Goal: Task Accomplishment & Management: Manage account settings

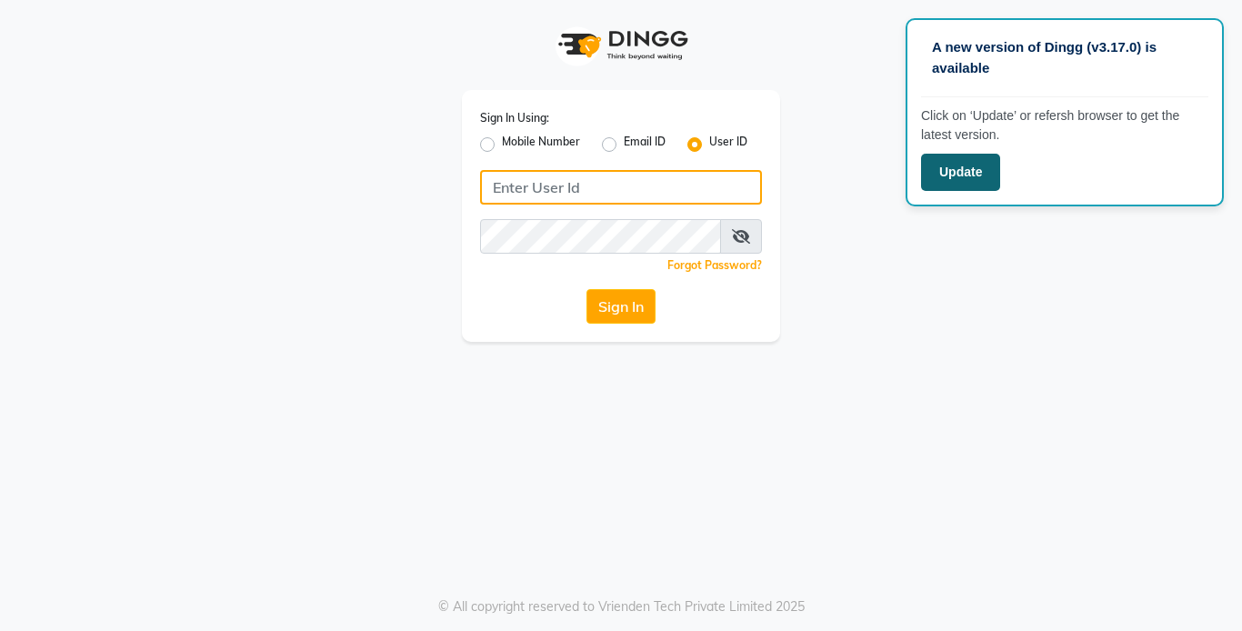
type input "styleplus"
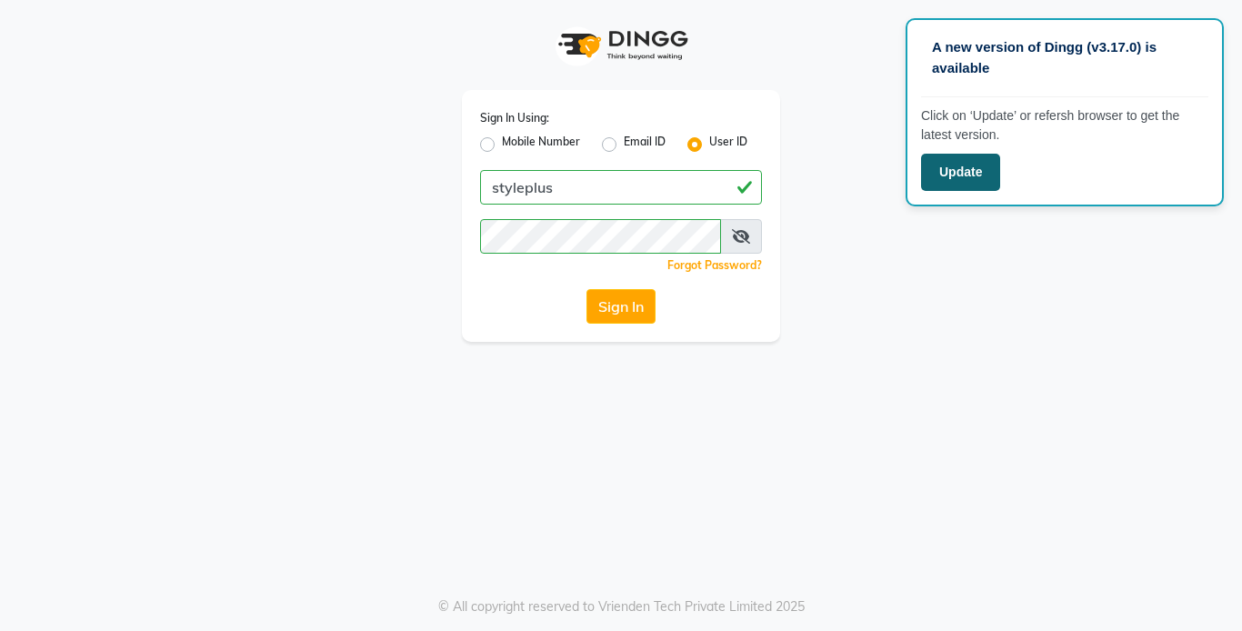
click at [950, 178] on button "Update" at bounding box center [960, 172] width 79 height 37
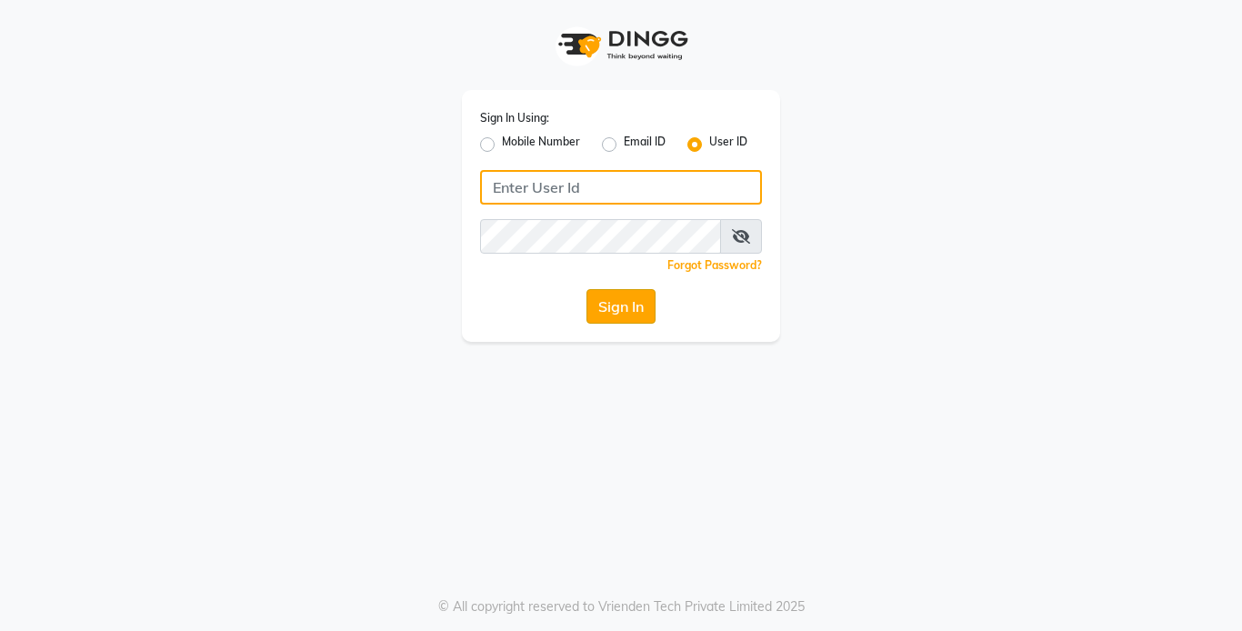
type input "styleplus"
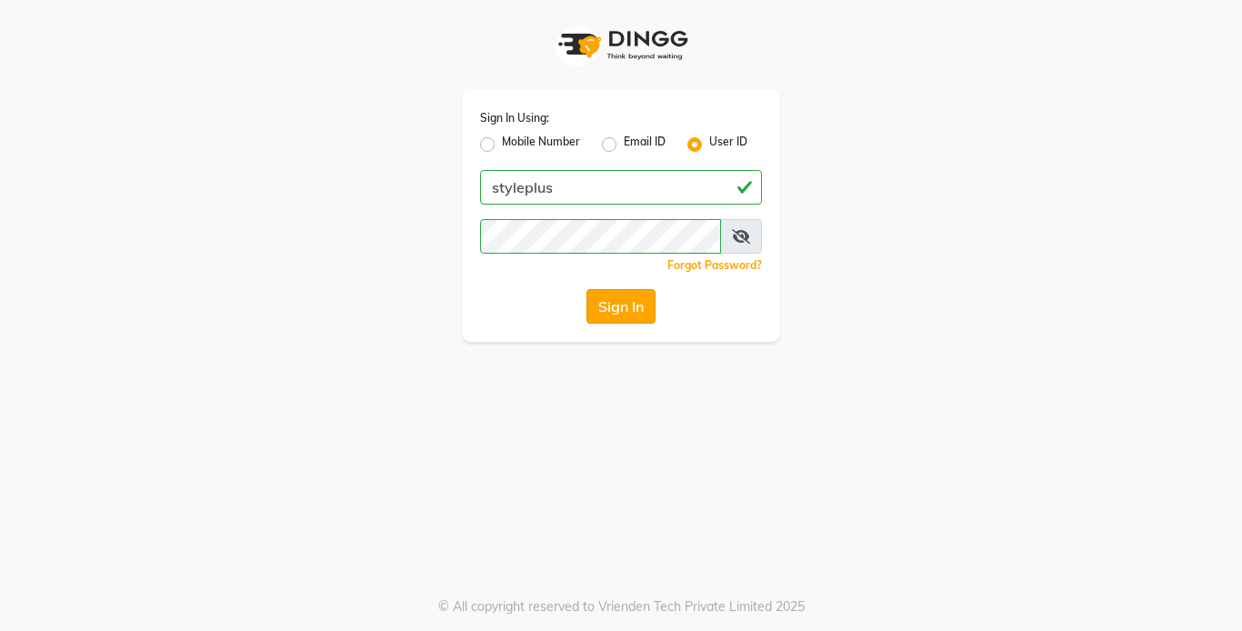
click at [613, 309] on button "Sign In" at bounding box center [620, 306] width 69 height 35
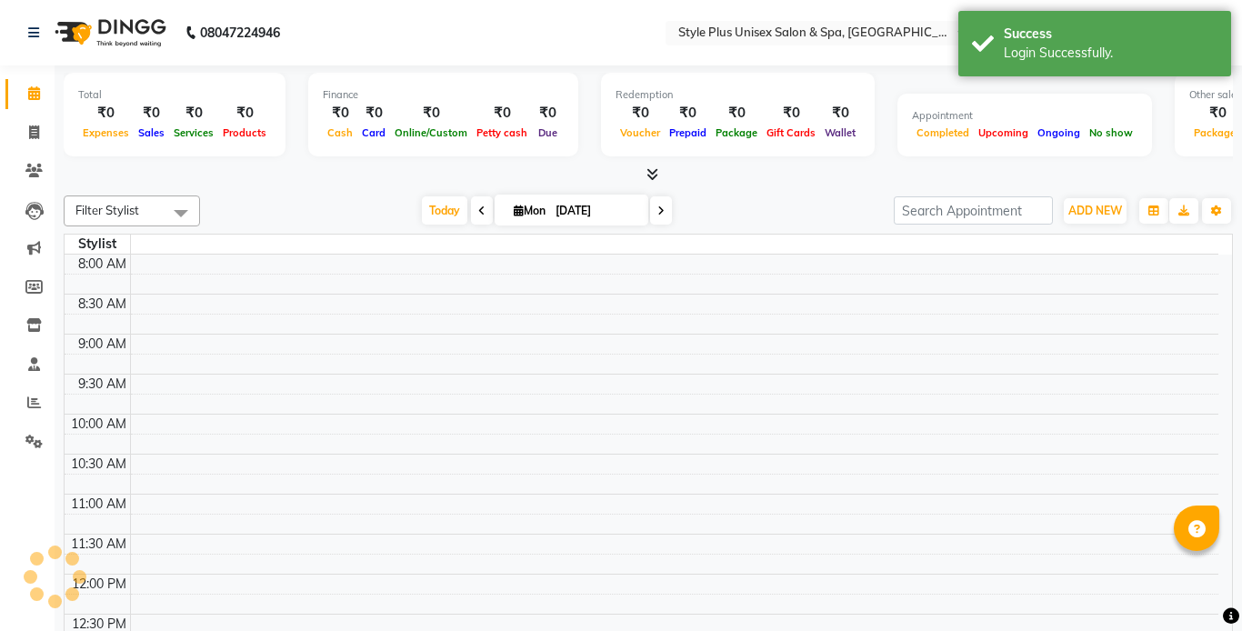
select select "en"
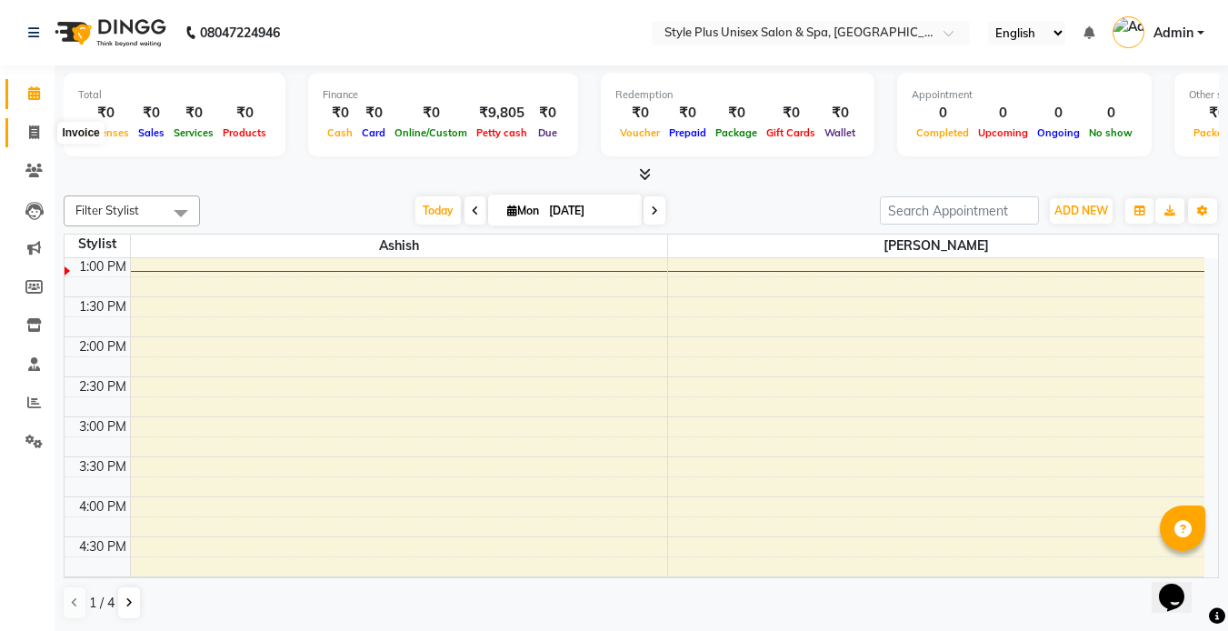
click at [35, 133] on icon at bounding box center [34, 132] width 10 height 14
select select "7084"
select select "service"
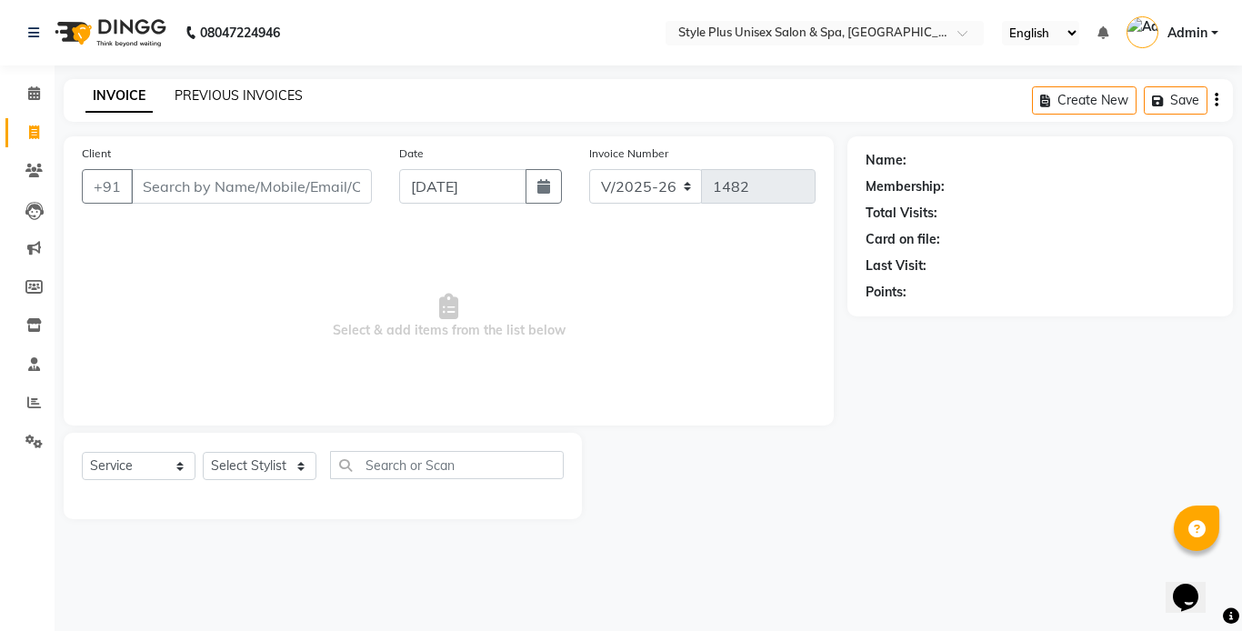
click at [235, 91] on link "PREVIOUS INVOICES" at bounding box center [239, 95] width 128 height 16
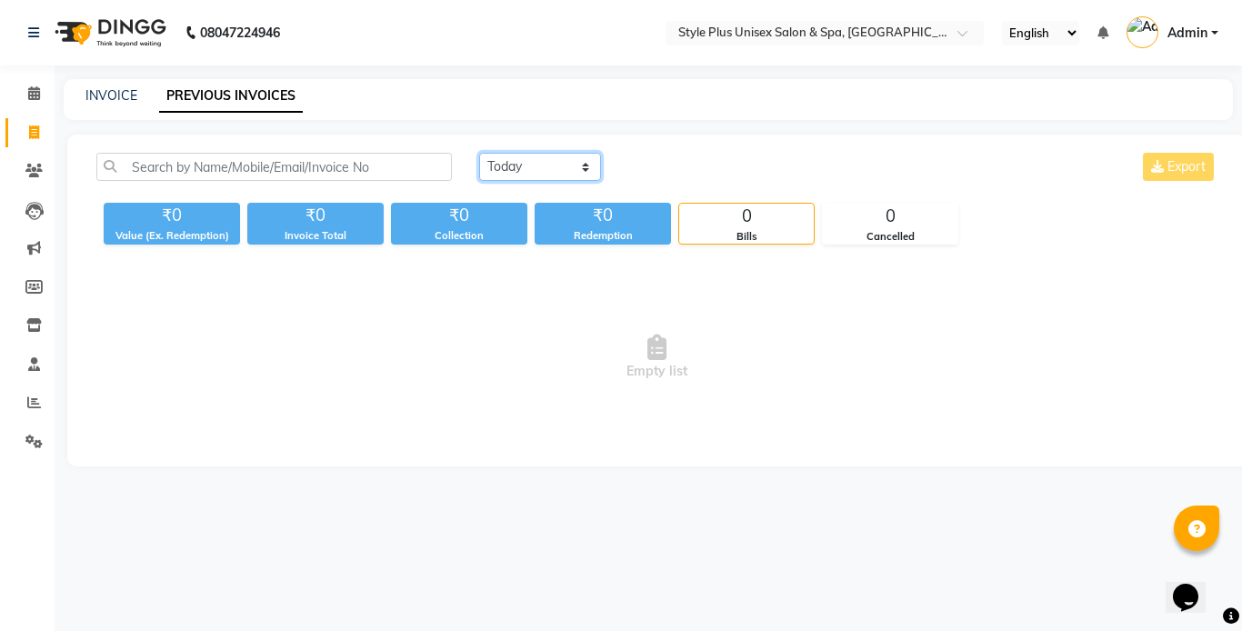
click at [548, 165] on select "[DATE] [DATE] Custom Range" at bounding box center [540, 167] width 122 height 28
click at [479, 153] on select "[DATE] [DATE] Custom Range" at bounding box center [540, 167] width 122 height 28
click at [542, 160] on select "[DATE] [DATE] Custom Range" at bounding box center [540, 167] width 122 height 28
select select "range"
click at [479, 153] on select "[DATE] [DATE] Custom Range" at bounding box center [540, 167] width 122 height 28
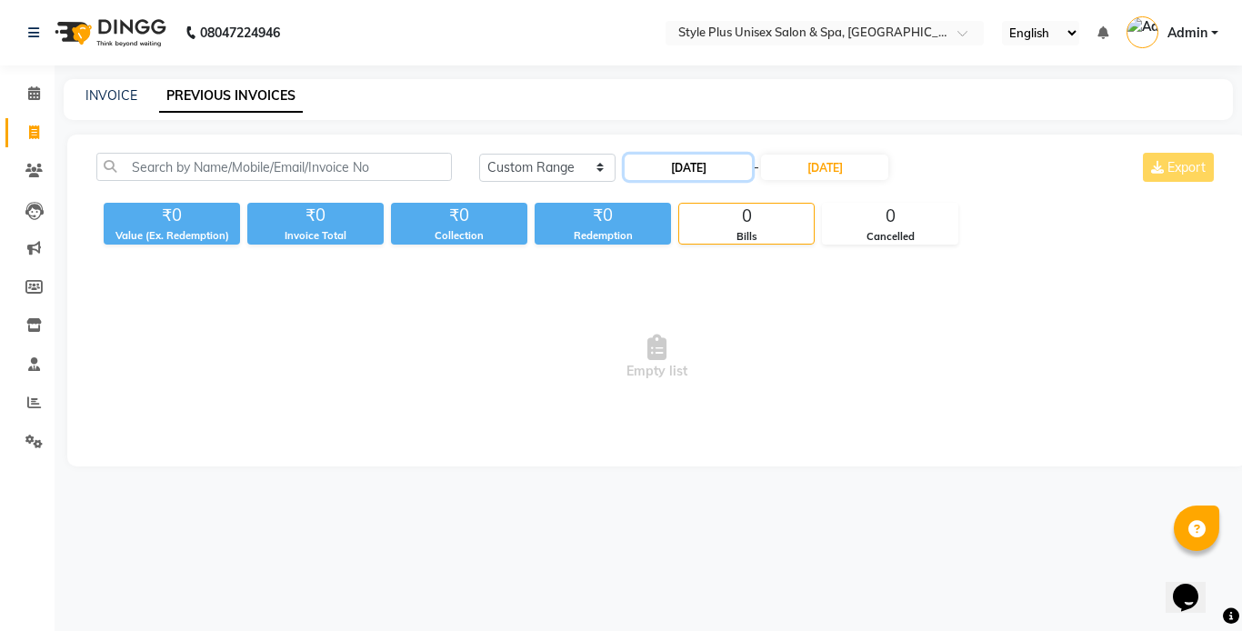
click at [714, 169] on input "[DATE]" at bounding box center [687, 167] width 127 height 25
select select "9"
select select "2025"
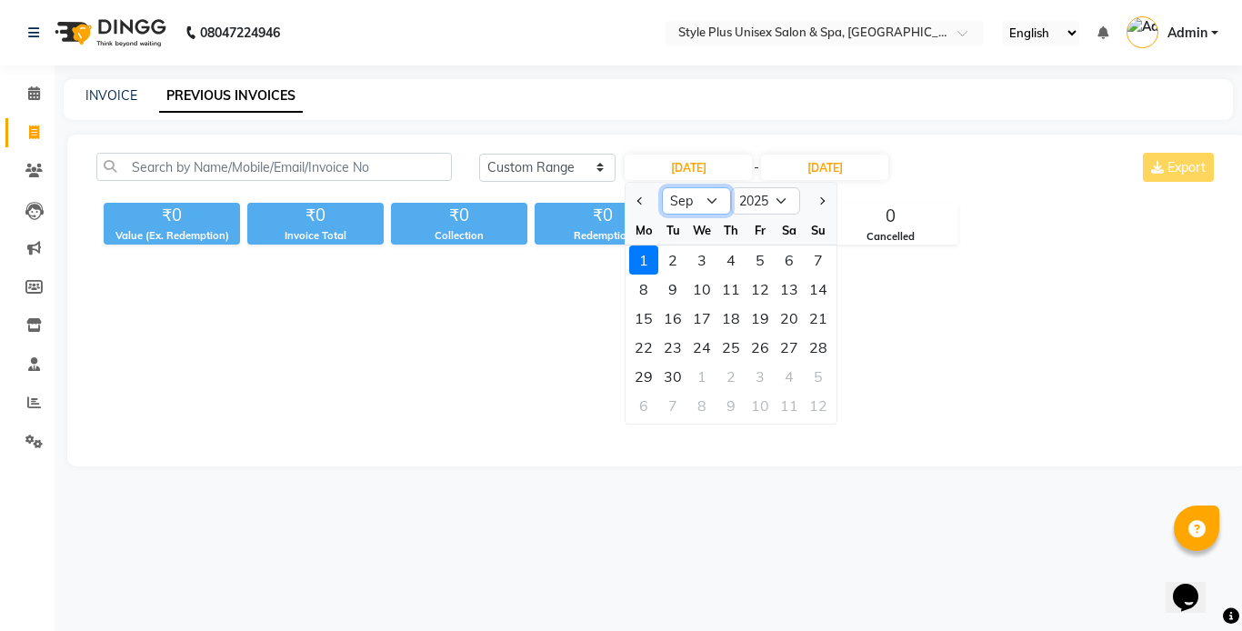
click at [704, 203] on select "Jan Feb Mar Apr May Jun [DATE] Aug Sep Oct Nov Dec" at bounding box center [696, 200] width 69 height 27
select select "8"
click at [662, 187] on select "Jan Feb Mar Apr May Jun [DATE] Aug Sep Oct Nov Dec" at bounding box center [696, 200] width 69 height 27
click at [789, 372] on div "30" at bounding box center [788, 376] width 29 height 29
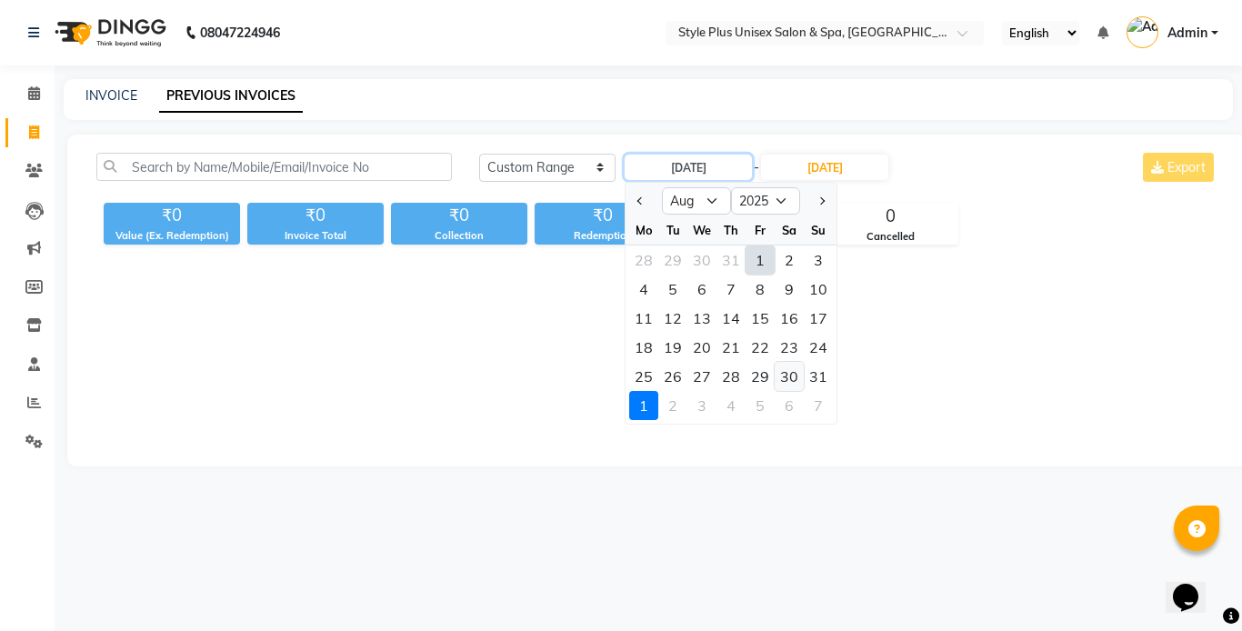
type input "[DATE]"
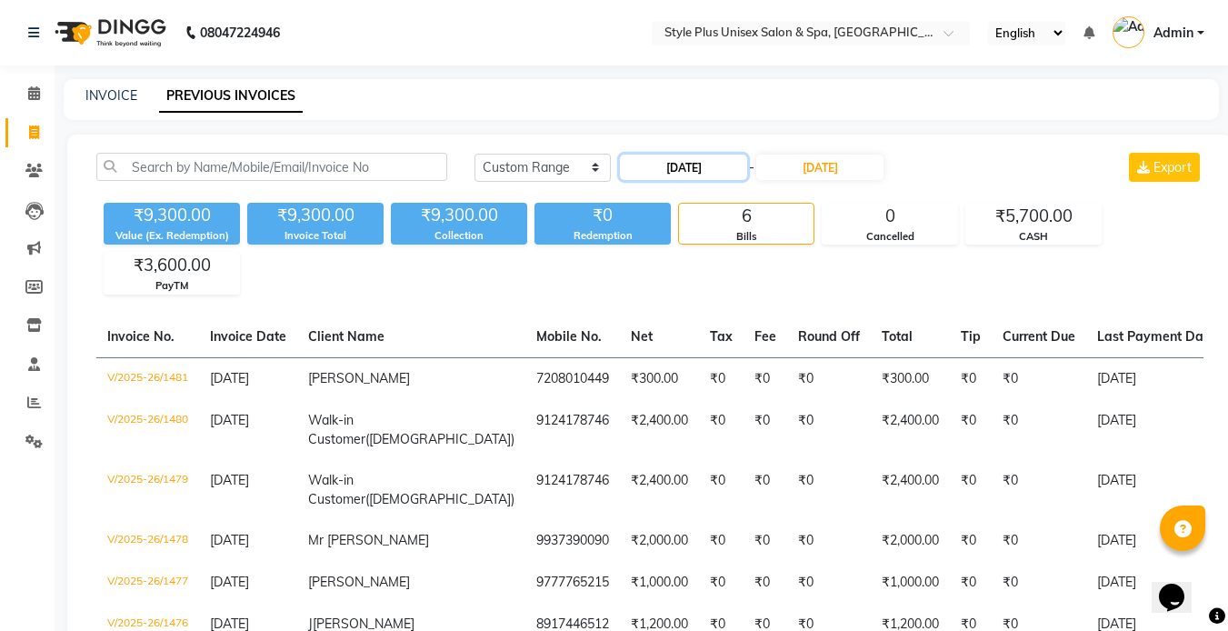
click at [714, 158] on input "[DATE]" at bounding box center [683, 167] width 127 height 25
select select "8"
select select "2025"
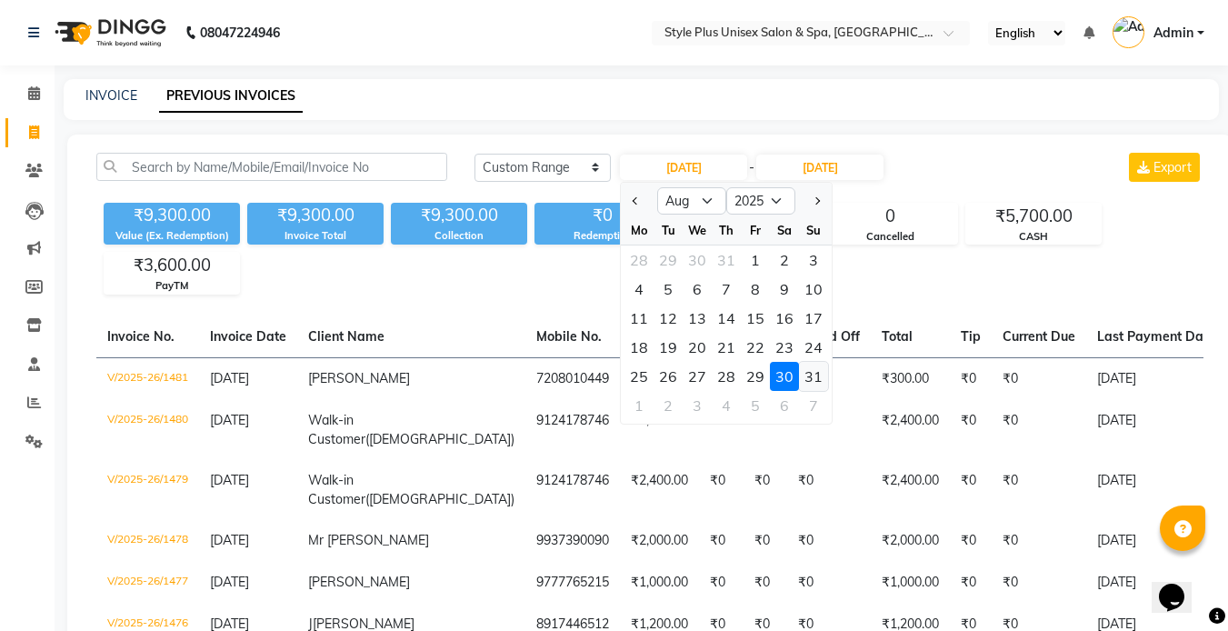
click at [812, 387] on div "31" at bounding box center [813, 376] width 29 height 29
type input "[DATE]"
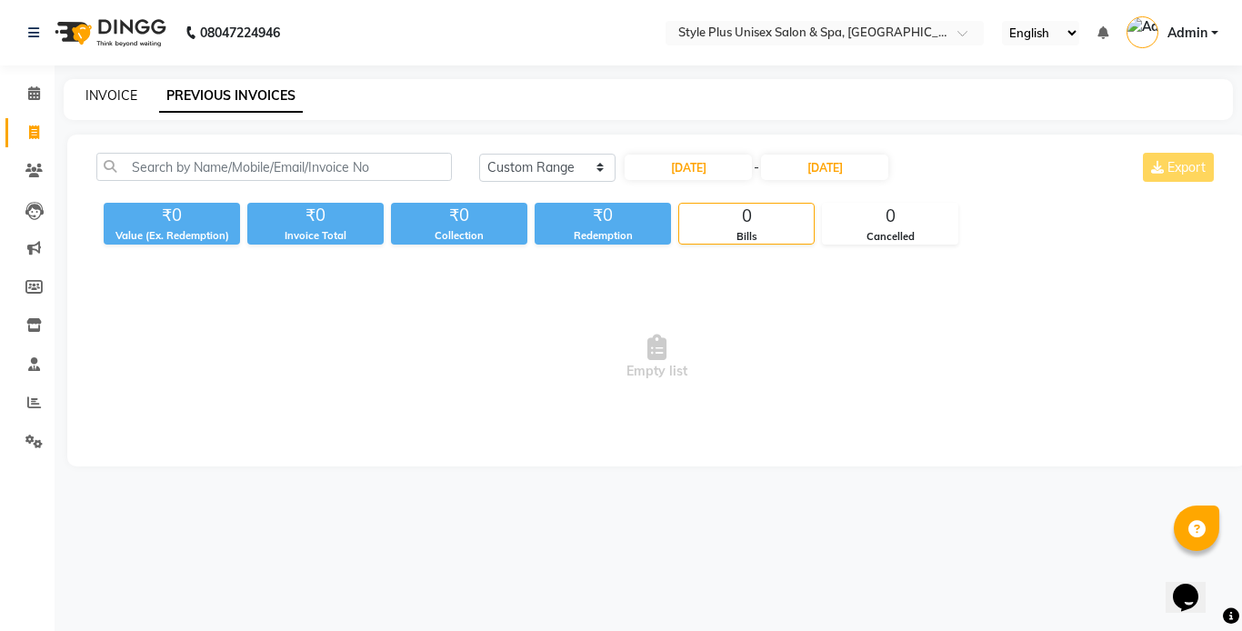
click at [117, 99] on link "INVOICE" at bounding box center [111, 95] width 52 height 16
select select "service"
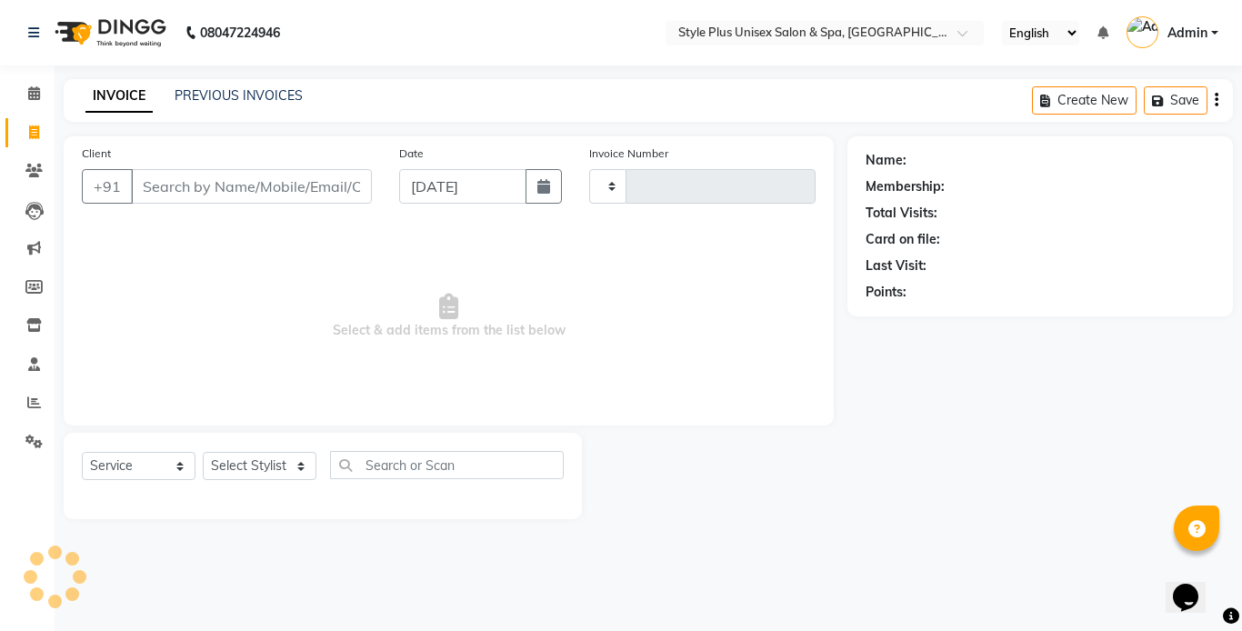
type input "1482"
select select "7084"
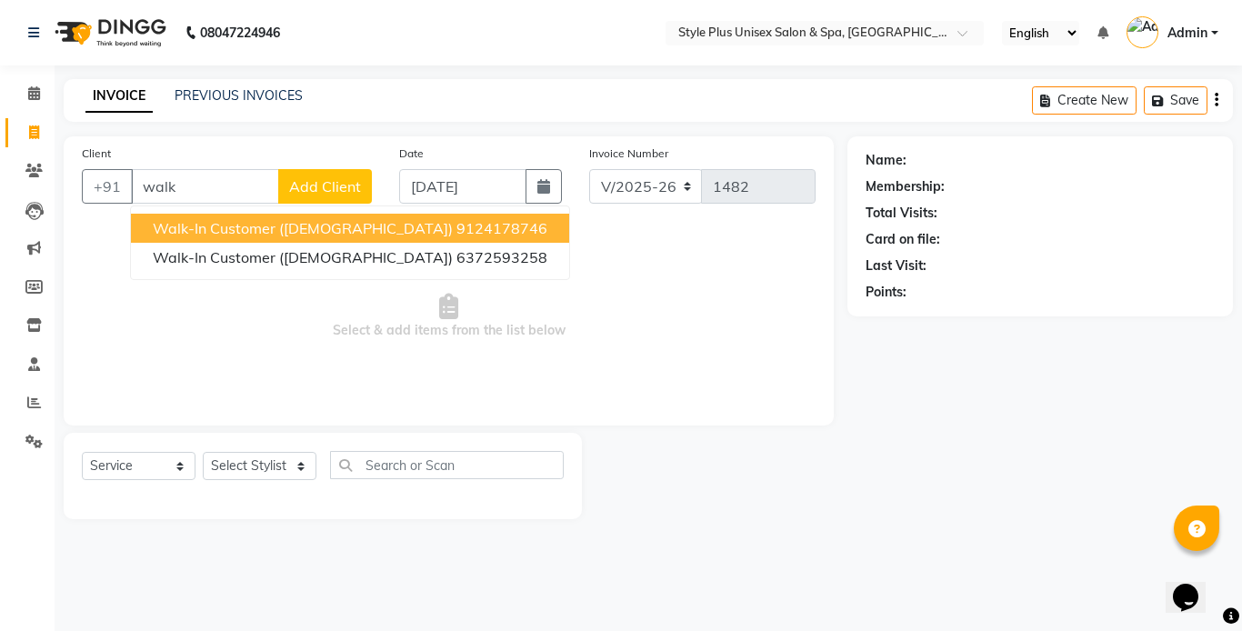
click at [226, 229] on span "Walk-in Customer (Male)" at bounding box center [303, 228] width 300 height 18
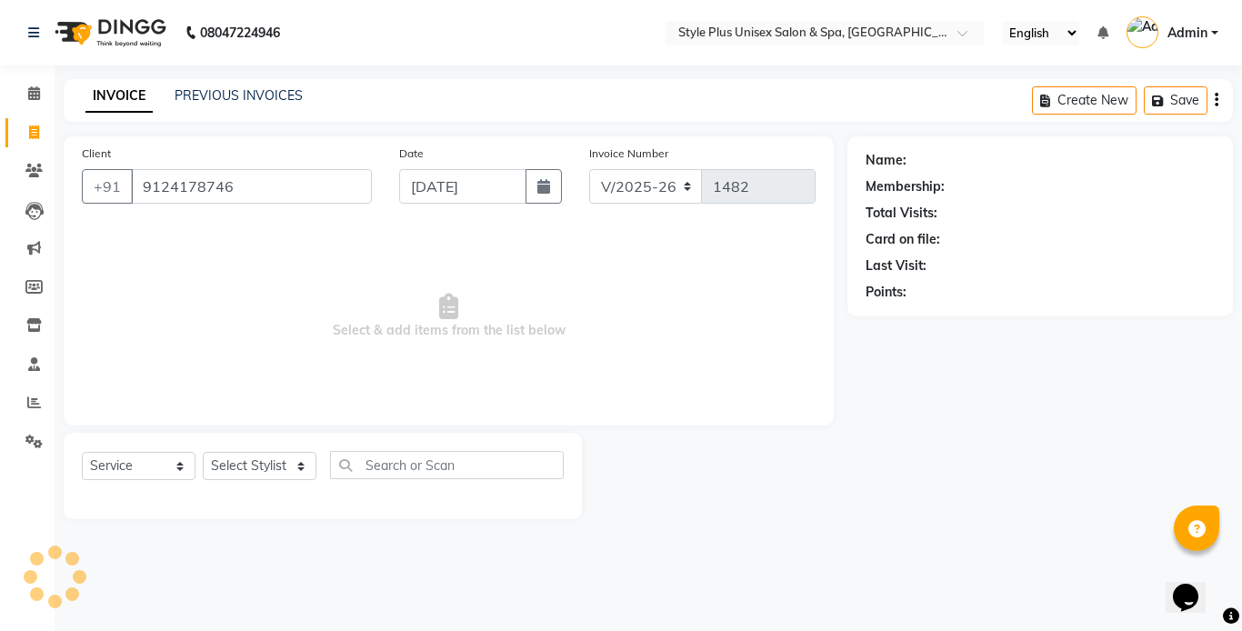
type input "9124178746"
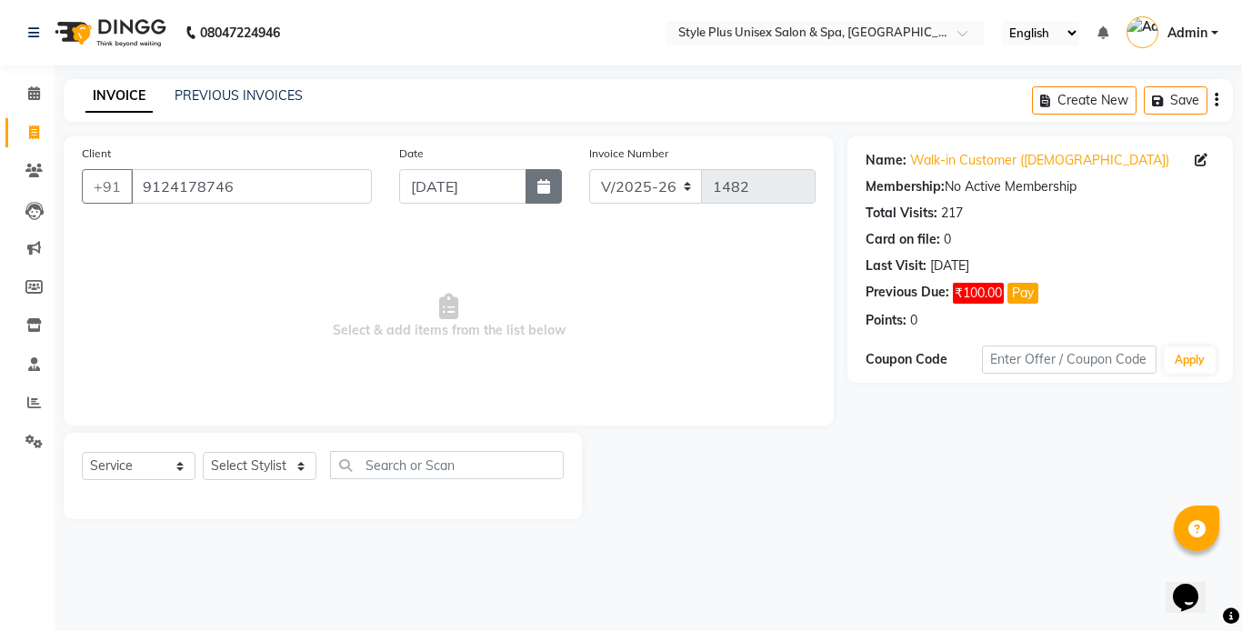
click at [541, 197] on button "button" at bounding box center [543, 186] width 36 height 35
select select "9"
select select "2025"
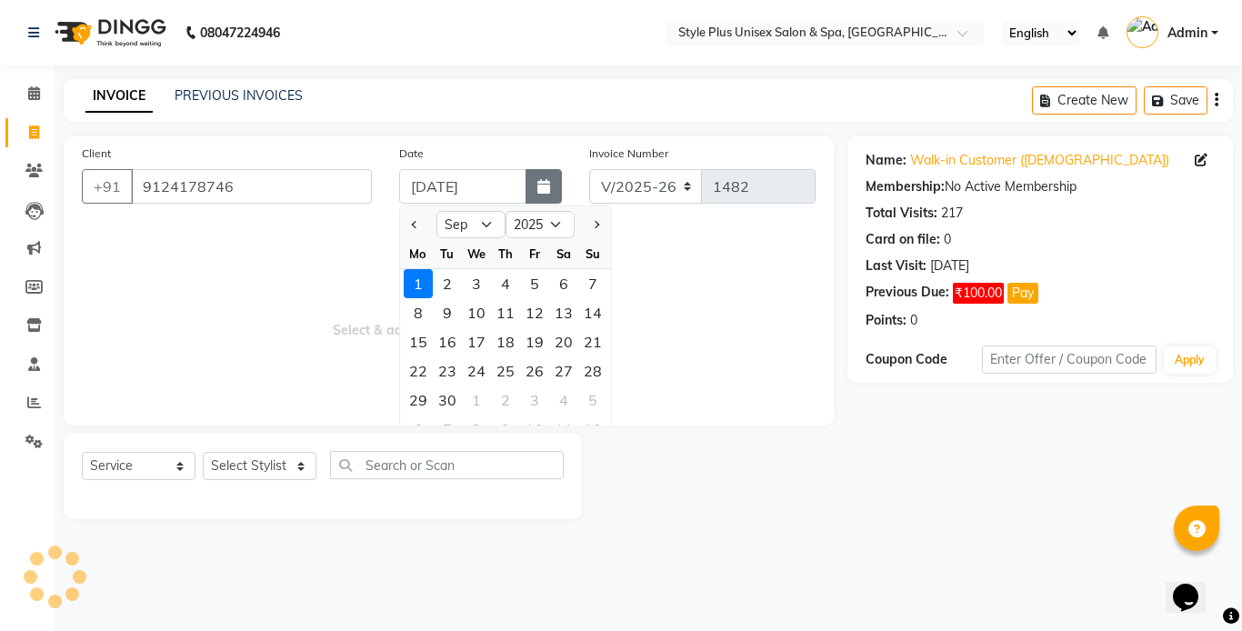
select select "8"
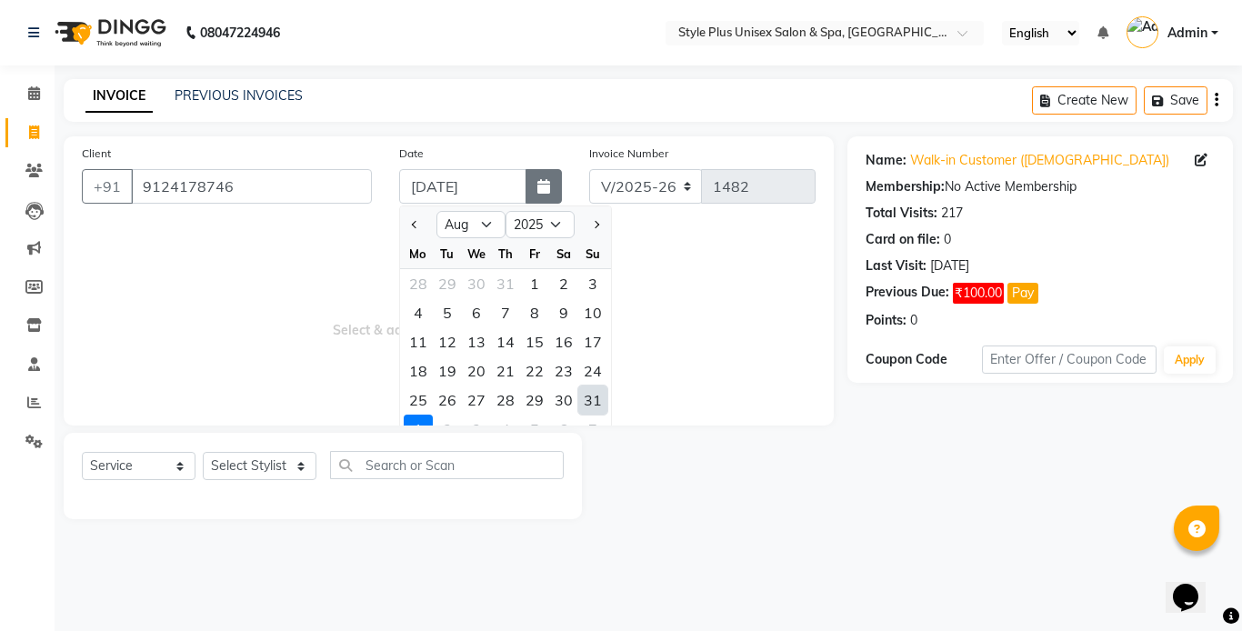
type input "[DATE]"
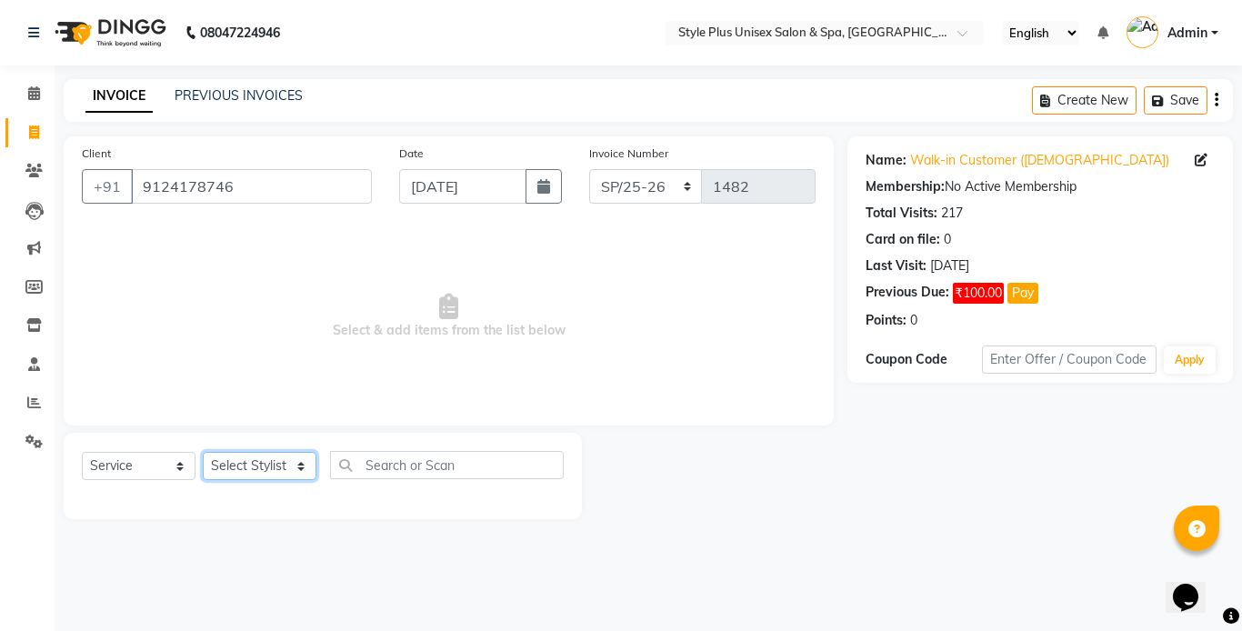
click at [260, 473] on select "Select Stylist Ashish Badal Behera Dipti J Sonali Patra MD Mohin Rojalin Sahoo …" at bounding box center [260, 466] width 114 height 28
select select "58991"
click at [203, 452] on select "Select Stylist Ashish Badal Behera Dipti J Sonali Patra MD Mohin Rojalin Sahoo …" at bounding box center [260, 466] width 114 height 28
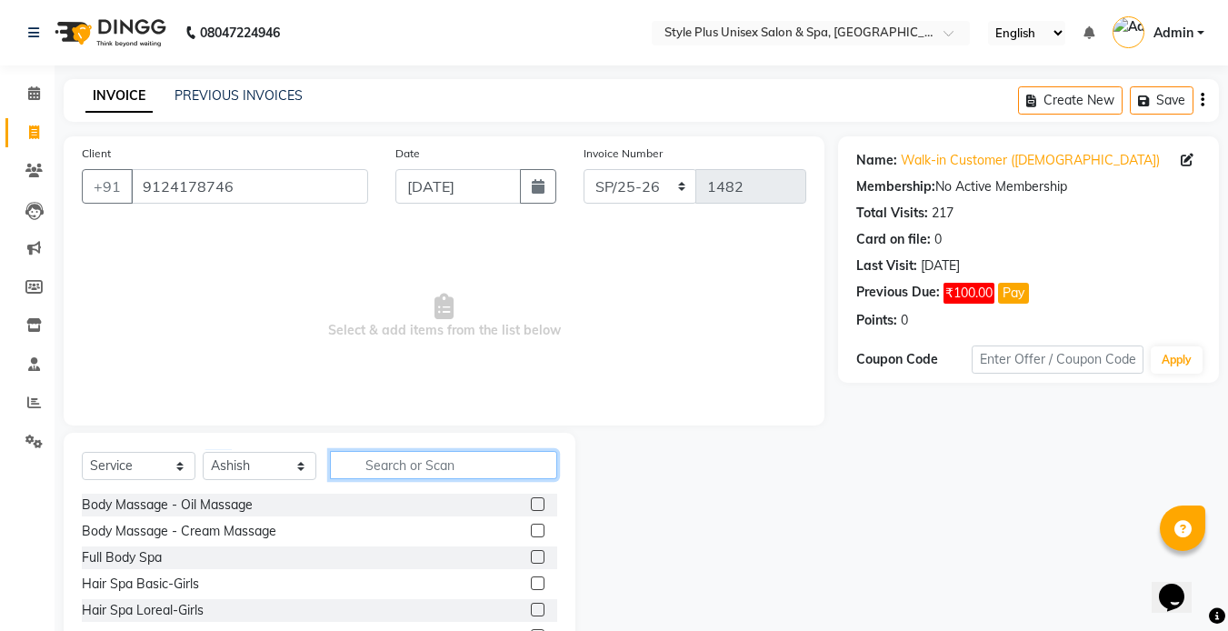
click at [365, 465] on input "text" at bounding box center [443, 465] width 227 height 28
type input "hair cut"
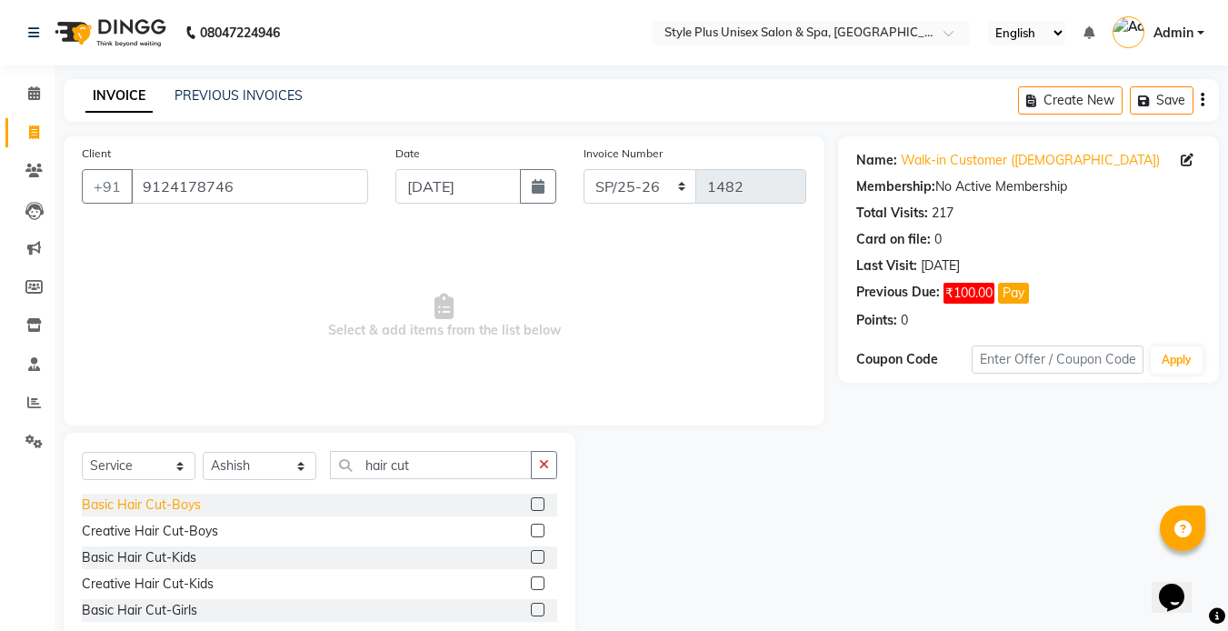
click at [137, 508] on div "Basic Hair Cut-Boys" at bounding box center [141, 504] width 119 height 19
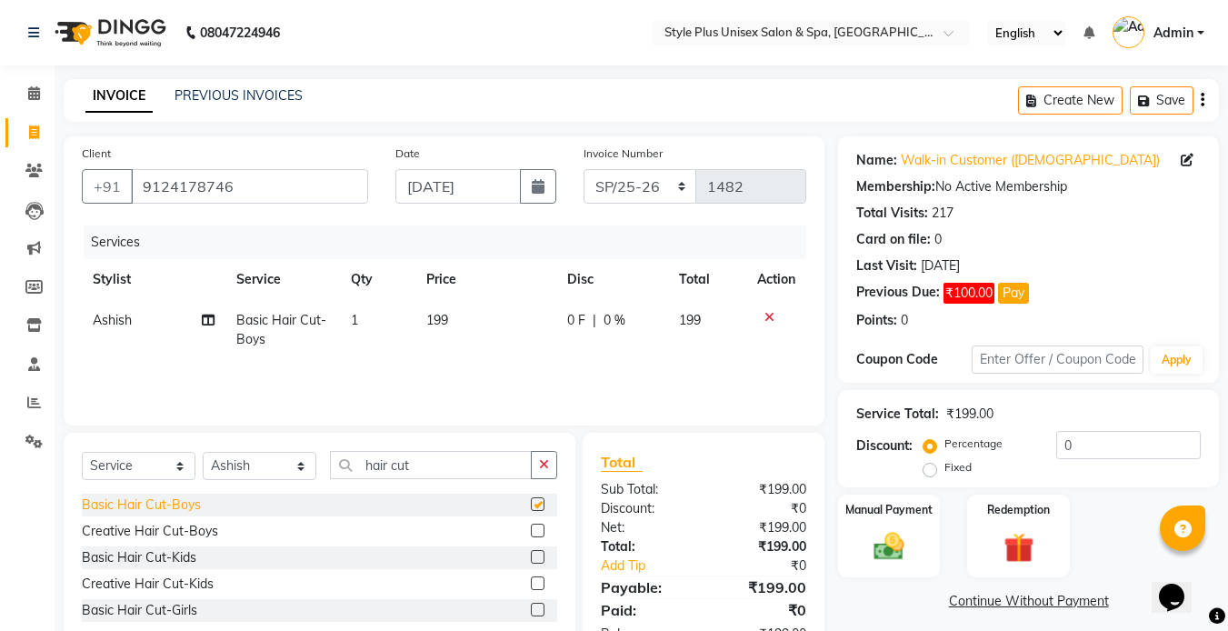
checkbox input "false"
click at [451, 471] on input "hair cut" at bounding box center [431, 465] width 202 height 28
type input "h"
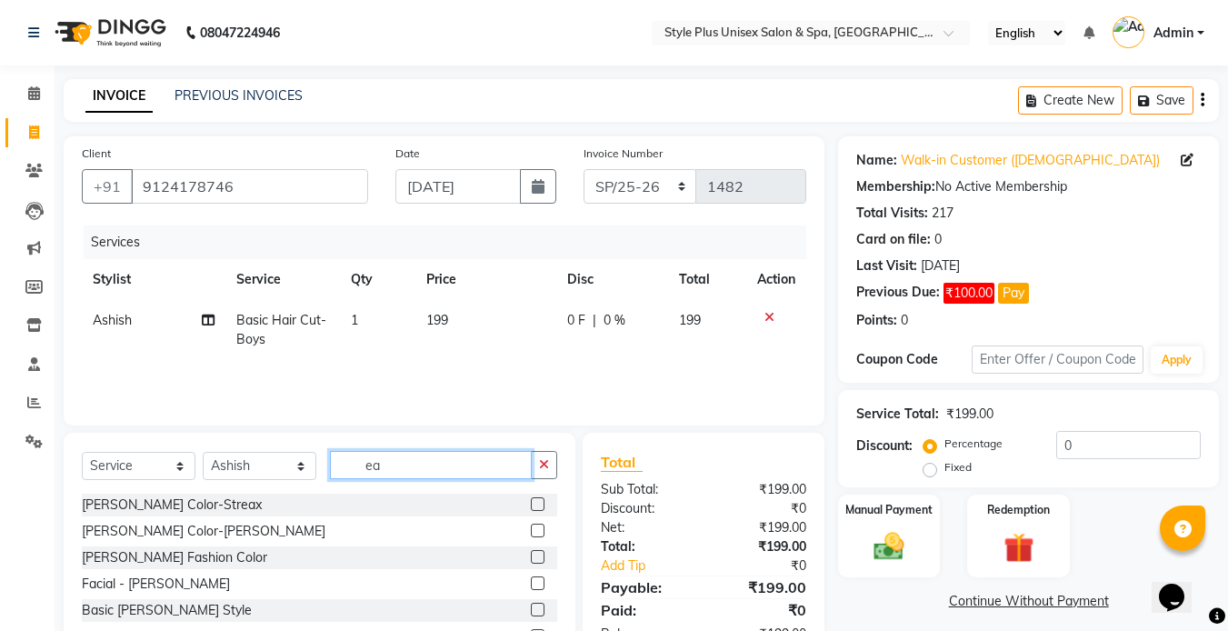
type input "e"
type input "beard"
click at [175, 586] on div "Basic [PERSON_NAME] Style" at bounding box center [167, 583] width 170 height 19
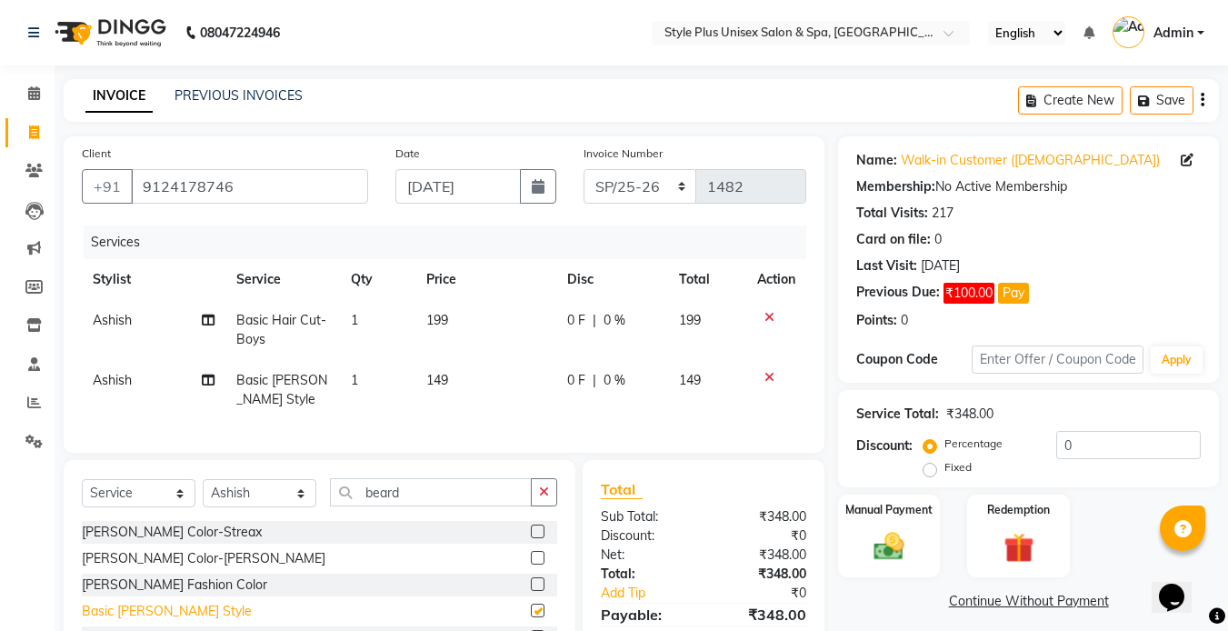
checkbox input "false"
click at [449, 320] on td "199" at bounding box center [485, 330] width 141 height 60
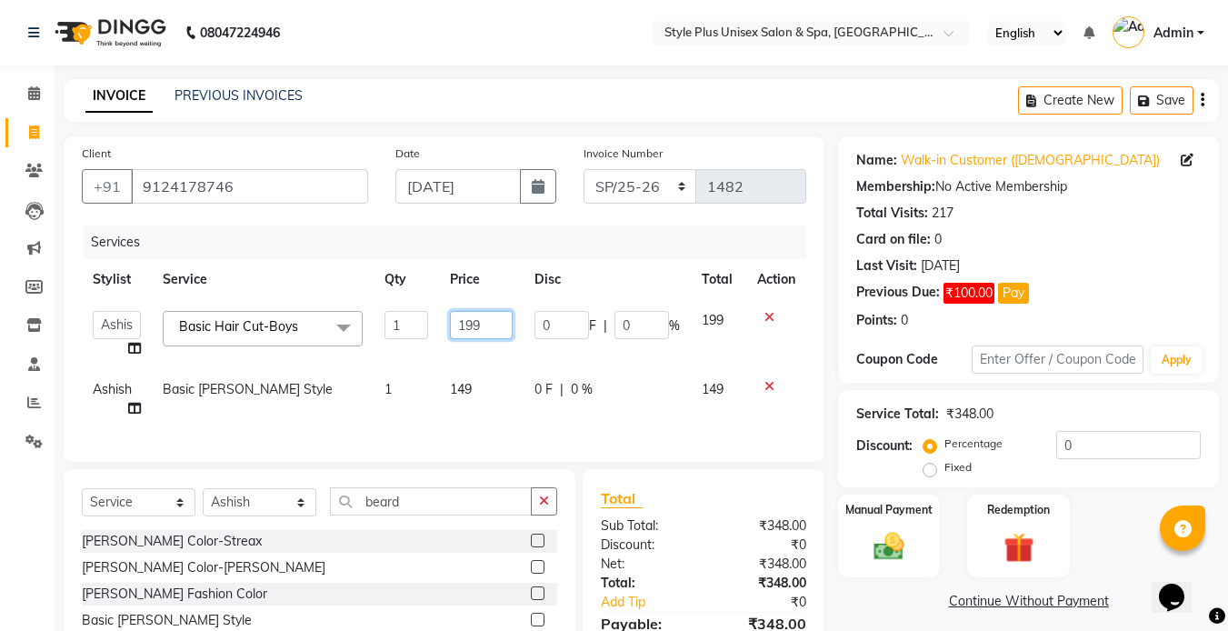
click at [484, 325] on input "199" at bounding box center [481, 325] width 63 height 28
type input "150"
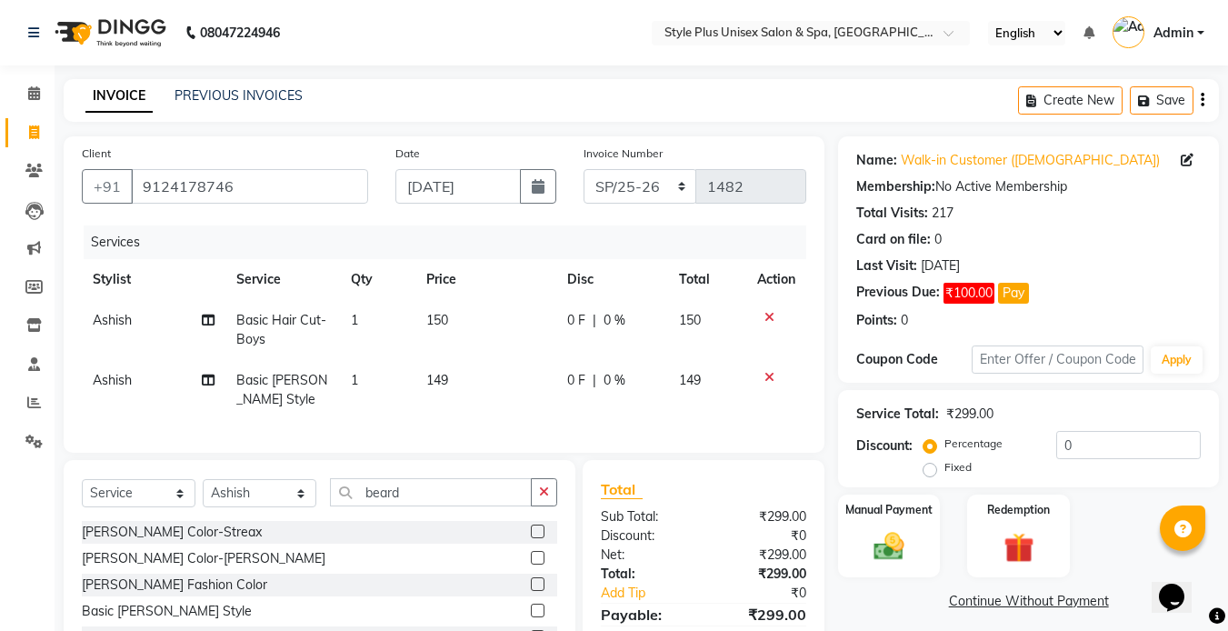
click at [460, 388] on td "149" at bounding box center [485, 390] width 141 height 60
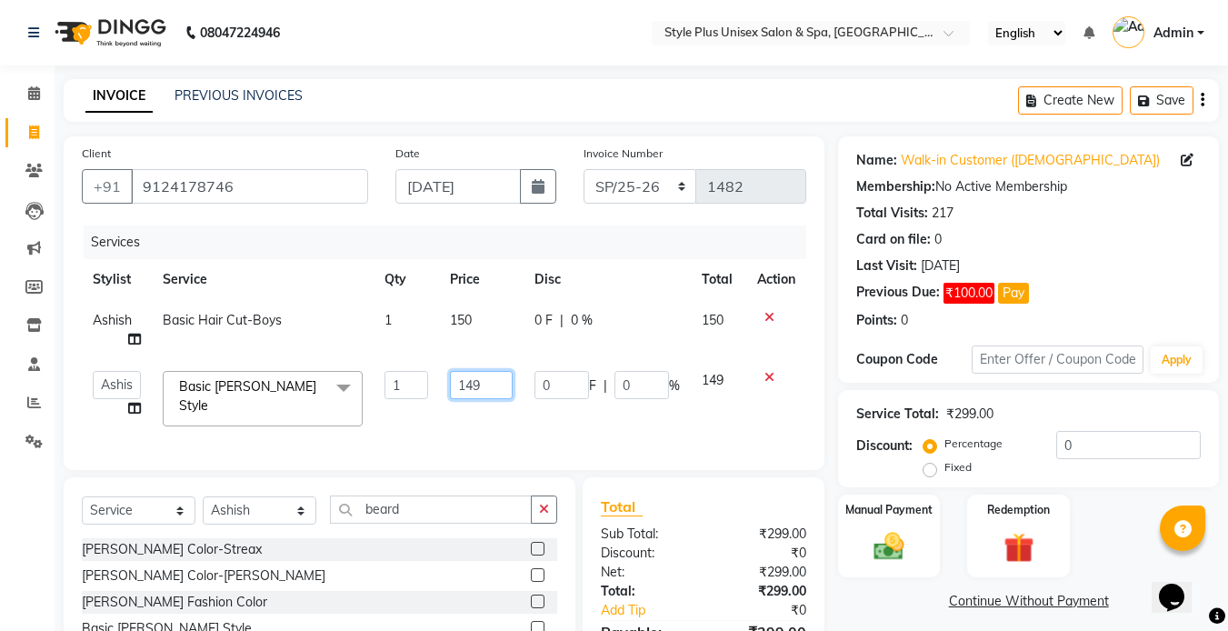
click at [490, 390] on input "149" at bounding box center [481, 385] width 63 height 28
type input "100"
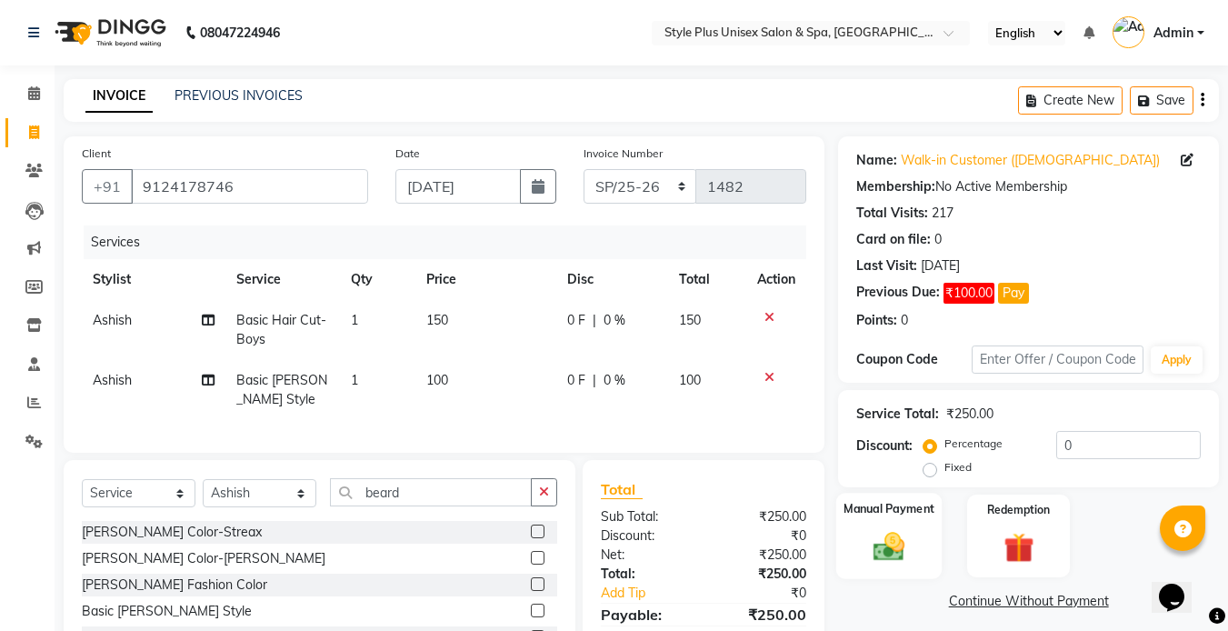
click at [890, 542] on img at bounding box center [889, 546] width 51 height 36
click at [1145, 612] on span "UPI" at bounding box center [1140, 602] width 28 height 21
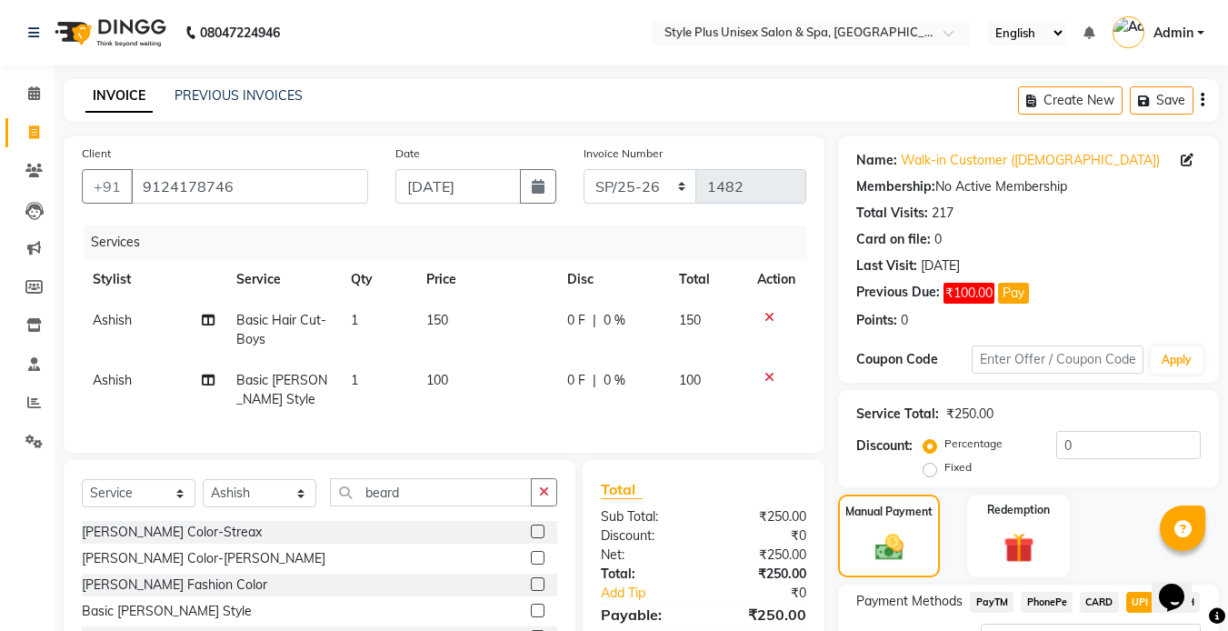
scroll to position [154, 0]
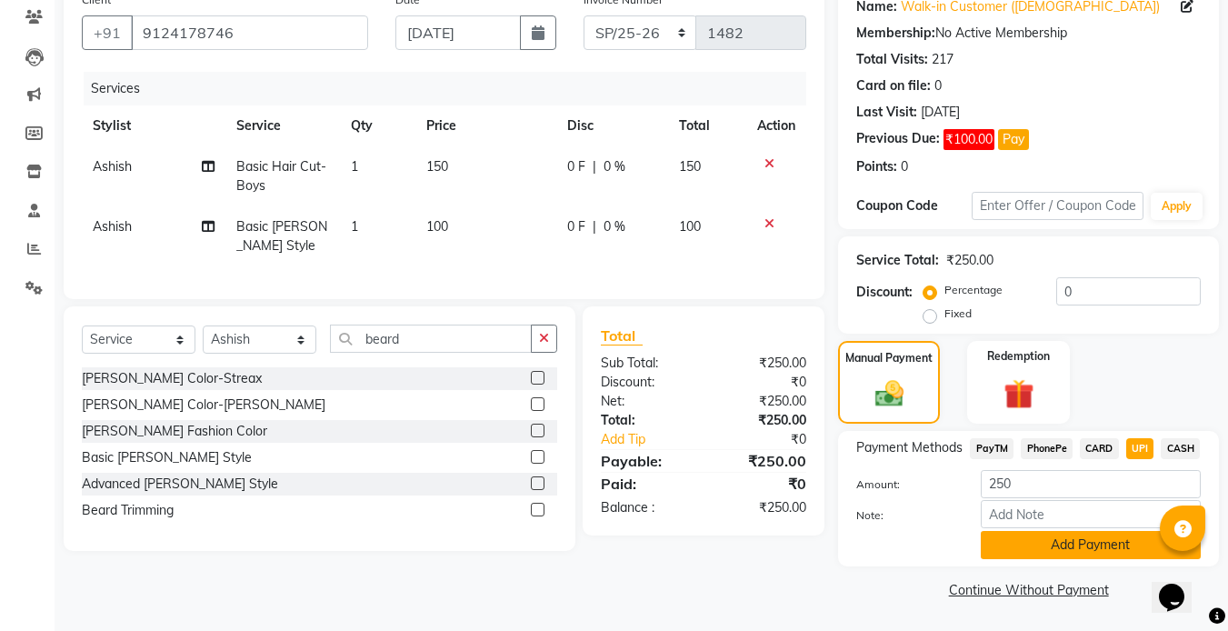
click at [1087, 552] on button "Add Payment" at bounding box center [1091, 545] width 220 height 28
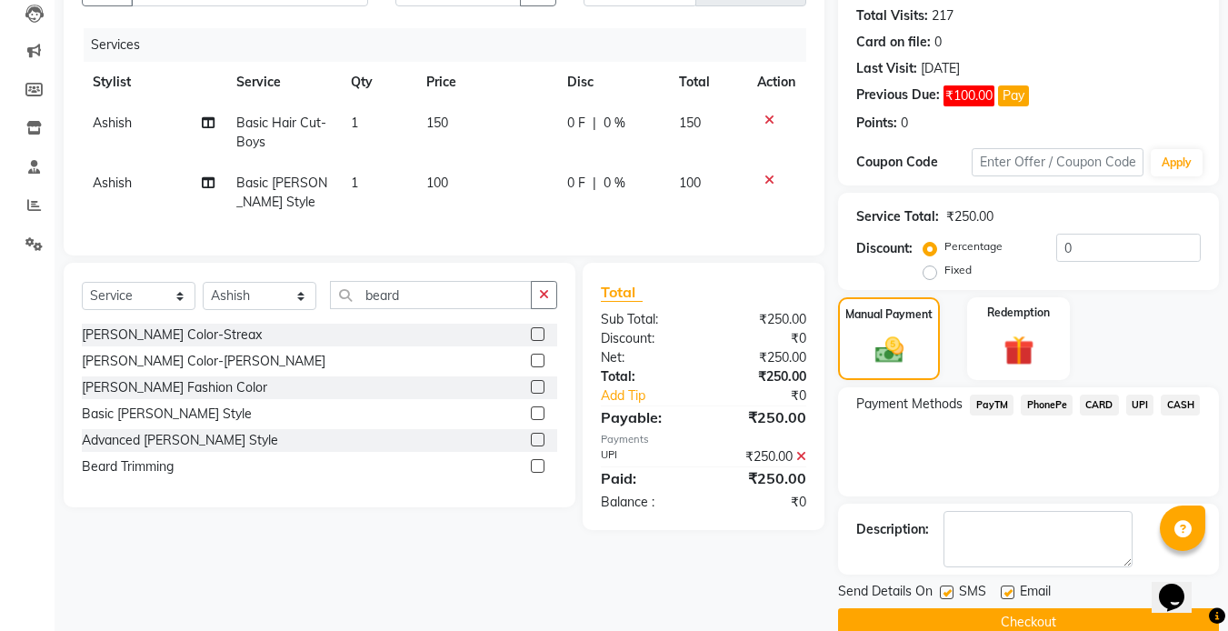
scroll to position [230, 0]
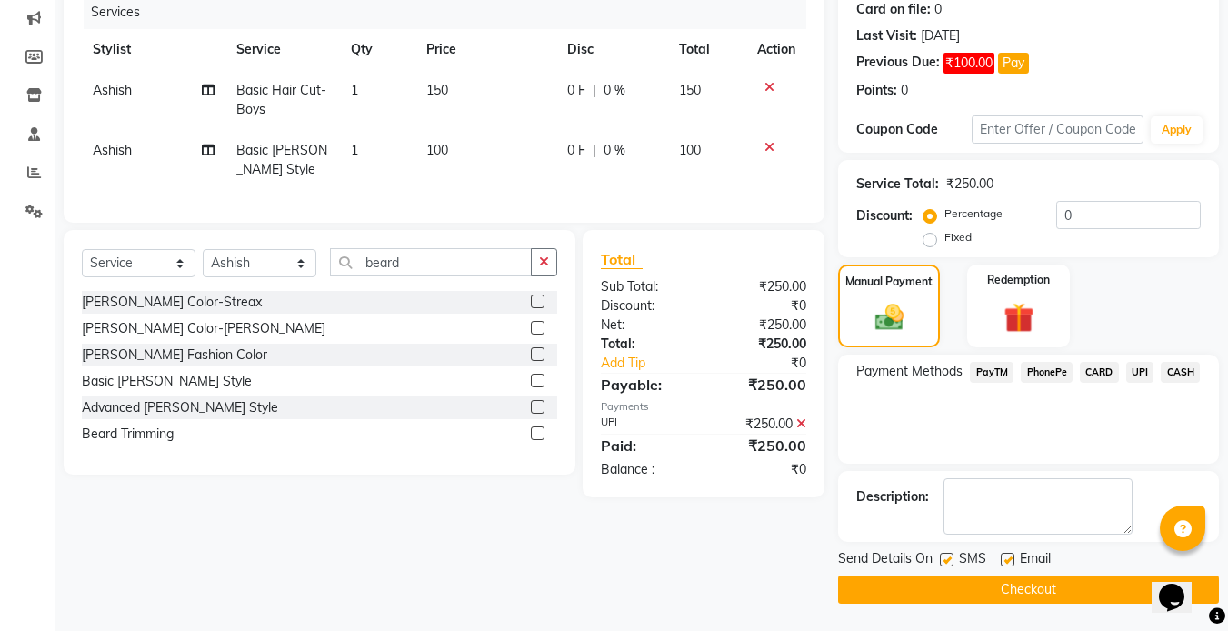
click at [946, 558] on label at bounding box center [947, 560] width 14 height 14
click at [946, 558] on input "checkbox" at bounding box center [946, 560] width 12 height 12
checkbox input "false"
click at [1006, 558] on label at bounding box center [1008, 560] width 14 height 14
click at [1006, 558] on input "checkbox" at bounding box center [1007, 560] width 12 height 12
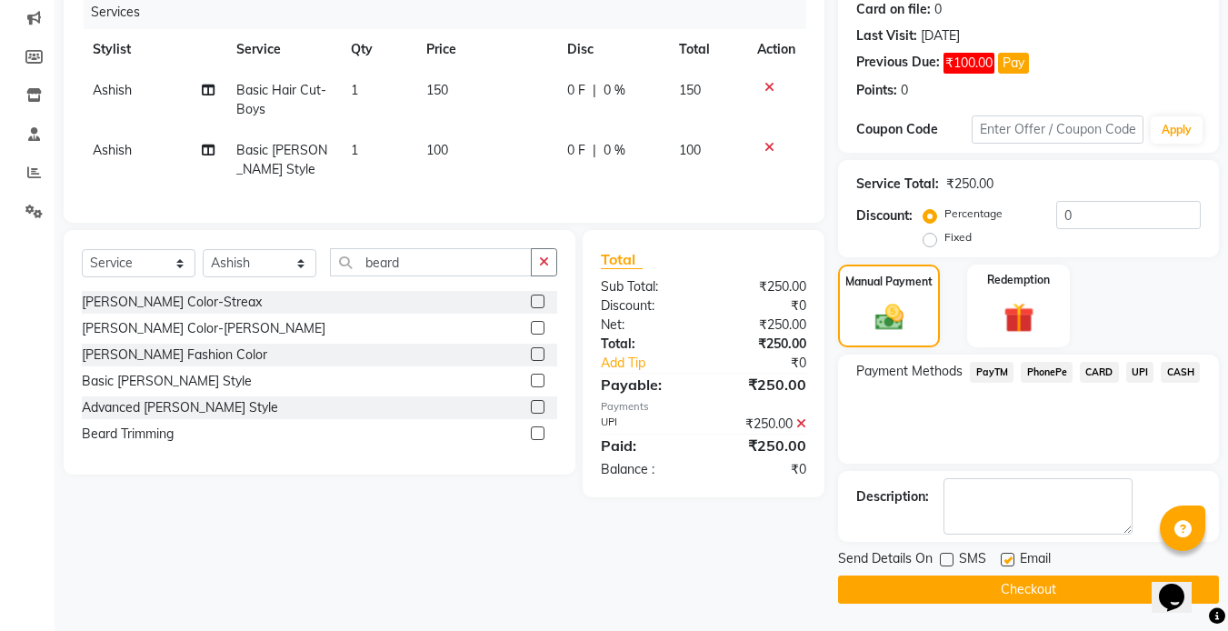
checkbox input "false"
click at [956, 585] on button "Checkout" at bounding box center [1028, 589] width 381 height 28
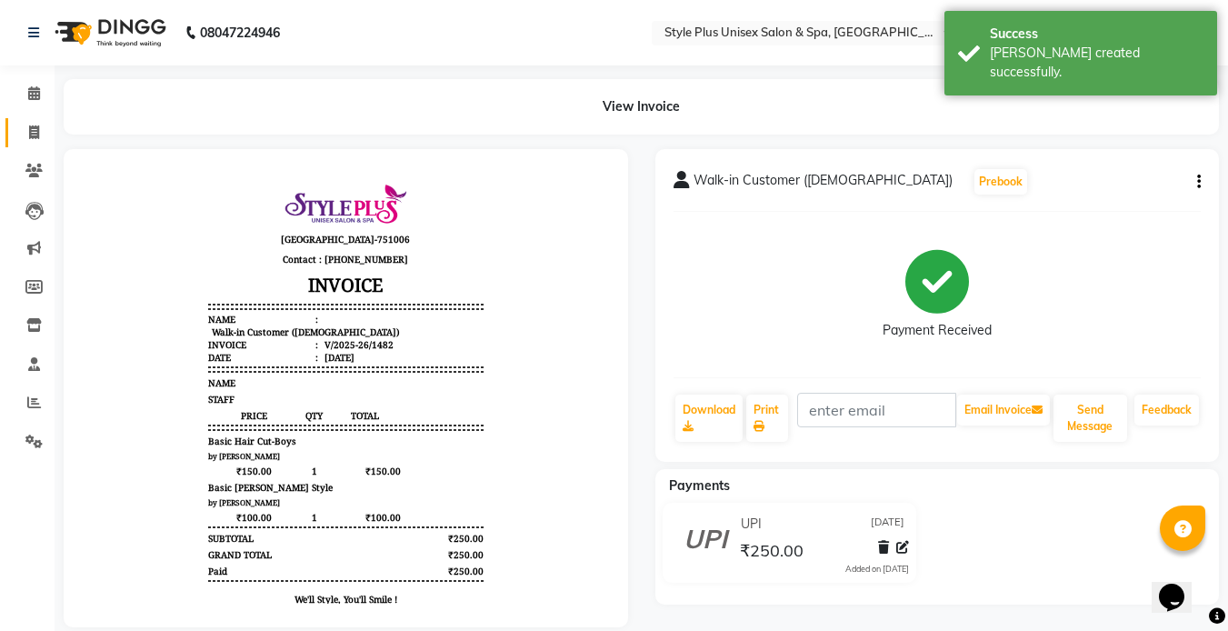
click at [28, 144] on link "Invoice" at bounding box center [27, 133] width 44 height 30
select select "service"
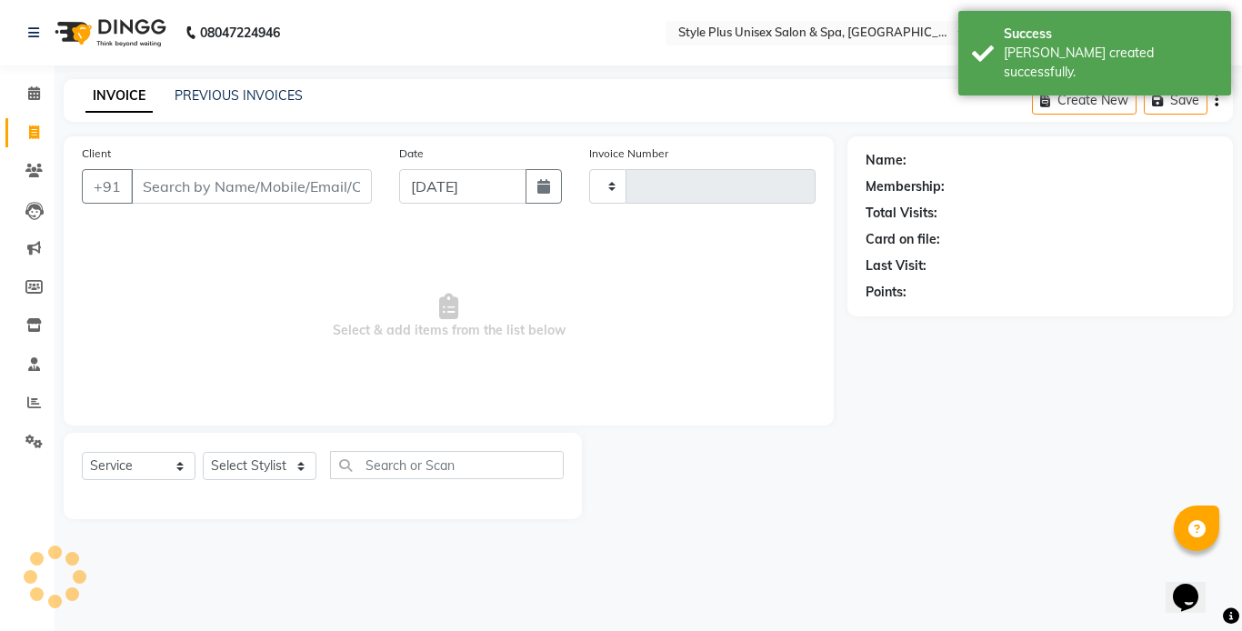
type input "1483"
select select "7084"
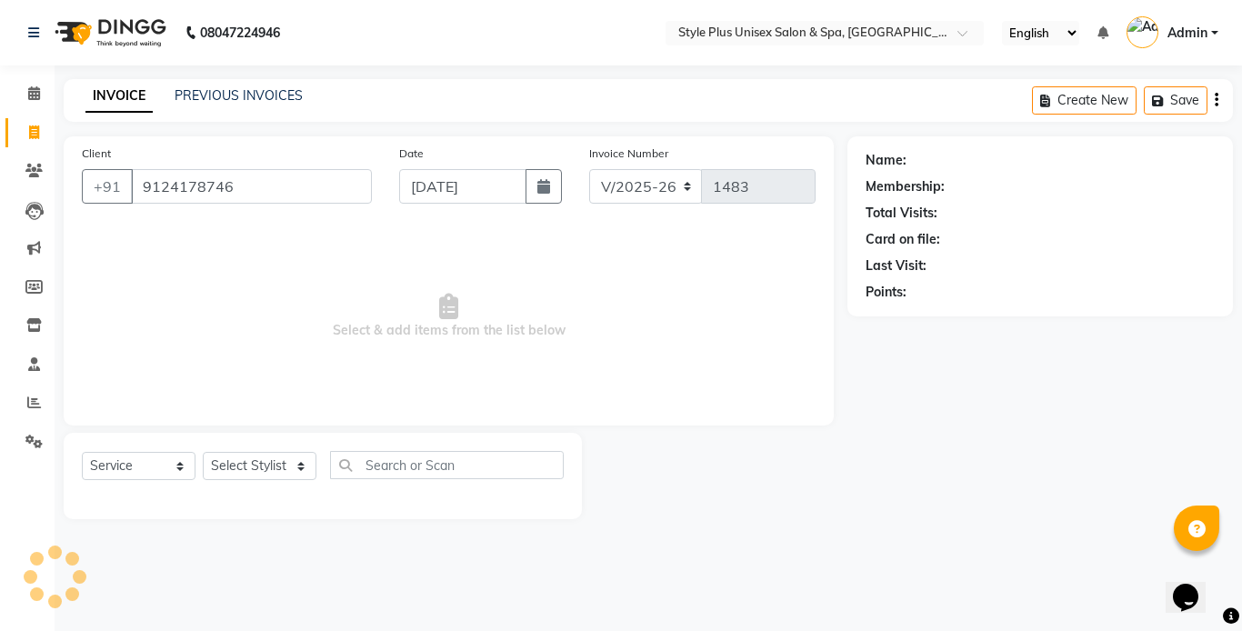
type input "9124178746"
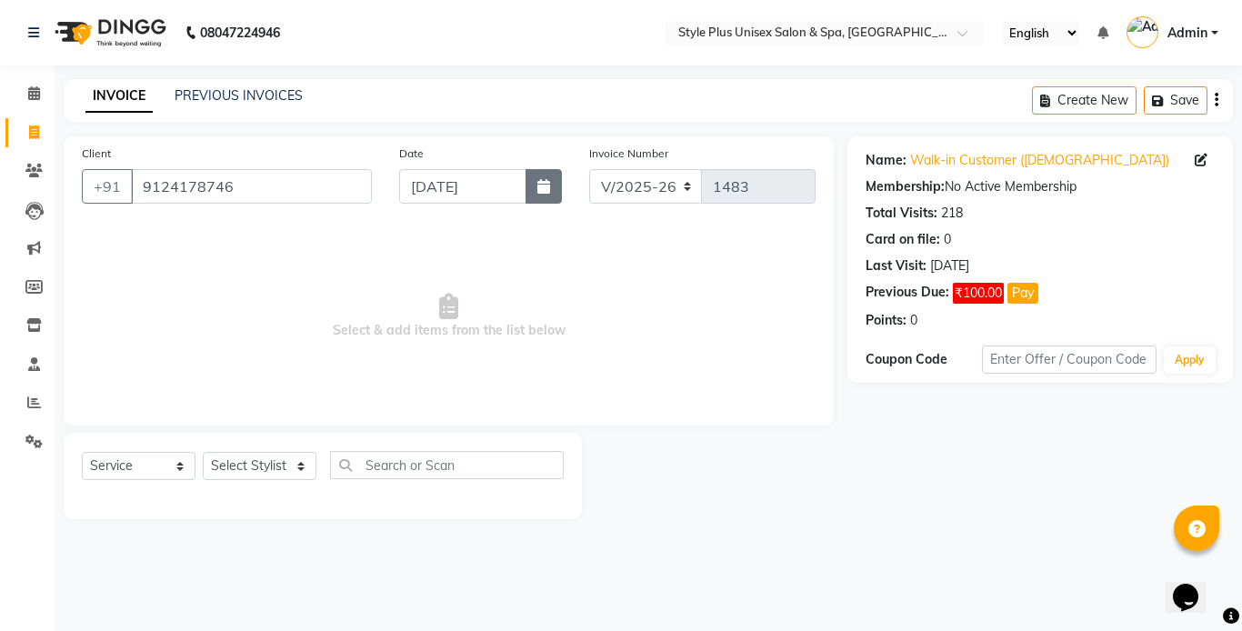
click at [544, 196] on button "button" at bounding box center [543, 186] width 36 height 35
select select "9"
select select "2025"
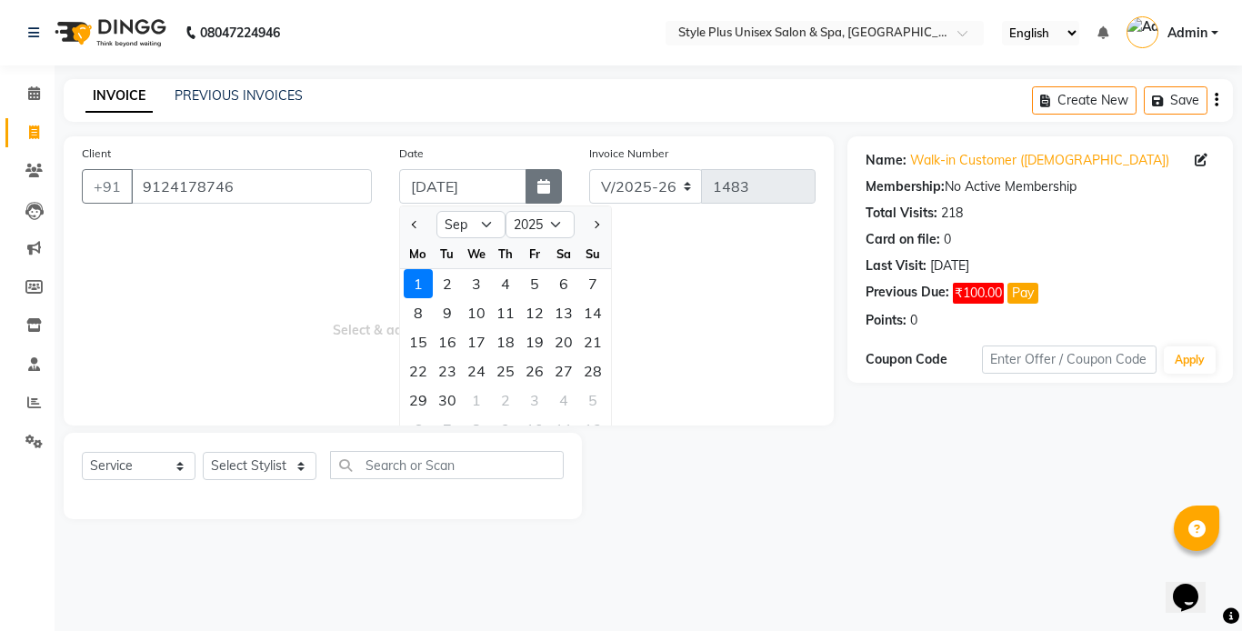
select select "8"
type input "[DATE]"
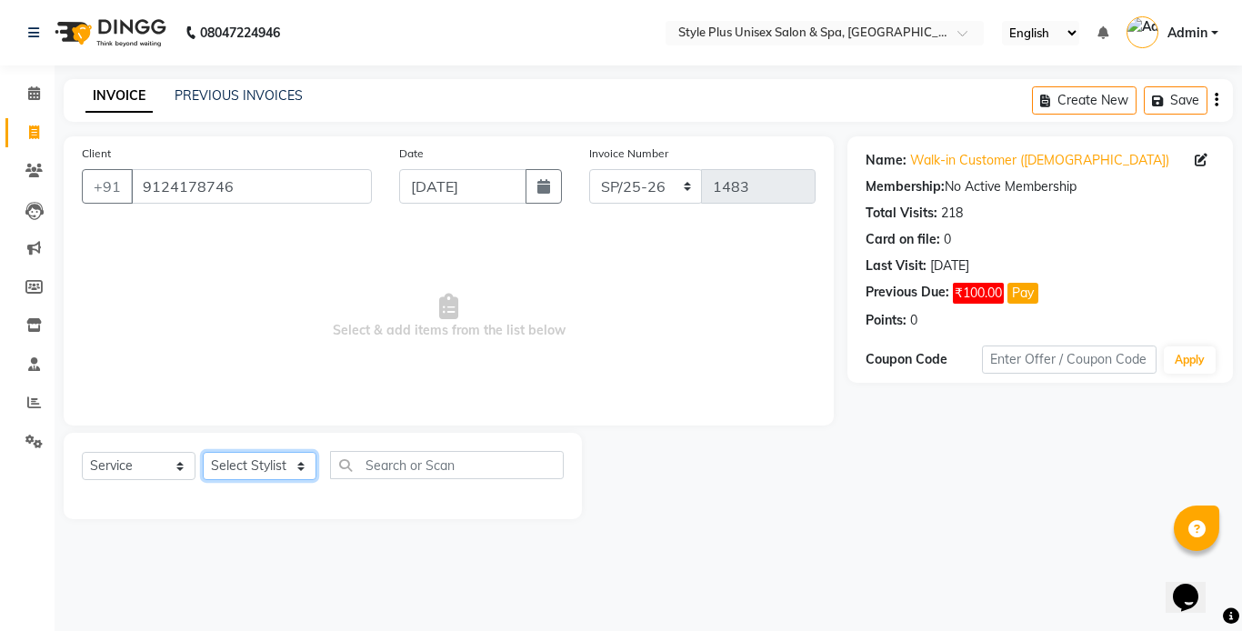
click at [279, 471] on select "Select Stylist Ashish Badal Behera Dipti J Sonali Patra MD Mohin Rojalin Sahoo …" at bounding box center [260, 466] width 114 height 28
select select "58991"
click at [203, 452] on select "Select Stylist Ashish Badal Behera Dipti J Sonali Patra MD Mohin Rojalin Sahoo …" at bounding box center [260, 466] width 114 height 28
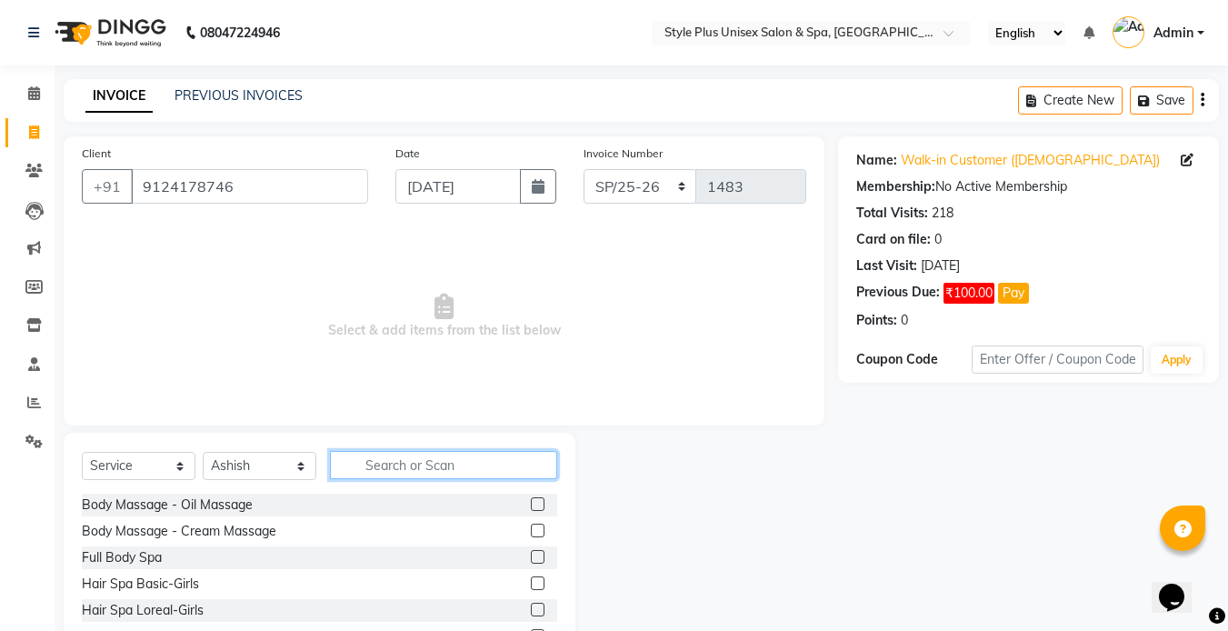
click at [389, 466] on input "text" at bounding box center [443, 465] width 227 height 28
type input "hair cut"
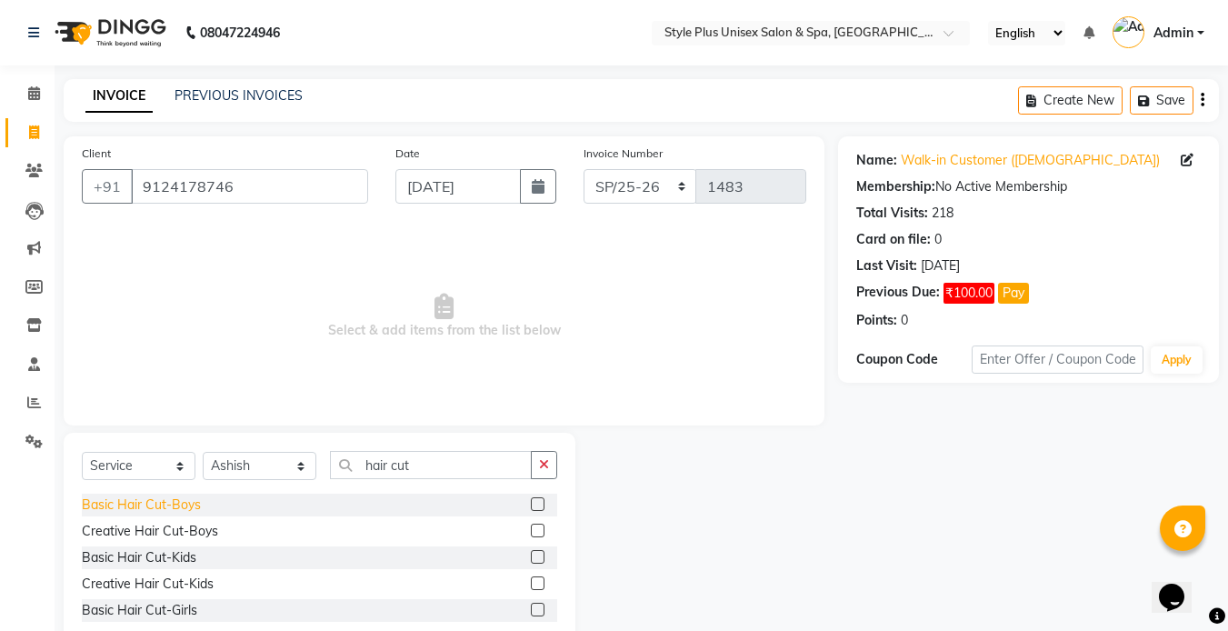
click at [178, 511] on div "Basic Hair Cut-Boys" at bounding box center [141, 504] width 119 height 19
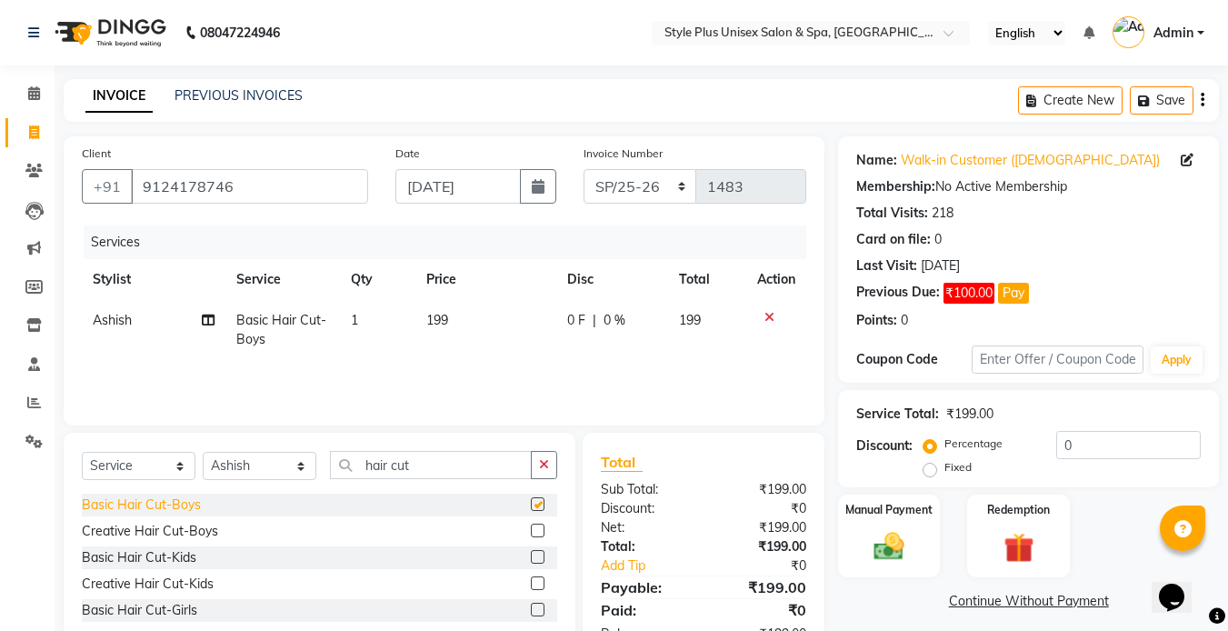
checkbox input "false"
click at [422, 473] on input "hair cut" at bounding box center [431, 465] width 202 height 28
type input "h"
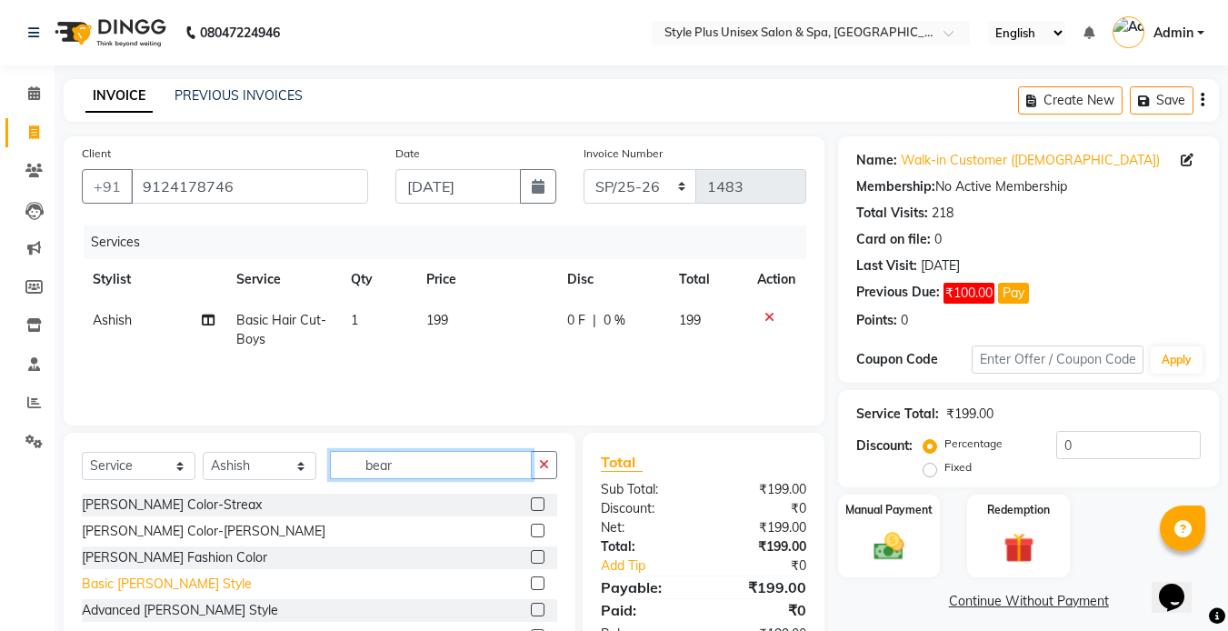
type input "bear"
click at [161, 582] on div "Basic [PERSON_NAME] Style" at bounding box center [167, 583] width 170 height 19
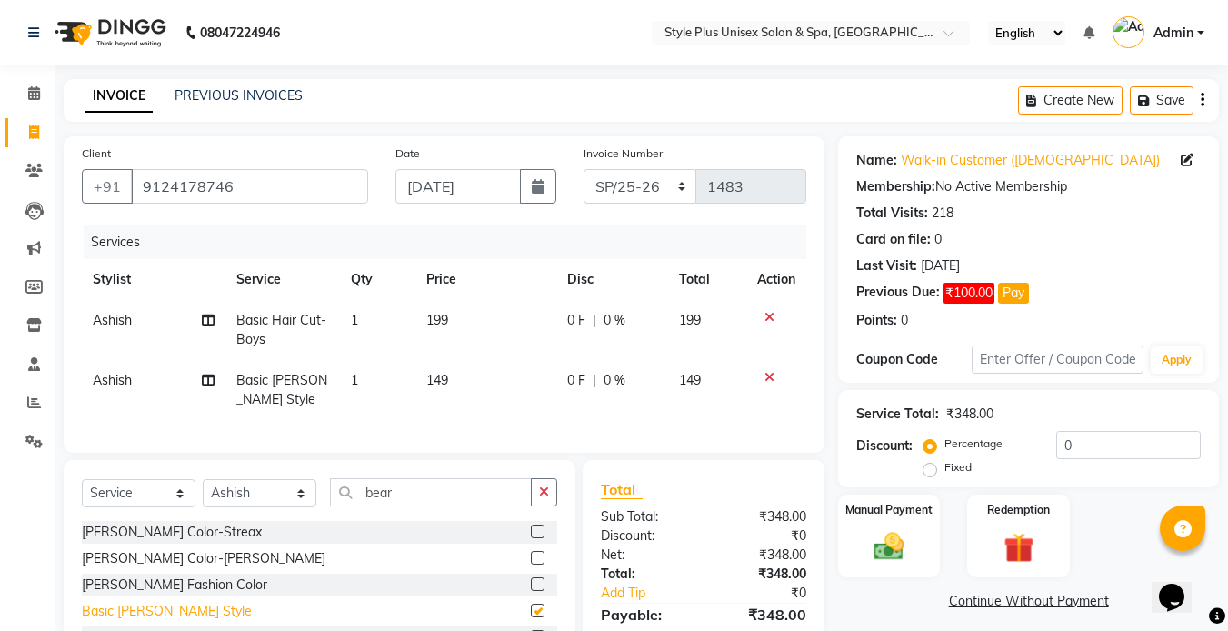
checkbox input "false"
click at [454, 313] on td "199" at bounding box center [485, 330] width 141 height 60
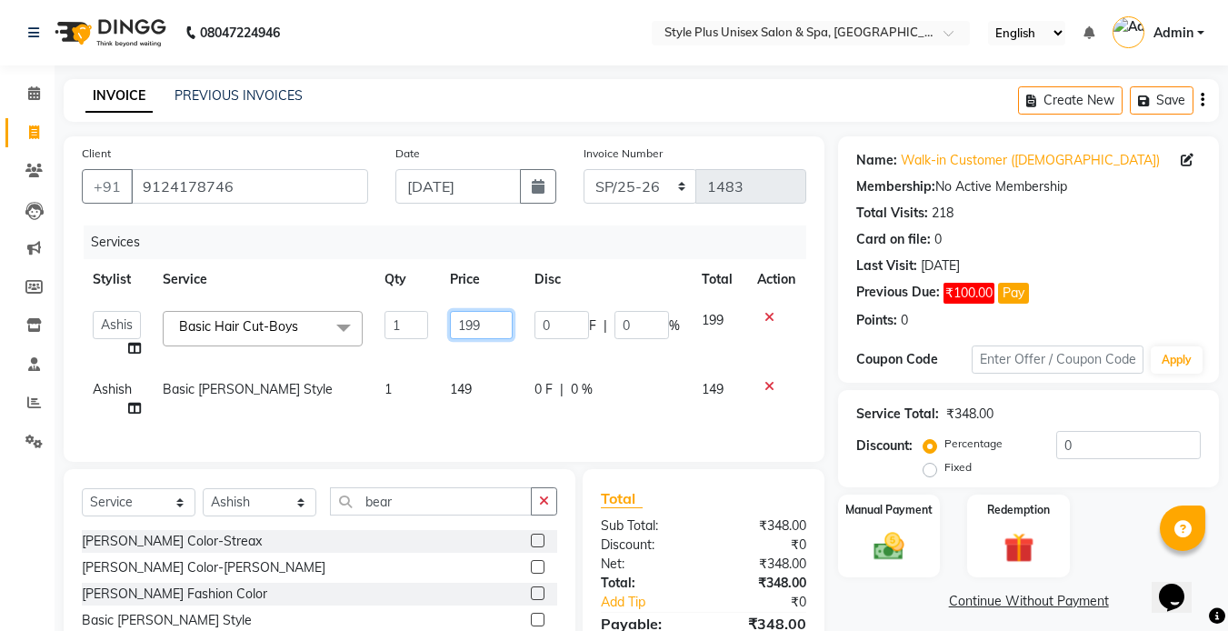
click at [497, 324] on input "199" at bounding box center [481, 325] width 63 height 28
type input "100"
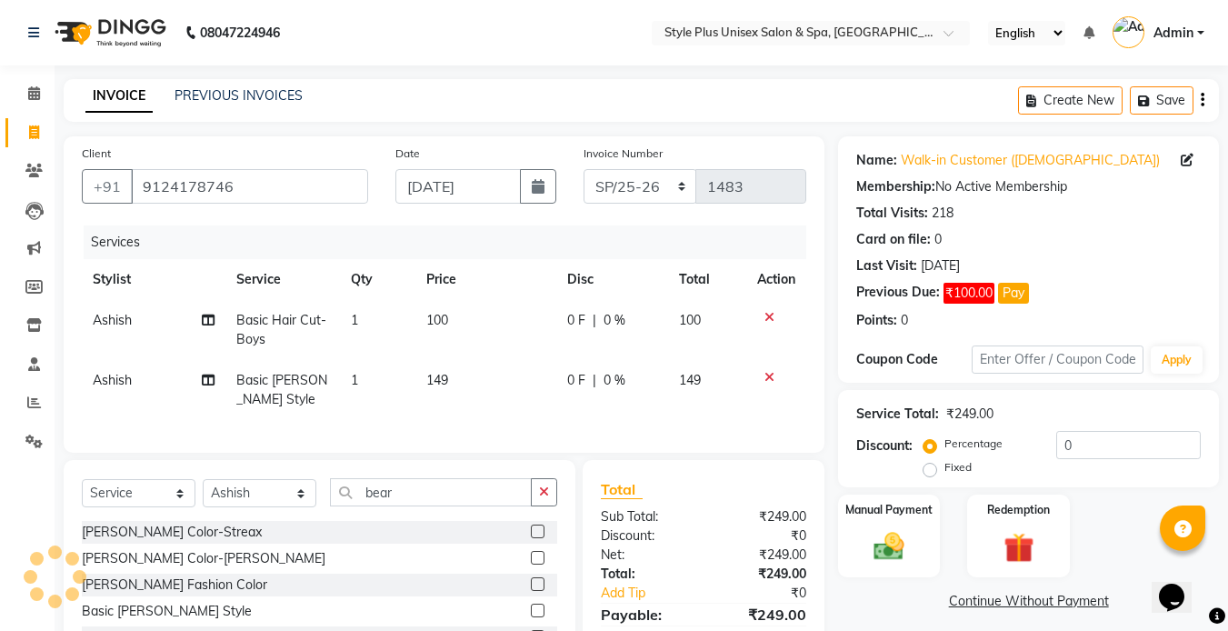
click at [476, 405] on td "149" at bounding box center [485, 390] width 141 height 60
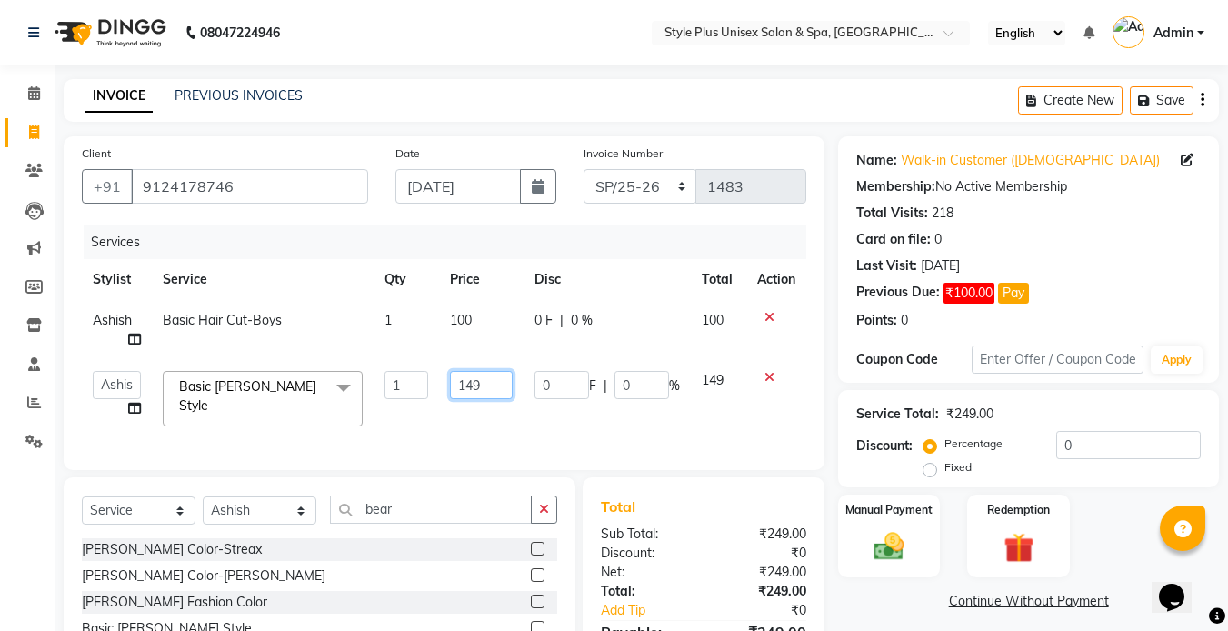
click at [496, 382] on input "149" at bounding box center [481, 385] width 63 height 28
type input "1"
type input "50"
click at [899, 561] on img at bounding box center [889, 546] width 51 height 36
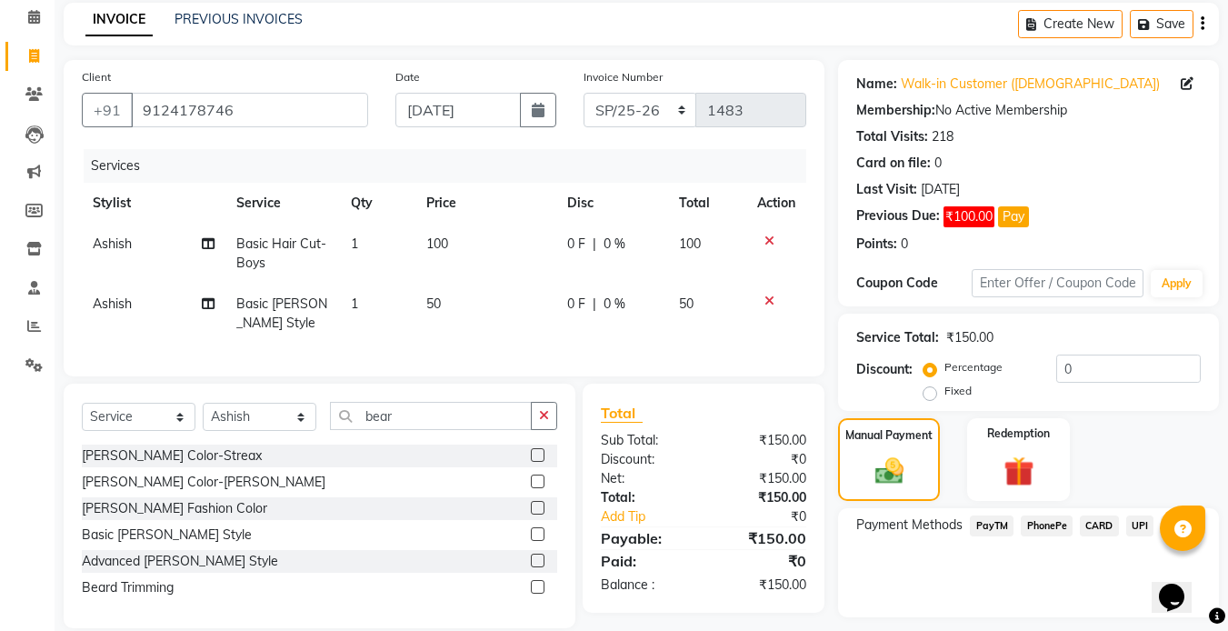
scroll to position [127, 0]
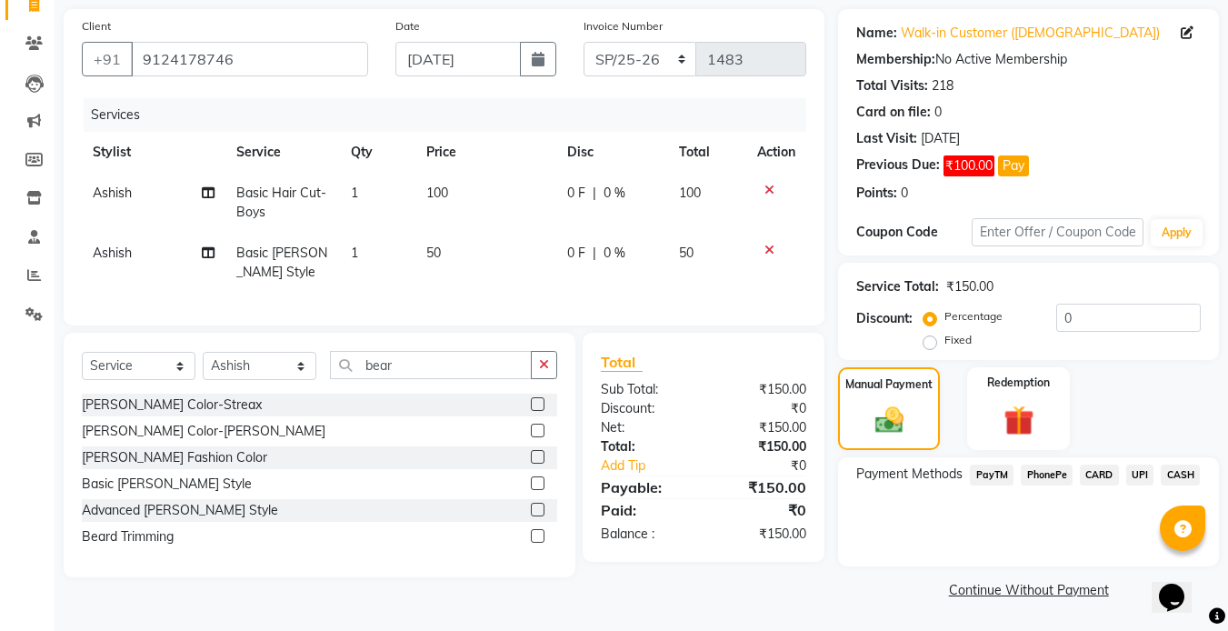
click at [1169, 474] on span "CASH" at bounding box center [1180, 474] width 39 height 21
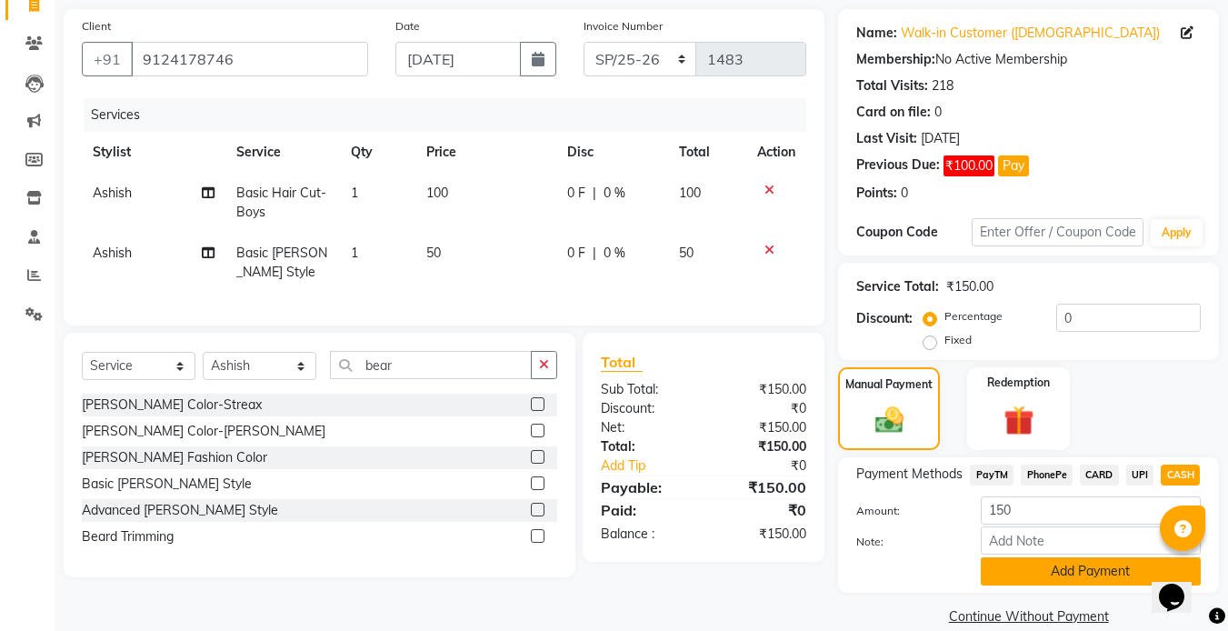
click at [1063, 571] on button "Add Payment" at bounding box center [1091, 571] width 220 height 28
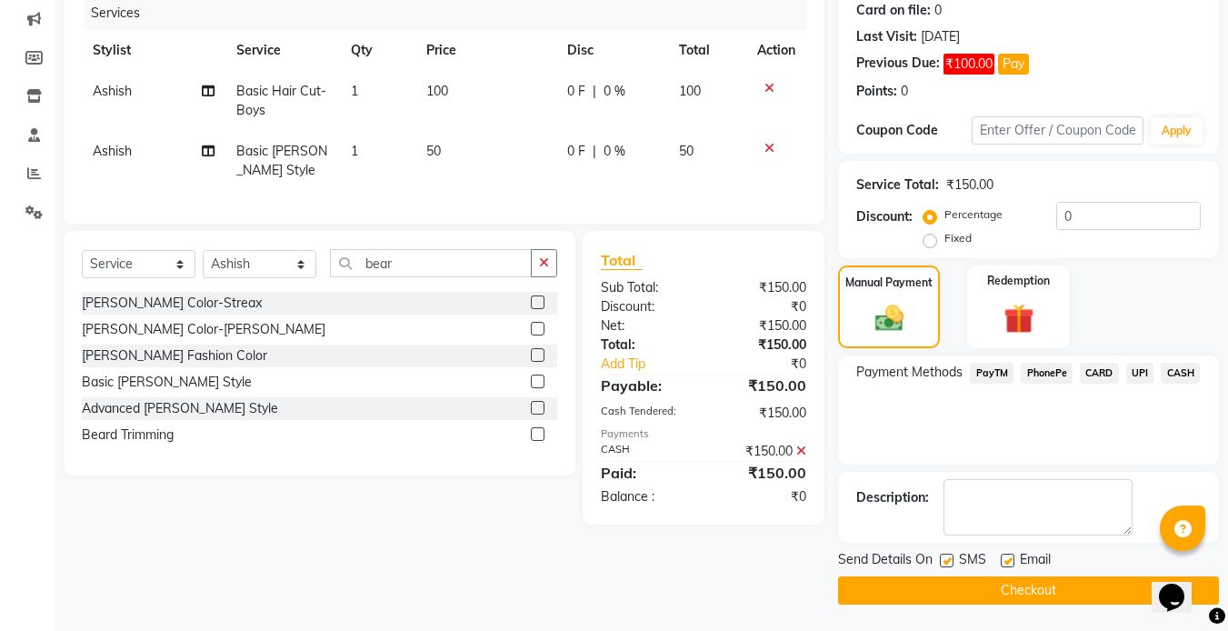
scroll to position [230, 0]
click at [944, 553] on label at bounding box center [947, 560] width 14 height 14
click at [944, 554] on input "checkbox" at bounding box center [946, 560] width 12 height 12
checkbox input "false"
click at [1008, 553] on label at bounding box center [1008, 560] width 14 height 14
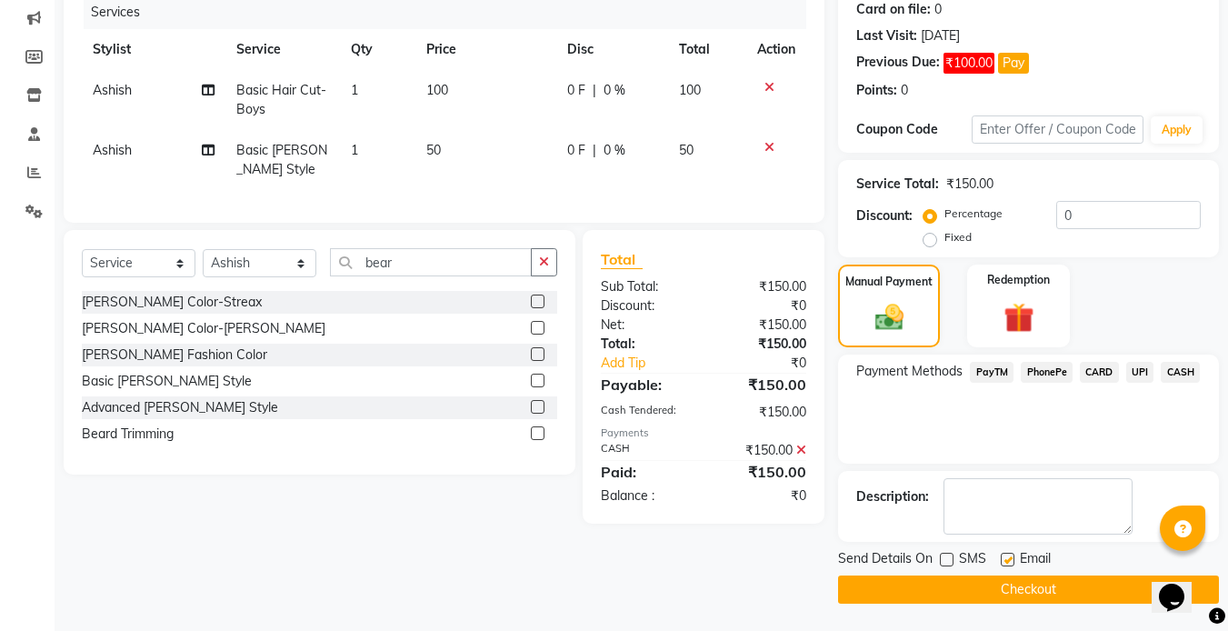
click at [1008, 554] on input "checkbox" at bounding box center [1007, 560] width 12 height 12
checkbox input "false"
click at [977, 584] on button "Checkout" at bounding box center [1028, 589] width 381 height 28
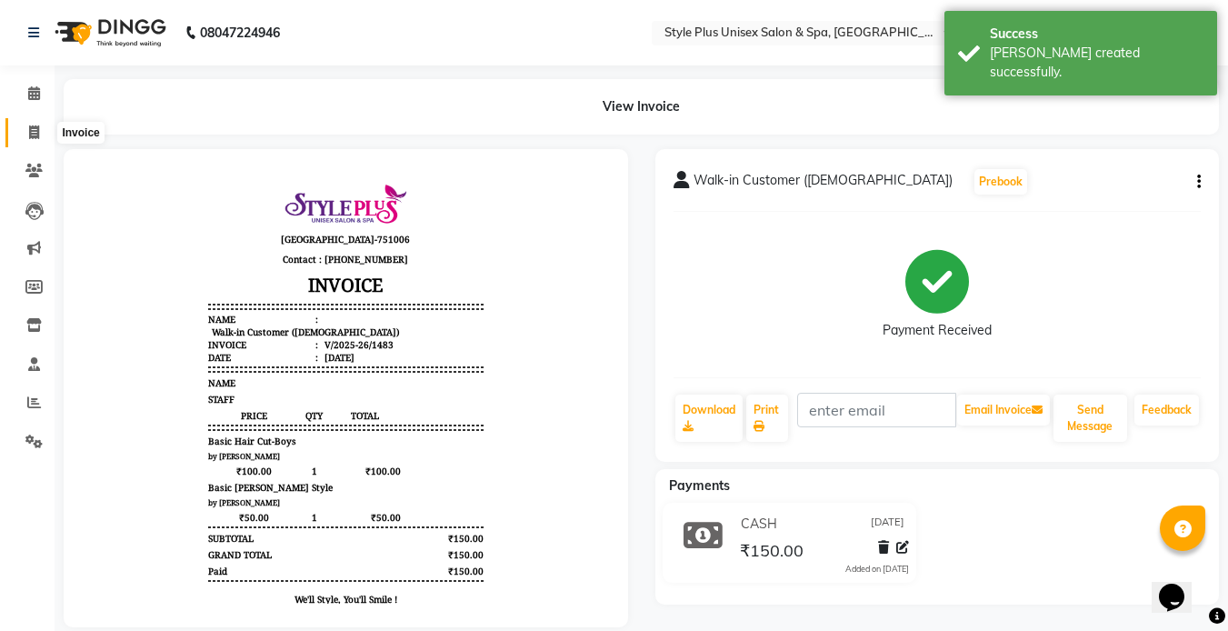
click at [19, 125] on span at bounding box center [34, 133] width 32 height 21
select select "service"
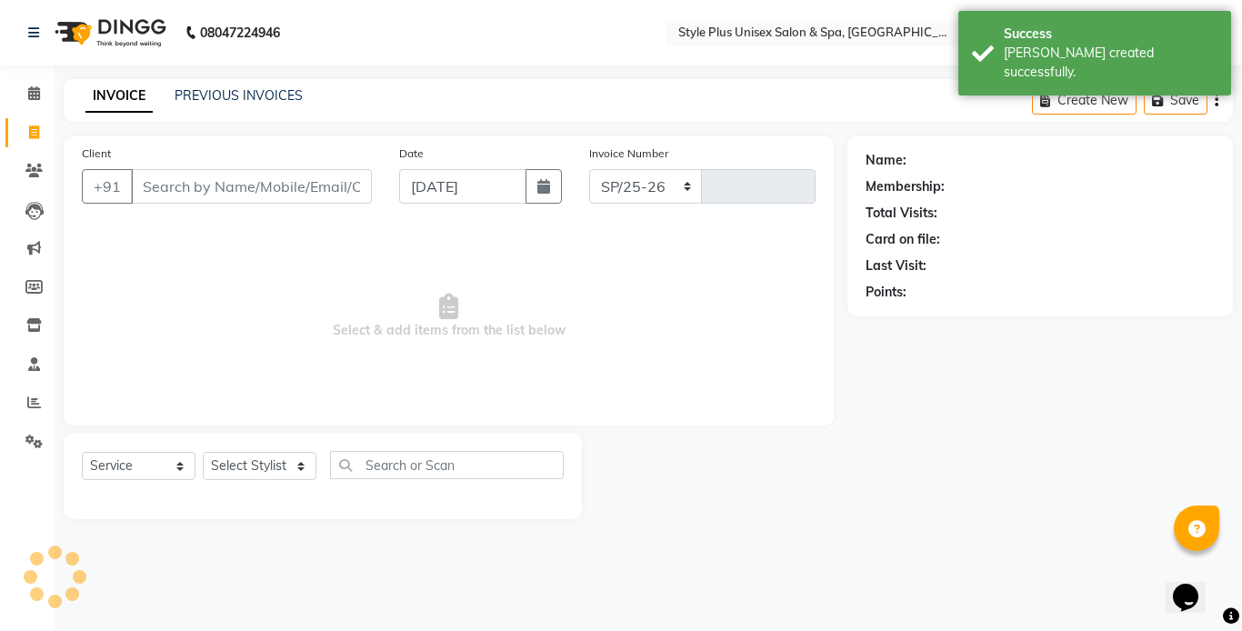
select select "7084"
type input "1484"
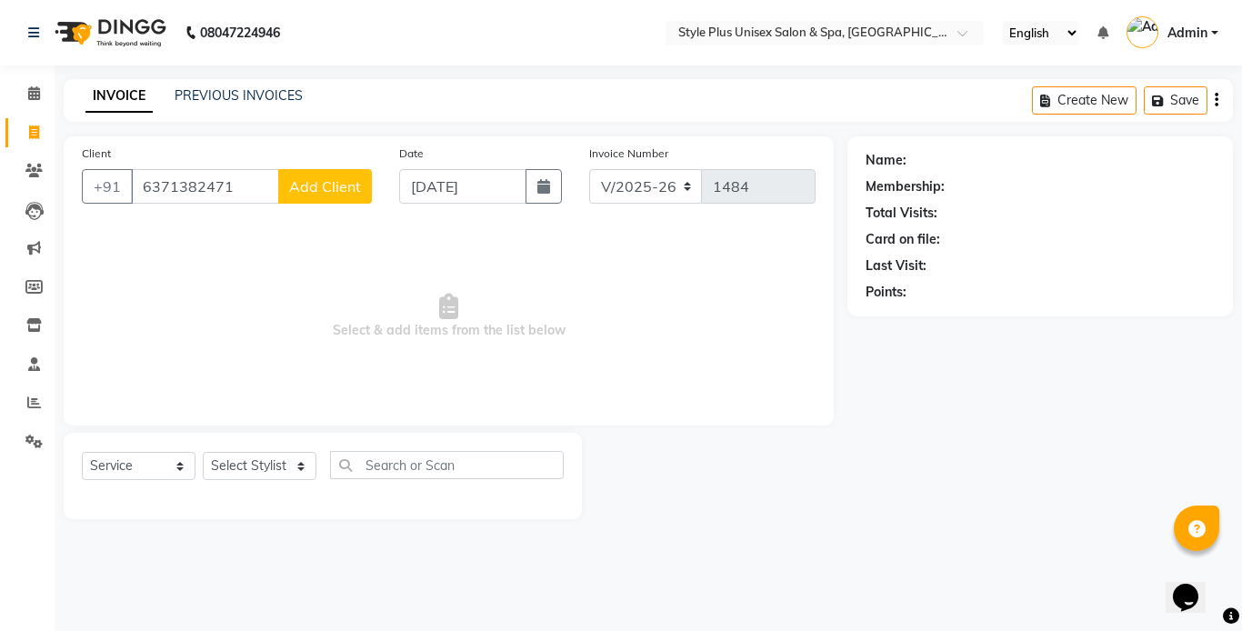
type input "6371382471"
click at [363, 191] on button "Add Client" at bounding box center [325, 186] width 94 height 35
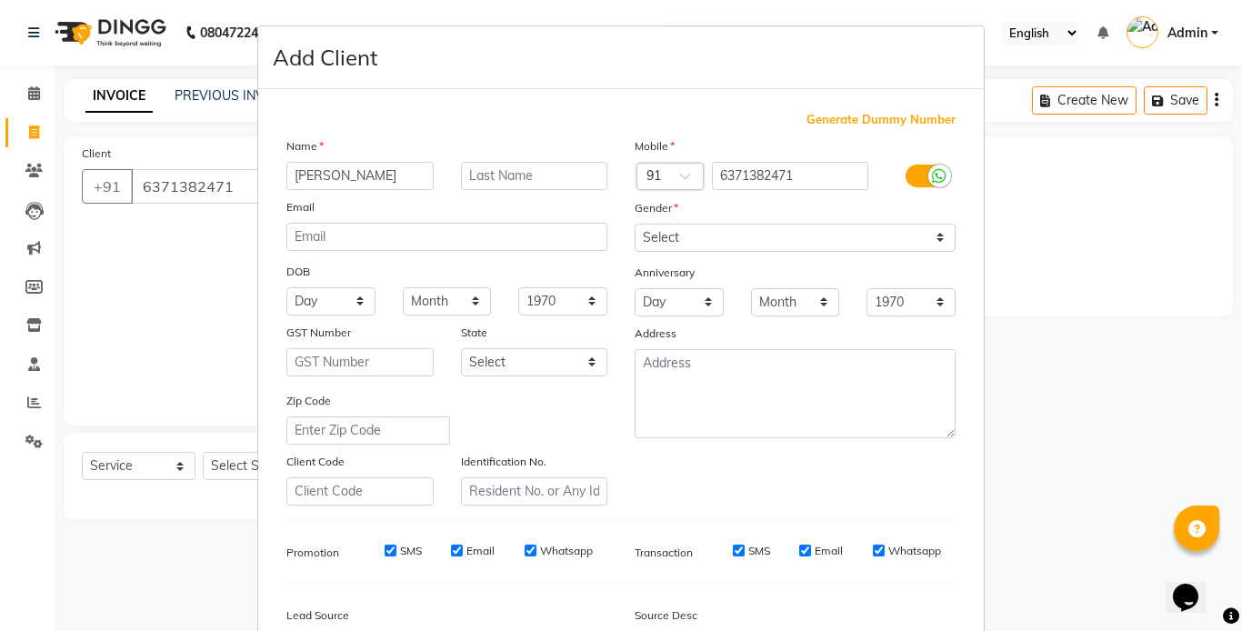
type input "Prakash Prusty"
click at [792, 242] on select "Select Male Female Other Prefer Not To Say" at bounding box center [794, 238] width 321 height 28
select select "male"
click at [634, 224] on select "Select Male Female Other Prefer Not To Say" at bounding box center [794, 238] width 321 height 28
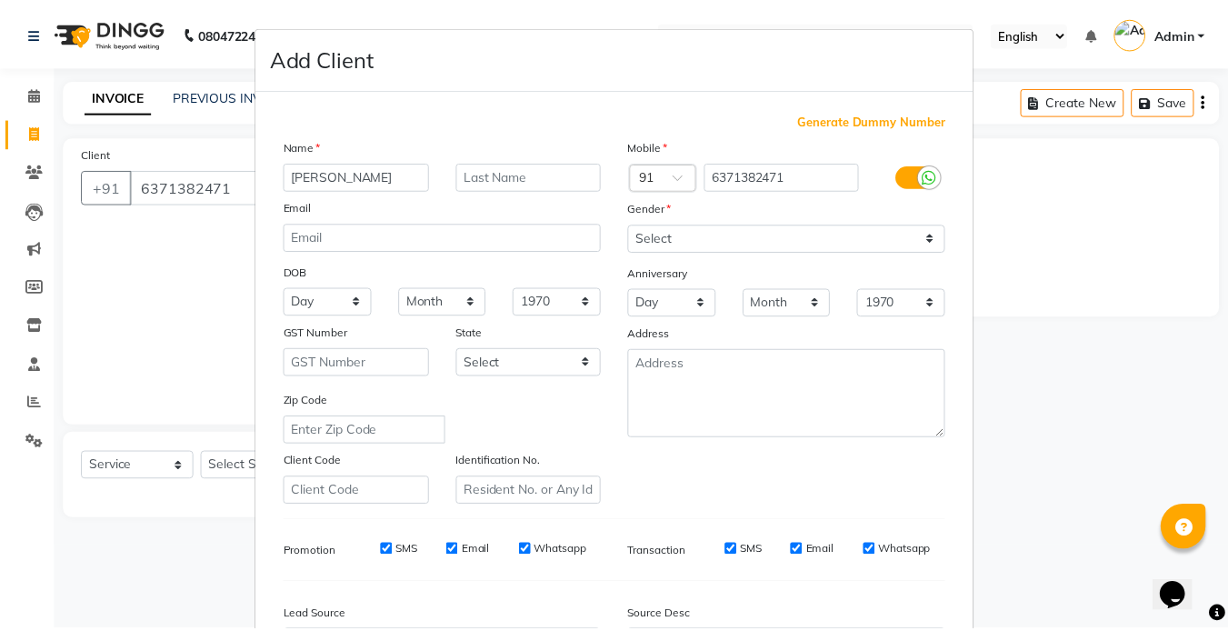
scroll to position [208, 0]
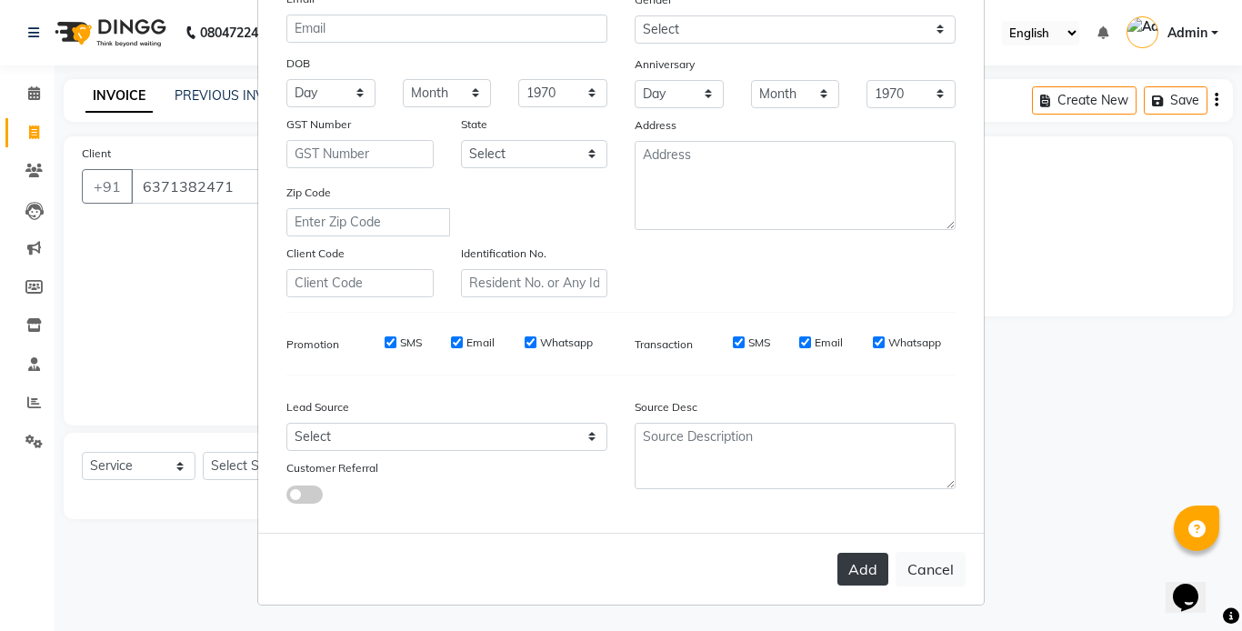
click at [874, 573] on button "Add" at bounding box center [862, 569] width 51 height 33
select select
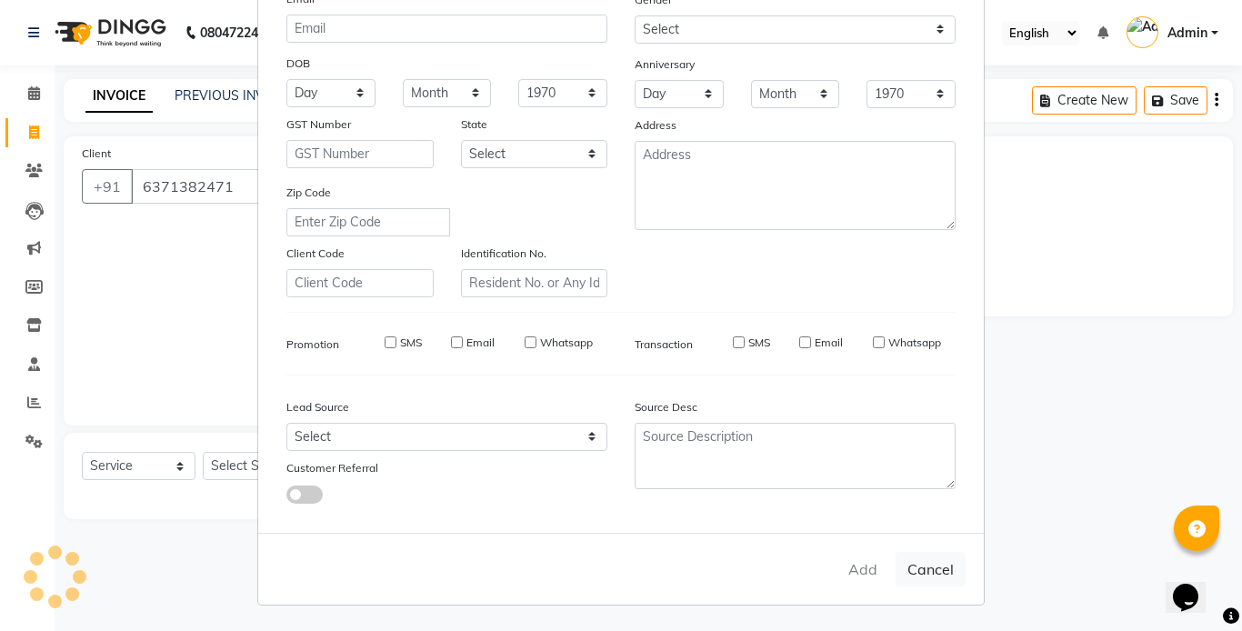
select select
checkbox input "false"
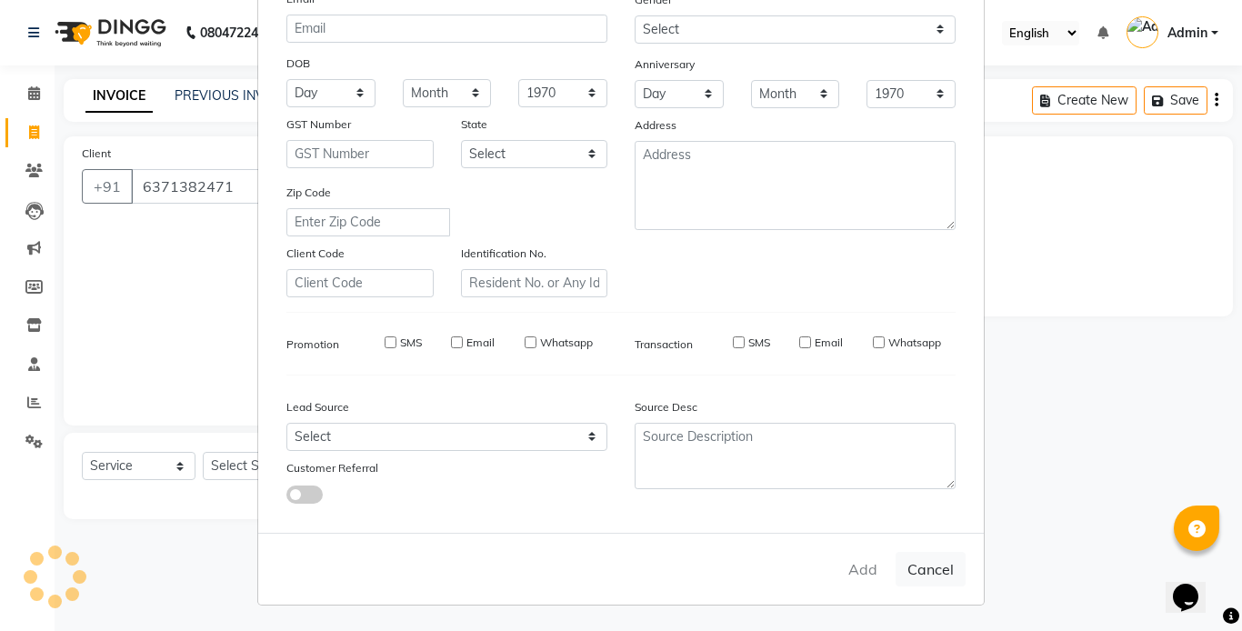
checkbox input "false"
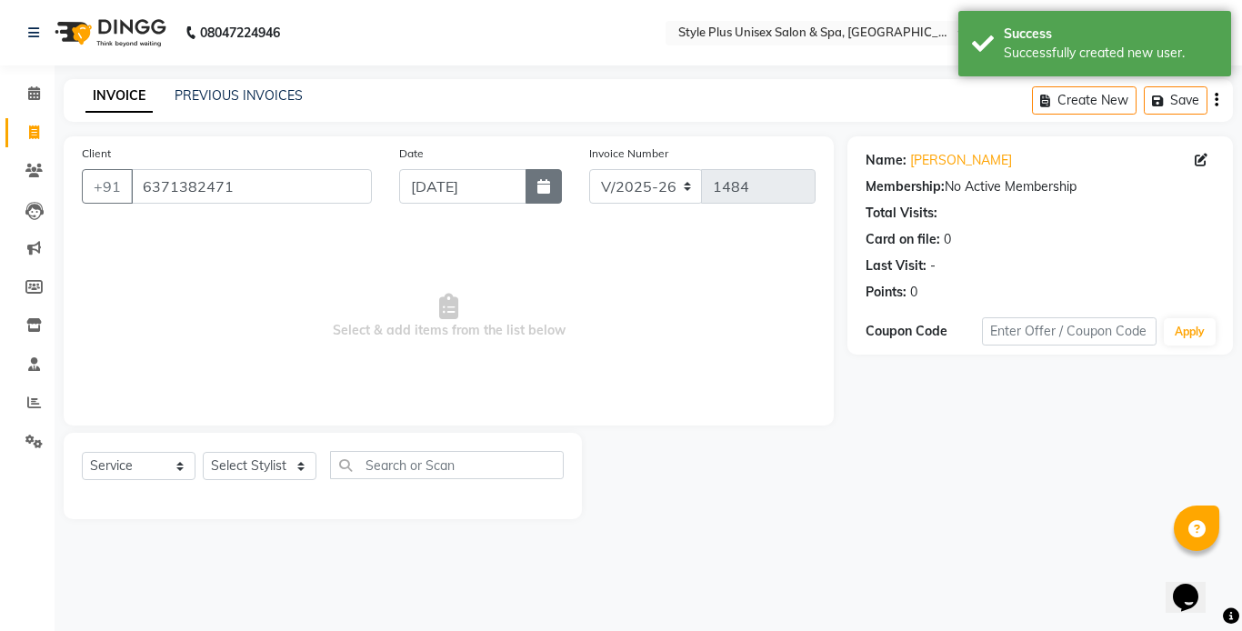
click at [550, 193] on icon "button" at bounding box center [543, 186] width 13 height 15
select select "9"
select select "2025"
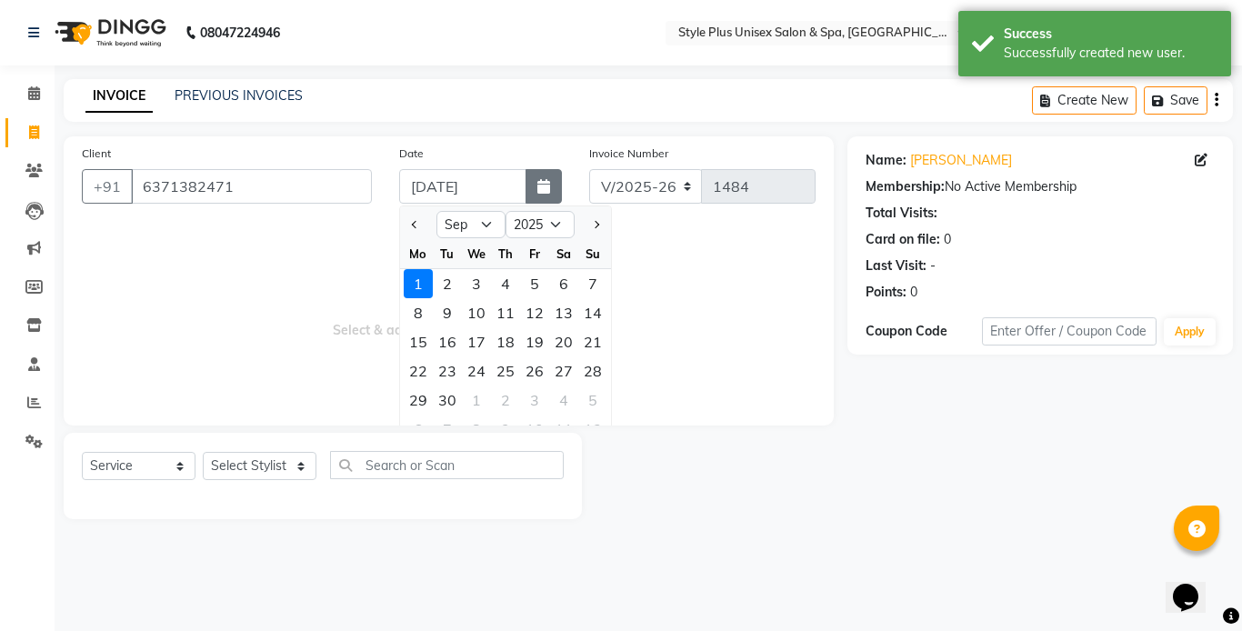
select select "8"
type input "[DATE]"
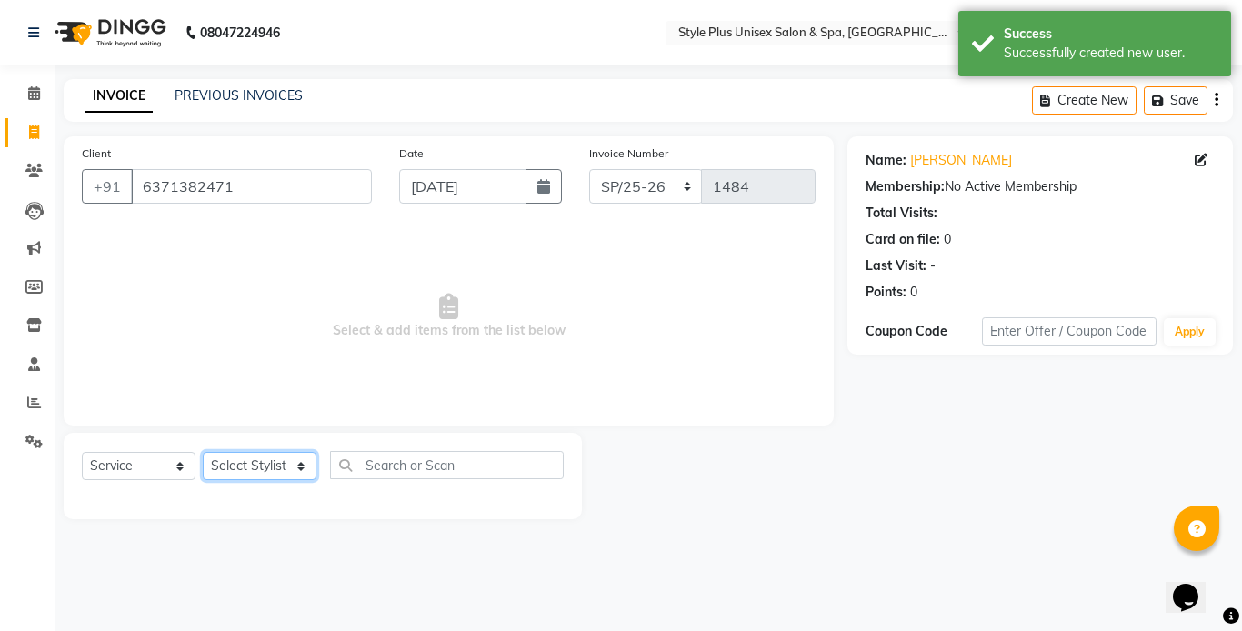
click at [278, 455] on select "Select Stylist Ashish Badal Behera Dipti J Sonali Patra MD Mohin Rojalin Sahoo …" at bounding box center [260, 466] width 114 height 28
select select "77119"
click at [203, 452] on select "Select Stylist Ashish Badal Behera Dipti J Sonali Patra MD Mohin Rojalin Sahoo …" at bounding box center [260, 466] width 114 height 28
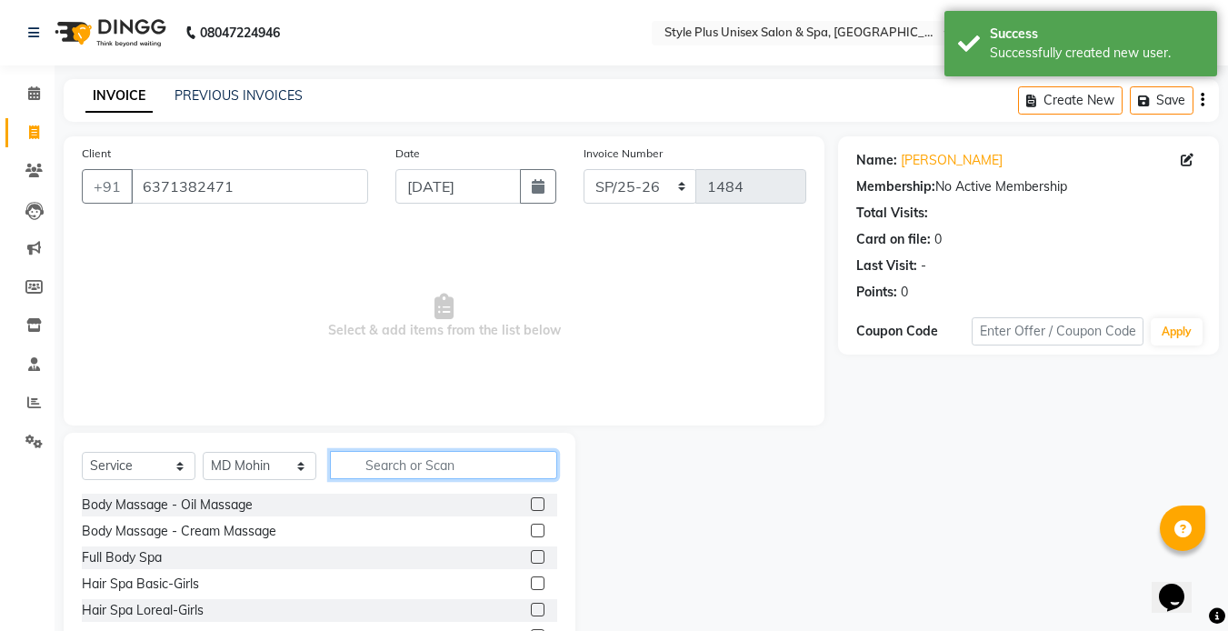
click at [362, 473] on input "text" at bounding box center [443, 465] width 227 height 28
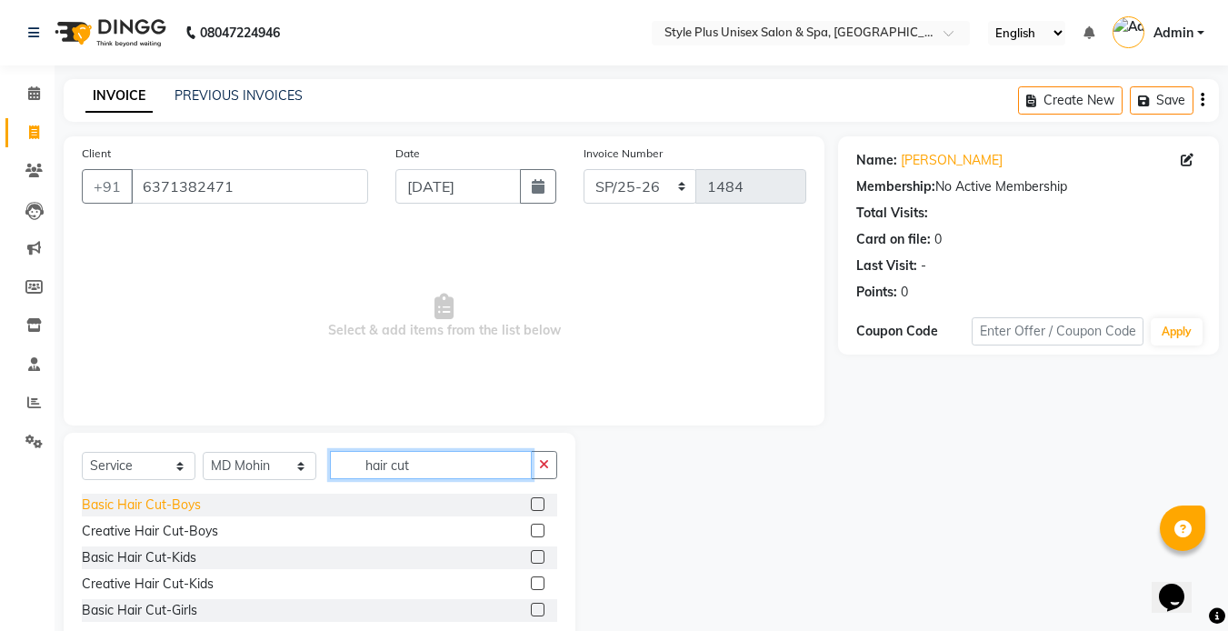
type input "hair cut"
click at [195, 505] on div "Basic Hair Cut-Boys" at bounding box center [141, 504] width 119 height 19
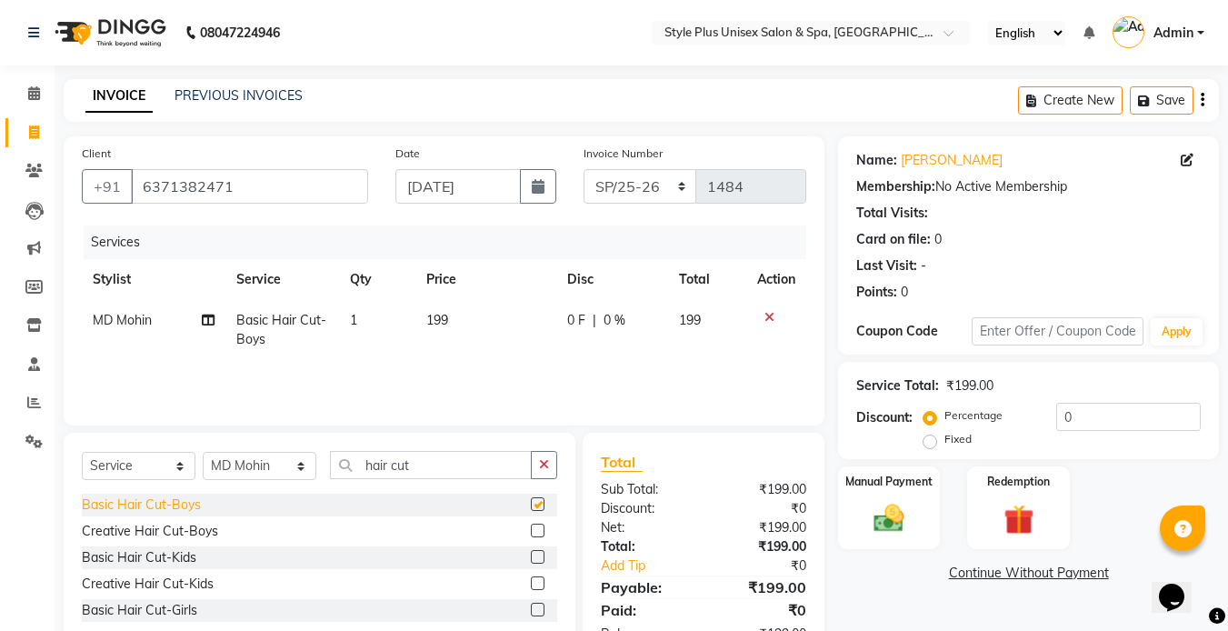
checkbox input "false"
click at [452, 325] on td "199" at bounding box center [485, 330] width 141 height 60
select select "77119"
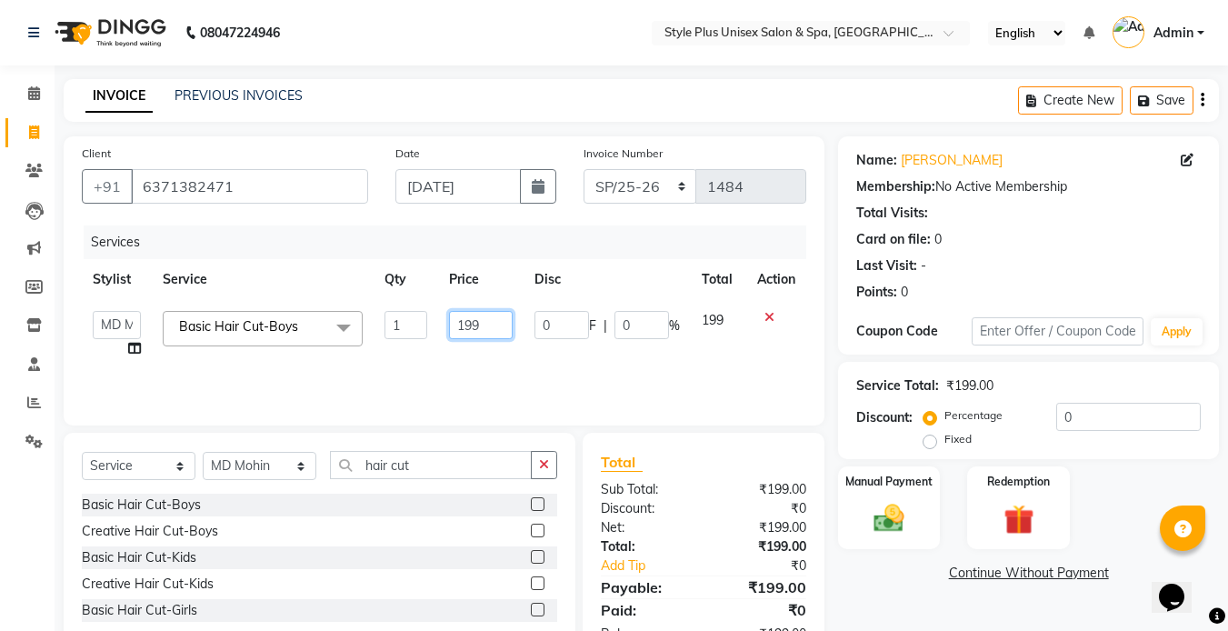
click at [485, 331] on input "199" at bounding box center [480, 325] width 63 height 28
type input "150"
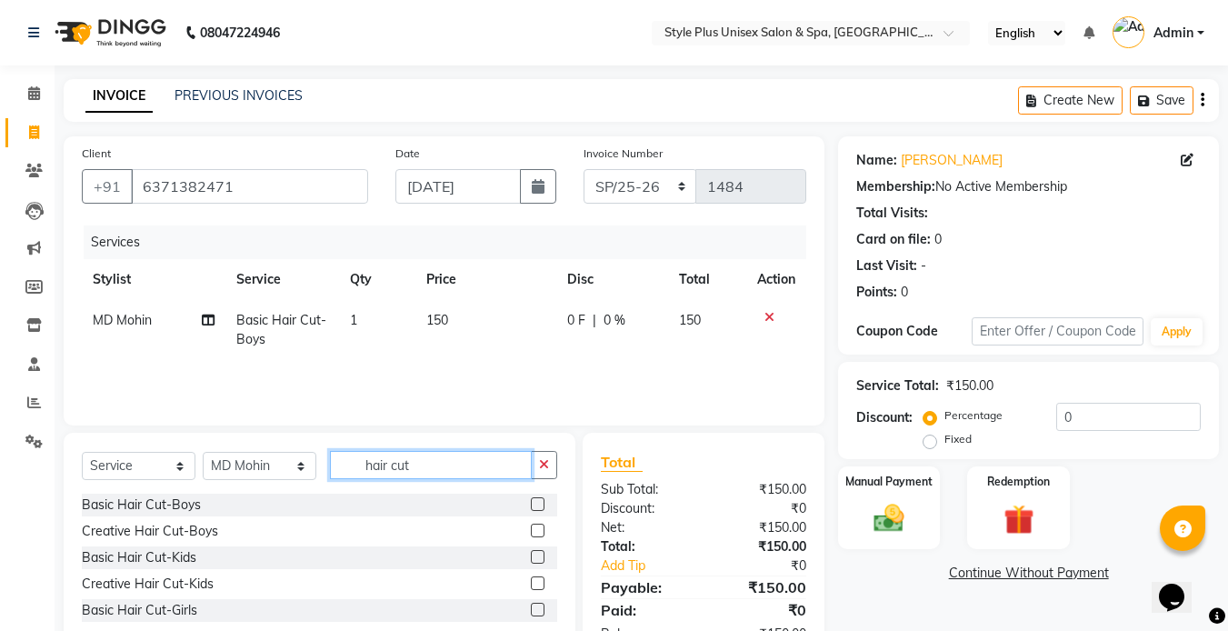
click at [448, 462] on input "hair cut" at bounding box center [431, 465] width 202 height 28
type input "h"
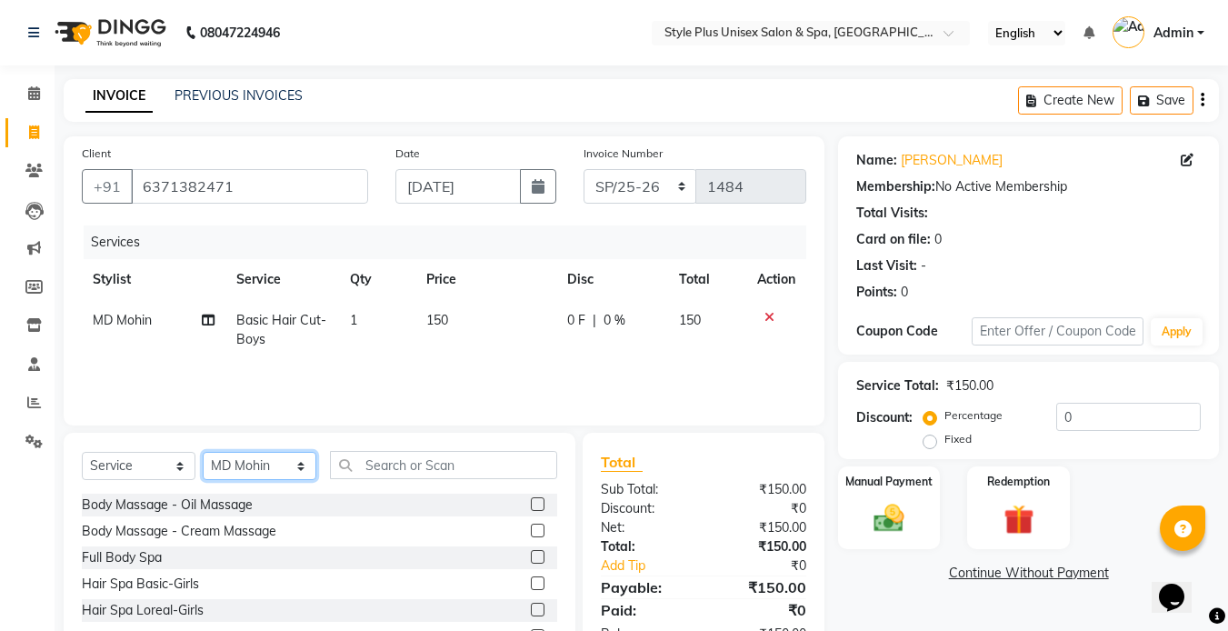
click at [246, 462] on select "Select Stylist Ashish Badal Behera Dipti J Sonali Patra MD Mohin Rojalin Sahoo …" at bounding box center [260, 466] width 114 height 28
select select "61813"
click at [203, 452] on select "Select Stylist Ashish Badal Behera Dipti J Sonali Patra MD Mohin Rojalin Sahoo …" at bounding box center [260, 466] width 114 height 28
click at [203, 508] on div "Body Massage - Oil Massage" at bounding box center [167, 504] width 171 height 19
checkbox input "false"
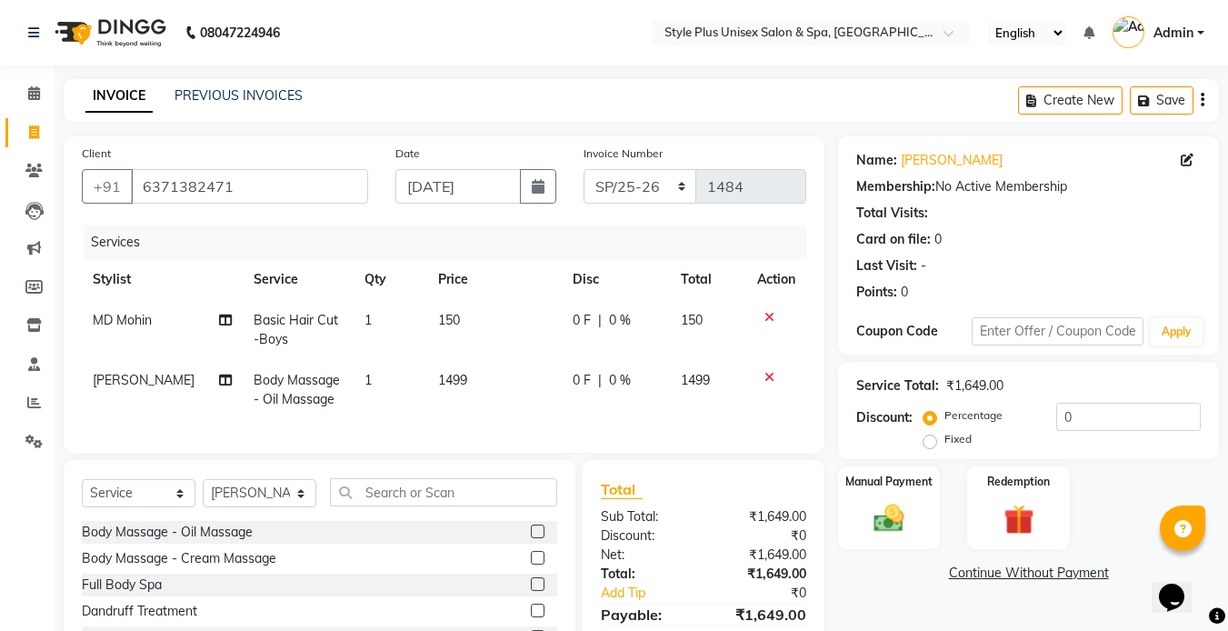
click at [464, 379] on td "1499" at bounding box center [494, 390] width 135 height 60
select select "61813"
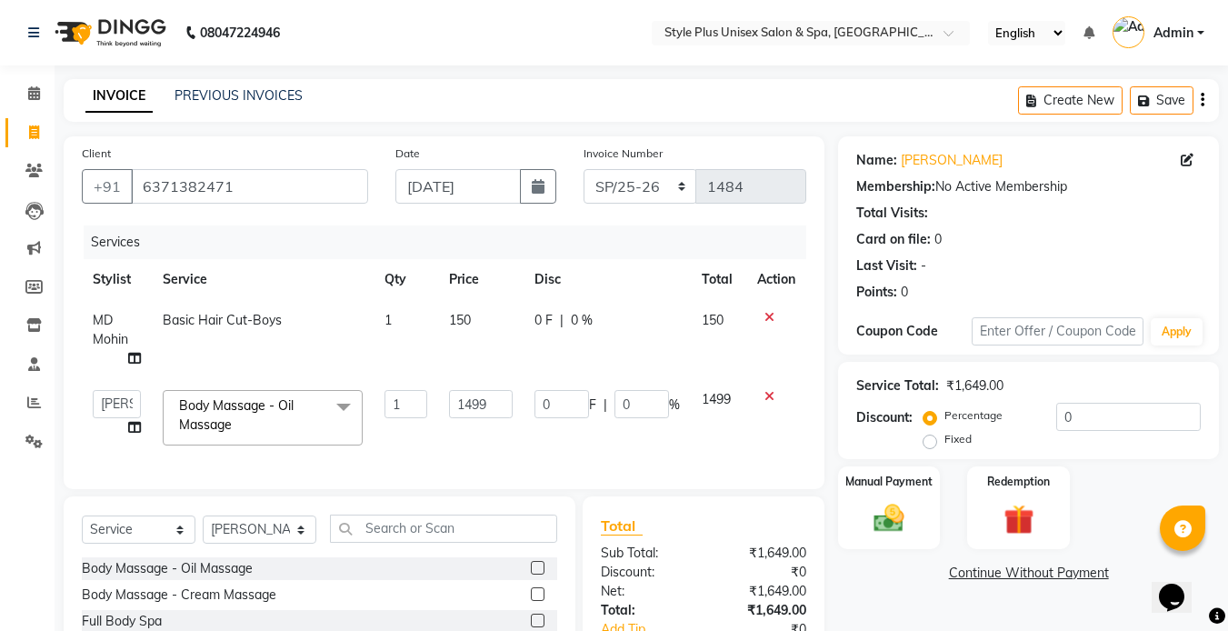
click at [514, 398] on td "1499" at bounding box center [480, 417] width 85 height 77
click at [496, 403] on input "1499" at bounding box center [480, 404] width 63 height 28
type input "1000"
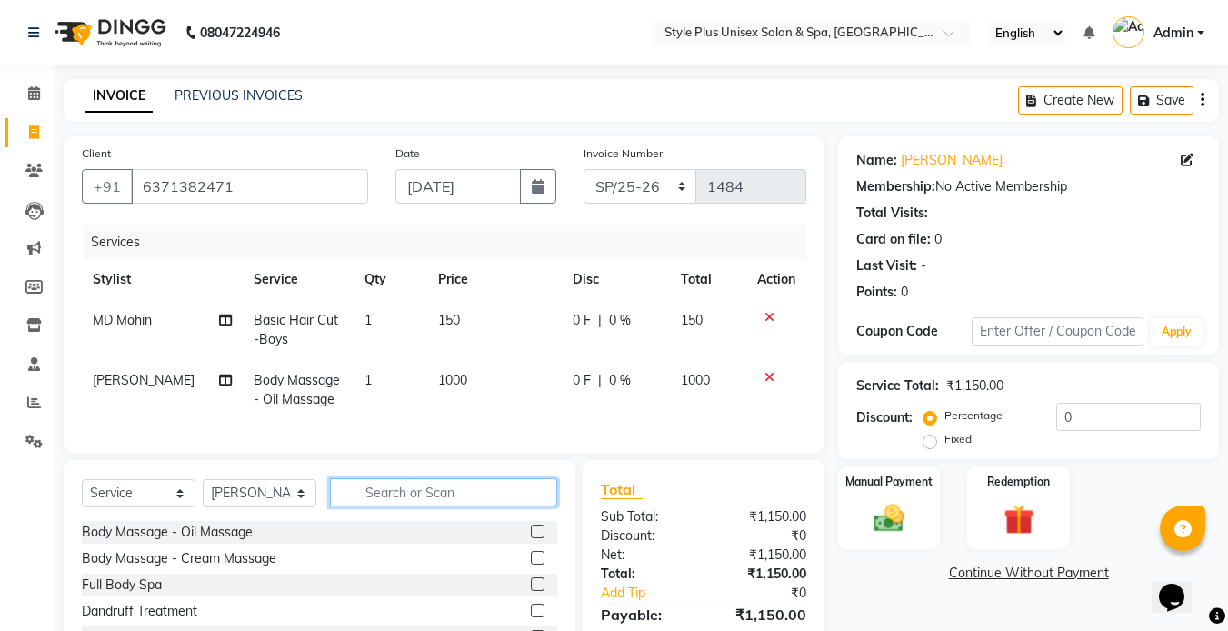
click at [487, 538] on div "Select Service Product Membership Package Voucher Prepaid Gift Card Select Styl…" at bounding box center [320, 594] width 512 height 268
click at [884, 519] on img at bounding box center [889, 518] width 51 height 36
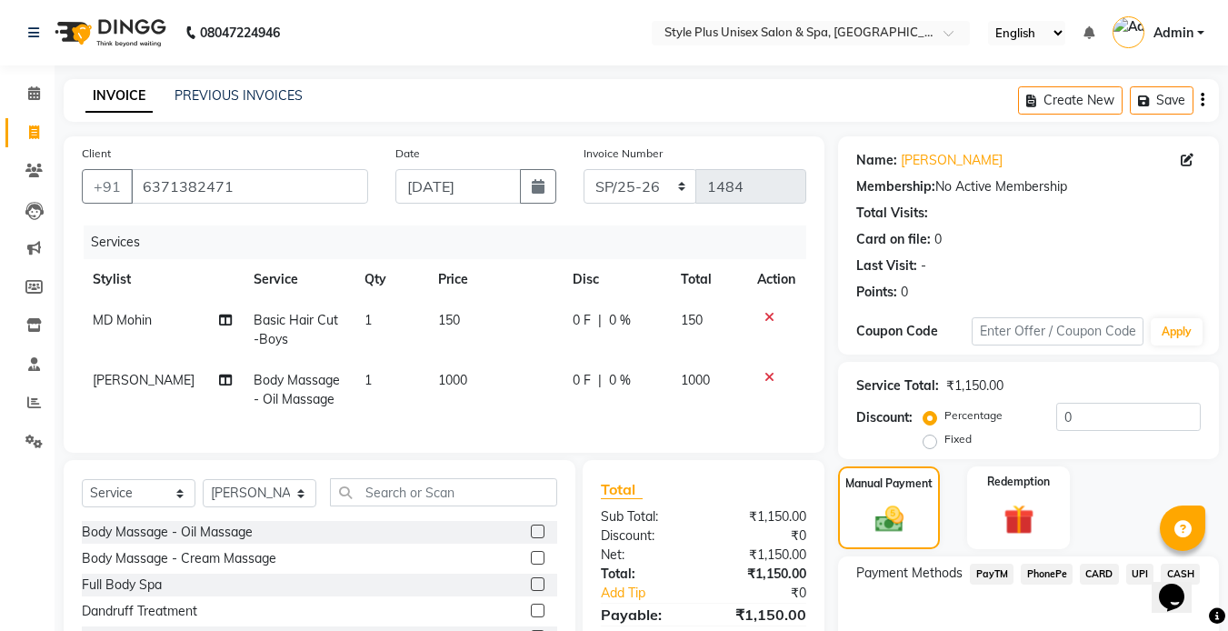
click at [999, 576] on span "PayTM" at bounding box center [992, 574] width 44 height 21
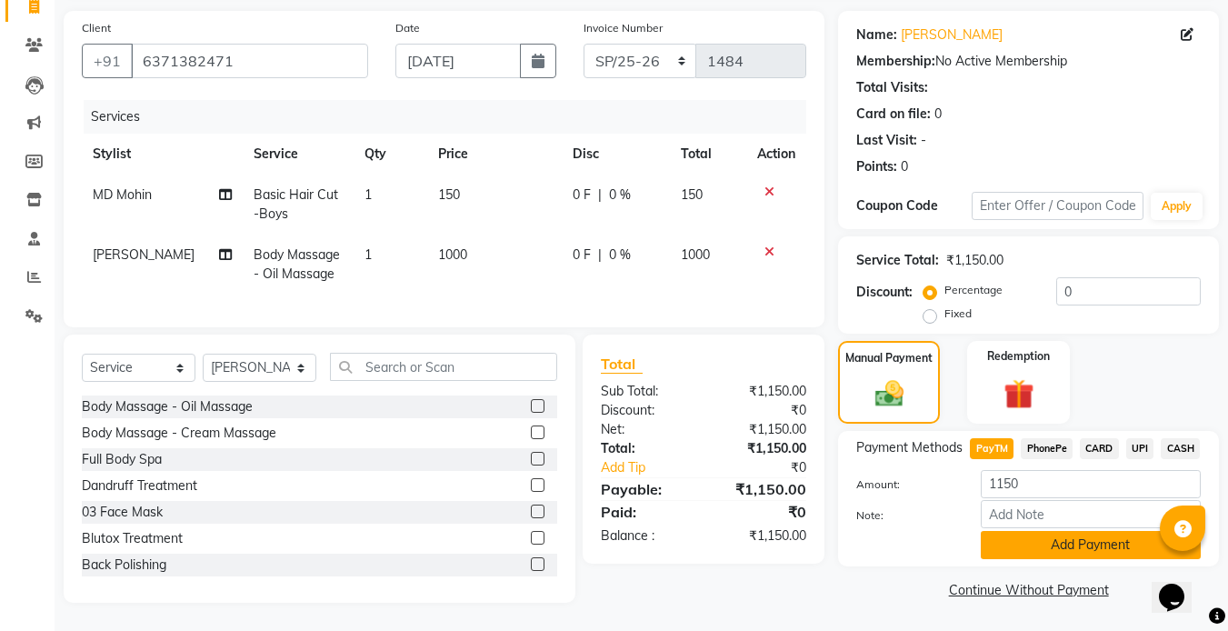
click at [1057, 531] on button "Add Payment" at bounding box center [1091, 545] width 220 height 28
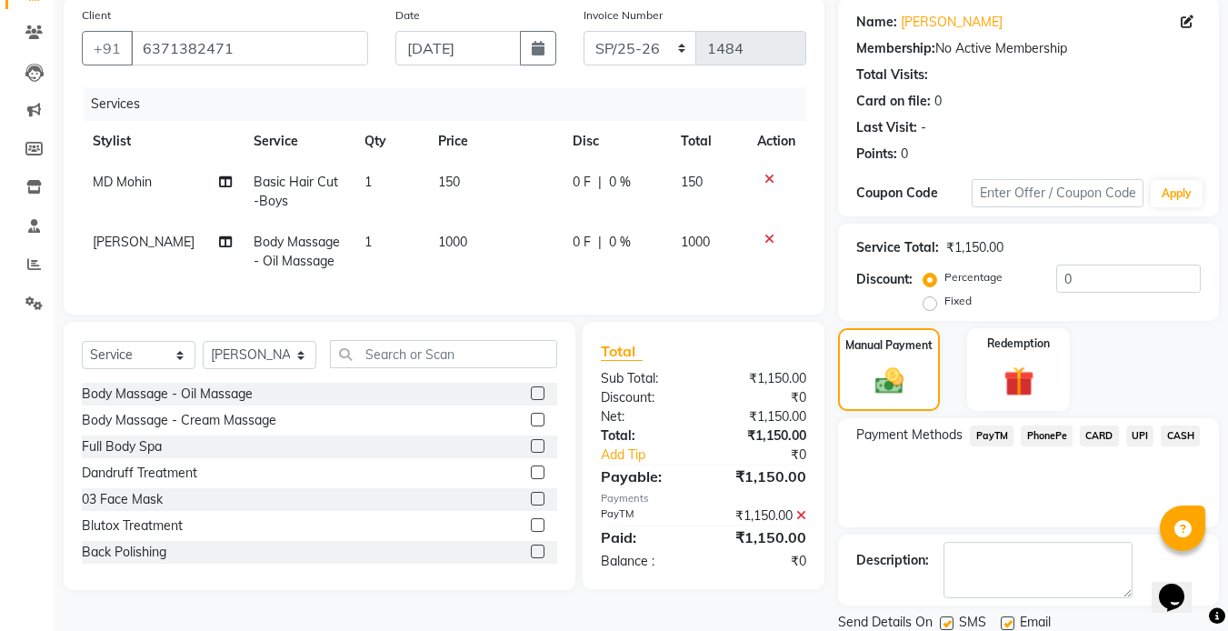
scroll to position [202, 0]
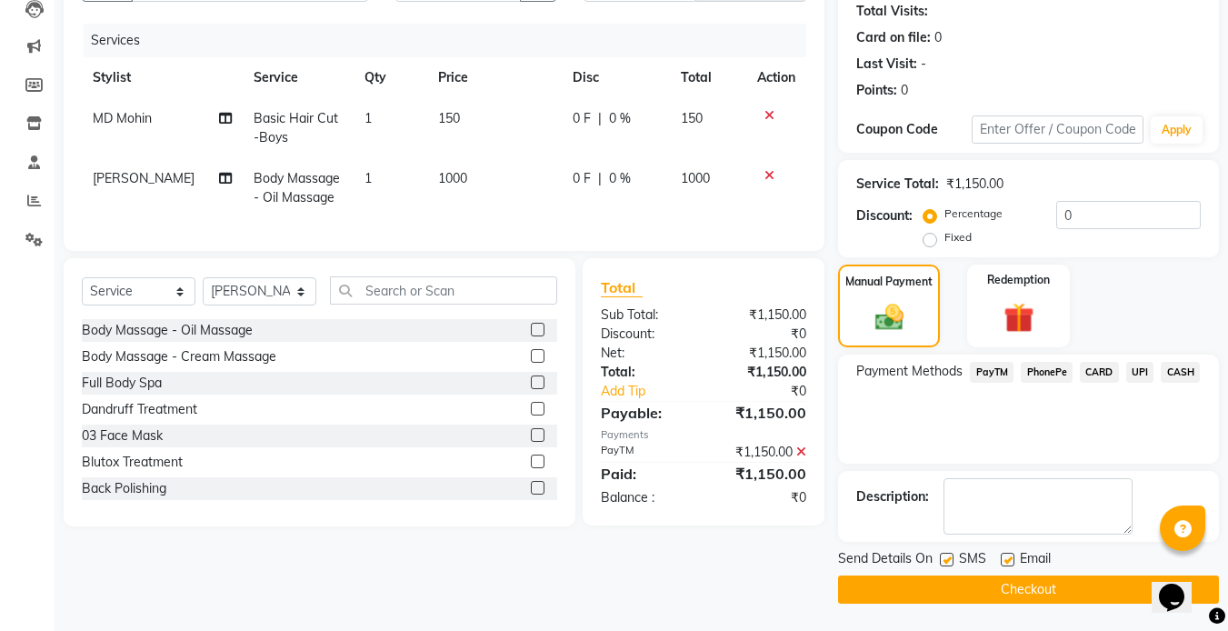
click at [945, 562] on label at bounding box center [947, 560] width 14 height 14
click at [945, 562] on input "checkbox" at bounding box center [946, 560] width 12 height 12
checkbox input "false"
click at [1012, 557] on label at bounding box center [1008, 560] width 14 height 14
click at [1012, 557] on input "checkbox" at bounding box center [1007, 560] width 12 height 12
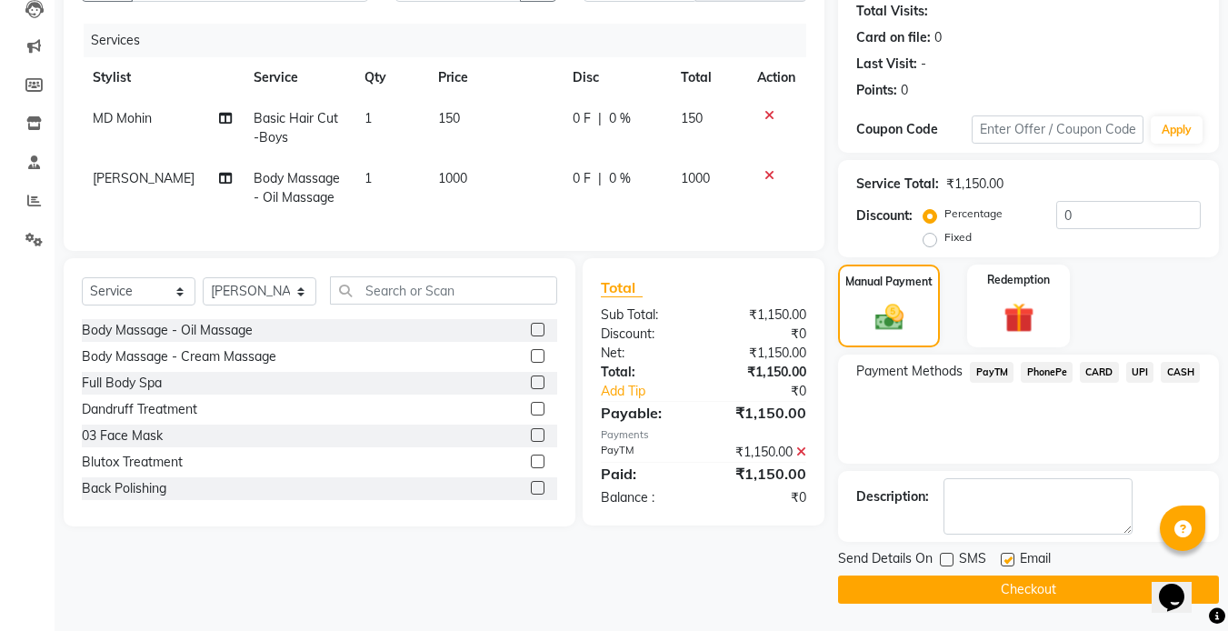
checkbox input "false"
click at [954, 590] on button "Checkout" at bounding box center [1028, 589] width 381 height 28
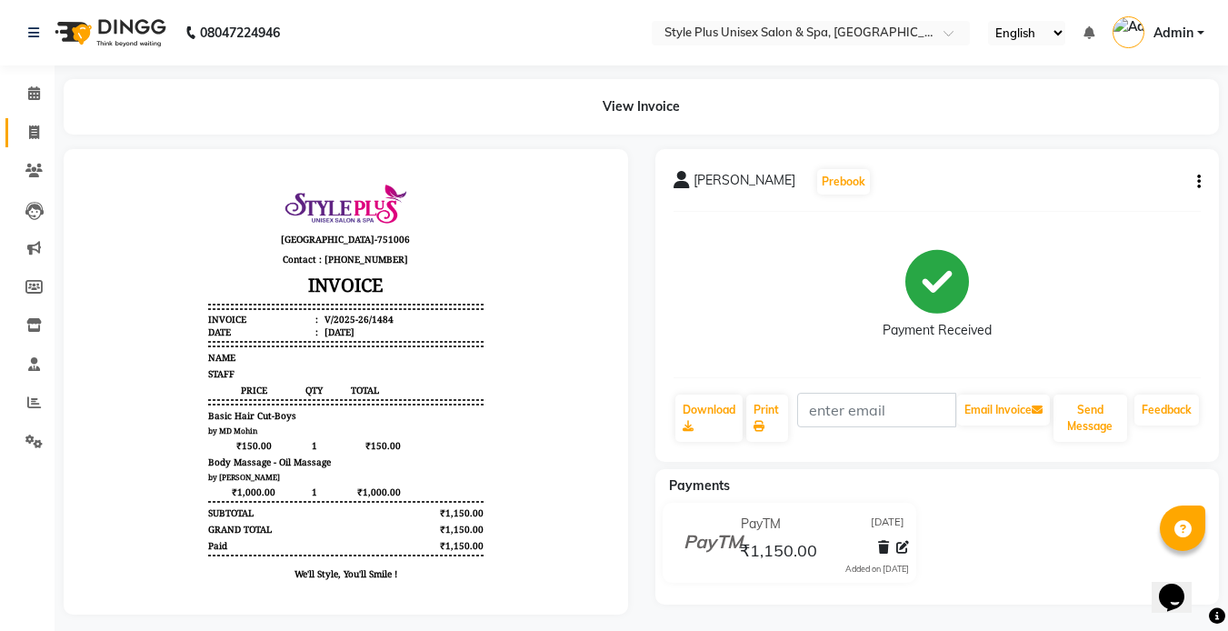
click at [17, 140] on link "Invoice" at bounding box center [27, 133] width 44 height 30
select select "service"
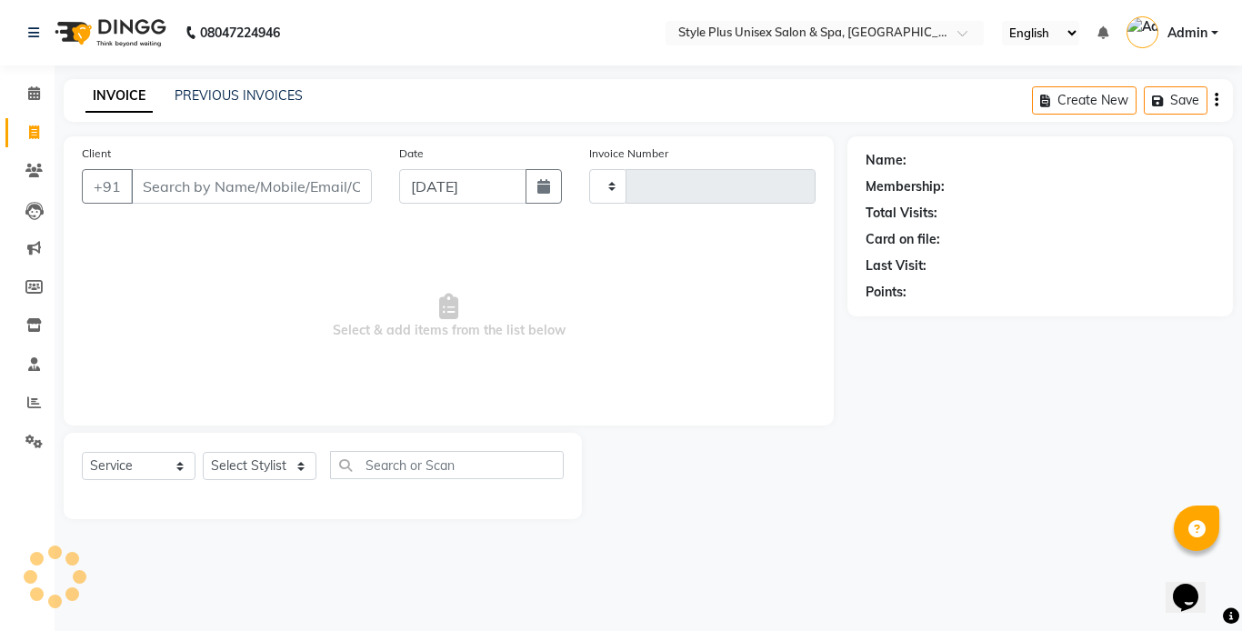
type input "1485"
select select "7084"
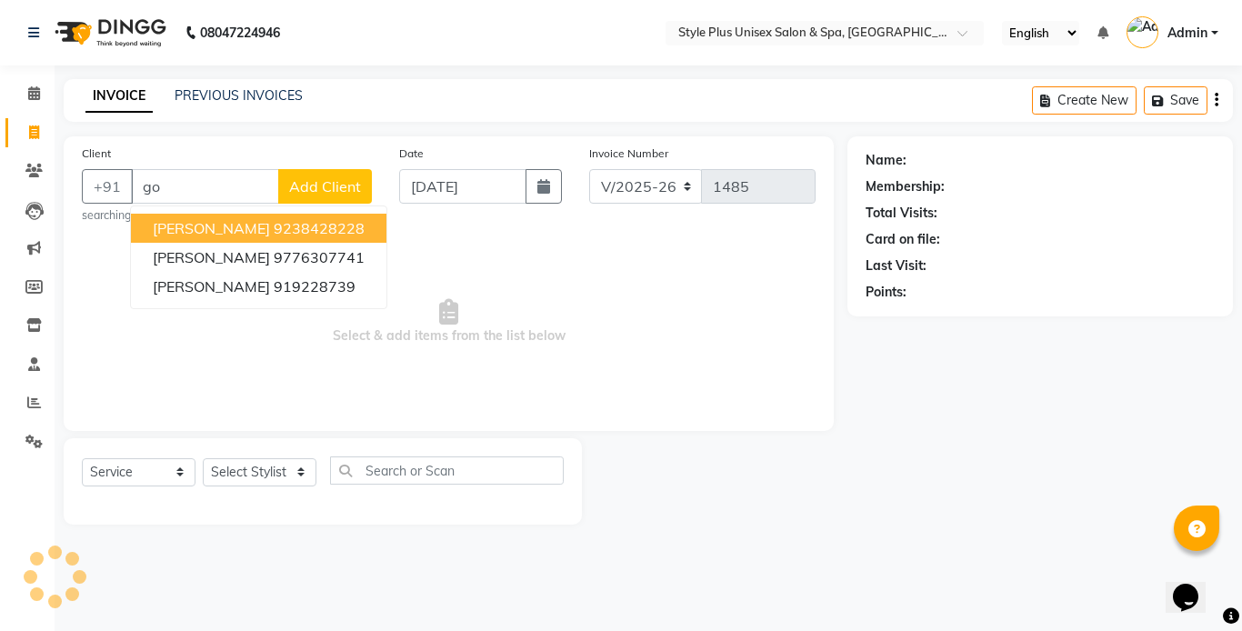
type input "g"
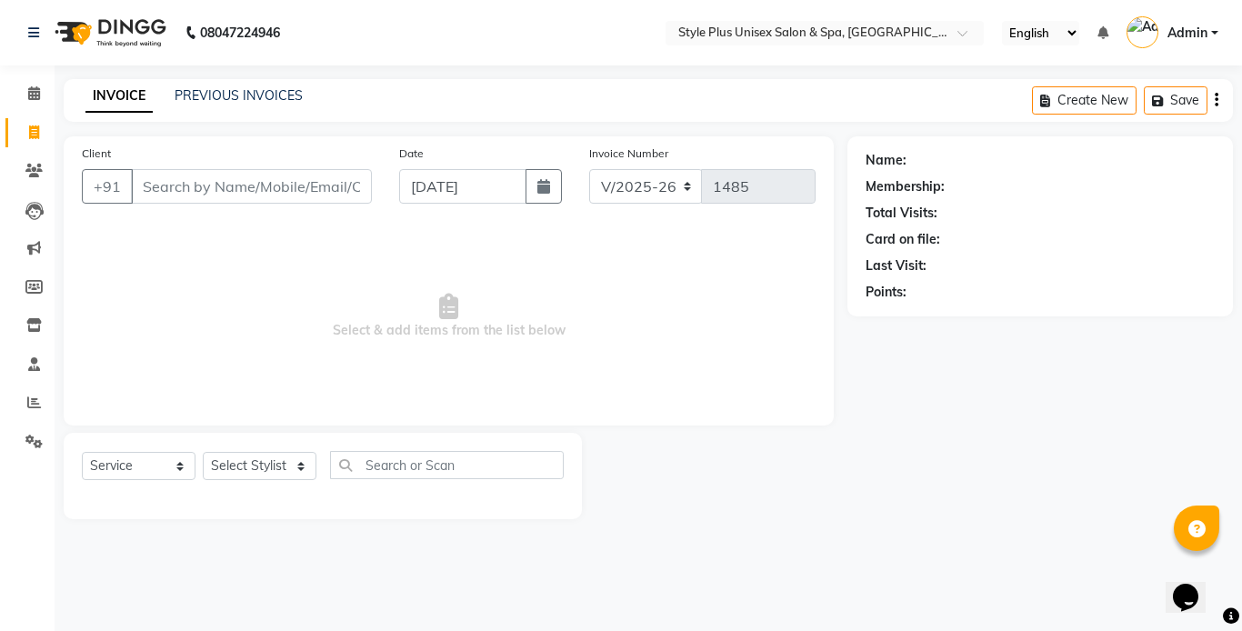
click at [192, 181] on input "Client" at bounding box center [251, 186] width 241 height 35
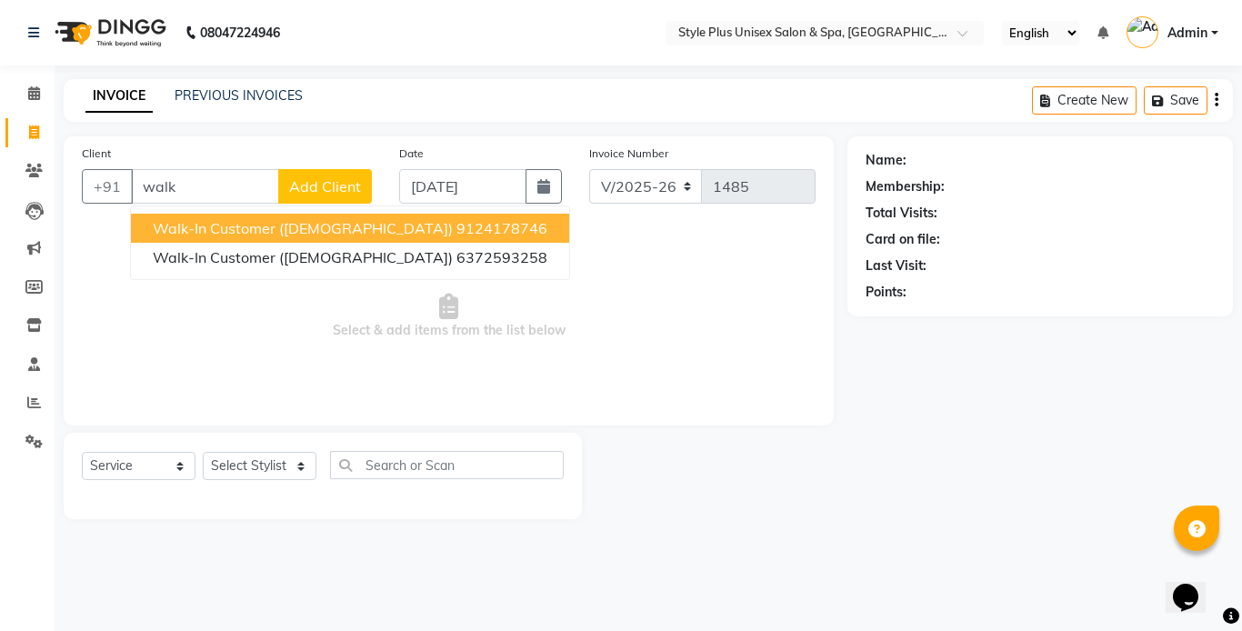
click at [239, 227] on span "Walk-in Customer (Male)" at bounding box center [303, 228] width 300 height 18
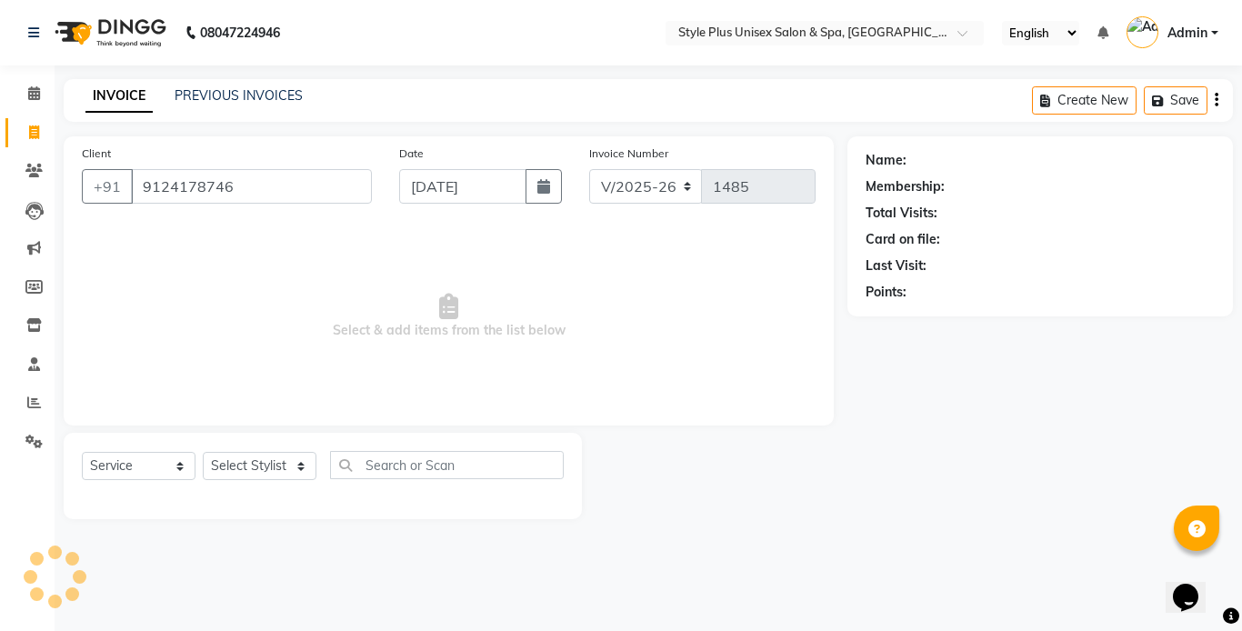
type input "9124178746"
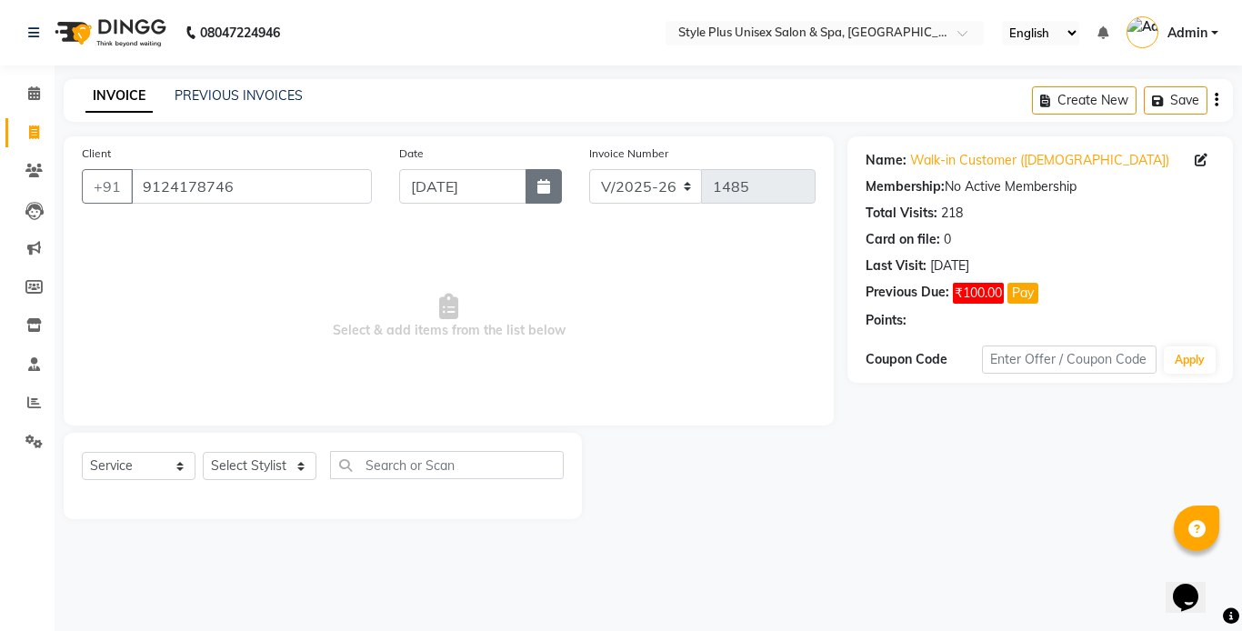
click at [556, 185] on button "button" at bounding box center [543, 186] width 36 height 35
select select "9"
select select "2025"
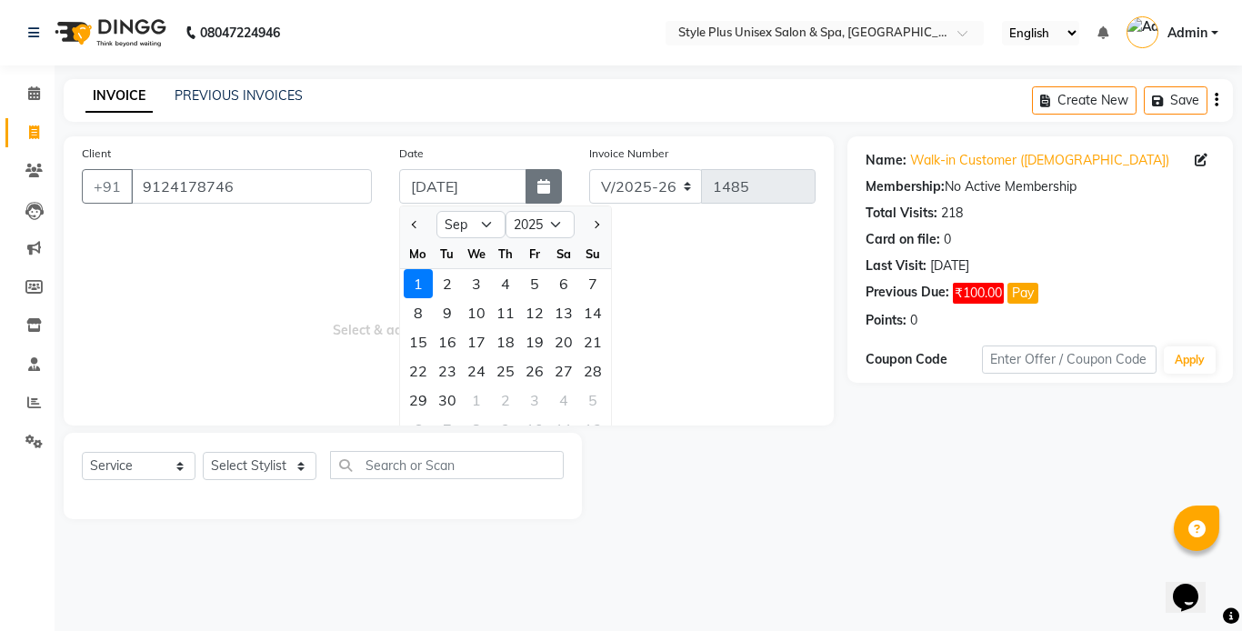
select select "8"
type input "[DATE]"
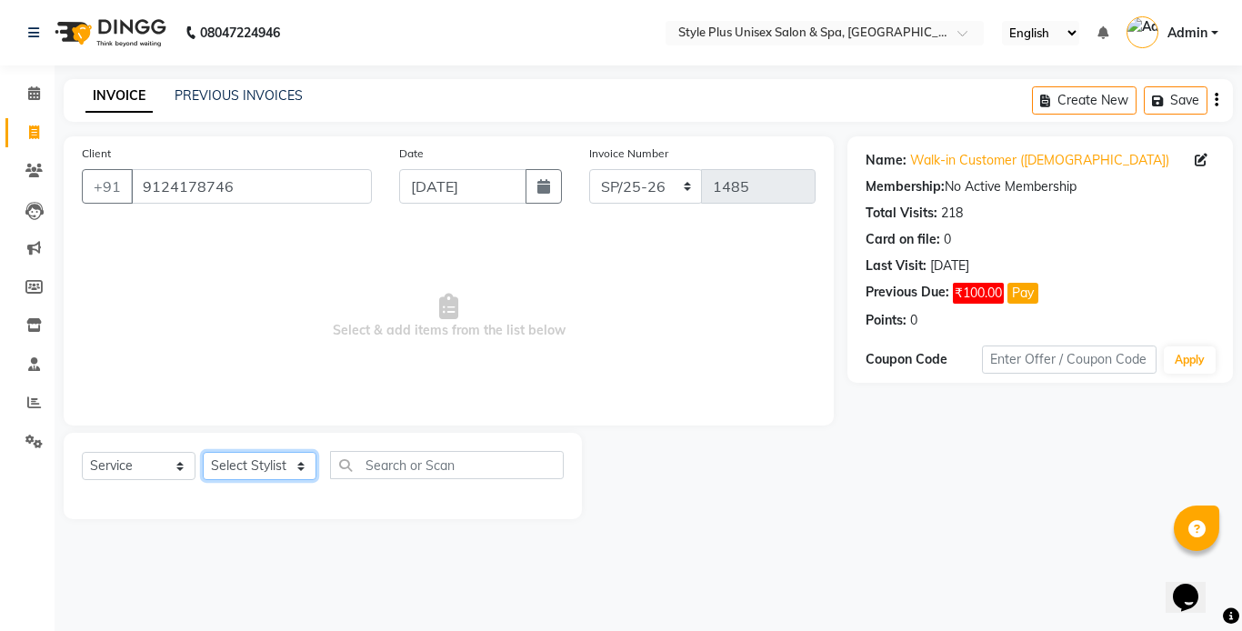
click at [284, 464] on select "Select Stylist Ashish Badal Behera Dipti J Sonali Patra MD Mohin Rojalin Sahoo …" at bounding box center [260, 466] width 114 height 28
select select "61813"
click at [203, 452] on select "Select Stylist Ashish Badal Behera Dipti J Sonali Patra MD Mohin Rojalin Sahoo …" at bounding box center [260, 466] width 114 height 28
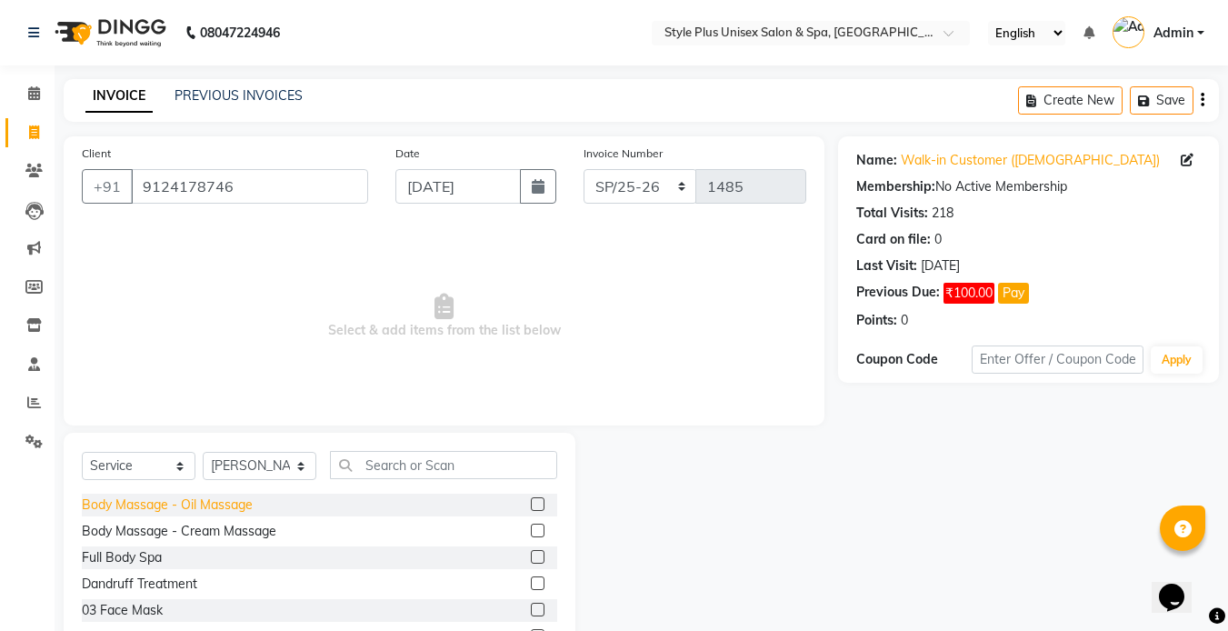
click at [209, 509] on div "Body Massage - Oil Massage" at bounding box center [167, 504] width 171 height 19
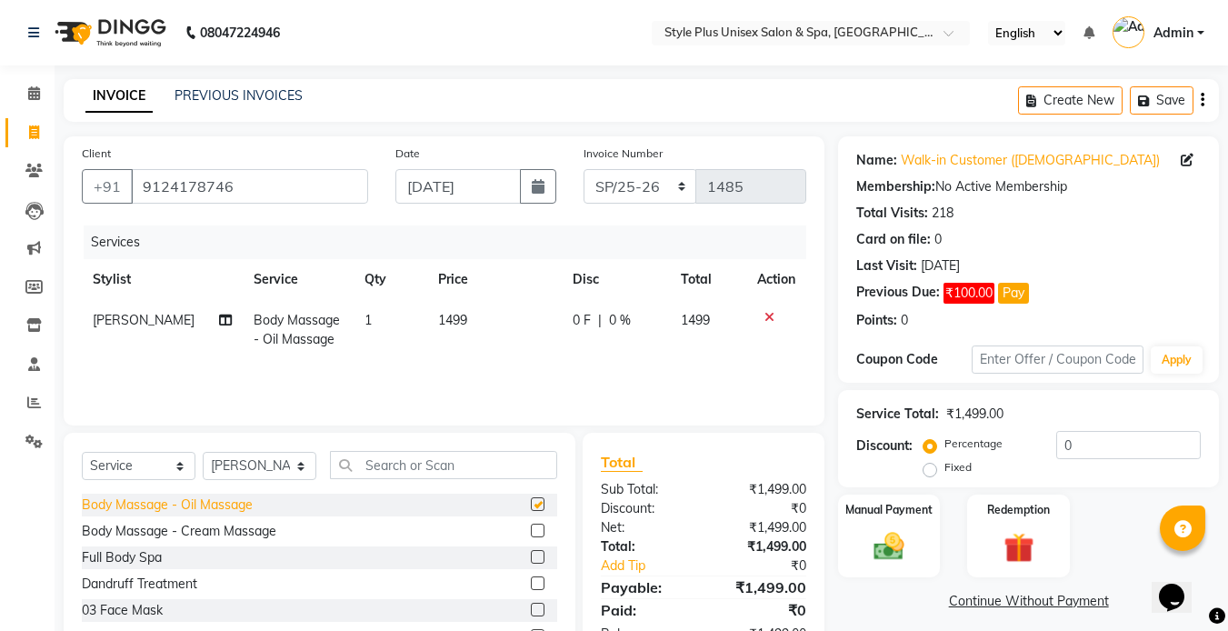
checkbox input "false"
click at [462, 332] on td "1499" at bounding box center [494, 330] width 135 height 60
select select "61813"
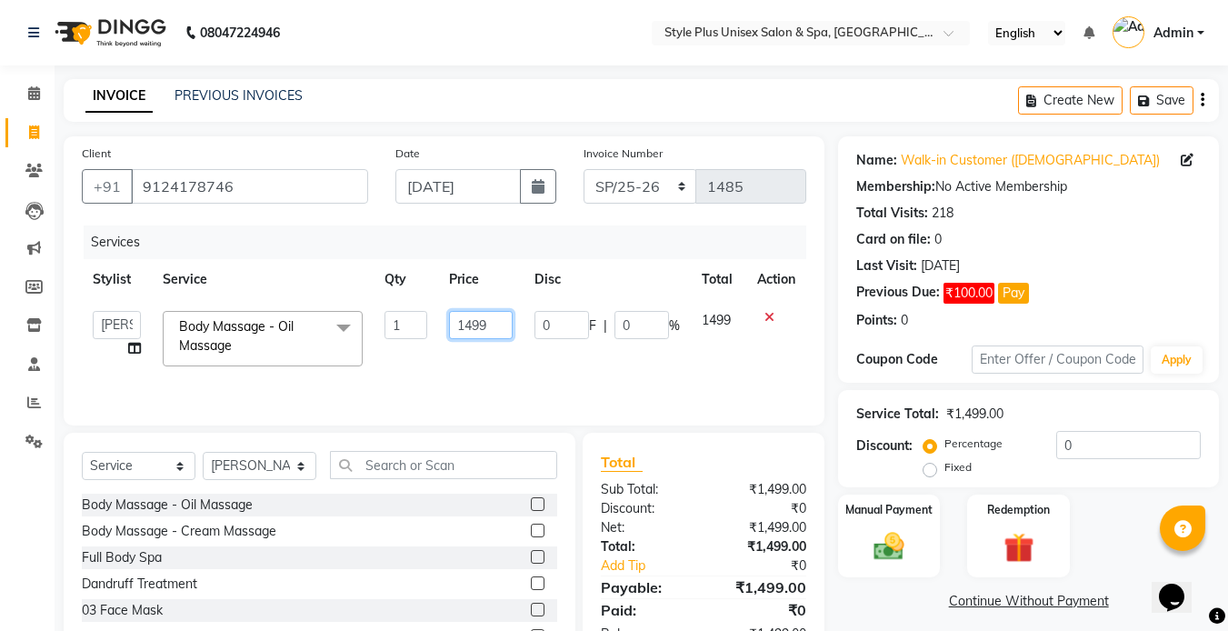
click at [500, 323] on input "1499" at bounding box center [480, 325] width 63 height 28
type input "1000"
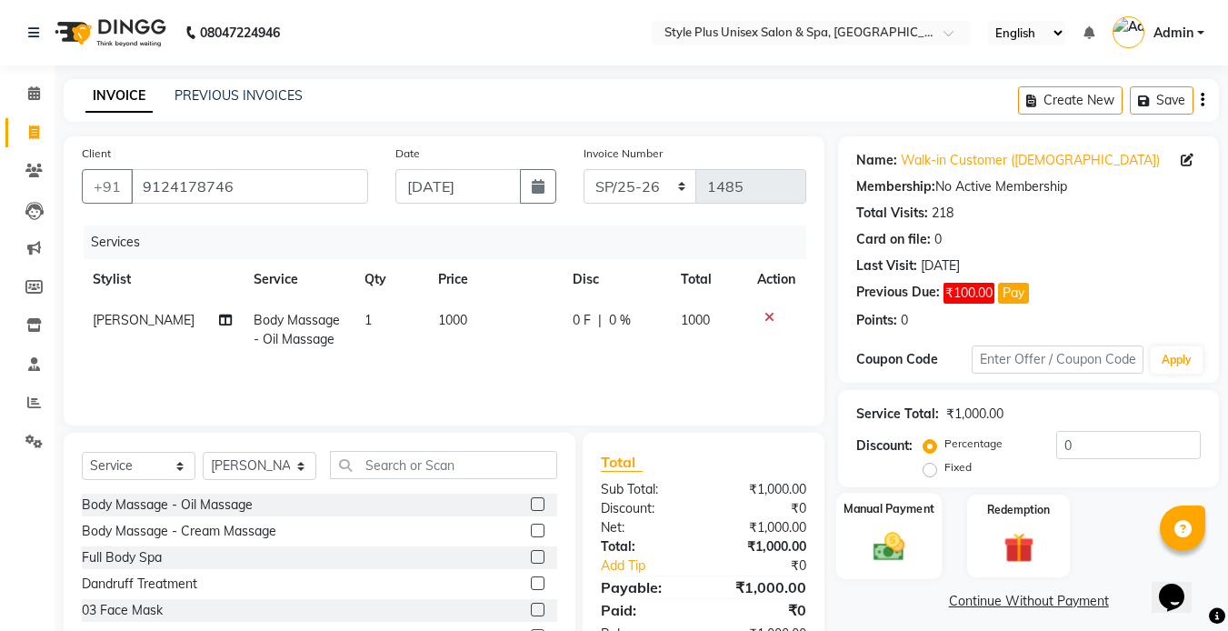
click at [868, 535] on img at bounding box center [889, 546] width 51 height 36
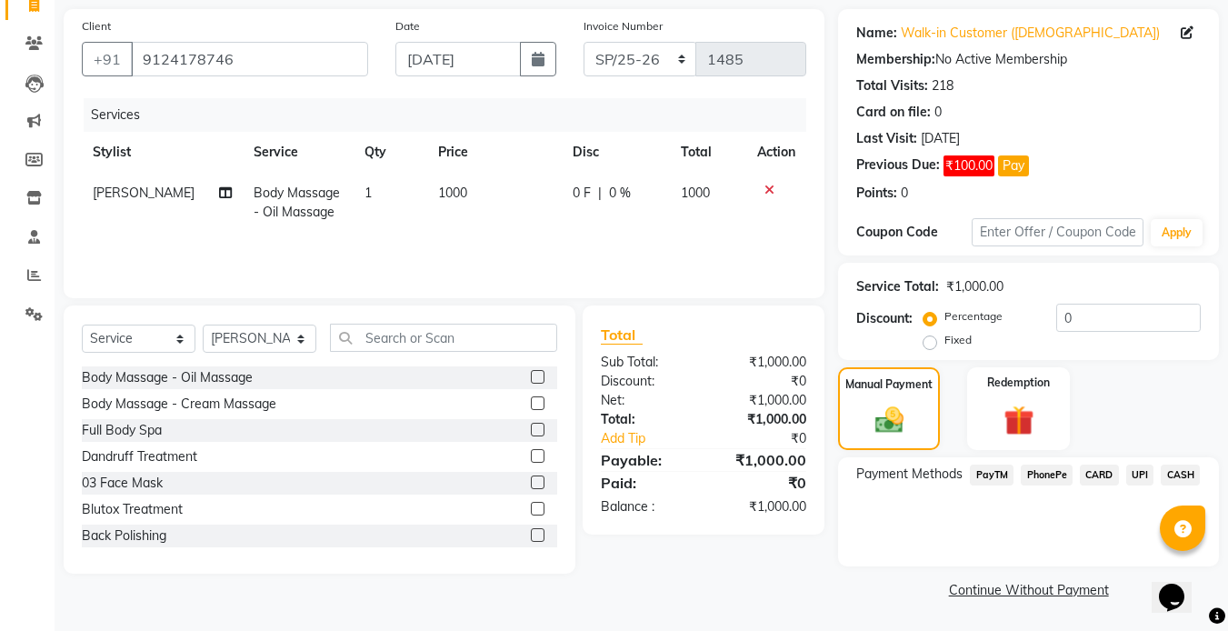
click at [1187, 472] on span "CASH" at bounding box center [1180, 474] width 39 height 21
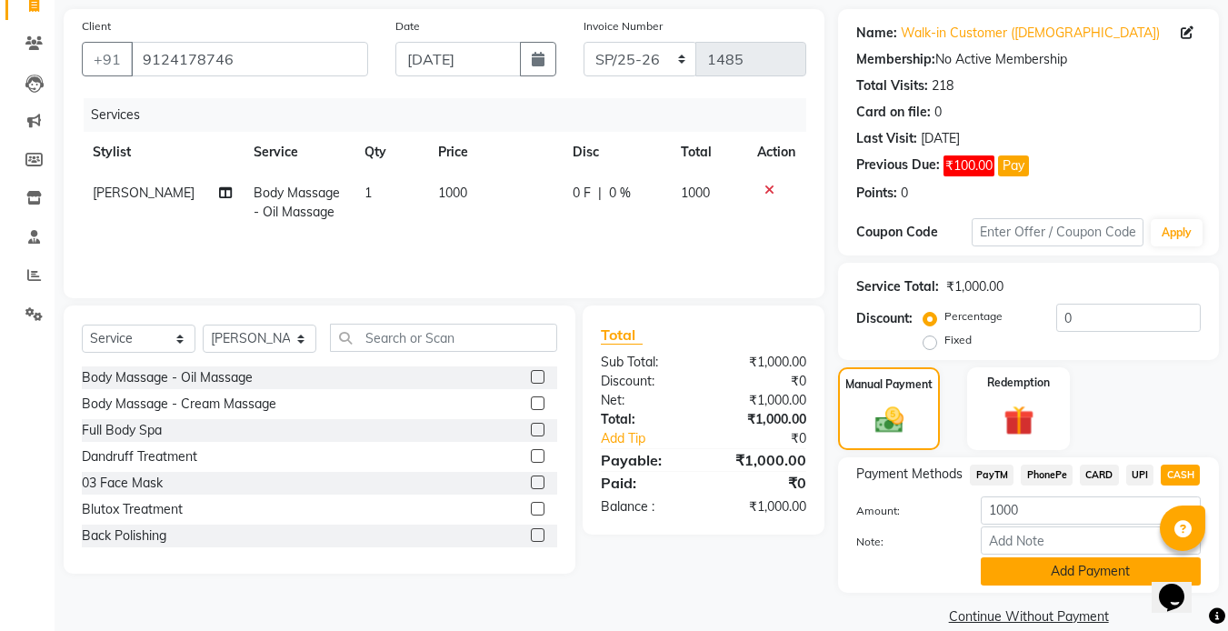
click at [1050, 582] on button "Add Payment" at bounding box center [1091, 571] width 220 height 28
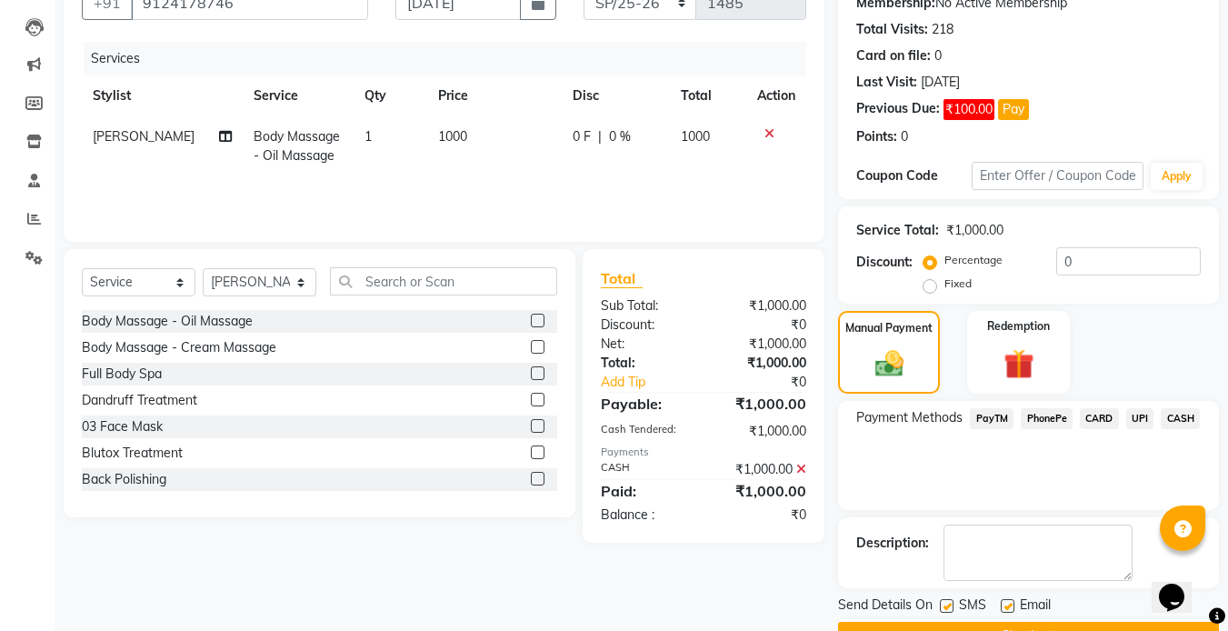
scroll to position [230, 0]
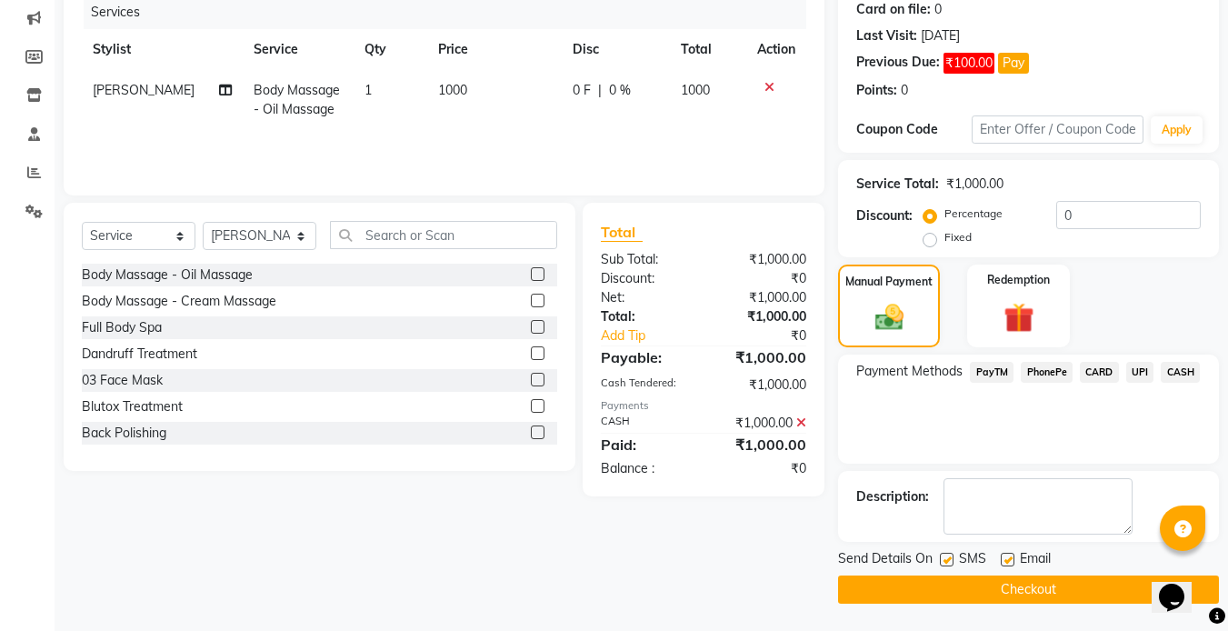
click at [948, 559] on label at bounding box center [947, 560] width 14 height 14
click at [948, 559] on input "checkbox" at bounding box center [946, 560] width 12 height 12
checkbox input "false"
click at [1006, 559] on label at bounding box center [1008, 560] width 14 height 14
click at [1006, 559] on input "checkbox" at bounding box center [1007, 560] width 12 height 12
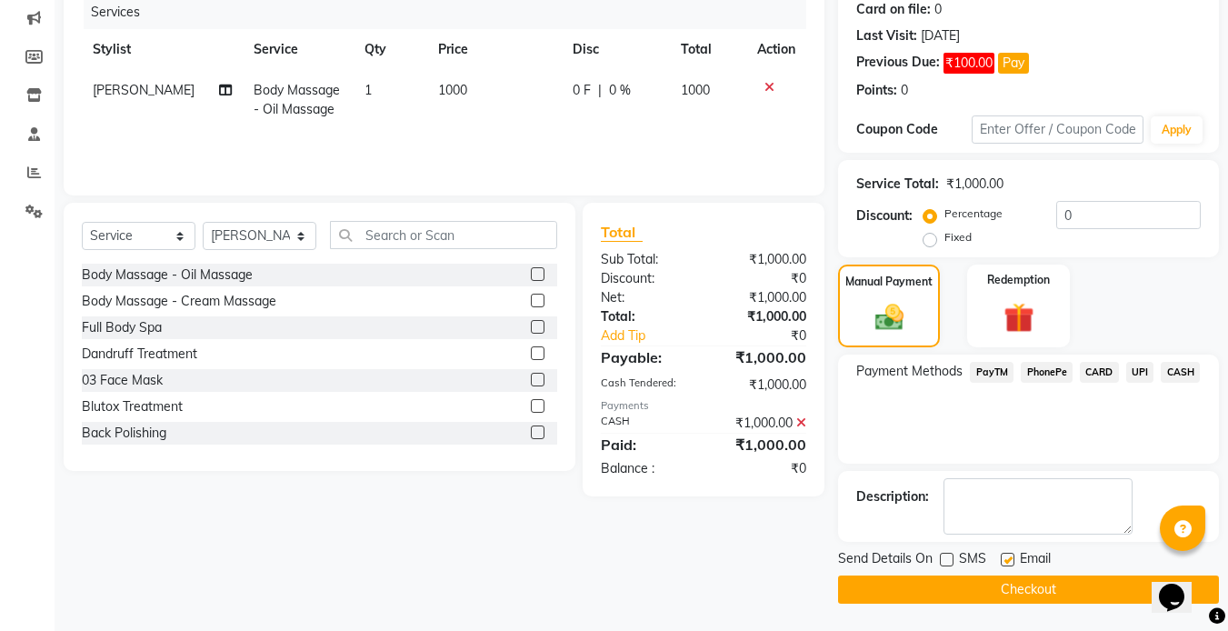
checkbox input "false"
click at [934, 604] on main "INVOICE PREVIOUS INVOICES Create New Save Client +91 9124178746 Date 31-08-2025…" at bounding box center [641, 240] width 1173 height 782
click at [912, 601] on button "Checkout" at bounding box center [1028, 589] width 381 height 28
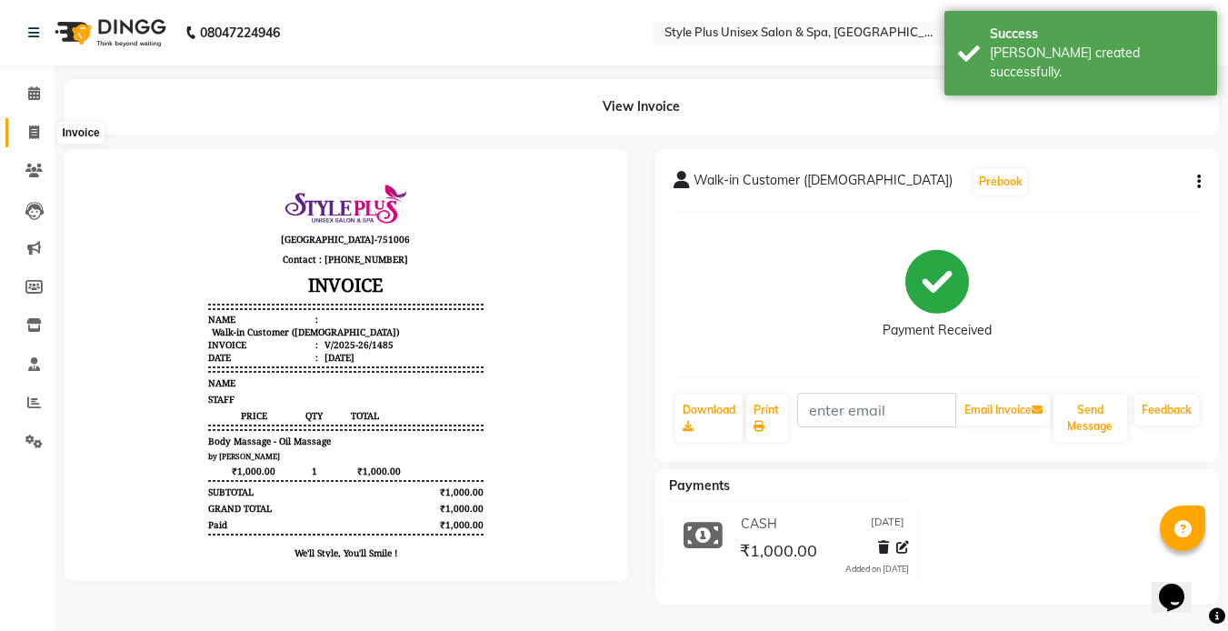
click at [39, 134] on icon at bounding box center [34, 132] width 10 height 14
select select "service"
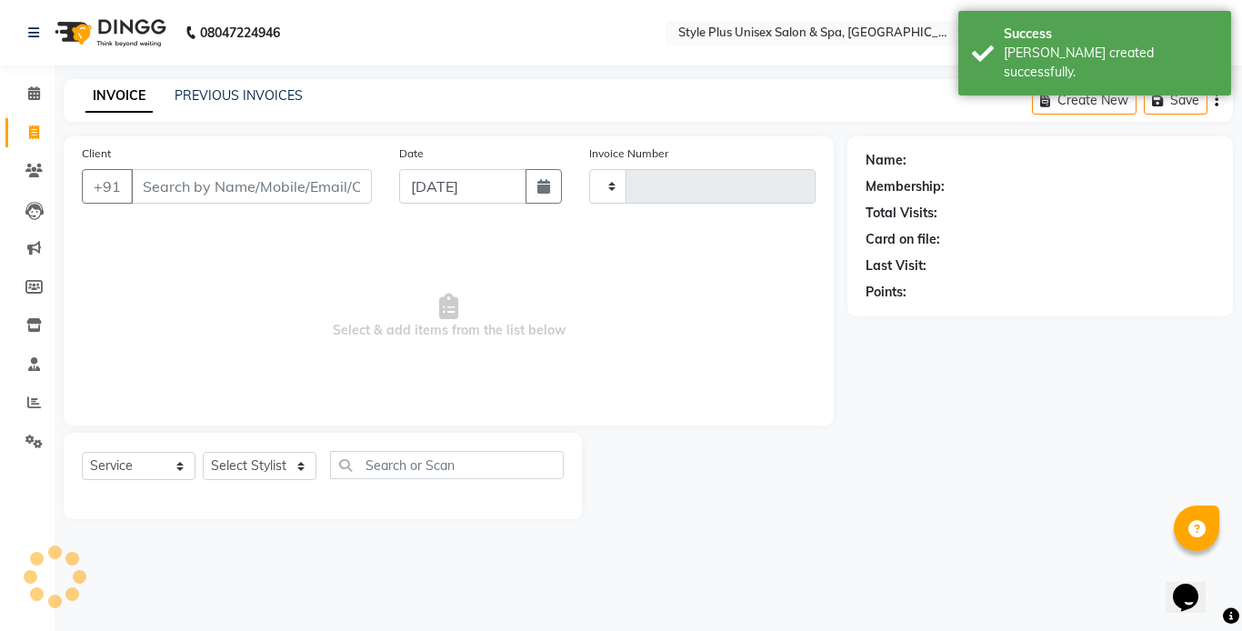
type input "1486"
select select "7084"
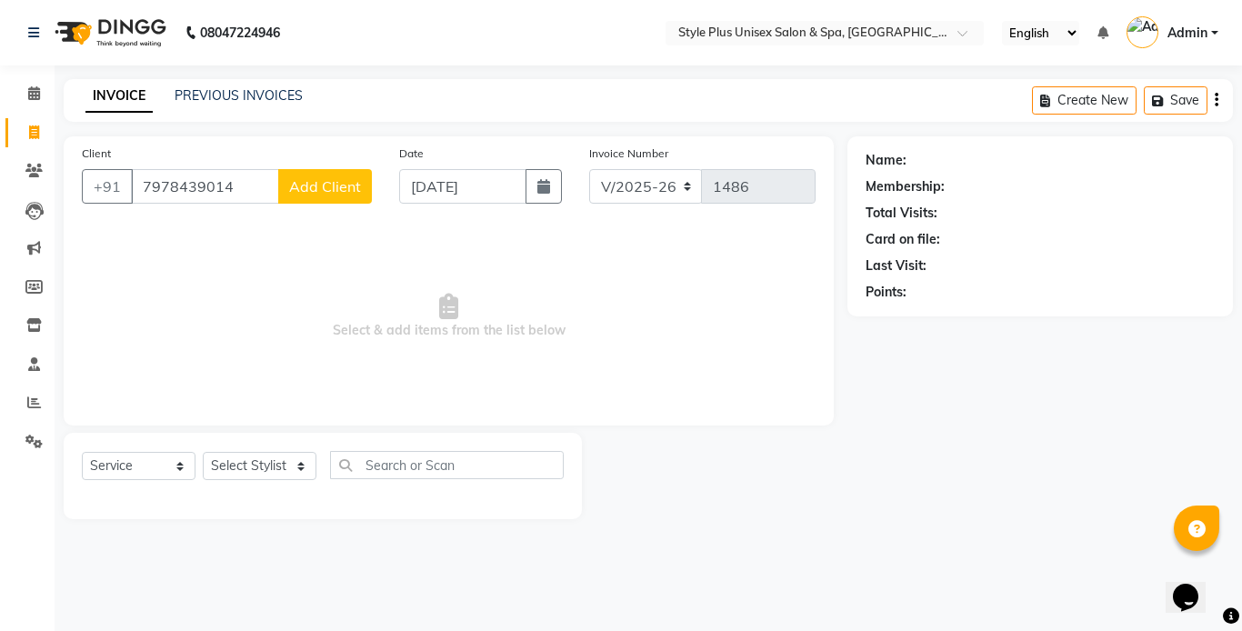
type input "7978439014"
click at [302, 190] on span "Add Client" at bounding box center [325, 186] width 72 height 18
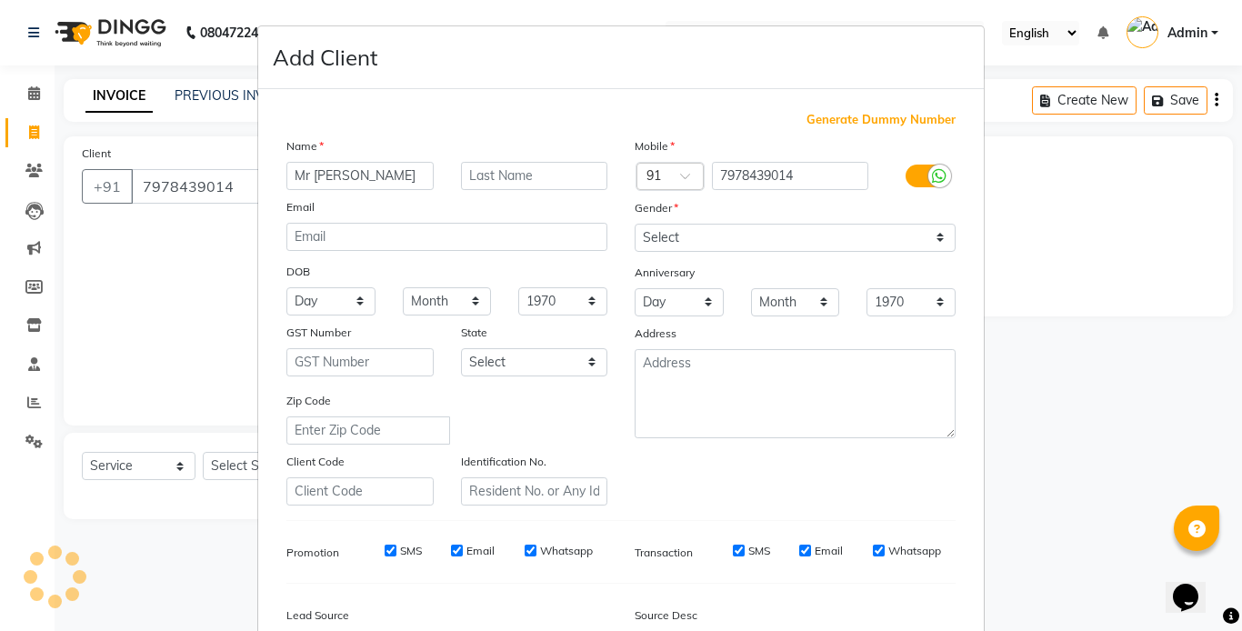
type input "Mr Sandeep"
click at [841, 235] on select "Select Male Female Other Prefer Not To Say" at bounding box center [794, 238] width 321 height 28
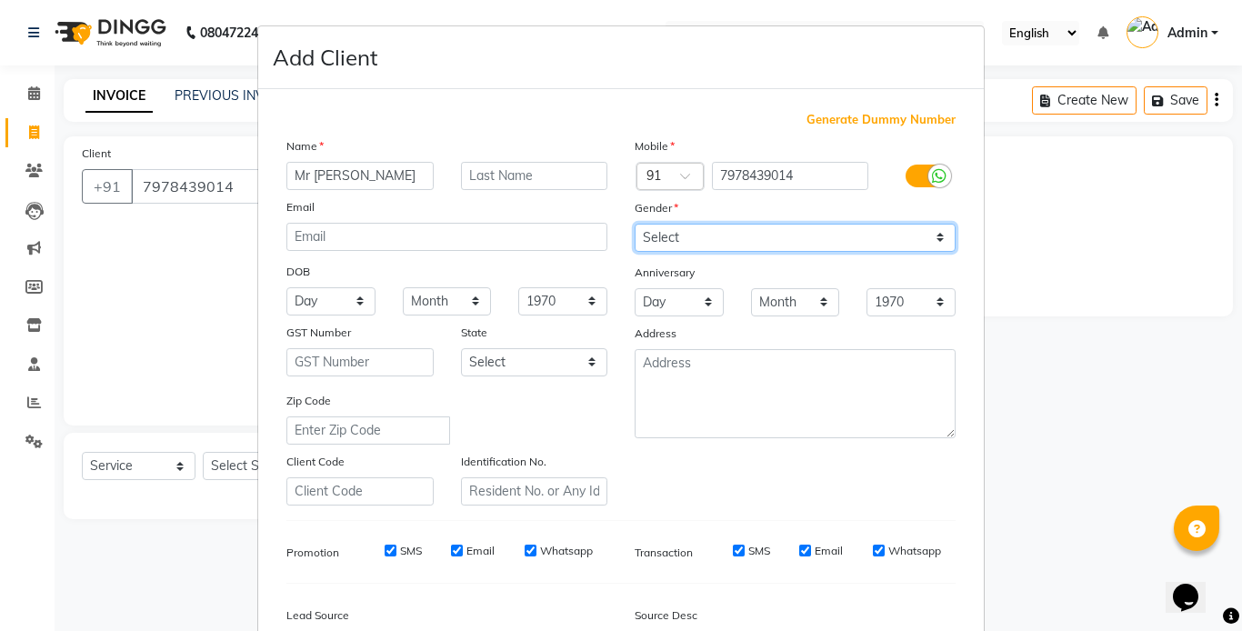
select select "male"
click at [634, 224] on select "Select Male Female Other Prefer Not To Say" at bounding box center [794, 238] width 321 height 28
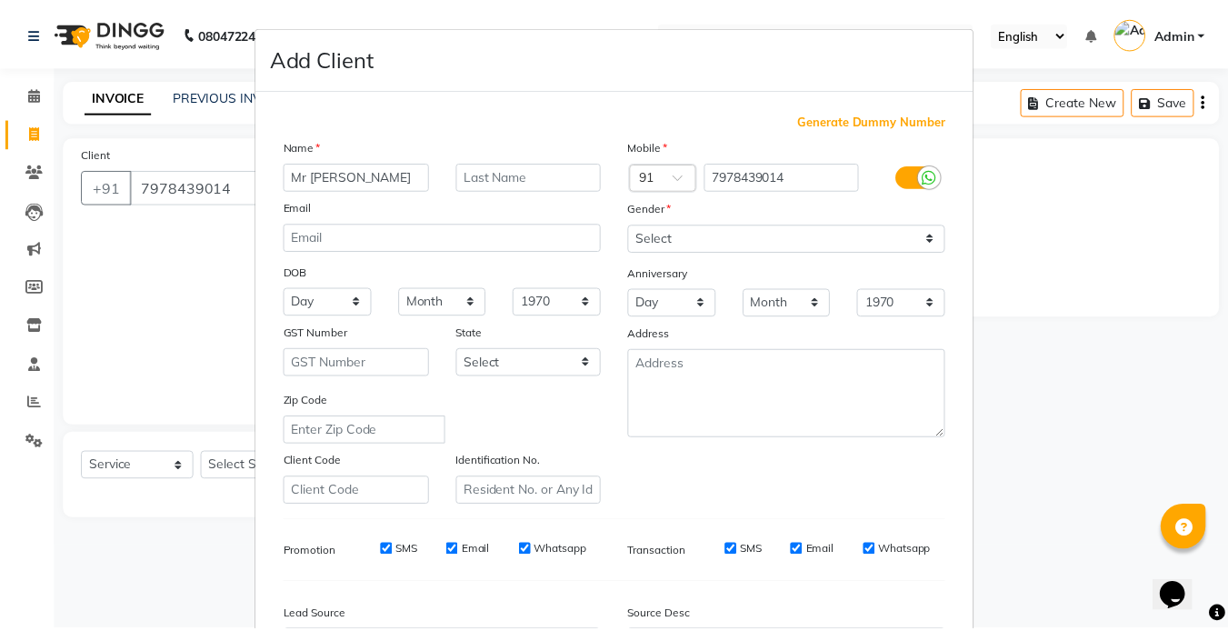
scroll to position [208, 0]
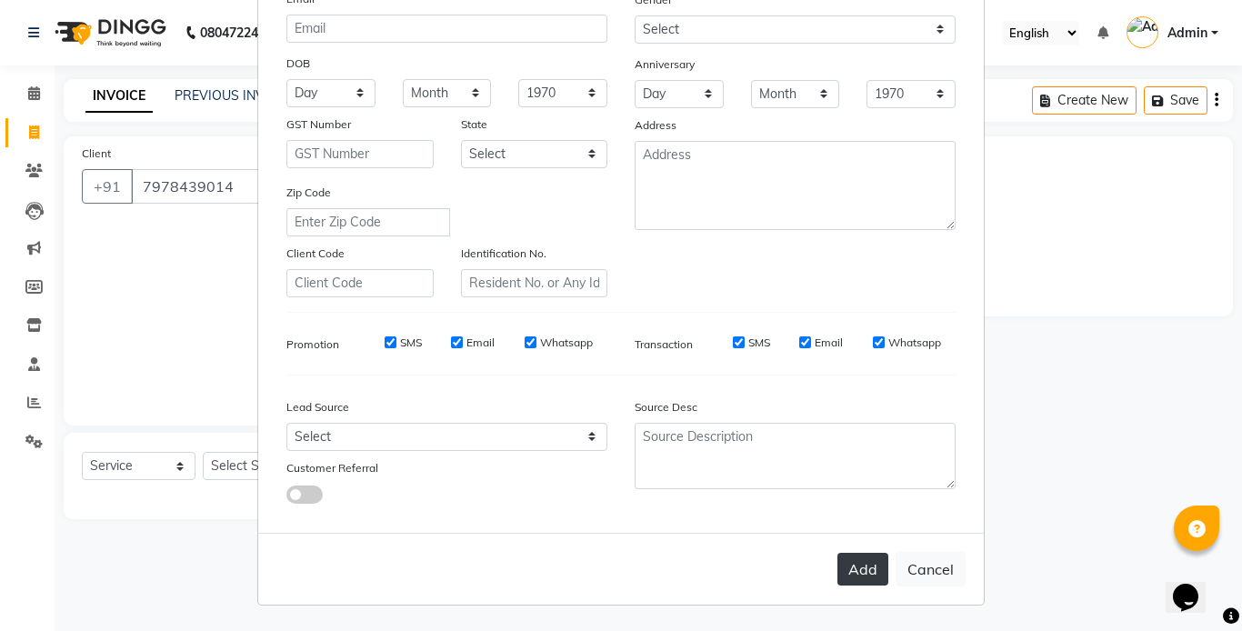
click at [867, 575] on button "Add" at bounding box center [862, 569] width 51 height 33
select select
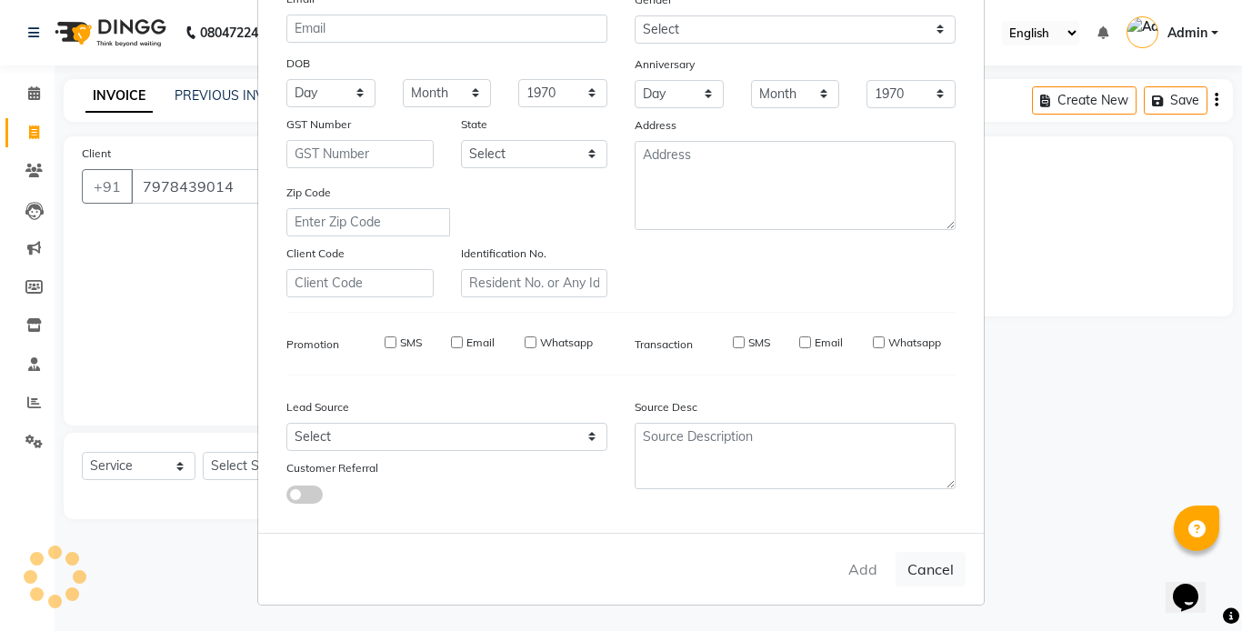
select select
checkbox input "false"
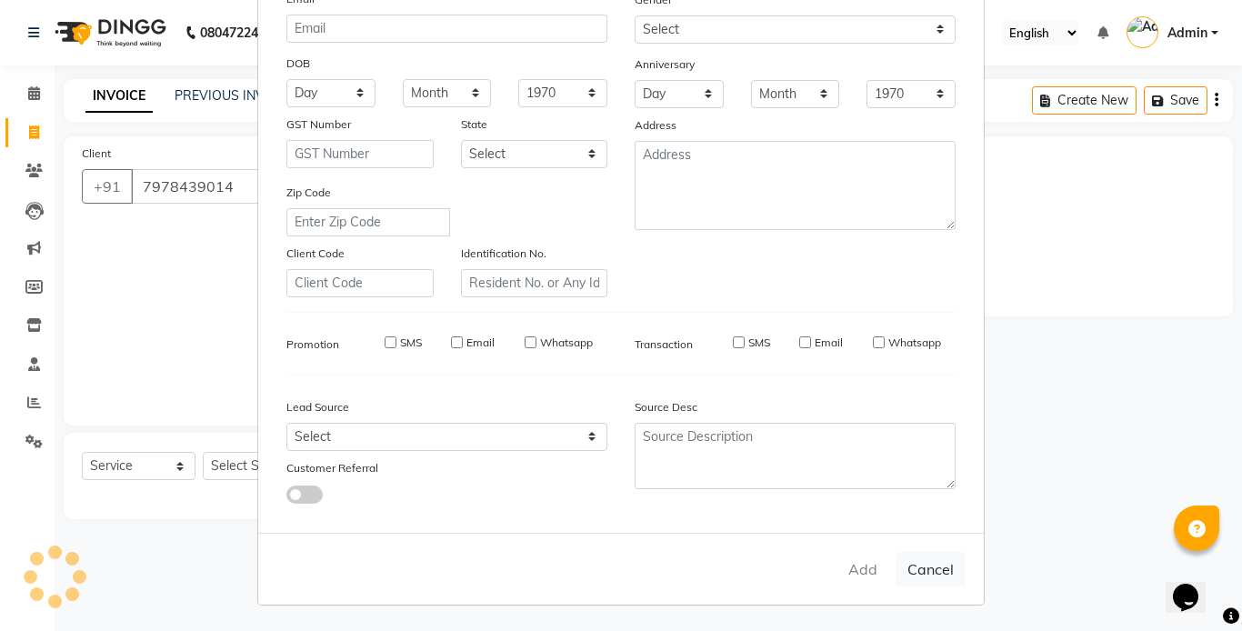
checkbox input "false"
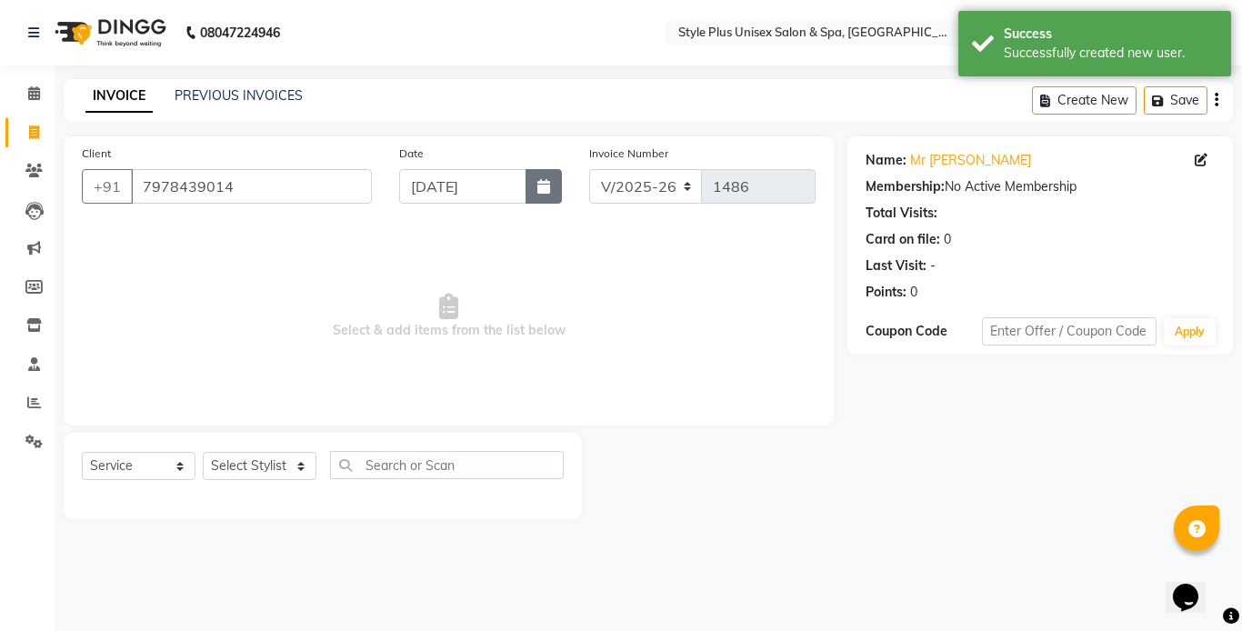
click at [549, 189] on icon "button" at bounding box center [543, 186] width 13 height 15
select select "9"
select select "2025"
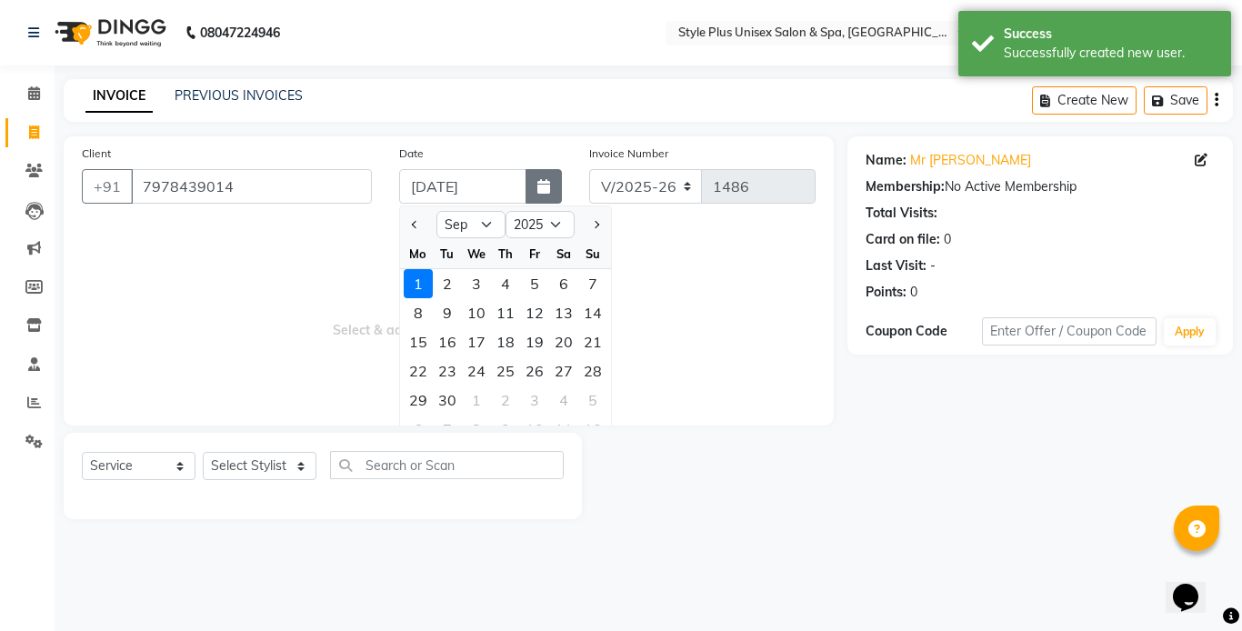
select select "8"
type input "[DATE]"
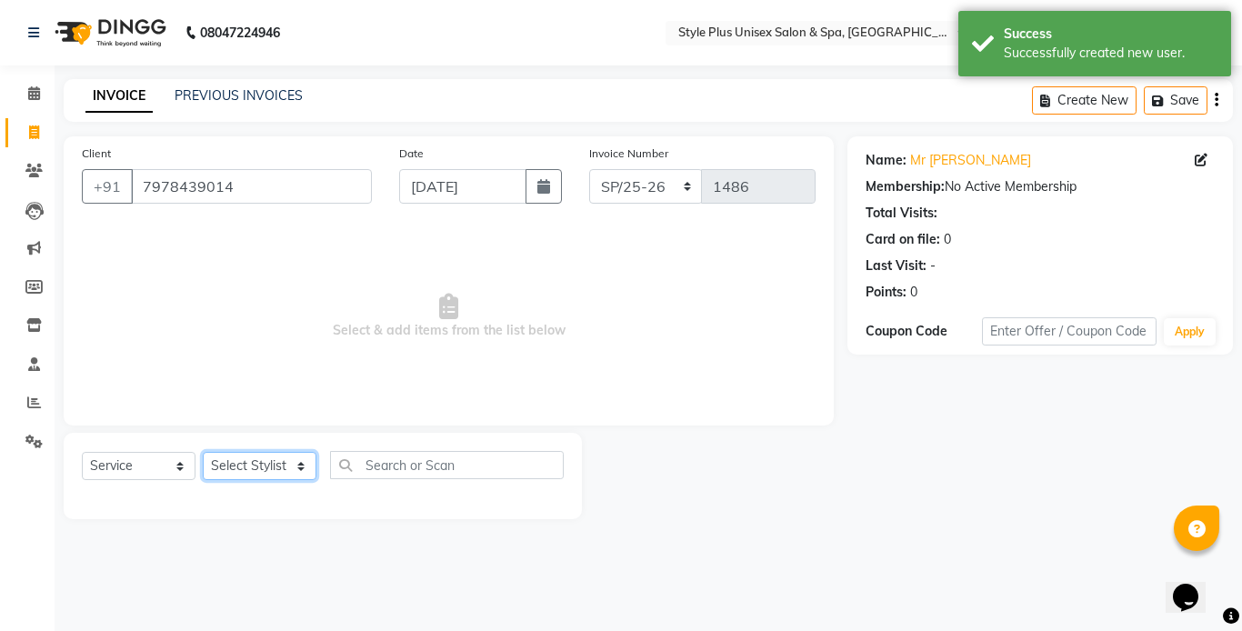
click at [269, 467] on select "Select Stylist Ashish Badal Behera Dipti J Sonali Patra MD Mohin Rojalin Sahoo …" at bounding box center [260, 466] width 114 height 28
select select "61813"
click at [203, 452] on select "Select Stylist Ashish Badal Behera Dipti J Sonali Patra MD Mohin Rojalin Sahoo …" at bounding box center [260, 466] width 114 height 28
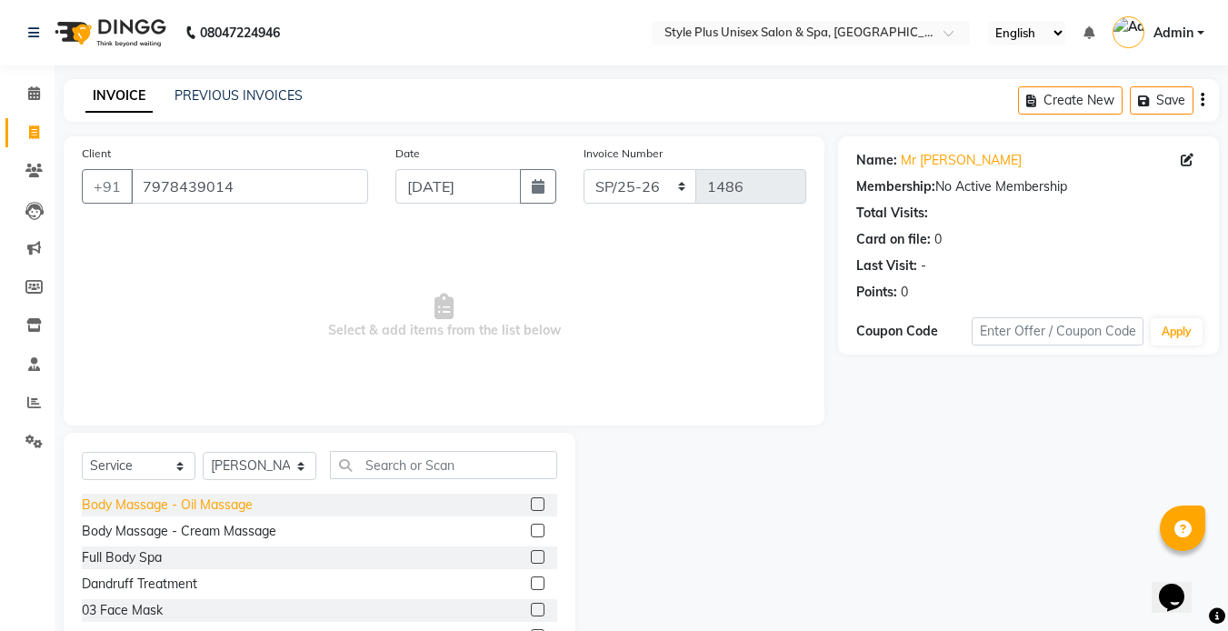
click at [188, 508] on div "Body Massage - Oil Massage" at bounding box center [167, 504] width 171 height 19
checkbox input "false"
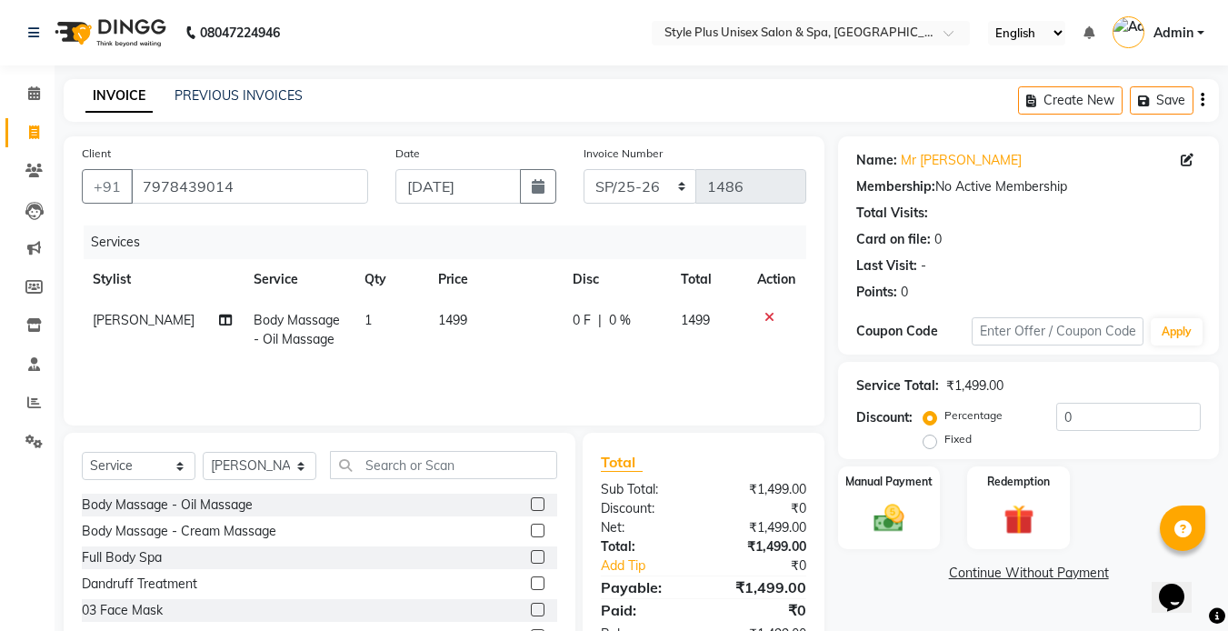
click at [464, 332] on td "1499" at bounding box center [494, 330] width 135 height 60
select select "61813"
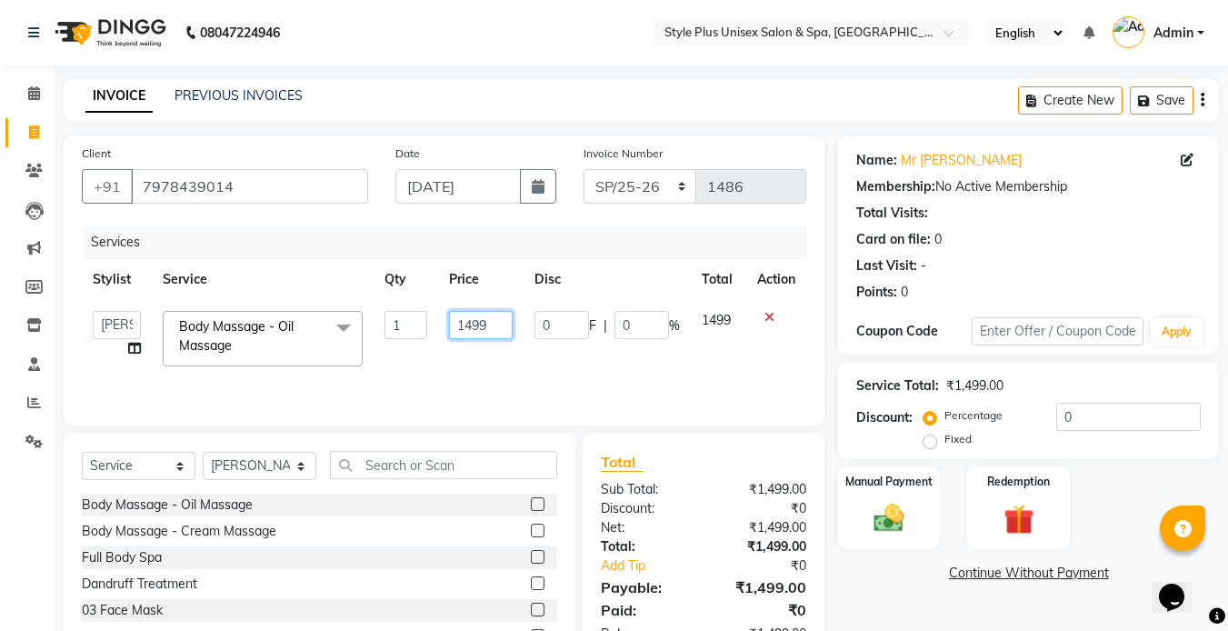
click at [504, 332] on input "1499" at bounding box center [480, 325] width 63 height 28
type input "1200"
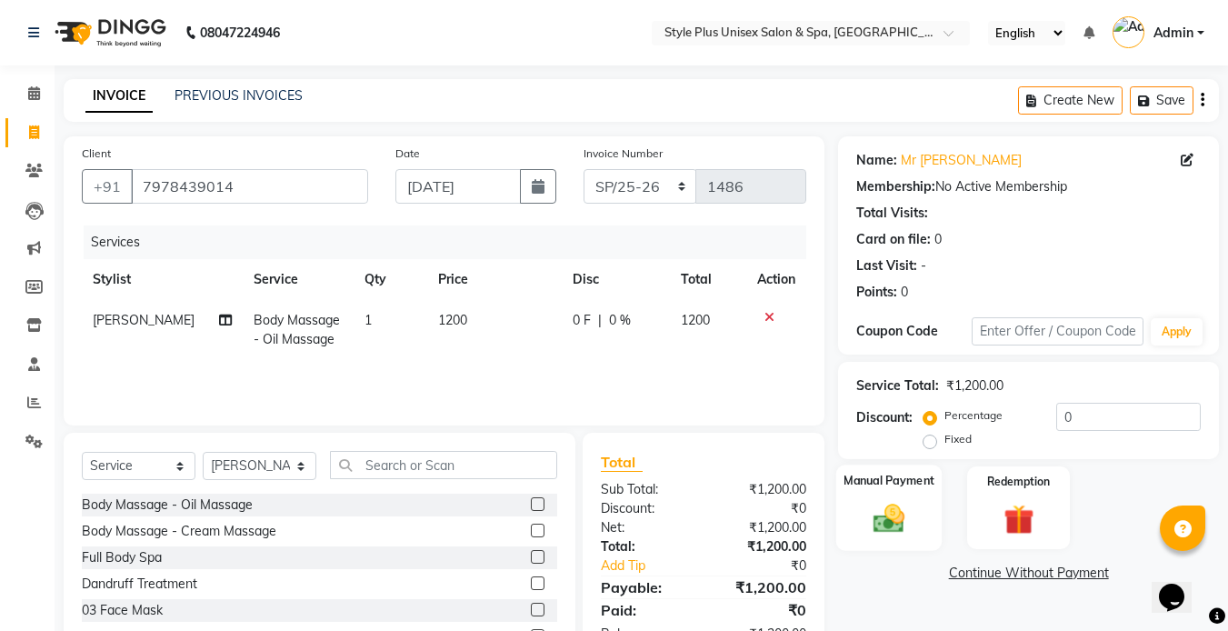
click at [906, 503] on img at bounding box center [889, 518] width 51 height 36
click at [991, 585] on div "PayTM" at bounding box center [988, 576] width 51 height 25
click at [998, 579] on span "PayTM" at bounding box center [992, 574] width 44 height 21
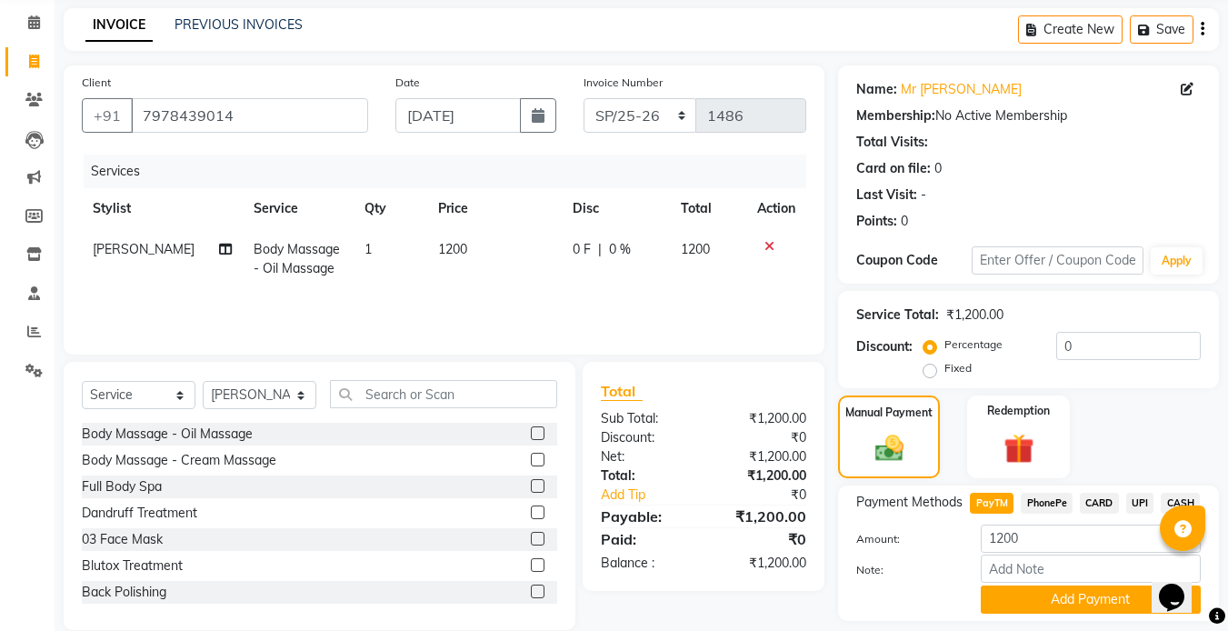
scroll to position [125, 0]
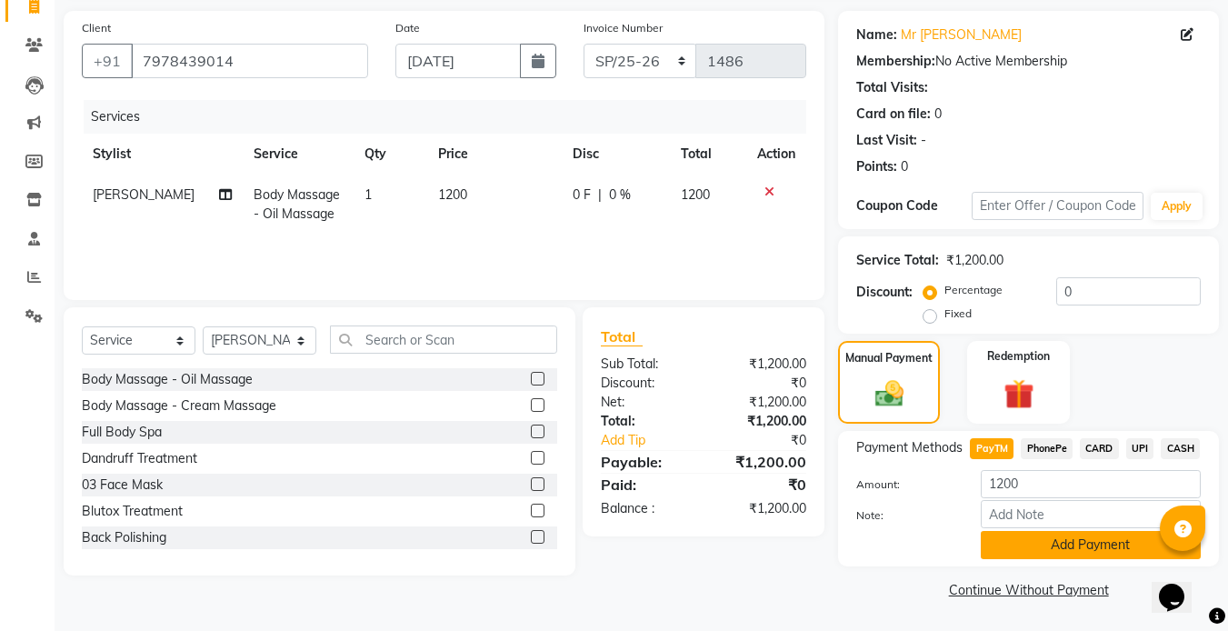
click at [1125, 542] on button "Add Payment" at bounding box center [1091, 545] width 220 height 28
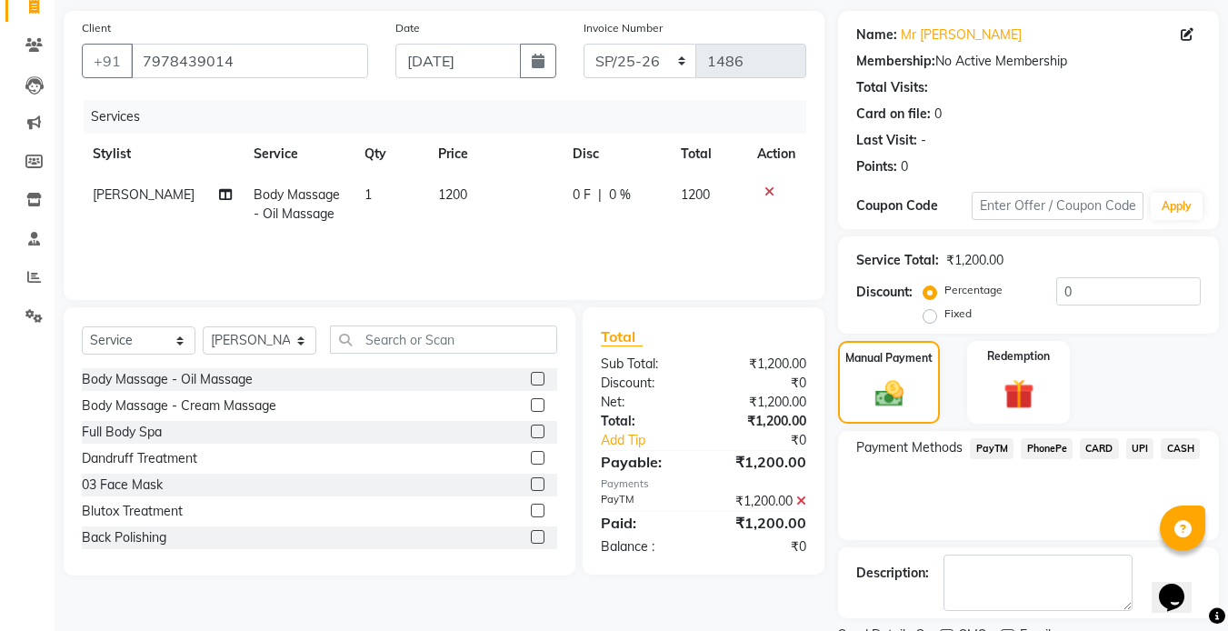
scroll to position [202, 0]
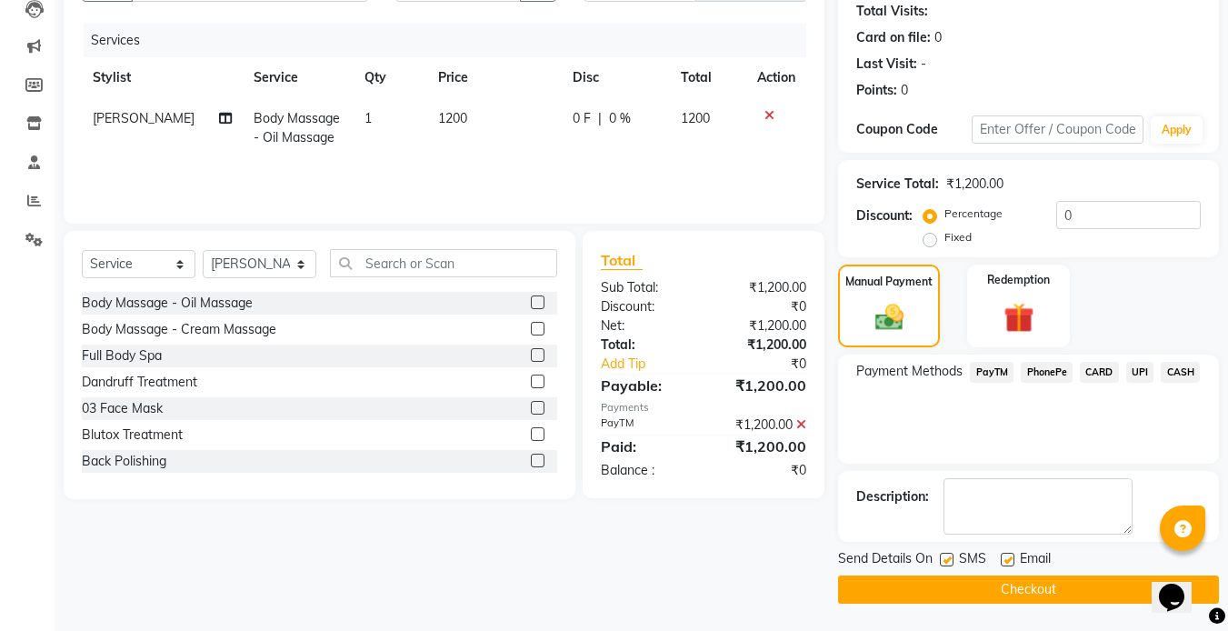
click at [947, 553] on label at bounding box center [947, 560] width 14 height 14
click at [947, 554] on input "checkbox" at bounding box center [946, 560] width 12 height 12
checkbox input "false"
click at [1007, 558] on label at bounding box center [1008, 560] width 14 height 14
click at [1007, 558] on input "checkbox" at bounding box center [1007, 560] width 12 height 12
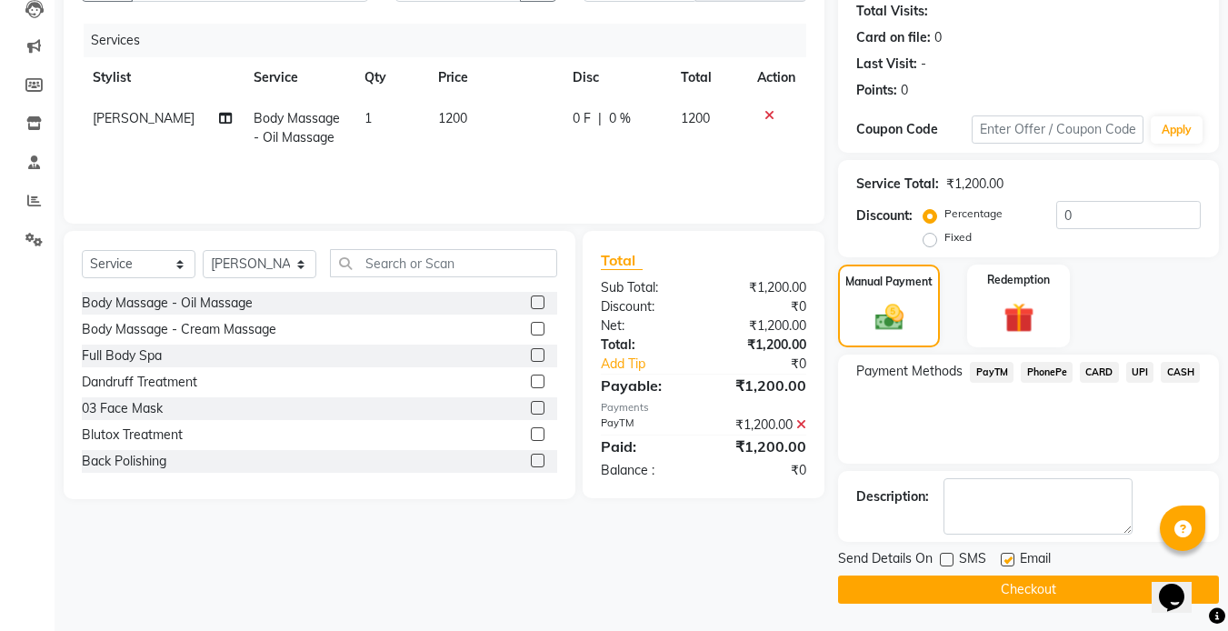
checkbox input "false"
click at [964, 584] on button "Checkout" at bounding box center [1028, 589] width 381 height 28
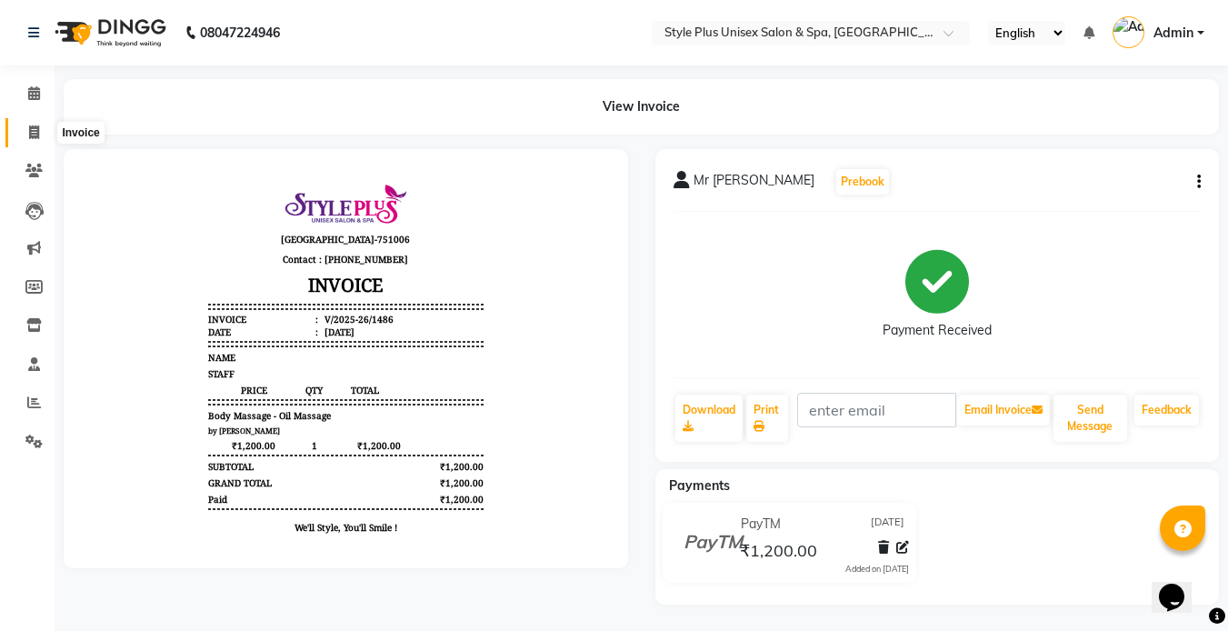
click at [28, 123] on span at bounding box center [34, 133] width 32 height 21
select select "service"
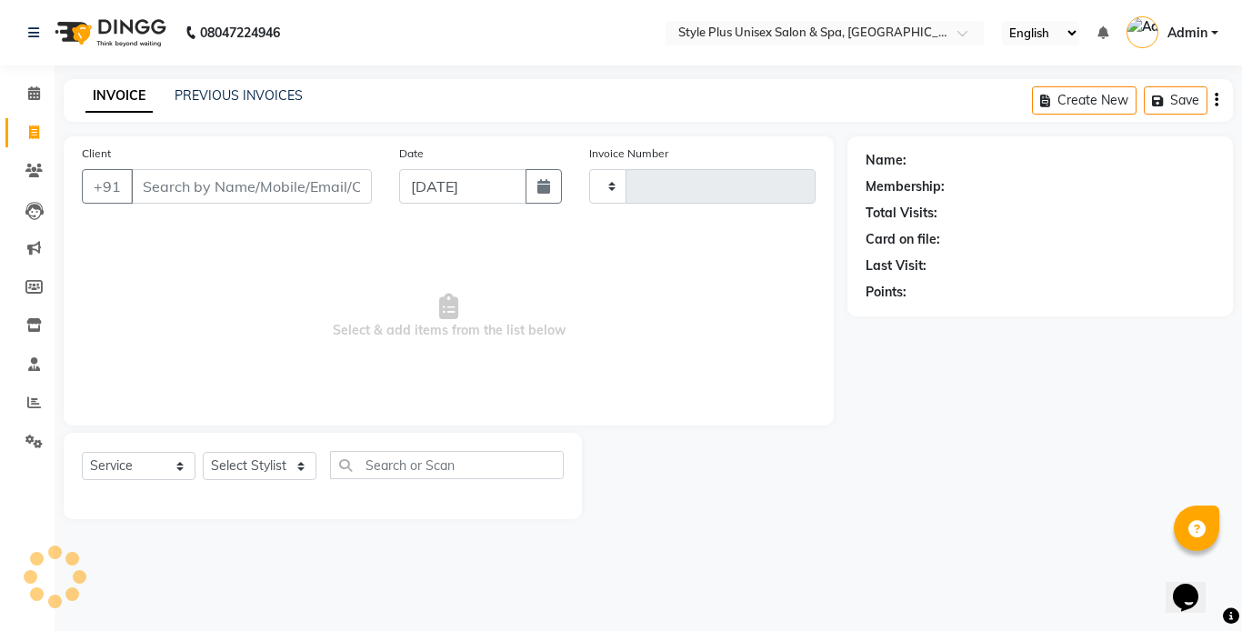
type input "1487"
select select "7084"
type input "s"
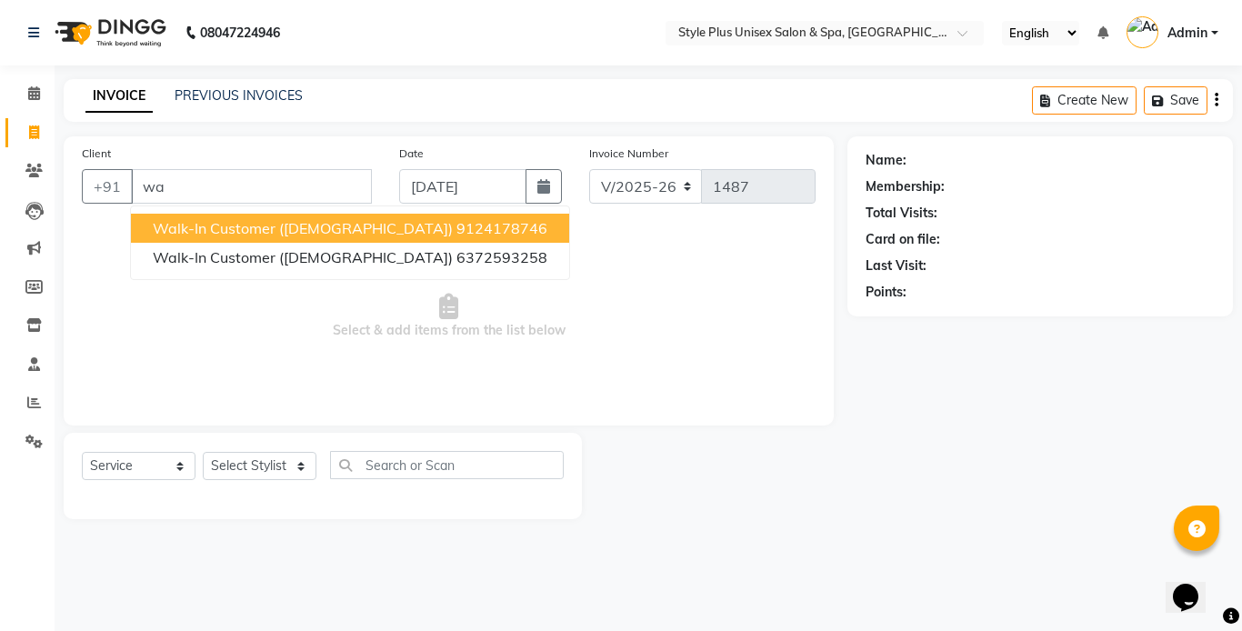
type input "w"
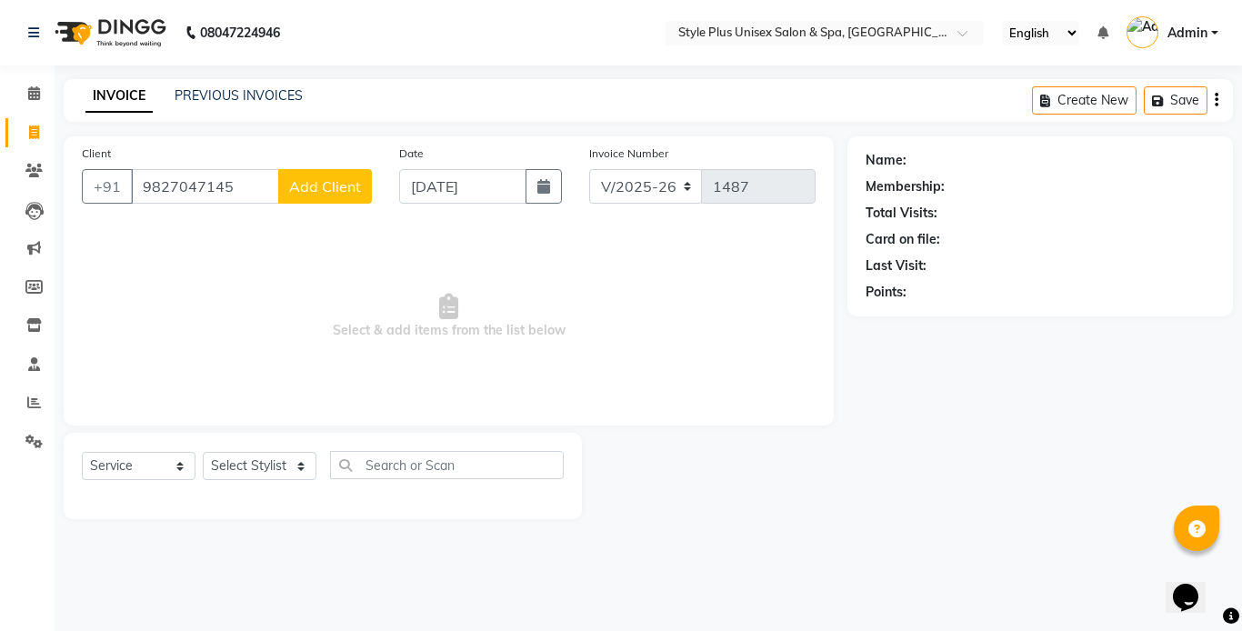
type input "9827047145"
click at [308, 190] on span "Add Client" at bounding box center [325, 186] width 72 height 18
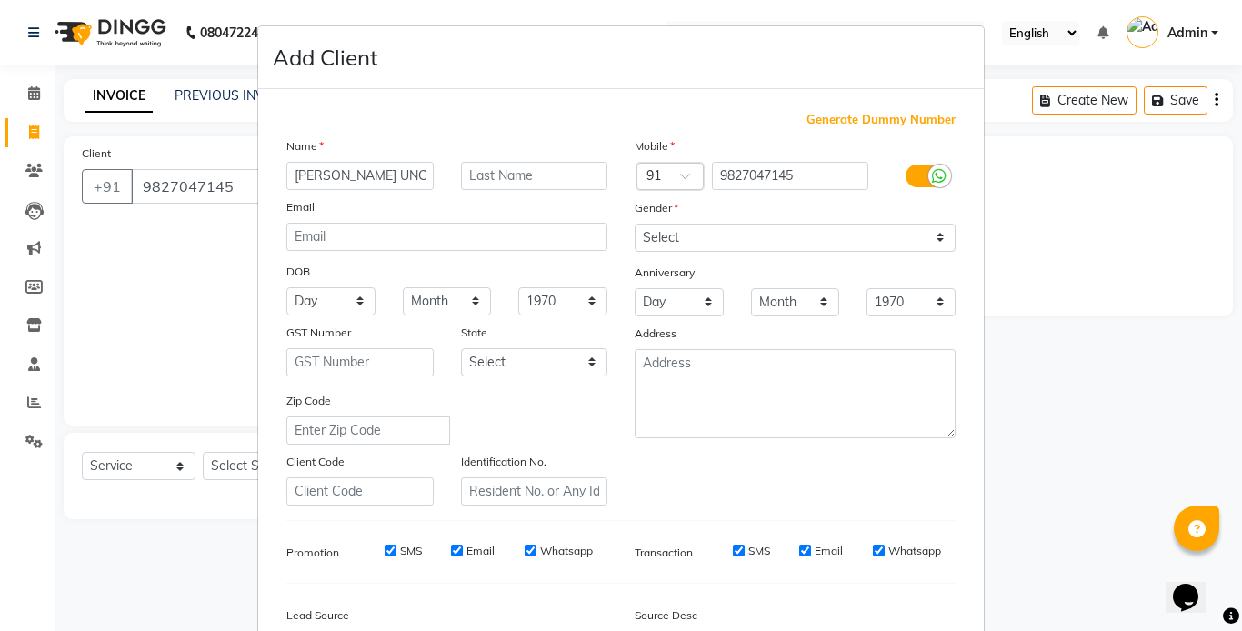
type input "SANTANU UNCLE"
click at [719, 235] on select "Select Male Female Other Prefer Not To Say" at bounding box center [794, 238] width 321 height 28
select select "male"
click at [634, 224] on select "Select Male Female Other Prefer Not To Say" at bounding box center [794, 238] width 321 height 28
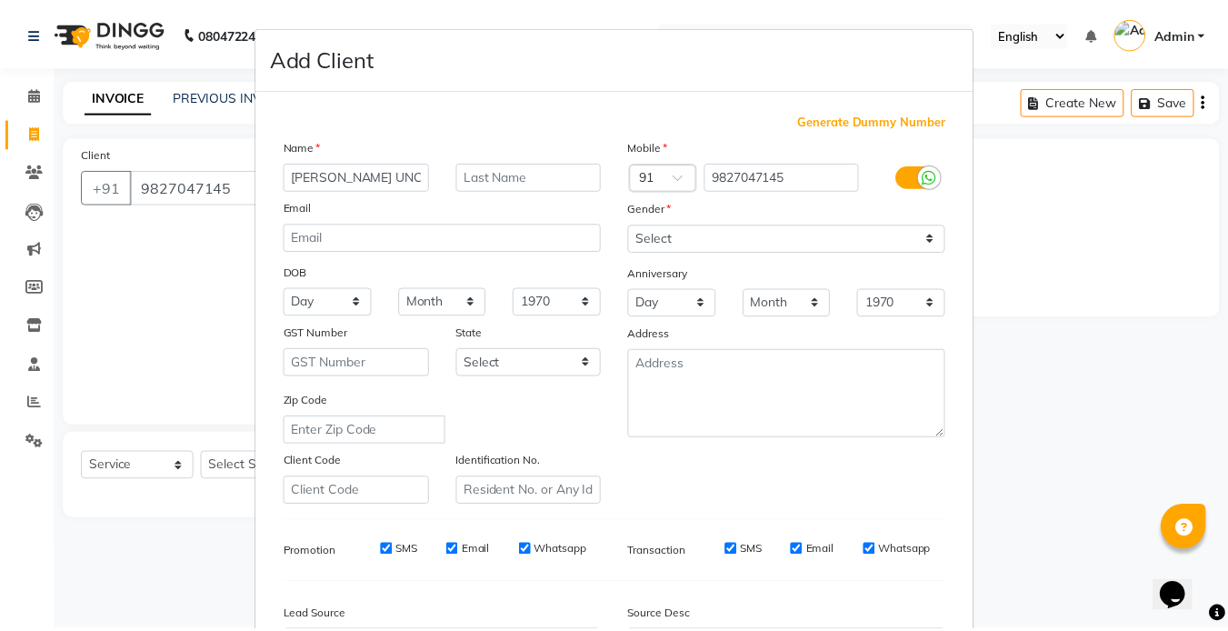
scroll to position [208, 0]
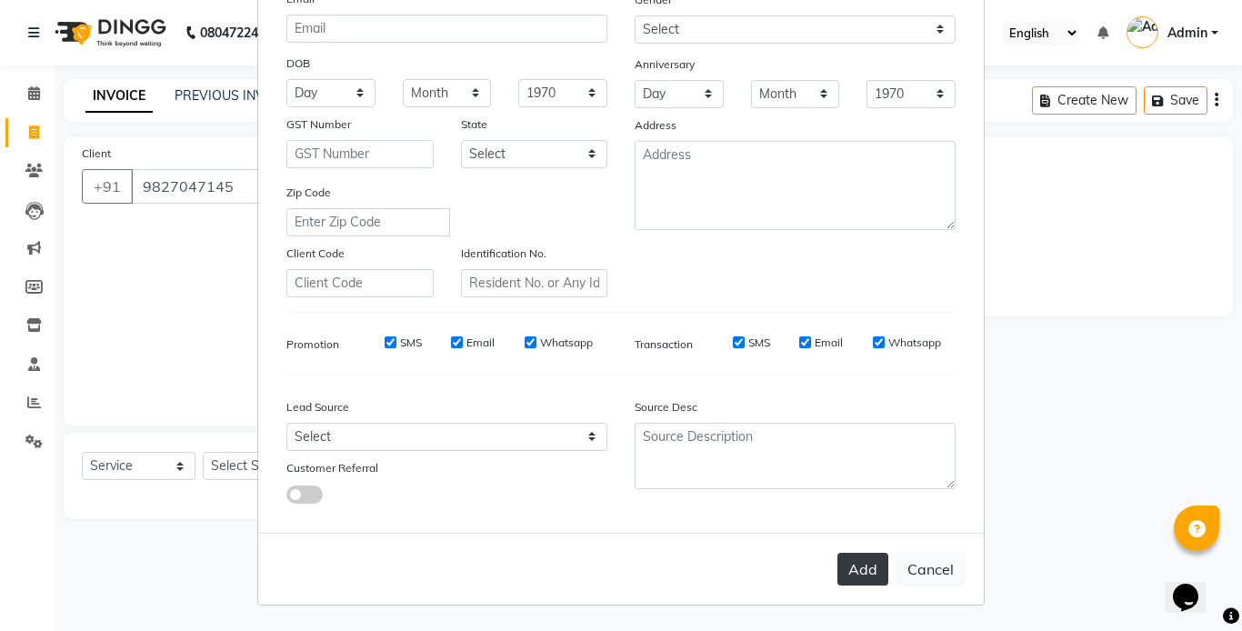
click at [859, 568] on button "Add" at bounding box center [862, 569] width 51 height 33
select select
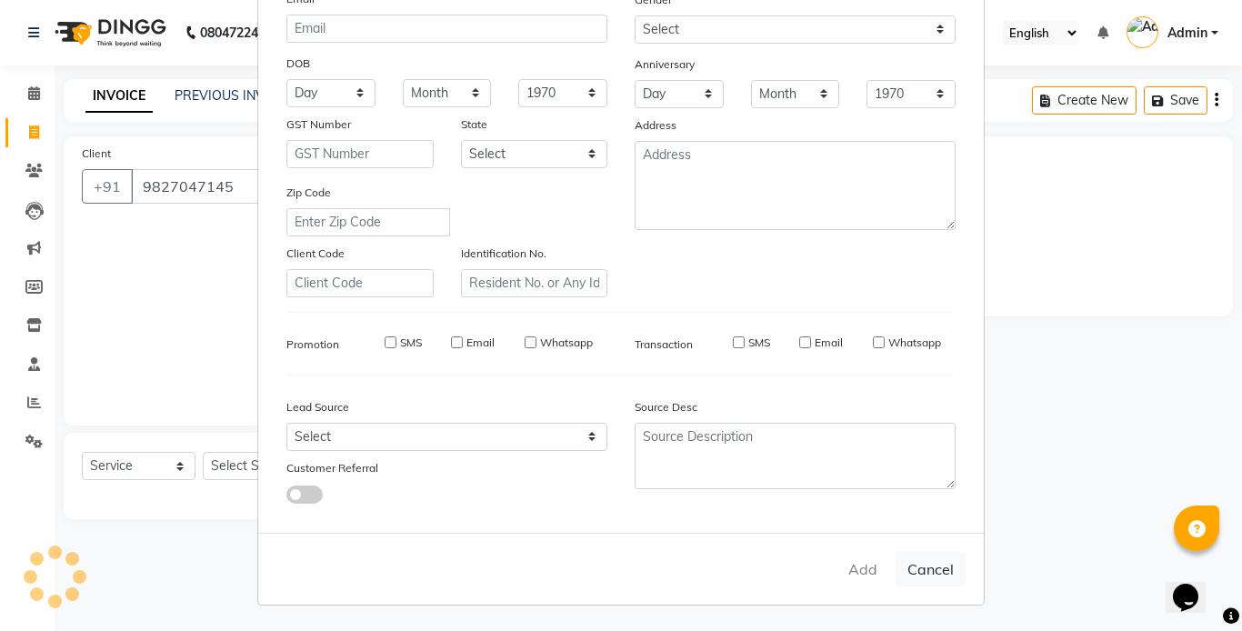
select select
checkbox input "false"
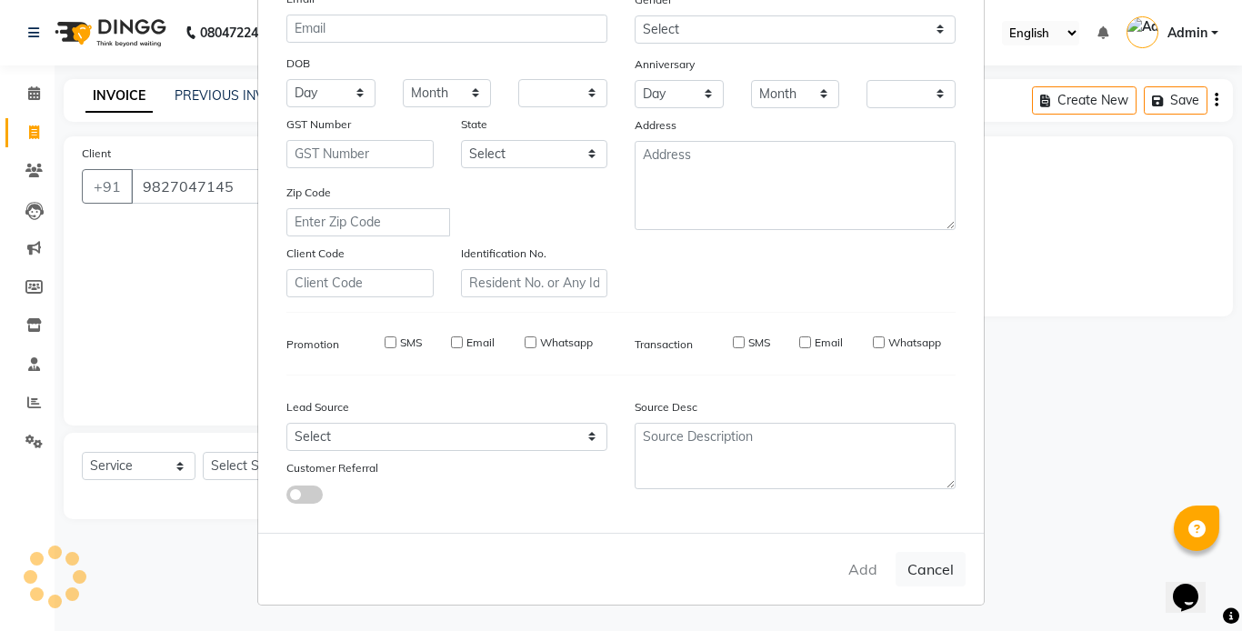
checkbox input "false"
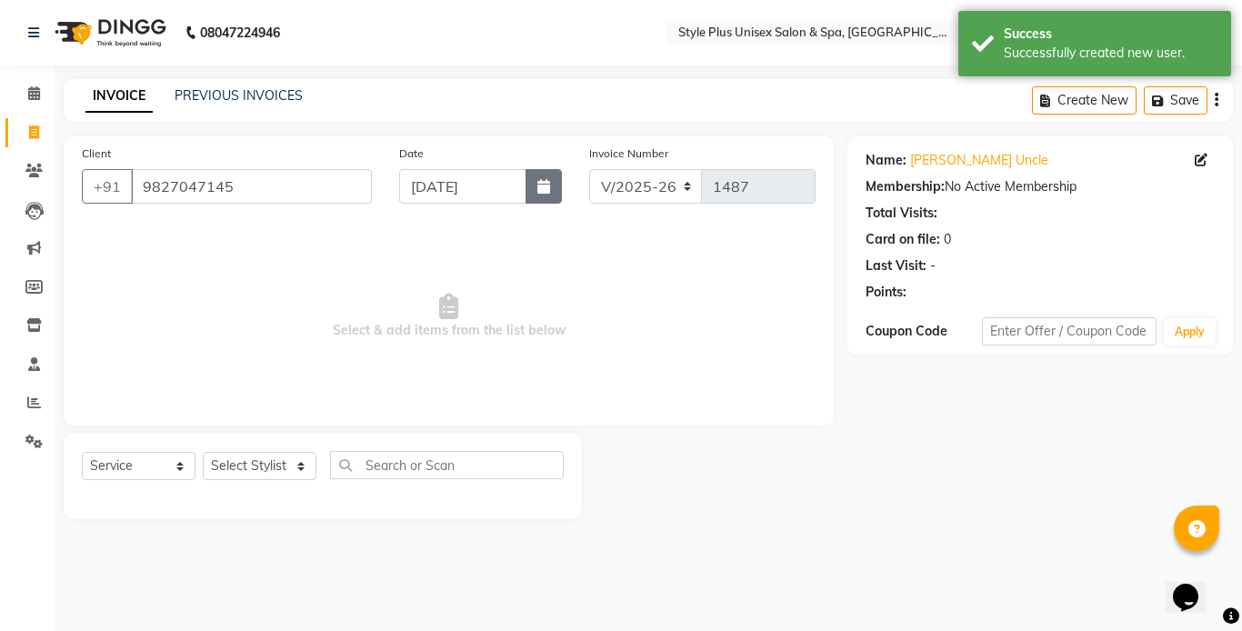
click at [546, 185] on icon "button" at bounding box center [543, 186] width 13 height 15
select select "9"
select select "2025"
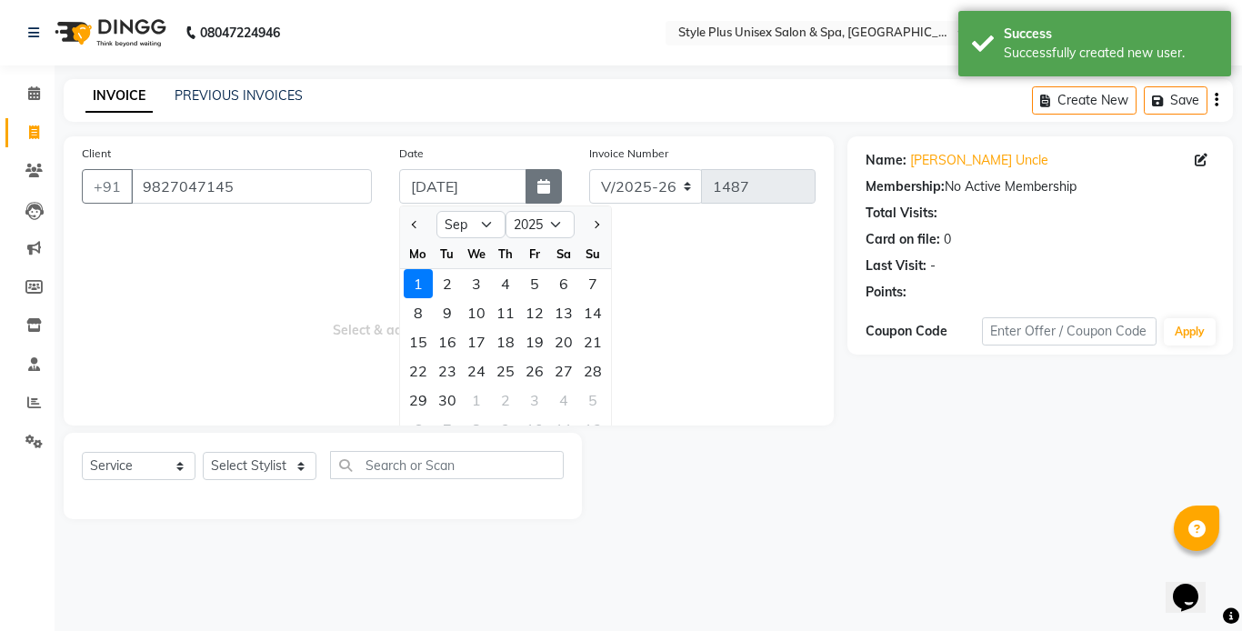
select select "8"
type input "[DATE]"
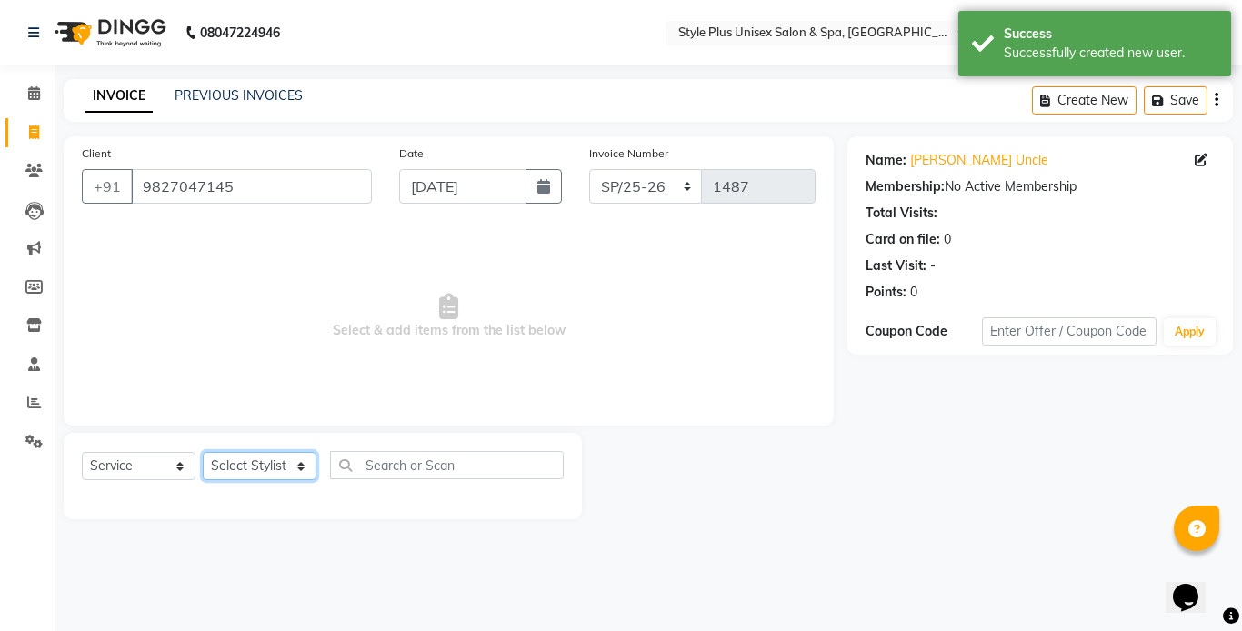
click at [291, 455] on select "Select Stylist Ashish Badal Behera Dipti J Sonali Patra MD Mohin Rojalin Sahoo …" at bounding box center [260, 466] width 114 height 28
select select "77119"
click at [203, 452] on select "Select Stylist Ashish Badal Behera Dipti J Sonali Patra MD Mohin Rojalin Sahoo …" at bounding box center [260, 466] width 114 height 28
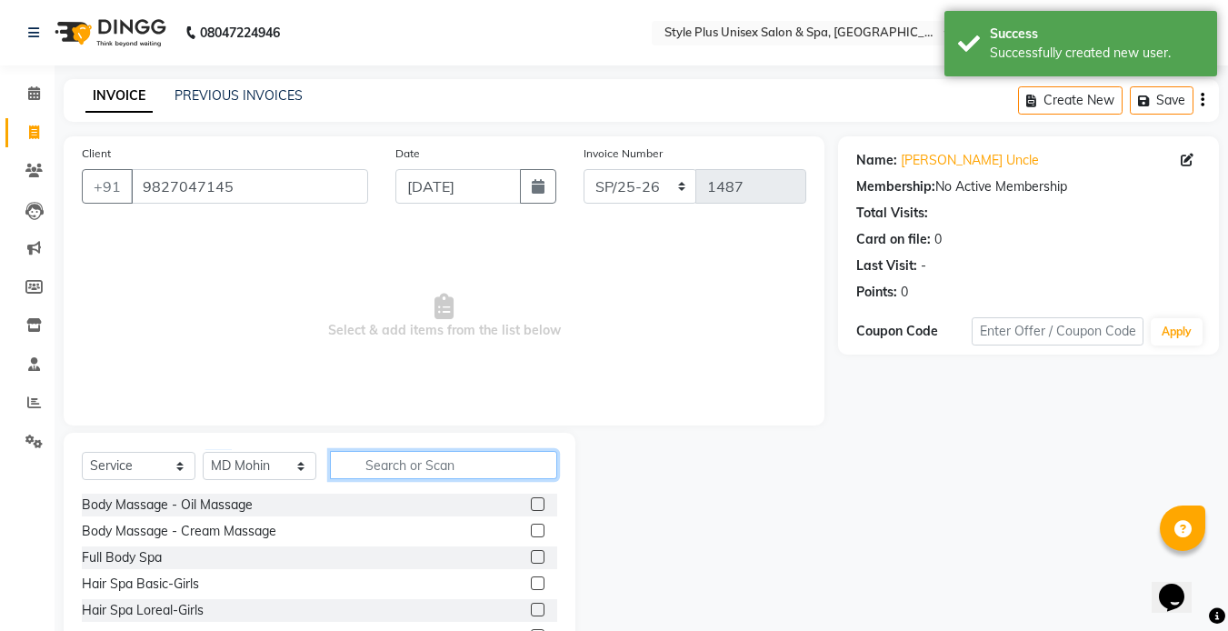
click at [404, 467] on input "text" at bounding box center [443, 465] width 227 height 28
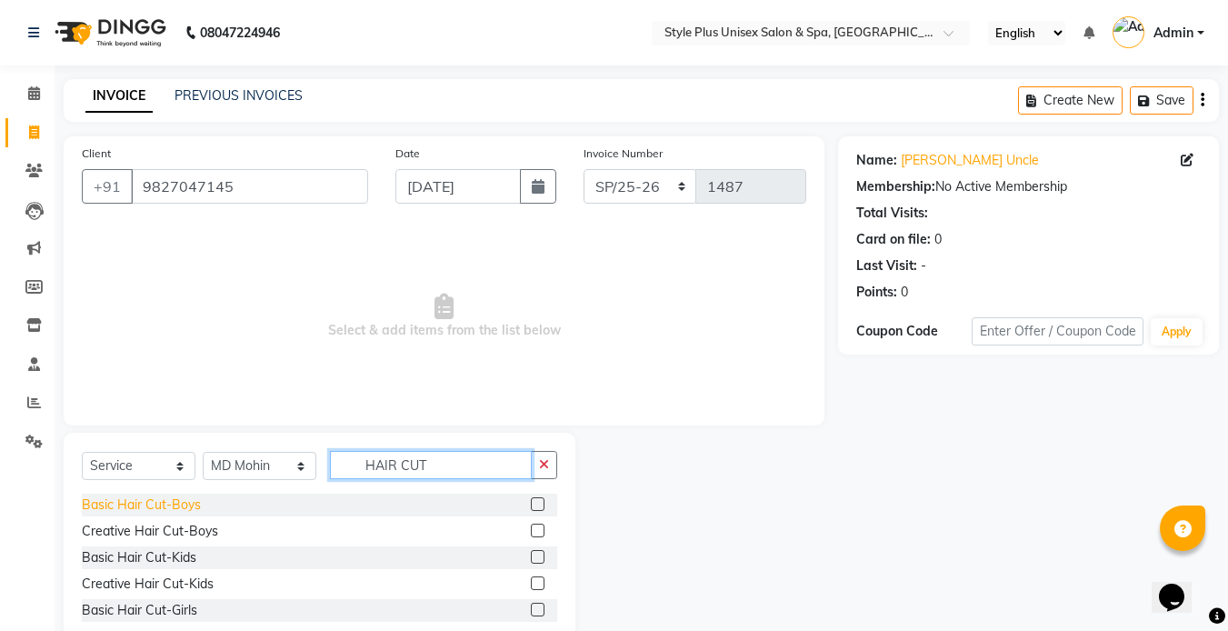
type input "HAIR CUT"
click at [188, 510] on div "Basic Hair Cut-Boys" at bounding box center [141, 504] width 119 height 19
checkbox input "false"
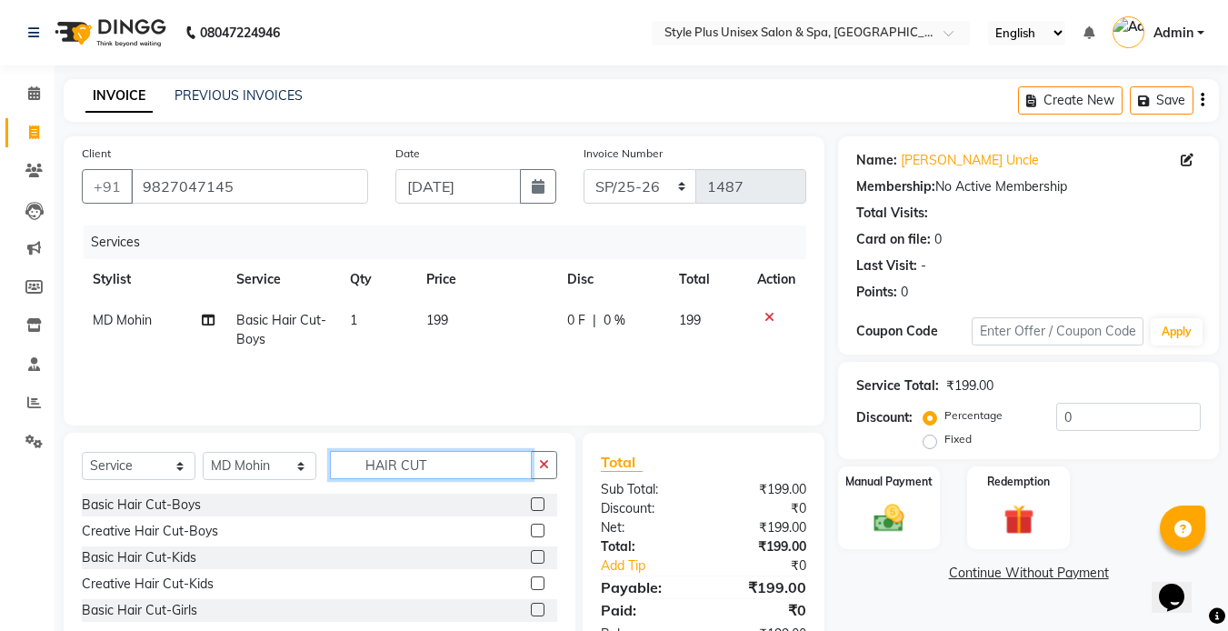
click at [456, 473] on input "HAIR CUT" at bounding box center [431, 465] width 202 height 28
type input "H"
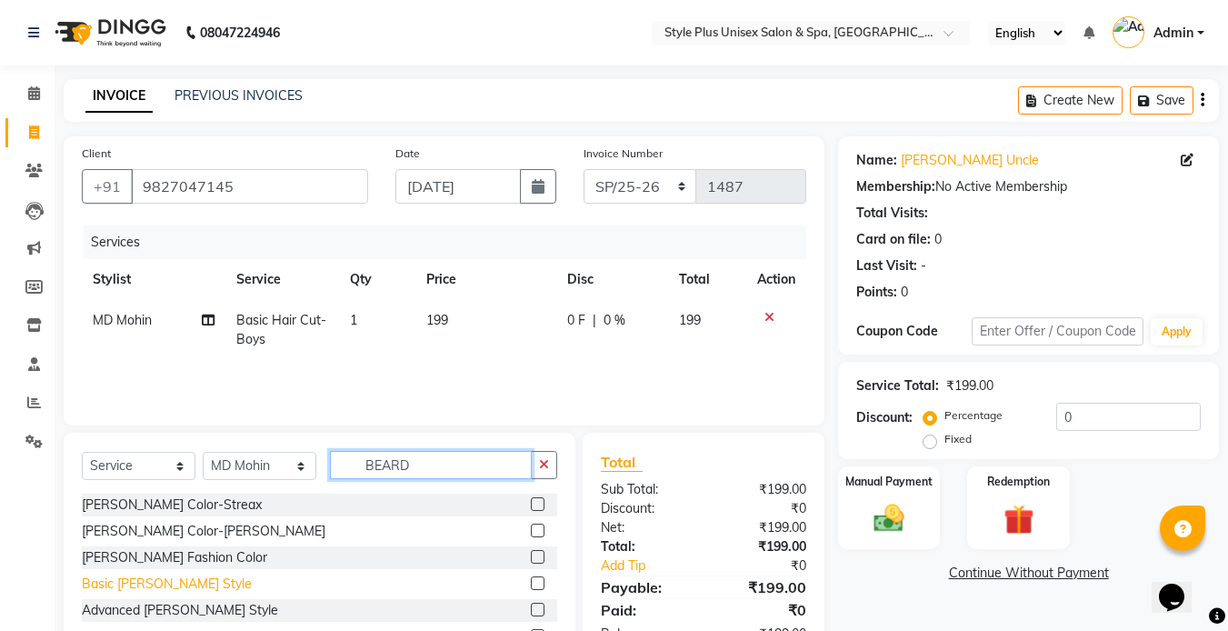
type input "BEARD"
click at [150, 585] on div "Basic [PERSON_NAME] Style" at bounding box center [167, 583] width 170 height 19
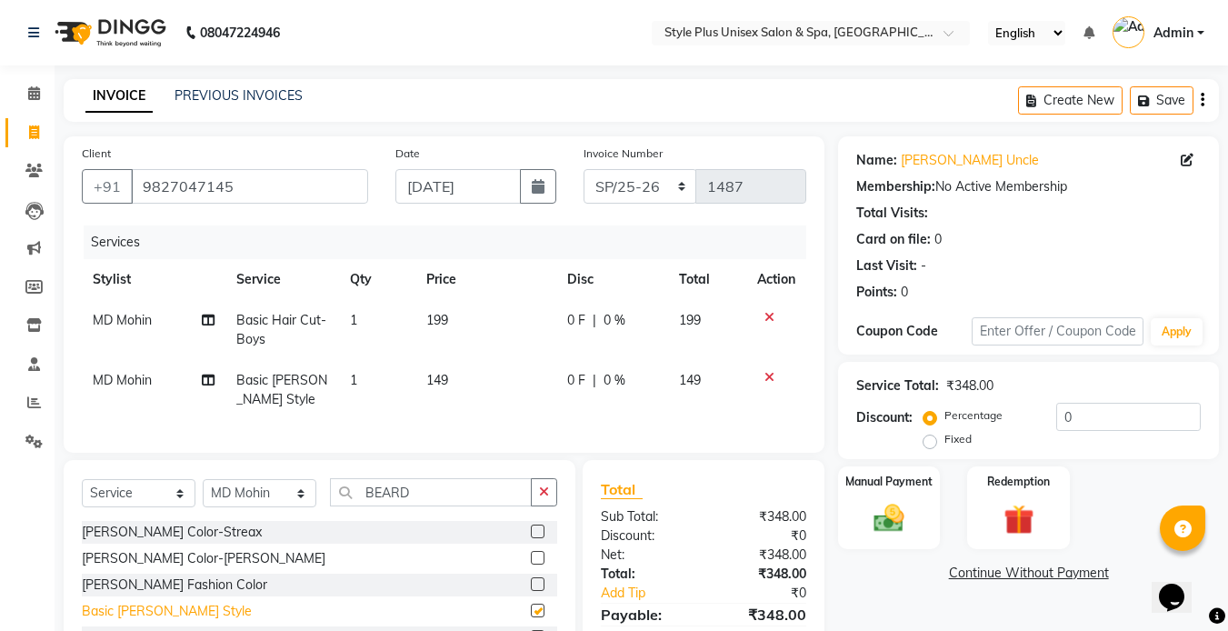
checkbox input "false"
click at [424, 505] on input "BEARD" at bounding box center [431, 492] width 202 height 28
type input "B"
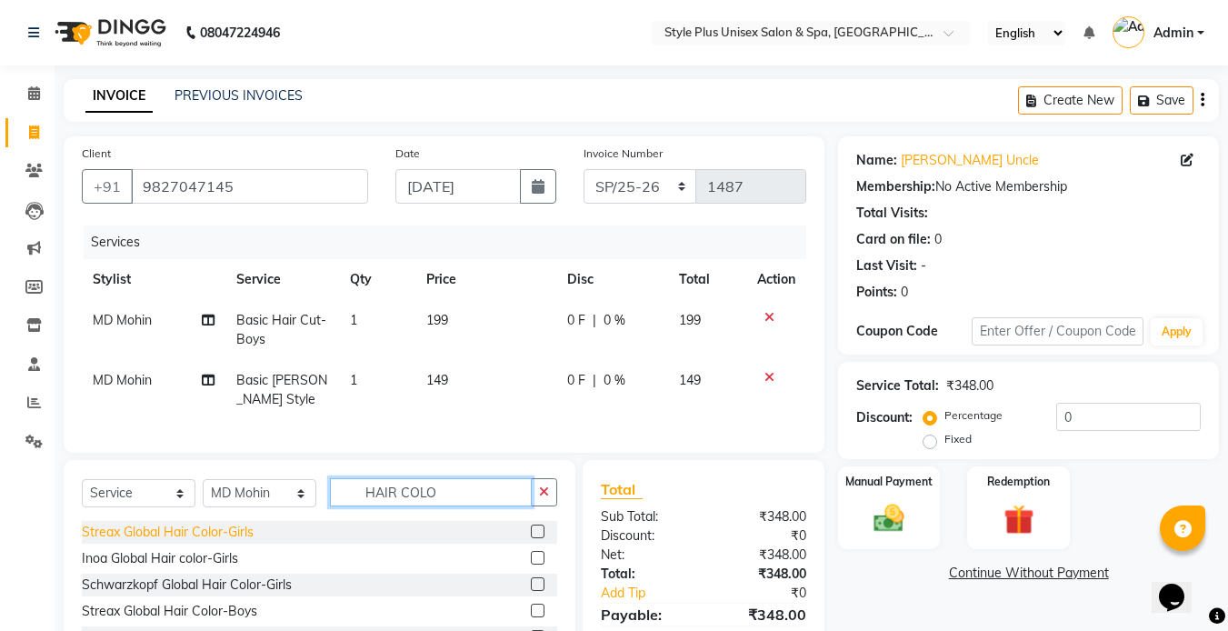
type input "HAIR COLO"
click at [225, 541] on div "Streax Global Hair Color-Girls" at bounding box center [168, 532] width 172 height 19
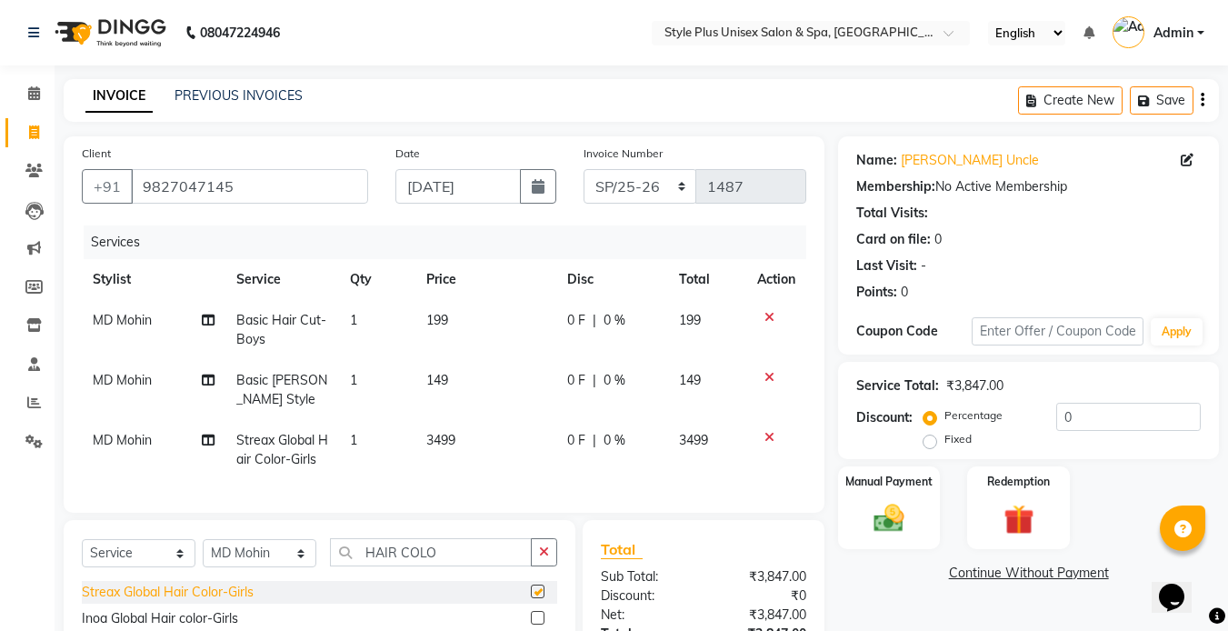
checkbox input "false"
click at [767, 439] on icon at bounding box center [769, 437] width 10 height 13
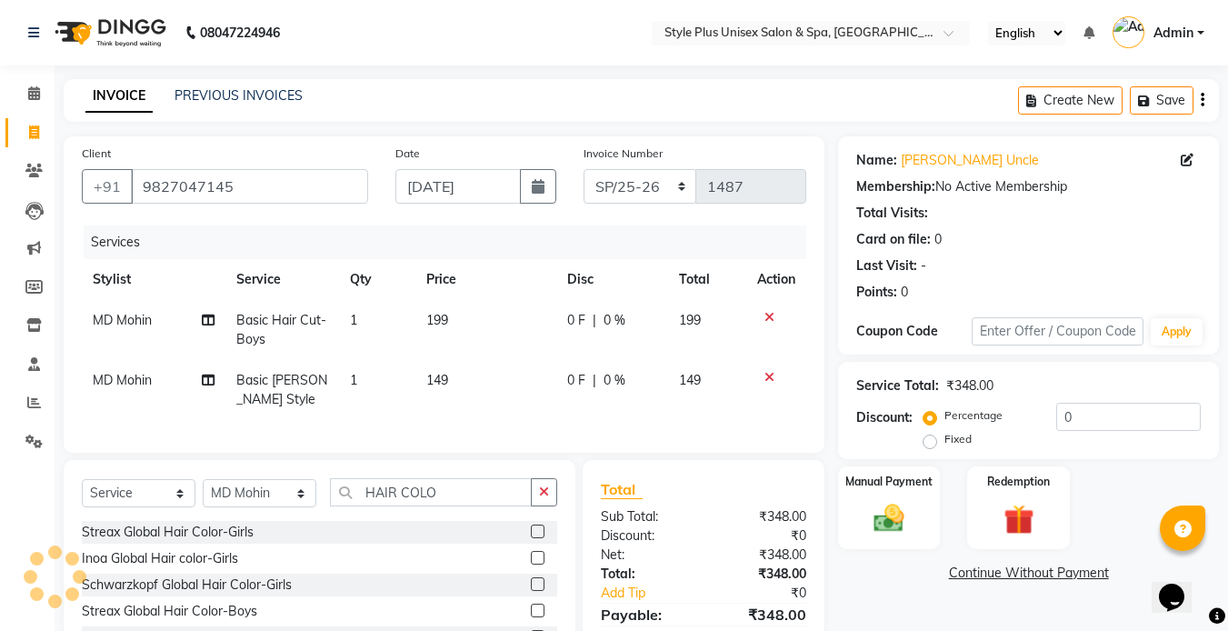
scroll to position [138, 0]
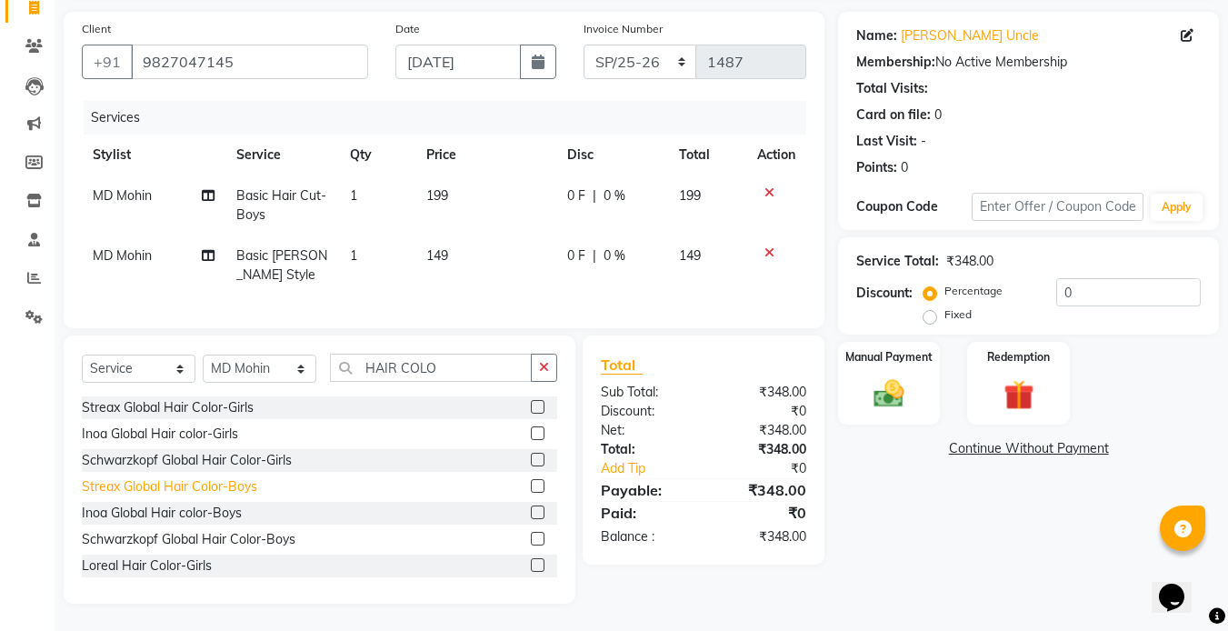
click at [231, 486] on div "Streax Global Hair Color-Boys" at bounding box center [169, 486] width 175 height 19
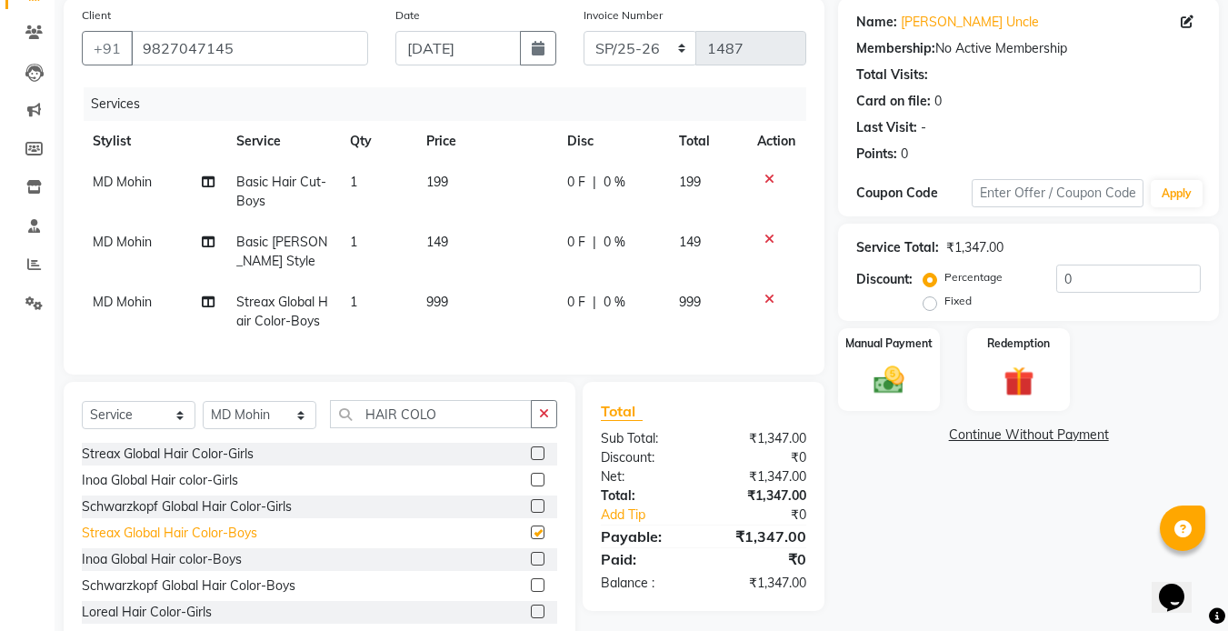
checkbox input "false"
click at [454, 185] on td "199" at bounding box center [485, 192] width 141 height 60
select select "77119"
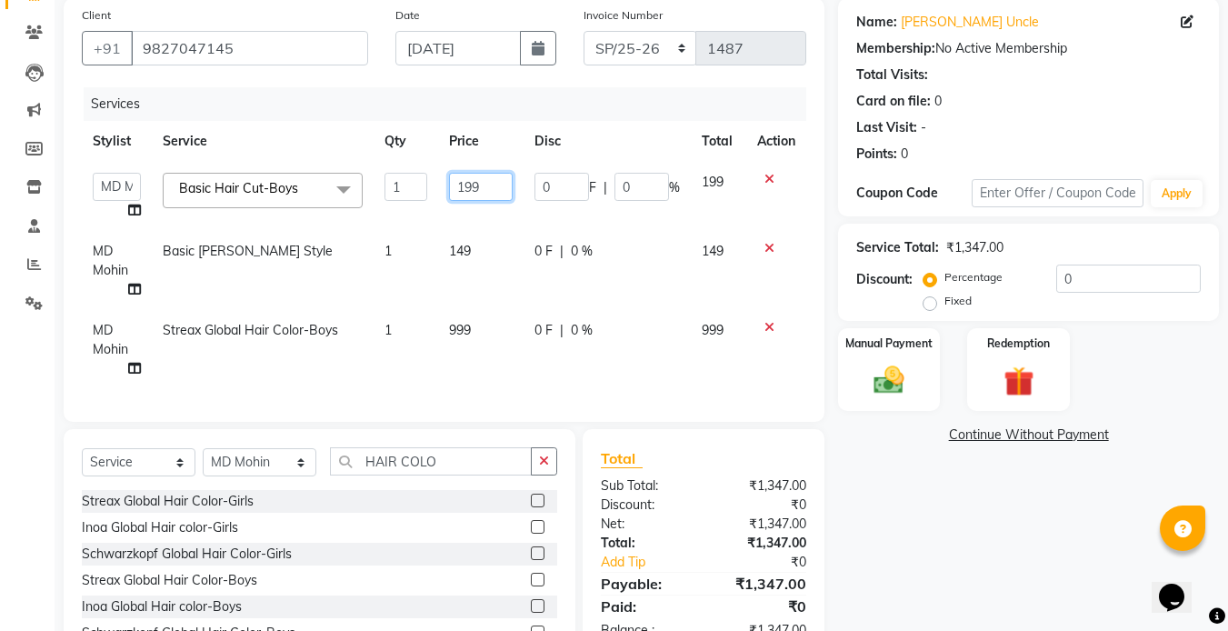
click at [492, 192] on input "199" at bounding box center [480, 187] width 63 height 28
type input "100"
click at [469, 248] on td "149" at bounding box center [480, 270] width 85 height 79
select select "77119"
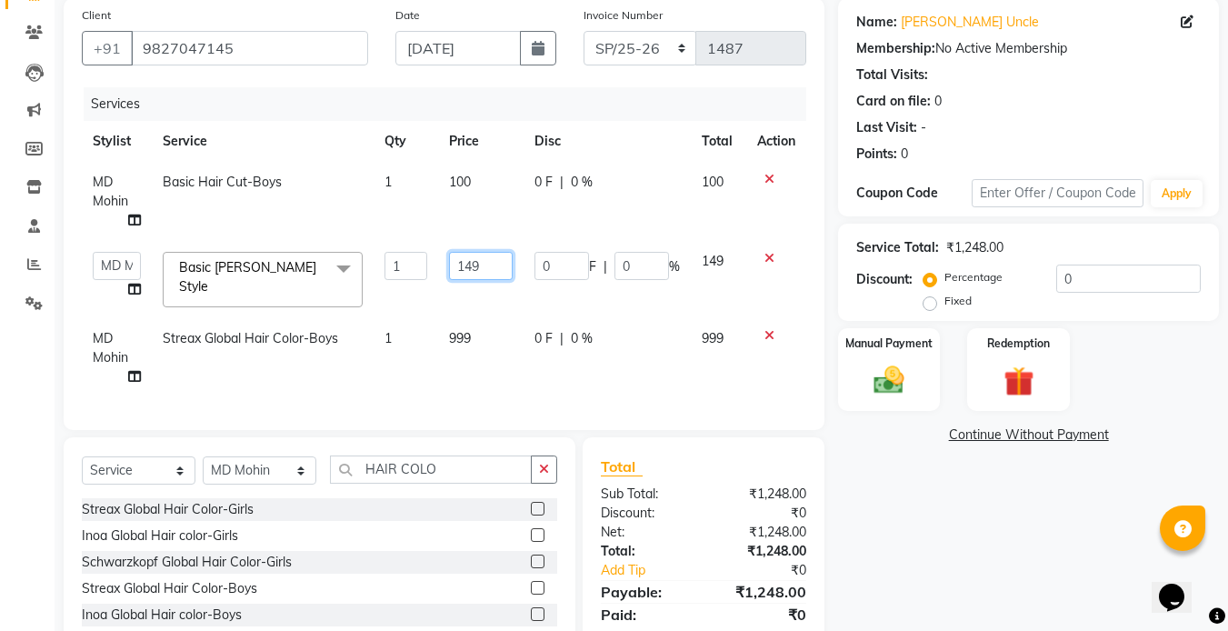
click at [484, 254] on input "149" at bounding box center [480, 266] width 63 height 28
type input "1"
type input "50"
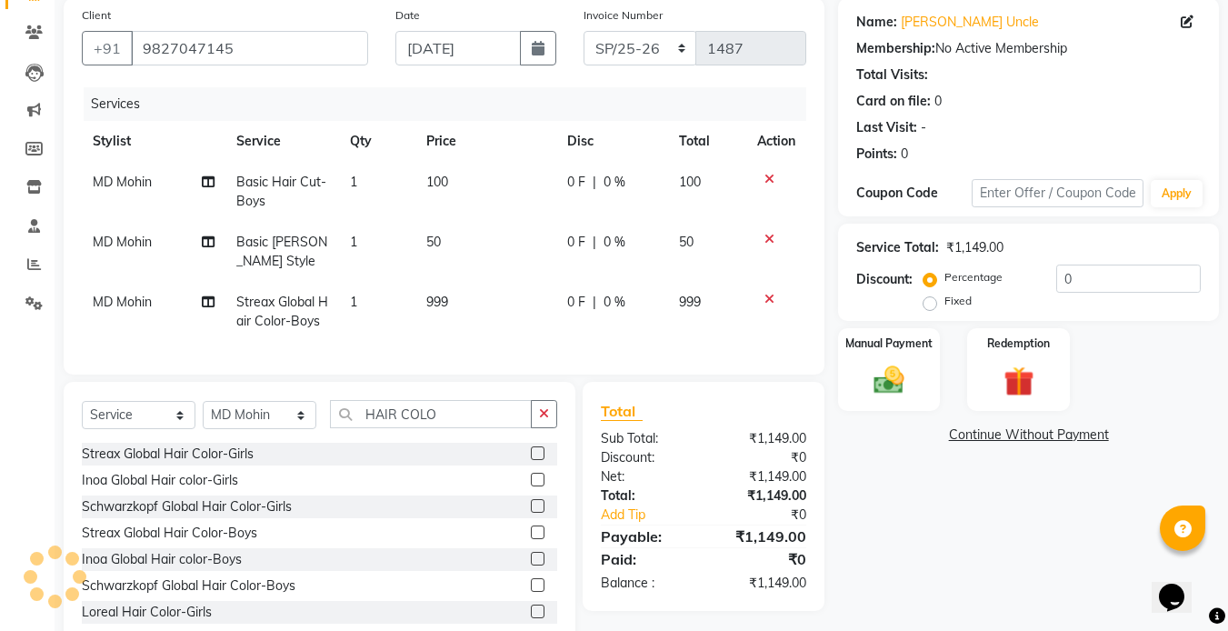
click at [460, 336] on td "999" at bounding box center [485, 312] width 141 height 60
select select "77119"
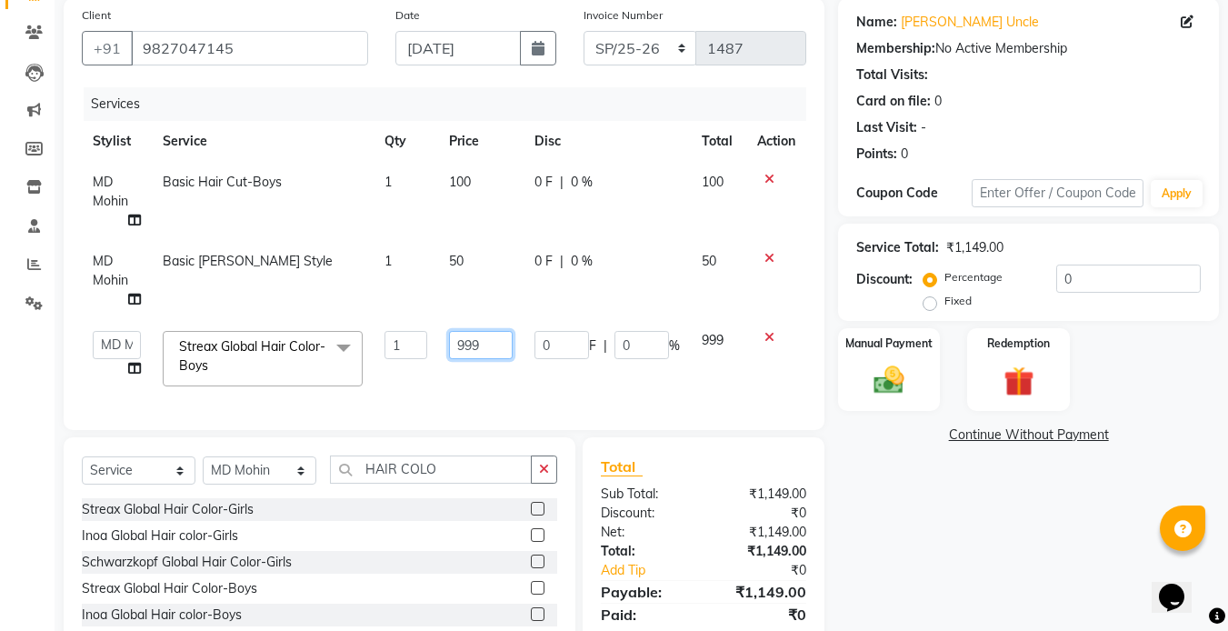
click at [499, 338] on input "999" at bounding box center [480, 345] width 63 height 28
type input "9"
type input "500"
click at [544, 481] on div "Select Service Product Membership Package Voucher Prepaid Gift Card Select Styl…" at bounding box center [320, 571] width 512 height 268
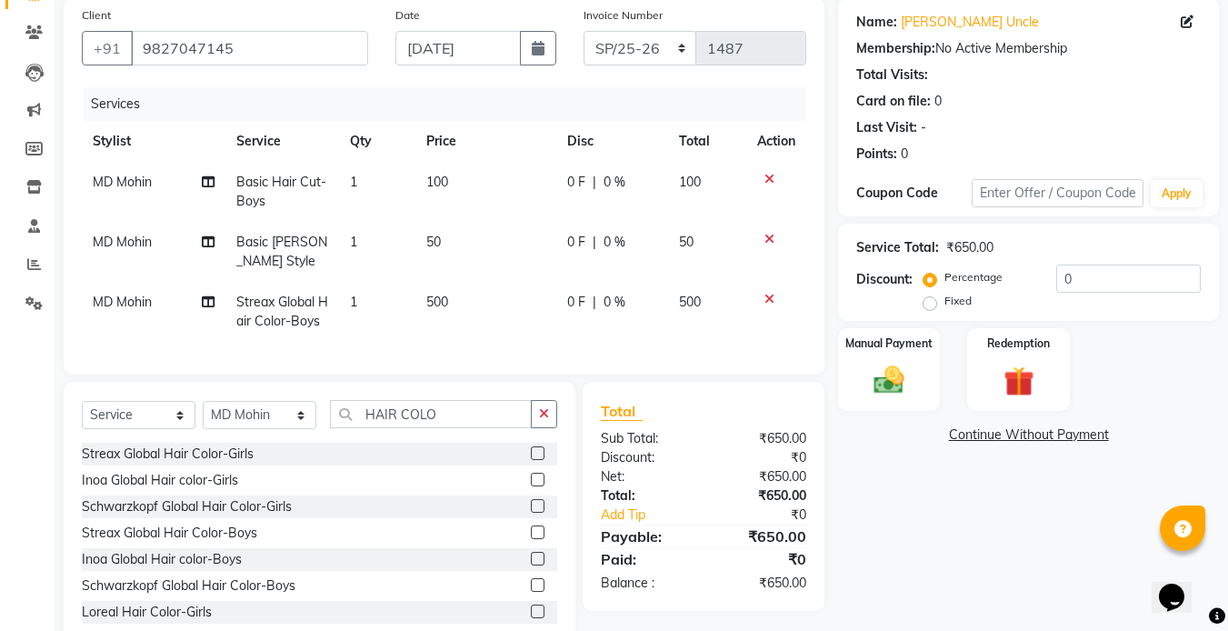
click at [979, 442] on link "Continue Without Payment" at bounding box center [1029, 434] width 374 height 19
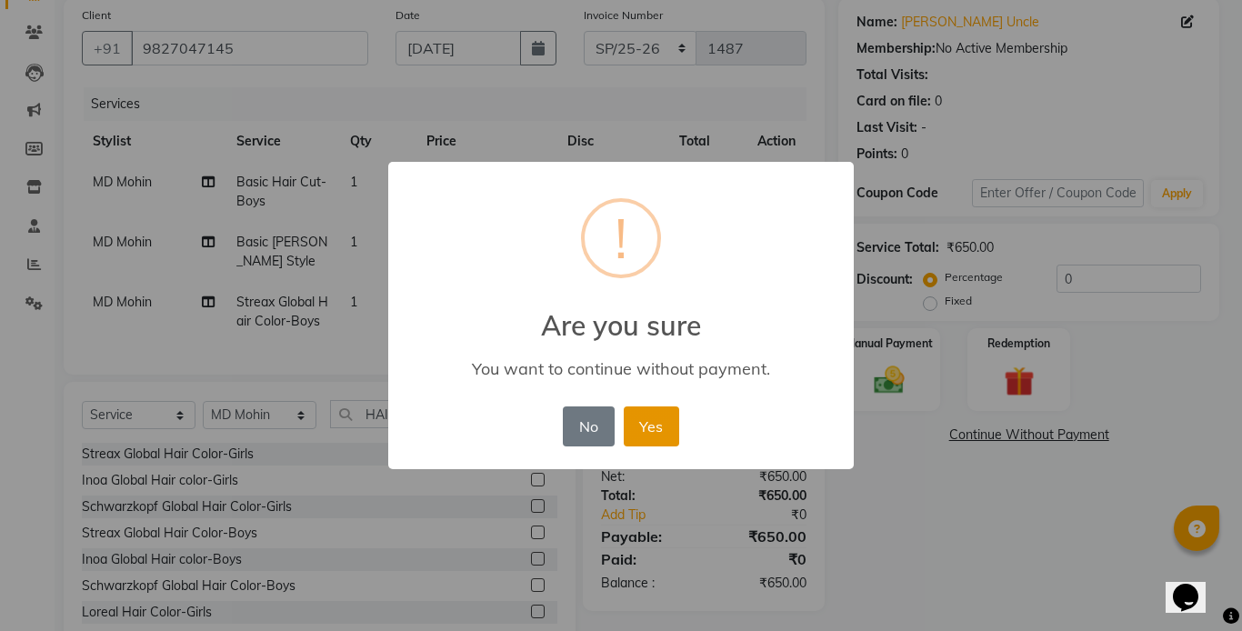
click at [660, 429] on button "Yes" at bounding box center [651, 426] width 55 height 40
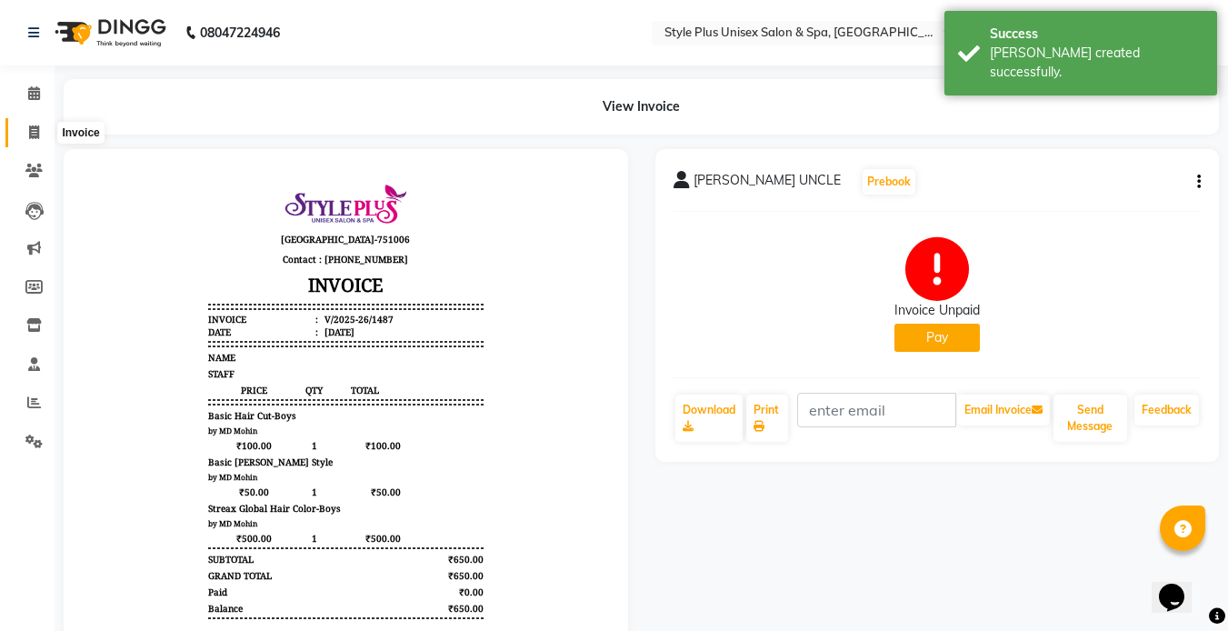
click at [32, 135] on icon at bounding box center [34, 132] width 10 height 14
select select "service"
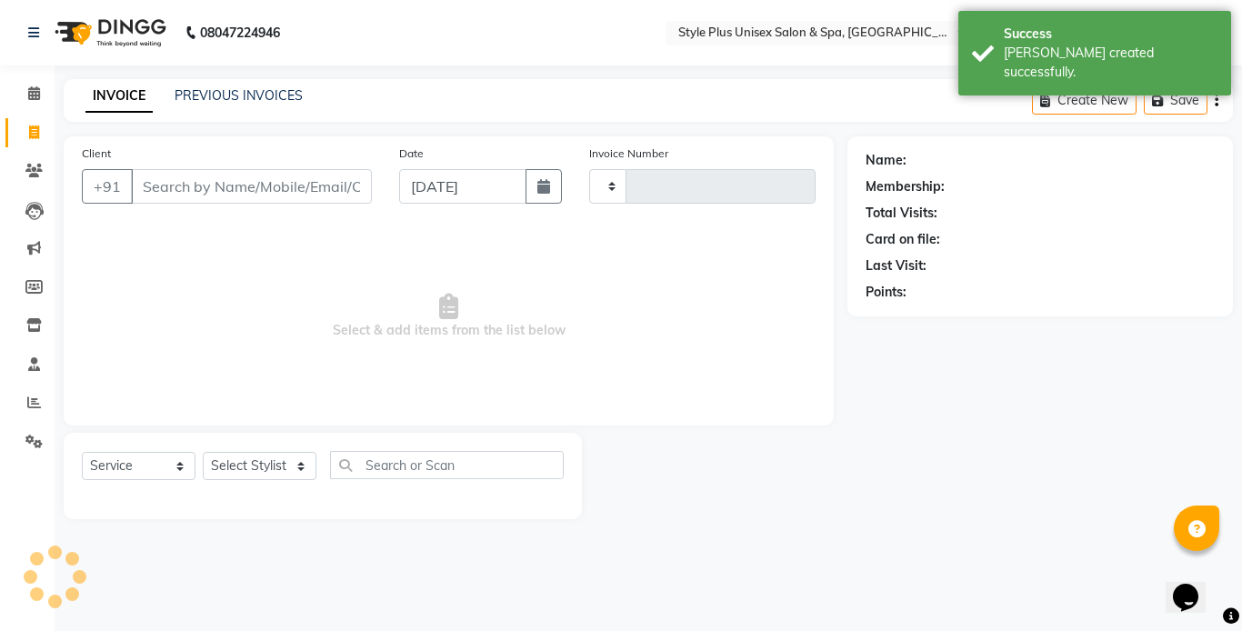
type input "1488"
select select "7084"
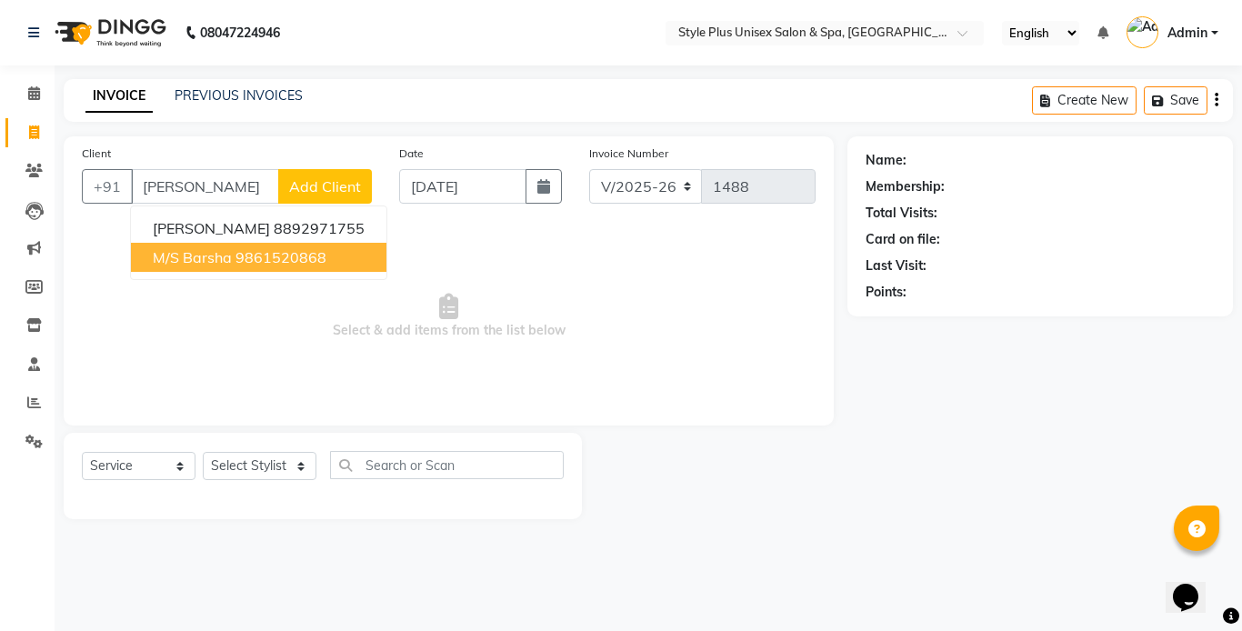
click at [305, 250] on ngb-highlight "9861520868" at bounding box center [280, 257] width 91 height 18
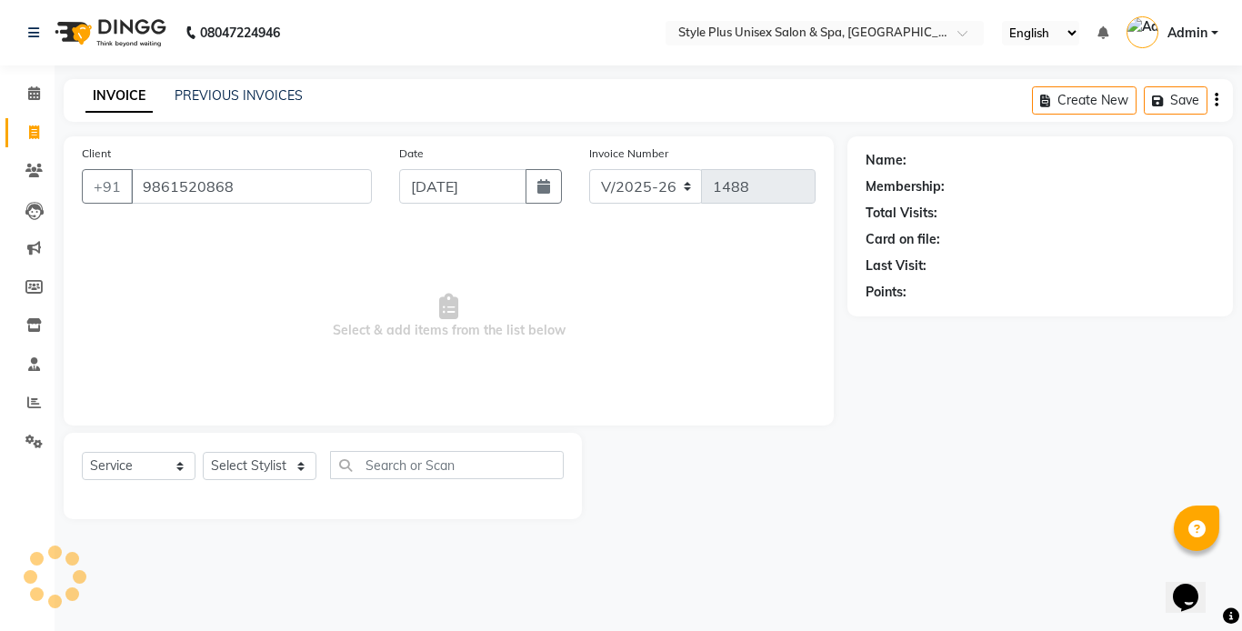
type input "9861520868"
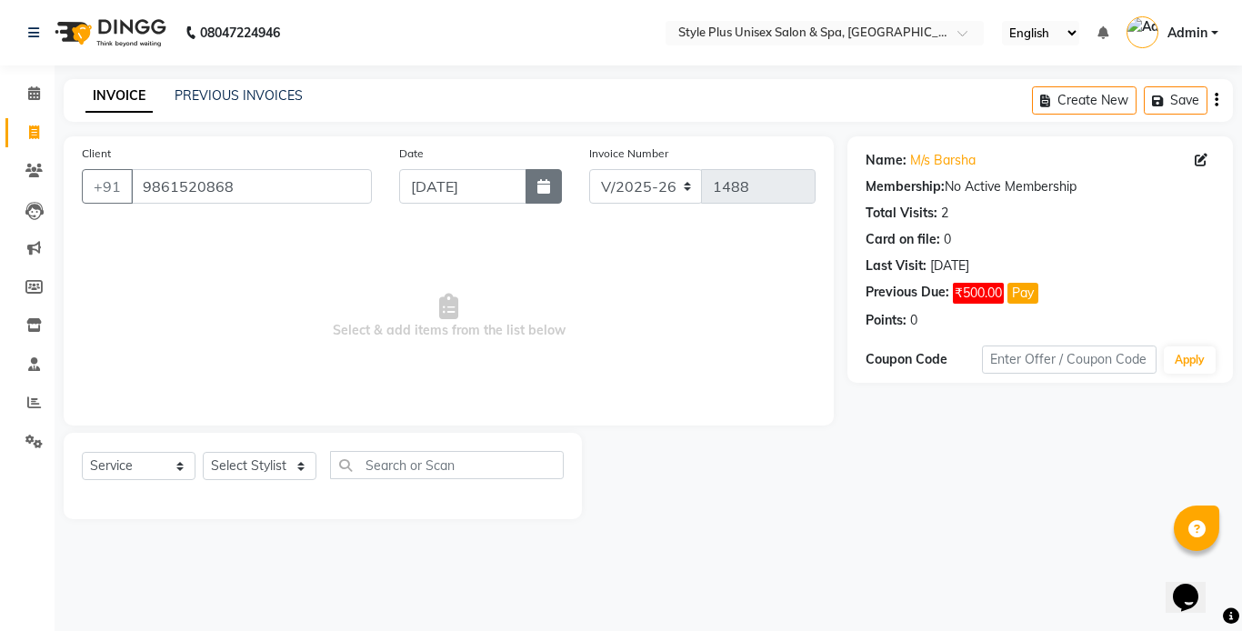
click at [554, 177] on button "button" at bounding box center [543, 186] width 36 height 35
select select "9"
select select "2025"
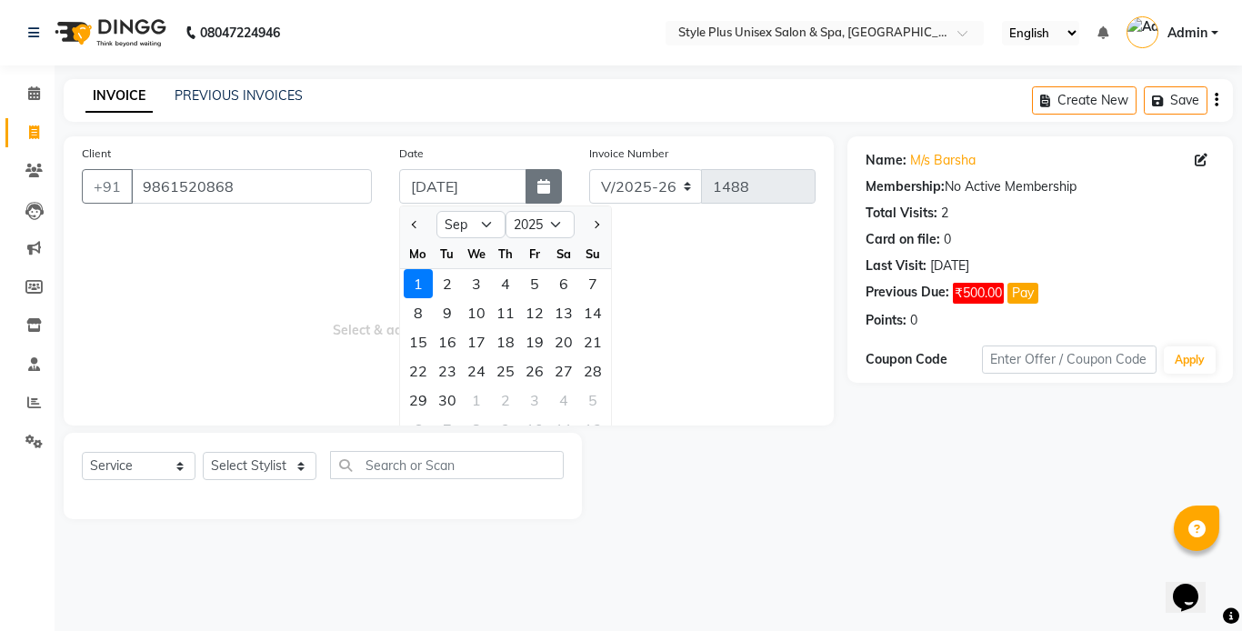
select select "8"
type input "[DATE]"
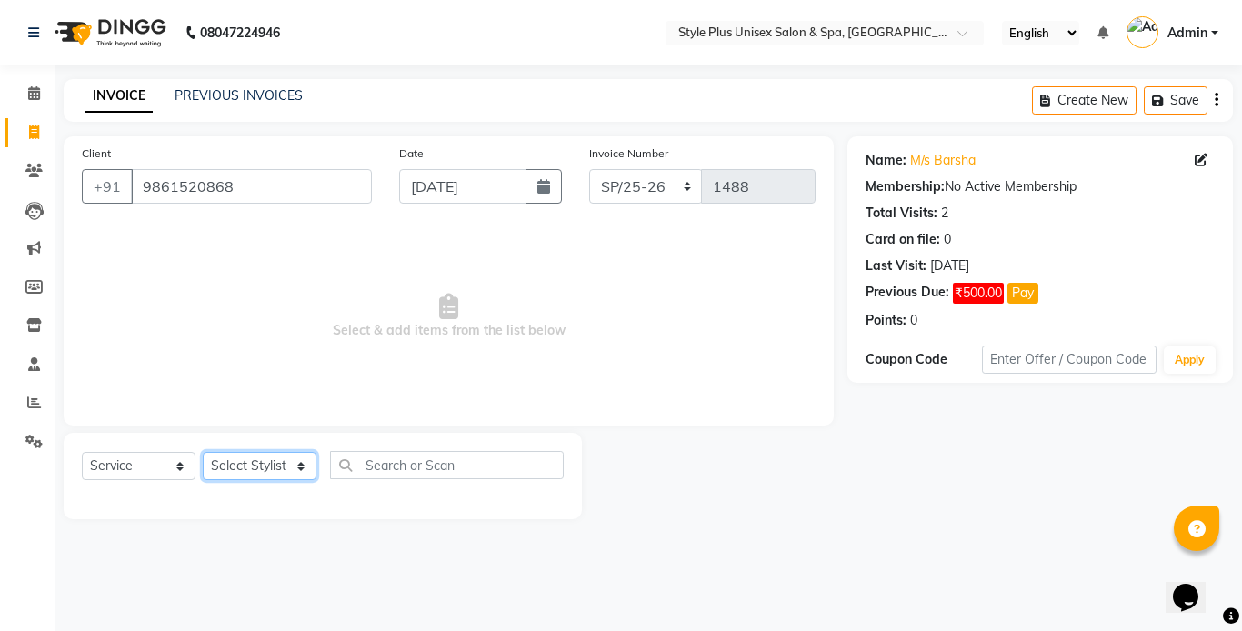
click at [293, 467] on select "Select Stylist Ashish Badal Behera Dipti J Sonali Patra MD Mohin Rojalin Sahoo …" at bounding box center [260, 466] width 114 height 28
select select "58991"
click at [203, 452] on select "Select Stylist Ashish Badal Behera Dipti J Sonali Patra MD Mohin Rojalin Sahoo …" at bounding box center [260, 466] width 114 height 28
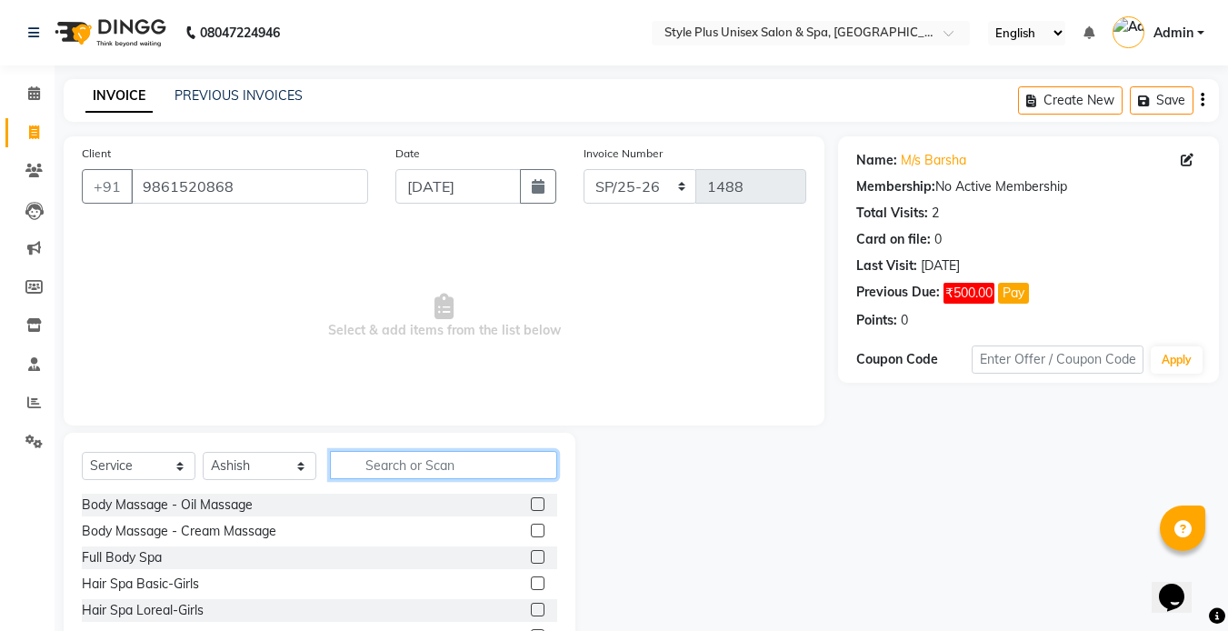
click at [392, 465] on input "text" at bounding box center [443, 465] width 227 height 28
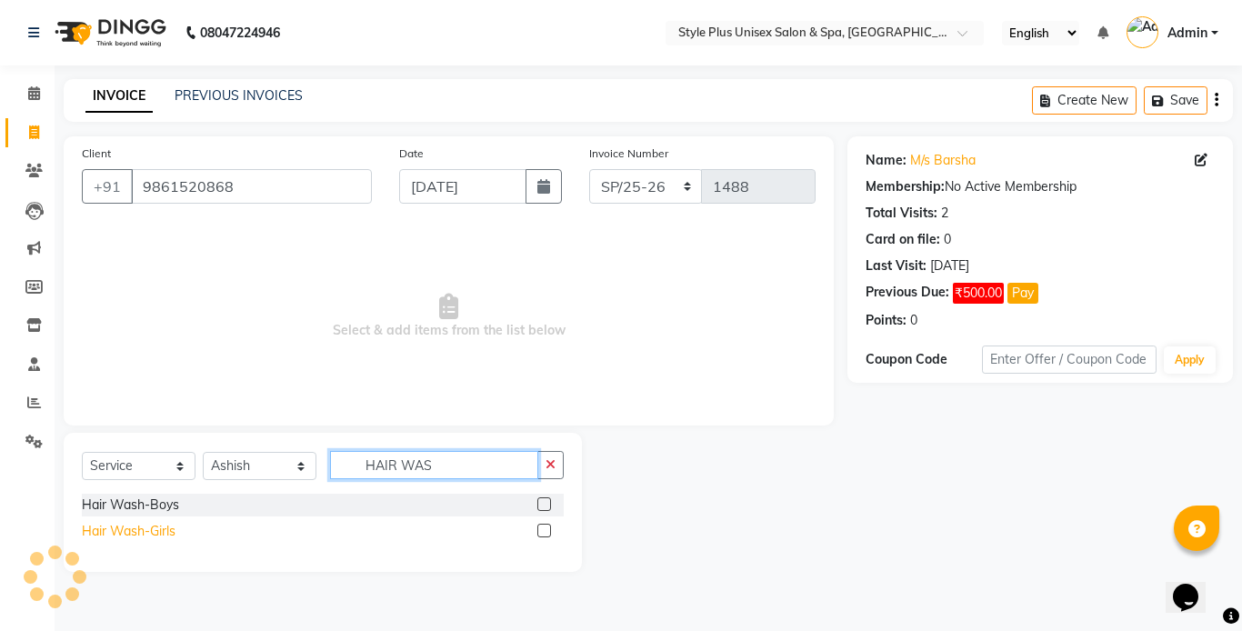
type input "HAIR WAS"
click at [168, 532] on div "Hair Wash-Girls" at bounding box center [129, 531] width 94 height 19
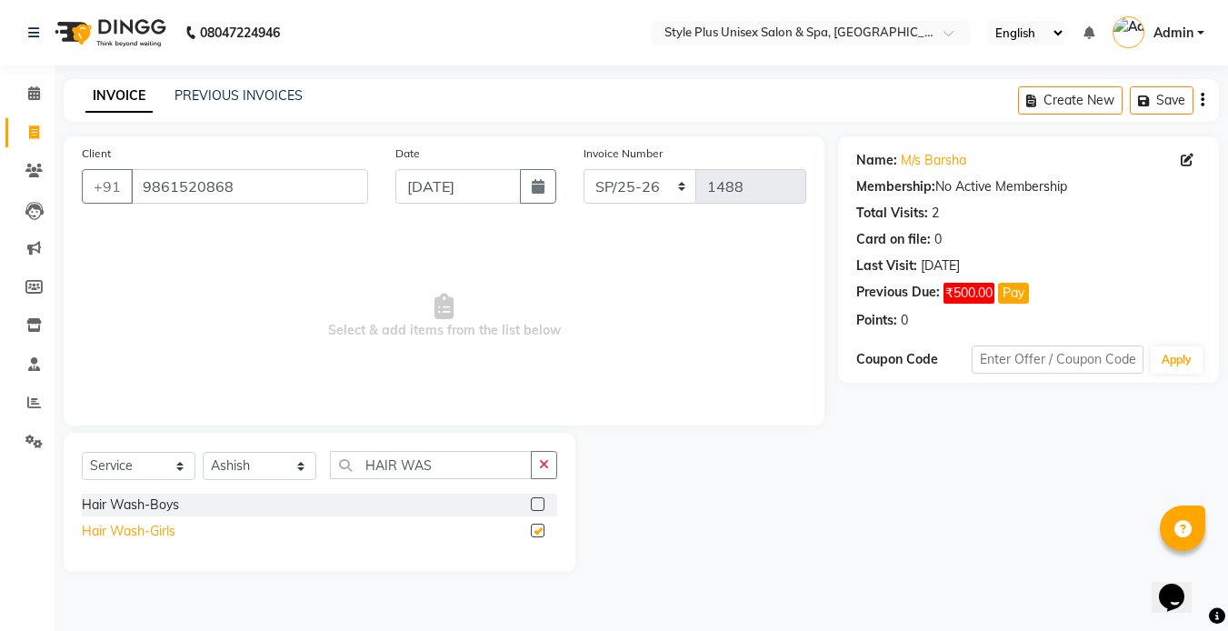
checkbox input "false"
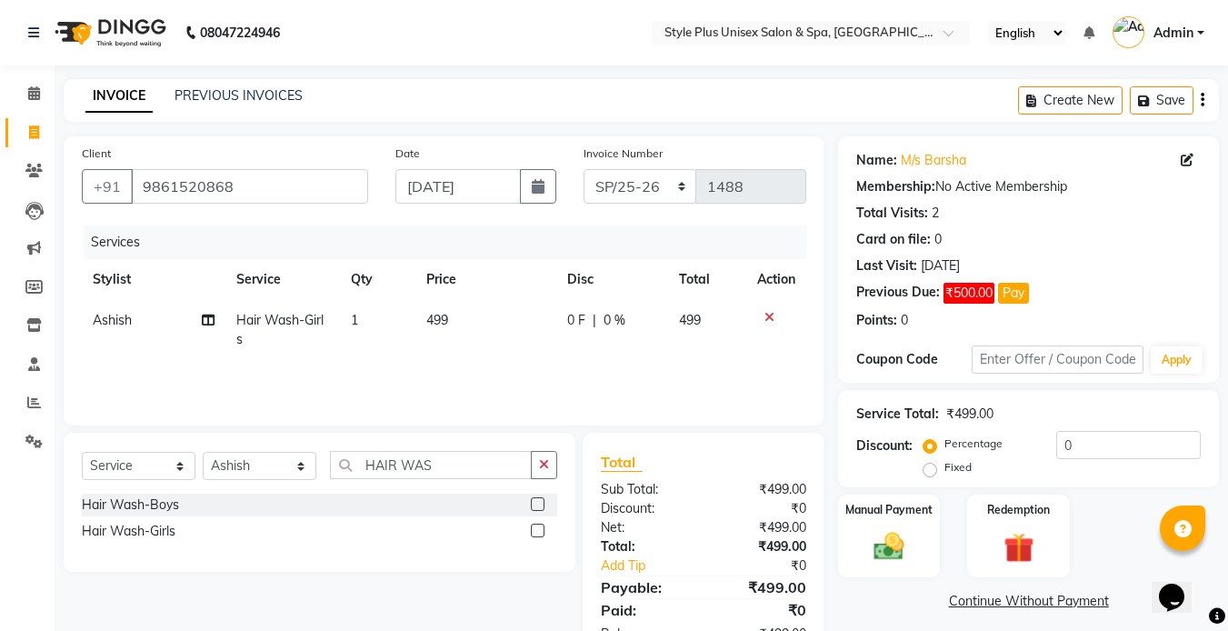
click at [444, 327] on span "499" at bounding box center [437, 320] width 22 height 16
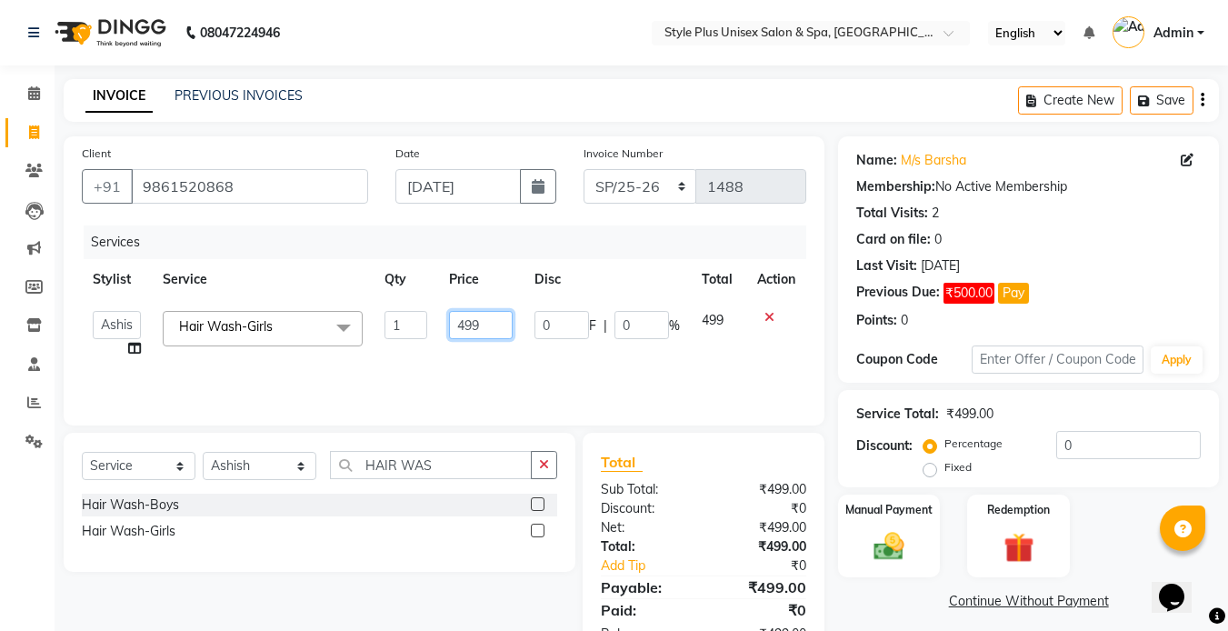
click at [498, 328] on input "499" at bounding box center [480, 325] width 63 height 28
type input "4"
type input "250"
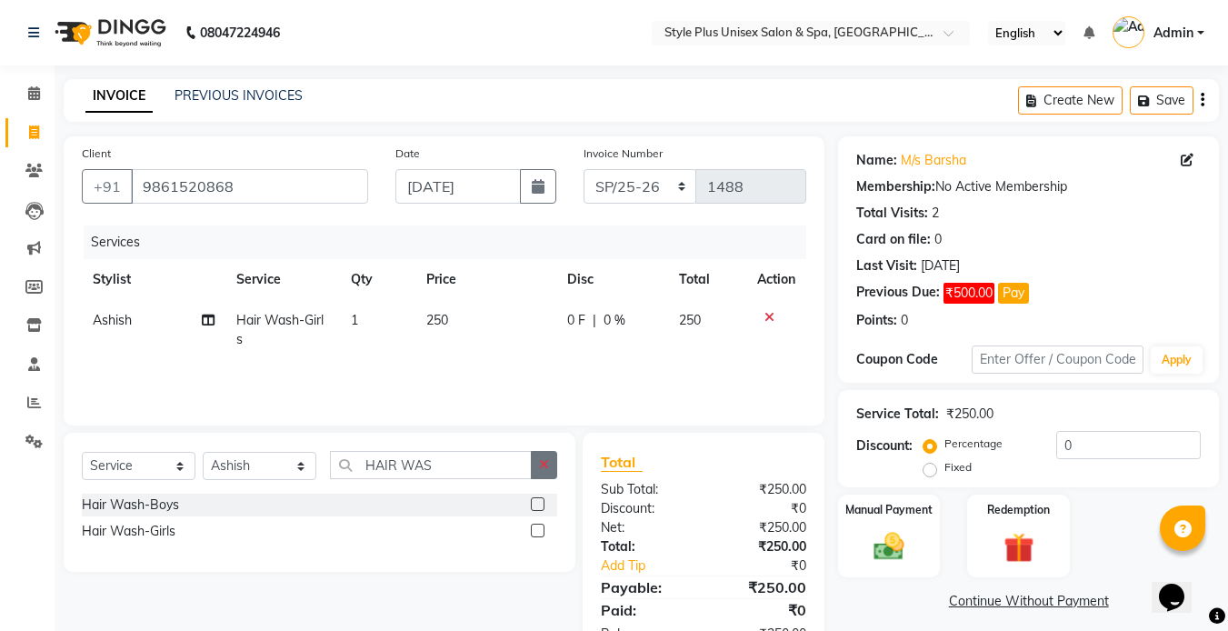
click at [539, 459] on icon "button" at bounding box center [544, 464] width 10 height 13
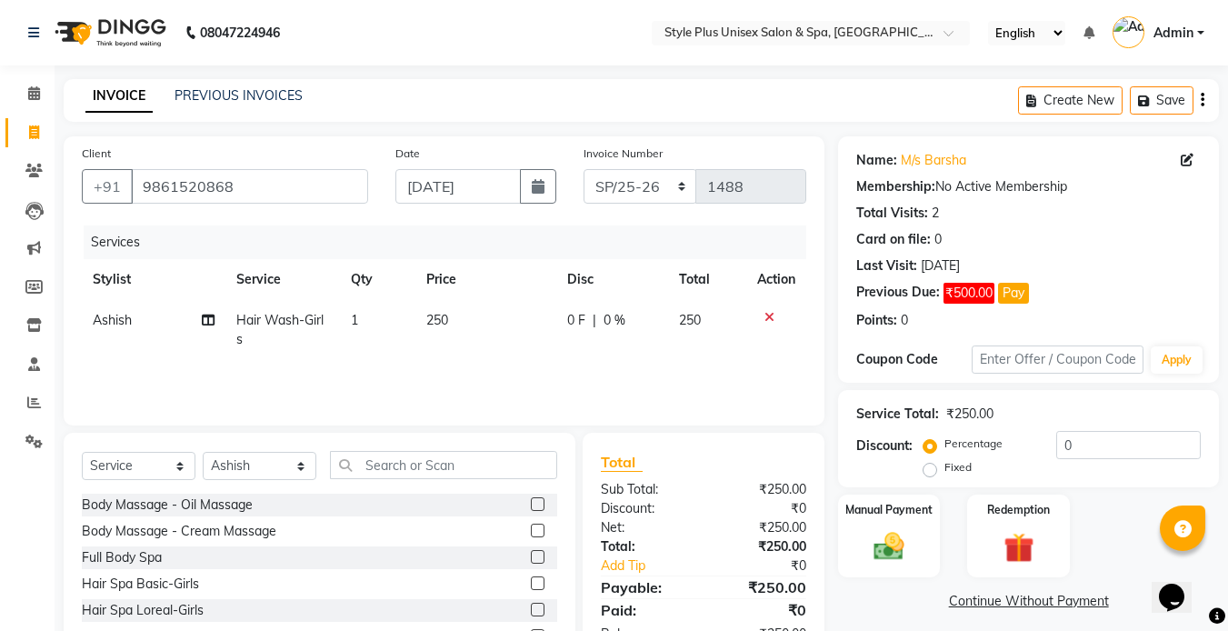
click at [1019, 609] on link "Continue Without Payment" at bounding box center [1029, 601] width 374 height 19
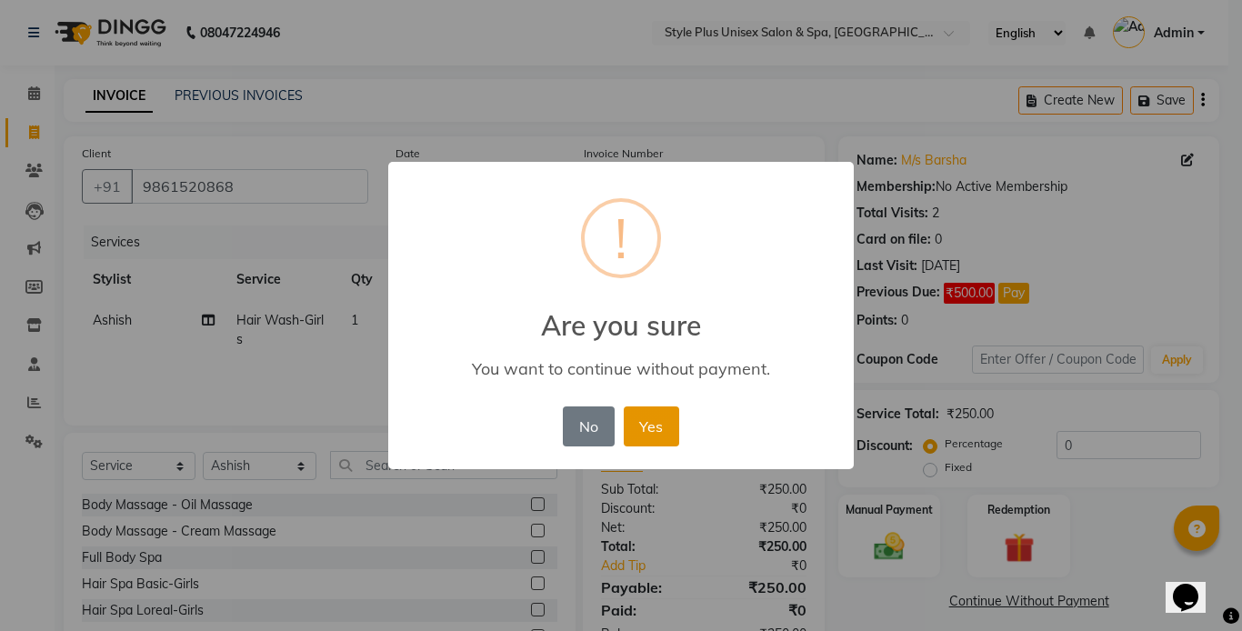
click at [648, 415] on button "Yes" at bounding box center [651, 426] width 55 height 40
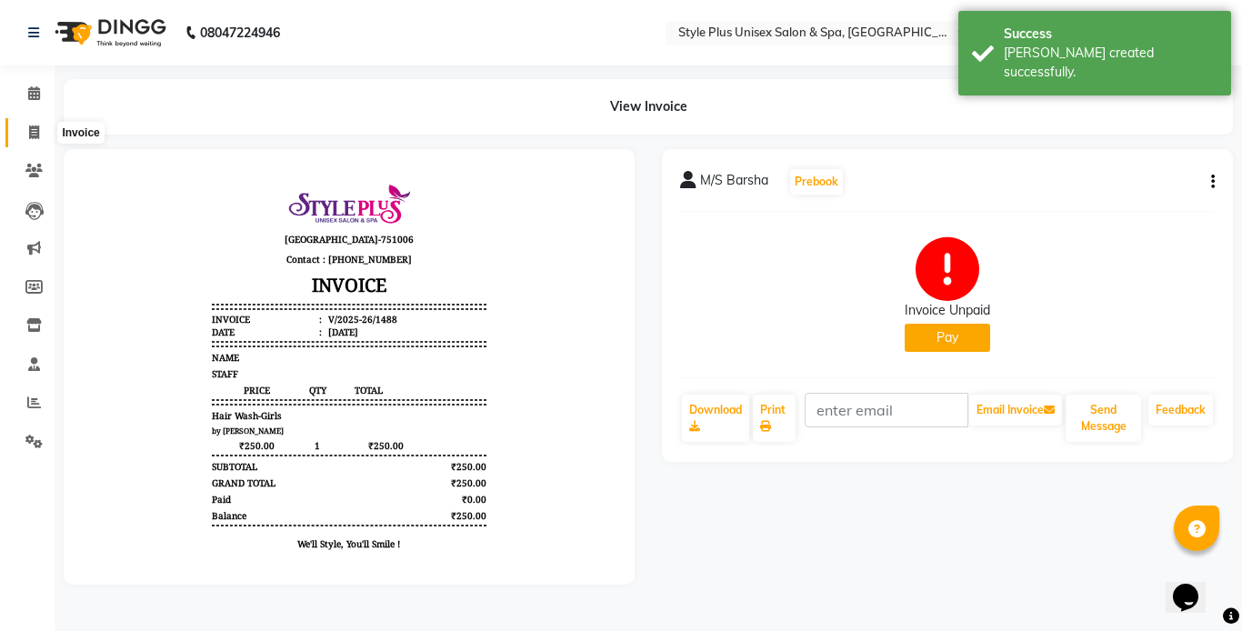
click at [35, 135] on icon at bounding box center [34, 132] width 10 height 14
select select "service"
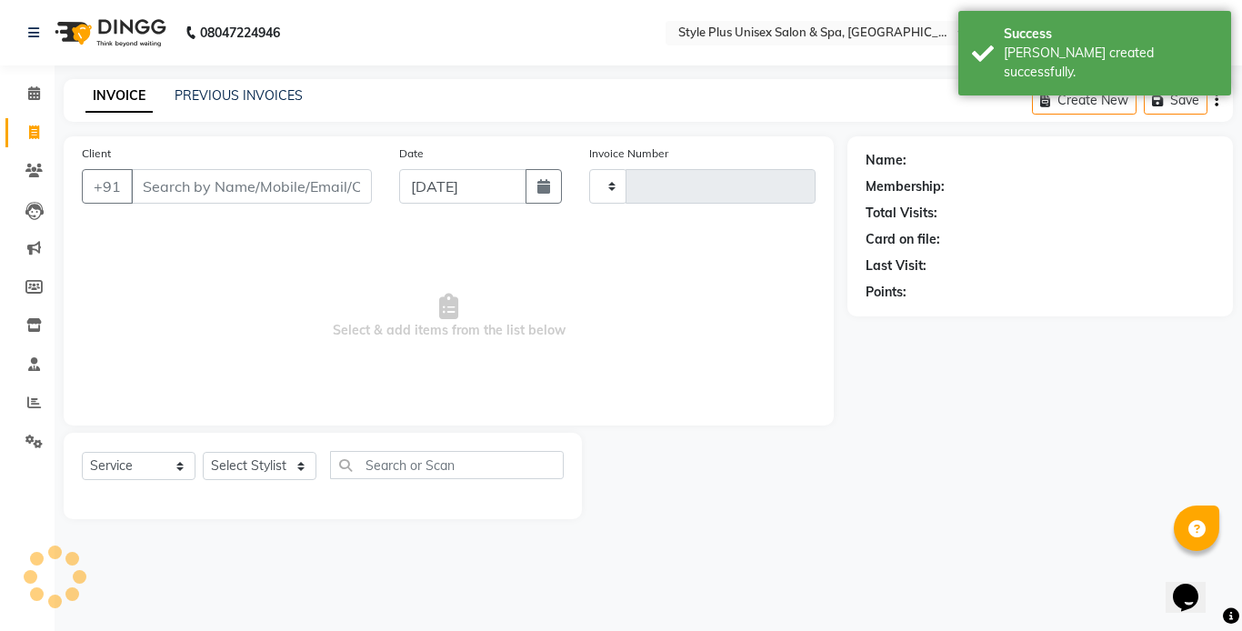
type input "1489"
select select "7084"
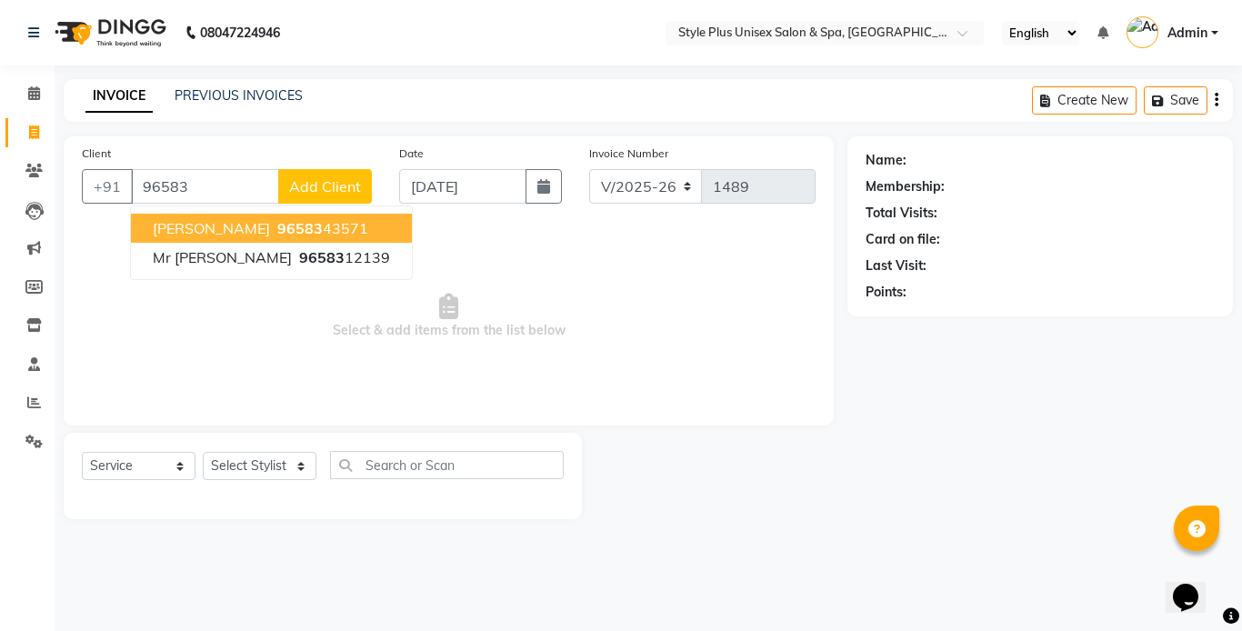
click at [219, 235] on span "Rajesh Kumar" at bounding box center [211, 228] width 117 height 18
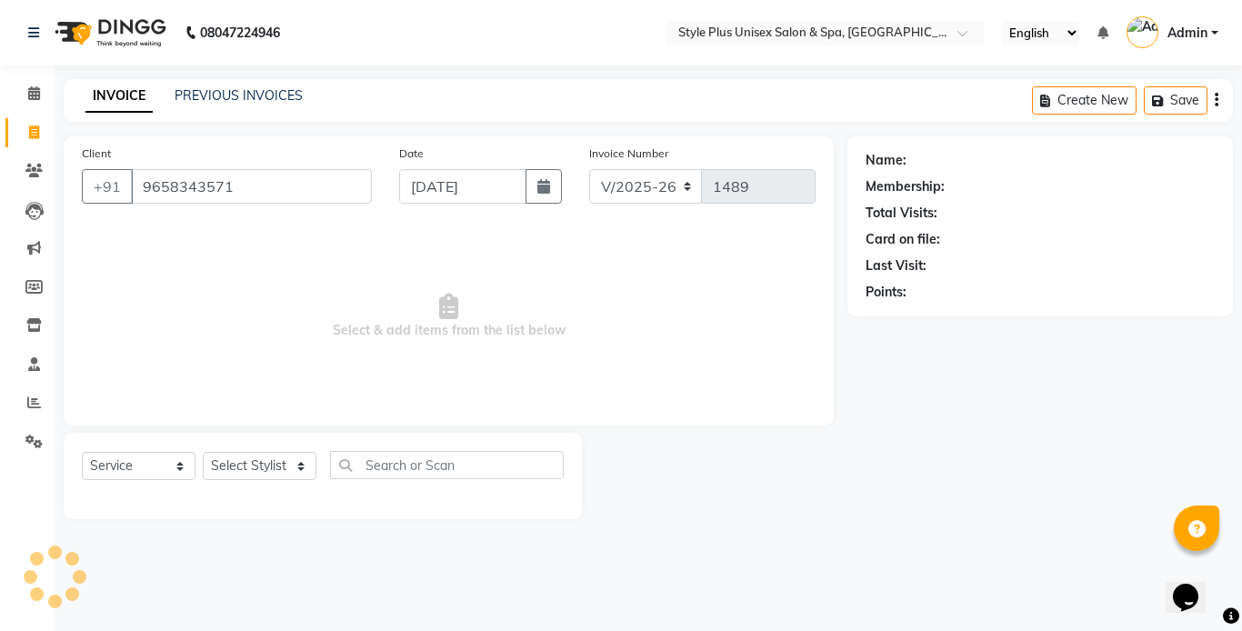
type input "9658343571"
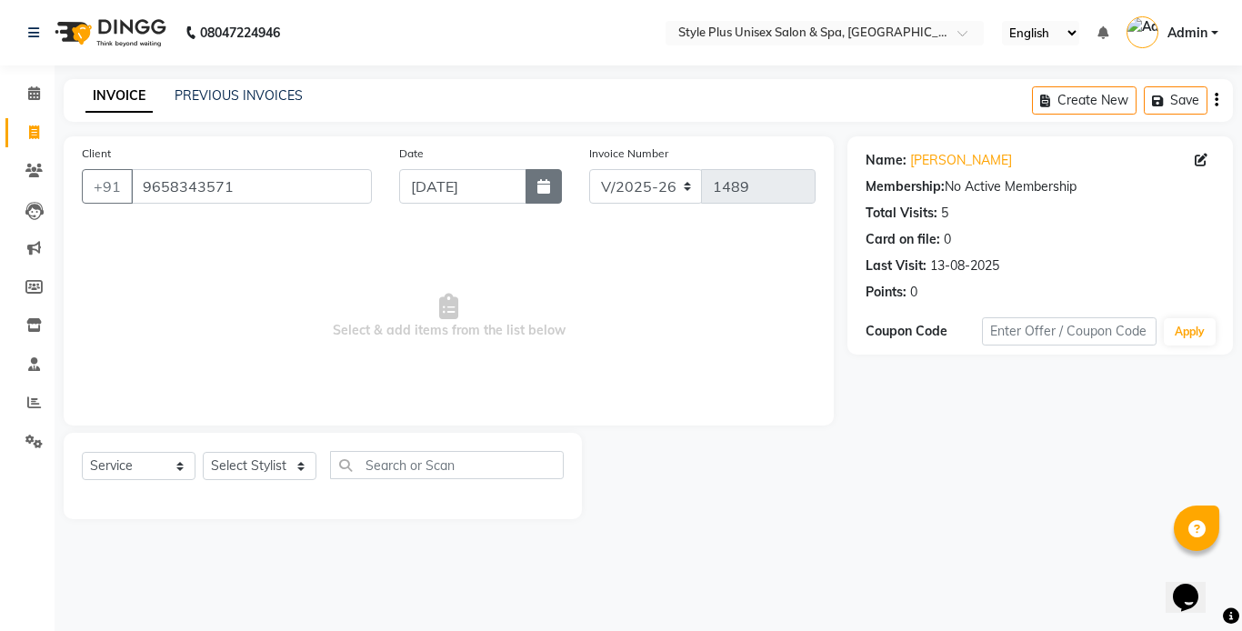
click at [541, 177] on button "button" at bounding box center [543, 186] width 36 height 35
select select "9"
select select "2025"
click at [291, 464] on select "Select Stylist Ashish Badal Behera Dipti J Sonali Patra MD Mohin Rojalin Sahoo …" at bounding box center [260, 466] width 114 height 28
click at [203, 452] on select "Select Stylist Ashish Badal Behera Dipti J Sonali Patra MD Mohin Rojalin Sahoo …" at bounding box center [260, 466] width 114 height 28
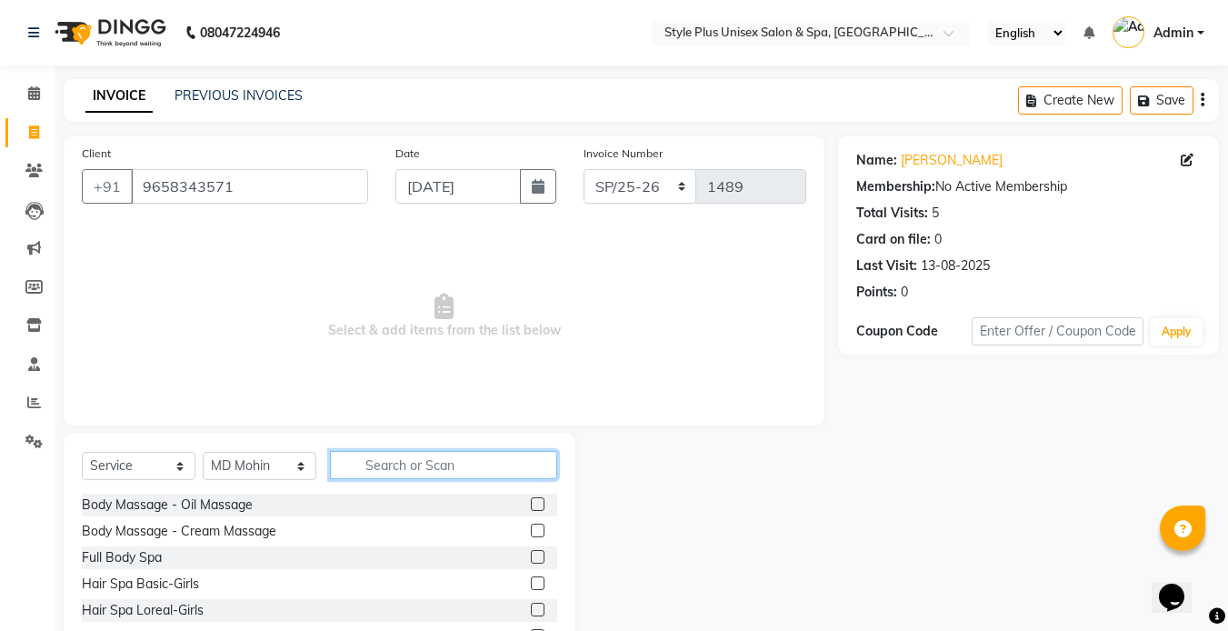
click at [386, 458] on input "text" at bounding box center [443, 465] width 227 height 28
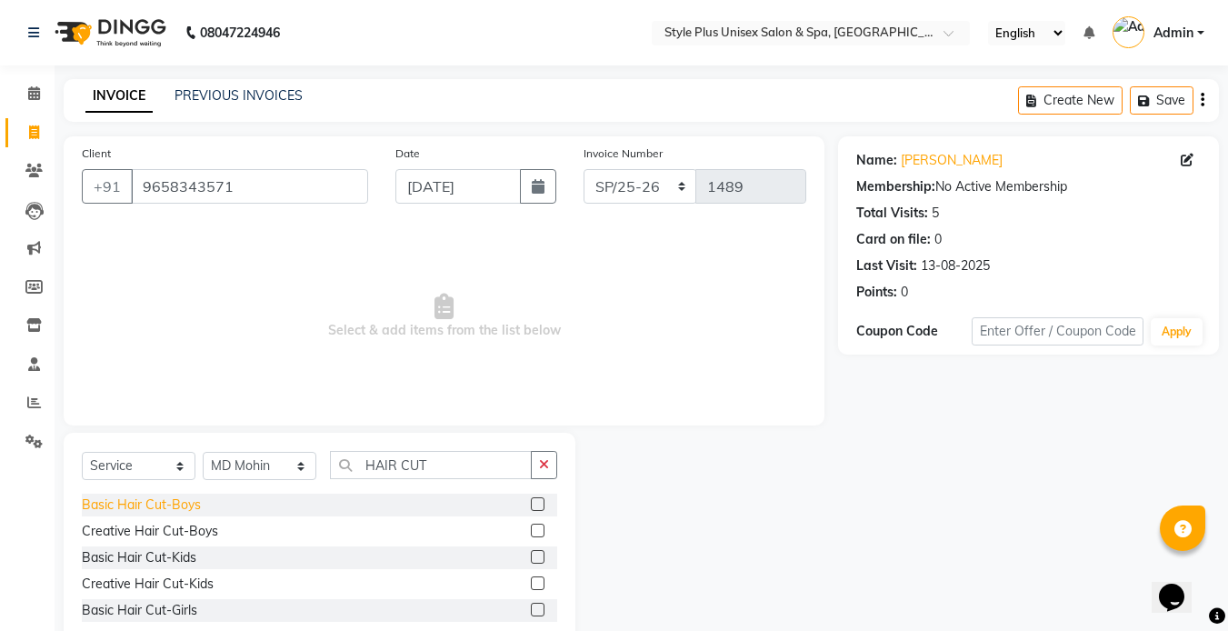
click at [177, 504] on div "Basic Hair Cut-Boys" at bounding box center [141, 504] width 119 height 19
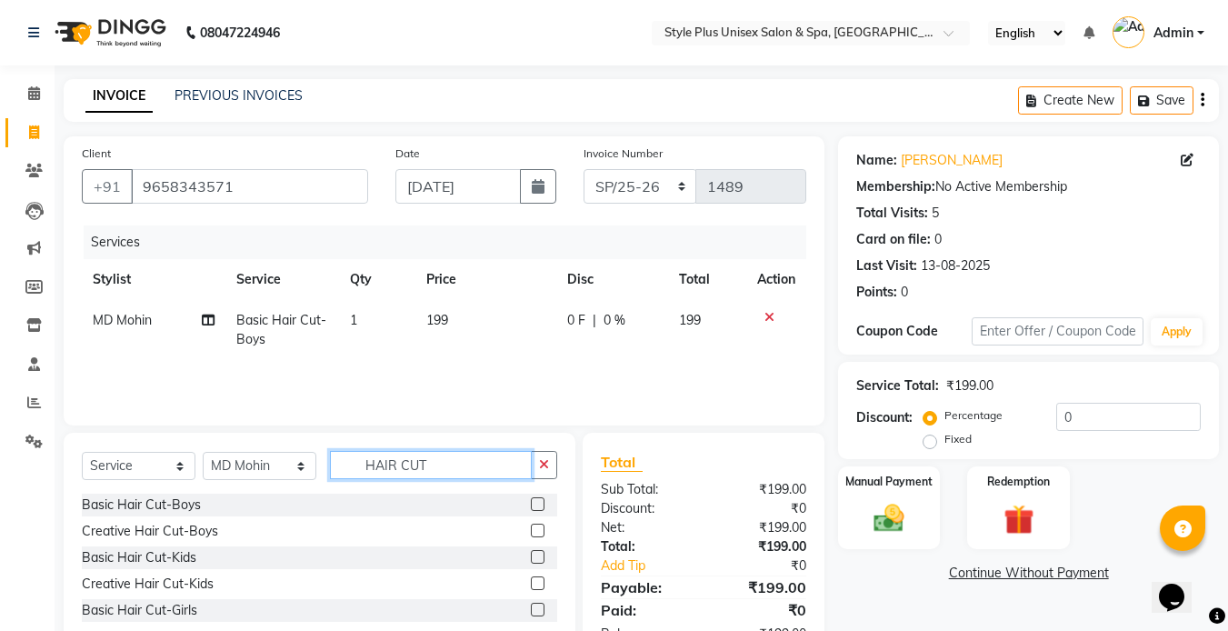
click at [455, 464] on input "HAIR CUT" at bounding box center [431, 465] width 202 height 28
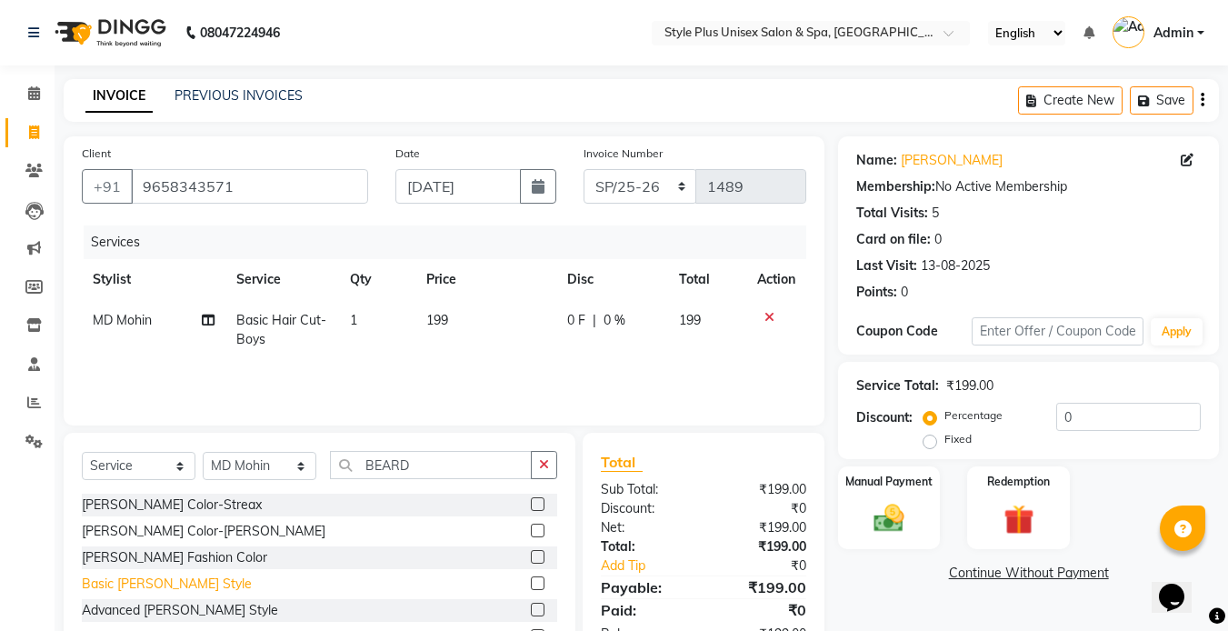
click at [171, 581] on div "Basic [PERSON_NAME] Style" at bounding box center [167, 583] width 170 height 19
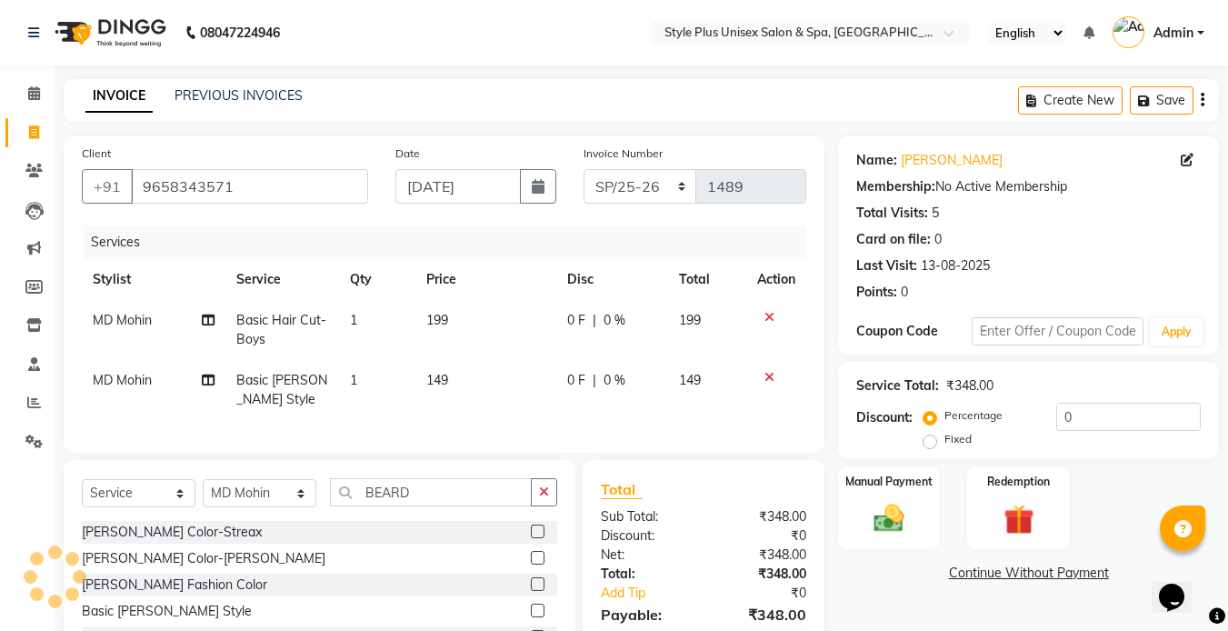
click at [450, 340] on td "199" at bounding box center [485, 330] width 141 height 60
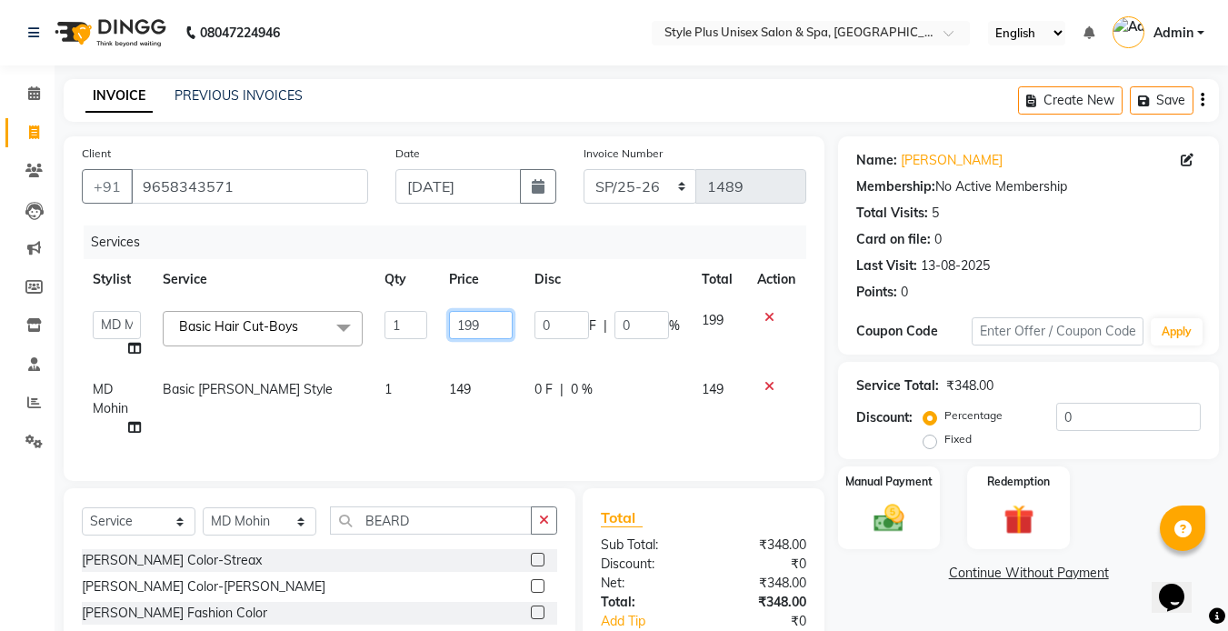
click at [506, 332] on input "199" at bounding box center [480, 325] width 63 height 28
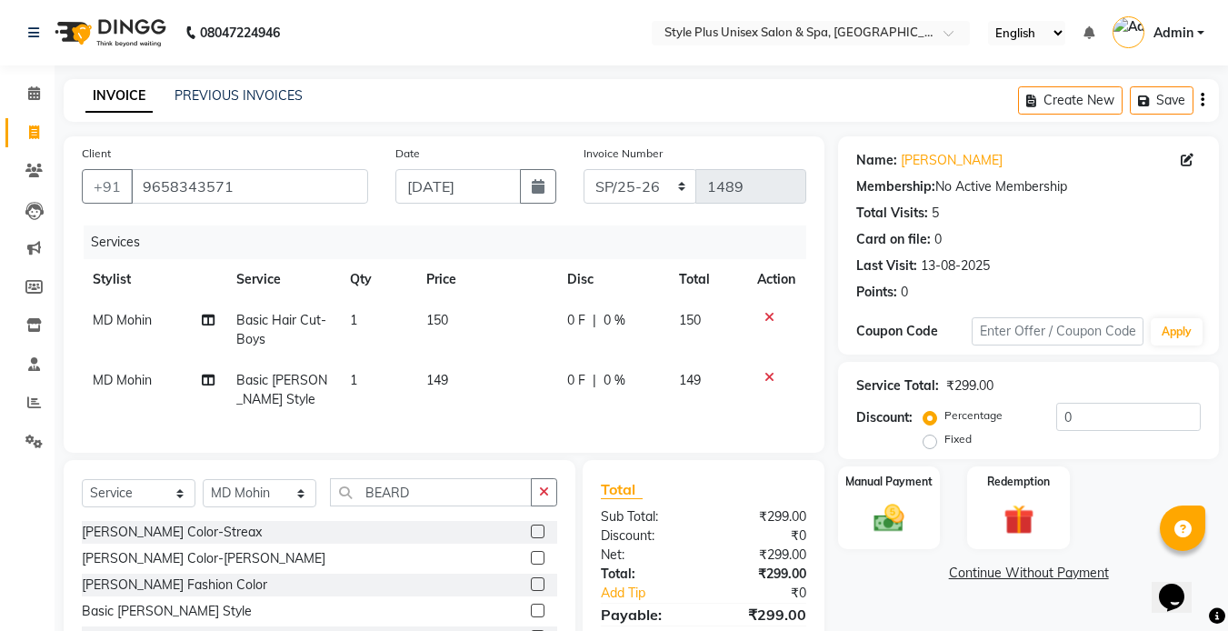
click at [456, 394] on td "149" at bounding box center [485, 390] width 141 height 60
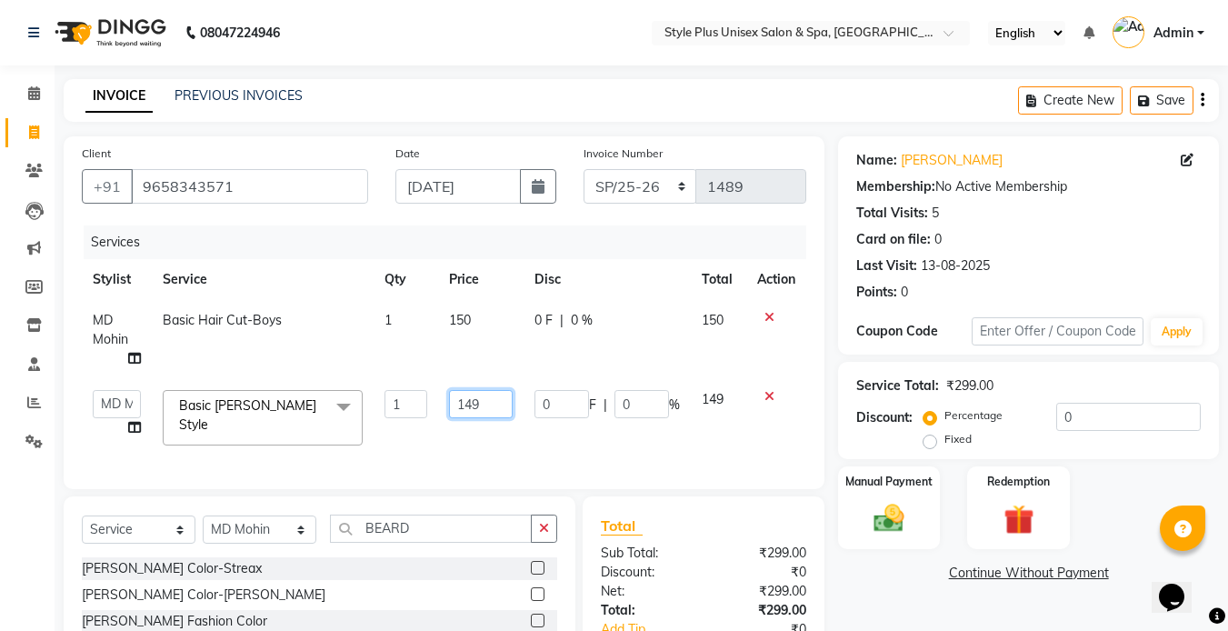
click at [484, 400] on input "149" at bounding box center [480, 404] width 63 height 28
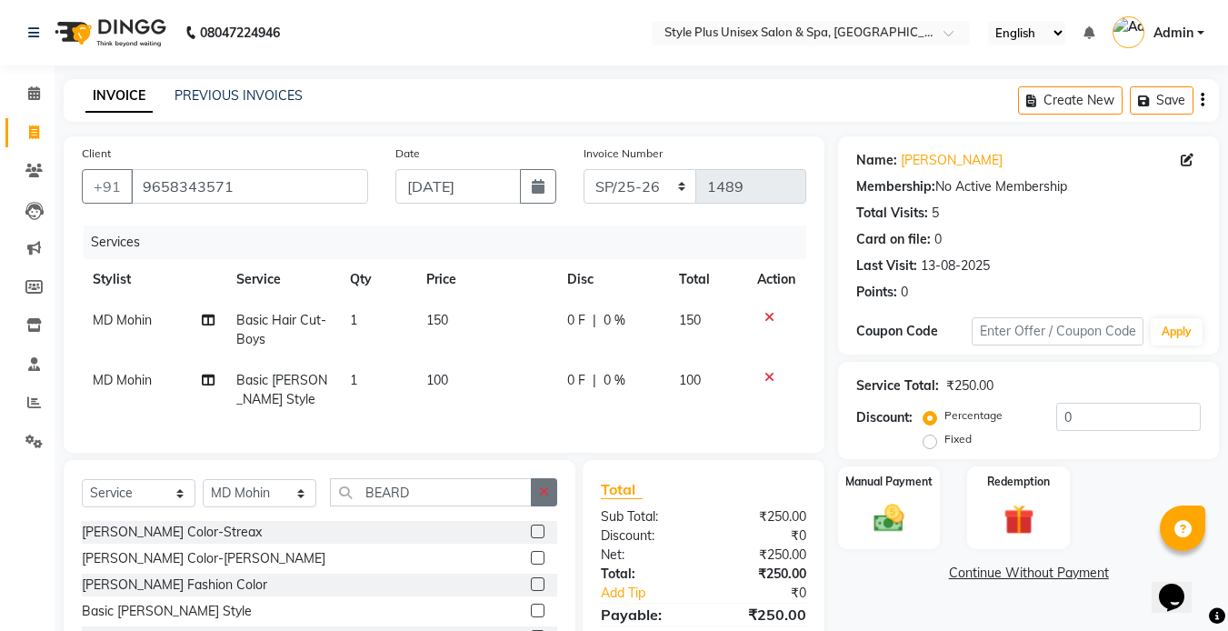
click at [538, 521] on div "Select Service Product Membership Package Voucher Prepaid Gift Card Select Styl…" at bounding box center [319, 499] width 475 height 43
click at [876, 515] on img at bounding box center [889, 518] width 51 height 36
click at [1144, 570] on span "UPI" at bounding box center [1140, 574] width 28 height 21
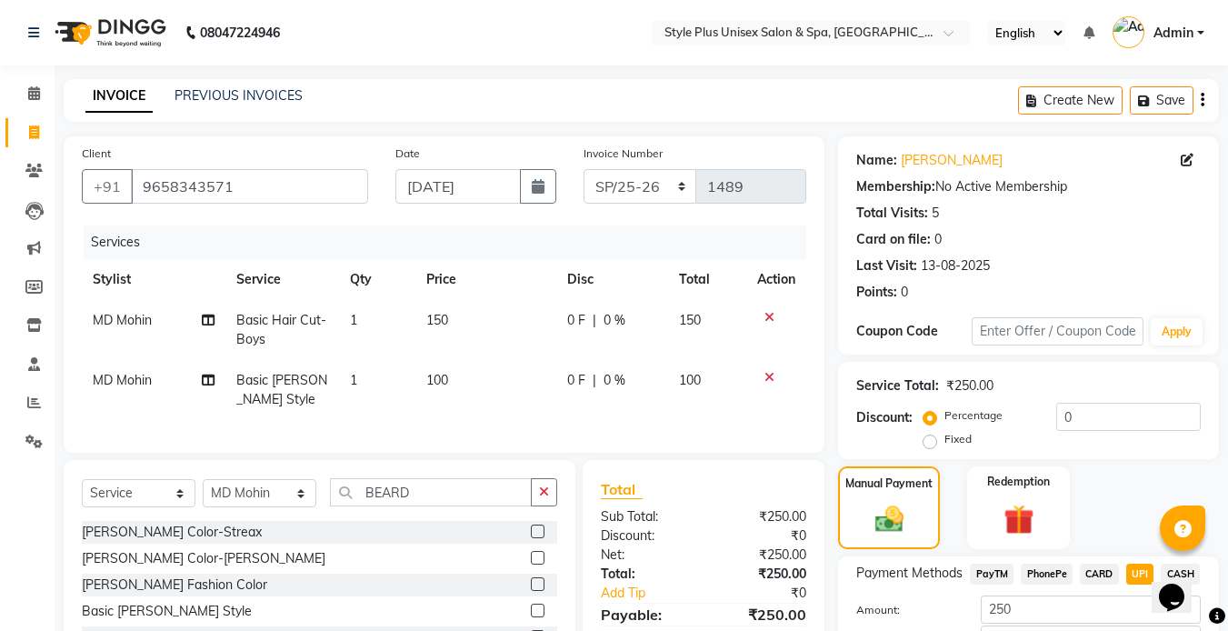
scroll to position [125, 0]
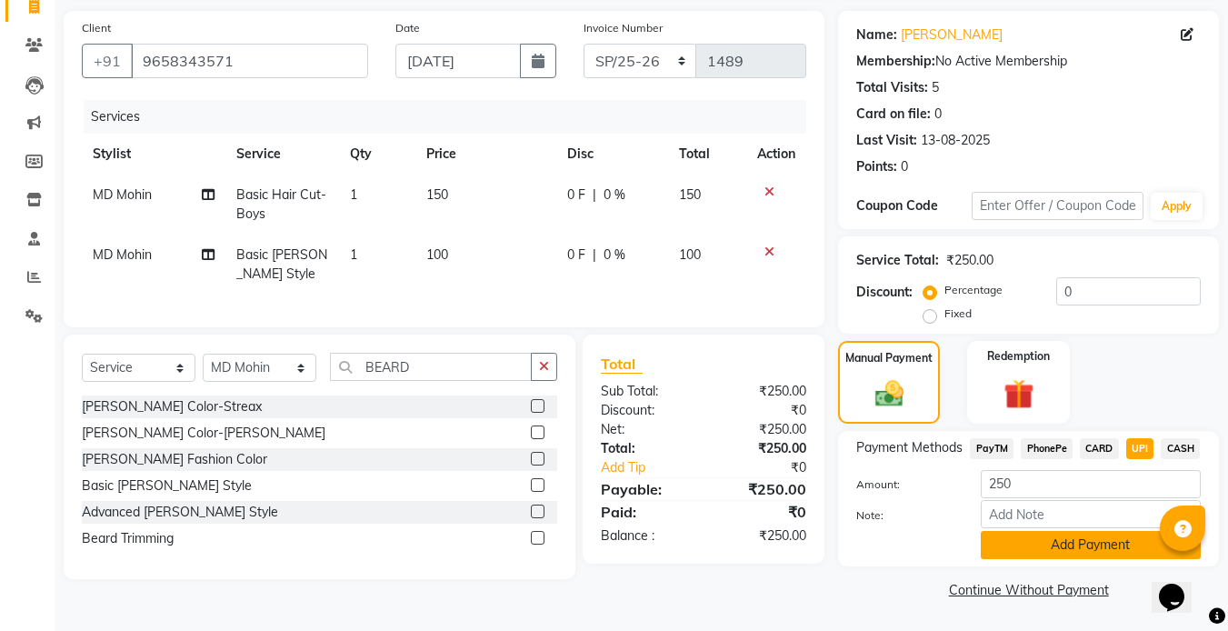
click at [1076, 551] on button "Add Payment" at bounding box center [1091, 545] width 220 height 28
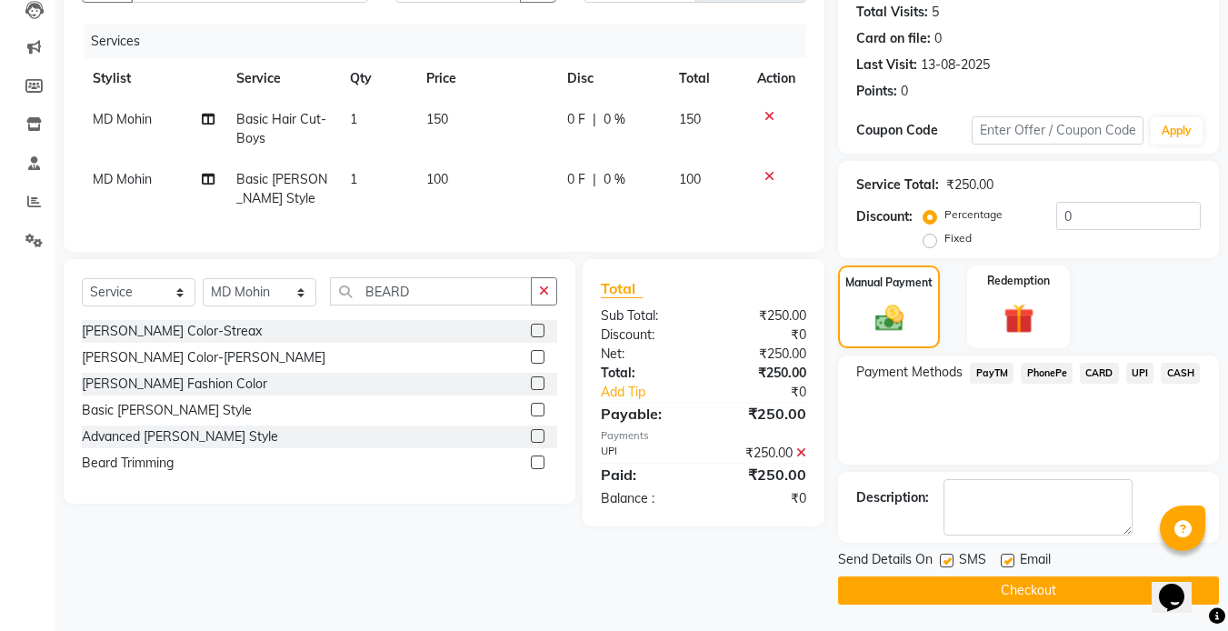
scroll to position [202, 0]
click at [949, 556] on label at bounding box center [947, 560] width 14 height 14
click at [949, 556] on input "checkbox" at bounding box center [946, 560] width 12 height 12
click at [1005, 554] on label at bounding box center [1008, 560] width 14 height 14
click at [1005, 554] on input "checkbox" at bounding box center [1007, 560] width 12 height 12
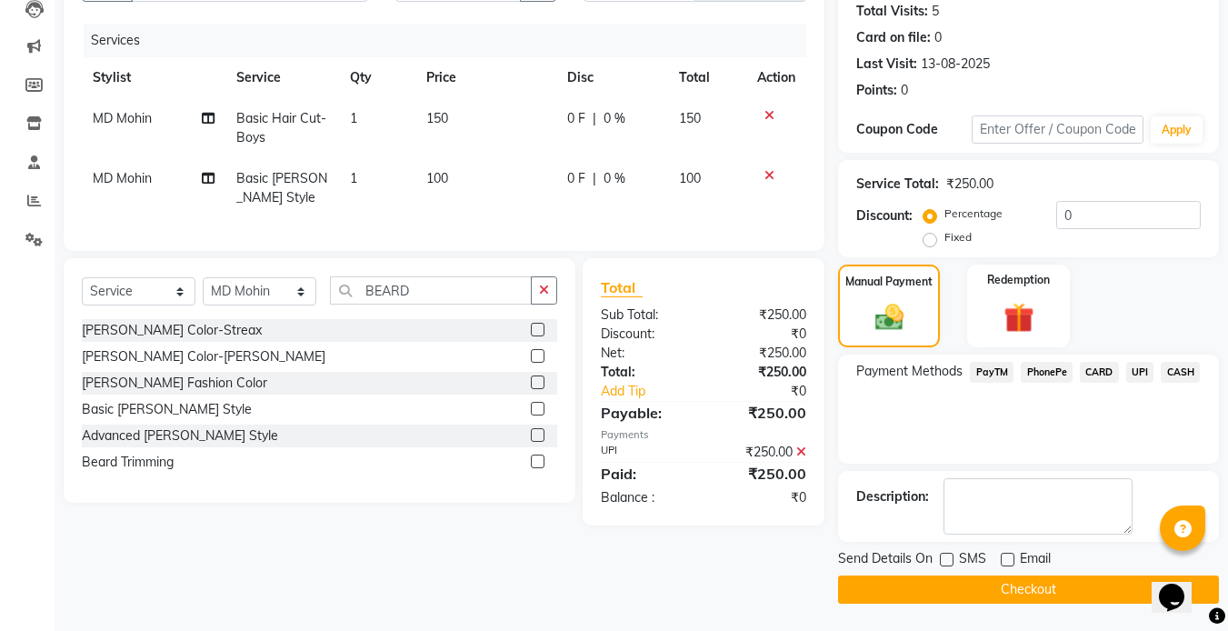
click at [948, 592] on button "Checkout" at bounding box center [1028, 589] width 381 height 28
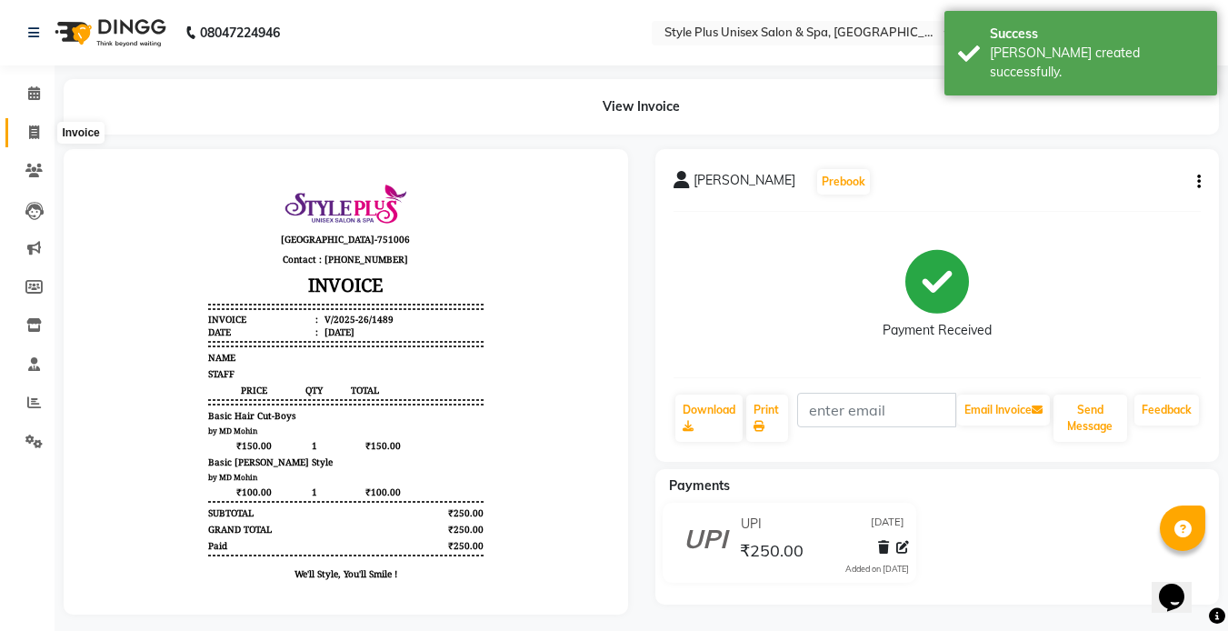
click at [44, 131] on span at bounding box center [34, 133] width 32 height 21
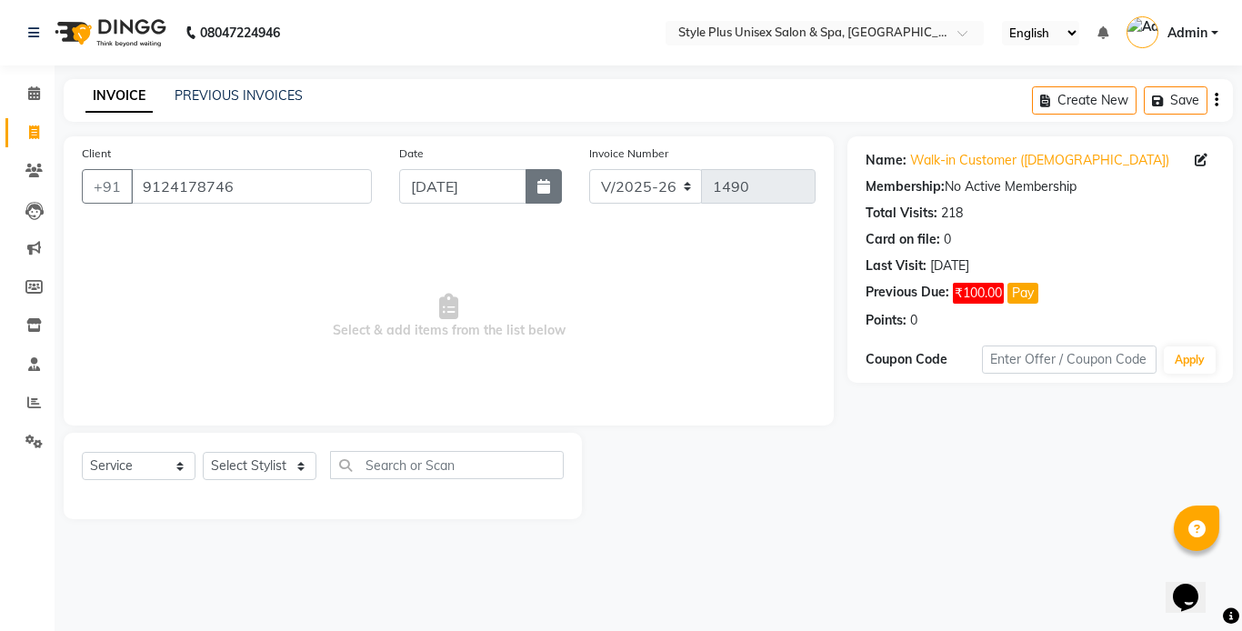
click at [549, 185] on icon "button" at bounding box center [543, 186] width 13 height 15
click at [262, 464] on select "Select Stylist Ashish Badal Behera Dipti J Sonali Patra MD Mohin Rojalin Sahoo …" at bounding box center [260, 466] width 114 height 28
click at [203, 452] on select "Select Stylist Ashish Badal Behera Dipti J Sonali Patra MD Mohin Rojalin Sahoo …" at bounding box center [260, 466] width 114 height 28
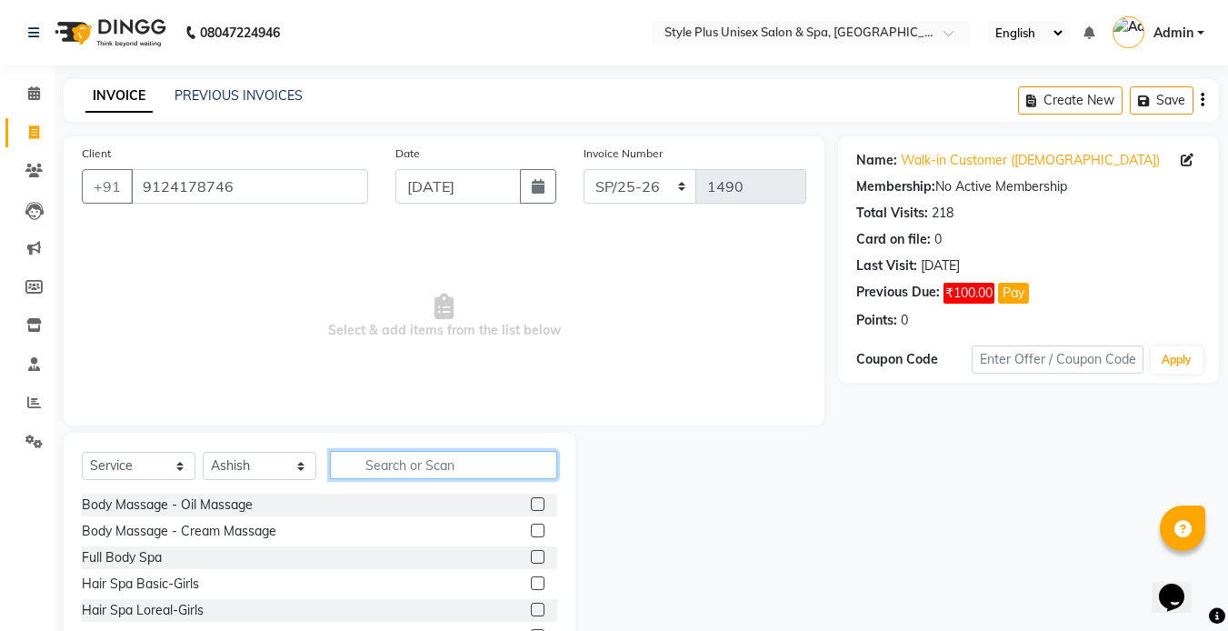
click at [402, 465] on input "text" at bounding box center [443, 465] width 227 height 28
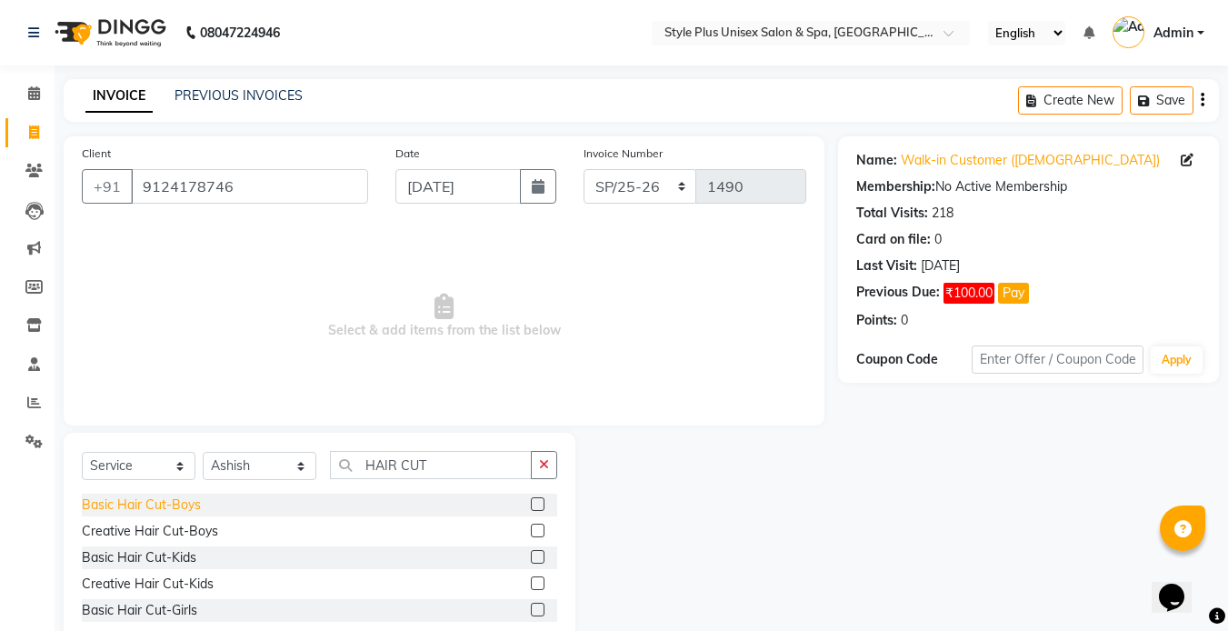
click at [186, 504] on div "Basic Hair Cut-Boys" at bounding box center [141, 504] width 119 height 19
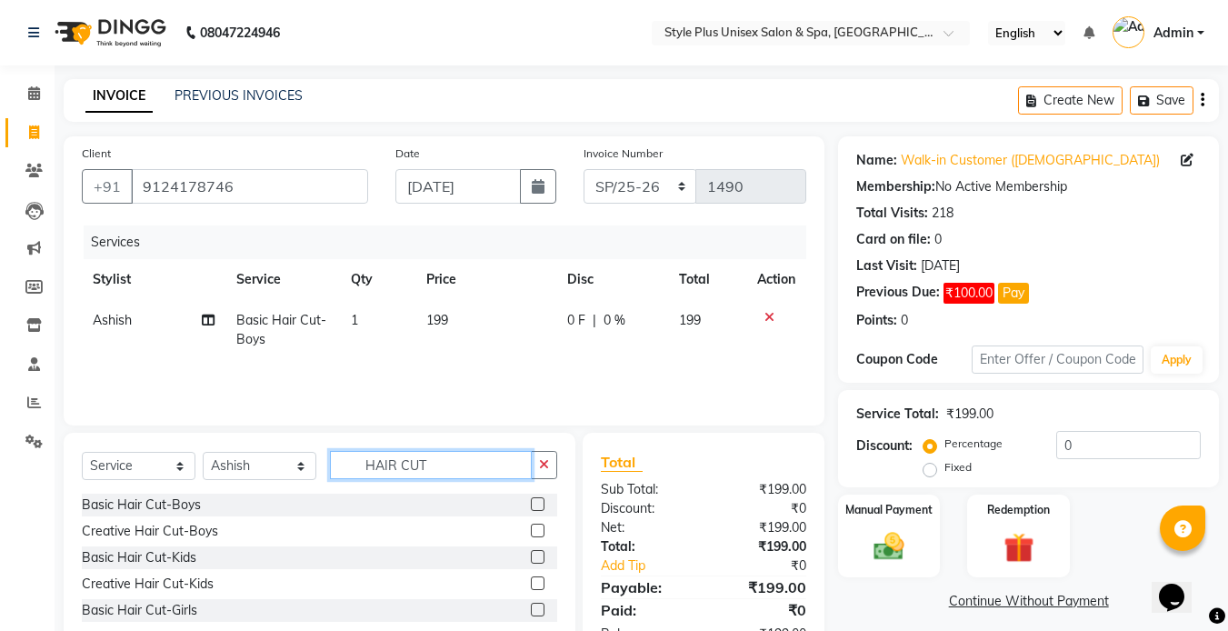
click at [457, 471] on input "HAIR CUT" at bounding box center [431, 465] width 202 height 28
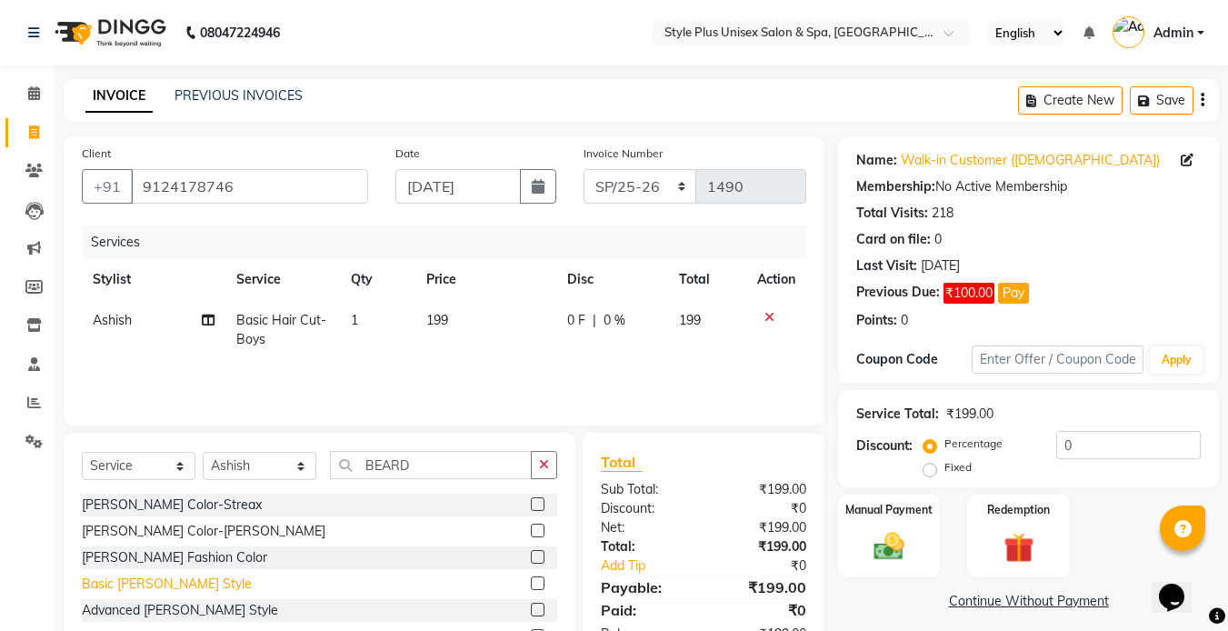
click at [140, 589] on div "Basic [PERSON_NAME] Style" at bounding box center [167, 583] width 170 height 19
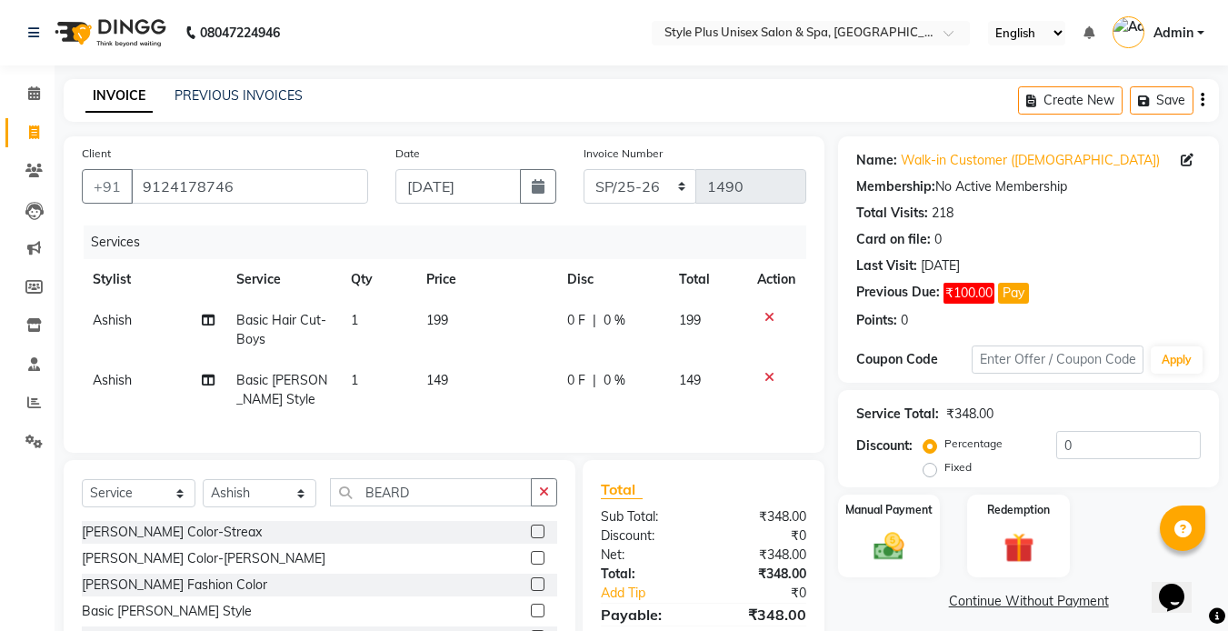
click at [444, 337] on td "199" at bounding box center [485, 330] width 141 height 60
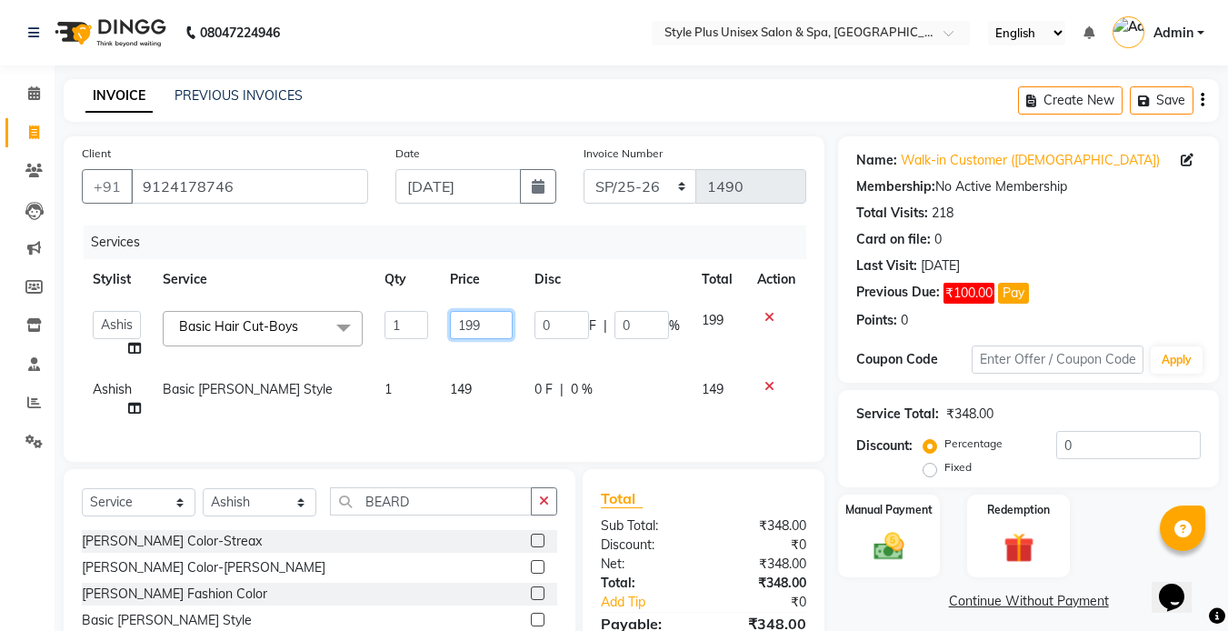
click at [484, 331] on input "199" at bounding box center [481, 325] width 63 height 28
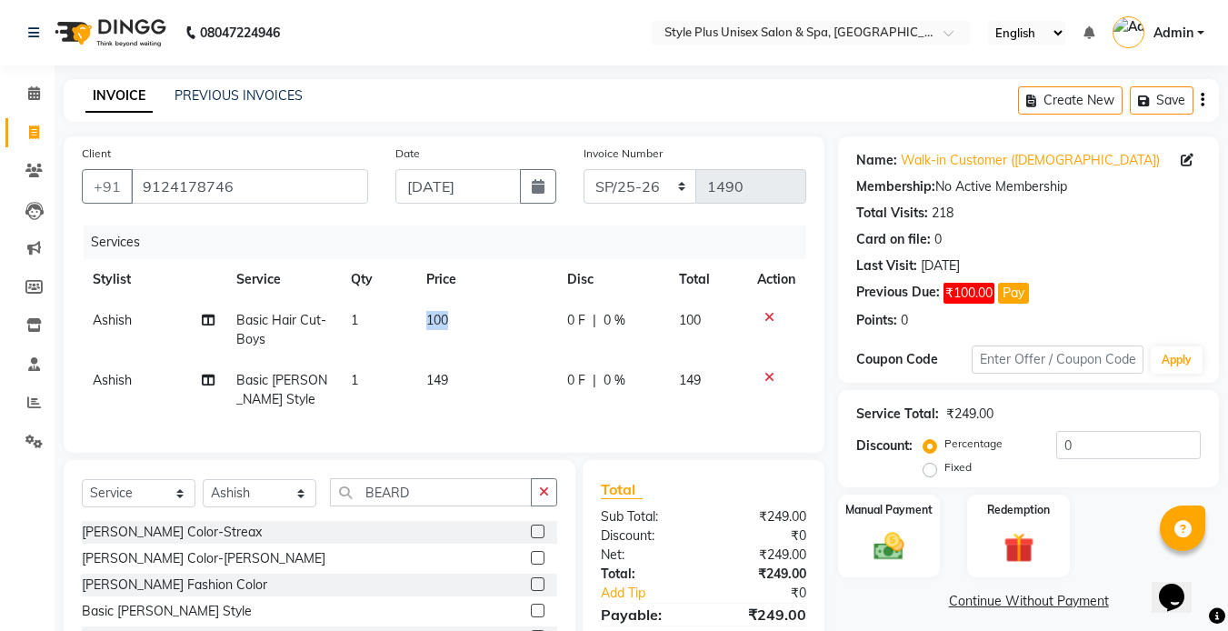
click at [415, 331] on td "100" at bounding box center [485, 330] width 141 height 60
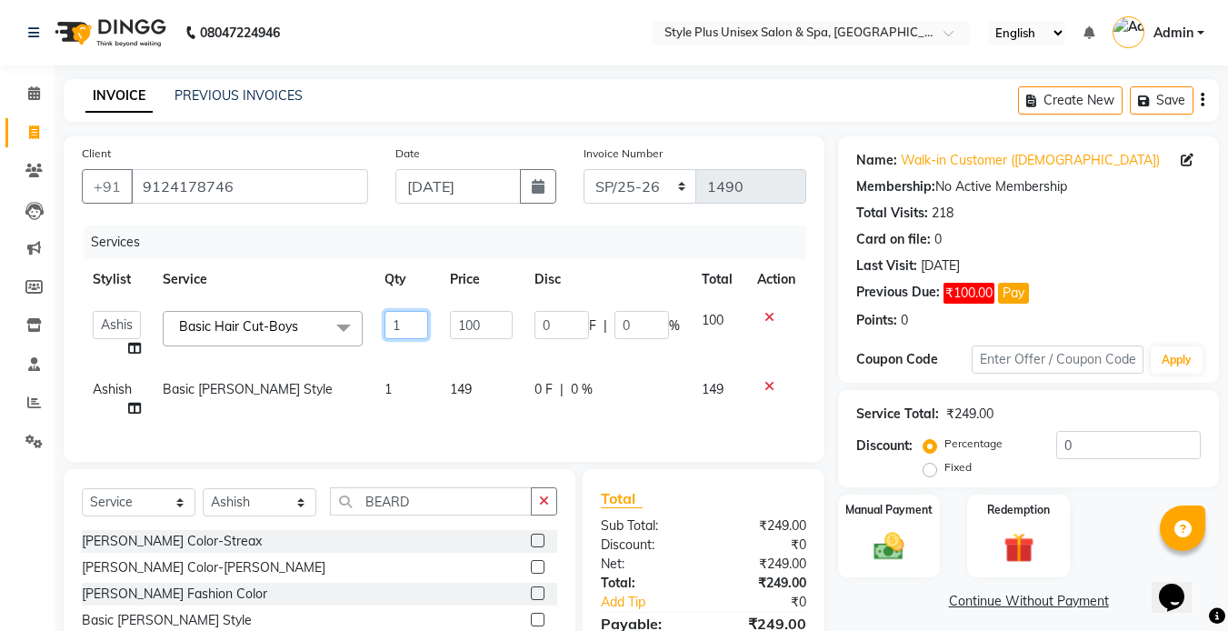
click at [414, 331] on input "1" at bounding box center [405, 325] width 43 height 28
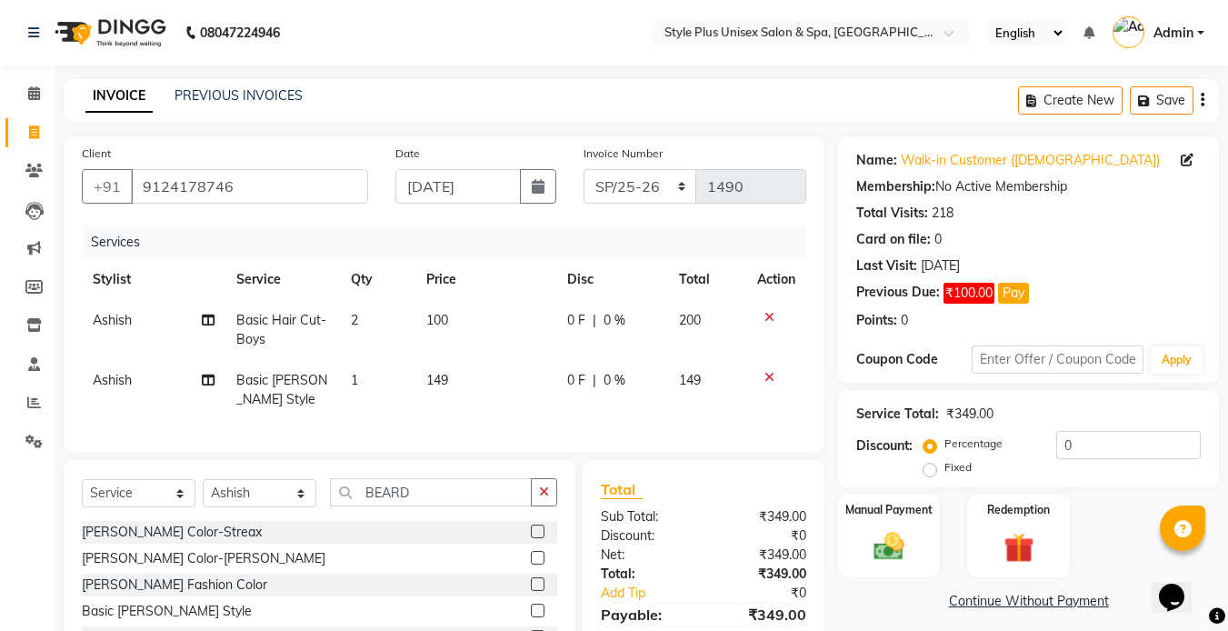
click at [478, 392] on td "149" at bounding box center [485, 390] width 141 height 60
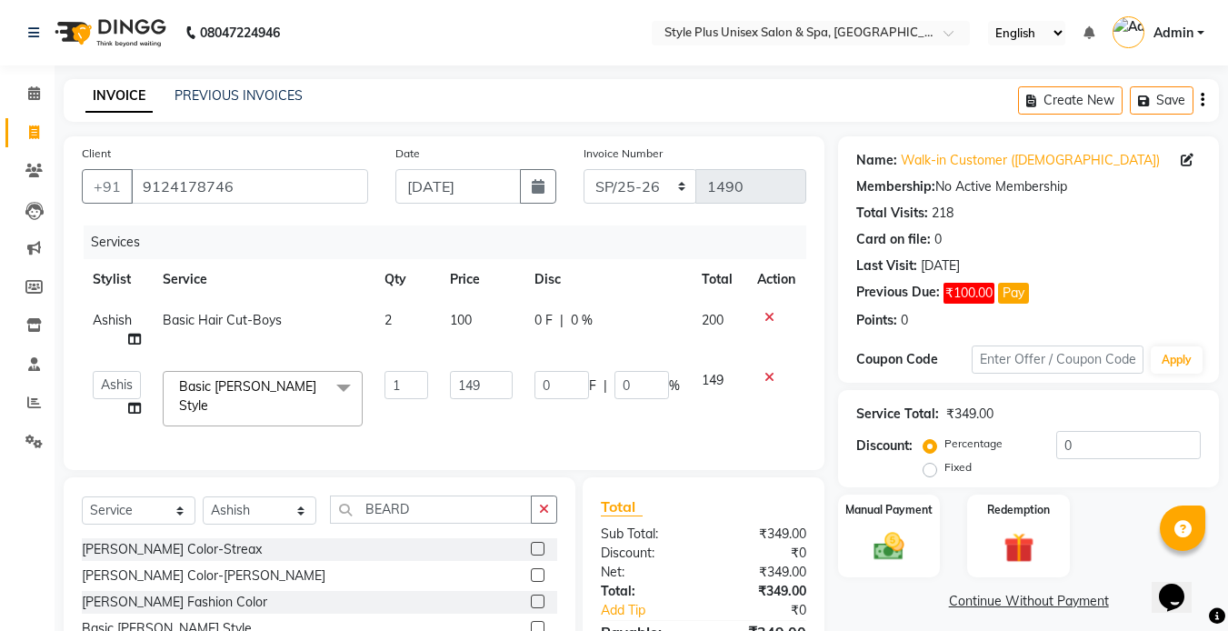
click at [478, 392] on input "149" at bounding box center [481, 385] width 63 height 28
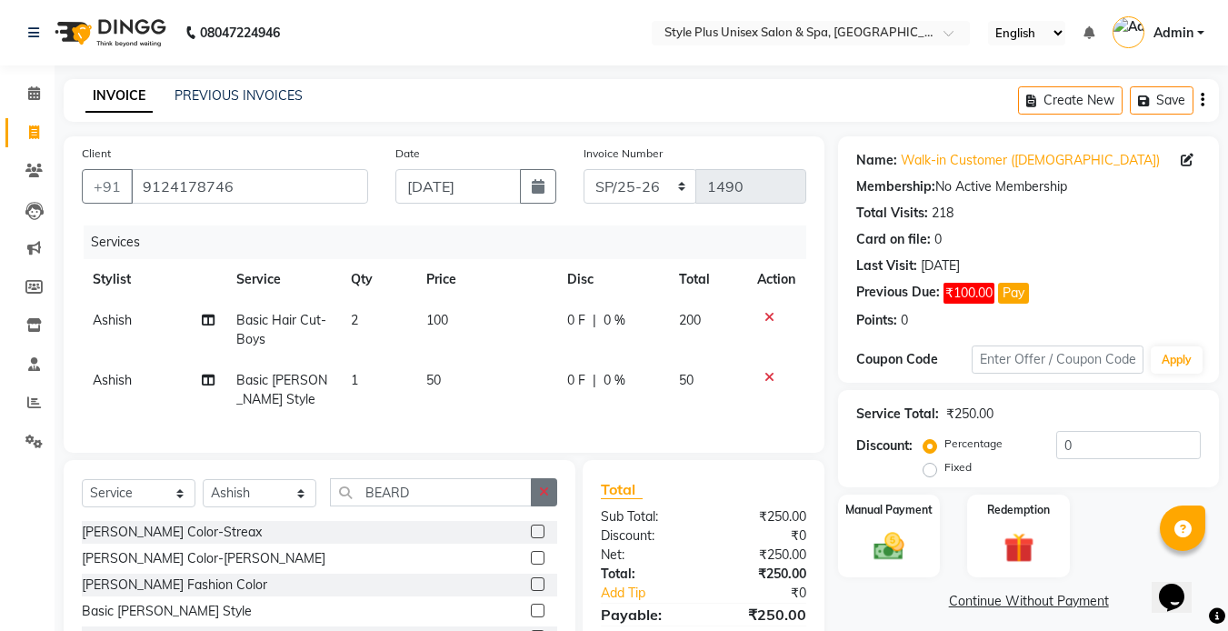
click at [548, 521] on div "Select Service Product Membership Package Voucher Prepaid Gift Card Select Styl…" at bounding box center [319, 499] width 475 height 43
click at [890, 533] on img at bounding box center [889, 546] width 51 height 36
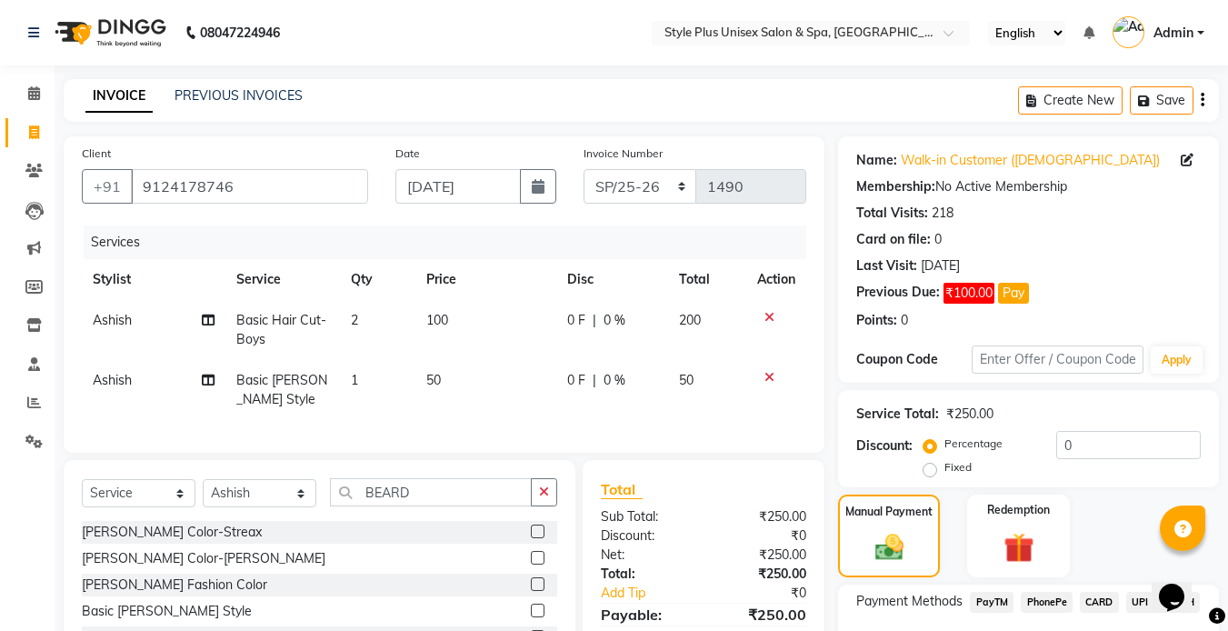
click at [1135, 597] on span "UPI" at bounding box center [1140, 602] width 28 height 21
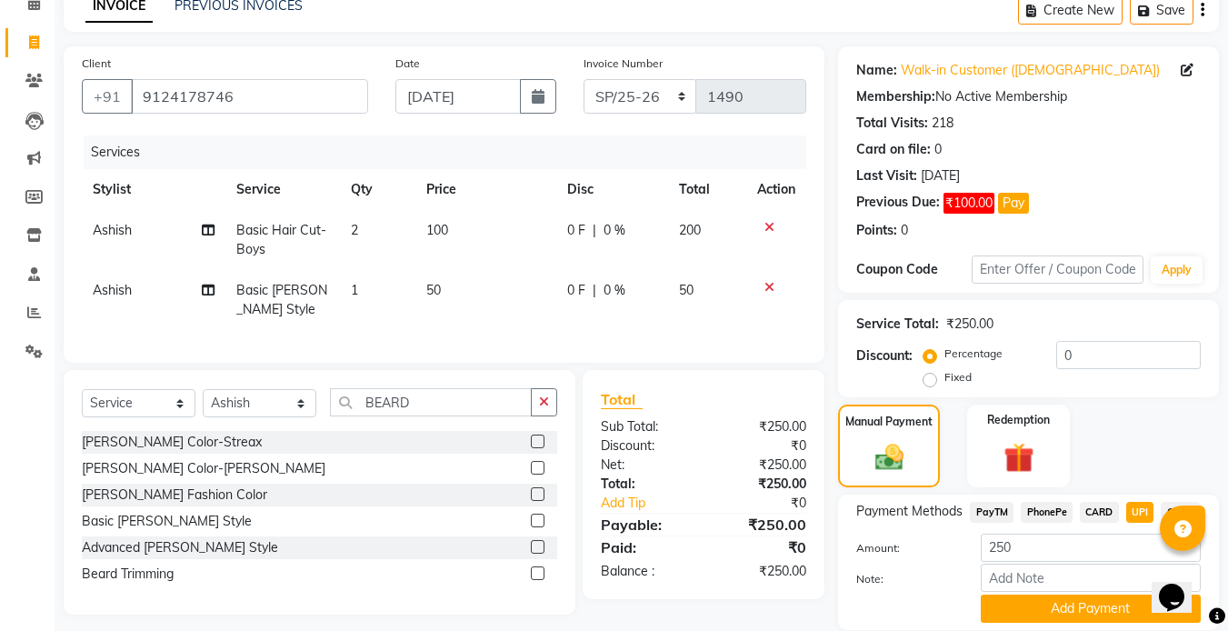
scroll to position [154, 0]
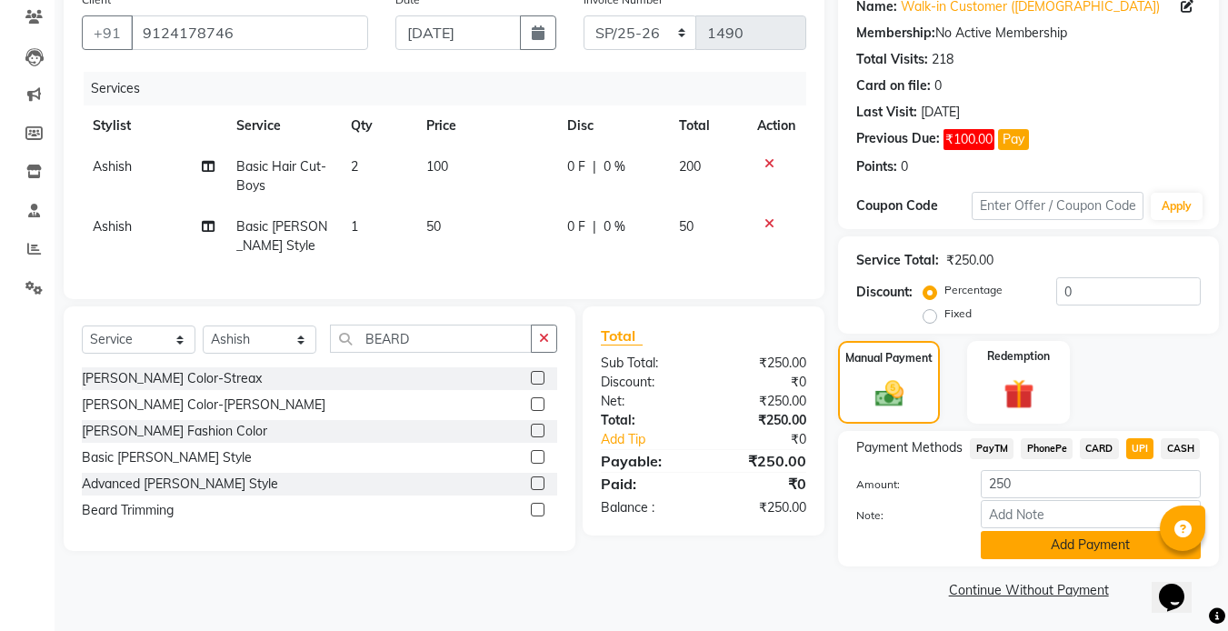
click at [1104, 538] on button "Add Payment" at bounding box center [1091, 545] width 220 height 28
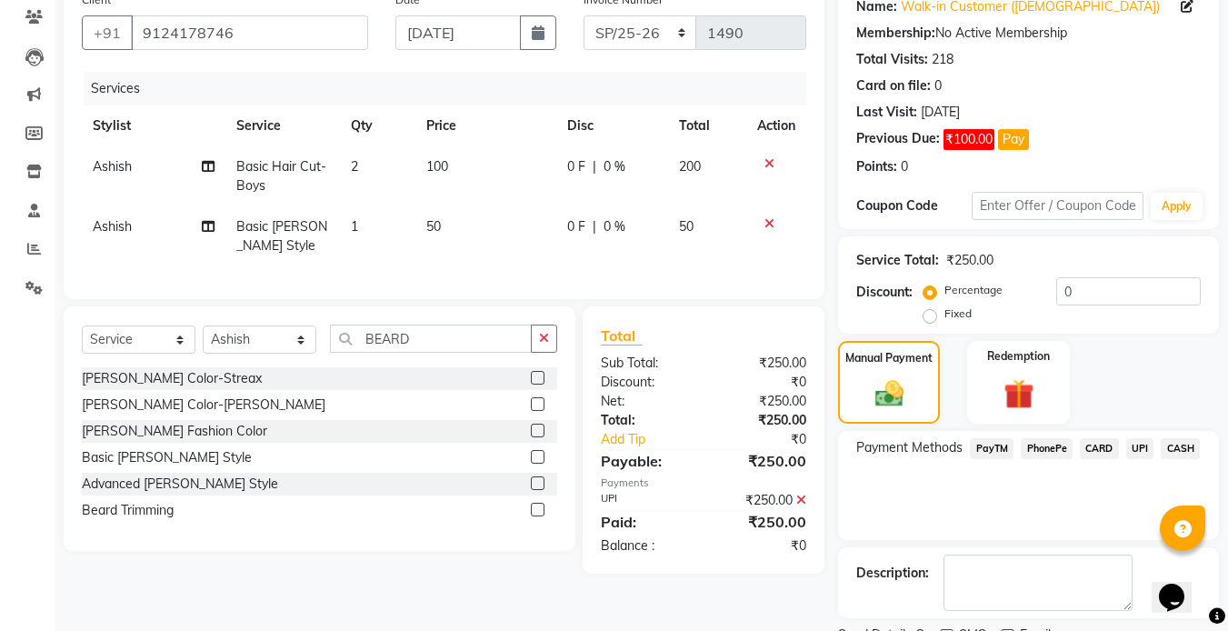
scroll to position [230, 0]
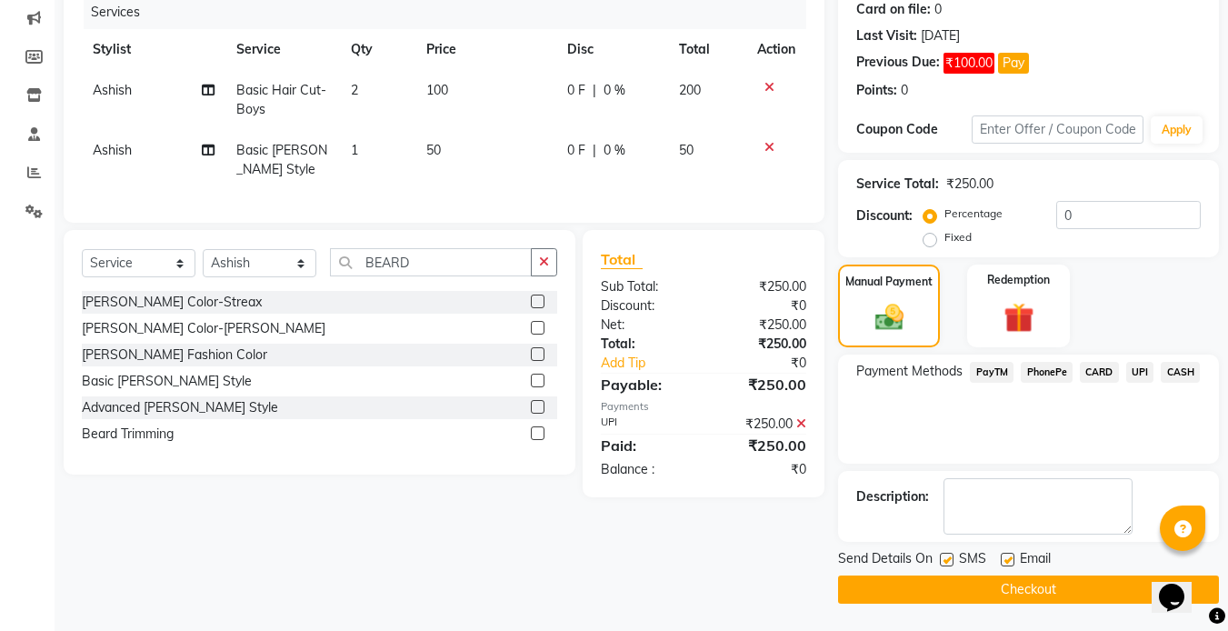
click at [950, 556] on label at bounding box center [947, 560] width 14 height 14
click at [950, 556] on input "checkbox" at bounding box center [946, 560] width 12 height 12
click at [1013, 559] on label at bounding box center [1008, 560] width 14 height 14
click at [1013, 559] on input "checkbox" at bounding box center [1007, 560] width 12 height 12
click at [979, 575] on button "Checkout" at bounding box center [1028, 589] width 381 height 28
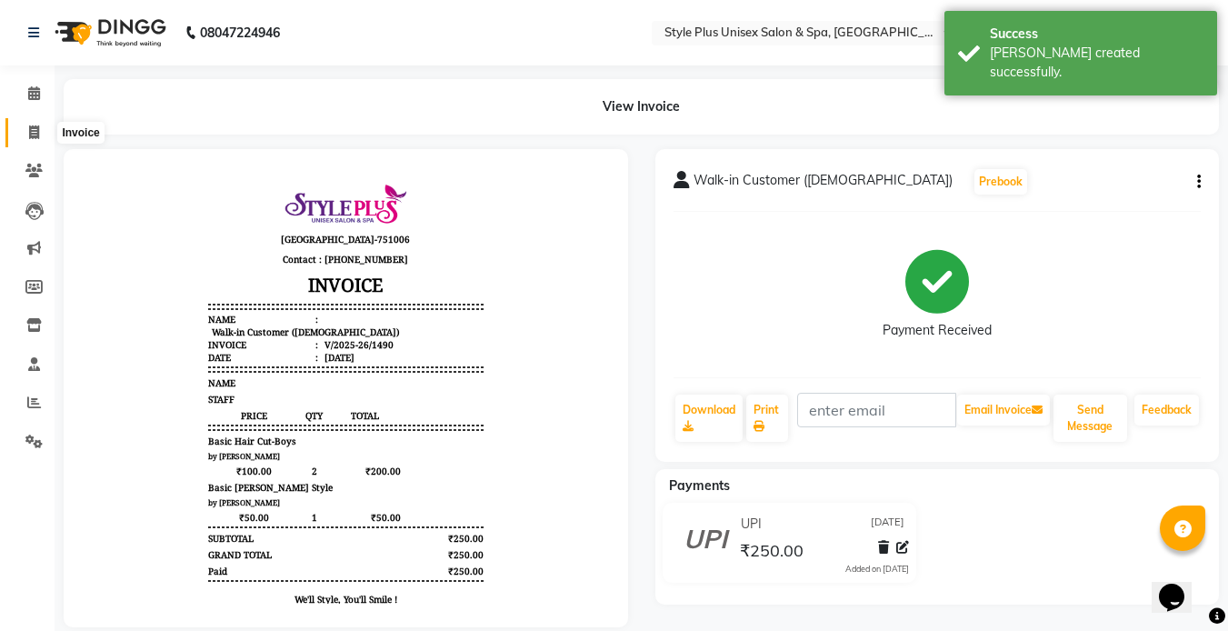
click at [26, 136] on span at bounding box center [34, 133] width 32 height 21
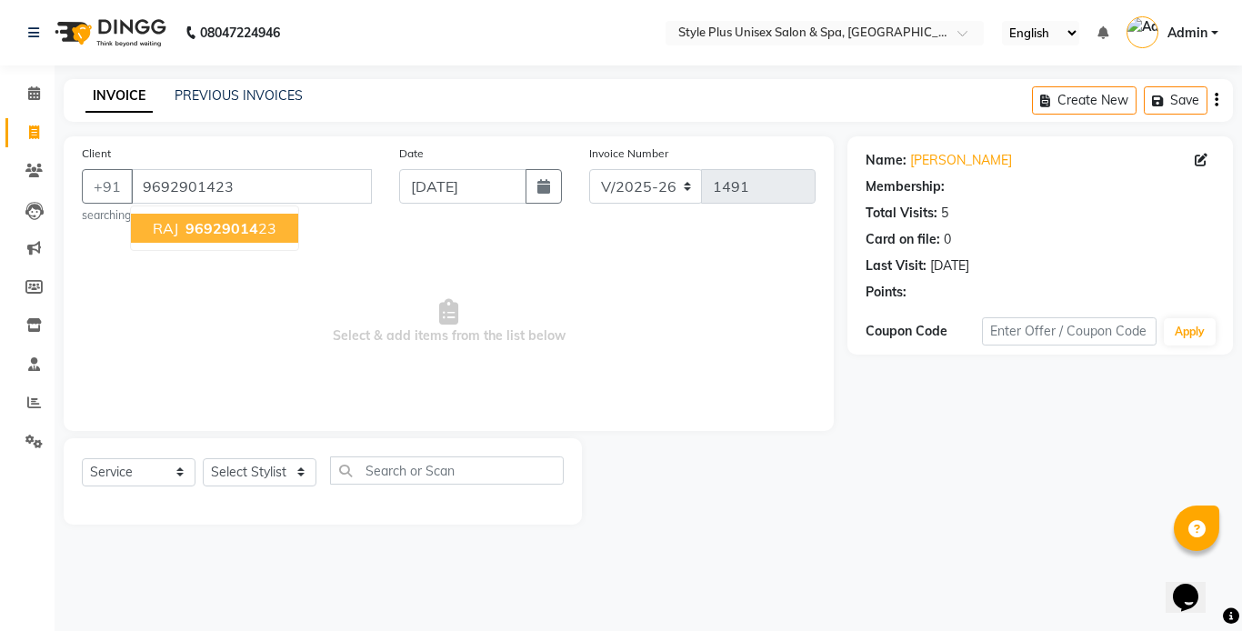
click at [210, 234] on span "96929014" at bounding box center [221, 228] width 73 height 18
click at [210, 234] on span "Select & add items from the list below" at bounding box center [449, 322] width 734 height 182
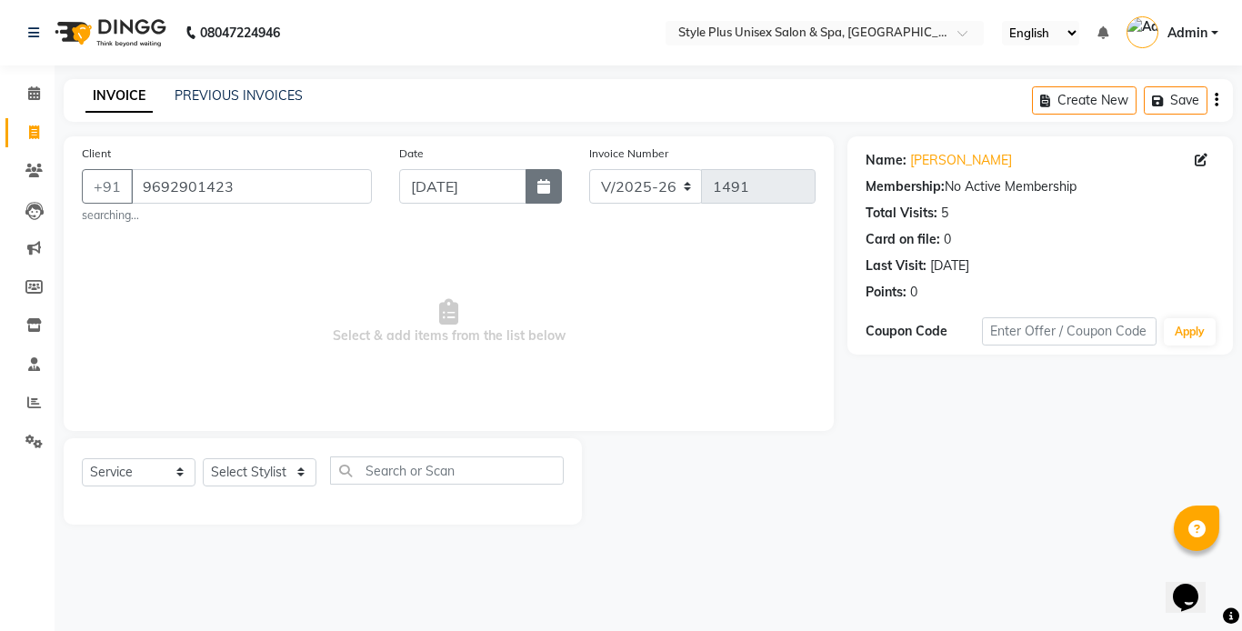
click at [546, 193] on icon "button" at bounding box center [543, 186] width 13 height 15
click at [291, 470] on select "Select Stylist Ashish Badal Behera Dipti J Sonali Patra MD Mohin Rojalin Sahoo …" at bounding box center [260, 472] width 114 height 28
click at [203, 458] on select "Select Stylist Ashish Badal Behera Dipti J Sonali Patra MD Mohin Rojalin Sahoo …" at bounding box center [260, 472] width 114 height 28
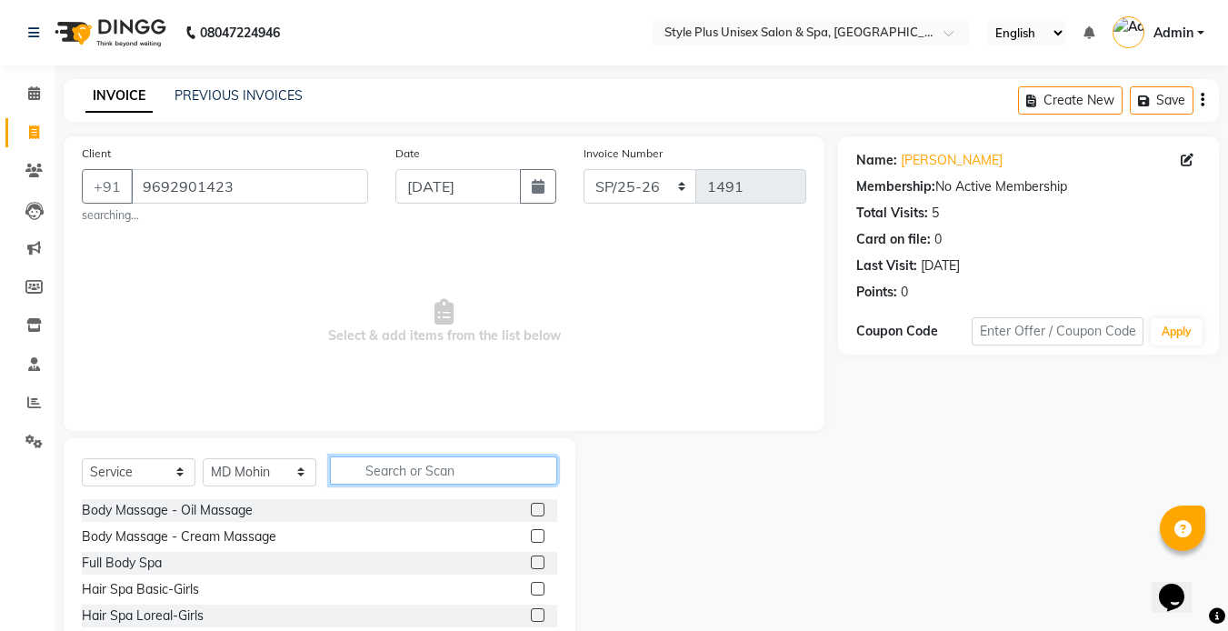
click at [398, 470] on input "text" at bounding box center [443, 470] width 227 height 28
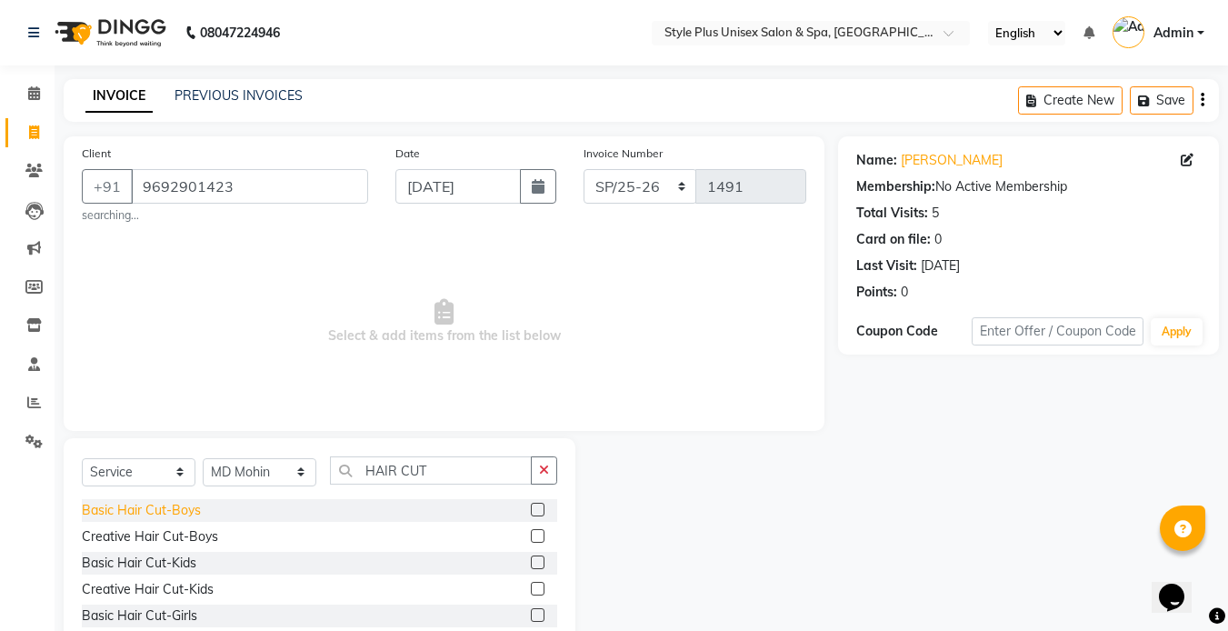
click at [195, 513] on div "Basic Hair Cut-Boys" at bounding box center [141, 510] width 119 height 19
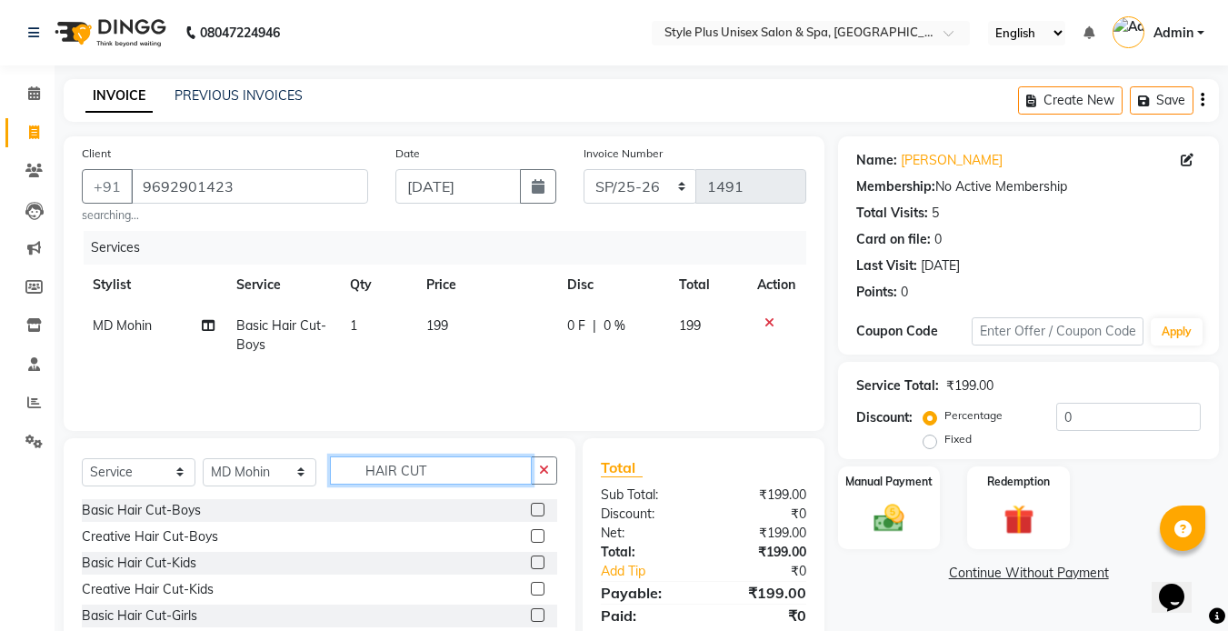
click at [464, 473] on input "HAIR CUT" at bounding box center [431, 470] width 202 height 28
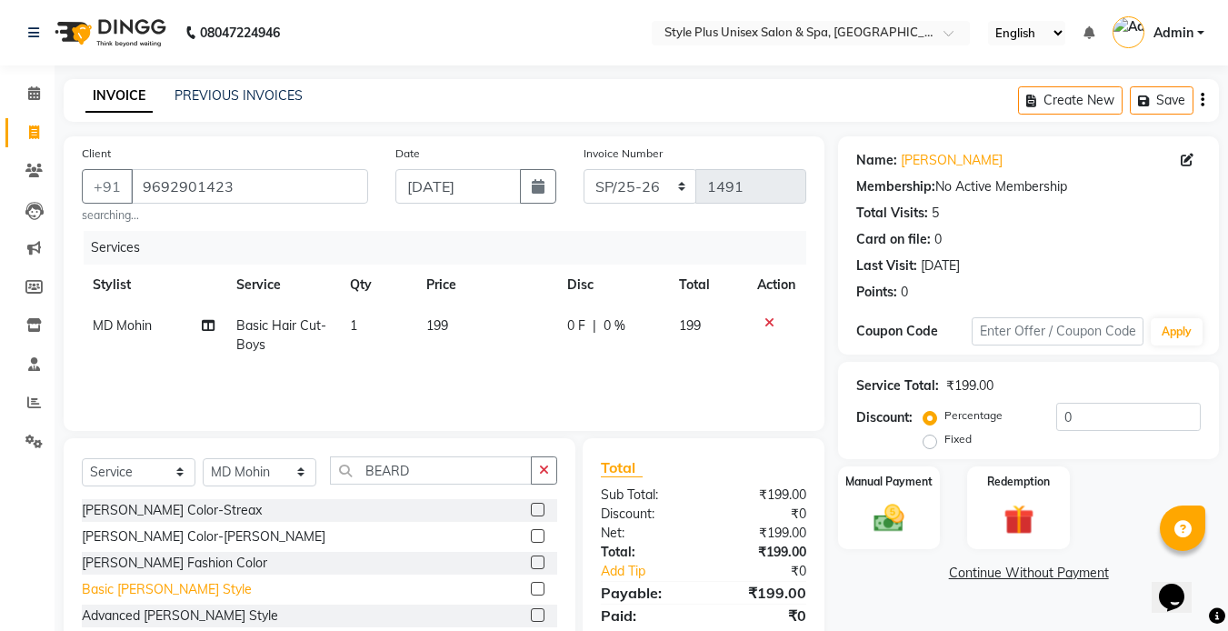
click at [162, 596] on div "Basic [PERSON_NAME] Style" at bounding box center [167, 589] width 170 height 19
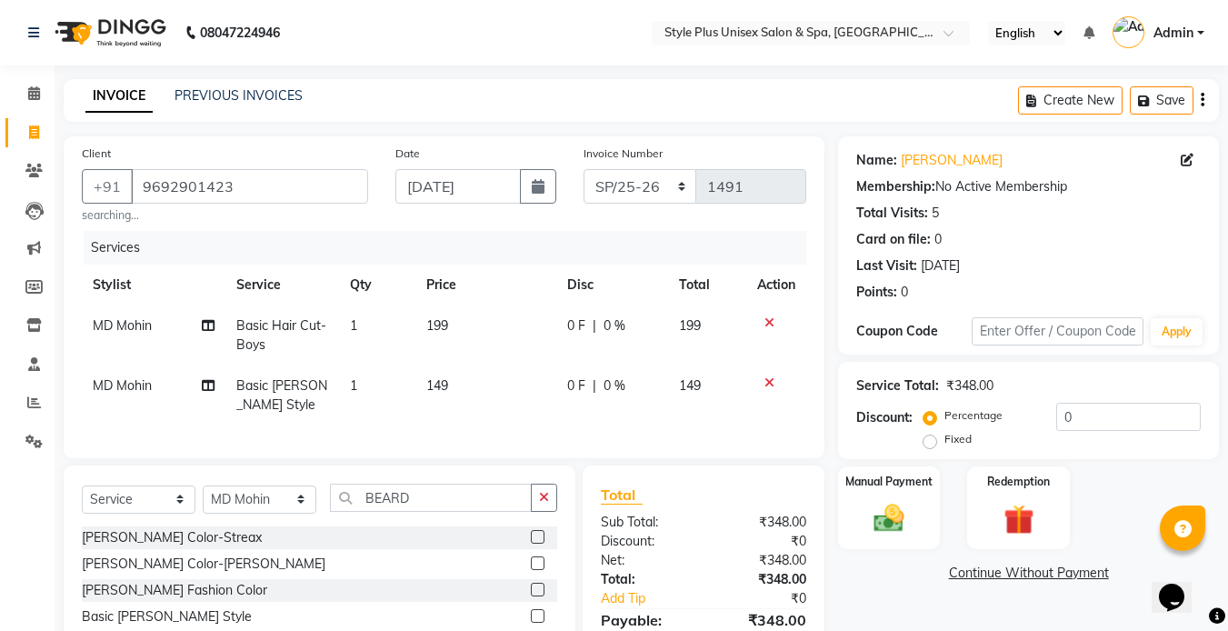
click at [430, 325] on span "199" at bounding box center [437, 325] width 22 height 16
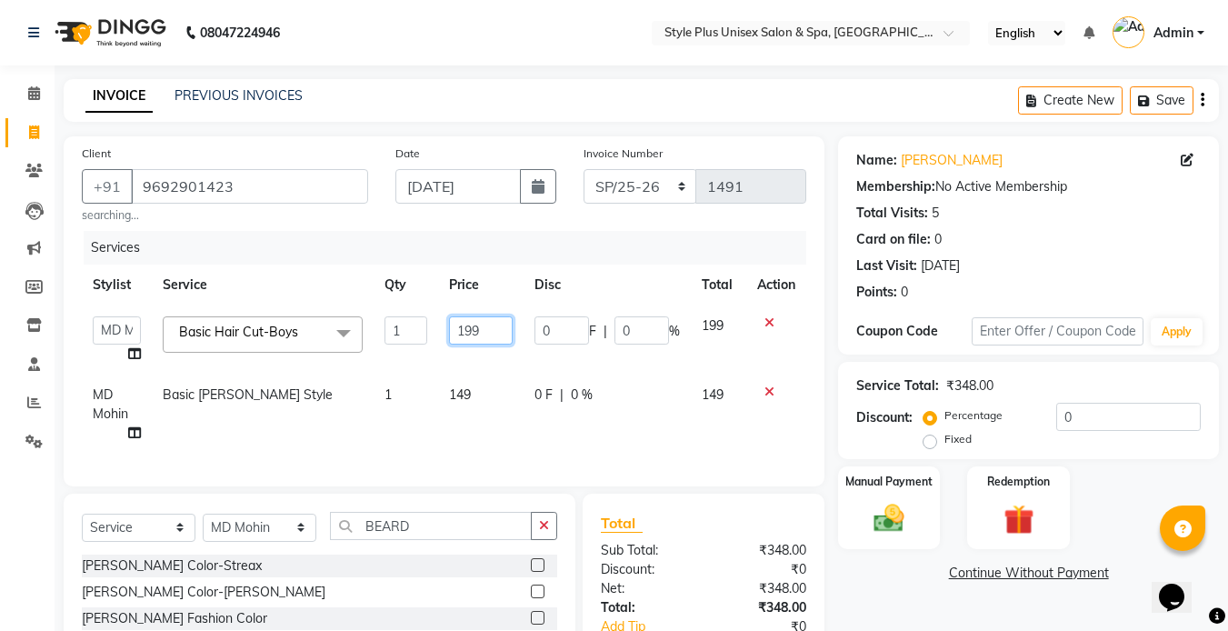
click at [481, 327] on input "199" at bounding box center [480, 330] width 63 height 28
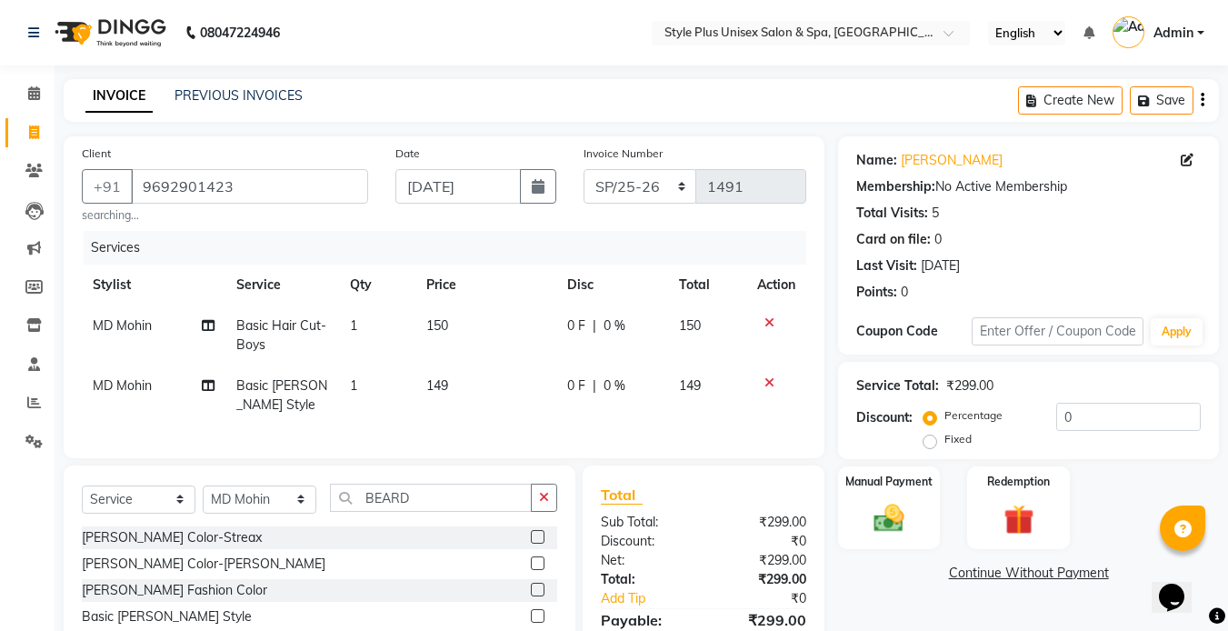
click at [465, 391] on td "149" at bounding box center [485, 395] width 141 height 60
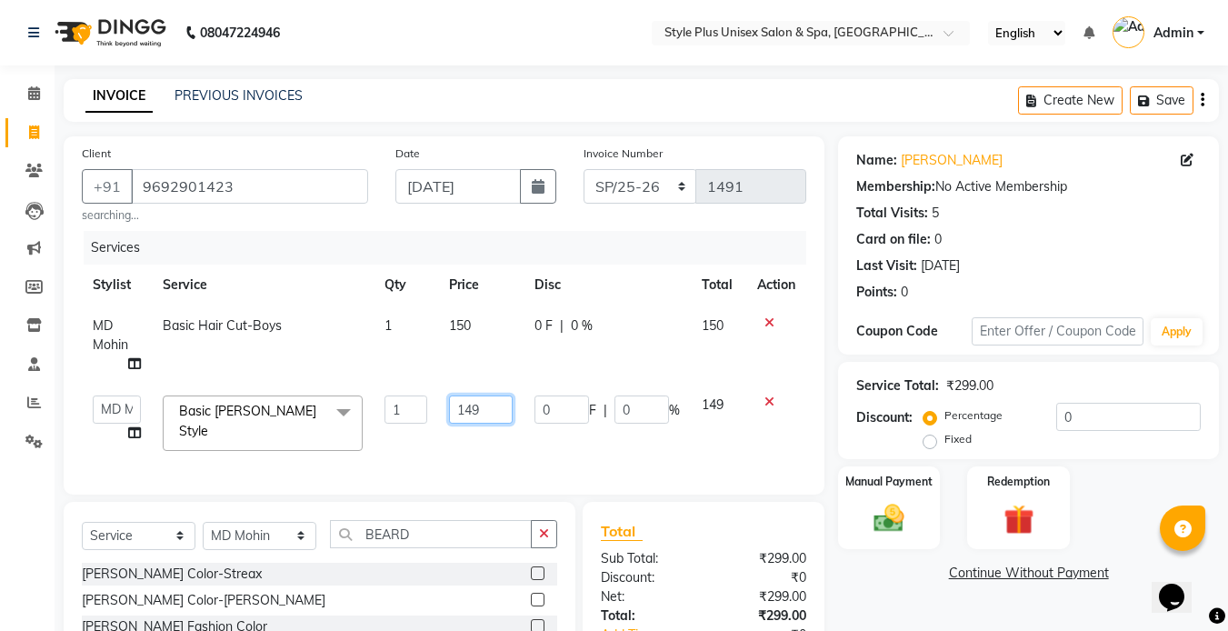
click at [486, 412] on input "149" at bounding box center [480, 409] width 63 height 28
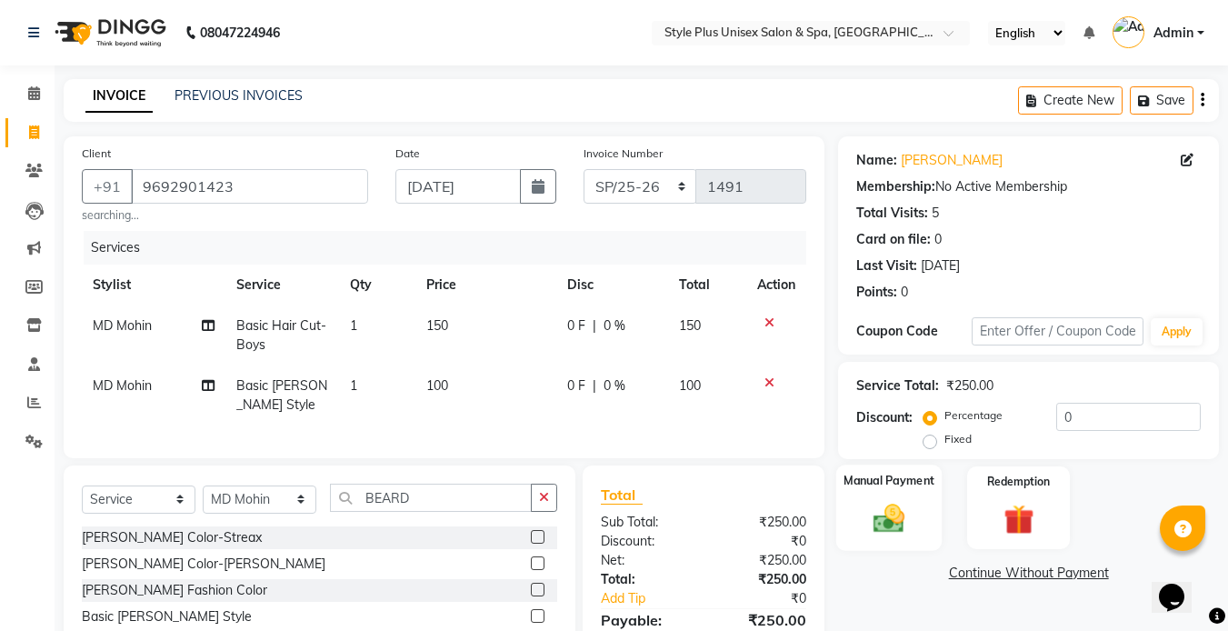
click at [921, 528] on div "Manual Payment" at bounding box center [889, 507] width 106 height 86
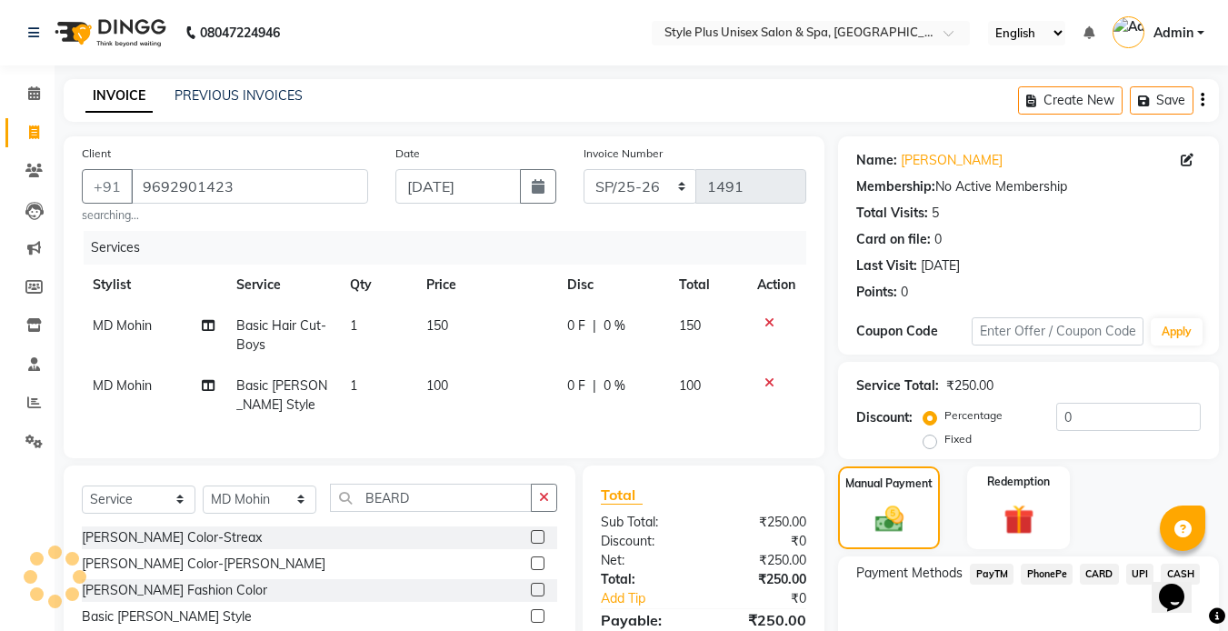
click at [1130, 575] on span "UPI" at bounding box center [1140, 574] width 28 height 21
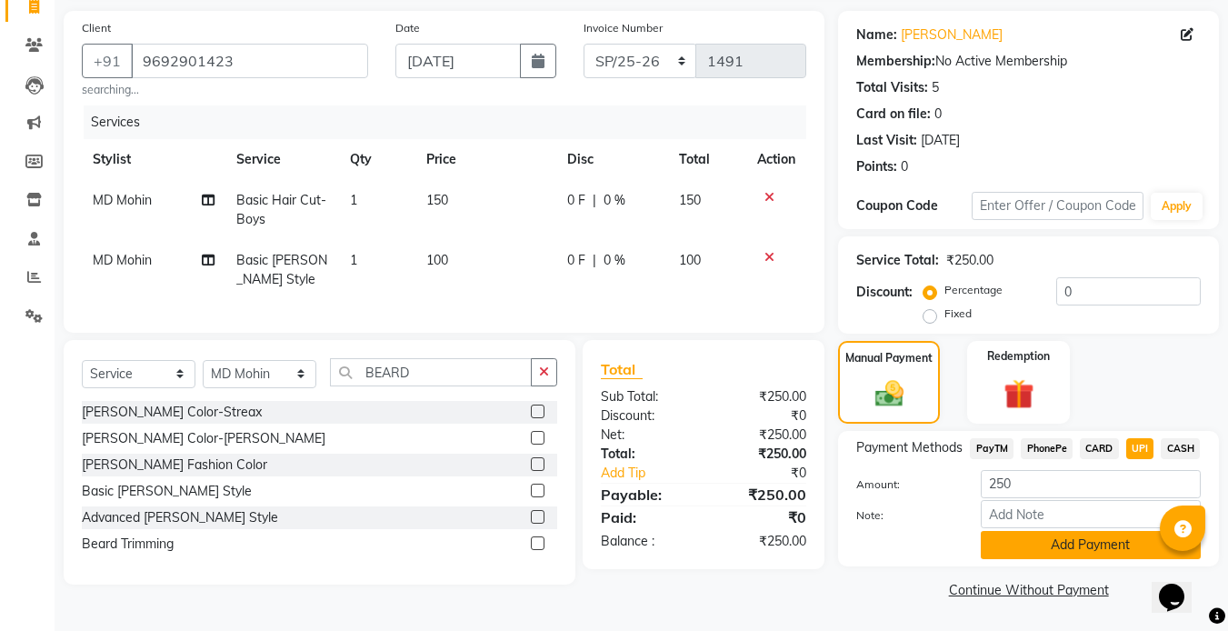
click at [1074, 535] on button "Add Payment" at bounding box center [1091, 545] width 220 height 28
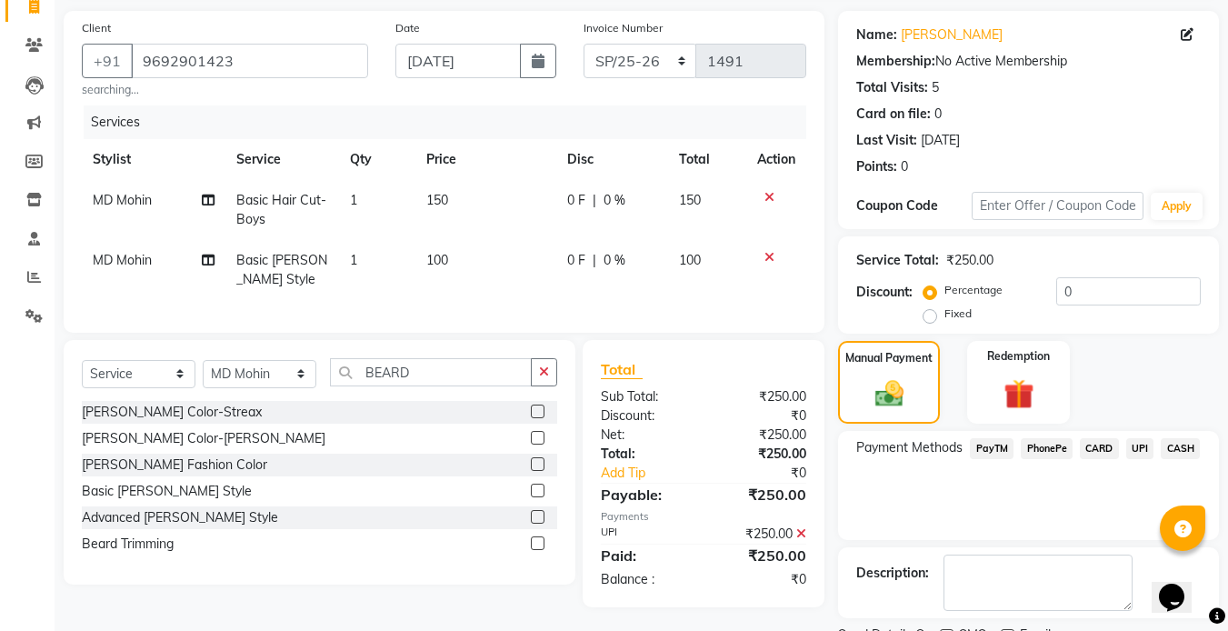
scroll to position [202, 0]
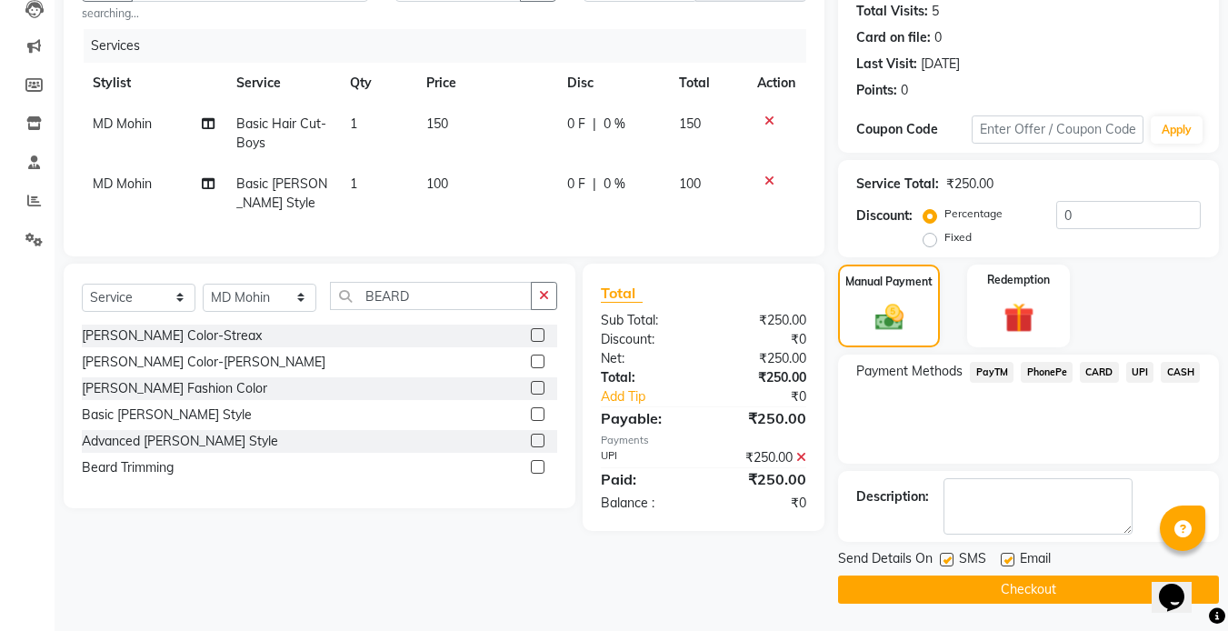
click at [945, 556] on label at bounding box center [947, 560] width 14 height 14
click at [945, 556] on input "checkbox" at bounding box center [946, 560] width 12 height 12
click at [1004, 560] on label at bounding box center [1008, 560] width 14 height 14
click at [1004, 560] on input "checkbox" at bounding box center [1007, 560] width 12 height 12
click at [930, 596] on button "Checkout" at bounding box center [1028, 589] width 381 height 28
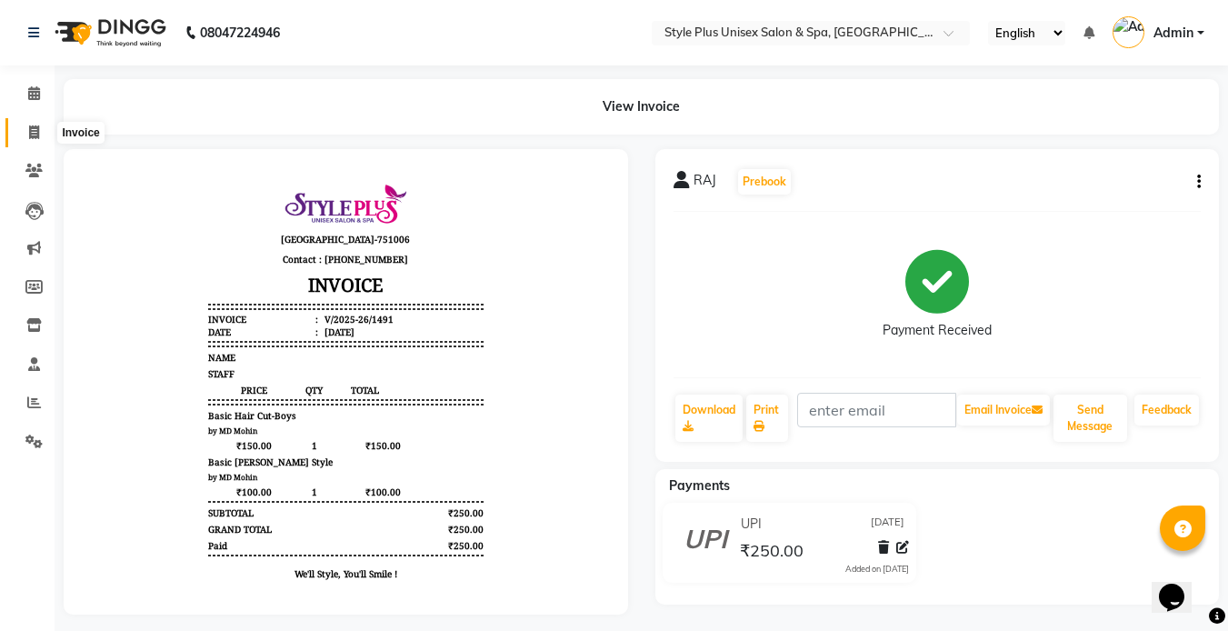
click at [41, 134] on span at bounding box center [34, 133] width 32 height 21
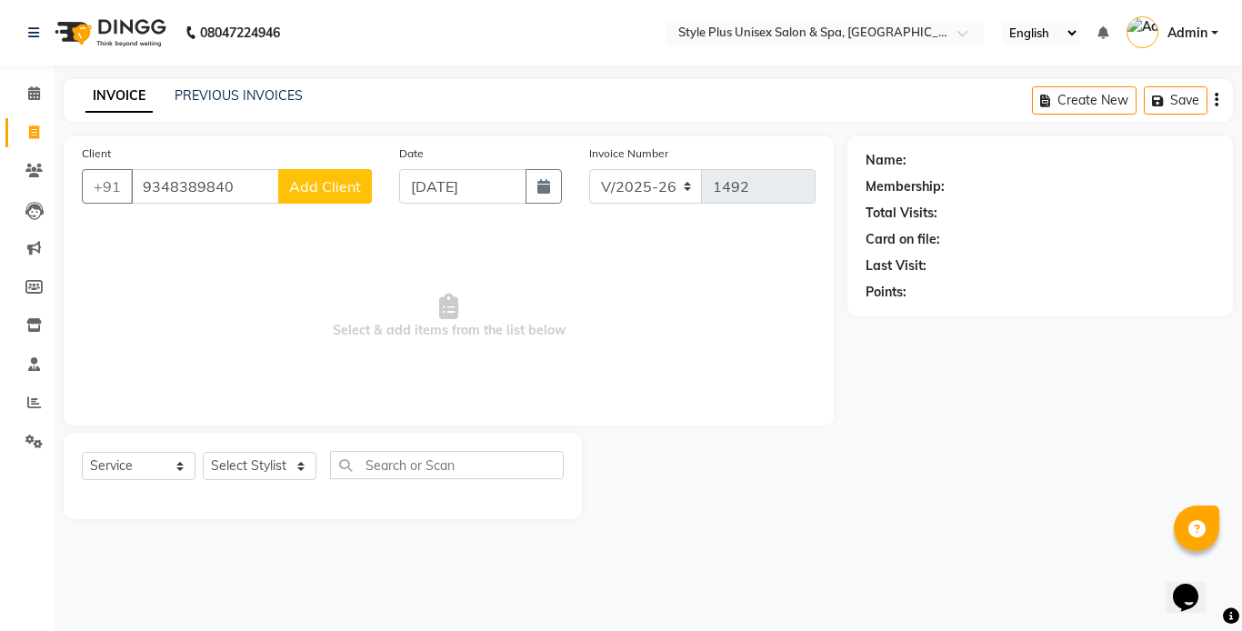
click at [299, 200] on button "Add Client" at bounding box center [325, 186] width 94 height 35
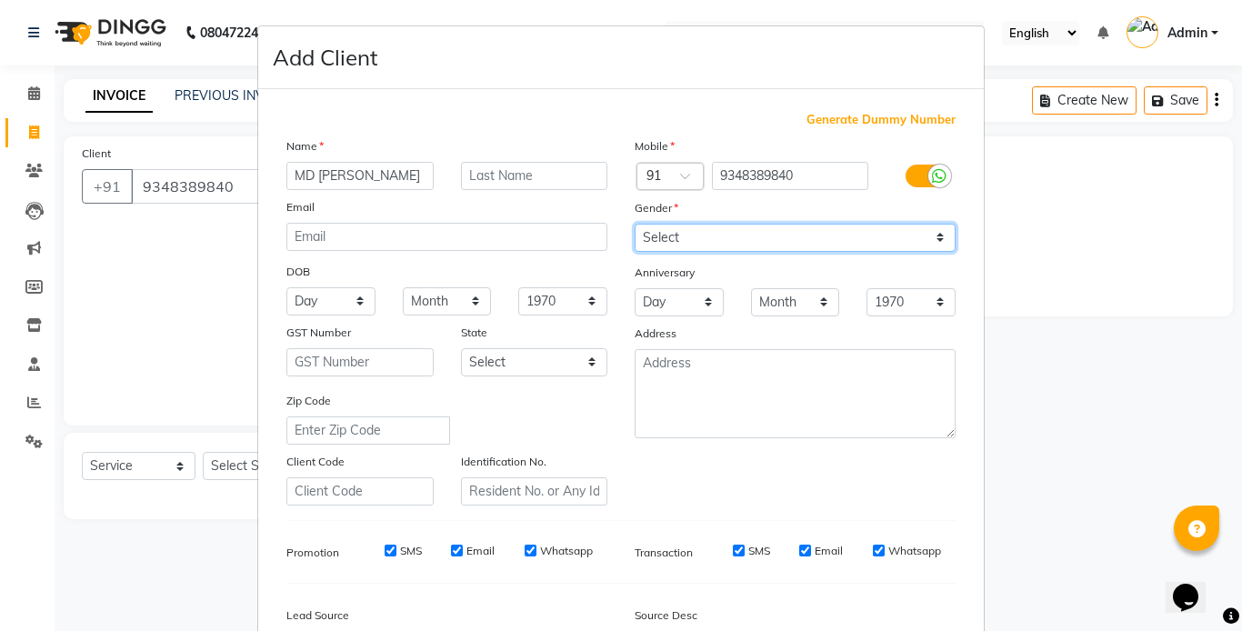
click at [699, 233] on select "Select Male Female Other Prefer Not To Say" at bounding box center [794, 238] width 321 height 28
click at [634, 224] on select "Select Male Female Other Prefer Not To Say" at bounding box center [794, 238] width 321 height 28
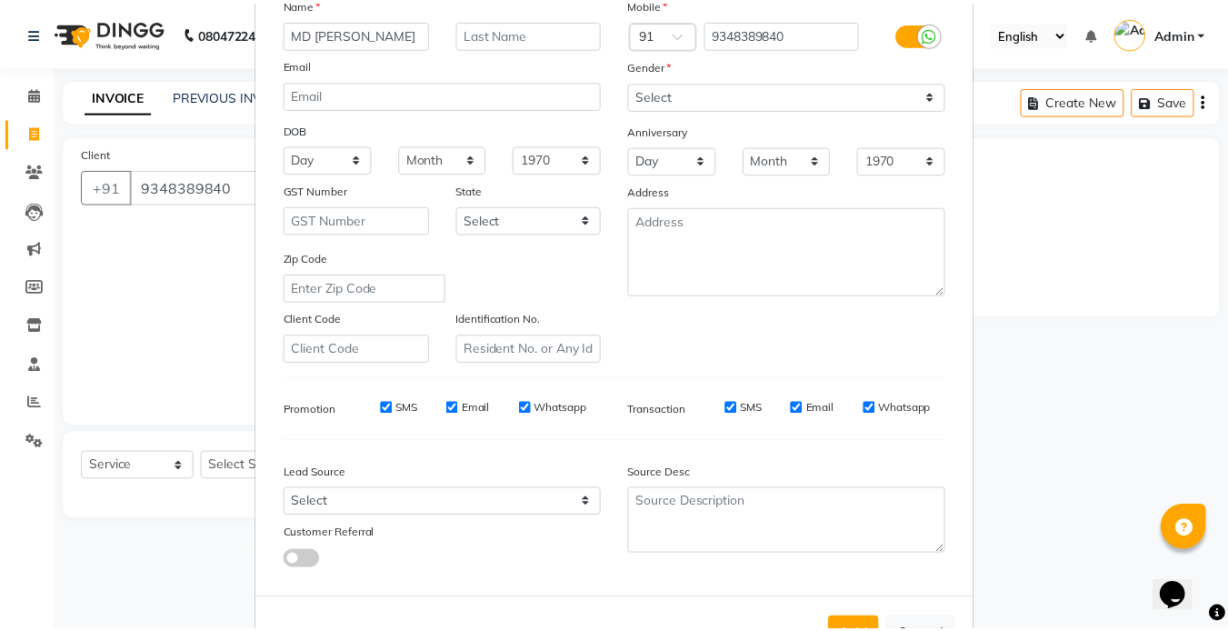
scroll to position [208, 0]
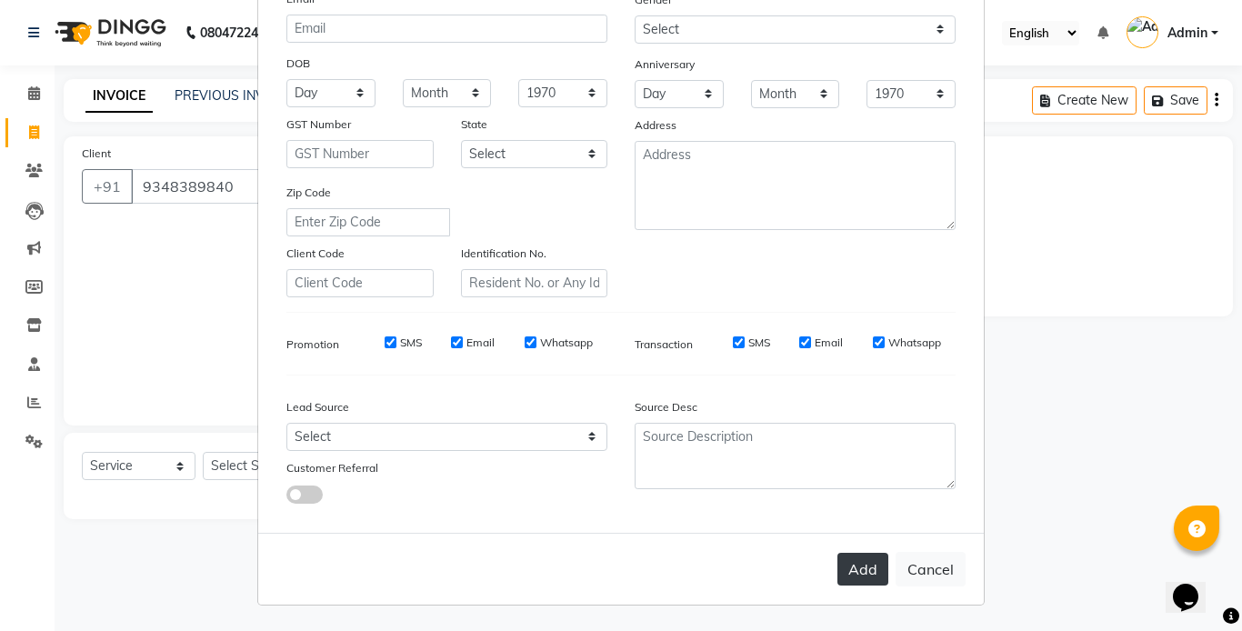
click at [854, 560] on button "Add" at bounding box center [862, 569] width 51 height 33
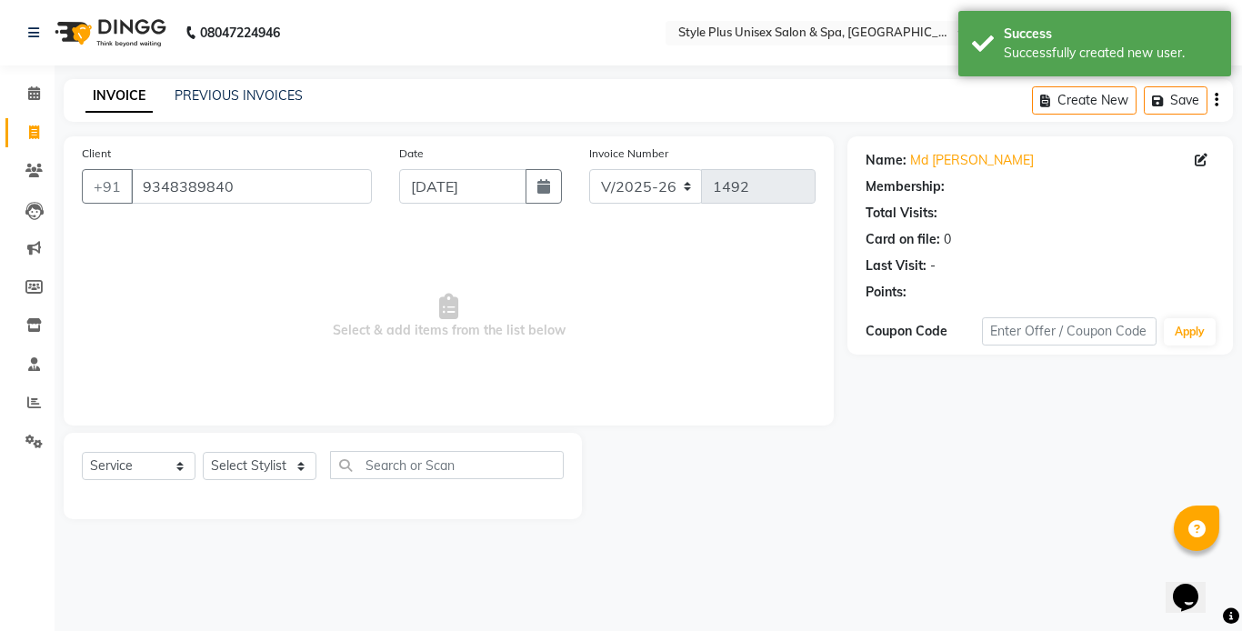
click at [547, 168] on div "Date 01-09-2025" at bounding box center [480, 181] width 190 height 75
click at [543, 193] on icon "button" at bounding box center [543, 186] width 13 height 15
click at [275, 468] on select "Select Stylist Ashish Badal Behera Dipti J Sonali Patra MD Mohin Rojalin Sahoo …" at bounding box center [260, 466] width 114 height 28
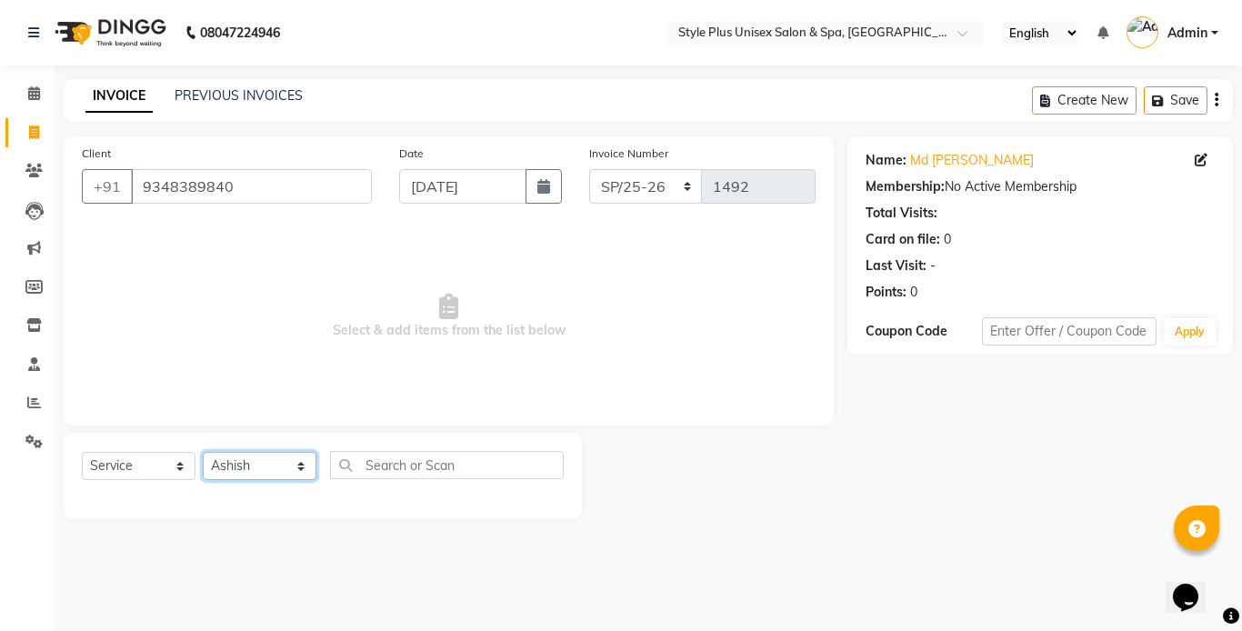
click at [203, 452] on select "Select Stylist Ashish Badal Behera Dipti J Sonali Patra MD Mohin Rojalin Sahoo …" at bounding box center [260, 466] width 114 height 28
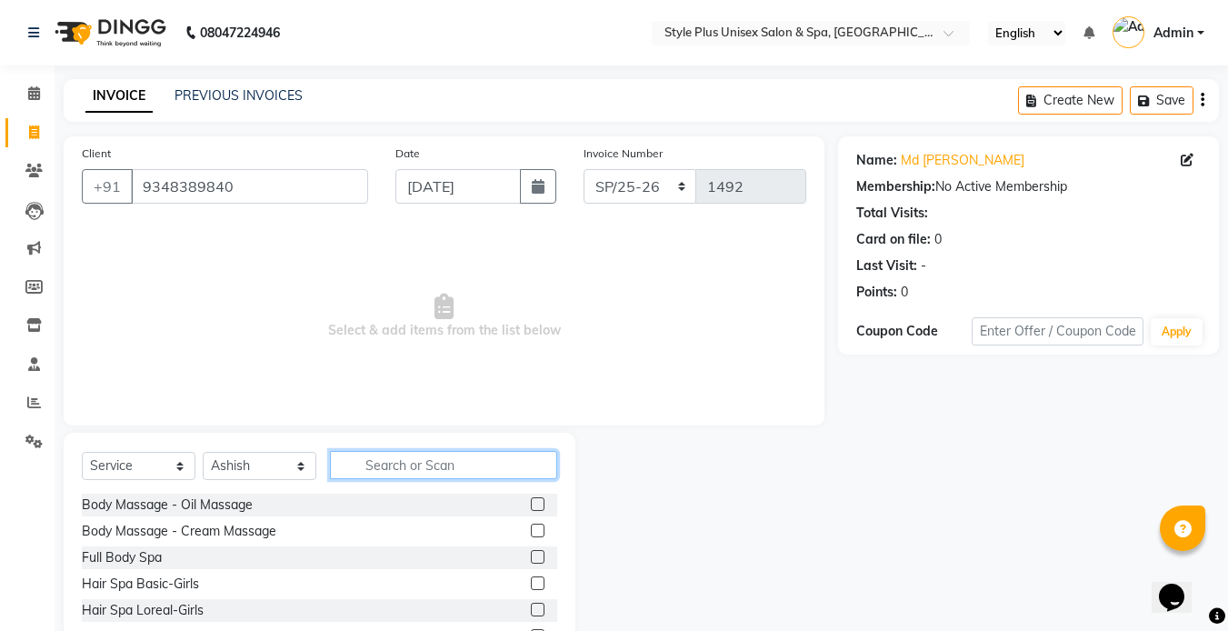
click at [403, 466] on input "text" at bounding box center [443, 465] width 227 height 28
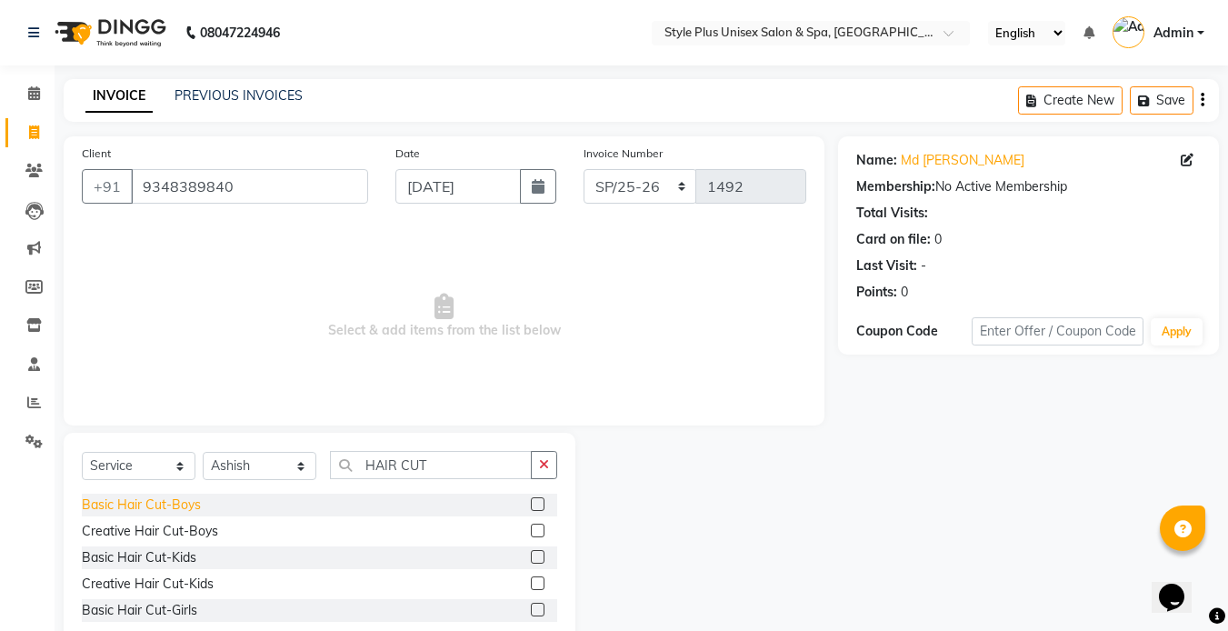
click at [185, 506] on div "Basic Hair Cut-Boys" at bounding box center [141, 504] width 119 height 19
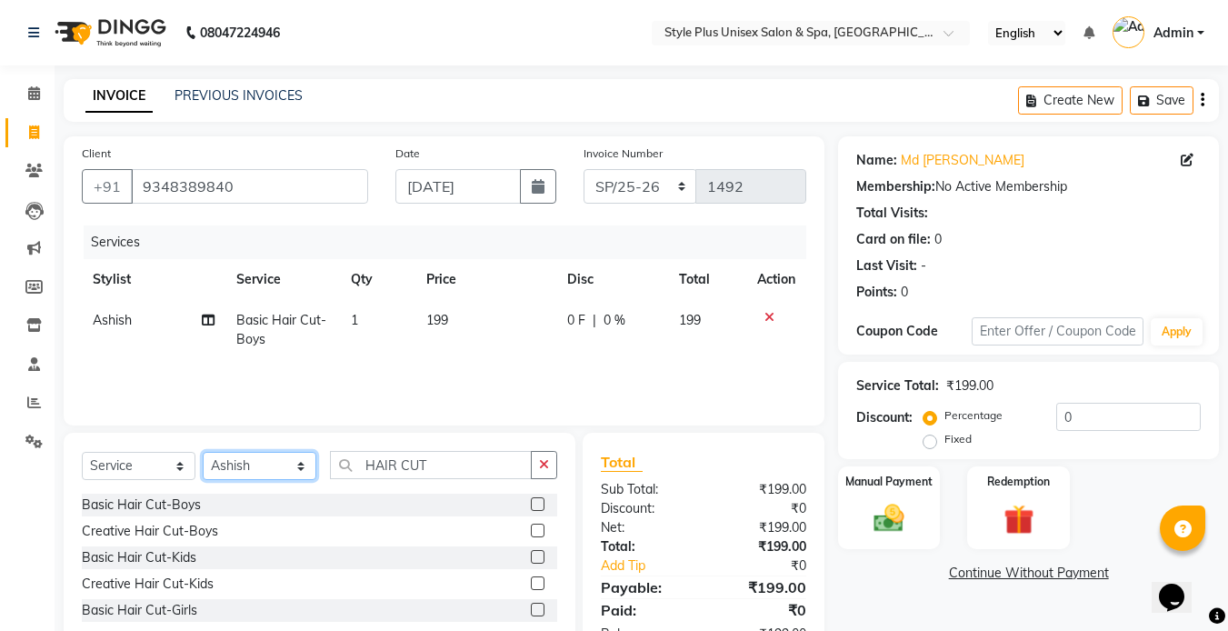
click at [291, 467] on select "Select Stylist Ashish Badal Behera Dipti J Sonali Patra MD Mohin Rojalin Sahoo …" at bounding box center [260, 466] width 114 height 28
click at [203, 452] on select "Select Stylist Ashish Badal Behera Dipti J Sonali Patra MD Mohin Rojalin Sahoo …" at bounding box center [260, 466] width 114 height 28
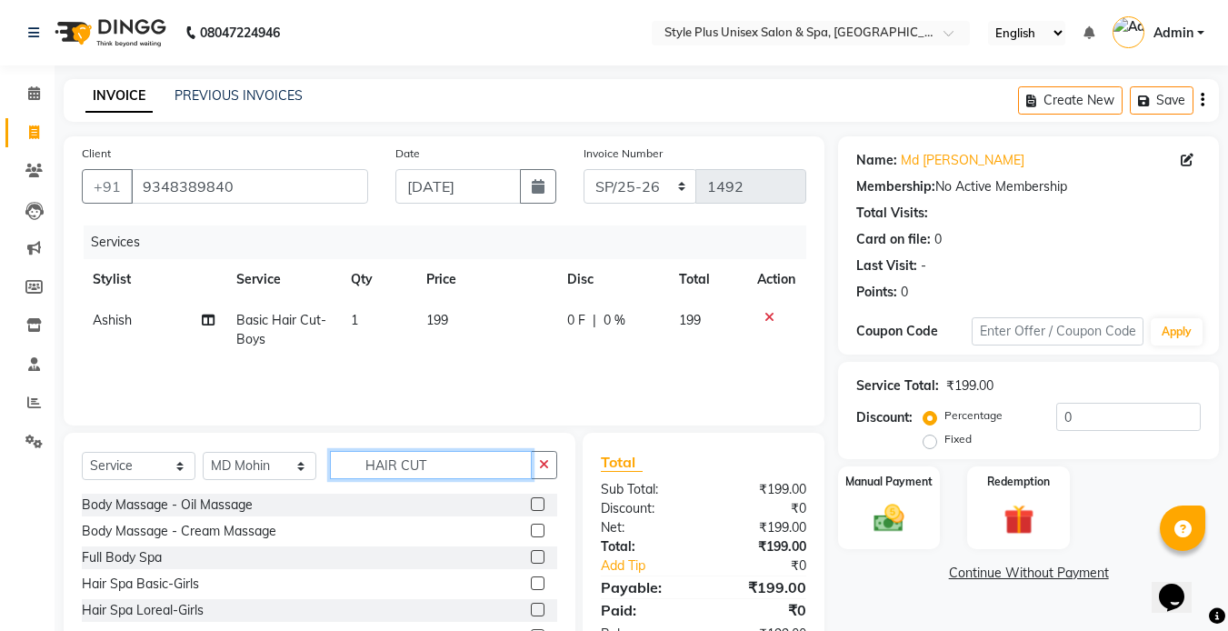
click at [461, 464] on input "HAIR CUT" at bounding box center [431, 465] width 202 height 28
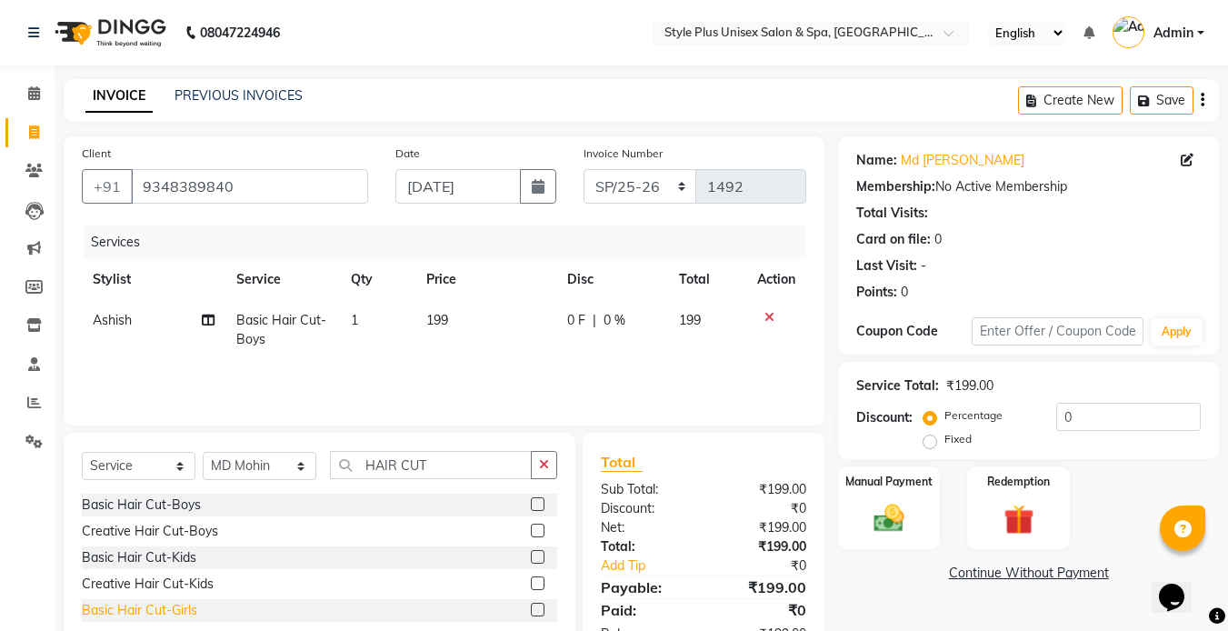
click at [187, 605] on div "Basic Hair Cut-Girls" at bounding box center [139, 610] width 115 height 19
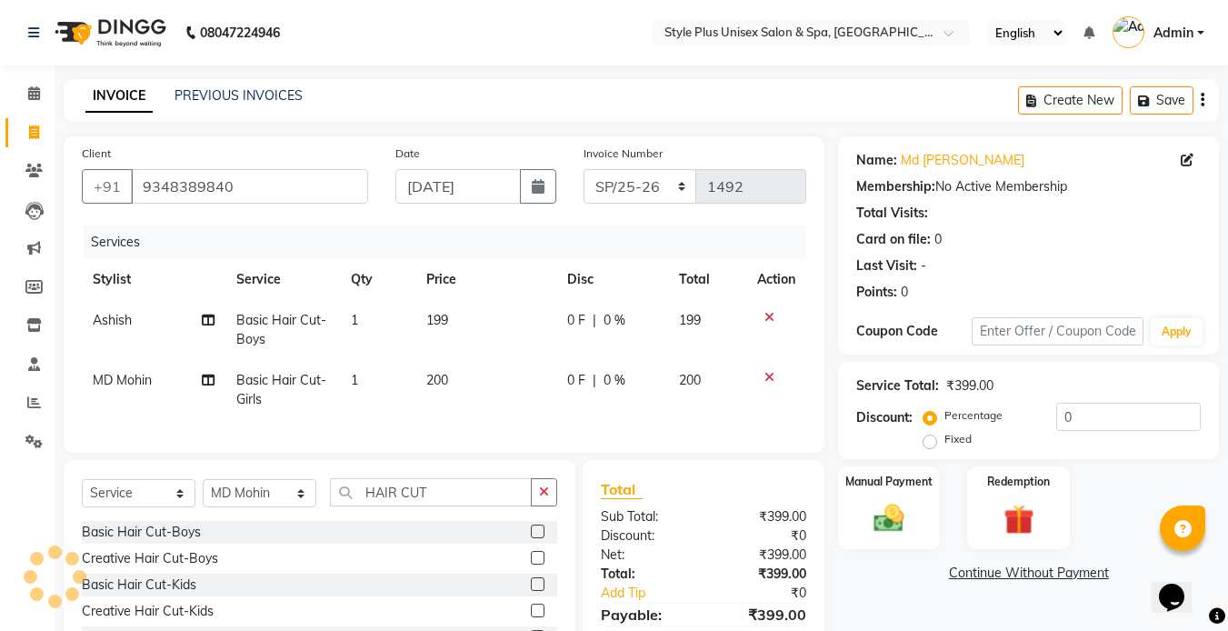
click at [453, 322] on td "199" at bounding box center [485, 330] width 141 height 60
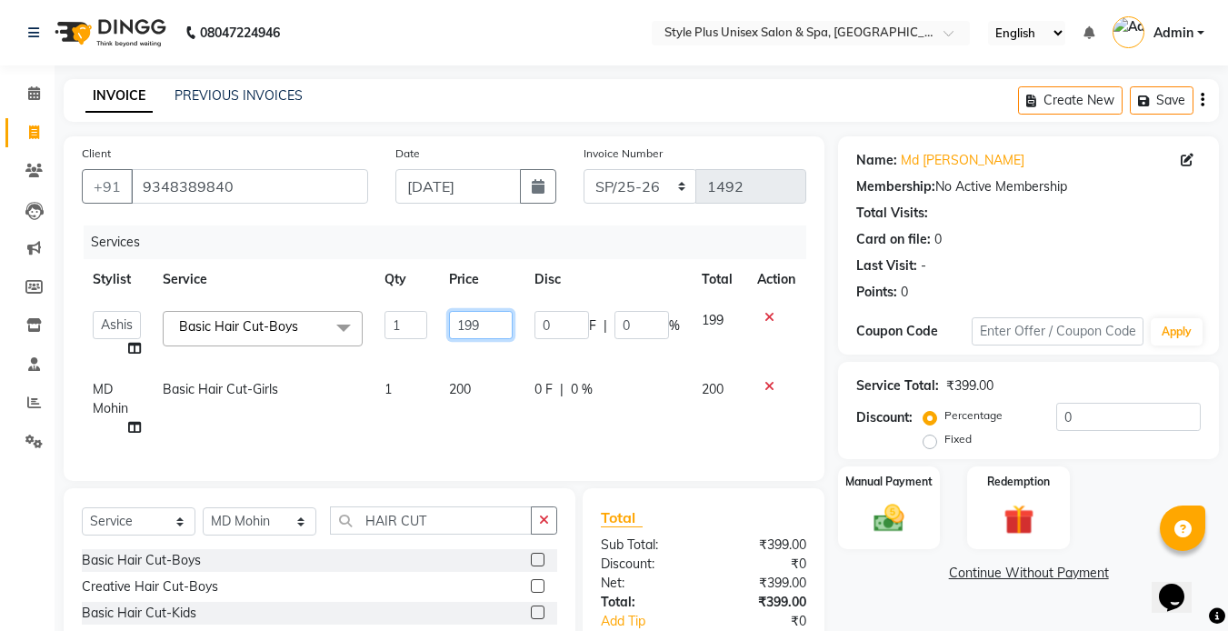
click at [483, 328] on input "199" at bounding box center [480, 325] width 63 height 28
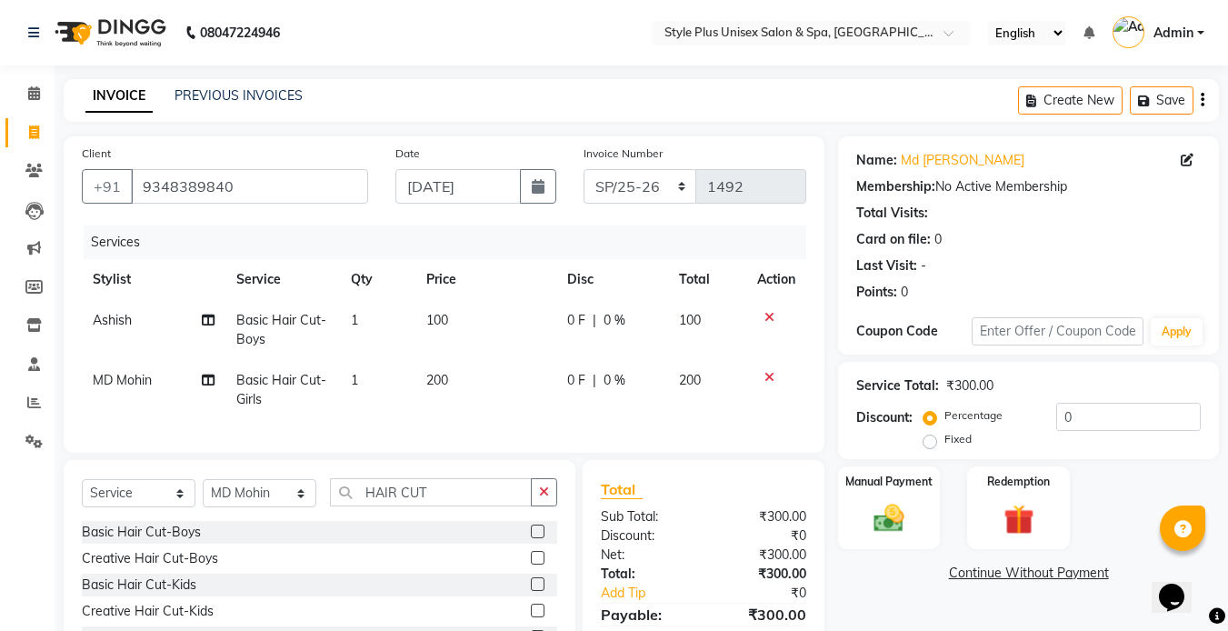
click at [470, 396] on td "200" at bounding box center [485, 390] width 141 height 60
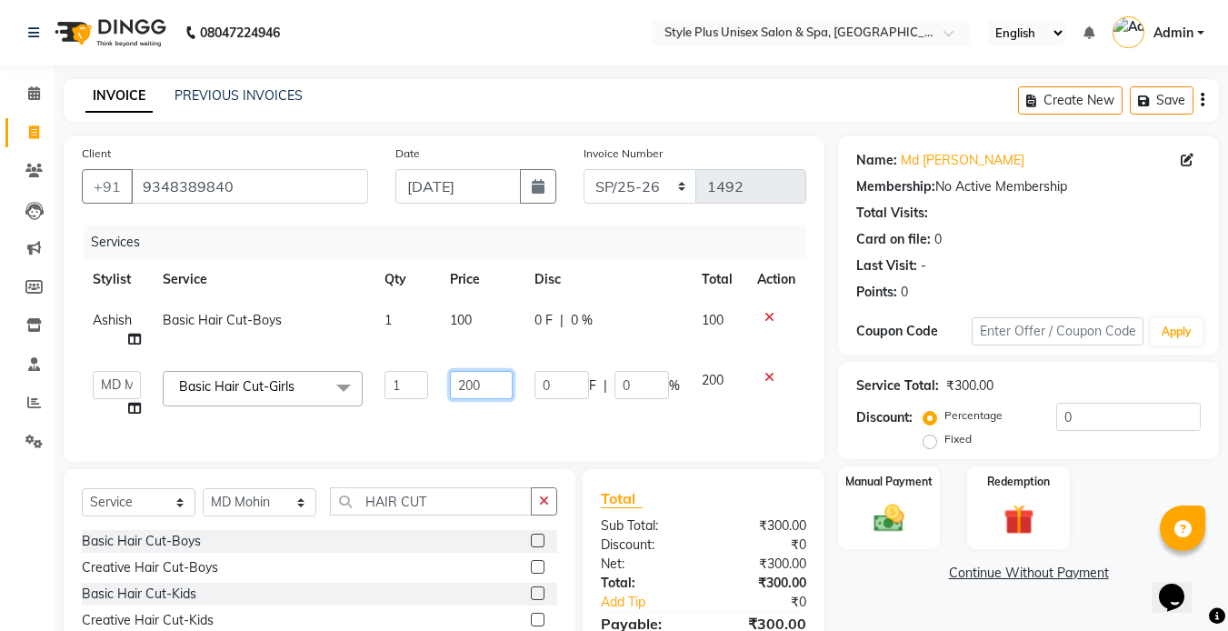
click at [485, 394] on input "200" at bounding box center [481, 385] width 63 height 28
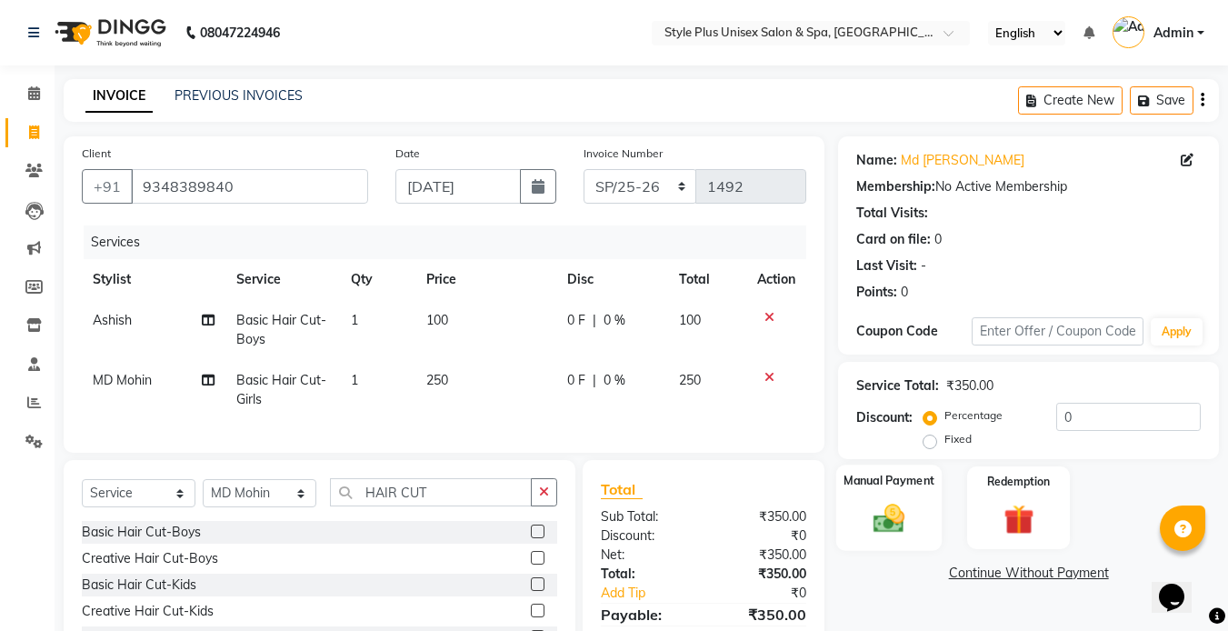
click at [891, 501] on img at bounding box center [889, 518] width 51 height 36
click at [979, 581] on span "PayTM" at bounding box center [992, 574] width 44 height 21
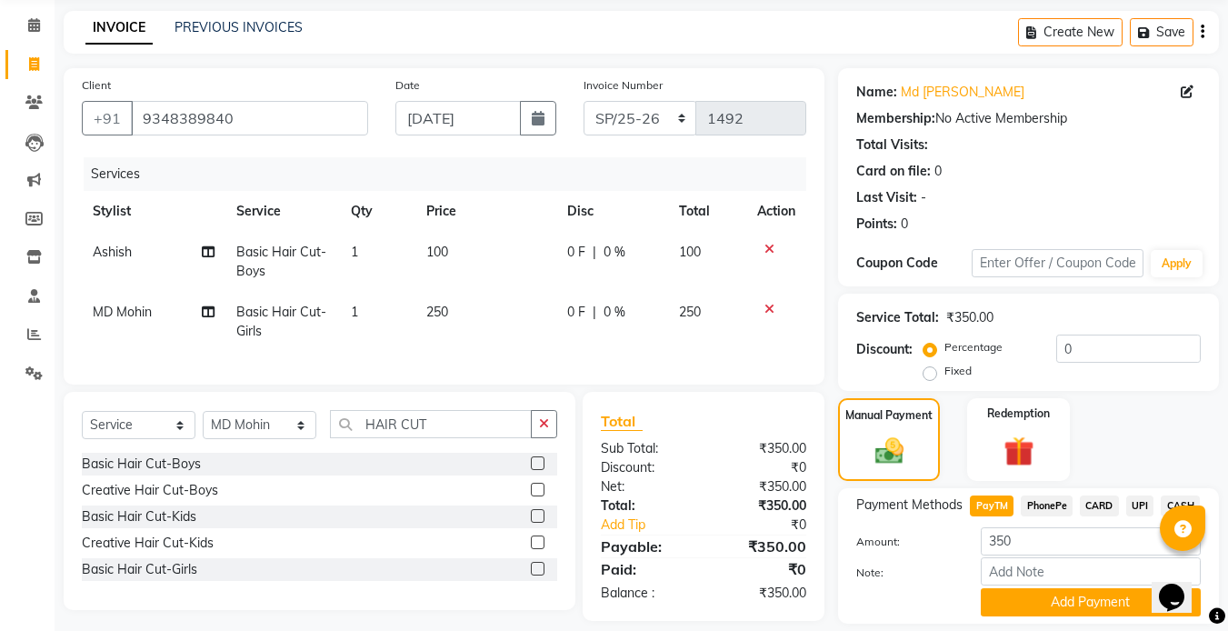
scroll to position [125, 0]
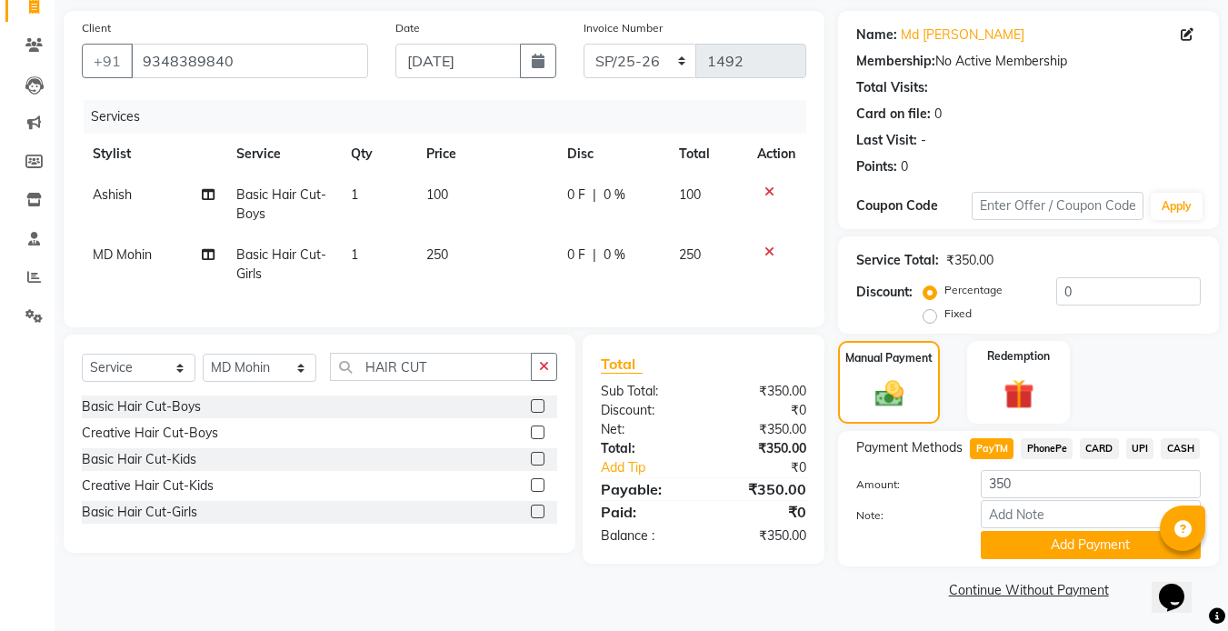
click at [1100, 441] on span "CARD" at bounding box center [1099, 448] width 39 height 21
click at [1070, 541] on button "Add Payment" at bounding box center [1091, 545] width 220 height 28
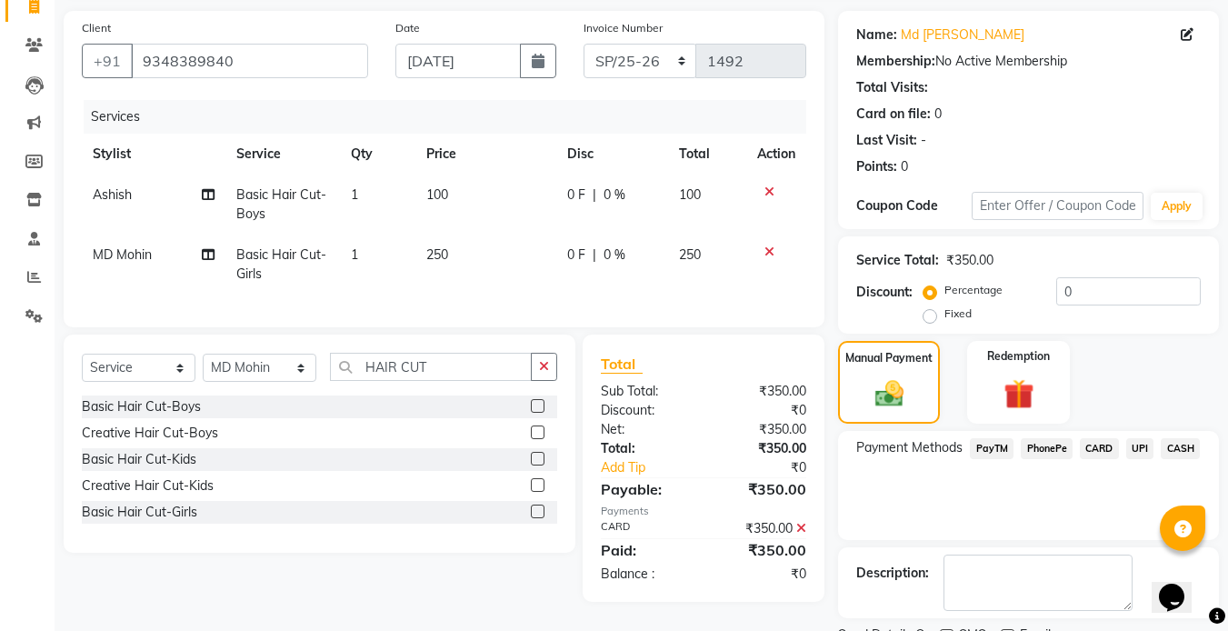
scroll to position [202, 0]
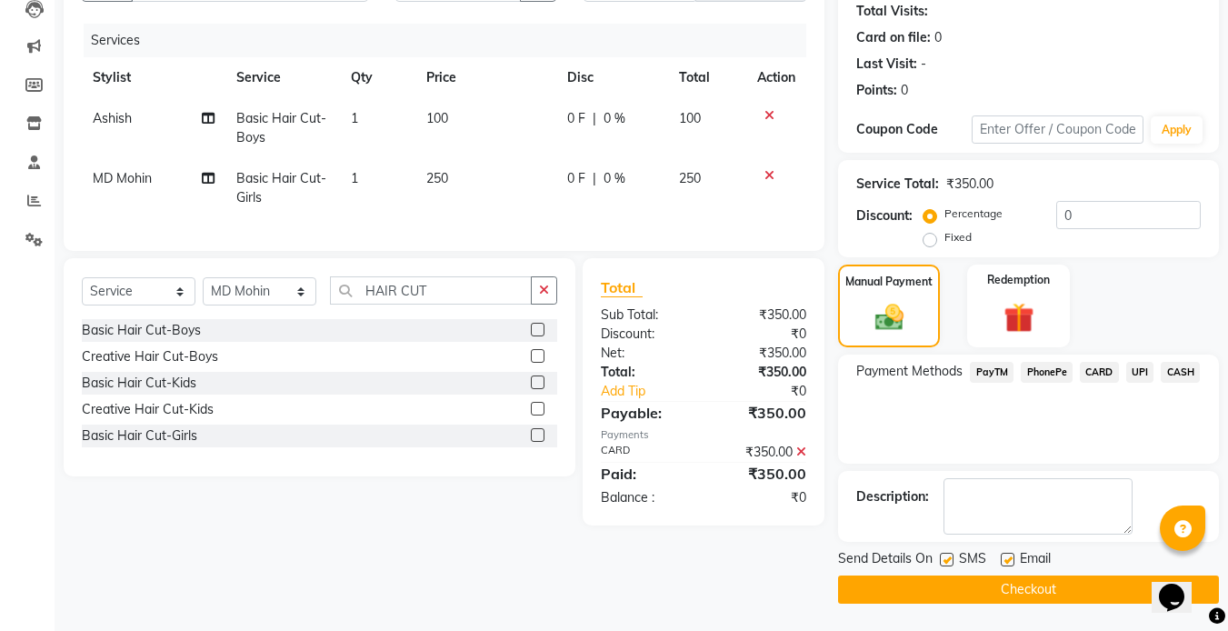
click at [948, 556] on label at bounding box center [947, 560] width 14 height 14
click at [948, 556] on input "checkbox" at bounding box center [946, 560] width 12 height 12
click at [1008, 557] on label at bounding box center [1008, 560] width 14 height 14
click at [1008, 557] on input "checkbox" at bounding box center [1007, 560] width 12 height 12
click at [953, 582] on button "Checkout" at bounding box center [1028, 589] width 381 height 28
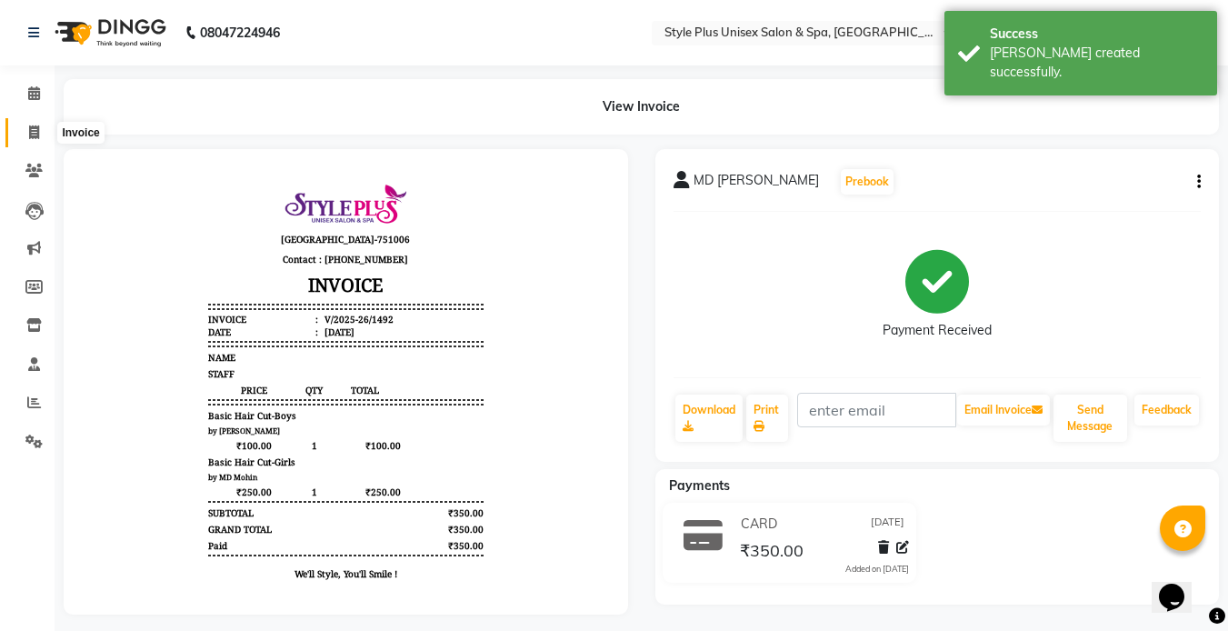
click at [34, 134] on icon at bounding box center [34, 132] width 10 height 14
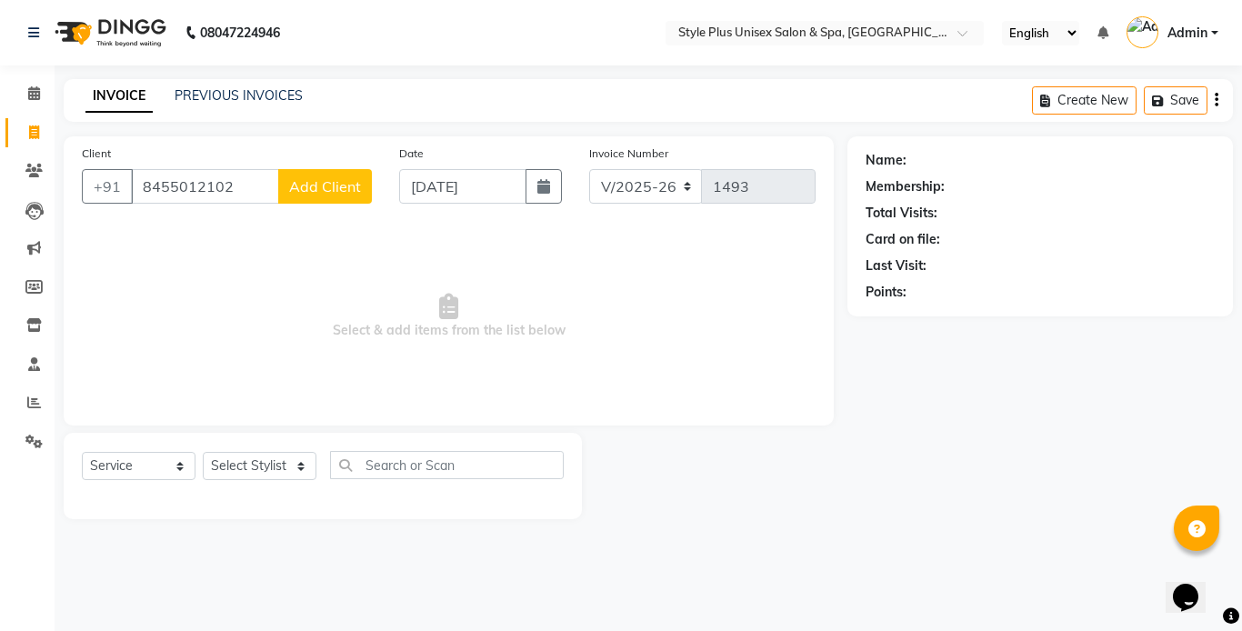
click at [336, 186] on span "Add Client" at bounding box center [325, 186] width 72 height 18
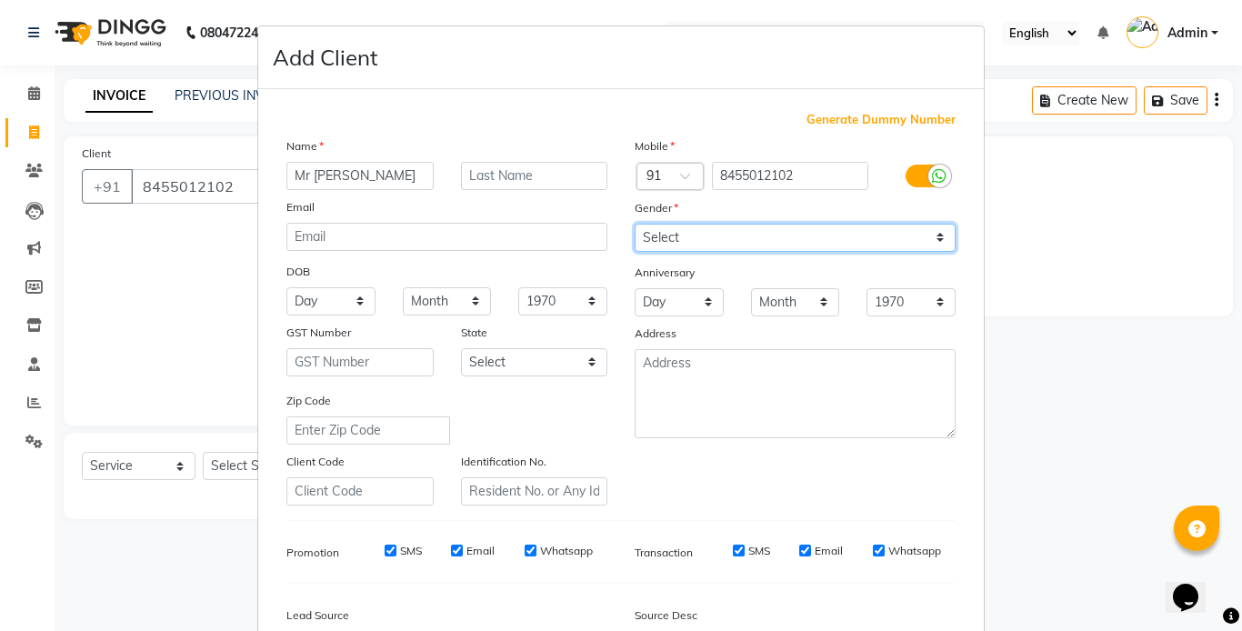
click at [864, 235] on select "Select Male Female Other Prefer Not To Say" at bounding box center [794, 238] width 321 height 28
click at [634, 224] on select "Select Male Female Other Prefer Not To Say" at bounding box center [794, 238] width 321 height 28
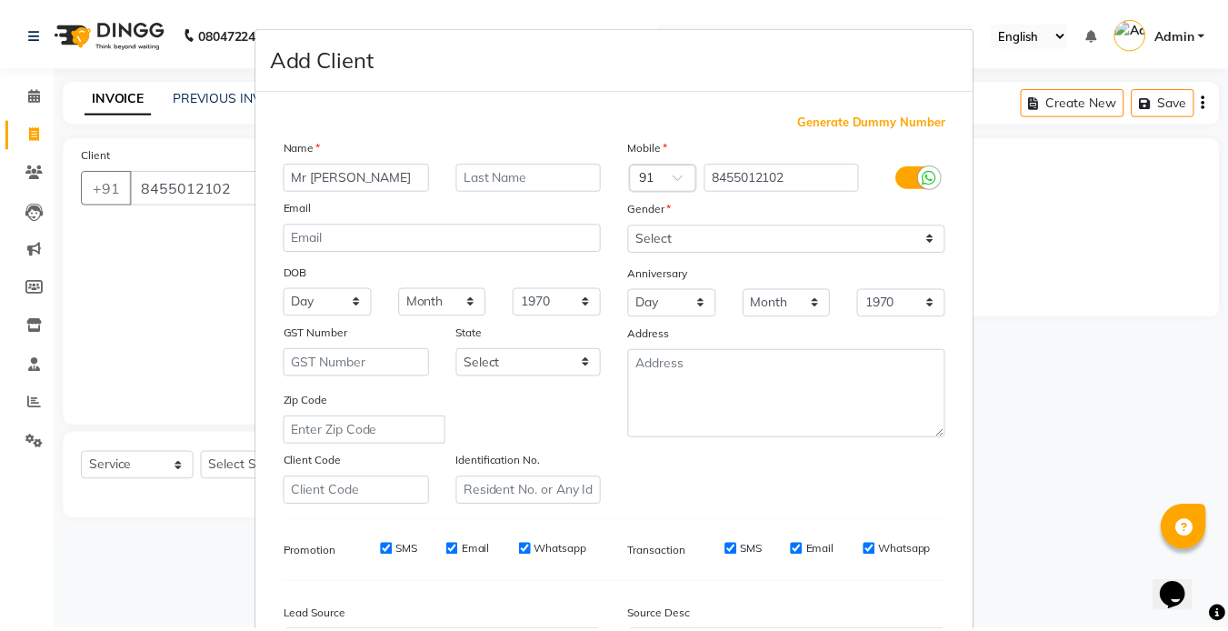
scroll to position [208, 0]
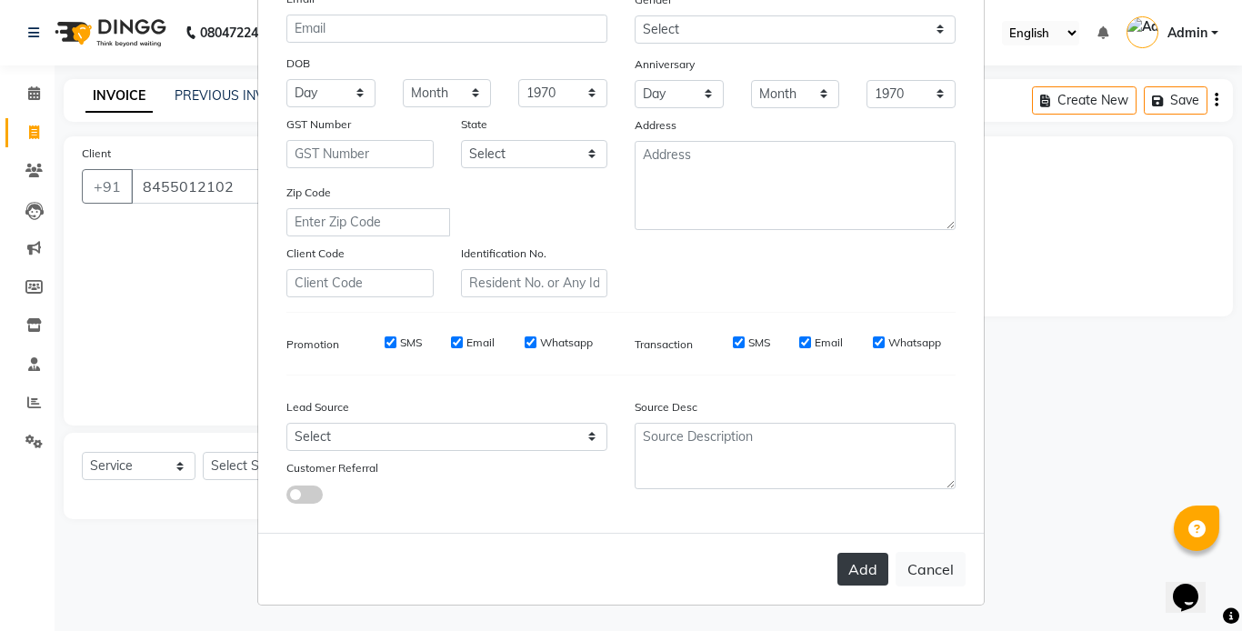
click at [871, 564] on button "Add" at bounding box center [862, 569] width 51 height 33
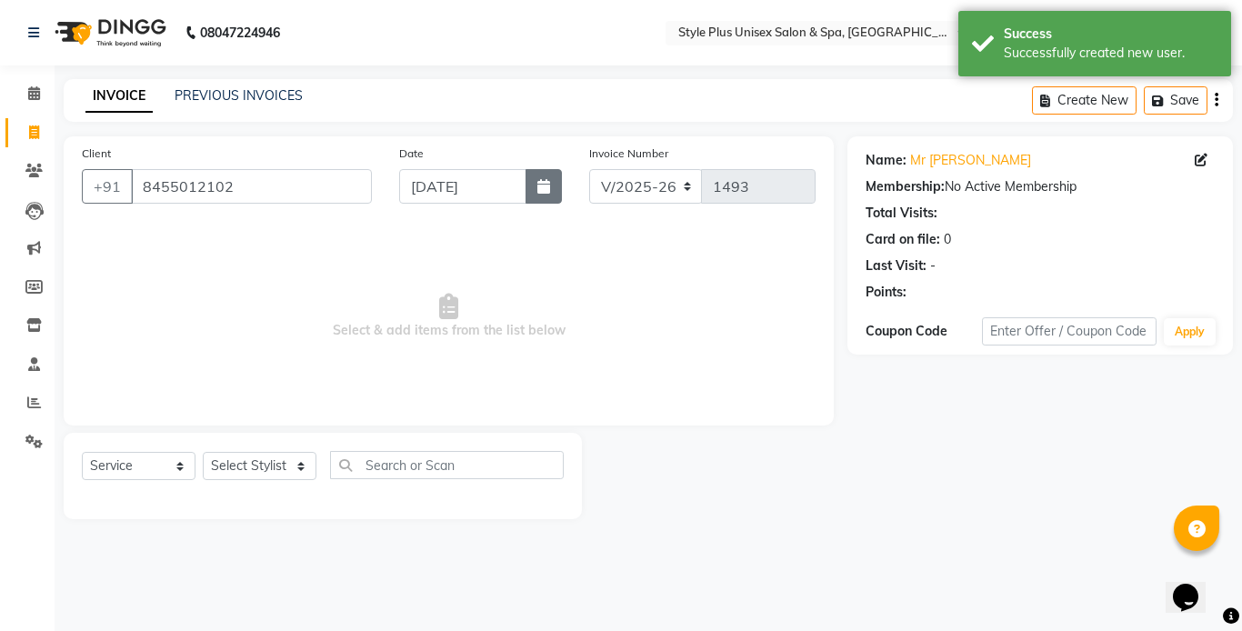
click at [554, 199] on button "button" at bounding box center [543, 186] width 36 height 35
click at [295, 458] on select "Select Stylist Ashish Badal Behera Dipti J Sonali Patra MD Mohin Rojalin Sahoo …" at bounding box center [260, 466] width 114 height 28
click at [203, 452] on select "Select Stylist Ashish Badal Behera Dipti J Sonali Patra MD Mohin Rojalin Sahoo …" at bounding box center [260, 466] width 114 height 28
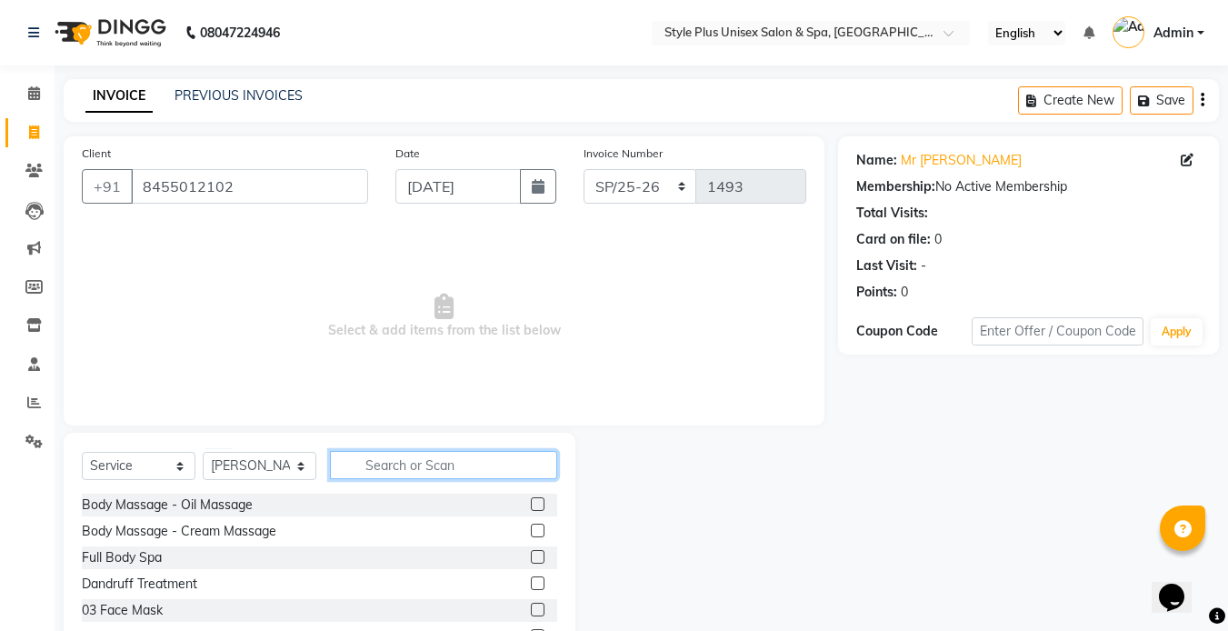
click at [431, 463] on input "text" at bounding box center [443, 465] width 227 height 28
click at [233, 498] on div "Body Massage - Oil Massage" at bounding box center [167, 504] width 171 height 19
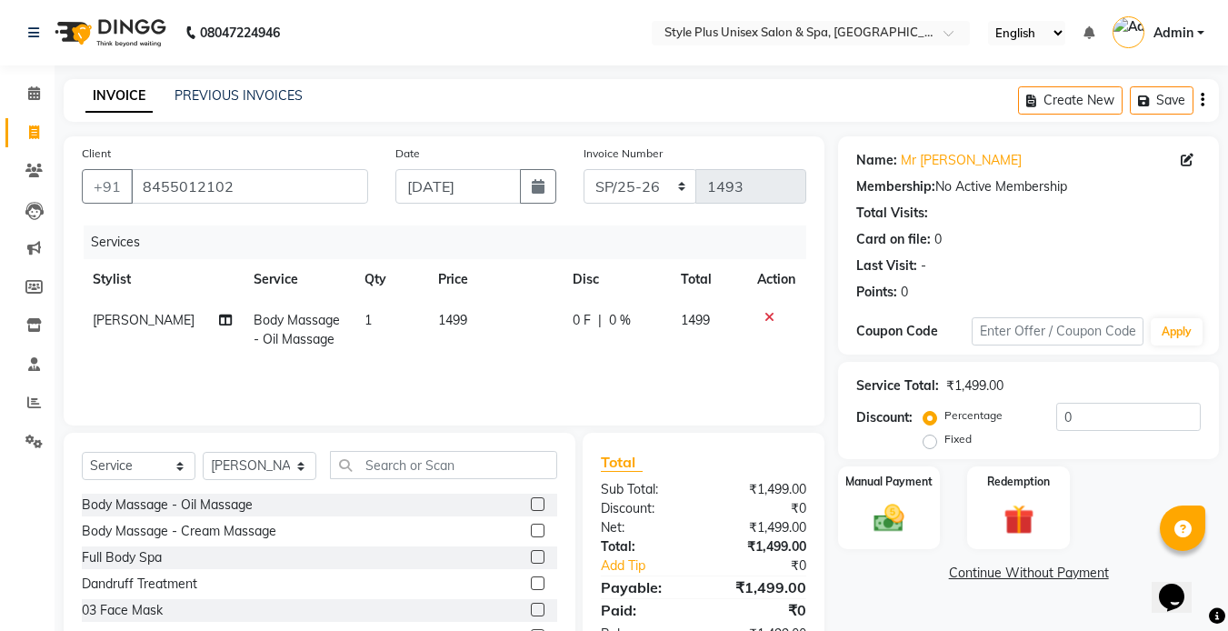
click at [369, 330] on td "1" at bounding box center [391, 330] width 74 height 60
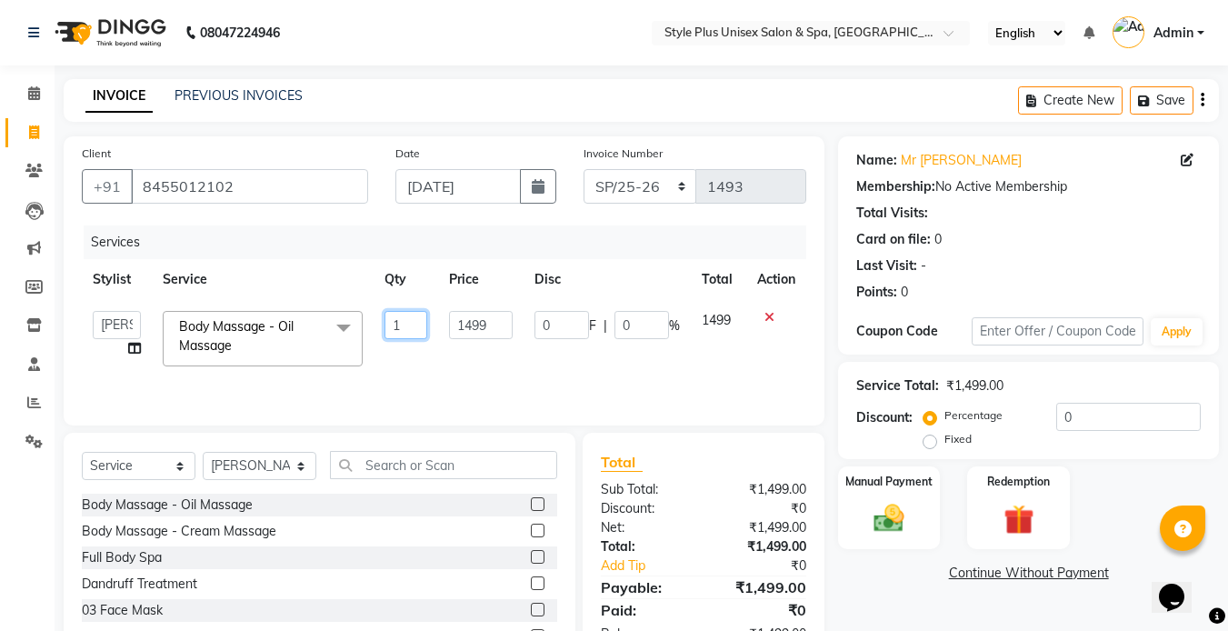
click at [407, 332] on input "1" at bounding box center [406, 325] width 44 height 28
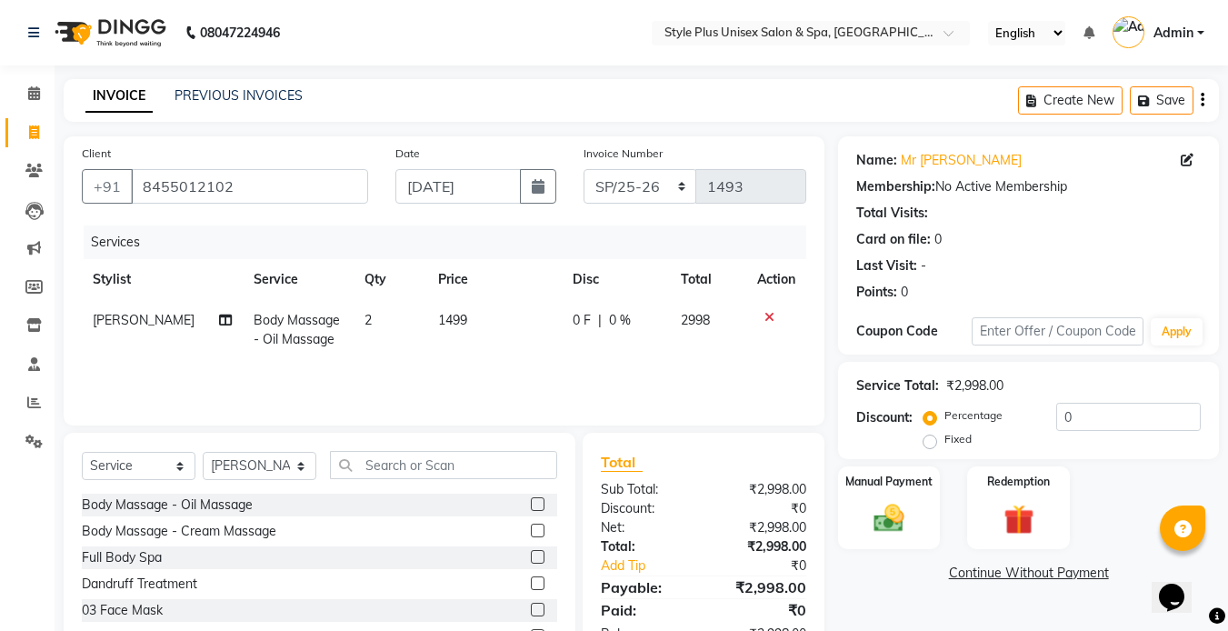
click at [486, 330] on td "1499" at bounding box center [494, 330] width 135 height 60
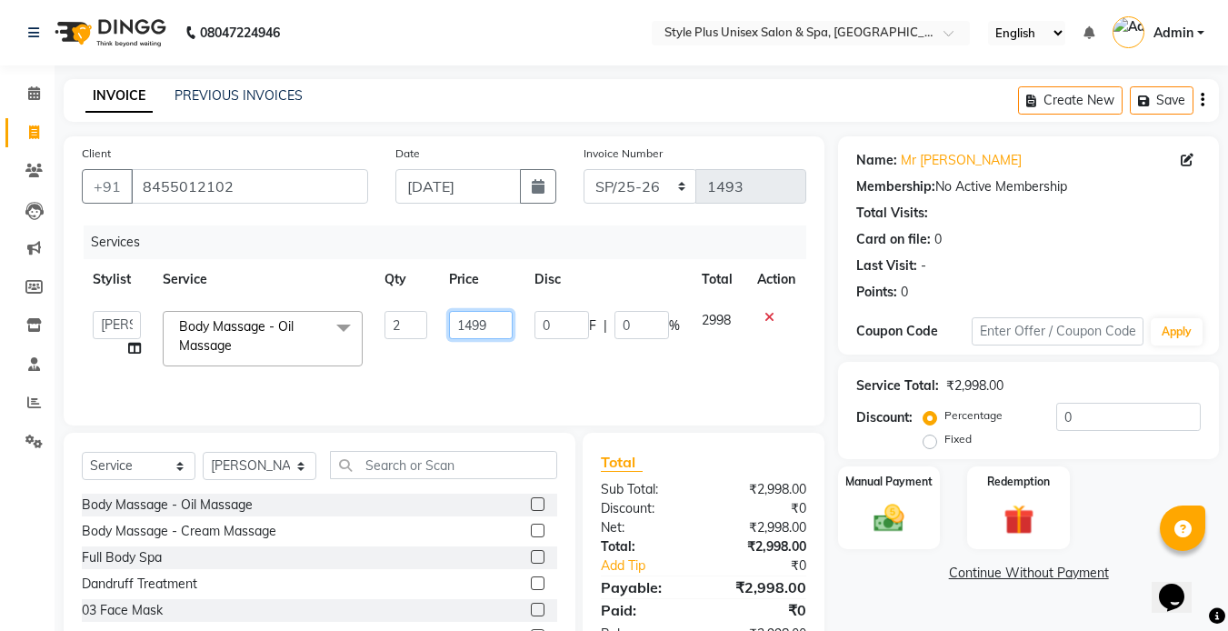
click at [486, 330] on input "1499" at bounding box center [480, 325] width 63 height 28
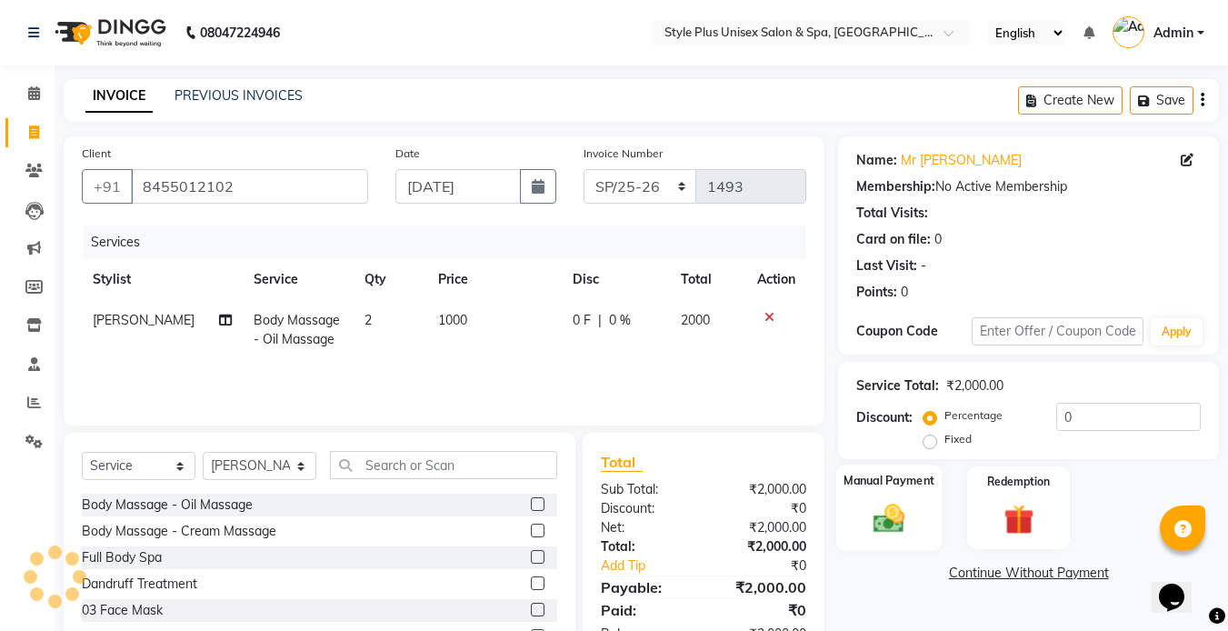
click at [898, 525] on img at bounding box center [889, 518] width 51 height 36
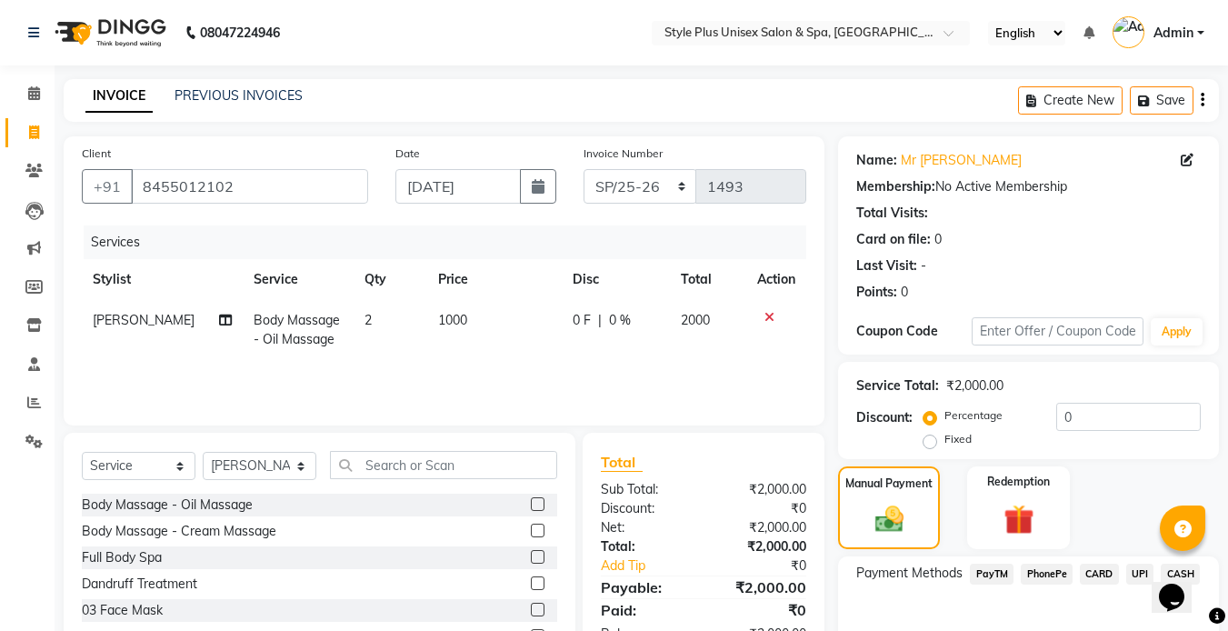
click at [1004, 574] on span "PayTM" at bounding box center [992, 574] width 44 height 21
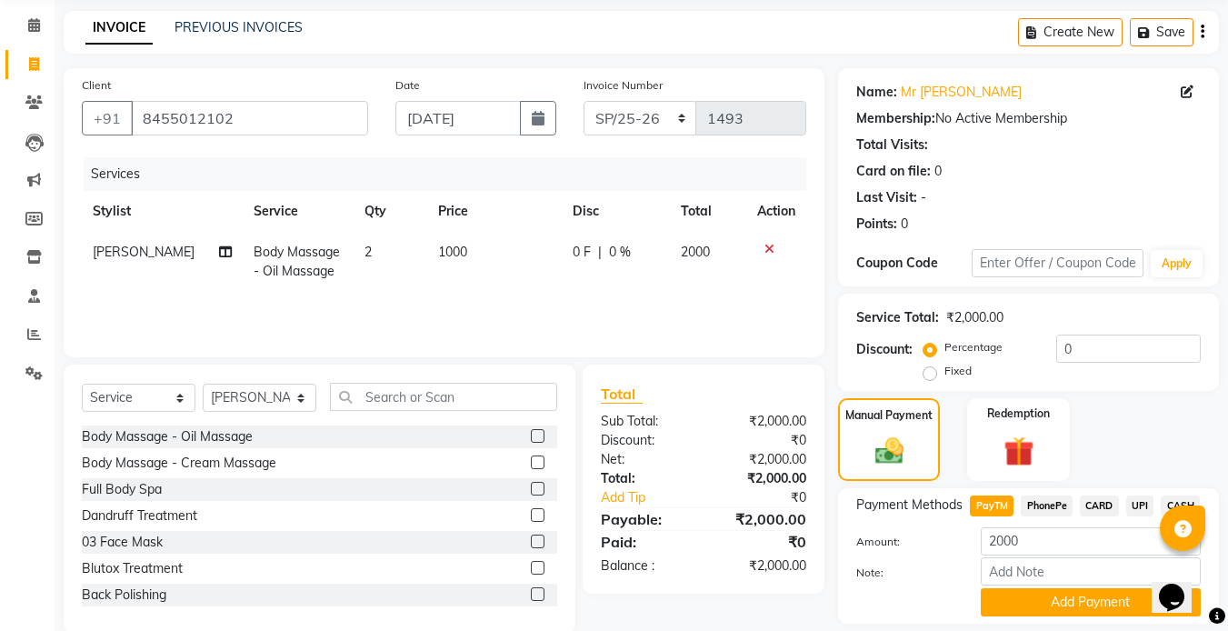
scroll to position [125, 0]
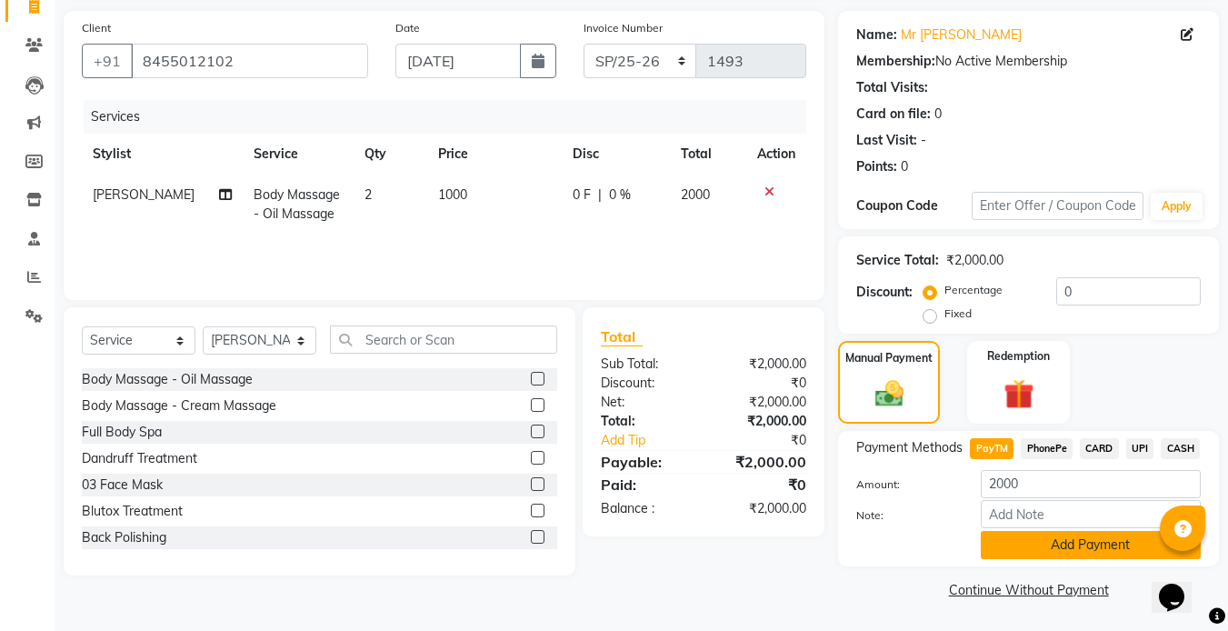
click at [1108, 540] on button "Add Payment" at bounding box center [1091, 545] width 220 height 28
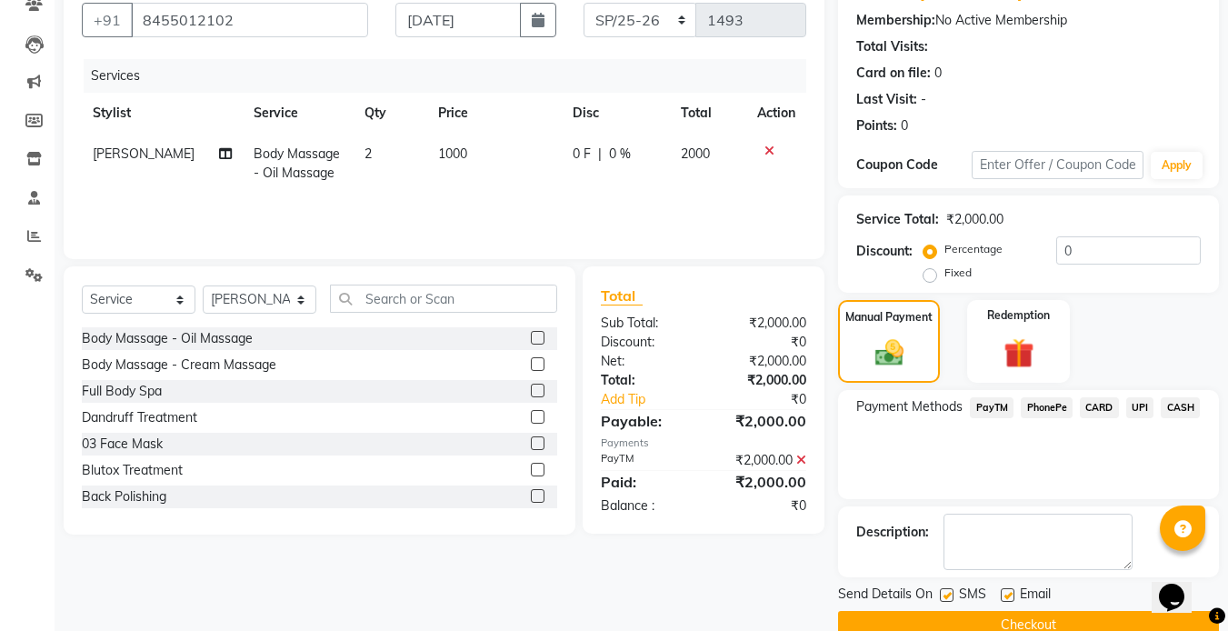
scroll to position [202, 0]
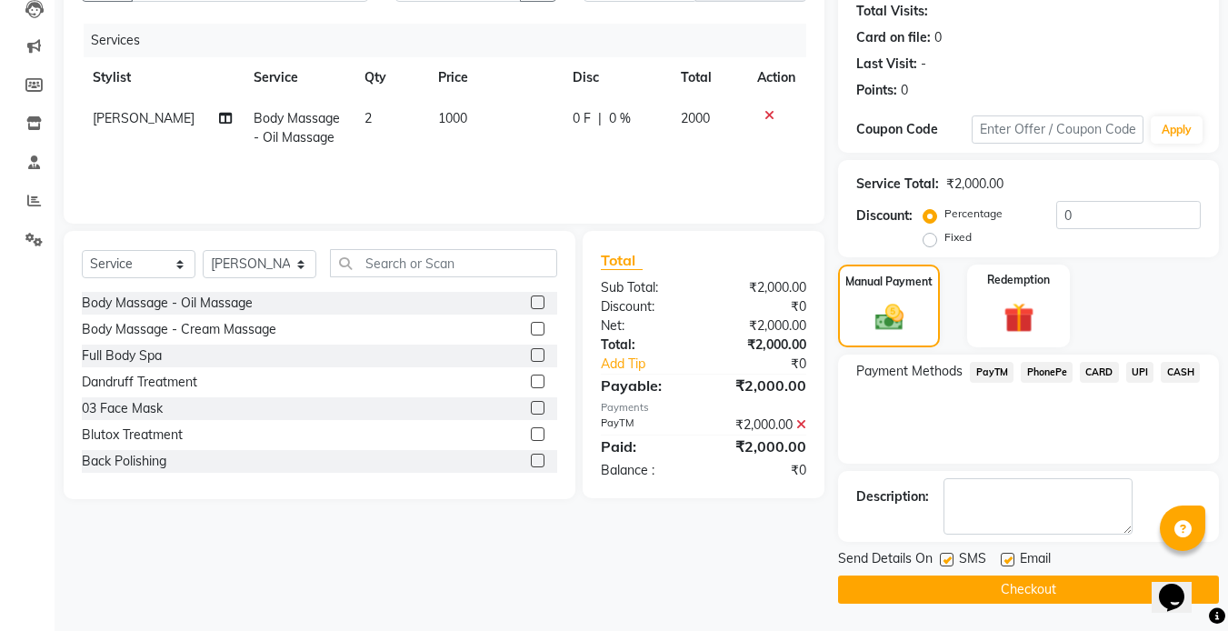
click at [952, 560] on label at bounding box center [947, 560] width 14 height 14
click at [952, 560] on input "checkbox" at bounding box center [946, 560] width 12 height 12
click at [1011, 561] on label at bounding box center [1008, 560] width 14 height 14
click at [1011, 561] on input "checkbox" at bounding box center [1007, 560] width 12 height 12
click at [982, 587] on button "Checkout" at bounding box center [1028, 589] width 381 height 28
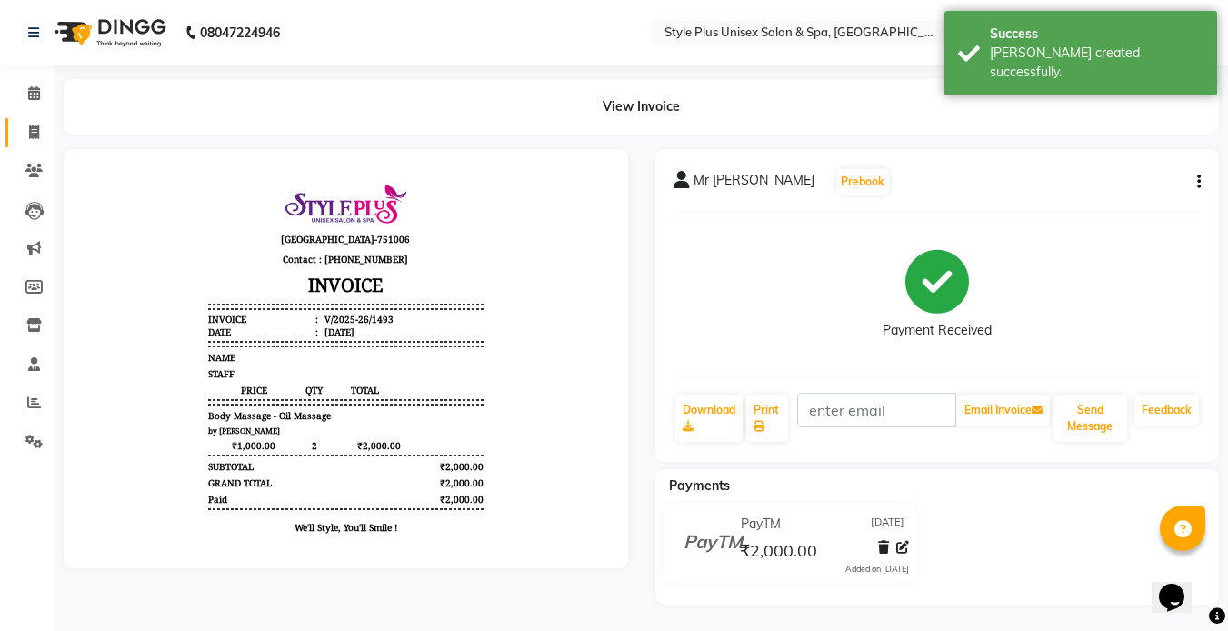
click at [16, 124] on link "Invoice" at bounding box center [27, 133] width 44 height 30
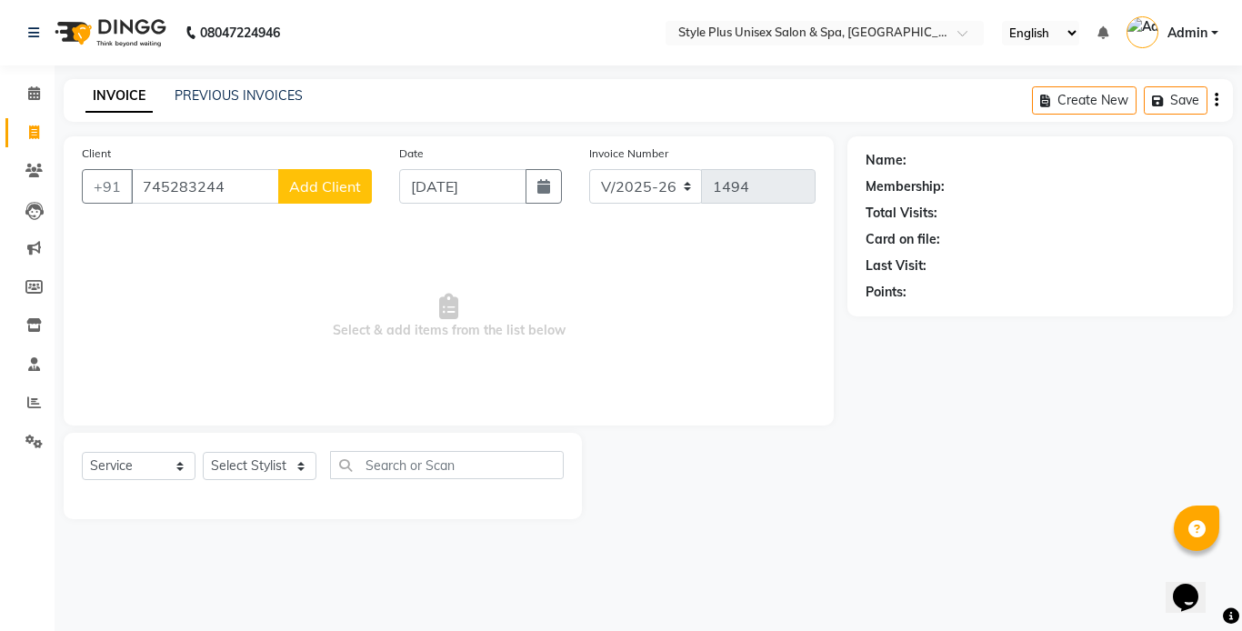
click at [306, 186] on span "Add Client" at bounding box center [325, 186] width 72 height 18
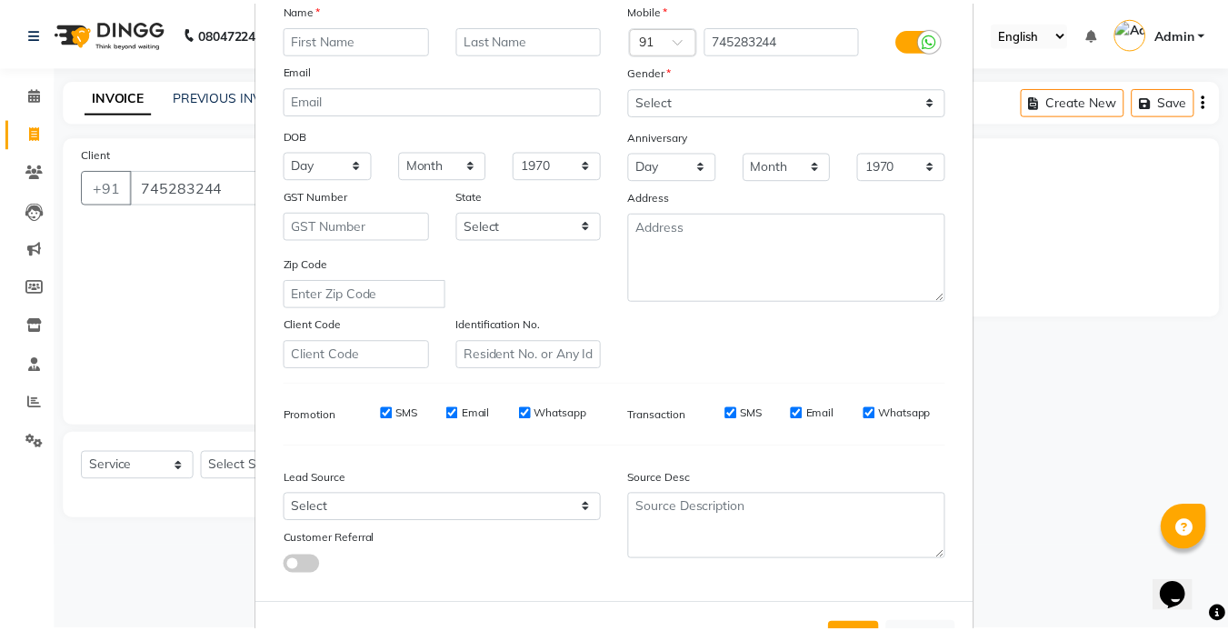
scroll to position [208, 0]
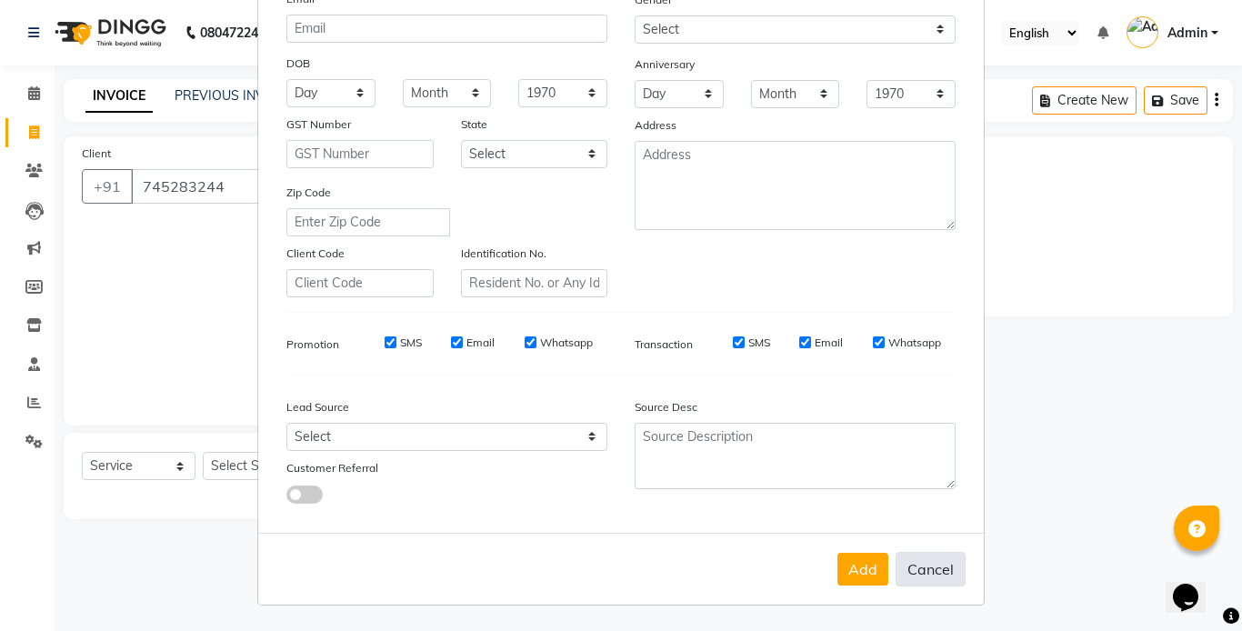
click at [927, 580] on button "Cancel" at bounding box center [930, 569] width 70 height 35
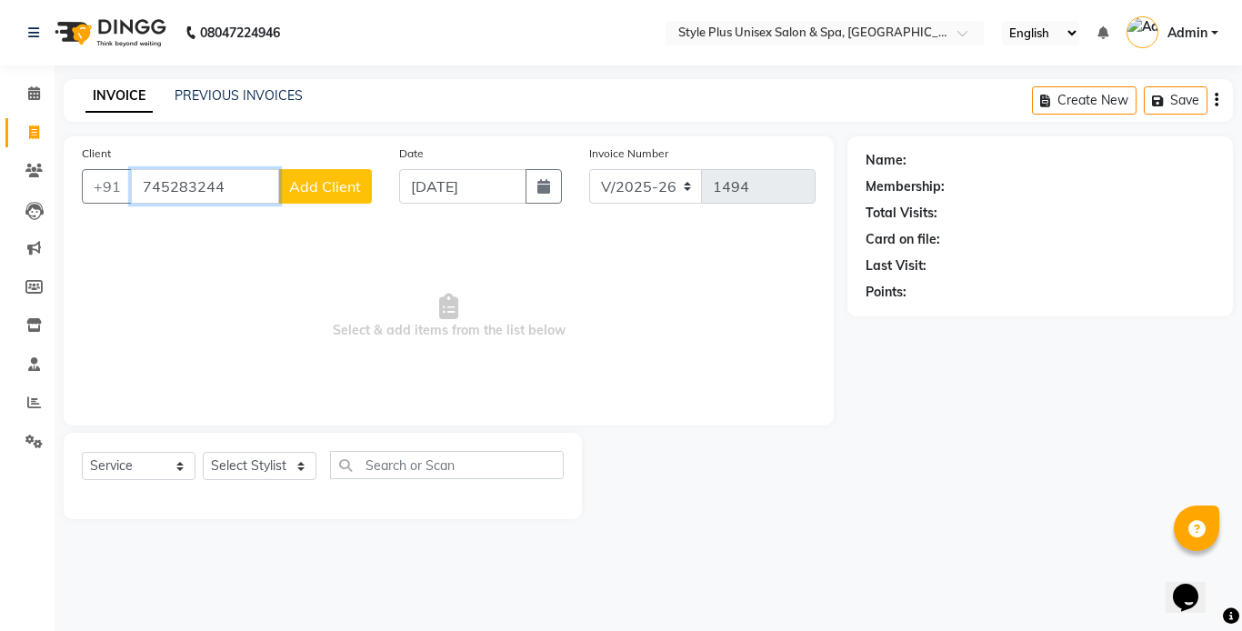
click at [242, 191] on input "745283244" at bounding box center [205, 186] width 148 height 35
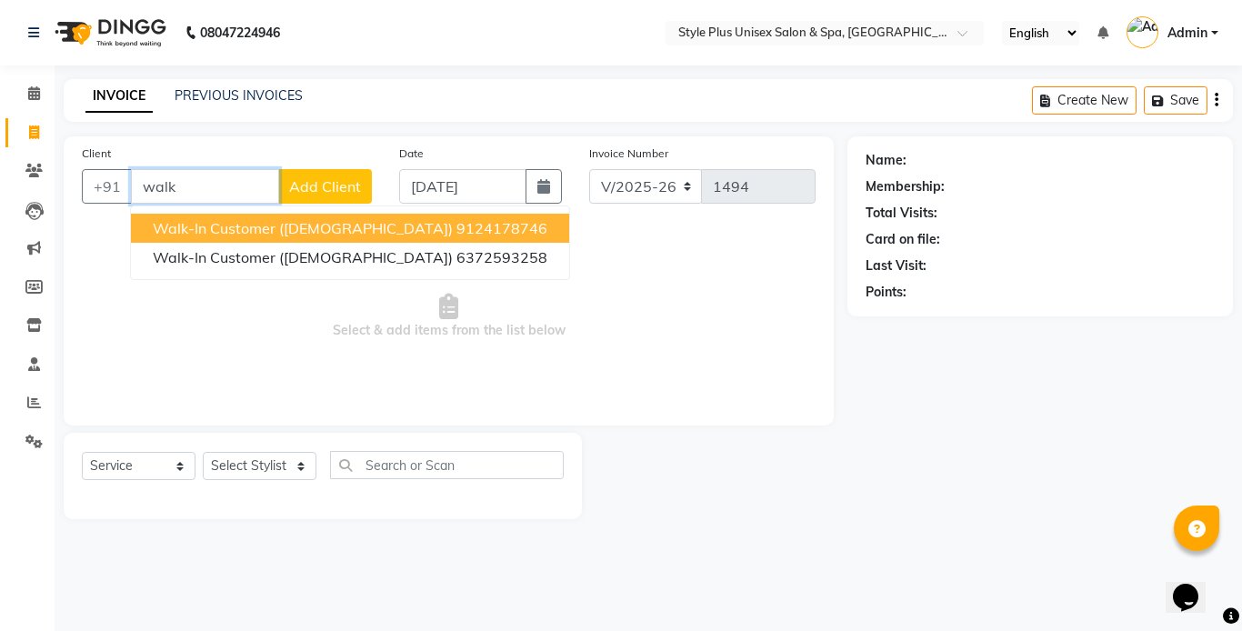
click at [285, 236] on span "Walk-in Customer (Male)" at bounding box center [303, 228] width 300 height 18
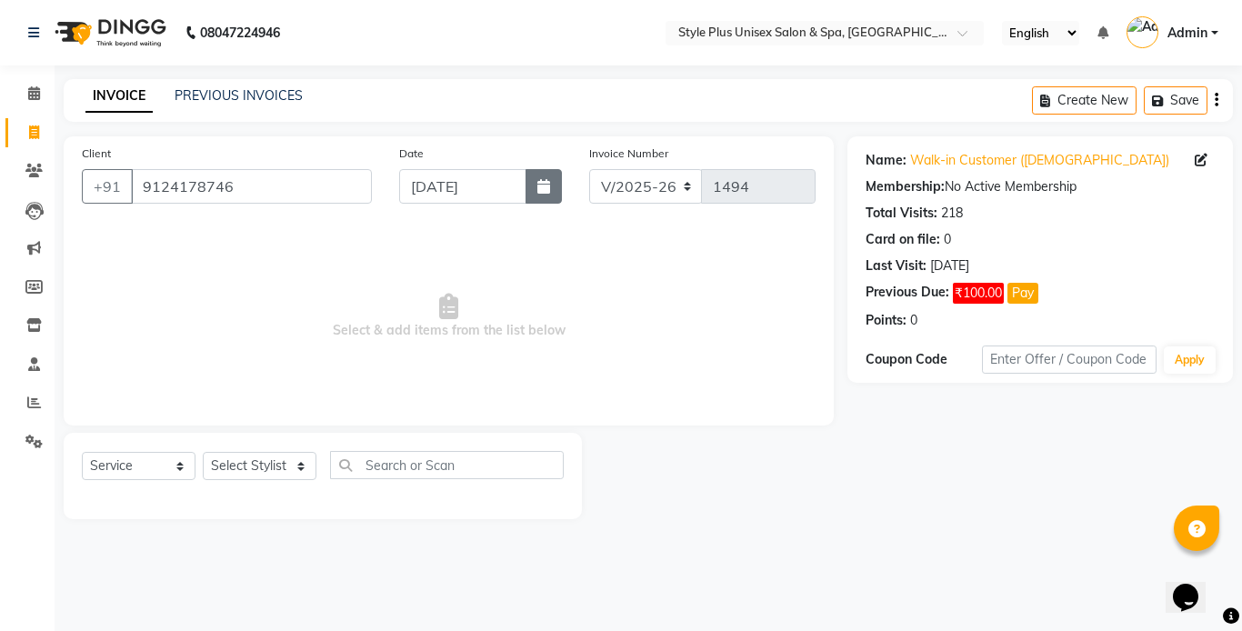
click at [554, 190] on button "button" at bounding box center [543, 186] width 36 height 35
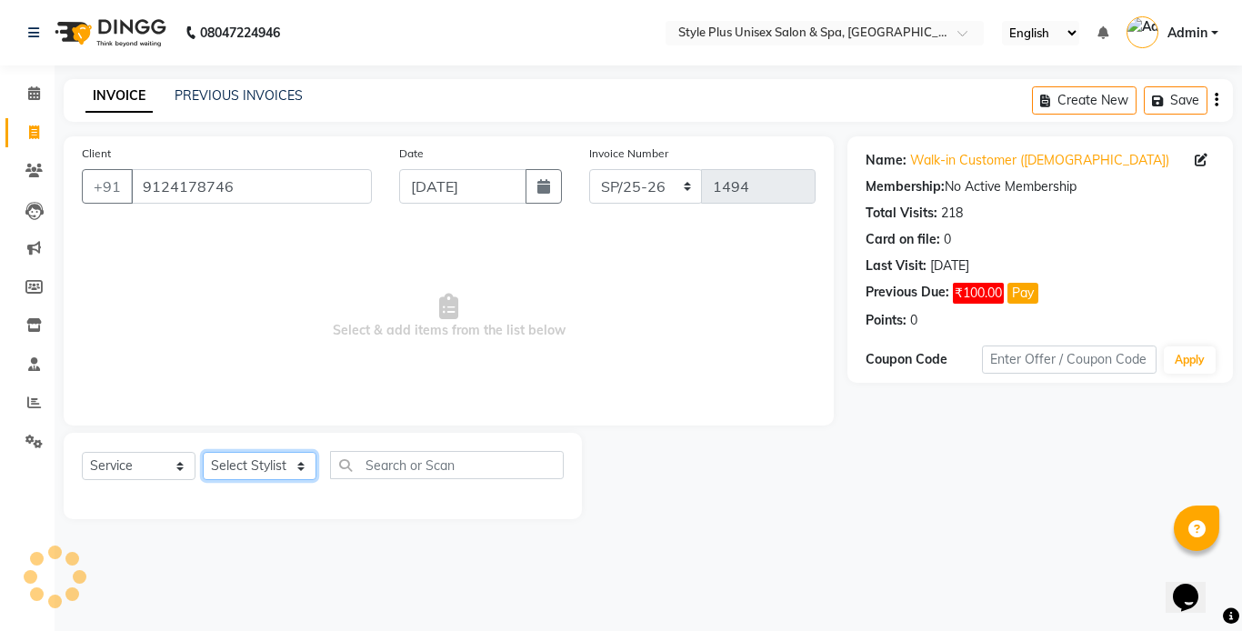
click at [277, 473] on select "Select Stylist Ashish Badal Behera Dipti J Sonali Patra MD Mohin Rojalin Sahoo …" at bounding box center [260, 466] width 114 height 28
click at [203, 452] on select "Select Stylist Ashish Badal Behera Dipti J Sonali Patra MD Mohin Rojalin Sahoo …" at bounding box center [260, 466] width 114 height 28
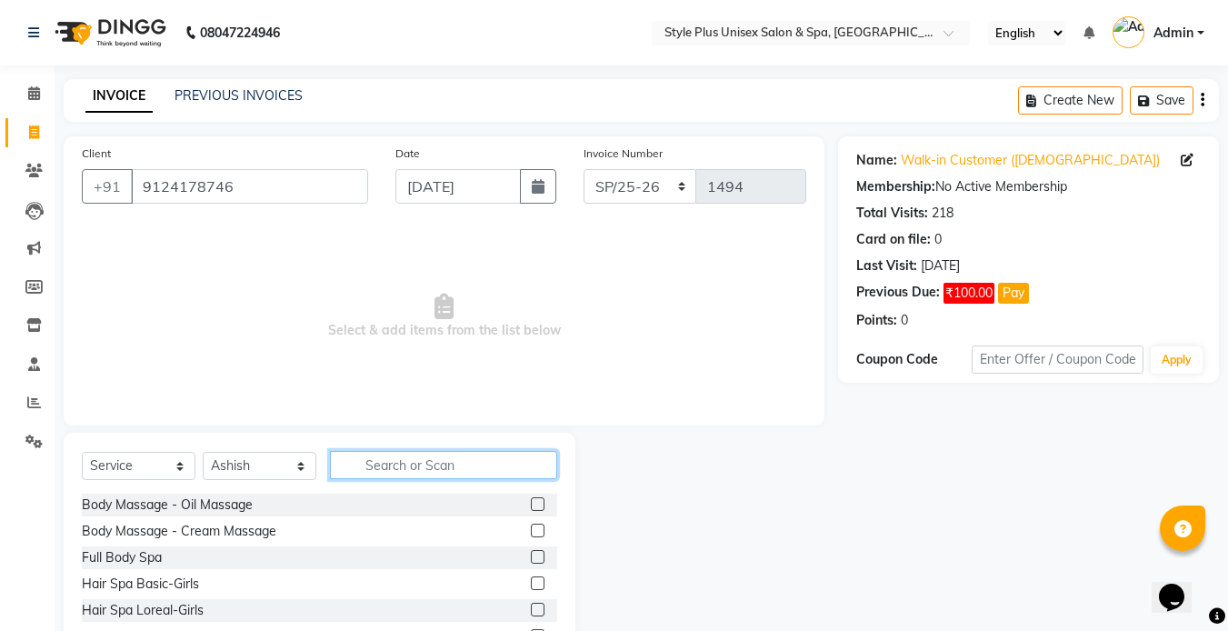
click at [434, 462] on input "text" at bounding box center [443, 465] width 227 height 28
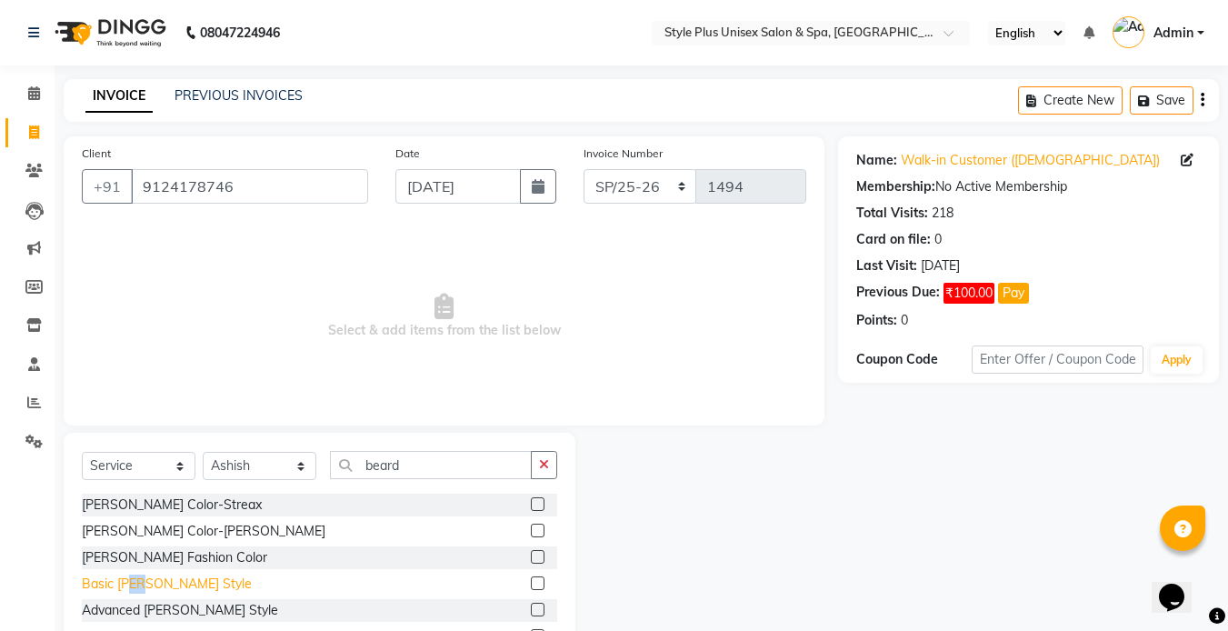
drag, startPoint x: 135, startPoint y: 594, endPoint x: 148, endPoint y: 590, distance: 13.5
click at [148, 590] on div "Basic [PERSON_NAME] Style" at bounding box center [319, 584] width 475 height 23
click at [148, 590] on div "Basic [PERSON_NAME] Style" at bounding box center [167, 583] width 170 height 19
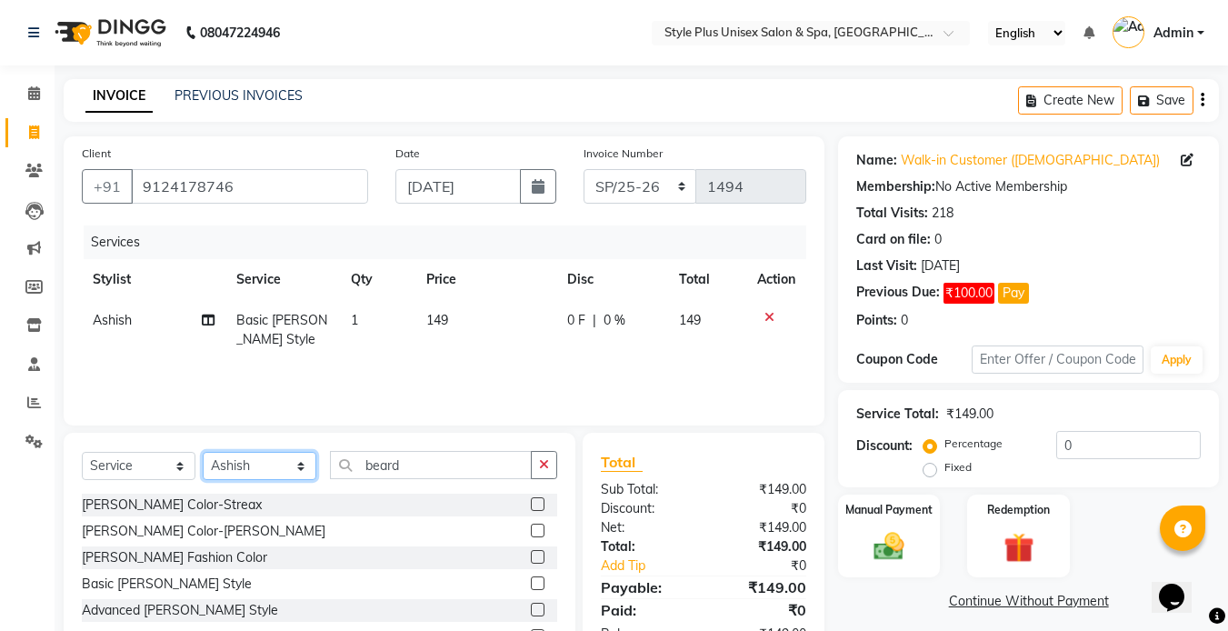
click at [271, 462] on select "Select Stylist Ashish Badal Behera Dipti J Sonali Patra MD Mohin Rojalin Sahoo …" at bounding box center [260, 466] width 114 height 28
click at [203, 452] on select "Select Stylist Ashish Badal Behera Dipti J Sonali Patra MD Mohin Rojalin Sahoo …" at bounding box center [260, 466] width 114 height 28
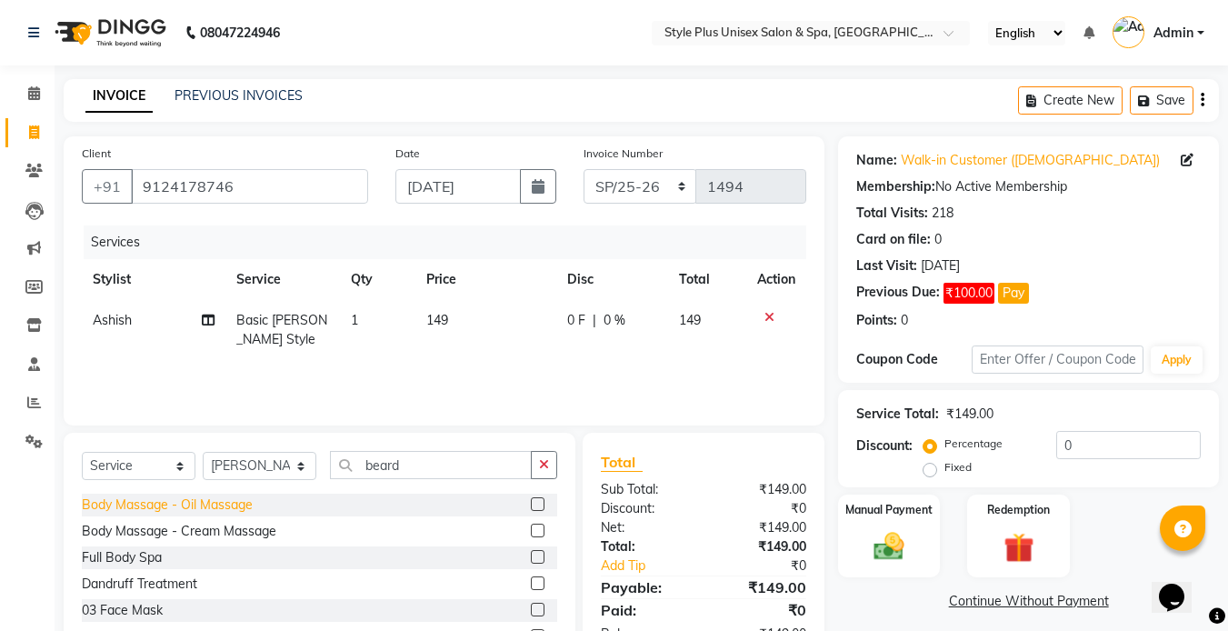
click at [225, 506] on div "Body Massage - Oil Massage" at bounding box center [167, 504] width 171 height 19
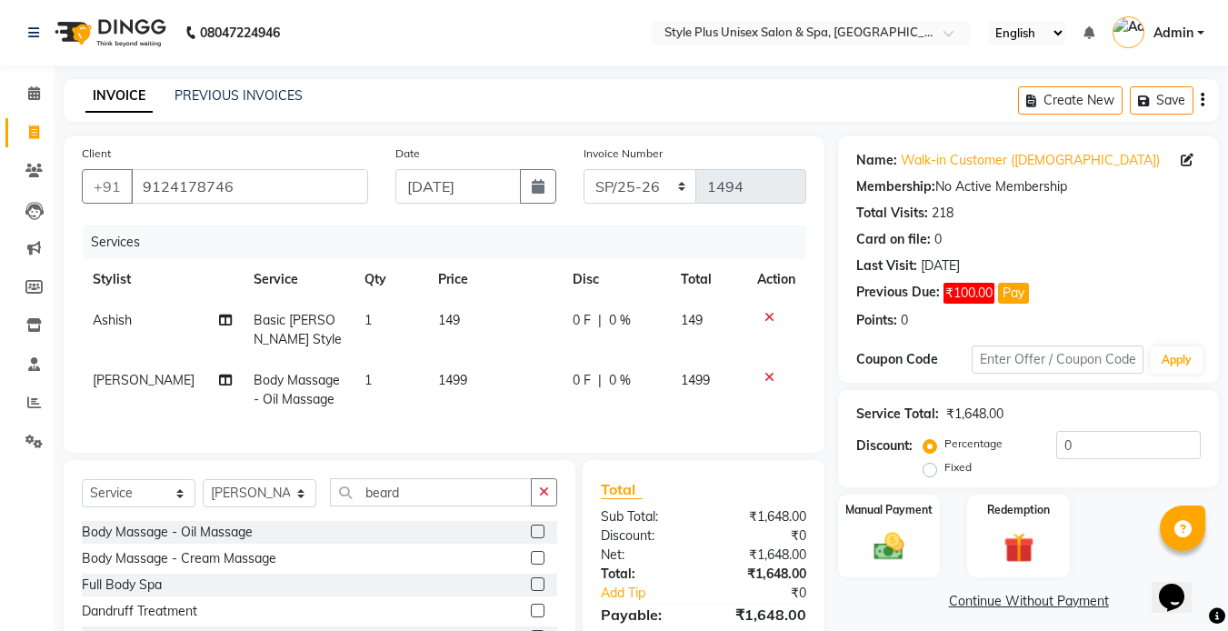
click at [451, 323] on span "149" at bounding box center [449, 320] width 22 height 16
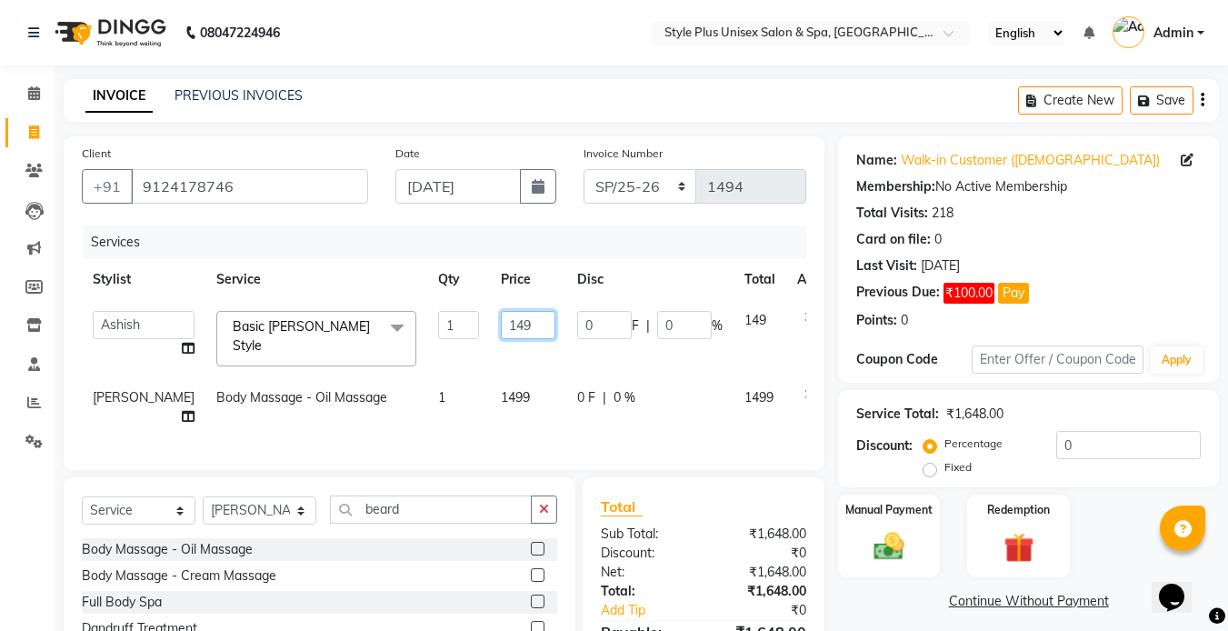
click at [501, 325] on input "149" at bounding box center [528, 325] width 55 height 28
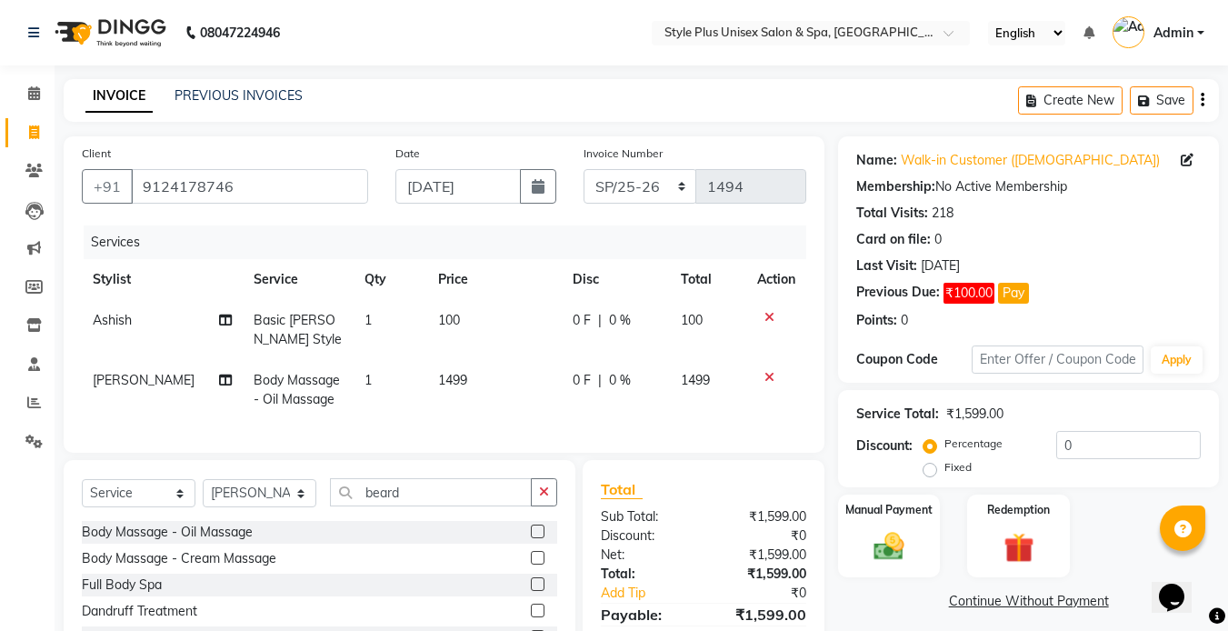
click at [493, 386] on td "1499" at bounding box center [494, 390] width 135 height 60
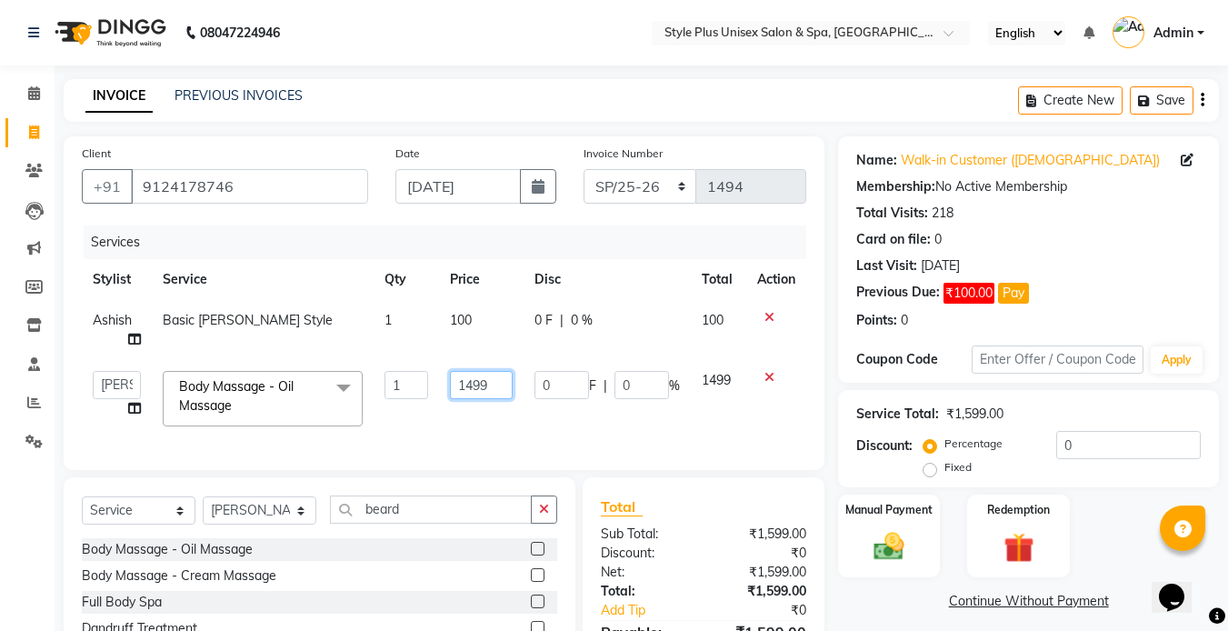
click at [498, 386] on input "1499" at bounding box center [481, 385] width 63 height 28
click at [867, 540] on img at bounding box center [889, 546] width 51 height 36
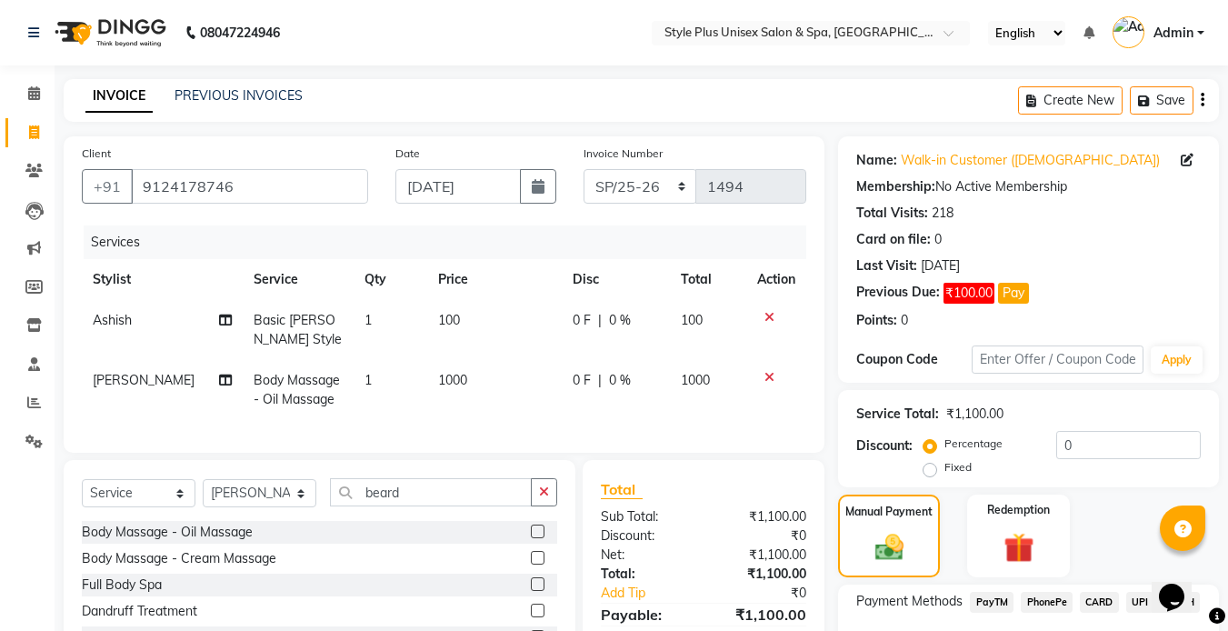
scroll to position [138, 0]
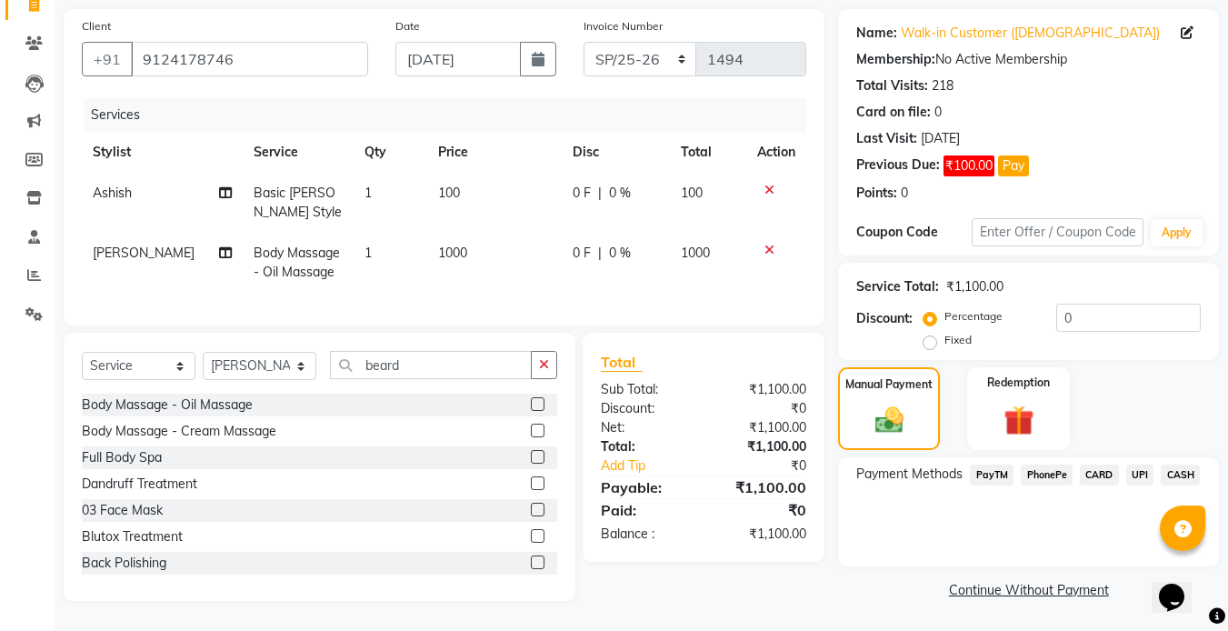
click at [1177, 464] on span "CASH" at bounding box center [1180, 474] width 39 height 21
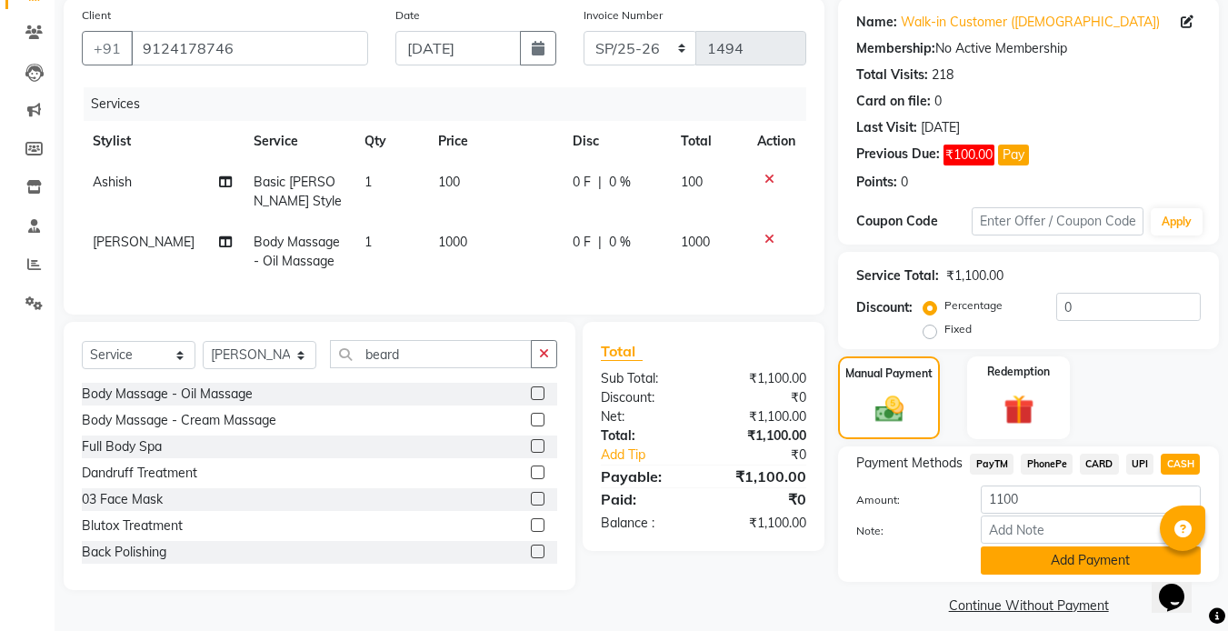
click at [1097, 560] on button "Add Payment" at bounding box center [1091, 560] width 220 height 28
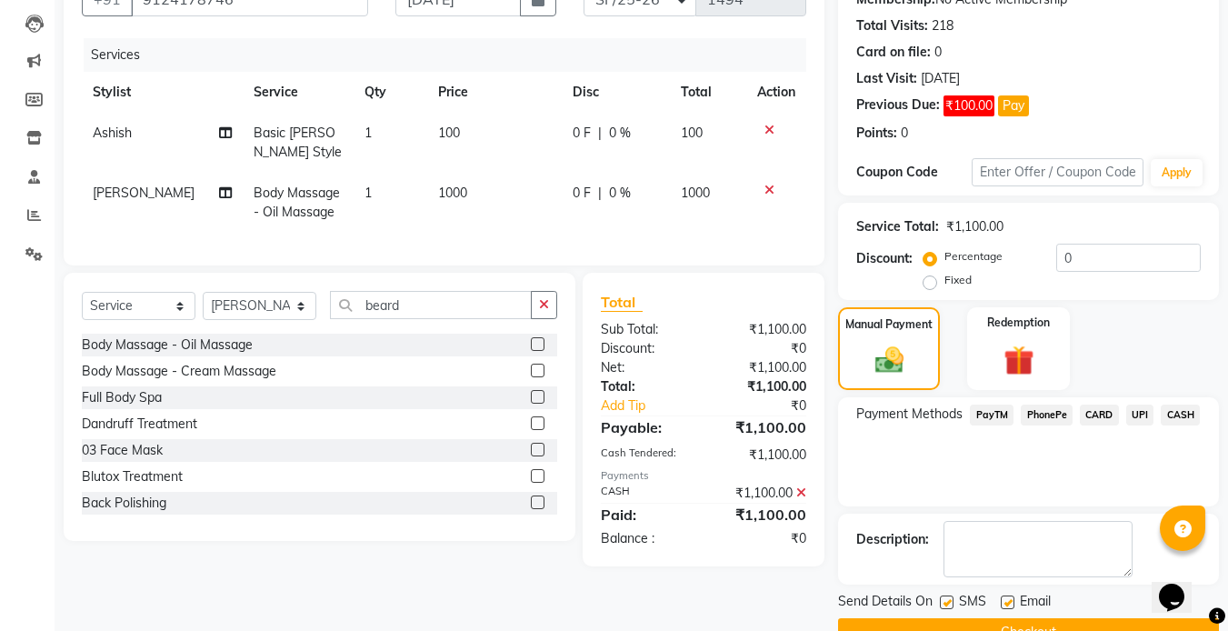
scroll to position [230, 0]
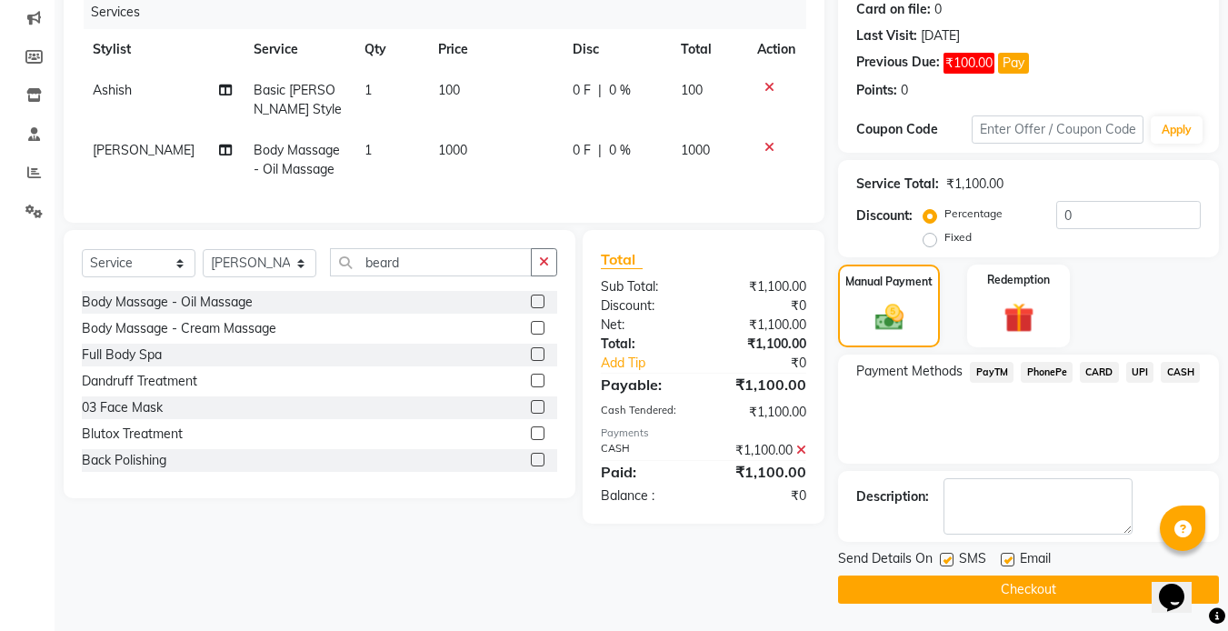
click at [953, 554] on label at bounding box center [947, 560] width 14 height 14
click at [952, 554] on input "checkbox" at bounding box center [946, 560] width 12 height 12
click at [1008, 557] on label at bounding box center [1008, 560] width 14 height 14
click at [1008, 557] on input "checkbox" at bounding box center [1007, 560] width 12 height 12
click at [960, 590] on button "Checkout" at bounding box center [1028, 589] width 381 height 28
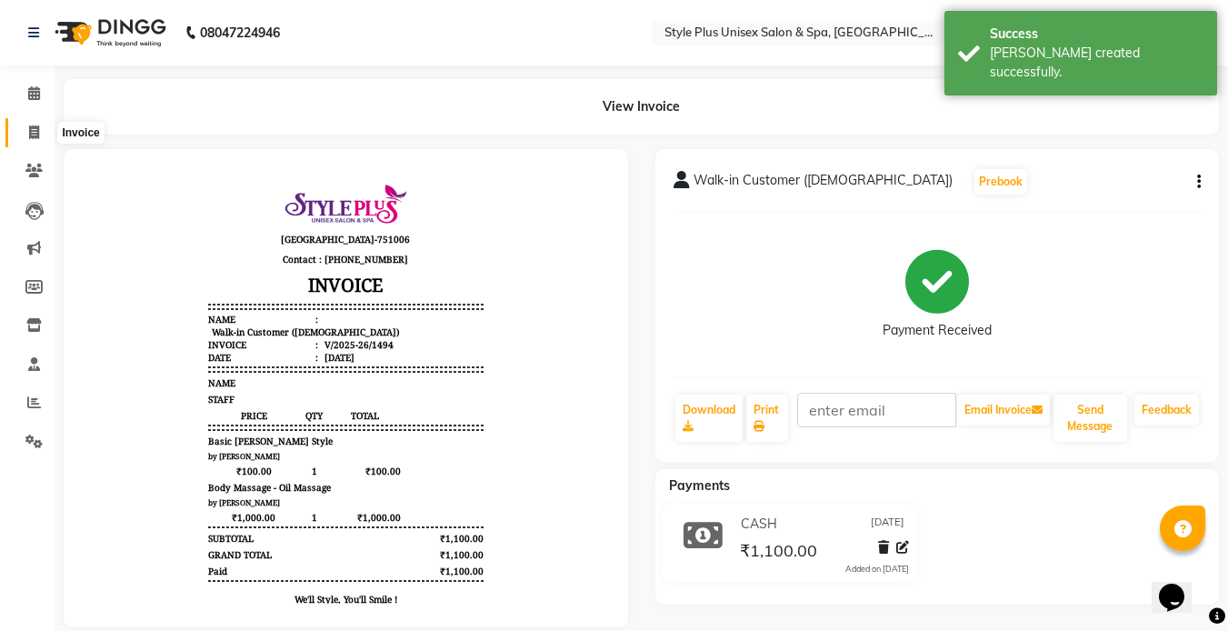
click at [38, 129] on icon at bounding box center [34, 132] width 10 height 14
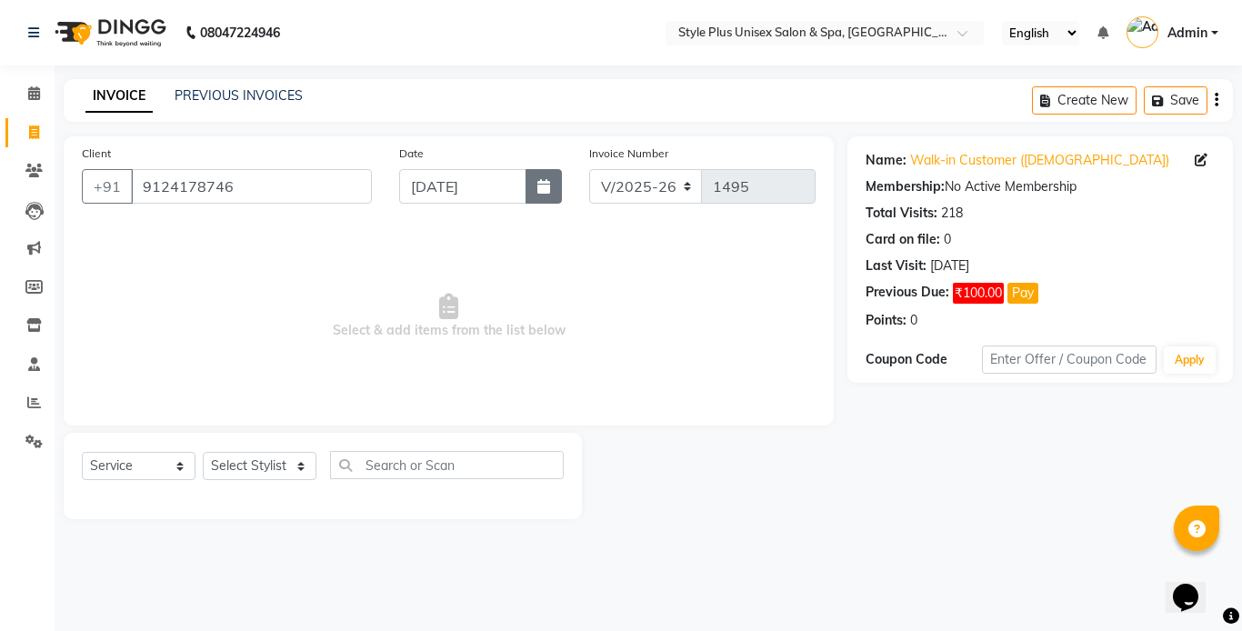
click at [540, 183] on icon "button" at bounding box center [543, 186] width 13 height 15
click at [290, 469] on select "Select Stylist Ashish Badal Behera Dipti J Sonali Patra MD Mohin Rojalin Sahoo …" at bounding box center [260, 466] width 114 height 28
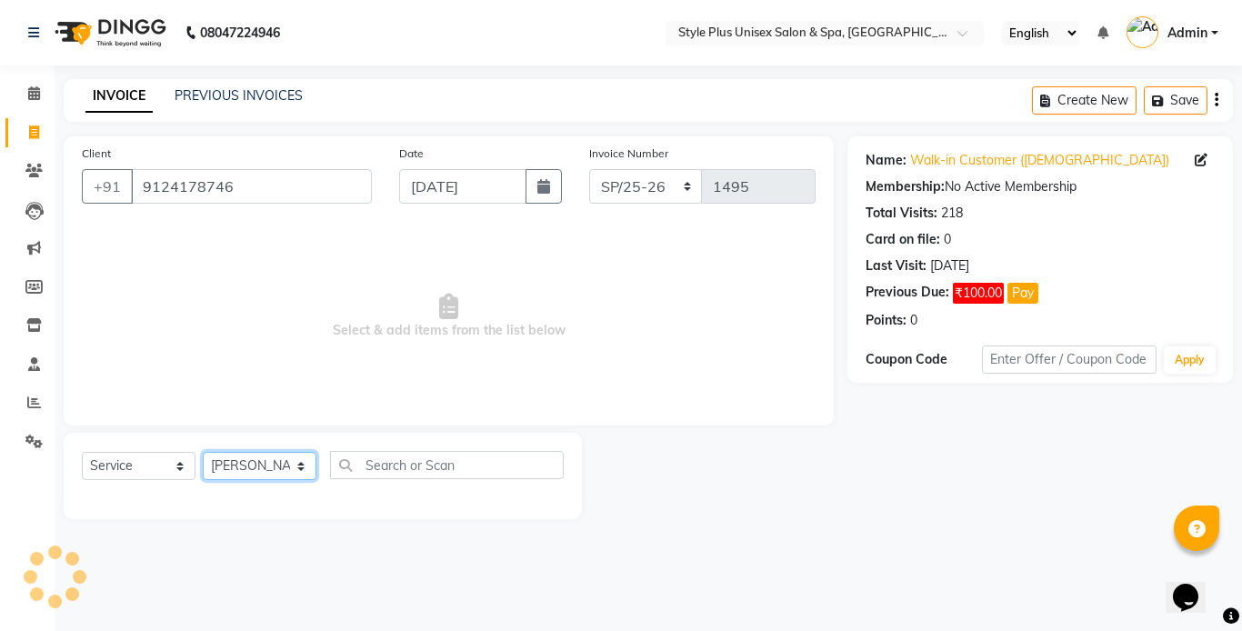
click at [203, 452] on select "Select Stylist Ashish Badal Behera Dipti J Sonali Patra MD Mohin Rojalin Sahoo …" at bounding box center [260, 466] width 114 height 28
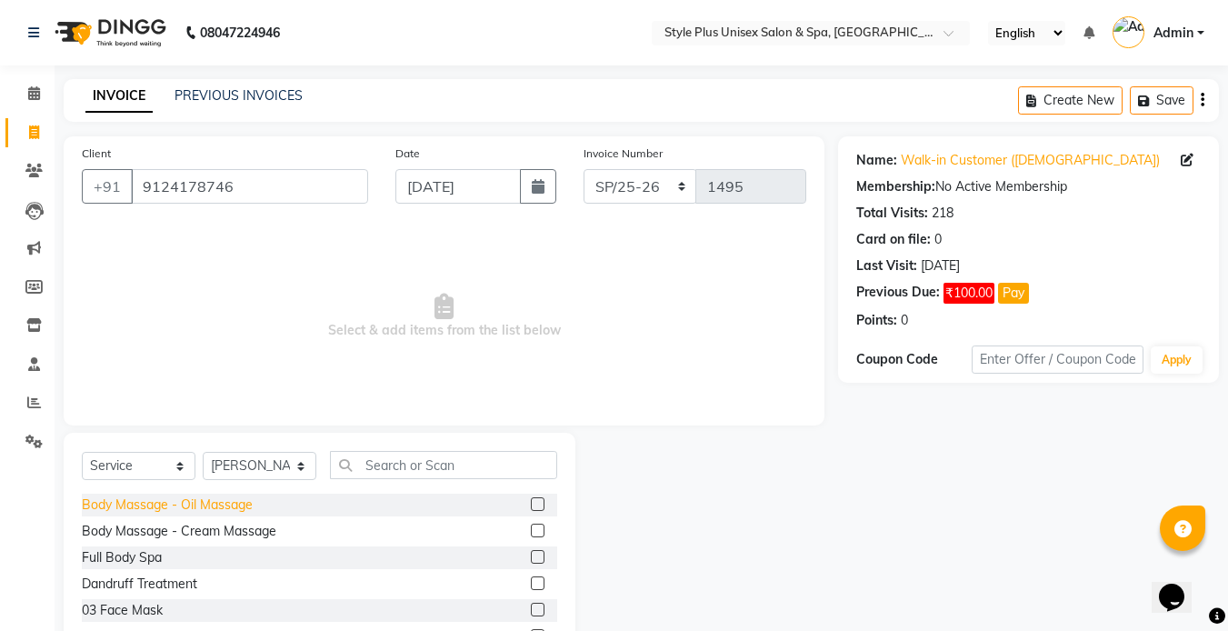
click at [235, 506] on div "Body Massage - Oil Massage" at bounding box center [167, 504] width 171 height 19
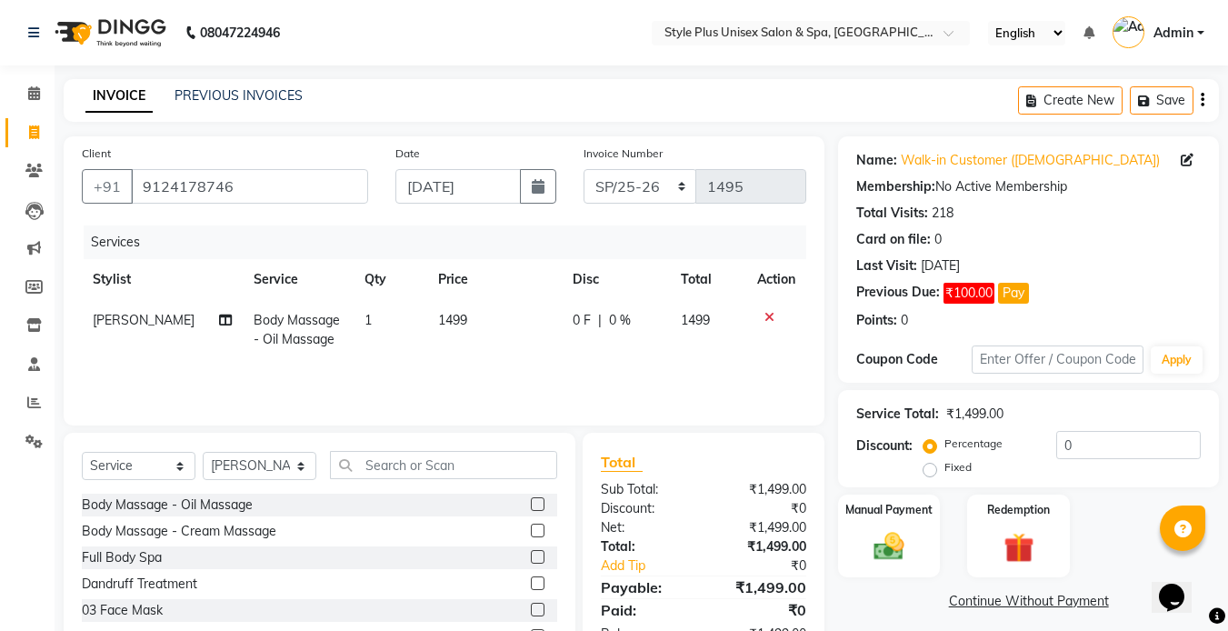
click at [443, 320] on span "1499" at bounding box center [452, 320] width 29 height 16
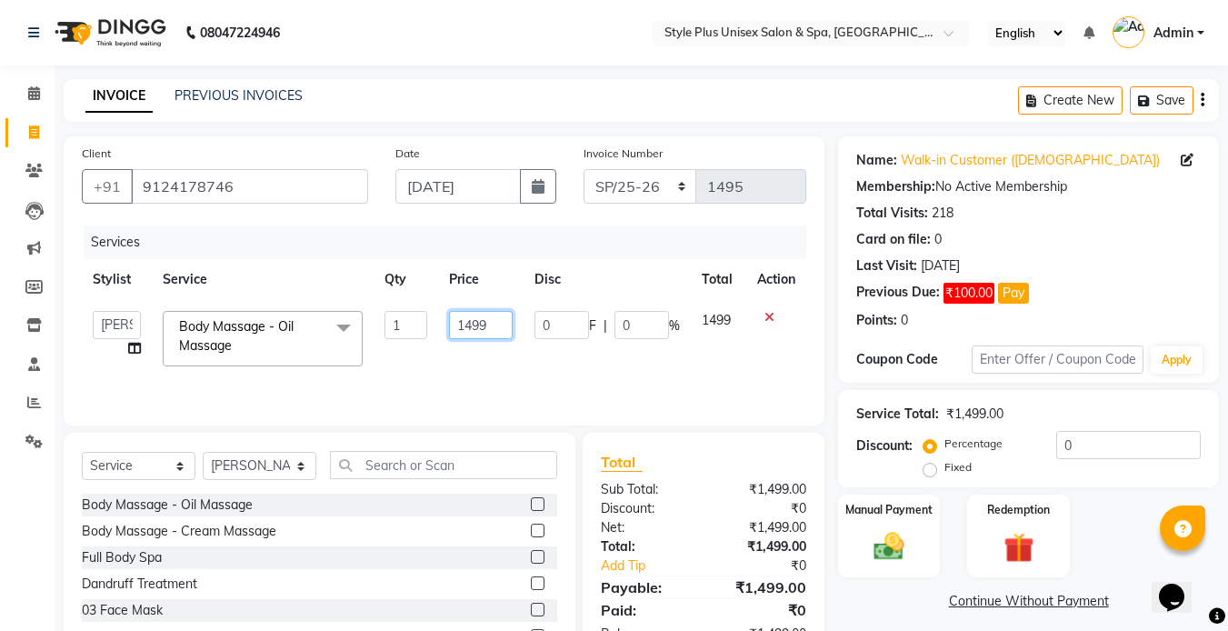
click at [505, 324] on input "1499" at bounding box center [480, 325] width 63 height 28
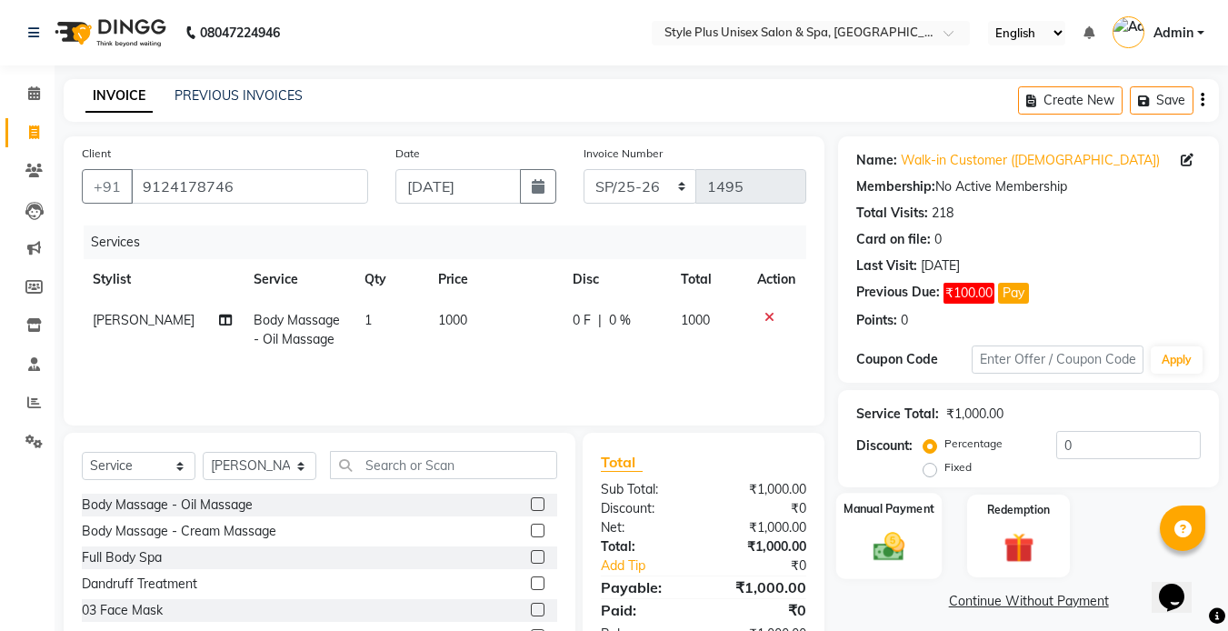
click at [920, 562] on div "Manual Payment" at bounding box center [889, 536] width 106 height 86
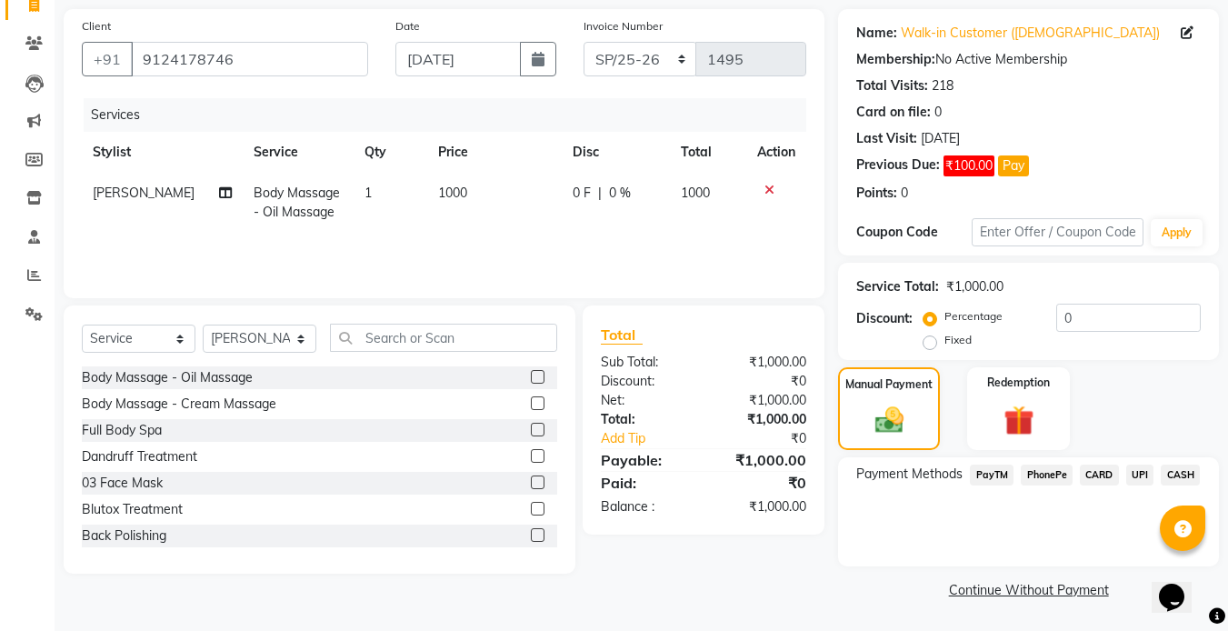
click at [1179, 472] on span "CASH" at bounding box center [1180, 474] width 39 height 21
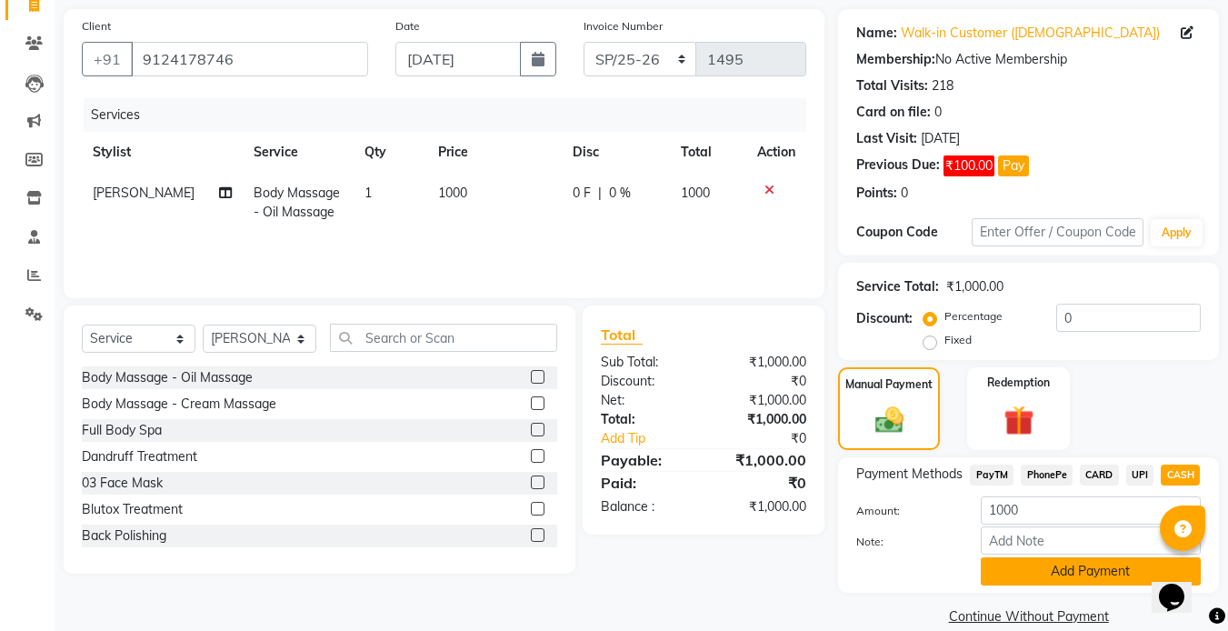
click at [1051, 575] on button "Add Payment" at bounding box center [1091, 571] width 220 height 28
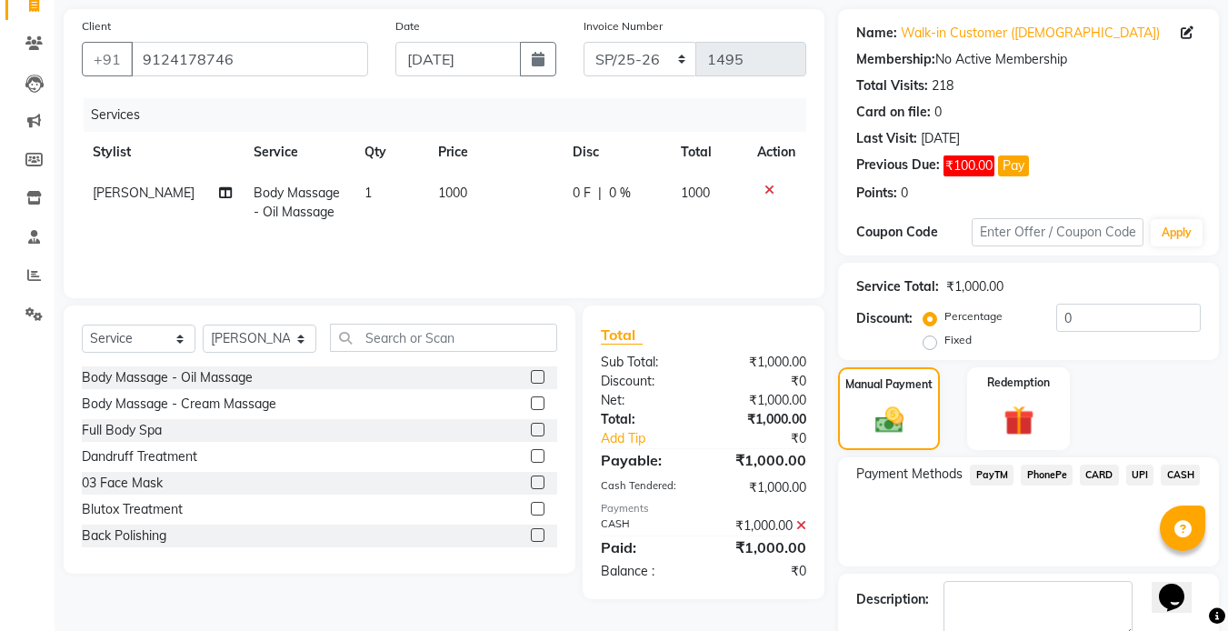
scroll to position [230, 0]
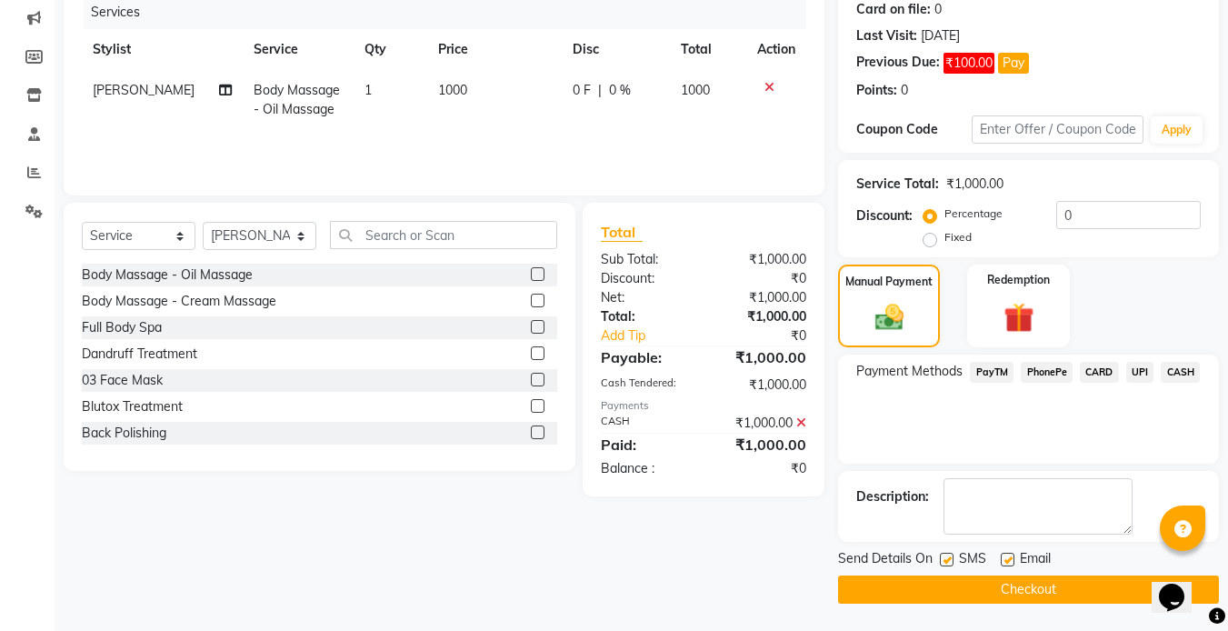
click at [947, 554] on label at bounding box center [947, 560] width 14 height 14
click at [947, 554] on input "checkbox" at bounding box center [946, 560] width 12 height 12
click at [1009, 558] on label at bounding box center [1008, 560] width 14 height 14
click at [1009, 558] on input "checkbox" at bounding box center [1007, 560] width 12 height 12
click at [979, 584] on button "Checkout" at bounding box center [1028, 589] width 381 height 28
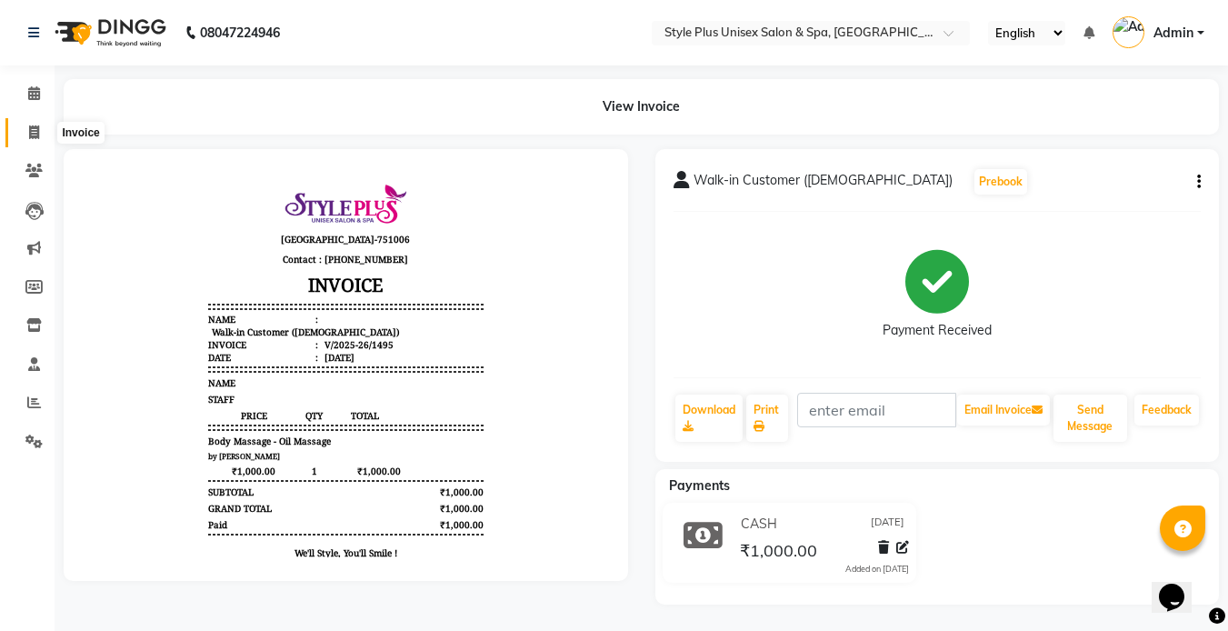
click at [36, 140] on span at bounding box center [34, 133] width 32 height 21
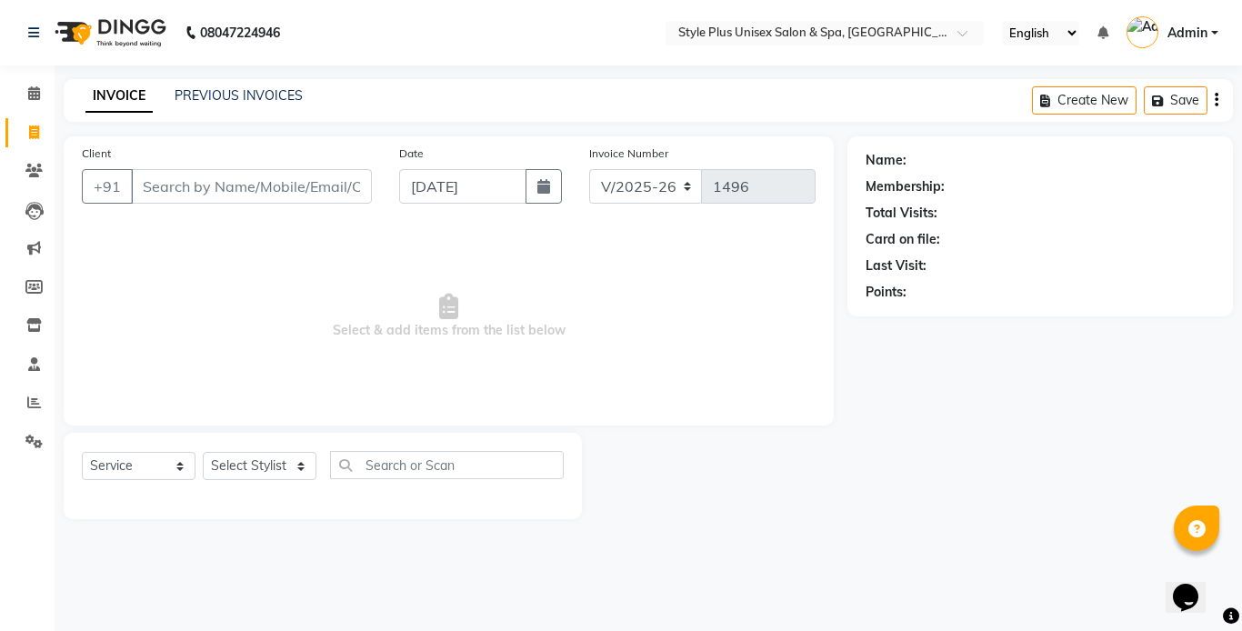
click at [194, 174] on input "Client" at bounding box center [251, 186] width 241 height 35
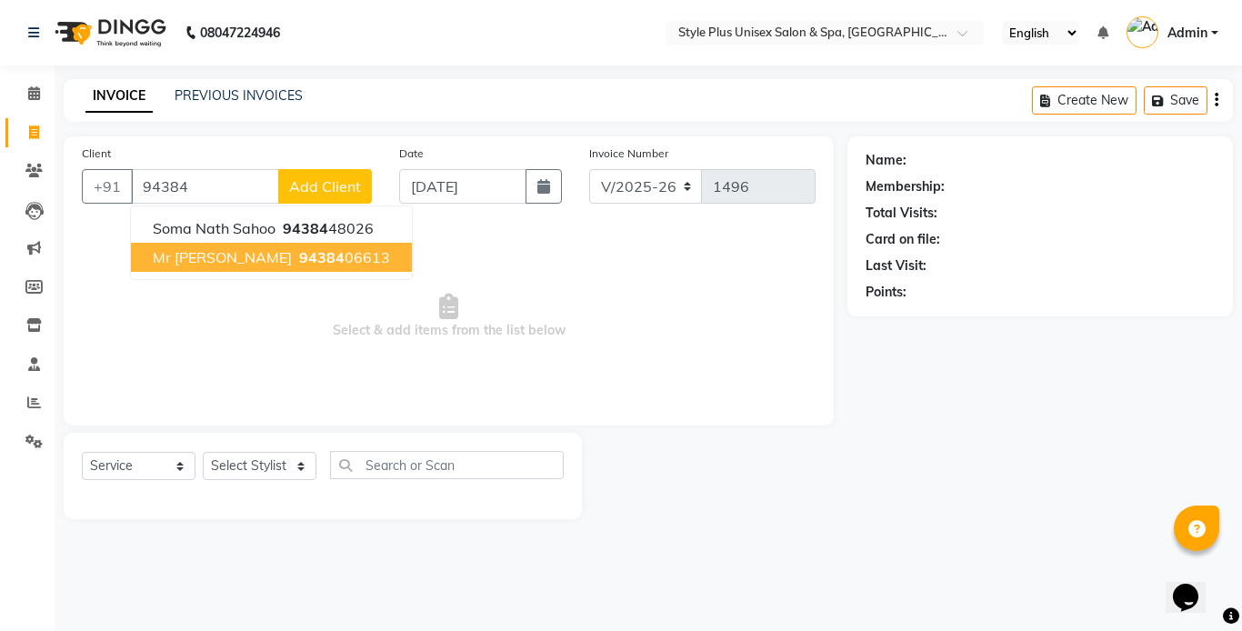
click at [295, 261] on ngb-highlight "94384 06613" at bounding box center [342, 257] width 95 height 18
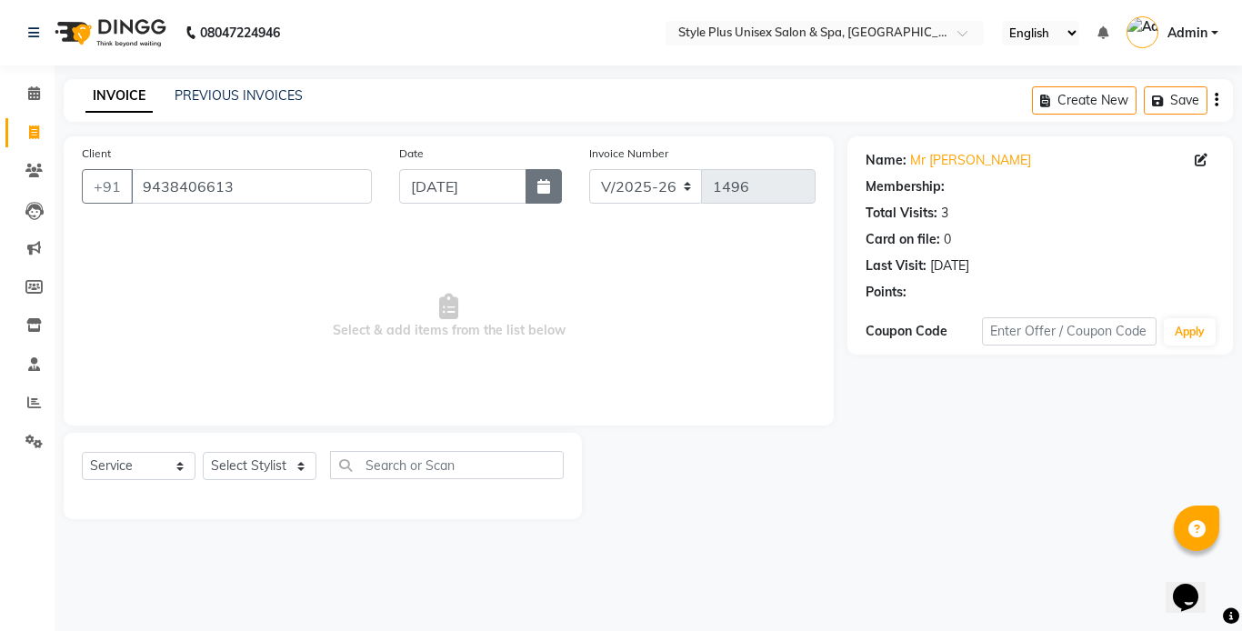
click at [542, 199] on button "button" at bounding box center [543, 186] width 36 height 35
click at [287, 455] on select "Select Stylist Ashish Badal Behera Dipti J Sonali Patra MD Mohin Rojalin Sahoo …" at bounding box center [260, 466] width 114 height 28
click at [203, 452] on select "Select Stylist Ashish Badal Behera Dipti J Sonali Patra MD Mohin Rojalin Sahoo …" at bounding box center [260, 466] width 114 height 28
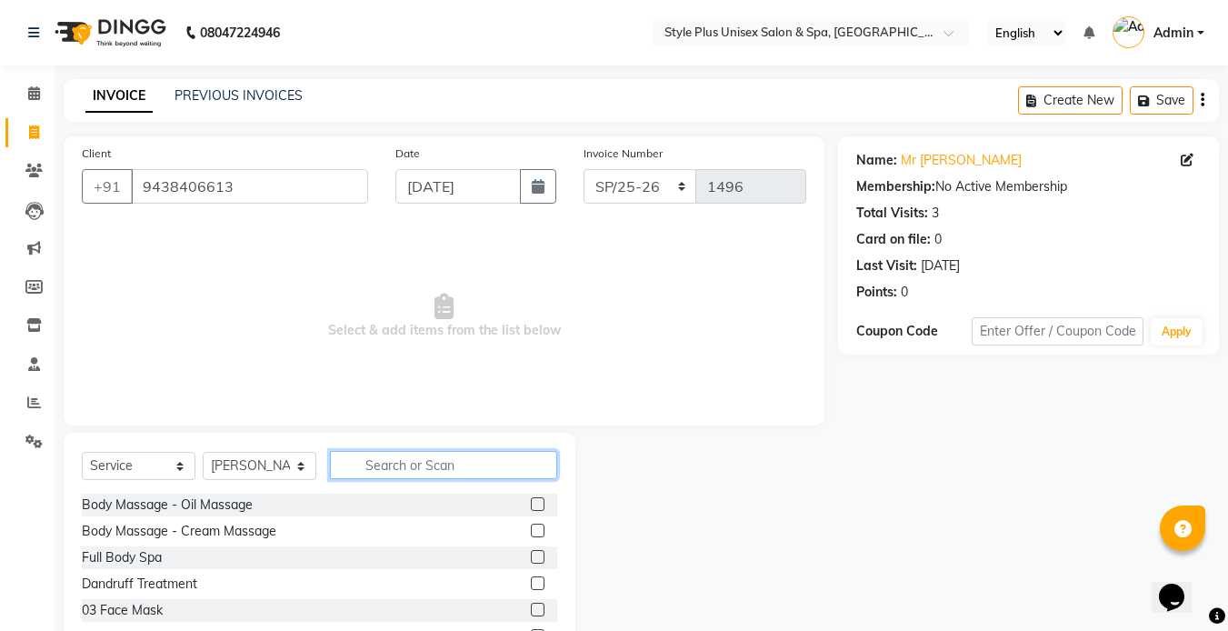
click at [385, 460] on input "text" at bounding box center [443, 465] width 227 height 28
click at [225, 506] on div "Body Massage - Oil Massage" at bounding box center [167, 504] width 171 height 19
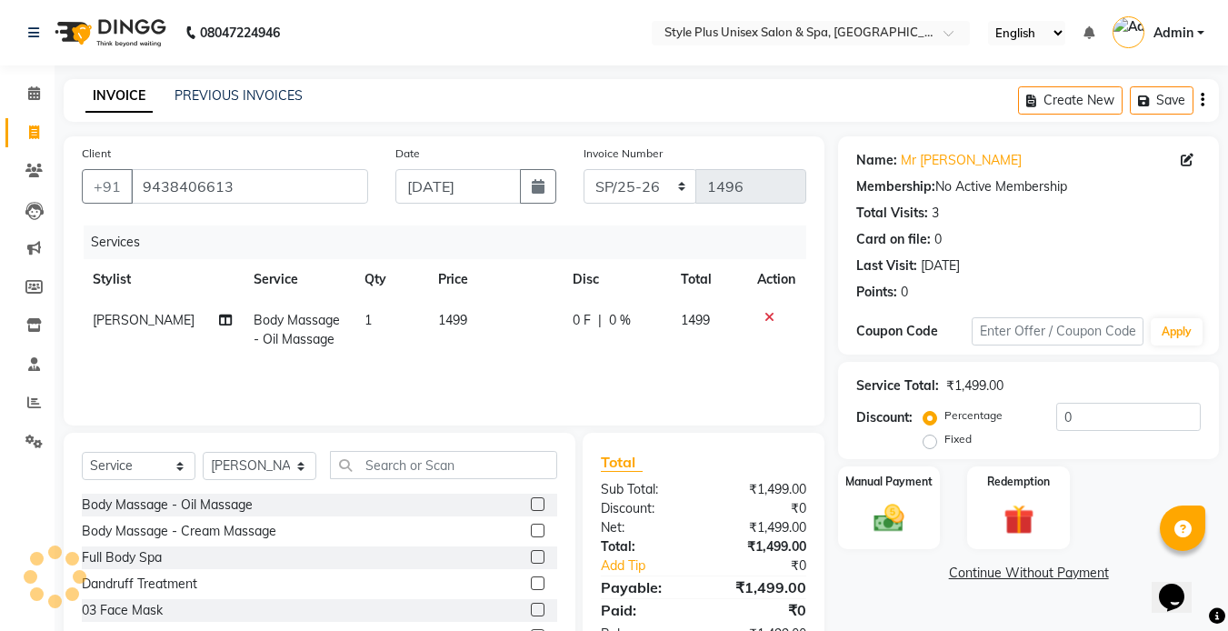
click at [459, 326] on td "1499" at bounding box center [494, 330] width 135 height 60
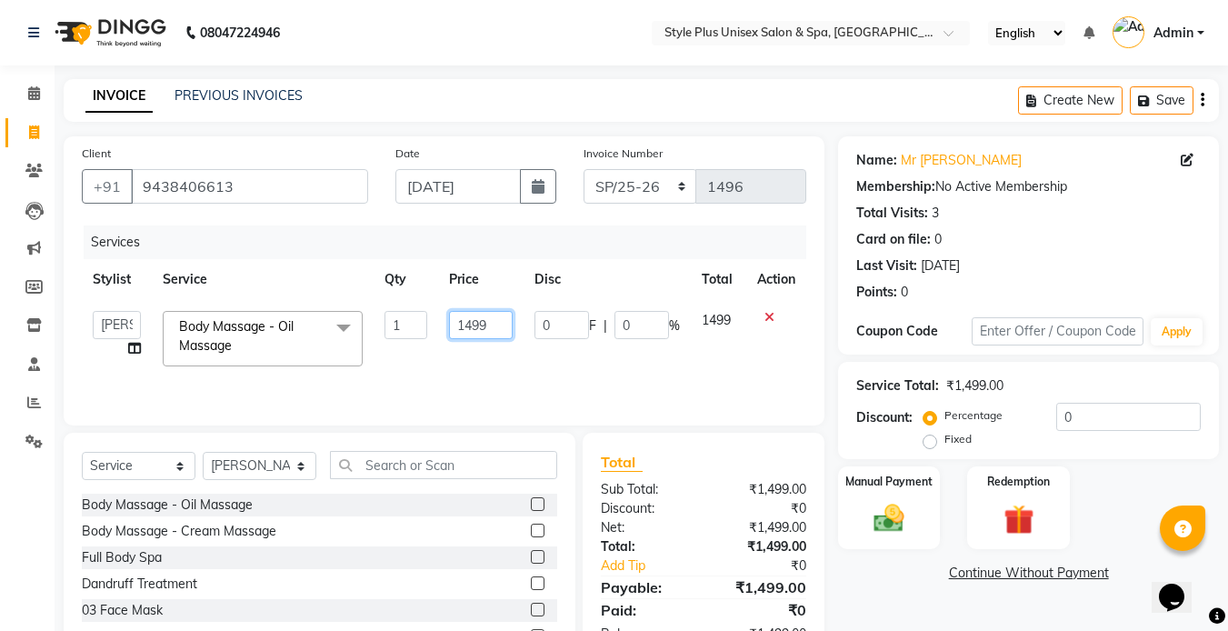
click at [510, 325] on input "1499" at bounding box center [480, 325] width 63 height 28
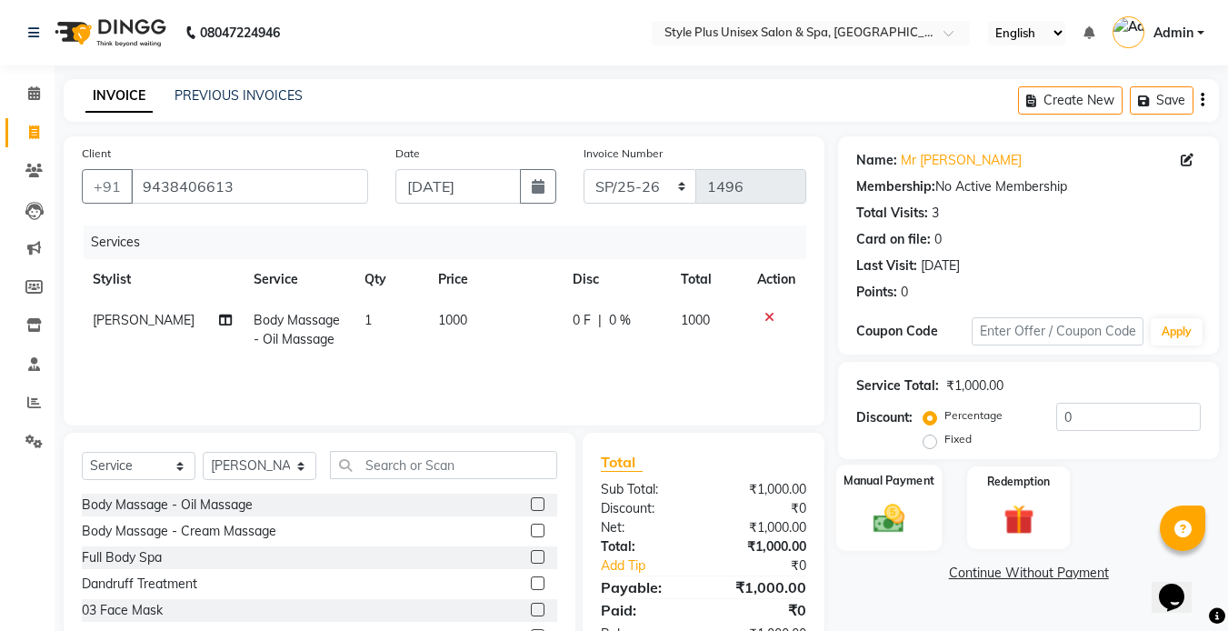
click at [870, 510] on img at bounding box center [889, 518] width 51 height 36
click at [995, 574] on span "PayTM" at bounding box center [992, 574] width 44 height 21
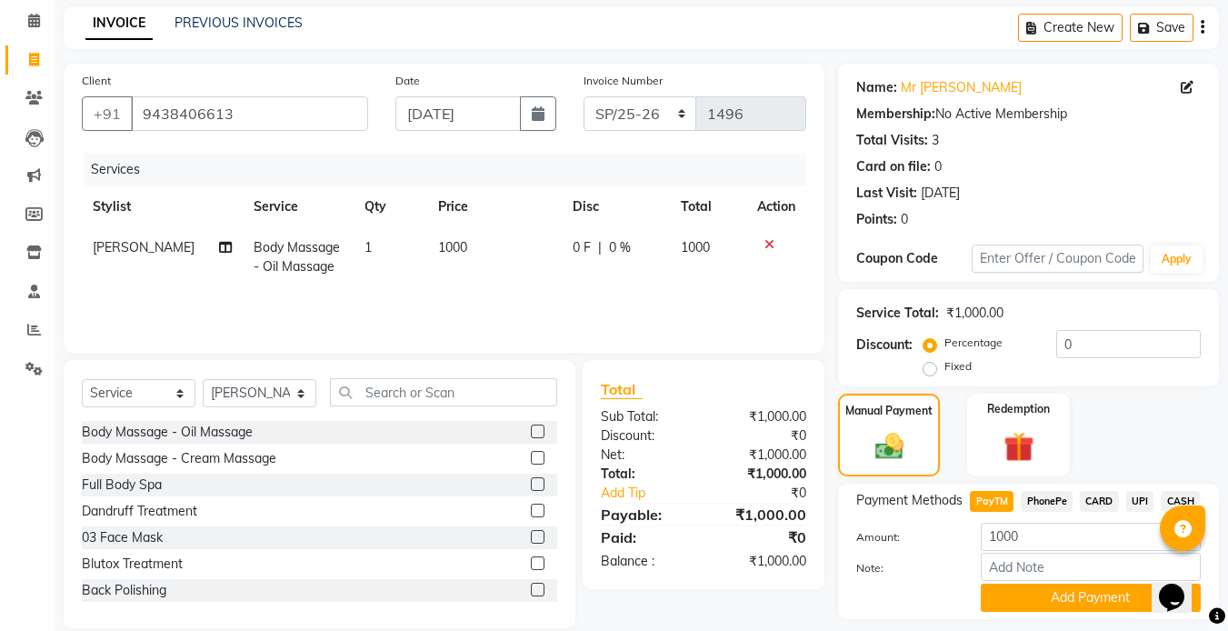
scroll to position [125, 0]
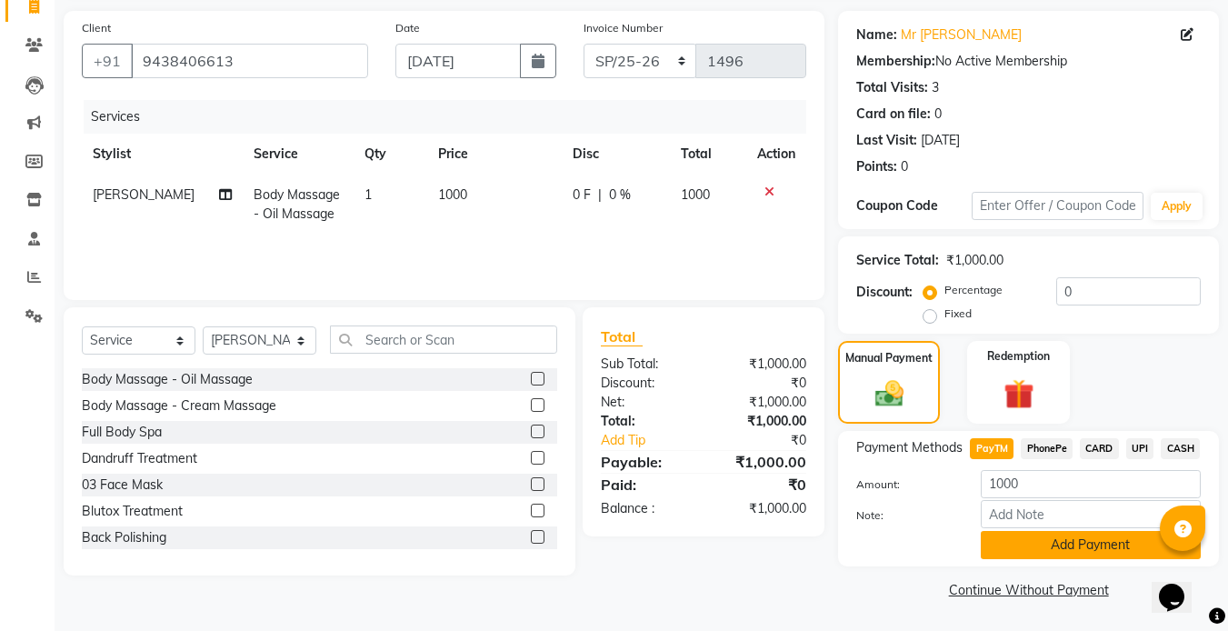
click at [1078, 543] on button "Add Payment" at bounding box center [1091, 545] width 220 height 28
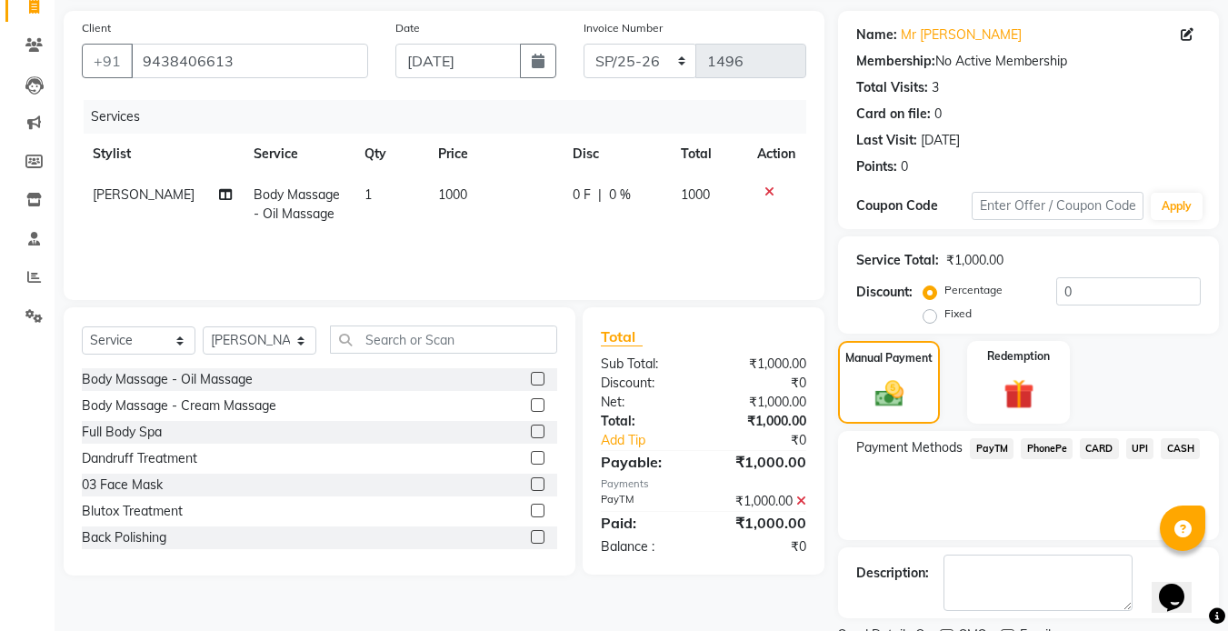
scroll to position [202, 0]
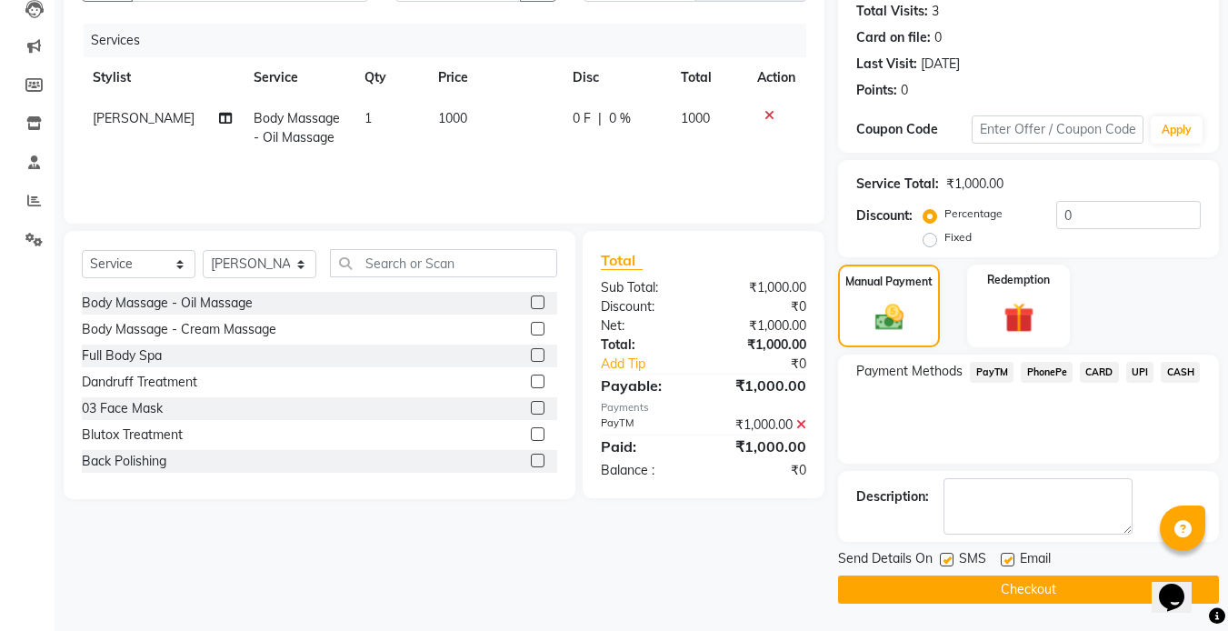
click at [945, 559] on label at bounding box center [947, 560] width 14 height 14
click at [945, 559] on input "checkbox" at bounding box center [946, 560] width 12 height 12
click at [1004, 561] on label at bounding box center [1008, 560] width 14 height 14
click at [1004, 561] on input "checkbox" at bounding box center [1007, 560] width 12 height 12
click at [878, 592] on button "Checkout" at bounding box center [1028, 589] width 381 height 28
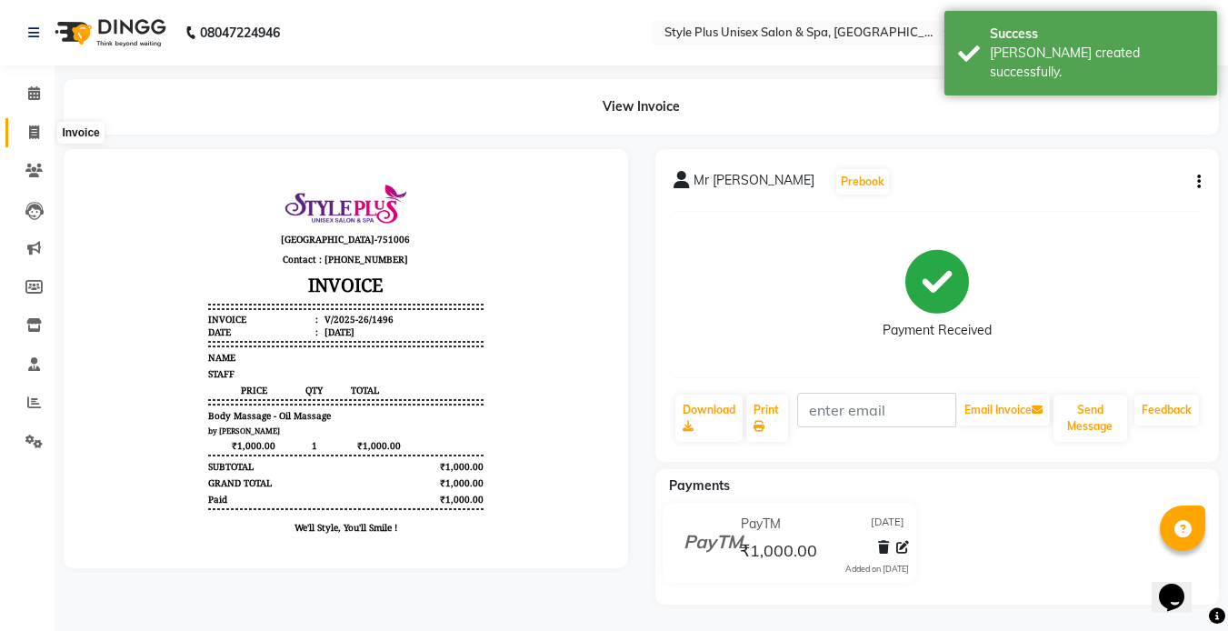
click at [27, 132] on span at bounding box center [34, 133] width 32 height 21
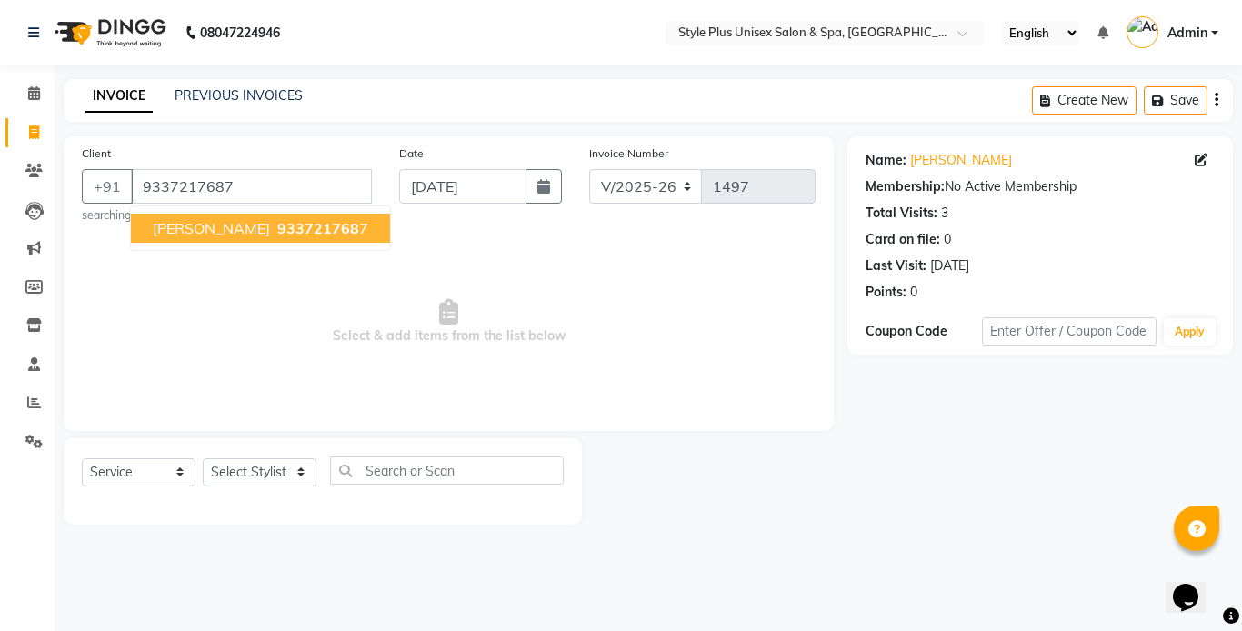
click at [277, 223] on span "933721768" at bounding box center [318, 228] width 82 height 18
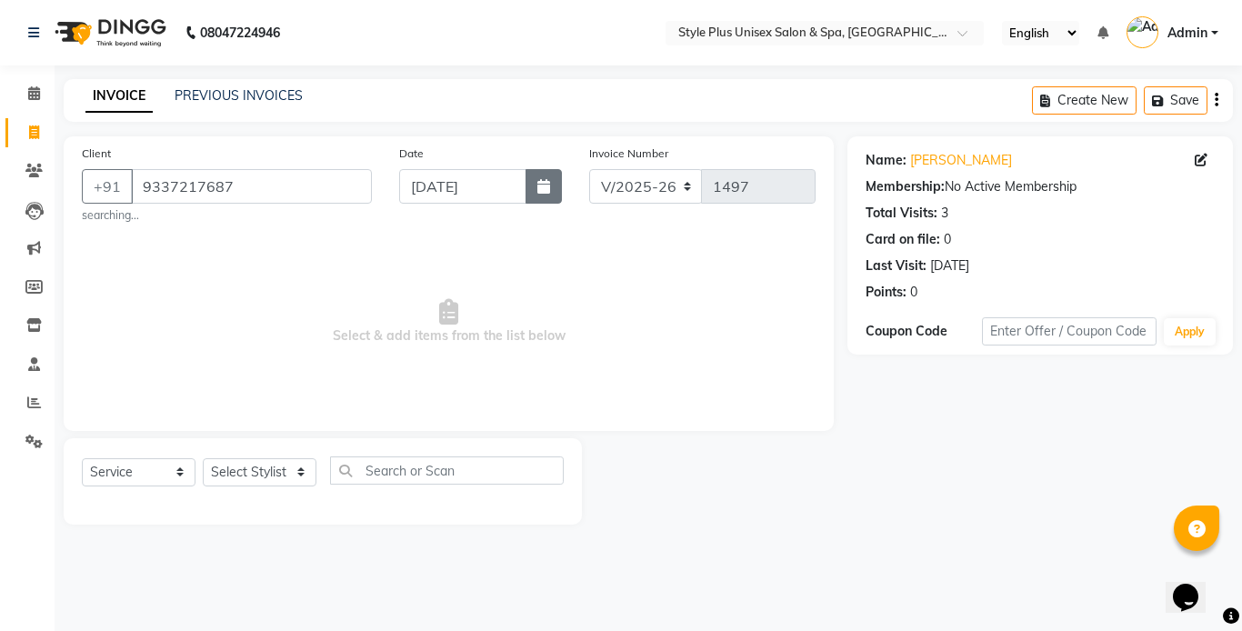
click at [546, 182] on icon "button" at bounding box center [543, 186] width 13 height 15
click at [249, 464] on select "Select Stylist Ashish Badal Behera Dipti J Sonali Patra MD Mohin Rojalin Sahoo …" at bounding box center [260, 472] width 114 height 28
click at [203, 458] on select "Select Stylist Ashish Badal Behera Dipti J Sonali Patra MD Mohin Rojalin Sahoo …" at bounding box center [260, 472] width 114 height 28
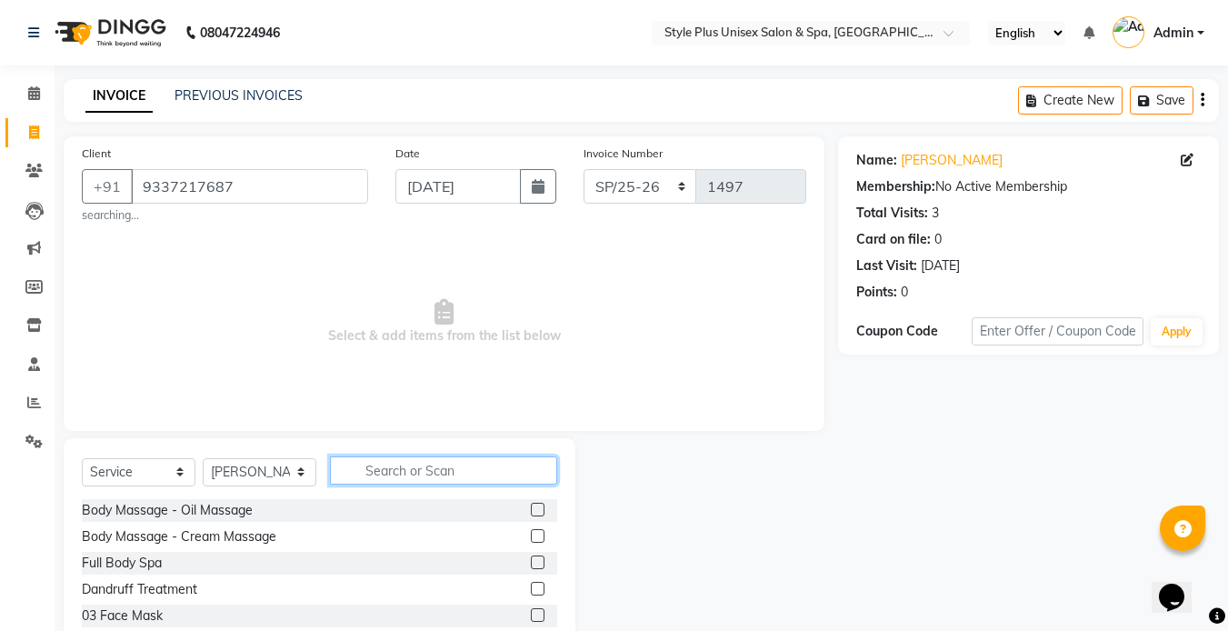
click at [413, 474] on input "text" at bounding box center [443, 470] width 227 height 28
click at [223, 509] on div "Body Massage - Oil Massage" at bounding box center [167, 510] width 171 height 19
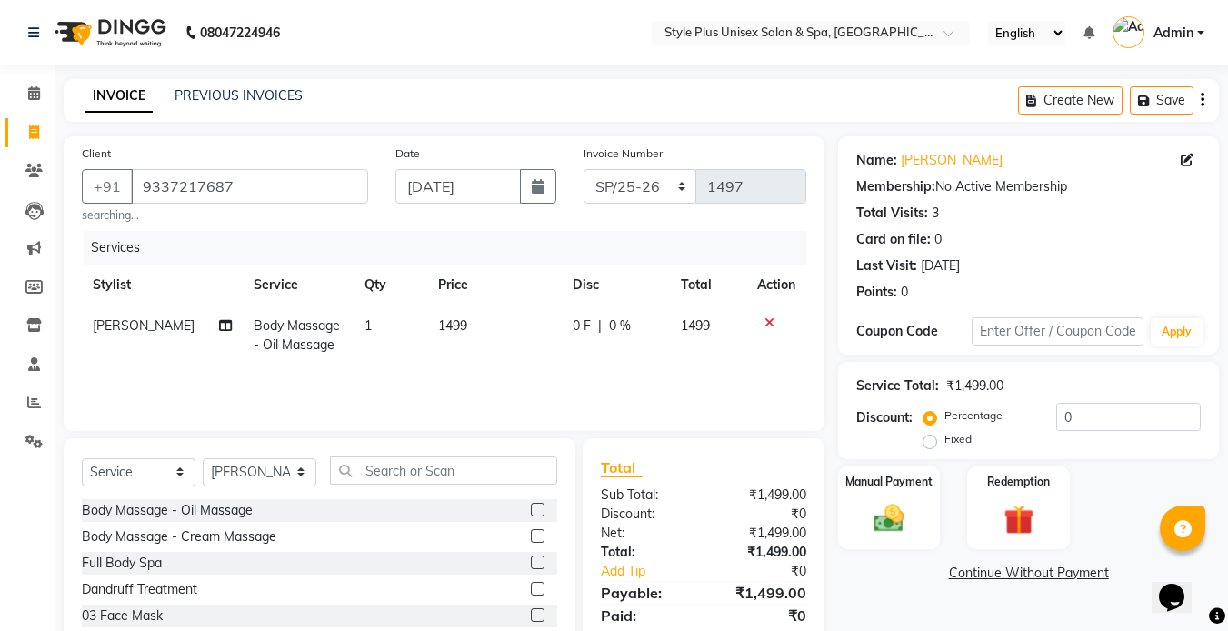
click at [463, 335] on td "1499" at bounding box center [494, 335] width 135 height 60
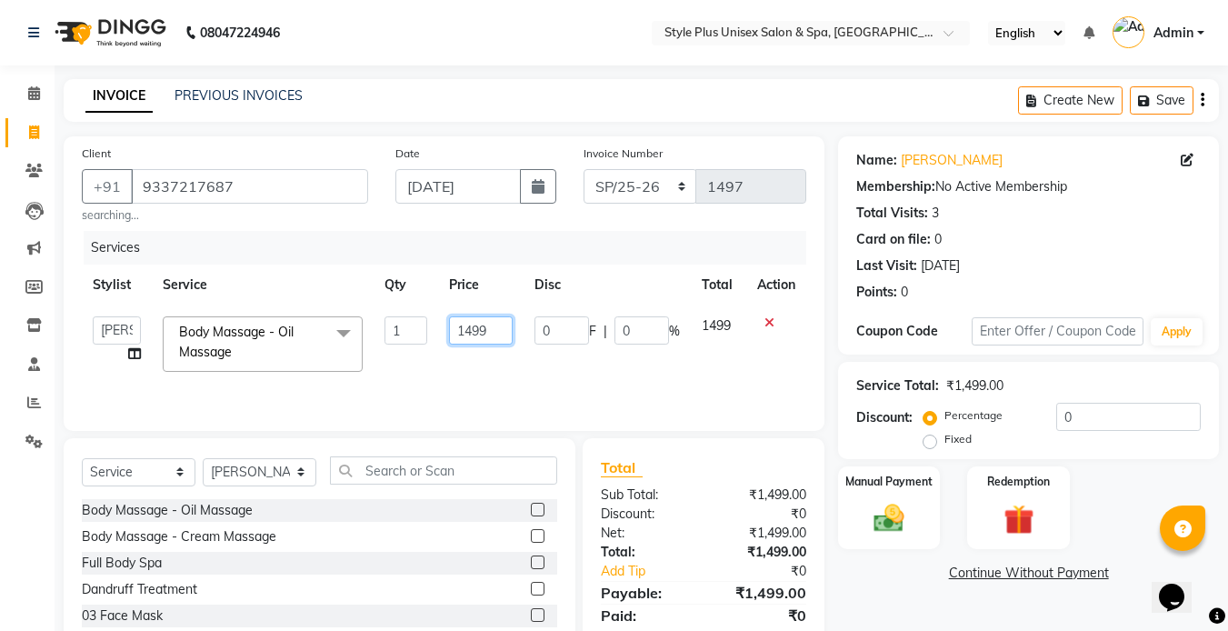
click at [501, 335] on input "1499" at bounding box center [480, 330] width 63 height 28
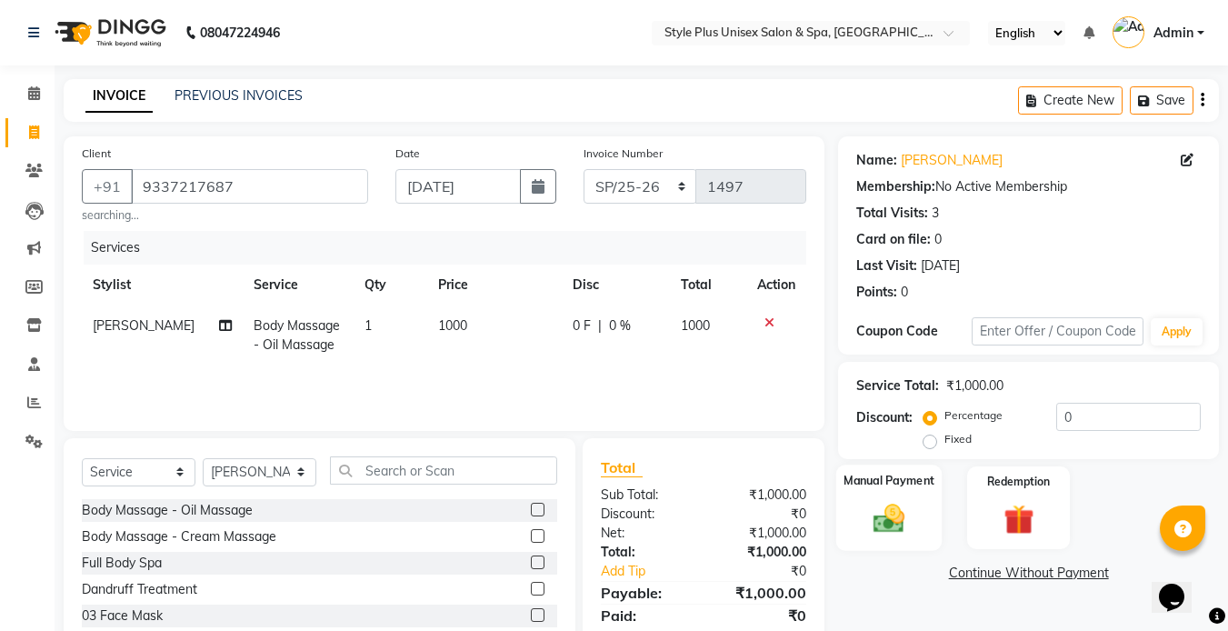
click at [885, 514] on img at bounding box center [889, 518] width 51 height 36
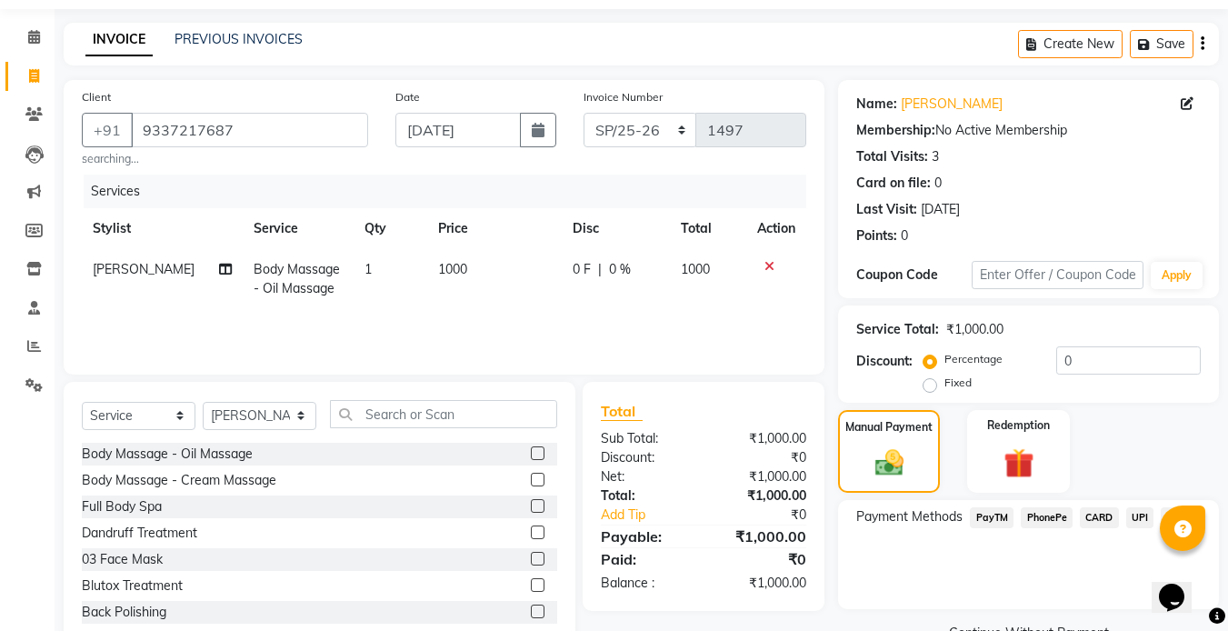
scroll to position [103, 0]
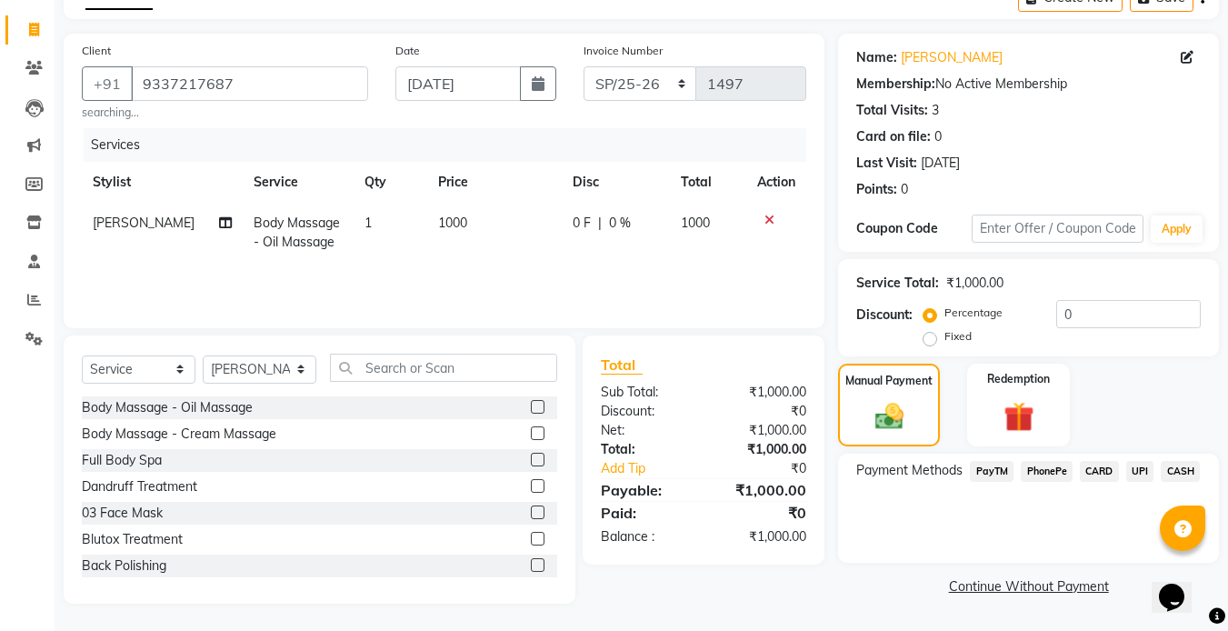
click at [1180, 474] on span "CASH" at bounding box center [1180, 471] width 39 height 21
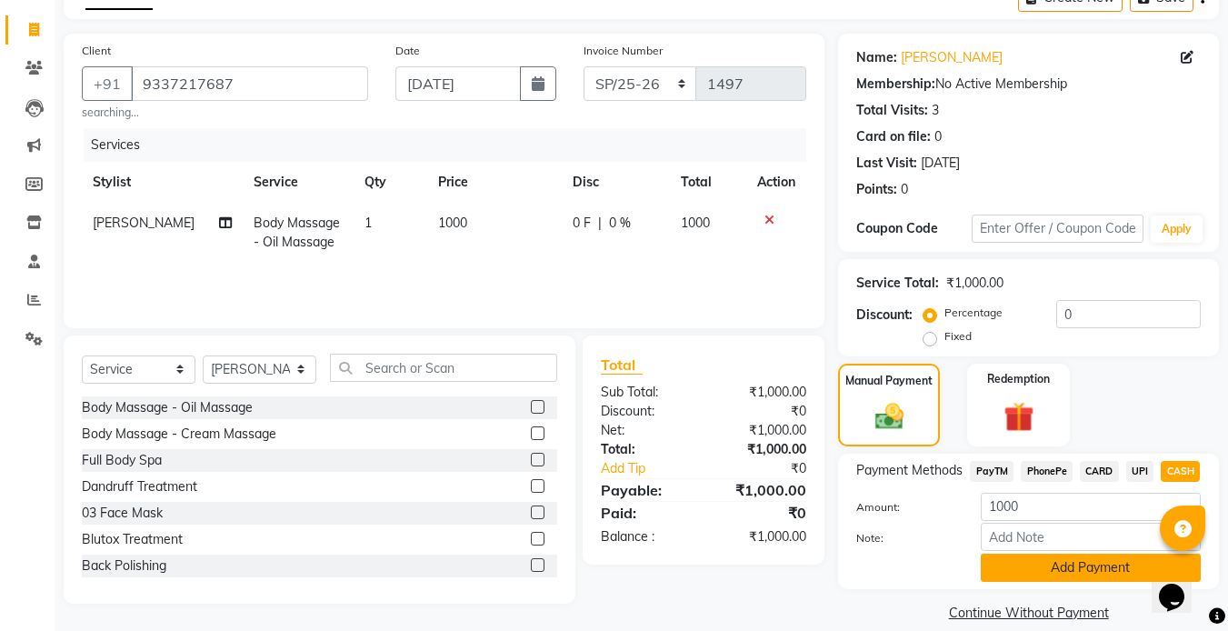
click at [1067, 579] on button "Add Payment" at bounding box center [1091, 568] width 220 height 28
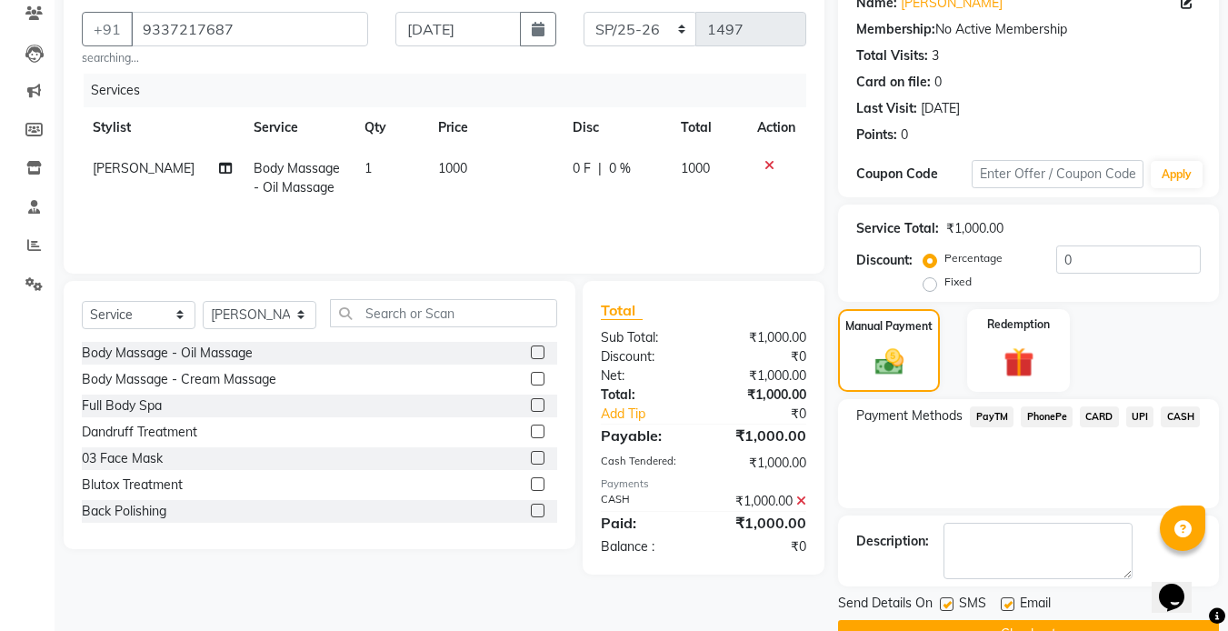
scroll to position [202, 0]
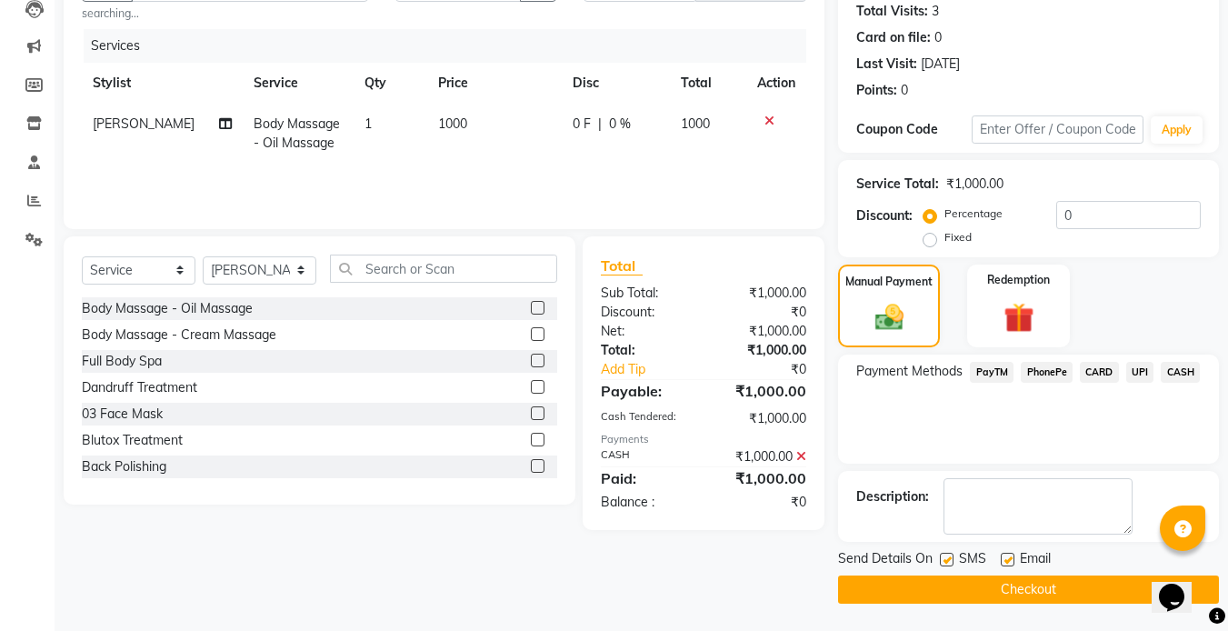
click at [947, 556] on label at bounding box center [947, 560] width 14 height 14
click at [947, 556] on input "checkbox" at bounding box center [946, 560] width 12 height 12
click at [1008, 562] on label at bounding box center [1008, 560] width 14 height 14
click at [1008, 562] on input "checkbox" at bounding box center [1007, 560] width 12 height 12
click at [970, 586] on button "Checkout" at bounding box center [1028, 589] width 381 height 28
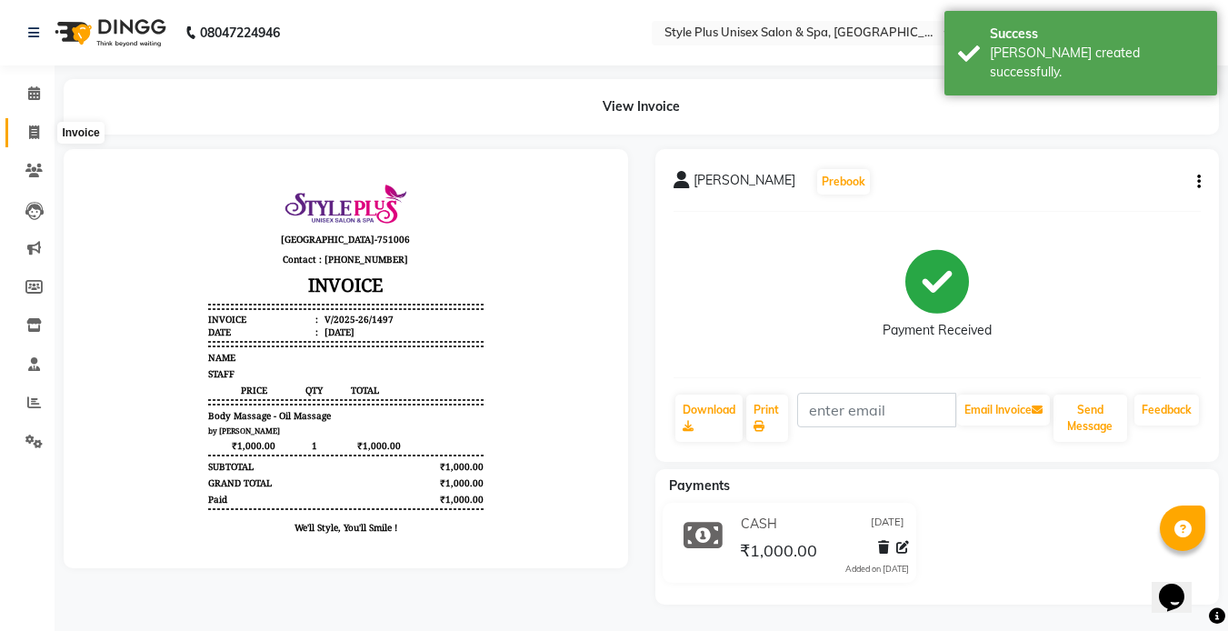
click at [29, 134] on icon at bounding box center [34, 132] width 10 height 14
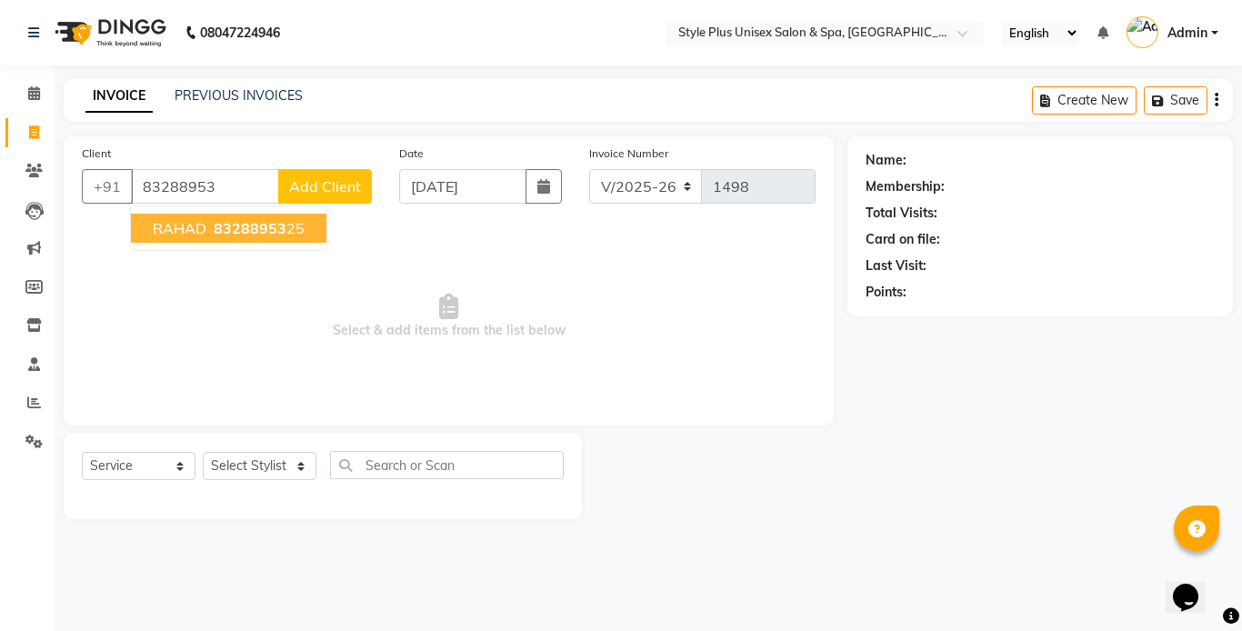
click at [280, 236] on span "83288953" at bounding box center [250, 228] width 73 height 18
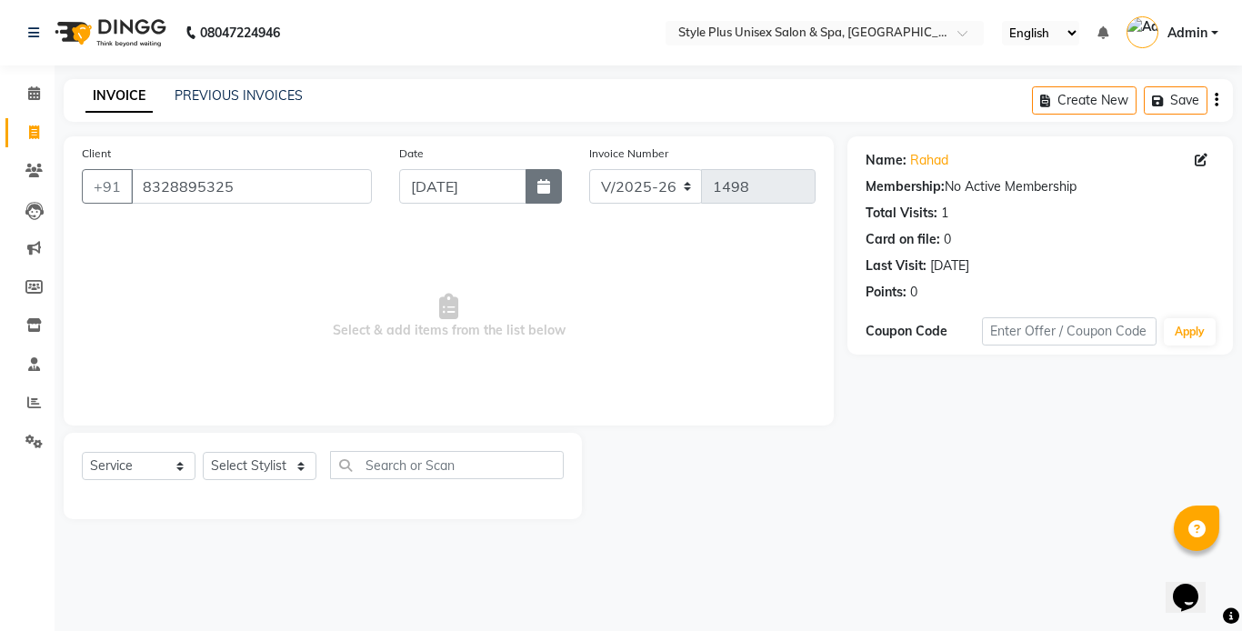
click at [554, 185] on button "button" at bounding box center [543, 186] width 36 height 35
click at [289, 465] on select "Select Stylist Ashish Badal Behera Dipti J Sonali Patra MD Mohin Rojalin Sahoo …" at bounding box center [260, 466] width 114 height 28
click at [203, 452] on select "Select Stylist Ashish Badal Behera Dipti J Sonali Patra MD Mohin Rojalin Sahoo …" at bounding box center [260, 466] width 114 height 28
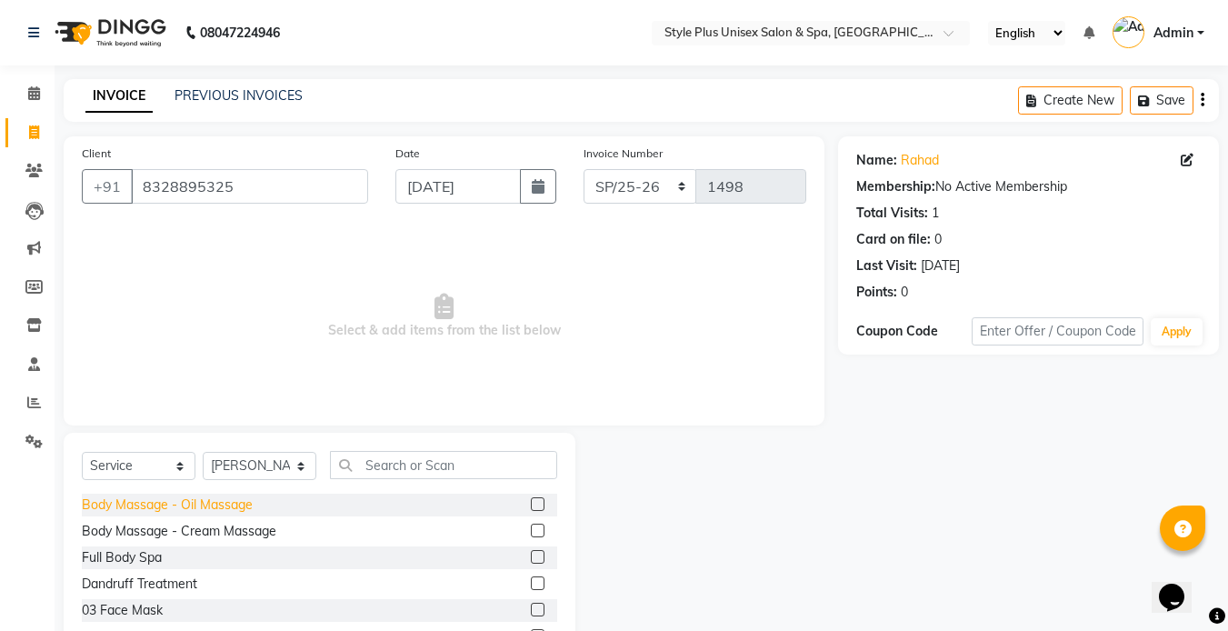
click at [237, 499] on div "Body Massage - Oil Massage" at bounding box center [167, 504] width 171 height 19
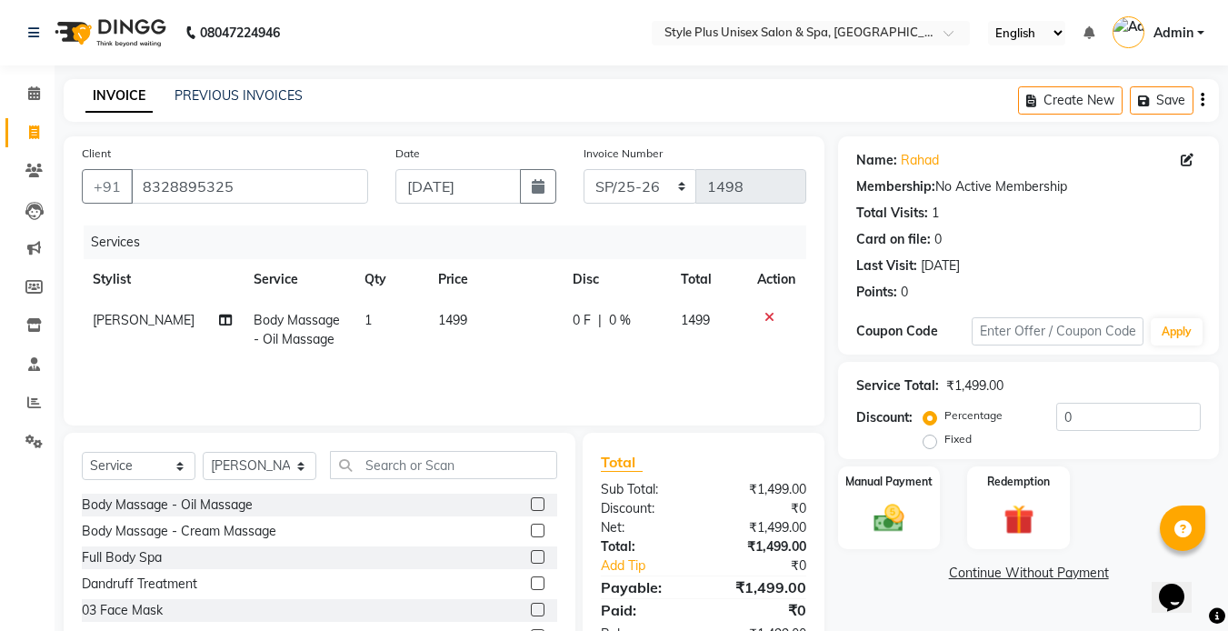
click at [460, 315] on td "1499" at bounding box center [494, 330] width 135 height 60
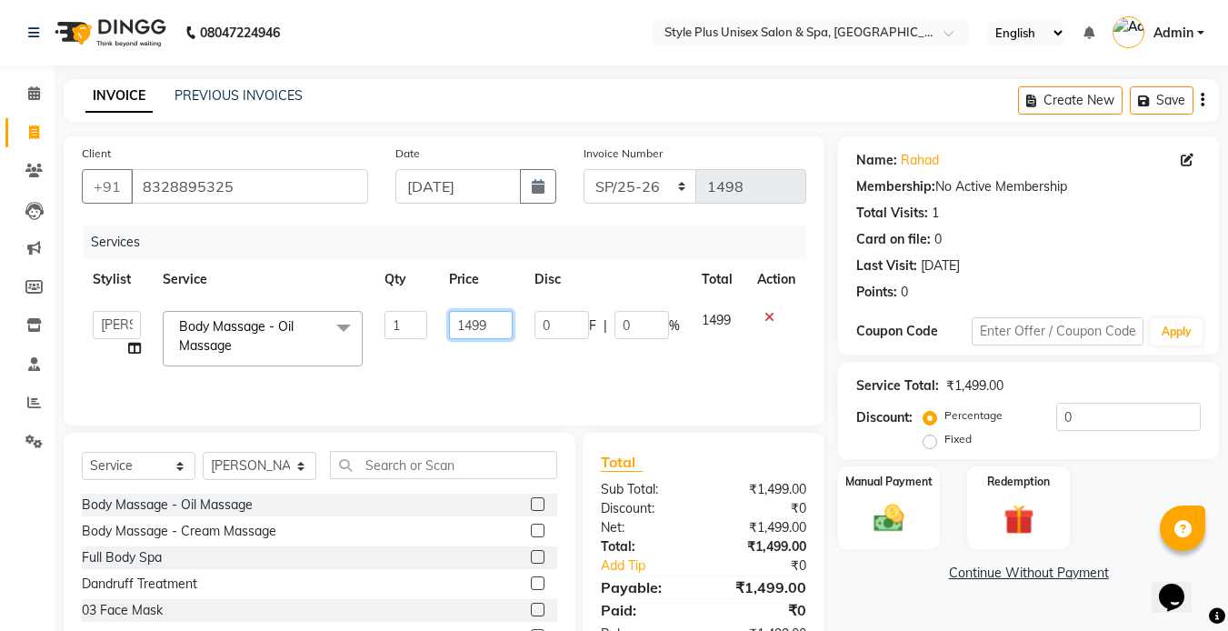
click at [504, 325] on input "1499" at bounding box center [480, 325] width 63 height 28
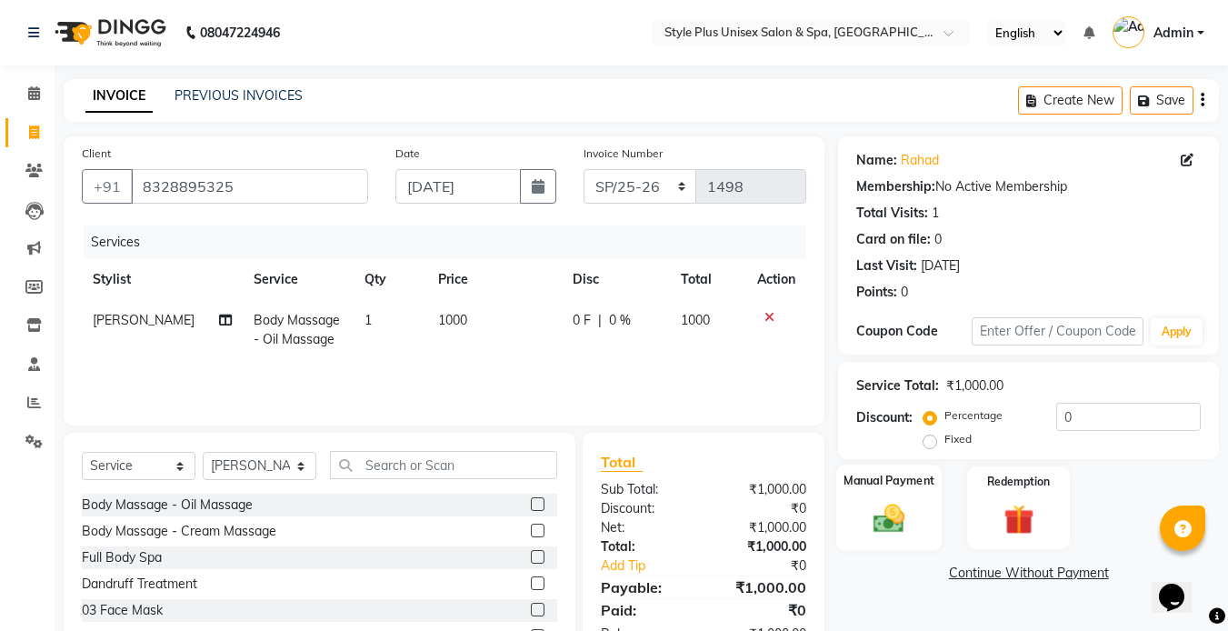
click at [874, 489] on label "Manual Payment" at bounding box center [889, 480] width 91 height 17
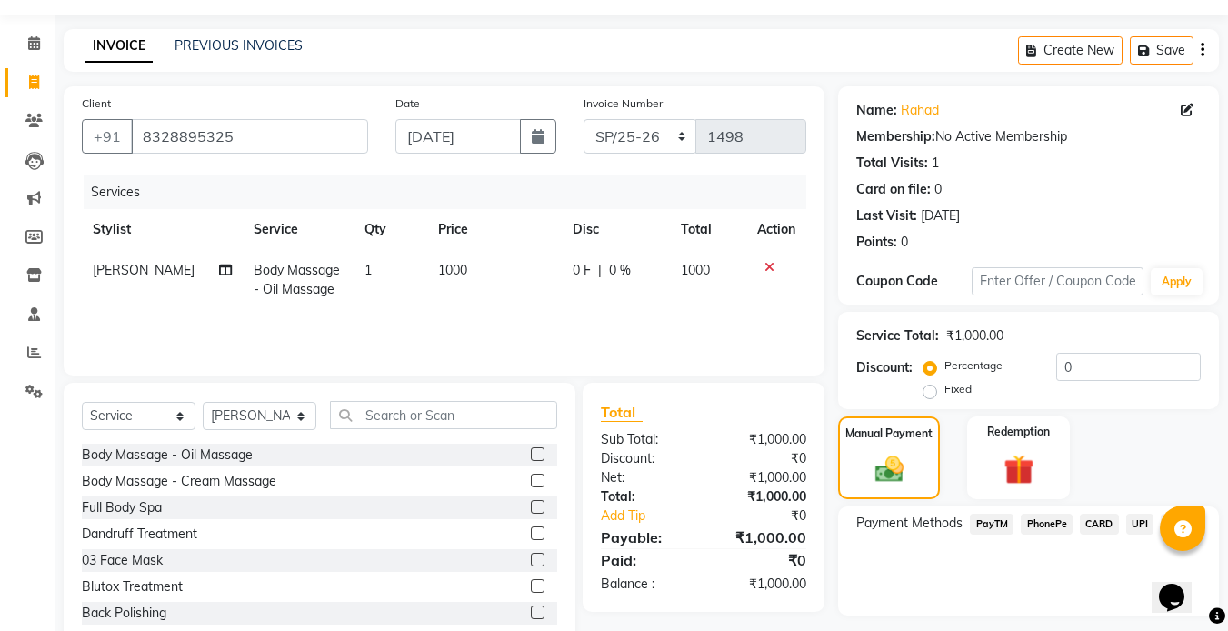
scroll to position [99, 0]
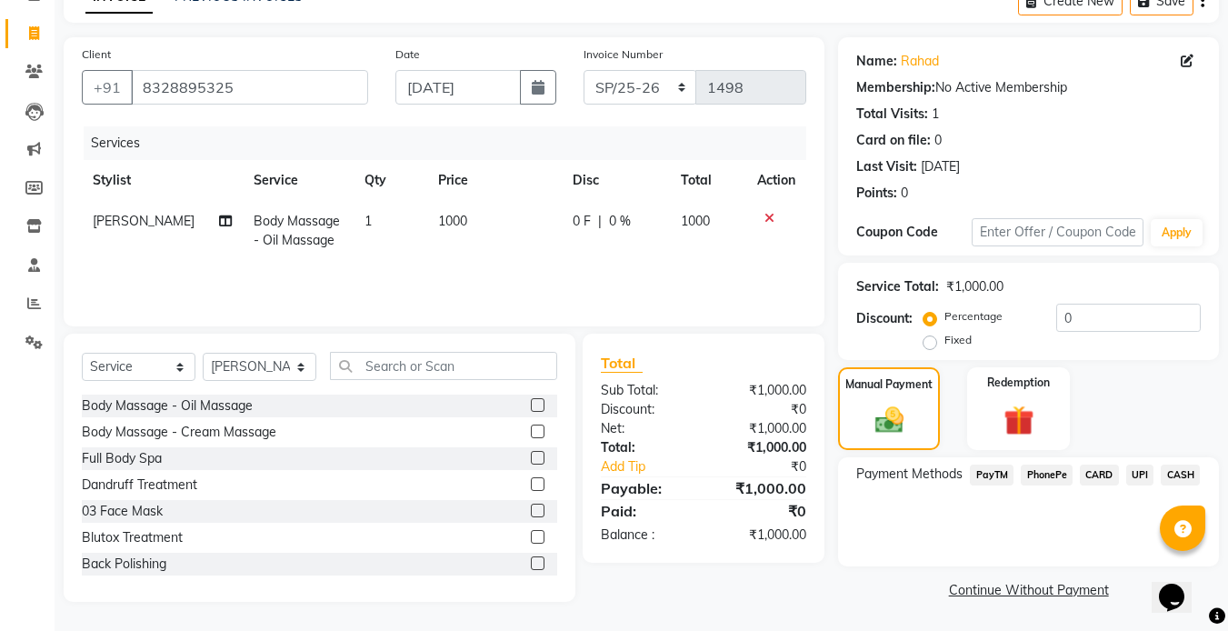
click at [1178, 472] on span "CASH" at bounding box center [1180, 474] width 39 height 21
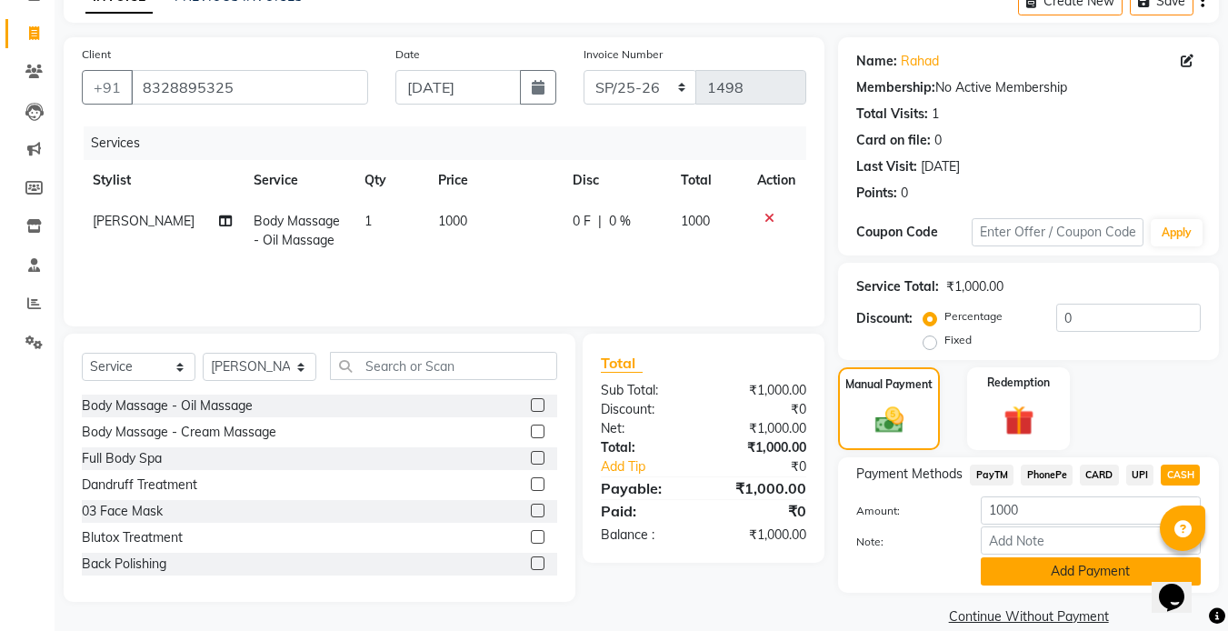
click at [1093, 574] on button "Add Payment" at bounding box center [1091, 571] width 220 height 28
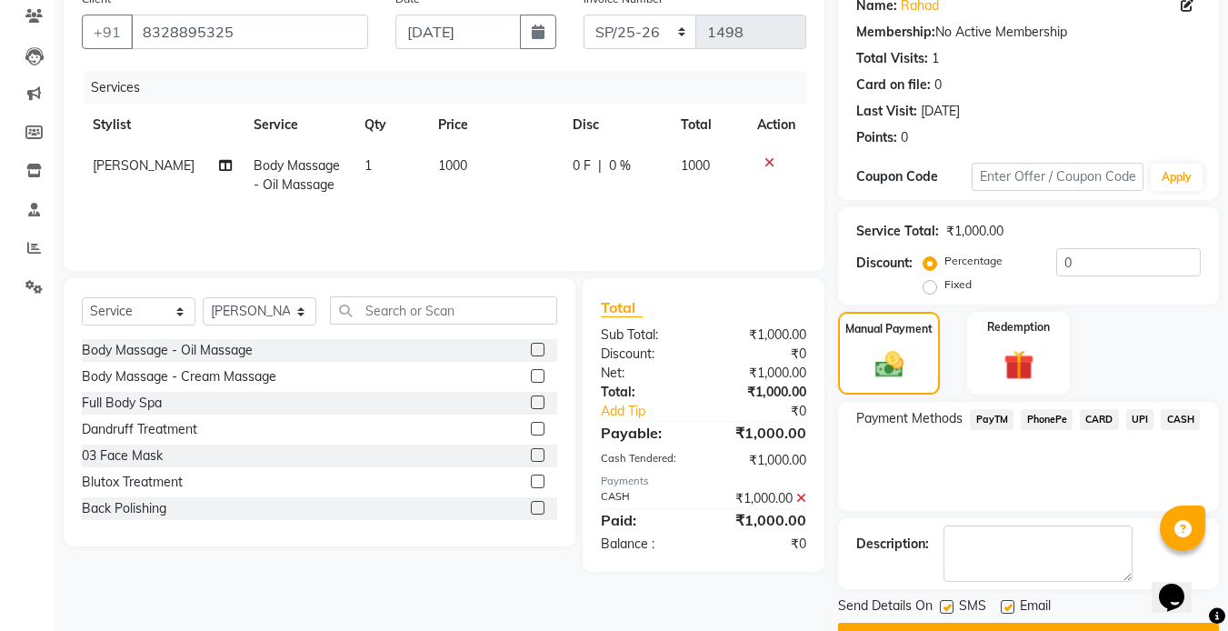
scroll to position [202, 0]
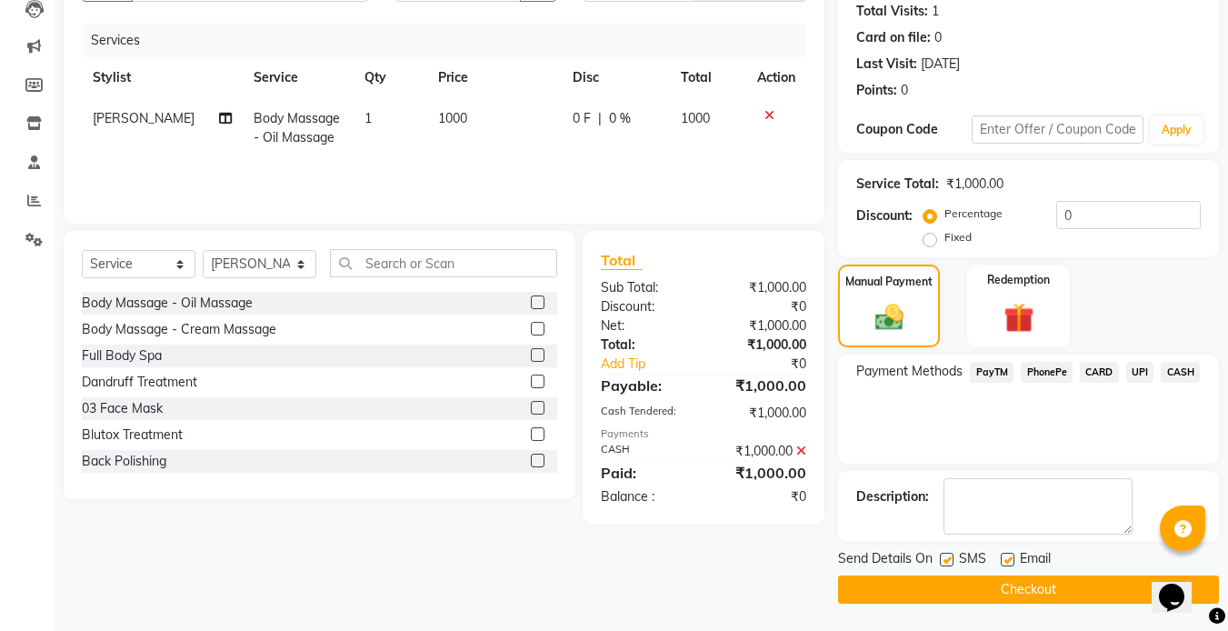
click at [944, 560] on label at bounding box center [947, 560] width 14 height 14
click at [944, 560] on input "checkbox" at bounding box center [946, 560] width 12 height 12
click at [1012, 559] on label at bounding box center [1008, 560] width 14 height 14
click at [1012, 559] on input "checkbox" at bounding box center [1007, 560] width 12 height 12
click at [952, 588] on button "Checkout" at bounding box center [1028, 589] width 381 height 28
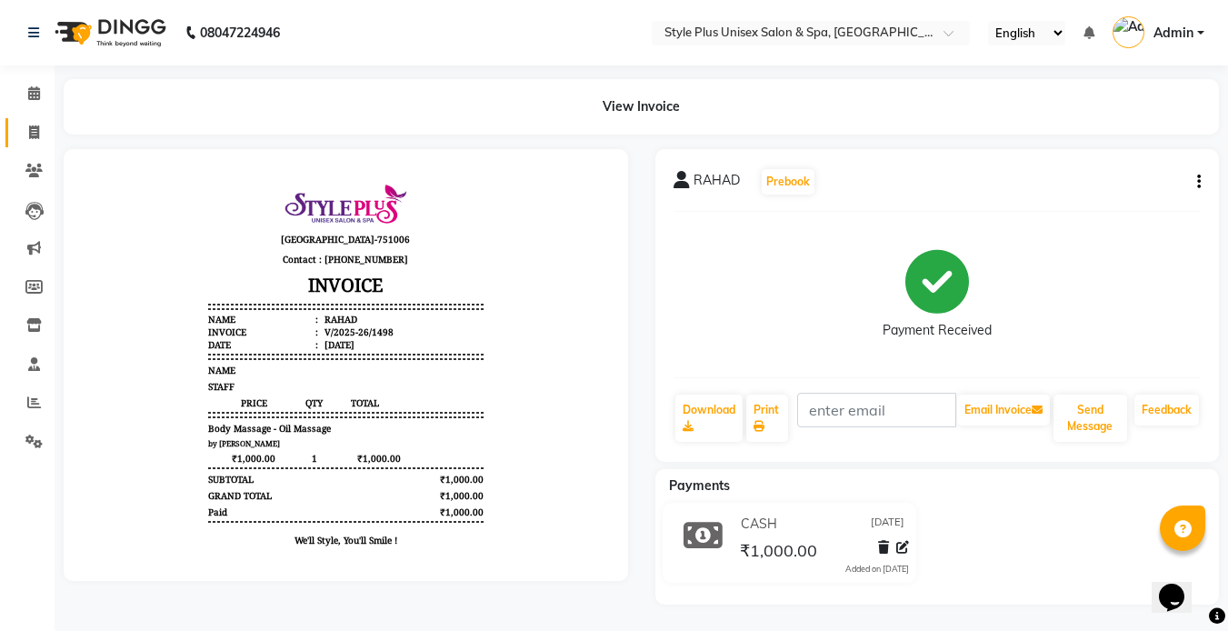
click at [11, 135] on link "Invoice" at bounding box center [27, 133] width 44 height 30
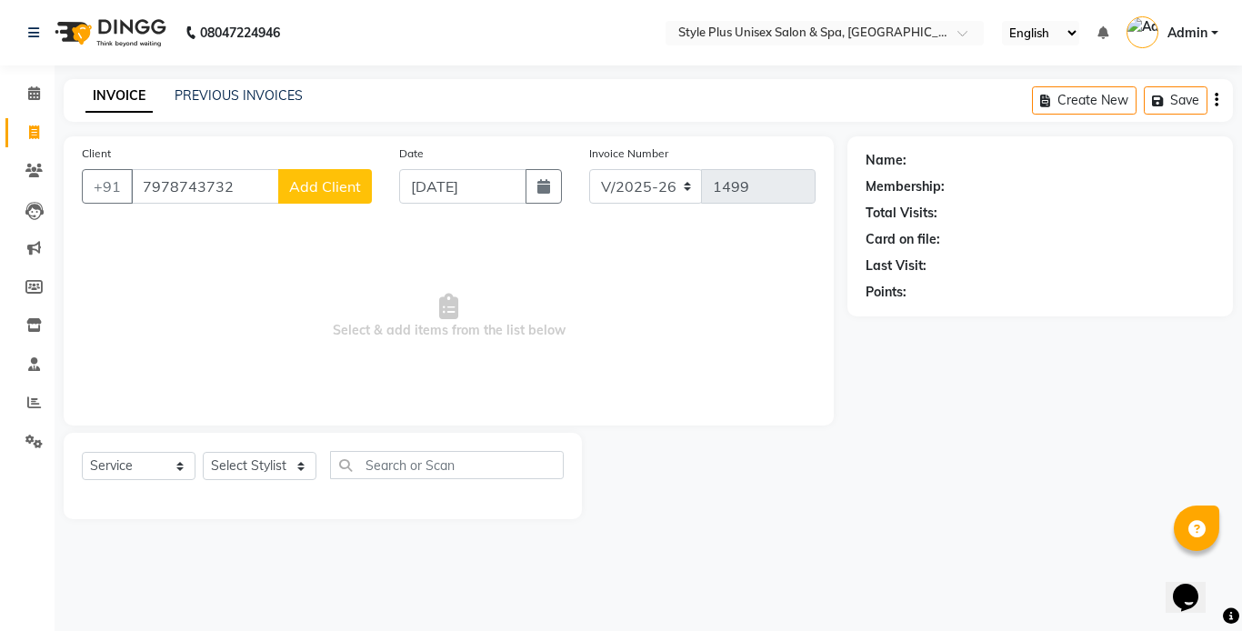
click at [288, 194] on button "Add Client" at bounding box center [325, 186] width 94 height 35
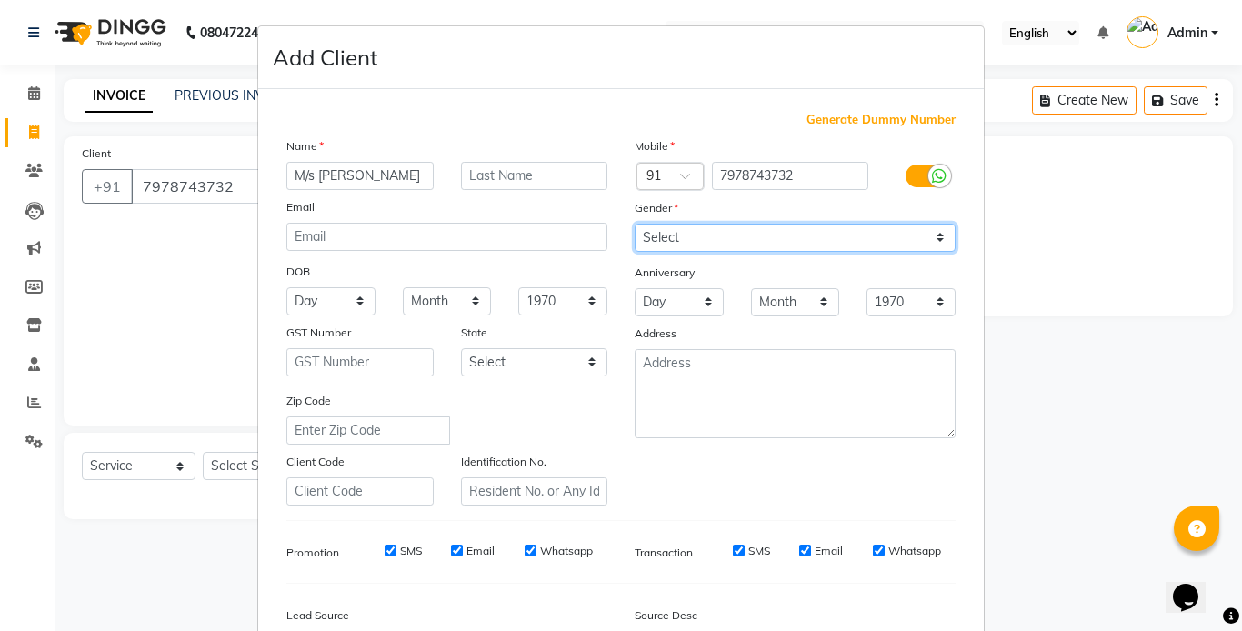
click at [674, 238] on select "Select Male Female Other Prefer Not To Say" at bounding box center [794, 238] width 321 height 28
click at [634, 224] on select "Select Male Female Other Prefer Not To Say" at bounding box center [794, 238] width 321 height 28
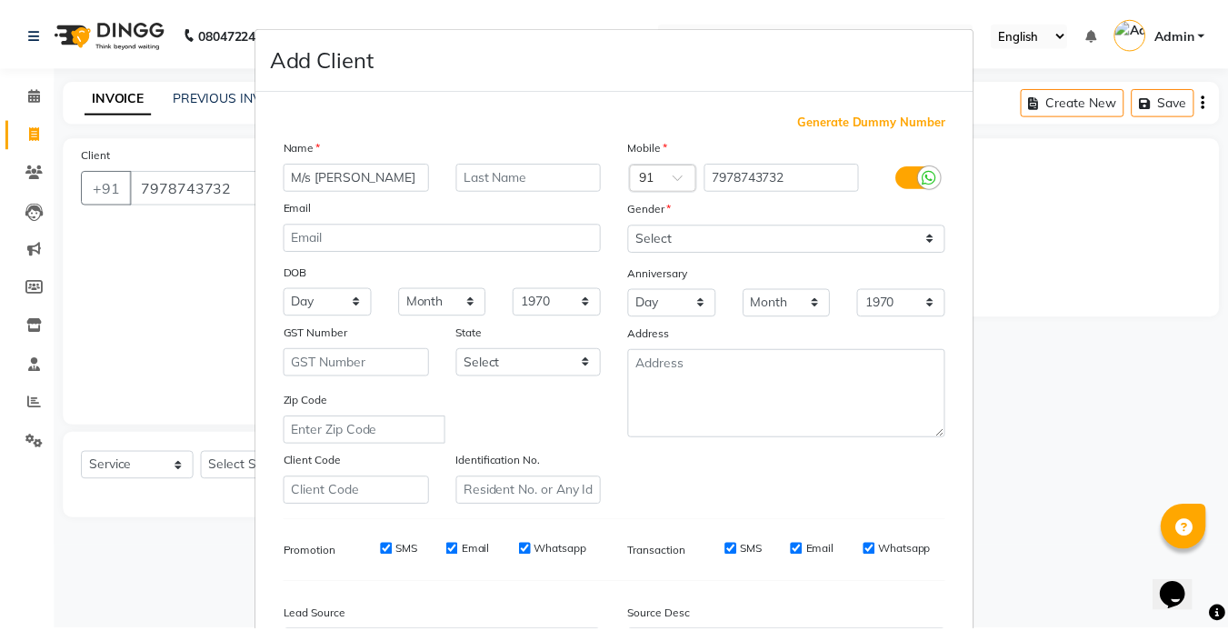
scroll to position [208, 0]
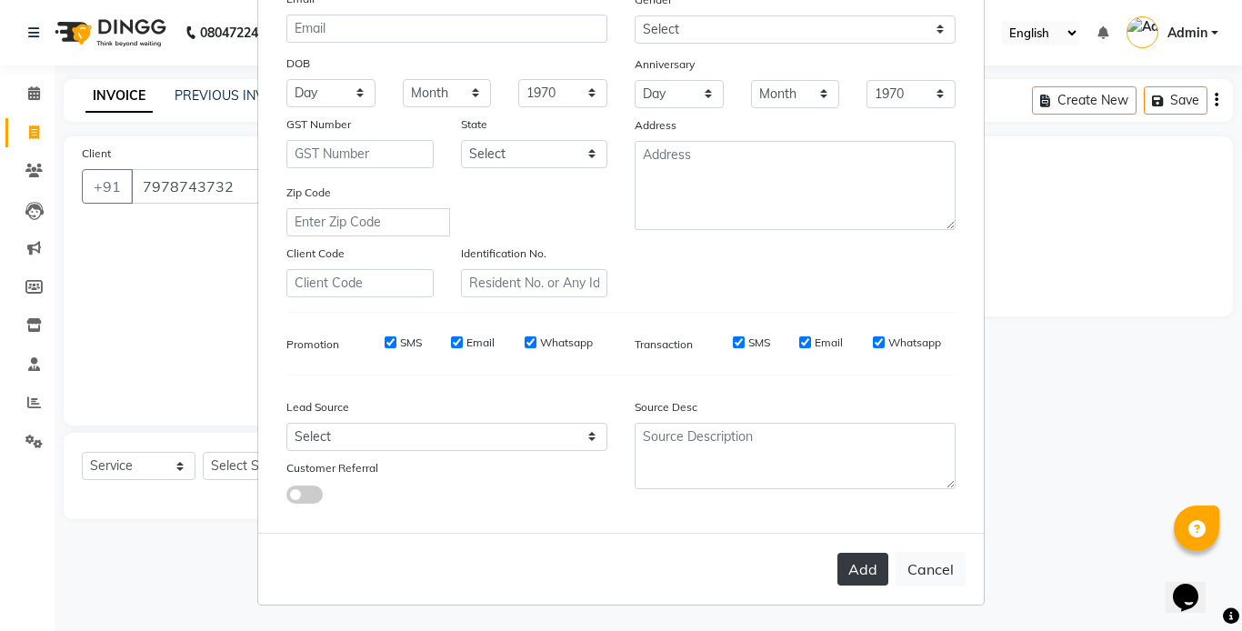
click at [861, 564] on button "Add" at bounding box center [862, 569] width 51 height 33
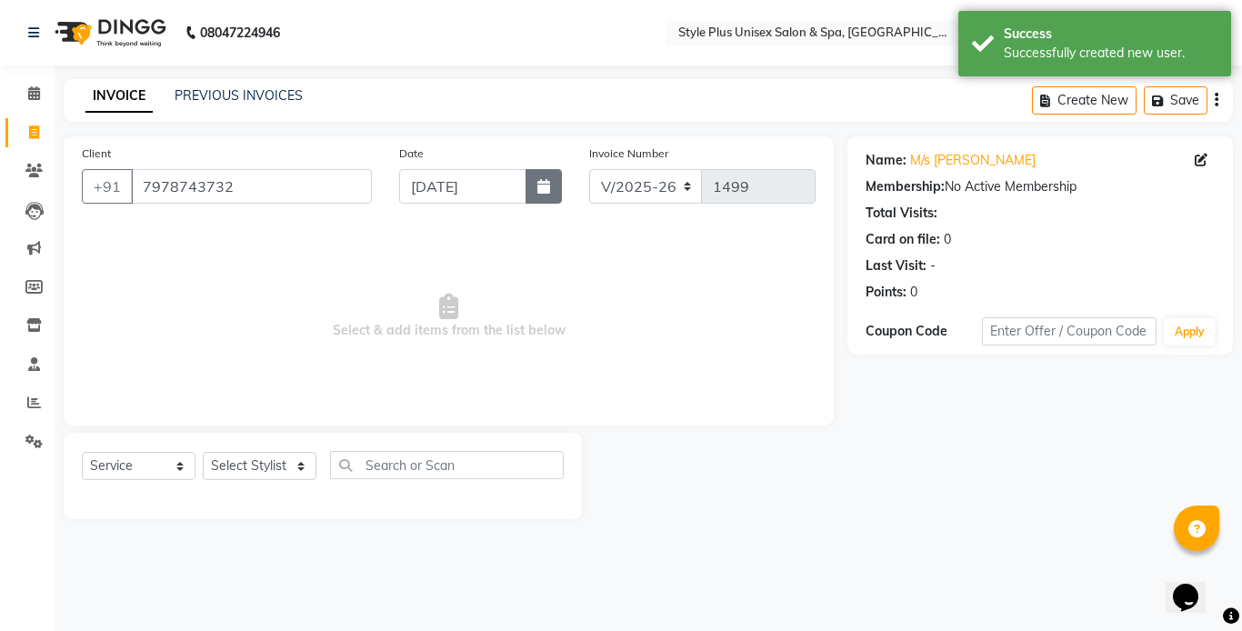
click at [554, 185] on button "button" at bounding box center [543, 186] width 36 height 35
click at [275, 465] on select "Select Stylist Ashish Badal Behera Dipti J Sonali Patra MD Mohin Rojalin Sahoo …" at bounding box center [260, 466] width 114 height 28
click at [203, 452] on select "Select Stylist Ashish Badal Behera Dipti J Sonali Patra MD Mohin Rojalin Sahoo …" at bounding box center [260, 466] width 114 height 28
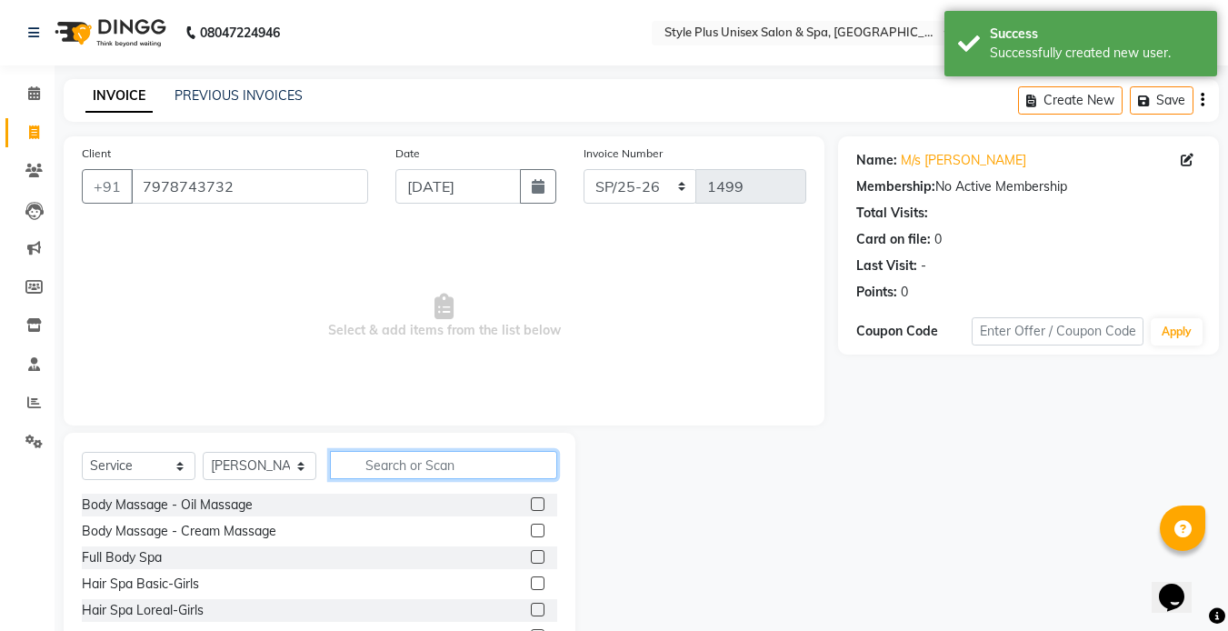
click at [395, 464] on input "text" at bounding box center [443, 465] width 227 height 28
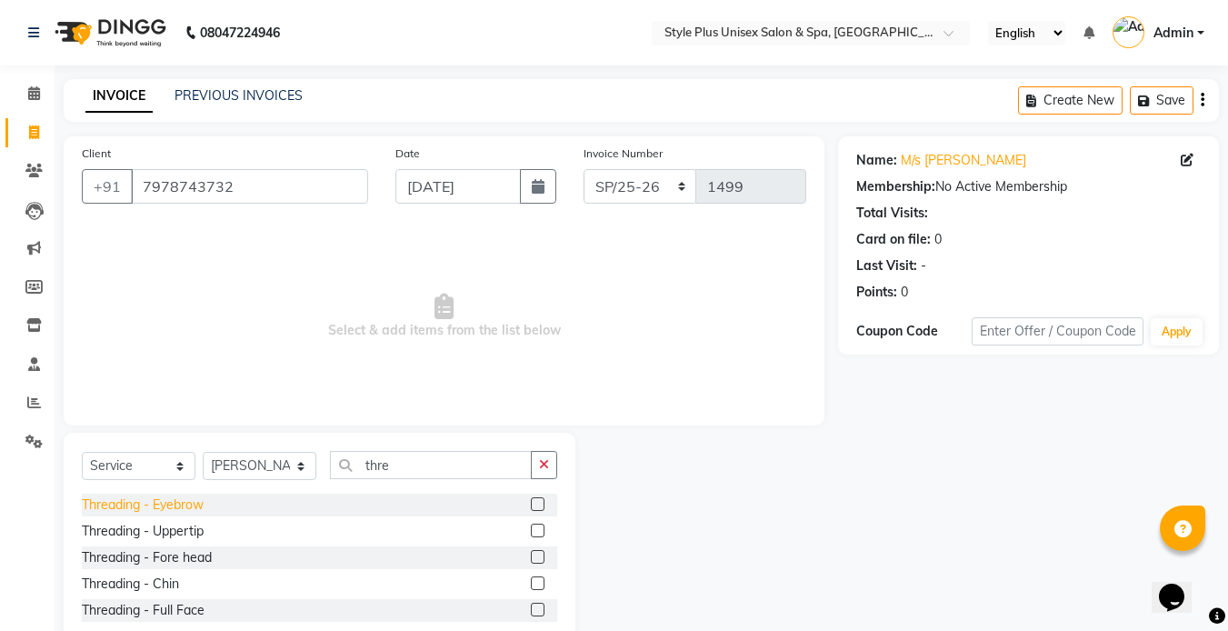
click at [161, 508] on div "Threading - Eyebrow" at bounding box center [143, 504] width 122 height 19
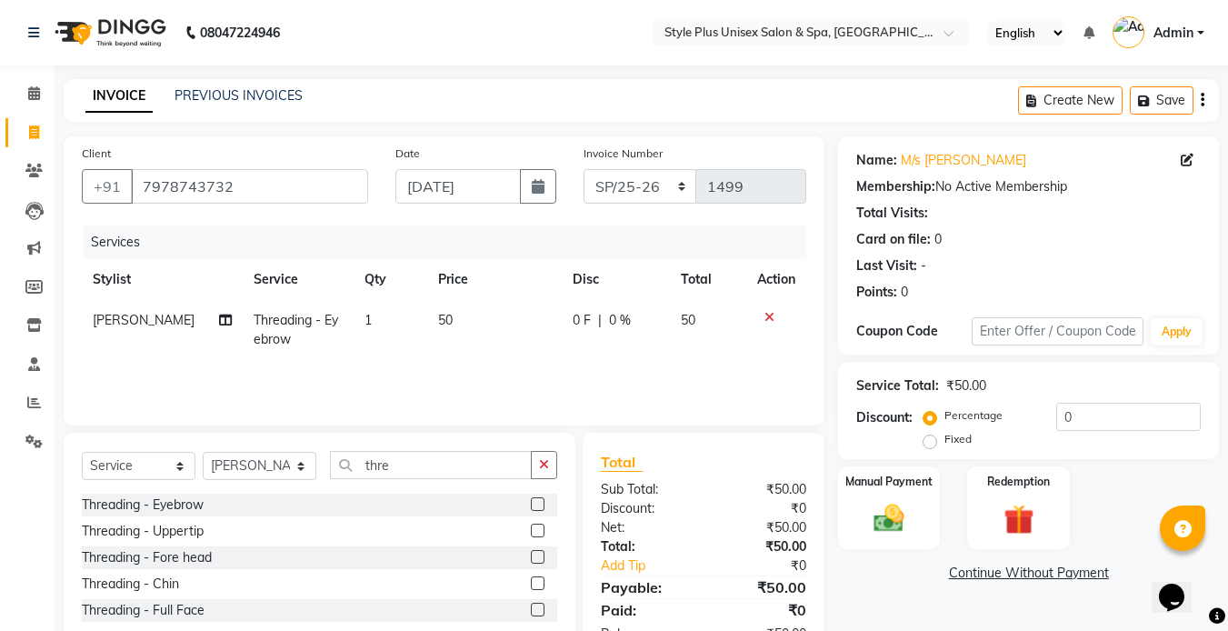
click at [445, 329] on td "50" at bounding box center [494, 330] width 135 height 60
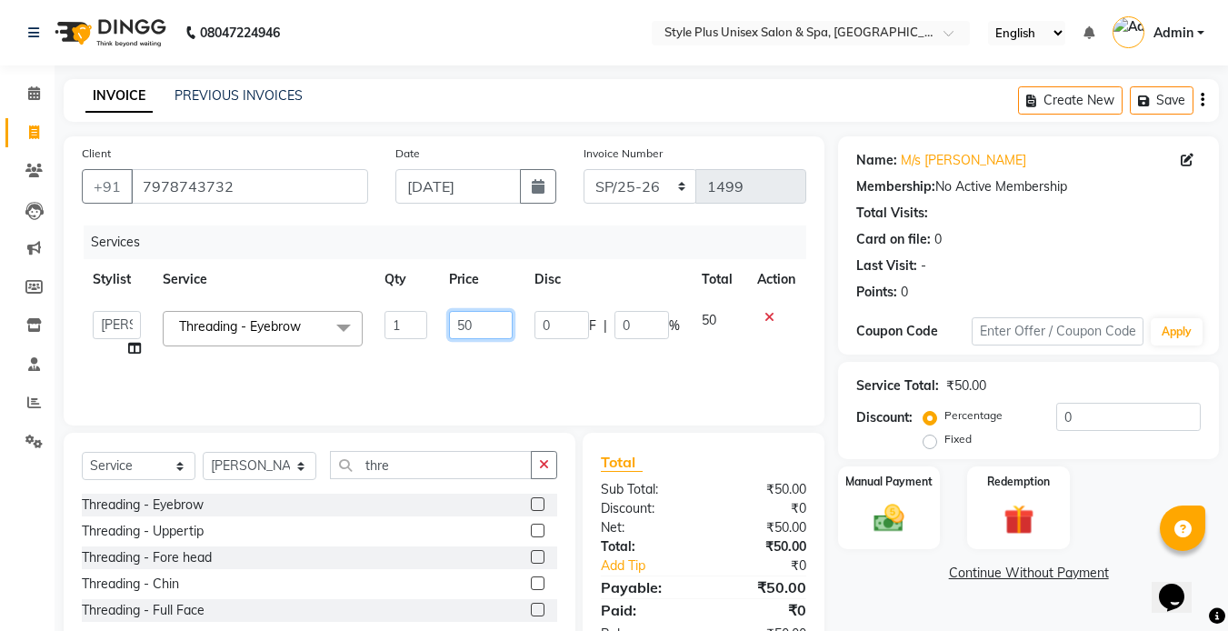
click at [493, 332] on input "50" at bounding box center [480, 325] width 63 height 28
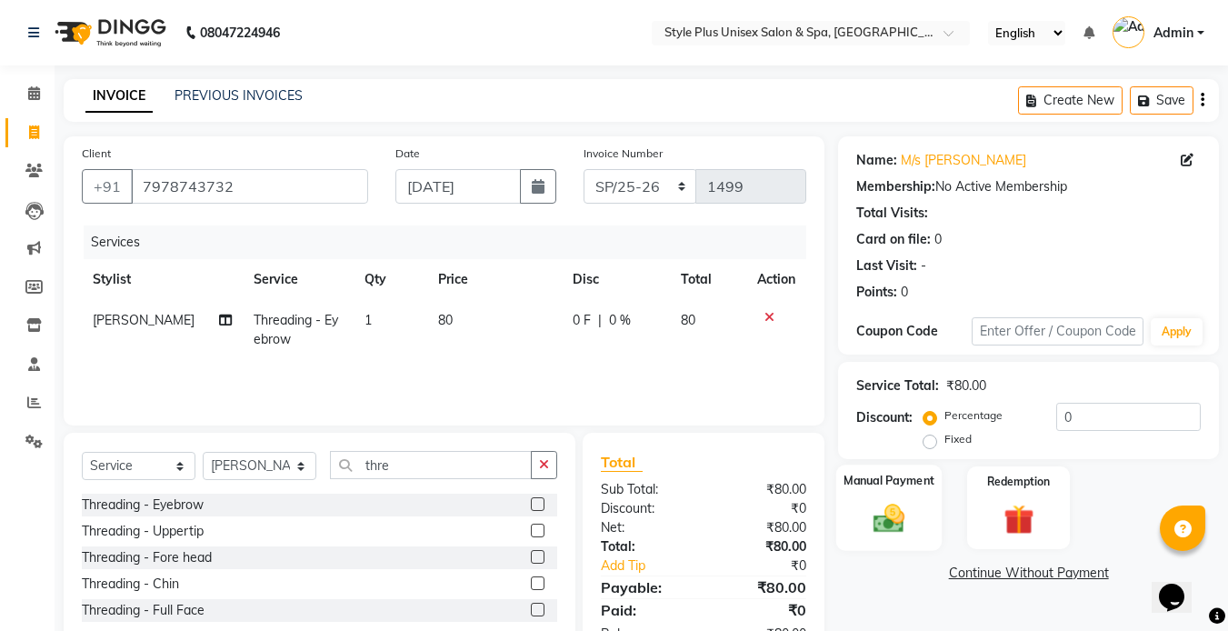
click at [894, 521] on img at bounding box center [889, 518] width 51 height 36
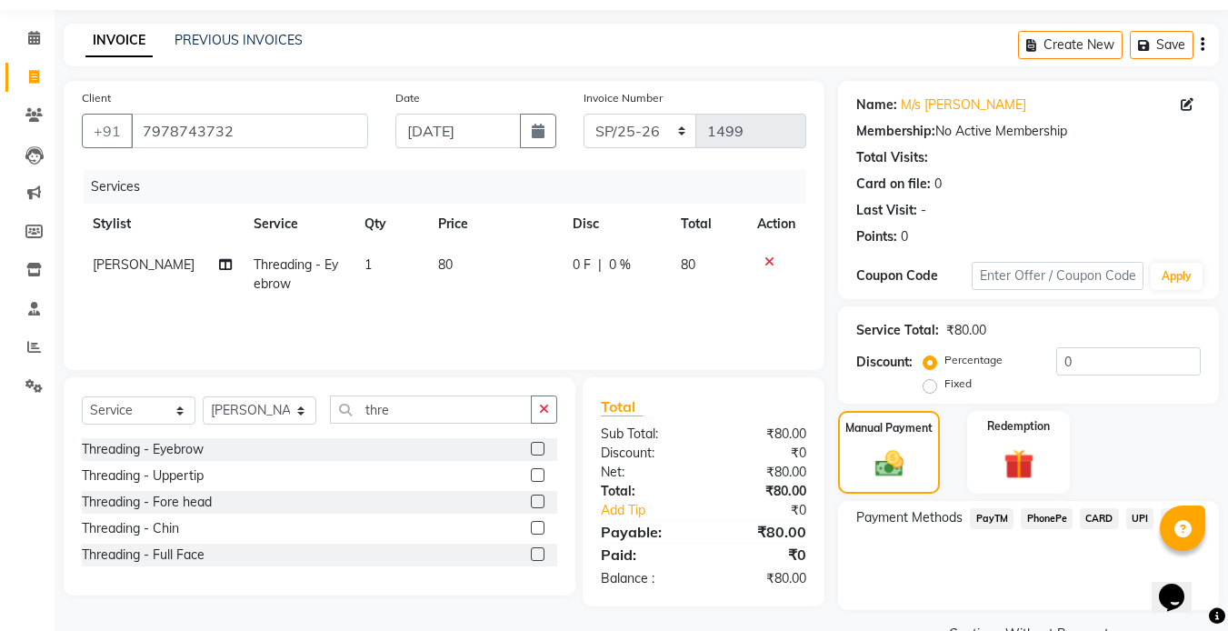
scroll to position [99, 0]
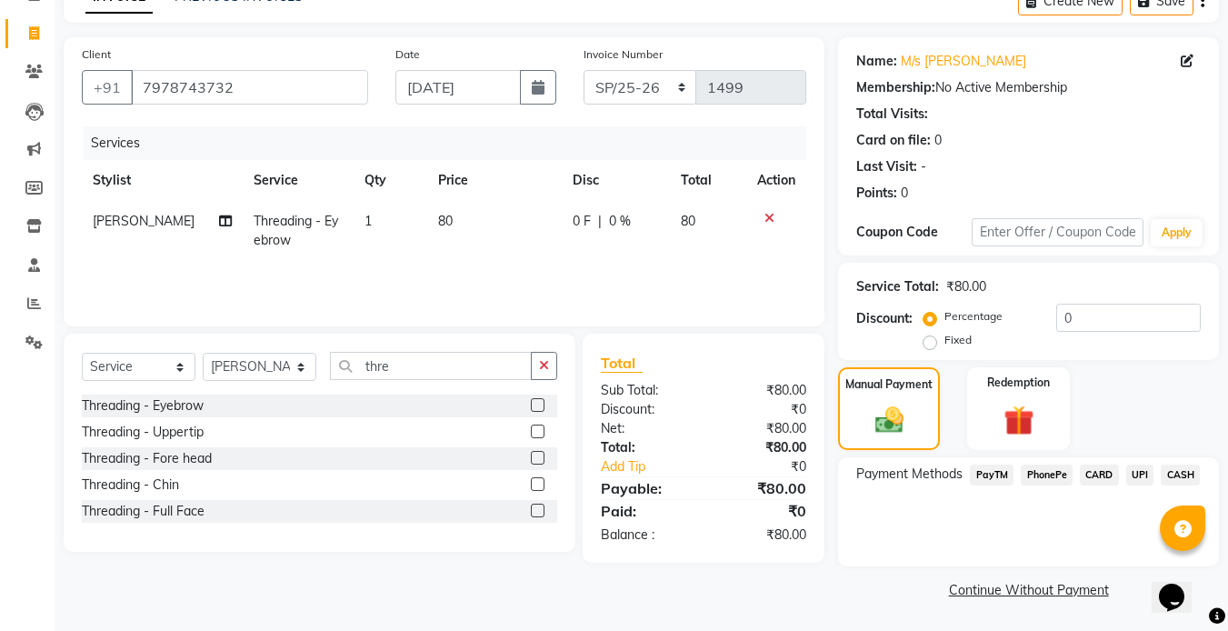
click at [1173, 483] on span "CASH" at bounding box center [1180, 474] width 39 height 21
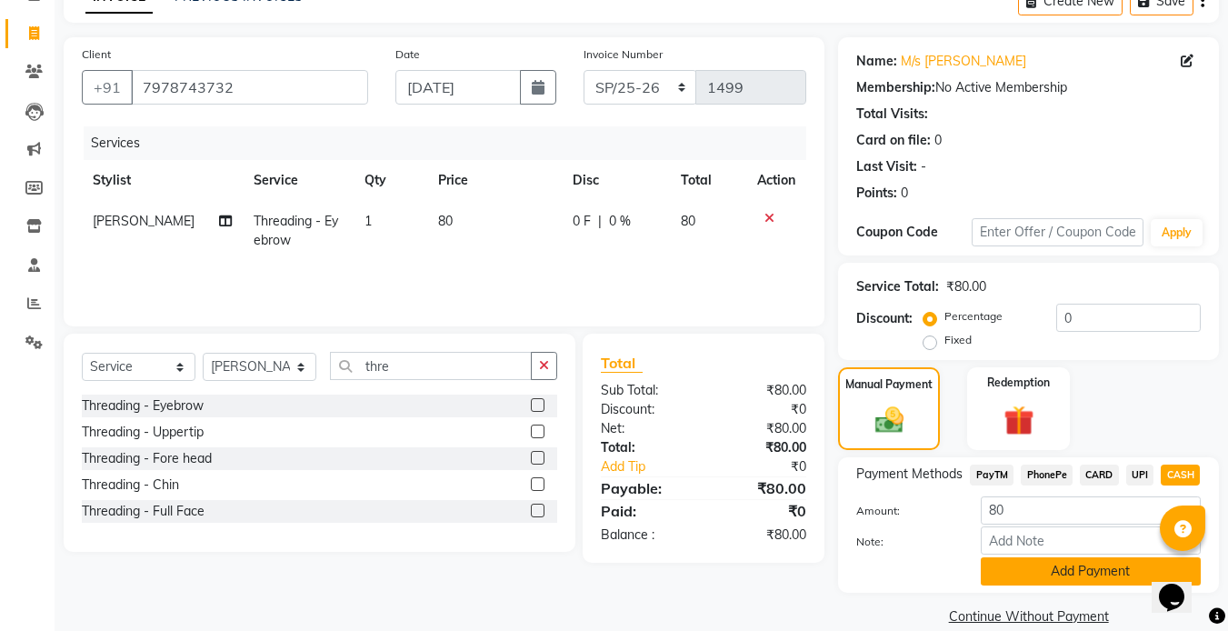
click at [1056, 574] on button "Add Payment" at bounding box center [1091, 571] width 220 height 28
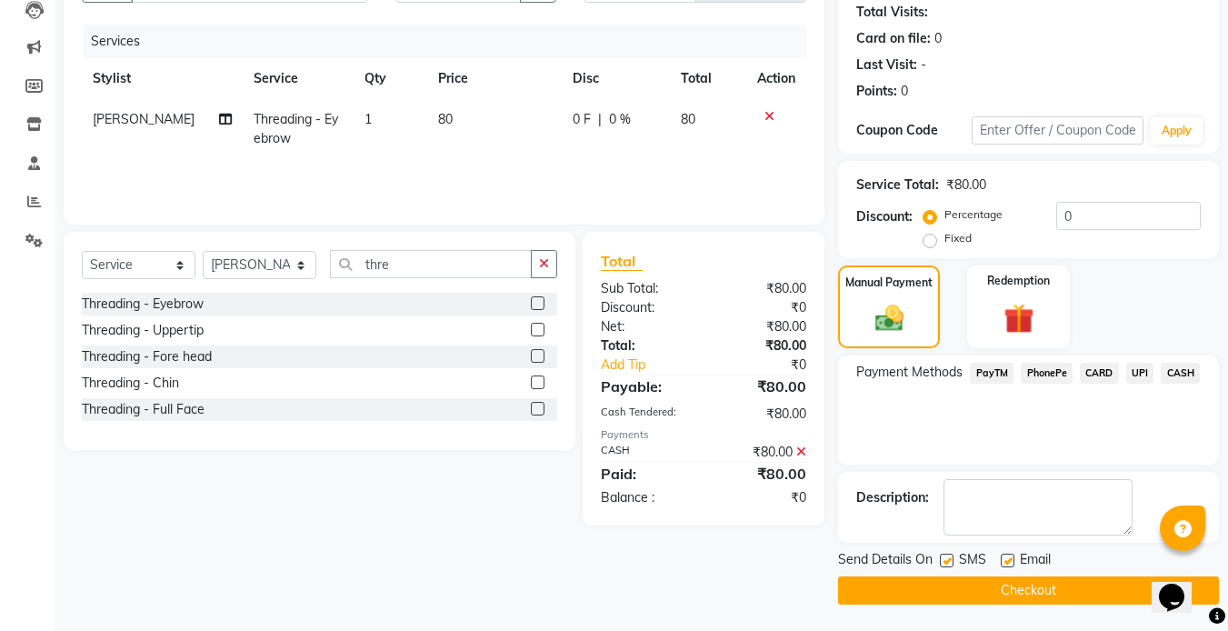
scroll to position [202, 0]
click at [950, 557] on label at bounding box center [947, 560] width 14 height 14
click at [950, 557] on input "checkbox" at bounding box center [946, 560] width 12 height 12
click at [1005, 560] on label at bounding box center [1008, 560] width 14 height 14
click at [1005, 560] on input "checkbox" at bounding box center [1007, 560] width 12 height 12
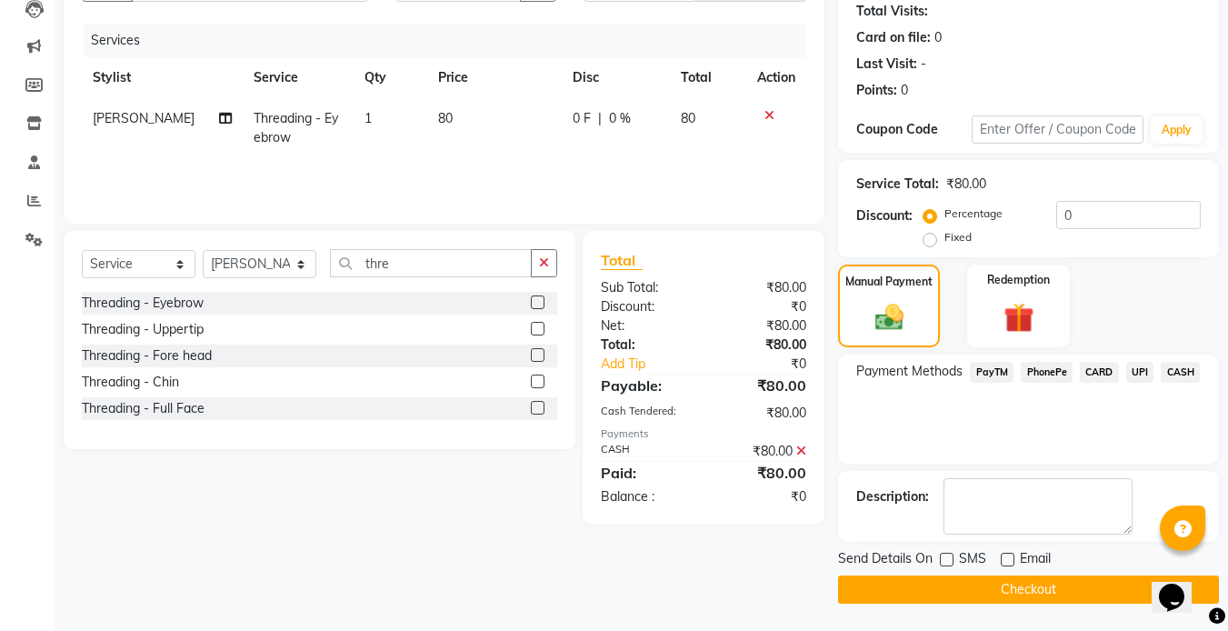
click at [977, 579] on button "Checkout" at bounding box center [1028, 589] width 381 height 28
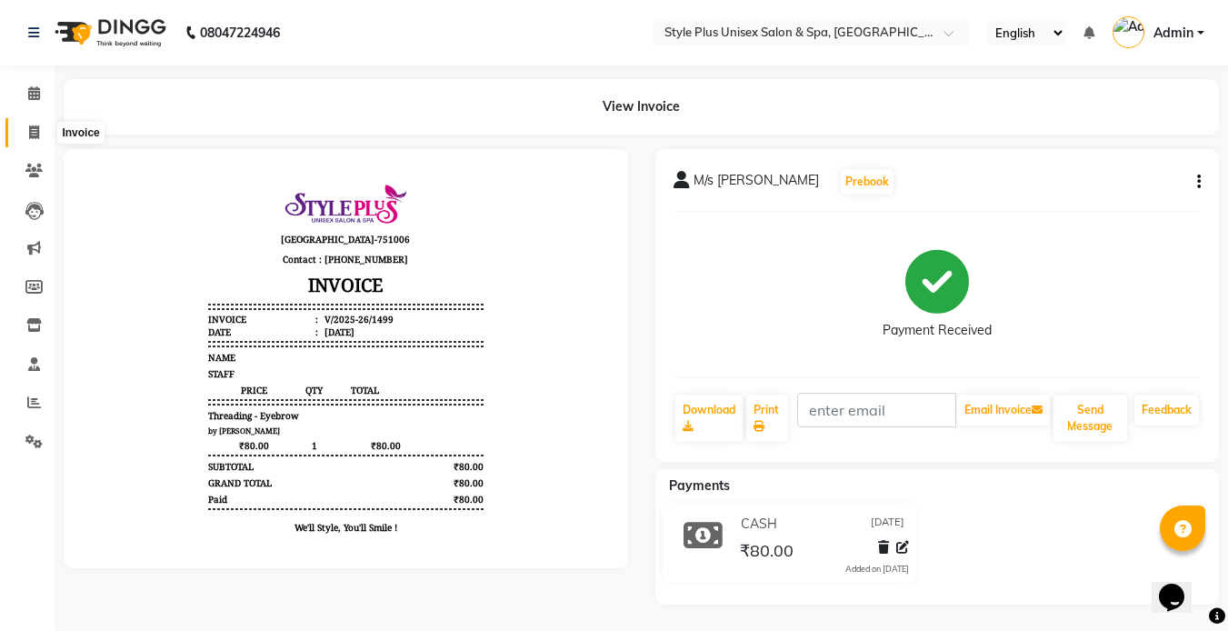
click at [30, 130] on icon at bounding box center [34, 132] width 10 height 14
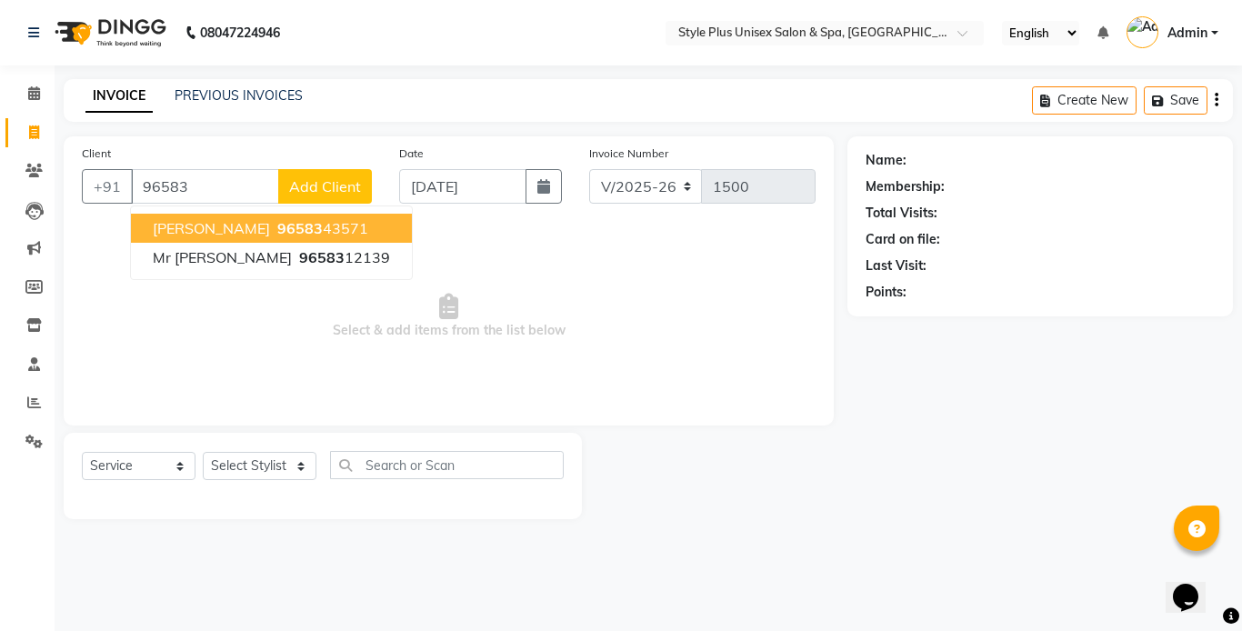
click at [236, 224] on span "Rajesh Kumar" at bounding box center [211, 228] width 117 height 18
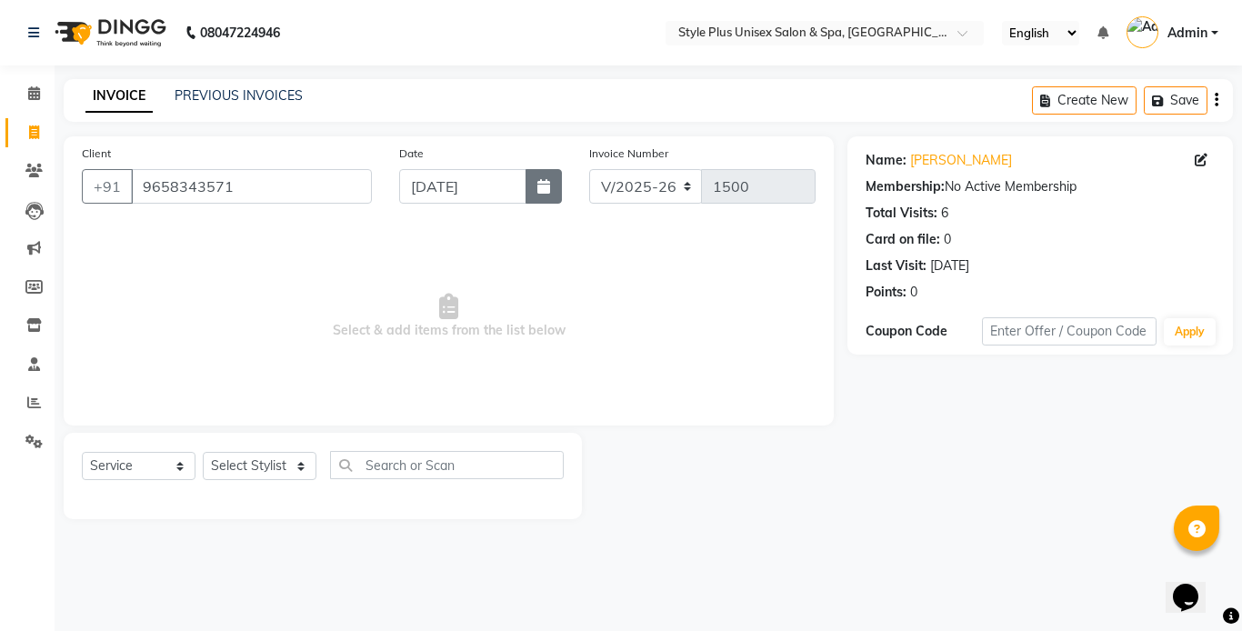
click at [544, 188] on icon "button" at bounding box center [543, 186] width 13 height 15
click at [273, 474] on select "Select Stylist Ashish Badal Behera Dipti J Sonali Patra MD Mohin Rojalin Sahoo …" at bounding box center [260, 466] width 114 height 28
click at [203, 452] on select "Select Stylist Ashish Badal Behera Dipti J Sonali Patra MD Mohin Rojalin Sahoo …" at bounding box center [260, 466] width 114 height 28
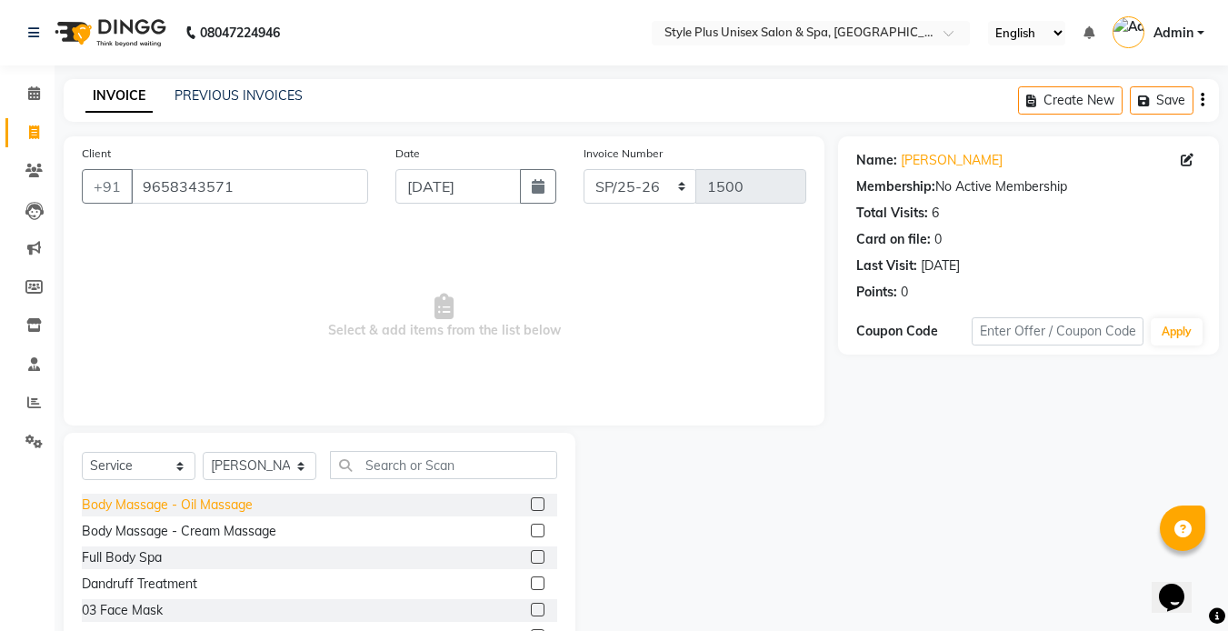
click at [250, 504] on div "Body Massage - Oil Massage" at bounding box center [167, 504] width 171 height 19
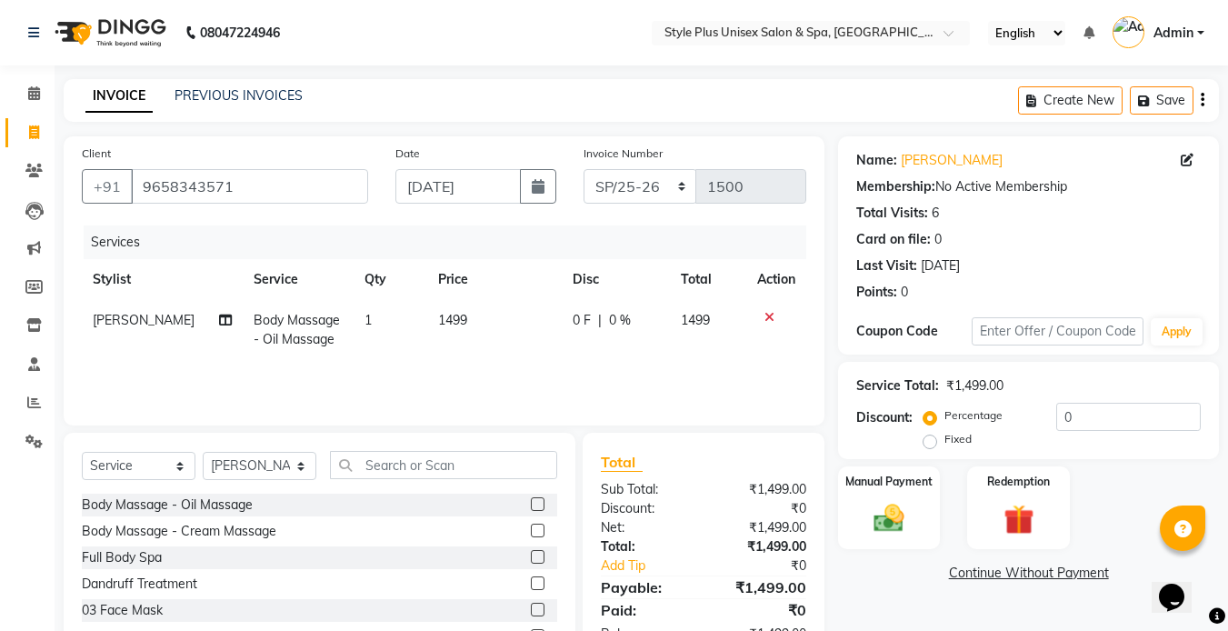
click at [467, 324] on td "1499" at bounding box center [494, 330] width 135 height 60
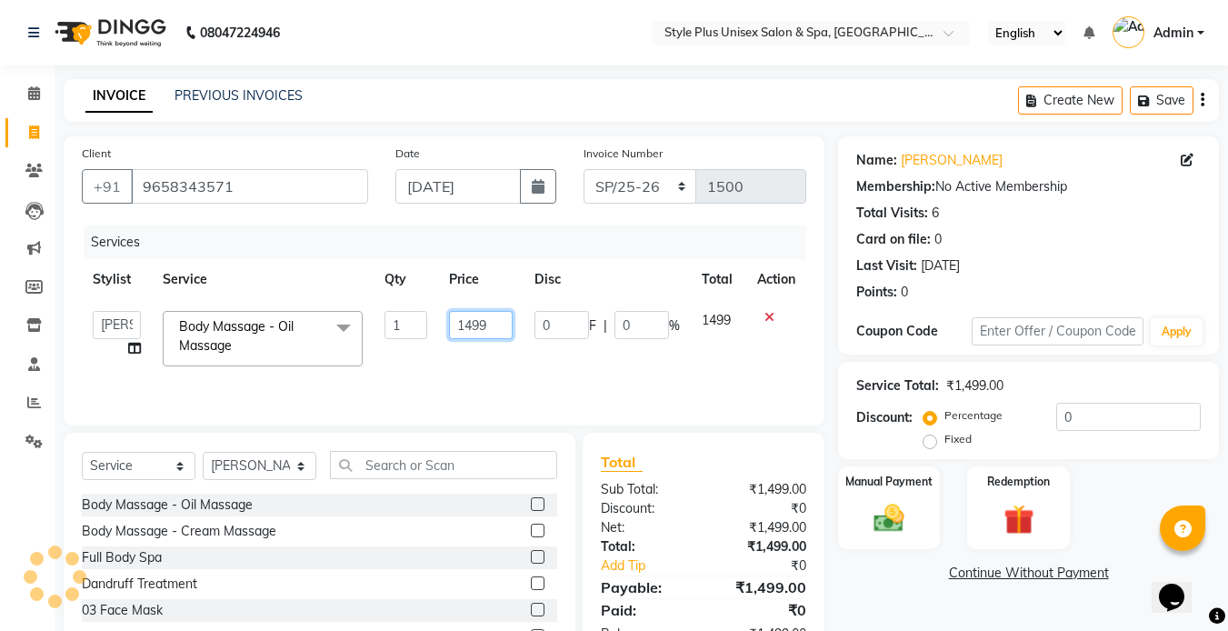
click at [498, 326] on input "1499" at bounding box center [480, 325] width 63 height 28
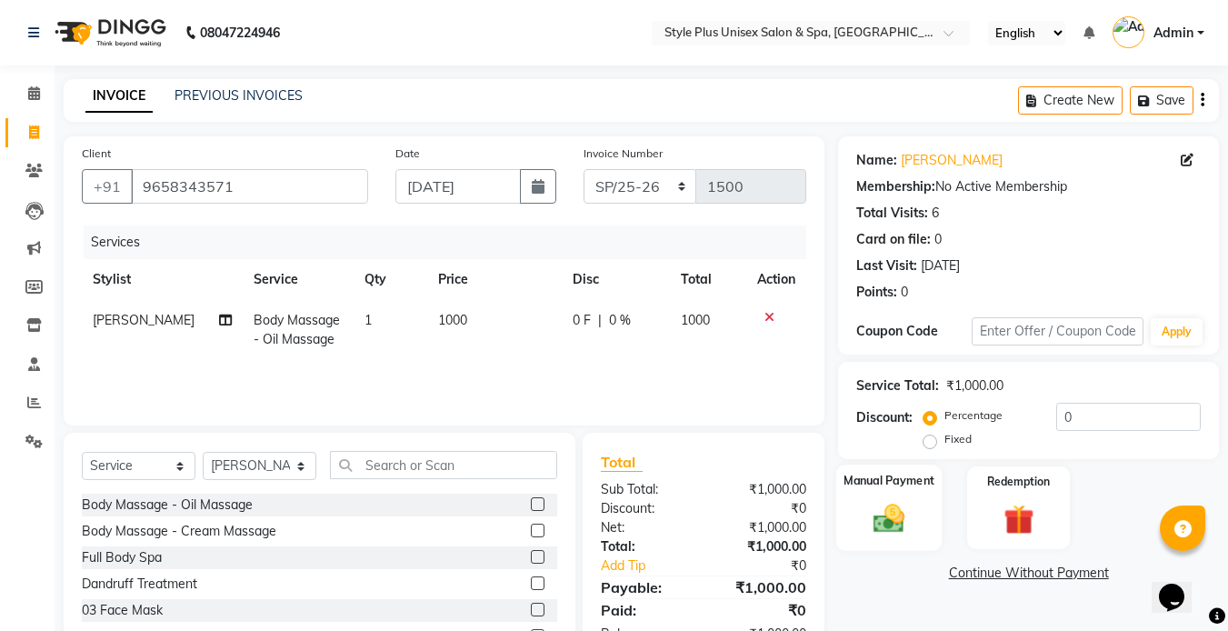
click at [893, 509] on img at bounding box center [889, 518] width 51 height 36
click at [1001, 578] on span "PayTM" at bounding box center [992, 574] width 44 height 21
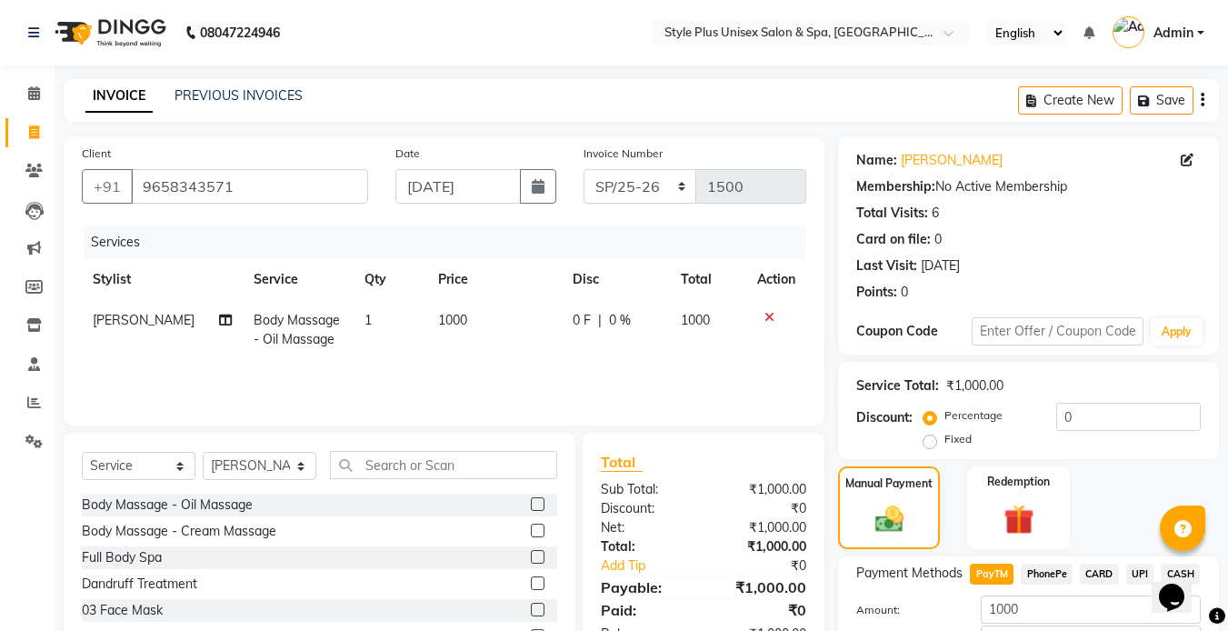
scroll to position [125, 0]
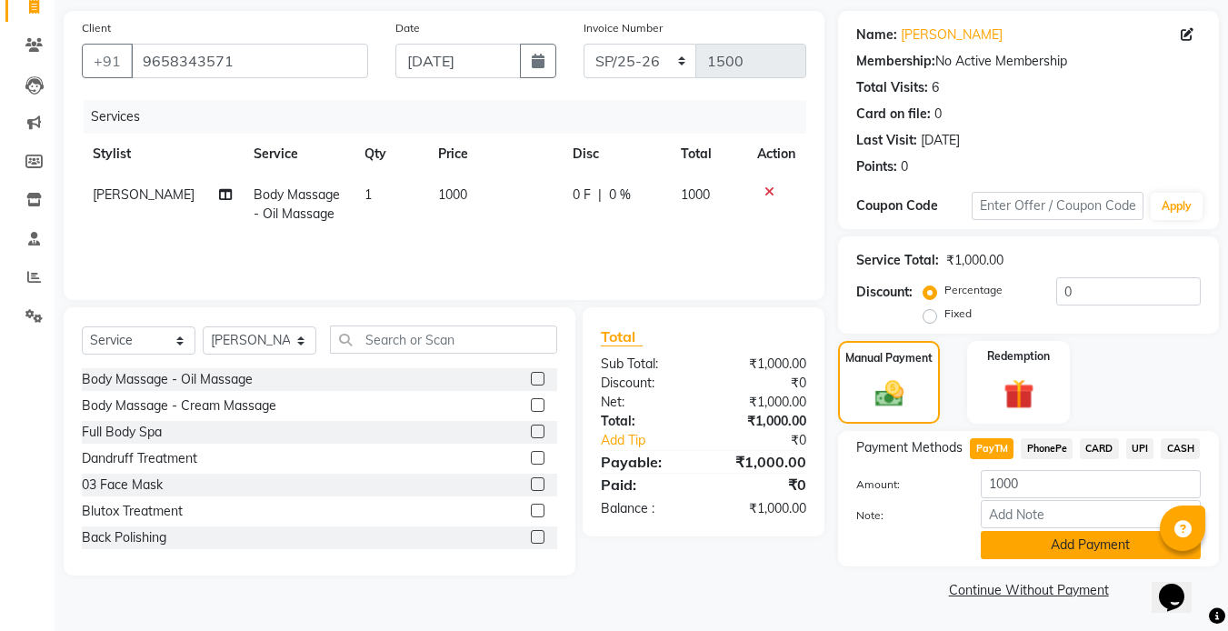
click at [1112, 551] on button "Add Payment" at bounding box center [1091, 545] width 220 height 28
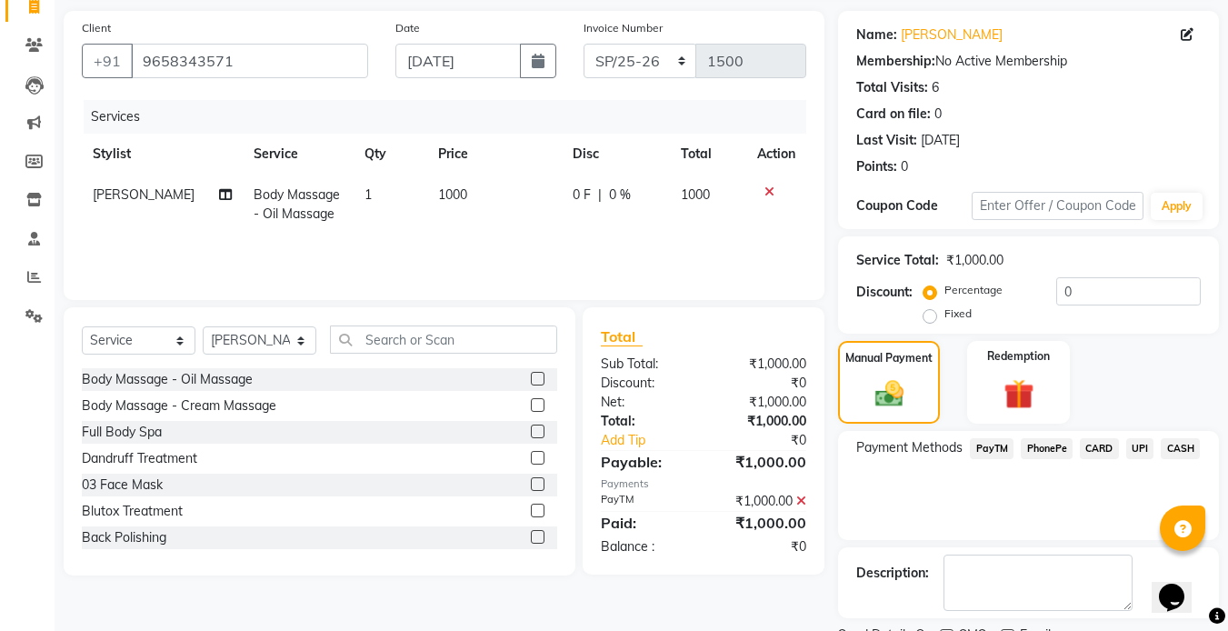
scroll to position [202, 0]
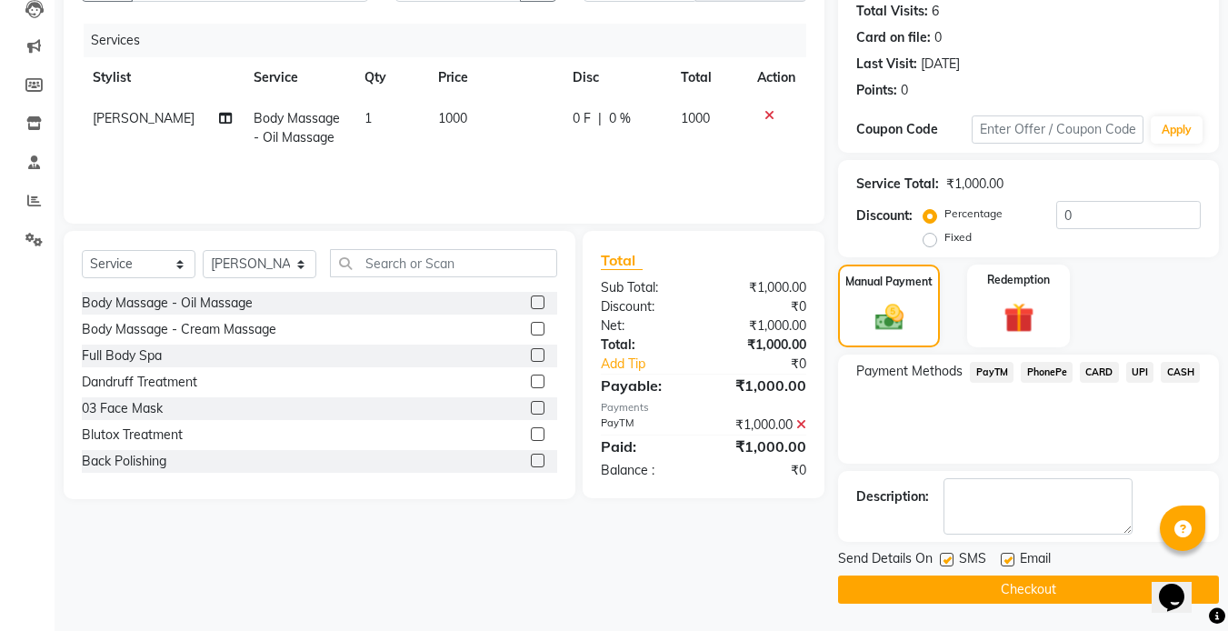
click at [950, 558] on label at bounding box center [947, 560] width 14 height 14
click at [950, 558] on input "checkbox" at bounding box center [946, 560] width 12 height 12
click at [1005, 562] on label at bounding box center [1008, 560] width 14 height 14
click at [1005, 562] on input "checkbox" at bounding box center [1007, 560] width 12 height 12
click at [953, 593] on button "Checkout" at bounding box center [1028, 589] width 381 height 28
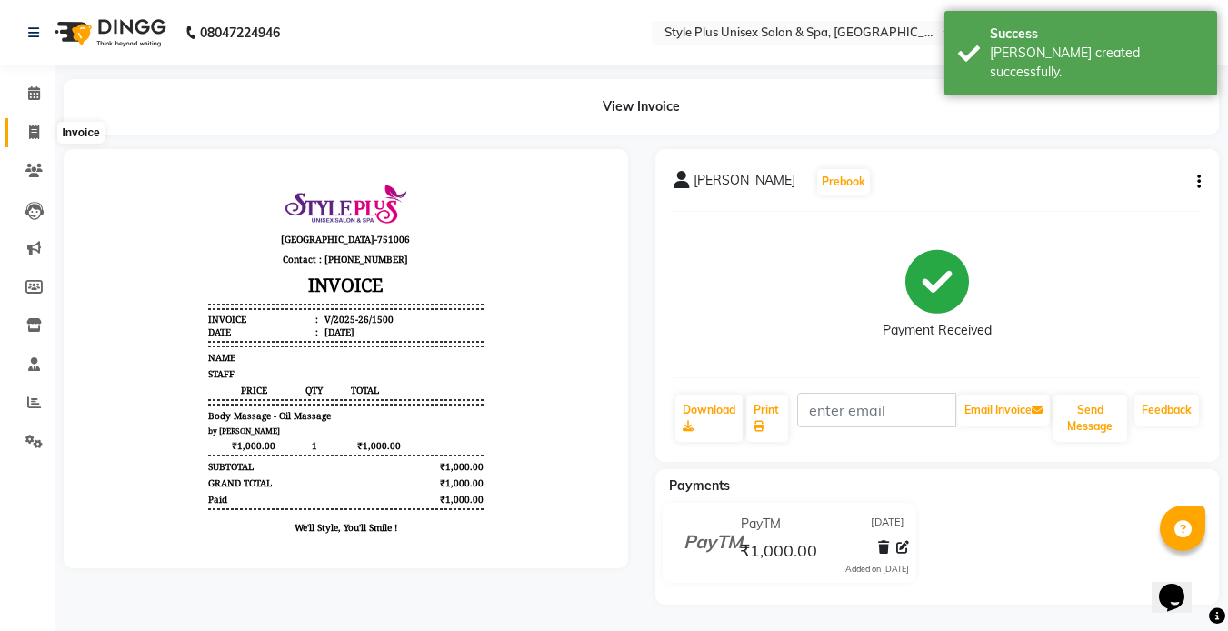
click at [31, 137] on icon at bounding box center [34, 132] width 10 height 14
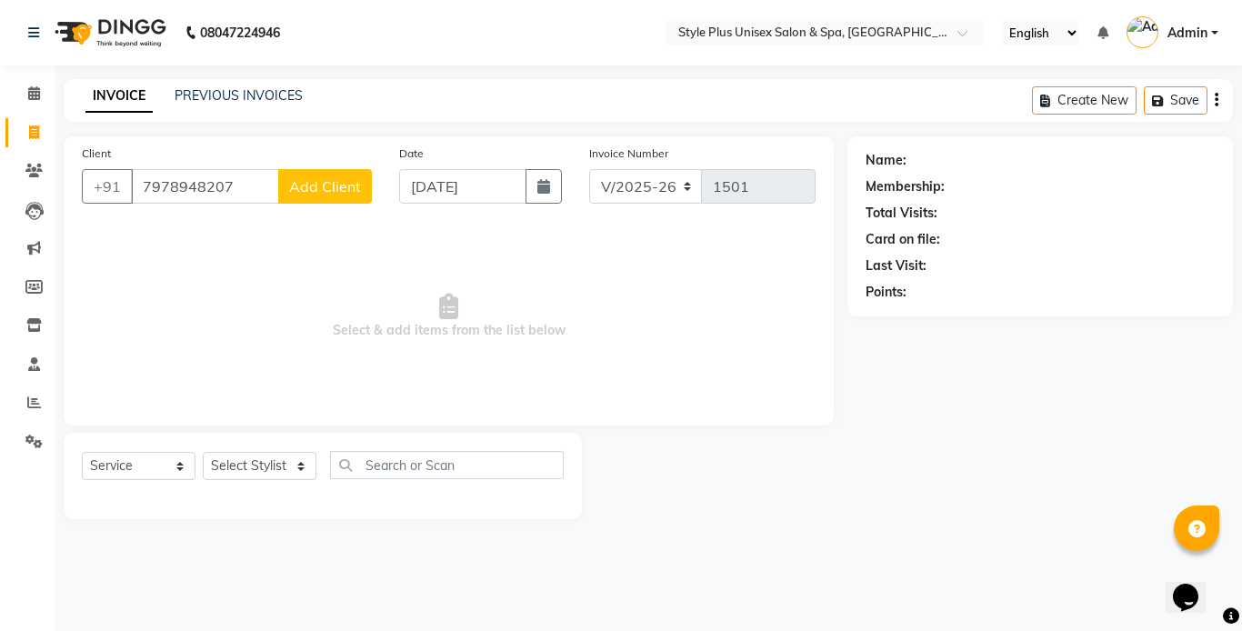
click at [337, 197] on button "Add Client" at bounding box center [325, 186] width 94 height 35
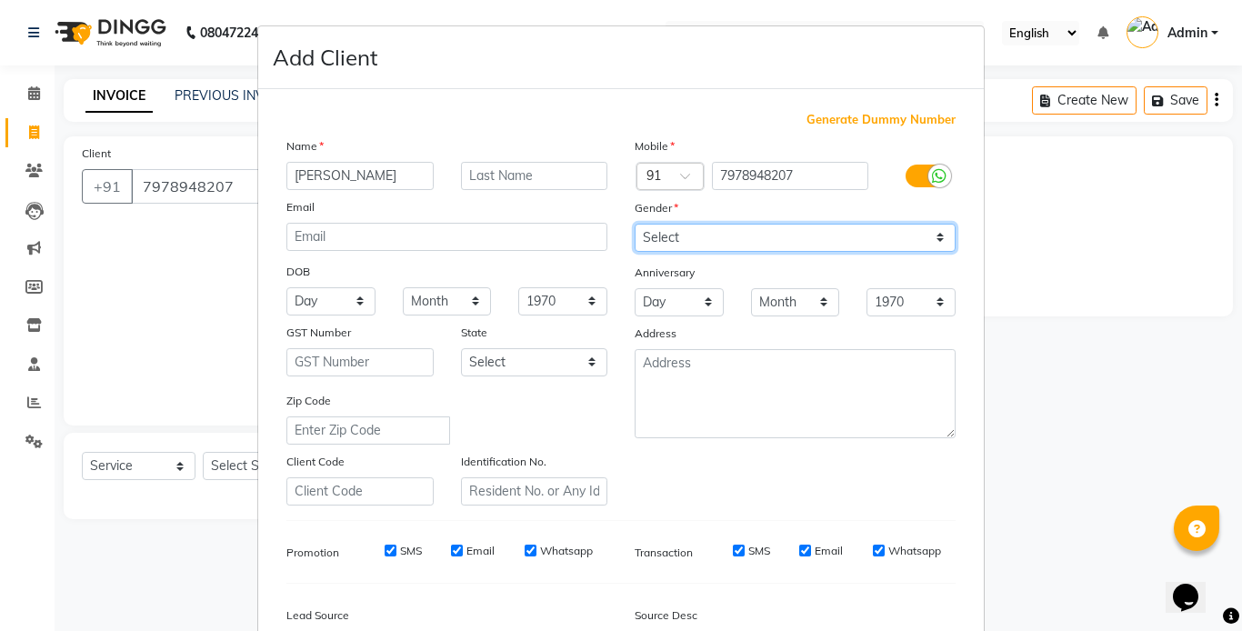
click at [648, 226] on select "Select Male Female Other Prefer Not To Say" at bounding box center [794, 238] width 321 height 28
click at [634, 224] on select "Select Male Female Other Prefer Not To Say" at bounding box center [794, 238] width 321 height 28
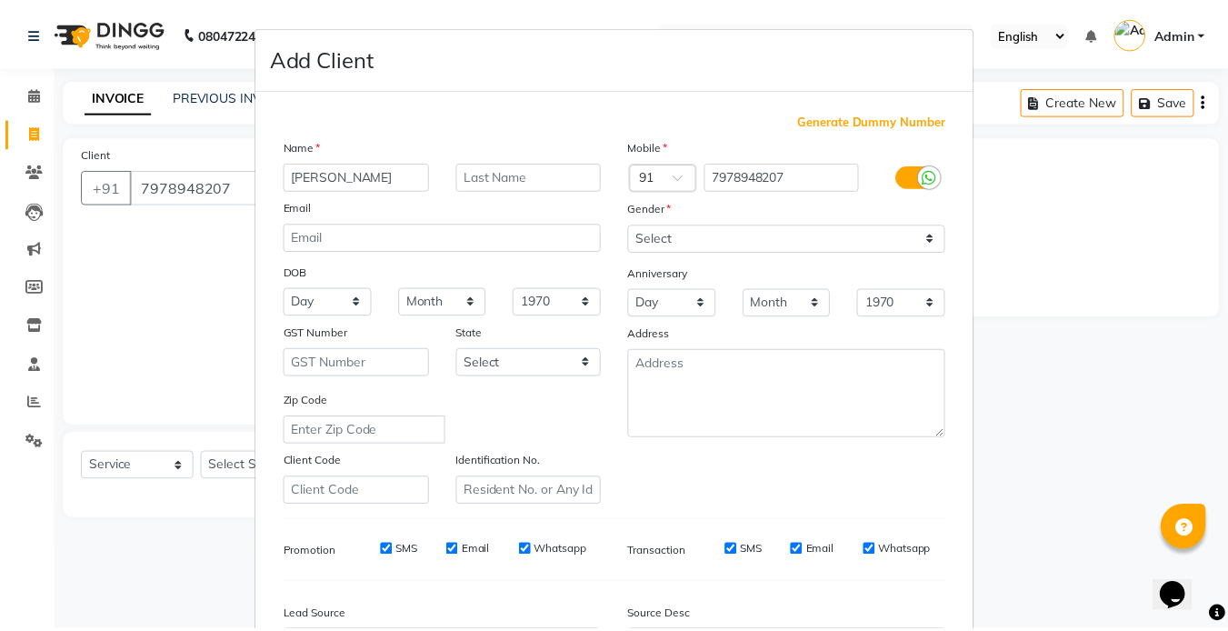
scroll to position [208, 0]
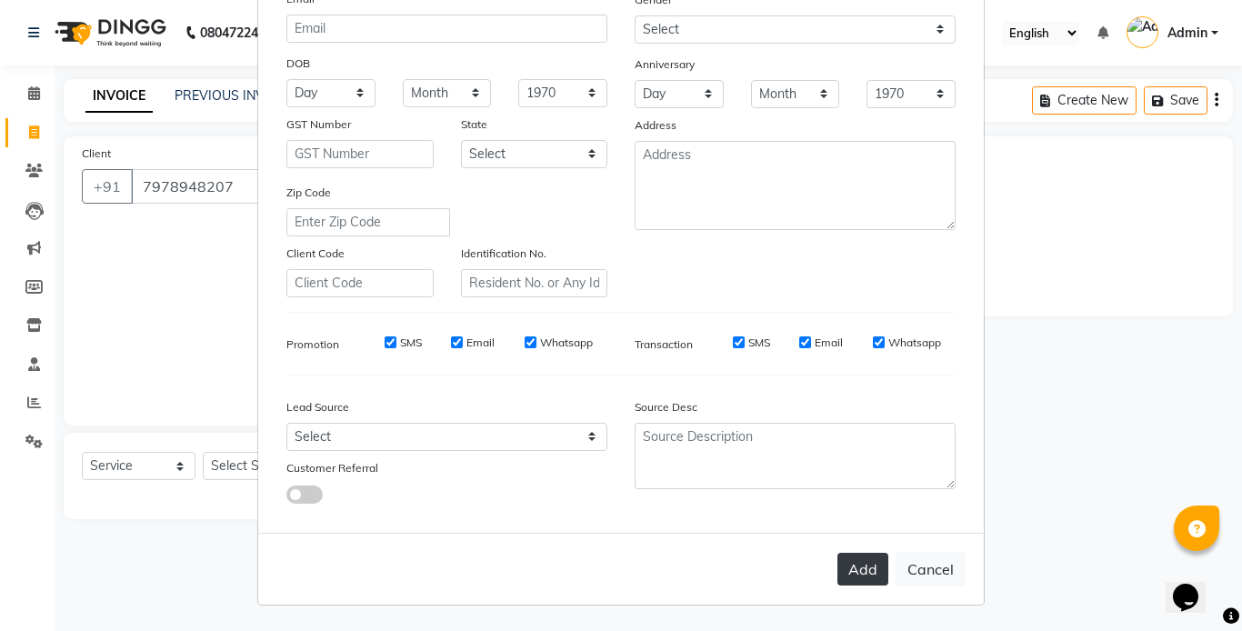
click at [837, 561] on button "Add" at bounding box center [862, 569] width 51 height 33
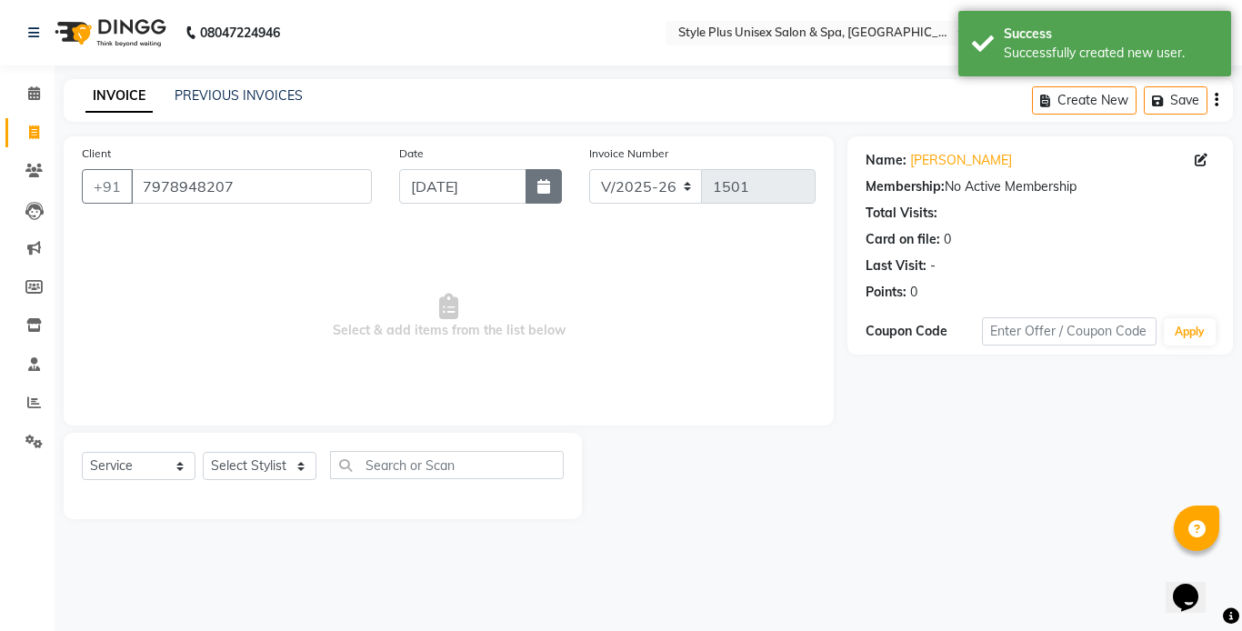
click at [556, 188] on button "button" at bounding box center [543, 186] width 36 height 35
click at [299, 466] on select "Select Stylist Ashish Badal Behera Dipti J Sonali Patra MD Mohin Rojalin Sahoo …" at bounding box center [260, 466] width 114 height 28
click at [203, 452] on select "Select Stylist Ashish Badal Behera Dipti J Sonali Patra MD Mohin Rojalin Sahoo …" at bounding box center [260, 466] width 114 height 28
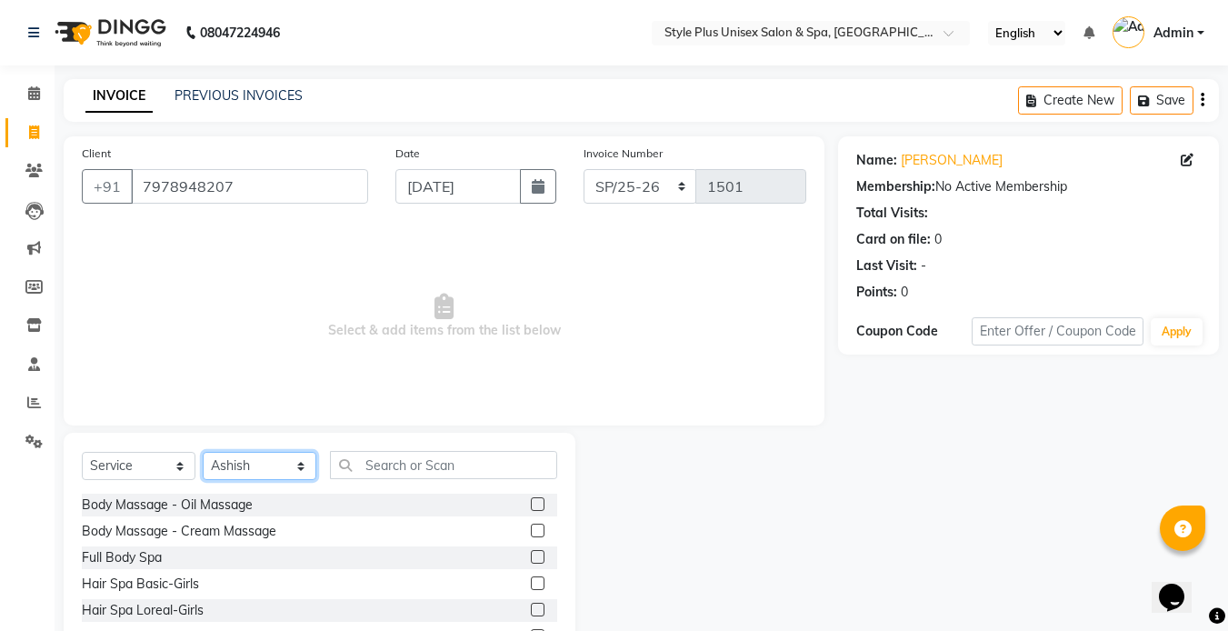
click at [299, 466] on select "Select Stylist Ashish Badal Behera Dipti J Sonali Patra MD Mohin Rojalin Sahoo …" at bounding box center [260, 466] width 114 height 28
click at [203, 452] on select "Select Stylist Ashish Badal Behera Dipti J Sonali Patra MD Mohin Rojalin Sahoo …" at bounding box center [260, 466] width 114 height 28
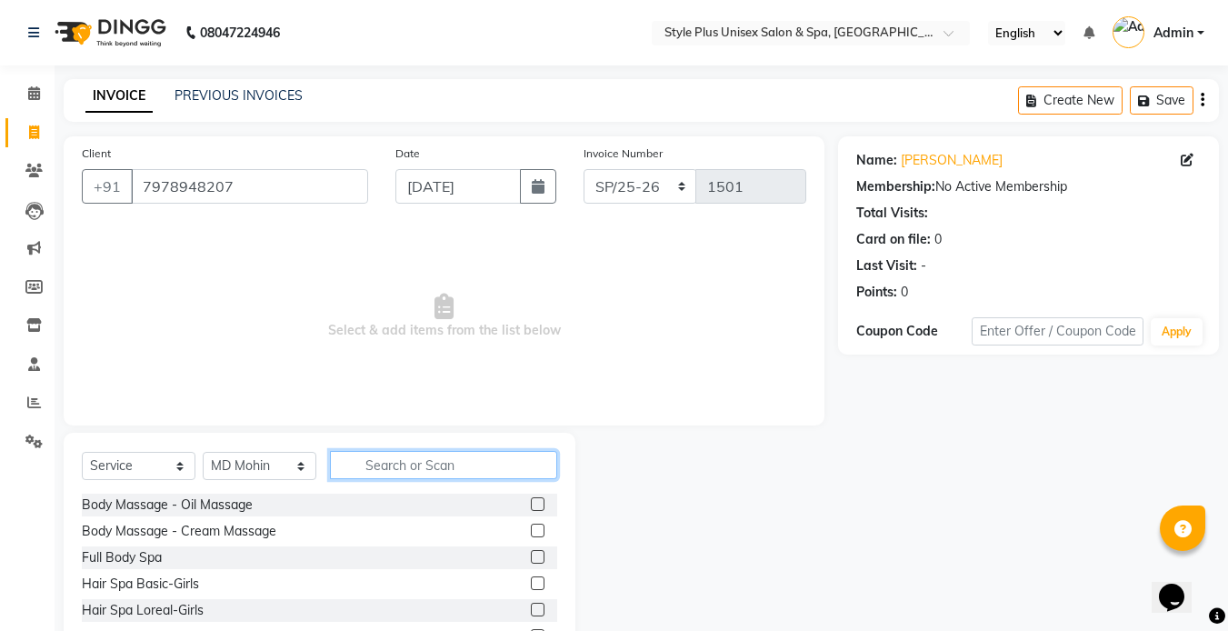
click at [384, 465] on input "text" at bounding box center [443, 465] width 227 height 28
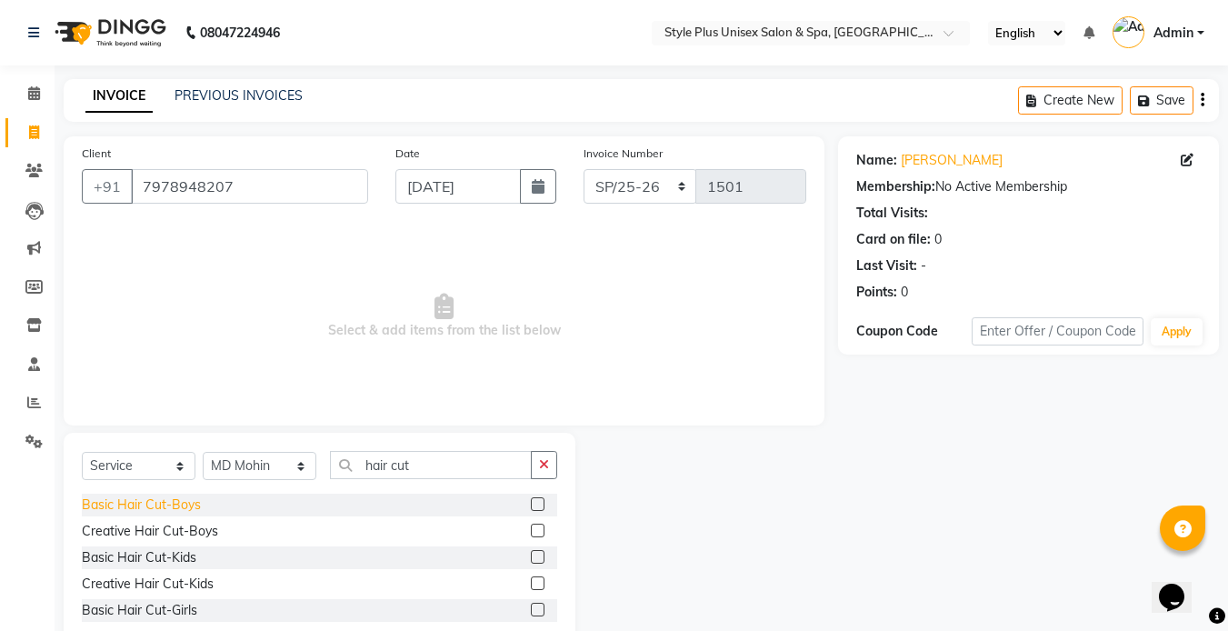
click at [172, 509] on div "Basic Hair Cut-Boys" at bounding box center [141, 504] width 119 height 19
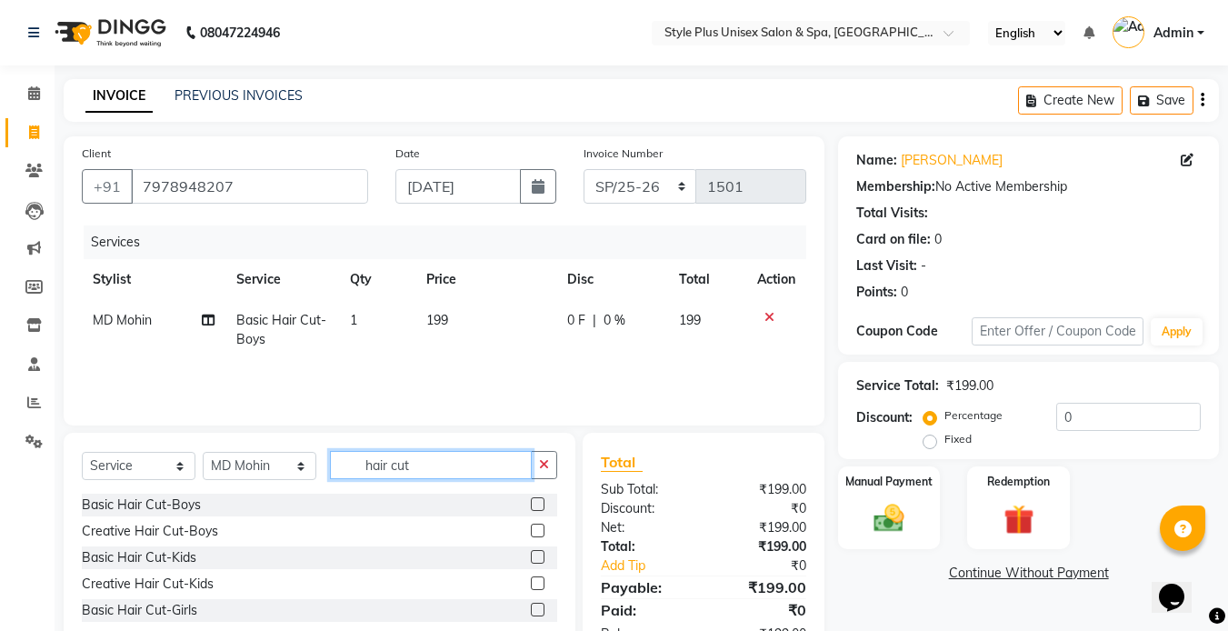
click at [419, 461] on input "hair cut" at bounding box center [431, 465] width 202 height 28
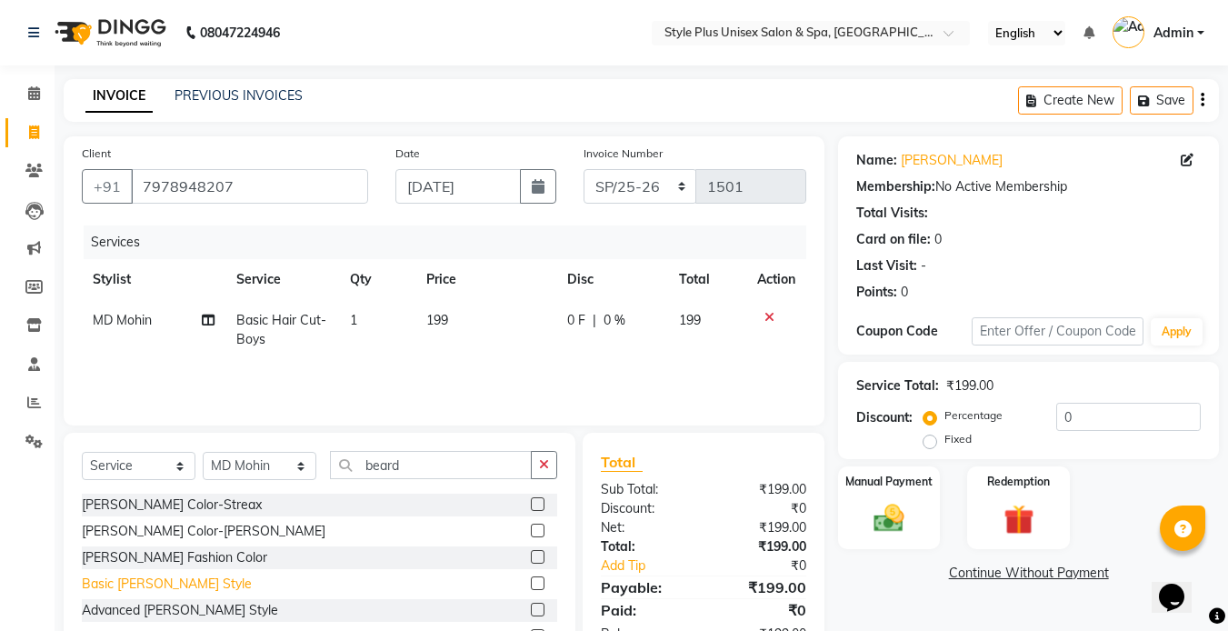
click at [170, 578] on div "Basic [PERSON_NAME] Style" at bounding box center [167, 583] width 170 height 19
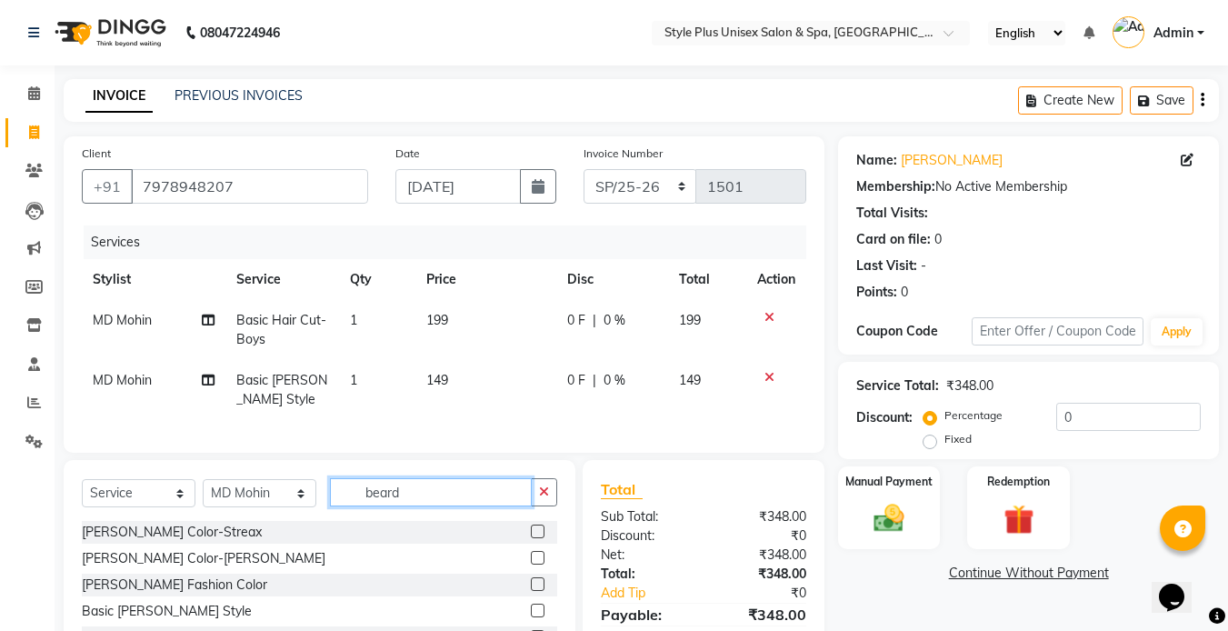
click at [413, 506] on input "beard" at bounding box center [431, 492] width 202 height 28
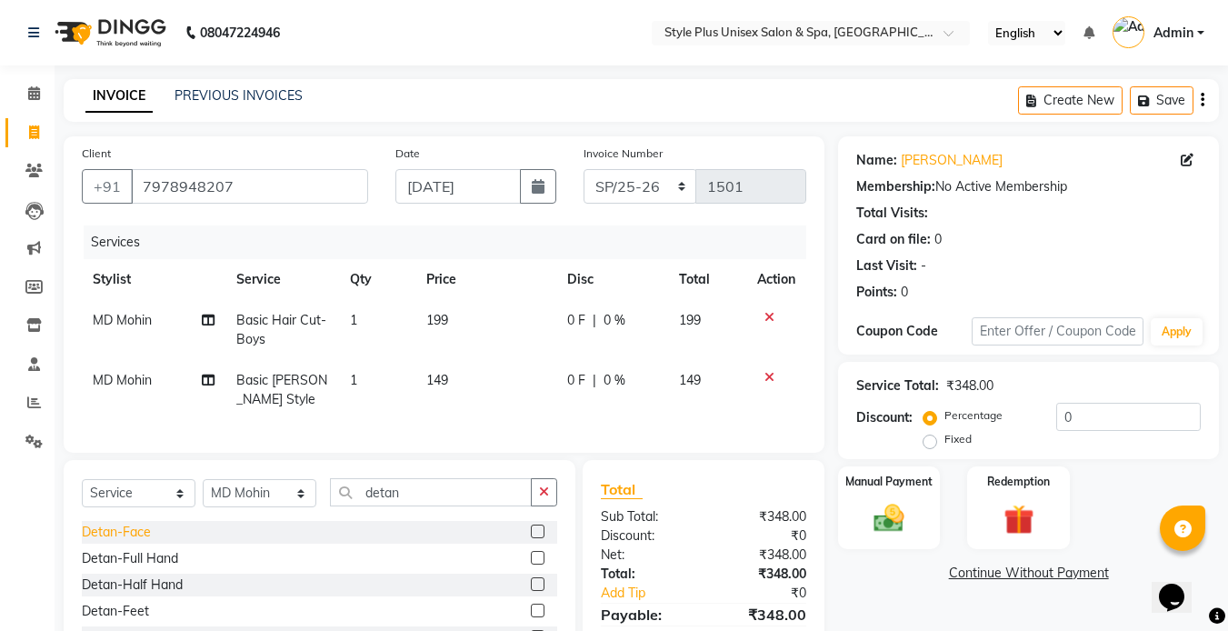
click at [143, 542] on div "Detan-Face" at bounding box center [116, 532] width 69 height 19
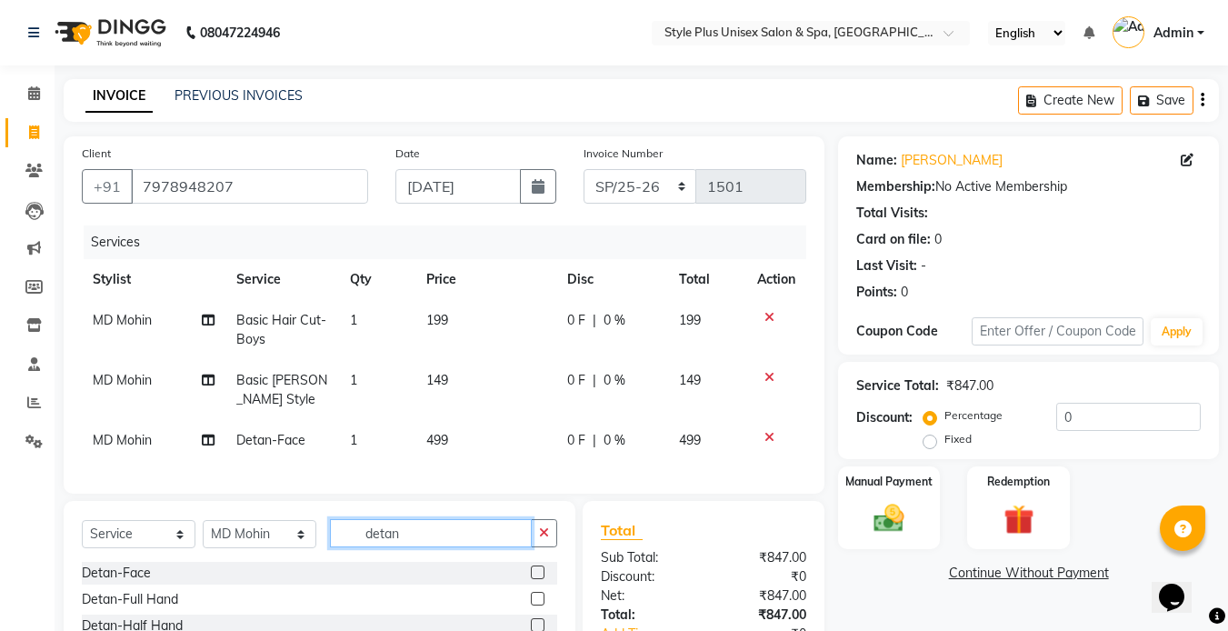
click at [433, 545] on input "detan" at bounding box center [431, 533] width 202 height 28
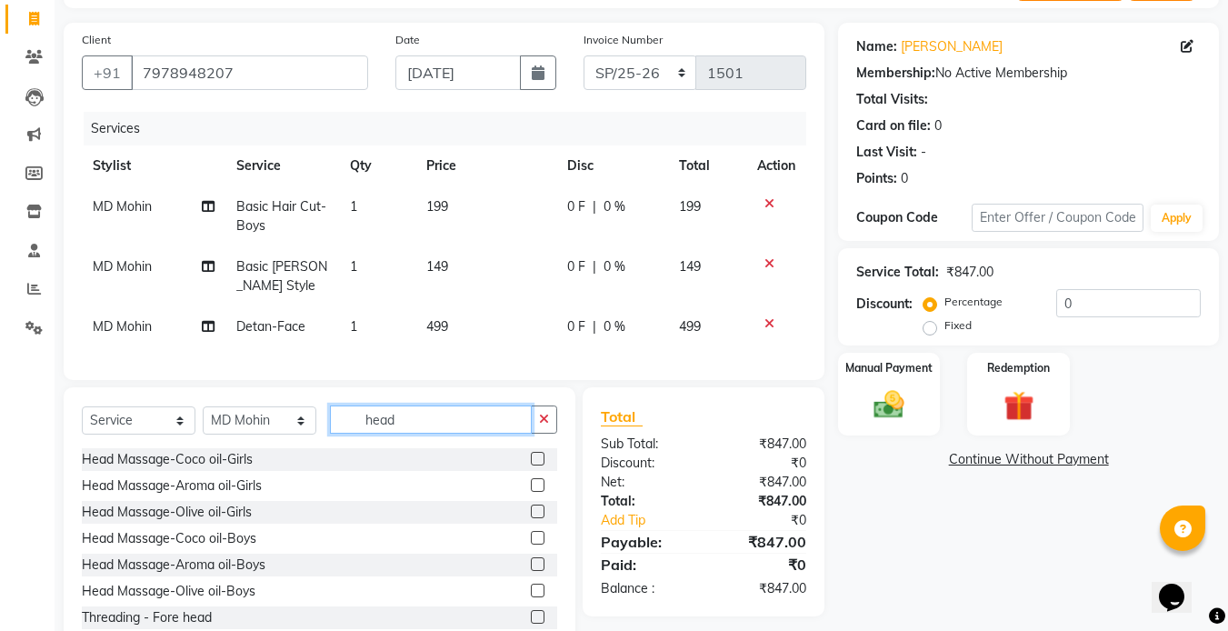
scroll to position [179, 0]
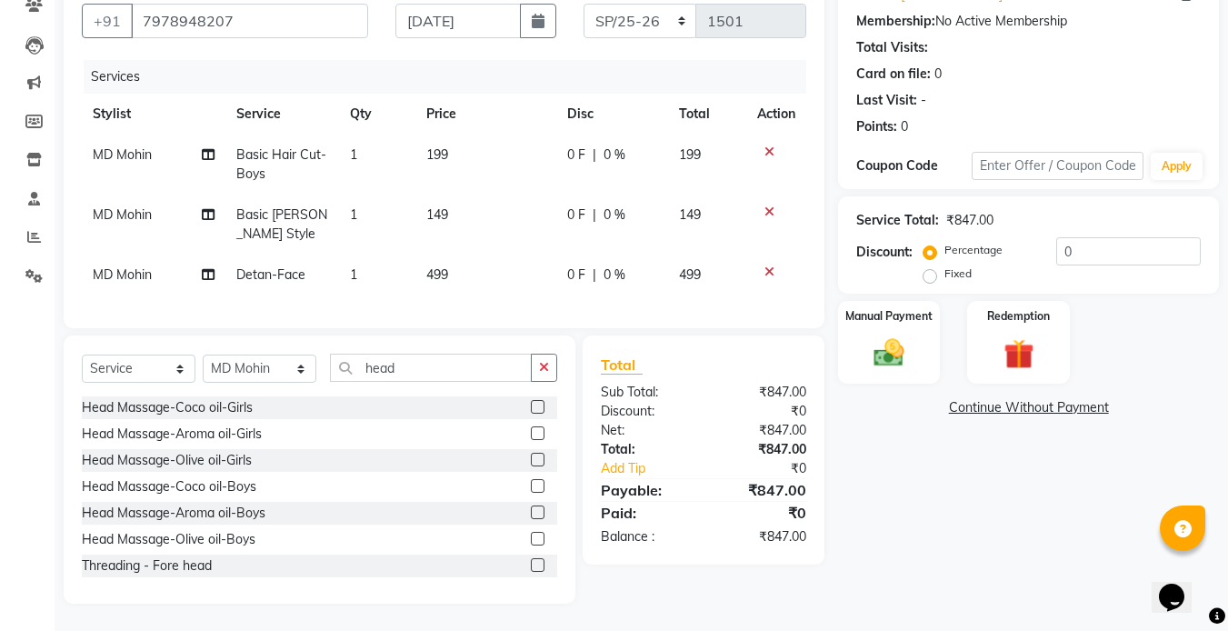
click at [158, 496] on div "Head Massage-Coco oil-Boys" at bounding box center [319, 486] width 475 height 23
click at [212, 482] on div "Head Massage-Coco oil-Boys" at bounding box center [169, 486] width 175 height 19
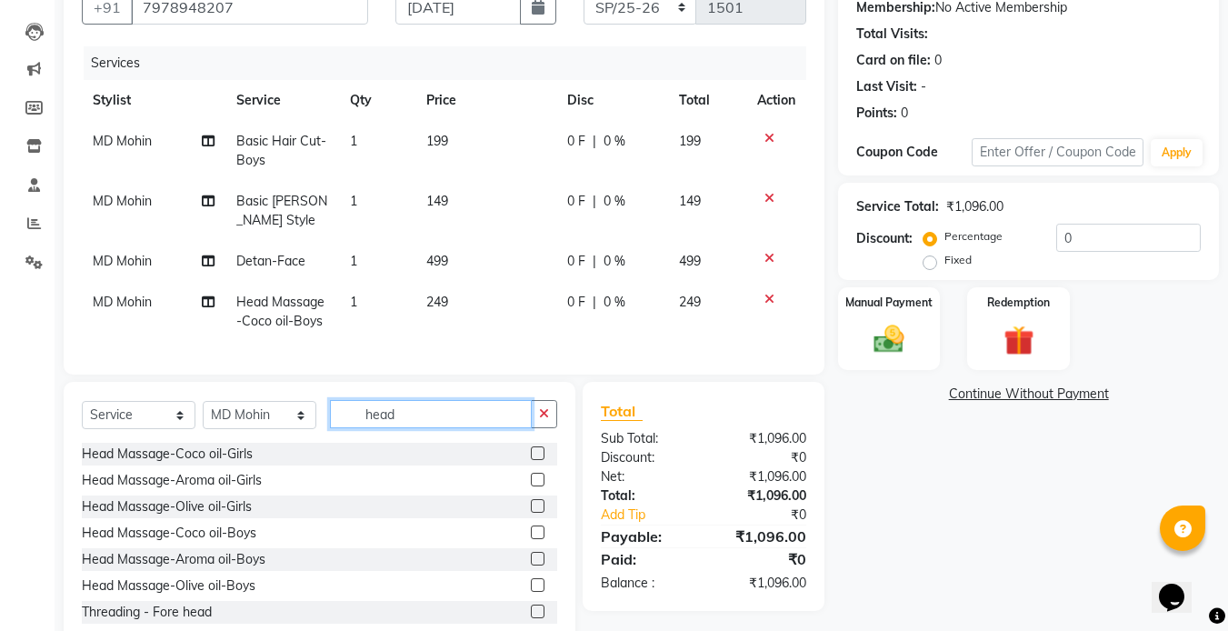
click at [475, 424] on input "head" at bounding box center [431, 414] width 202 height 28
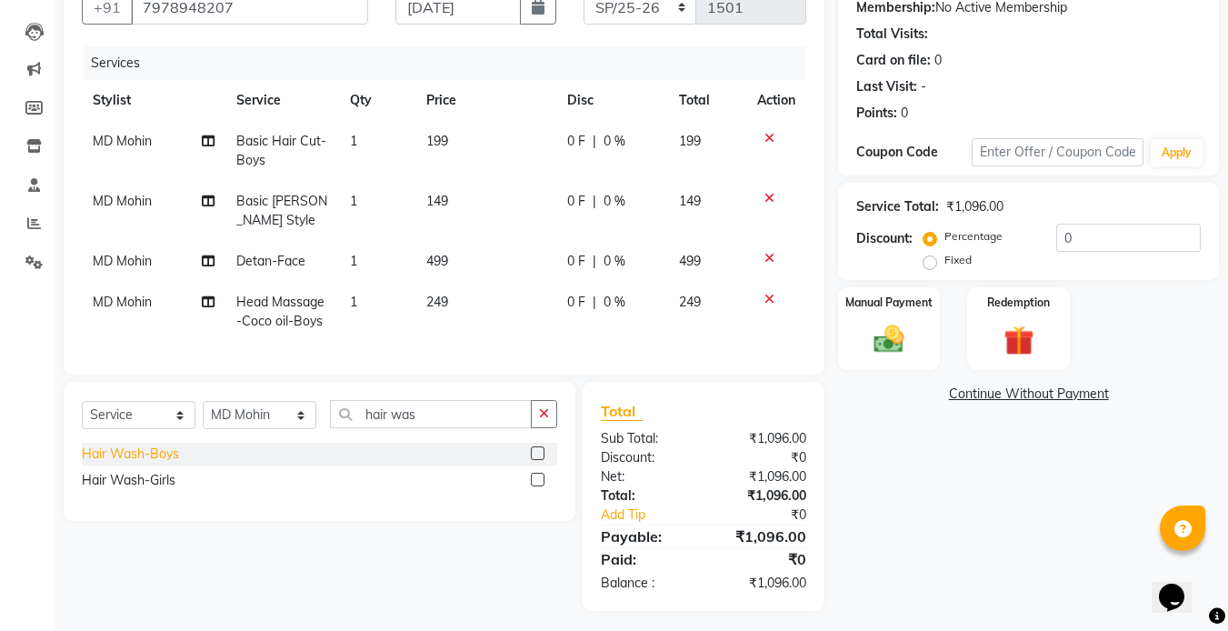
click at [169, 463] on div "Hair Wash-Boys" at bounding box center [130, 453] width 97 height 19
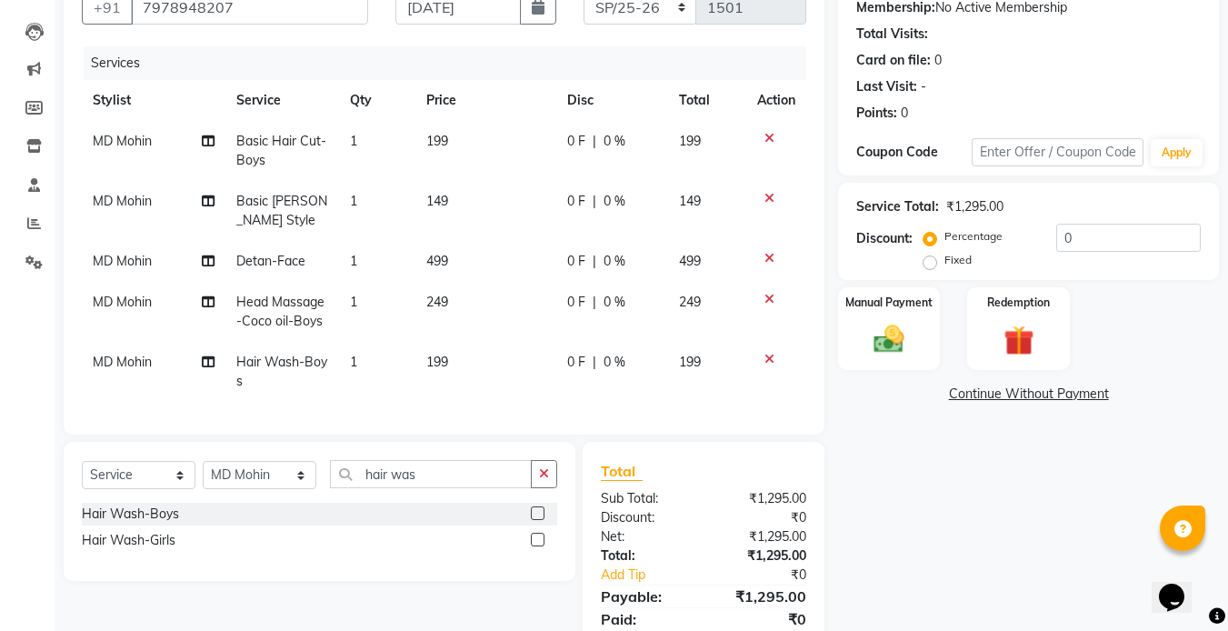
click at [451, 140] on td "199" at bounding box center [485, 151] width 141 height 60
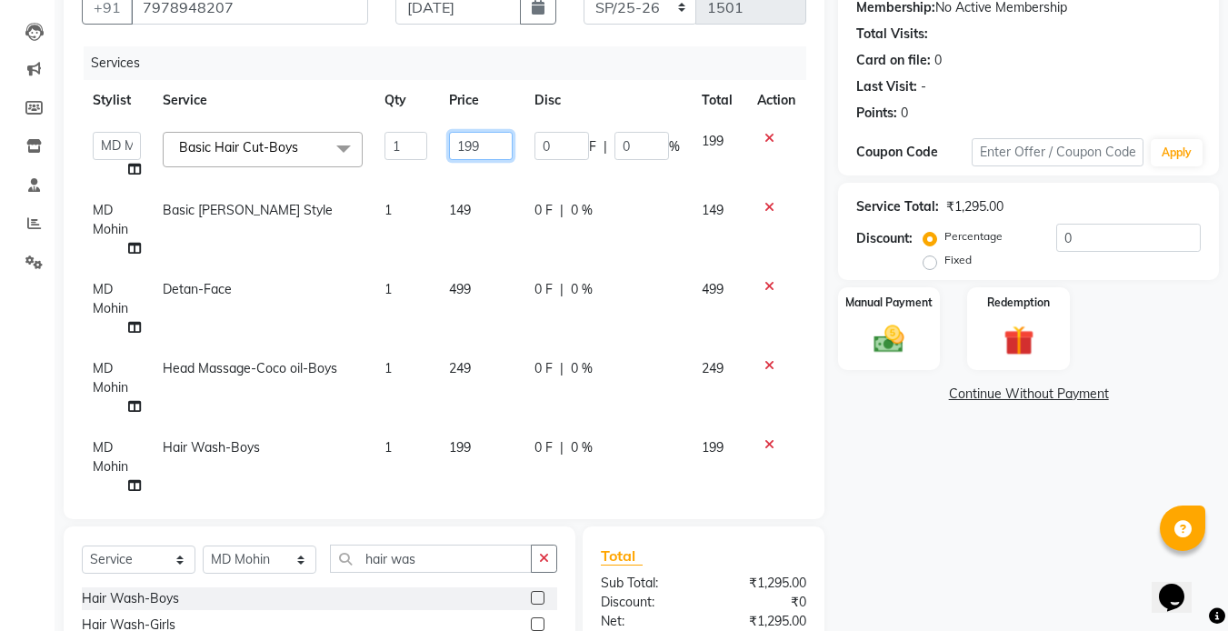
click at [491, 155] on input "199" at bounding box center [480, 146] width 63 height 28
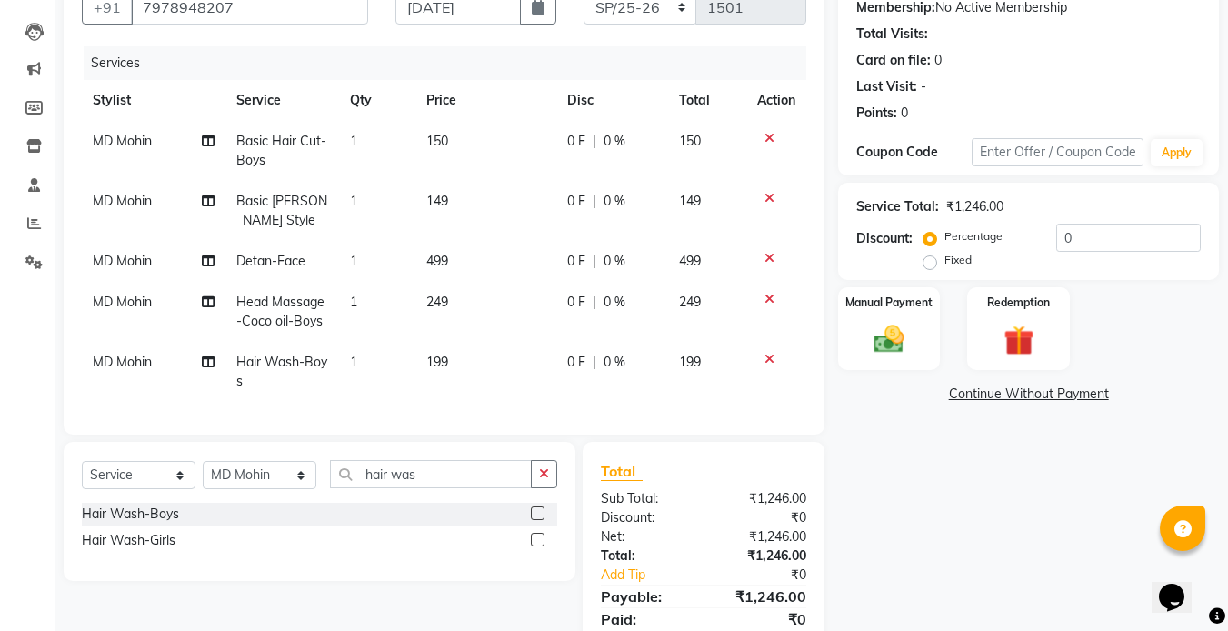
click at [471, 207] on td "149" at bounding box center [485, 211] width 141 height 60
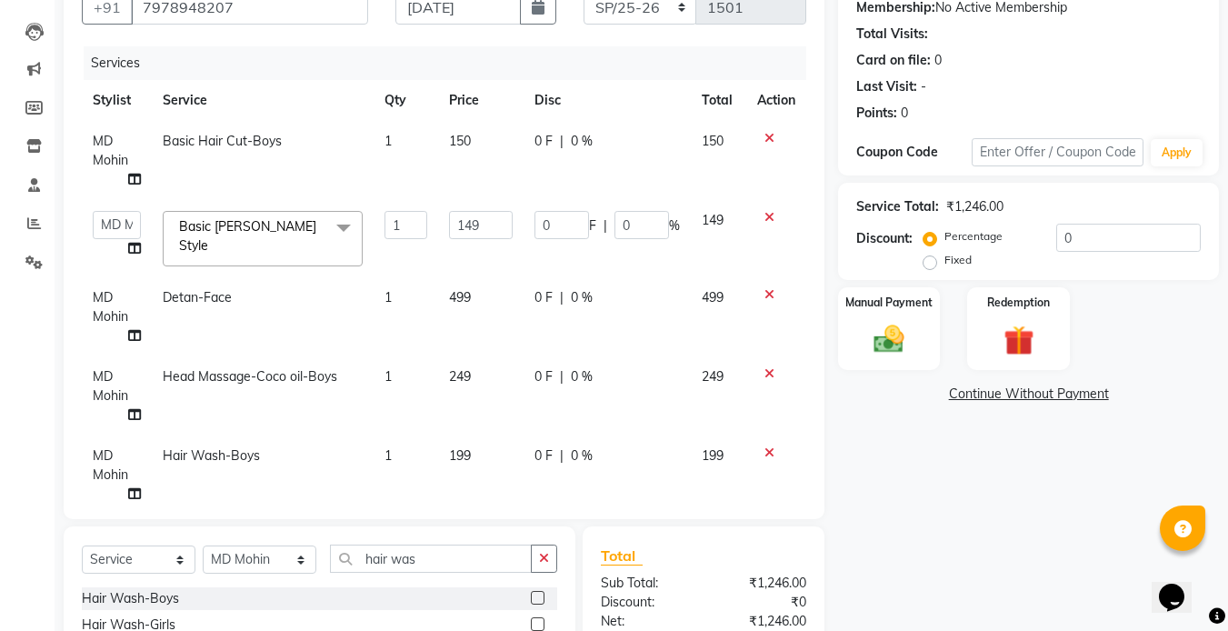
click at [471, 207] on td "149" at bounding box center [480, 238] width 85 height 77
click at [478, 222] on input "149" at bounding box center [480, 225] width 63 height 28
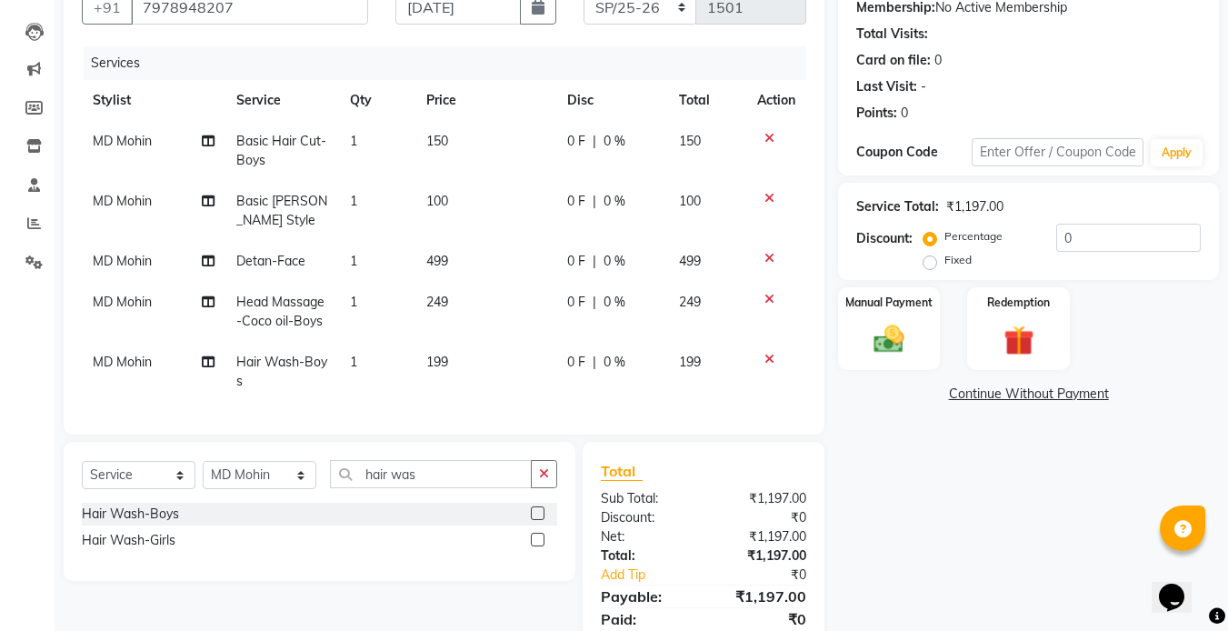
click at [465, 296] on tbody "MD Mohin Basic Hair Cut-Boys 1 150 0 F | 0 % 150 MD Mohin Basic Beard Style 1 1…" at bounding box center [444, 261] width 724 height 281
click at [451, 271] on td "499" at bounding box center [485, 261] width 141 height 41
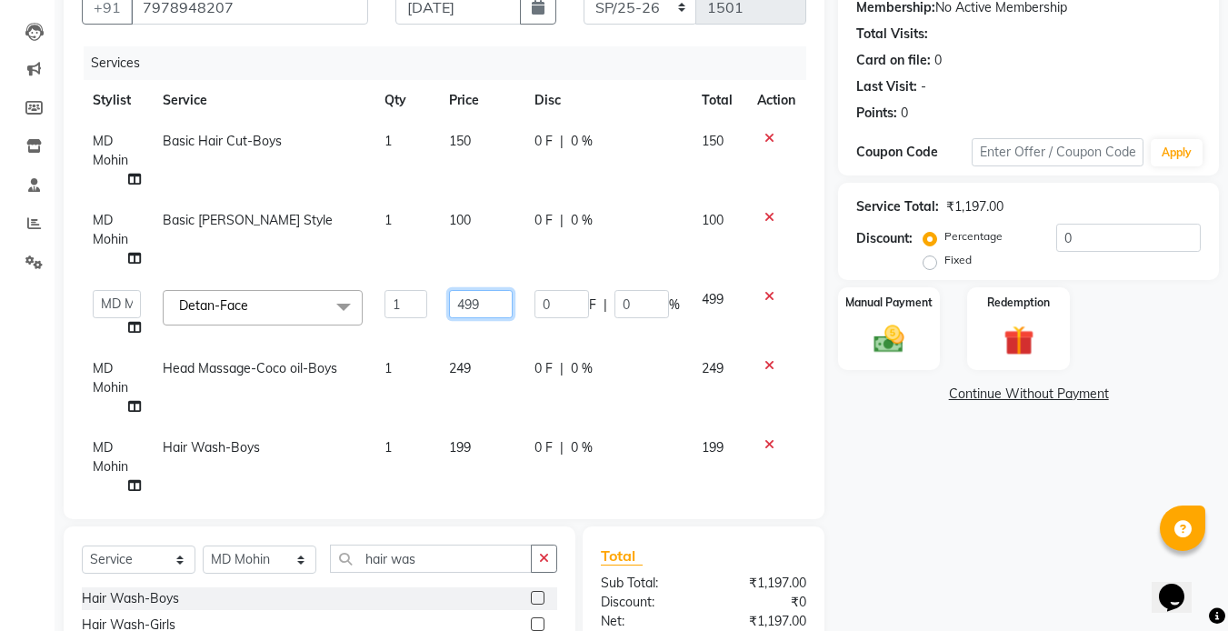
click at [485, 310] on input "499" at bounding box center [480, 304] width 63 height 28
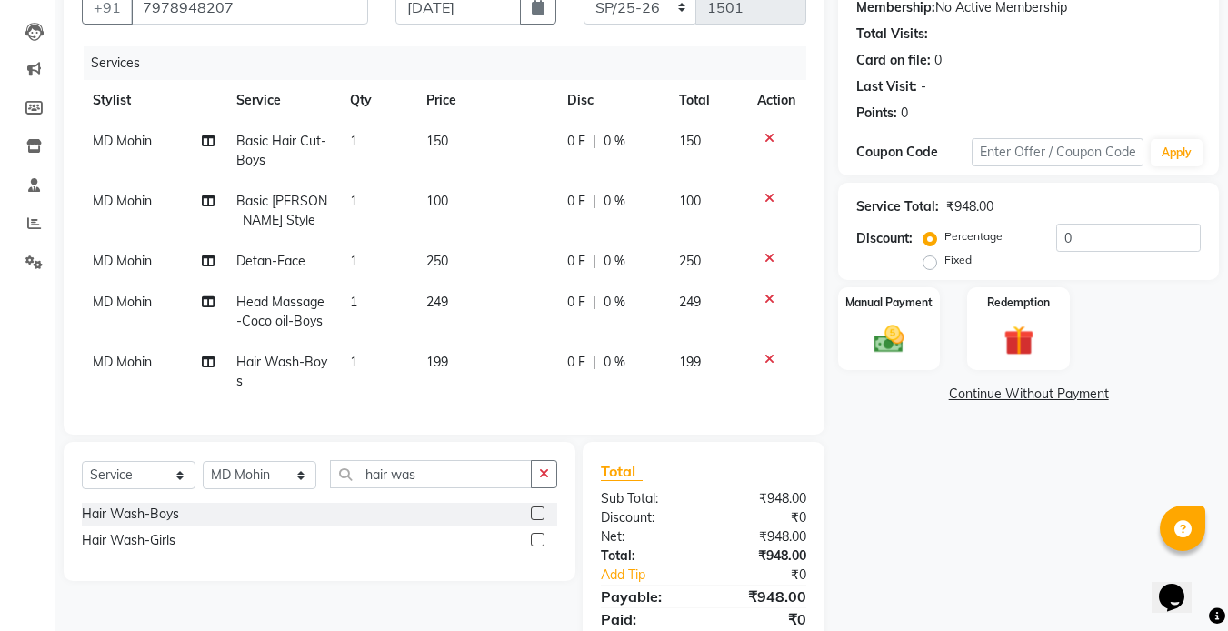
click at [461, 373] on tbody "MD Mohin Basic Hair Cut-Boys 1 150 0 F | 0 % 150 MD Mohin Basic Beard Style 1 1…" at bounding box center [444, 261] width 724 height 281
click at [438, 316] on td "249" at bounding box center [485, 312] width 141 height 60
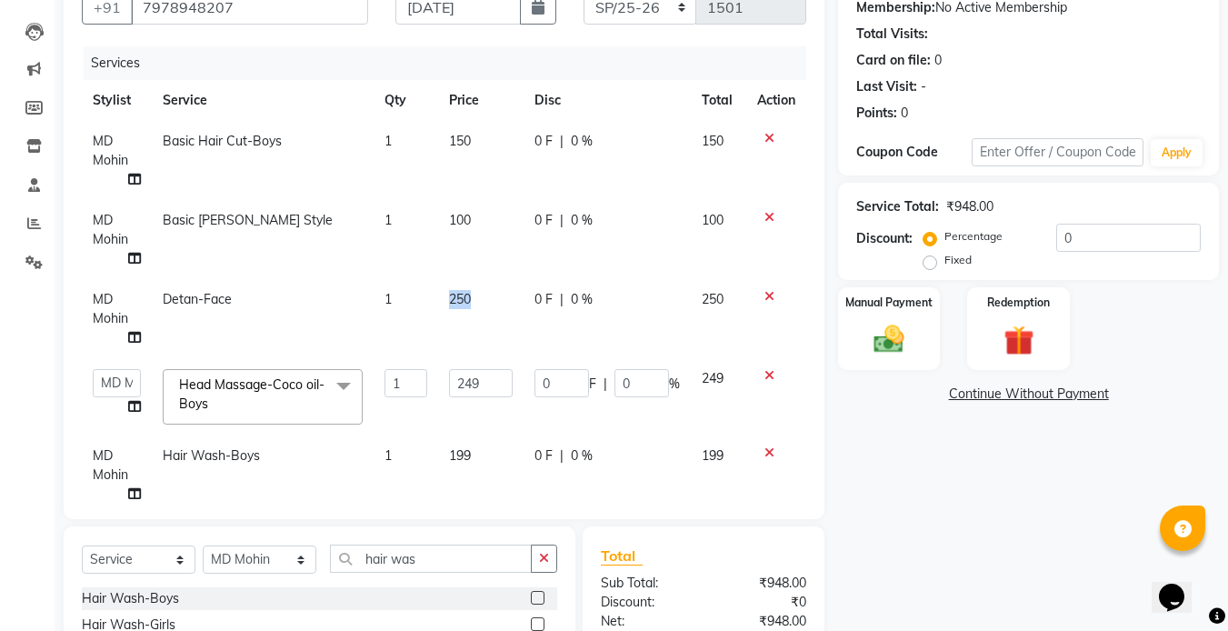
click at [438, 316] on td "250" at bounding box center [480, 318] width 85 height 79
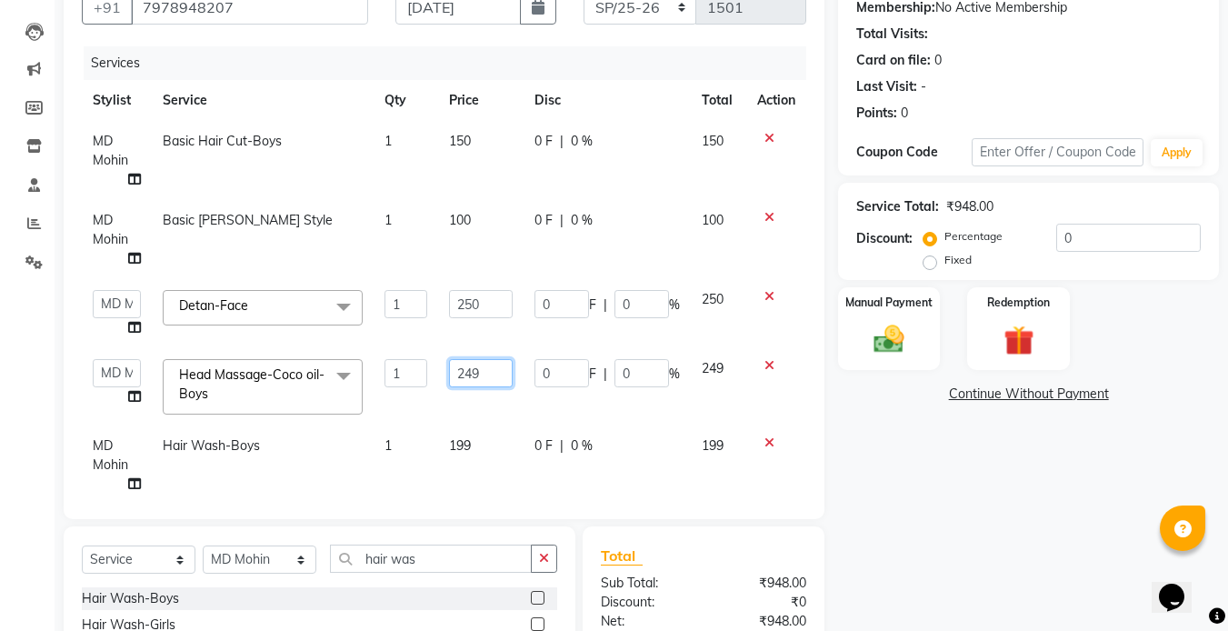
click at [494, 374] on input "249" at bounding box center [480, 373] width 63 height 28
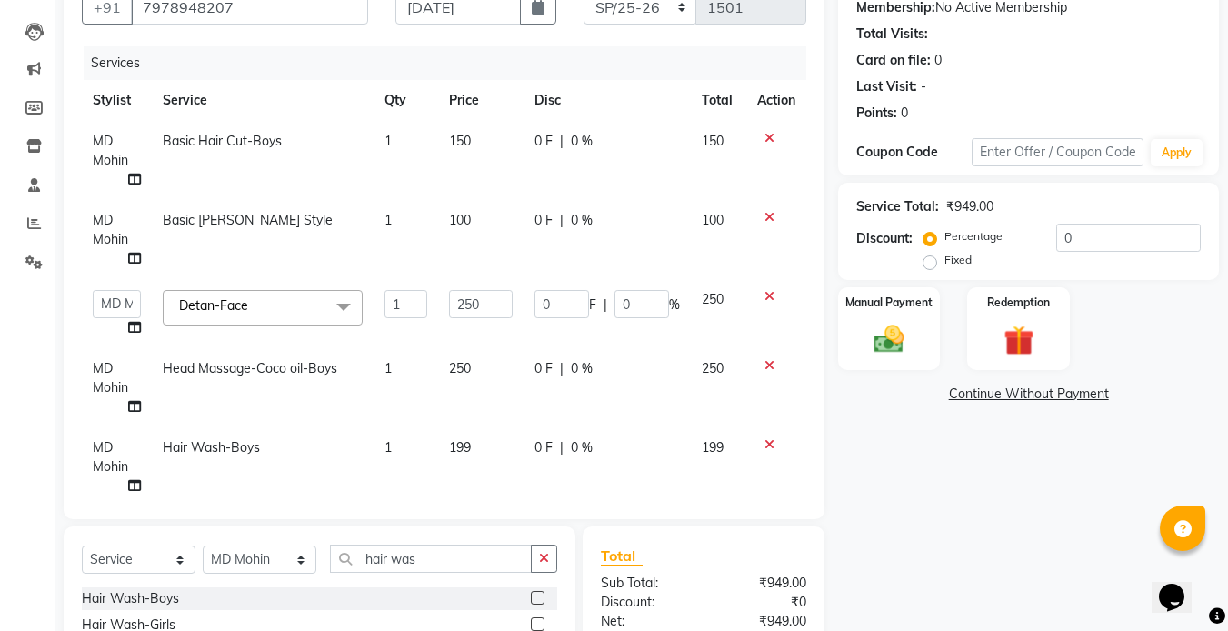
click at [466, 448] on td "199" at bounding box center [480, 466] width 85 height 79
click at [466, 448] on input "199" at bounding box center [480, 452] width 63 height 28
click at [489, 450] on input "199" at bounding box center [480, 452] width 63 height 28
click at [553, 554] on button "button" at bounding box center [544, 558] width 26 height 28
click at [922, 351] on div "Manual Payment" at bounding box center [889, 328] width 106 height 86
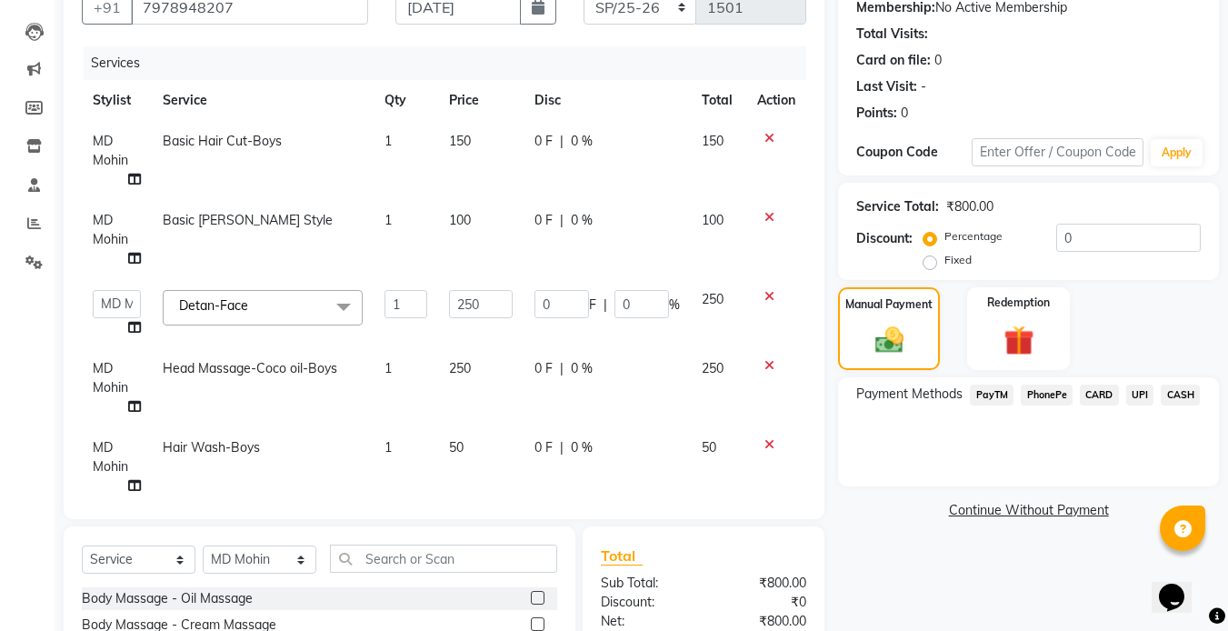
scroll to position [370, 0]
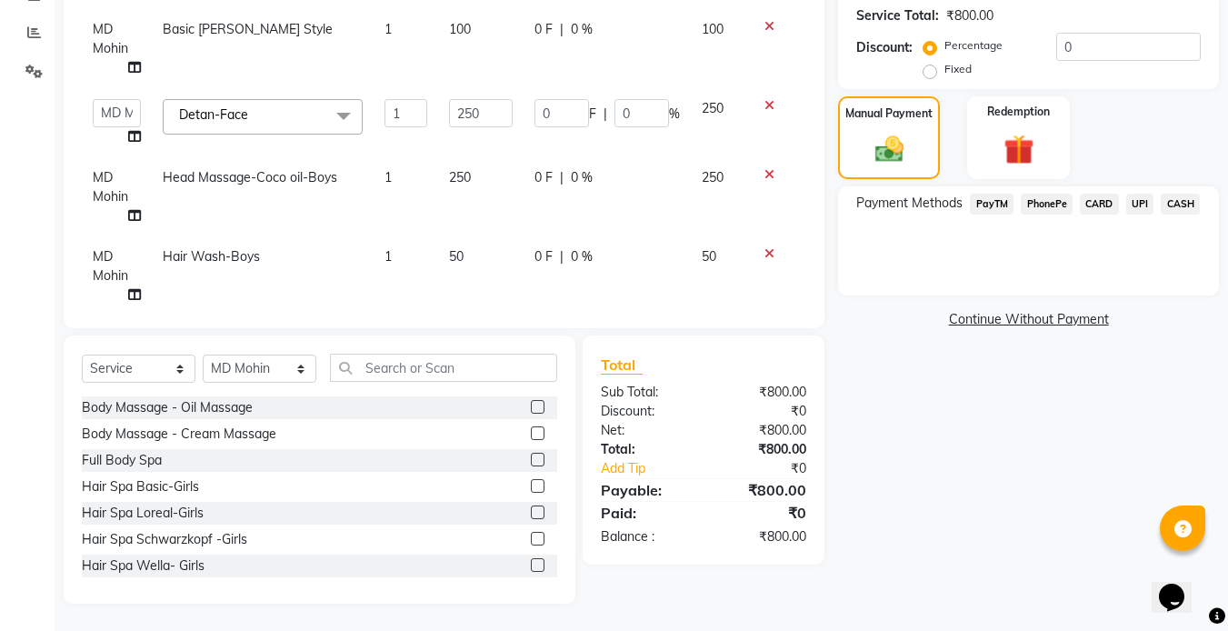
click at [1179, 195] on span "CASH" at bounding box center [1180, 204] width 39 height 21
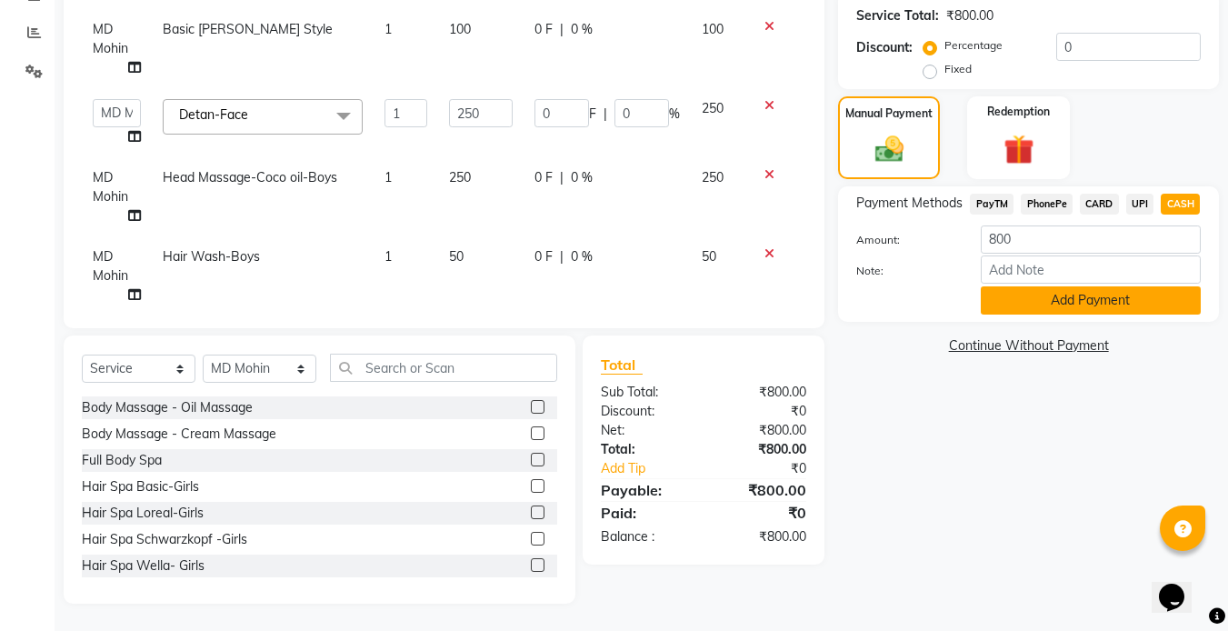
click at [1084, 296] on button "Add Payment" at bounding box center [1091, 300] width 220 height 28
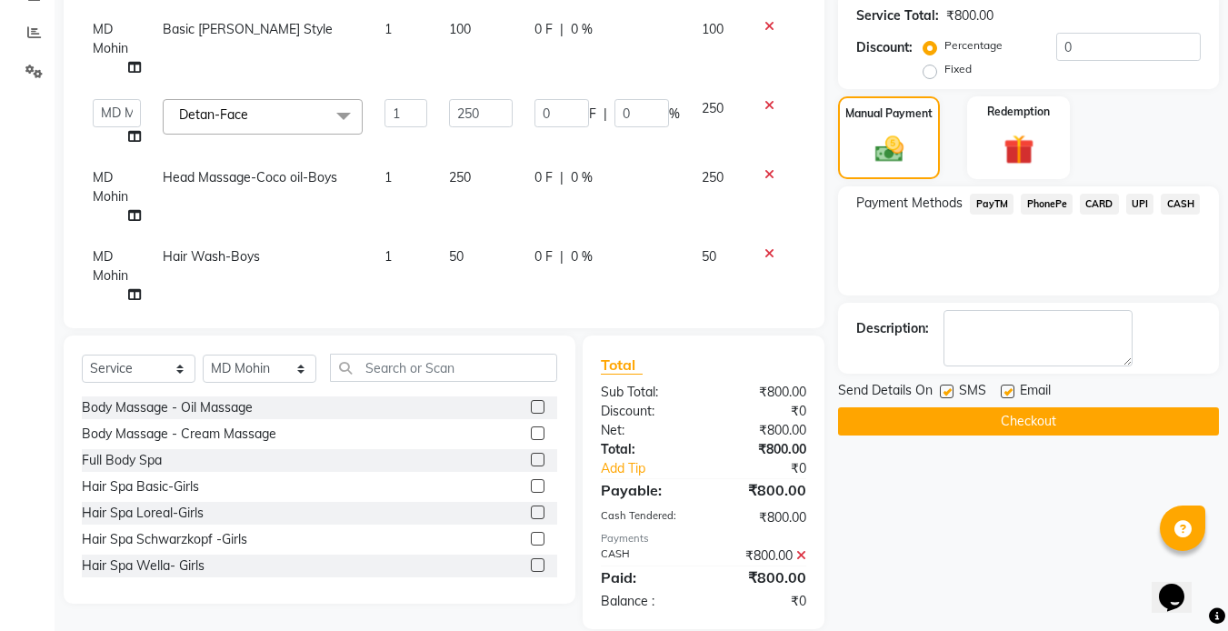
click at [945, 395] on label at bounding box center [947, 391] width 14 height 14
click at [945, 395] on input "checkbox" at bounding box center [946, 392] width 12 height 12
click at [1012, 390] on label at bounding box center [1008, 391] width 14 height 14
click at [1012, 390] on input "checkbox" at bounding box center [1007, 392] width 12 height 12
click at [974, 411] on button "Checkout" at bounding box center [1028, 421] width 381 height 28
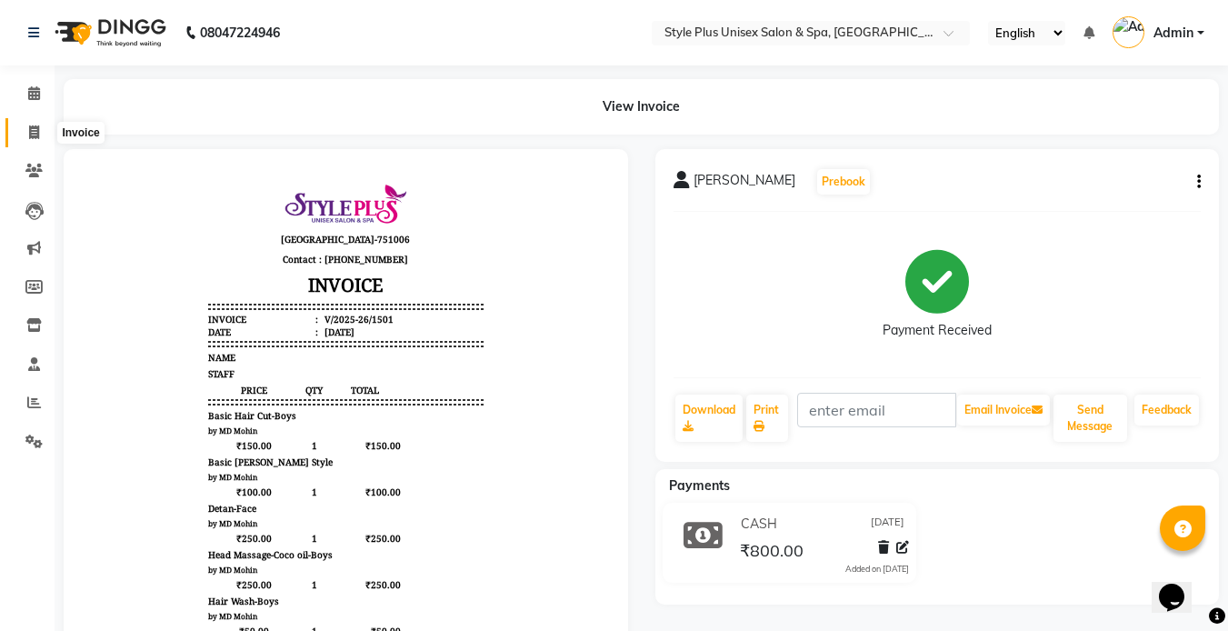
click at [21, 131] on span at bounding box center [34, 133] width 32 height 21
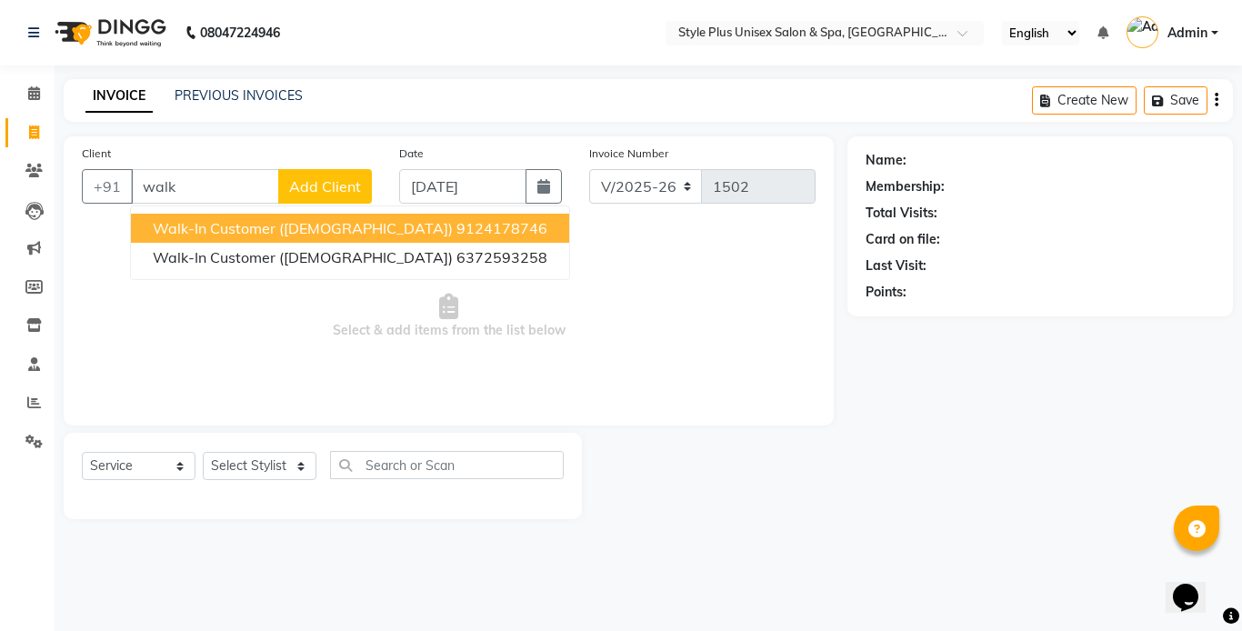
click at [306, 225] on span "Walk-in Customer (Male)" at bounding box center [303, 228] width 300 height 18
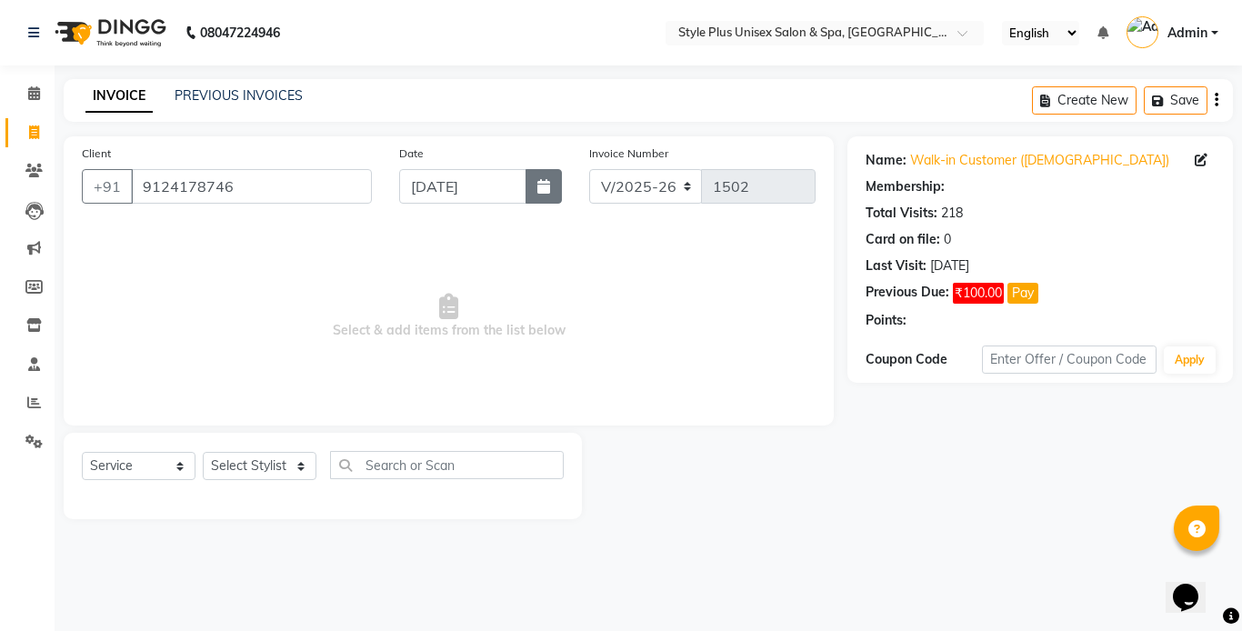
click at [546, 190] on icon "button" at bounding box center [543, 186] width 13 height 15
click at [278, 459] on select "Select Stylist Ashish Badal Behera Dipti J Sonali Patra MD Mohin Rojalin Sahoo …" at bounding box center [260, 466] width 114 height 28
click at [203, 452] on select "Select Stylist Ashish Badal Behera Dipti J Sonali Patra MD Mohin Rojalin Sahoo …" at bounding box center [260, 466] width 114 height 28
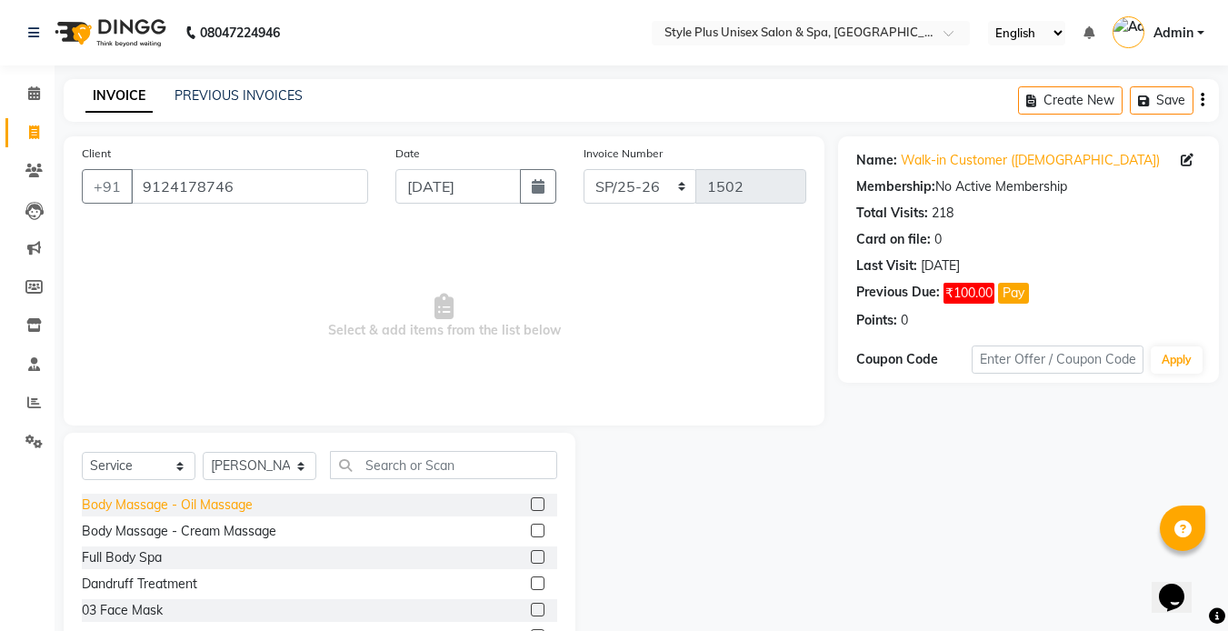
click at [220, 505] on div "Body Massage - Oil Massage" at bounding box center [167, 504] width 171 height 19
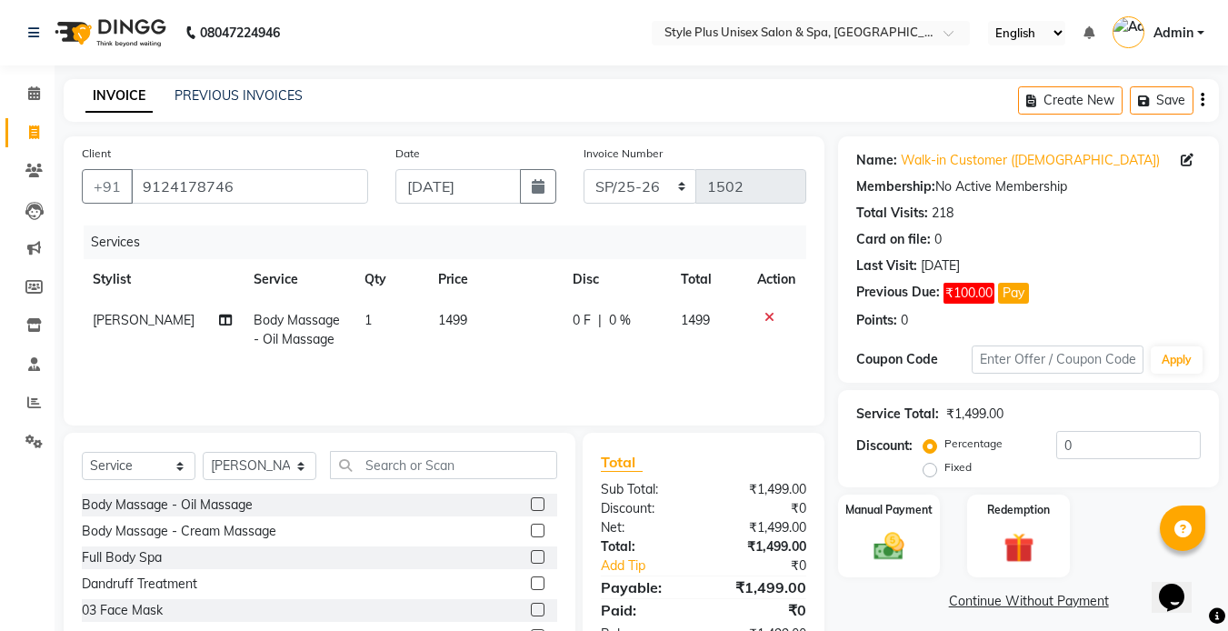
click at [444, 333] on td "1499" at bounding box center [494, 330] width 135 height 60
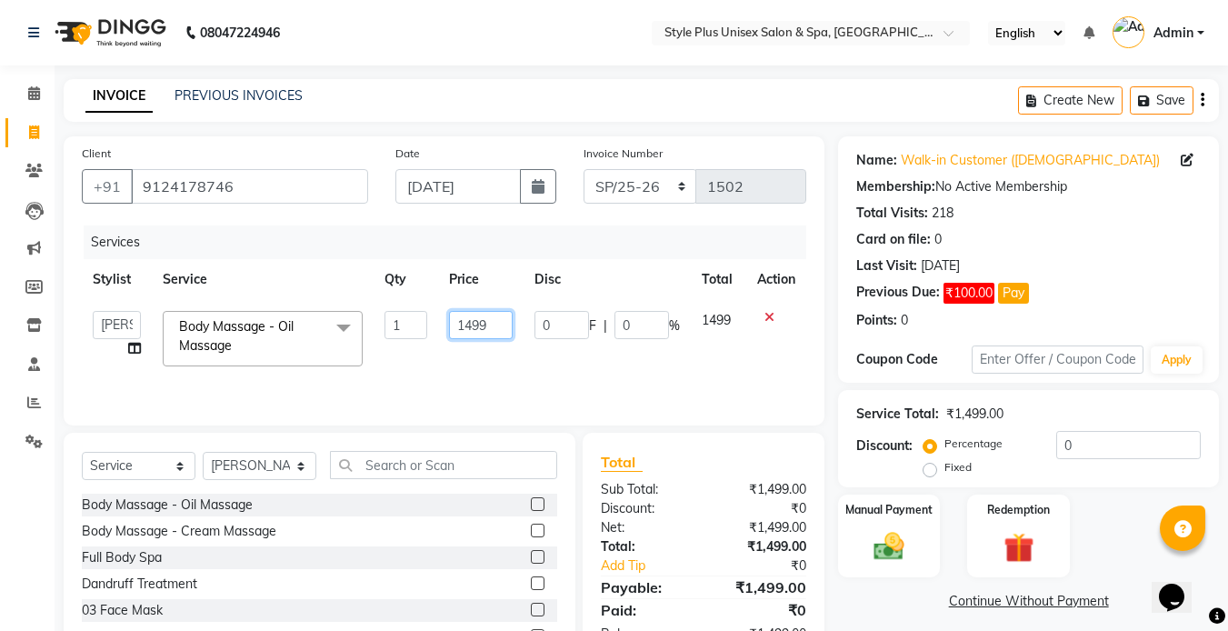
click at [494, 330] on input "1499" at bounding box center [480, 325] width 63 height 28
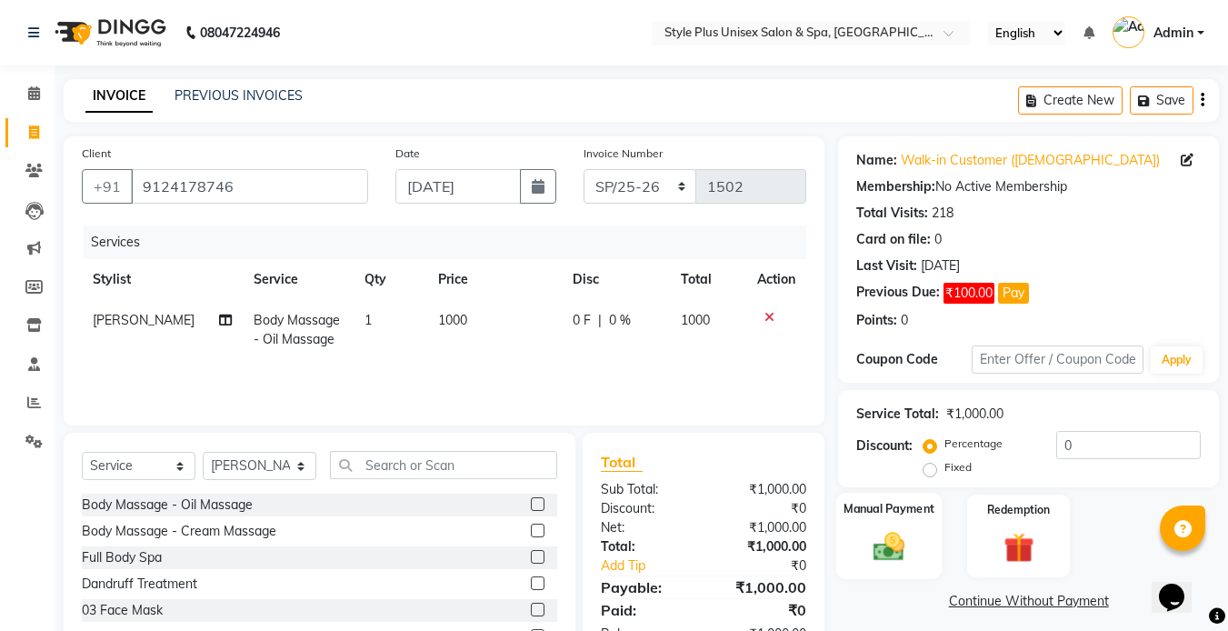
click at [894, 539] on img at bounding box center [889, 546] width 51 height 36
click at [989, 595] on span "PayTM" at bounding box center [992, 602] width 44 height 21
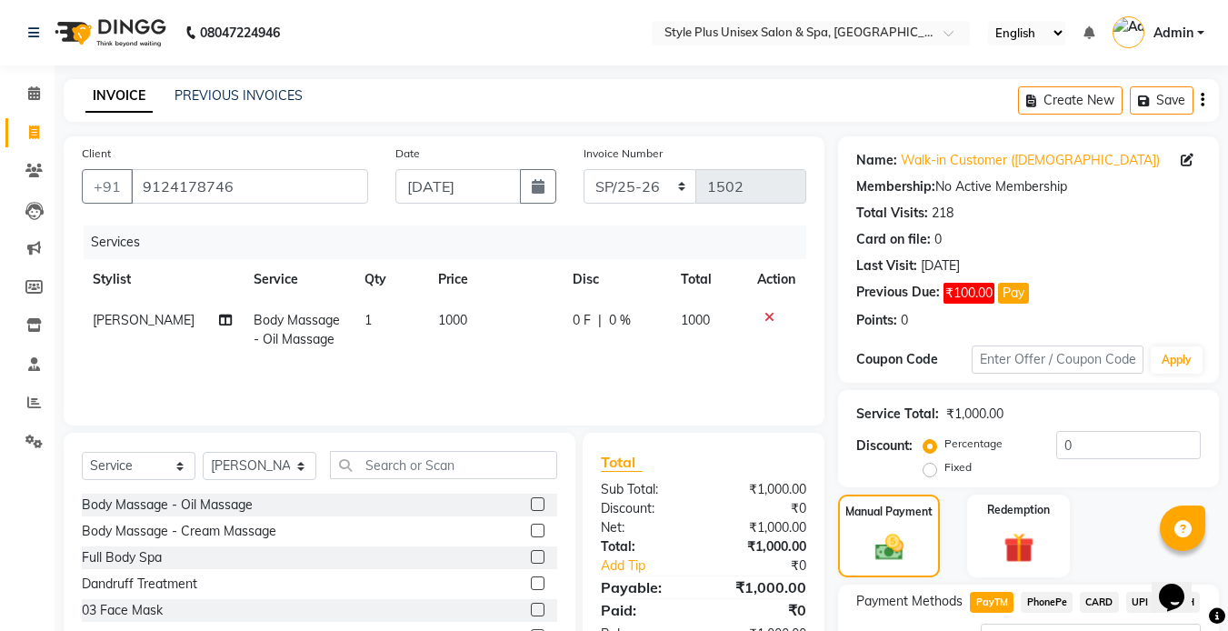
scroll to position [154, 0]
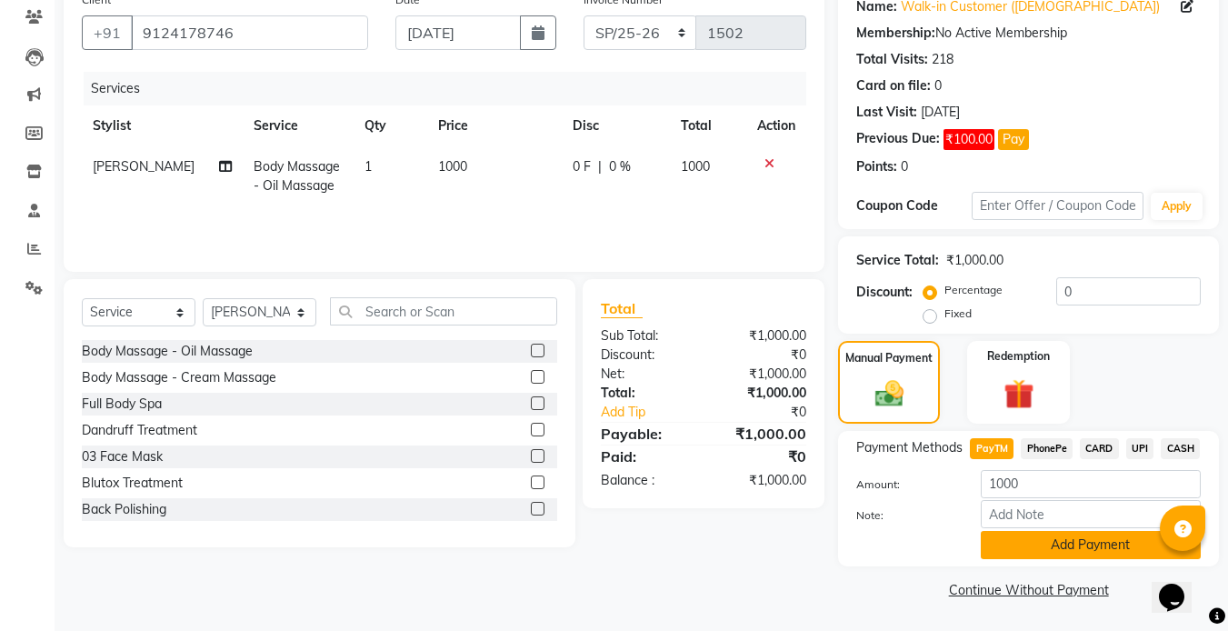
click at [1093, 537] on button "Add Payment" at bounding box center [1091, 545] width 220 height 28
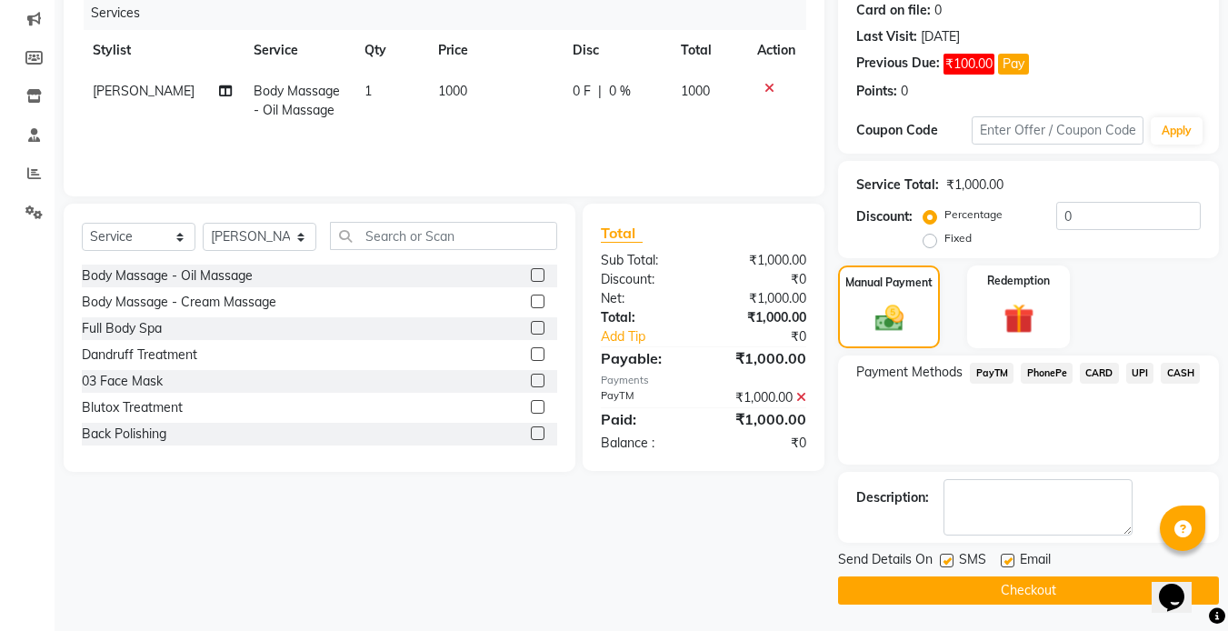
scroll to position [230, 0]
click at [938, 561] on div "Send Details On SMS Email" at bounding box center [1028, 560] width 381 height 23
click at [946, 560] on label at bounding box center [947, 560] width 14 height 14
click at [946, 560] on input "checkbox" at bounding box center [946, 560] width 12 height 12
click at [1005, 559] on label at bounding box center [1008, 560] width 14 height 14
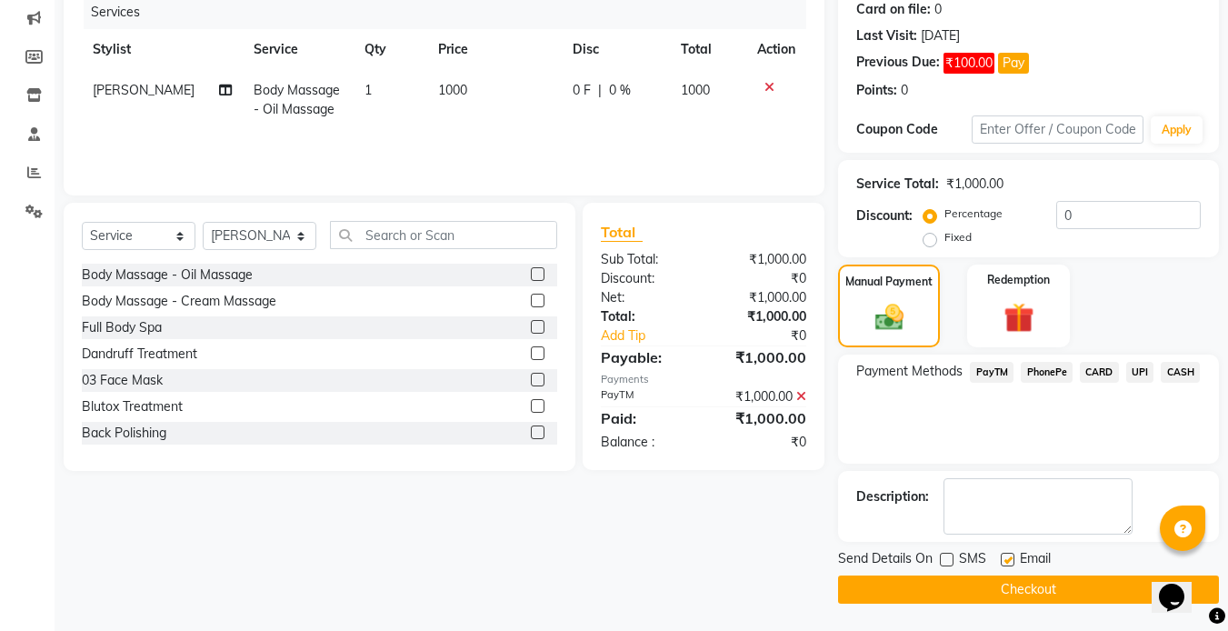
click at [1005, 559] on input "checkbox" at bounding box center [1007, 560] width 12 height 12
click at [977, 578] on button "Checkout" at bounding box center [1028, 589] width 381 height 28
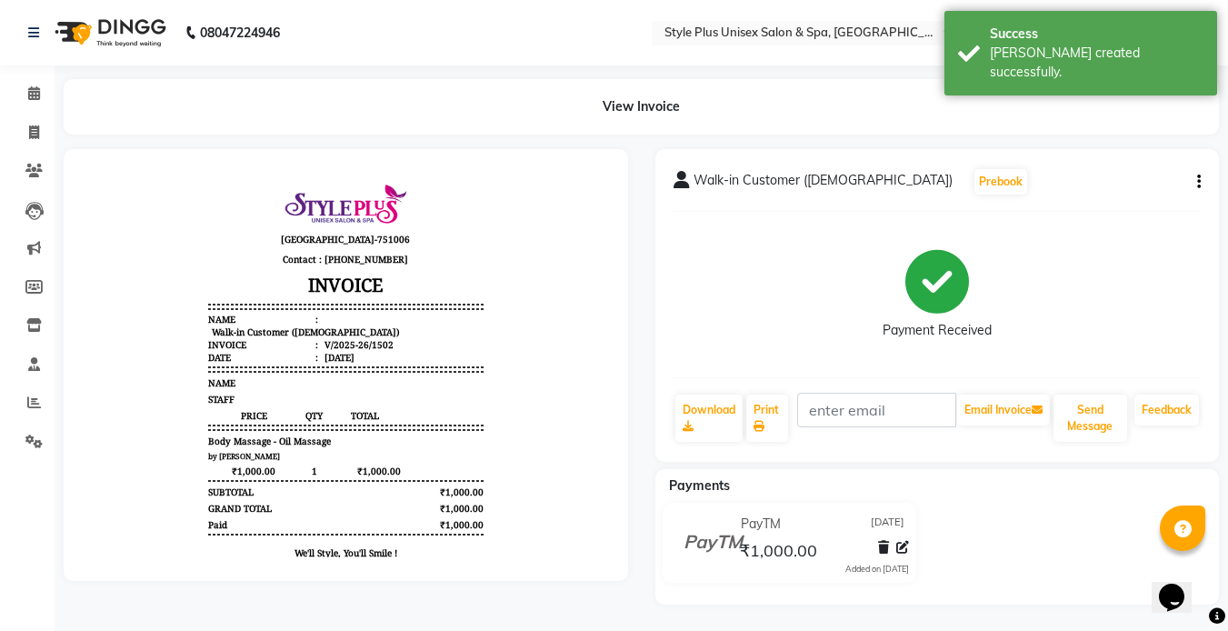
click at [20, 116] on li "Invoice" at bounding box center [27, 133] width 55 height 39
click at [47, 137] on span at bounding box center [34, 133] width 32 height 21
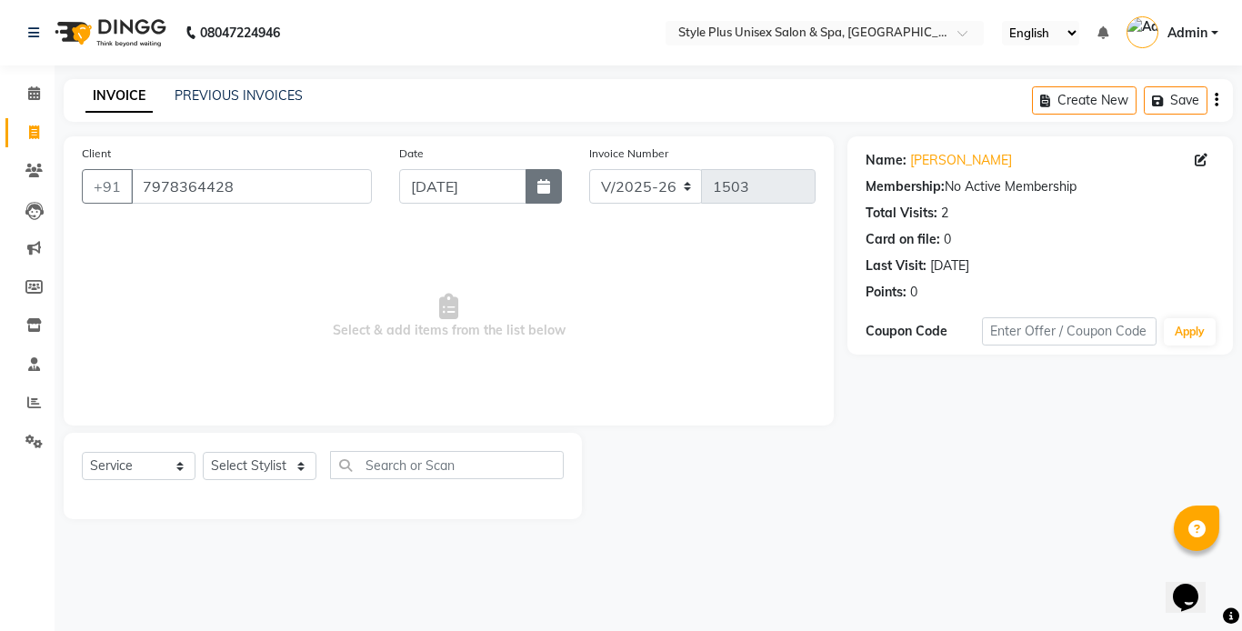
click at [531, 183] on button "button" at bounding box center [543, 186] width 36 height 35
click at [256, 459] on select "Select Stylist Ashish Badal Behera Dipti J Sonali Patra MD Mohin Rojalin Sahoo …" at bounding box center [260, 466] width 114 height 28
click at [203, 452] on select "Select Stylist Ashish Badal Behera Dipti J Sonali Patra MD Mohin Rojalin Sahoo …" at bounding box center [260, 466] width 114 height 28
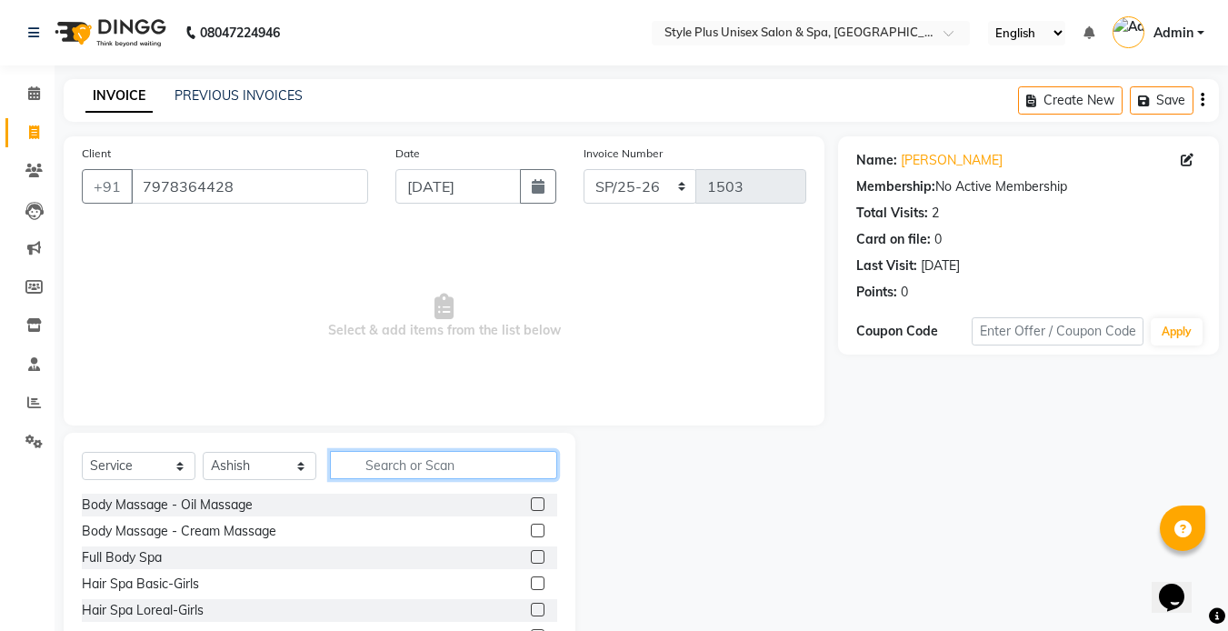
click at [393, 458] on input "text" at bounding box center [443, 465] width 227 height 28
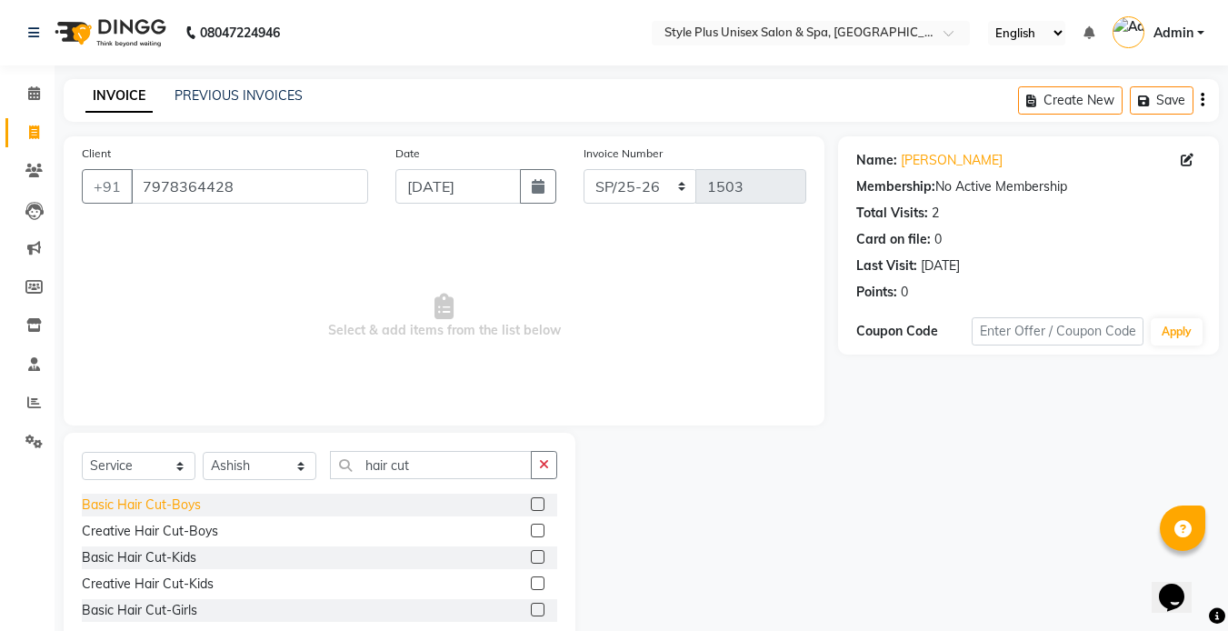
click at [185, 511] on div "Basic Hair Cut-Boys" at bounding box center [141, 504] width 119 height 19
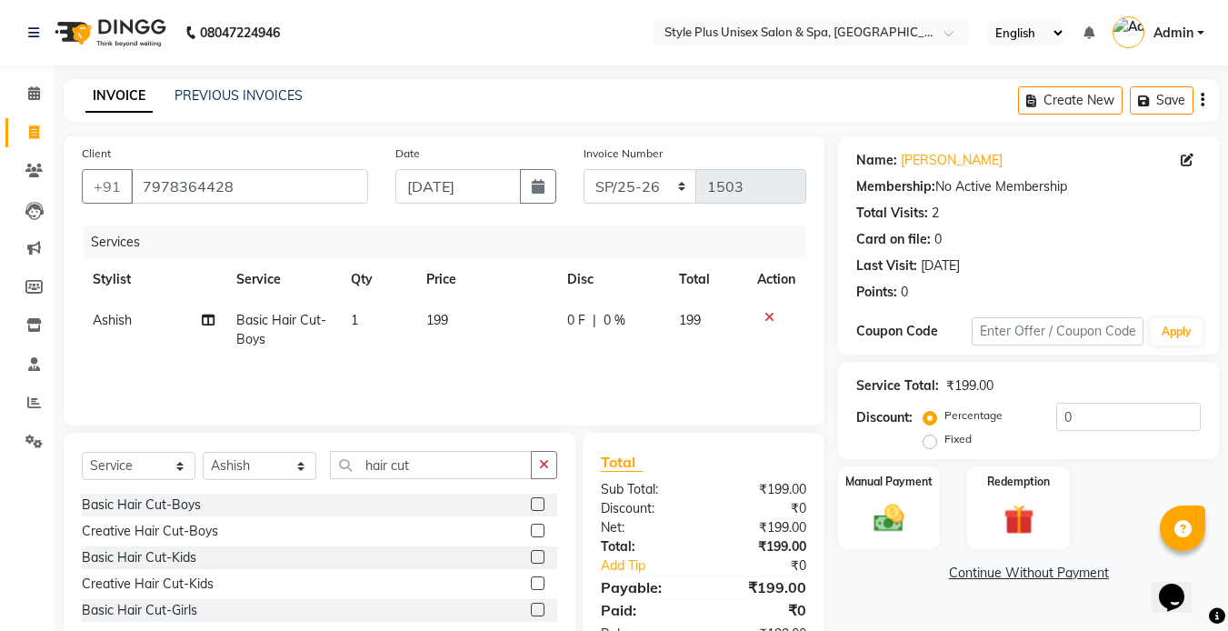
click at [459, 319] on td "199" at bounding box center [485, 330] width 141 height 60
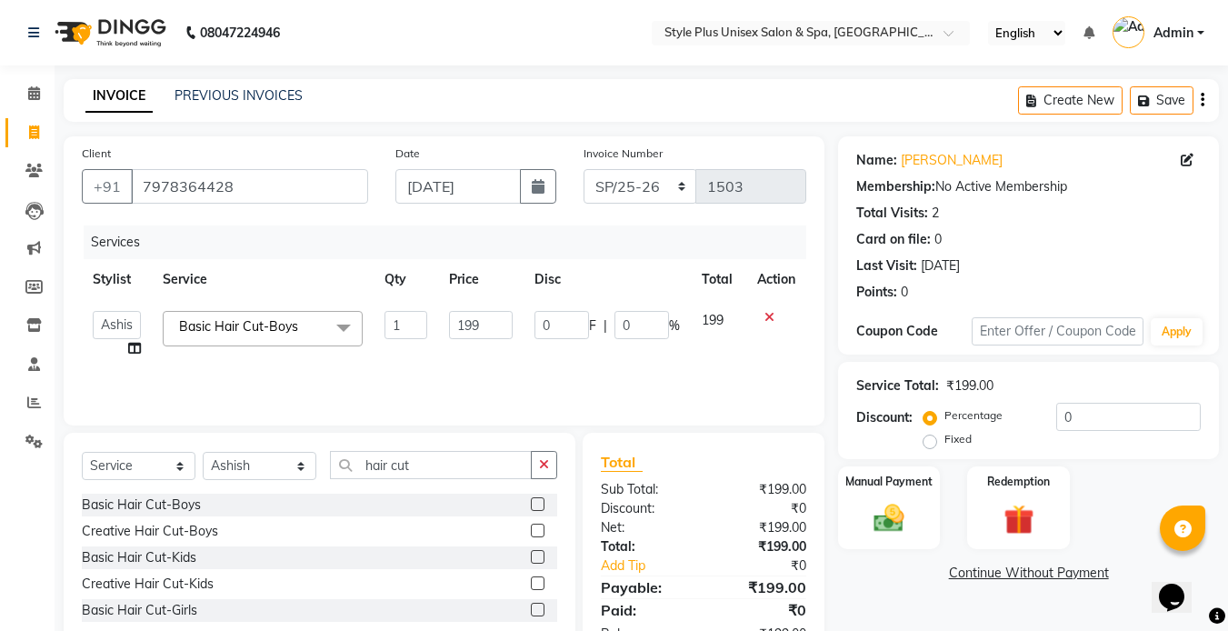
click at [764, 312] on icon at bounding box center [769, 317] width 10 height 13
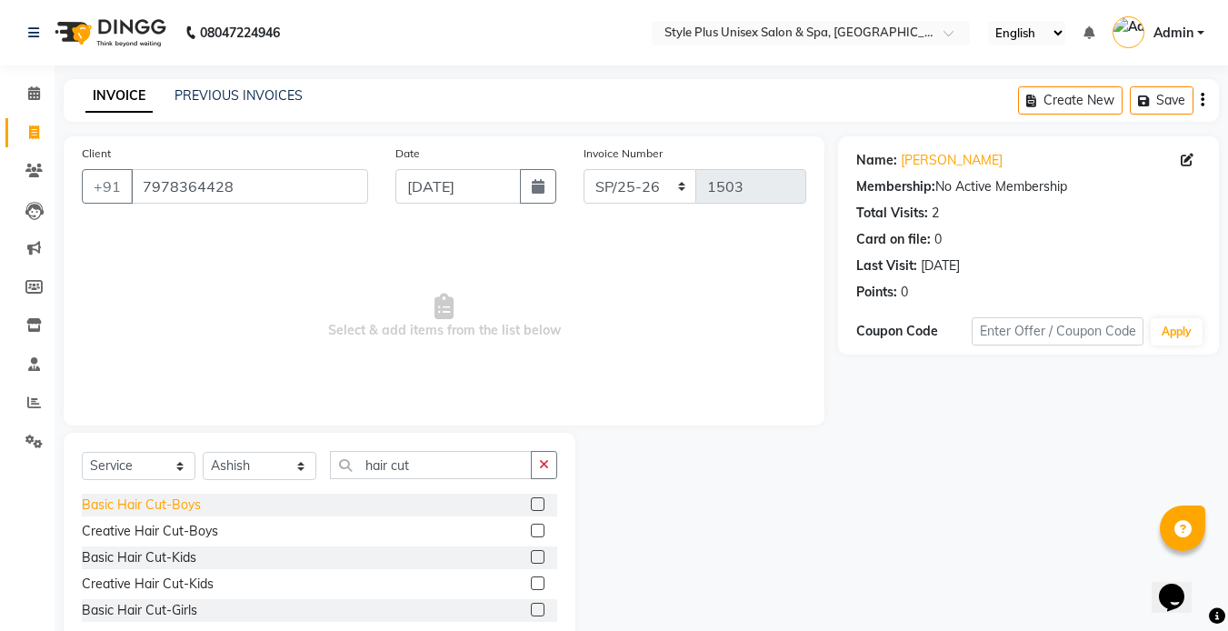
click at [195, 505] on div "Basic Hair Cut-Boys" at bounding box center [141, 504] width 119 height 19
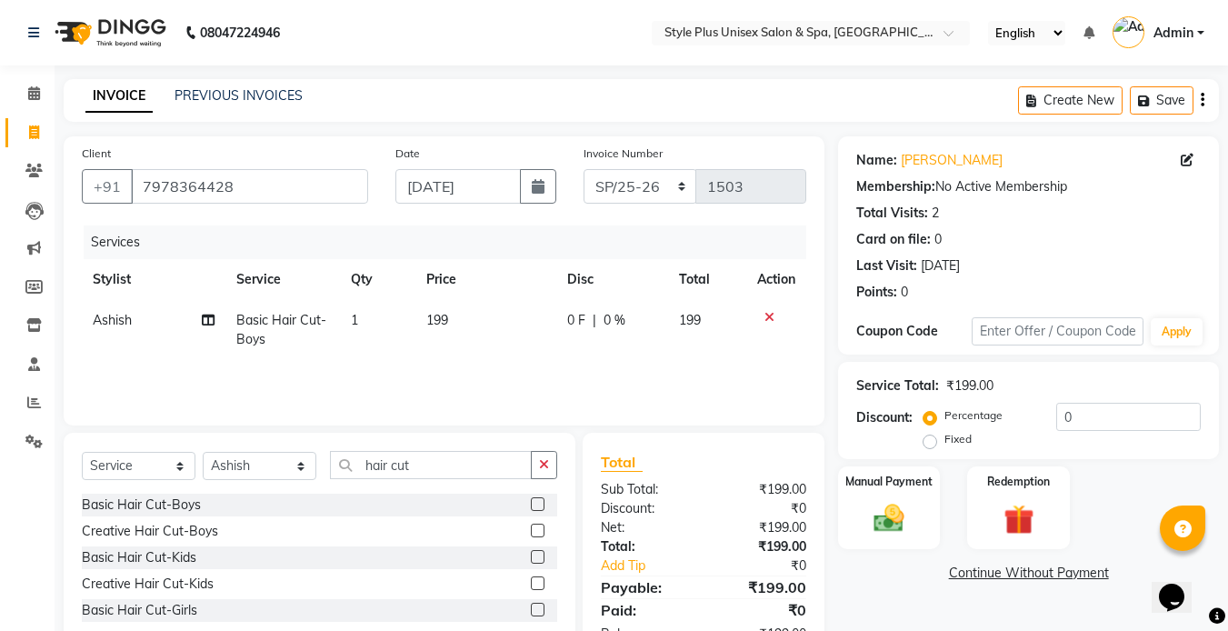
click at [430, 335] on td "199" at bounding box center [485, 330] width 141 height 60
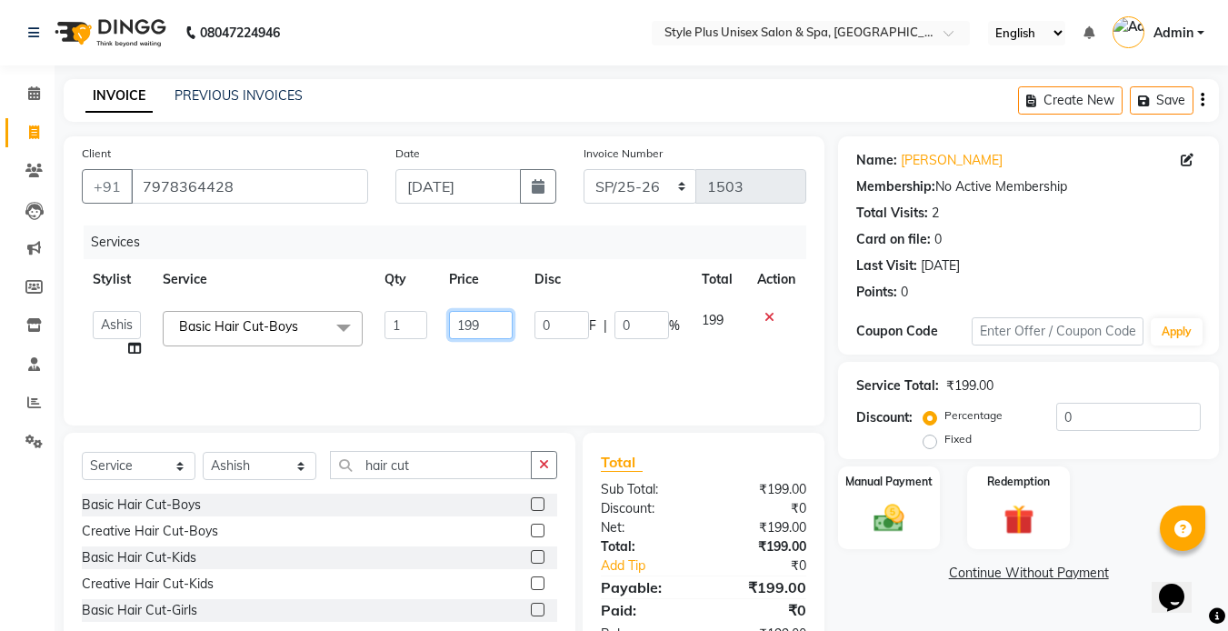
click at [508, 322] on input "199" at bounding box center [480, 325] width 63 height 28
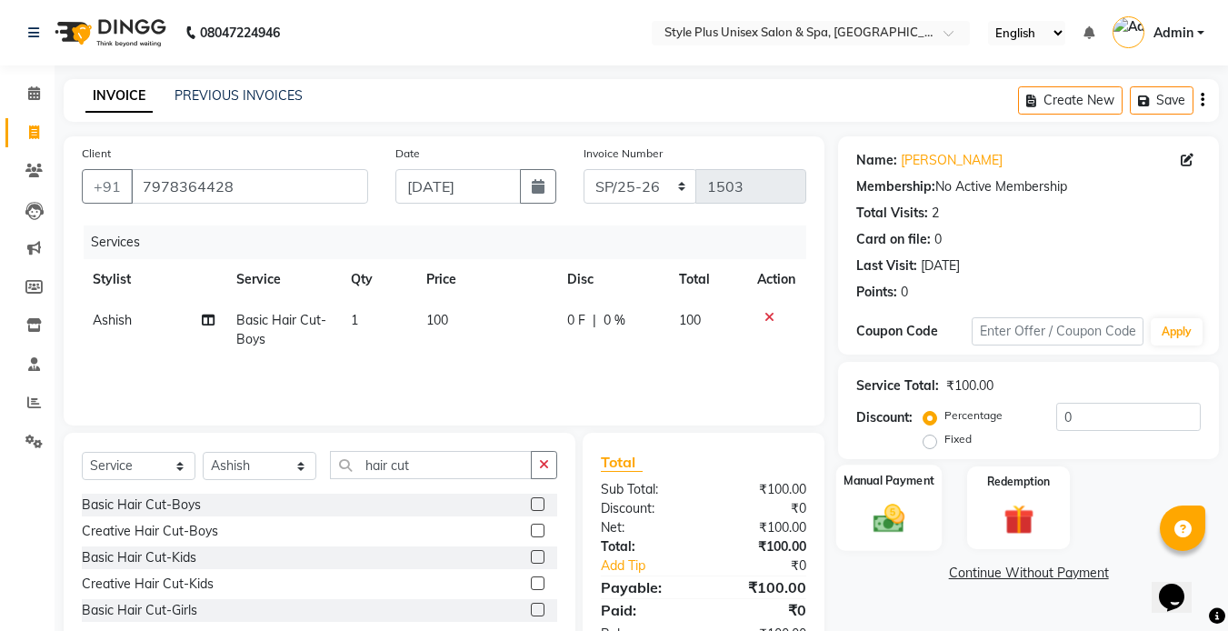
click at [906, 508] on img at bounding box center [889, 518] width 51 height 36
click at [1133, 571] on span "UPI" at bounding box center [1140, 574] width 28 height 21
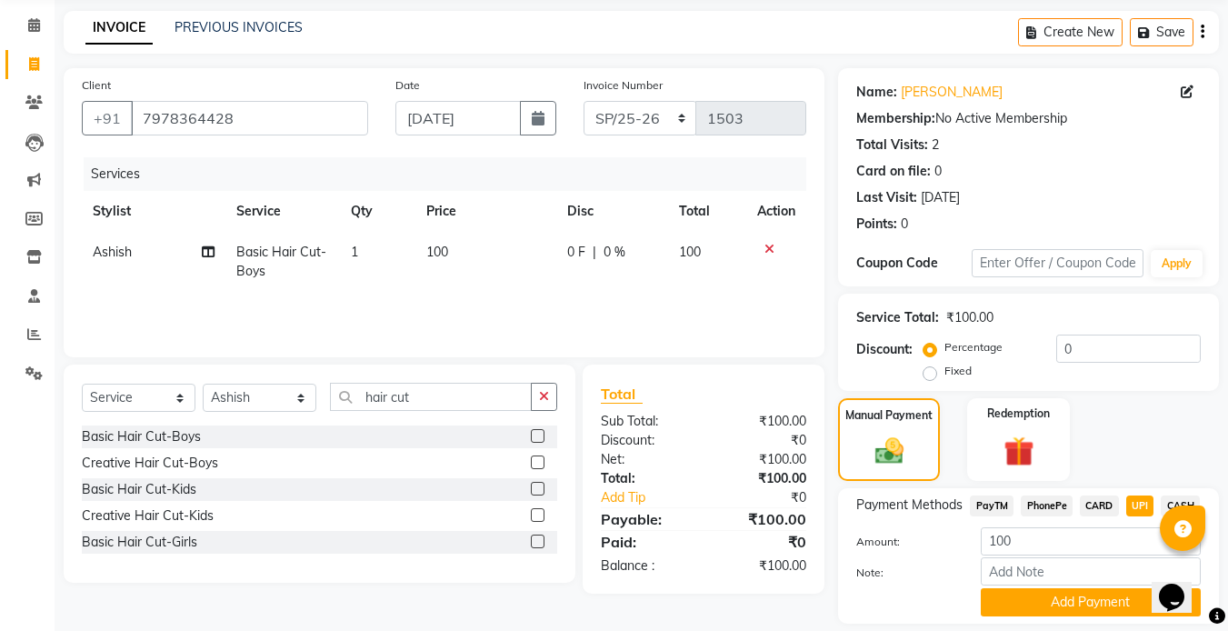
scroll to position [125, 0]
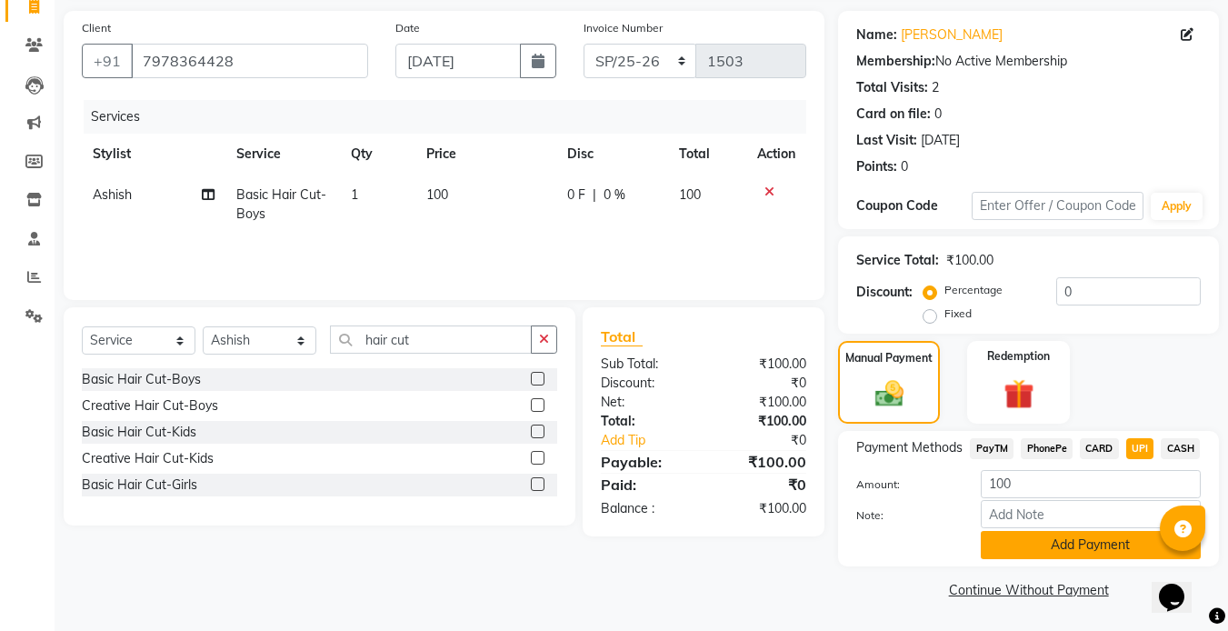
click at [1064, 552] on button "Add Payment" at bounding box center [1091, 545] width 220 height 28
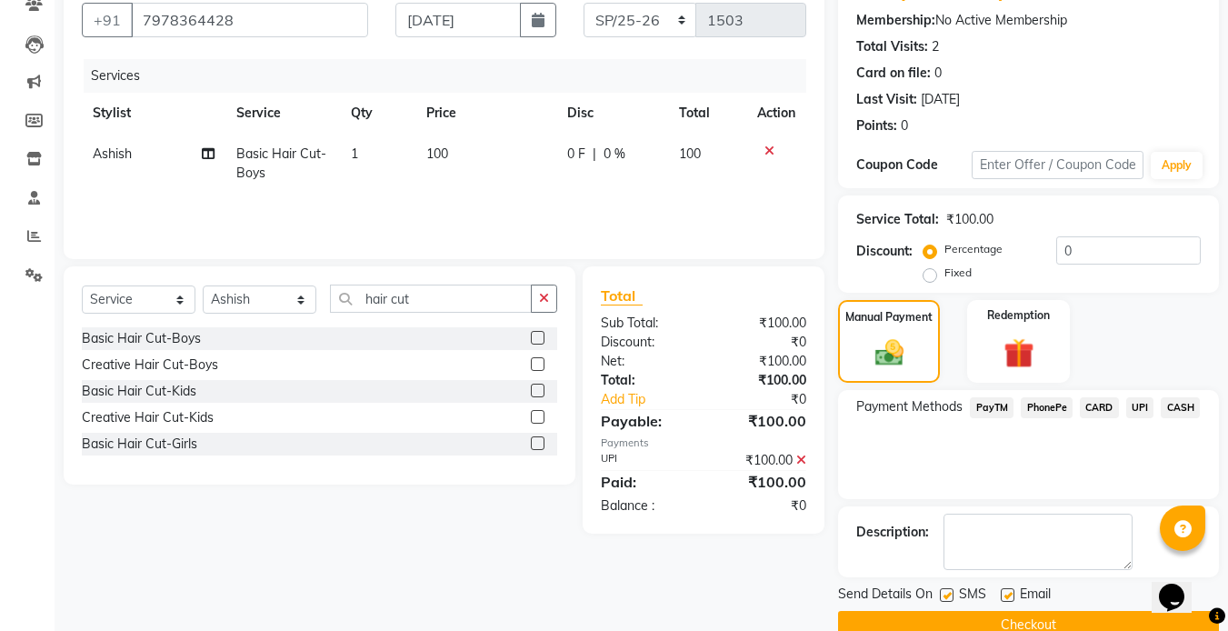
scroll to position [202, 0]
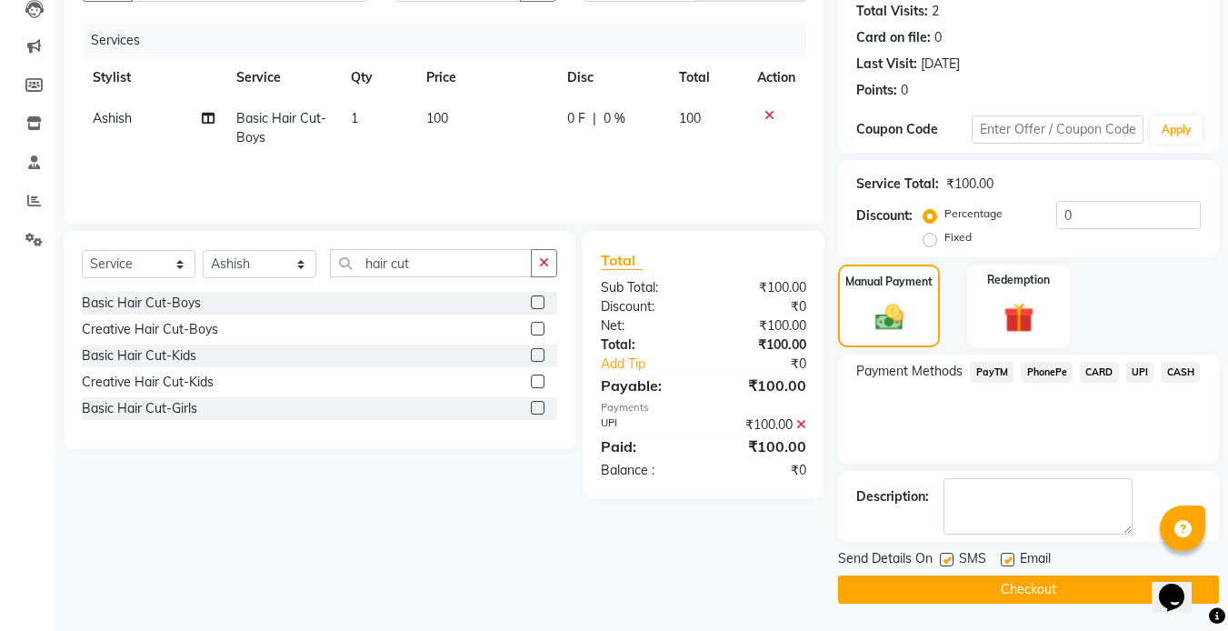
click at [955, 563] on div "SMS" at bounding box center [970, 560] width 61 height 23
click at [950, 563] on label at bounding box center [947, 560] width 14 height 14
click at [950, 563] on input "checkbox" at bounding box center [946, 560] width 12 height 12
click at [1005, 564] on label at bounding box center [1008, 560] width 14 height 14
click at [1005, 564] on input "checkbox" at bounding box center [1007, 560] width 12 height 12
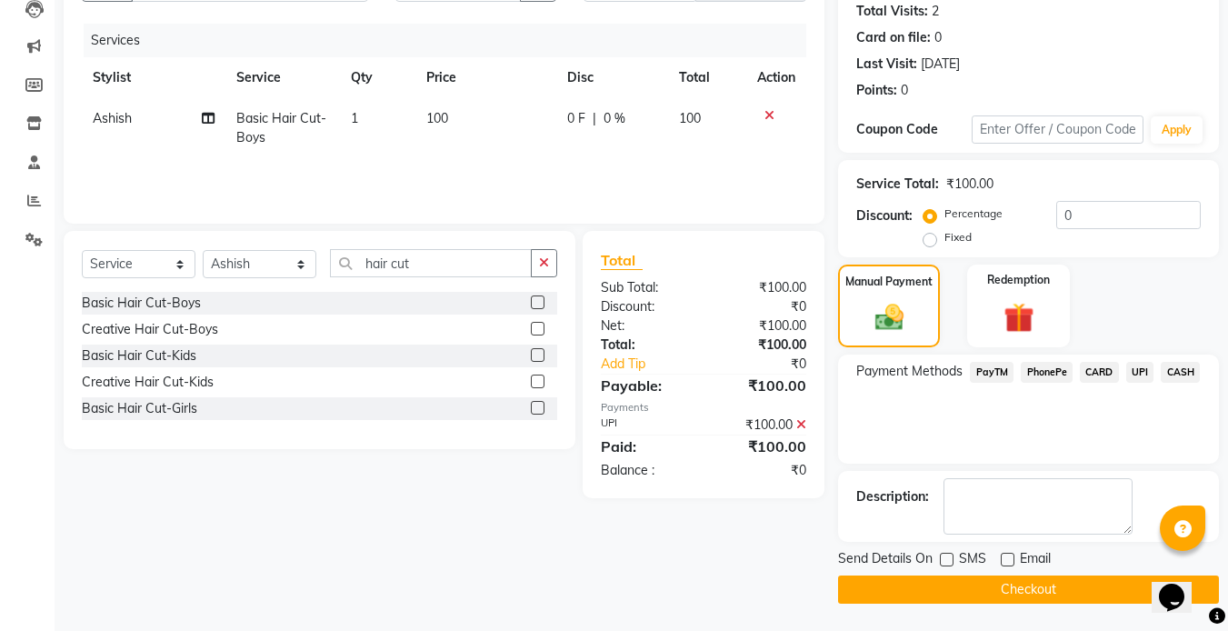
click at [974, 593] on button "Checkout" at bounding box center [1028, 589] width 381 height 28
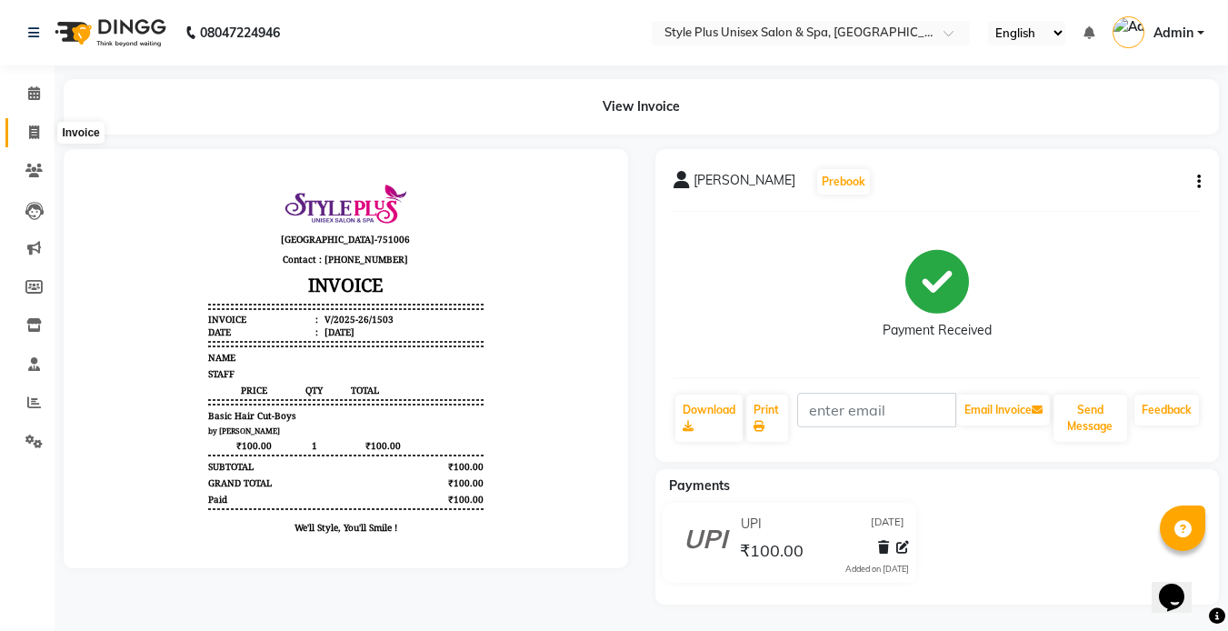
click at [29, 128] on icon at bounding box center [34, 132] width 10 height 14
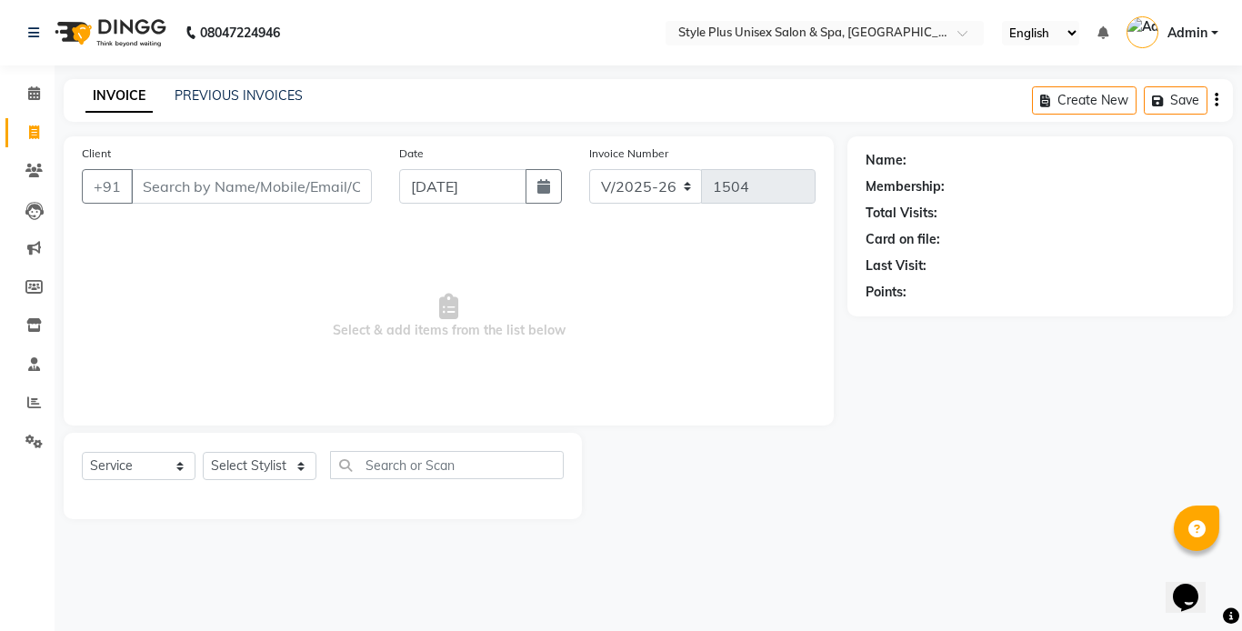
click at [195, 191] on input "Client" at bounding box center [251, 186] width 241 height 35
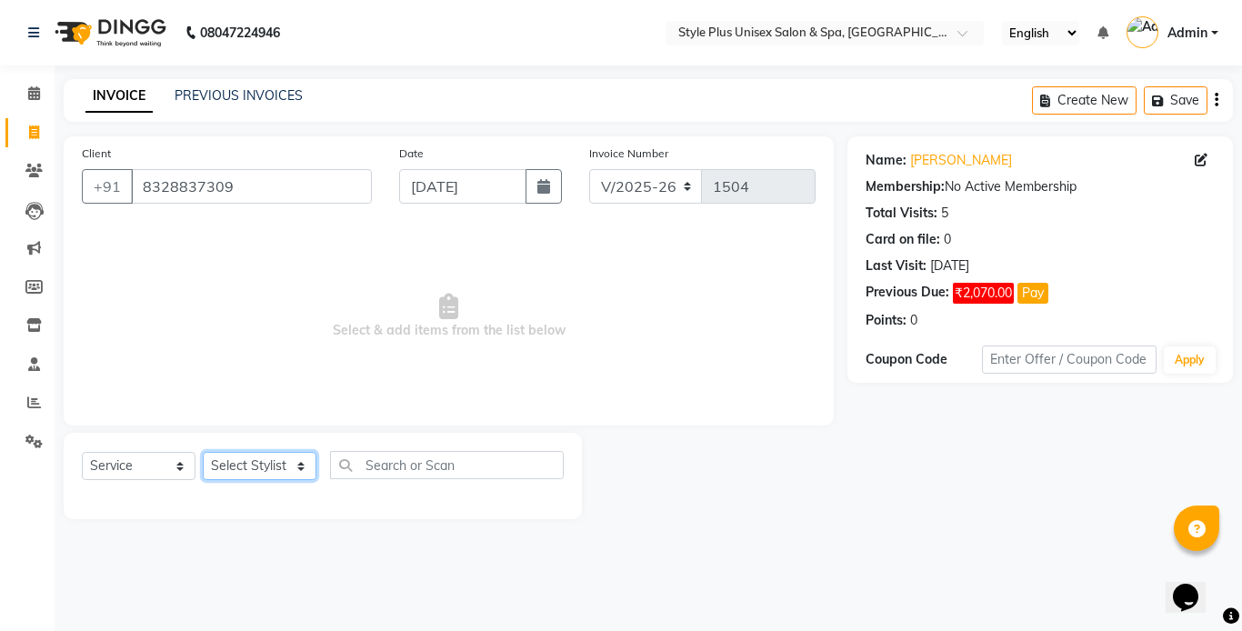
click at [284, 463] on select "Select Stylist Ashish Badal Behera Dipti J Sonali Patra MD Mohin Rojalin Sahoo …" at bounding box center [260, 466] width 114 height 28
click at [203, 452] on select "Select Stylist Ashish Badal Behera Dipti J Sonali Patra MD Mohin Rojalin Sahoo …" at bounding box center [260, 466] width 114 height 28
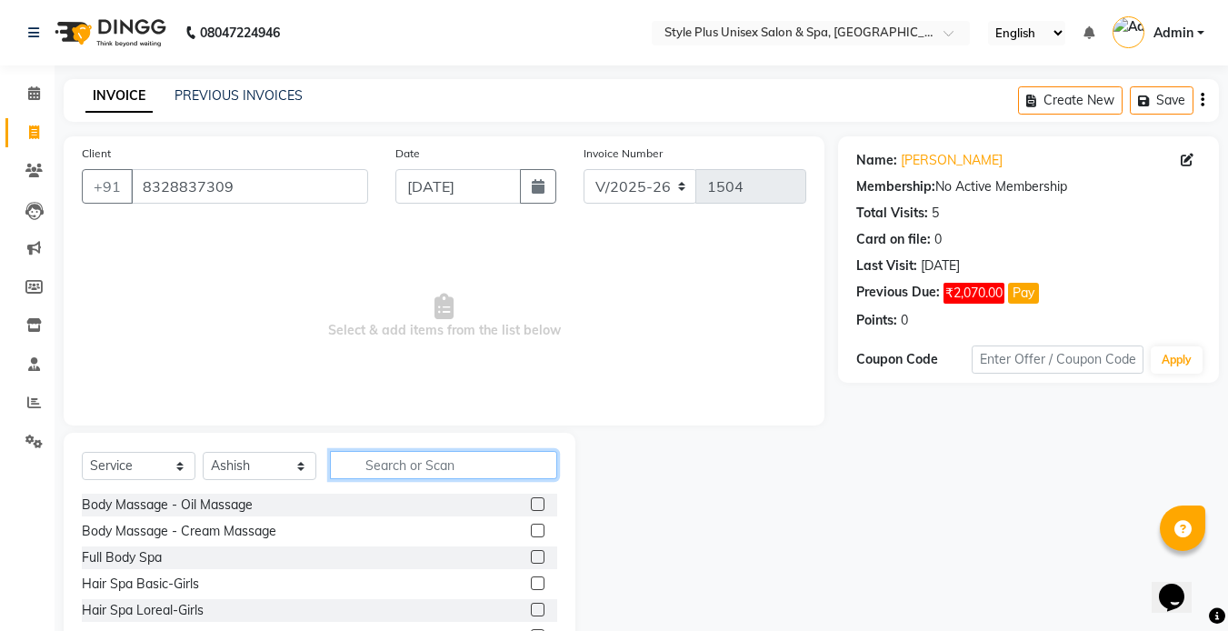
click at [393, 467] on input "text" at bounding box center [443, 465] width 227 height 28
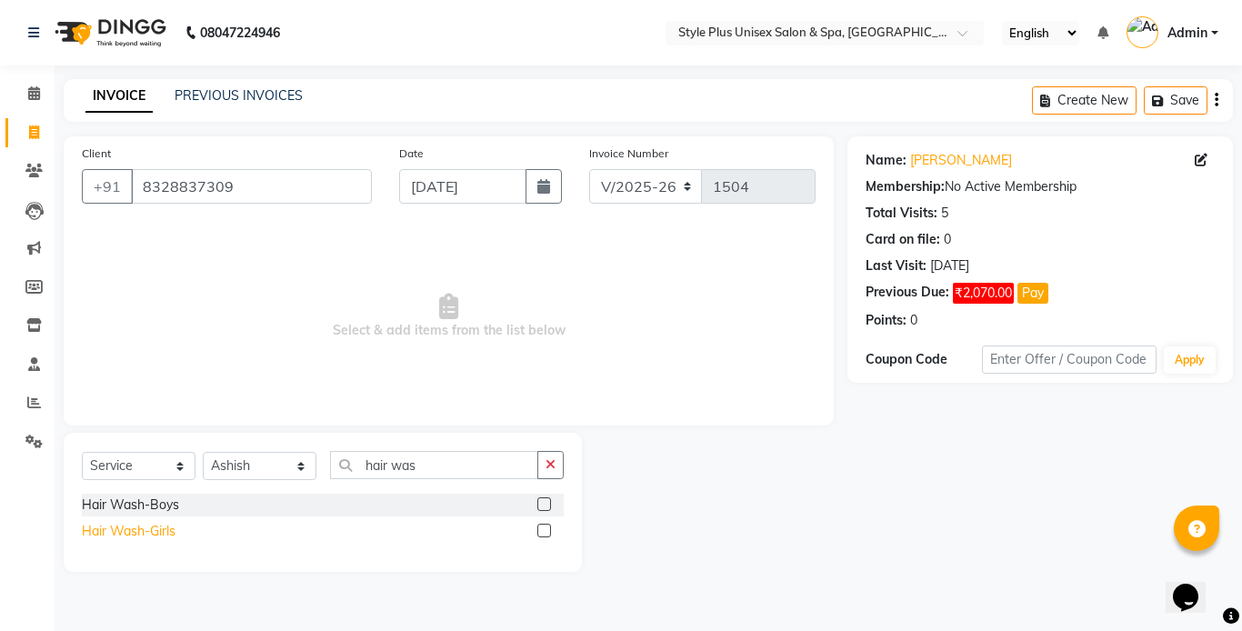
click at [169, 537] on div "Hair Wash-Girls" at bounding box center [129, 531] width 94 height 19
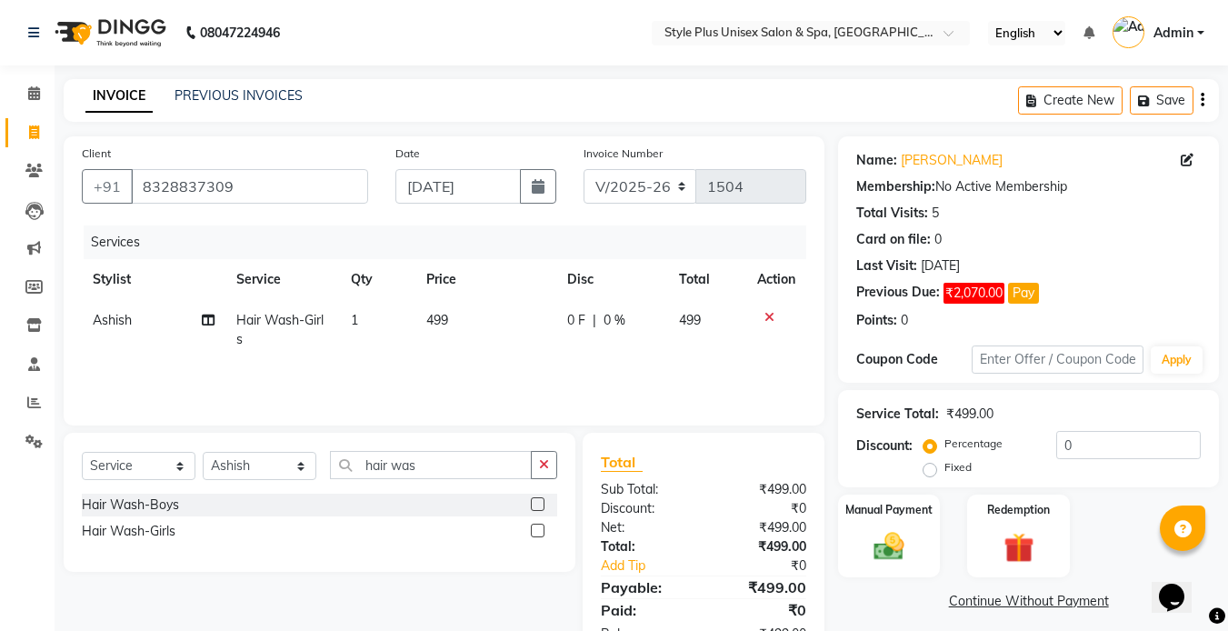
click at [426, 314] on span "499" at bounding box center [437, 320] width 22 height 16
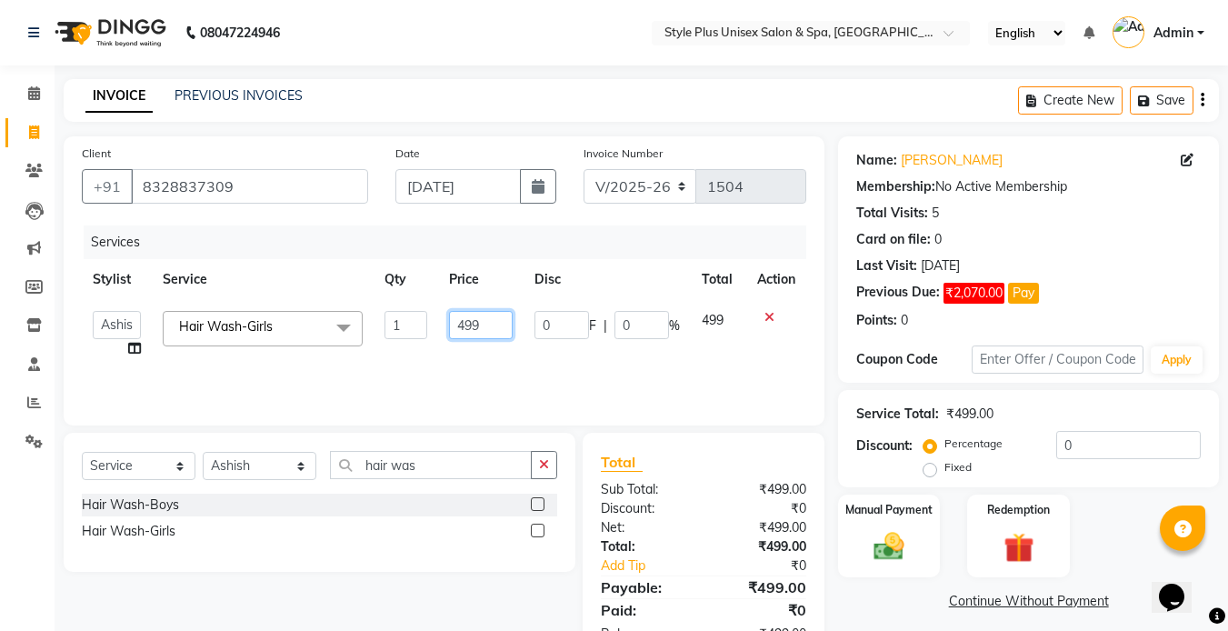
click at [491, 330] on input "499" at bounding box center [480, 325] width 63 height 28
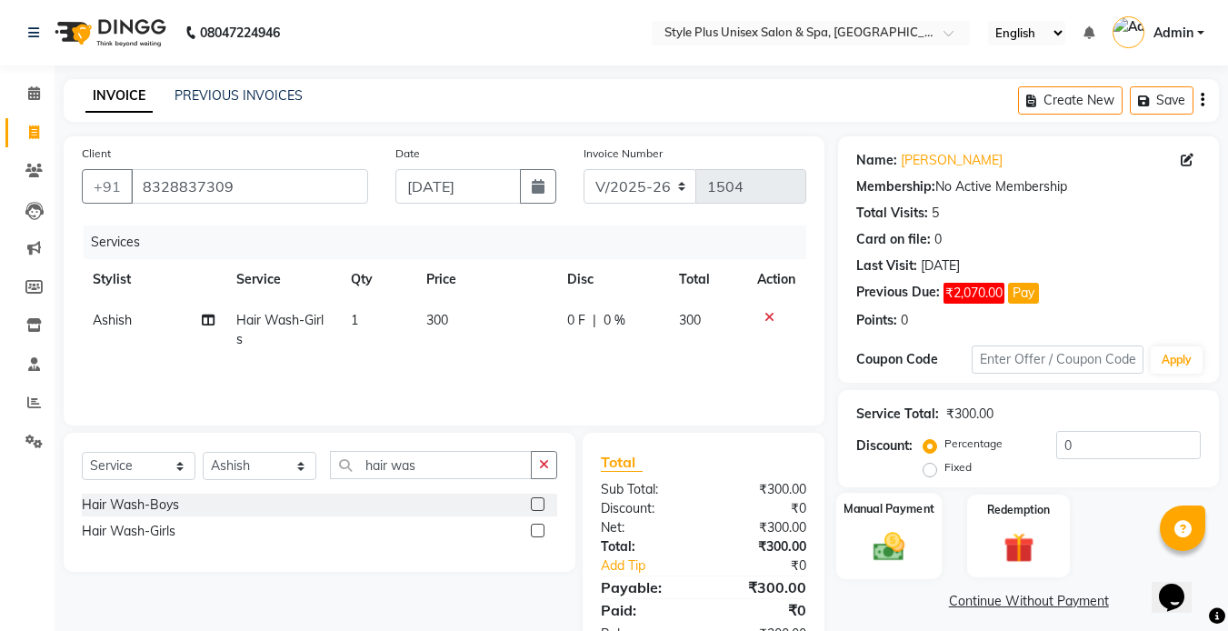
click at [882, 544] on img at bounding box center [889, 546] width 51 height 36
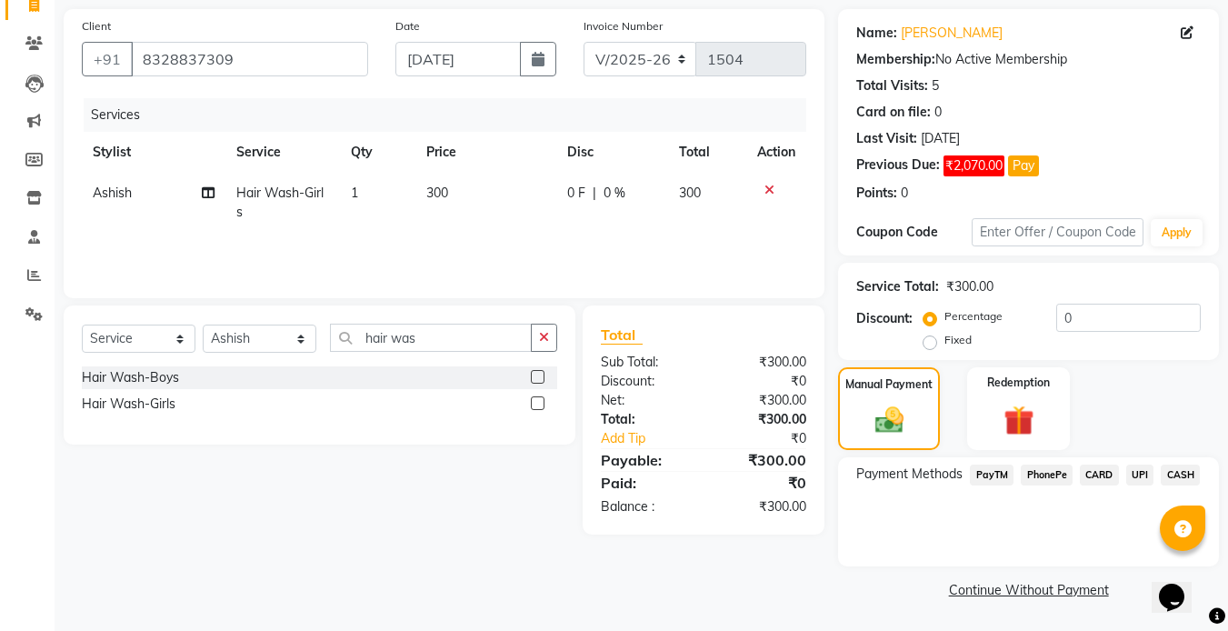
click at [1042, 592] on link "Continue Without Payment" at bounding box center [1029, 590] width 374 height 19
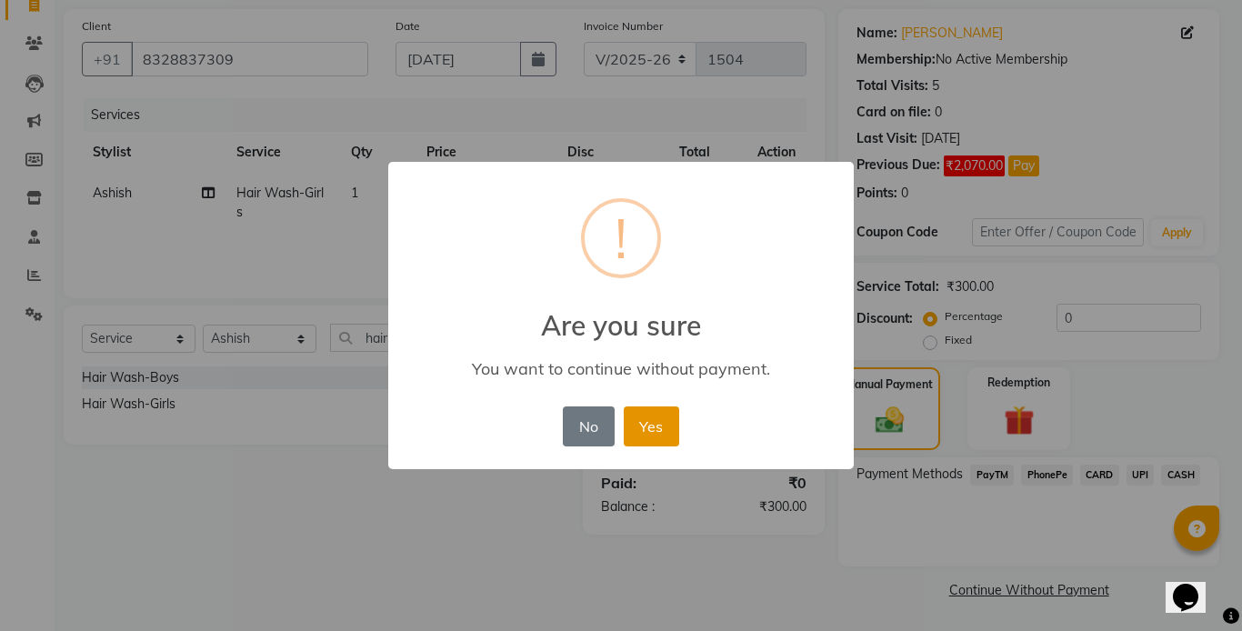
click at [659, 433] on button "Yes" at bounding box center [651, 426] width 55 height 40
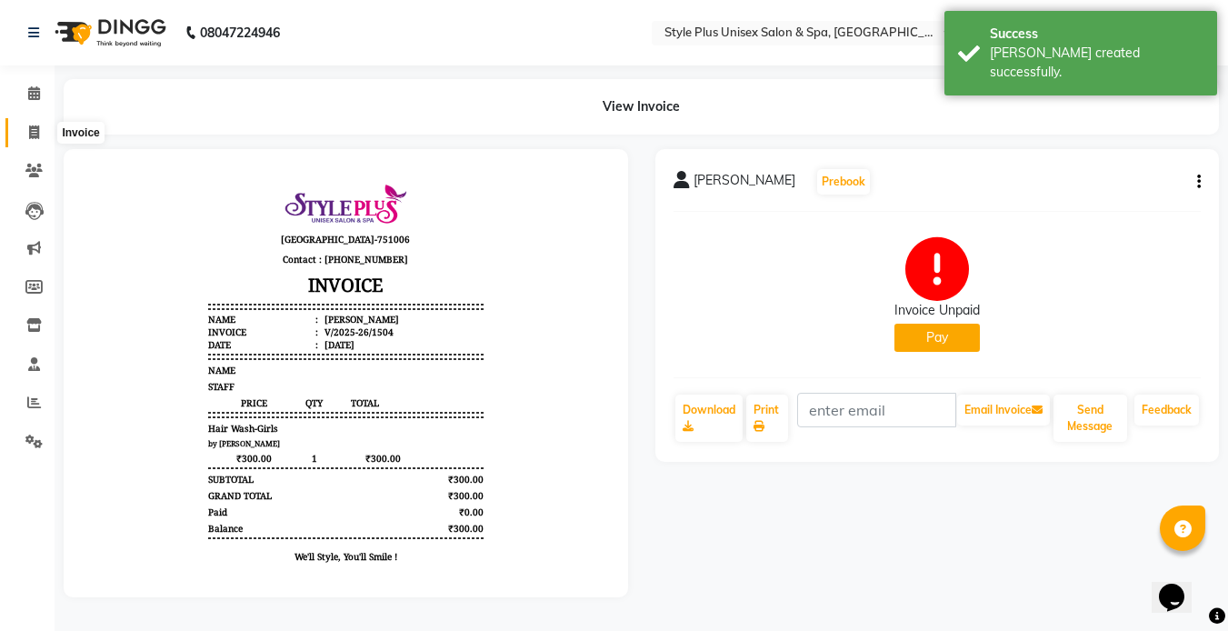
click at [37, 135] on icon at bounding box center [34, 132] width 10 height 14
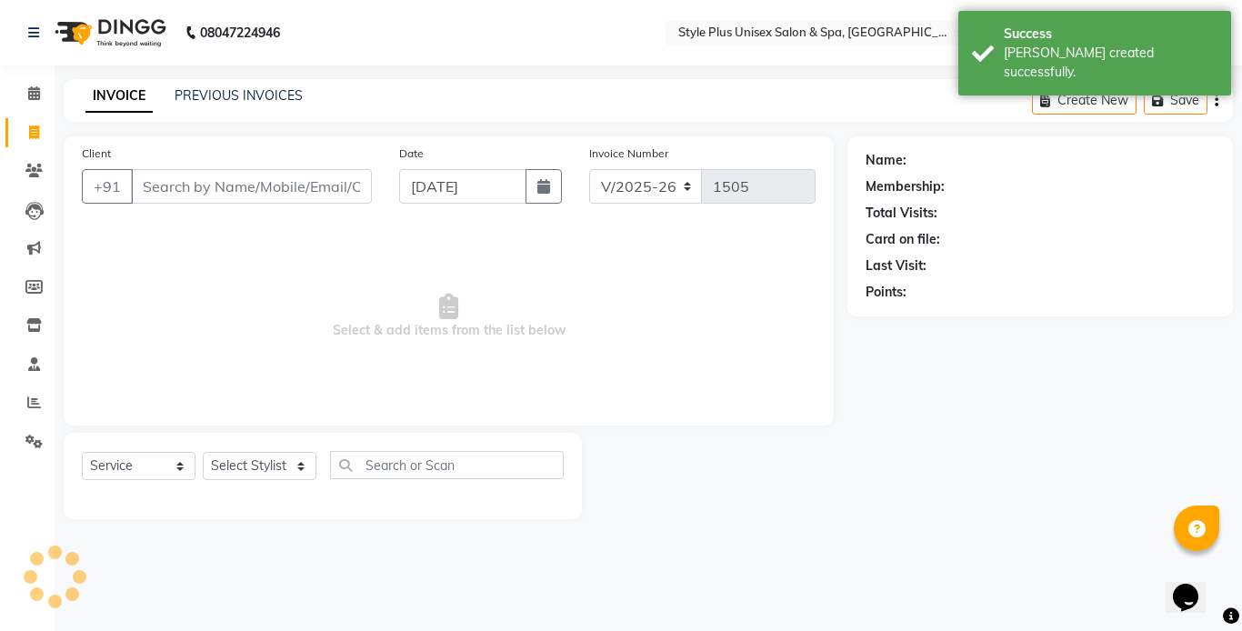
click at [181, 183] on input "Client" at bounding box center [251, 186] width 241 height 35
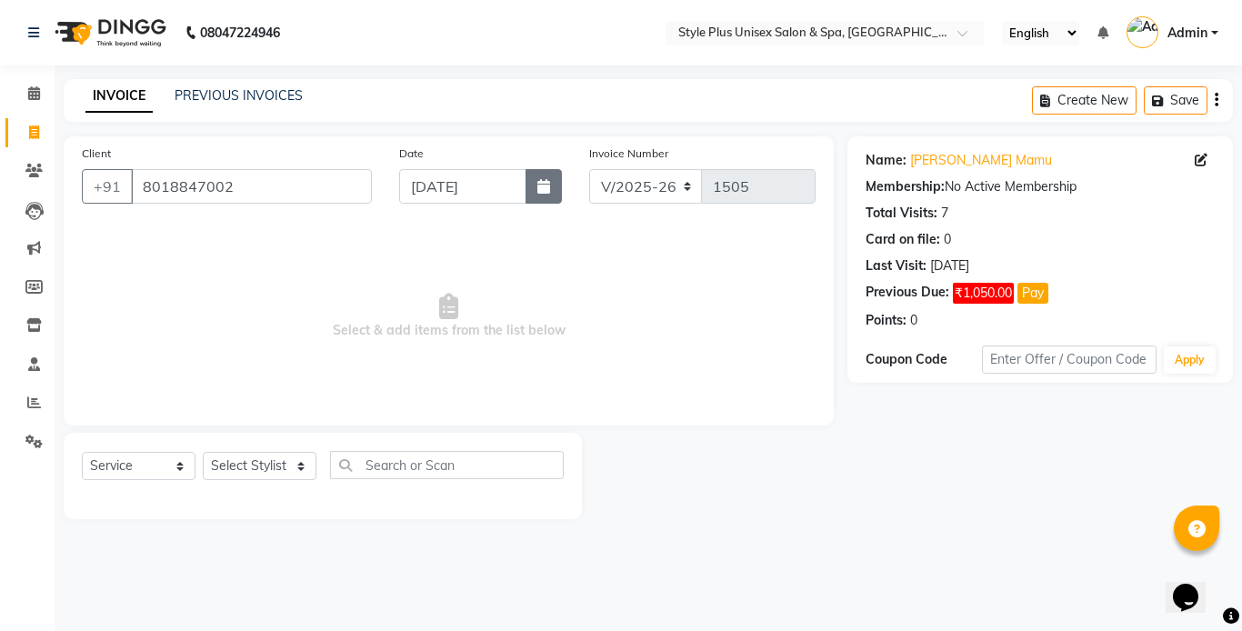
click at [549, 185] on icon "button" at bounding box center [543, 186] width 13 height 15
click at [277, 450] on div "Select Service Product Membership Package Voucher Prepaid Gift Card Select Styl…" at bounding box center [323, 476] width 518 height 86
click at [277, 468] on select "Select Stylist Ashish Badal Behera Dipti J Sonali Patra MD Mohin Rojalin Sahoo …" at bounding box center [260, 466] width 114 height 28
click at [203, 452] on select "Select Stylist Ashish Badal Behera Dipti J Sonali Patra MD Mohin Rojalin Sahoo …" at bounding box center [260, 466] width 114 height 28
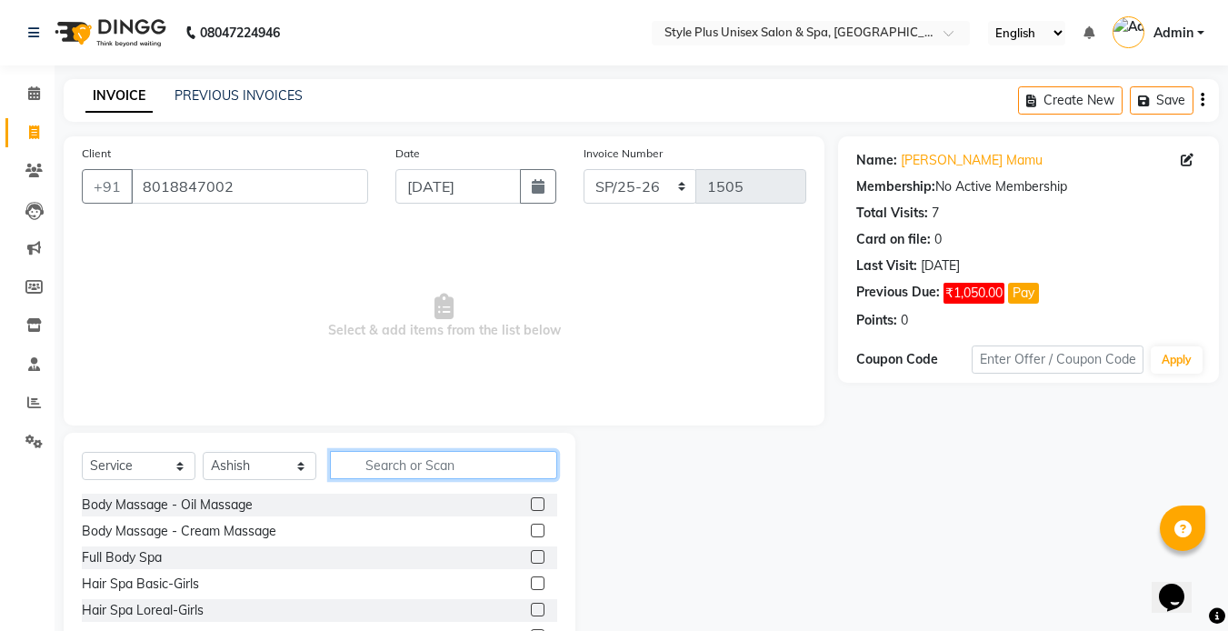
click at [426, 463] on input "text" at bounding box center [443, 465] width 227 height 28
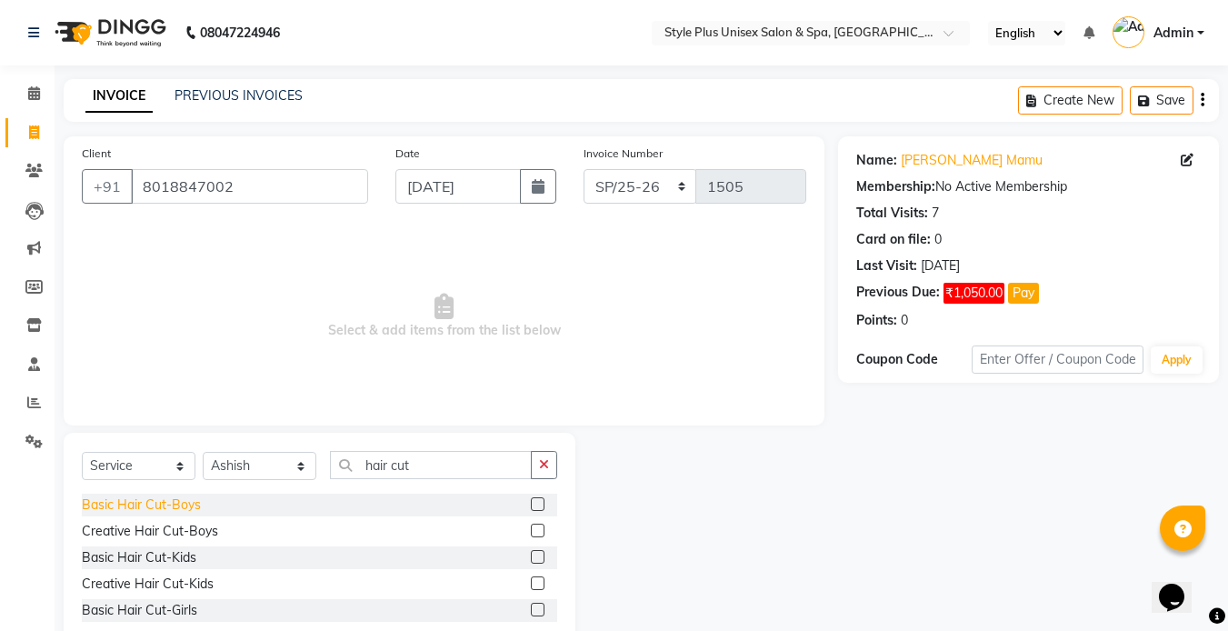
click at [188, 501] on div "Basic Hair Cut-Boys" at bounding box center [141, 504] width 119 height 19
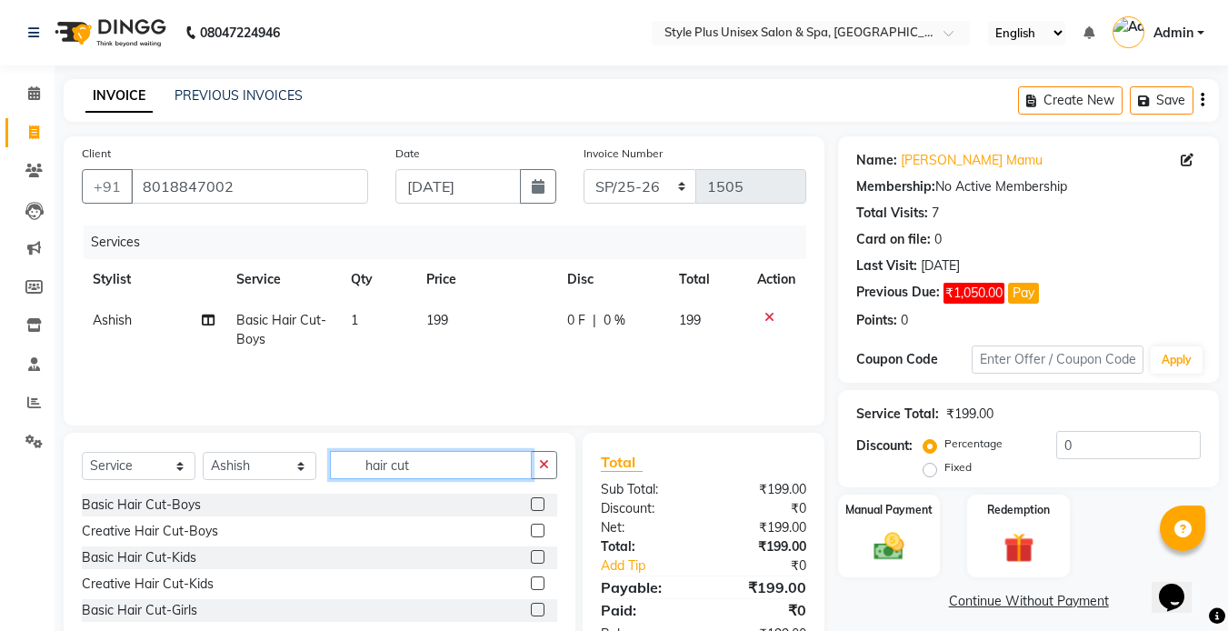
click at [430, 457] on input "hair cut" at bounding box center [431, 465] width 202 height 28
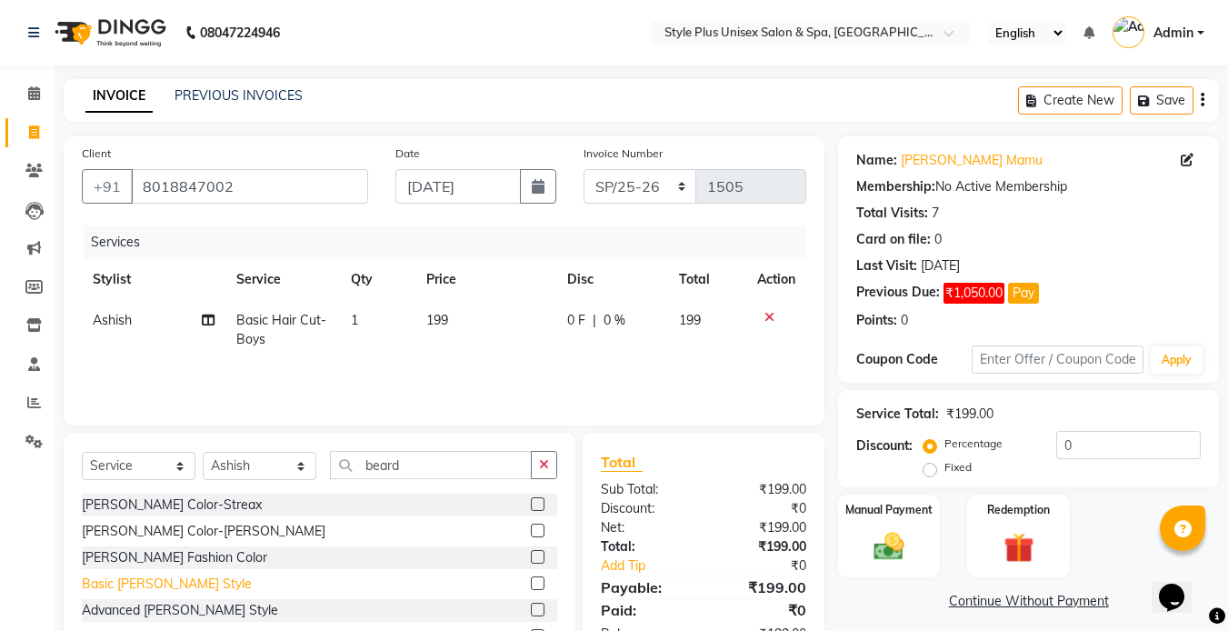
click at [146, 590] on div "Basic [PERSON_NAME] Style" at bounding box center [167, 583] width 170 height 19
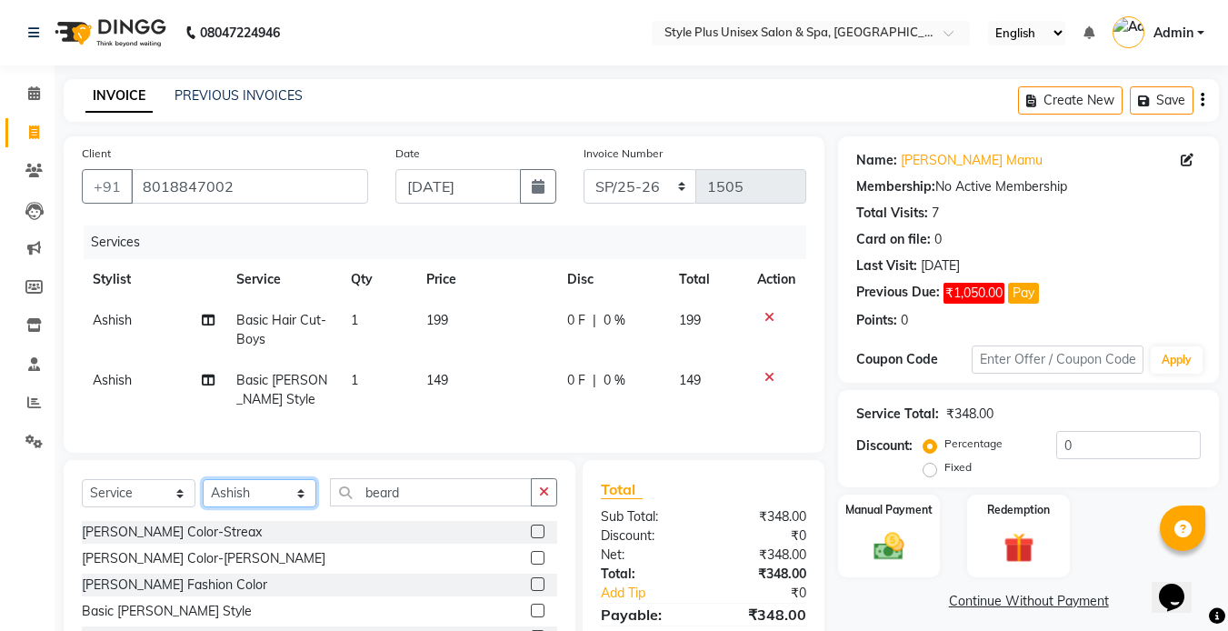
click at [276, 507] on select "Select Stylist Ashish Badal Behera Dipti J Sonali Patra MD Mohin Rojalin Sahoo …" at bounding box center [260, 493] width 114 height 28
click at [203, 493] on select "Select Stylist Ashish Badal Behera Dipti J Sonali Patra MD Mohin Rojalin Sahoo …" at bounding box center [260, 493] width 114 height 28
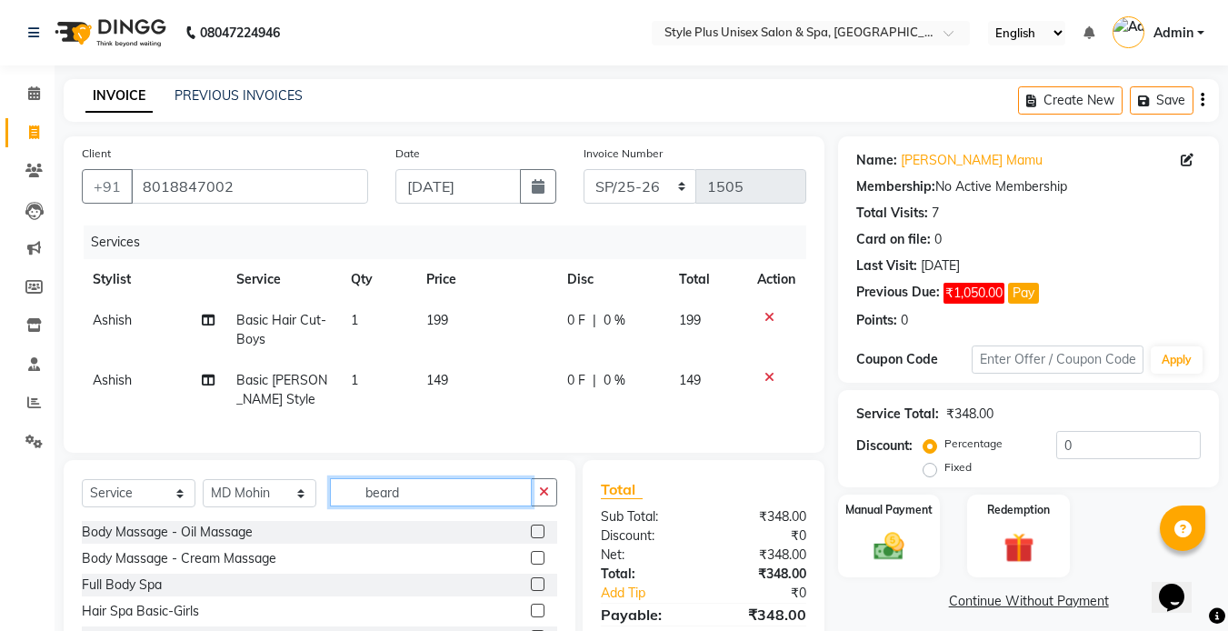
click at [454, 506] on input "beard" at bounding box center [431, 492] width 202 height 28
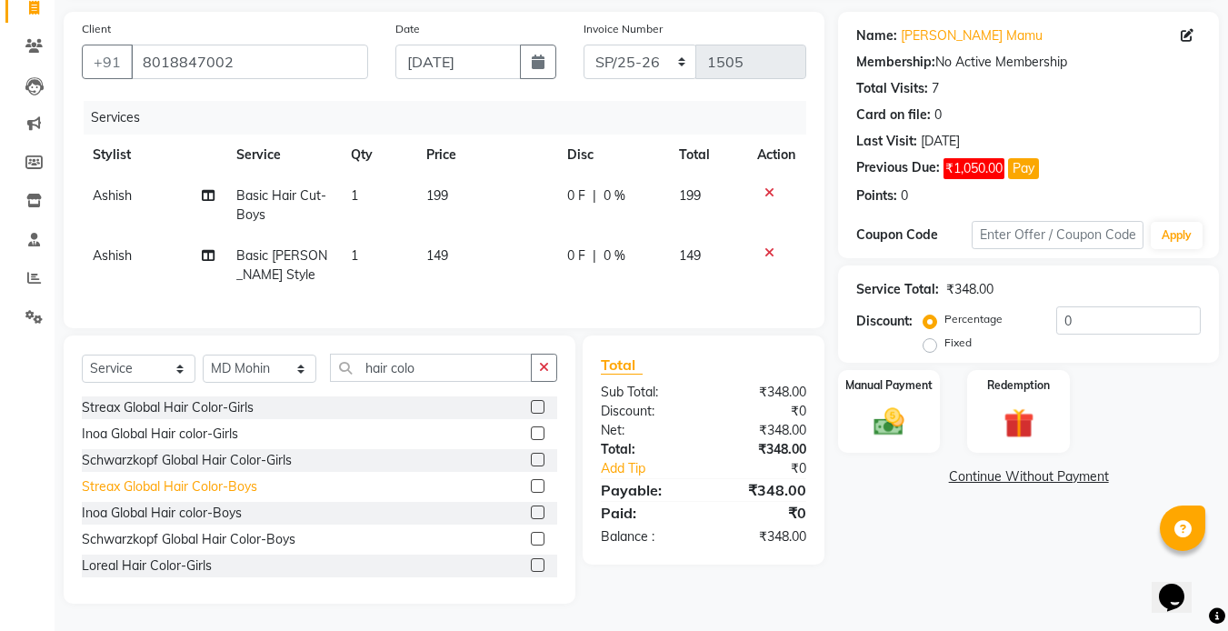
click at [165, 489] on div "Streax Global Hair Color-Boys" at bounding box center [169, 486] width 175 height 19
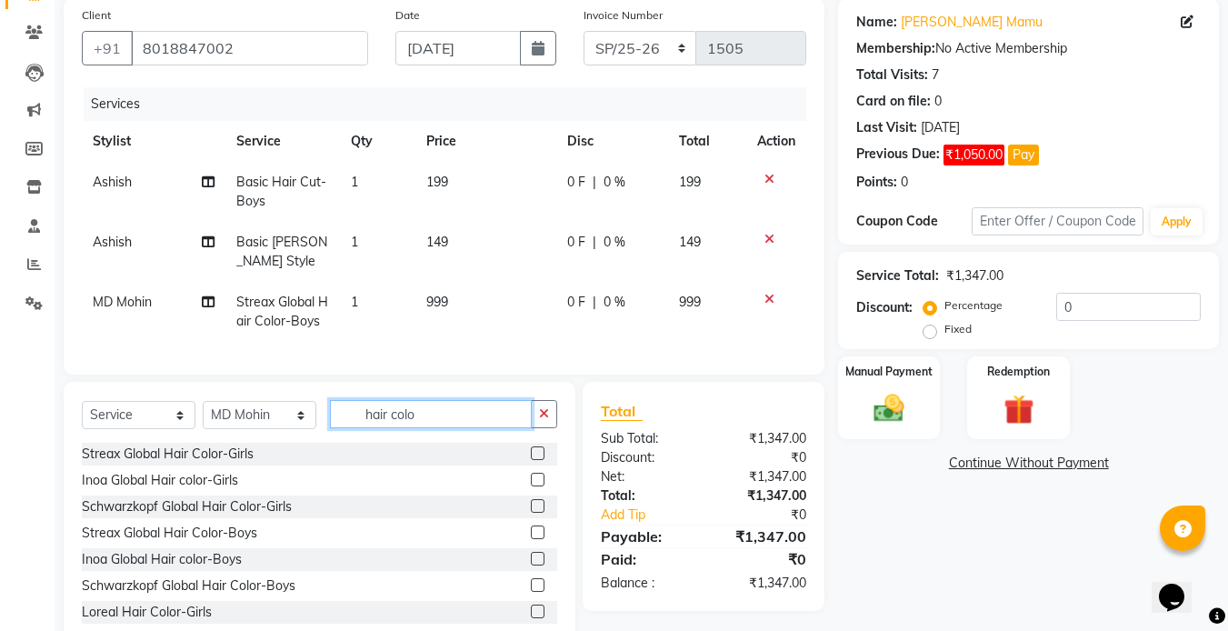
click at [426, 428] on input "hair colo" at bounding box center [431, 414] width 202 height 28
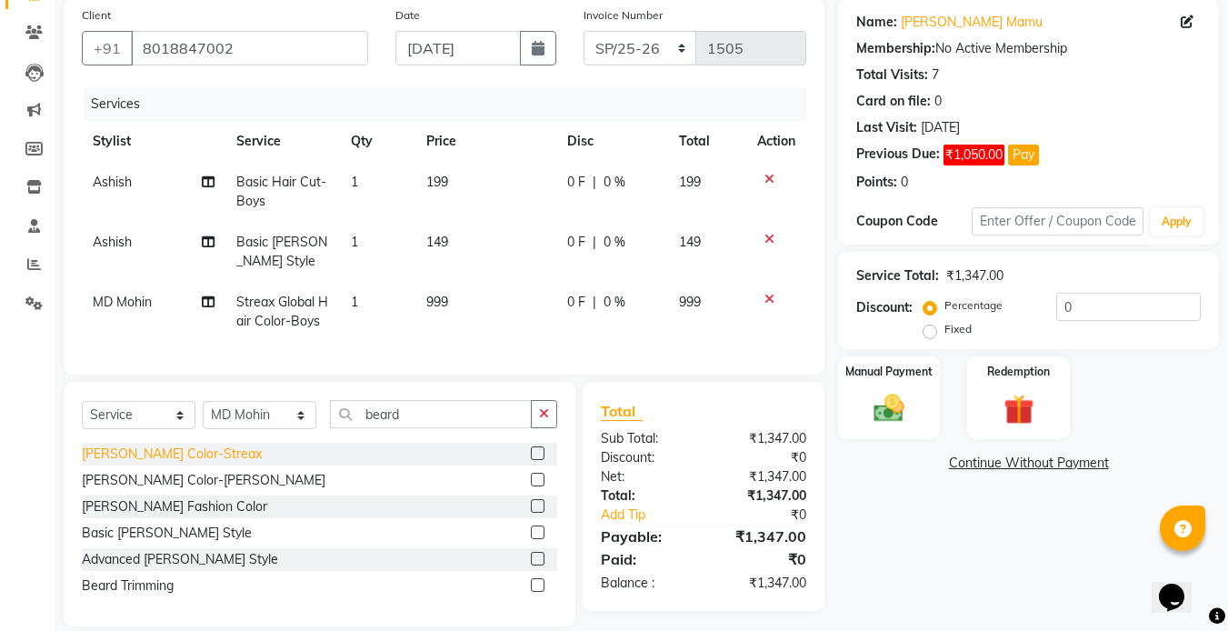
click at [178, 464] on div "Beard Color-Streax" at bounding box center [172, 453] width 180 height 19
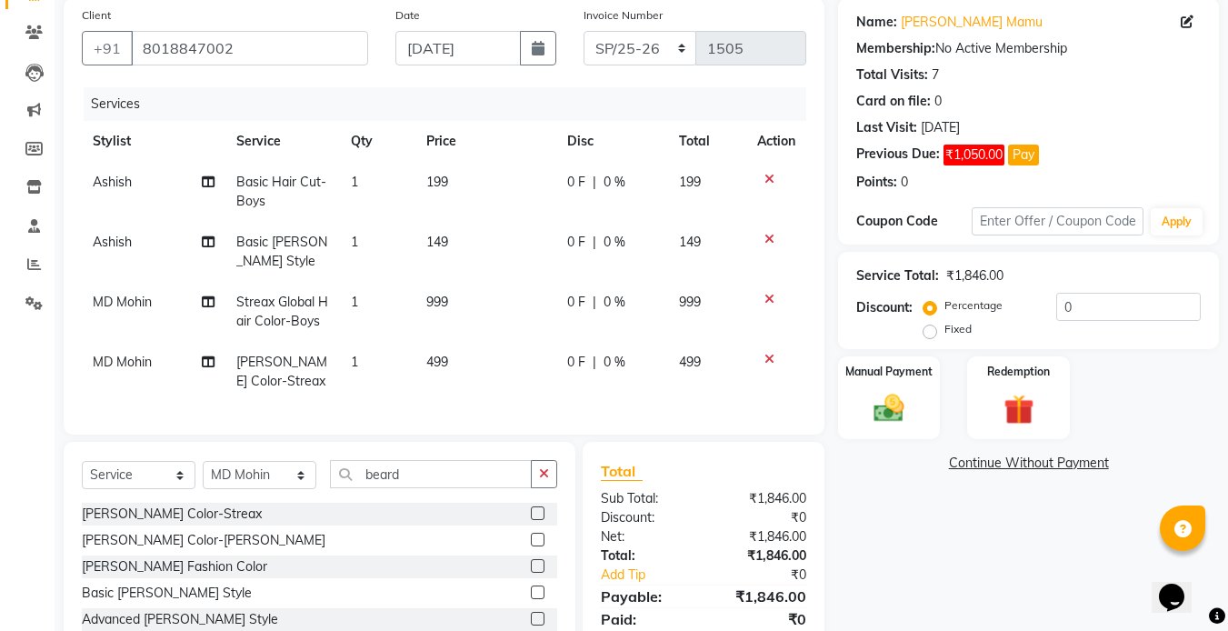
click at [455, 177] on td "199" at bounding box center [485, 192] width 141 height 60
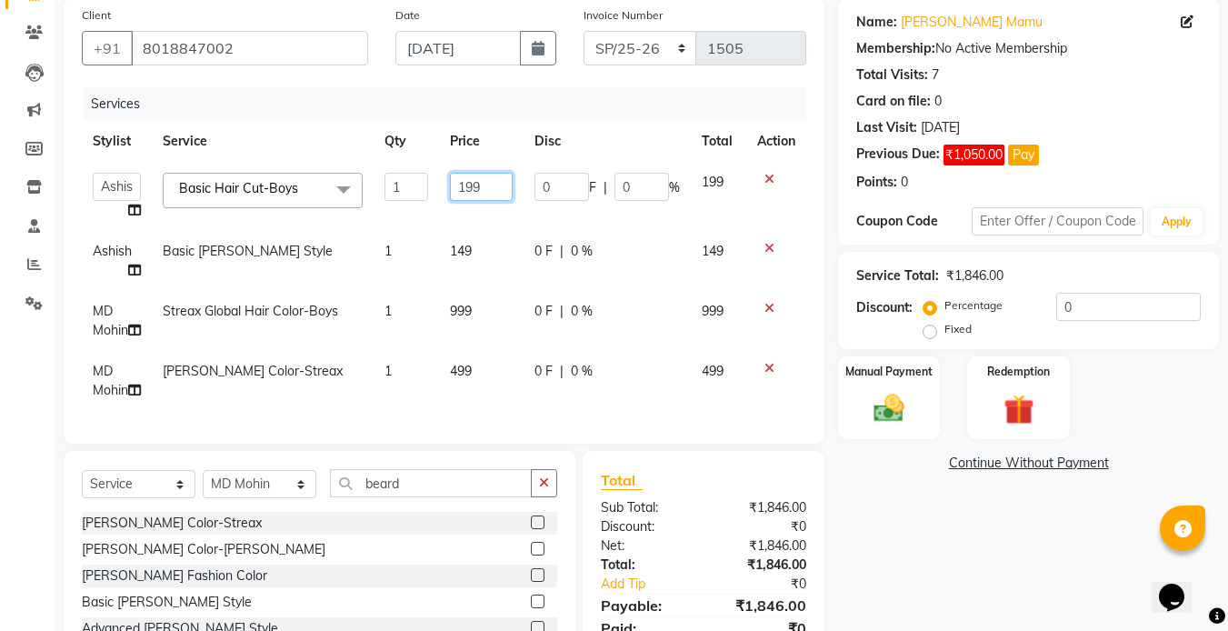
click at [483, 190] on input "199" at bounding box center [481, 187] width 63 height 28
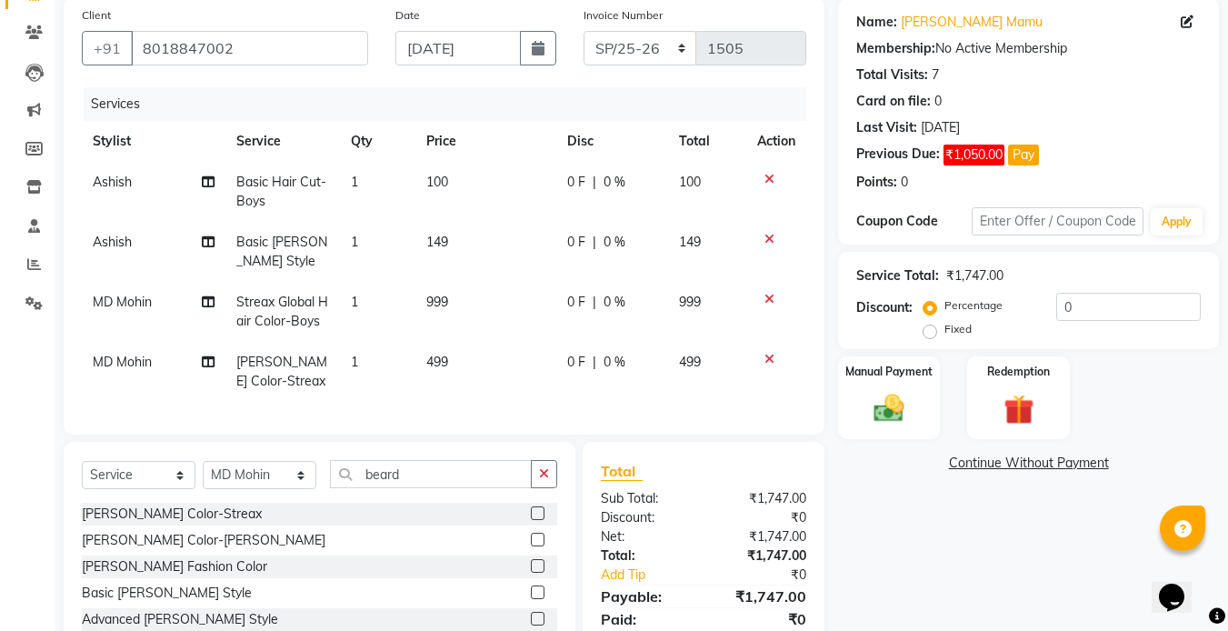
click at [471, 250] on td "149" at bounding box center [485, 252] width 141 height 60
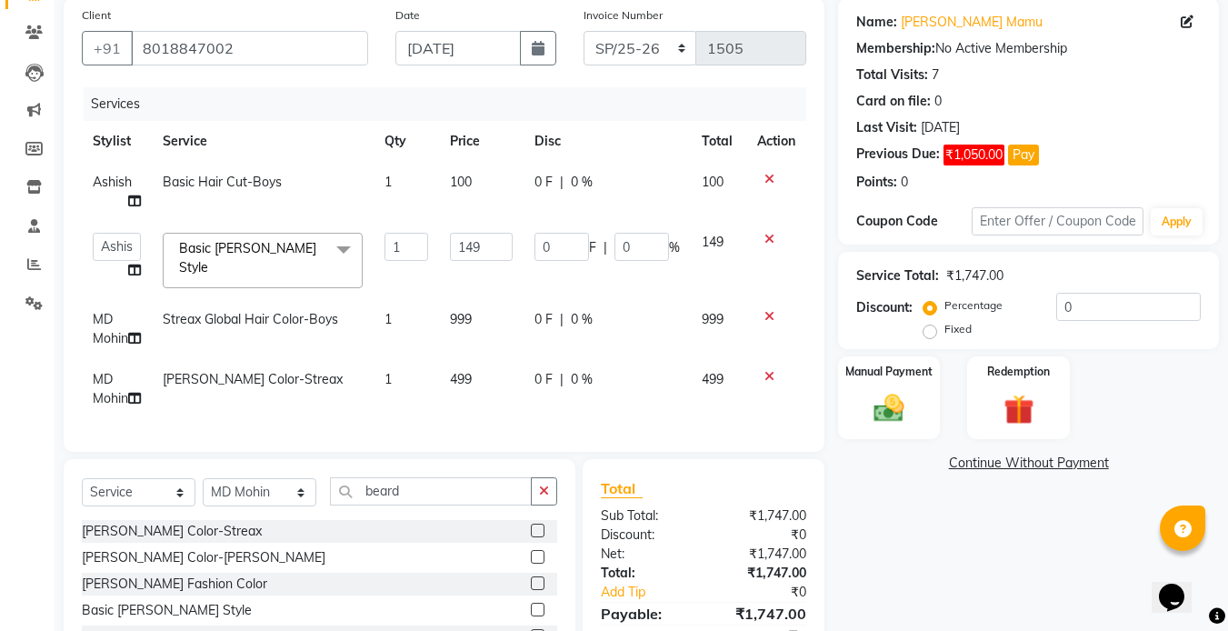
click at [471, 250] on input "149" at bounding box center [481, 247] width 63 height 28
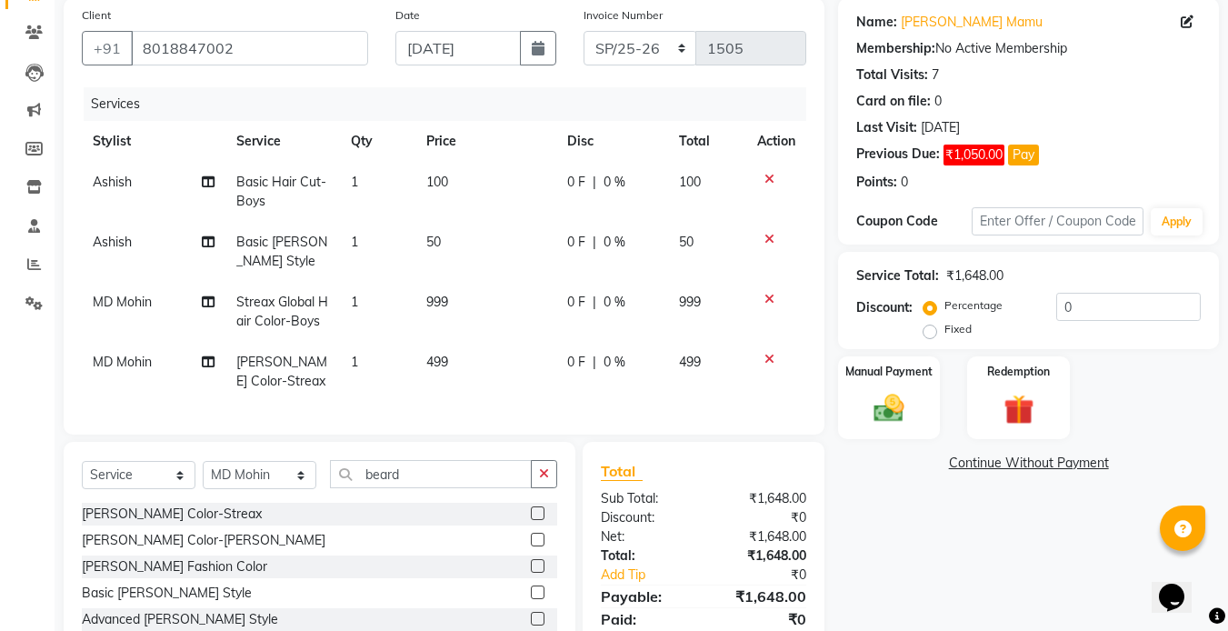
click at [477, 309] on td "999" at bounding box center [485, 312] width 141 height 60
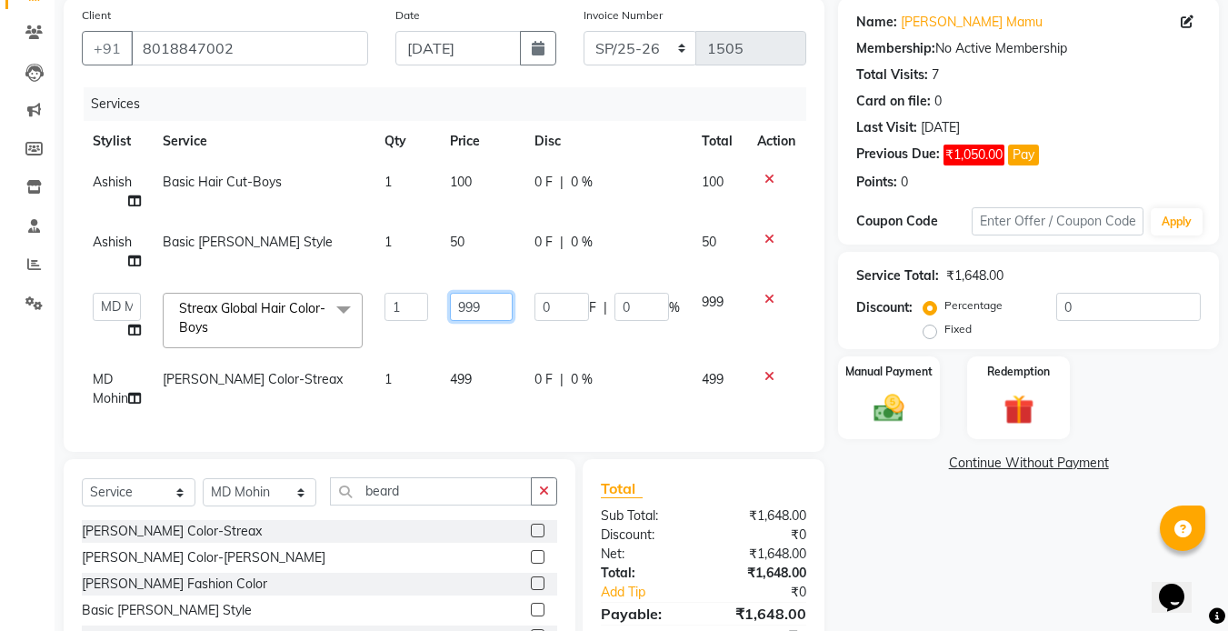
click at [486, 313] on input "999" at bounding box center [481, 307] width 63 height 28
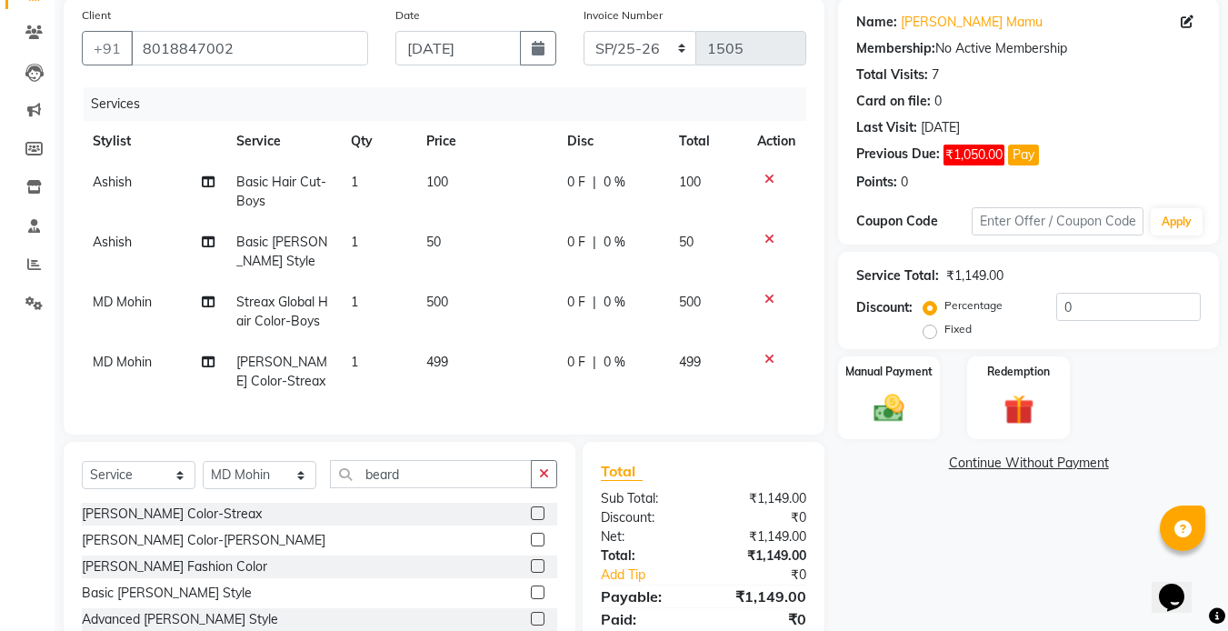
click at [474, 394] on td "499" at bounding box center [485, 372] width 141 height 60
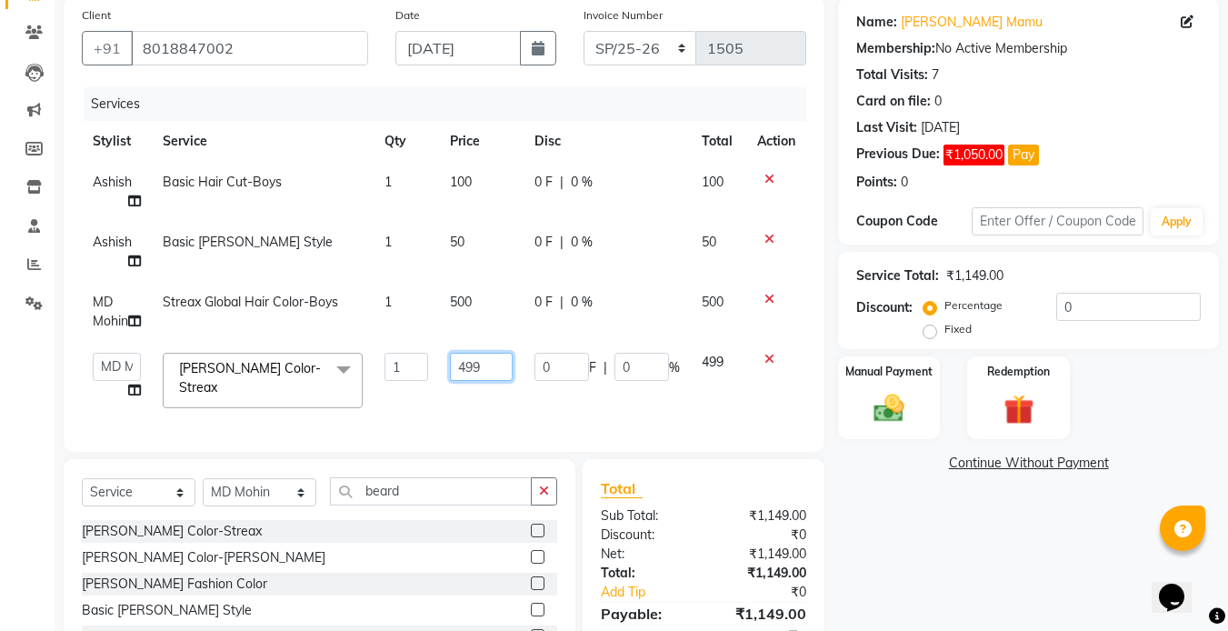
click at [494, 372] on input "499" at bounding box center [481, 367] width 63 height 28
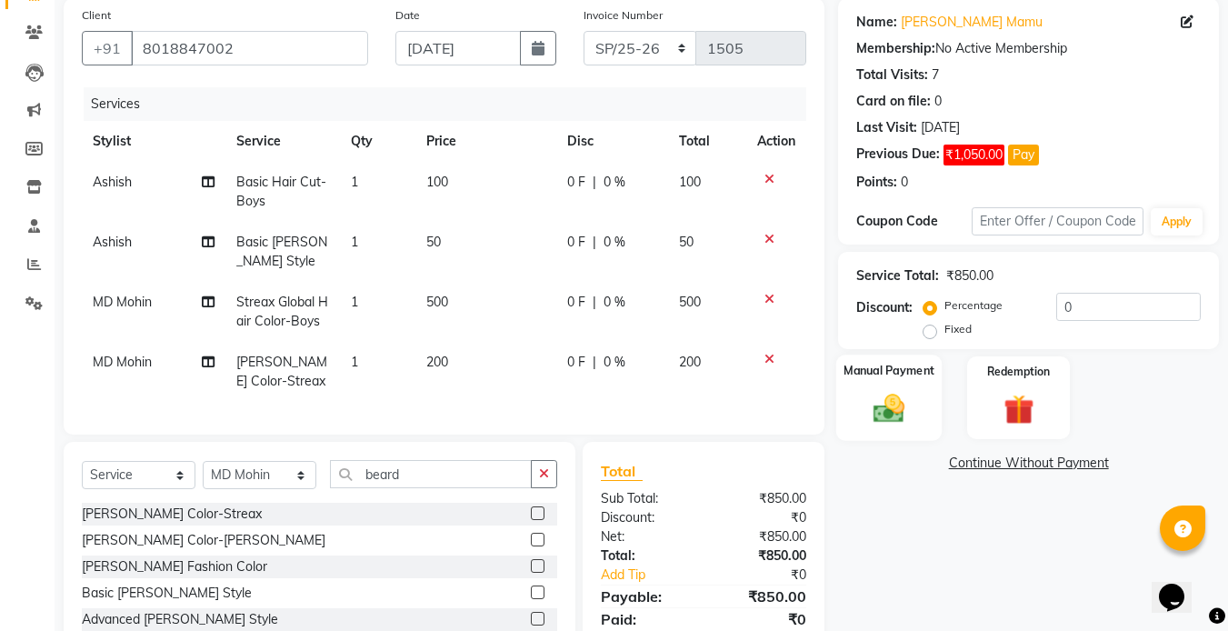
click at [864, 402] on img at bounding box center [889, 408] width 51 height 36
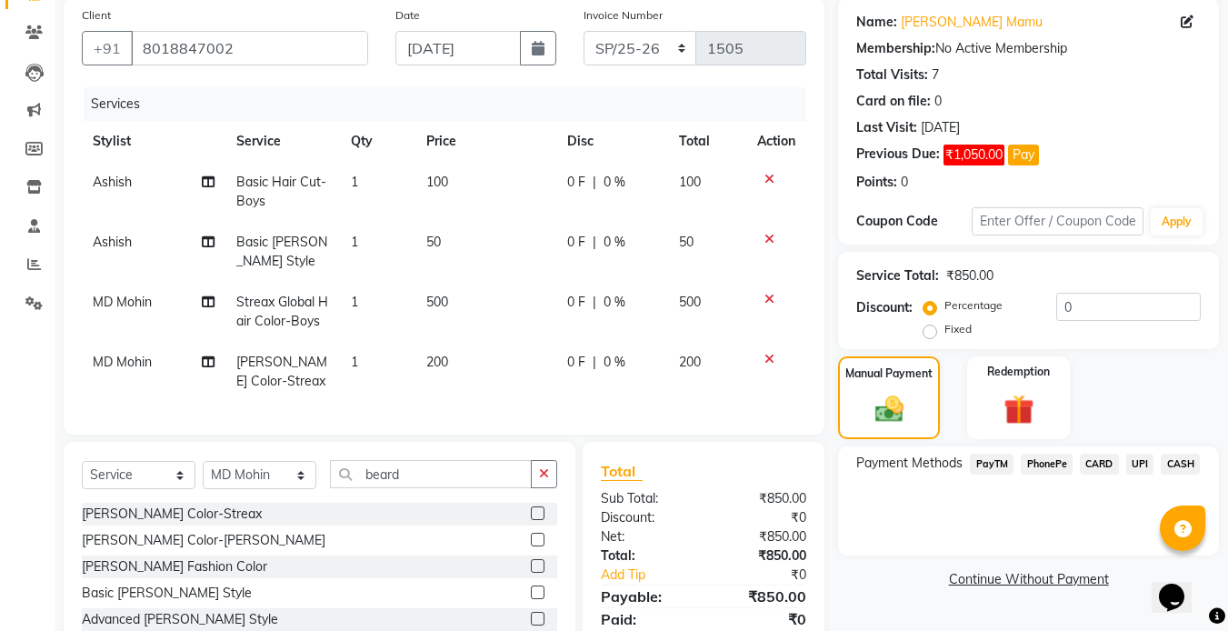
click at [1077, 572] on link "Continue Without Payment" at bounding box center [1029, 579] width 374 height 19
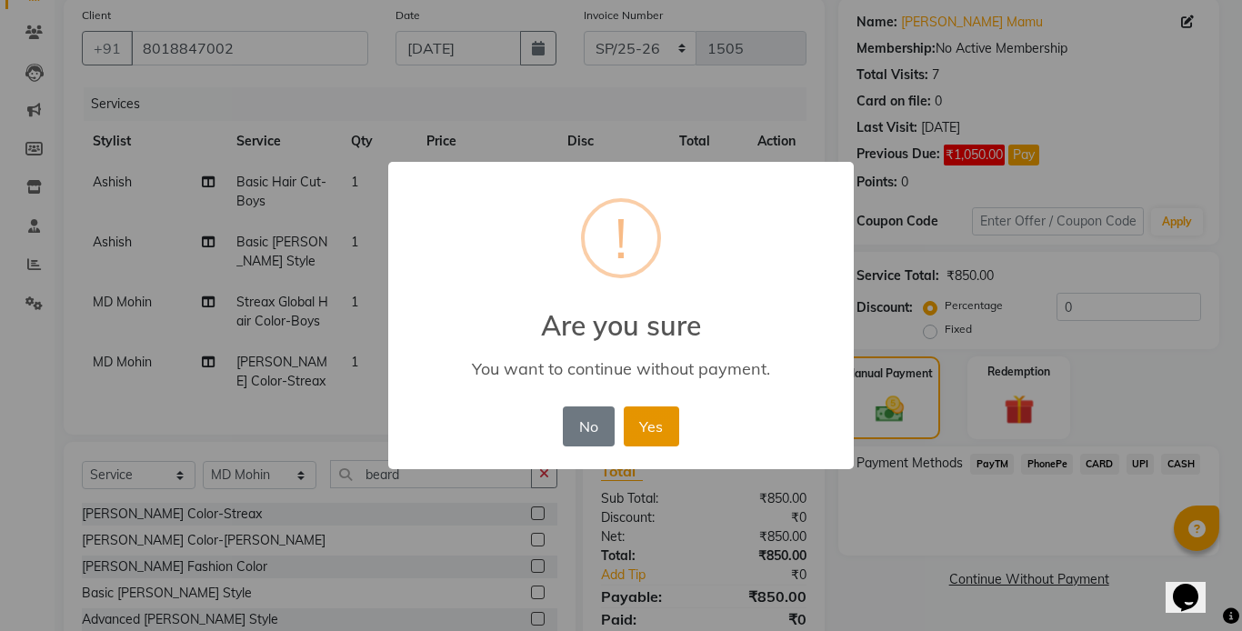
click at [645, 431] on button "Yes" at bounding box center [651, 426] width 55 height 40
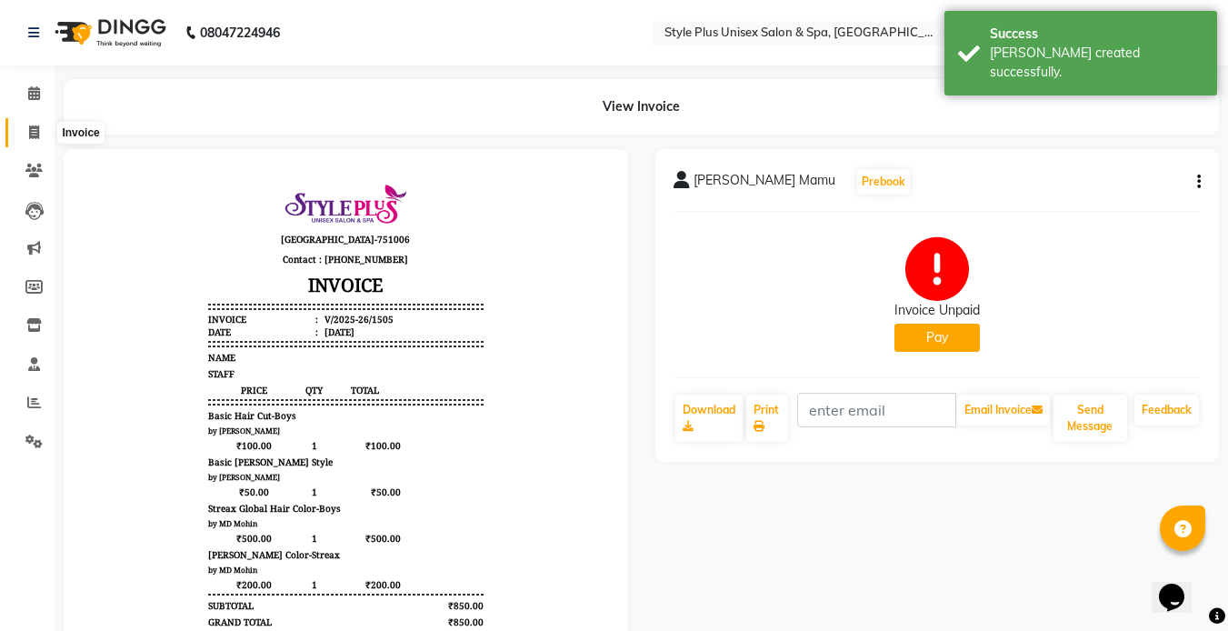
click at [38, 140] on span at bounding box center [34, 133] width 32 height 21
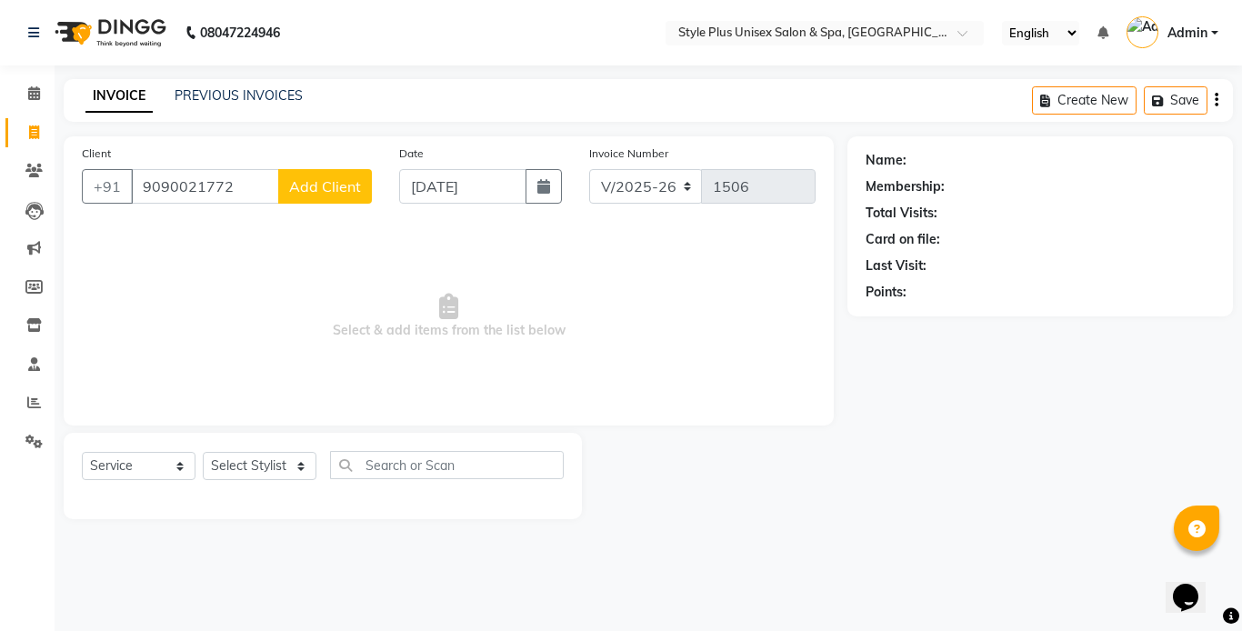
click at [356, 179] on span "Add Client" at bounding box center [325, 186] width 72 height 18
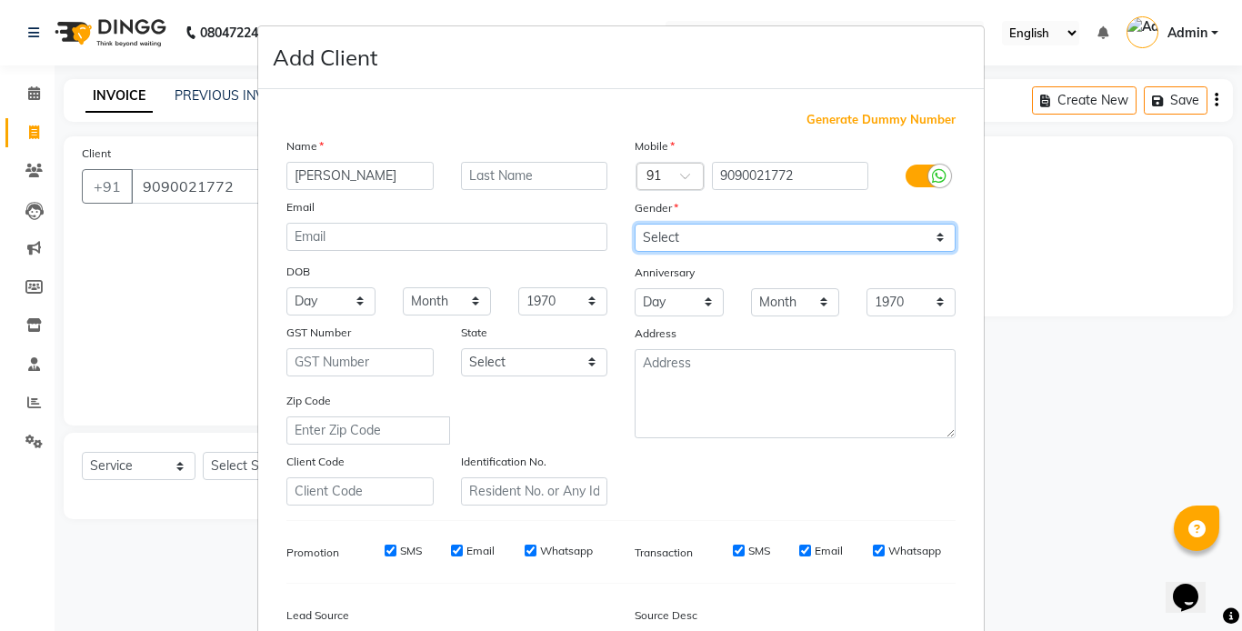
click at [661, 230] on select "Select Male Female Other Prefer Not To Say" at bounding box center [794, 238] width 321 height 28
click at [634, 224] on select "Select Male Female Other Prefer Not To Say" at bounding box center [794, 238] width 321 height 28
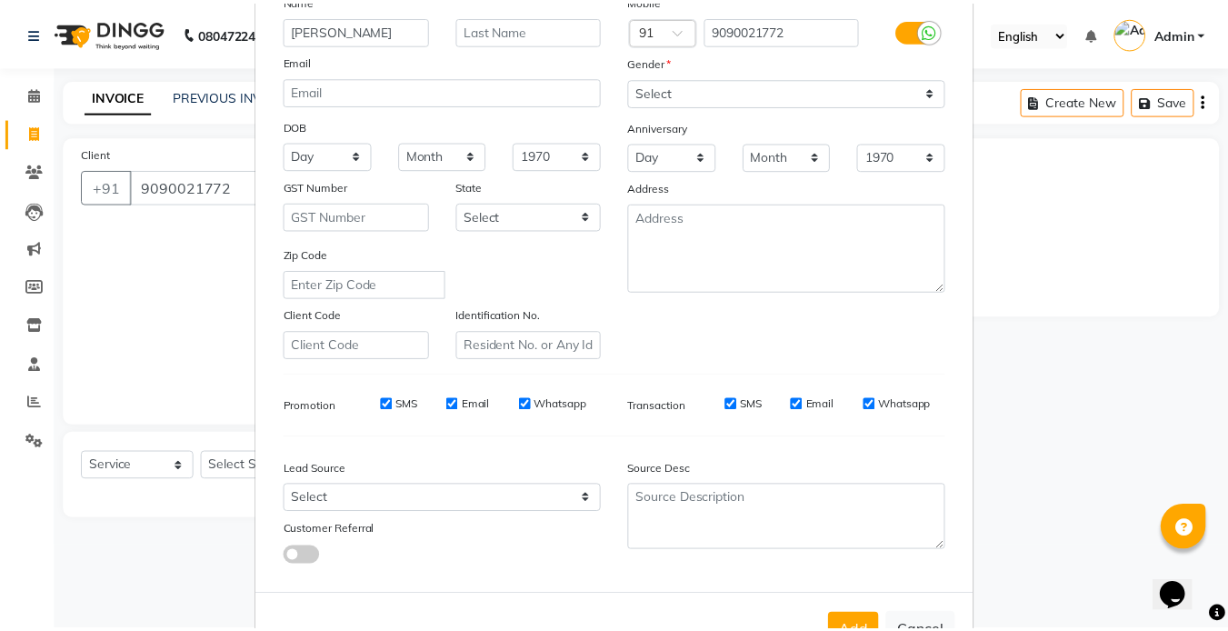
scroll to position [208, 0]
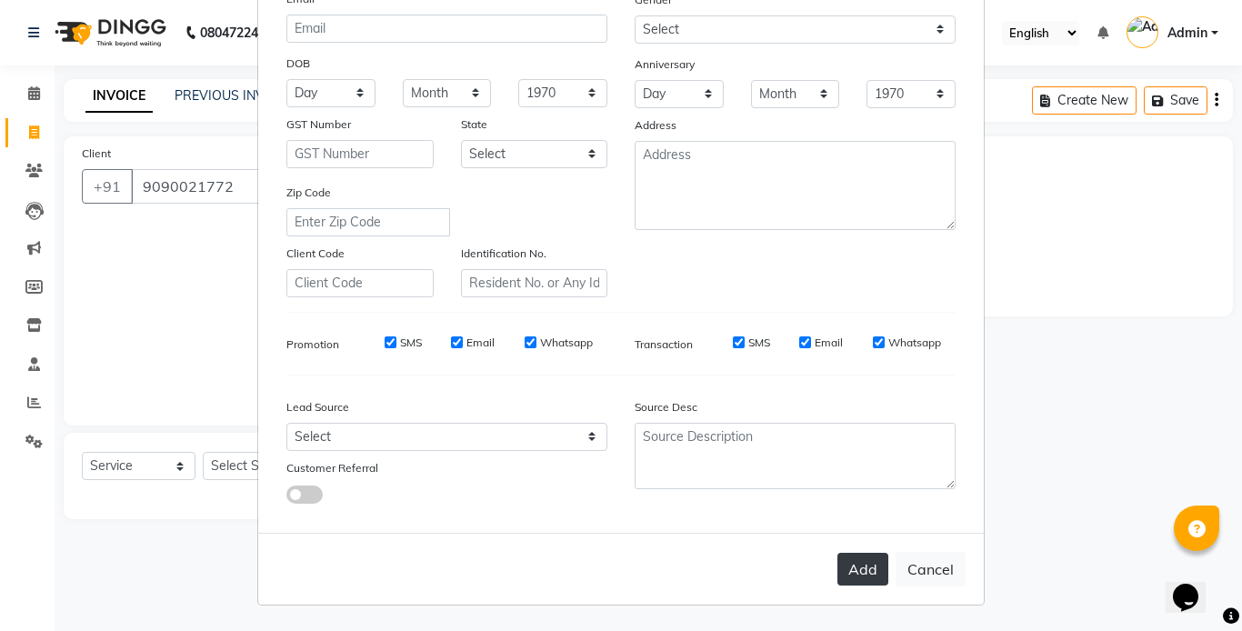
click at [861, 573] on button "Add" at bounding box center [862, 569] width 51 height 33
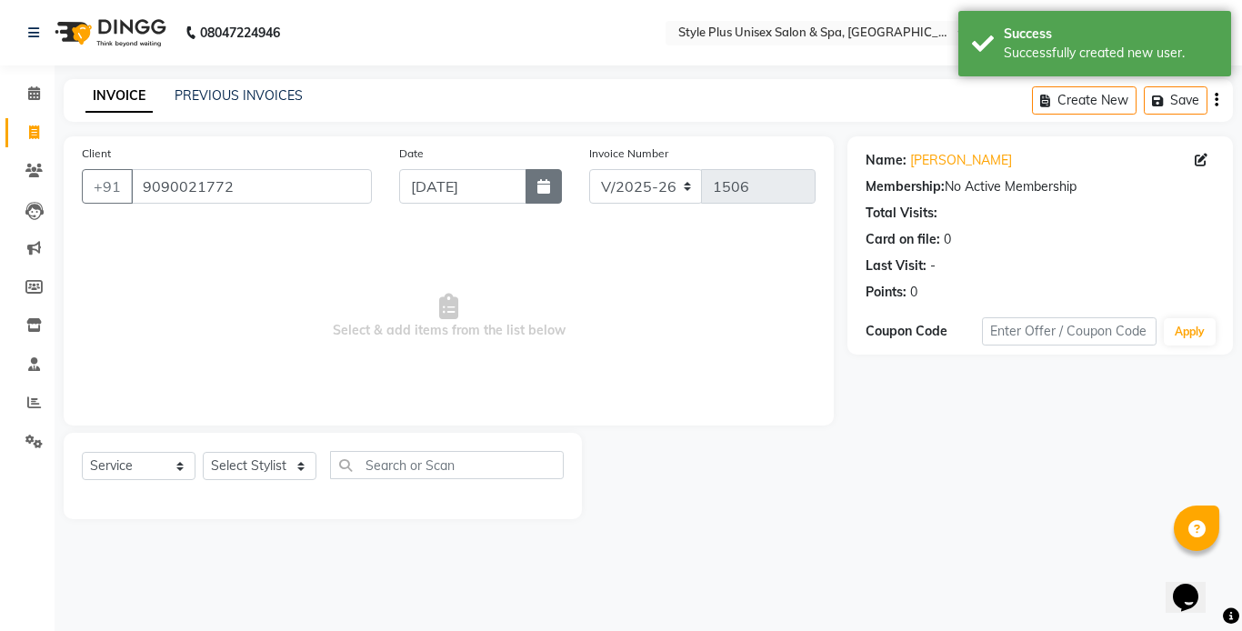
click at [553, 186] on button "button" at bounding box center [543, 186] width 36 height 35
click at [284, 466] on select "Select Stylist Ashish Badal Behera Dipti J Sonali Patra MD Mohin Rojalin Sahoo …" at bounding box center [260, 466] width 114 height 28
click at [203, 452] on select "Select Stylist Ashish Badal Behera Dipti J Sonali Patra MD Mohin Rojalin Sahoo …" at bounding box center [260, 466] width 114 height 28
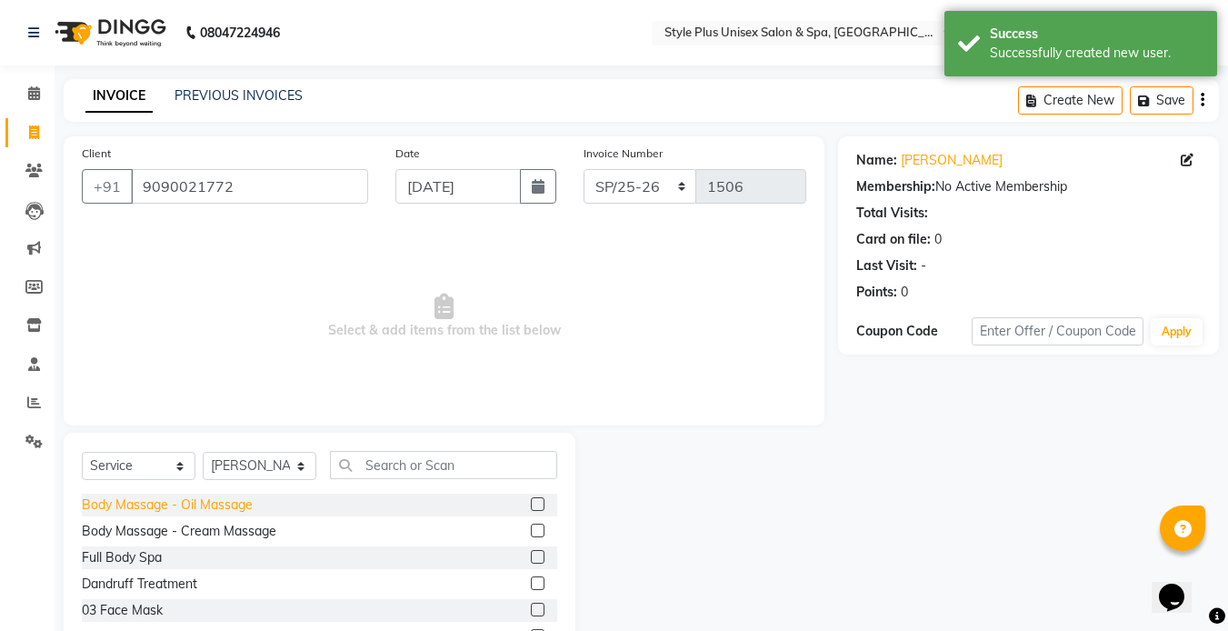
click at [225, 505] on div "Body Massage - Oil Massage" at bounding box center [167, 504] width 171 height 19
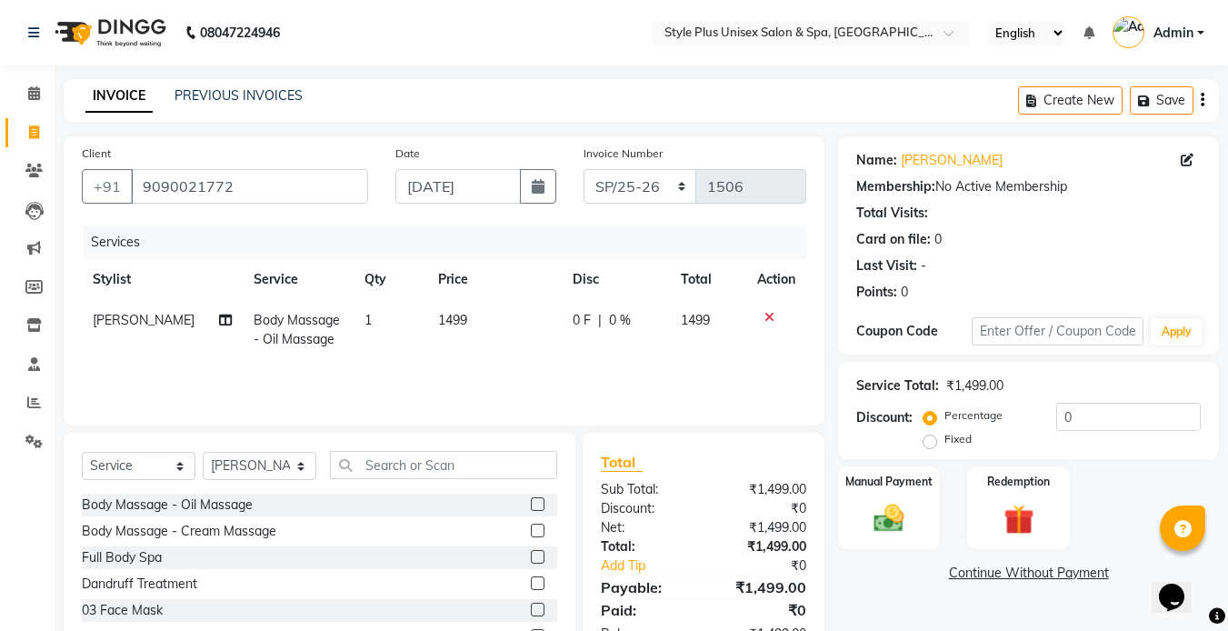
click at [461, 320] on td "1499" at bounding box center [494, 330] width 135 height 60
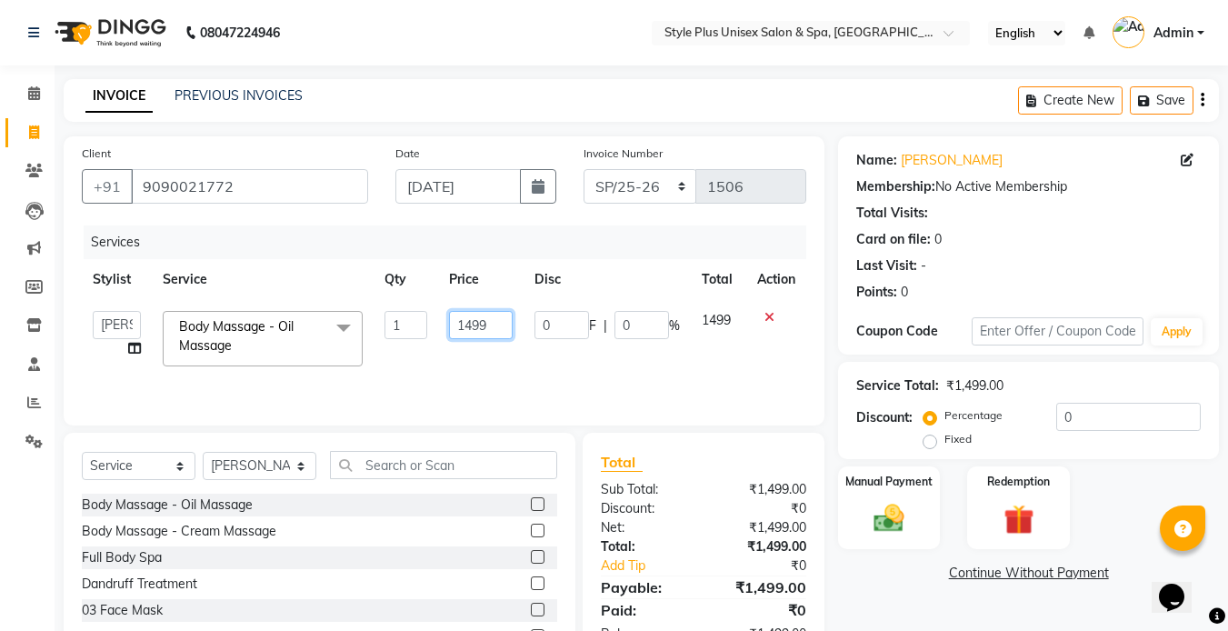
click at [497, 327] on input "1499" at bounding box center [480, 325] width 63 height 28
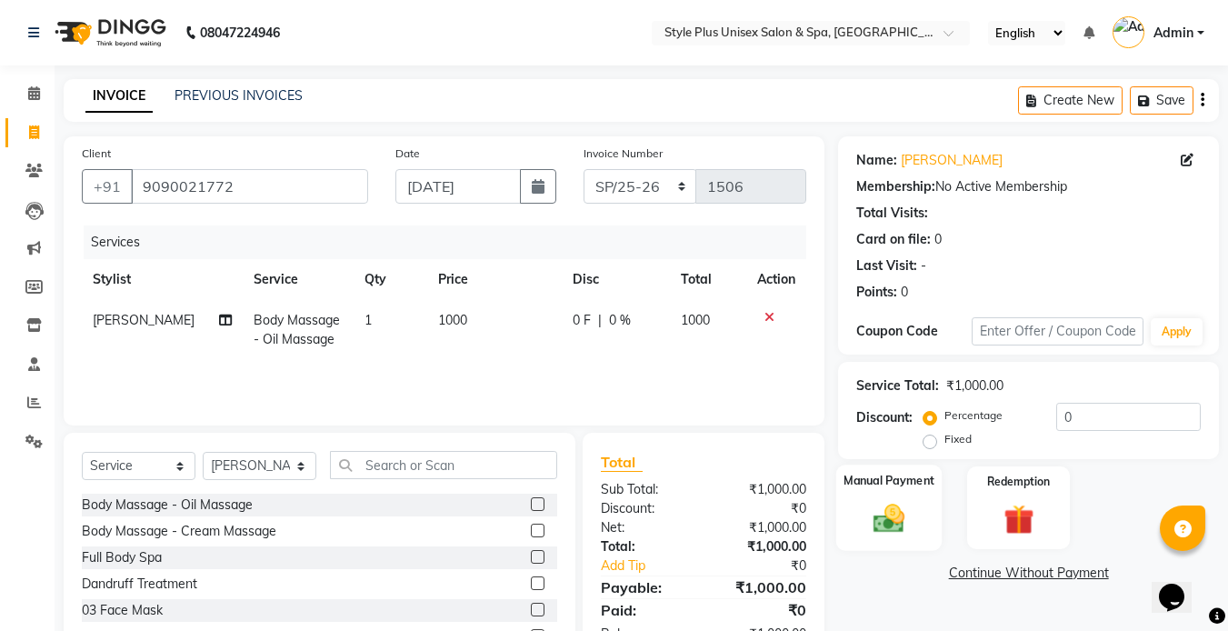
click at [894, 524] on img at bounding box center [889, 518] width 51 height 36
click at [981, 577] on span "PayTM" at bounding box center [992, 574] width 44 height 21
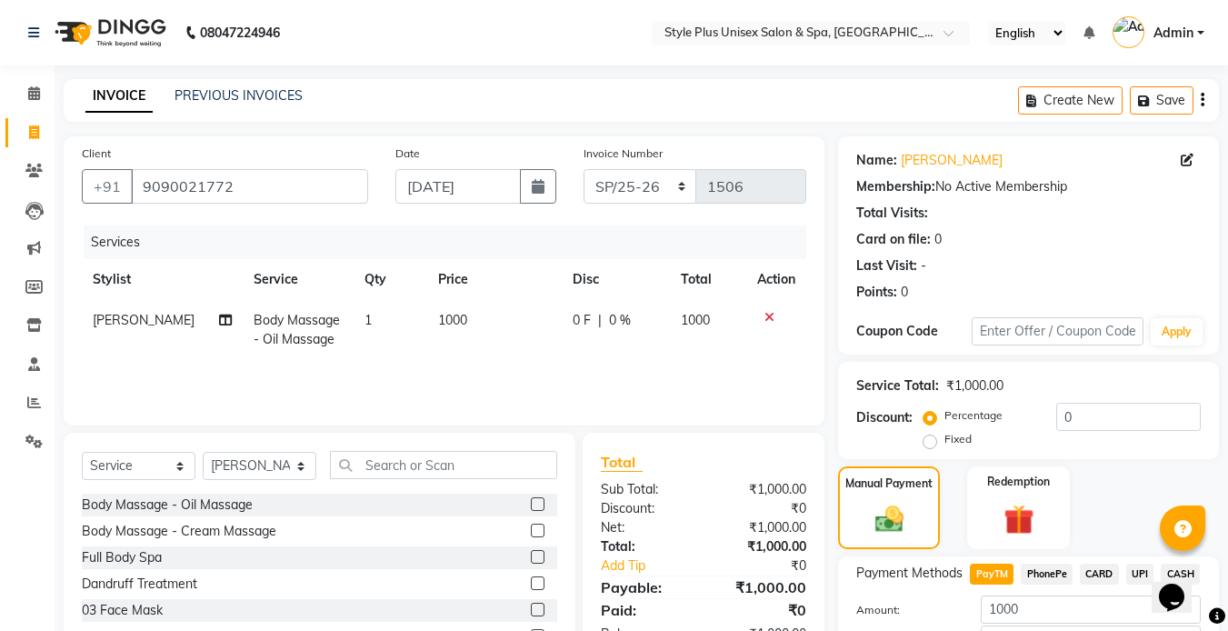
scroll to position [125, 0]
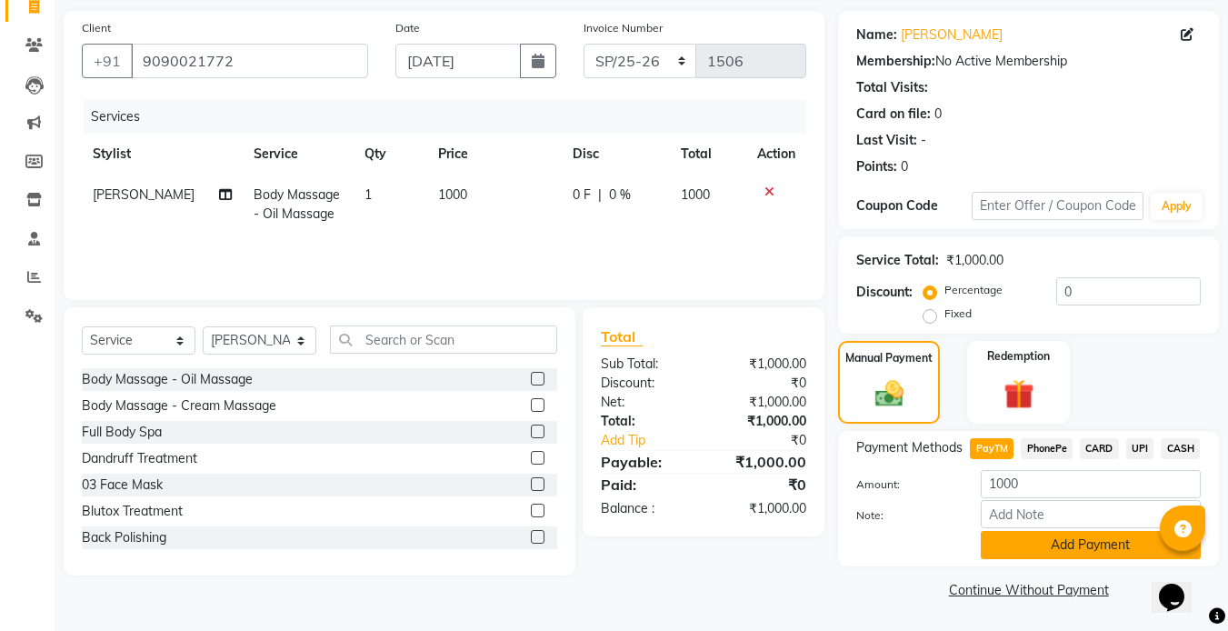
click at [1077, 553] on button "Add Payment" at bounding box center [1091, 545] width 220 height 28
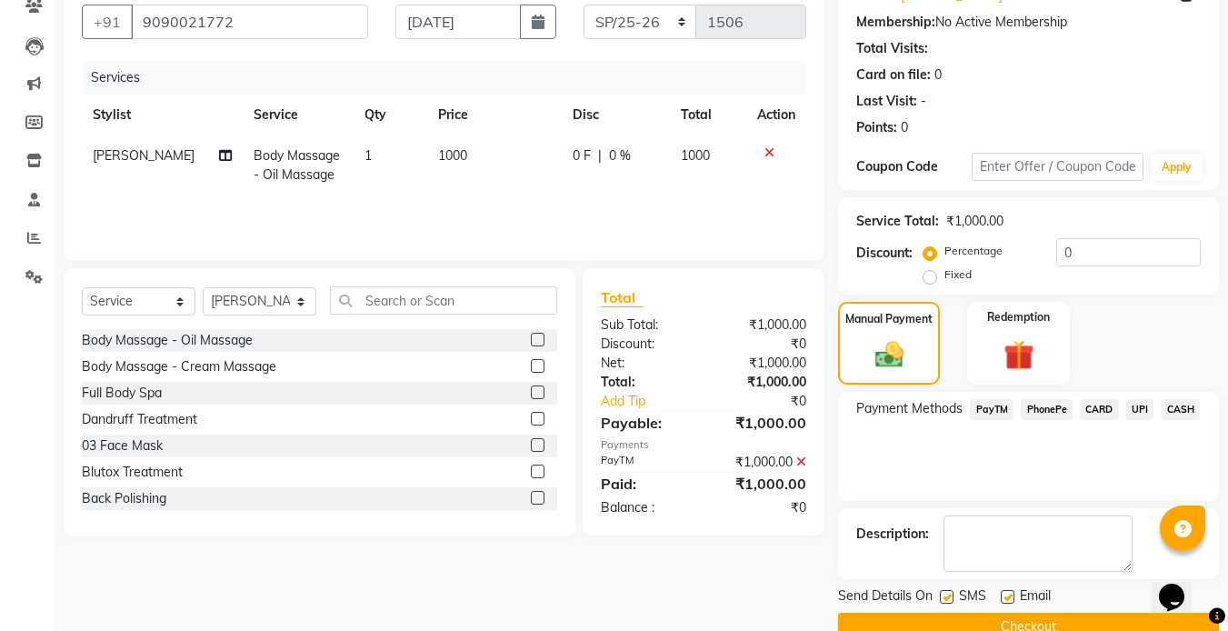
scroll to position [202, 0]
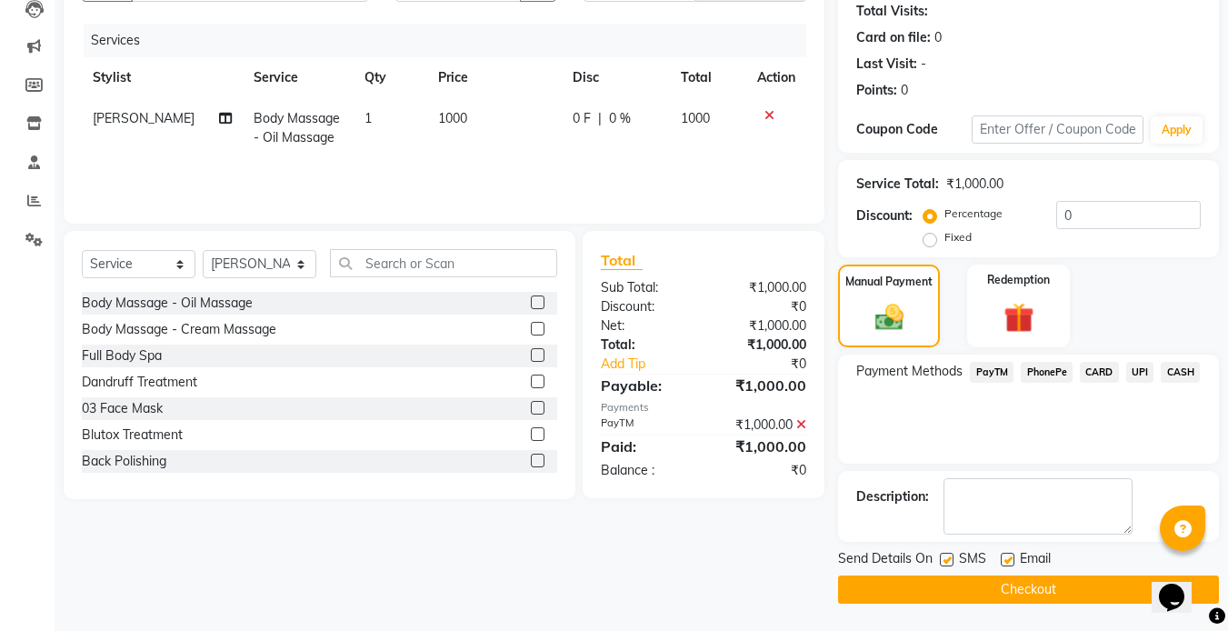
click at [944, 556] on label at bounding box center [947, 560] width 14 height 14
click at [944, 556] on input "checkbox" at bounding box center [946, 560] width 12 height 12
click at [1008, 563] on label at bounding box center [1008, 560] width 14 height 14
click at [1008, 563] on input "checkbox" at bounding box center [1007, 560] width 12 height 12
click at [944, 596] on button "Checkout" at bounding box center [1028, 589] width 381 height 28
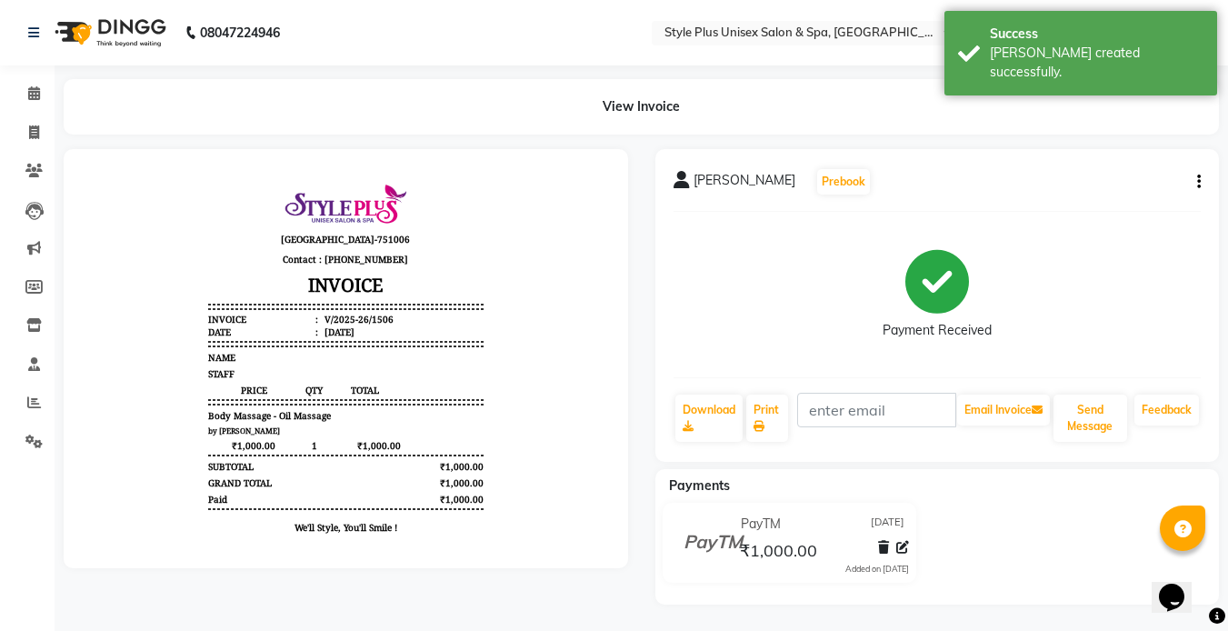
click at [34, 114] on li "Invoice" at bounding box center [27, 133] width 55 height 39
click at [34, 132] on icon at bounding box center [34, 132] width 10 height 14
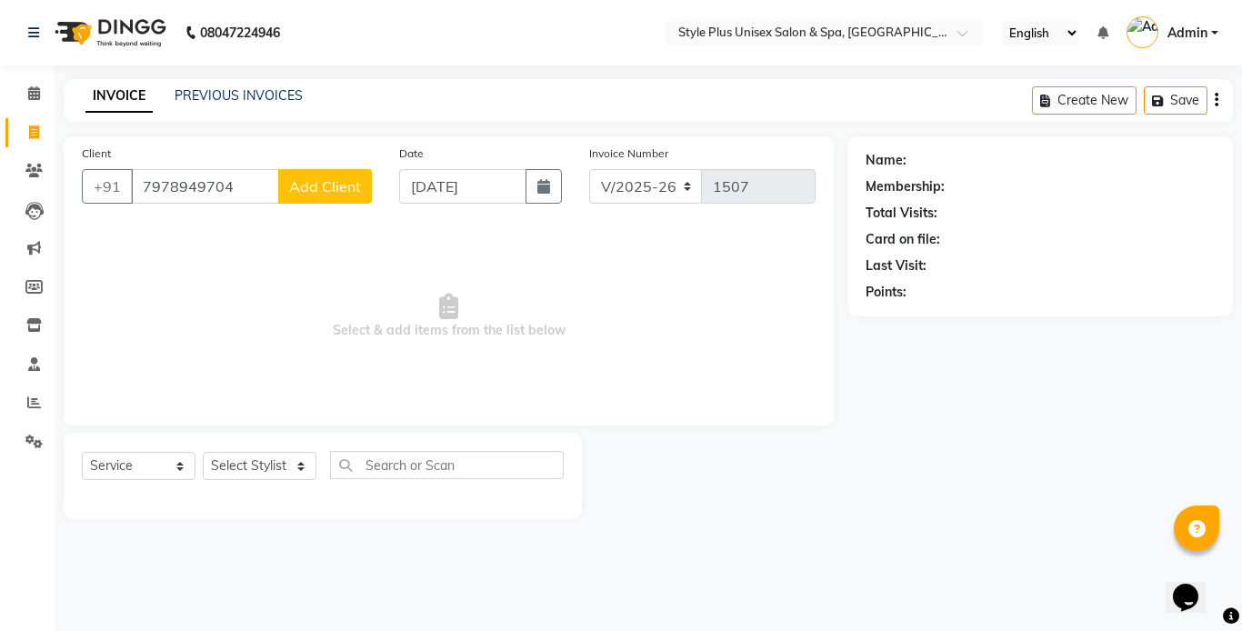
click at [332, 184] on span "Add Client" at bounding box center [325, 186] width 72 height 18
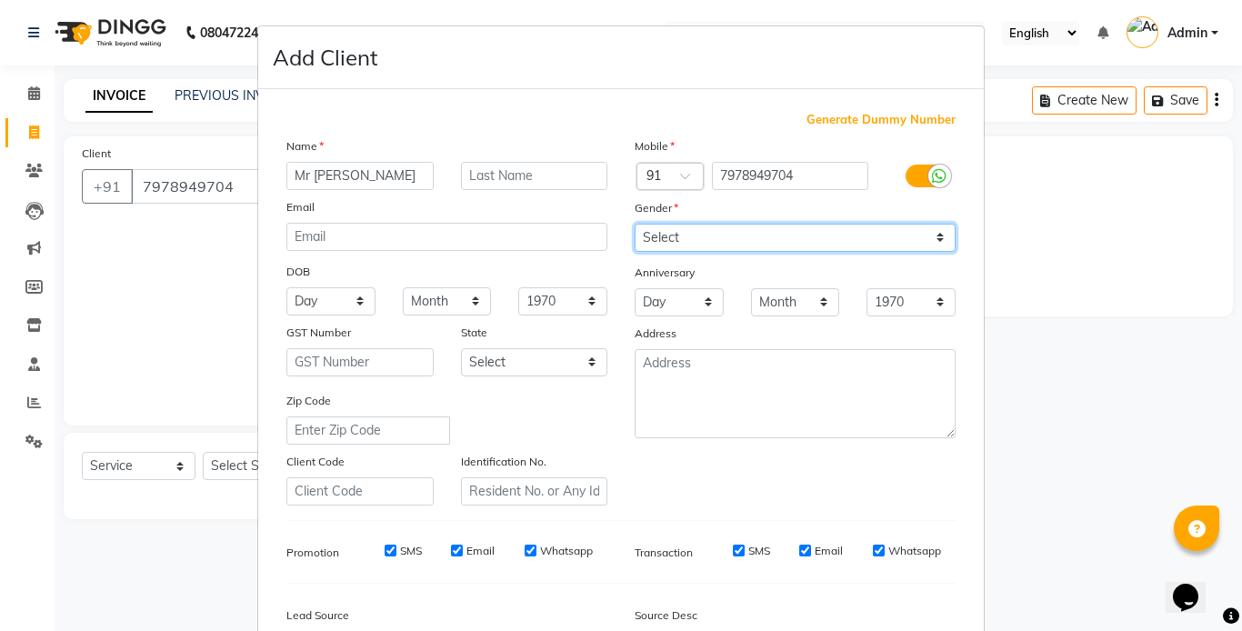
click at [678, 241] on select "Select Male Female Other Prefer Not To Say" at bounding box center [794, 238] width 321 height 28
click at [634, 224] on select "Select Male Female Other Prefer Not To Say" at bounding box center [794, 238] width 321 height 28
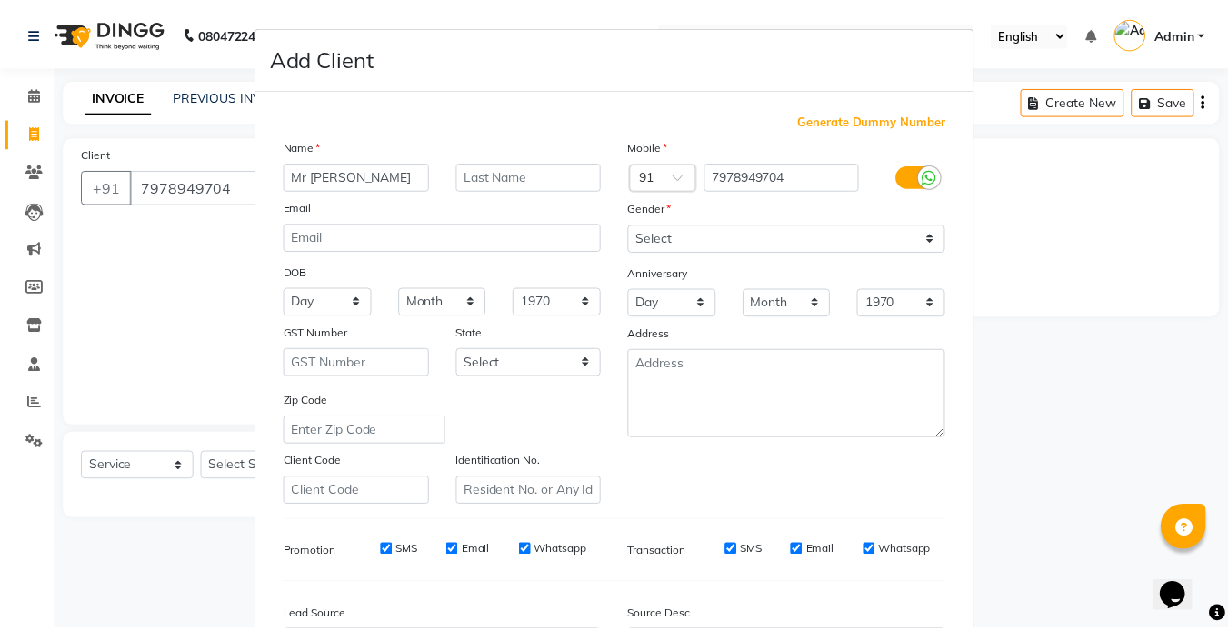
scroll to position [208, 0]
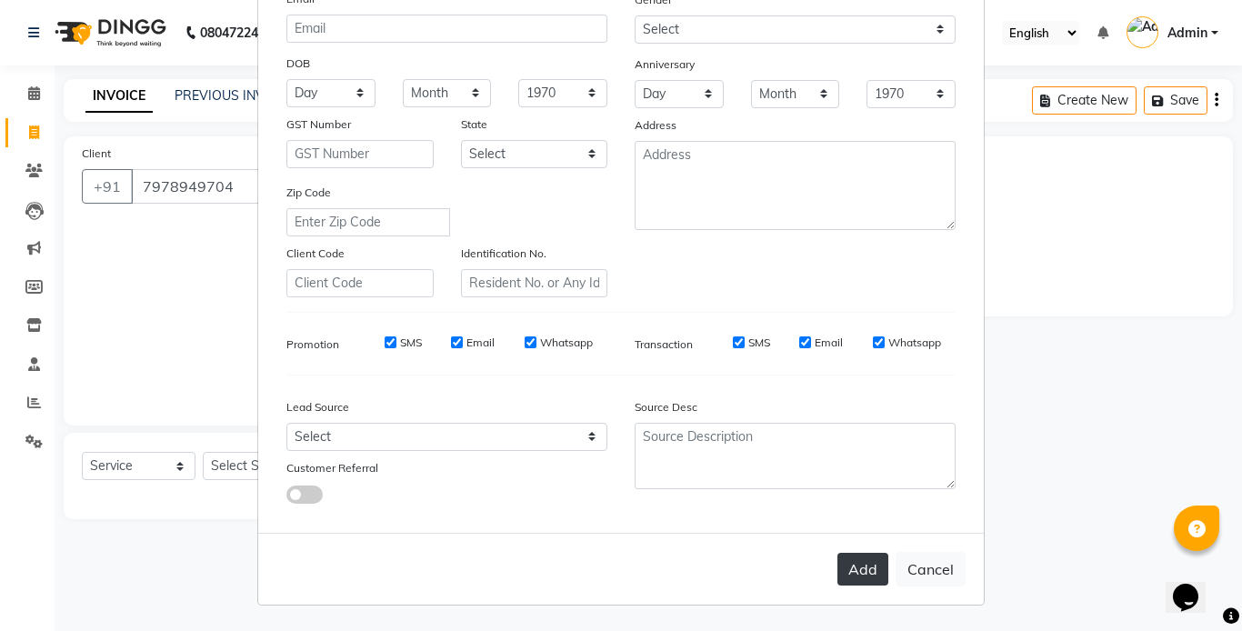
click at [845, 583] on button "Add" at bounding box center [862, 569] width 51 height 33
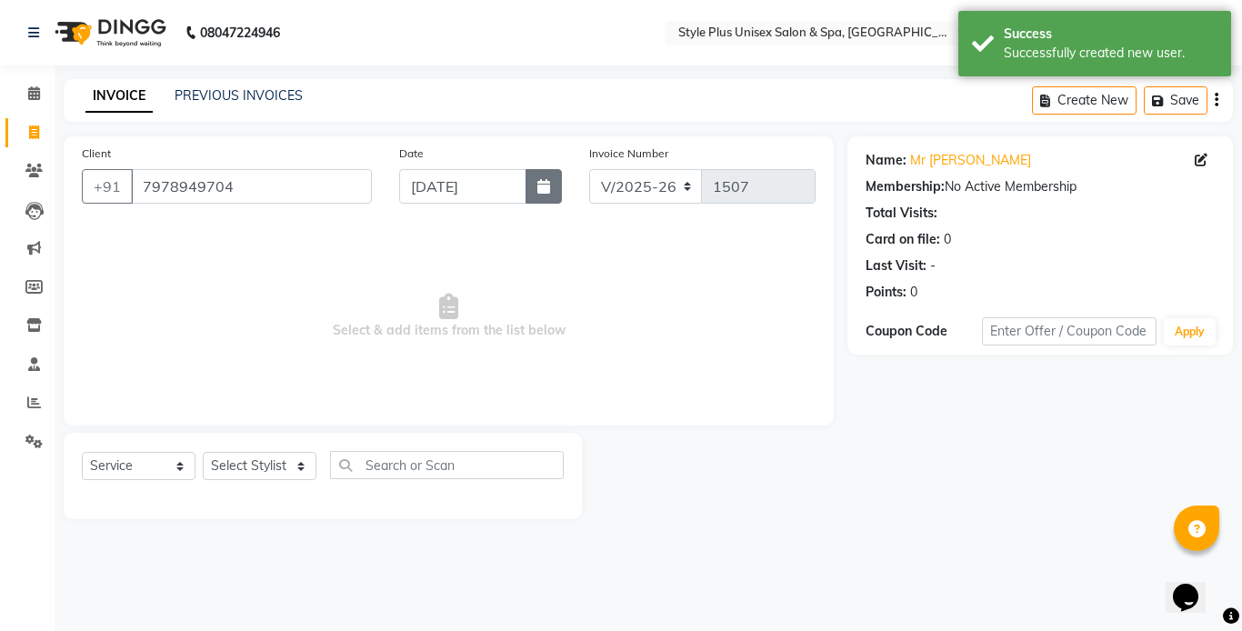
click at [538, 187] on icon "button" at bounding box center [543, 186] width 13 height 15
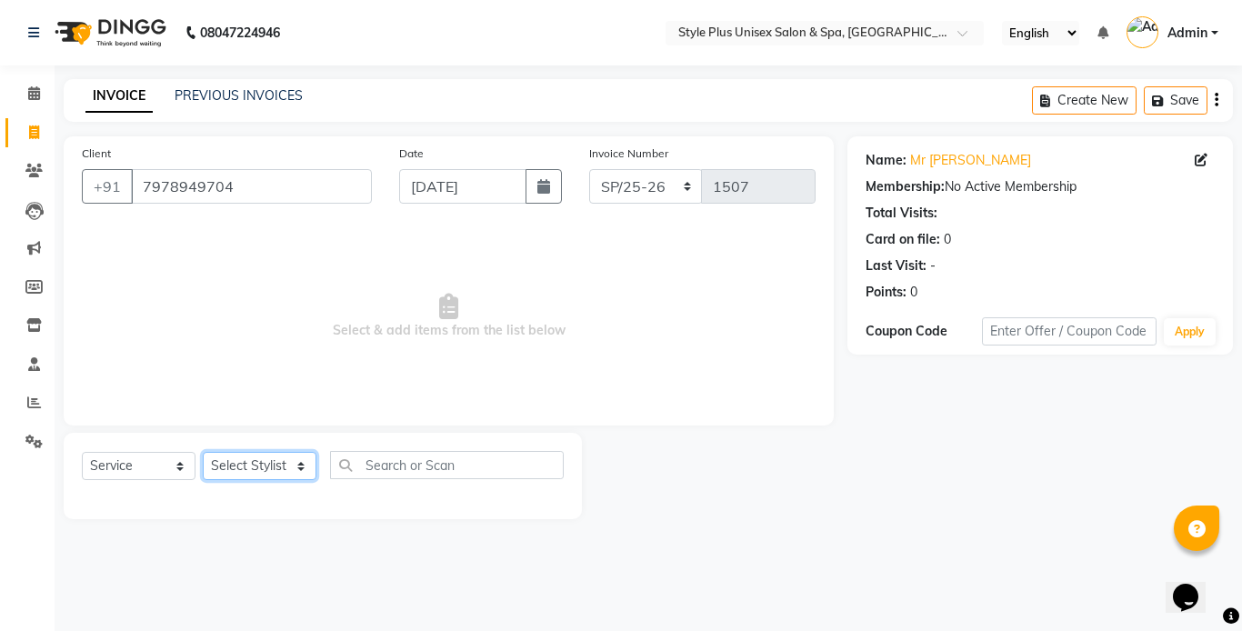
click at [256, 464] on select "Select Stylist Ashish Badal Behera Dipti J Sonali Patra MD Mohin Rojalin Sahoo …" at bounding box center [260, 466] width 114 height 28
click at [203, 452] on select "Select Stylist Ashish Badal Behera Dipti J Sonali Patra MD Mohin Rojalin Sahoo …" at bounding box center [260, 466] width 114 height 28
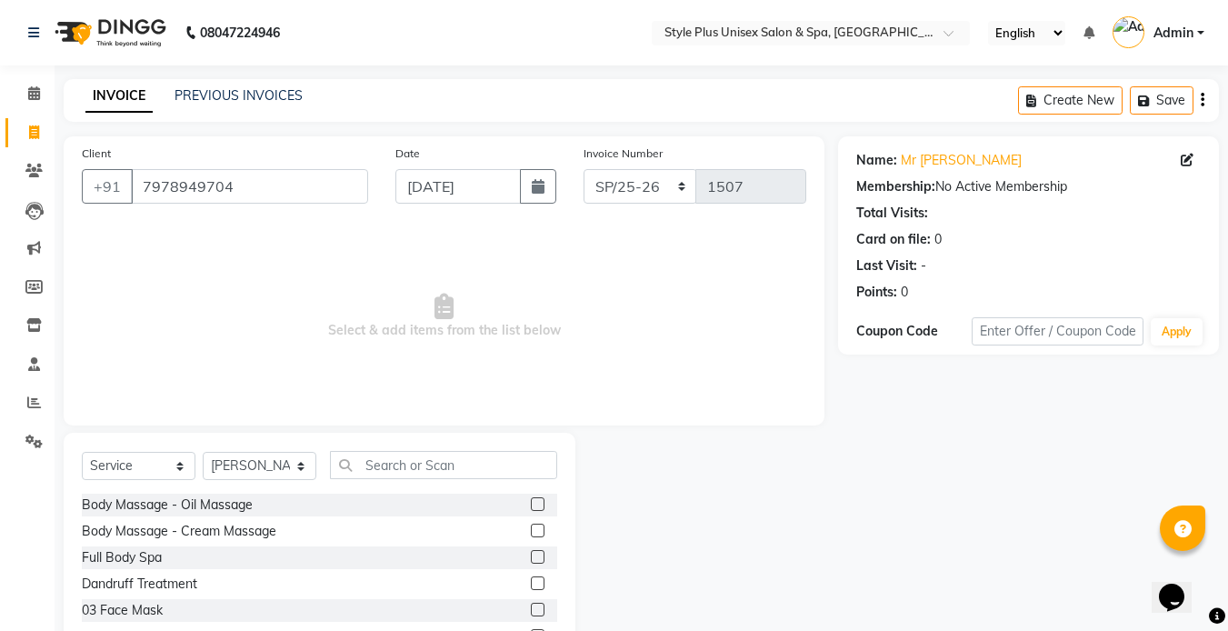
click at [201, 514] on div "Body Massage - Oil Massage" at bounding box center [319, 505] width 475 height 23
click at [183, 501] on div "Body Massage - Oil Massage" at bounding box center [167, 504] width 171 height 19
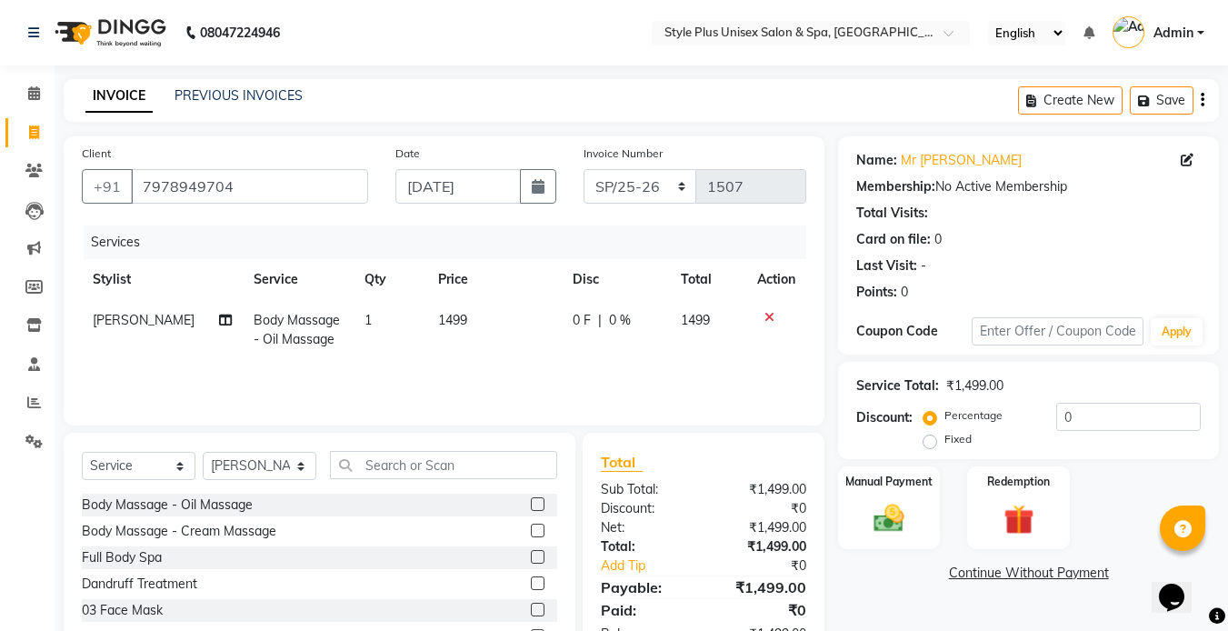
click at [453, 321] on span "1499" at bounding box center [452, 320] width 29 height 16
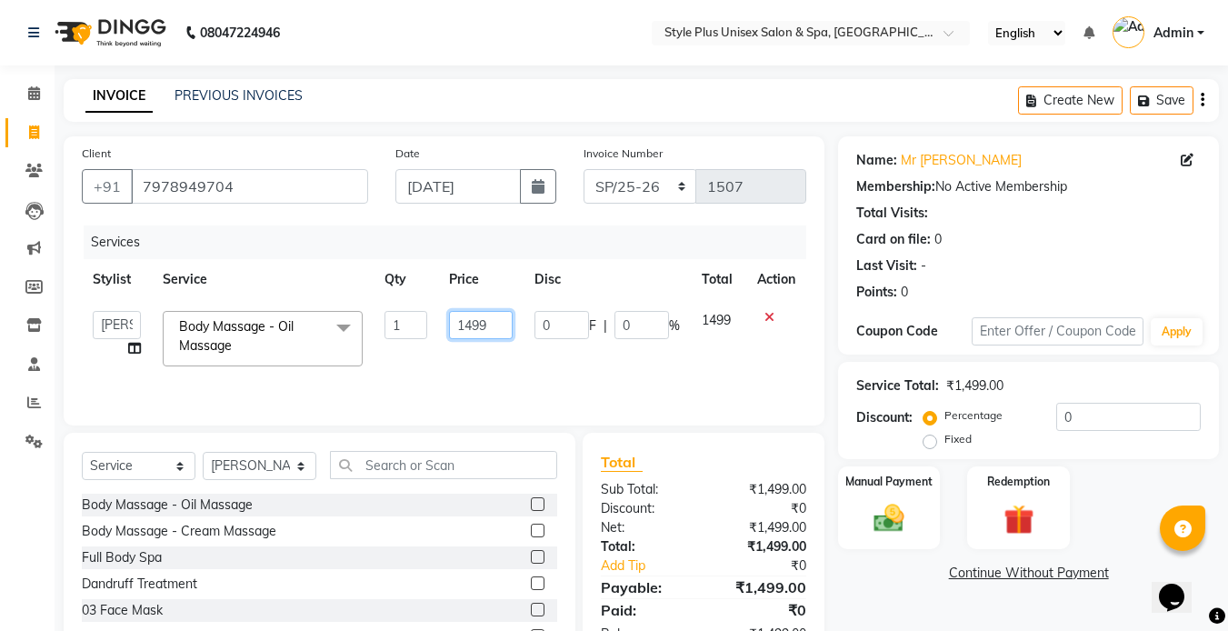
click at [489, 327] on input "1499" at bounding box center [480, 325] width 63 height 28
click at [493, 327] on input "1499" at bounding box center [480, 325] width 63 height 28
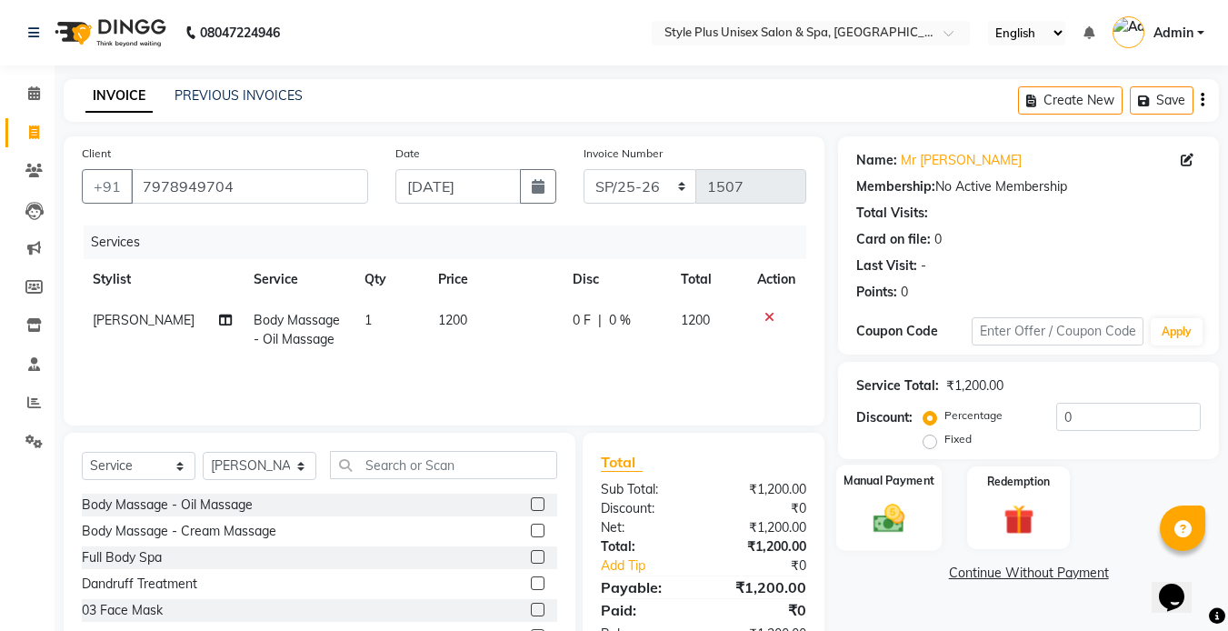
click at [891, 518] on img at bounding box center [889, 518] width 51 height 36
click at [999, 581] on span "PayTM" at bounding box center [992, 574] width 44 height 21
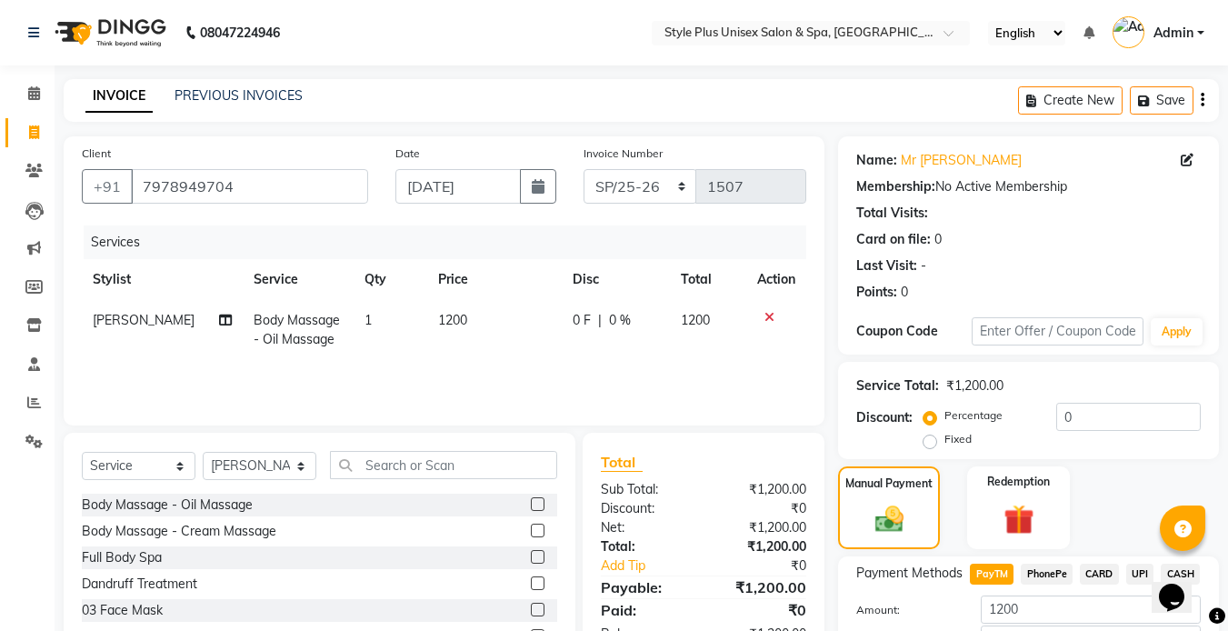
scroll to position [125, 0]
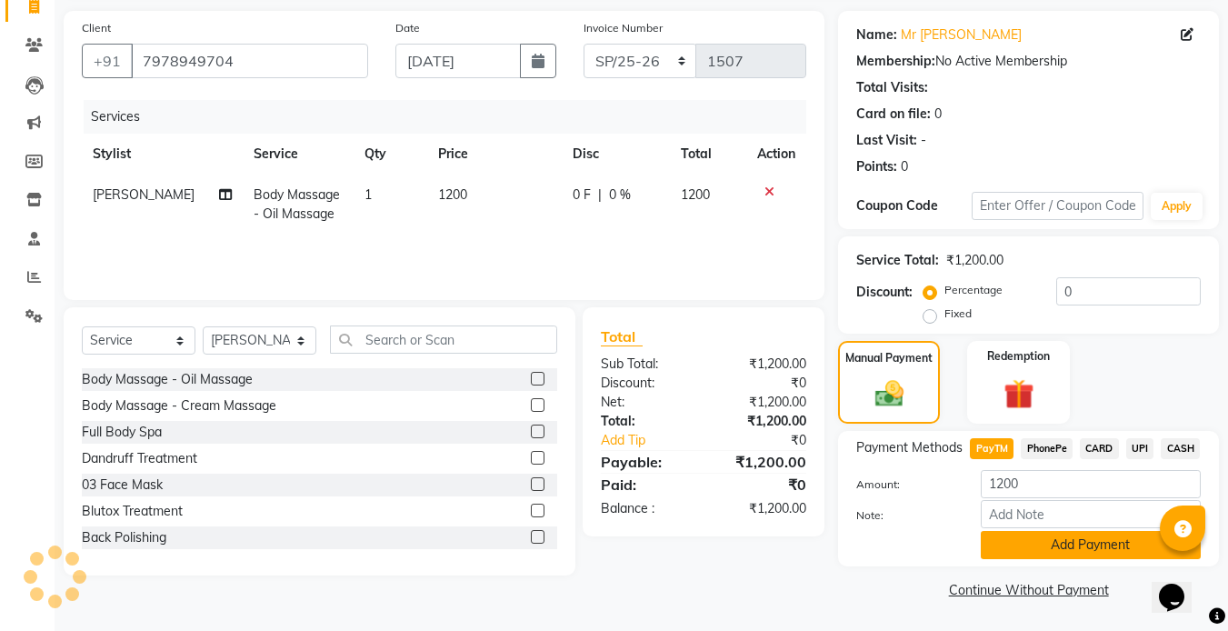
click at [1048, 542] on button "Add Payment" at bounding box center [1091, 545] width 220 height 28
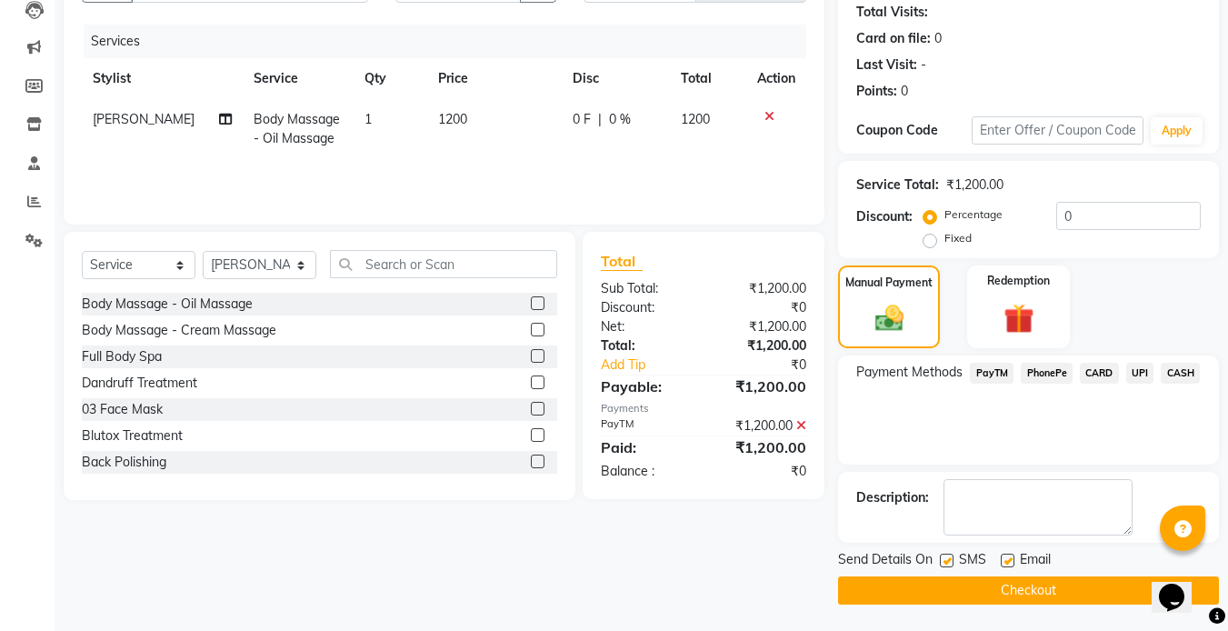
scroll to position [202, 0]
click at [954, 554] on label at bounding box center [947, 560] width 14 height 14
click at [952, 554] on input "checkbox" at bounding box center [946, 560] width 12 height 12
click at [1003, 556] on label at bounding box center [1008, 560] width 14 height 14
click at [1003, 556] on input "checkbox" at bounding box center [1007, 560] width 12 height 12
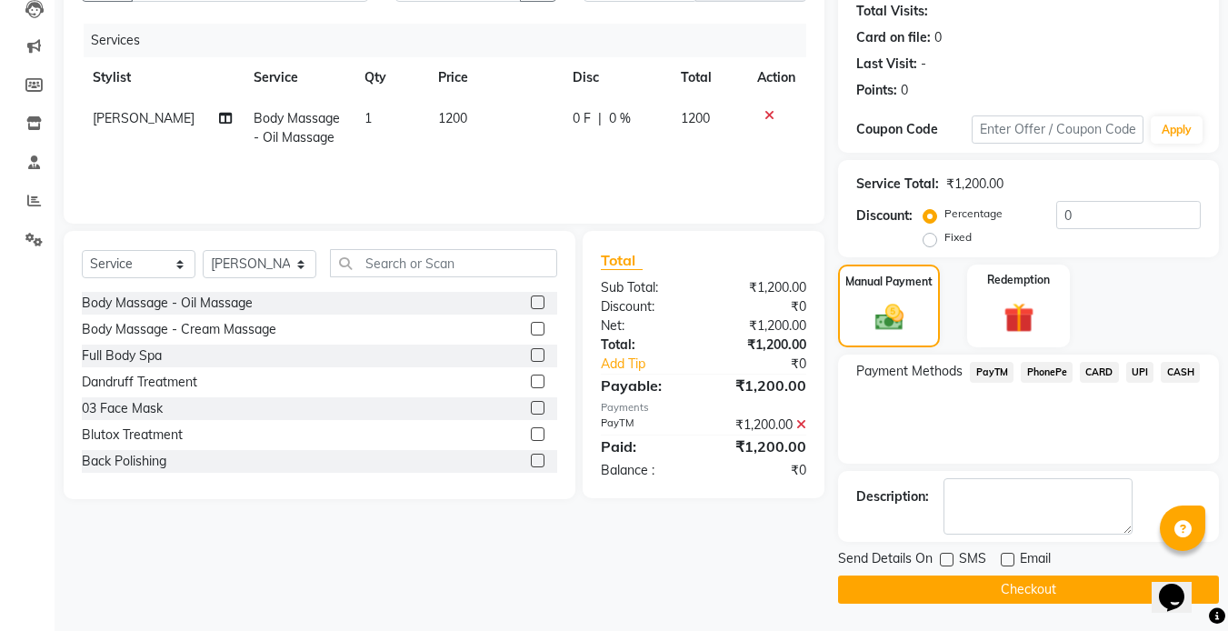
click at [946, 584] on button "Checkout" at bounding box center [1028, 589] width 381 height 28
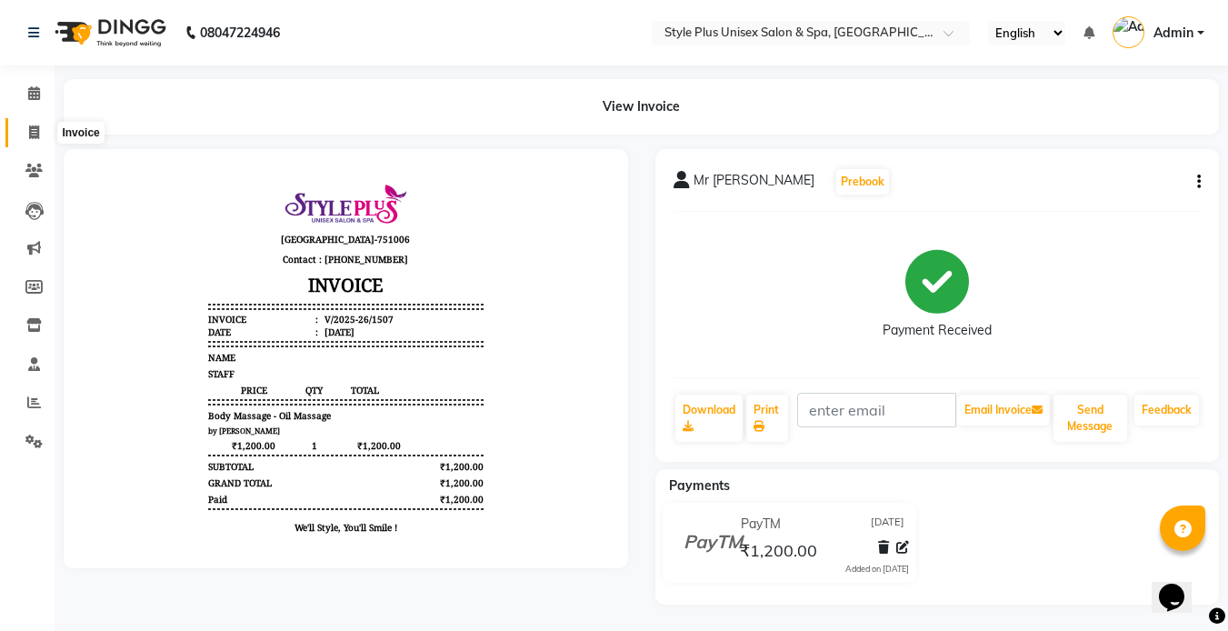
click at [30, 131] on icon at bounding box center [34, 132] width 10 height 14
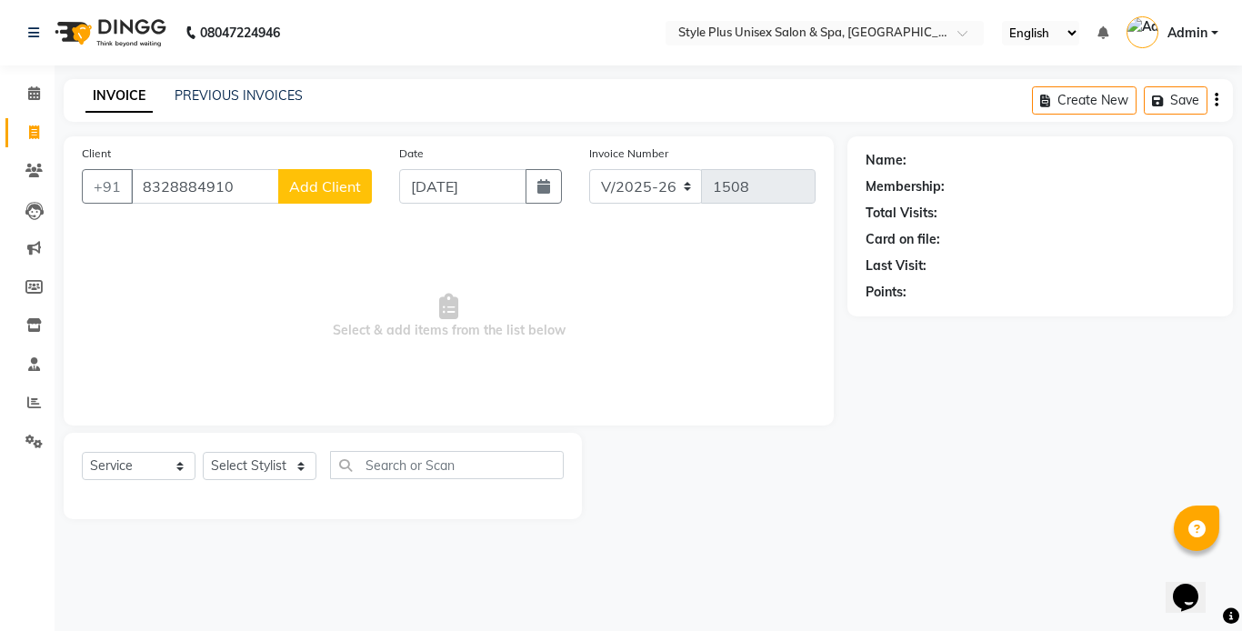
click at [344, 187] on span "Add Client" at bounding box center [325, 186] width 72 height 18
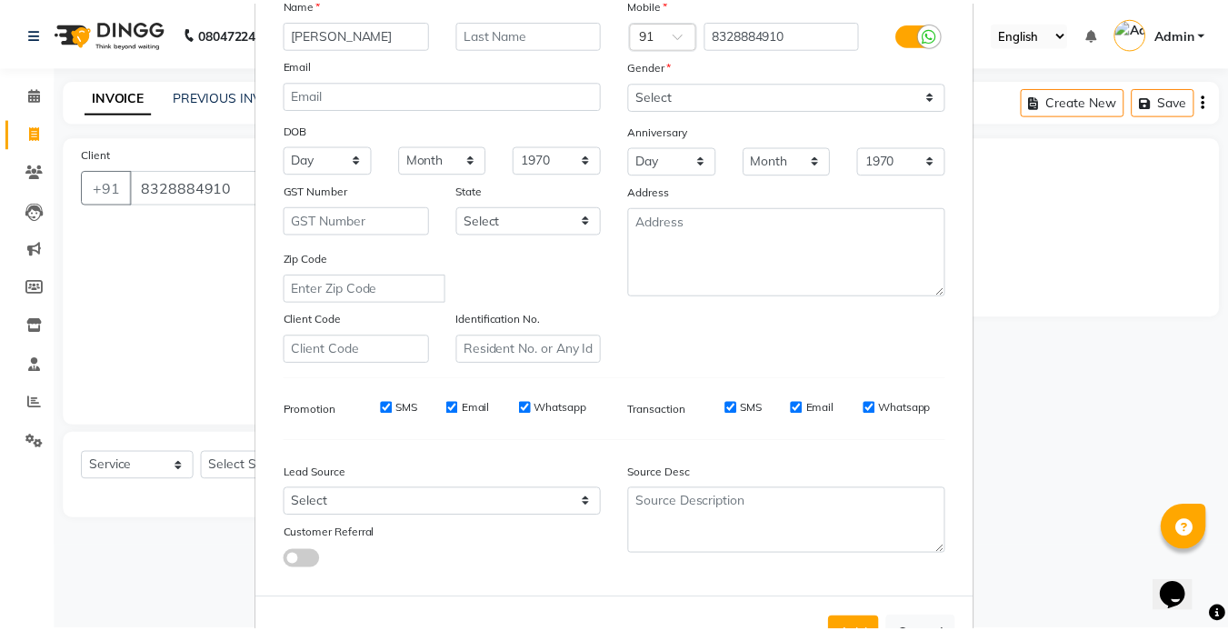
scroll to position [208, 0]
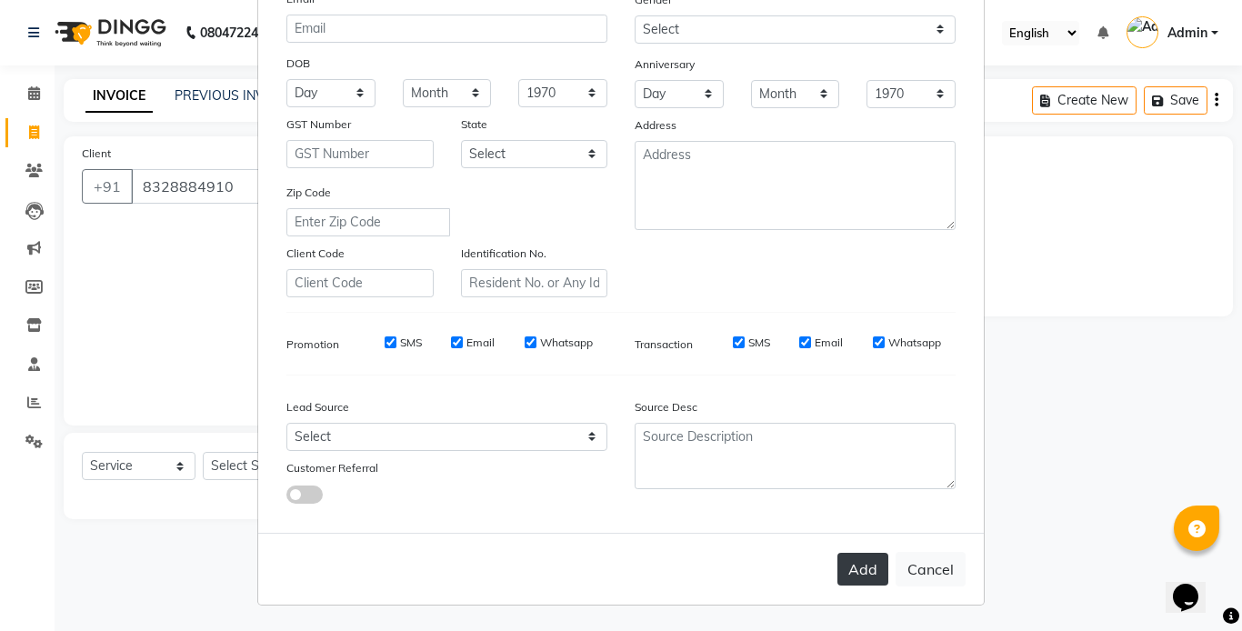
click at [839, 580] on button "Add" at bounding box center [862, 569] width 51 height 33
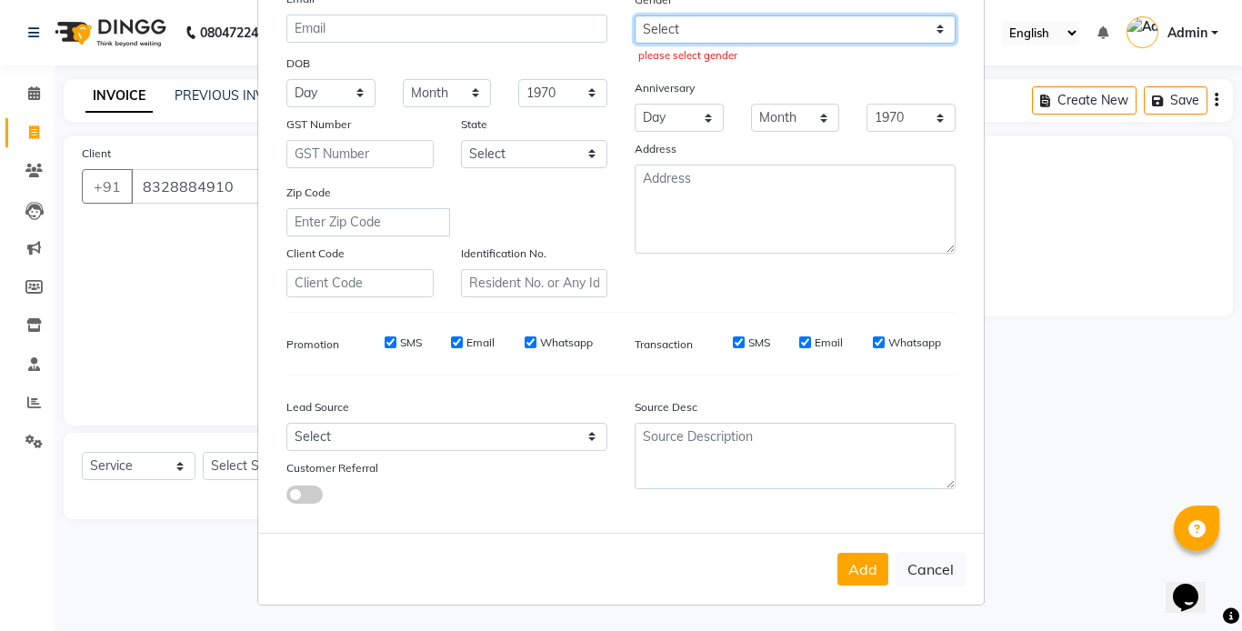
click at [757, 35] on select "Select Male Female Other Prefer Not To Say" at bounding box center [794, 29] width 321 height 28
click at [634, 15] on select "Select Male Female Other Prefer Not To Say" at bounding box center [794, 29] width 321 height 28
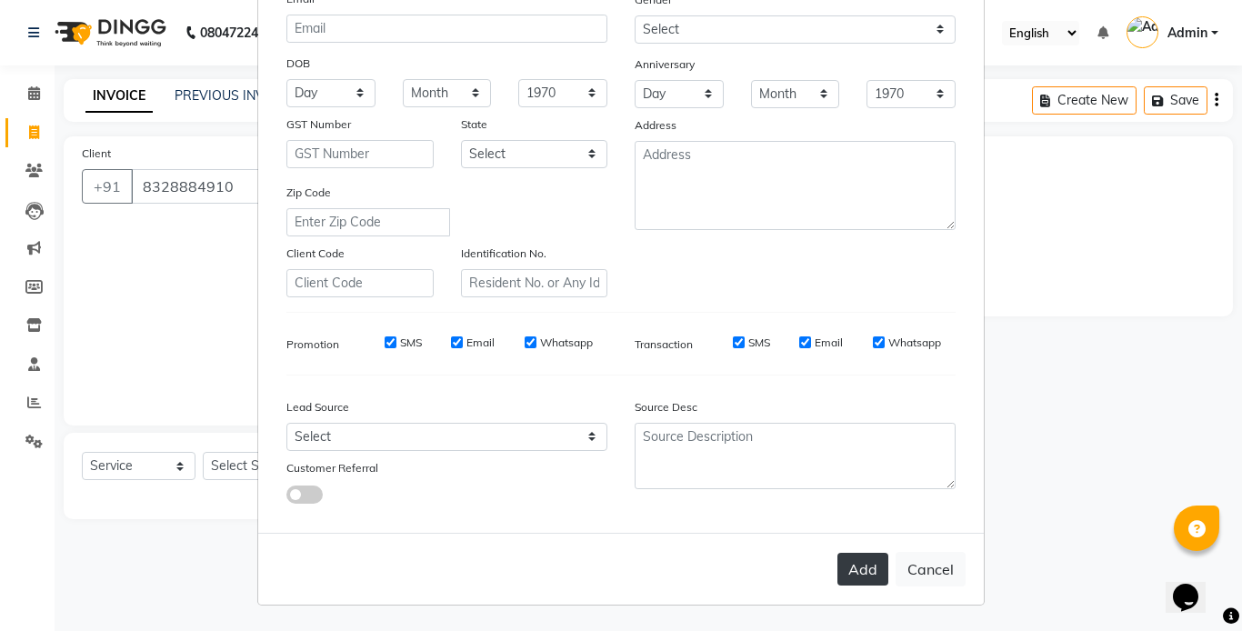
click at [870, 564] on button "Add" at bounding box center [862, 569] width 51 height 33
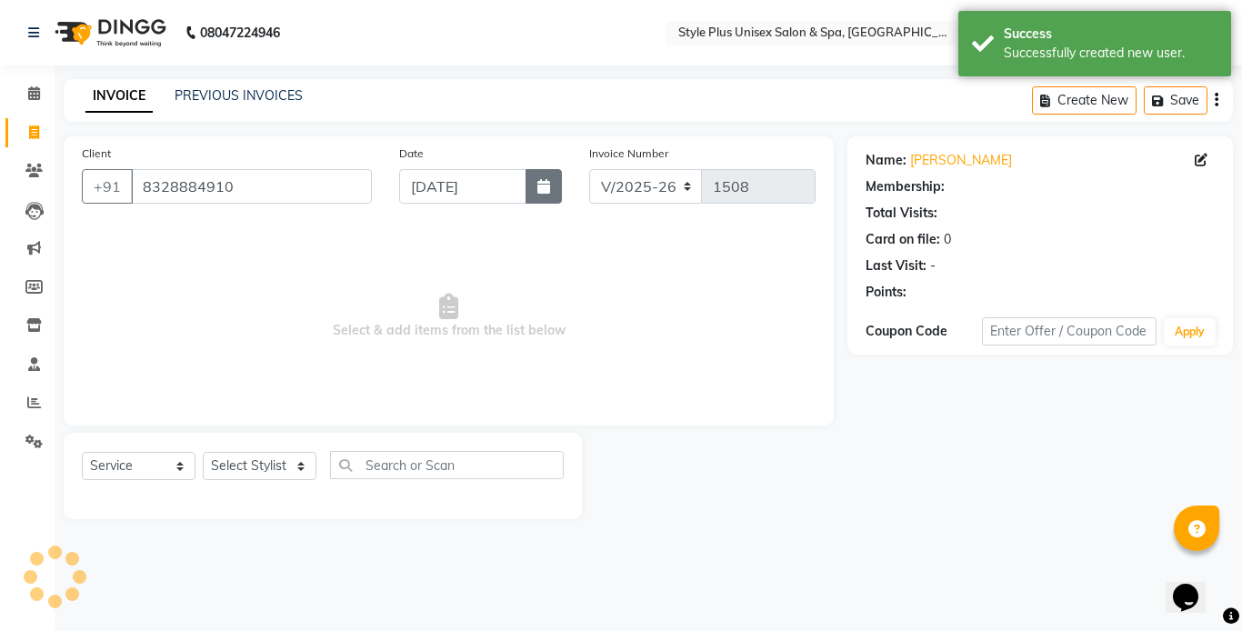
click at [559, 193] on button "button" at bounding box center [543, 186] width 36 height 35
click at [242, 476] on select "Select Stylist Ashish Badal Behera Dipti J Sonali Patra MD Mohin Rojalin Sahoo …" at bounding box center [260, 466] width 114 height 28
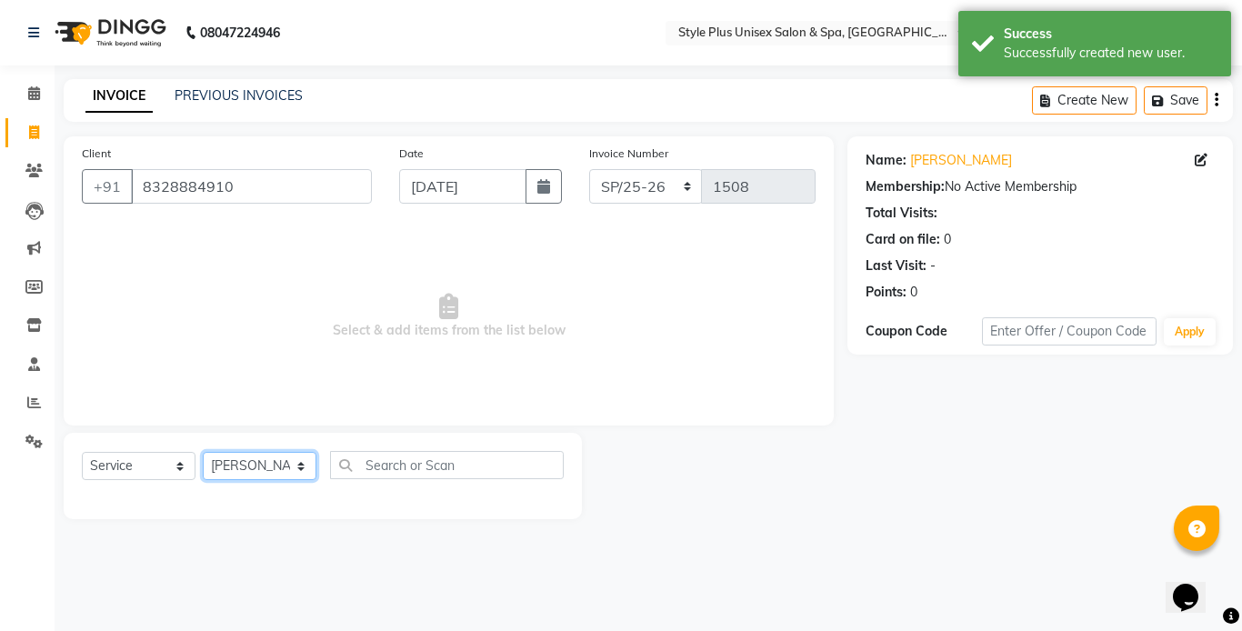
click at [203, 452] on select "Select Stylist Ashish Badal Behera Dipti J Sonali Patra MD Mohin Rojalin Sahoo …" at bounding box center [260, 466] width 114 height 28
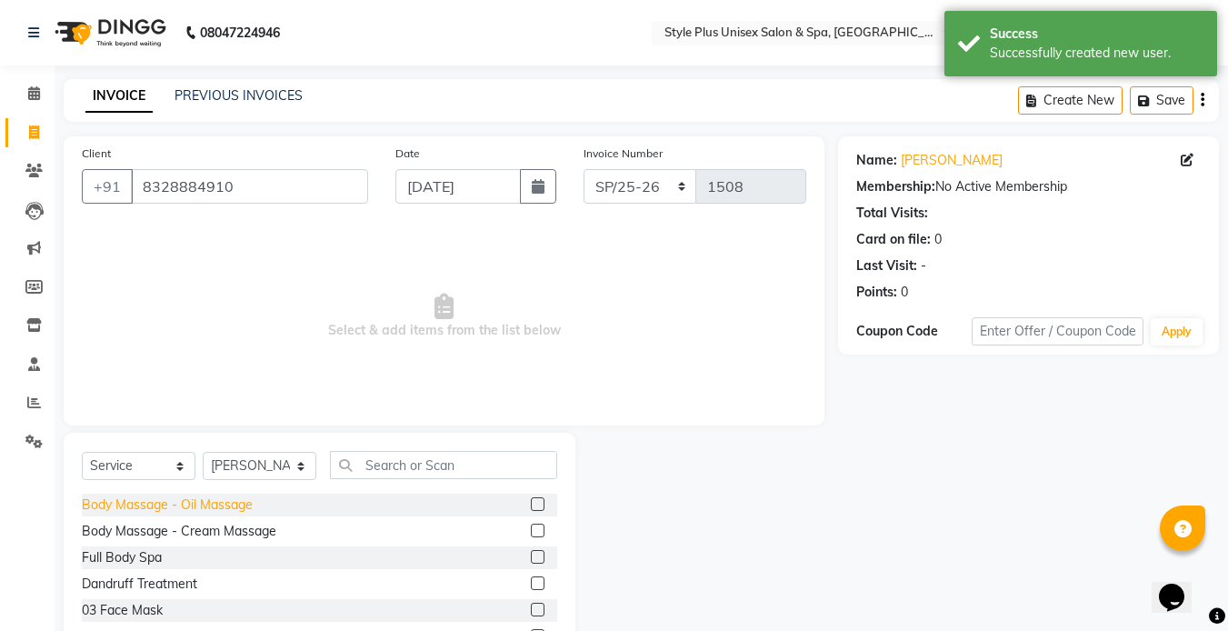
click at [225, 503] on div "Body Massage - Oil Massage" at bounding box center [167, 504] width 171 height 19
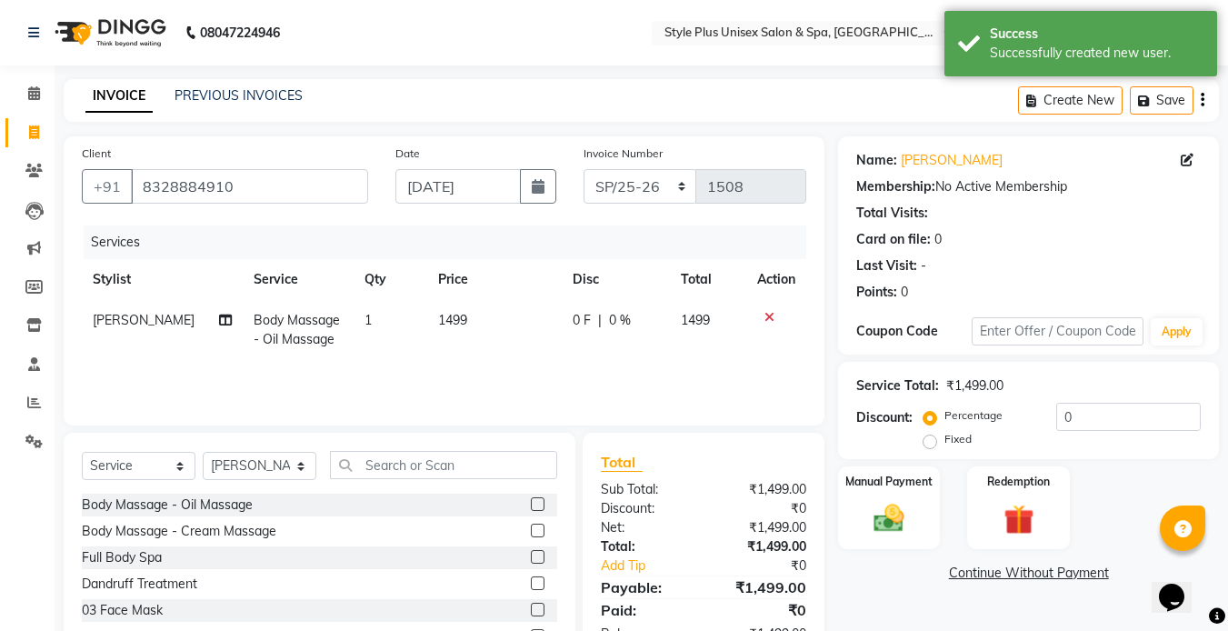
click at [455, 338] on td "1499" at bounding box center [494, 330] width 135 height 60
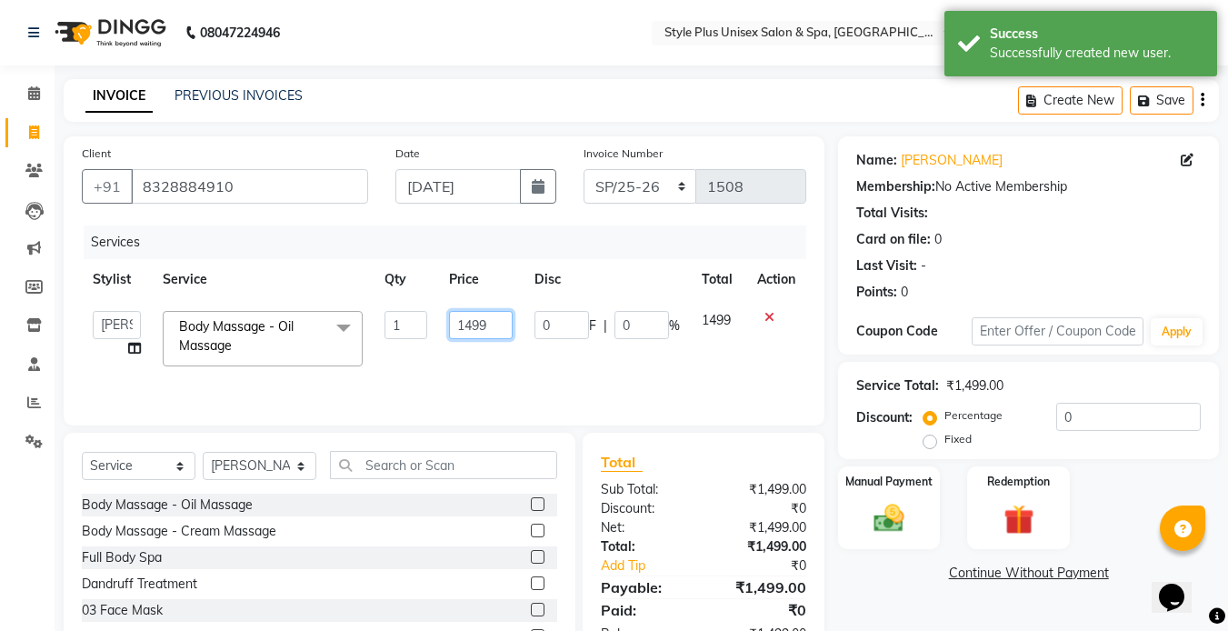
click at [495, 331] on input "1499" at bounding box center [480, 325] width 63 height 28
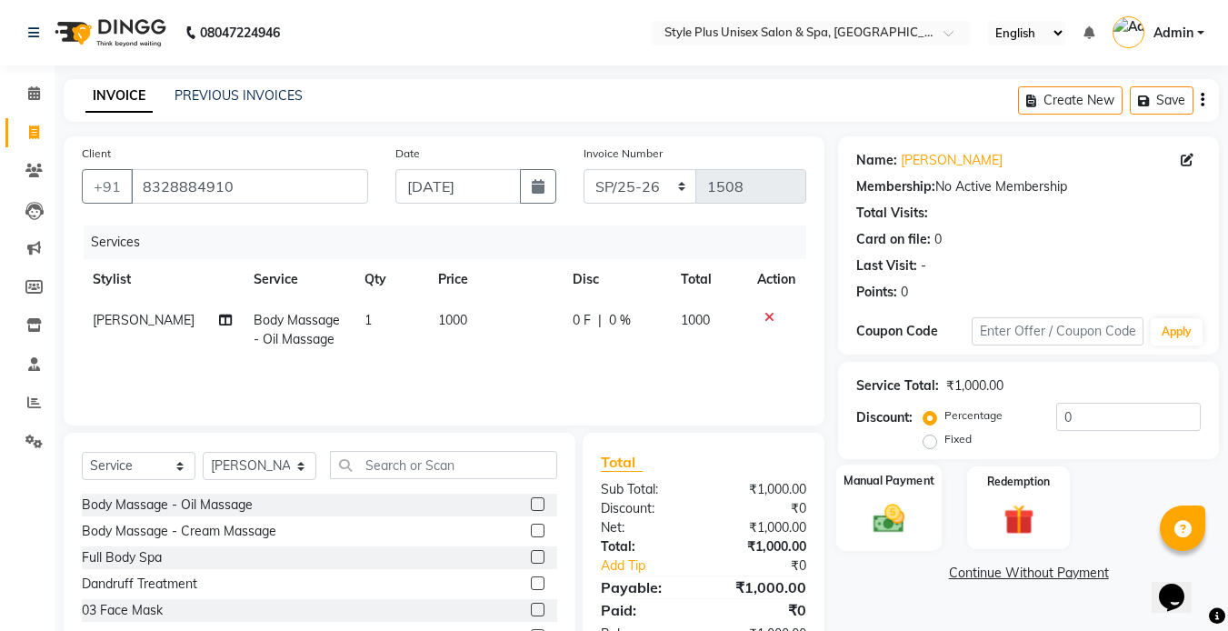
click at [919, 515] on div "Manual Payment" at bounding box center [889, 507] width 106 height 86
click at [988, 572] on span "PayTM" at bounding box center [992, 574] width 44 height 21
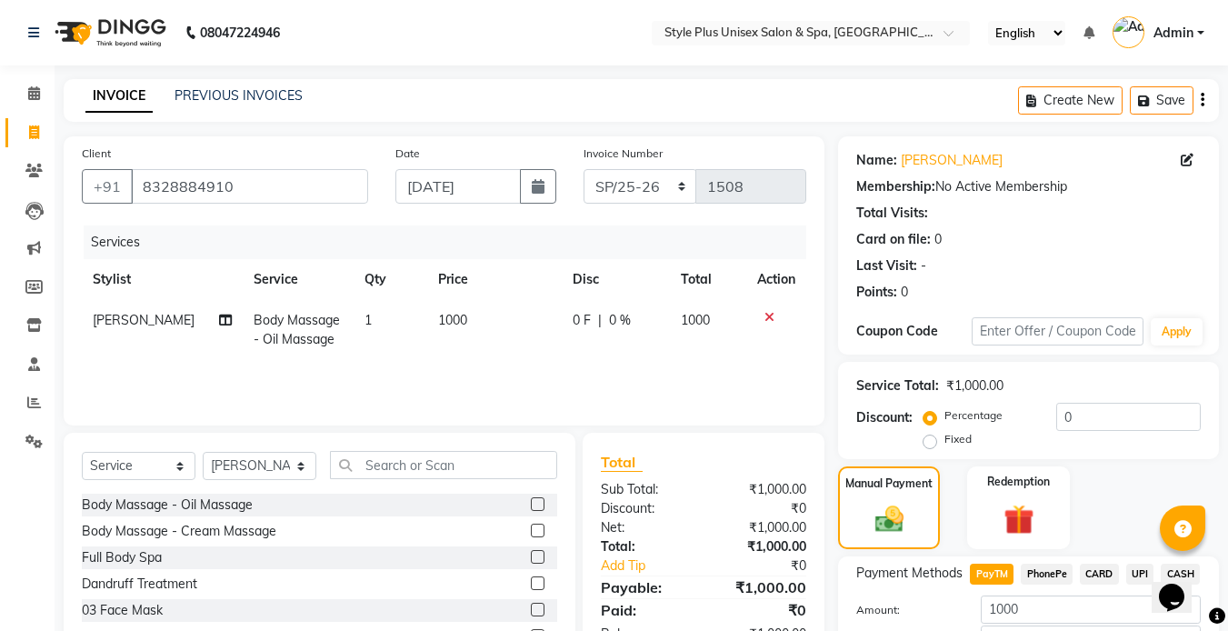
scroll to position [125, 0]
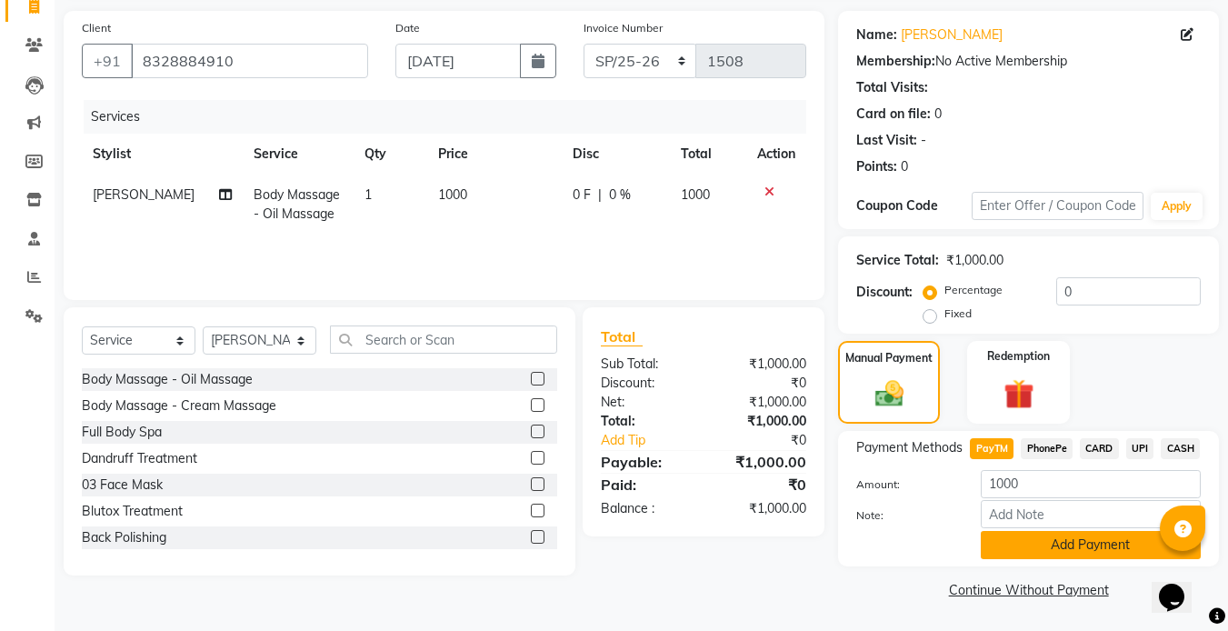
click at [1058, 546] on button "Add Payment" at bounding box center [1091, 545] width 220 height 28
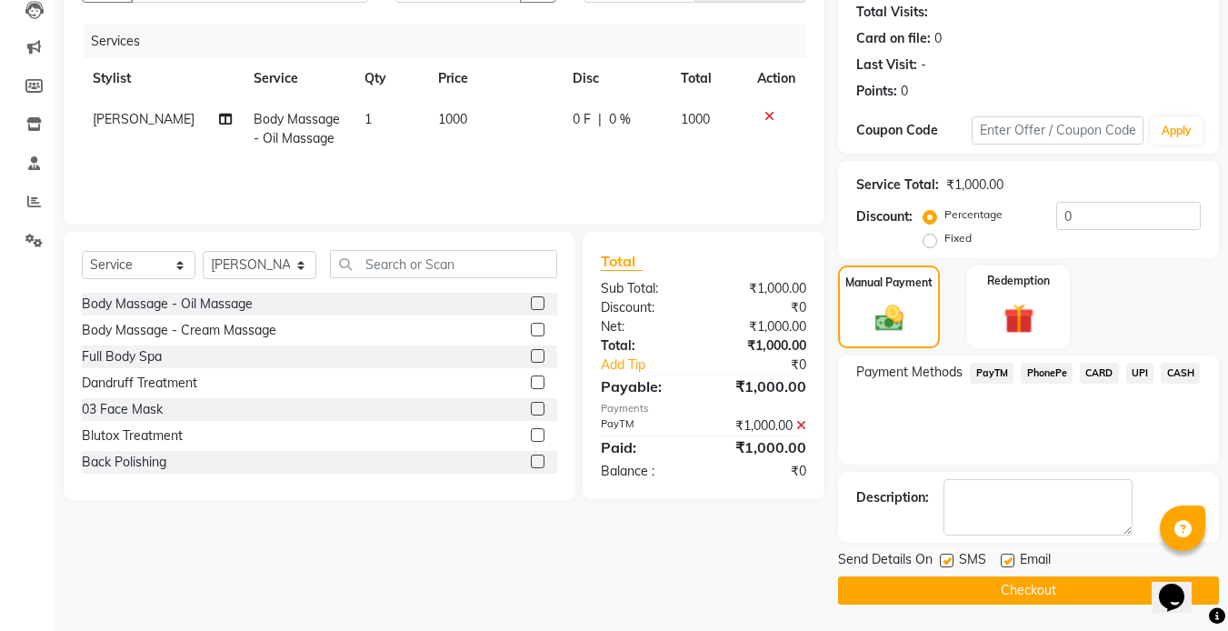
scroll to position [202, 0]
click at [950, 556] on label at bounding box center [947, 560] width 14 height 14
click at [950, 556] on input "checkbox" at bounding box center [946, 560] width 12 height 12
click at [1008, 562] on label at bounding box center [1008, 560] width 14 height 14
click at [1008, 562] on input "checkbox" at bounding box center [1007, 560] width 12 height 12
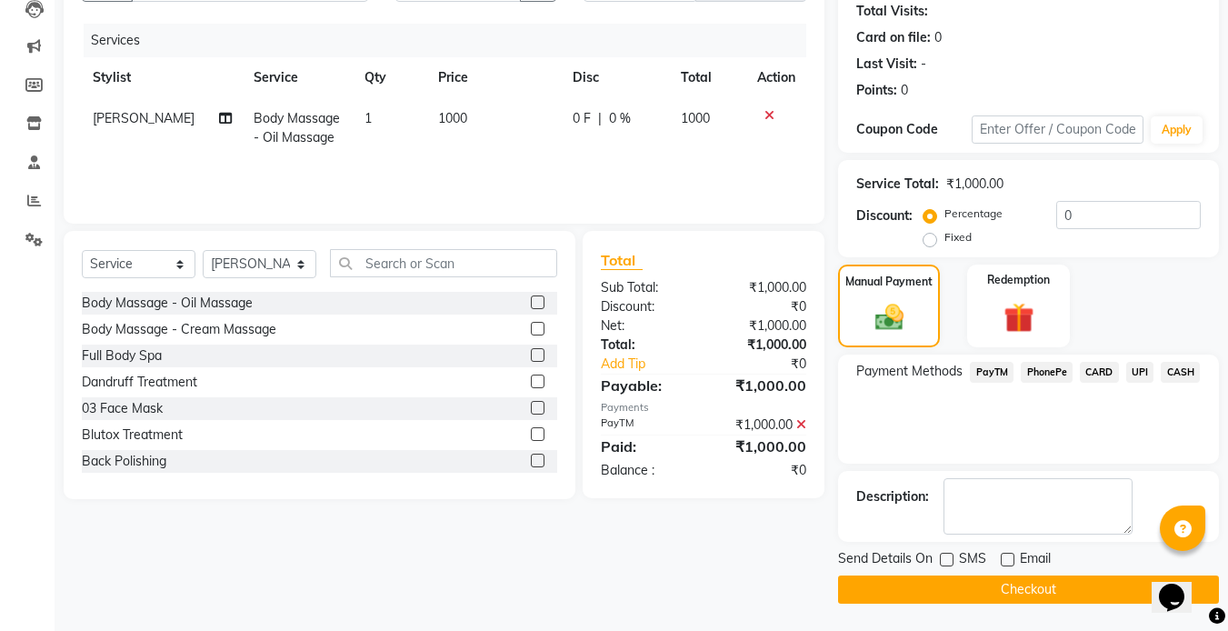
click at [970, 585] on button "Checkout" at bounding box center [1028, 589] width 381 height 28
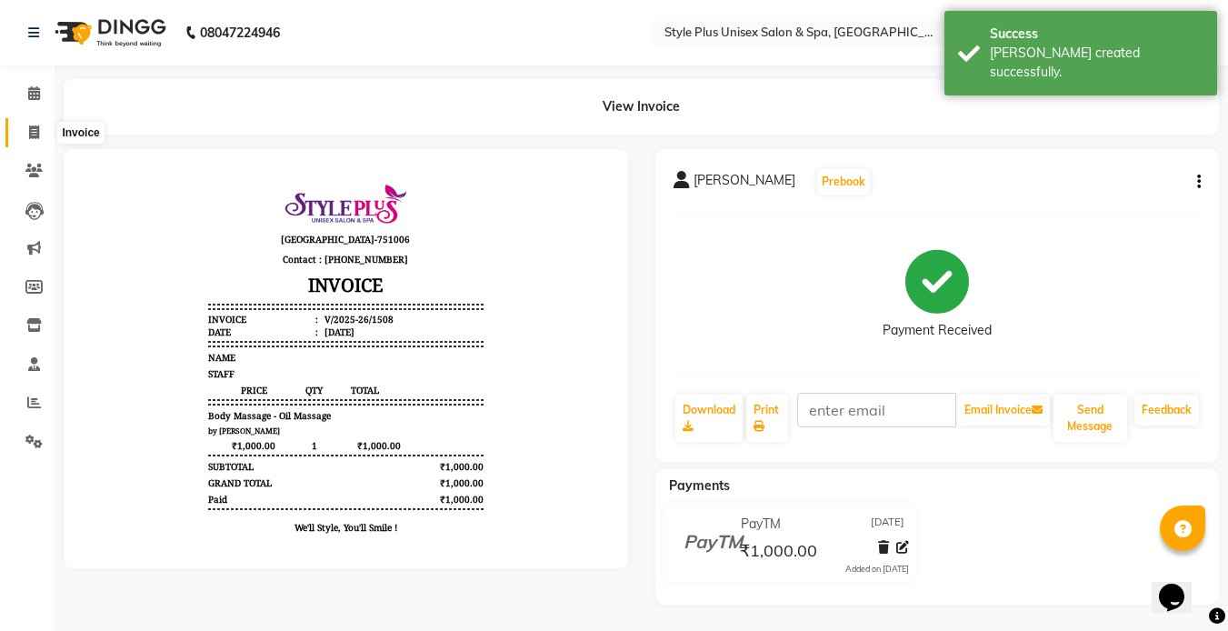
click at [34, 135] on icon at bounding box center [34, 132] width 10 height 14
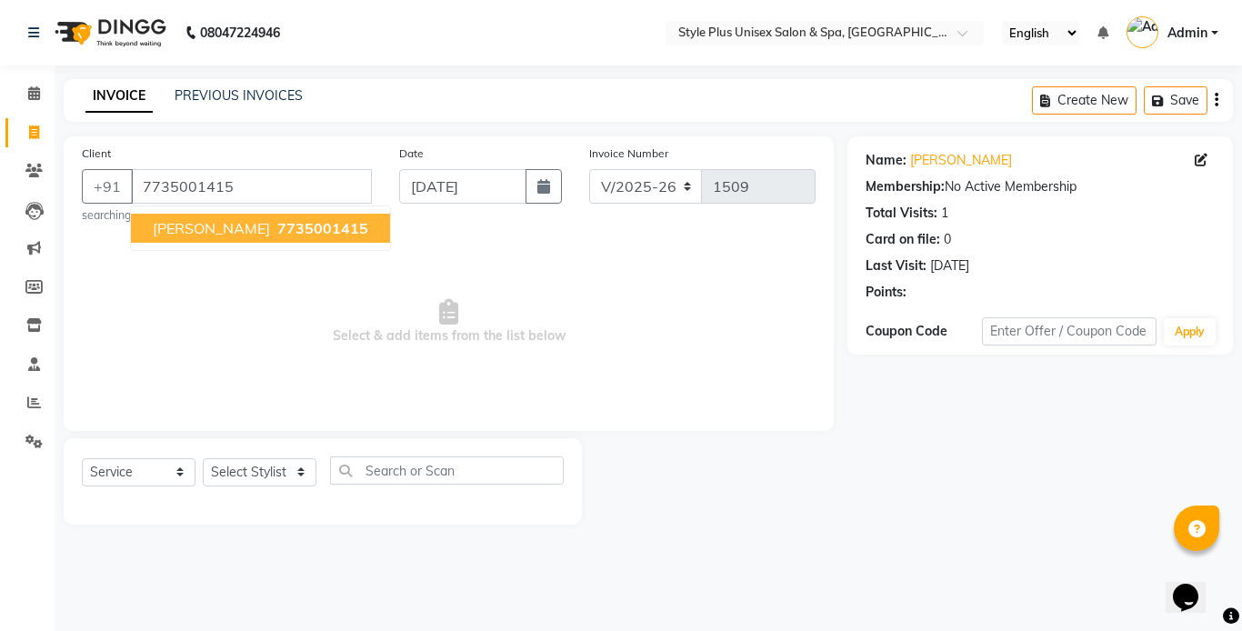
click at [277, 230] on span "7735001415" at bounding box center [322, 228] width 91 height 18
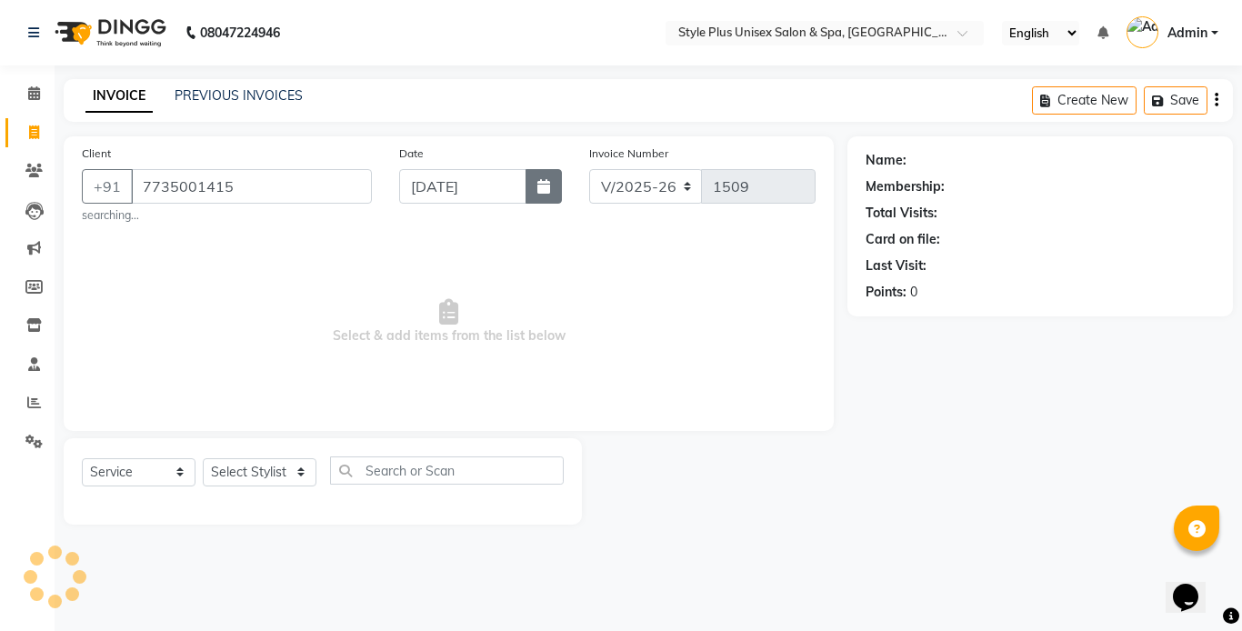
click at [540, 183] on icon "button" at bounding box center [543, 186] width 13 height 15
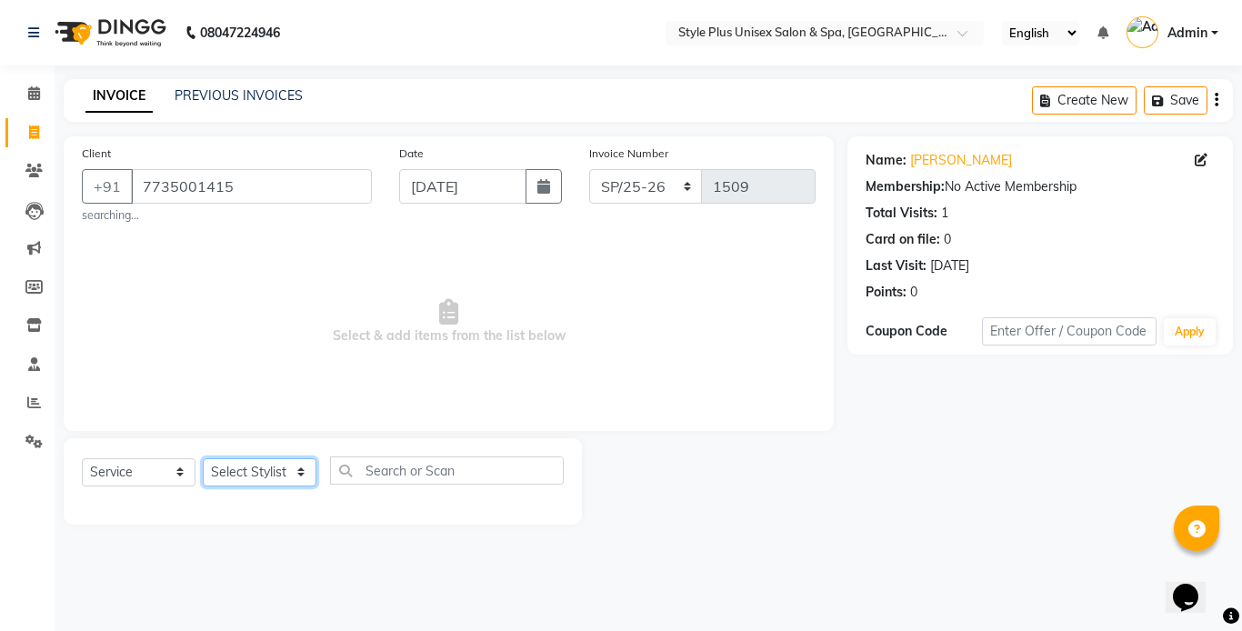
click at [265, 466] on select "Select Stylist Ashish Badal Behera Dipti J Sonali Patra MD Mohin Rojalin Sahoo …" at bounding box center [260, 472] width 114 height 28
click at [203, 458] on select "Select Stylist Ashish Badal Behera Dipti J Sonali Patra MD Mohin Rojalin Sahoo …" at bounding box center [260, 472] width 114 height 28
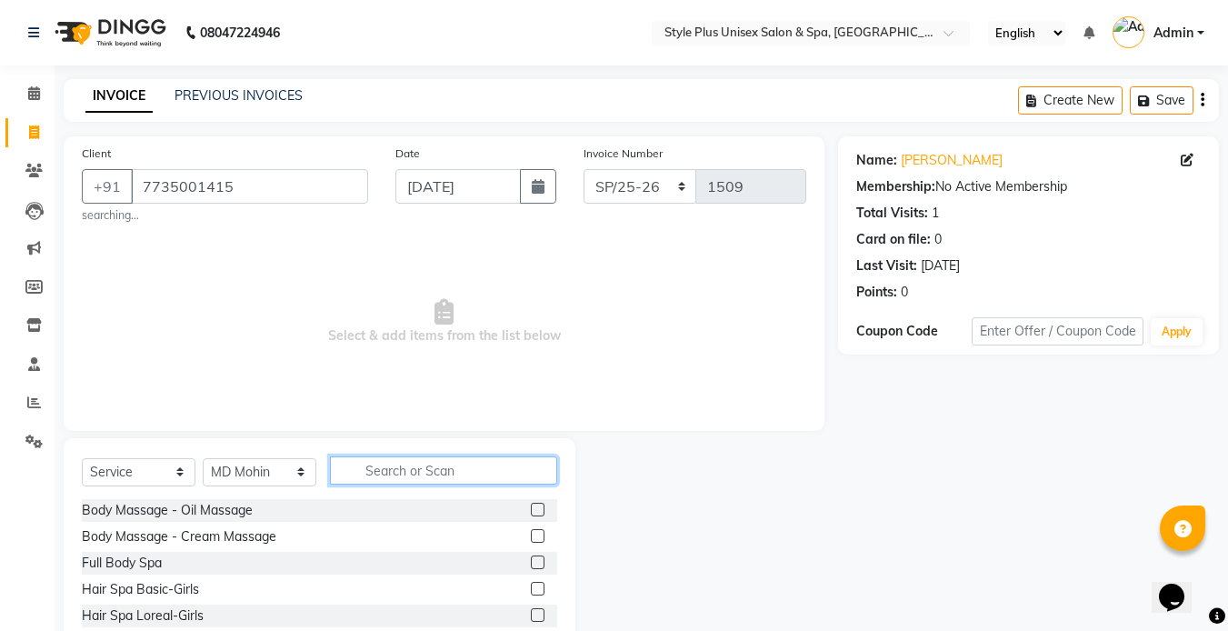
click at [413, 468] on input "text" at bounding box center [443, 470] width 227 height 28
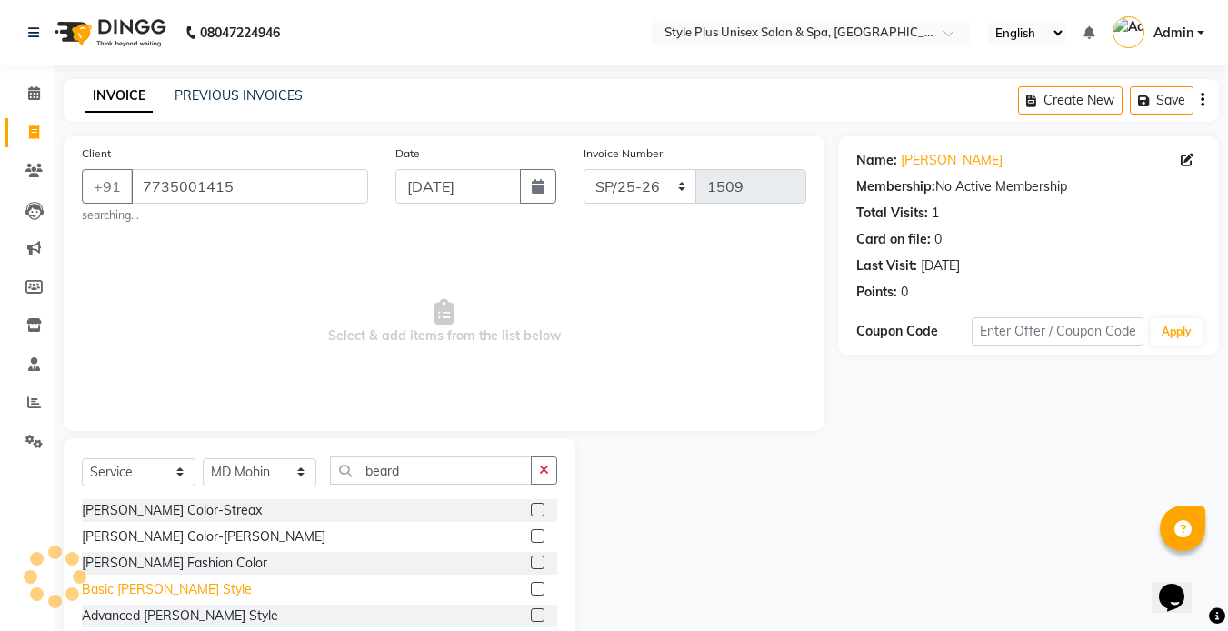
click at [154, 594] on div "Basic [PERSON_NAME] Style" at bounding box center [167, 589] width 170 height 19
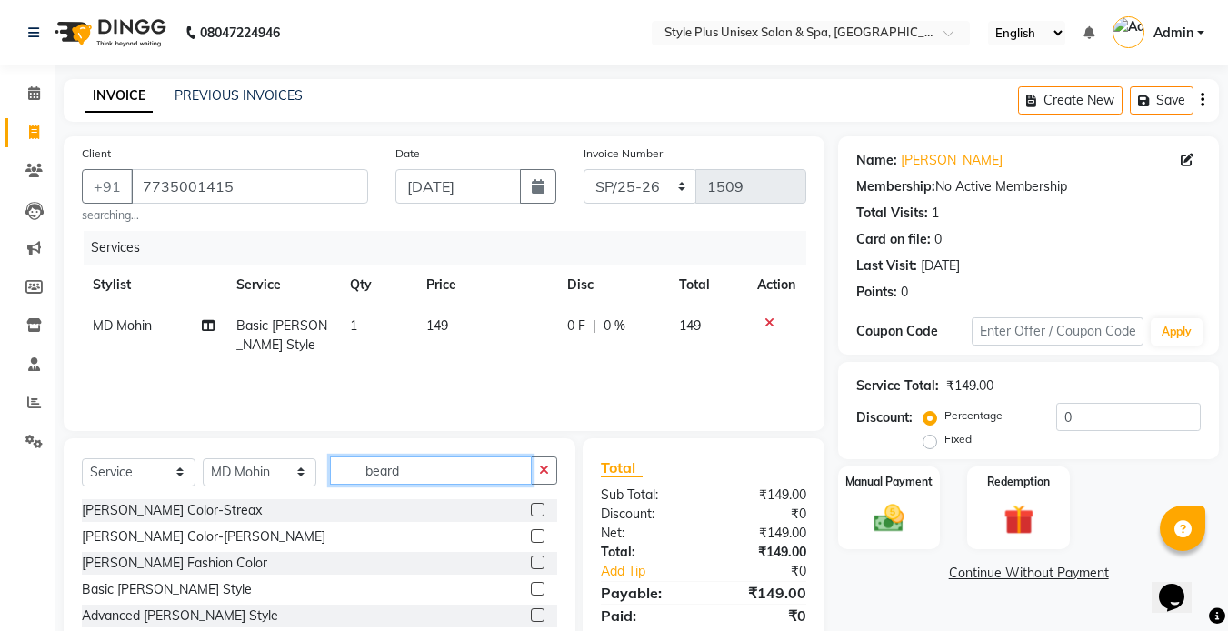
click at [430, 473] on input "beard" at bounding box center [431, 470] width 202 height 28
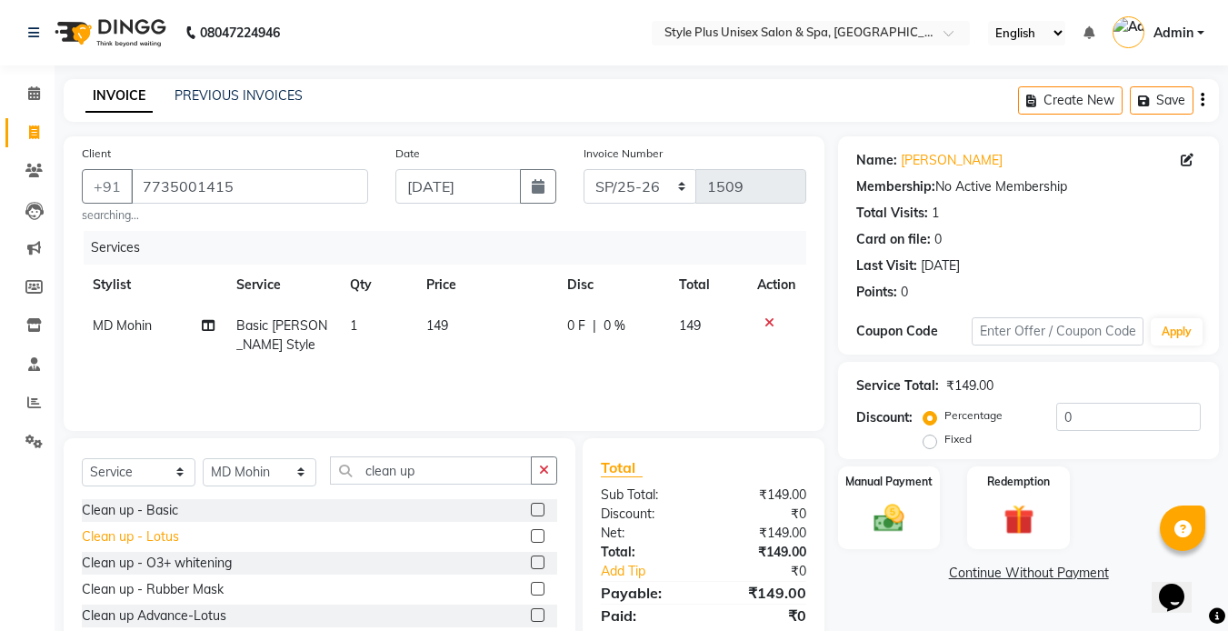
click at [160, 542] on div "Clean up - Lotus" at bounding box center [130, 536] width 97 height 19
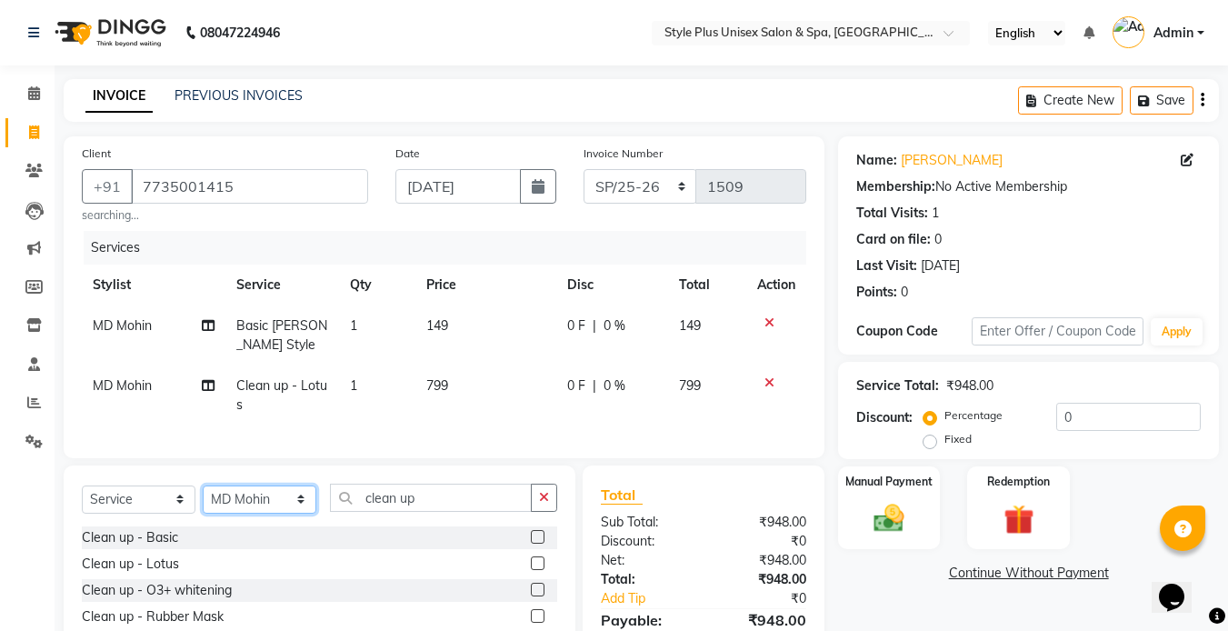
click at [263, 509] on select "Select Stylist Ashish Badal Behera Dipti J Sonali Patra MD Mohin Rojalin Sahoo …" at bounding box center [260, 499] width 114 height 28
click at [203, 498] on select "Select Stylist Ashish Badal Behera Dipti J Sonali Patra MD Mohin Rojalin Sahoo …" at bounding box center [260, 499] width 114 height 28
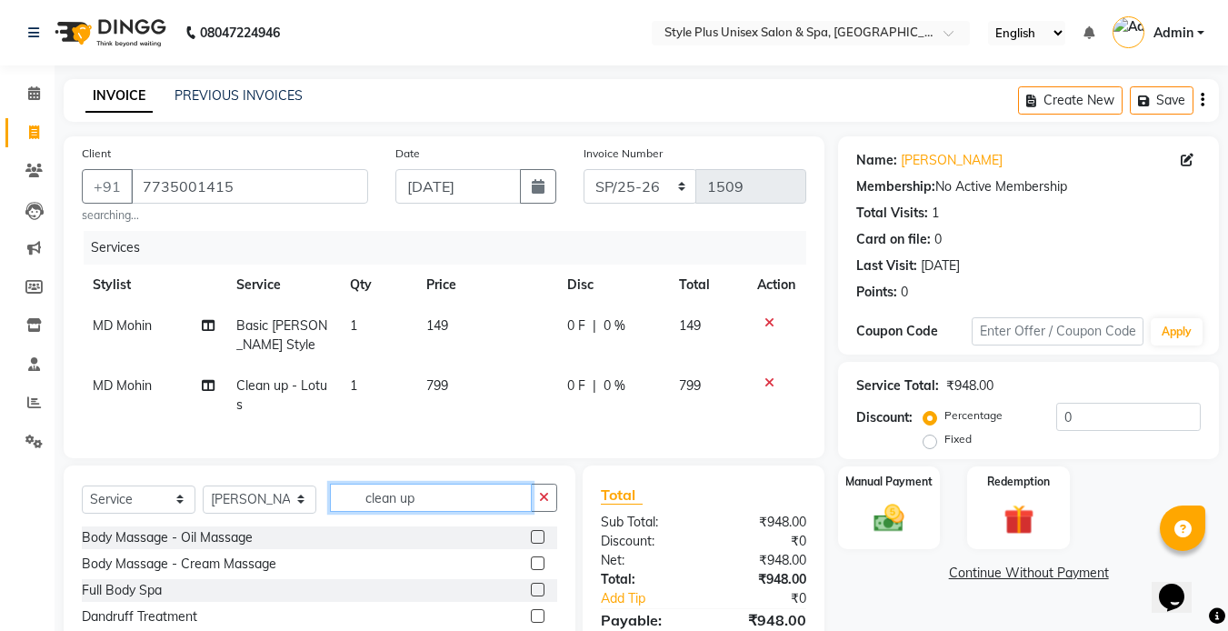
click at [437, 511] on input "clean up" at bounding box center [431, 498] width 202 height 28
click at [189, 547] on div "Body Massage - Oil Massage" at bounding box center [167, 537] width 171 height 19
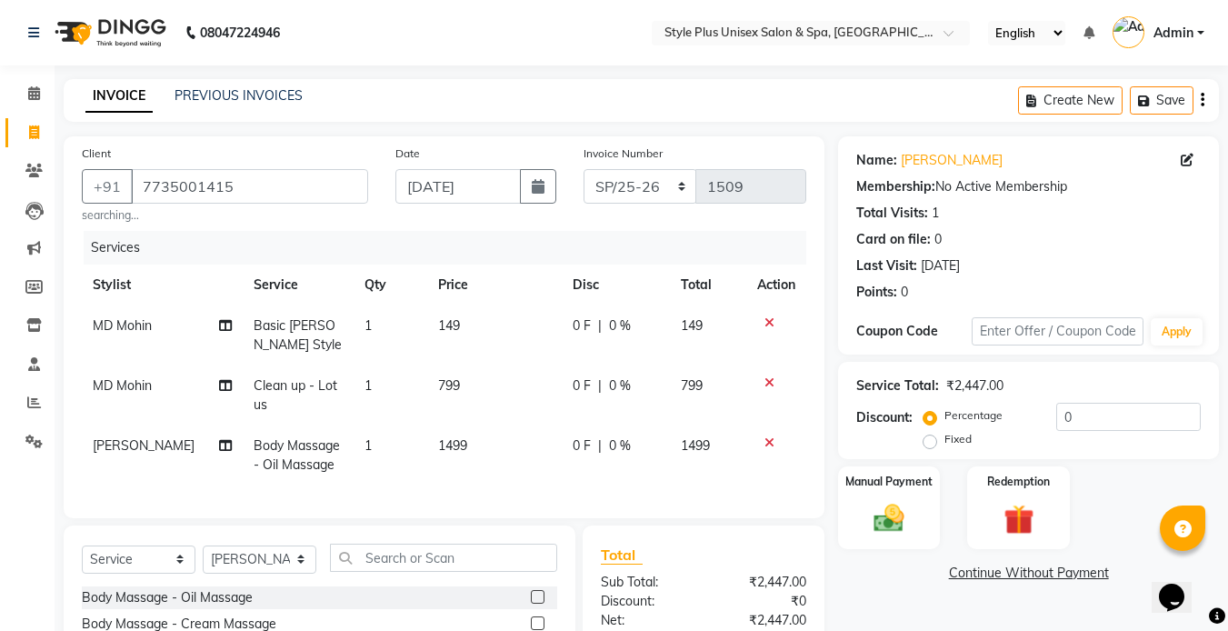
click at [440, 336] on td "149" at bounding box center [494, 335] width 135 height 60
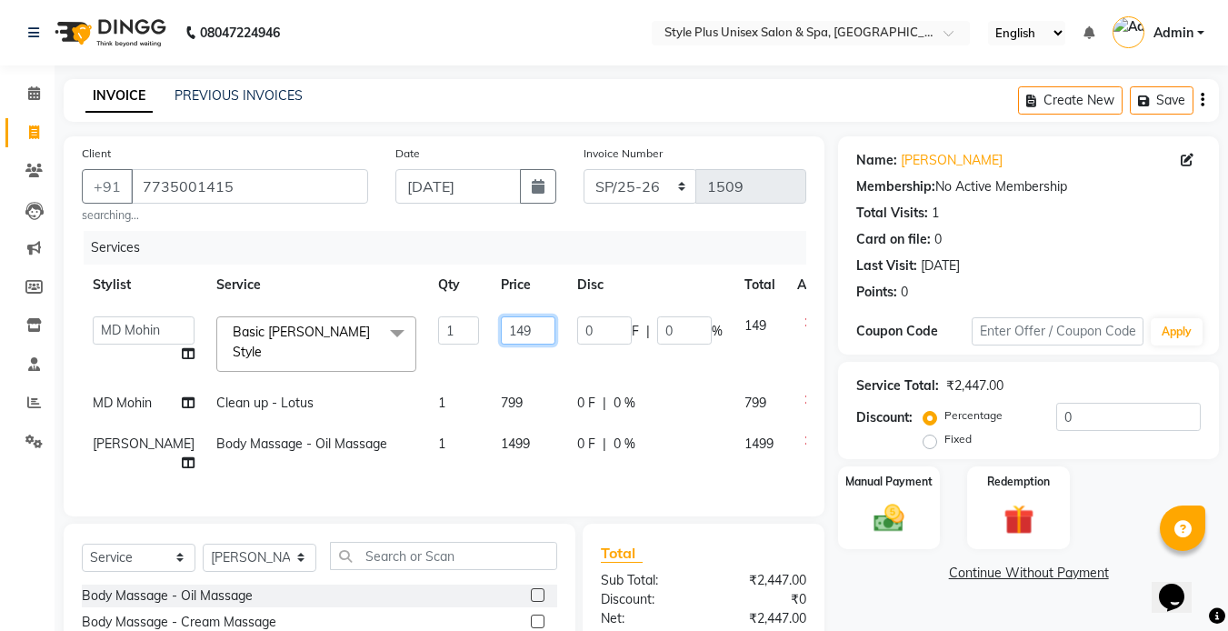
click at [506, 324] on input "149" at bounding box center [528, 330] width 55 height 28
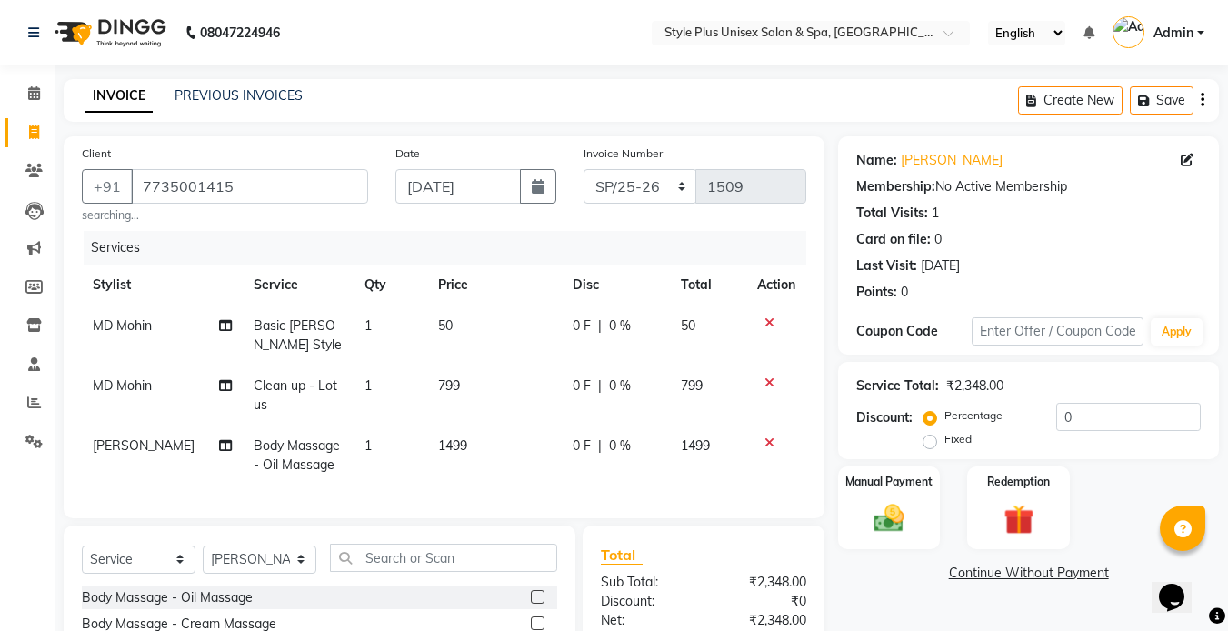
click at [484, 390] on td "799" at bounding box center [494, 395] width 135 height 60
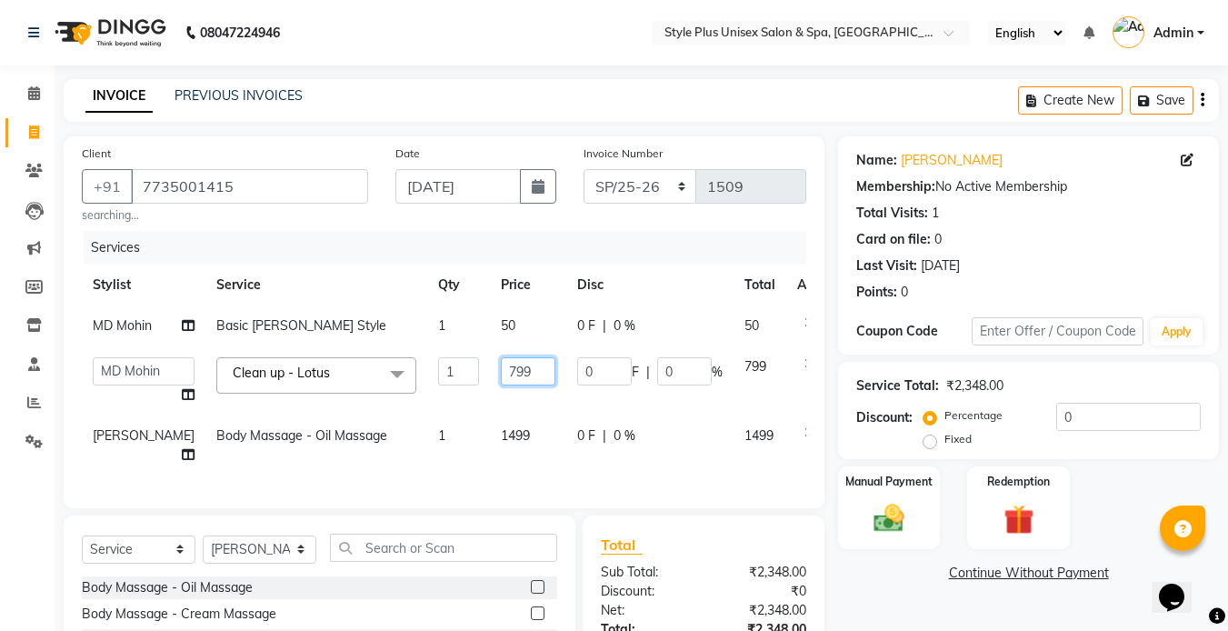
click at [501, 385] on input "799" at bounding box center [528, 371] width 55 height 28
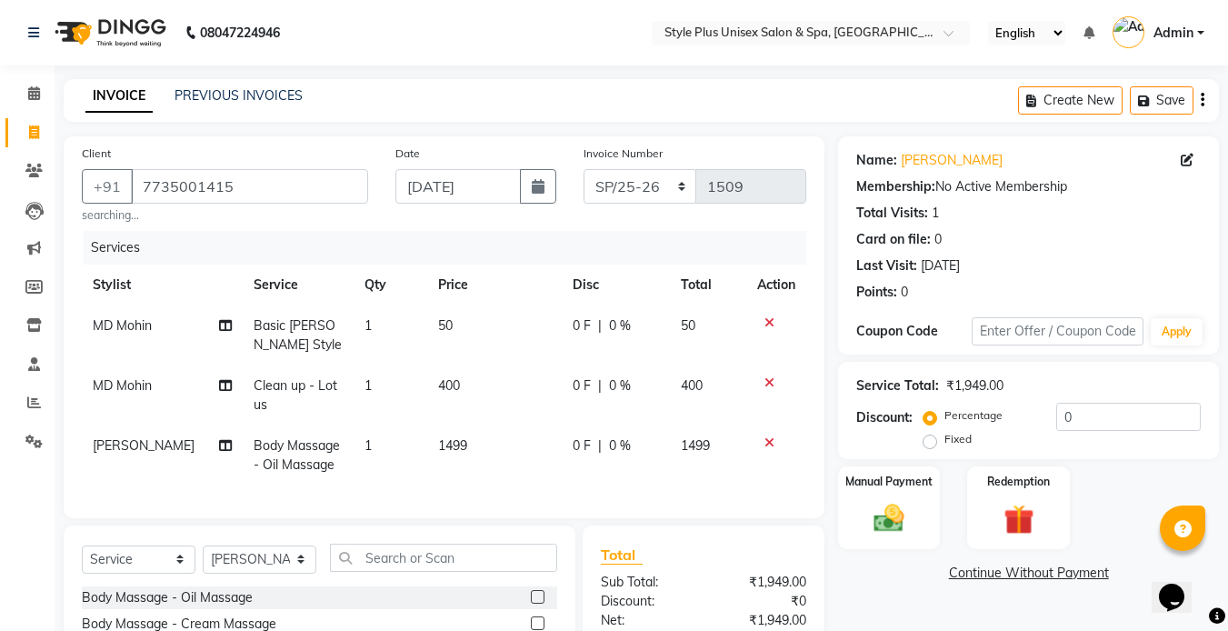
click at [465, 457] on td "1499" at bounding box center [494, 455] width 135 height 60
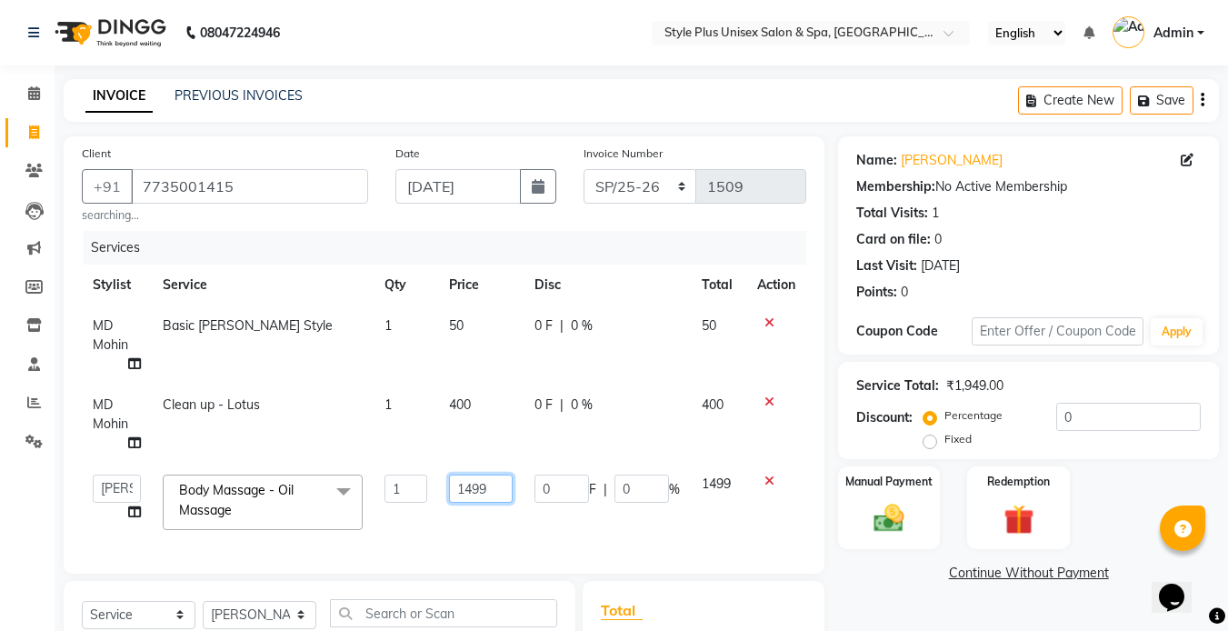
click at [488, 492] on input "1499" at bounding box center [480, 488] width 63 height 28
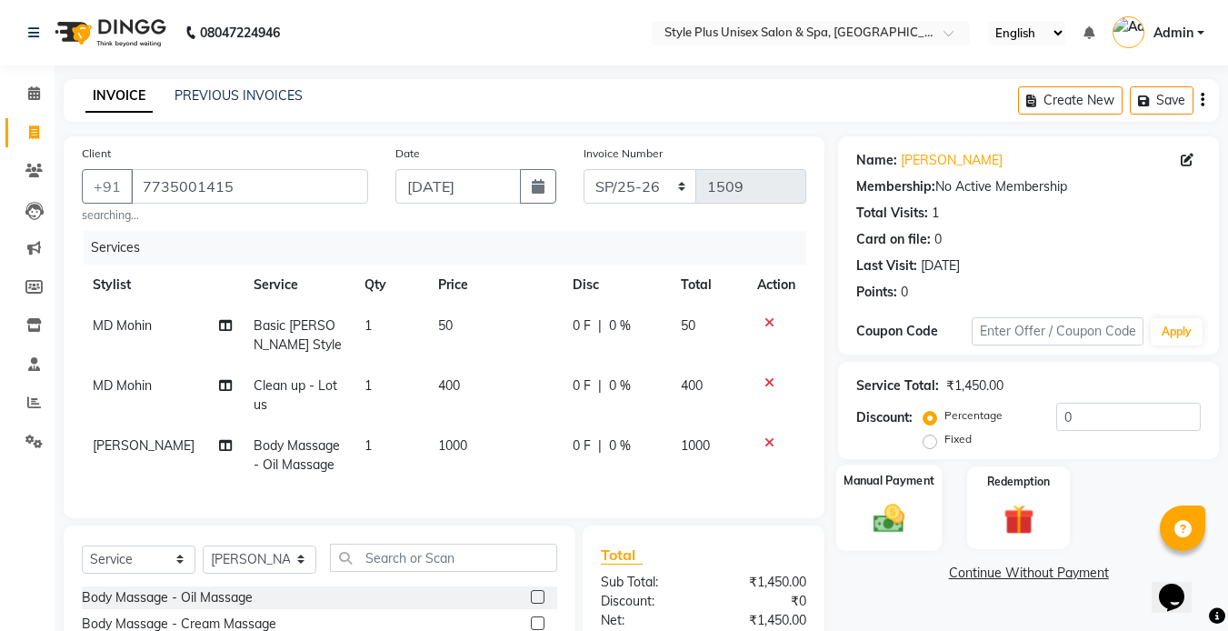
click at [897, 511] on img at bounding box center [889, 518] width 51 height 36
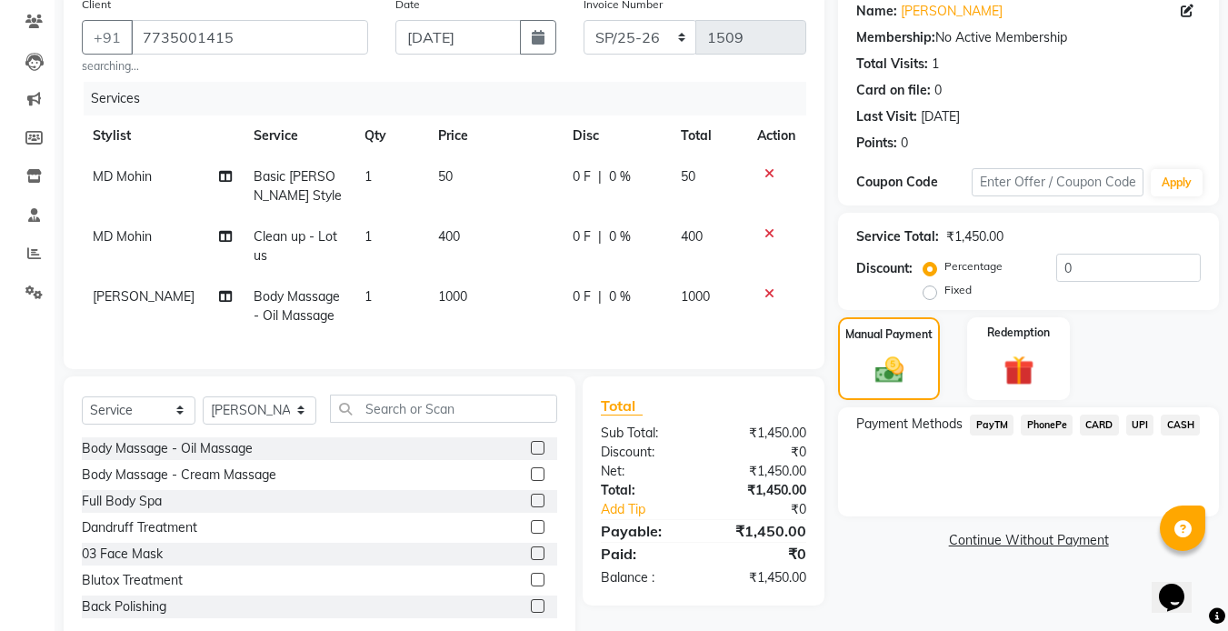
scroll to position [204, 0]
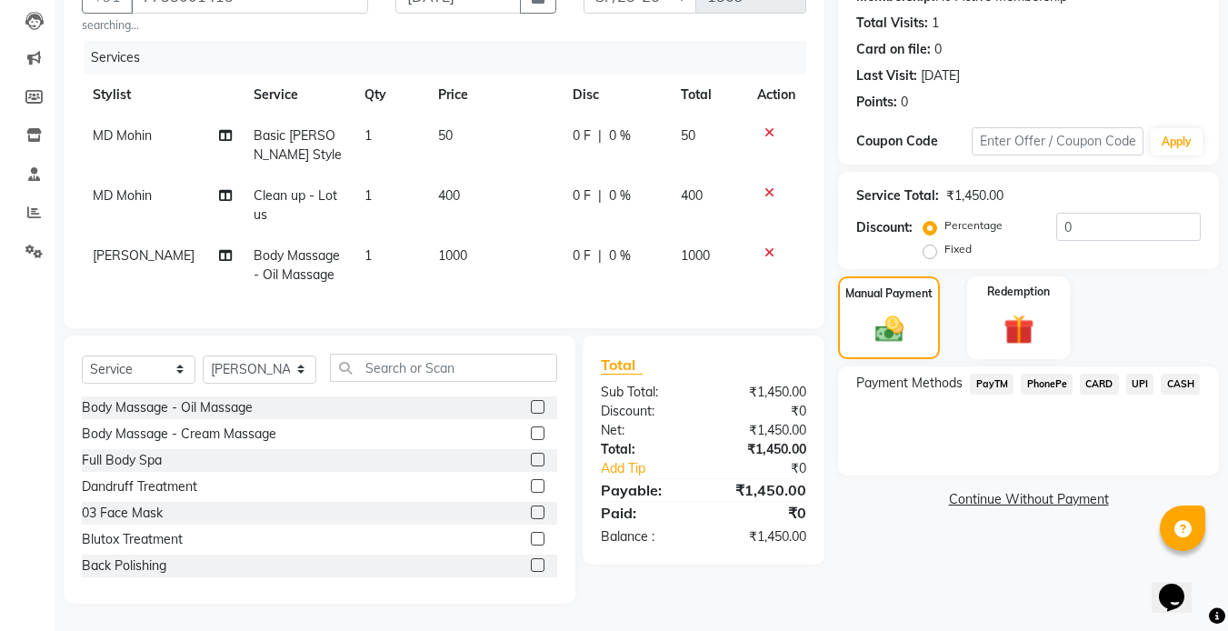
click at [1176, 374] on span "CASH" at bounding box center [1180, 384] width 39 height 21
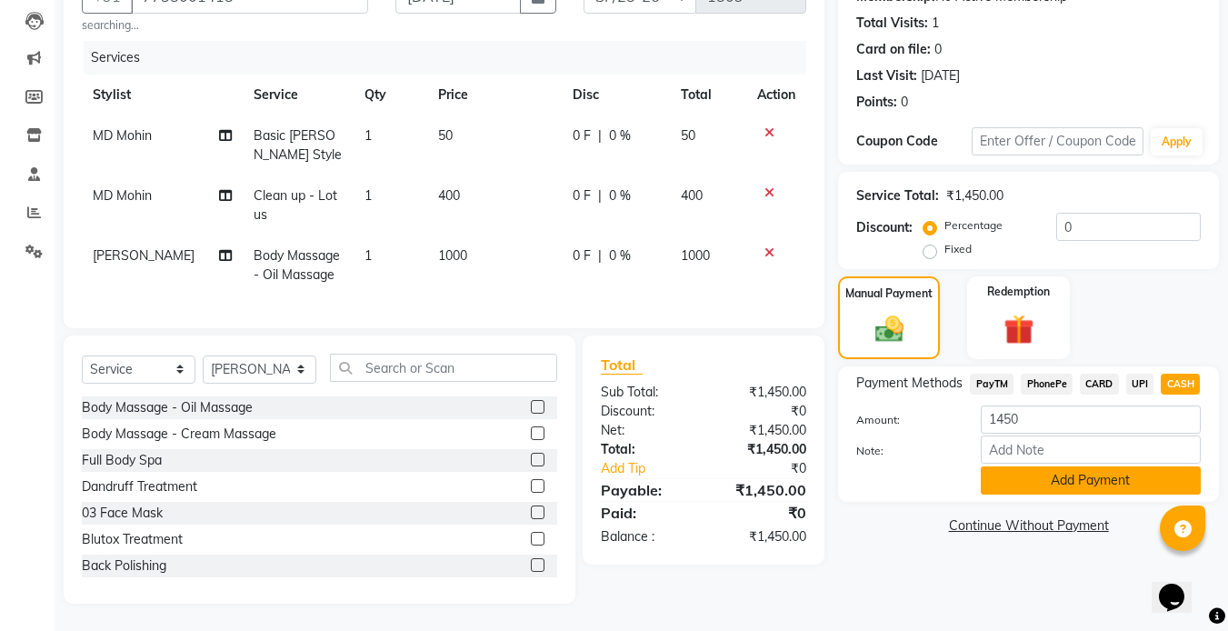
click at [1082, 469] on button "Add Payment" at bounding box center [1091, 480] width 220 height 28
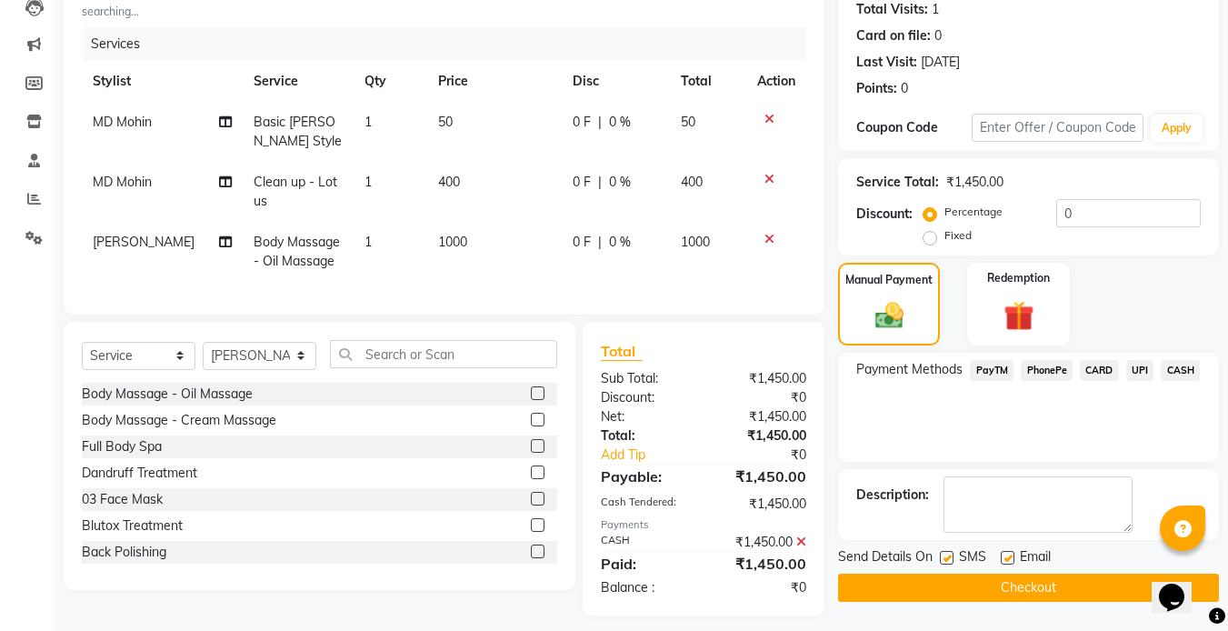
click at [948, 555] on label at bounding box center [947, 558] width 14 height 14
click at [948, 555] on input "checkbox" at bounding box center [946, 559] width 12 height 12
click at [1001, 556] on label at bounding box center [1008, 558] width 14 height 14
click at [1001, 556] on input "checkbox" at bounding box center [1007, 559] width 12 height 12
click at [942, 596] on button "Checkout" at bounding box center [1028, 588] width 381 height 28
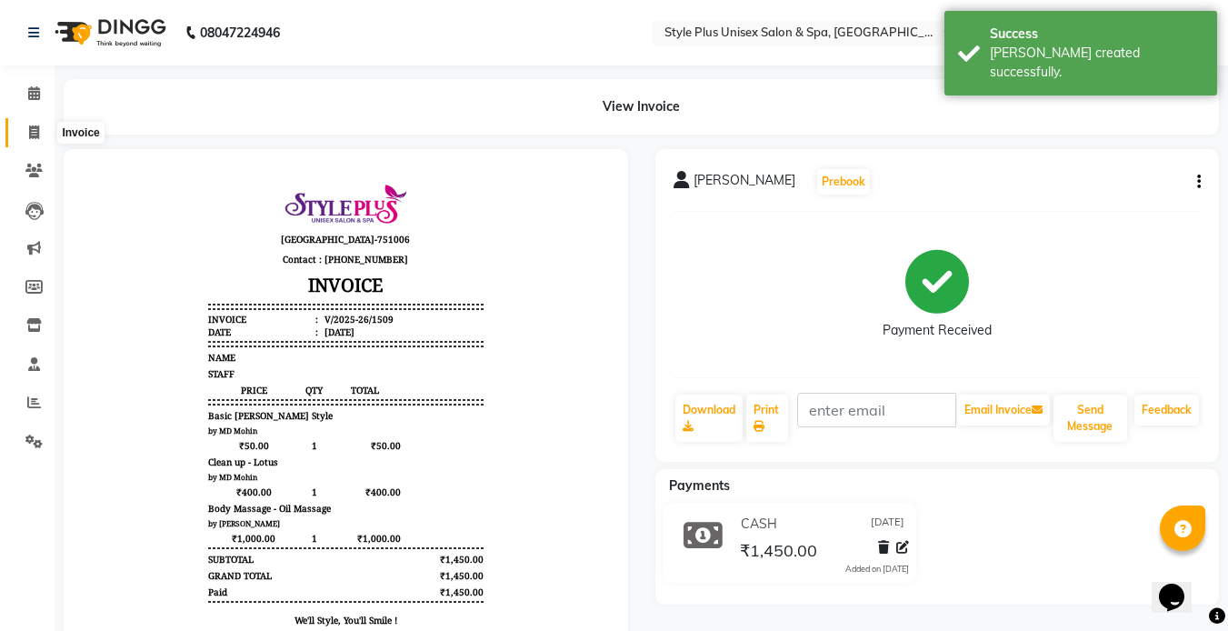
click at [36, 131] on icon at bounding box center [34, 132] width 10 height 14
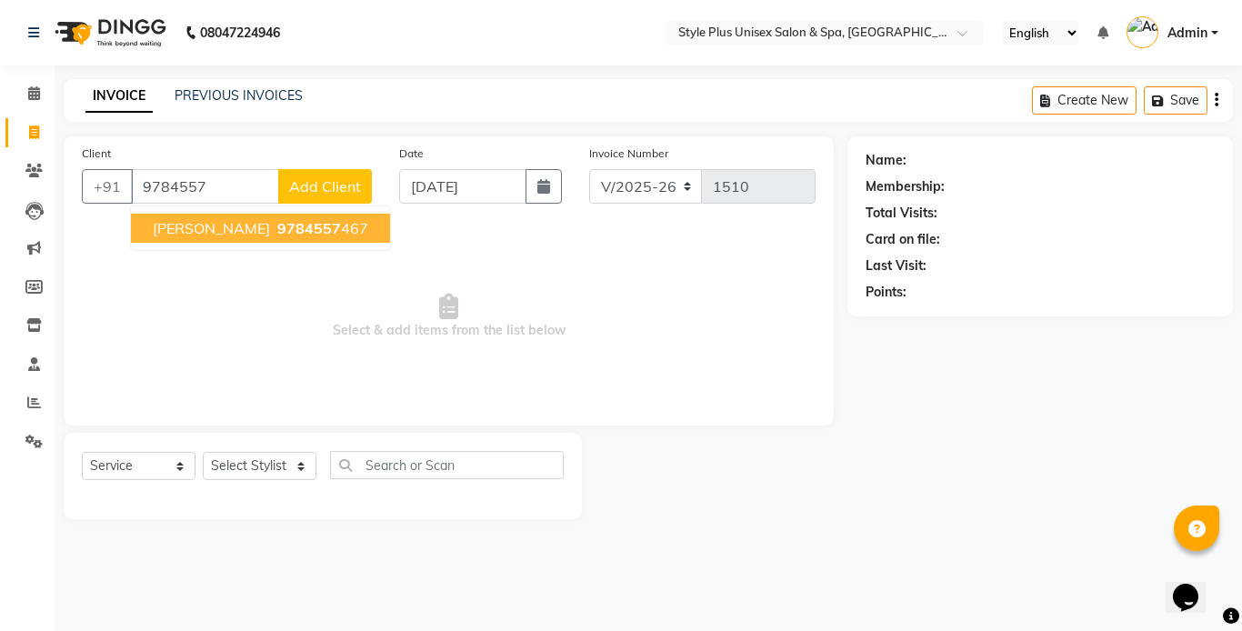
click at [277, 227] on span "9784557" at bounding box center [309, 228] width 64 height 18
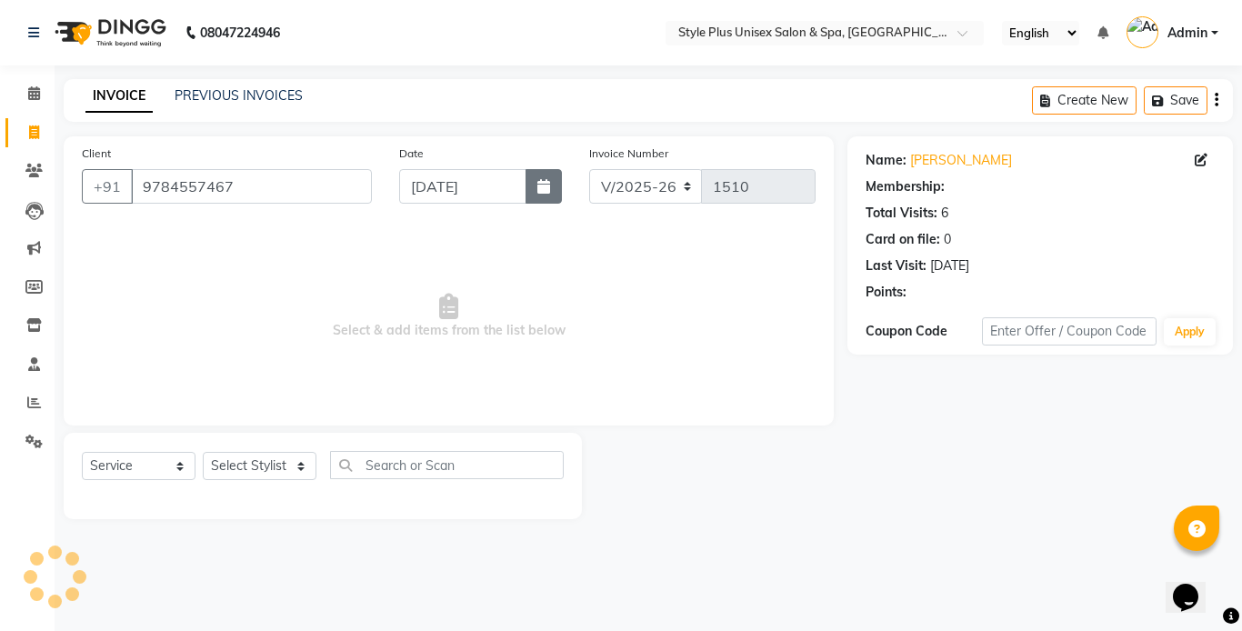
click at [550, 184] on icon "button" at bounding box center [543, 186] width 13 height 15
drag, startPoint x: 242, startPoint y: 488, endPoint x: 286, endPoint y: 470, distance: 48.1
click at [286, 470] on div "Select Service Product Membership Package Voucher Prepaid Gift Card Select Styl…" at bounding box center [323, 472] width 482 height 43
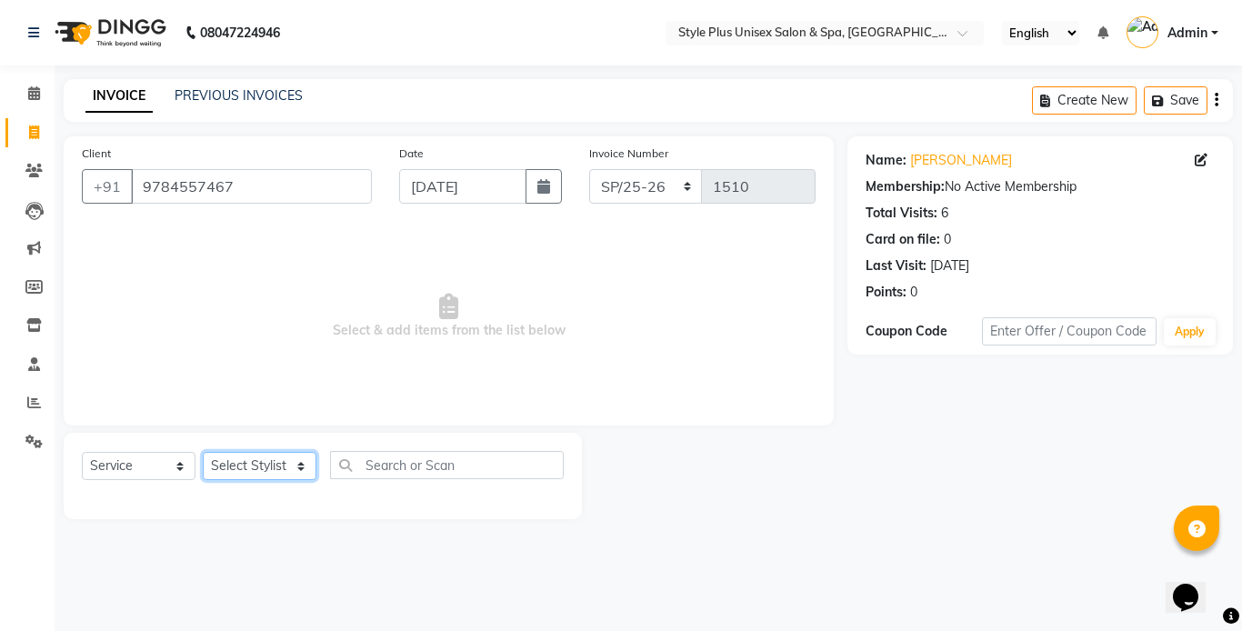
click at [286, 470] on select "Select Stylist Ashish Badal Behera Dipti J Sonali Patra MD Mohin Rojalin Sahoo …" at bounding box center [260, 466] width 114 height 28
click at [203, 452] on select "Select Stylist Ashish Badal Behera Dipti J Sonali Patra MD Mohin Rojalin Sahoo …" at bounding box center [260, 466] width 114 height 28
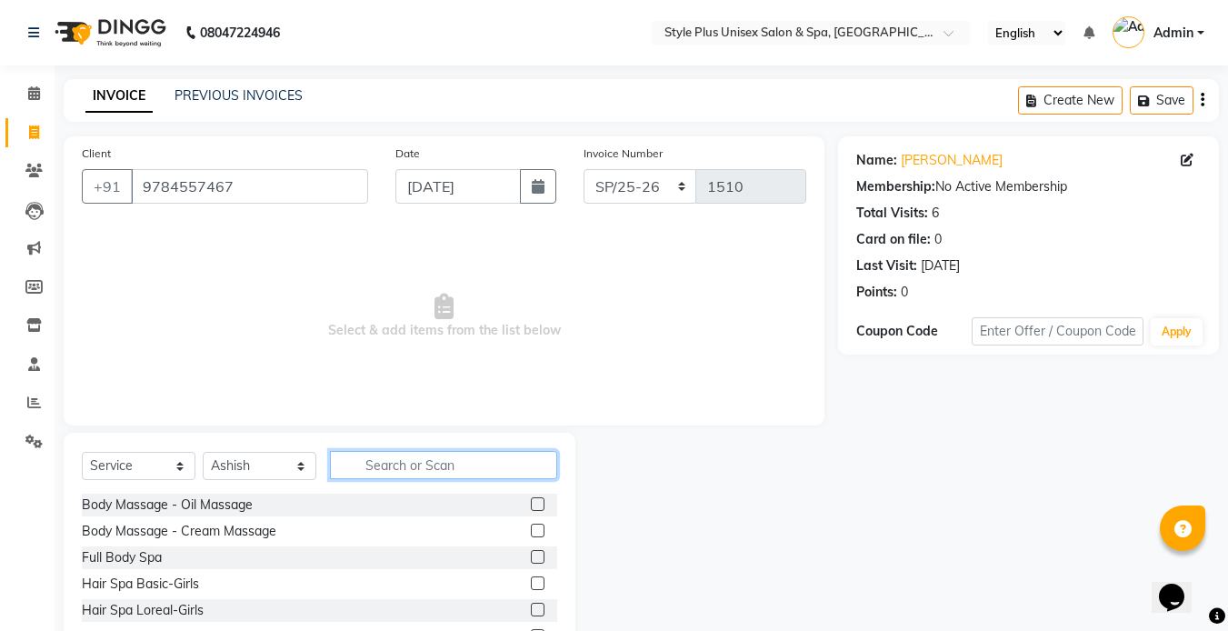
click at [401, 460] on input "text" at bounding box center [443, 465] width 227 height 28
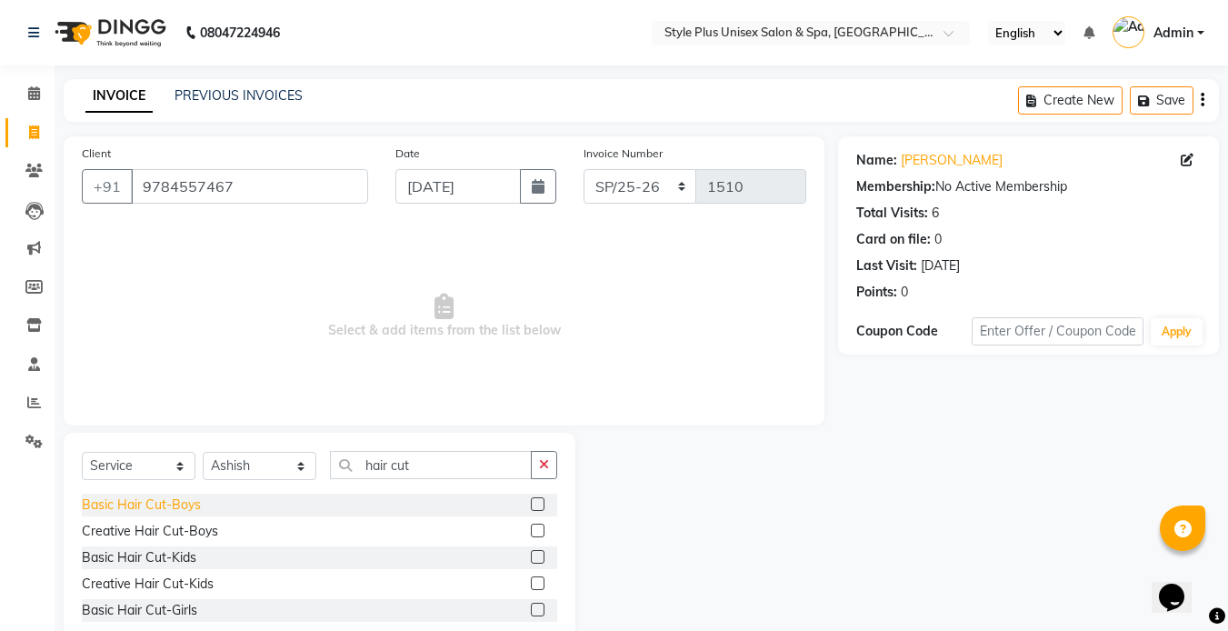
click at [187, 508] on div "Basic Hair Cut-Boys" at bounding box center [141, 504] width 119 height 19
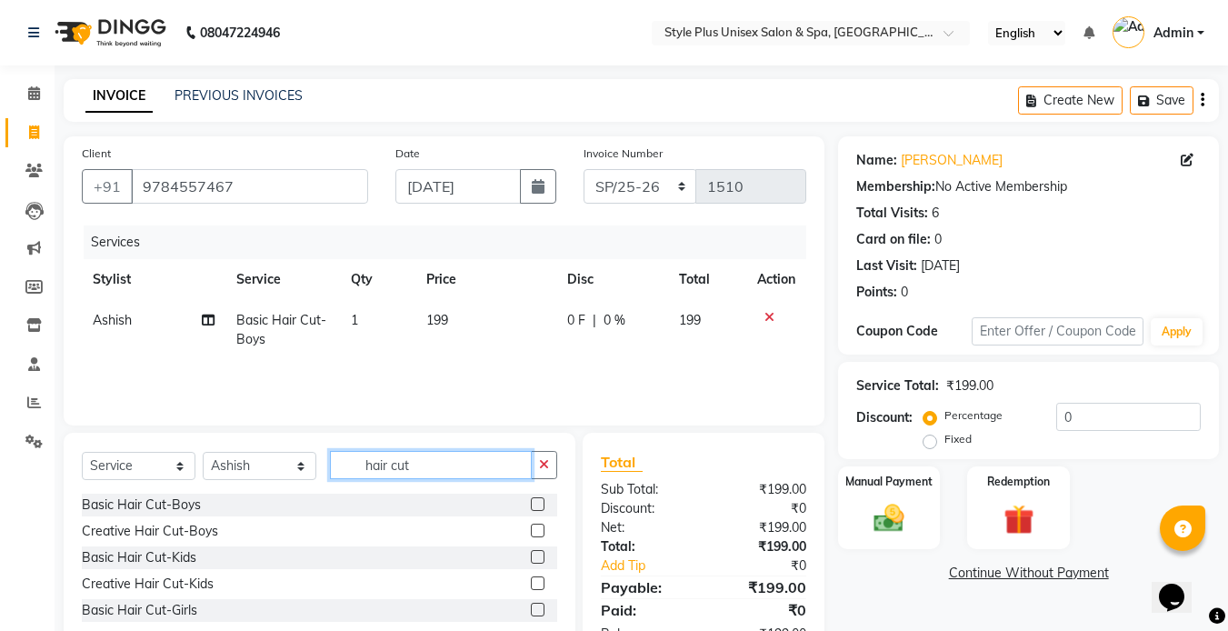
click at [450, 474] on input "hair cut" at bounding box center [431, 465] width 202 height 28
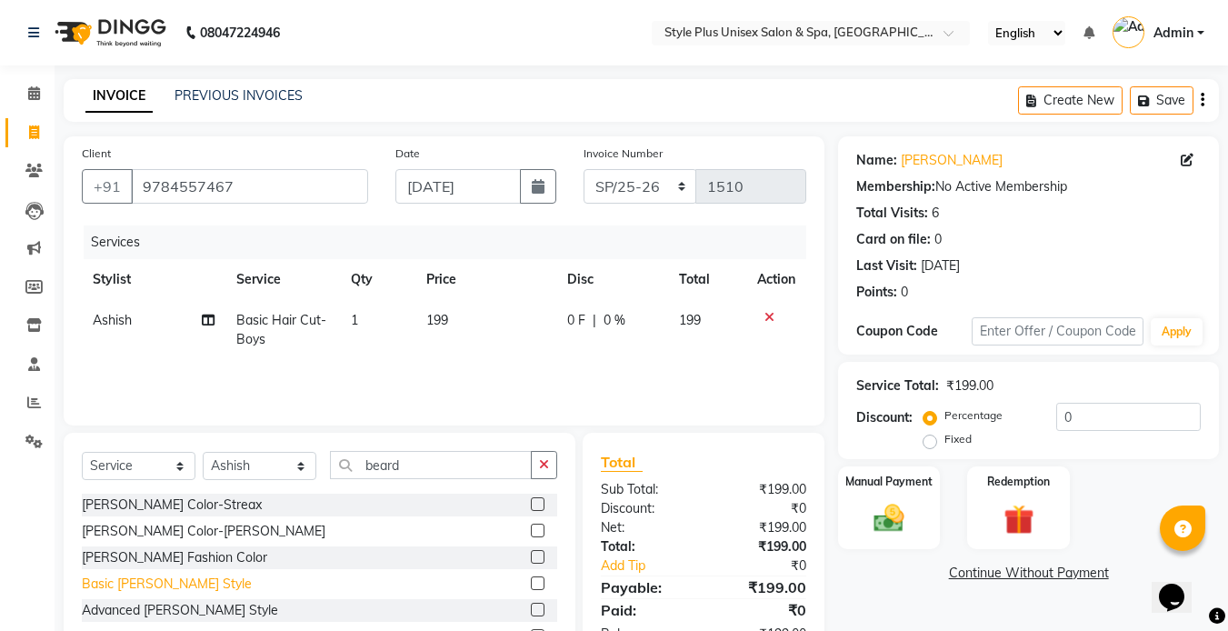
click at [143, 588] on div "Basic [PERSON_NAME] Style" at bounding box center [167, 583] width 170 height 19
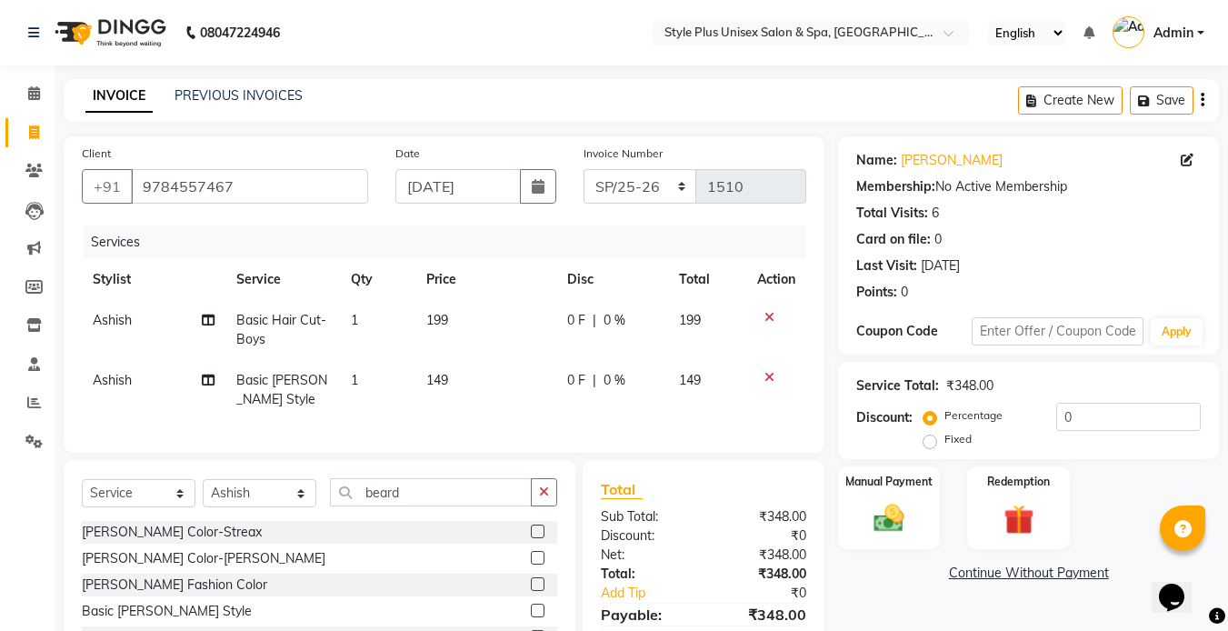
click at [453, 316] on td "199" at bounding box center [485, 330] width 141 height 60
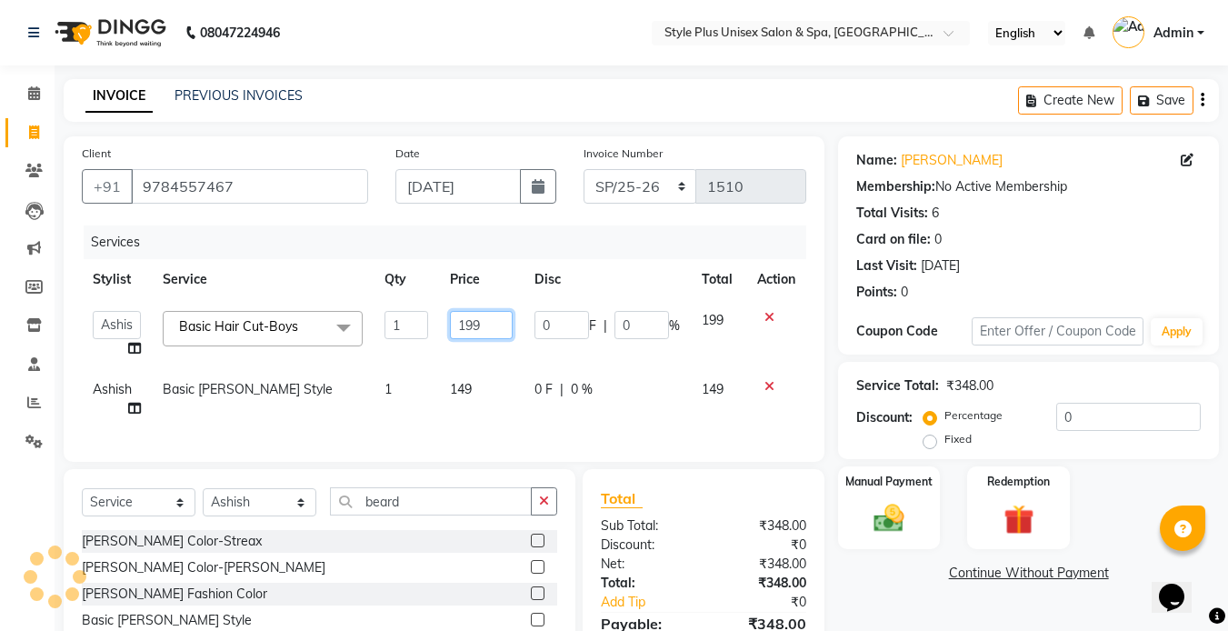
click at [488, 324] on input "199" at bounding box center [481, 325] width 63 height 28
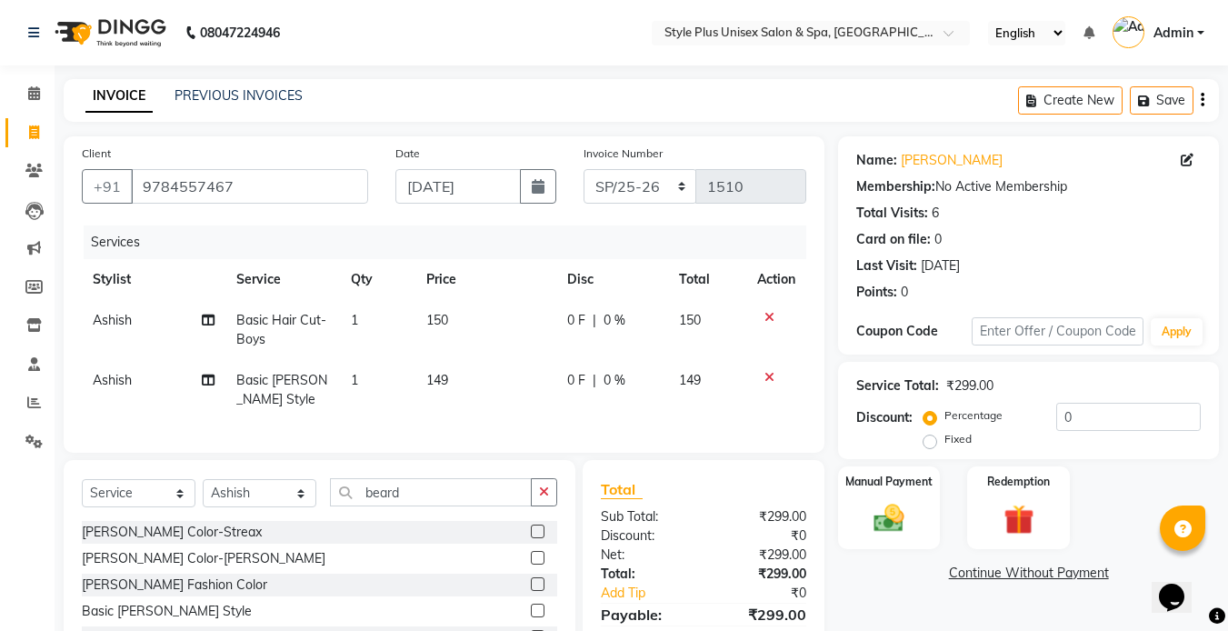
click at [469, 389] on td "149" at bounding box center [485, 390] width 141 height 60
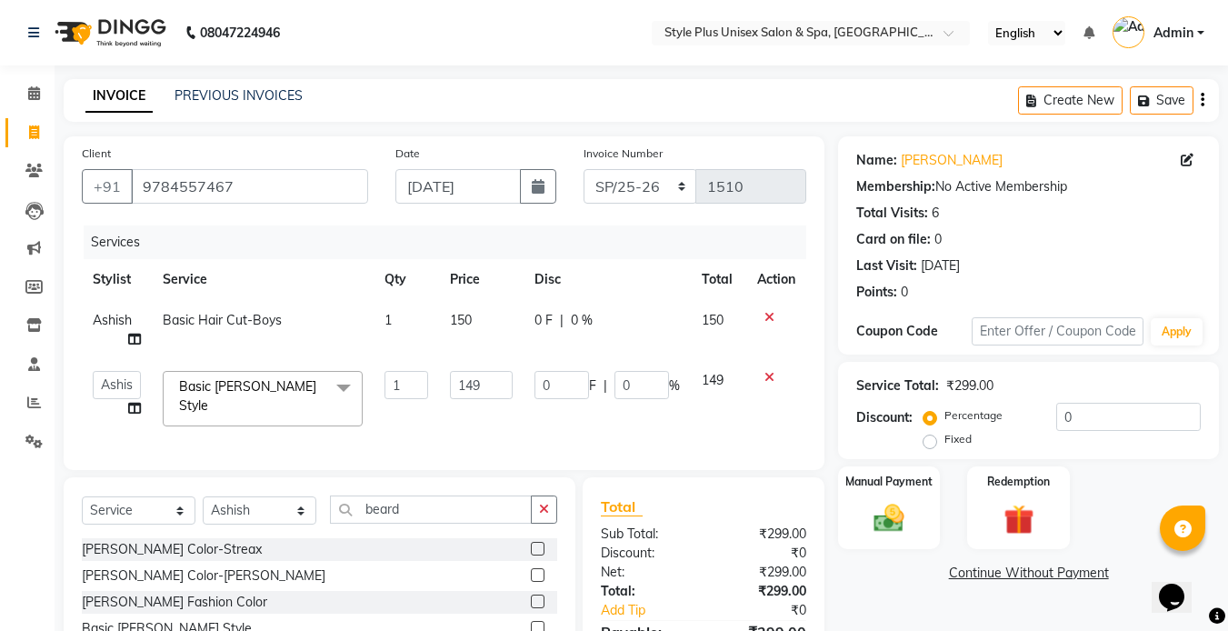
click at [469, 389] on input "149" at bounding box center [481, 385] width 63 height 28
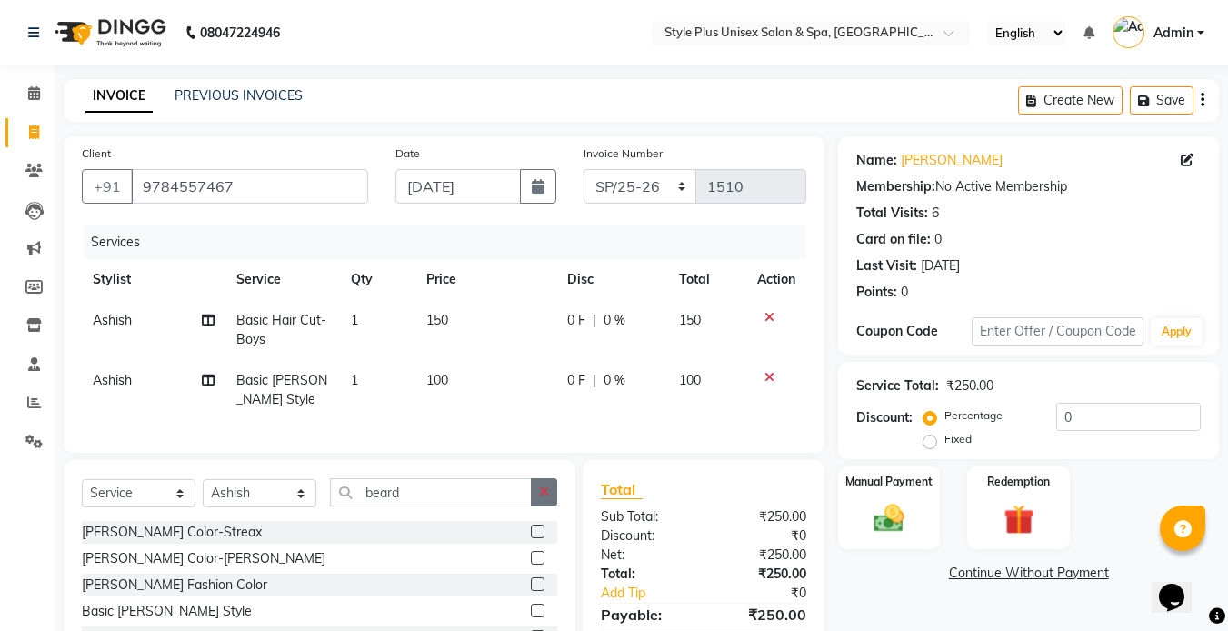
click at [547, 506] on button "button" at bounding box center [544, 492] width 26 height 28
click at [884, 535] on img at bounding box center [889, 518] width 51 height 36
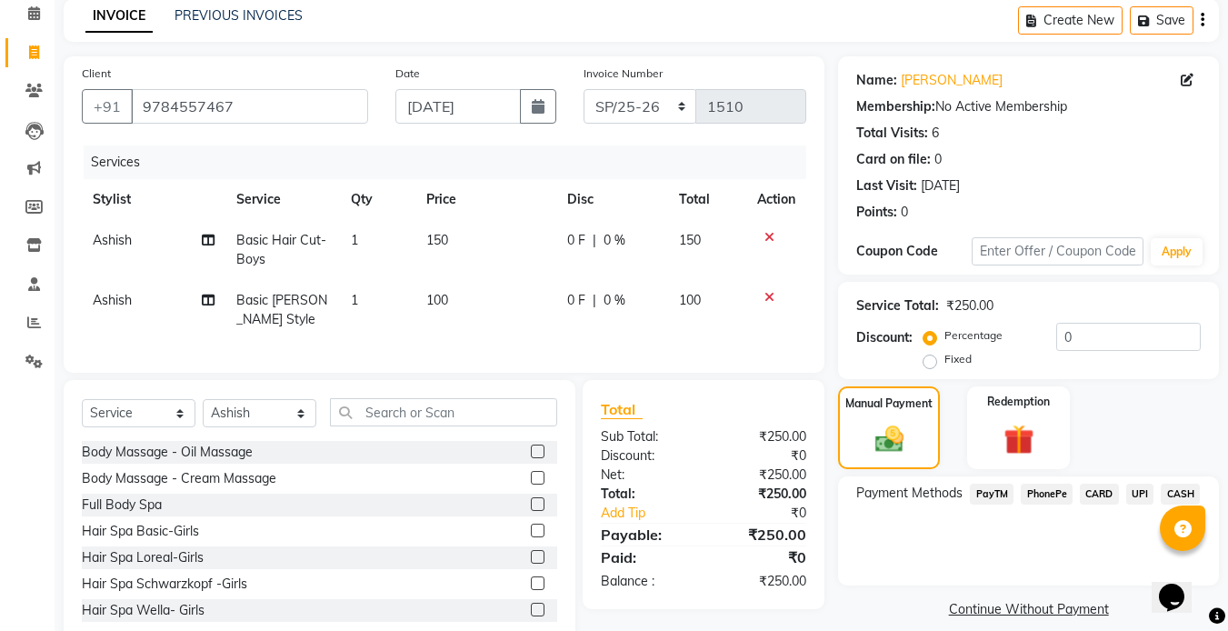
scroll to position [138, 0]
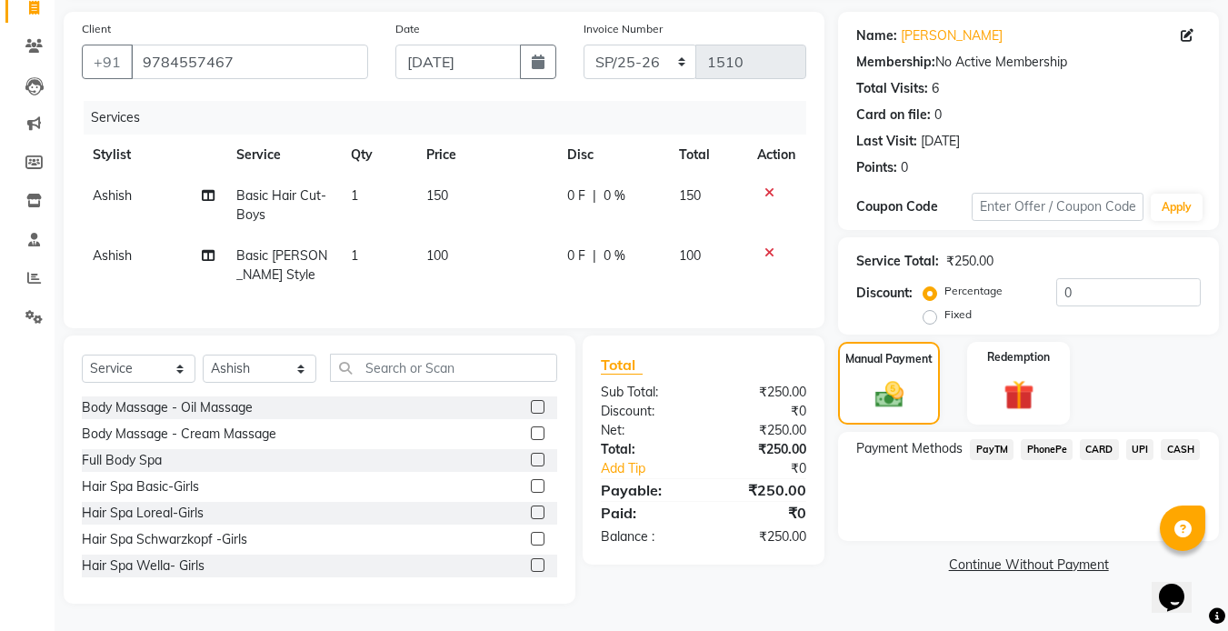
click at [1182, 439] on span "CASH" at bounding box center [1180, 449] width 39 height 21
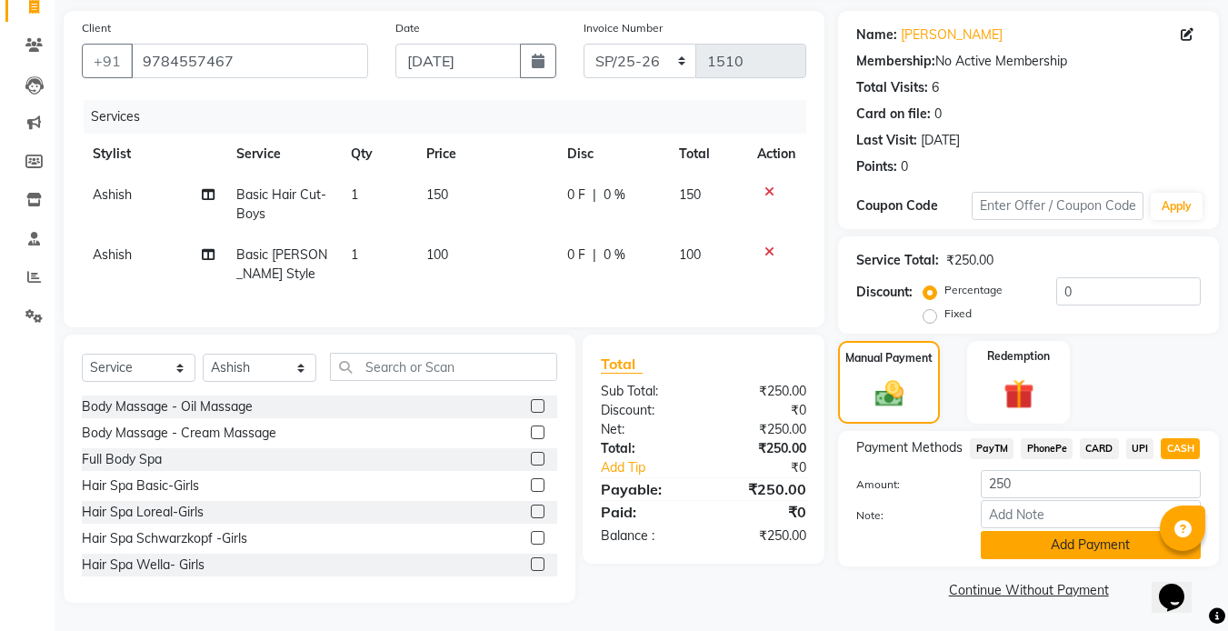
click at [1083, 531] on button "Add Payment" at bounding box center [1091, 545] width 220 height 28
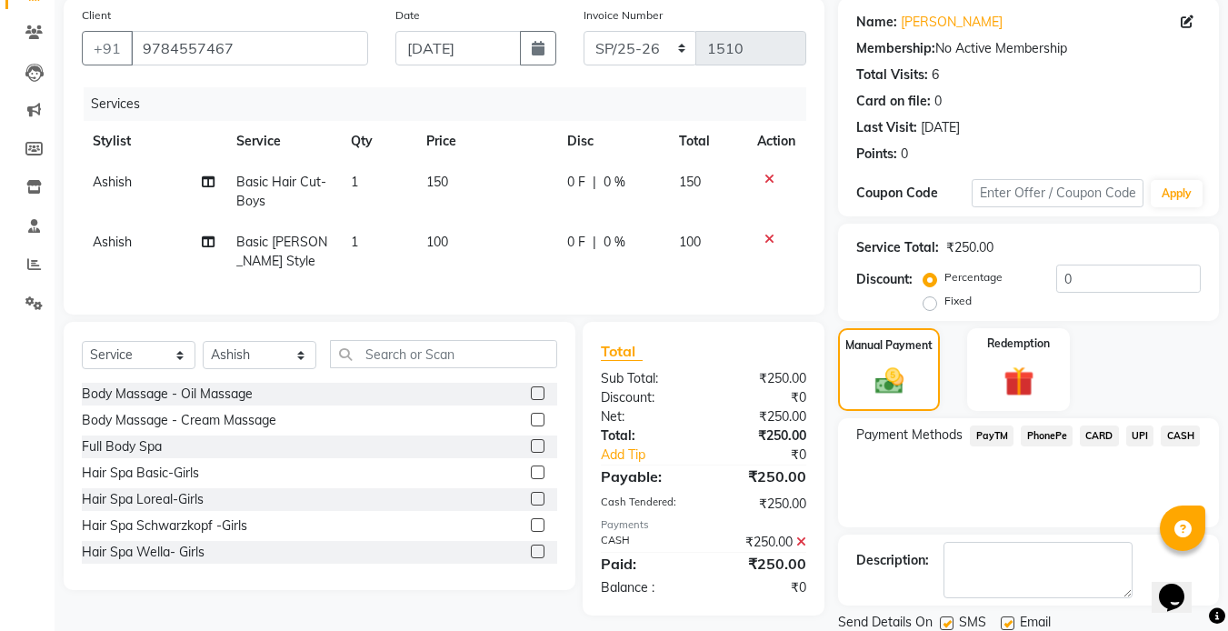
click at [953, 624] on label at bounding box center [947, 623] width 14 height 14
click at [952, 624] on input "checkbox" at bounding box center [946, 624] width 12 height 12
click at [1007, 621] on label at bounding box center [1008, 623] width 14 height 14
click at [1007, 621] on input "checkbox" at bounding box center [1007, 624] width 12 height 12
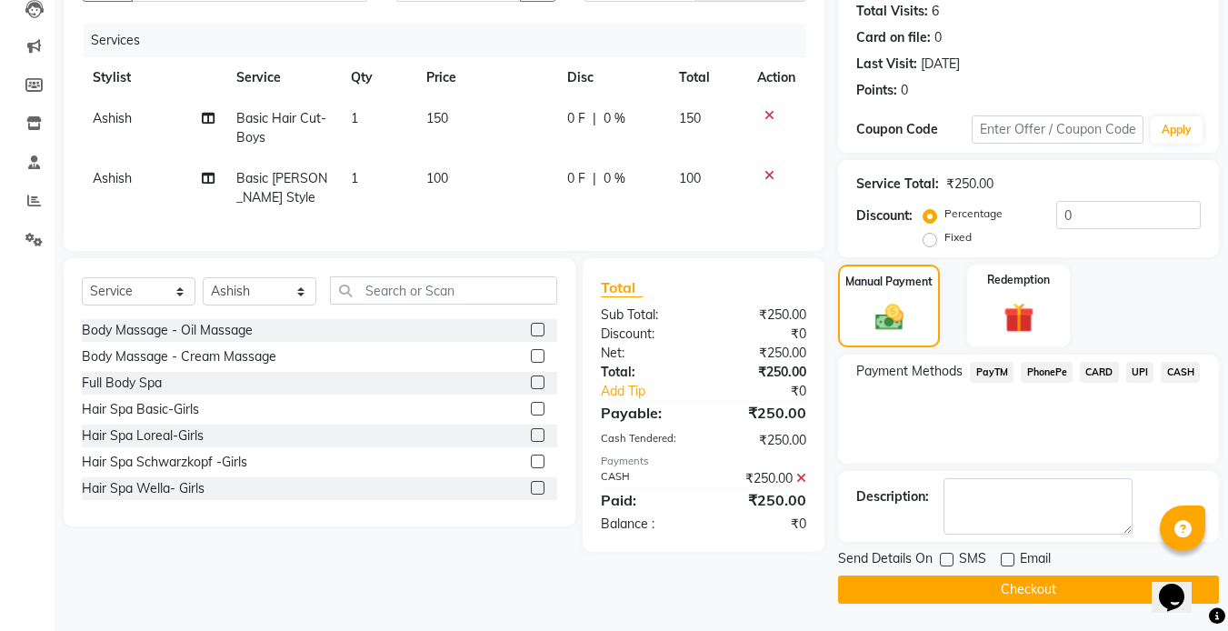
click at [966, 598] on button "Checkout" at bounding box center [1028, 589] width 381 height 28
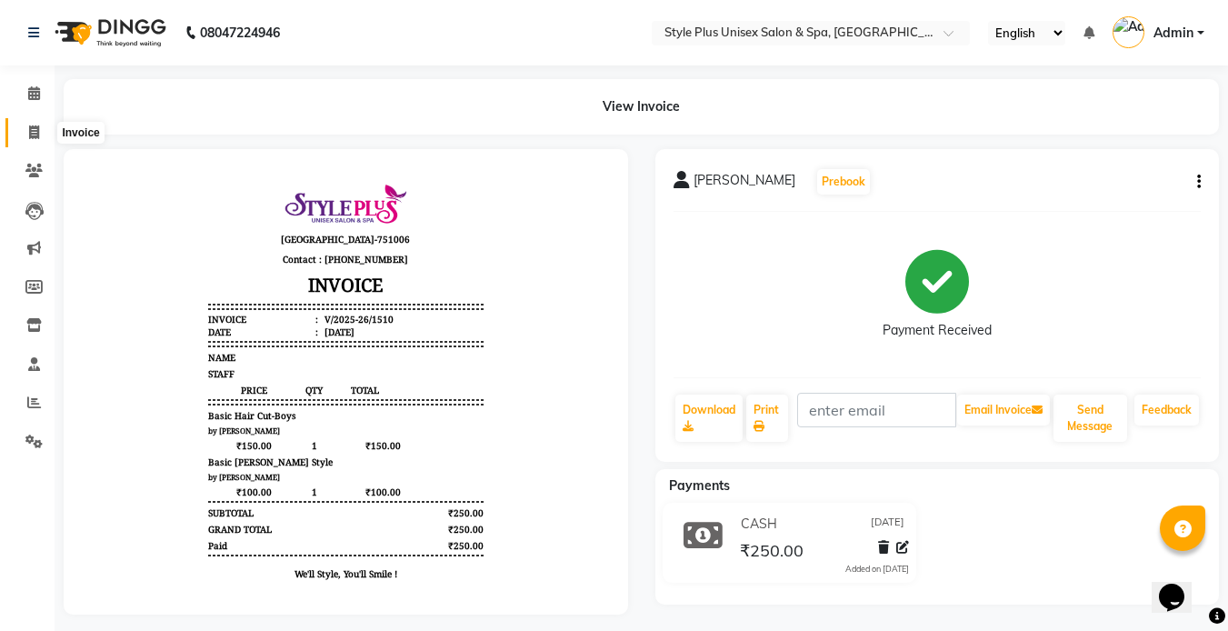
click at [34, 134] on icon at bounding box center [34, 132] width 10 height 14
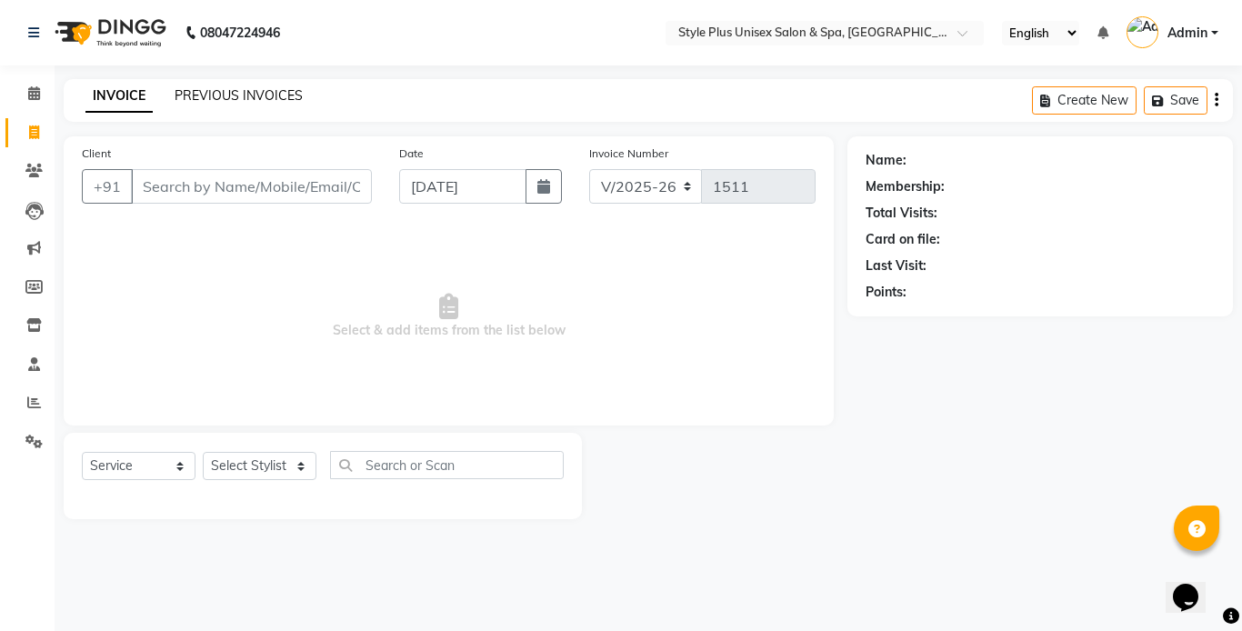
click at [219, 97] on link "PREVIOUS INVOICES" at bounding box center [239, 95] width 128 height 16
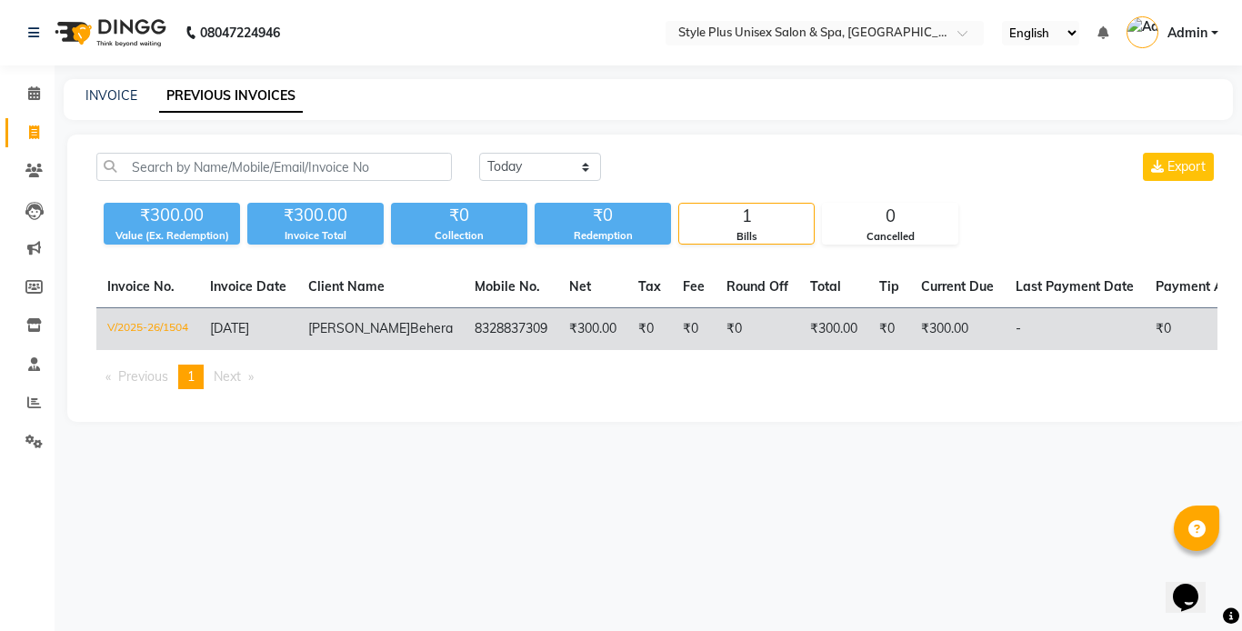
click at [372, 329] on td "Pratima Behera" at bounding box center [380, 329] width 166 height 43
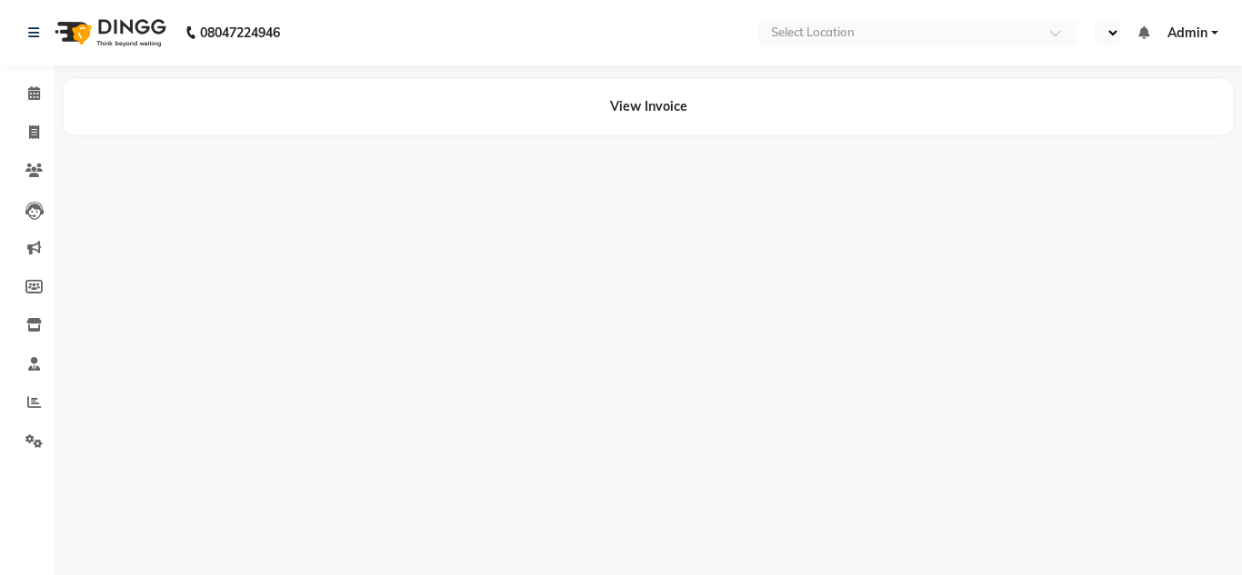
select select "en"
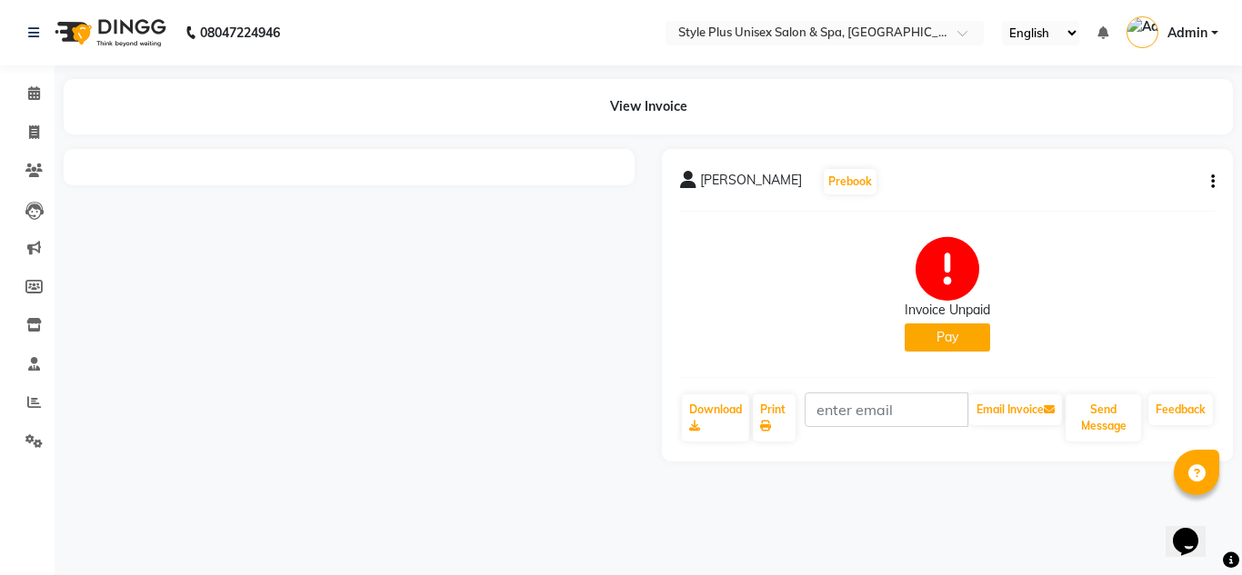
click at [1211, 183] on icon "button" at bounding box center [1213, 182] width 4 height 1
click at [1105, 137] on div "Cancel Invoice" at bounding box center [1122, 136] width 125 height 23
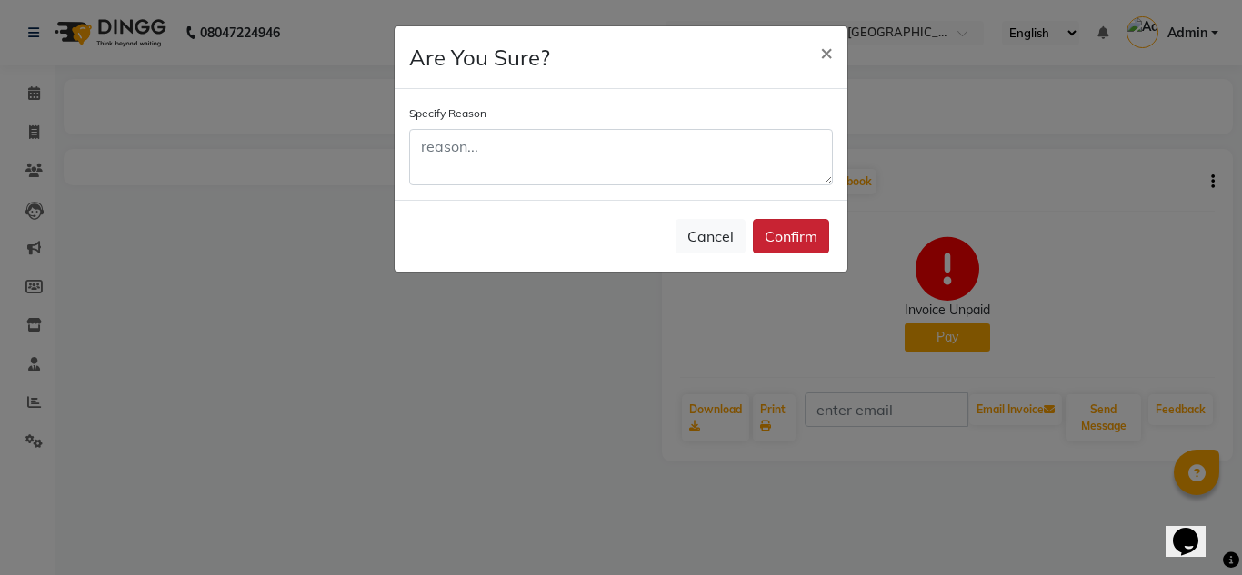
click at [807, 222] on button "Confirm" at bounding box center [791, 236] width 76 height 35
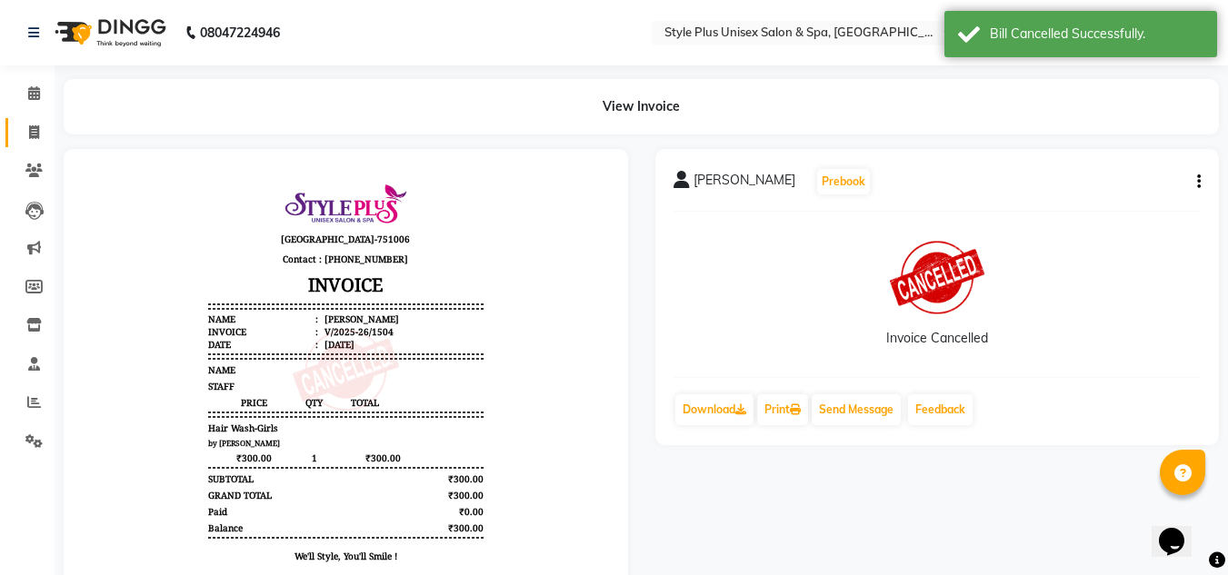
click at [39, 143] on link "Invoice" at bounding box center [27, 133] width 44 height 30
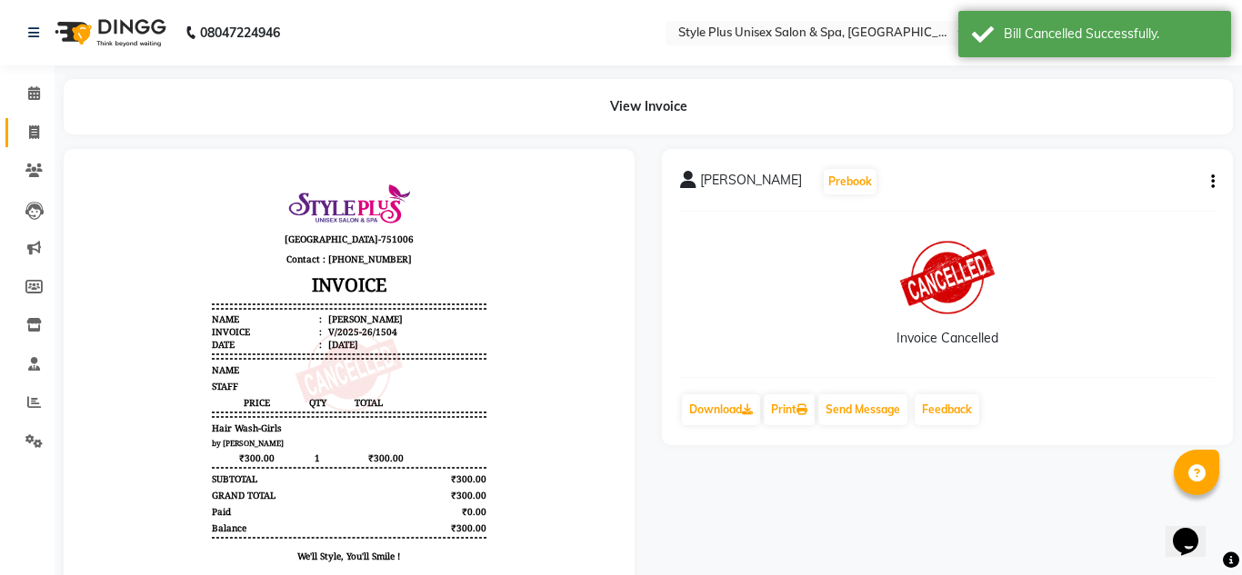
select select "service"
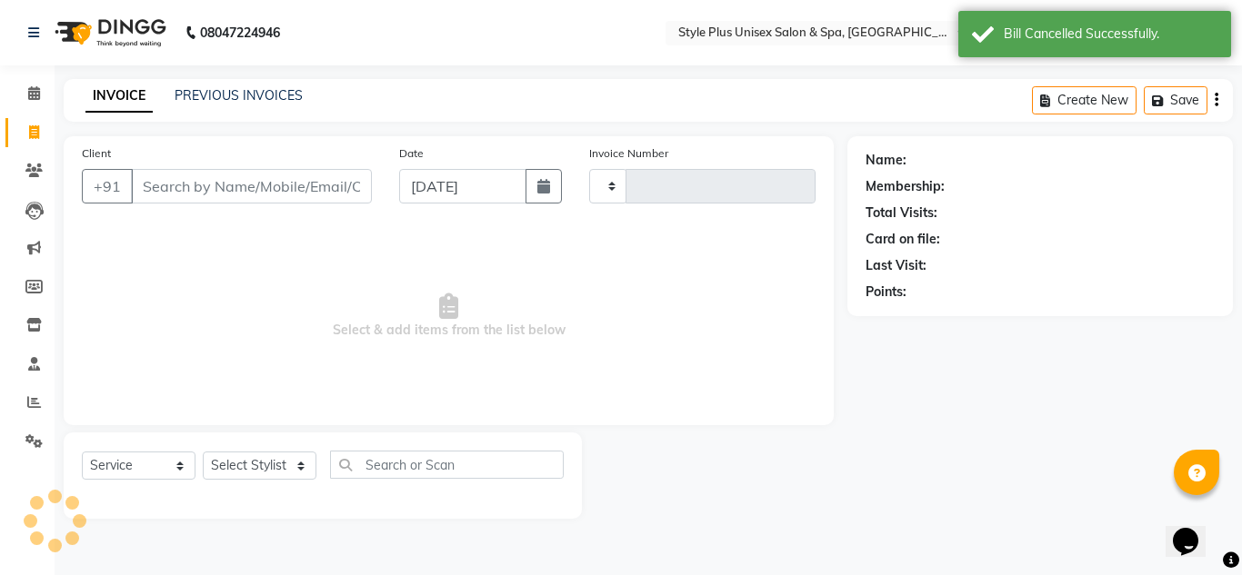
type input "1511"
select select "7084"
type input "8328837309"
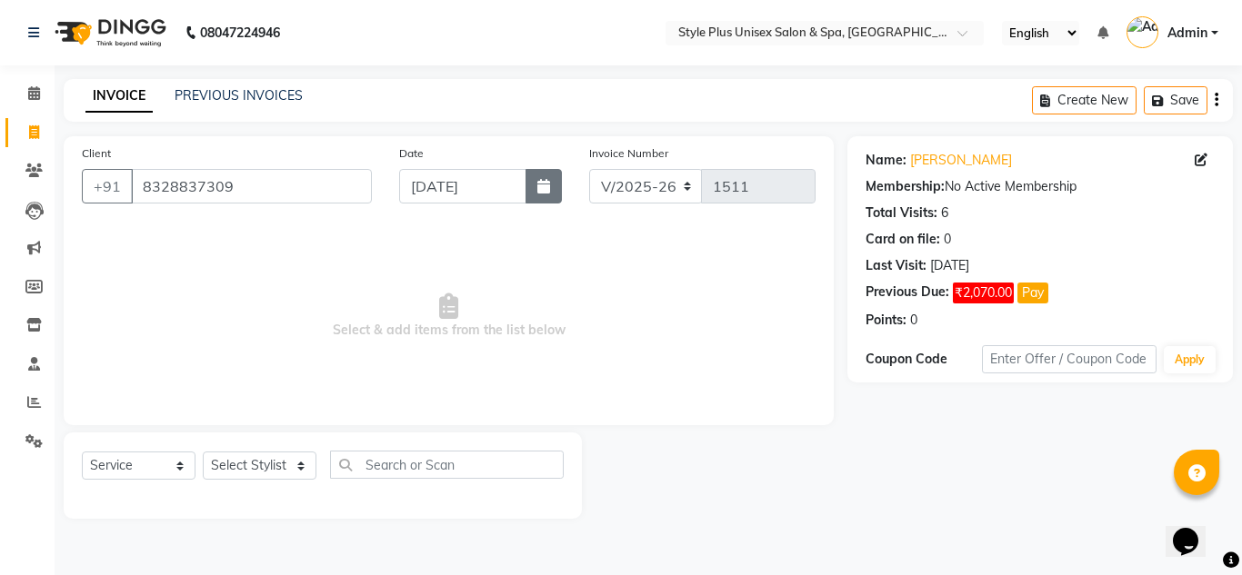
click at [554, 195] on button "button" at bounding box center [543, 186] width 36 height 35
select select "9"
select select "2025"
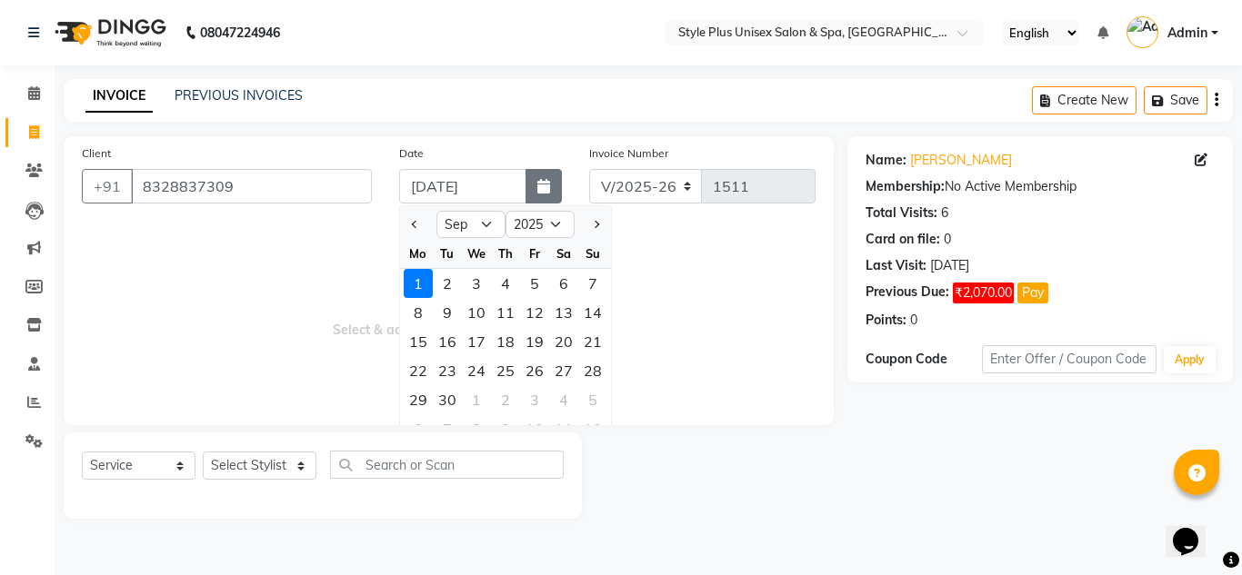
select select "8"
type input "[DATE]"
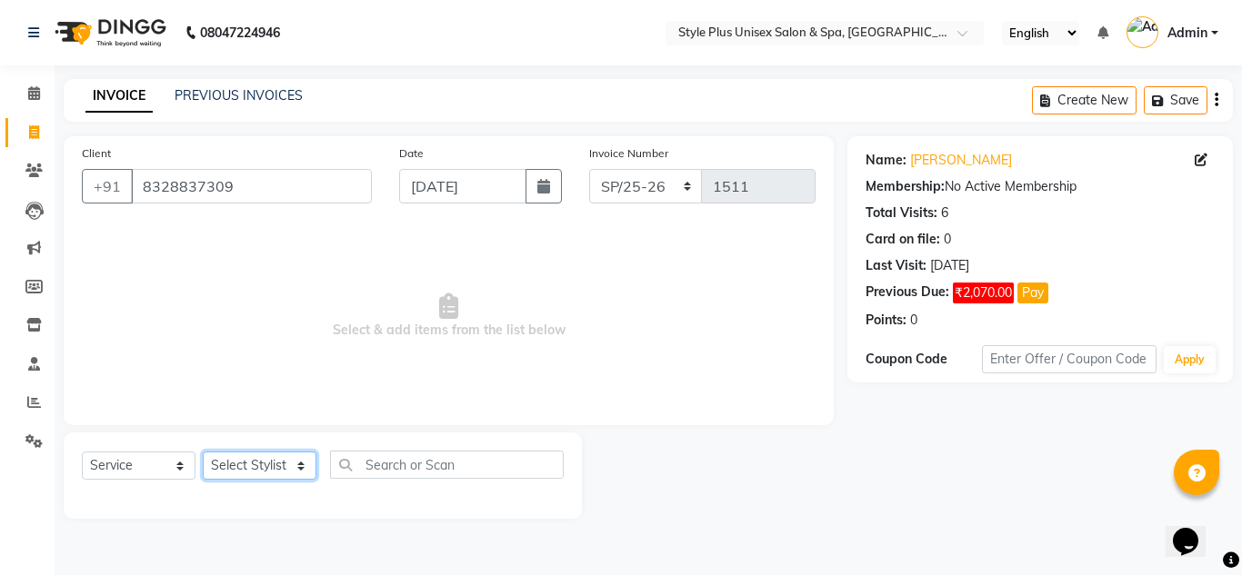
click at [262, 465] on select "Select Stylist [PERSON_NAME] [PERSON_NAME] J [PERSON_NAME] MD [PERSON_NAME] [PE…" at bounding box center [260, 466] width 114 height 28
select select "58991"
click at [203, 452] on select "Select Stylist [PERSON_NAME] [PERSON_NAME] J [PERSON_NAME] MD [PERSON_NAME] [PE…" at bounding box center [260, 466] width 114 height 28
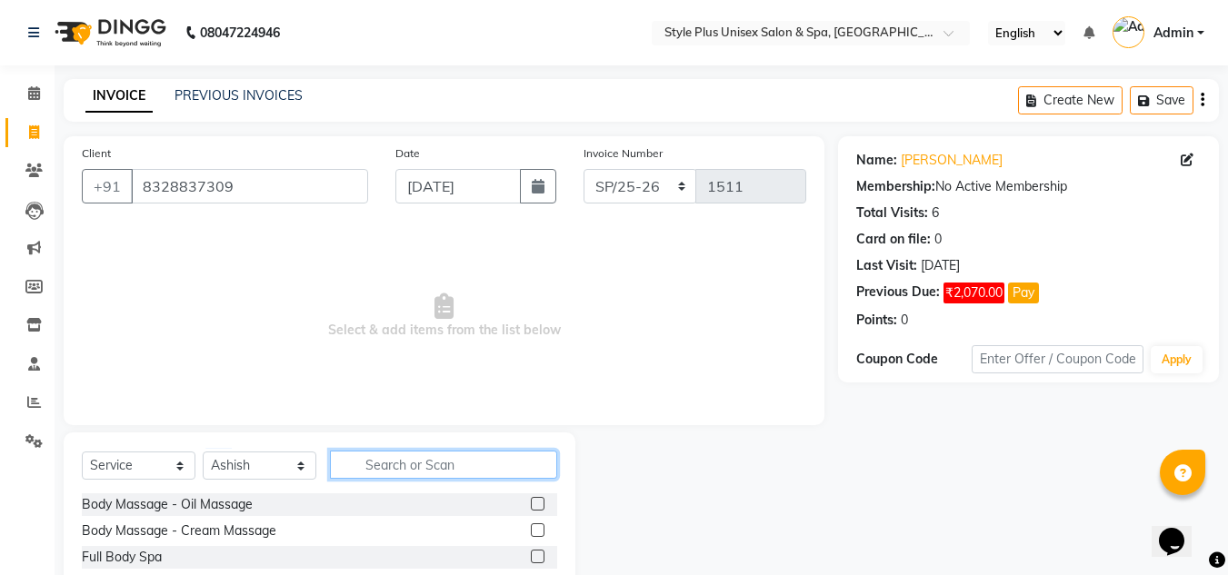
click at [374, 464] on input "text" at bounding box center [443, 465] width 227 height 28
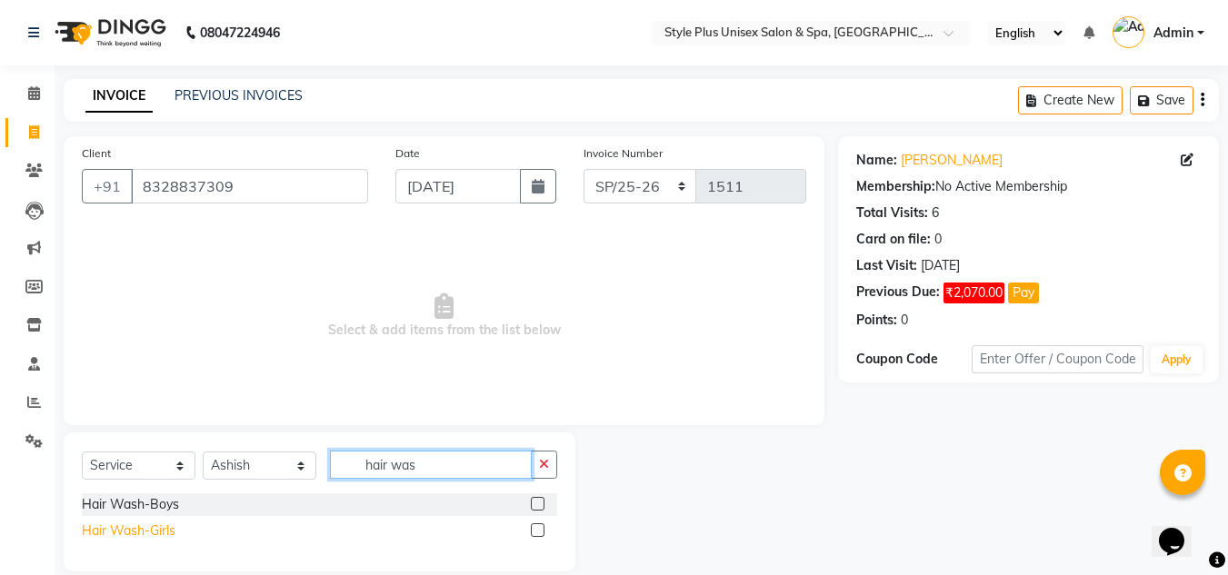
type input "hair was"
click at [161, 529] on div "Hair Wash-Girls" at bounding box center [129, 531] width 94 height 19
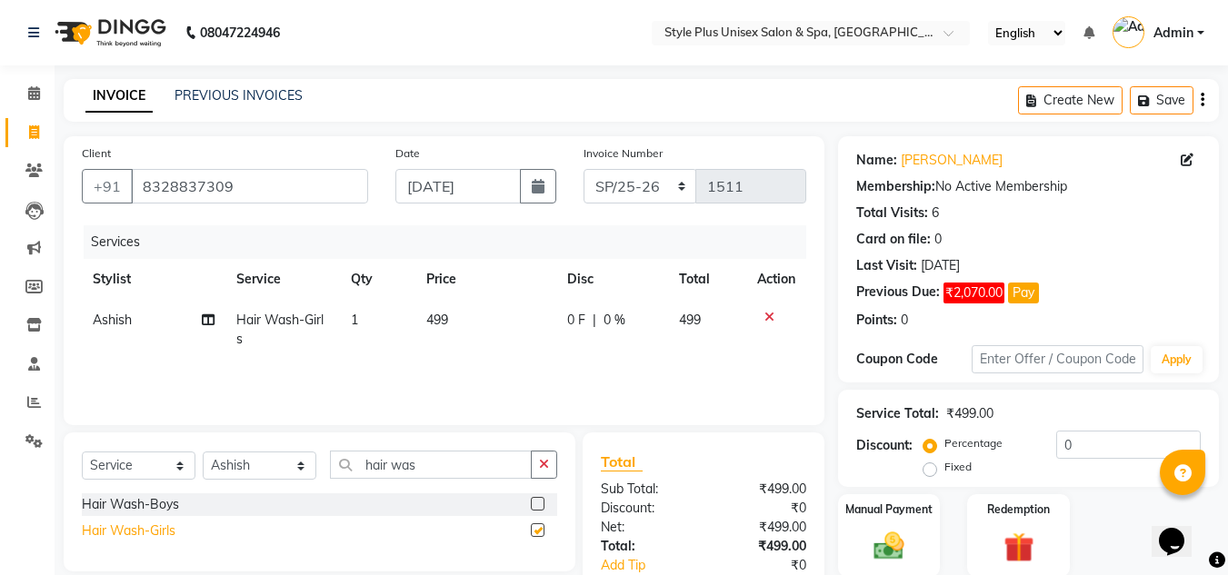
checkbox input "false"
click at [301, 465] on select "Select Stylist [PERSON_NAME] [PERSON_NAME] J [PERSON_NAME] MD [PERSON_NAME] [PE…" at bounding box center [260, 466] width 114 height 28
select select "60152"
click at [203, 452] on select "Select Stylist [PERSON_NAME] [PERSON_NAME] J [PERSON_NAME] MD [PERSON_NAME] [PE…" at bounding box center [260, 466] width 114 height 28
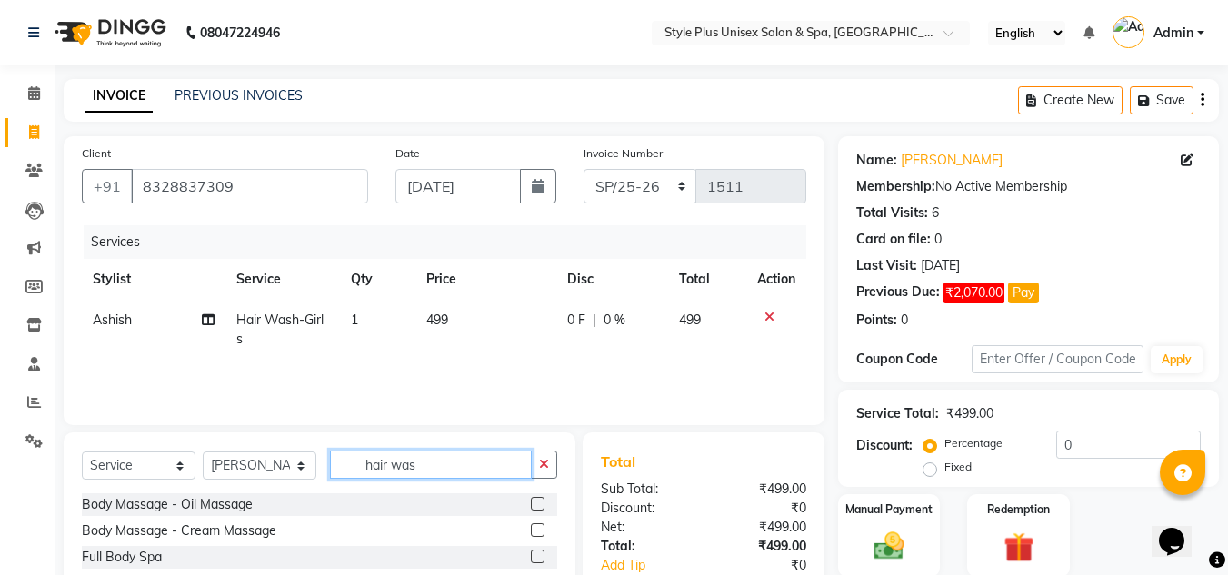
click at [420, 469] on input "hair was" at bounding box center [431, 465] width 202 height 28
type input "h"
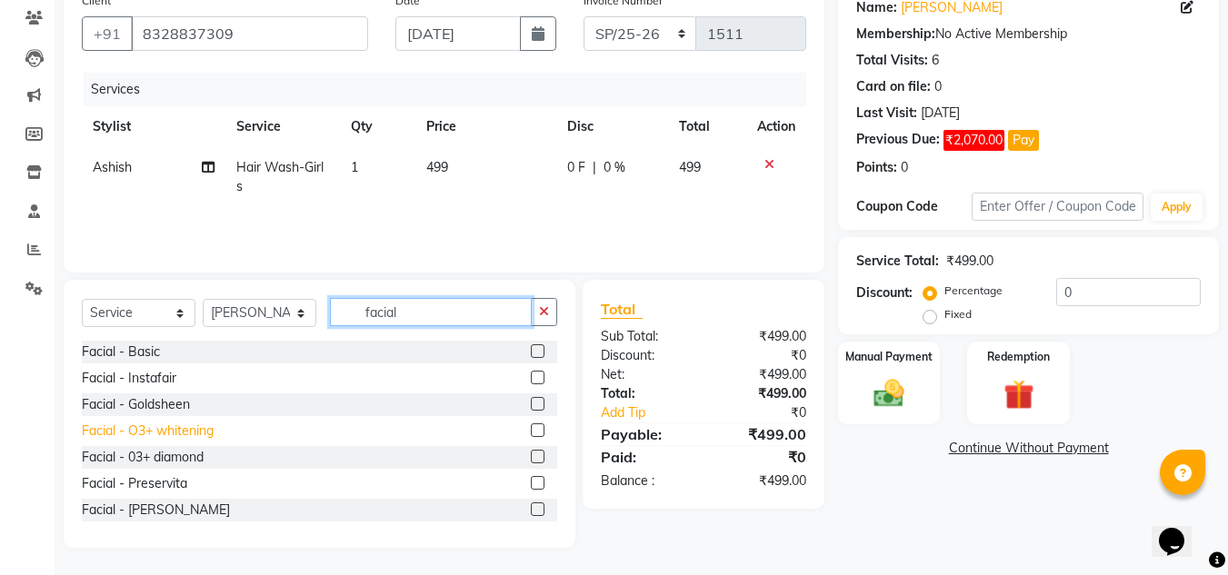
type input "facial"
click at [200, 434] on div "Facial - O3+ whitening" at bounding box center [148, 431] width 132 height 19
checkbox input "false"
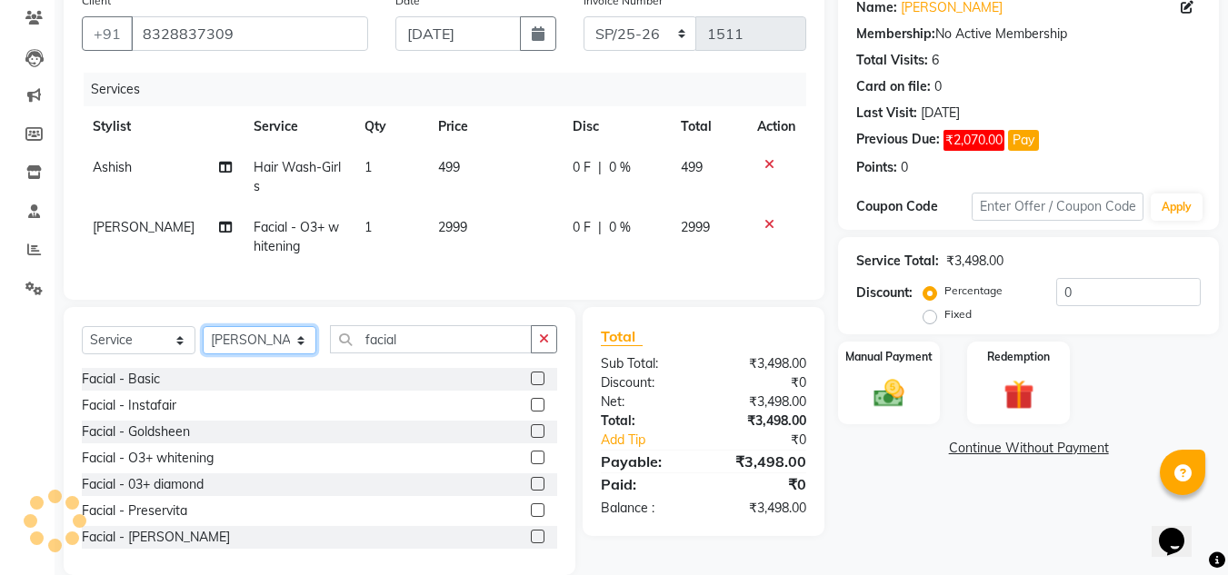
click at [280, 350] on select "Select Stylist [PERSON_NAME] [PERSON_NAME] J [PERSON_NAME] MD [PERSON_NAME] [PE…" at bounding box center [260, 340] width 114 height 28
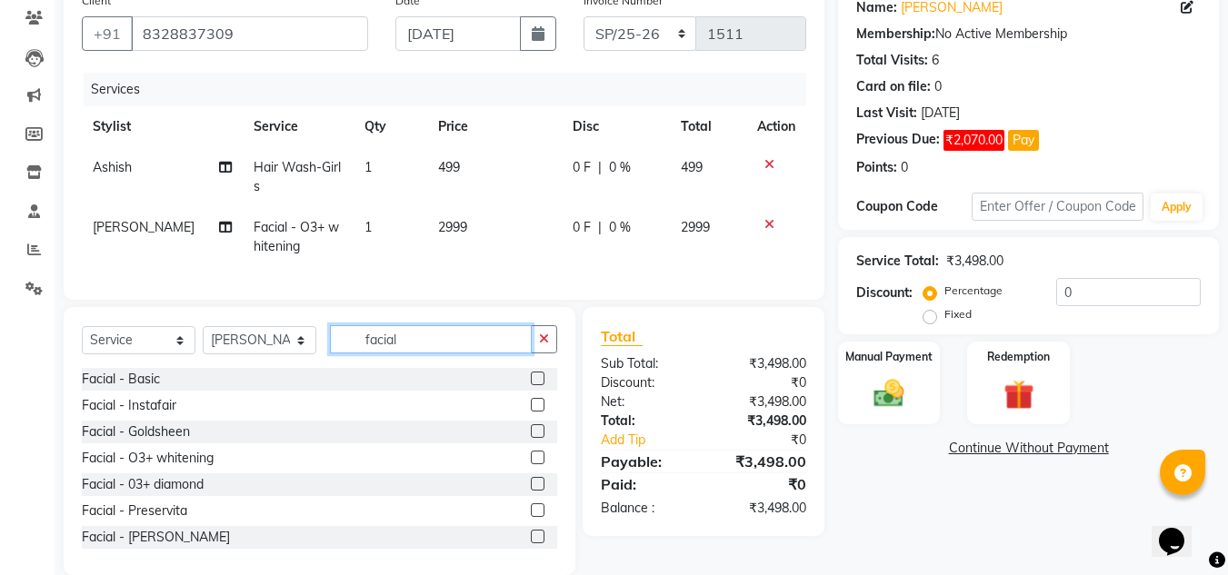
click at [435, 351] on input "facial" at bounding box center [431, 339] width 202 height 28
type input "f"
type input "waxing"
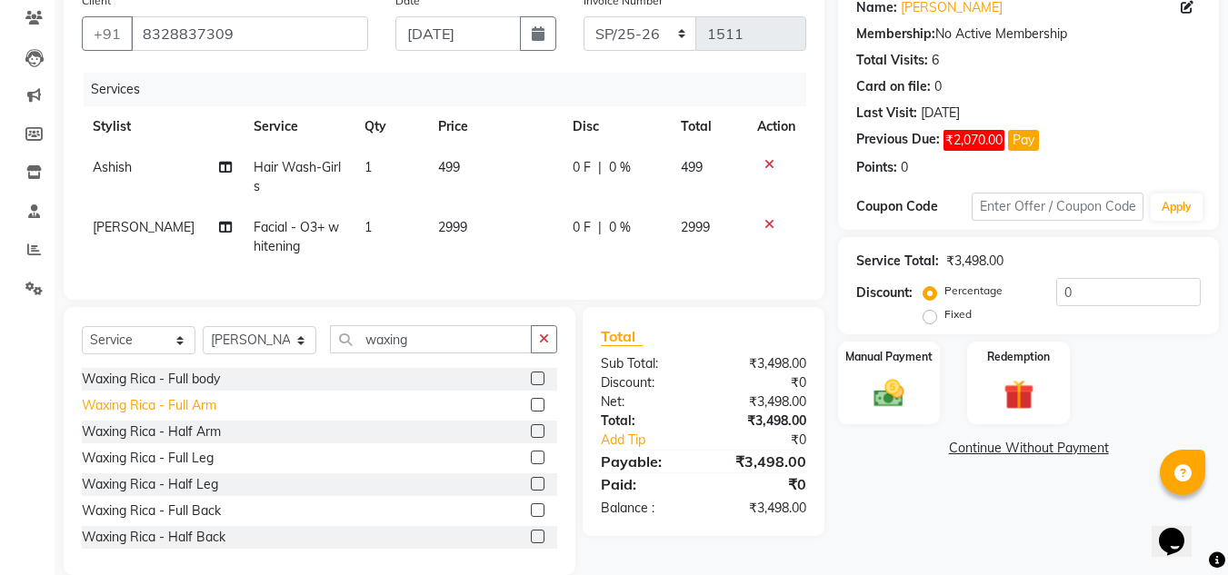
click at [163, 415] on div "Waxing Rica - Full Arm" at bounding box center [149, 405] width 135 height 19
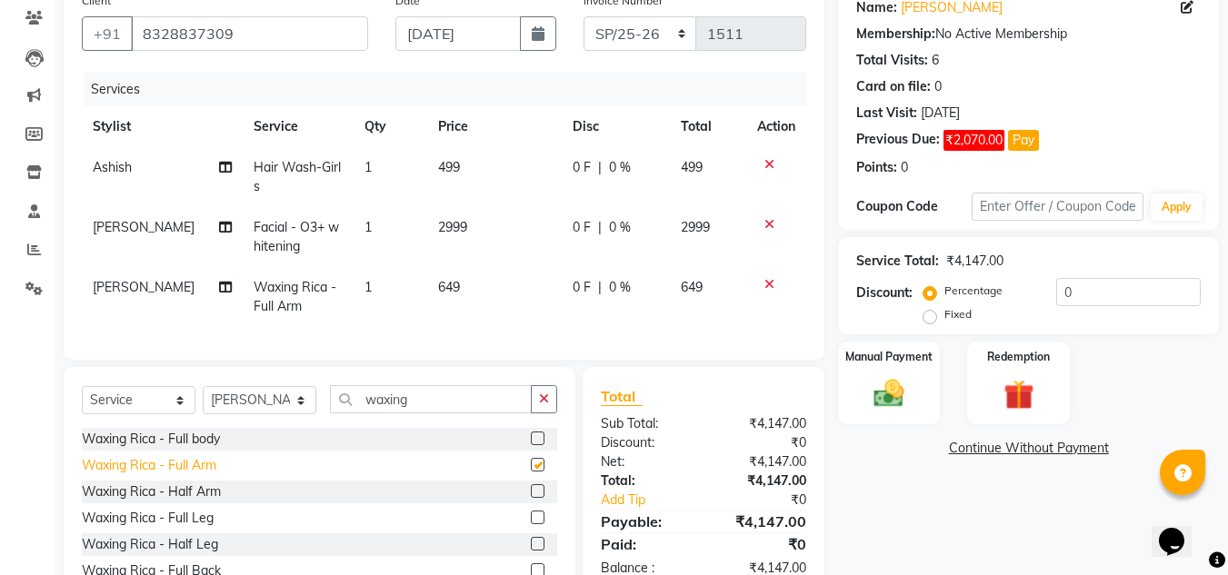
checkbox input "false"
click at [441, 163] on span "499" at bounding box center [449, 167] width 22 height 16
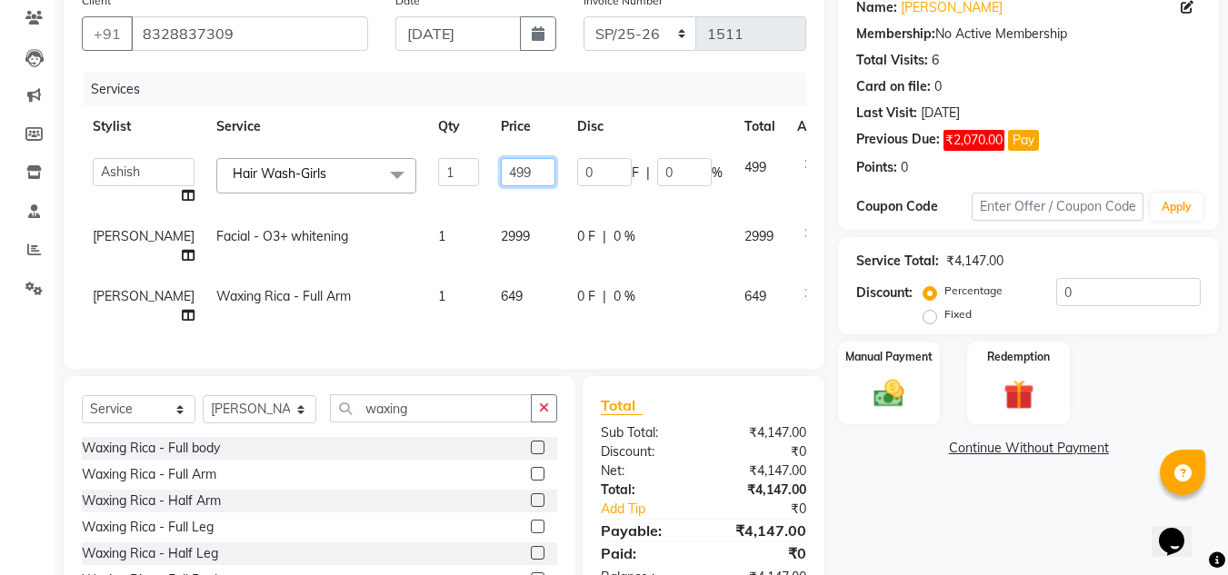
click at [501, 170] on input "499" at bounding box center [528, 172] width 55 height 28
type input "4"
type input "300"
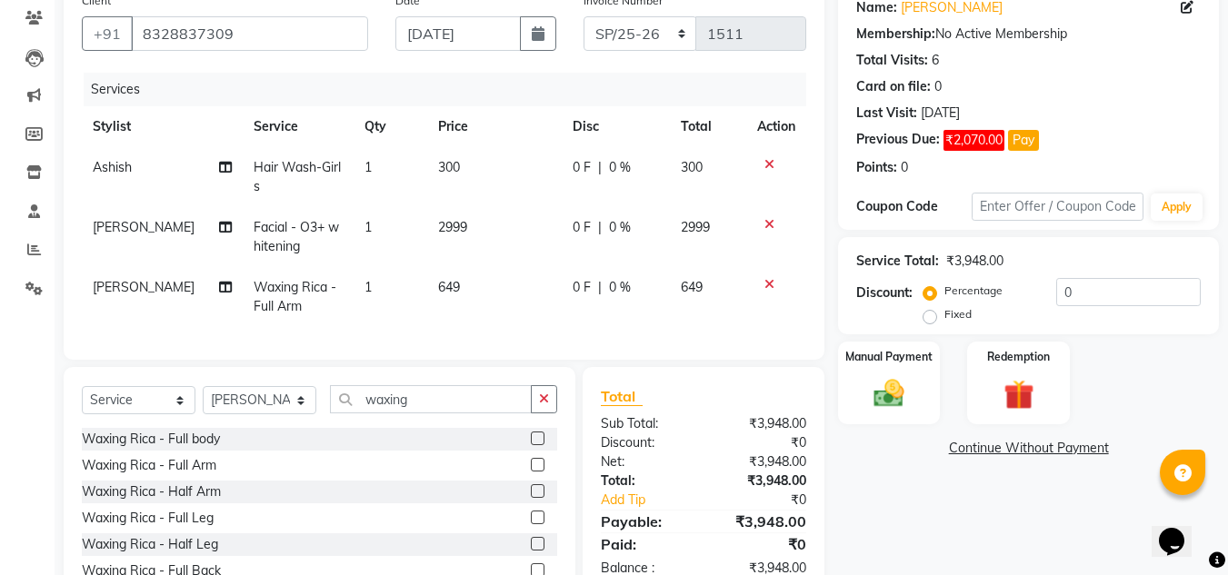
click at [492, 229] on td "2999" at bounding box center [494, 237] width 135 height 60
select select "60152"
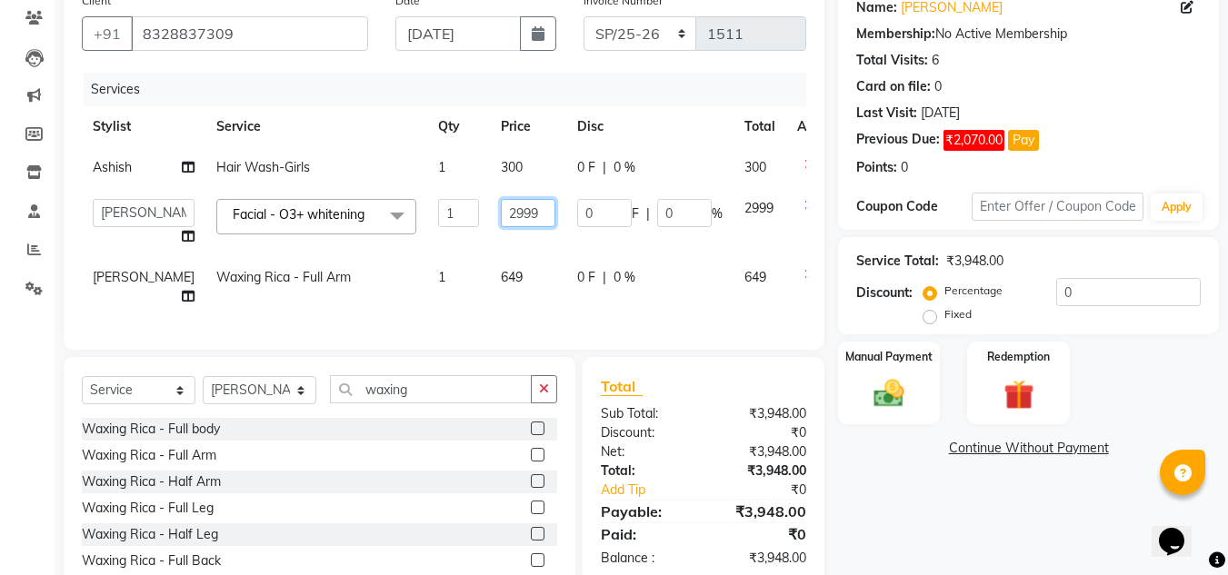
click at [501, 227] on input "2999" at bounding box center [528, 213] width 55 height 28
type input "2"
type input "1500"
click at [490, 300] on td "649" at bounding box center [528, 287] width 76 height 60
select select "60152"
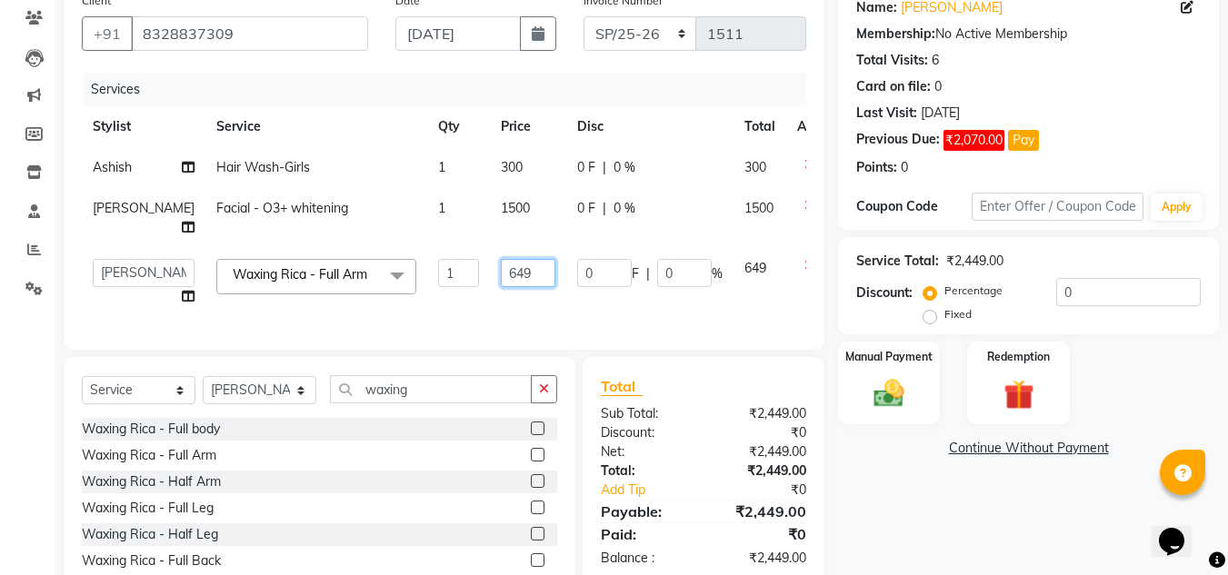
click at [501, 287] on input "649" at bounding box center [528, 273] width 55 height 28
type input "6"
type input "700"
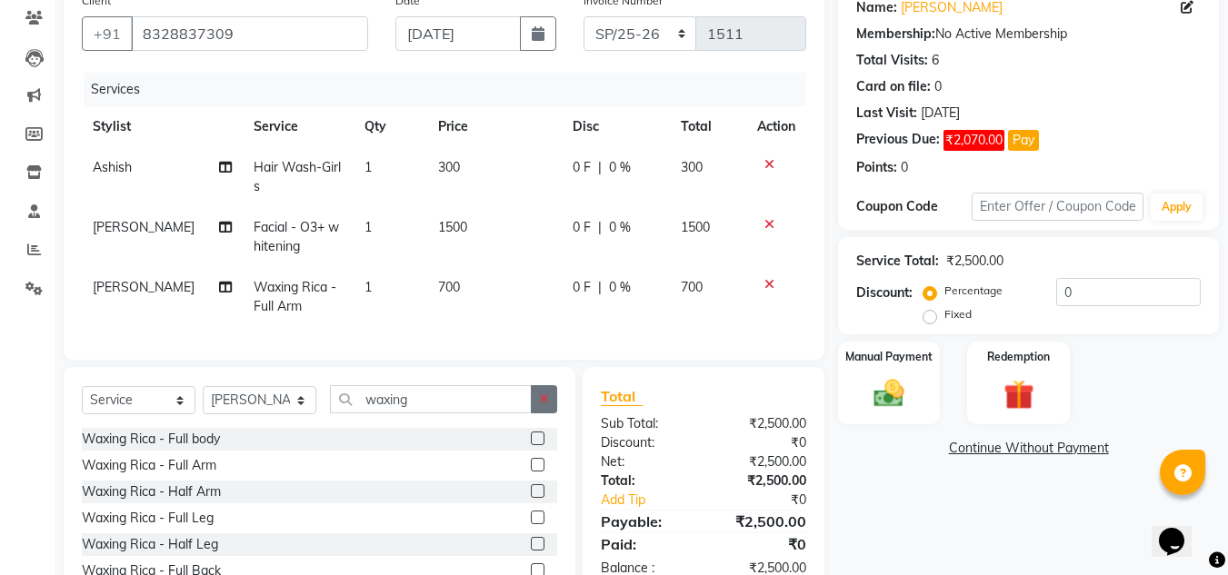
click at [540, 428] on div "Select Service Product Membership Package Voucher Prepaid Gift Card Select Styl…" at bounding box center [319, 406] width 475 height 43
click at [1002, 452] on link "Continue Without Payment" at bounding box center [1029, 448] width 374 height 19
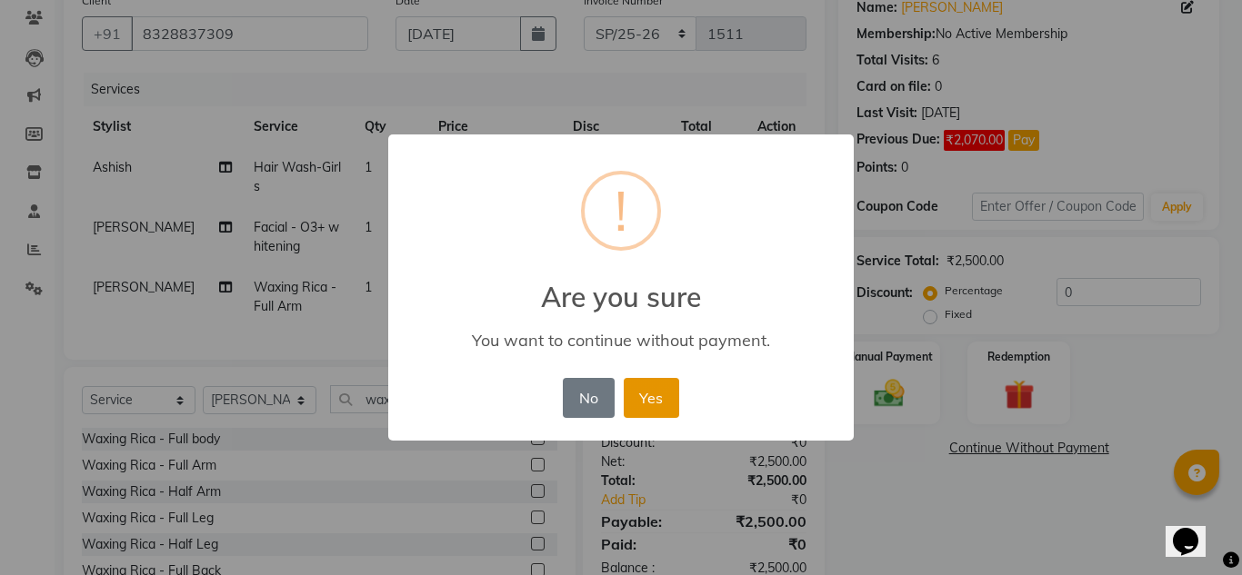
click at [666, 405] on button "Yes" at bounding box center [651, 398] width 55 height 40
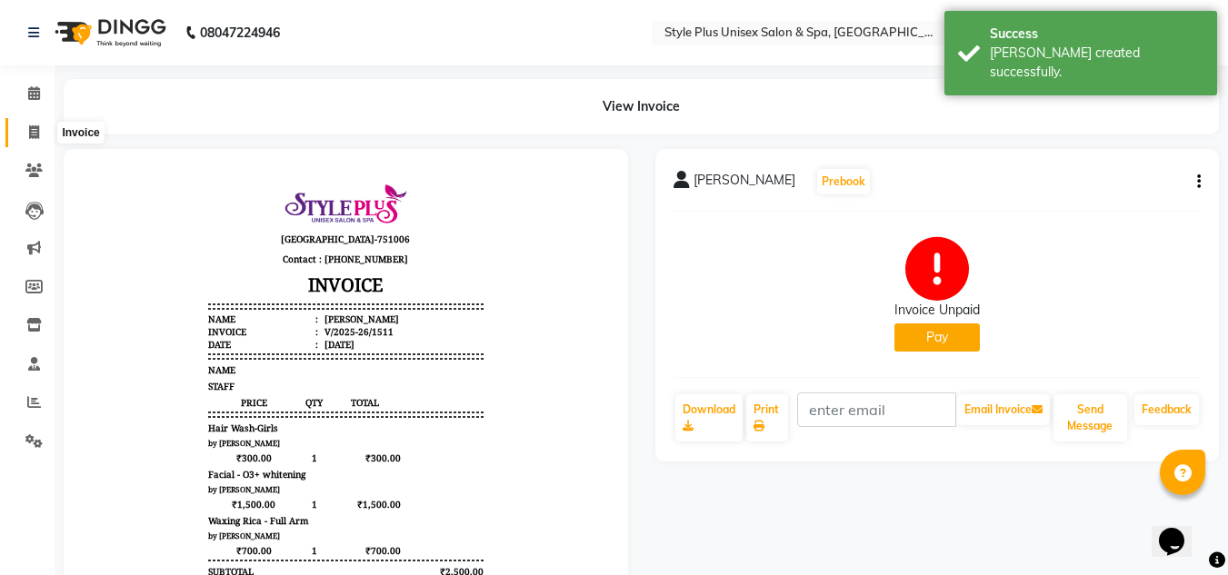
click at [34, 137] on icon at bounding box center [34, 132] width 10 height 14
select select "service"
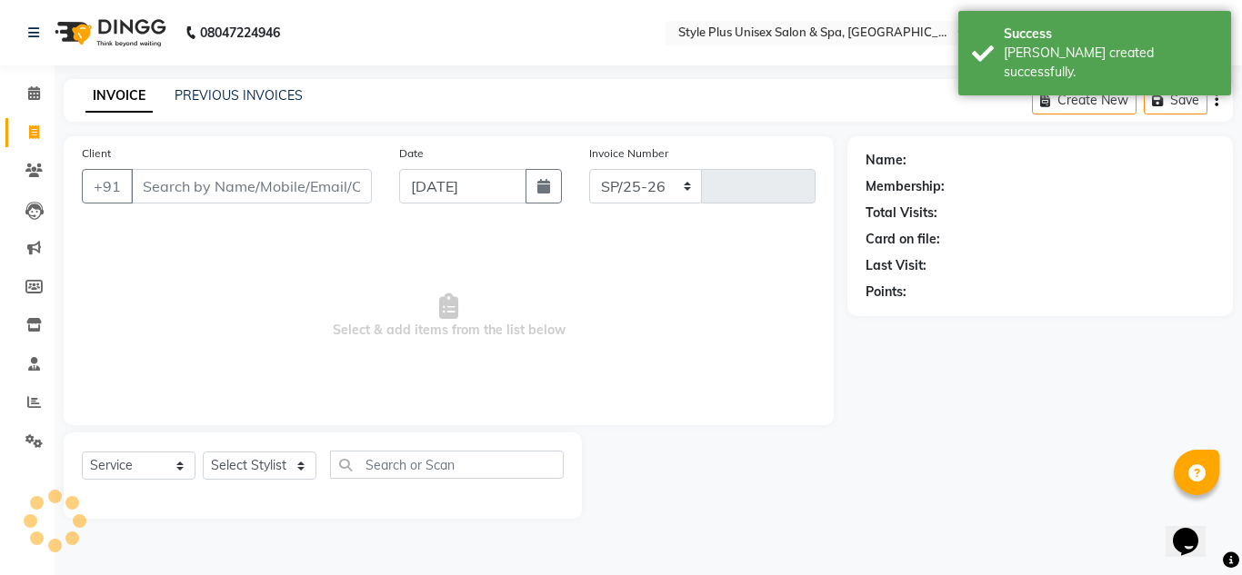
select select "7084"
type input "1512"
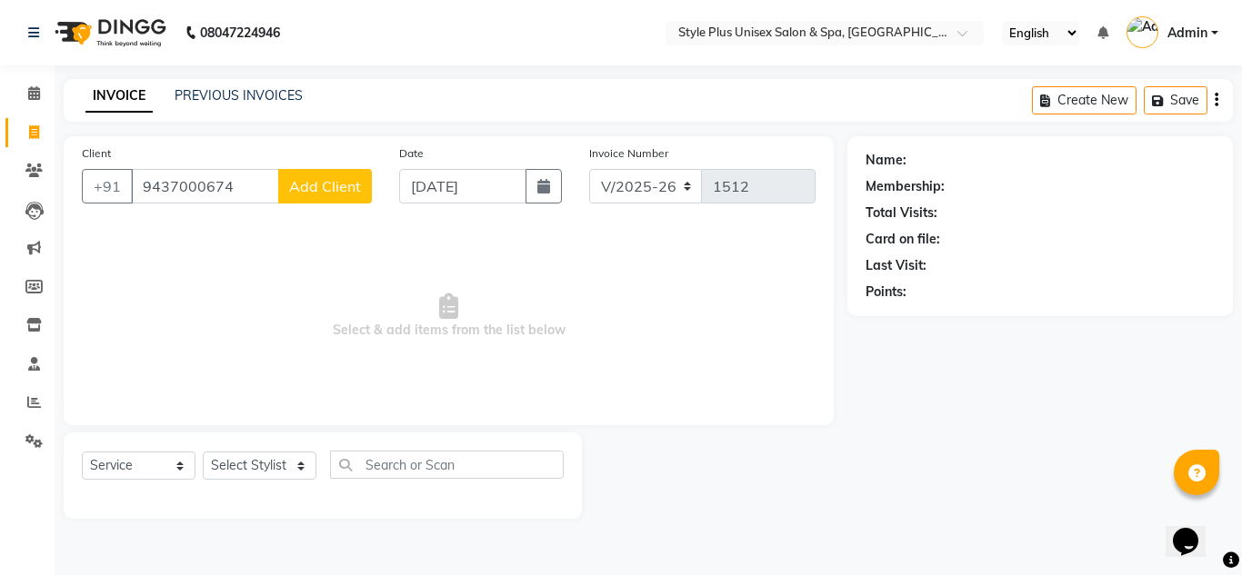
type input "9437000674"
click at [321, 189] on span "Add Client" at bounding box center [325, 186] width 72 height 18
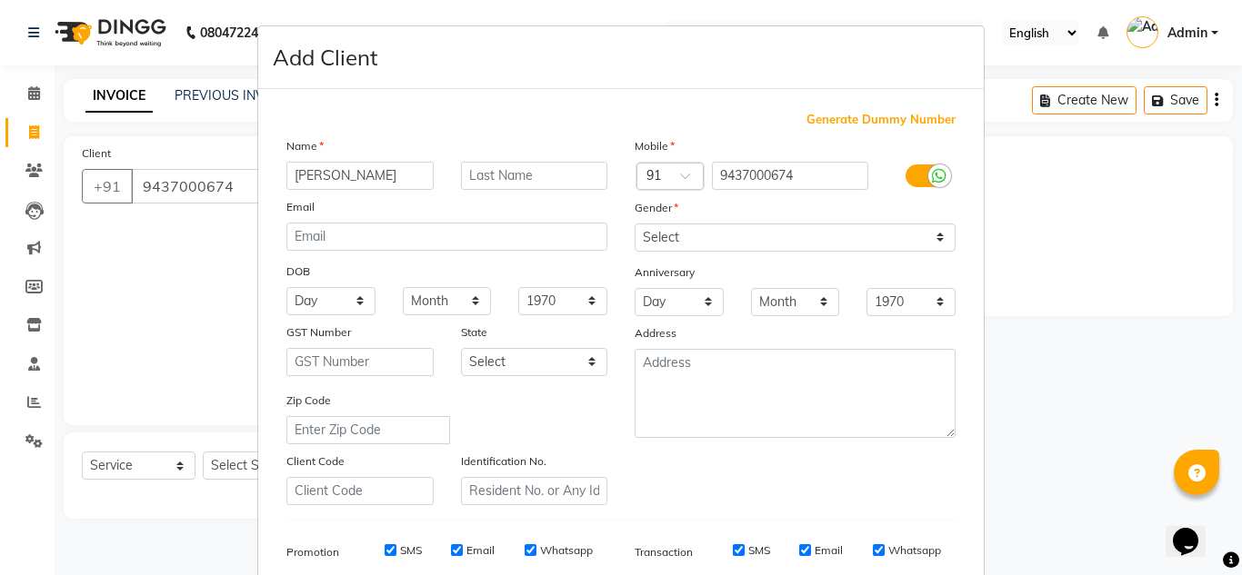
type input "Mr Saroj"
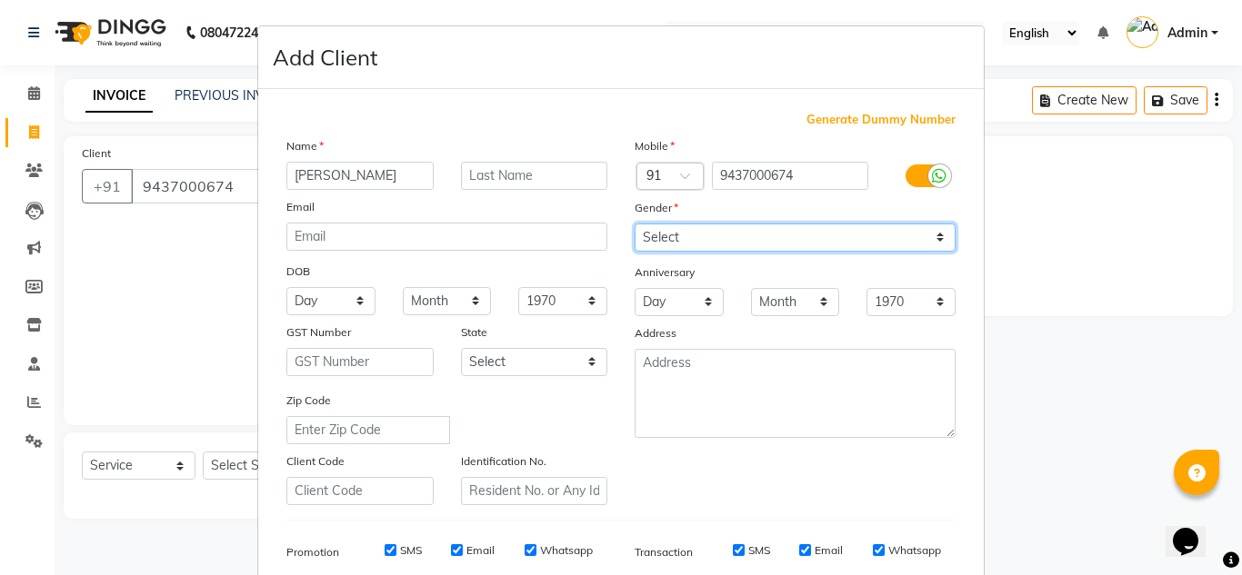
click at [688, 233] on select "Select [DEMOGRAPHIC_DATA] [DEMOGRAPHIC_DATA] Other Prefer Not To Say" at bounding box center [794, 238] width 321 height 28
select select "[DEMOGRAPHIC_DATA]"
click at [634, 224] on select "Select [DEMOGRAPHIC_DATA] [DEMOGRAPHIC_DATA] Other Prefer Not To Say" at bounding box center [794, 238] width 321 height 28
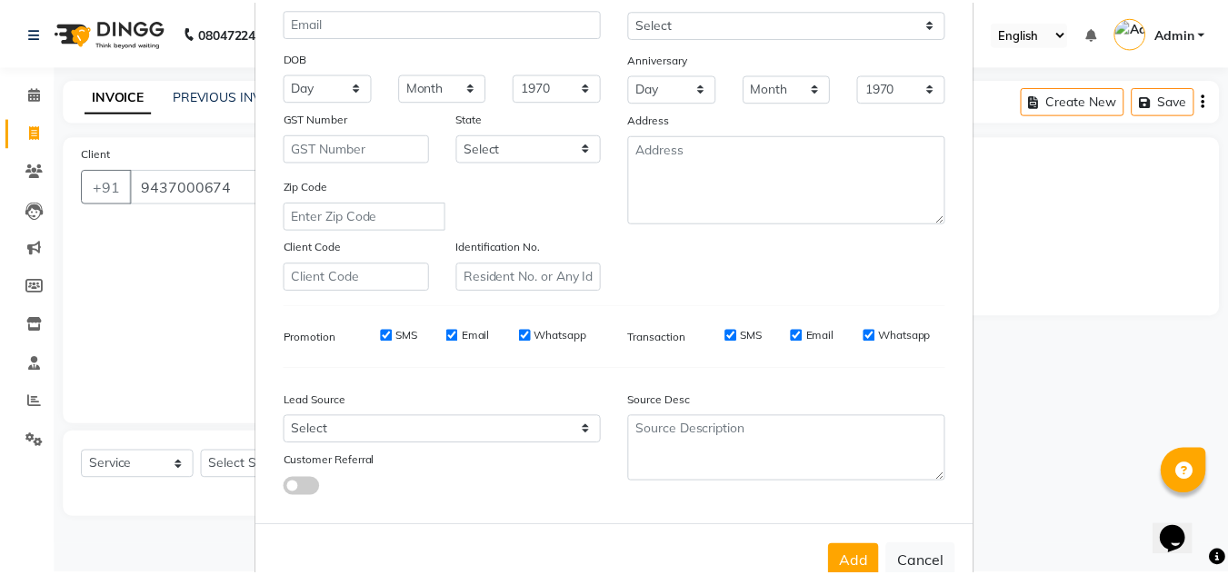
scroll to position [264, 0]
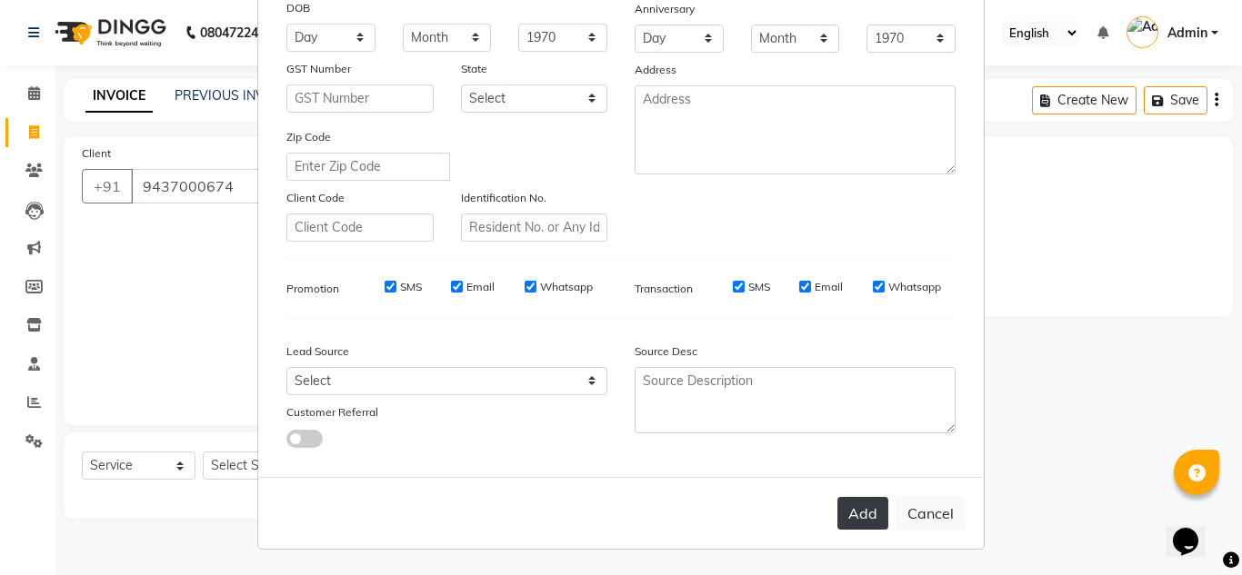
click at [855, 509] on button "Add" at bounding box center [862, 513] width 51 height 33
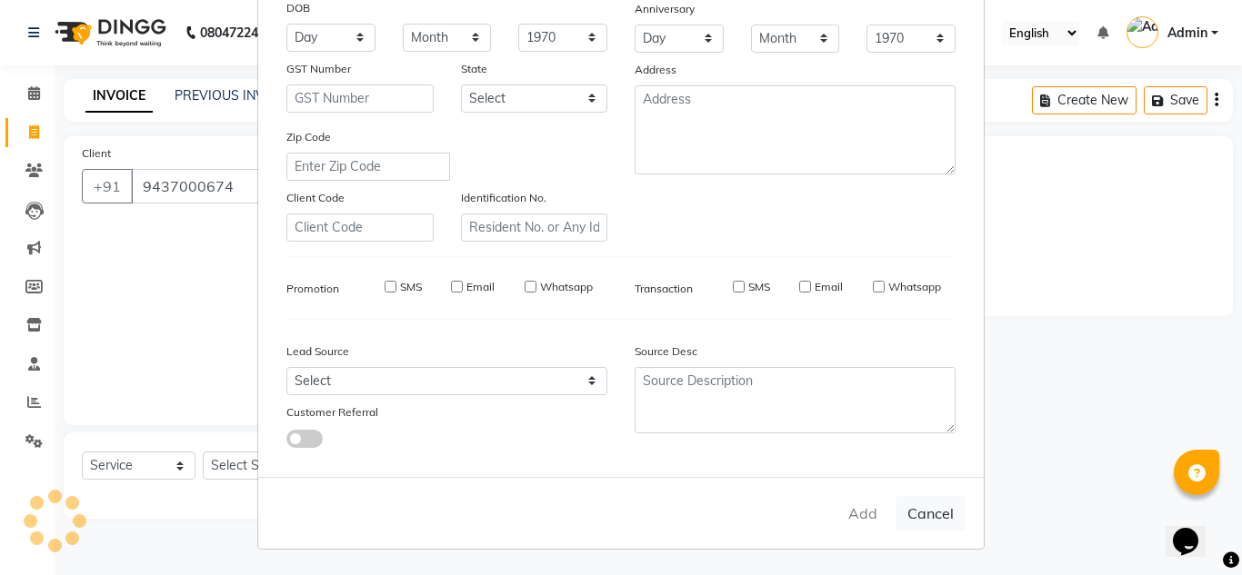
select select
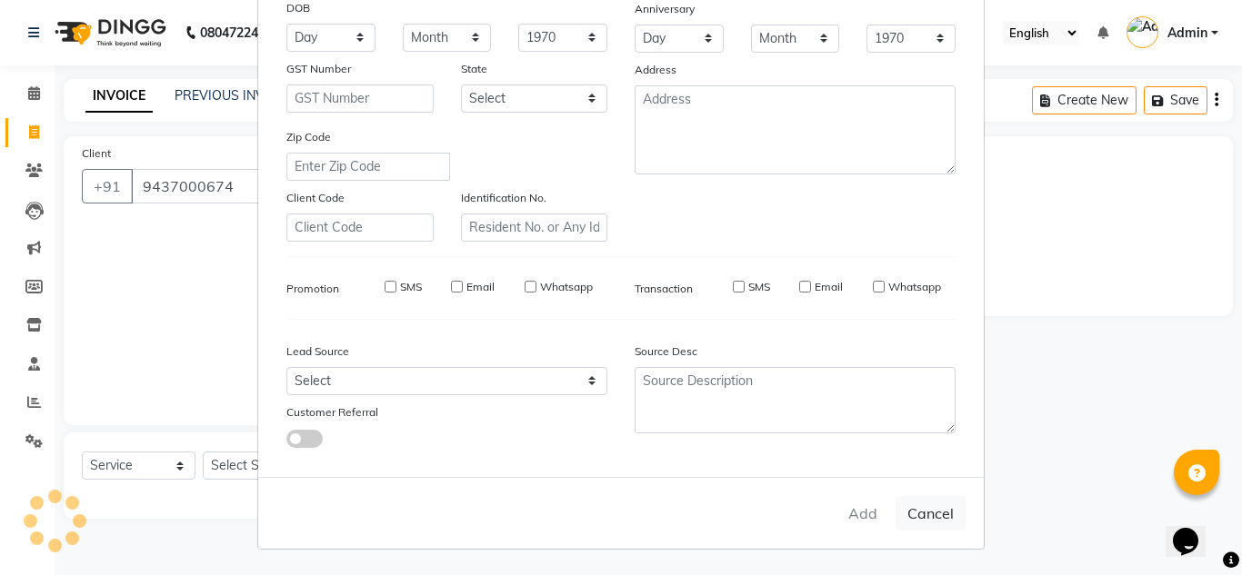
select select
checkbox input "false"
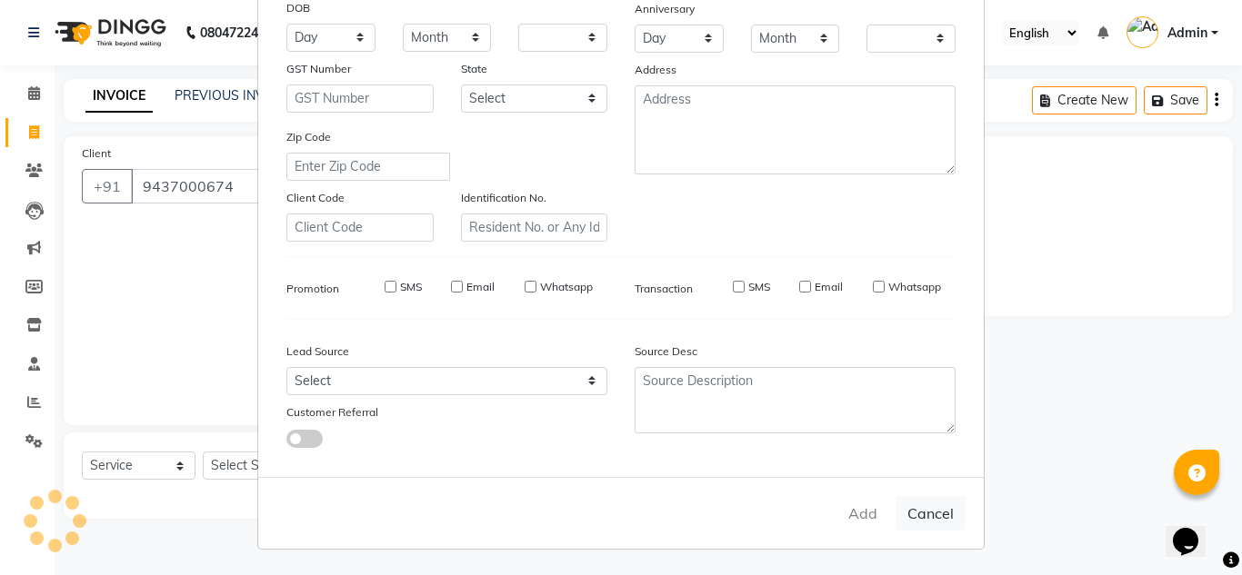
checkbox input "false"
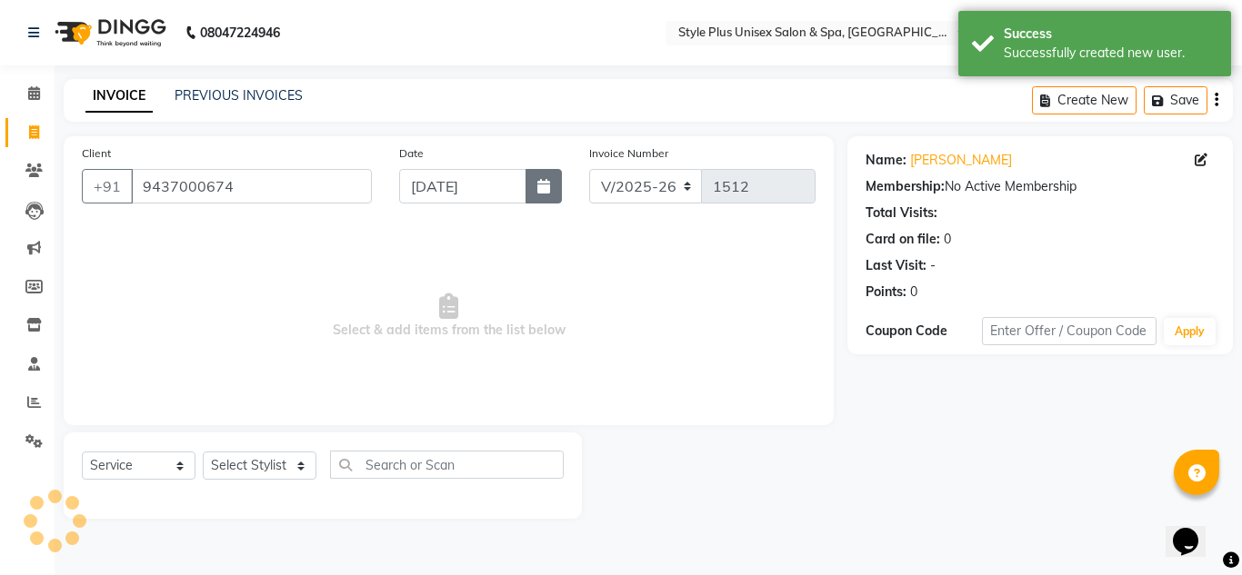
click at [550, 195] on button "button" at bounding box center [543, 186] width 36 height 35
select select "9"
select select "2025"
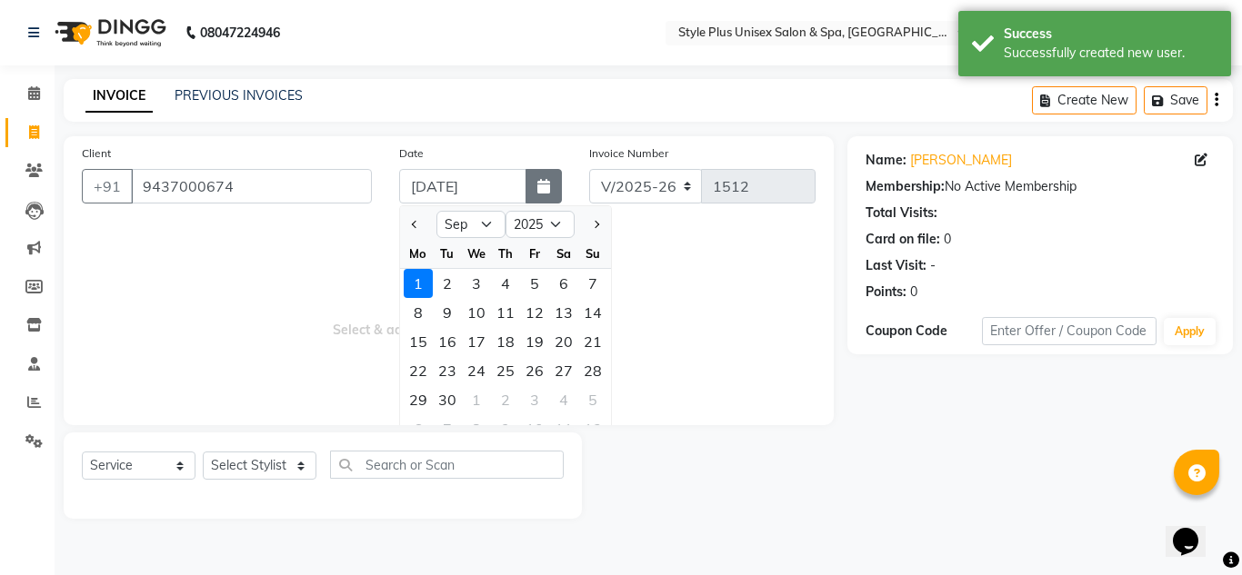
select select "8"
type input "[DATE]"
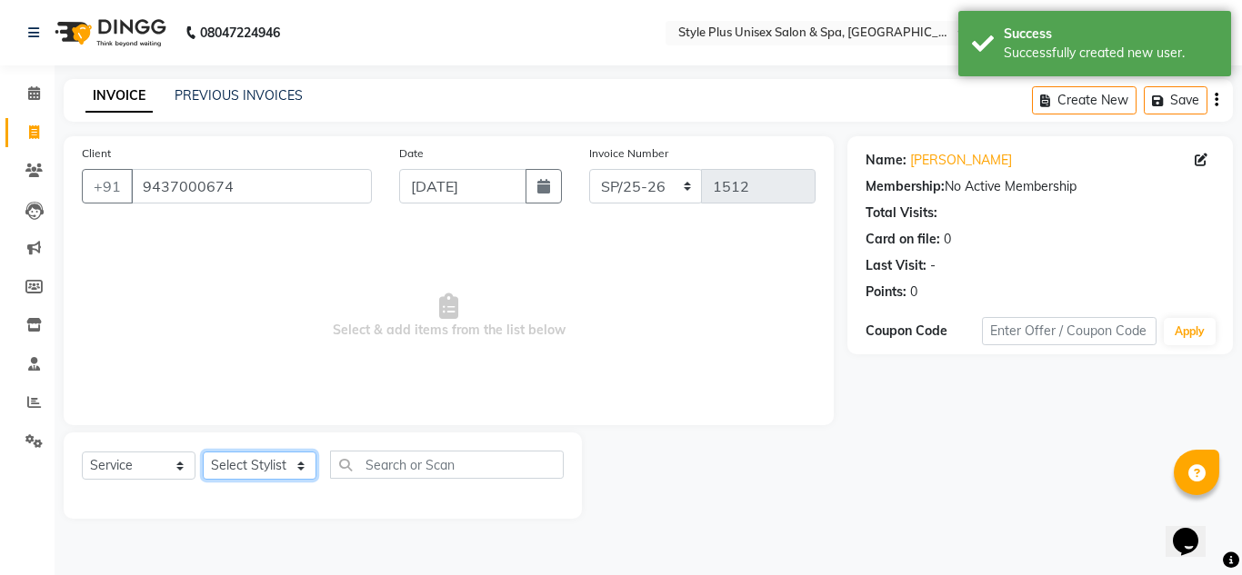
click at [285, 476] on select "Select Stylist Ashish Badal Behera Dipti J Sonali Patra MD Mohin Rojalin Sahoo …" at bounding box center [260, 466] width 114 height 28
select select "61813"
click at [203, 452] on select "Select Stylist Ashish Badal Behera Dipti J Sonali Patra MD Mohin Rojalin Sahoo …" at bounding box center [260, 466] width 114 height 28
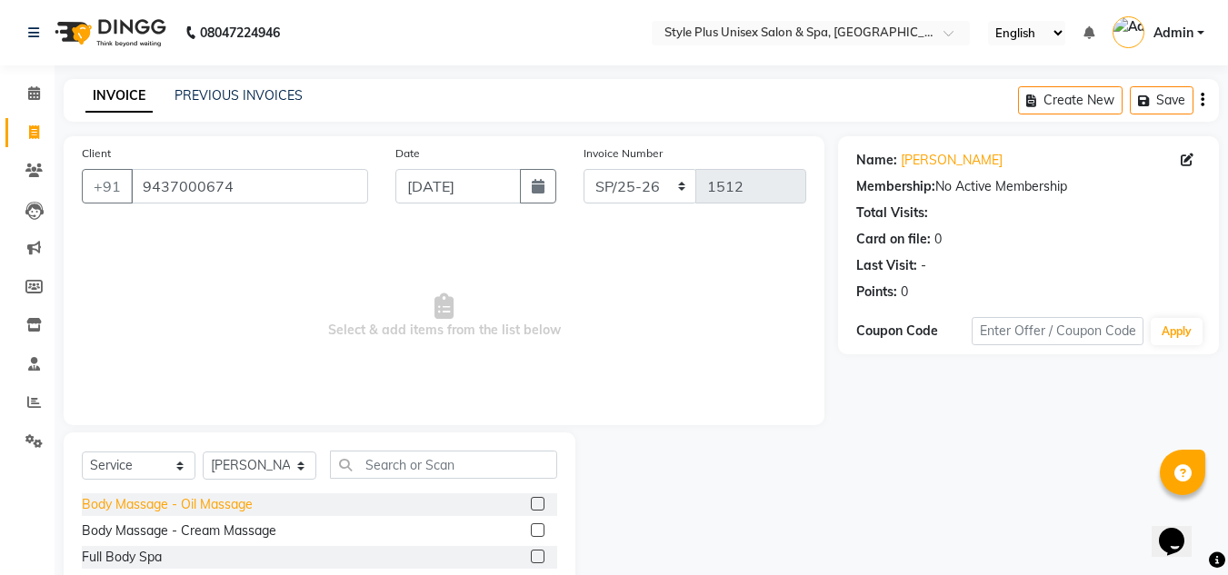
click at [228, 504] on div "Body Massage - Oil Massage" at bounding box center [167, 504] width 171 height 19
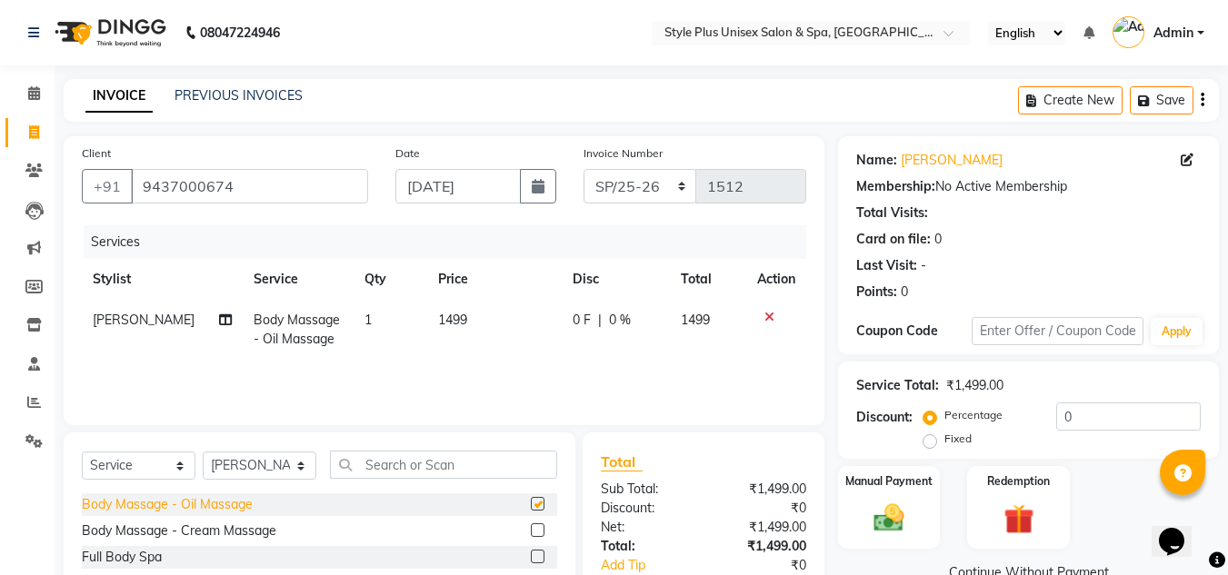
checkbox input "false"
click at [368, 328] on td "1" at bounding box center [391, 330] width 74 height 60
select select "61813"
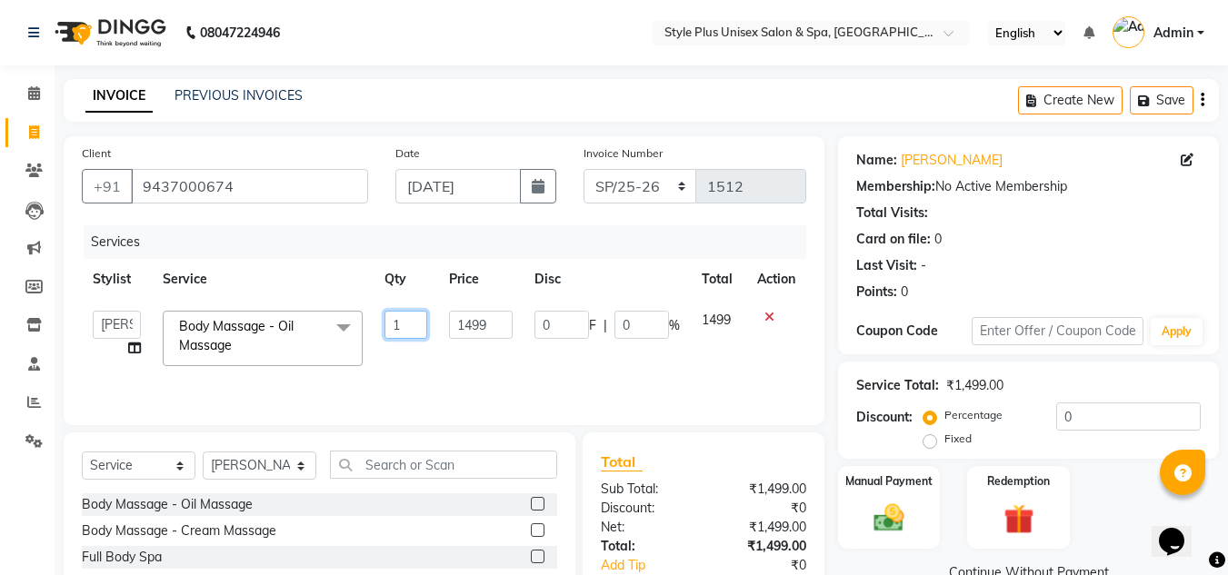
click at [416, 322] on input "1" at bounding box center [406, 325] width 44 height 28
type input "3"
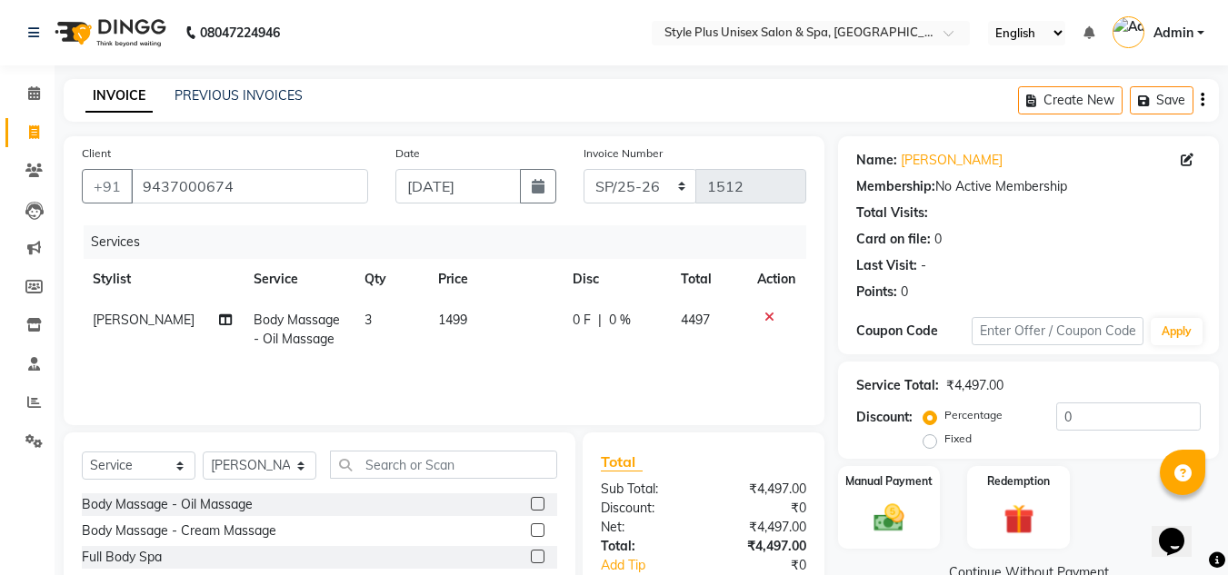
click at [487, 319] on td "1499" at bounding box center [494, 330] width 135 height 60
select select "61813"
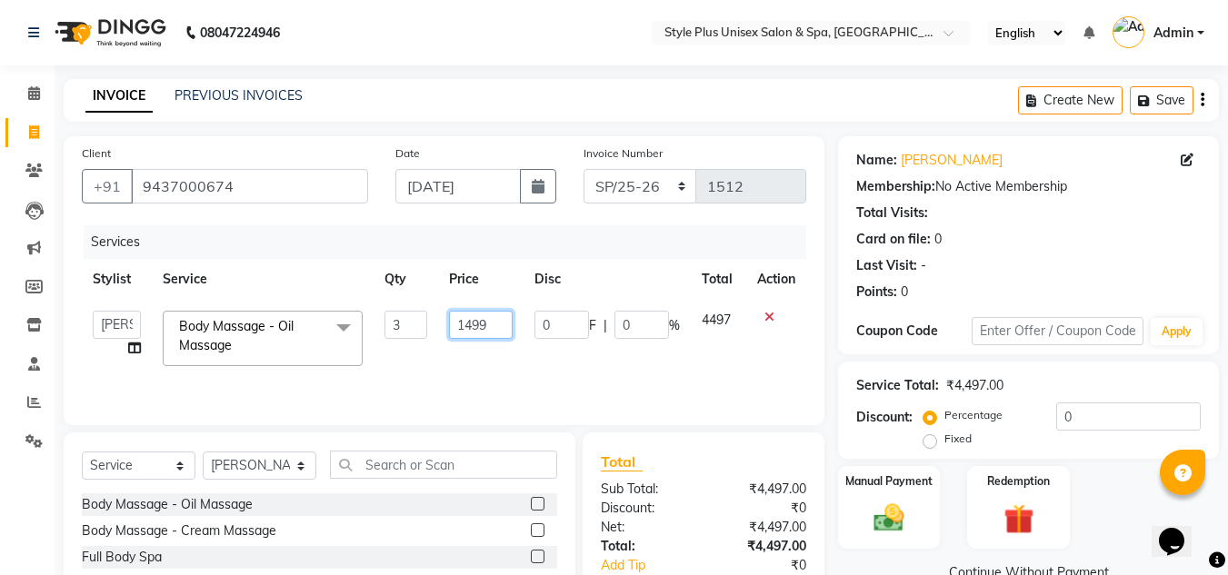
click at [487, 319] on input "1499" at bounding box center [480, 325] width 63 height 28
type input "1"
type input "1016"
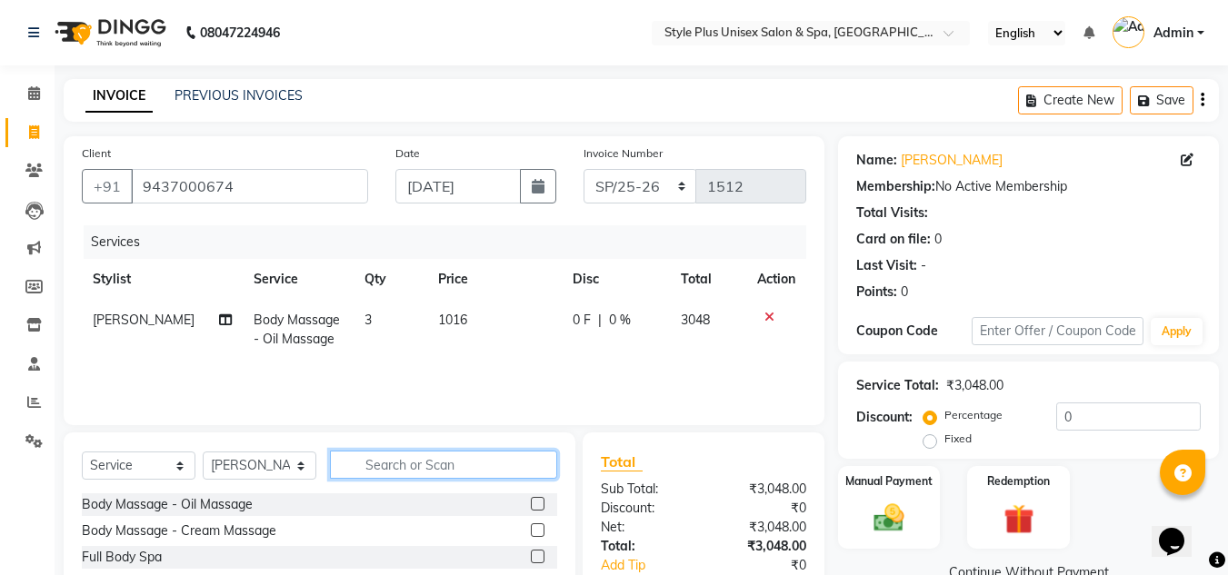
click at [536, 464] on input "text" at bounding box center [443, 465] width 227 height 28
click at [461, 316] on td "1016" at bounding box center [494, 330] width 135 height 60
select select "61813"
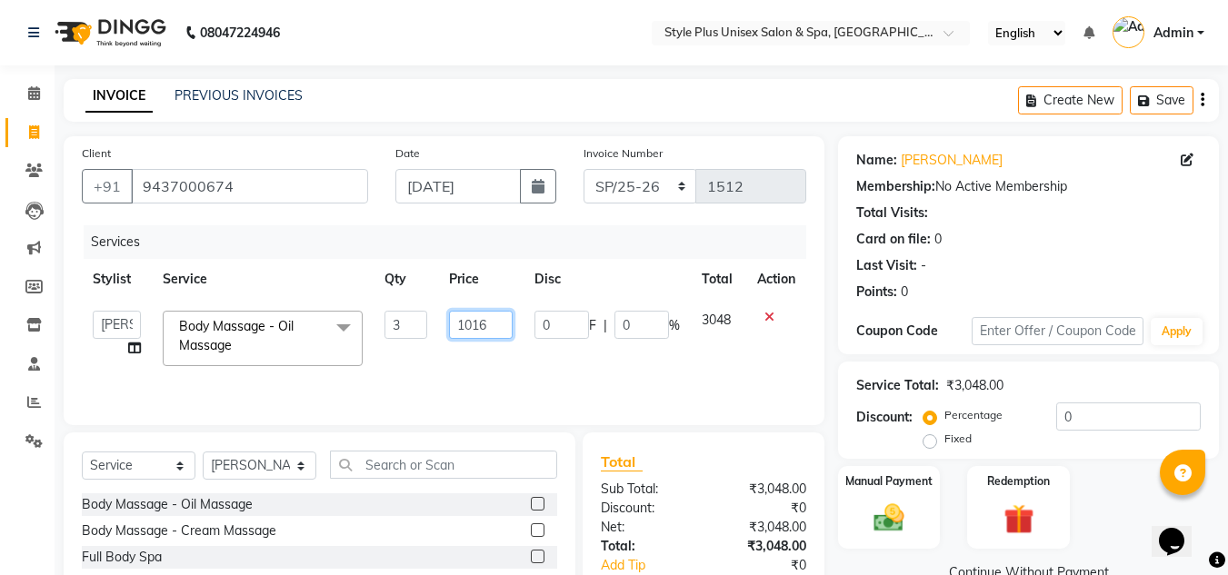
click at [499, 320] on input "1016" at bounding box center [480, 325] width 63 height 28
type input "1016.66"
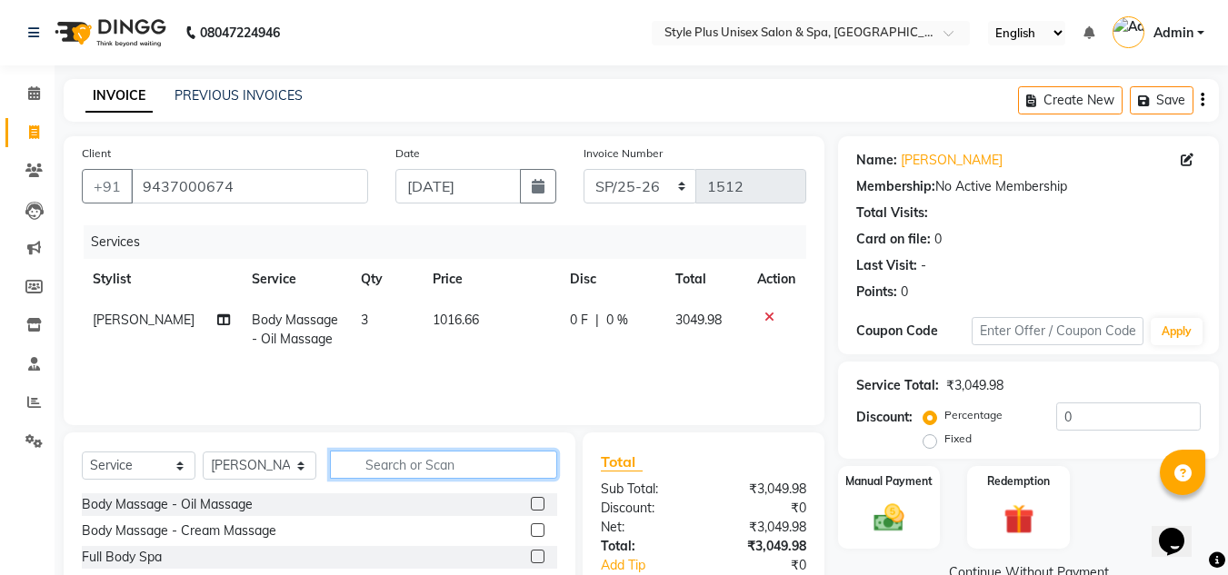
click at [448, 461] on input "text" at bounding box center [443, 465] width 227 height 28
click at [472, 320] on td "1016.66" at bounding box center [490, 330] width 137 height 60
select select "61813"
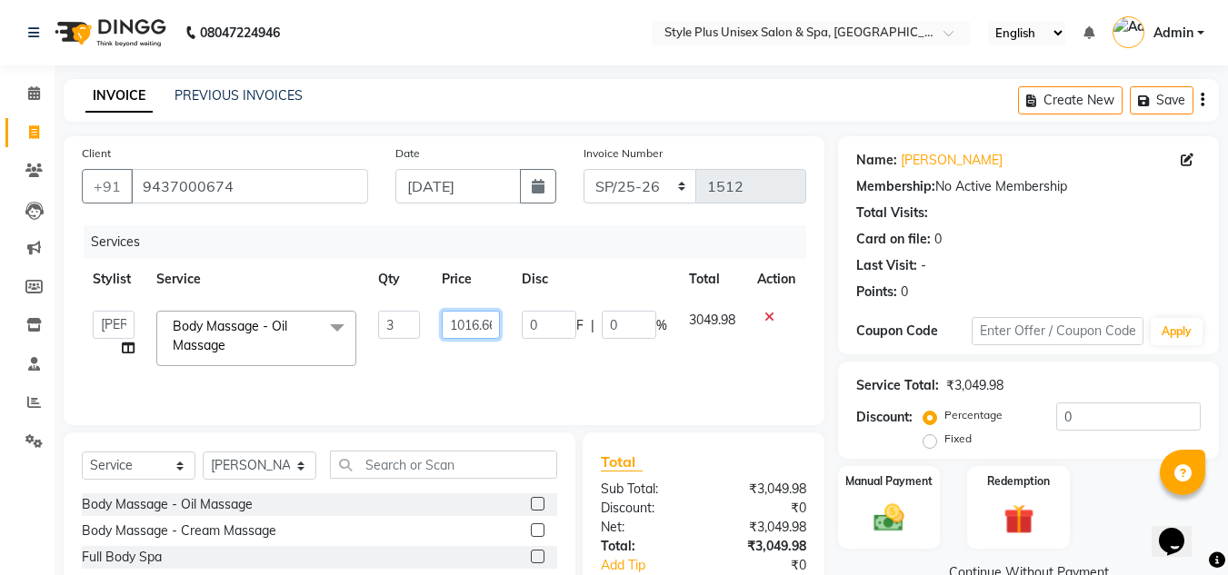
click at [474, 324] on input "1016.66" at bounding box center [471, 325] width 58 height 28
click at [488, 324] on input "1016.66" at bounding box center [471, 325] width 58 height 28
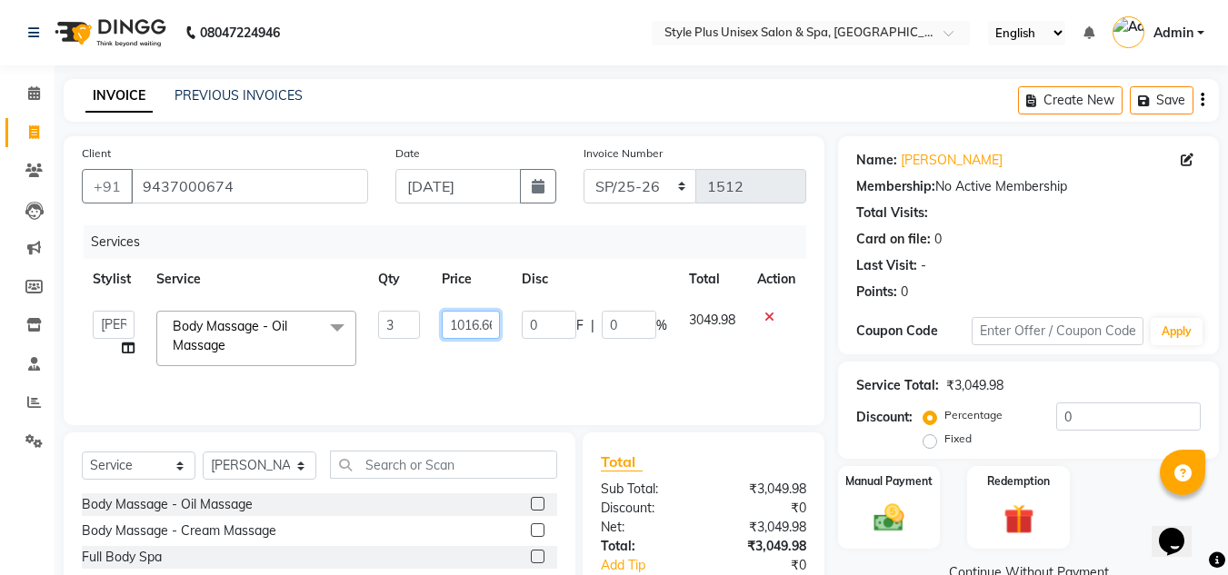
scroll to position [0, 9]
type input "1016.6666666666"
click at [475, 463] on input "text" at bounding box center [443, 465] width 227 height 28
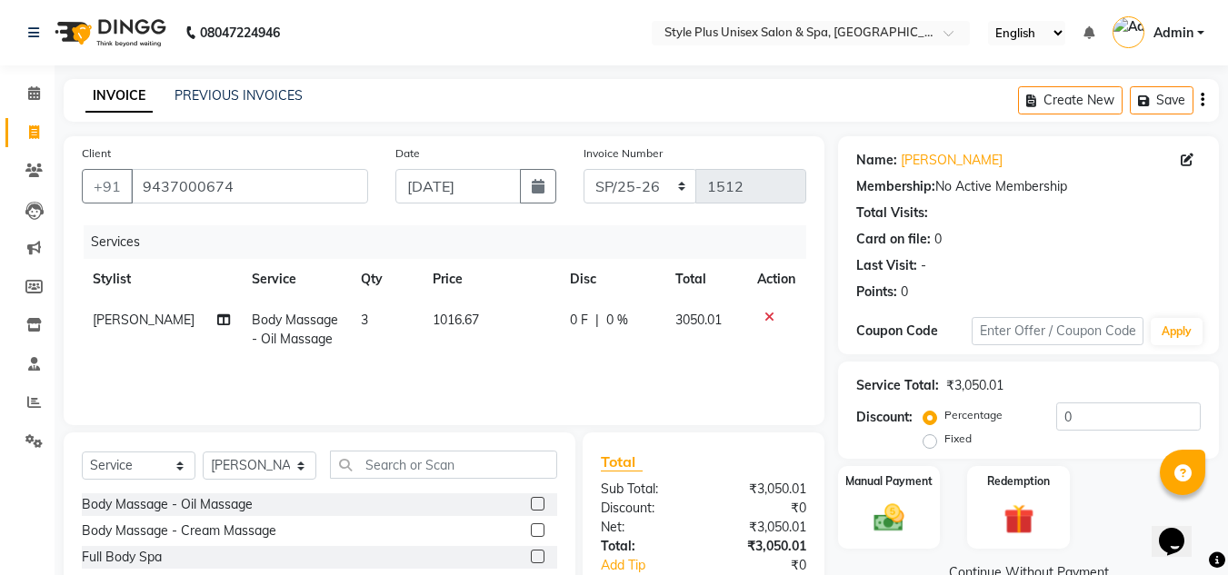
click at [477, 316] on td "1016.67" at bounding box center [490, 330] width 137 height 60
select select "61813"
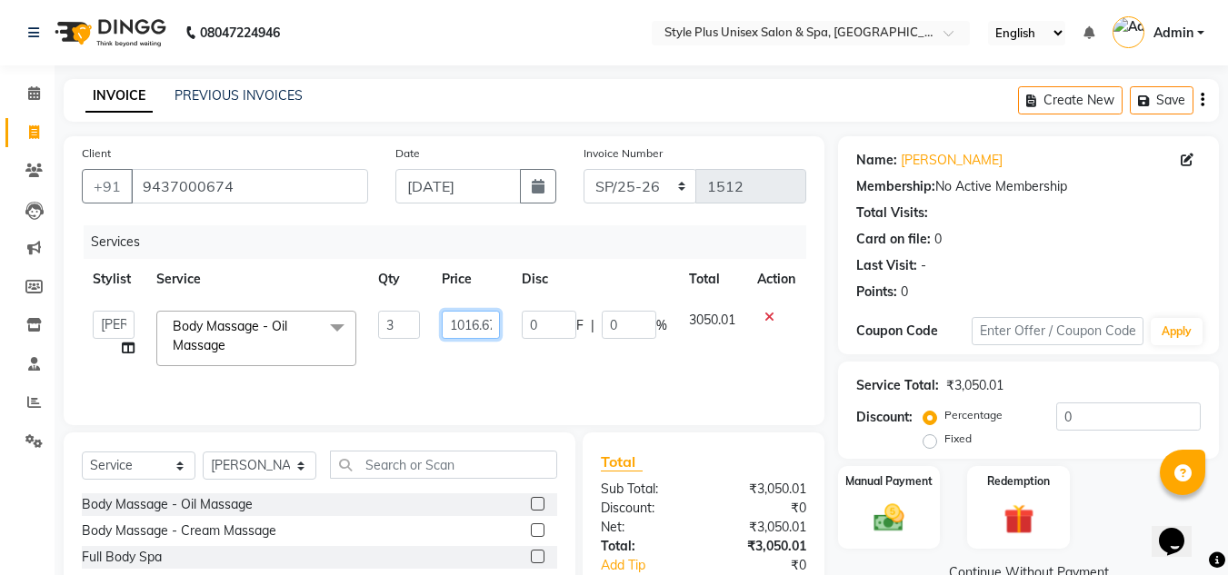
click at [491, 325] on input "1016.67" at bounding box center [471, 325] width 58 height 28
type input "7"
click at [492, 329] on input "7" at bounding box center [471, 325] width 58 height 28
type input "1016.666666666"
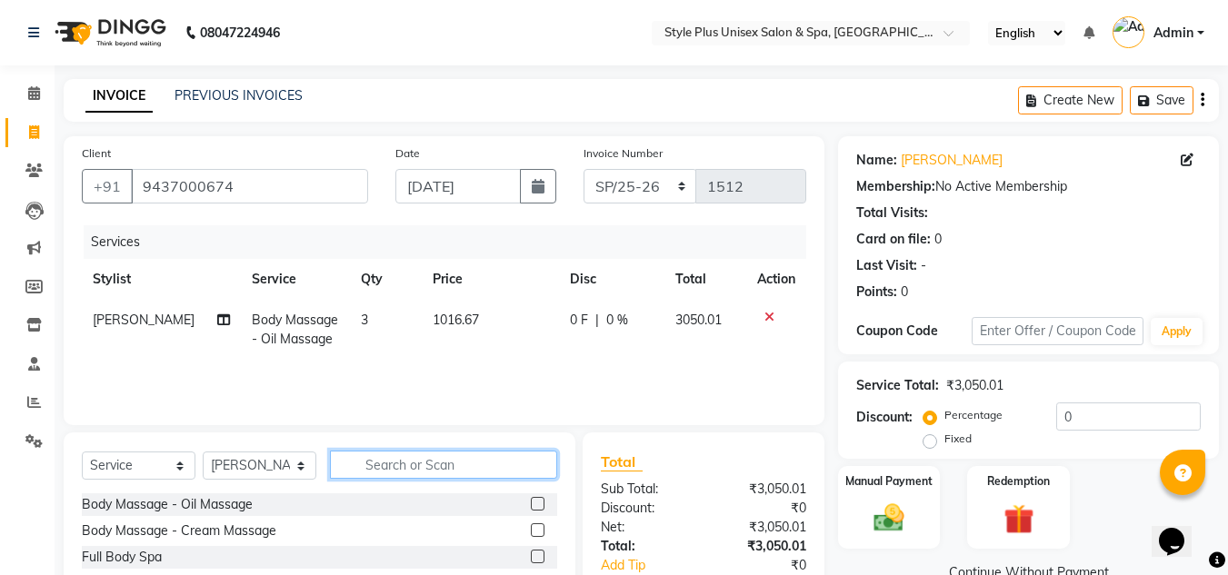
click at [391, 453] on input "text" at bounding box center [443, 465] width 227 height 28
click at [458, 328] on td "1016.67" at bounding box center [490, 330] width 137 height 60
select select "61813"
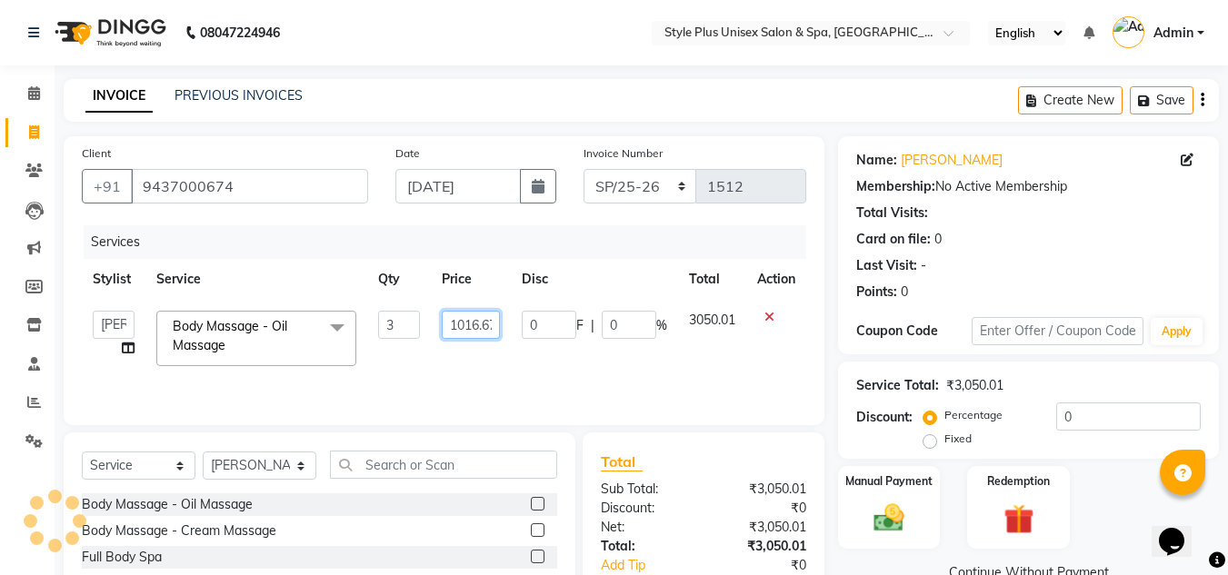
click at [487, 335] on input "1016.67" at bounding box center [471, 325] width 58 height 28
type input "7"
type input "1016.66666666"
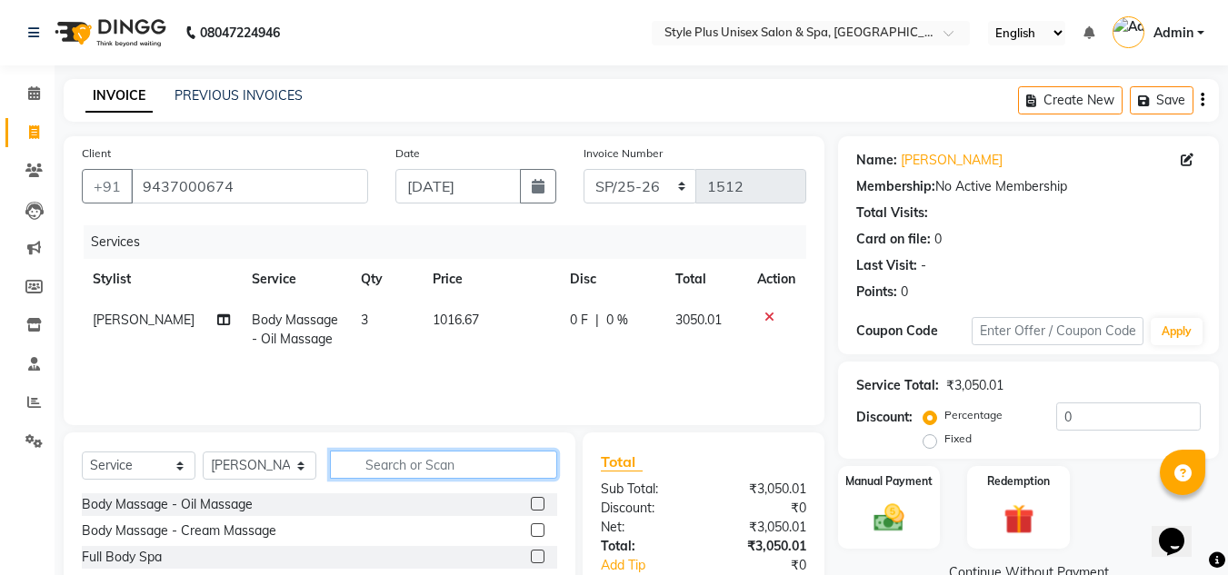
click at [399, 464] on input "text" at bounding box center [443, 465] width 227 height 28
click at [470, 324] on span "1016.67" at bounding box center [456, 320] width 46 height 16
select select "61813"
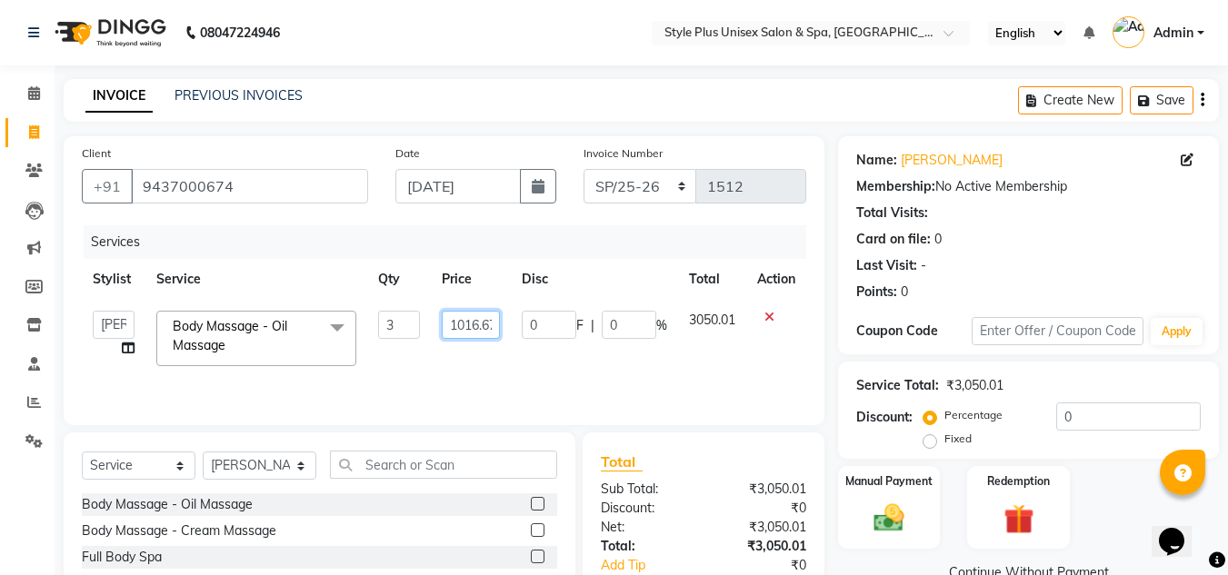
click at [488, 326] on input "1016.67" at bounding box center [471, 325] width 58 height 28
type input "1016.66"
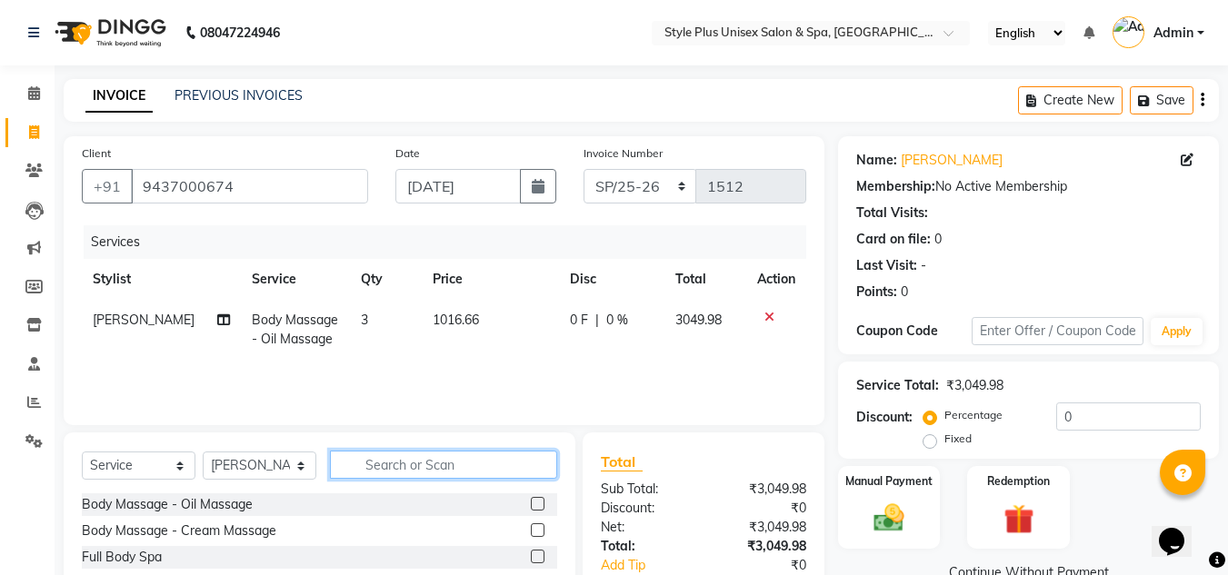
click at [422, 461] on input "text" at bounding box center [443, 465] width 227 height 28
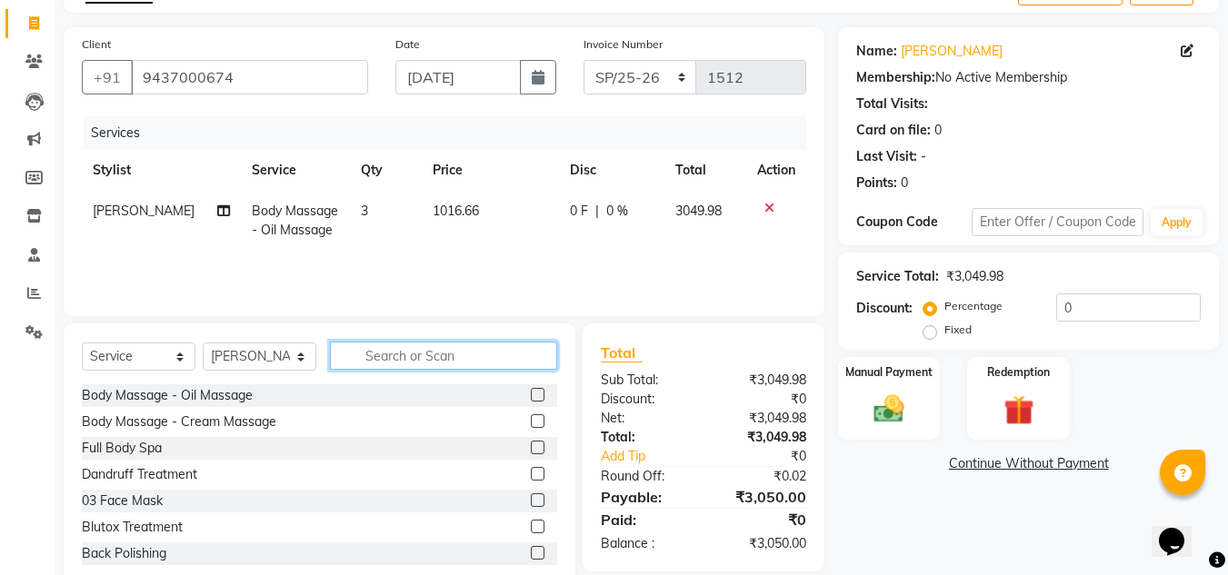
scroll to position [153, 0]
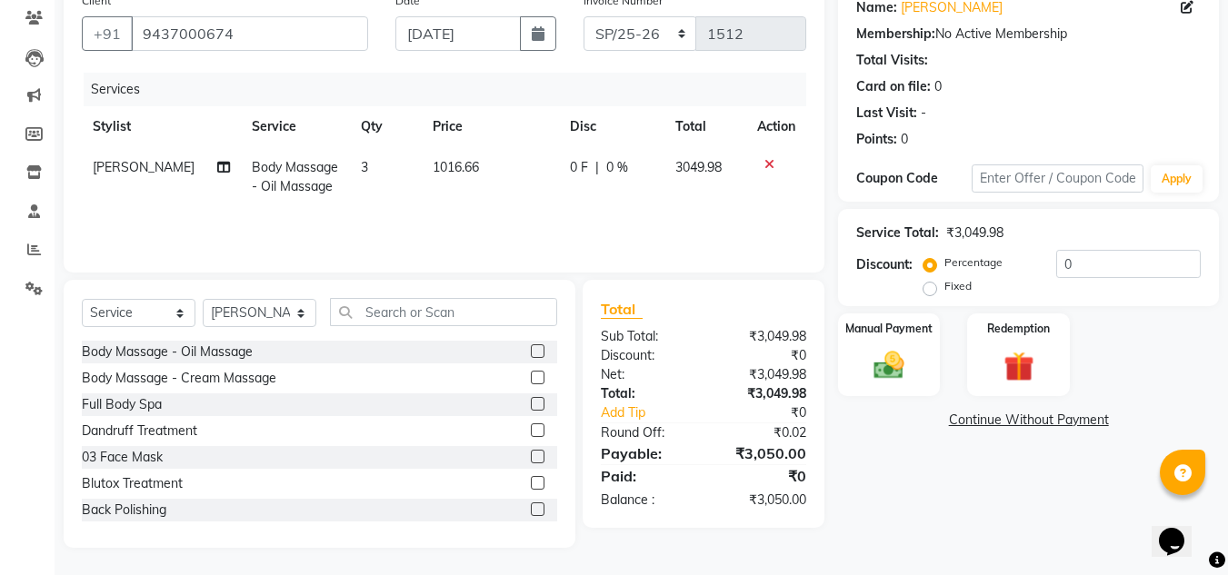
click at [447, 165] on span "1016.66" at bounding box center [456, 167] width 46 height 16
select select "61813"
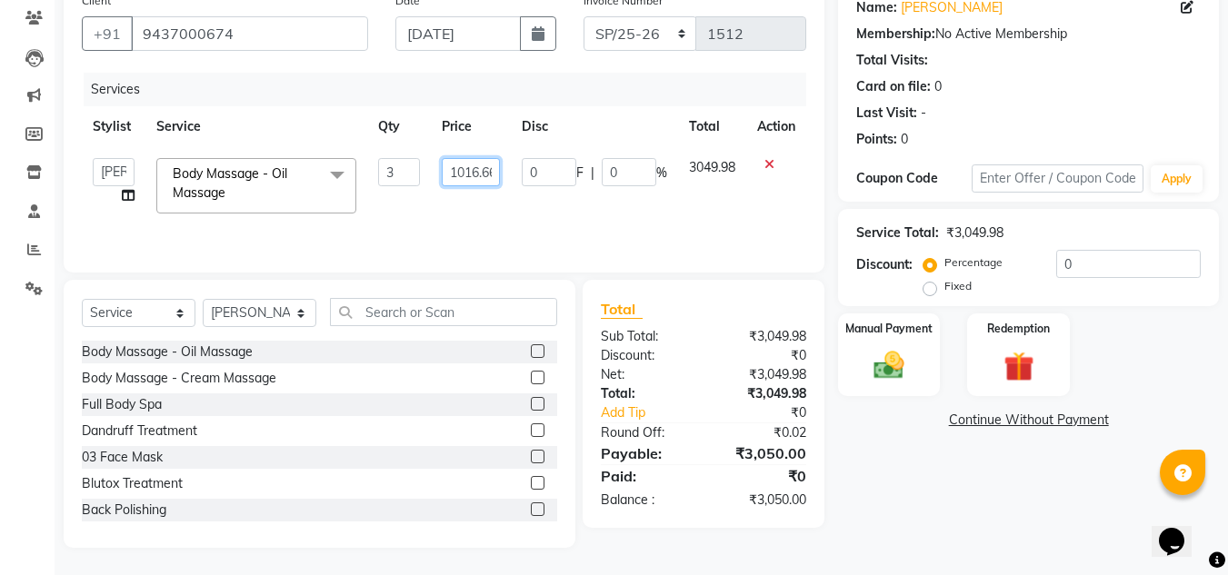
click at [483, 171] on input "1016.66" at bounding box center [471, 172] width 58 height 28
type input "6"
type input "1000"
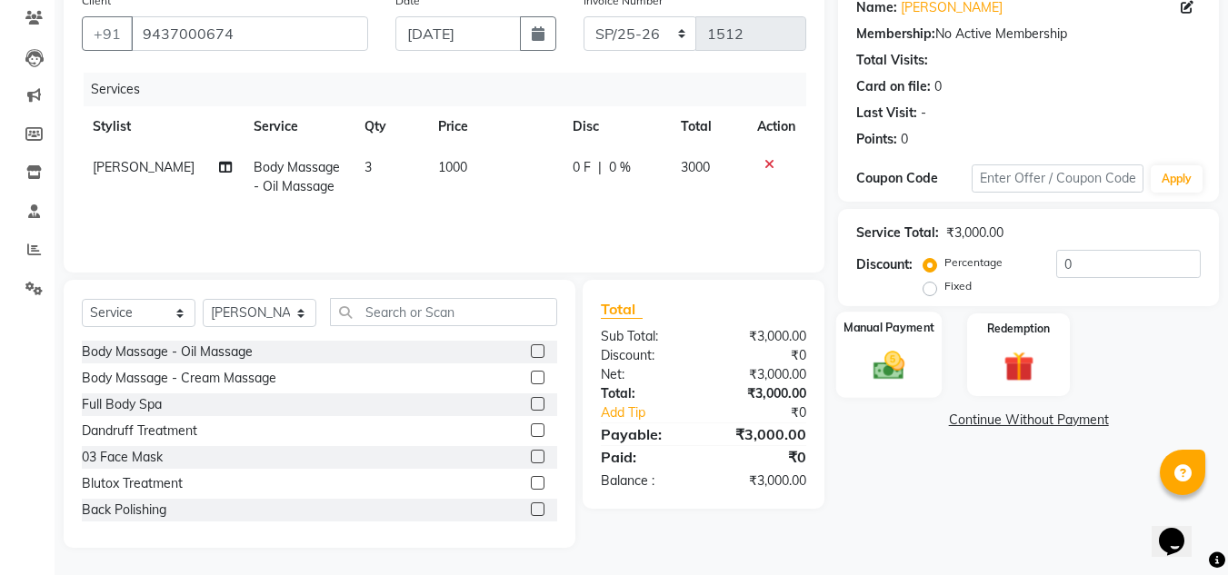
click at [888, 355] on img at bounding box center [889, 365] width 51 height 36
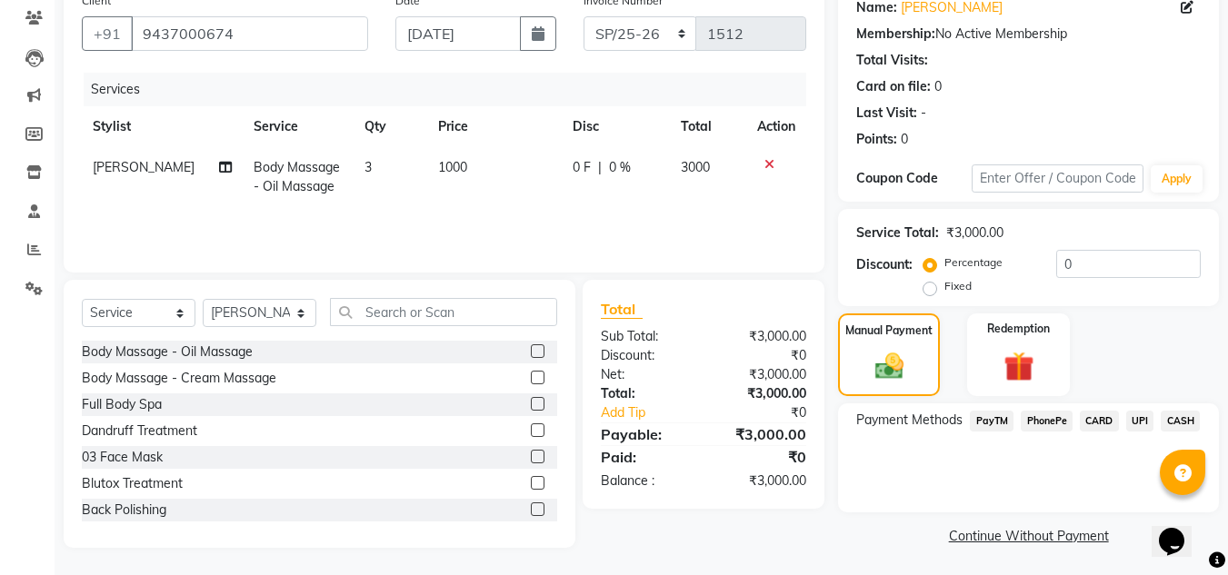
click at [988, 420] on span "PayTM" at bounding box center [992, 421] width 44 height 21
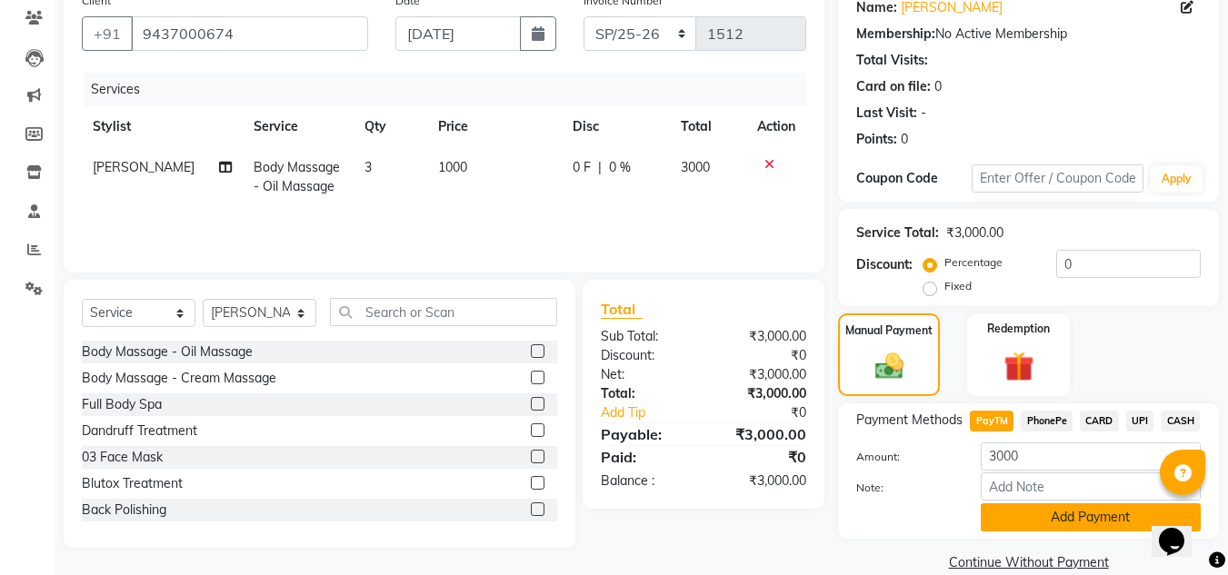
click at [1014, 512] on button "Add Payment" at bounding box center [1091, 518] width 220 height 28
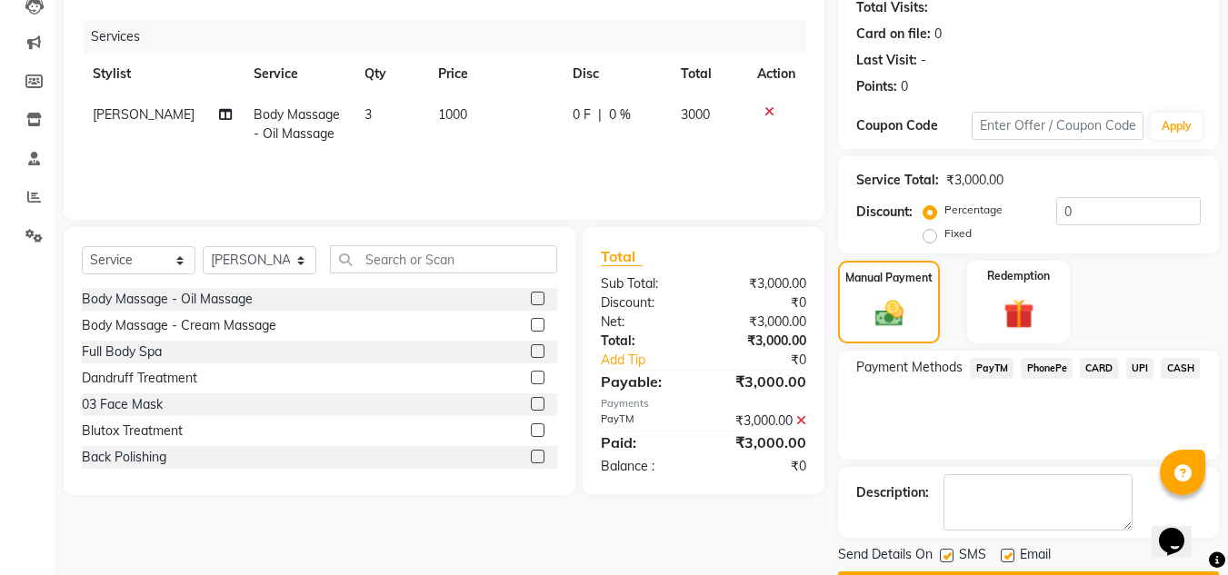
scroll to position [257, 0]
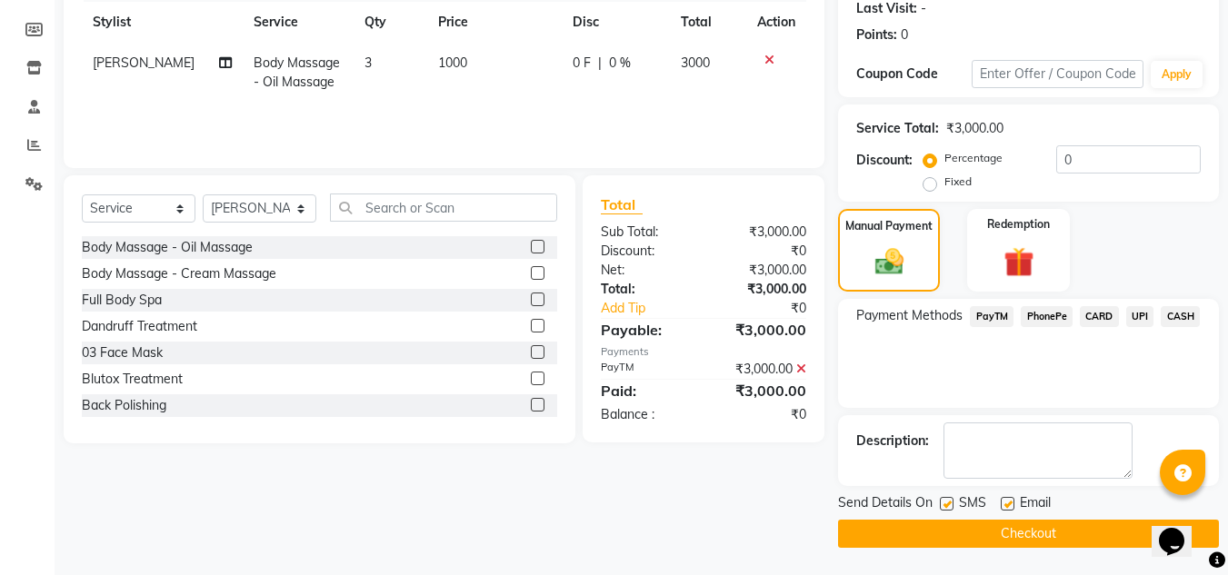
click at [950, 502] on label at bounding box center [947, 504] width 14 height 14
click at [950, 502] on input "checkbox" at bounding box center [946, 505] width 12 height 12
checkbox input "false"
click at [1007, 501] on label at bounding box center [1008, 504] width 14 height 14
click at [1007, 501] on input "checkbox" at bounding box center [1007, 505] width 12 height 12
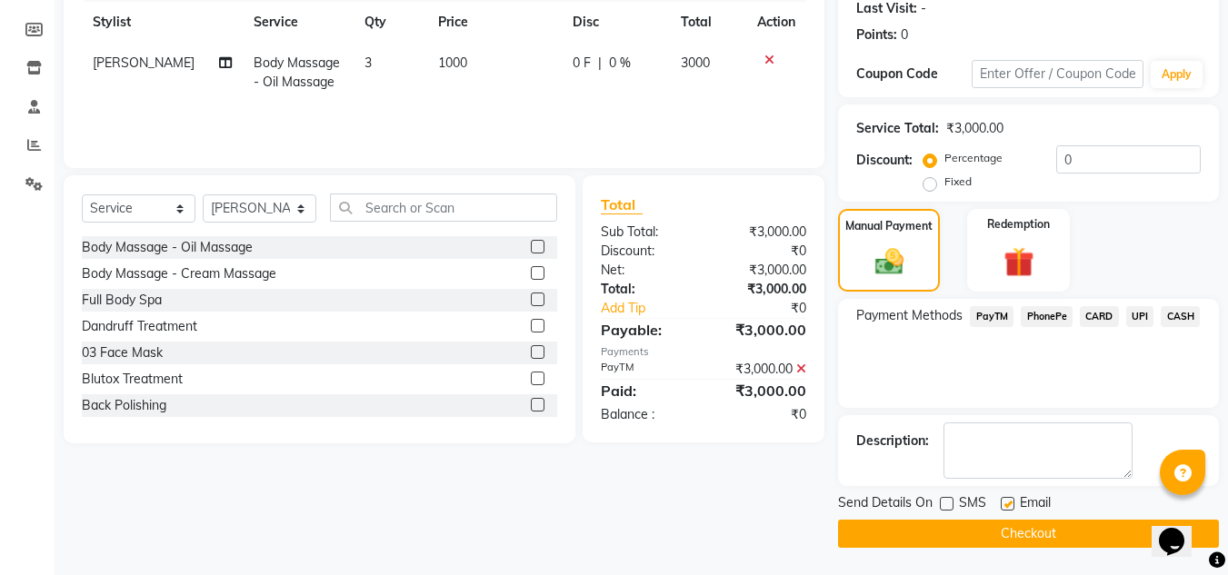
checkbox input "false"
click at [960, 539] on button "Checkout" at bounding box center [1028, 534] width 381 height 28
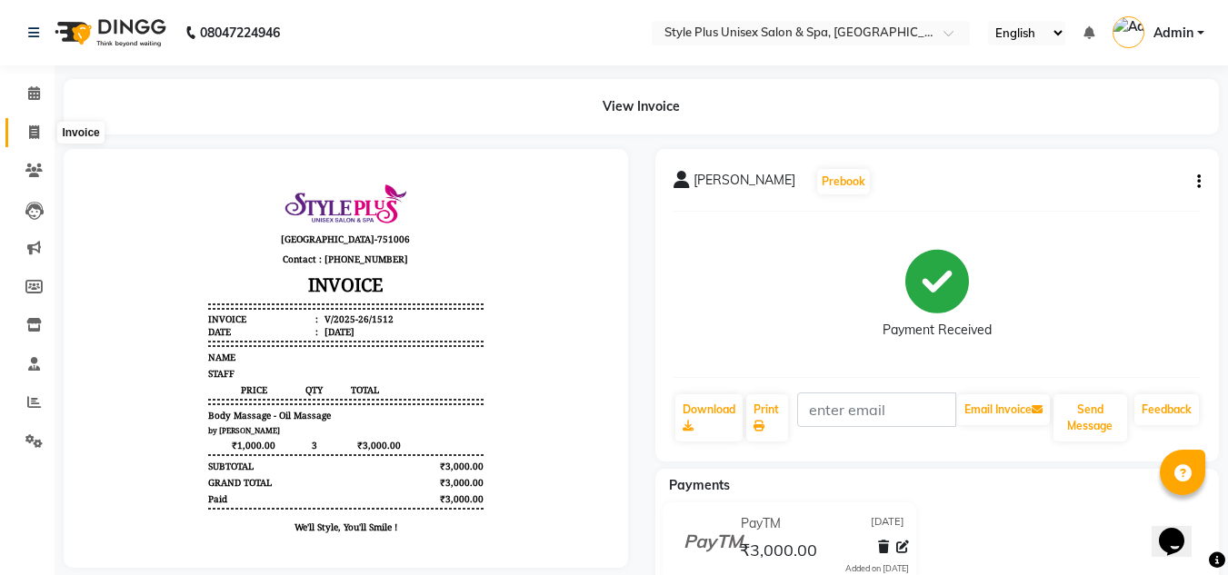
click at [35, 126] on icon at bounding box center [34, 132] width 10 height 14
select select "service"
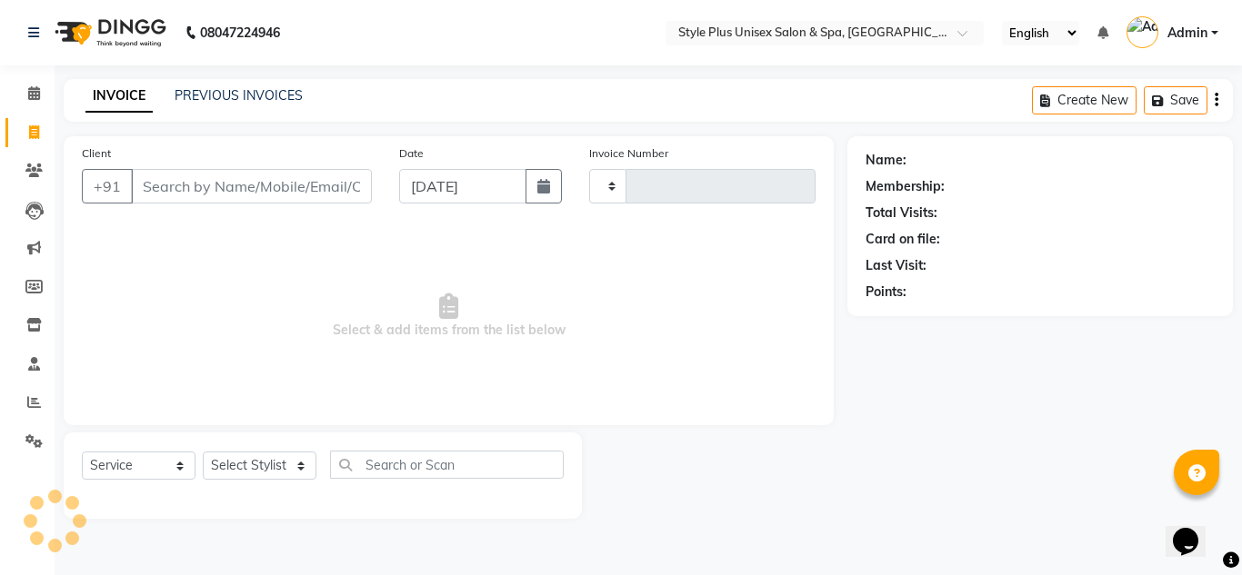
type input "1513"
select select "7084"
click at [168, 188] on input "Client" at bounding box center [251, 186] width 241 height 35
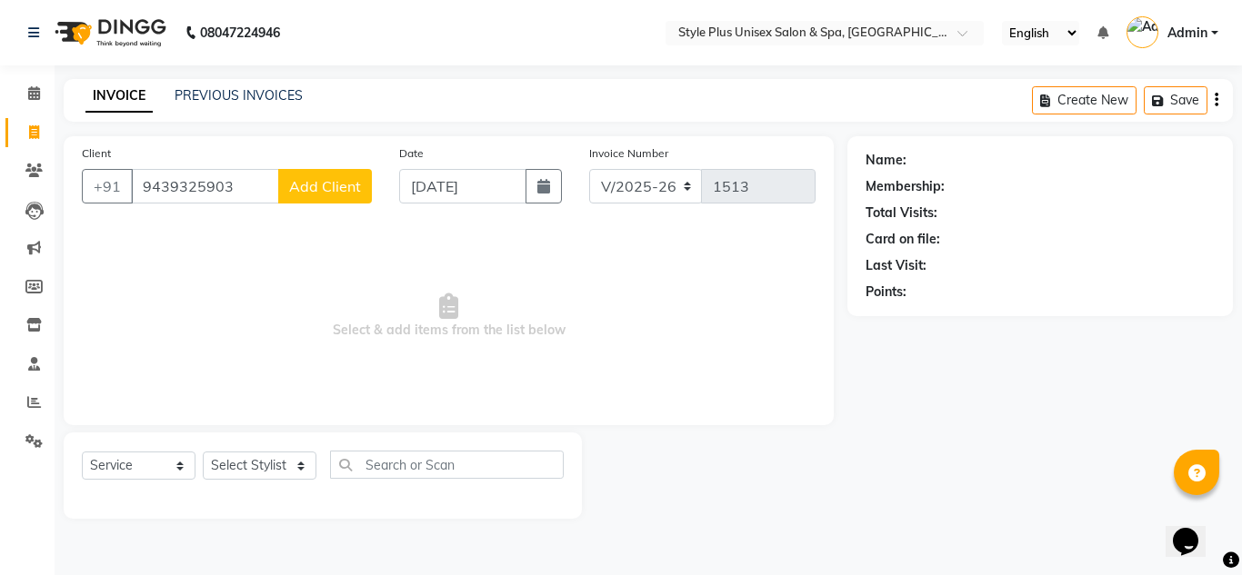
type input "9439325903"
click at [356, 192] on span "Add Client" at bounding box center [325, 186] width 72 height 18
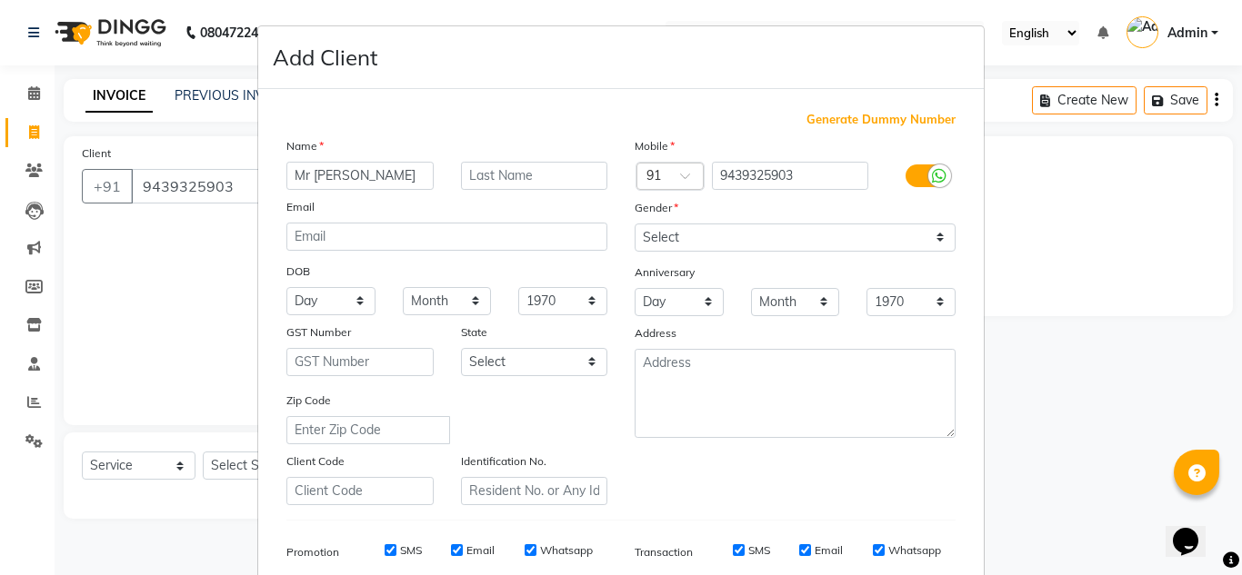
type input "Mr Asit"
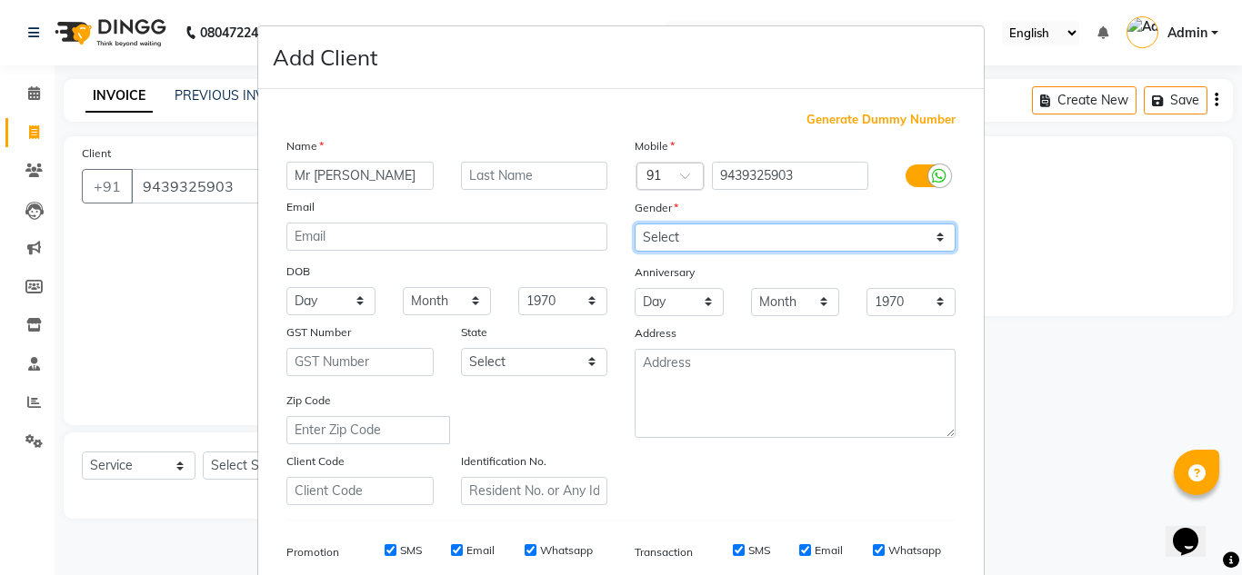
click at [784, 240] on select "Select Male Female Other Prefer Not To Say" at bounding box center [794, 238] width 321 height 28
select select "male"
click at [634, 224] on select "Select Male Female Other Prefer Not To Say" at bounding box center [794, 238] width 321 height 28
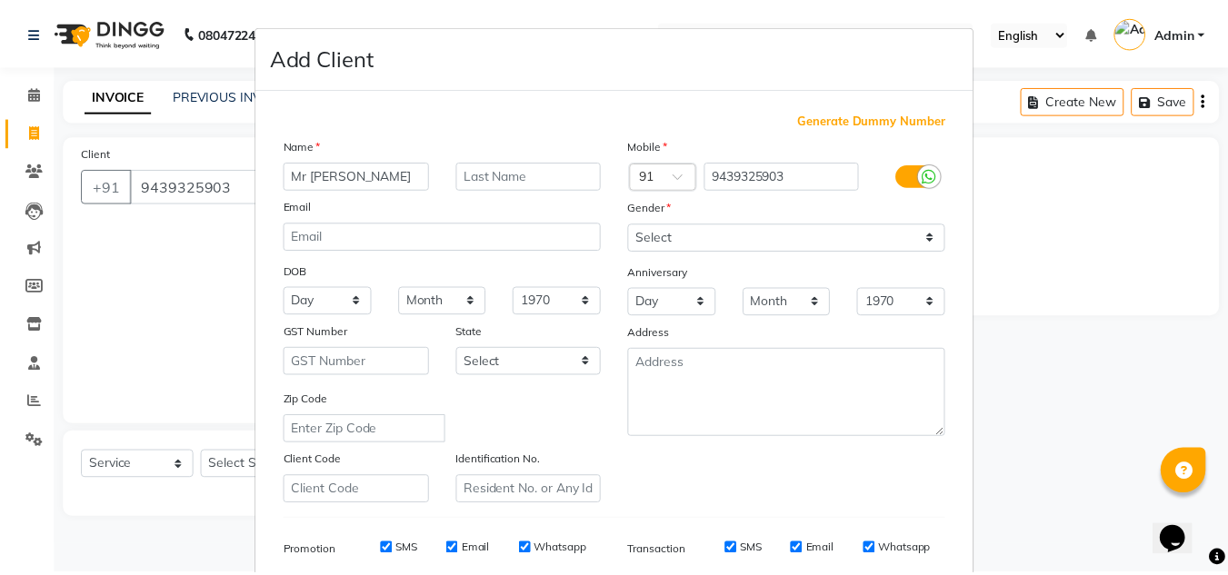
scroll to position [264, 0]
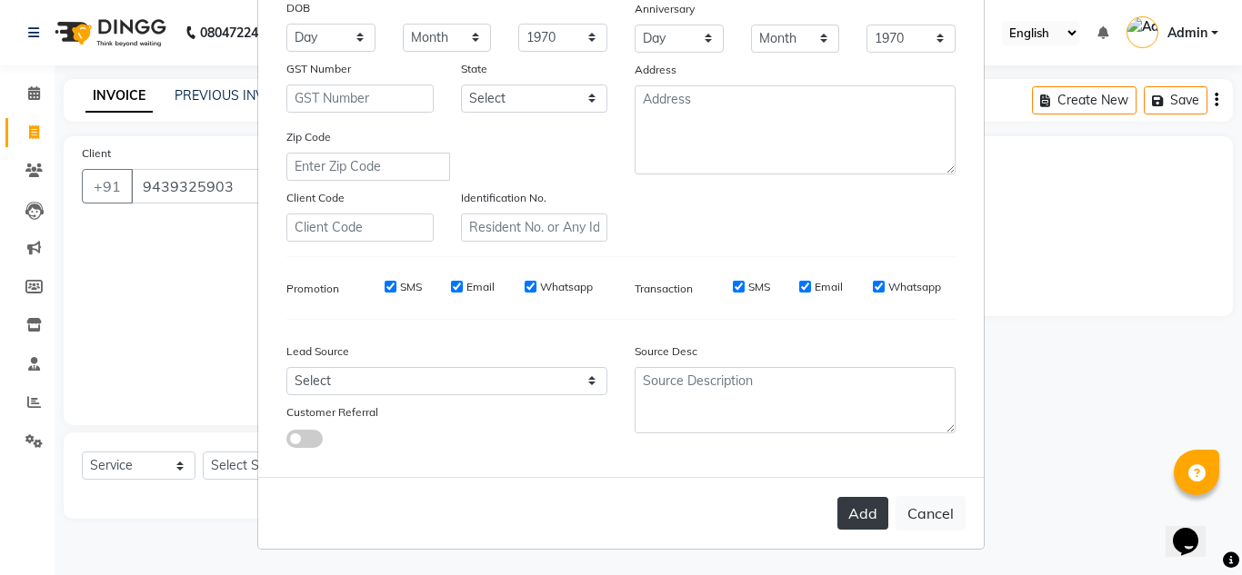
click at [864, 507] on button "Add" at bounding box center [862, 513] width 51 height 33
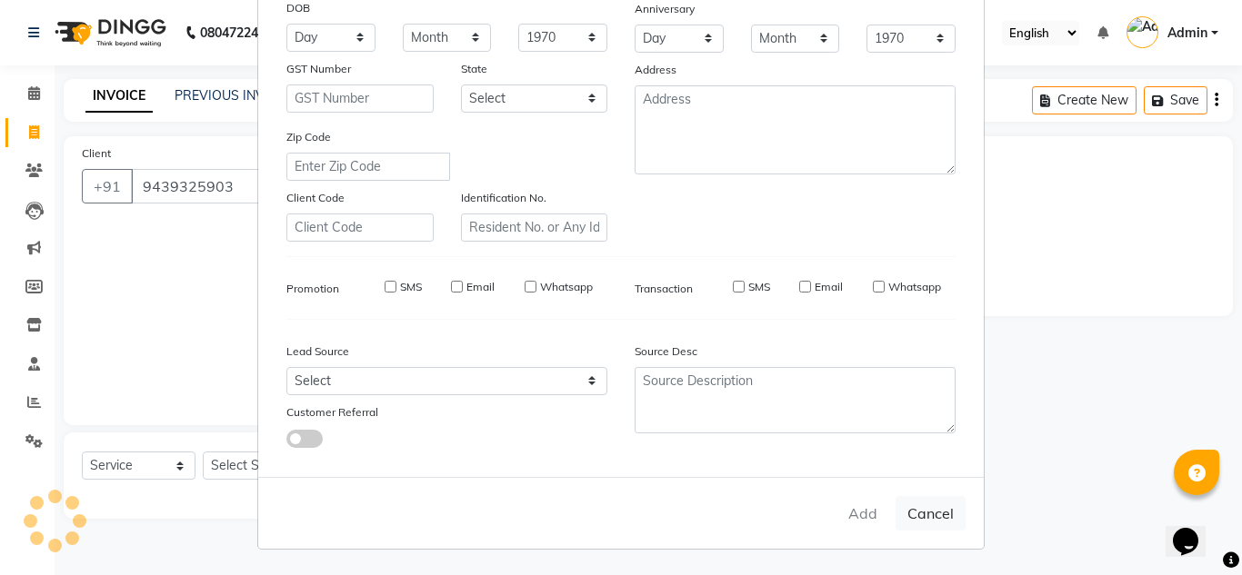
select select
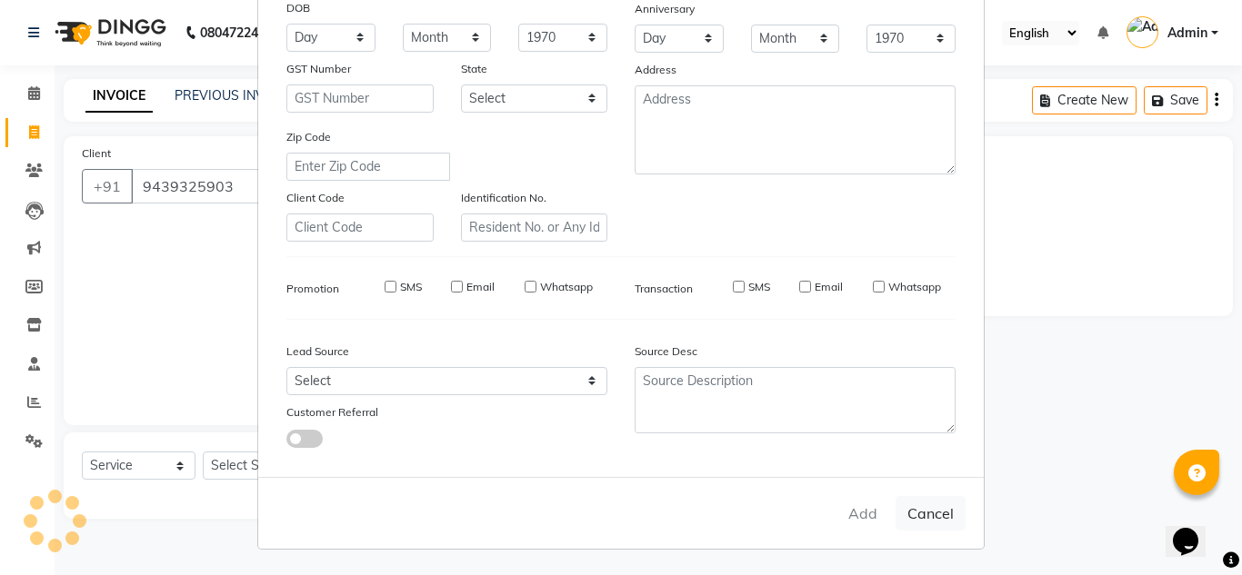
select select
checkbox input "false"
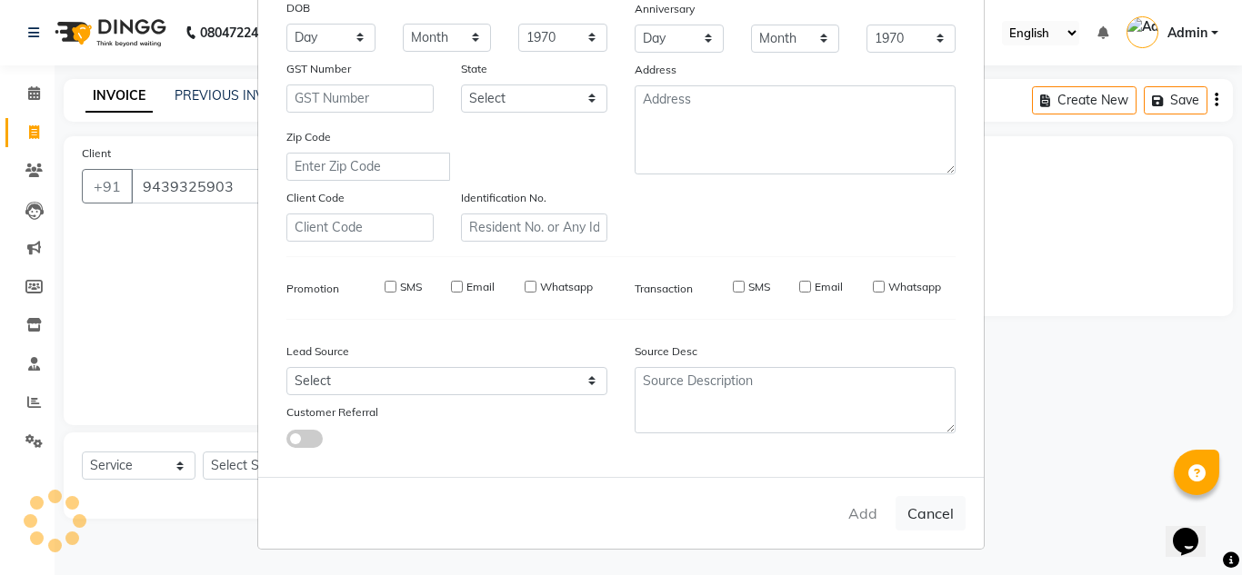
checkbox input "false"
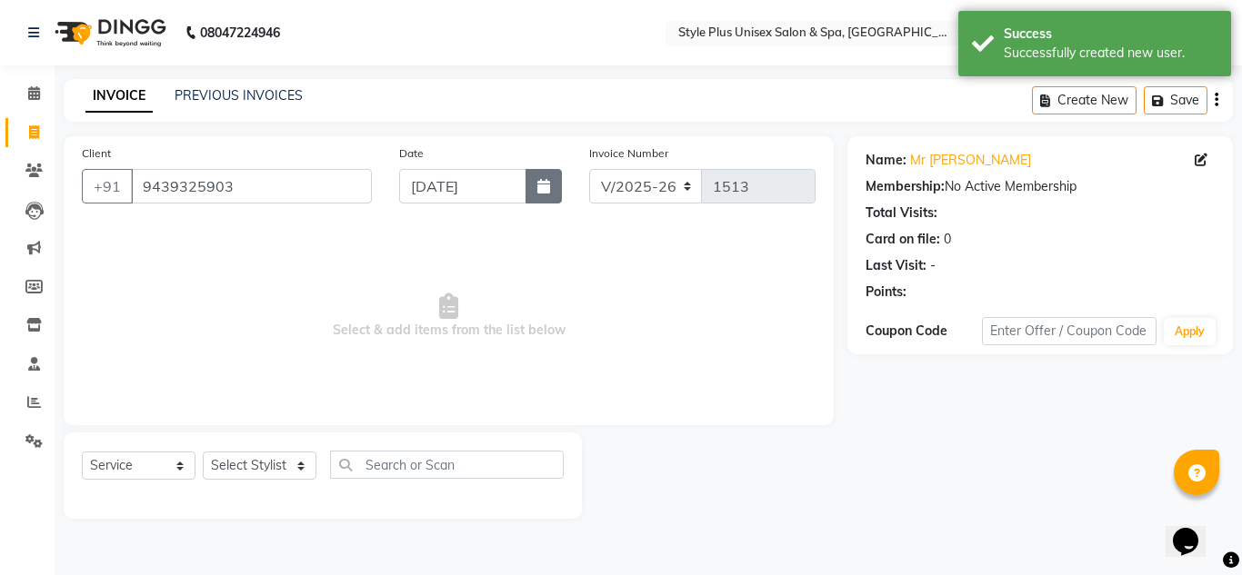
click at [548, 195] on button "button" at bounding box center [543, 186] width 36 height 35
select select "9"
select select "2025"
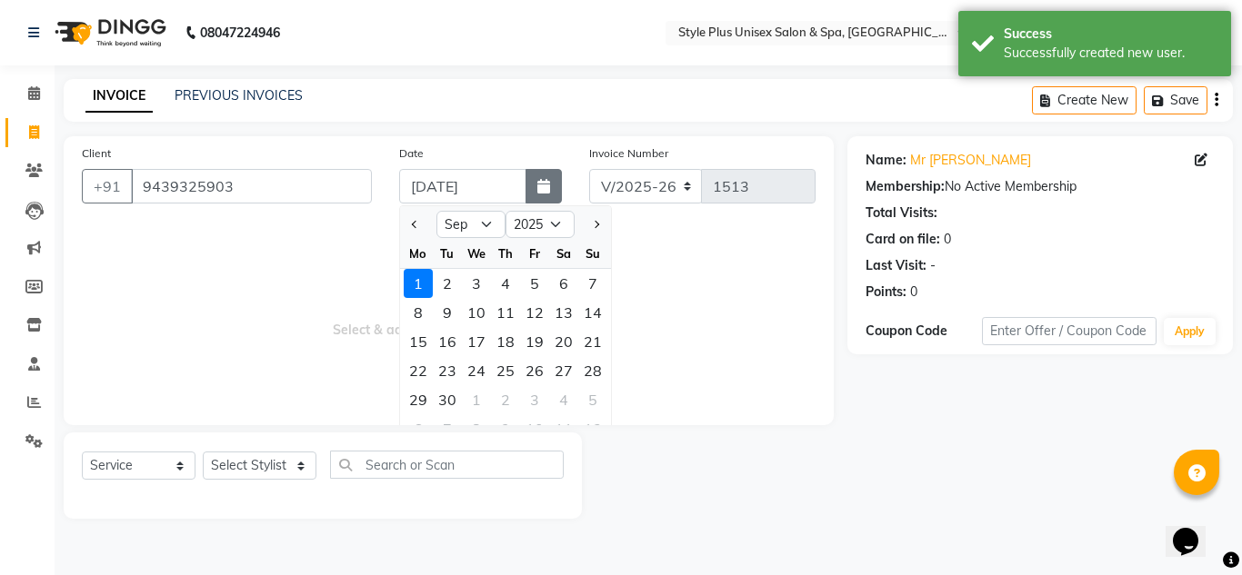
select select "8"
type input "[DATE]"
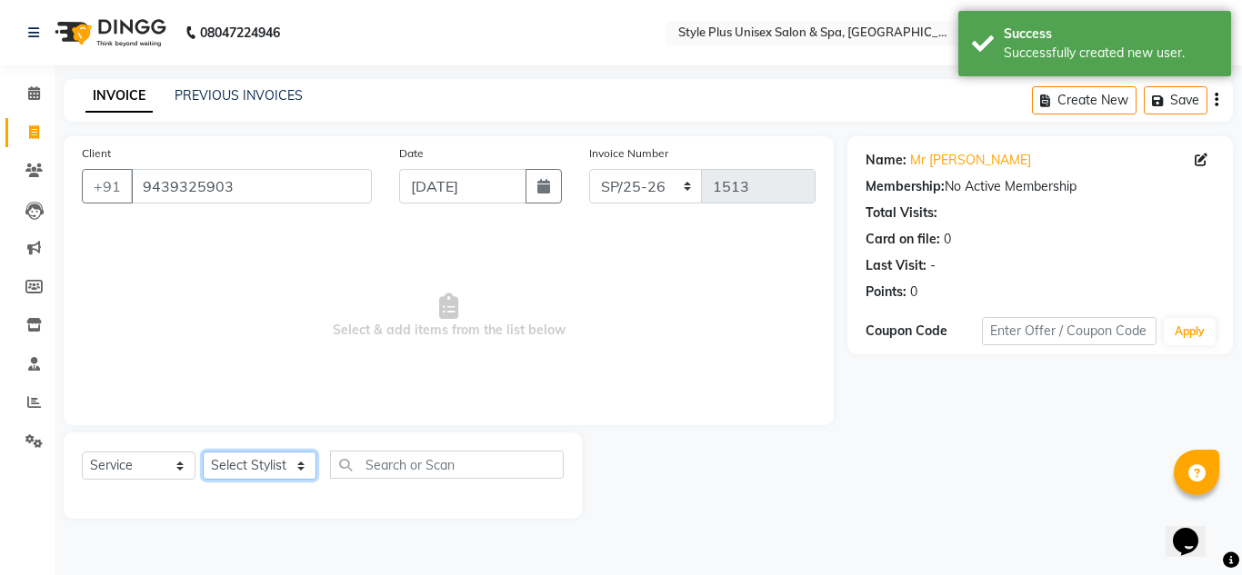
click at [259, 464] on select "Select Stylist Ashish Badal Behera Dipti J Sonali Patra MD Mohin Rojalin Sahoo …" at bounding box center [260, 466] width 114 height 28
select select "77119"
click at [203, 452] on select "Select Stylist Ashish Badal Behera Dipti J Sonali Patra MD Mohin Rojalin Sahoo …" at bounding box center [260, 466] width 114 height 28
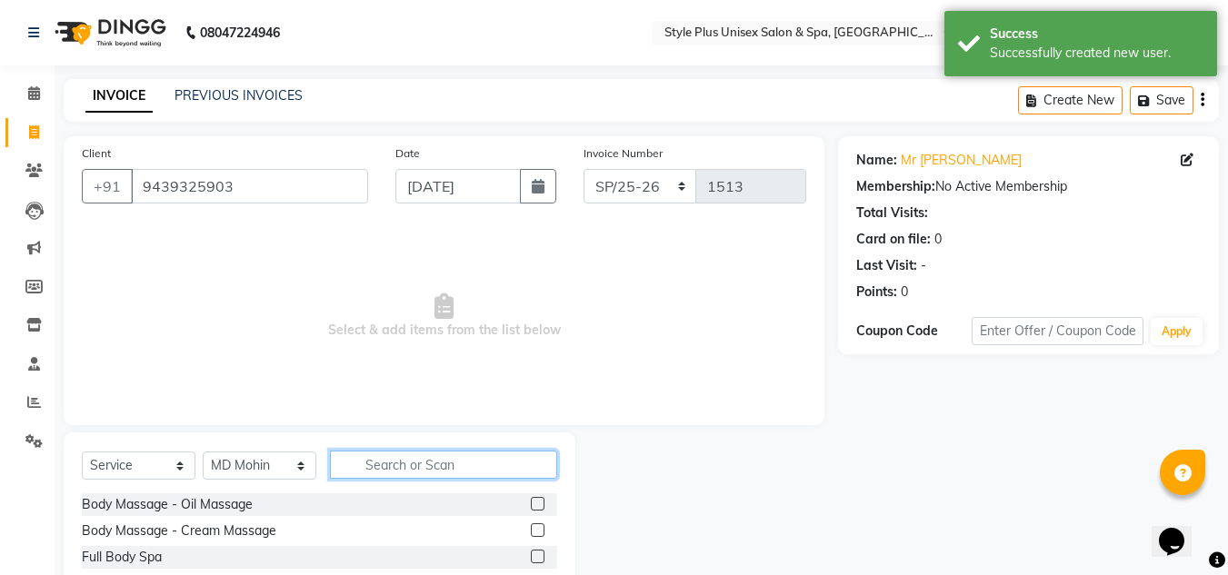
click at [371, 478] on input "text" at bounding box center [443, 465] width 227 height 28
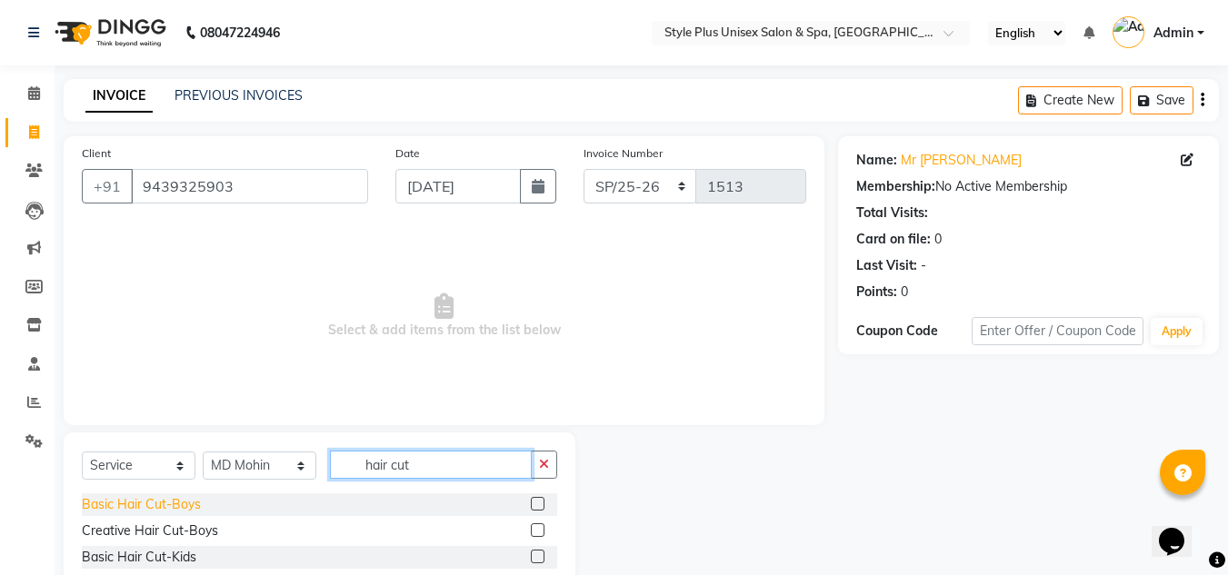
type input "hair cut"
click at [140, 503] on div "Basic Hair Cut-Boys" at bounding box center [141, 504] width 119 height 19
checkbox input "false"
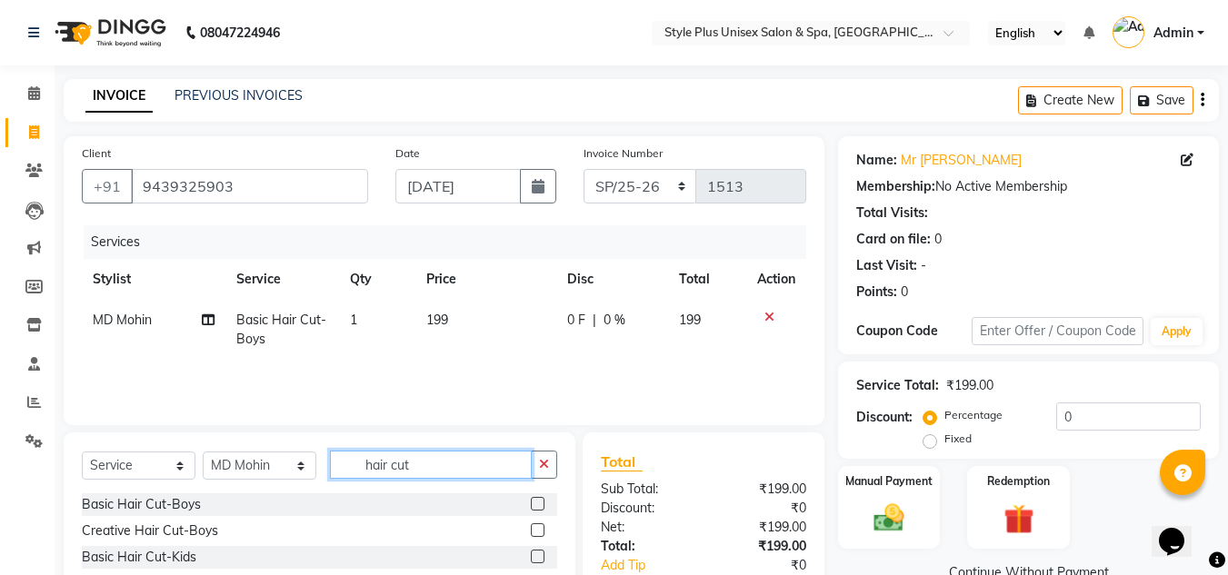
click at [432, 469] on input "hair cut" at bounding box center [431, 465] width 202 height 28
type input "h"
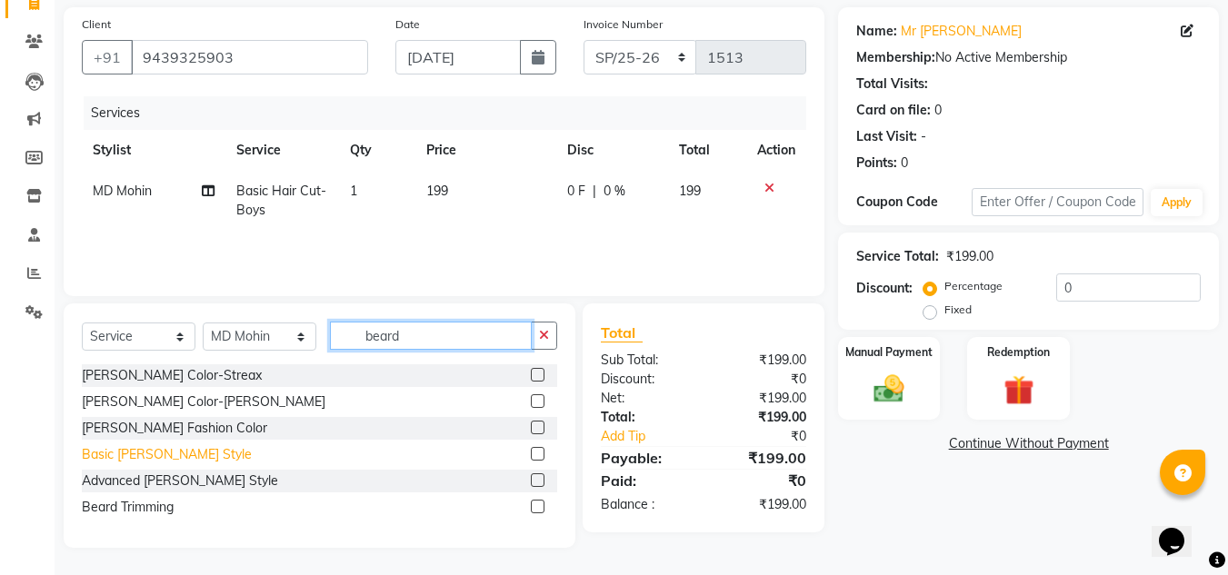
type input "beard"
click at [133, 461] on div "Basic [PERSON_NAME] Style" at bounding box center [167, 454] width 170 height 19
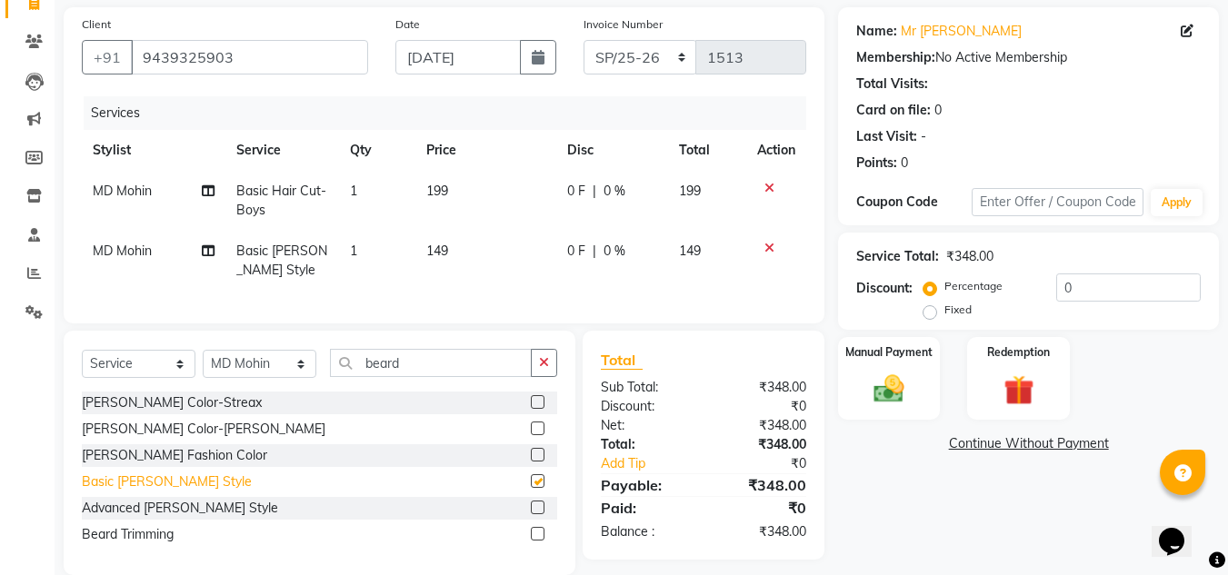
checkbox input "false"
click at [437, 192] on span "199" at bounding box center [437, 191] width 22 height 16
select select "77119"
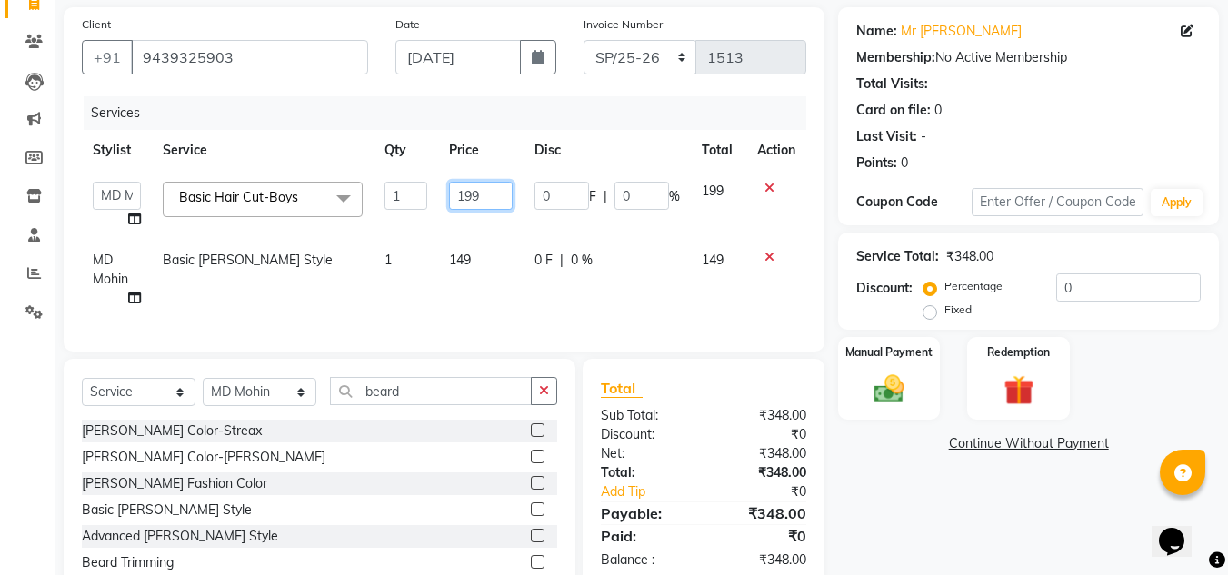
click at [487, 201] on input "199" at bounding box center [480, 196] width 63 height 28
type input "100"
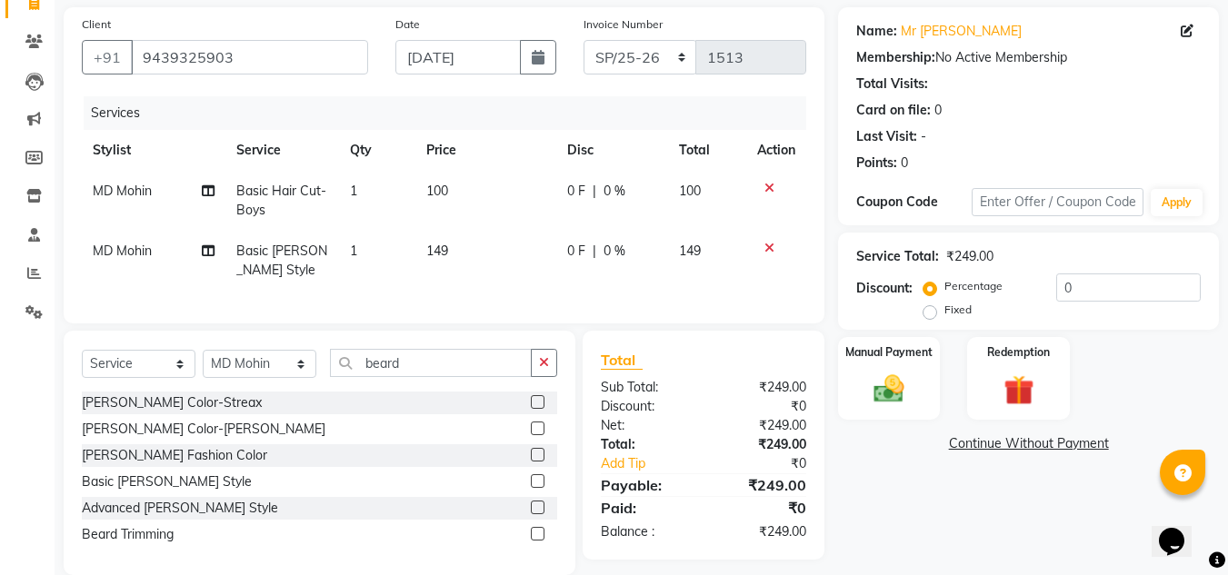
click at [466, 261] on td "149" at bounding box center [485, 261] width 141 height 60
select select "77119"
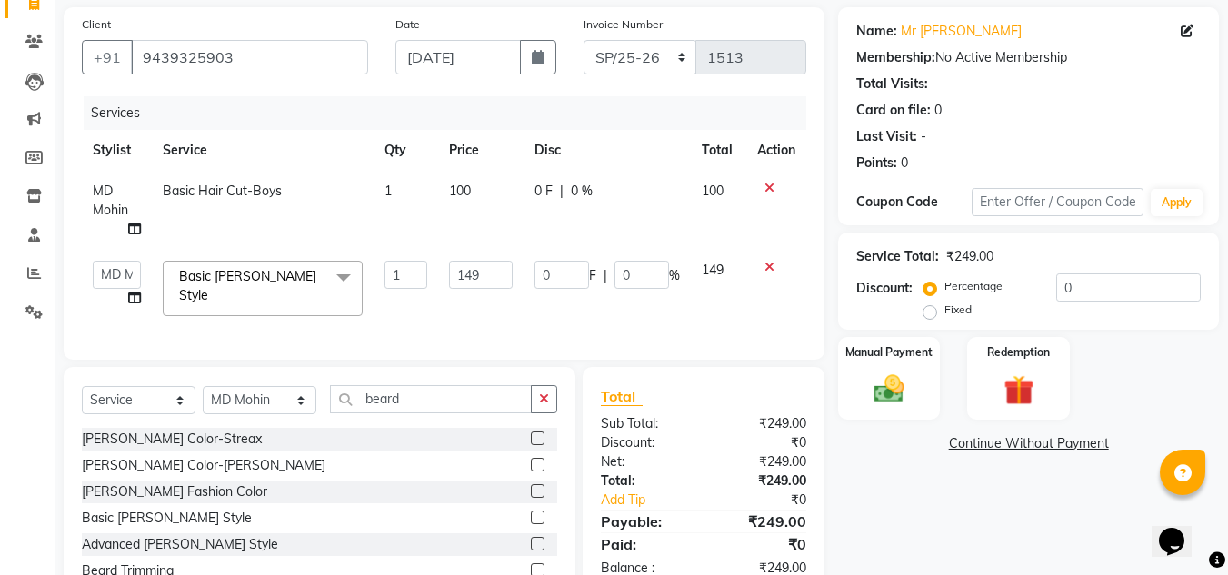
click at [466, 261] on input "149" at bounding box center [480, 275] width 63 height 28
type input "100"
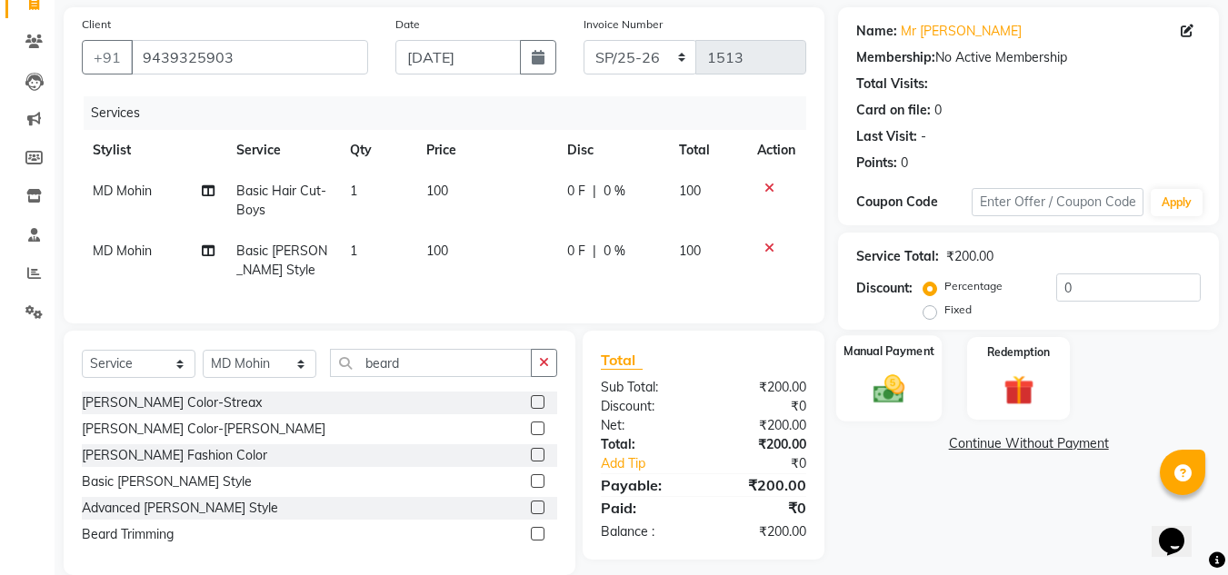
click at [885, 380] on img at bounding box center [889, 389] width 51 height 36
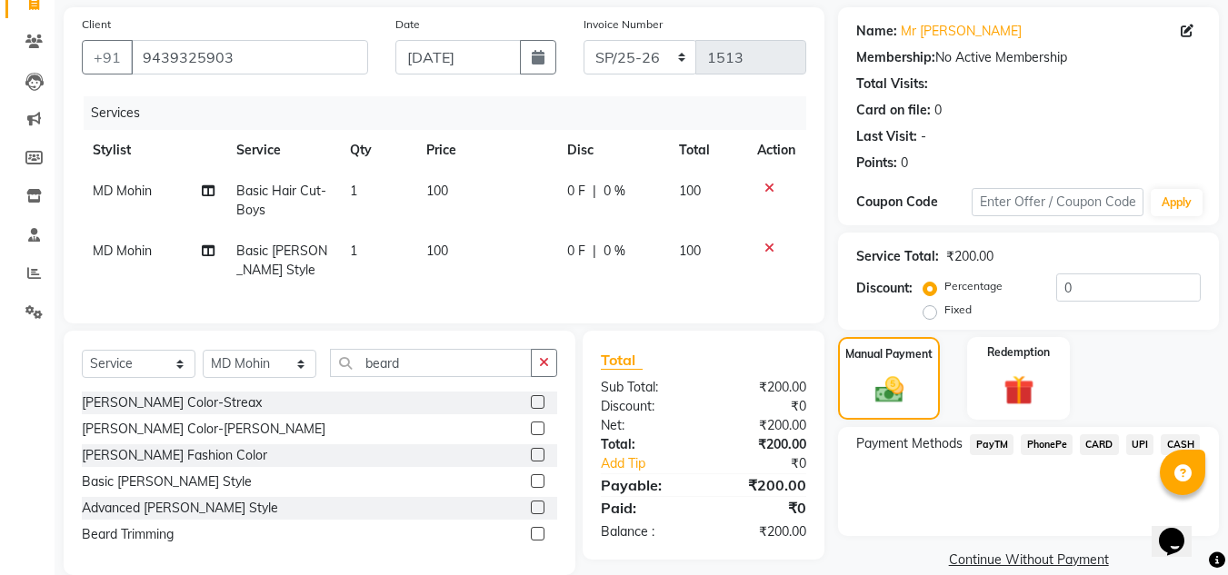
click at [1171, 445] on span "CASH" at bounding box center [1180, 444] width 39 height 21
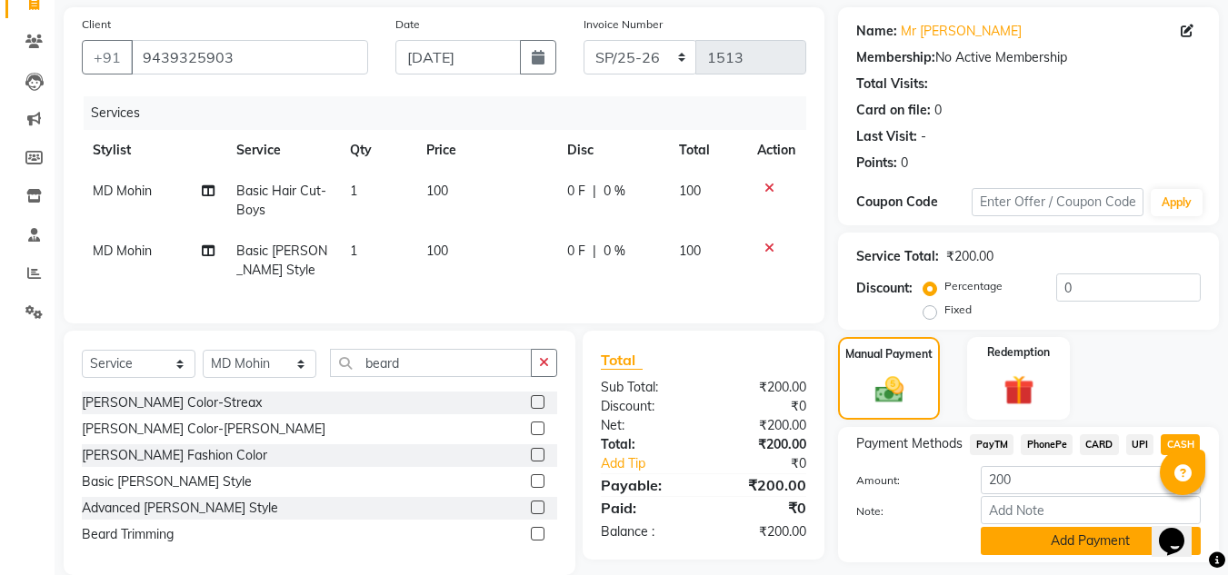
click at [1050, 554] on button "Add Payment" at bounding box center [1091, 541] width 220 height 28
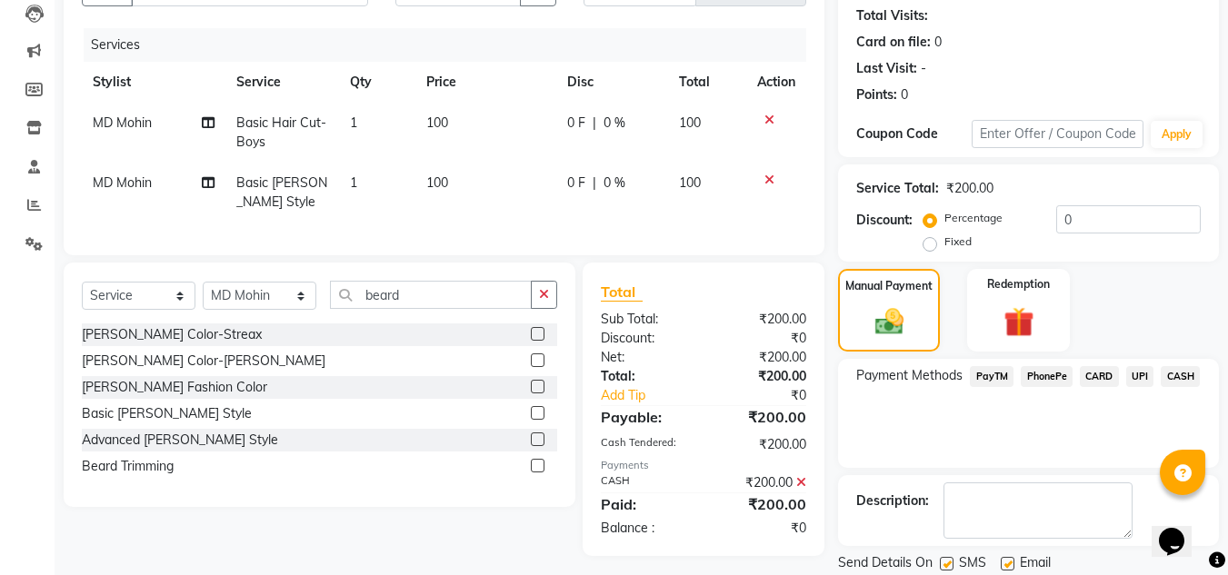
scroll to position [257, 0]
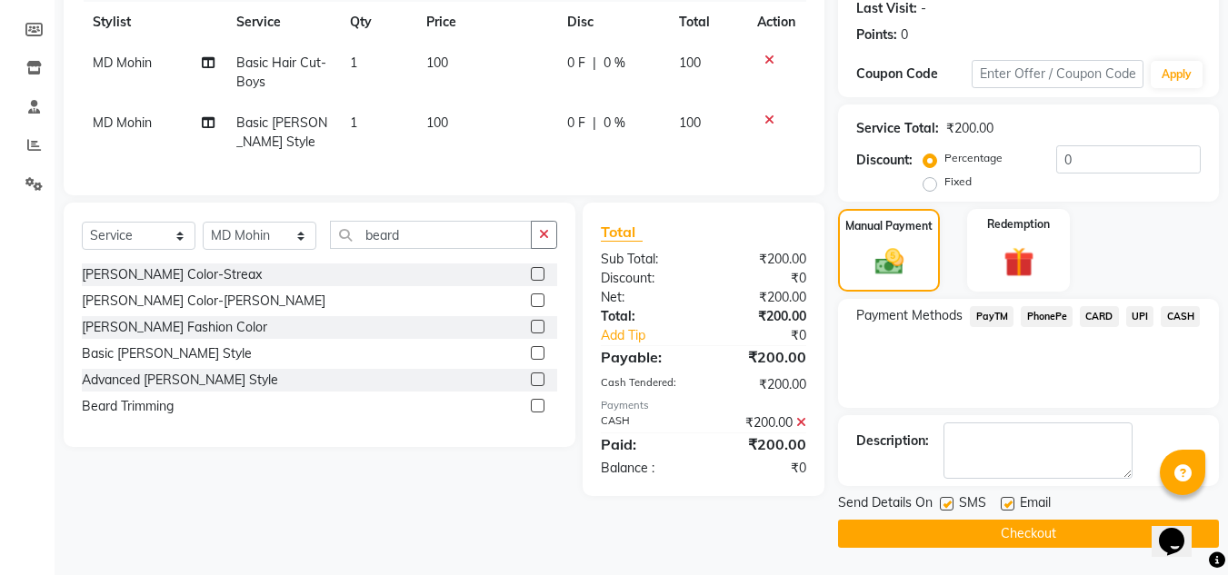
click at [946, 502] on label at bounding box center [947, 504] width 14 height 14
click at [946, 502] on input "checkbox" at bounding box center [946, 505] width 12 height 12
checkbox input "false"
click at [1004, 506] on label at bounding box center [1008, 504] width 14 height 14
click at [1004, 506] on input "checkbox" at bounding box center [1007, 505] width 12 height 12
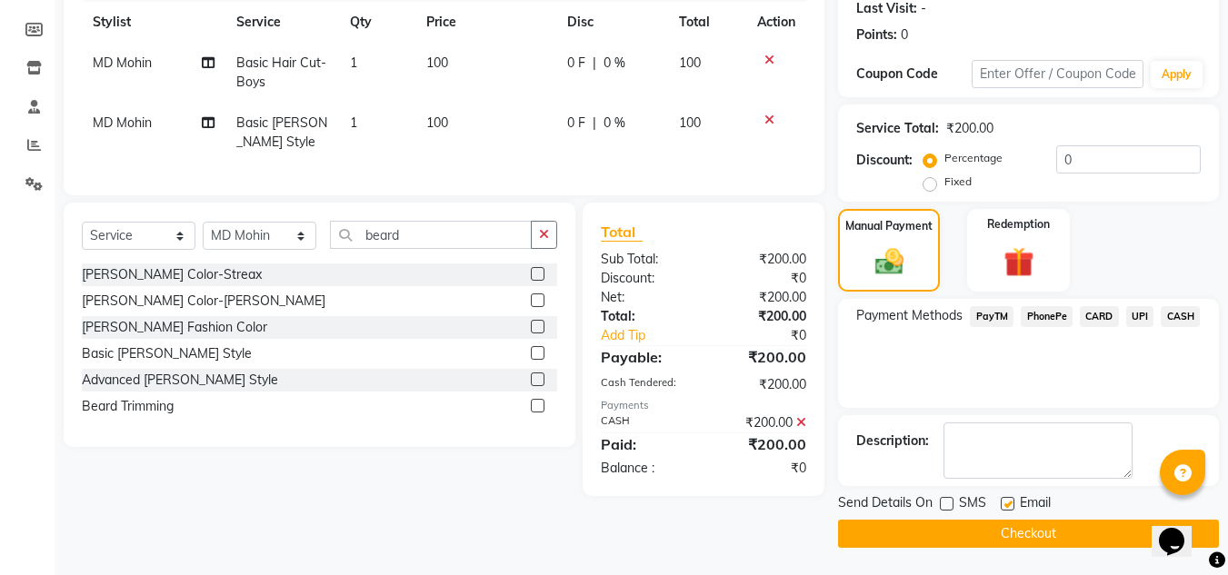
checkbox input "false"
click at [972, 537] on button "Checkout" at bounding box center [1028, 534] width 381 height 28
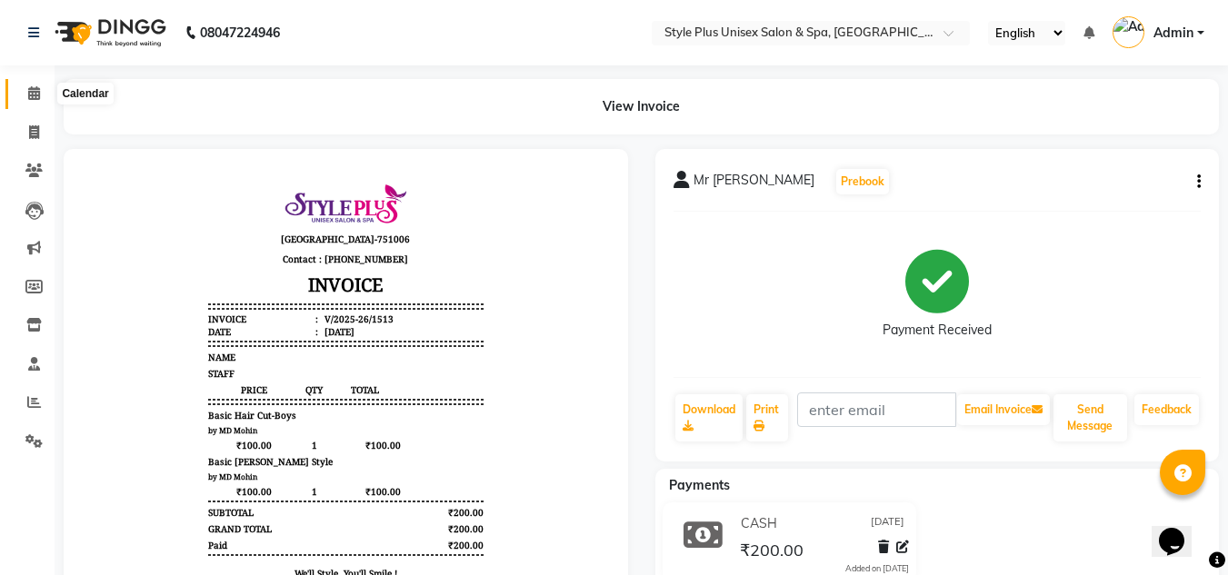
click at [28, 104] on span at bounding box center [34, 94] width 32 height 21
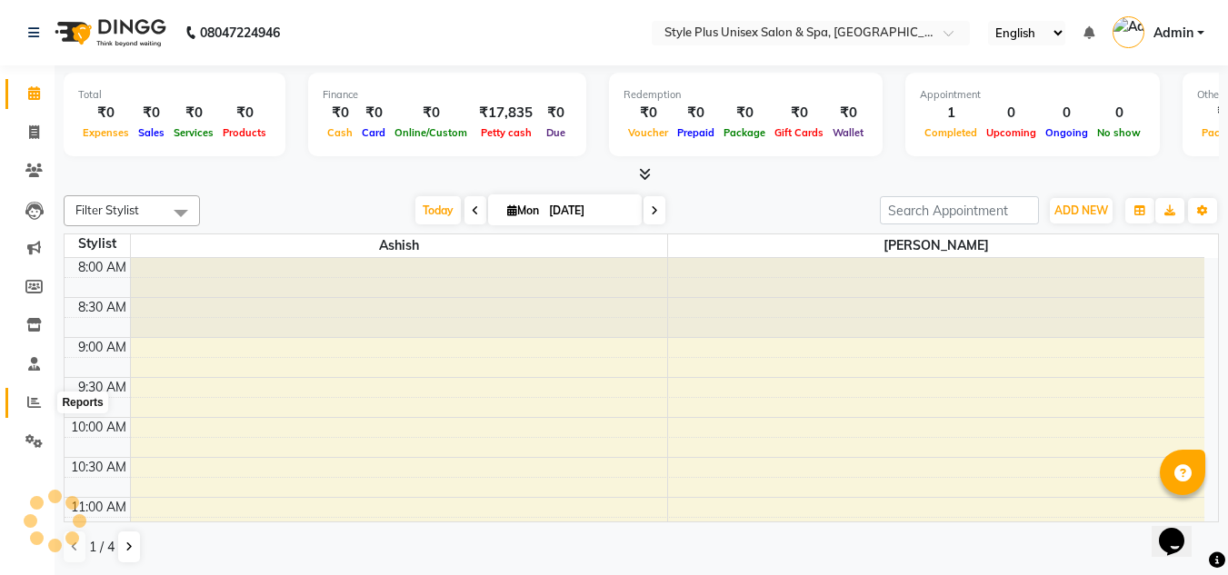
click at [35, 395] on icon at bounding box center [34, 402] width 14 height 14
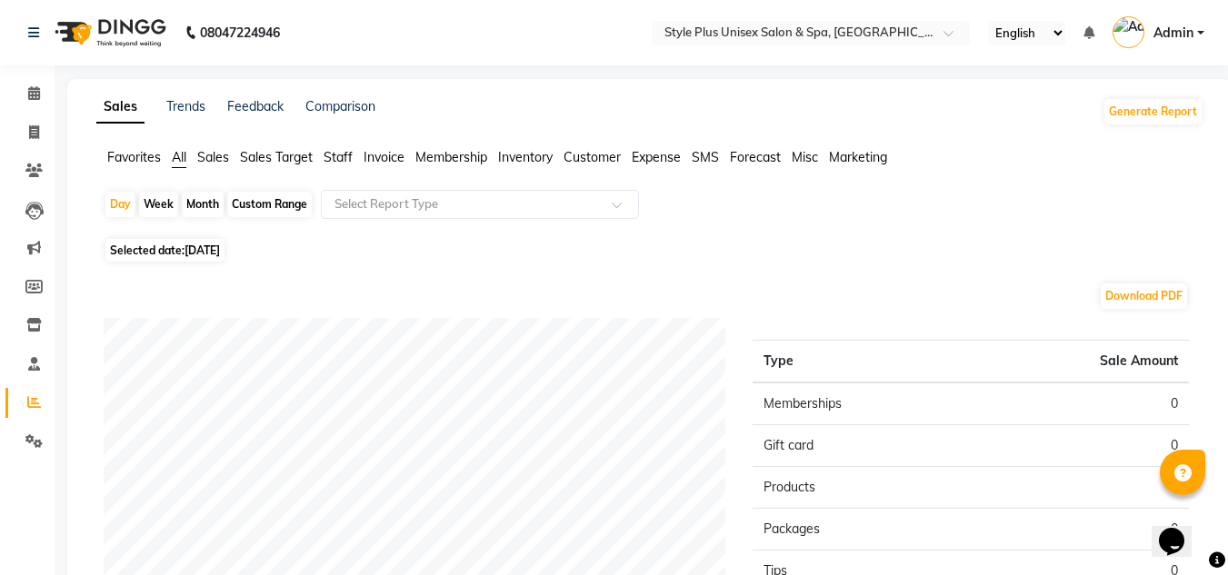
click at [157, 257] on span "Selected date: 01-09-2025" at bounding box center [164, 250] width 119 height 23
select select "9"
select select "2025"
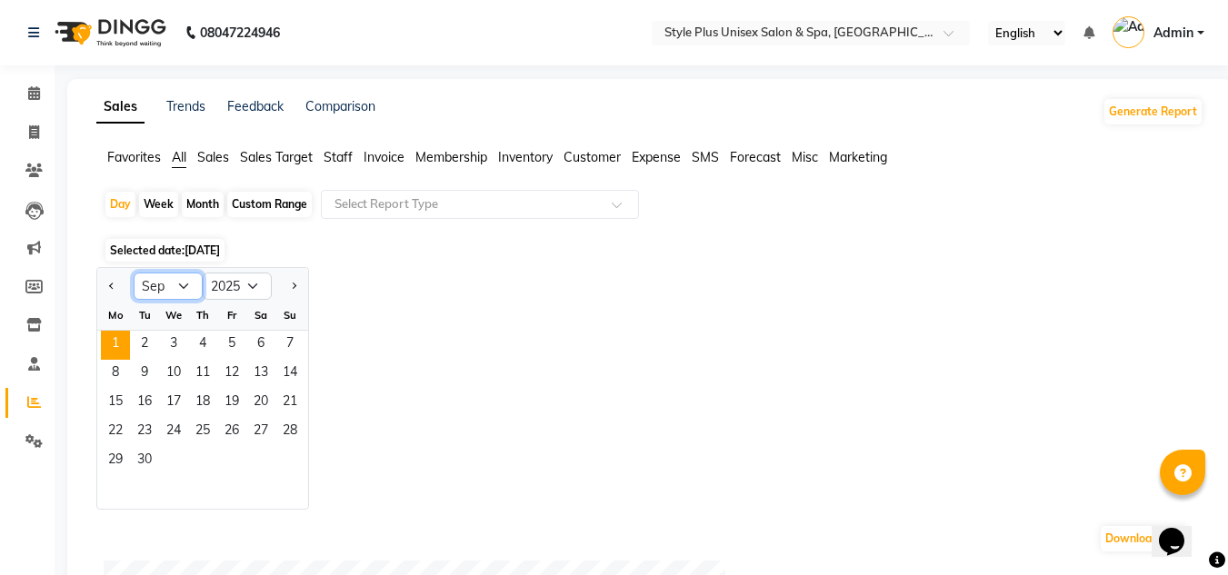
click at [159, 286] on select "Jan Feb Mar Apr May Jun [DATE] Aug Sep Oct Nov Dec" at bounding box center [168, 286] width 69 height 27
select select "8"
click at [134, 273] on select "Jan Feb Mar Apr May Jun [DATE] Aug Sep Oct Nov Dec" at bounding box center [168, 286] width 69 height 27
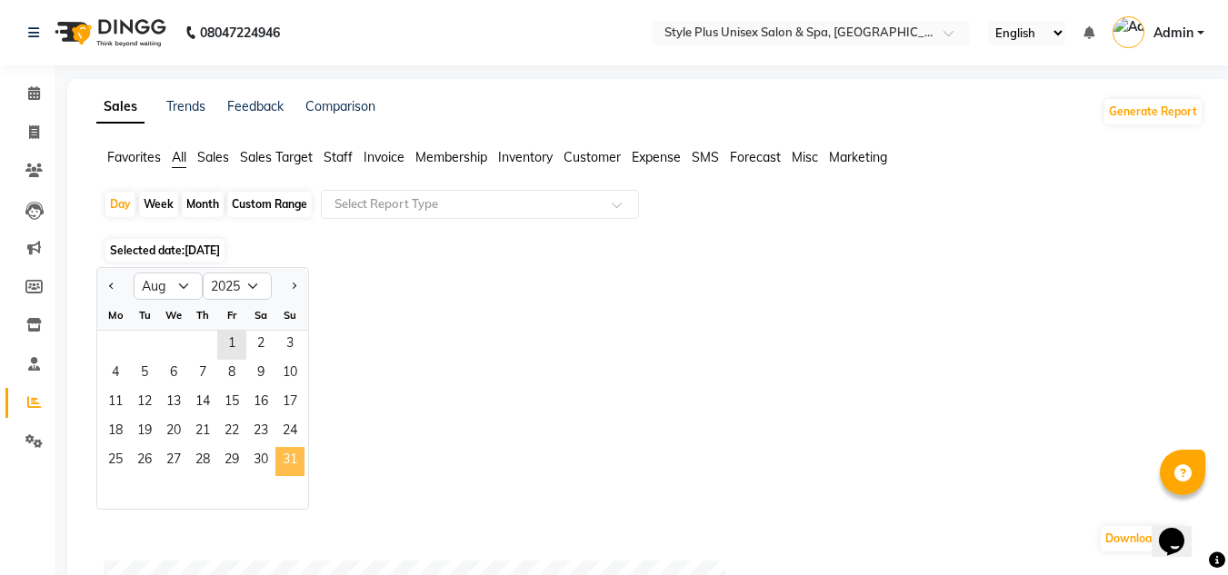
click at [288, 455] on span "31" at bounding box center [289, 461] width 29 height 29
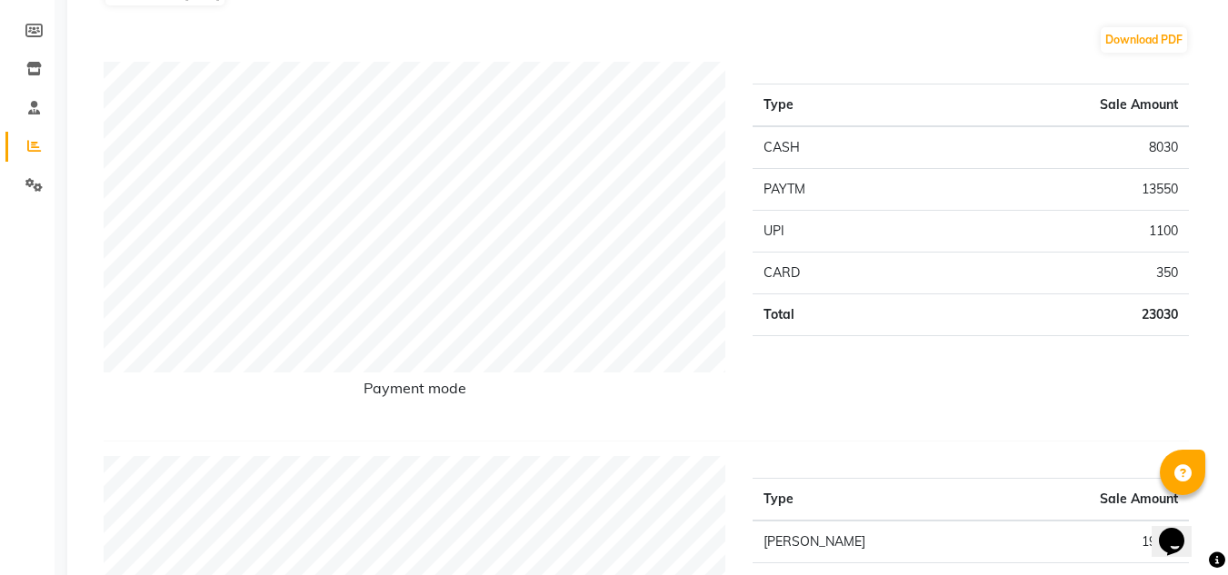
scroll to position [248, 0]
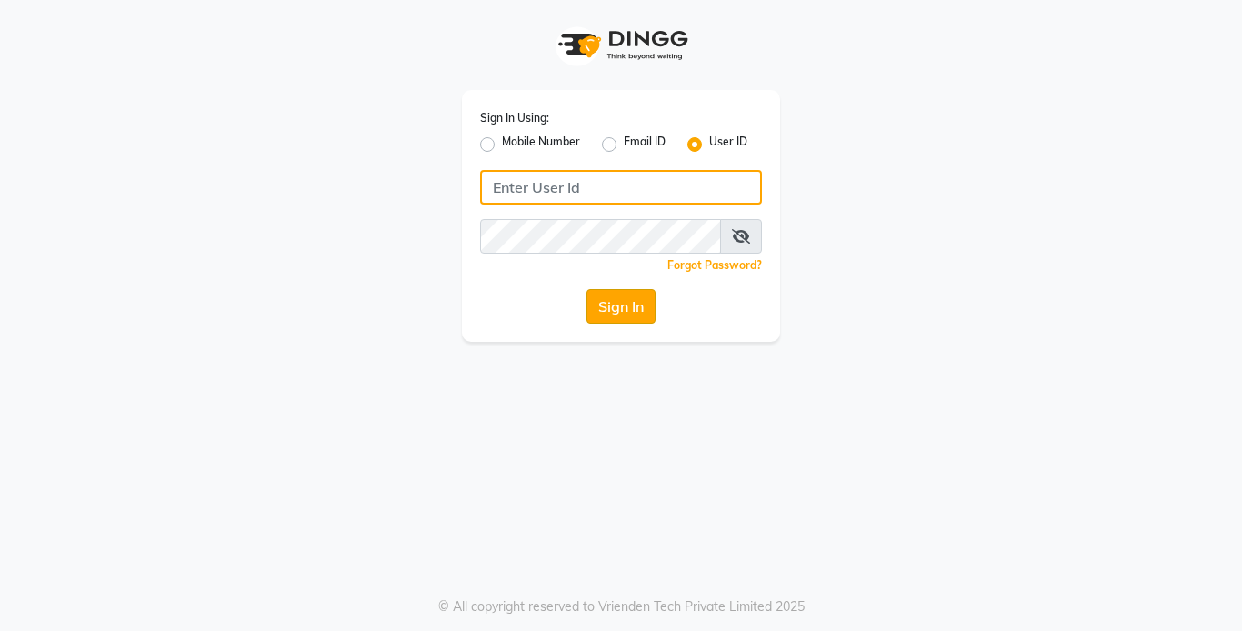
type input "styleplus"
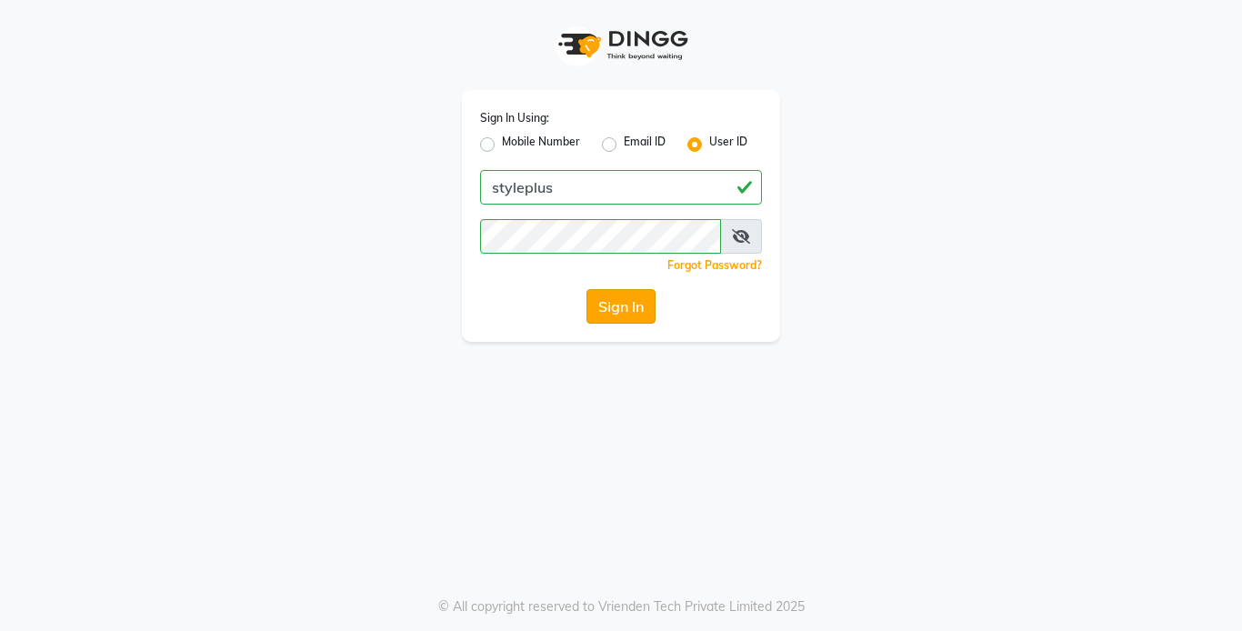
click at [624, 312] on button "Sign In" at bounding box center [620, 306] width 69 height 35
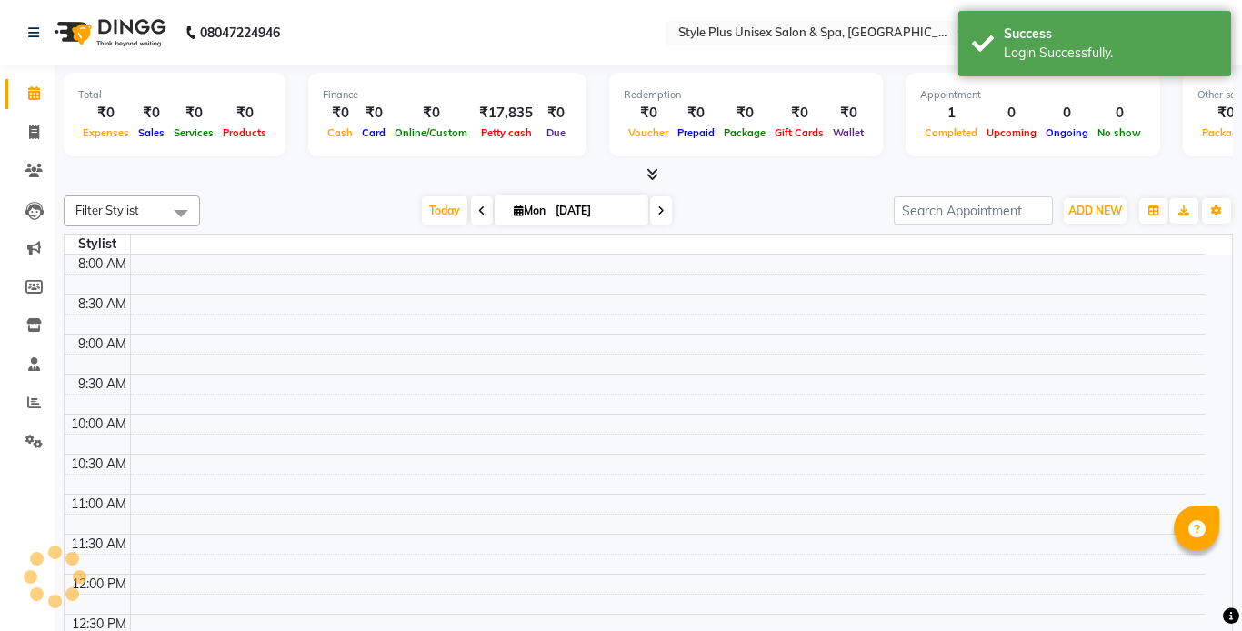
select select "en"
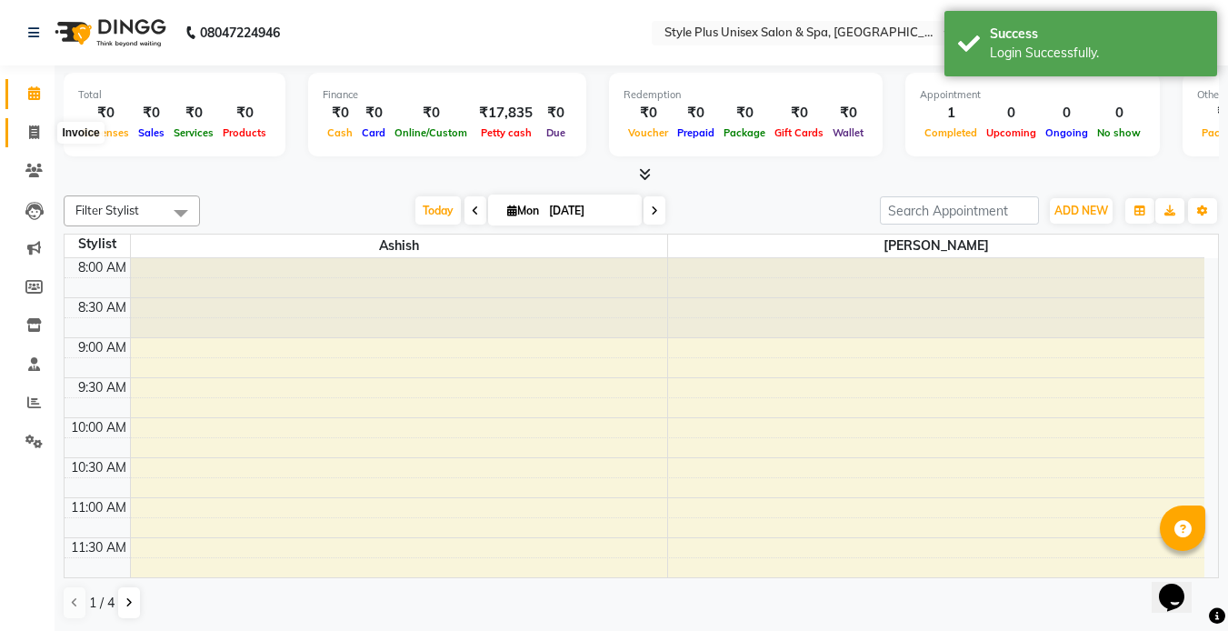
click at [35, 129] on icon at bounding box center [34, 132] width 10 height 14
select select "7084"
select select "service"
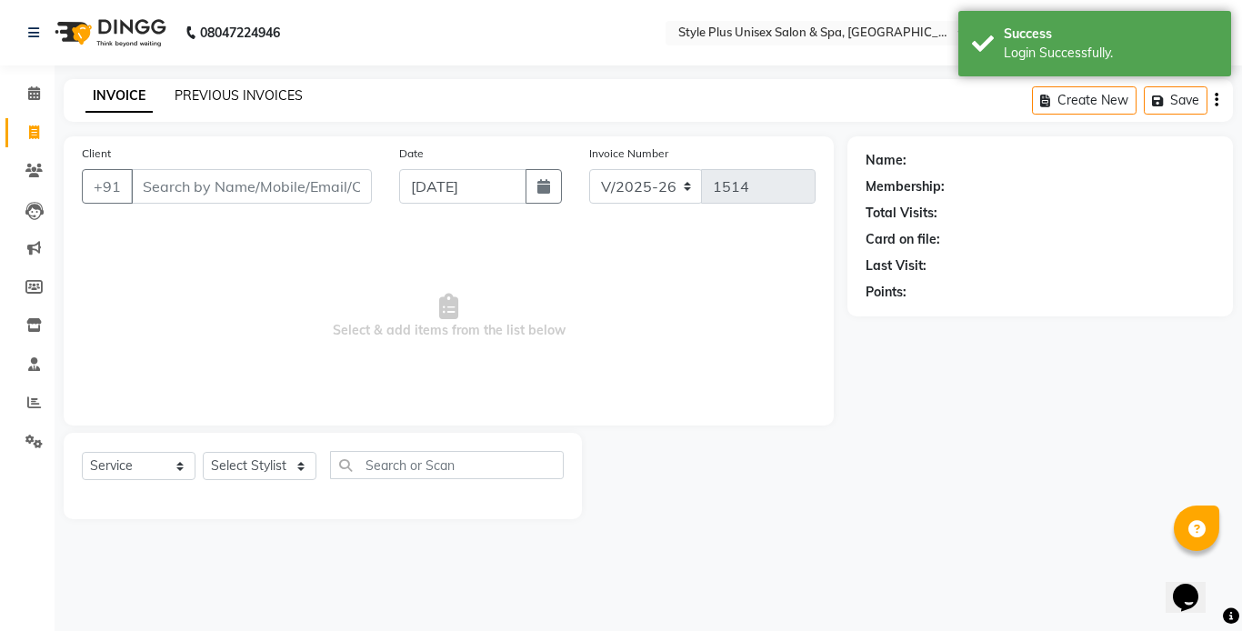
click at [226, 100] on link "PREVIOUS INVOICES" at bounding box center [239, 95] width 128 height 16
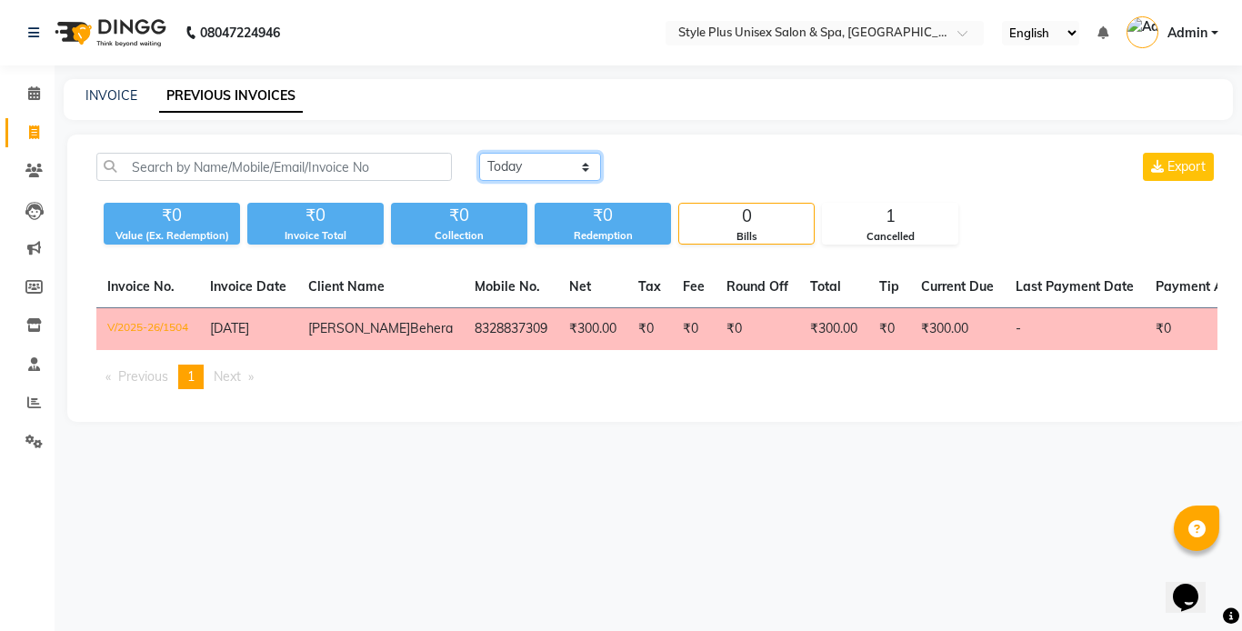
click at [551, 159] on select "[DATE] [DATE] Custom Range" at bounding box center [540, 167] width 122 height 28
select select "[DATE]"
click at [479, 153] on select "[DATE] [DATE] Custom Range" at bounding box center [540, 167] width 122 height 28
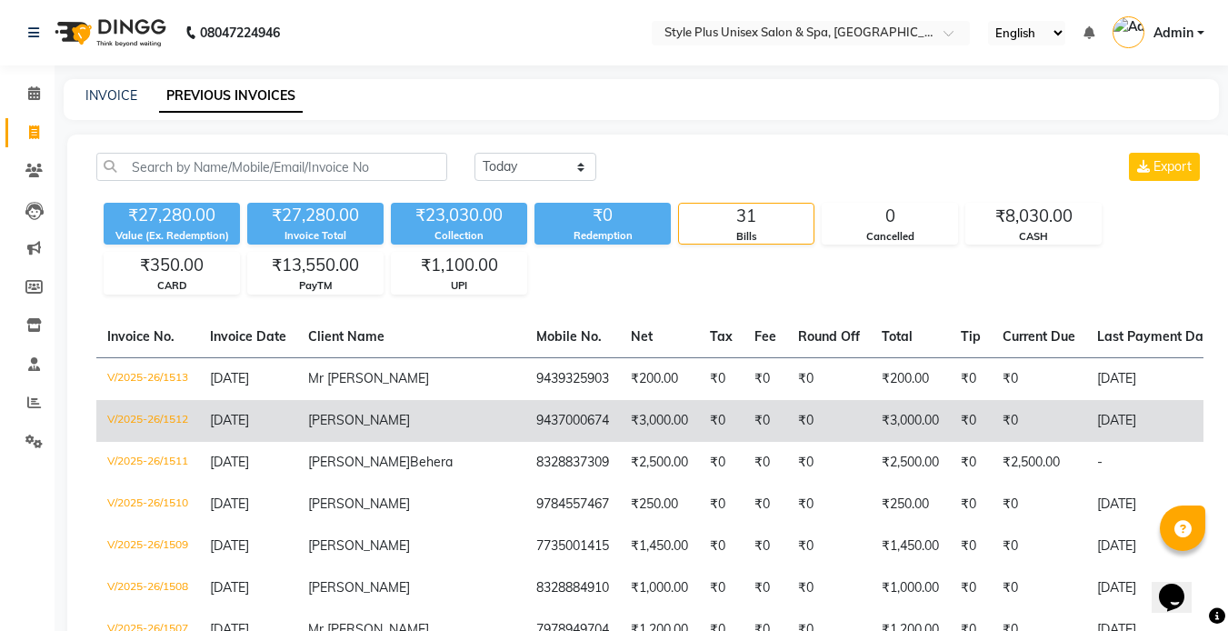
click at [699, 407] on td "₹0" at bounding box center [721, 421] width 45 height 42
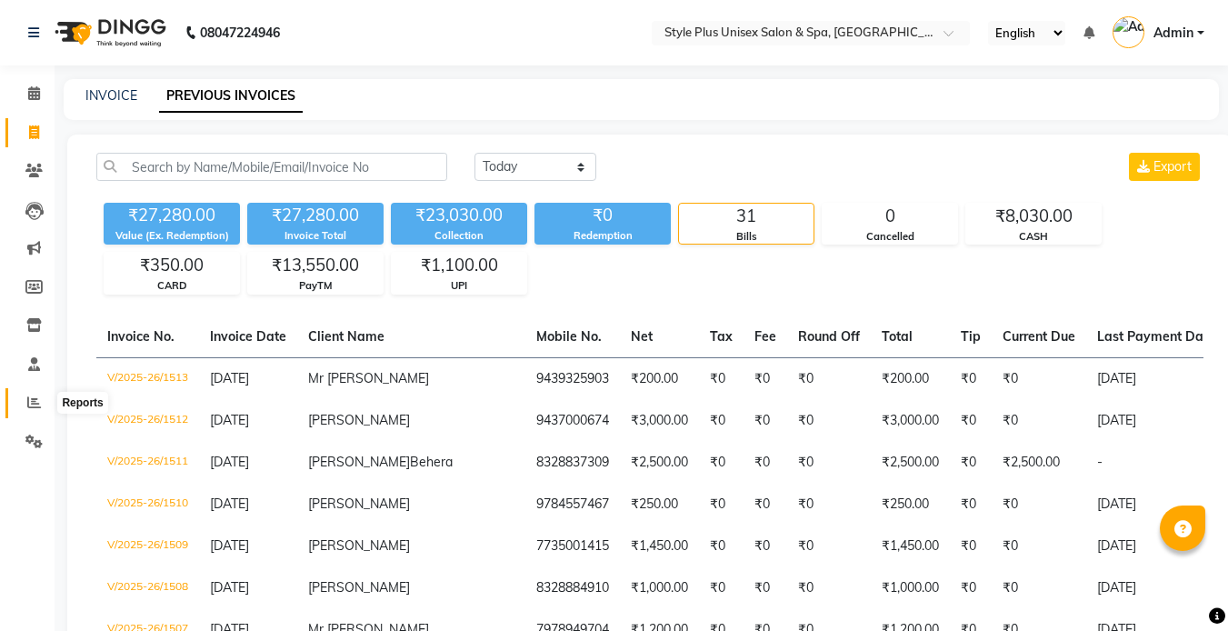
click at [30, 406] on icon at bounding box center [34, 402] width 14 height 14
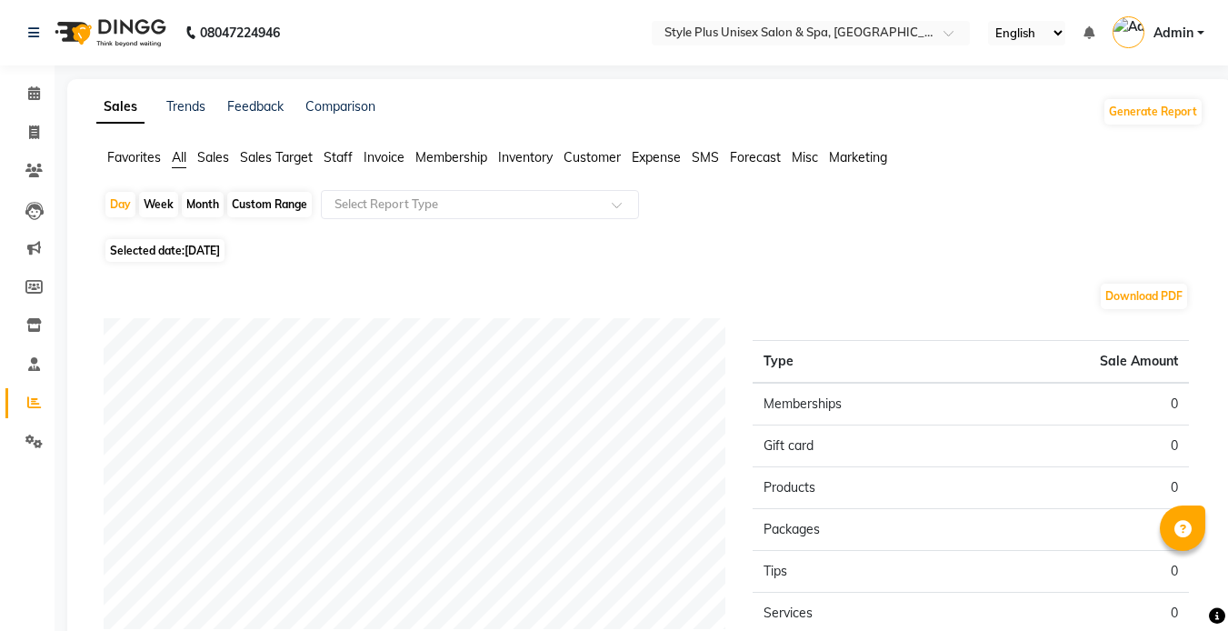
click at [210, 204] on div "Month" at bounding box center [203, 204] width 42 height 25
select select "9"
select select "2025"
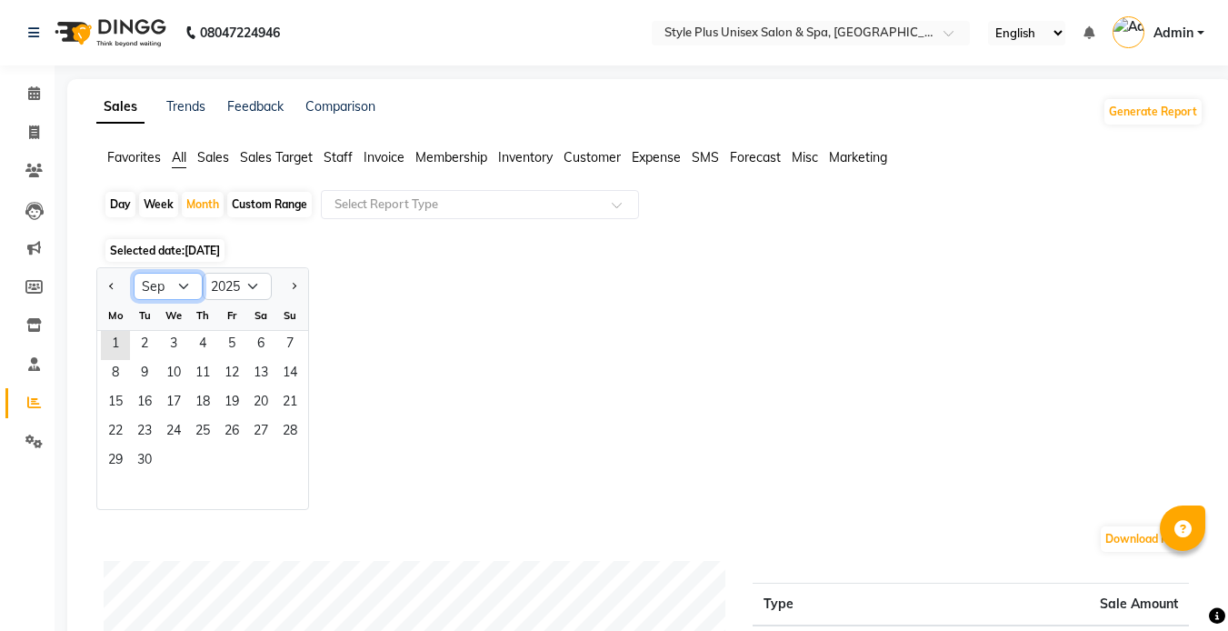
click at [157, 282] on select "Jan Feb Mar Apr May Jun [DATE] Aug Sep Oct Nov Dec" at bounding box center [168, 286] width 69 height 27
select select "8"
click at [134, 273] on select "Jan Feb Mar Apr May Jun [DATE] Aug Sep Oct Nov Dec" at bounding box center [168, 286] width 69 height 27
click at [229, 343] on span "1" at bounding box center [231, 345] width 29 height 29
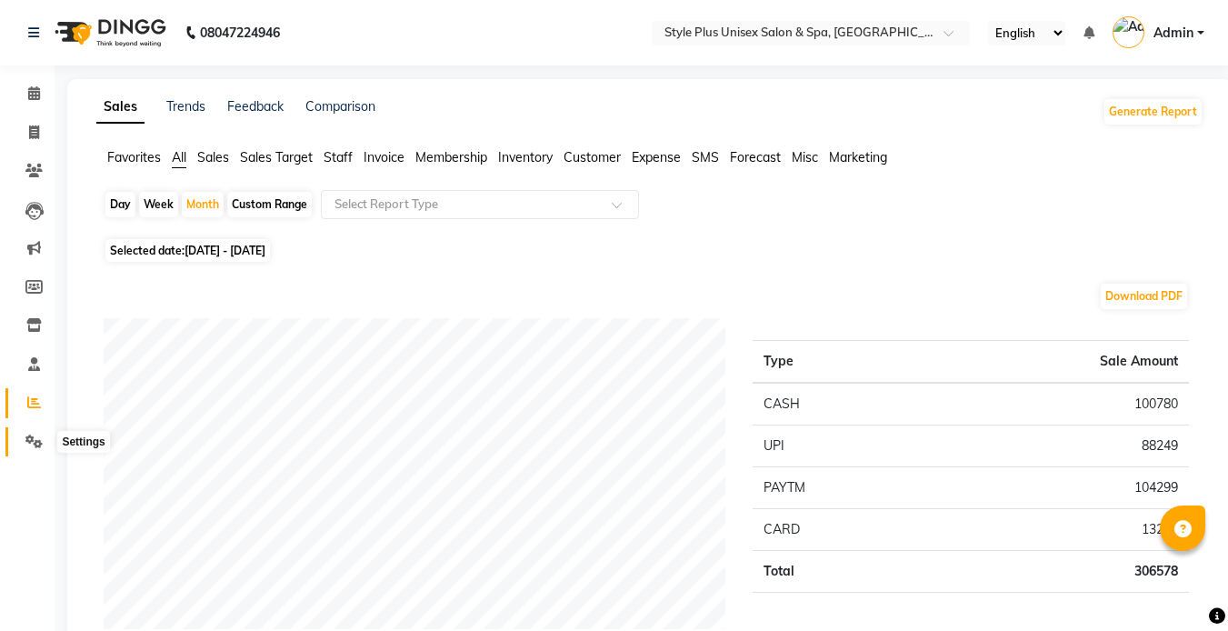
click at [26, 439] on icon at bounding box center [33, 441] width 17 height 14
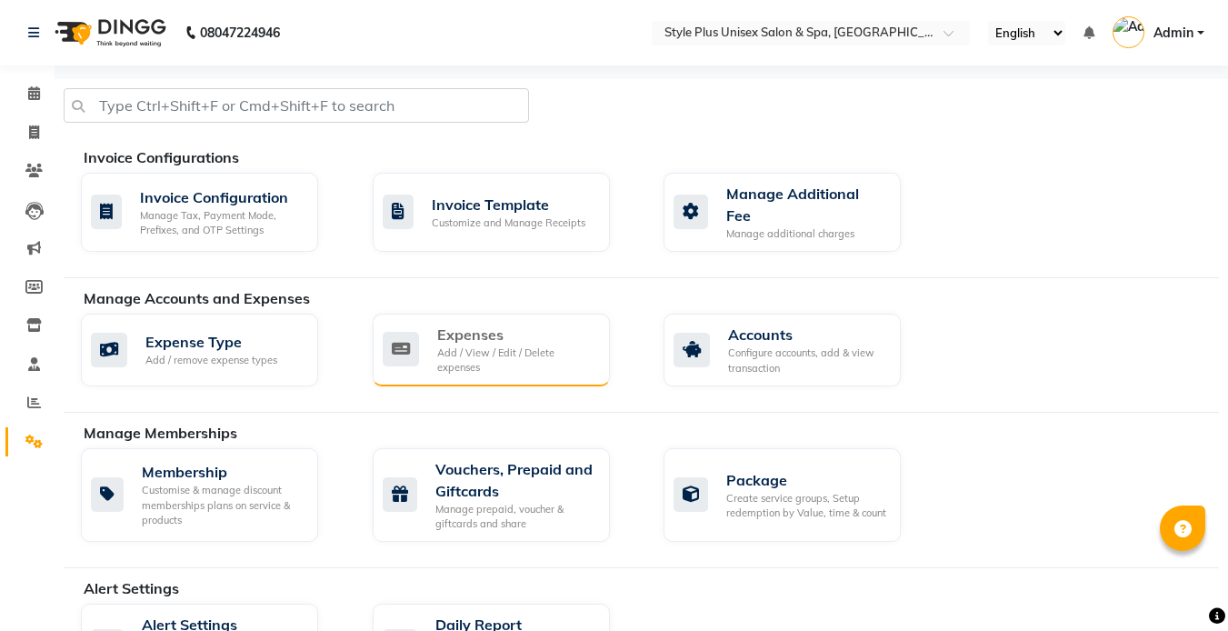
click at [448, 360] on div "Add / View / Edit / Delete expenses" at bounding box center [516, 360] width 158 height 30
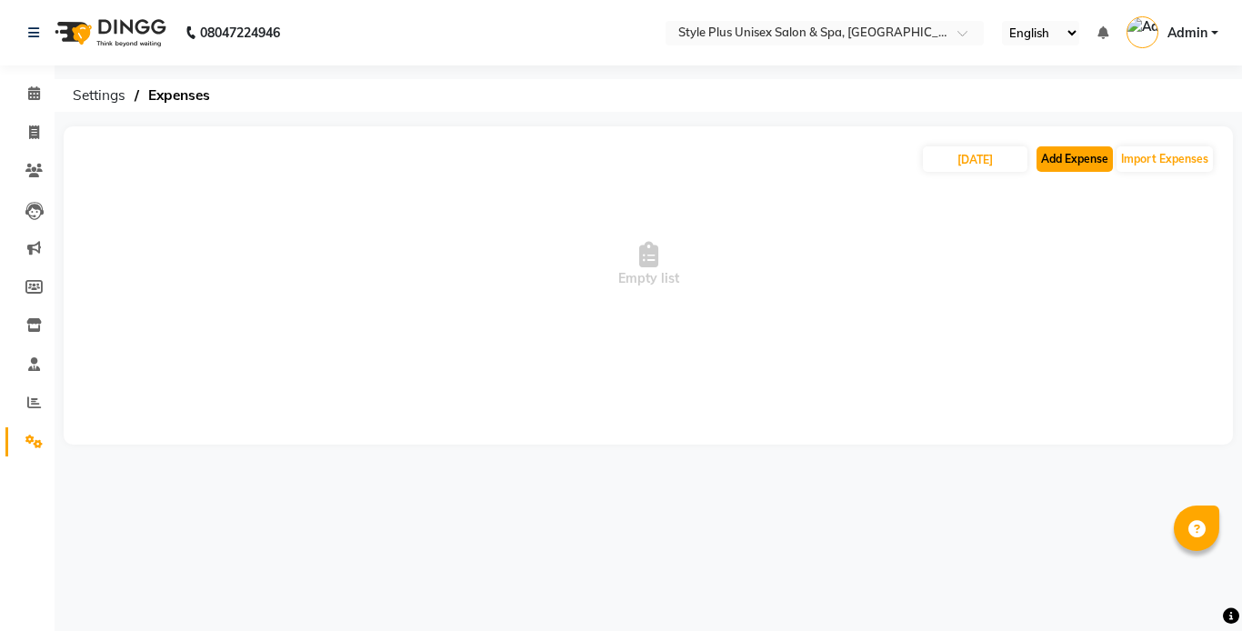
click at [1071, 147] on button "Add Expense" at bounding box center [1074, 158] width 76 height 25
select select "1"
select select "6160"
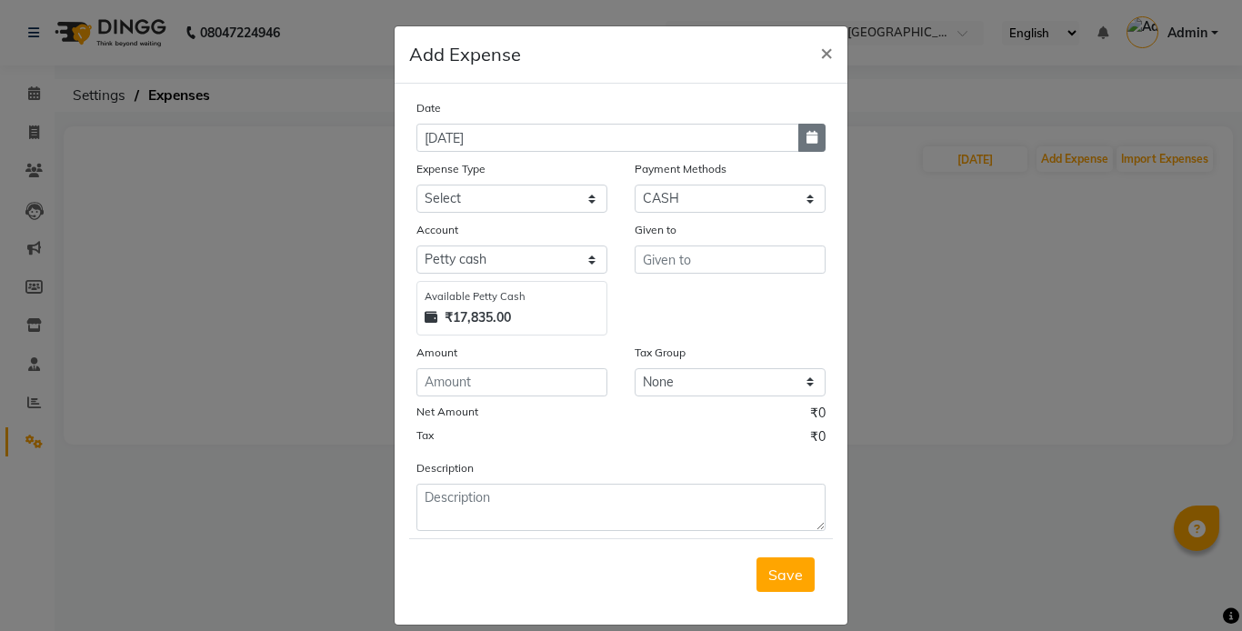
click at [806, 139] on icon "button" at bounding box center [811, 137] width 11 height 13
select select "9"
select select "2025"
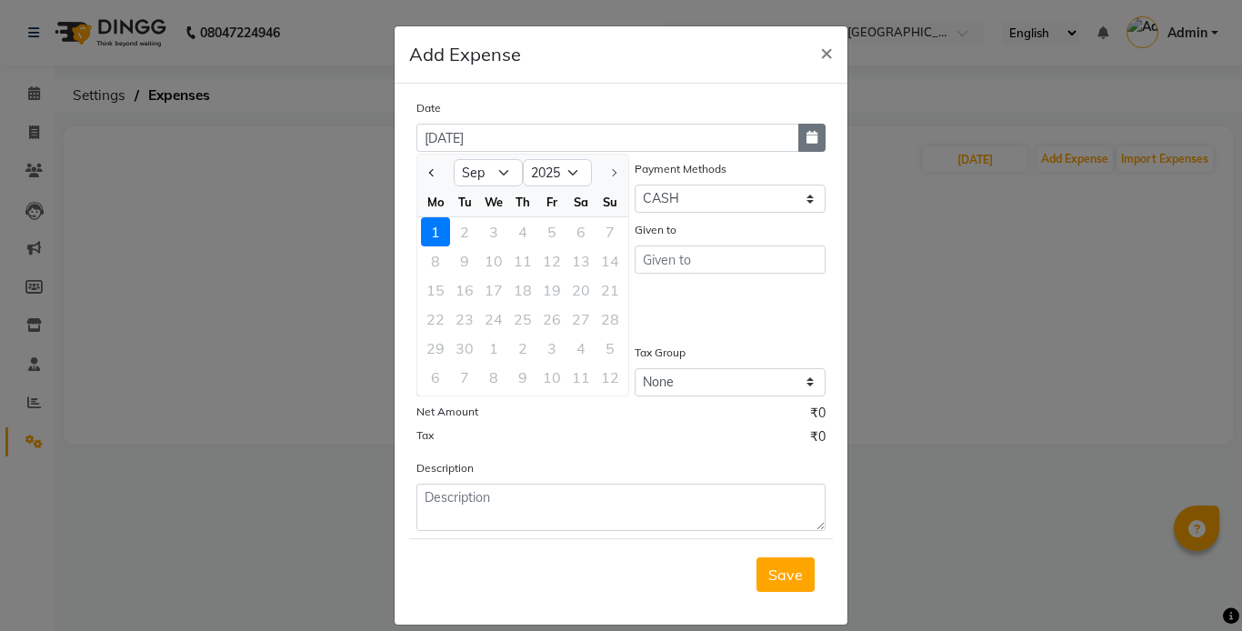
select select "8"
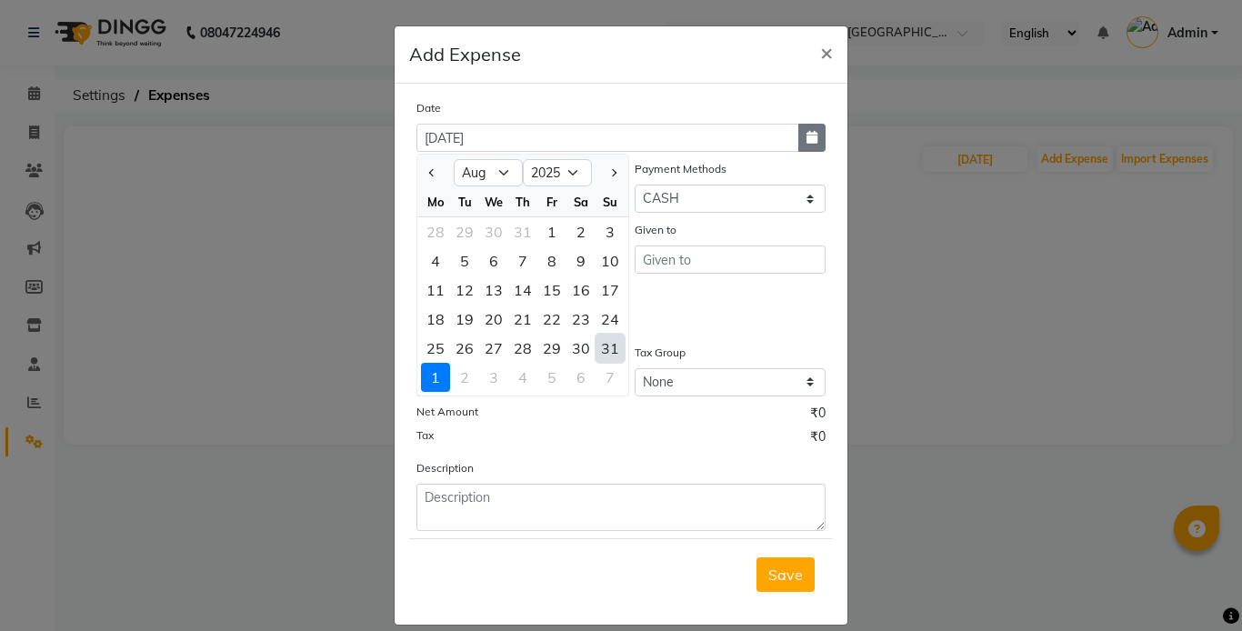
type input "[DATE]"
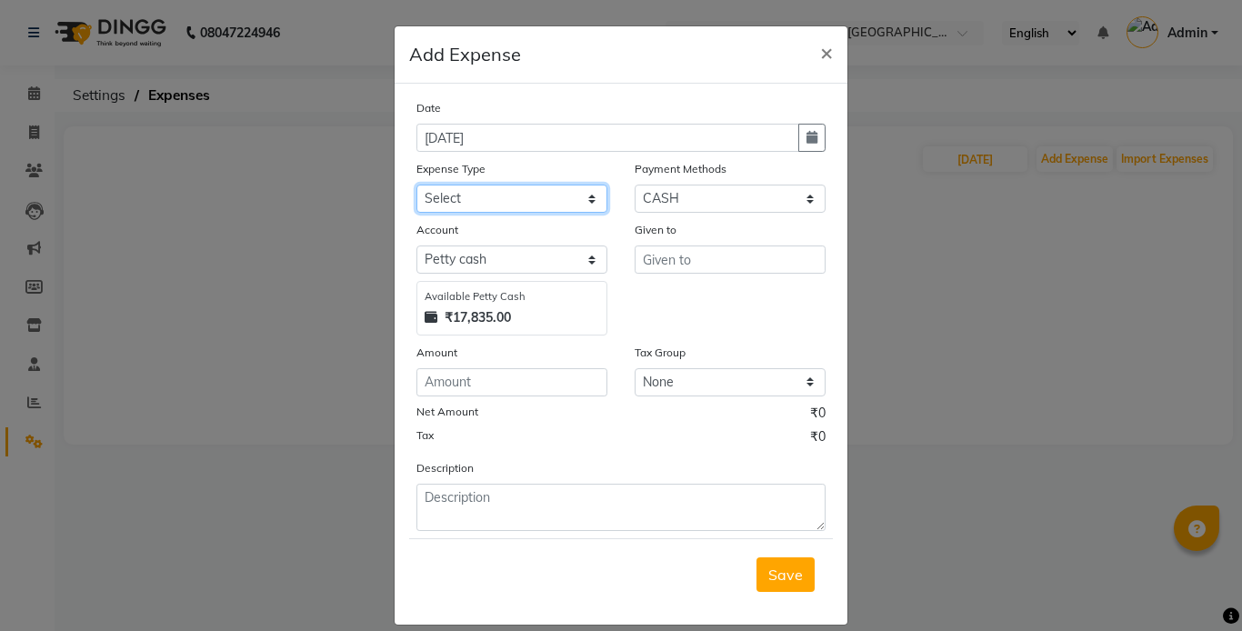
click at [484, 192] on select "Select Advance Salary Bank charges Cash transfer to bank Cash withdrawal by own…" at bounding box center [511, 199] width 191 height 28
select select "18532"
click at [416, 185] on select "Select Advance Salary Bank charges Cash transfer to bank Cash withdrawal by own…" at bounding box center [511, 199] width 191 height 28
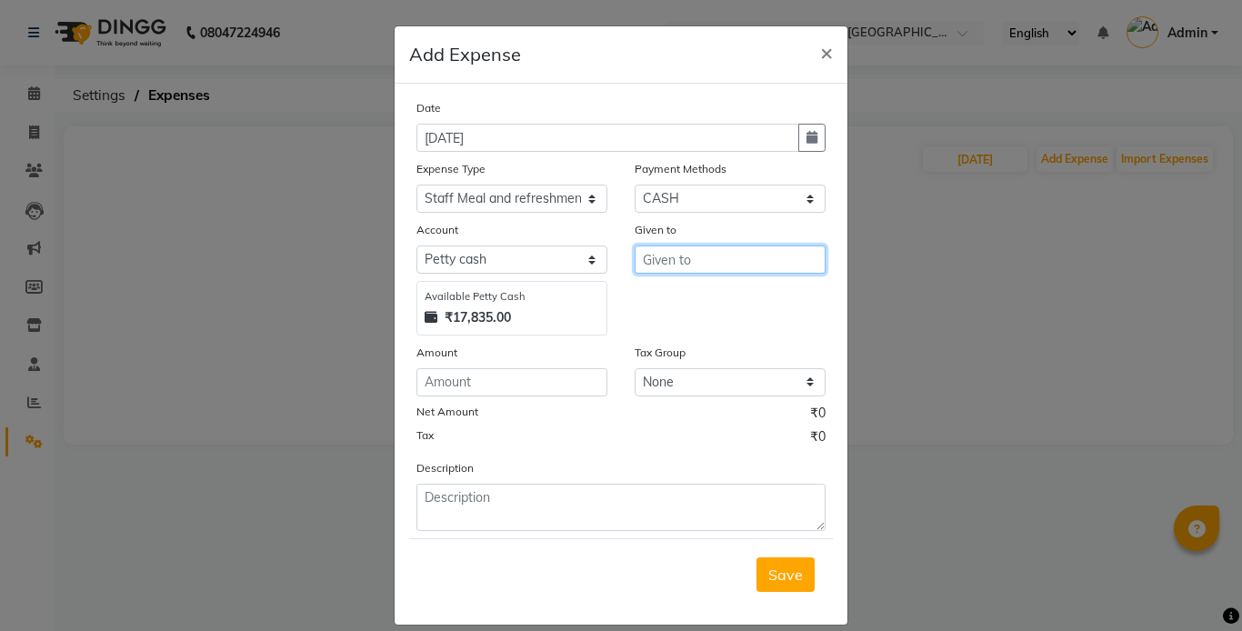
click at [723, 249] on input "text" at bounding box center [729, 259] width 191 height 28
type input "[PERSON_NAME]"
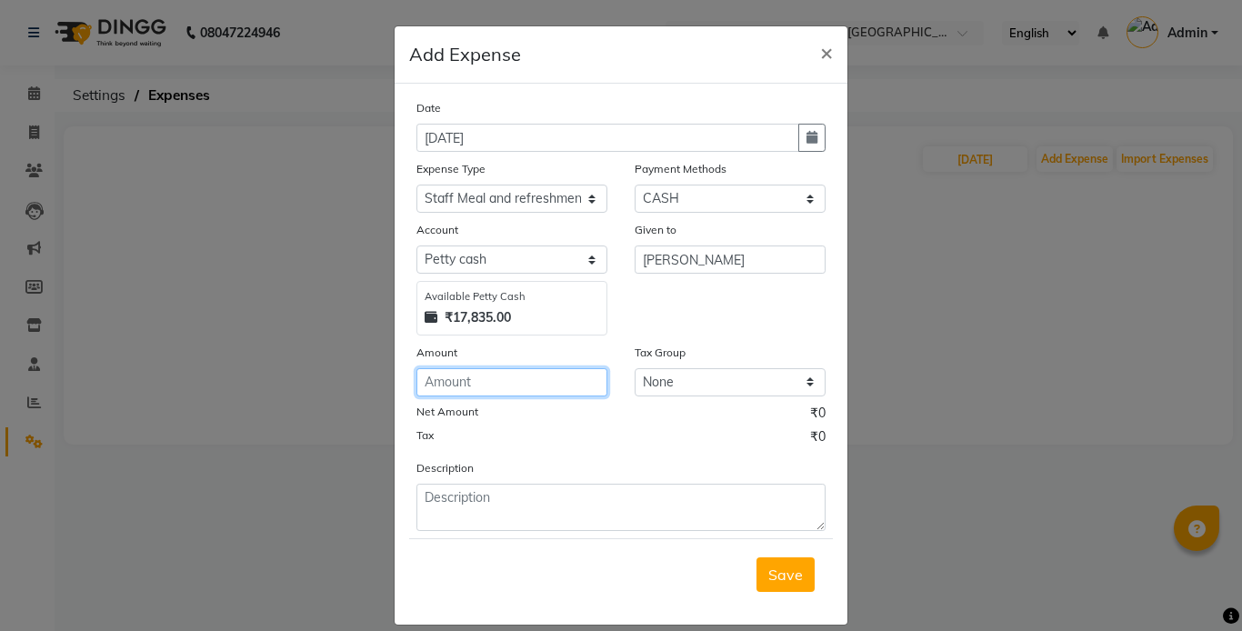
click at [523, 385] on input "number" at bounding box center [511, 382] width 191 height 28
type input "100"
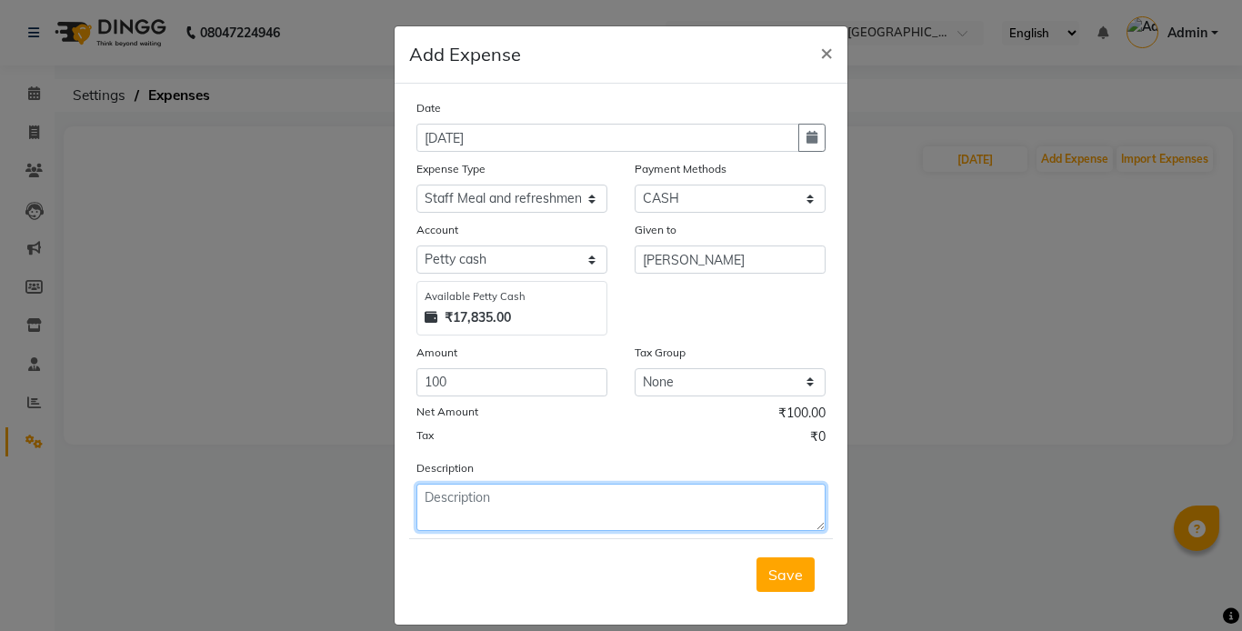
click at [500, 500] on textarea at bounding box center [620, 507] width 409 height 47
type textarea "staff fooding spa"
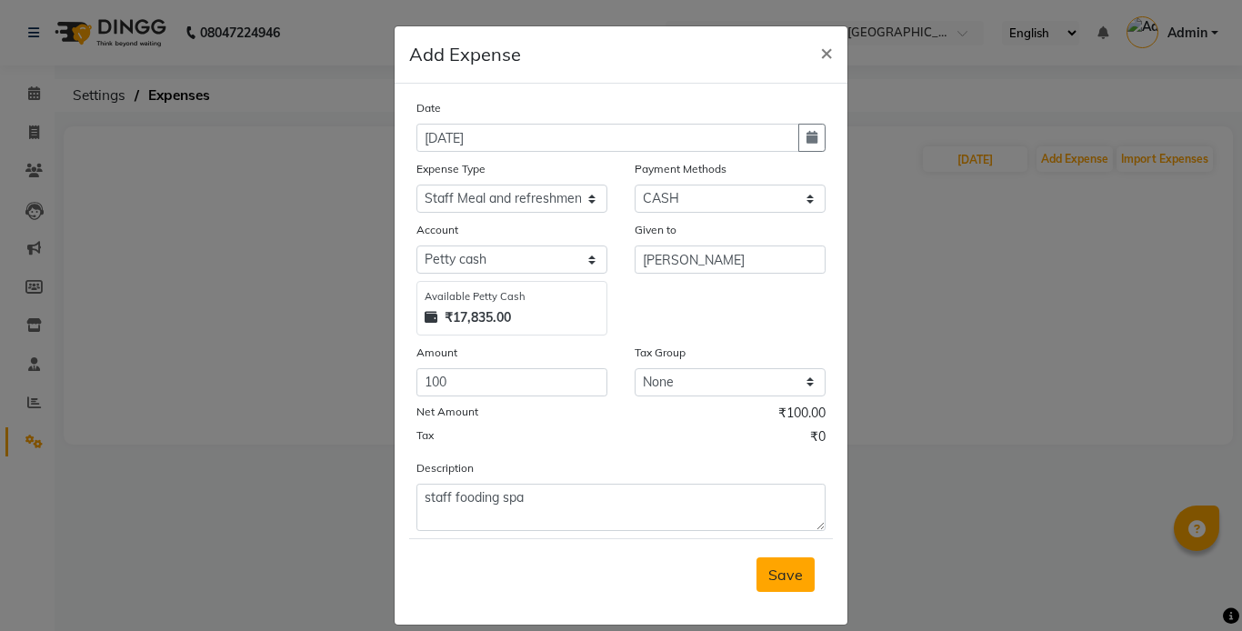
click at [775, 573] on span "Save" at bounding box center [785, 574] width 35 height 18
click at [823, 50] on span "×" at bounding box center [826, 51] width 13 height 27
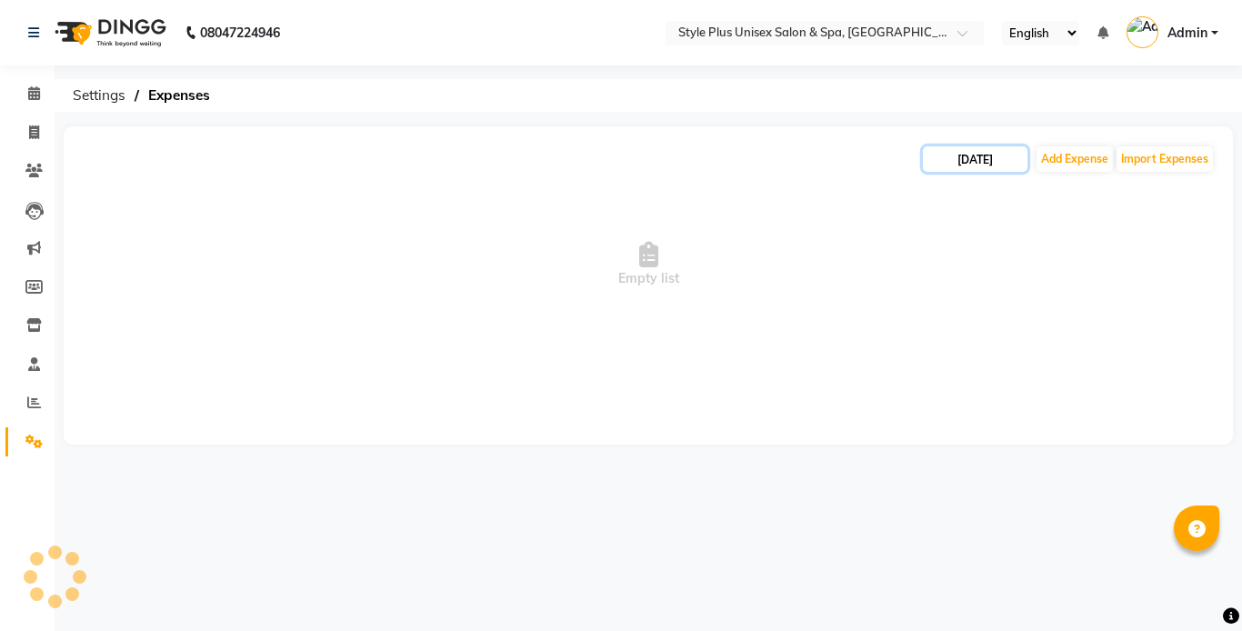
click at [998, 159] on input "[DATE]" at bounding box center [975, 158] width 105 height 25
select select "9"
select select "2025"
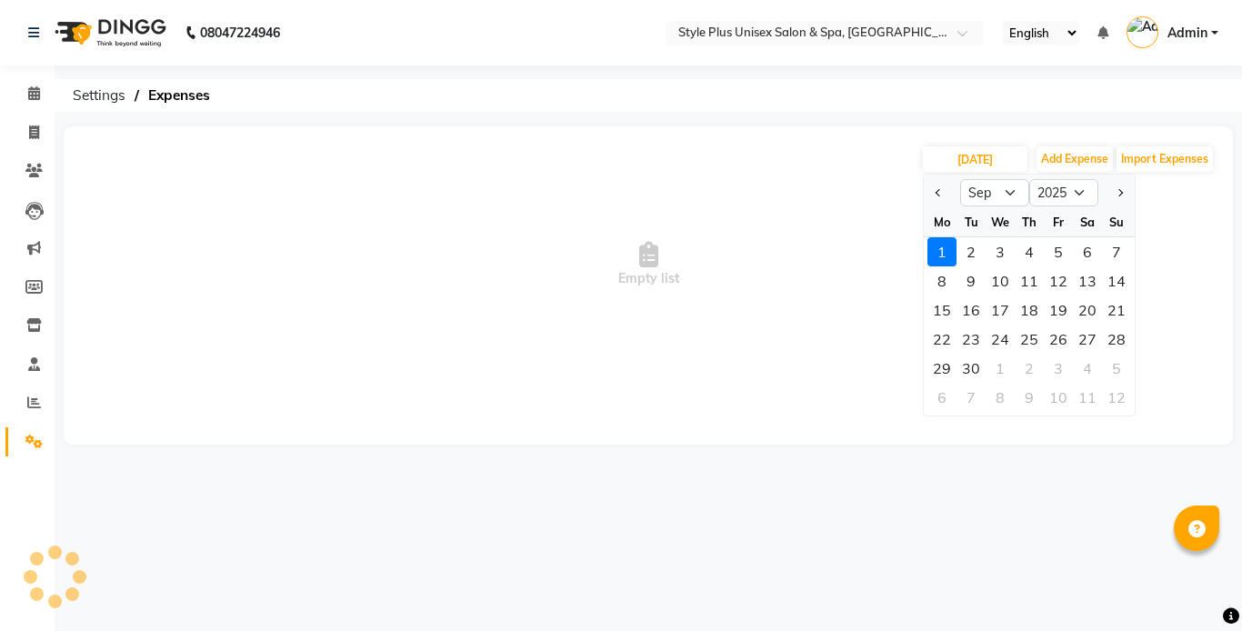
select select "8"
type input "[DATE]"
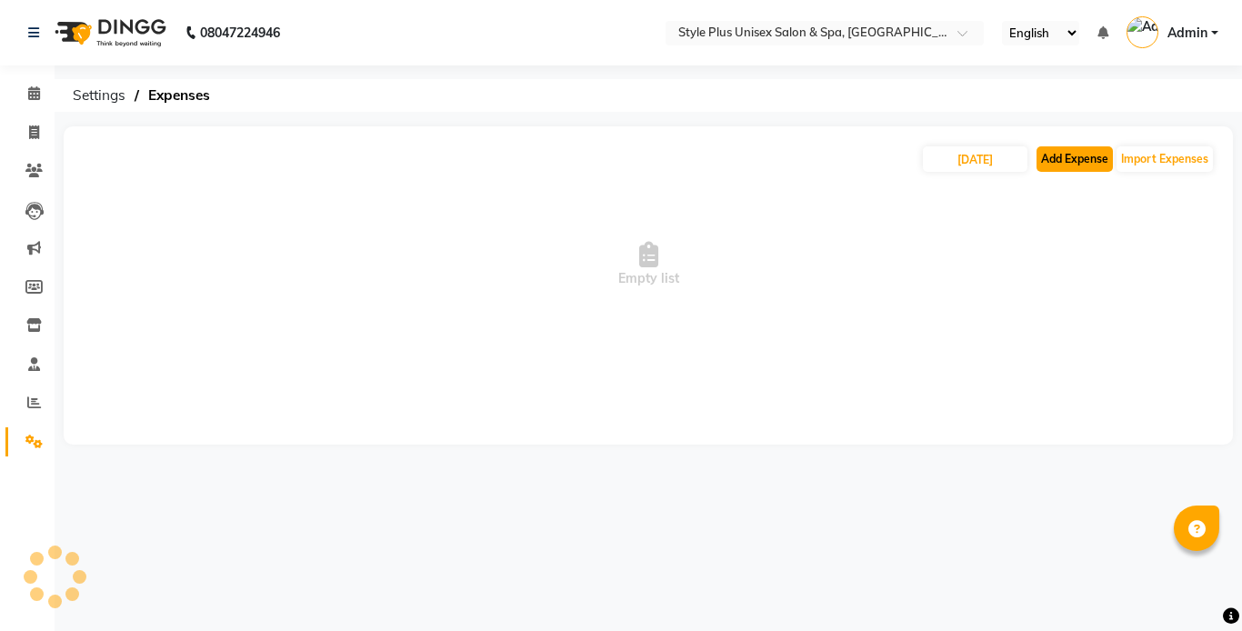
click at [1076, 167] on button "Add Expense" at bounding box center [1074, 158] width 76 height 25
select select "1"
select select "6160"
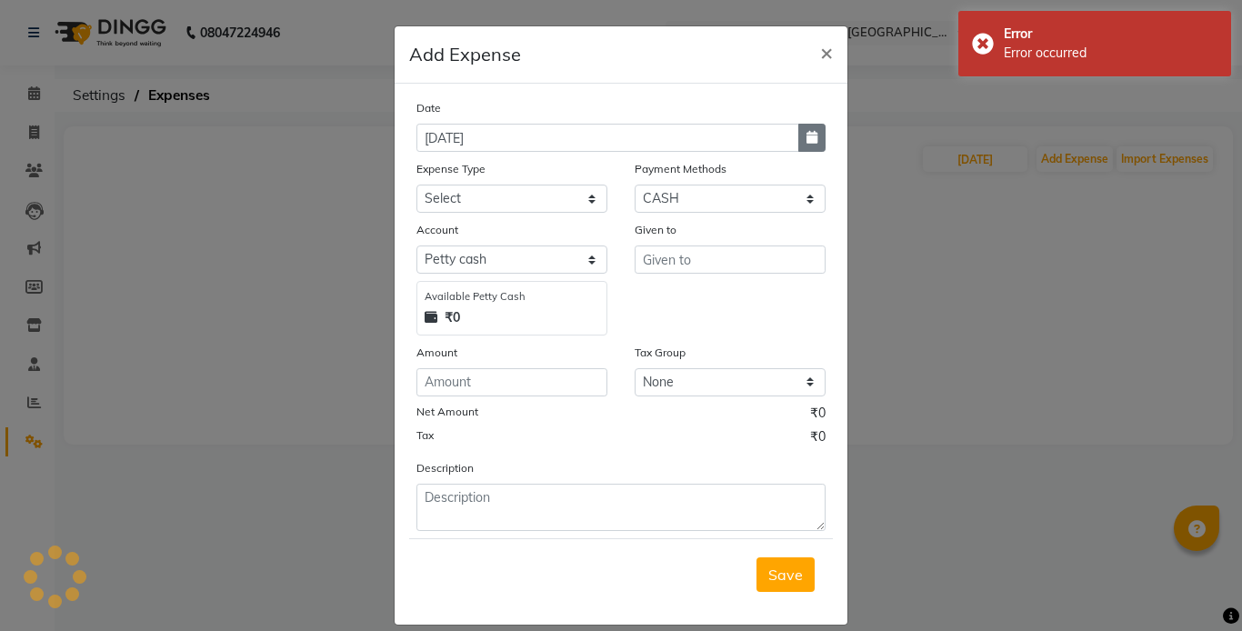
click at [798, 131] on button "button" at bounding box center [811, 138] width 27 height 28
select select "9"
select select "2025"
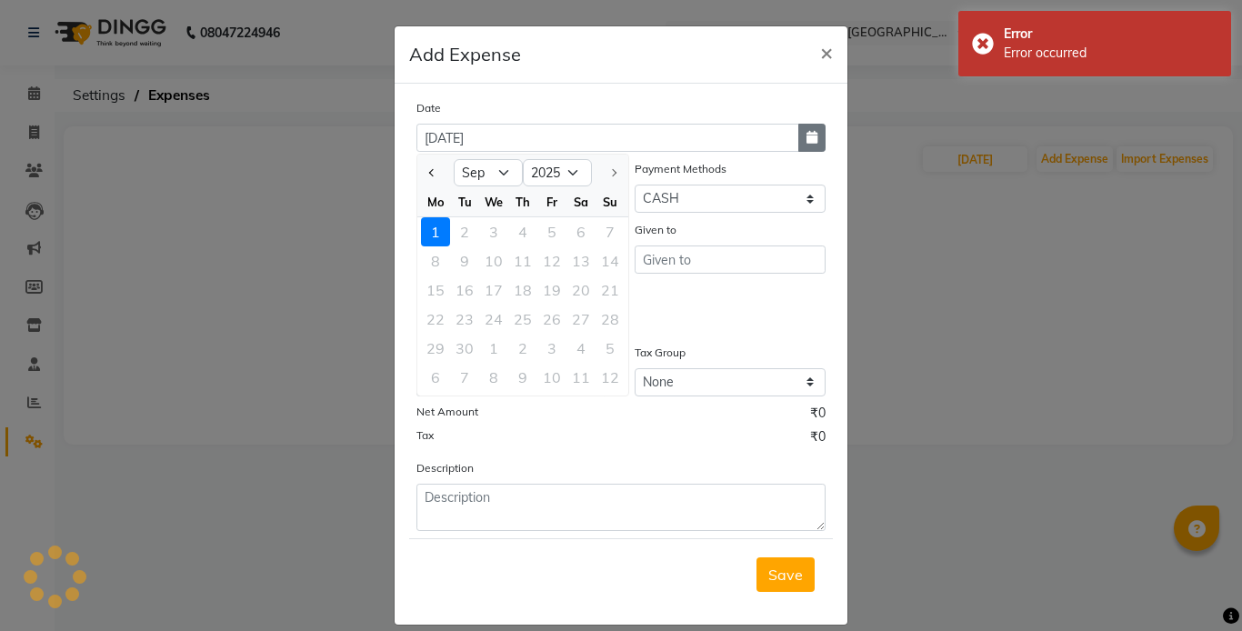
select select "8"
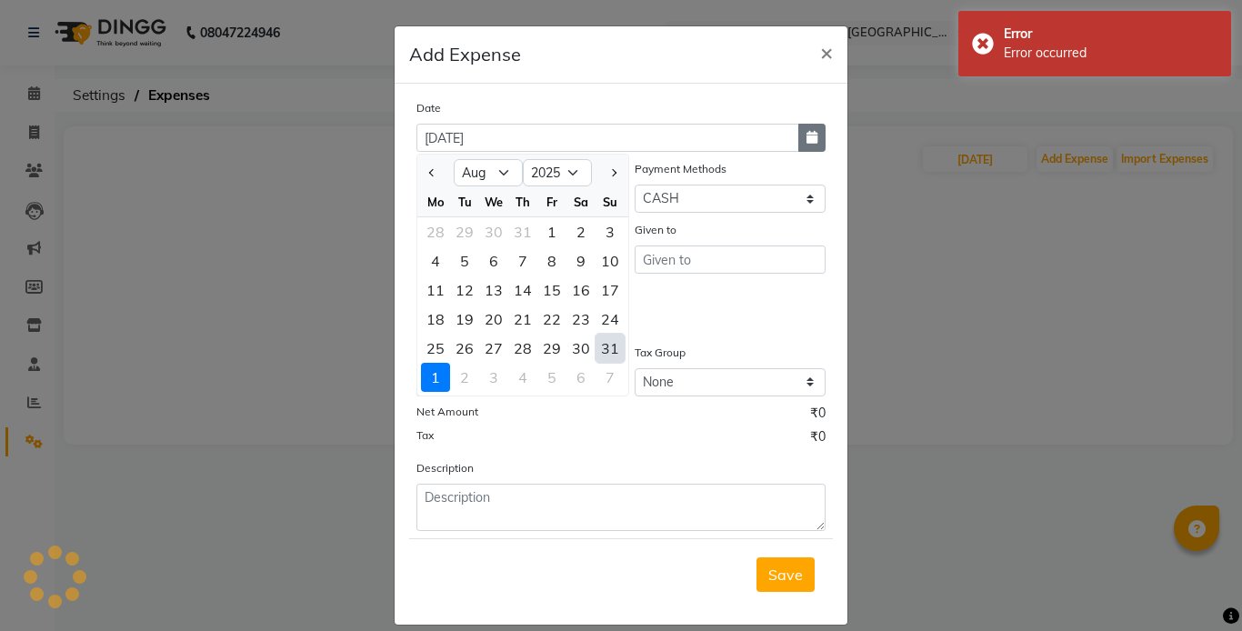
type input "[DATE]"
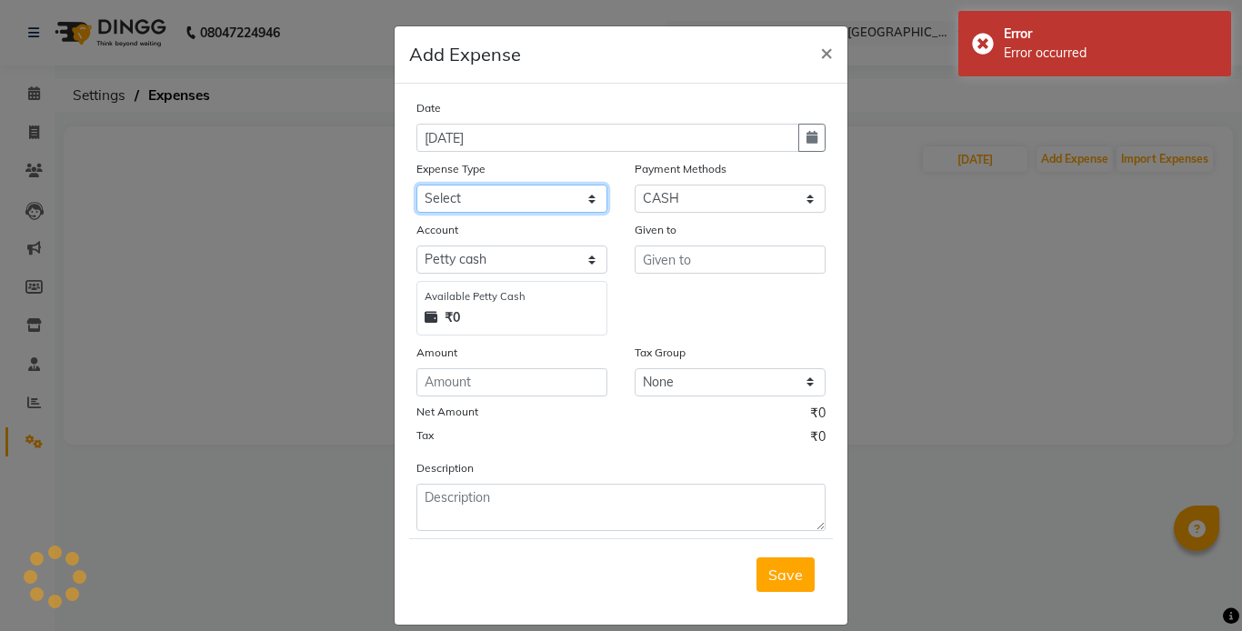
click at [553, 200] on select "Select Advance Salary Bank charges Cash transfer to bank Cash withdrawal by own…" at bounding box center [511, 199] width 191 height 28
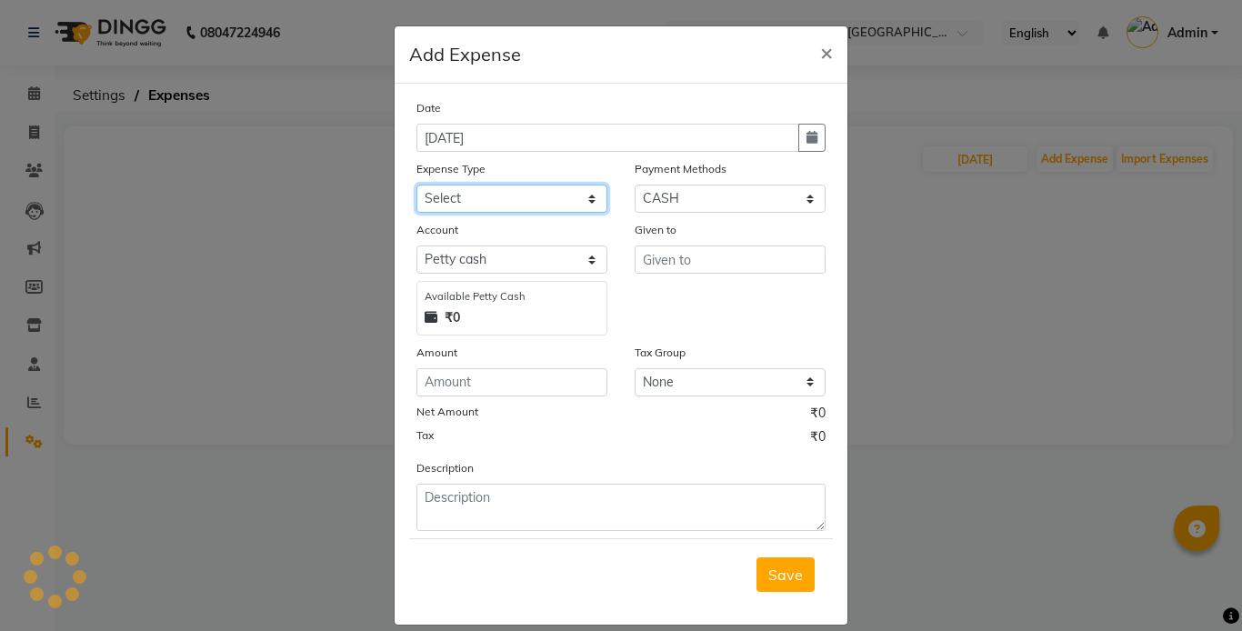
select select "18532"
click at [416, 185] on select "Select Advance Salary Bank charges Cash transfer to bank Cash withdrawal by own…" at bounding box center [511, 199] width 191 height 28
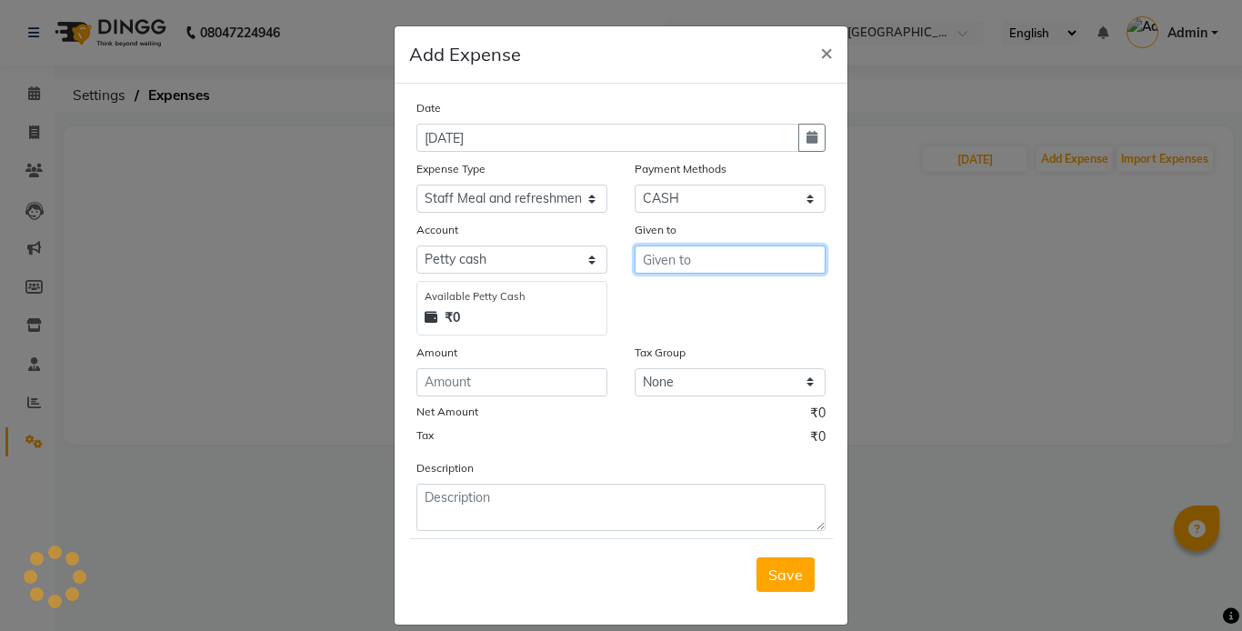
click at [704, 253] on input "text" at bounding box center [729, 259] width 191 height 28
type input "san"
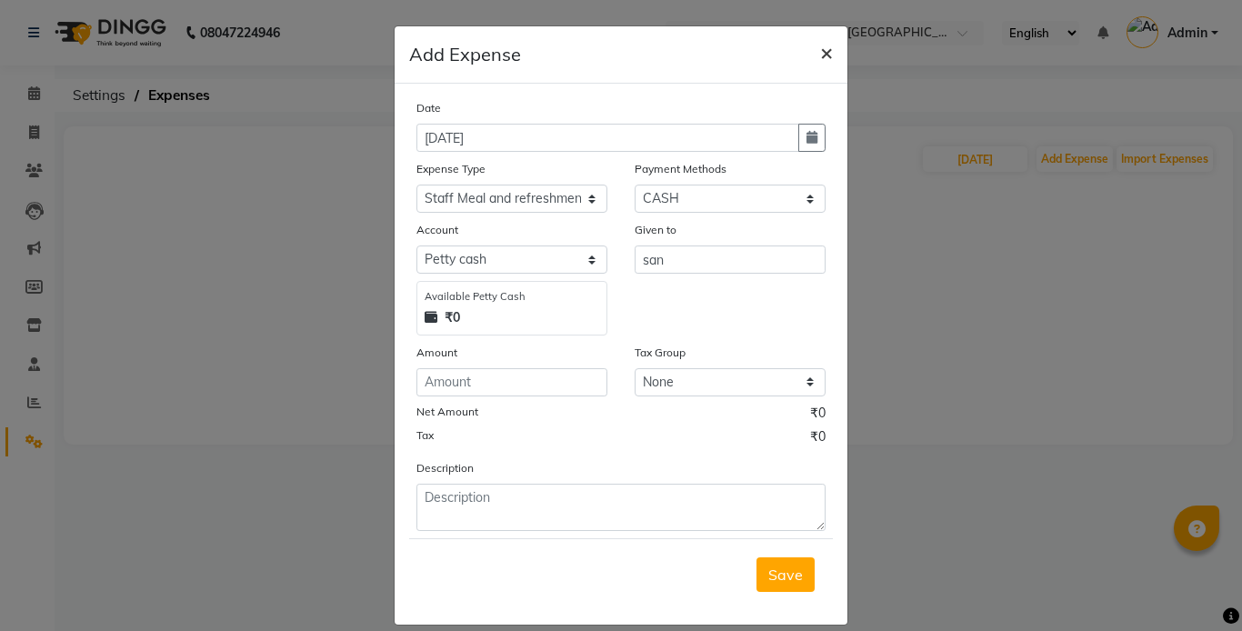
click at [820, 52] on span "×" at bounding box center [826, 51] width 13 height 27
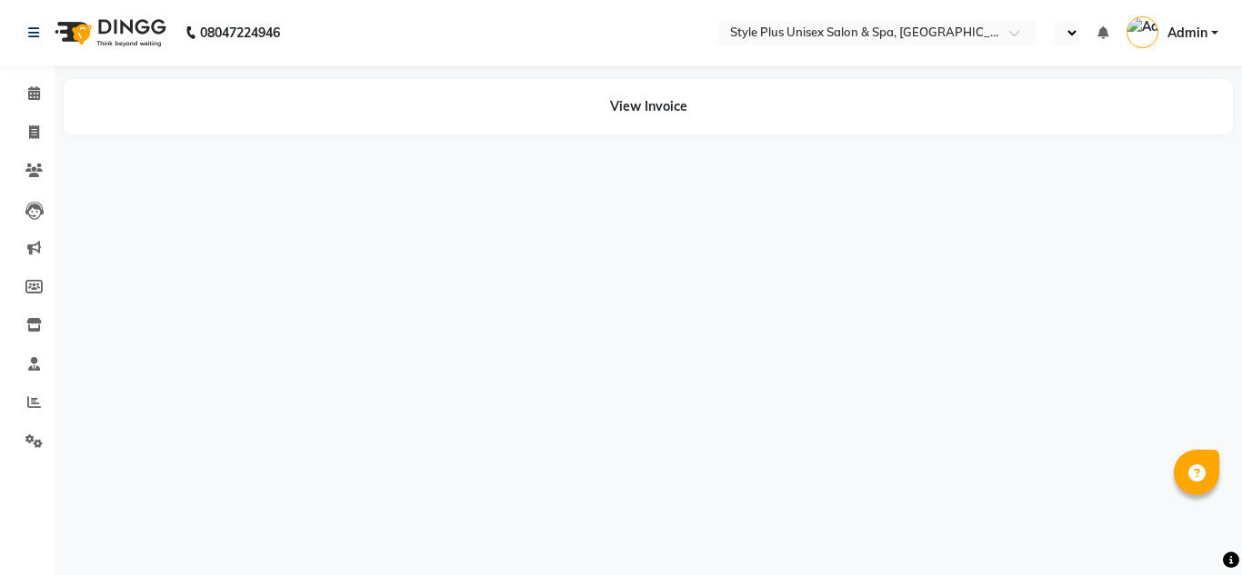
select select "en"
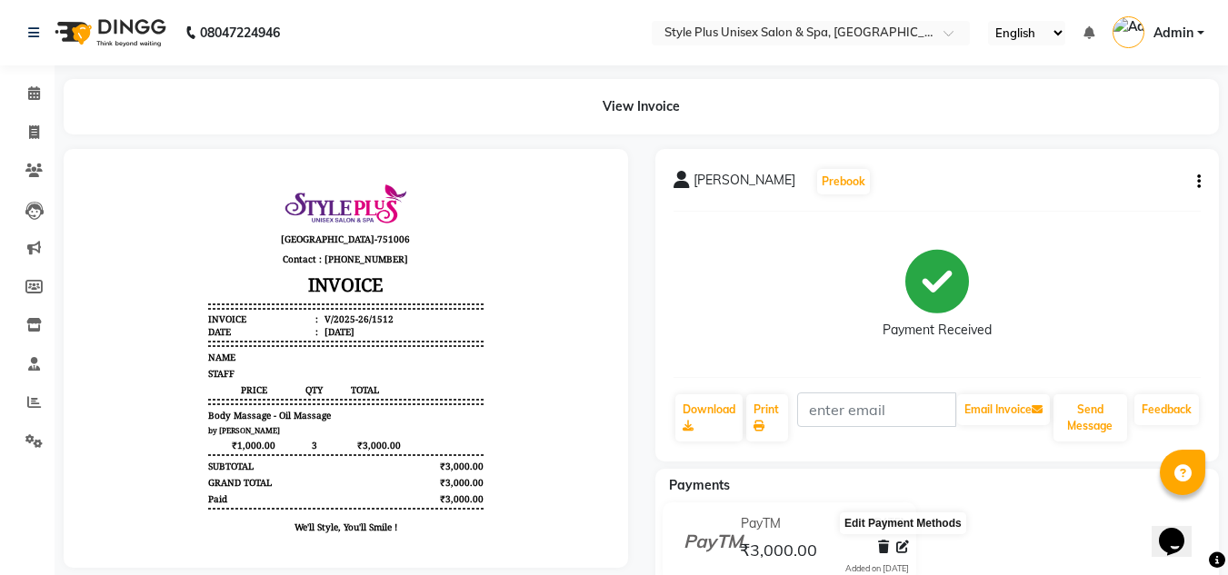
click at [904, 543] on icon at bounding box center [902, 547] width 13 height 13
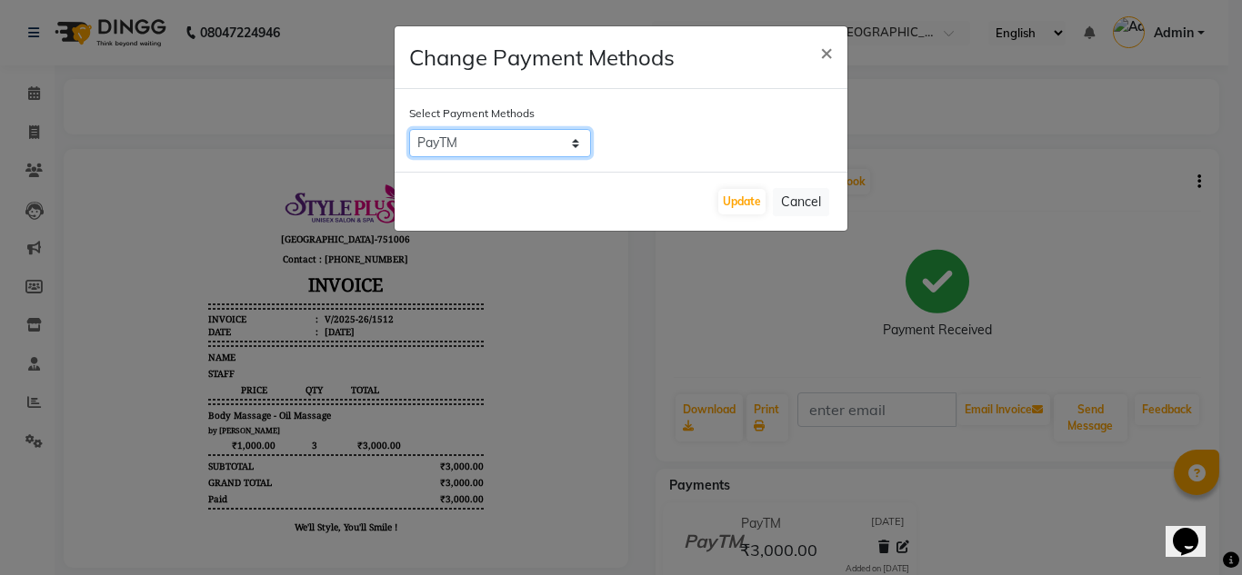
click at [567, 143] on select "PayTM PhonePe CARD UPI CASH" at bounding box center [500, 143] width 182 height 28
select select "2"
click at [409, 129] on select "PayTM PhonePe CARD UPI CASH" at bounding box center [500, 143] width 182 height 28
click at [747, 204] on button "Update" at bounding box center [741, 201] width 47 height 25
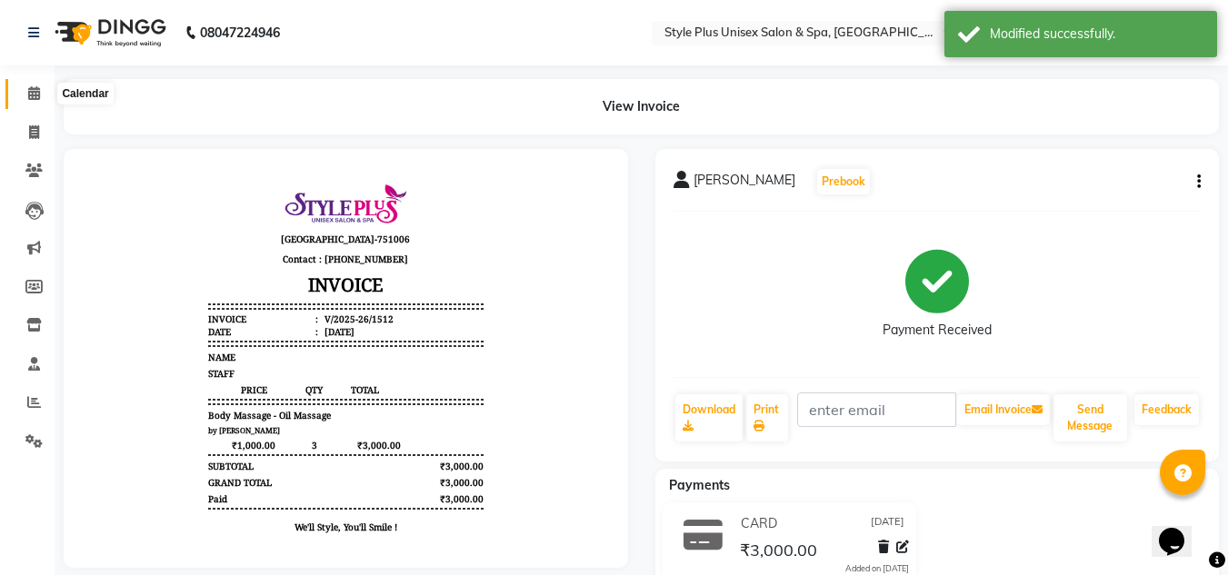
click at [37, 104] on span at bounding box center [34, 94] width 32 height 21
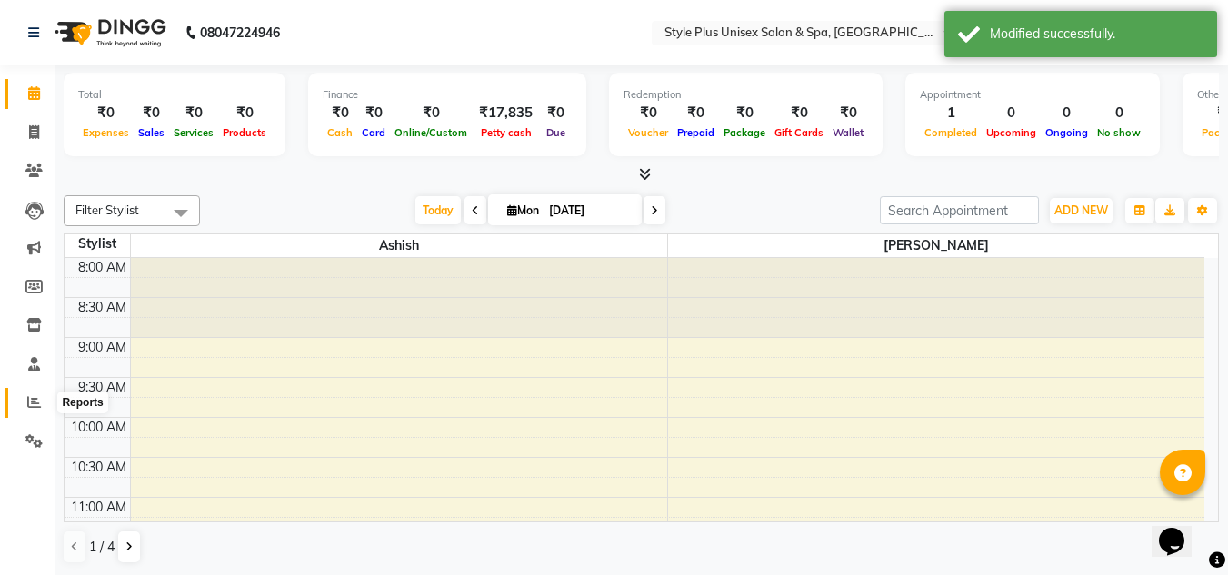
click at [24, 409] on span at bounding box center [34, 403] width 32 height 21
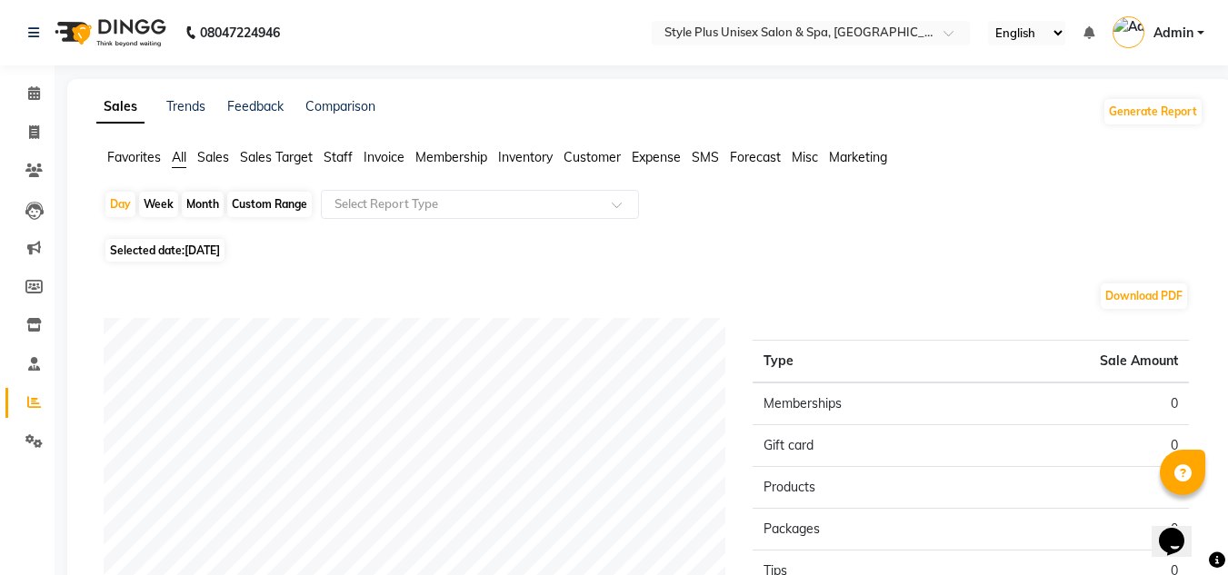
click at [152, 254] on span "Selected date: 01-09-2025" at bounding box center [164, 250] width 119 height 23
select select "9"
select select "2025"
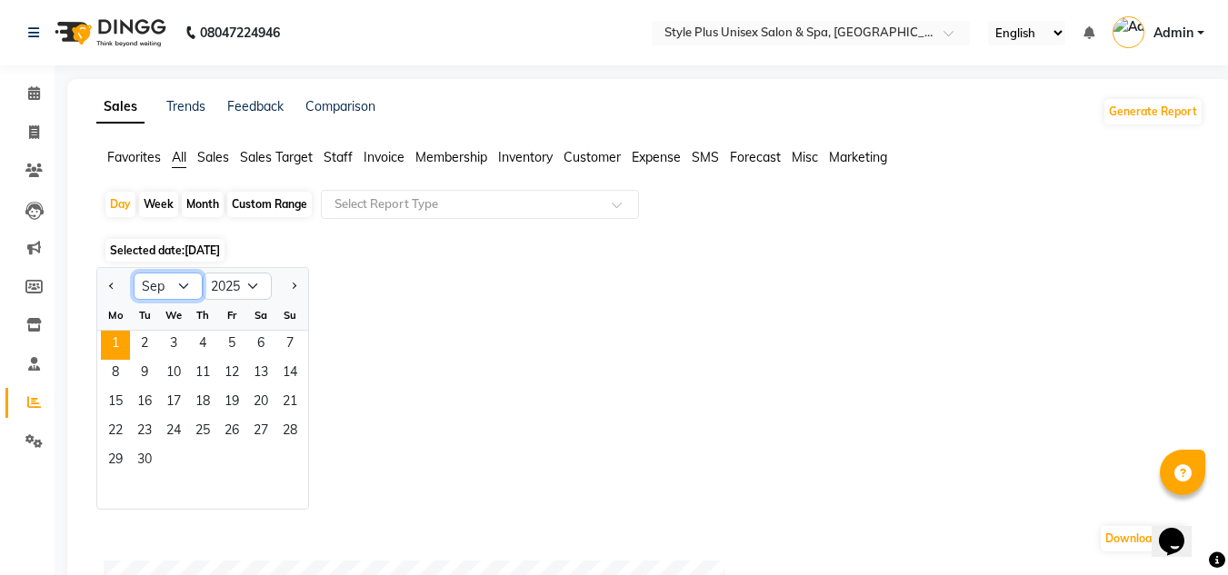
click at [145, 280] on select "Jan Feb Mar Apr May Jun [DATE] Aug Sep Oct Nov Dec" at bounding box center [168, 286] width 69 height 27
select select "8"
click at [134, 273] on select "Jan Feb Mar Apr May Jun [DATE] Aug Sep Oct Nov Dec" at bounding box center [168, 286] width 69 height 27
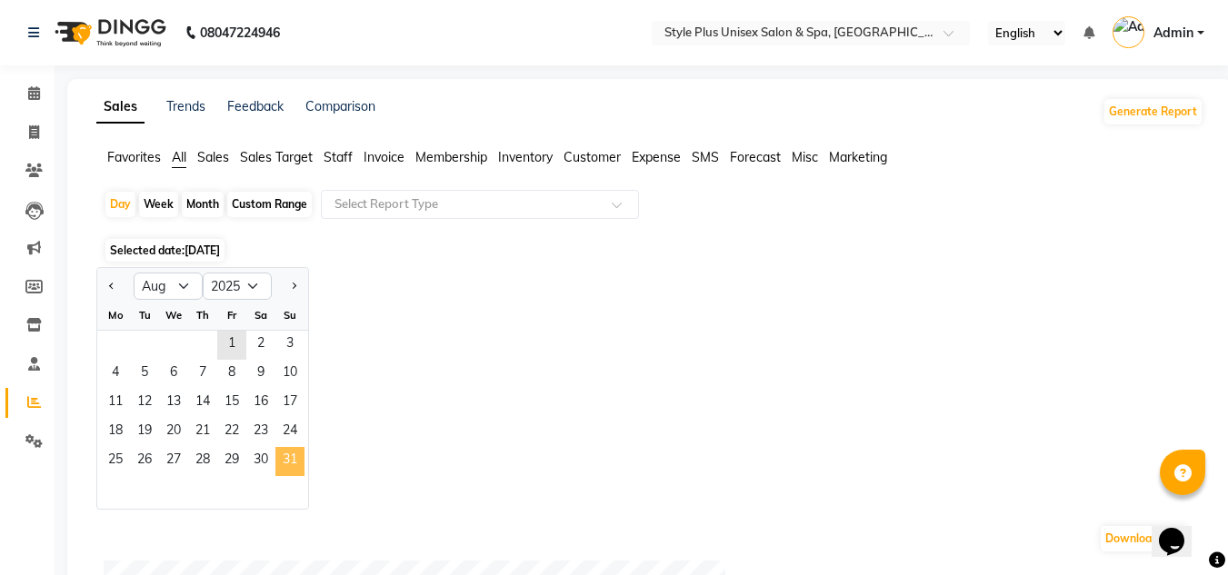
click at [285, 453] on span "31" at bounding box center [289, 461] width 29 height 29
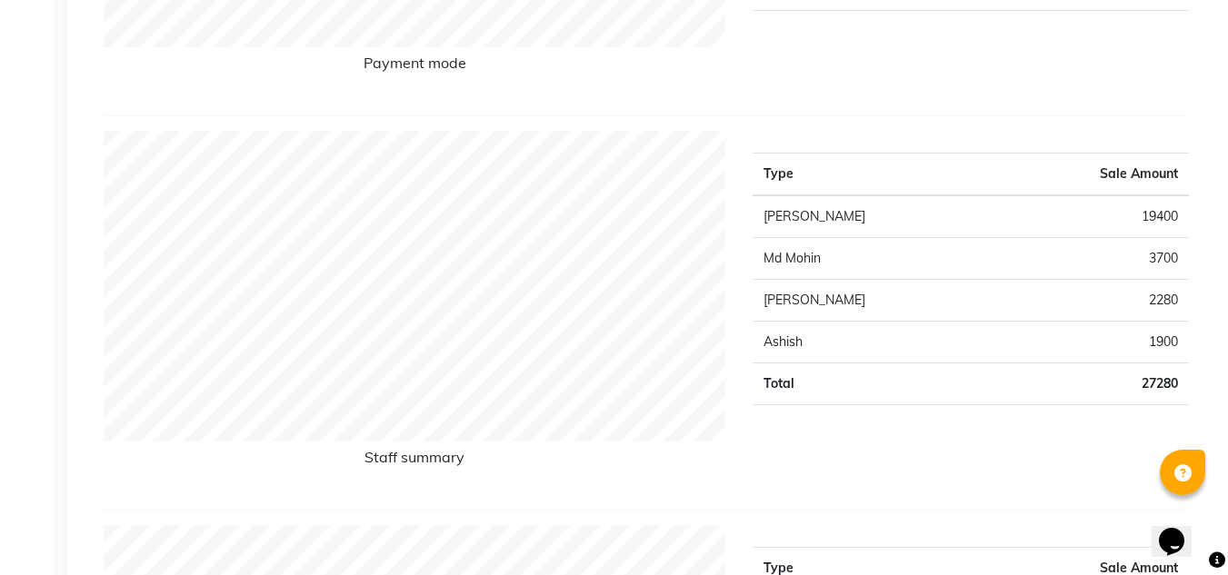
scroll to position [79, 0]
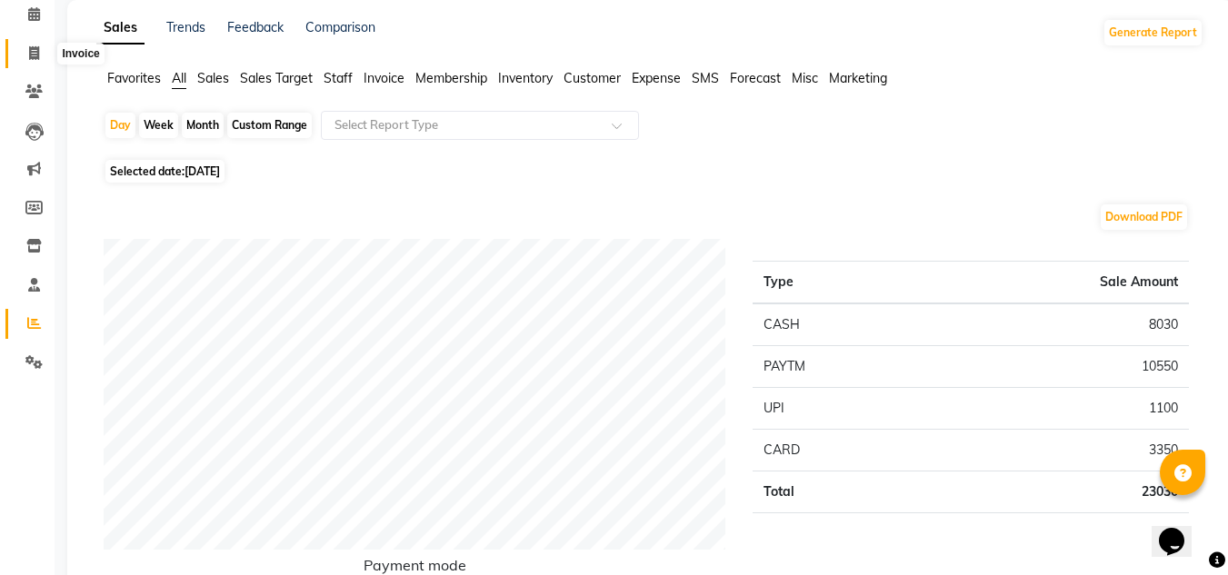
click at [29, 52] on icon at bounding box center [34, 53] width 10 height 14
select select "service"
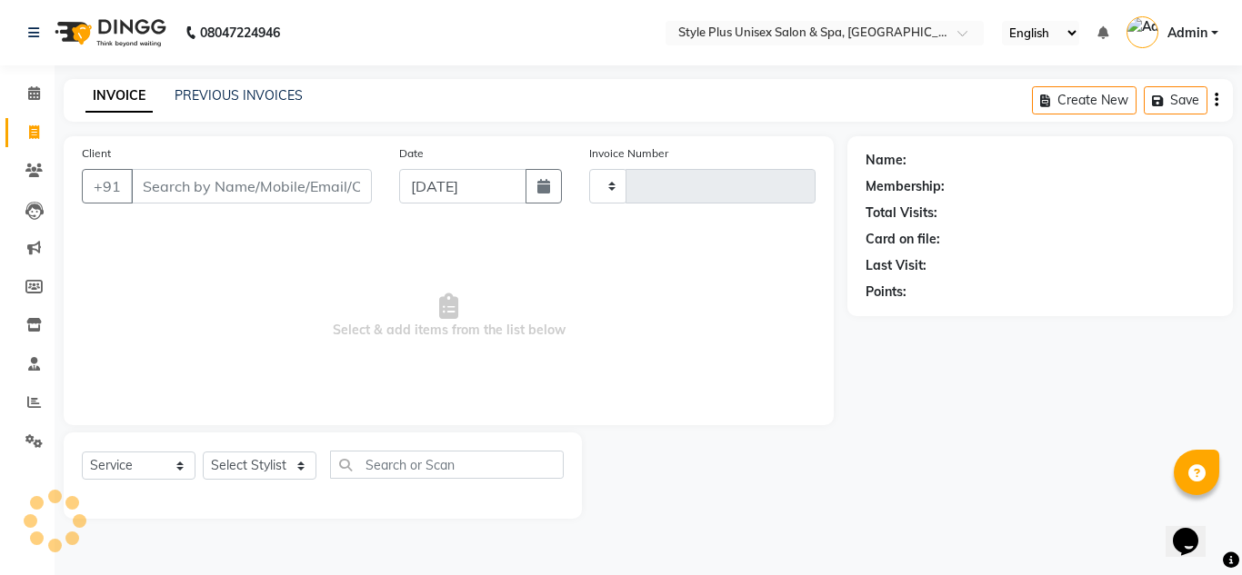
type input "1514"
select select "7084"
click at [205, 93] on link "PREVIOUS INVOICES" at bounding box center [239, 95] width 128 height 16
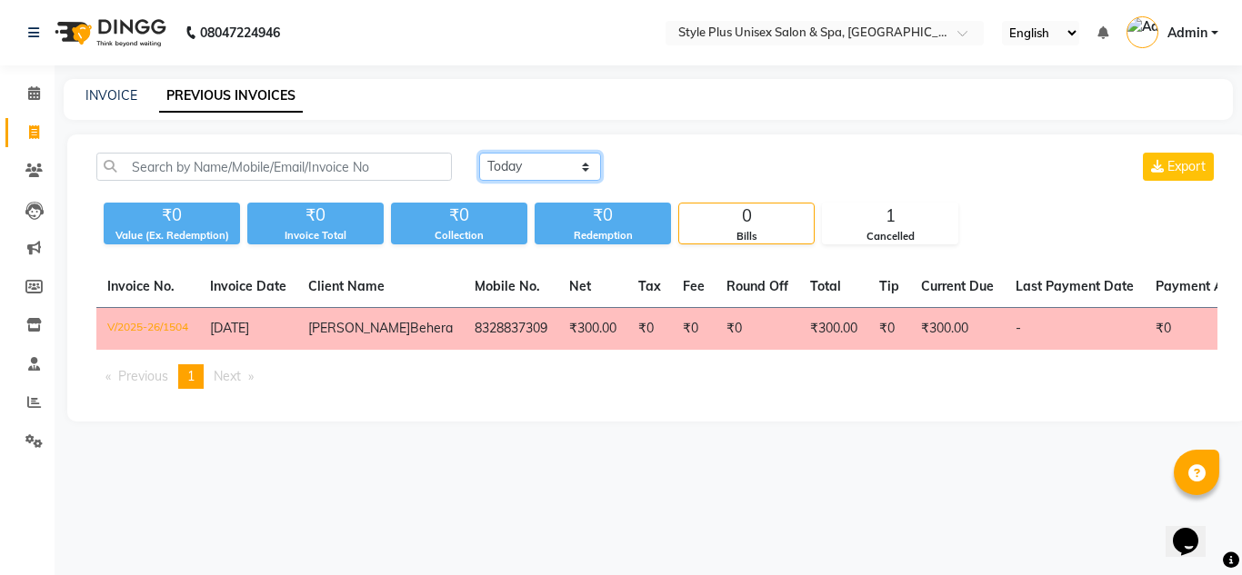
click at [501, 165] on select "[DATE] [DATE] Custom Range" at bounding box center [540, 167] width 122 height 28
select select "[DATE]"
click at [479, 153] on select "[DATE] [DATE] Custom Range" at bounding box center [540, 167] width 122 height 28
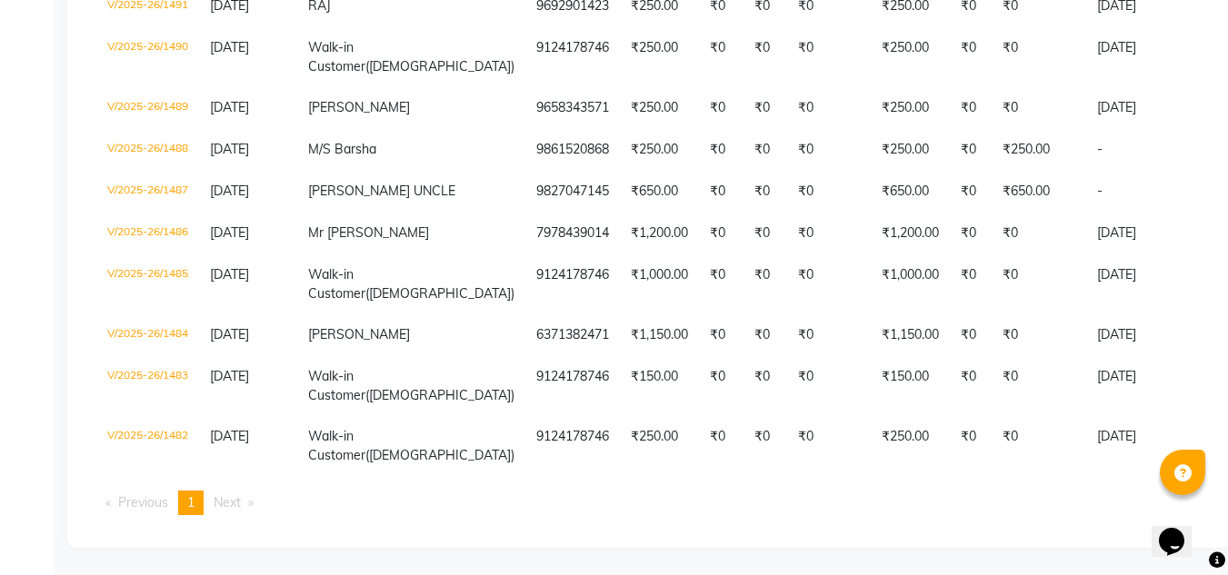
scroll to position [1635, 0]
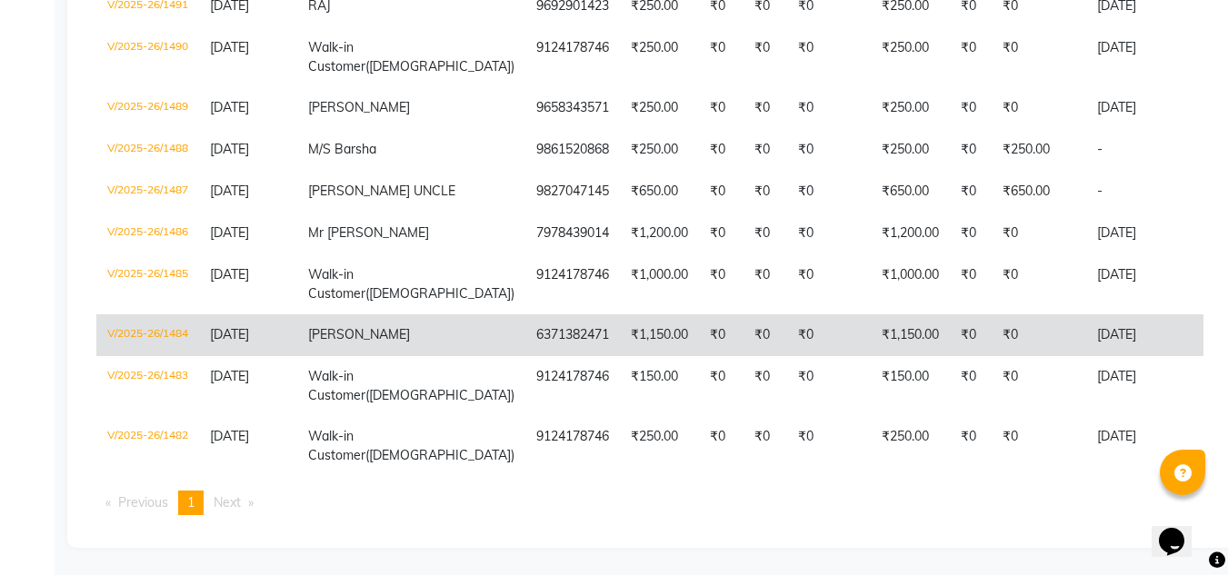
click at [871, 315] on td "₹1,150.00" at bounding box center [910, 336] width 79 height 42
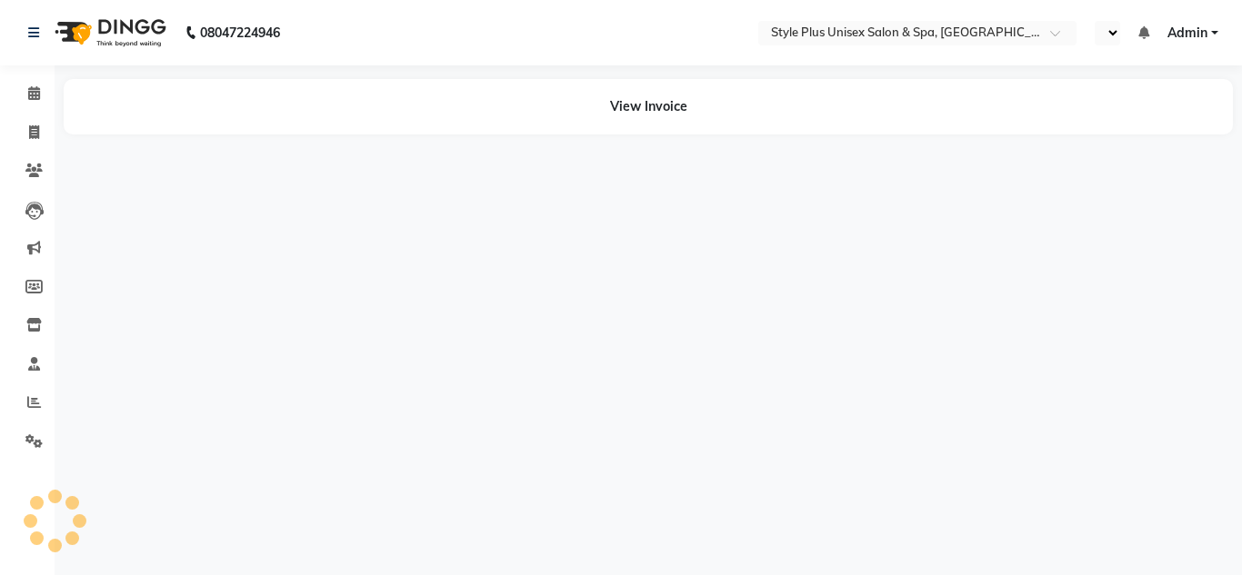
select select "en"
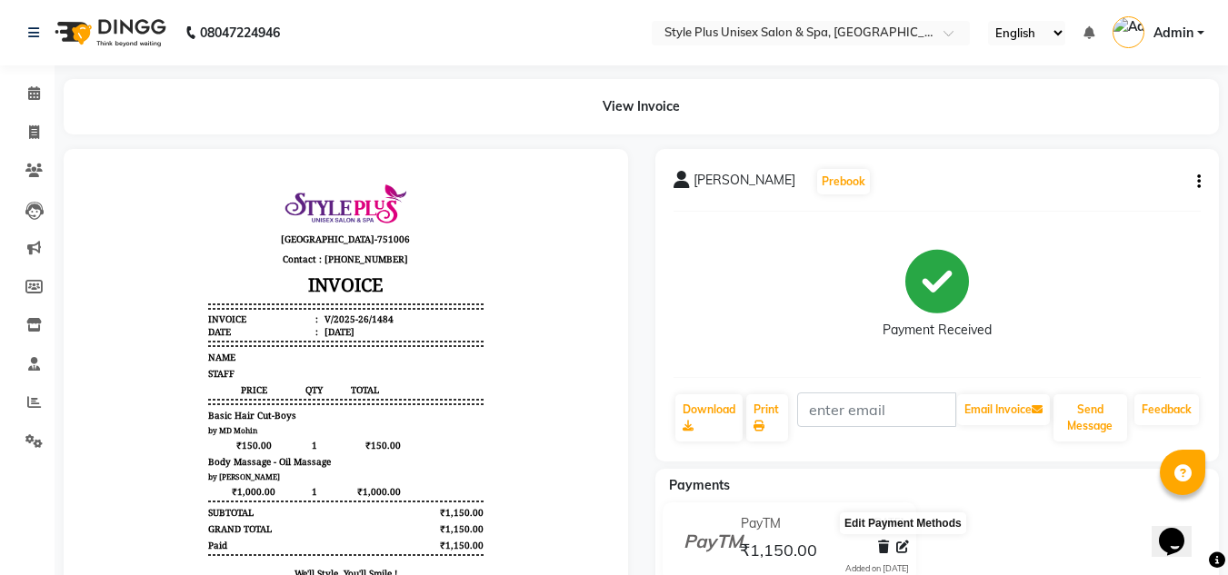
click at [903, 544] on icon at bounding box center [902, 547] width 13 height 13
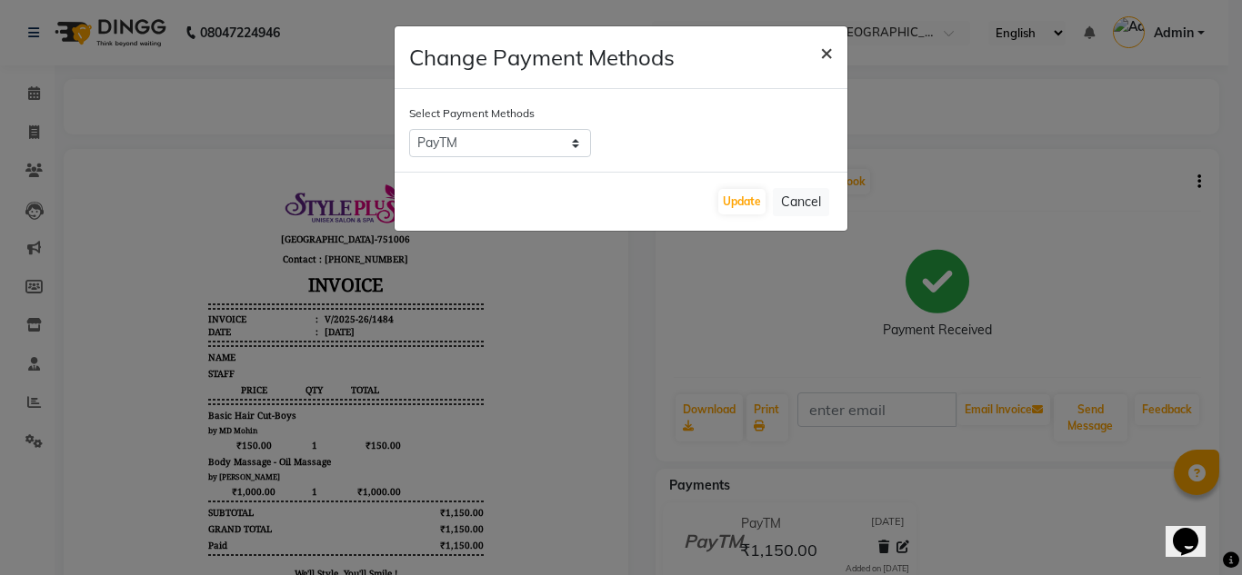
click at [825, 48] on span "×" at bounding box center [826, 51] width 13 height 27
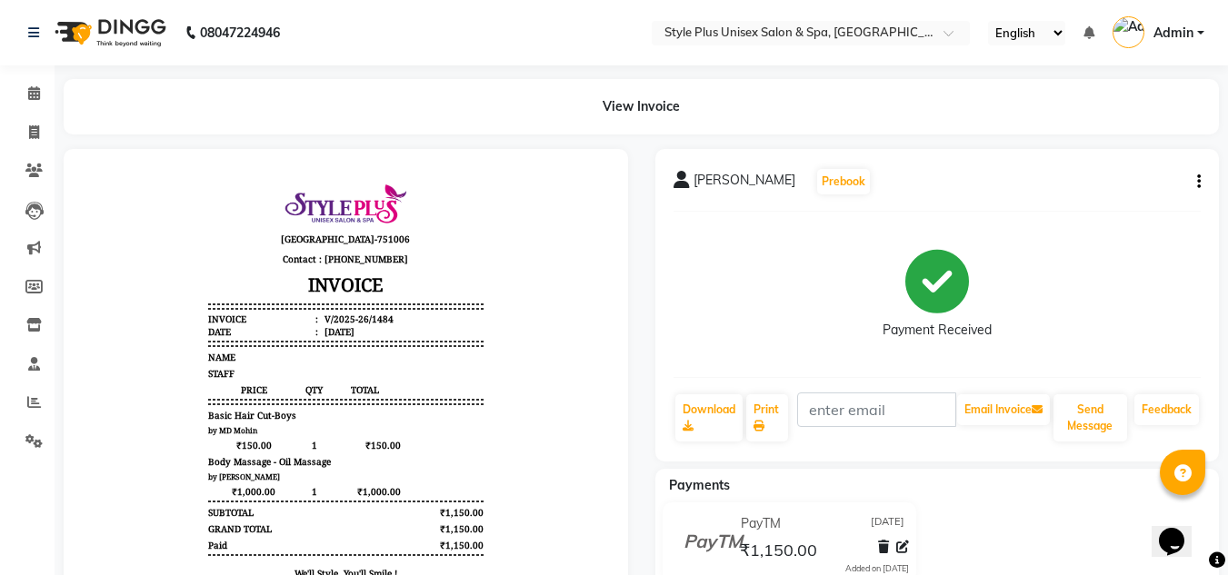
click at [1195, 181] on button "button" at bounding box center [1195, 182] width 11 height 19
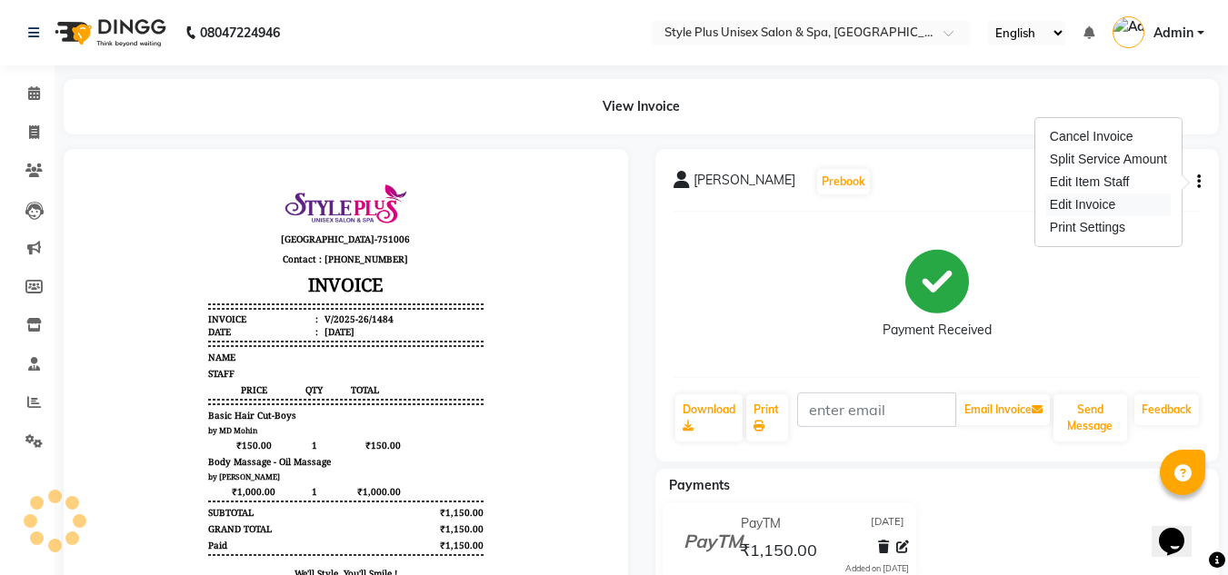
click at [1088, 206] on div "Edit Invoice" at bounding box center [1108, 205] width 125 height 23
select select "service"
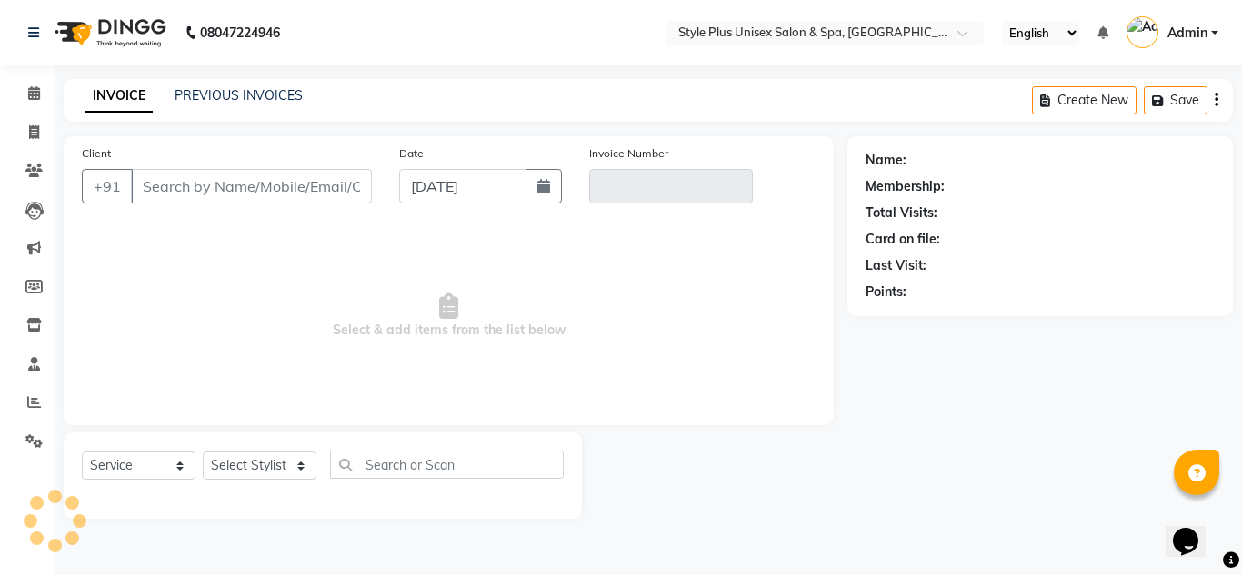
type input "6371382471"
type input "V/2025-26/1484"
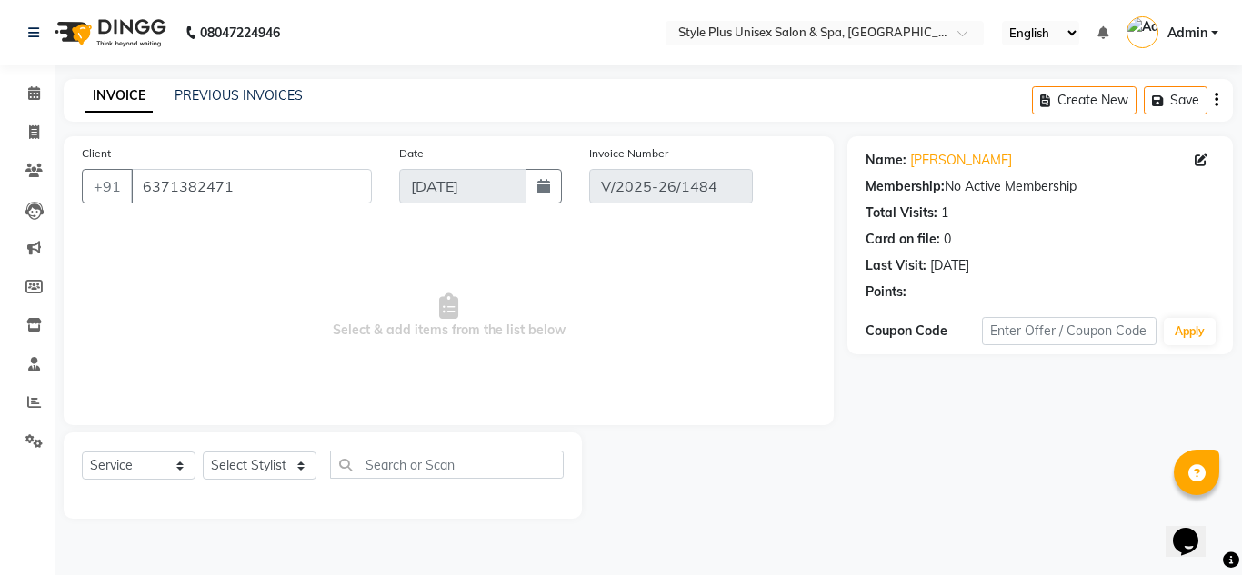
type input "[DATE]"
select select "select"
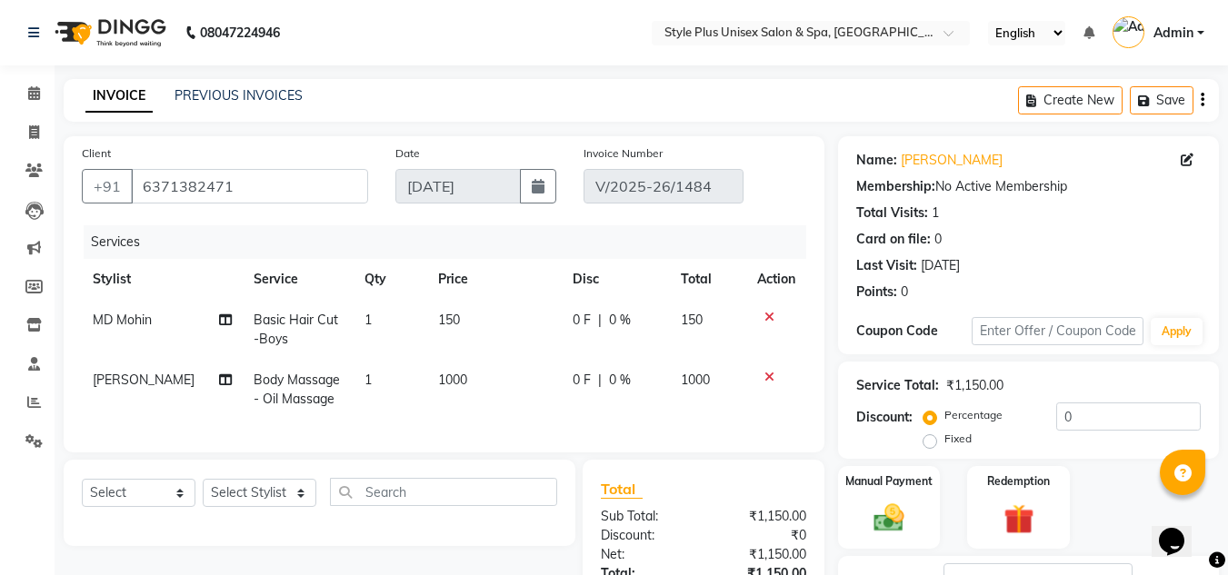
scroll to position [193, 0]
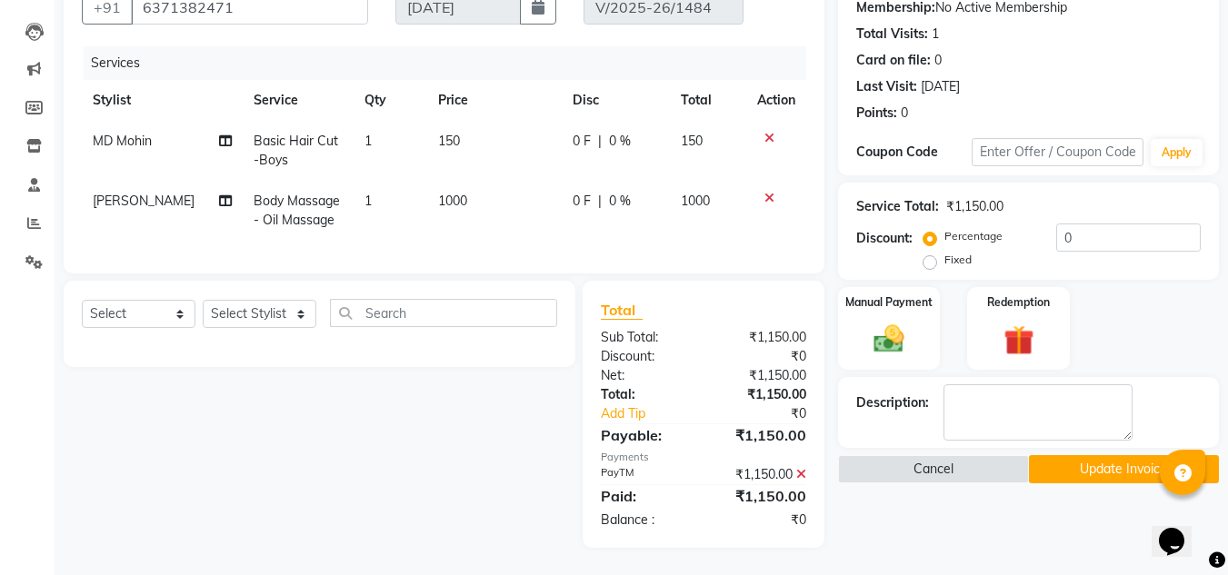
click at [803, 472] on icon at bounding box center [801, 474] width 10 height 13
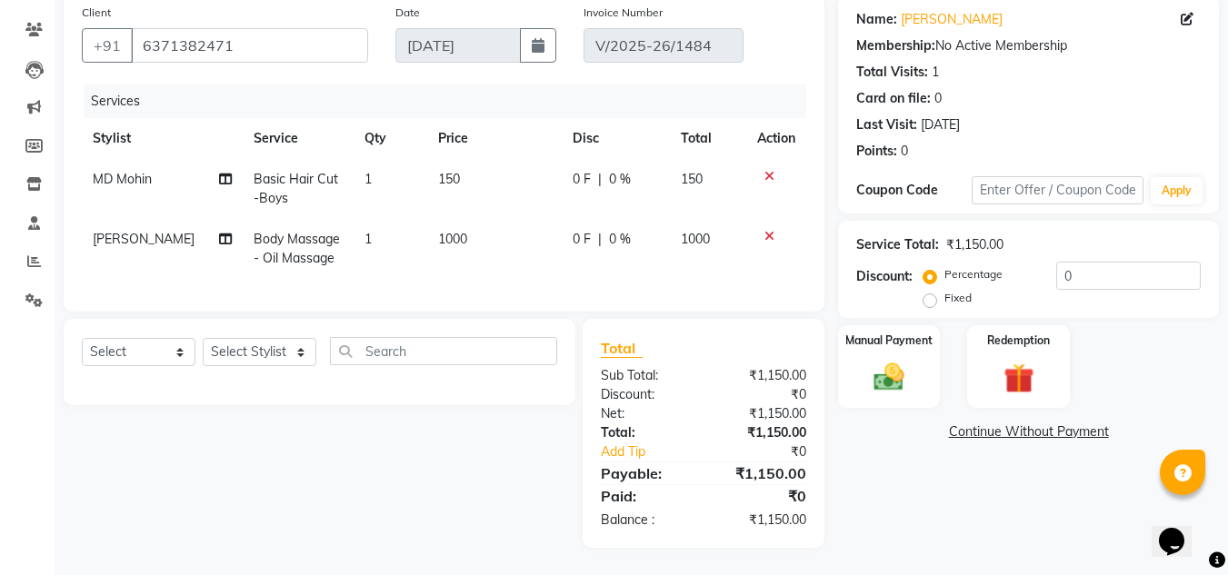
scroll to position [155, 0]
click at [895, 364] on img at bounding box center [889, 377] width 51 height 36
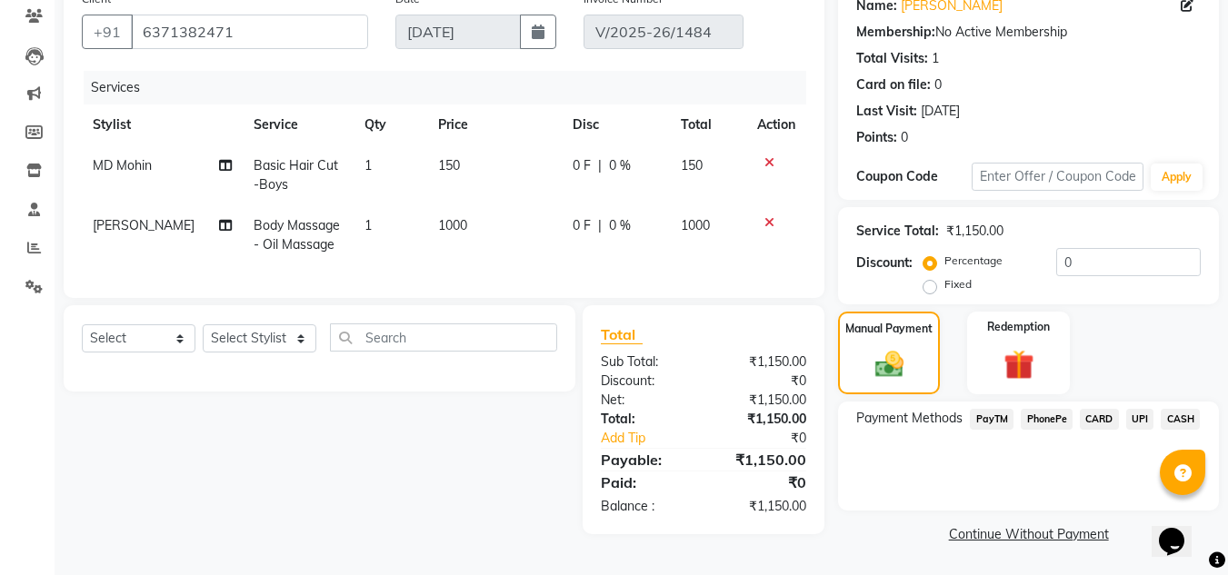
click at [992, 419] on span "PayTM" at bounding box center [992, 419] width 44 height 21
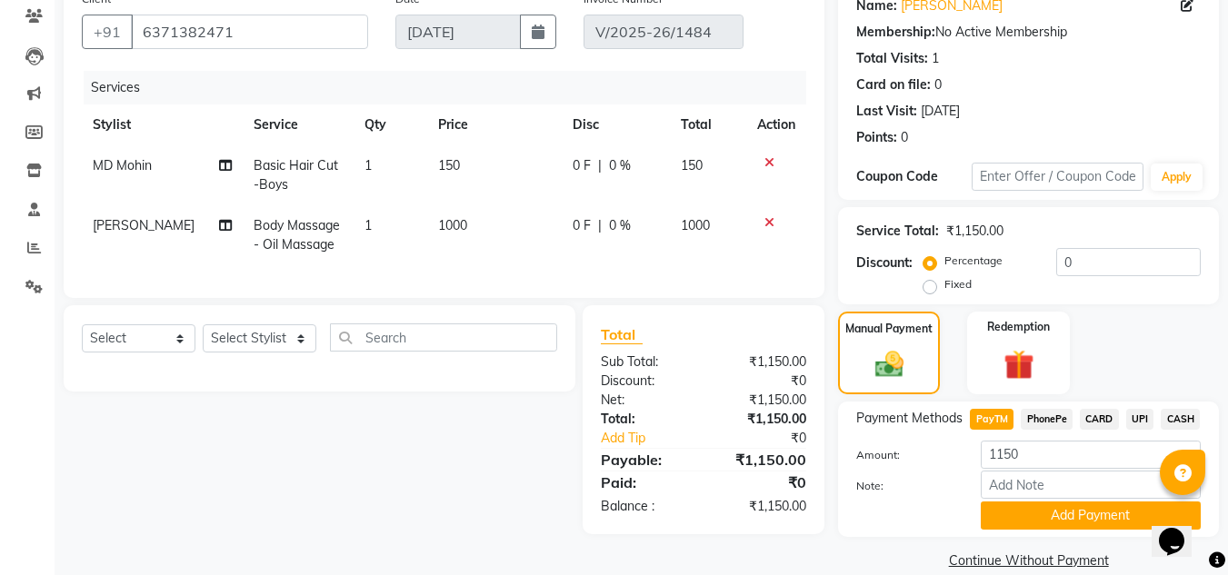
scroll to position [181, 0]
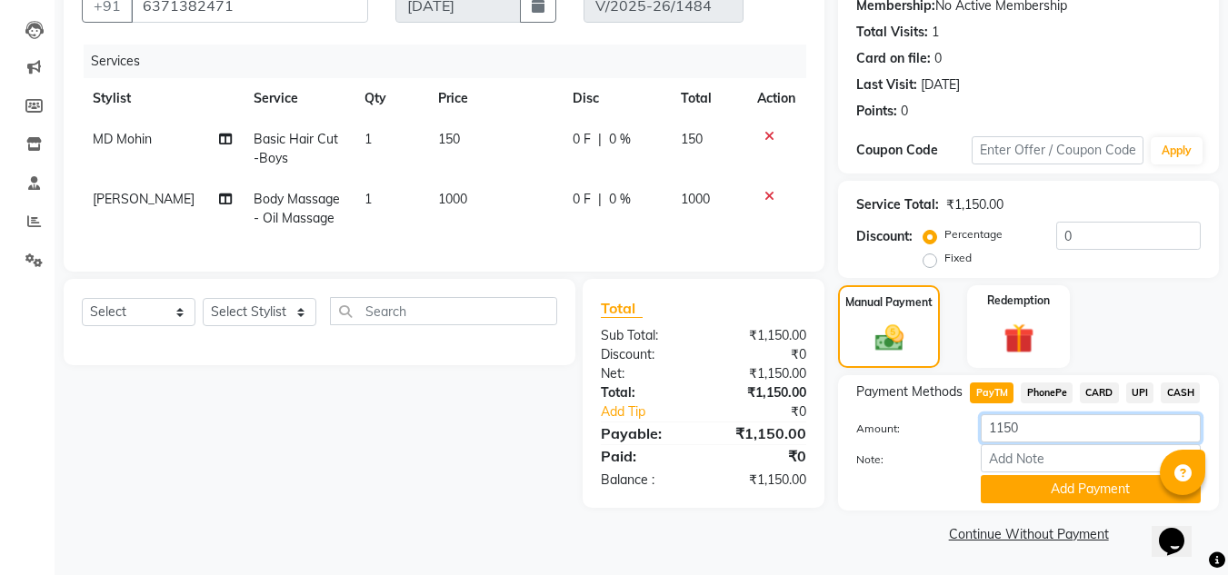
click at [1043, 430] on input "1150" at bounding box center [1091, 428] width 220 height 28
type input "1000"
click at [1020, 491] on button "Add Payment" at bounding box center [1091, 489] width 220 height 28
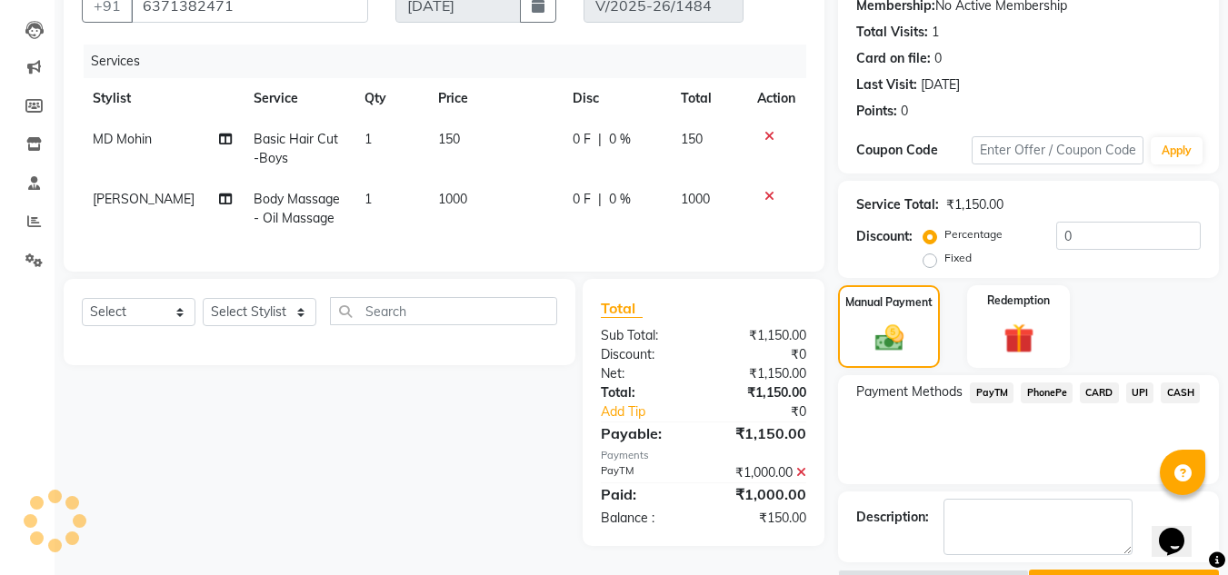
click at [1135, 385] on span "UPI" at bounding box center [1140, 393] width 28 height 21
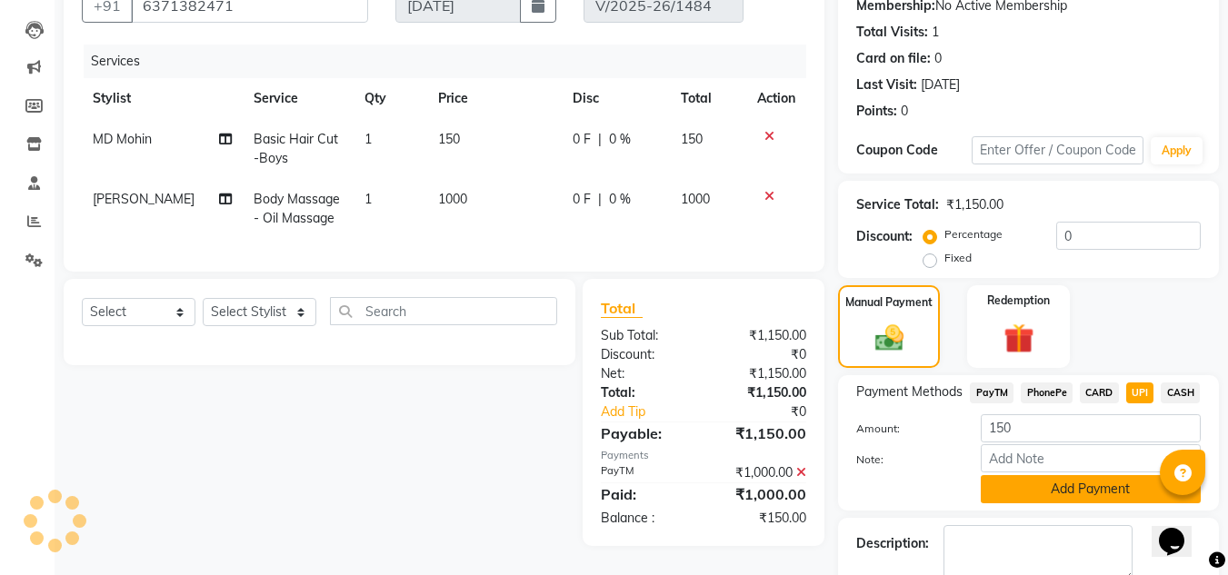
click at [1052, 493] on button "Add Payment" at bounding box center [1091, 489] width 220 height 28
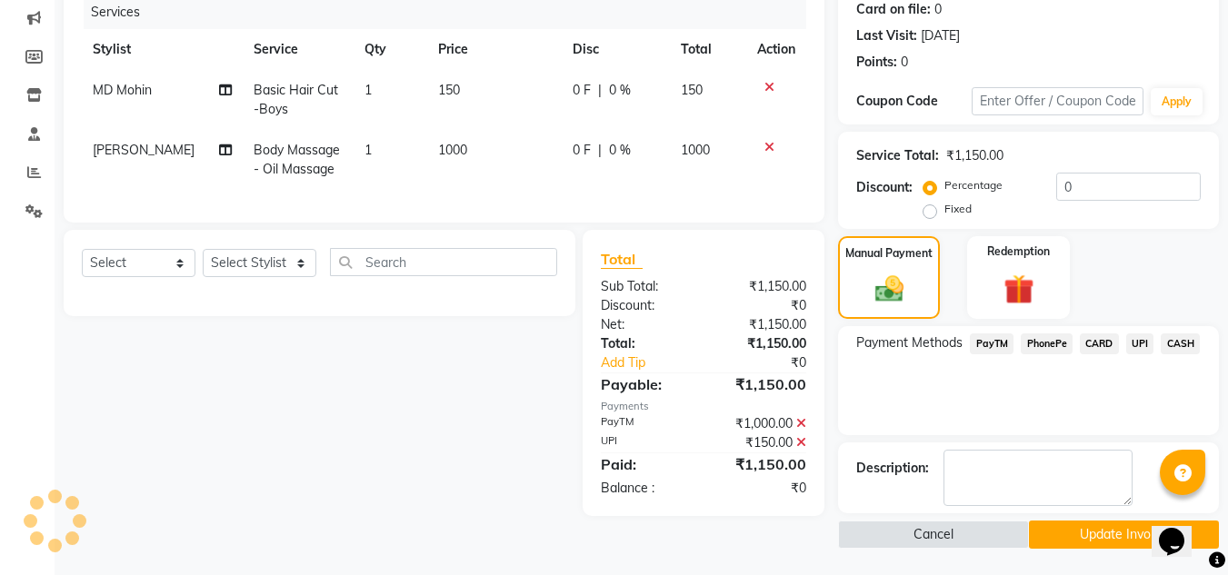
scroll to position [231, 0]
click at [1119, 538] on button "Update Invoice" at bounding box center [1124, 534] width 190 height 28
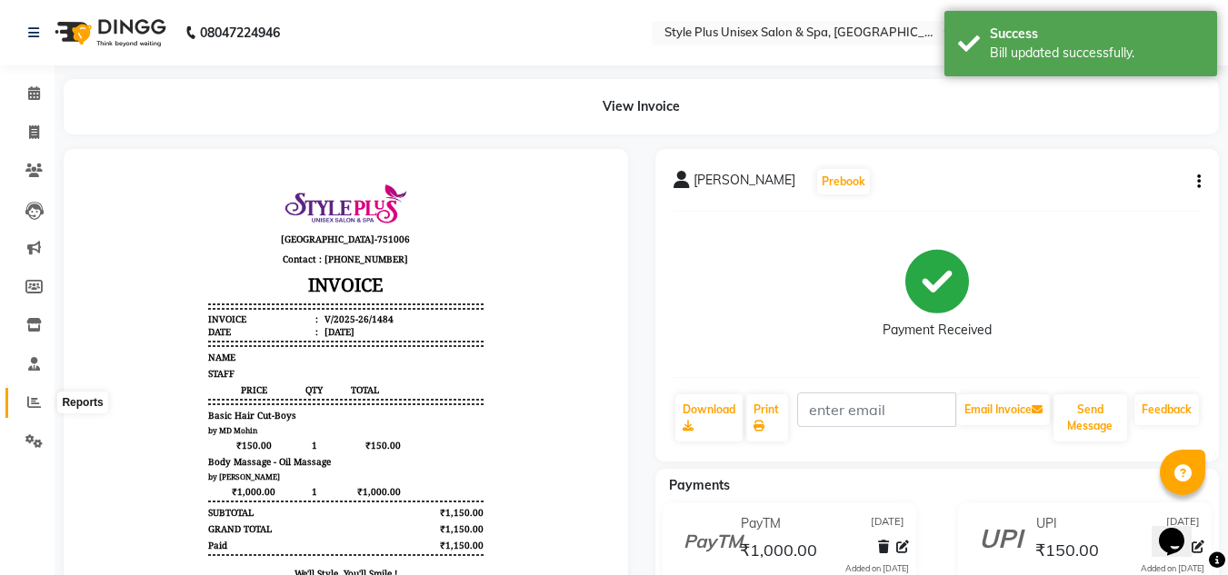
click at [35, 394] on span at bounding box center [34, 403] width 32 height 21
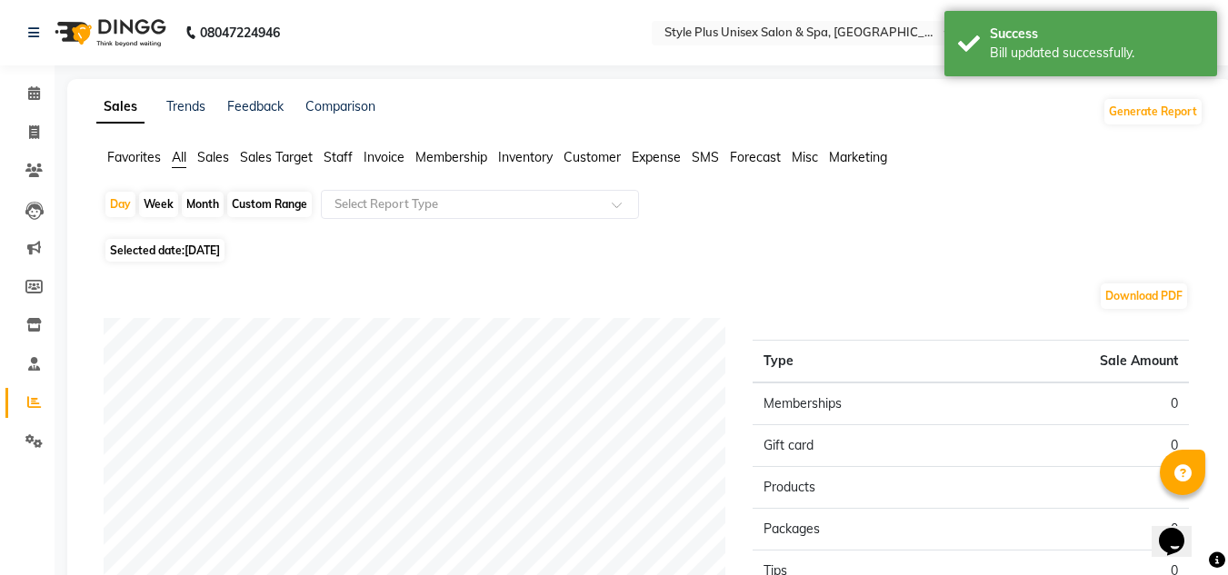
click at [200, 247] on span "[DATE]" at bounding box center [202, 251] width 35 height 14
select select "9"
select select "2025"
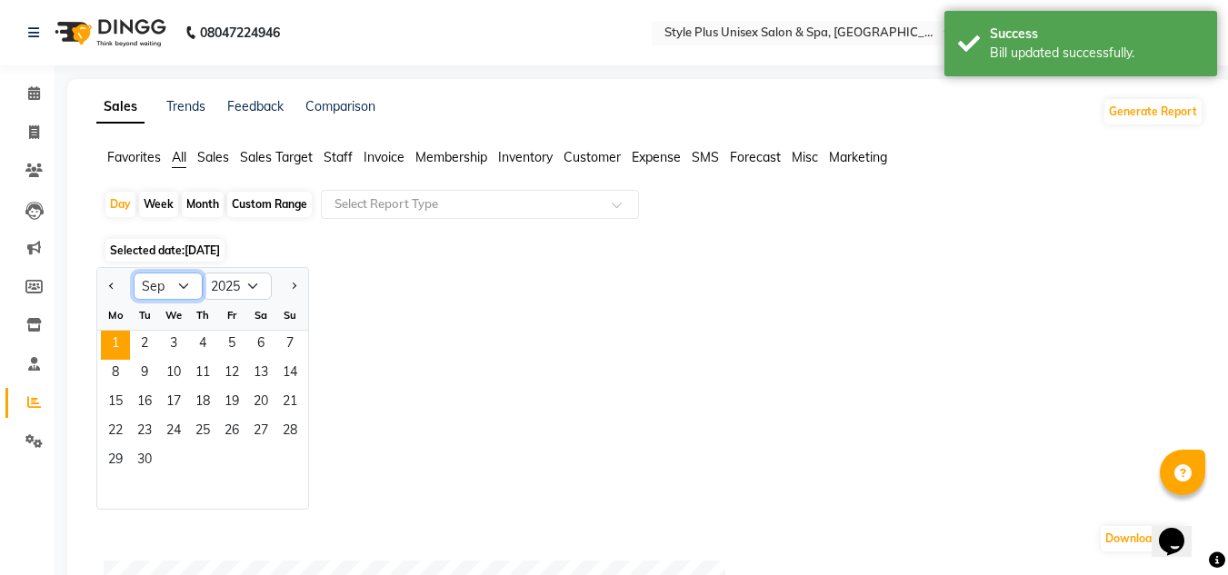
click at [180, 294] on select "Jan Feb Mar Apr May Jun [DATE] Aug Sep Oct Nov Dec" at bounding box center [168, 286] width 69 height 27
select select "8"
click at [134, 273] on select "Jan Feb Mar Apr May Jun [DATE] Aug Sep Oct Nov Dec" at bounding box center [168, 286] width 69 height 27
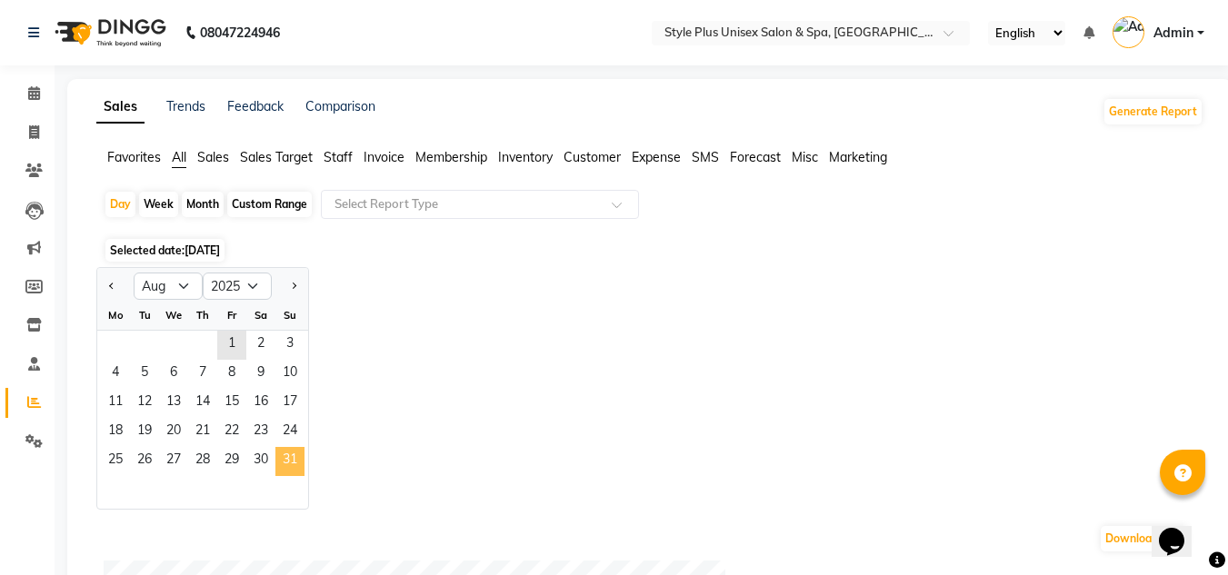
click at [300, 455] on span "31" at bounding box center [289, 461] width 29 height 29
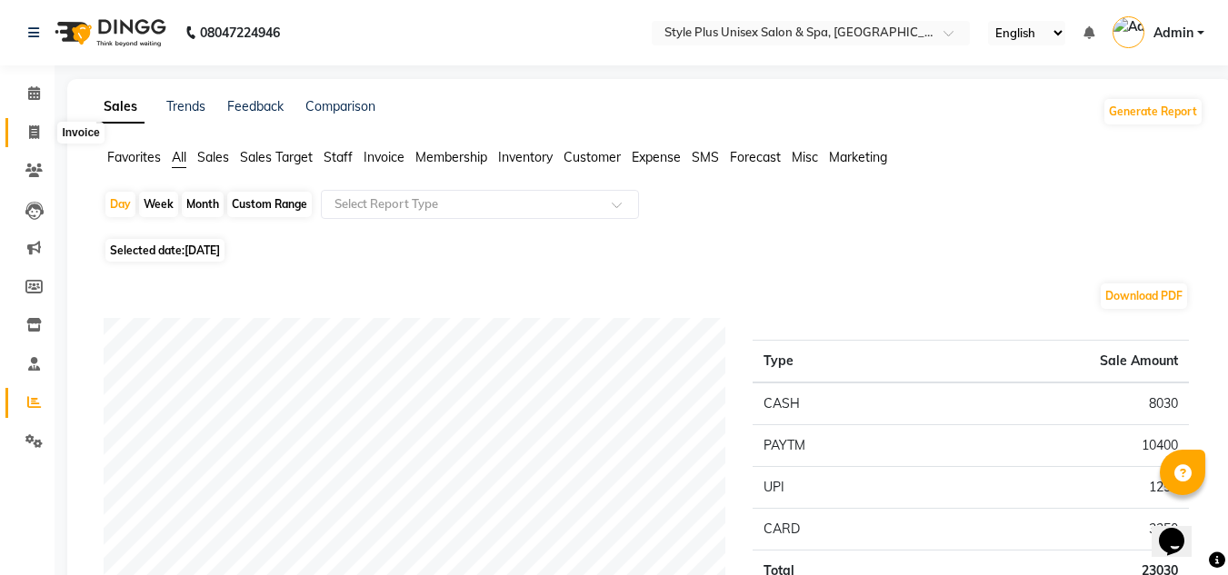
click at [31, 137] on icon at bounding box center [34, 132] width 10 height 14
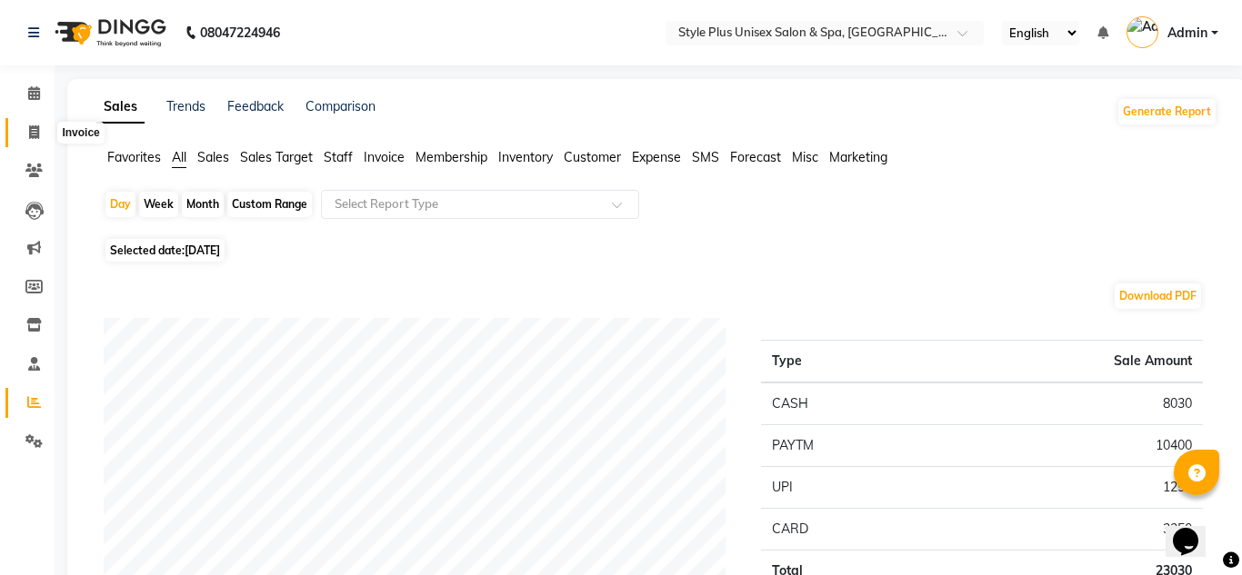
select select "service"
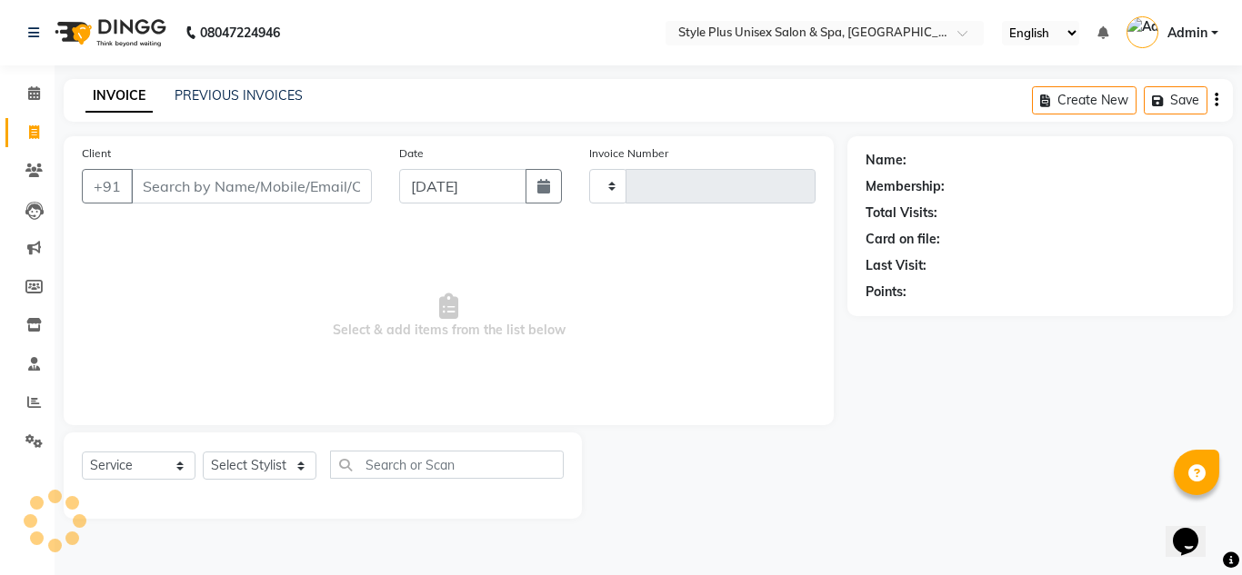
type input "1514"
select select "7084"
click at [225, 98] on link "PREVIOUS INVOICES" at bounding box center [239, 95] width 128 height 16
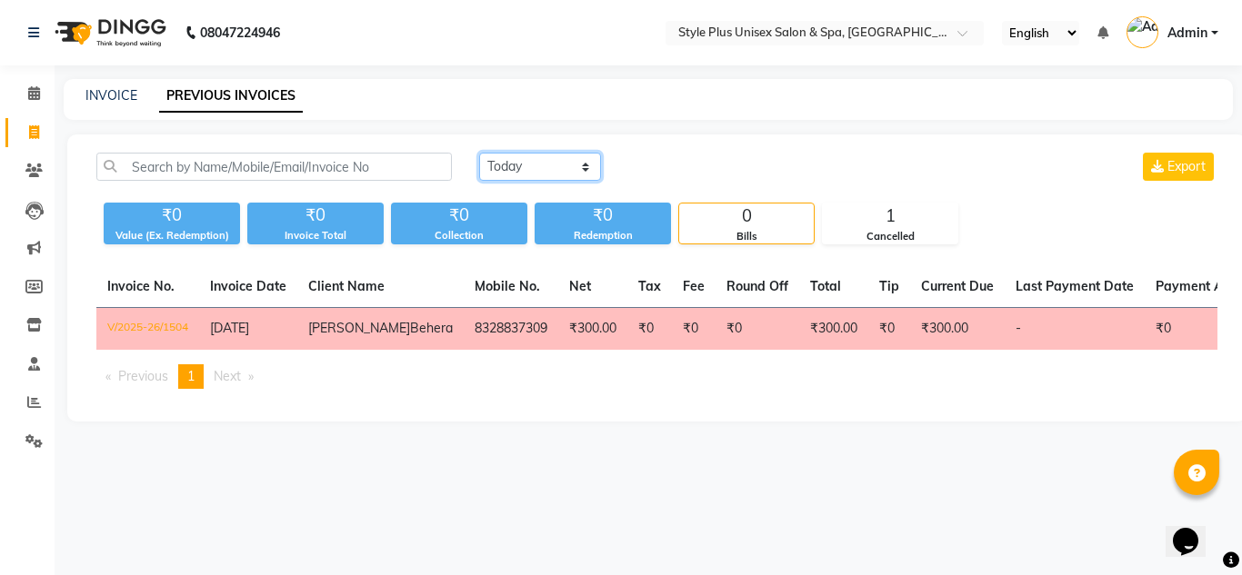
click at [540, 175] on select "Today Yesterday Custom Range" at bounding box center [540, 167] width 122 height 28
select select "yesterday"
click at [479, 153] on select "Today Yesterday Custom Range" at bounding box center [540, 167] width 122 height 28
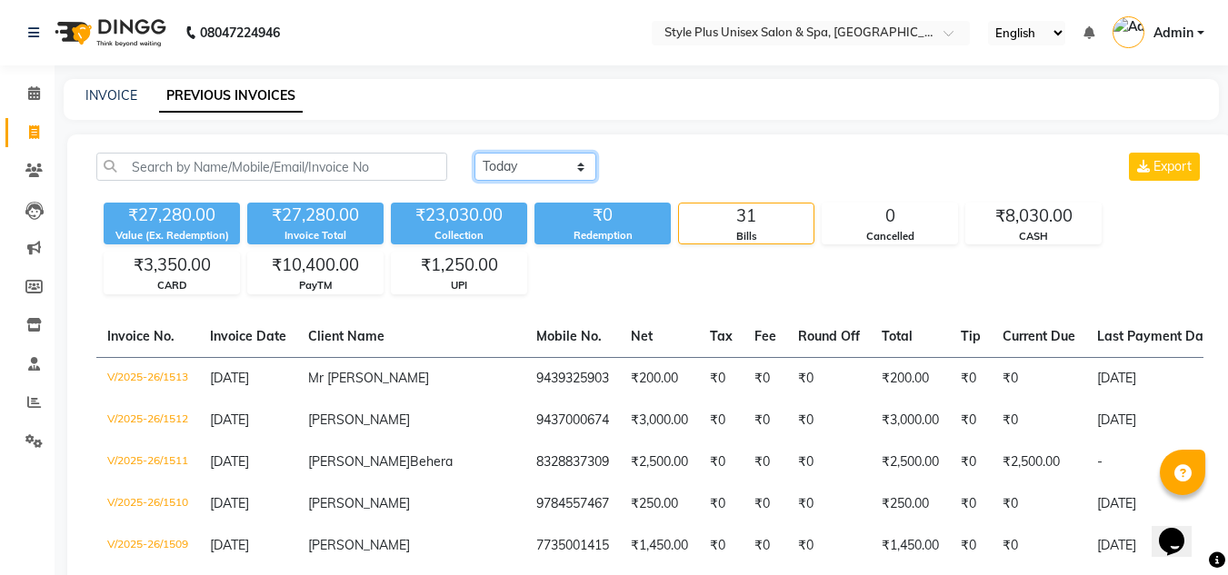
scroll to position [503, 0]
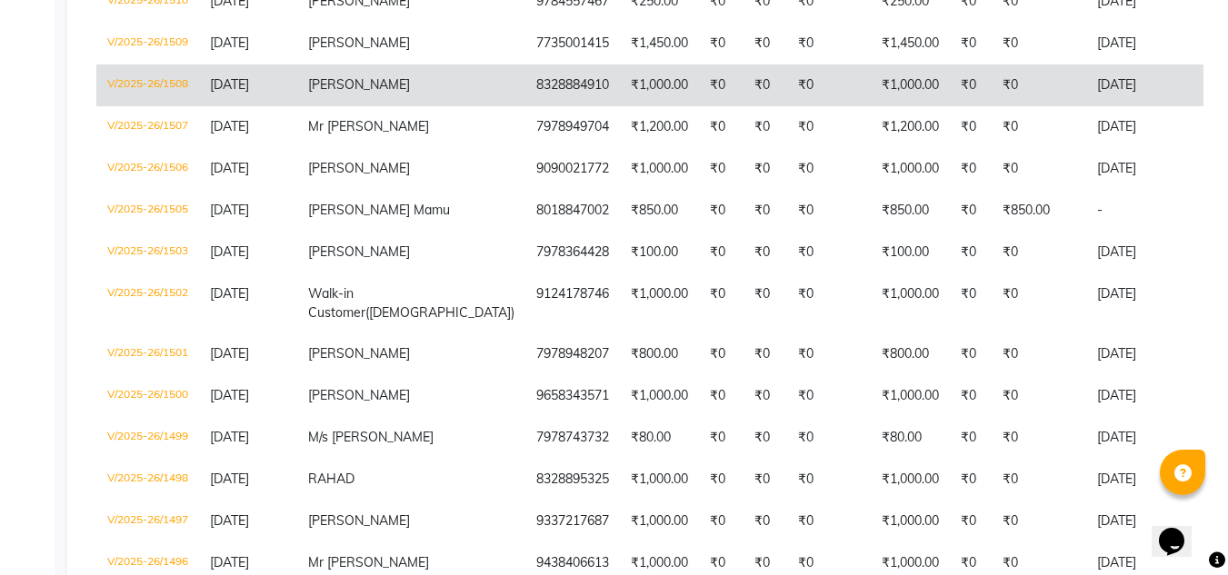
click at [787, 106] on td "₹0" at bounding box center [829, 86] width 84 height 42
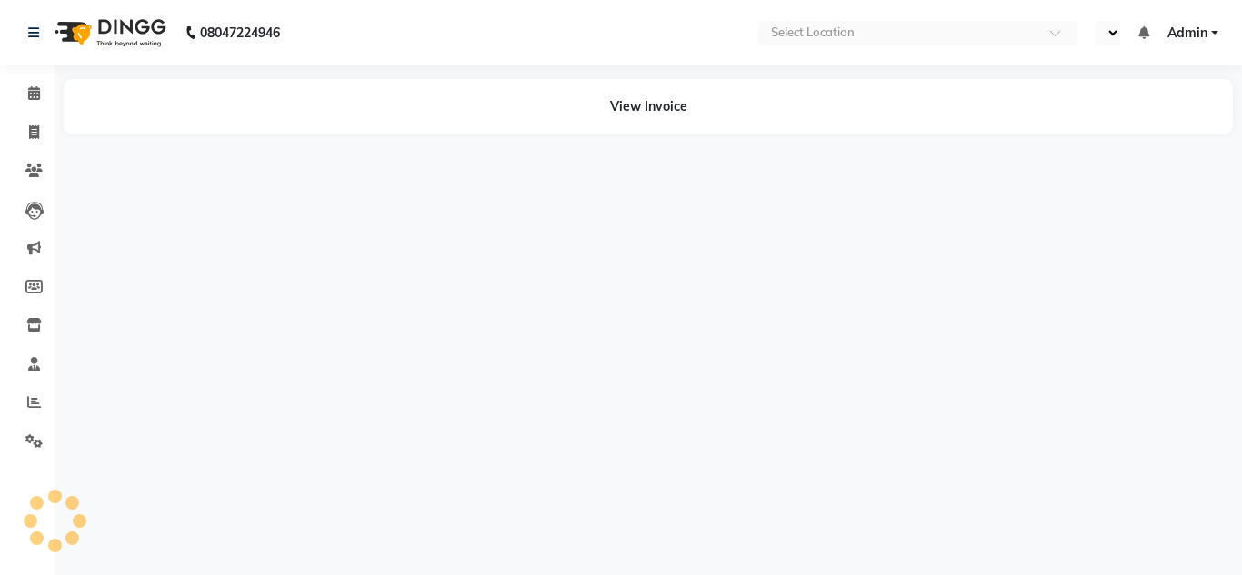
select select "en"
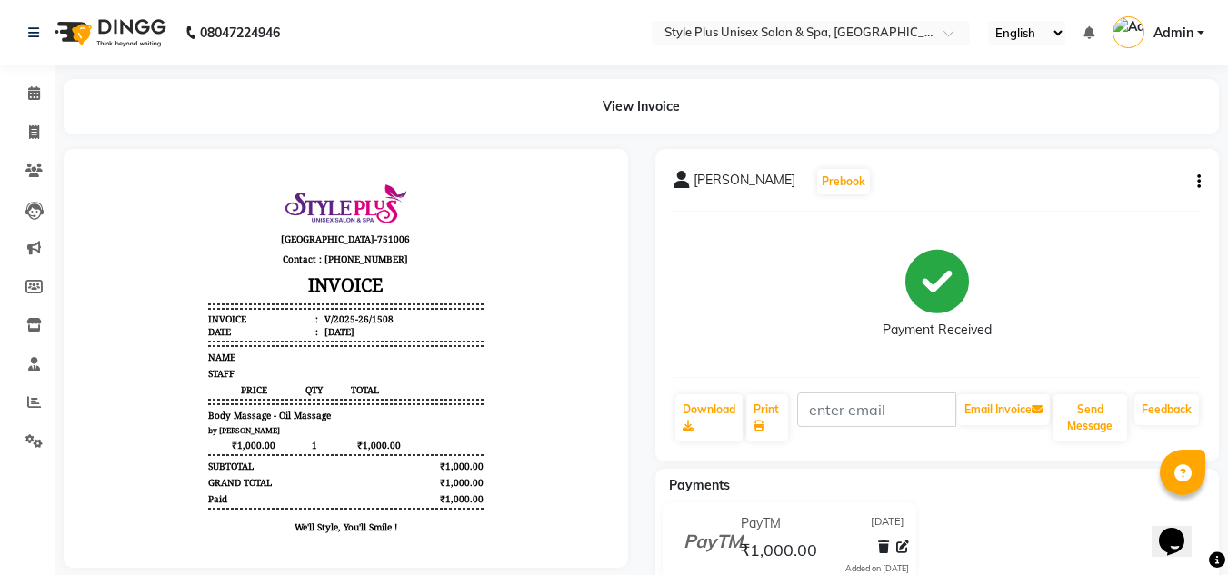
click at [1197, 182] on icon "button" at bounding box center [1199, 182] width 4 height 1
click at [1103, 205] on div "Edit Invoice" at bounding box center [1108, 205] width 125 height 23
select select "service"
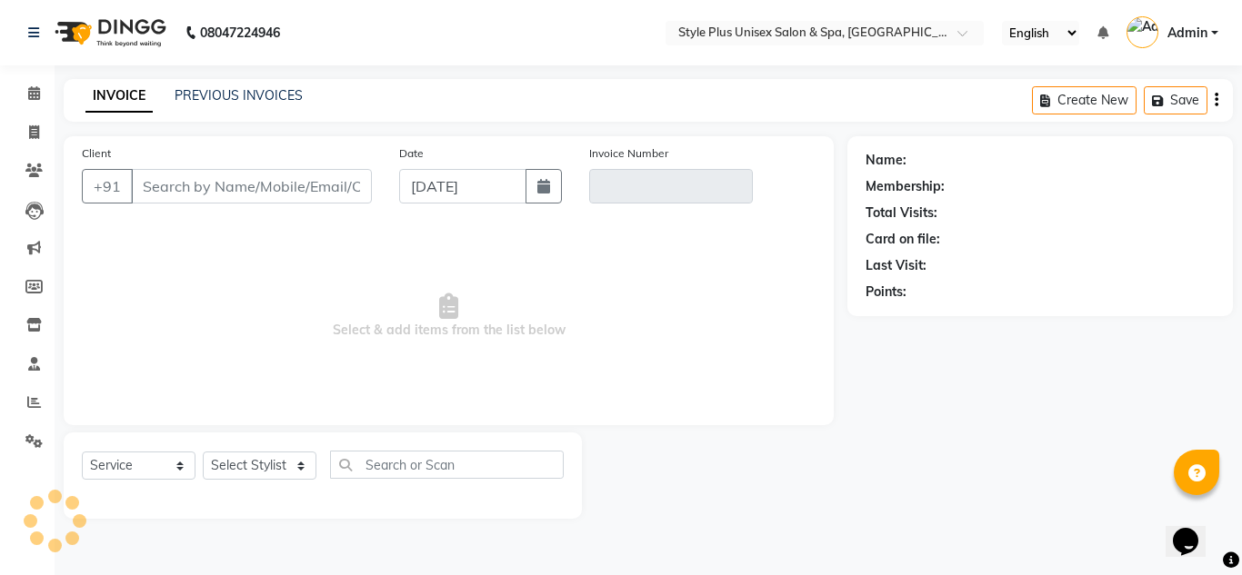
type input "8328884910"
type input "V/2025-26/1508"
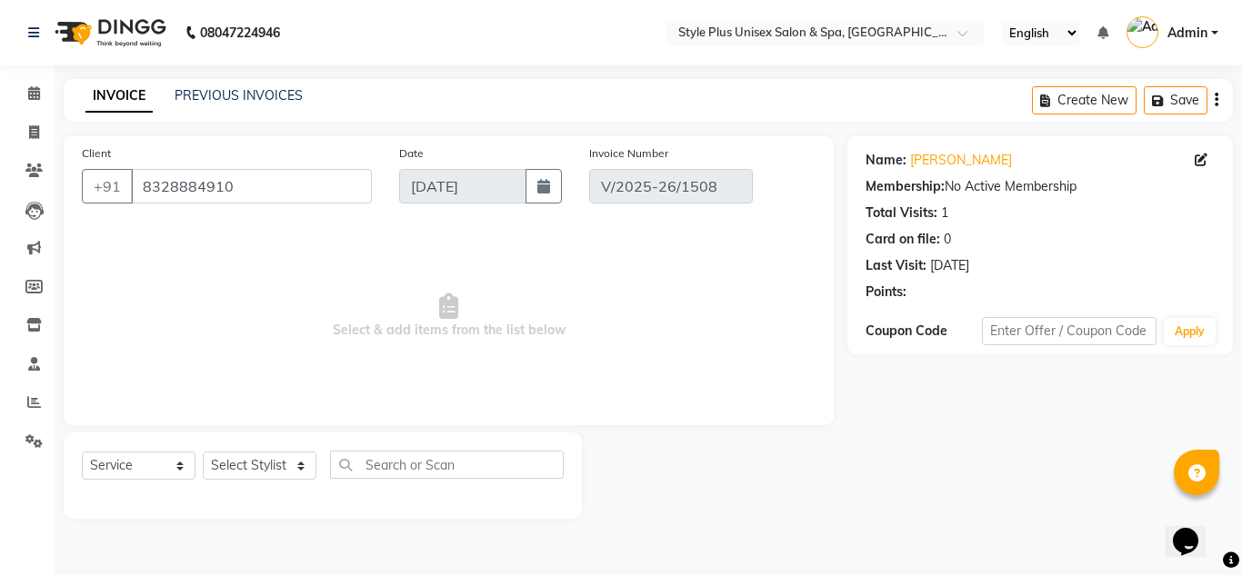
type input "[DATE]"
select select "select"
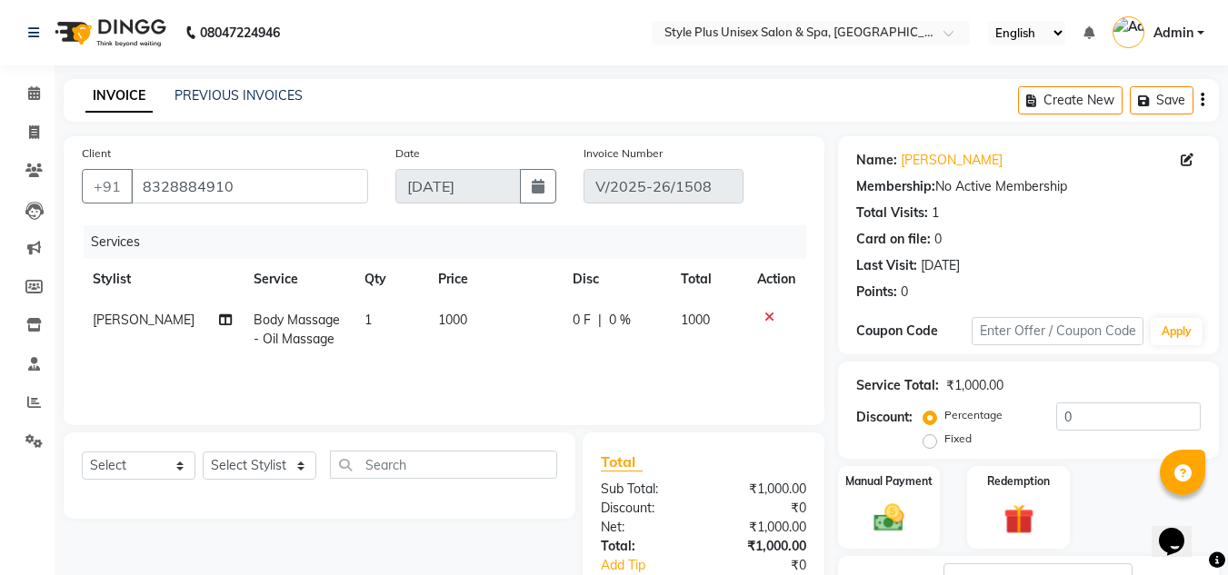
click at [443, 340] on td "1000" at bounding box center [494, 330] width 135 height 60
select select "61813"
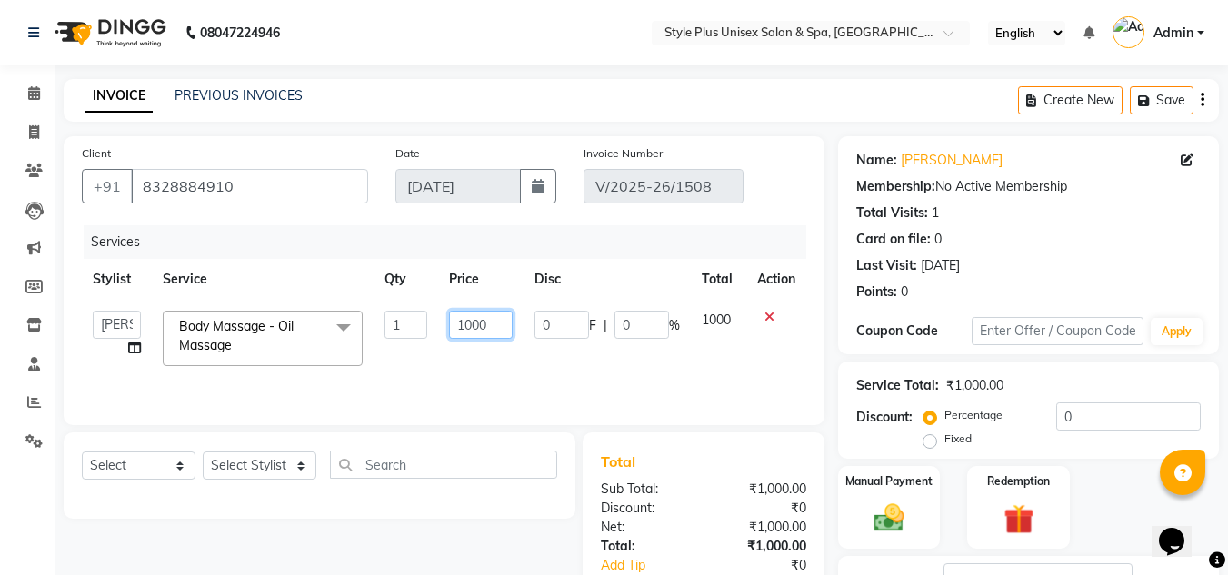
click at [489, 328] on input "1000" at bounding box center [480, 325] width 63 height 28
type input "1200"
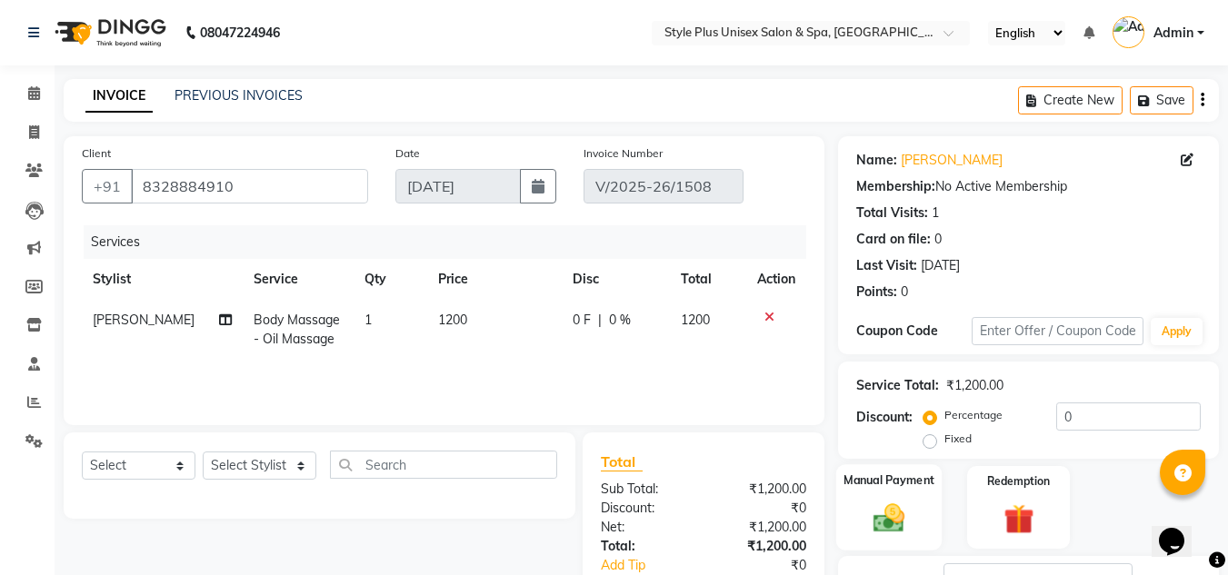
click at [879, 520] on img at bounding box center [889, 518] width 51 height 36
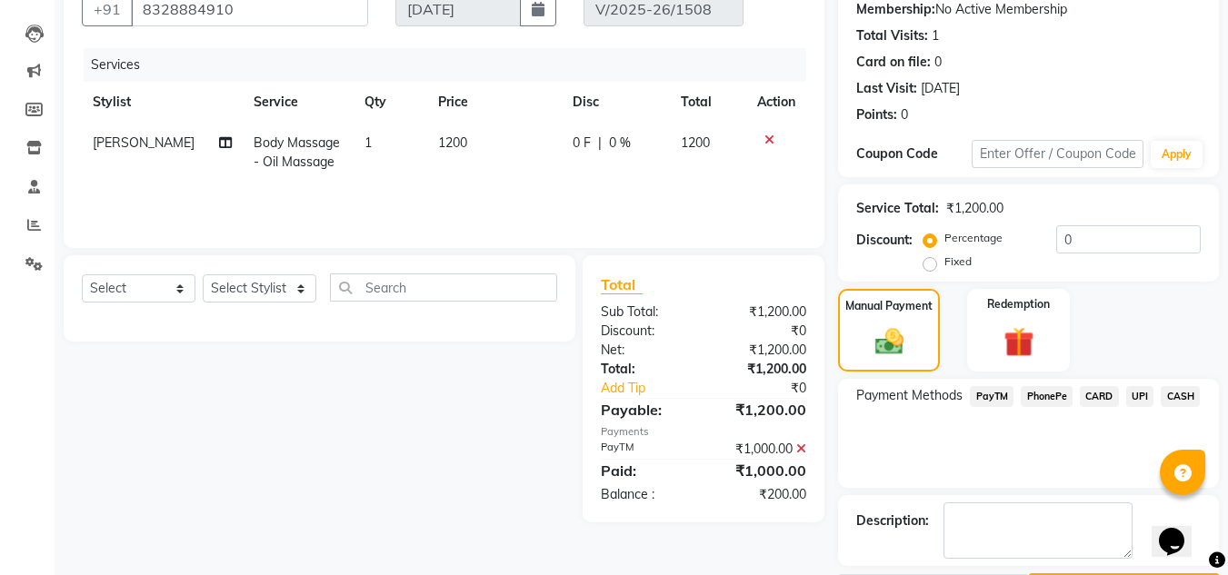
scroll to position [231, 0]
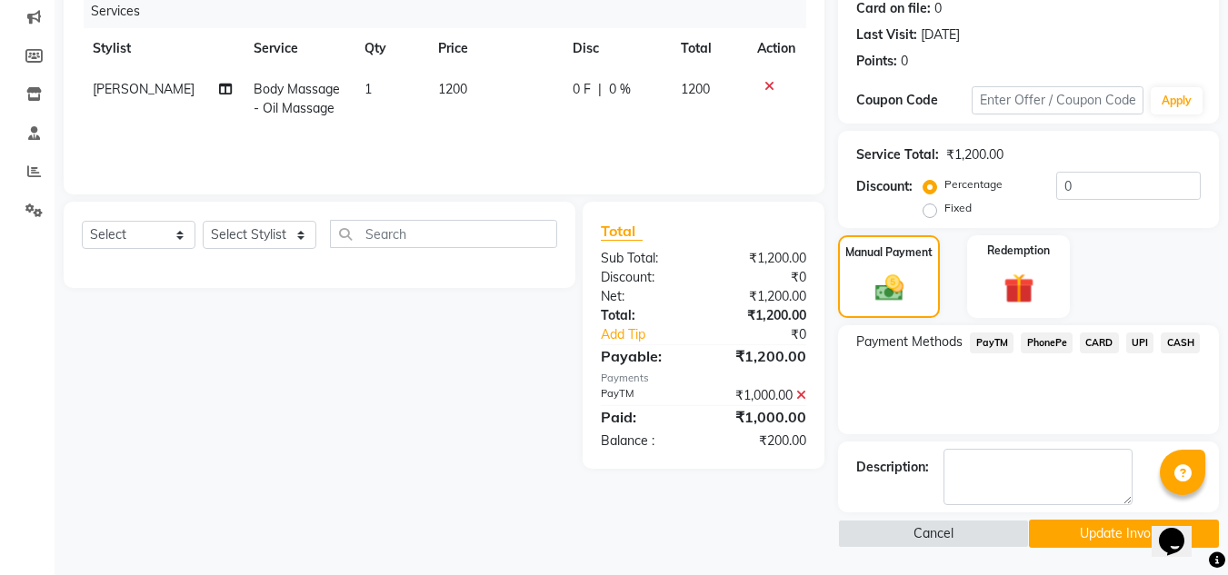
click at [805, 394] on icon at bounding box center [801, 395] width 10 height 13
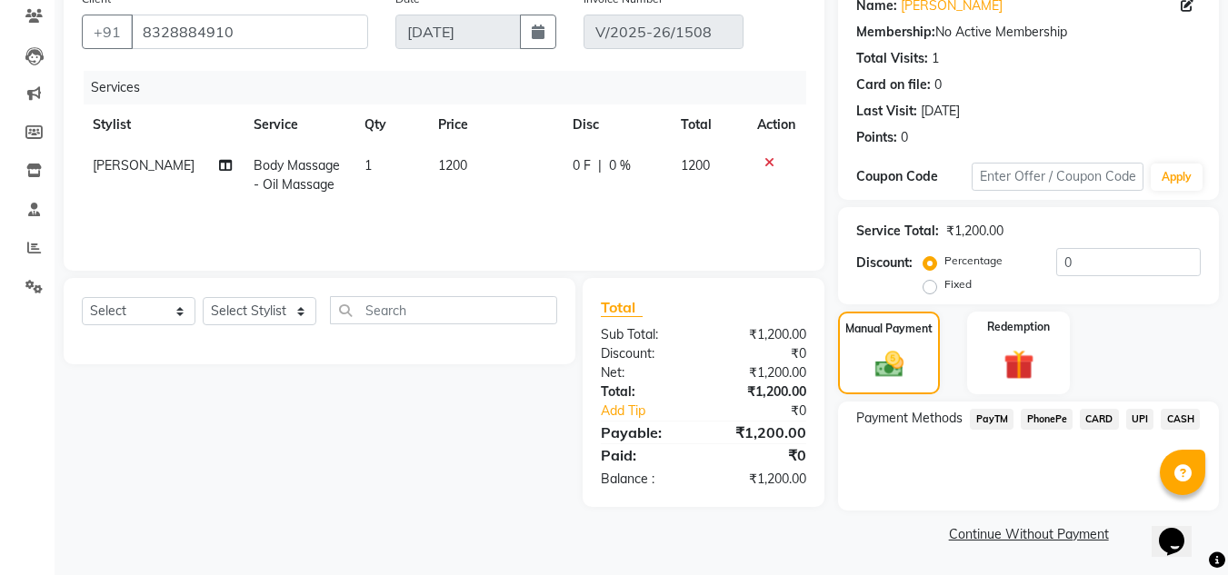
click at [983, 418] on span "PayTM" at bounding box center [992, 419] width 44 height 21
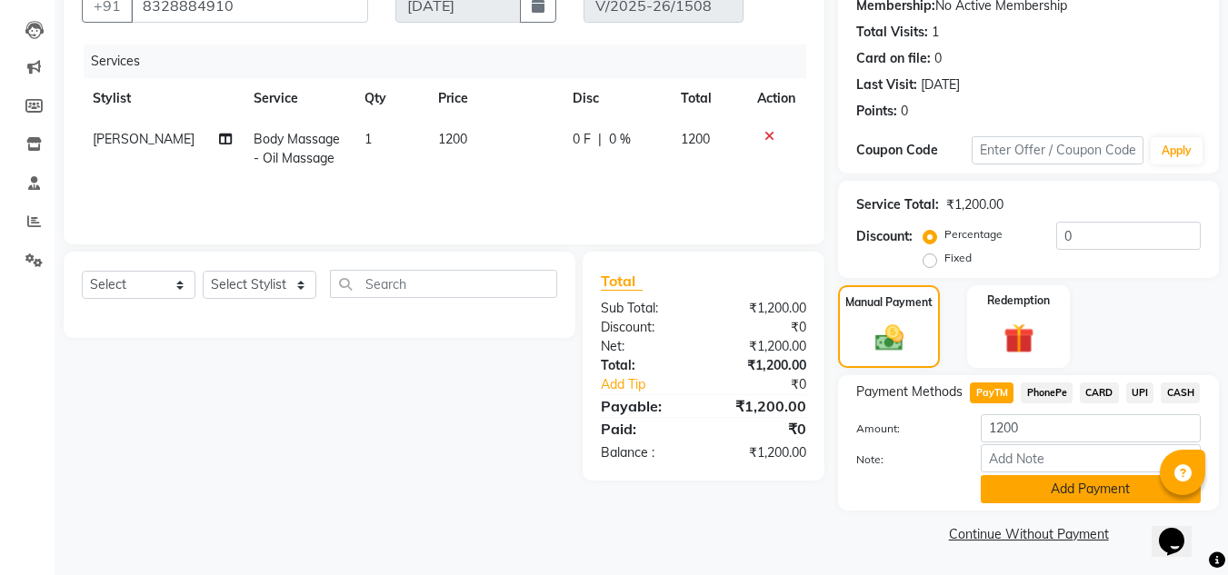
click at [1053, 485] on button "Add Payment" at bounding box center [1091, 489] width 220 height 28
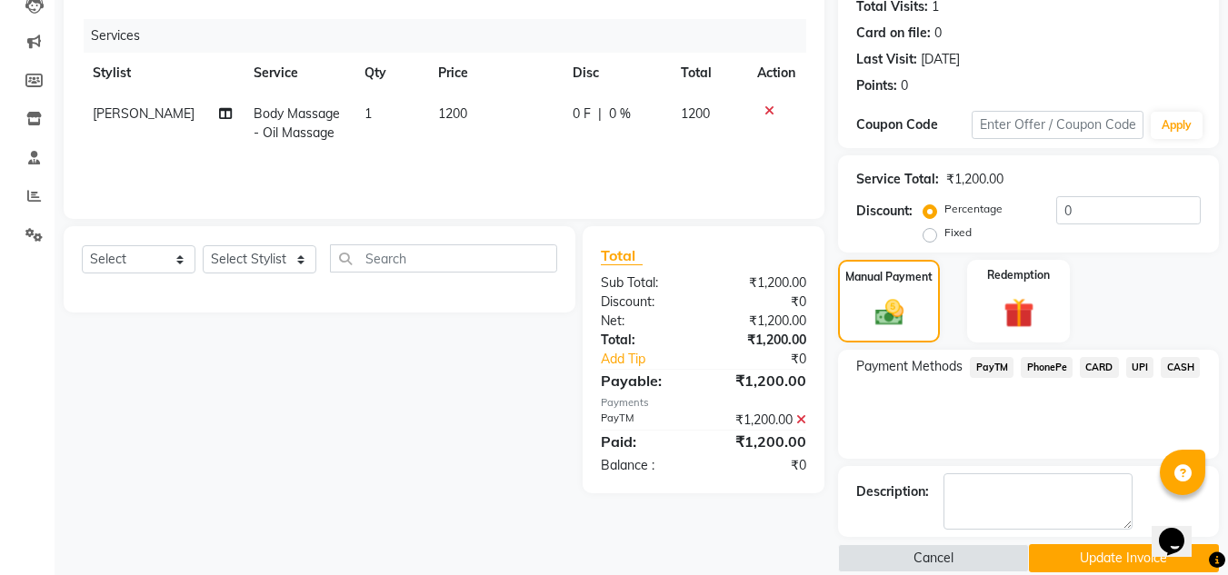
scroll to position [231, 0]
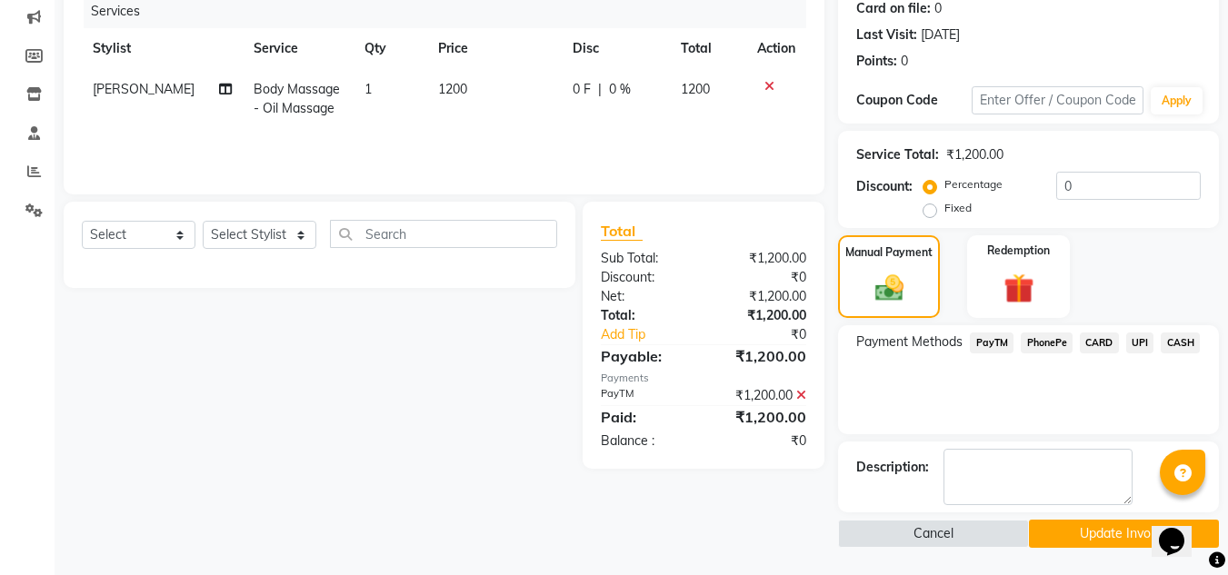
click at [1107, 544] on button "Update Invoice" at bounding box center [1124, 534] width 190 height 28
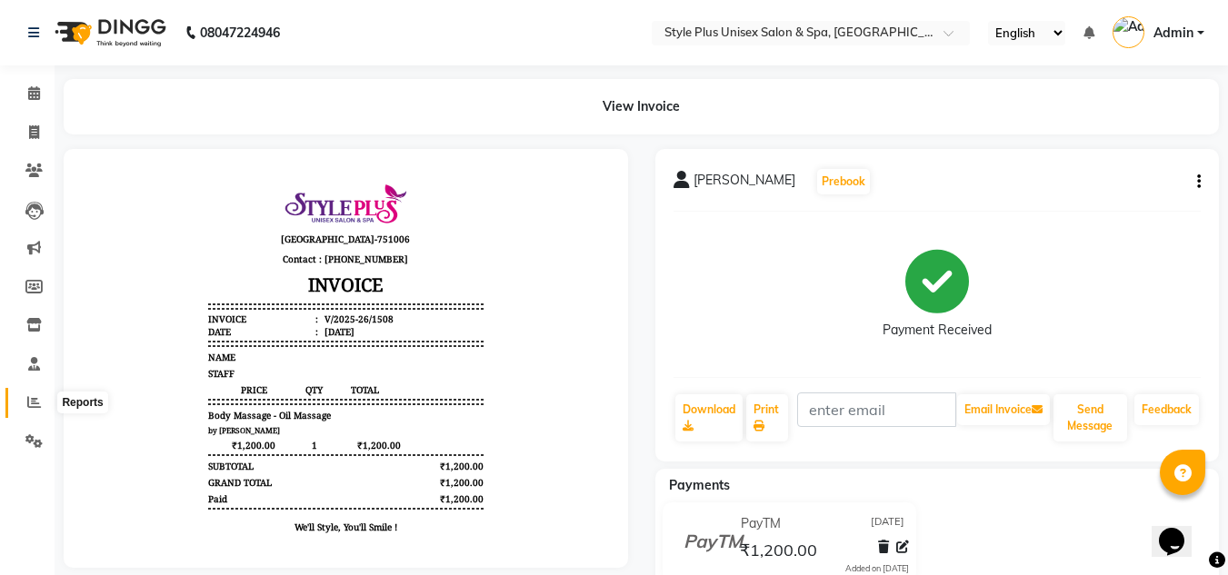
click at [30, 404] on icon at bounding box center [34, 402] width 14 height 14
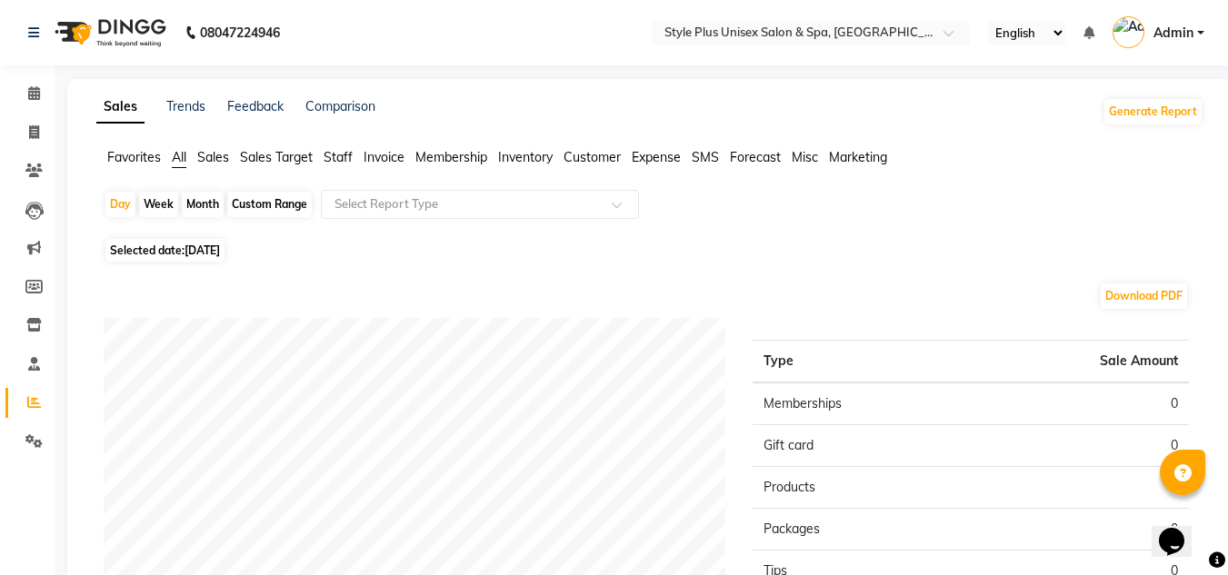
click at [175, 256] on span "Selected date: 01-09-2025" at bounding box center [164, 250] width 119 height 23
select select "9"
select select "2025"
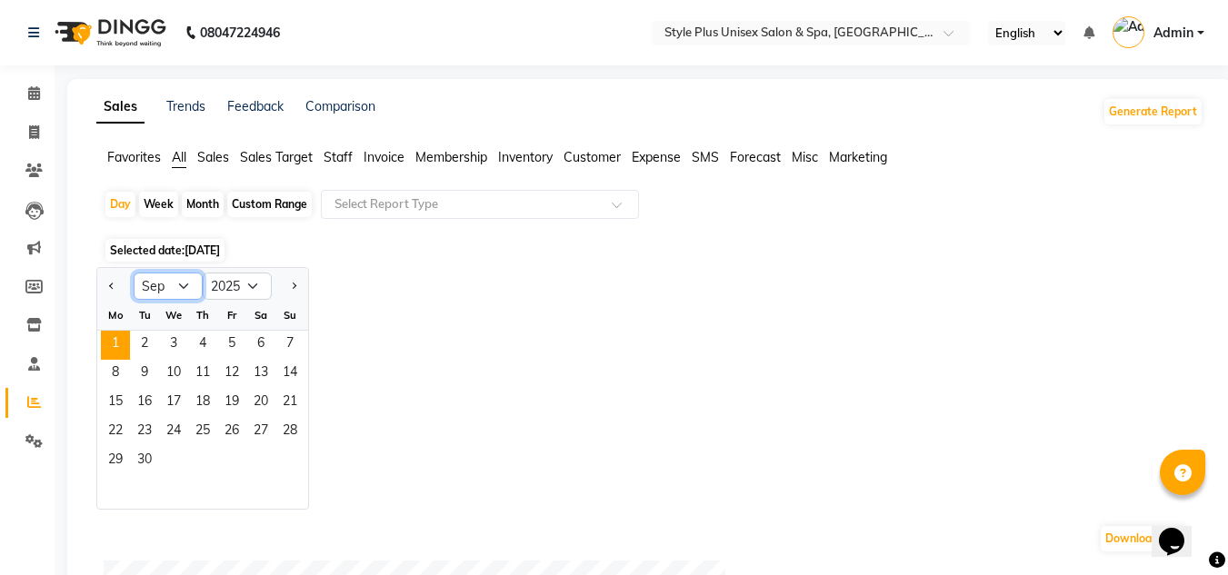
click at [176, 282] on select "Jan Feb Mar Apr May Jun [DATE] Aug Sep Oct Nov Dec" at bounding box center [168, 286] width 69 height 27
select select "8"
click at [134, 273] on select "Jan Feb Mar Apr May Jun [DATE] Aug Sep Oct Nov Dec" at bounding box center [168, 286] width 69 height 27
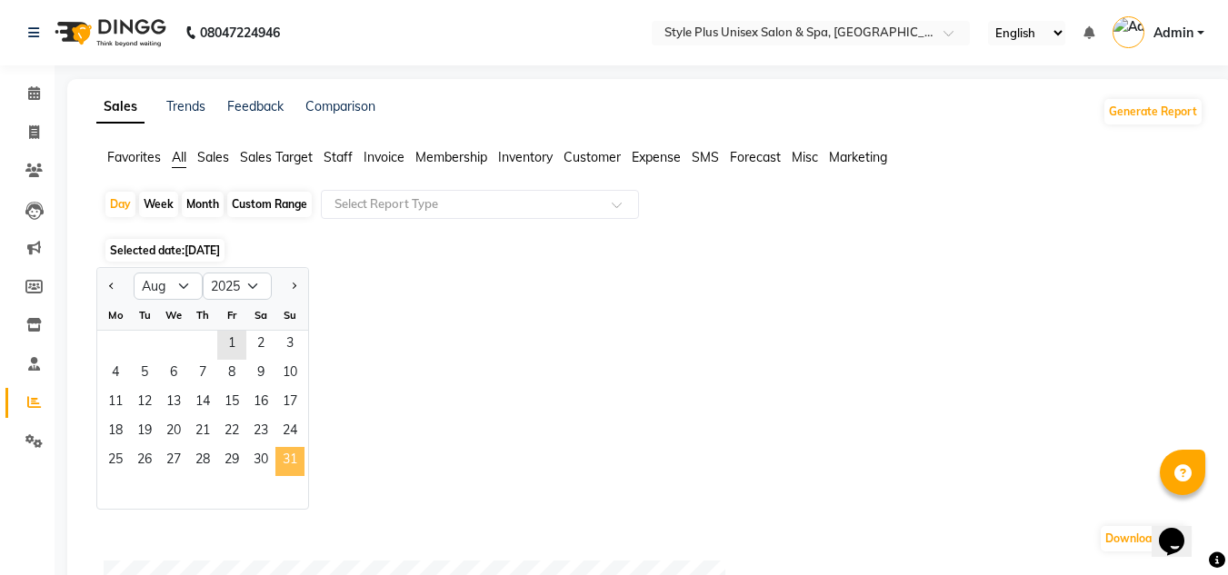
click at [297, 453] on span "31" at bounding box center [289, 461] width 29 height 29
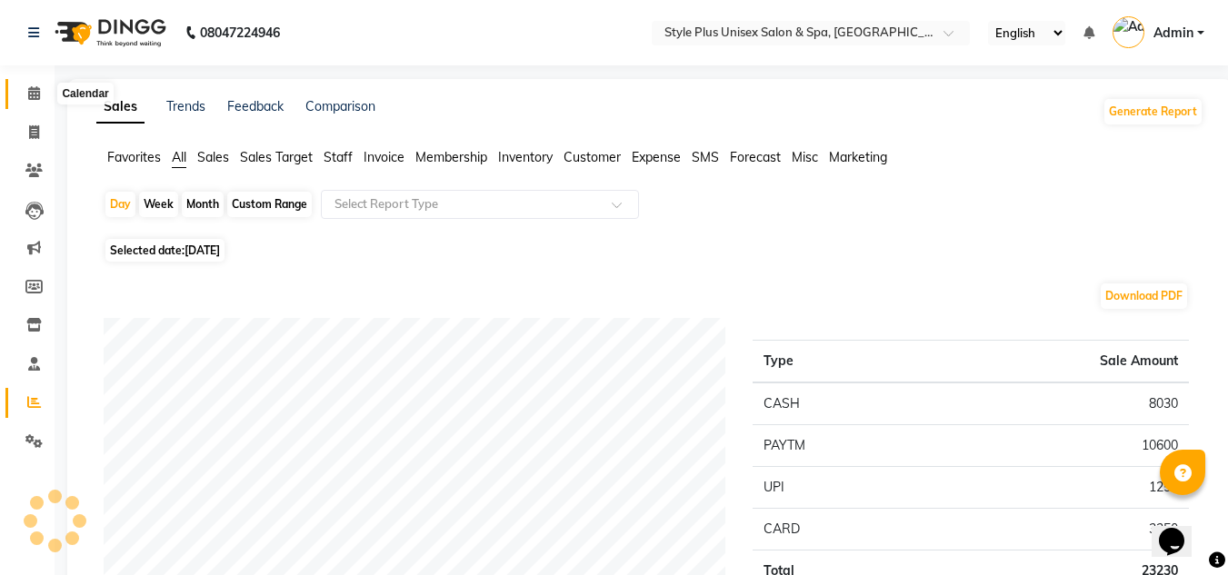
click at [35, 102] on span at bounding box center [34, 94] width 32 height 21
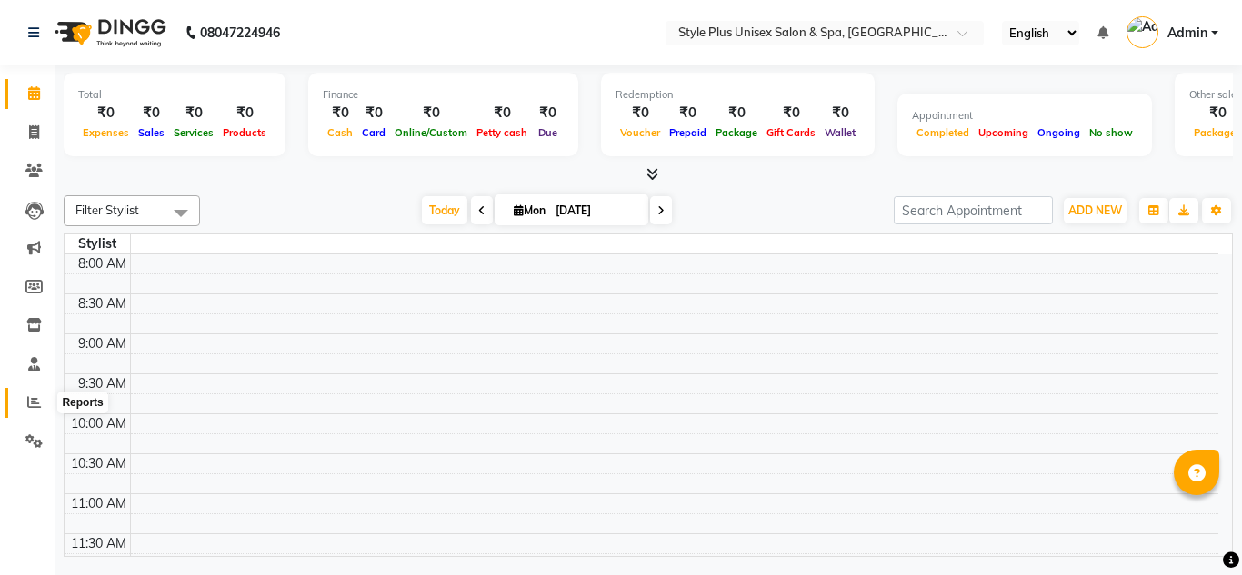
click at [28, 403] on icon at bounding box center [34, 402] width 14 height 14
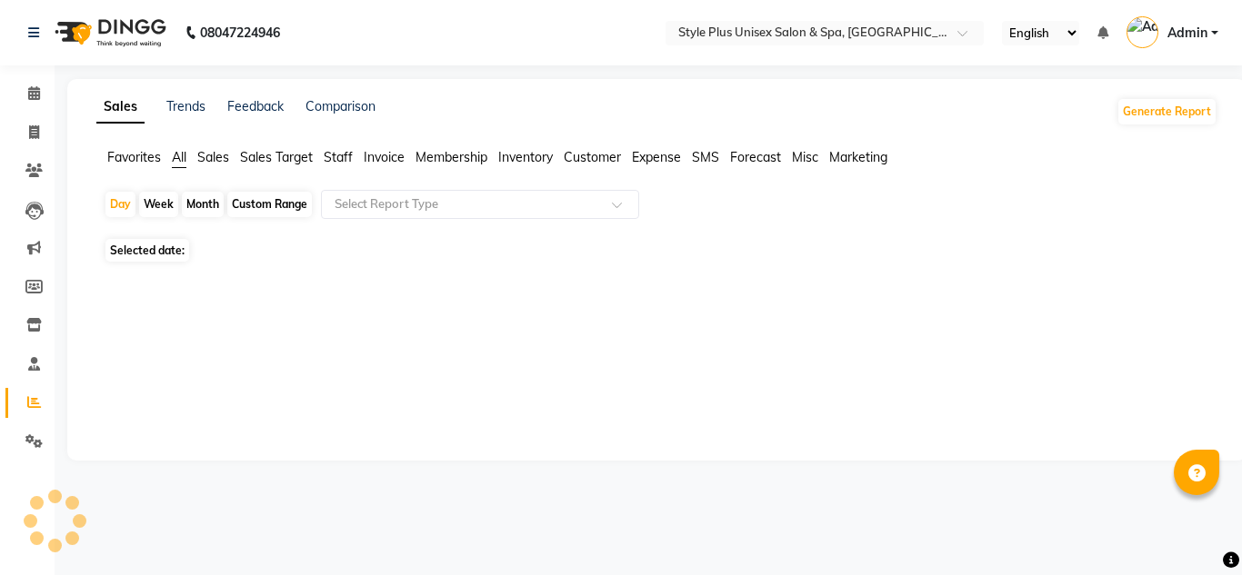
click at [187, 202] on div "Month" at bounding box center [203, 204] width 42 height 25
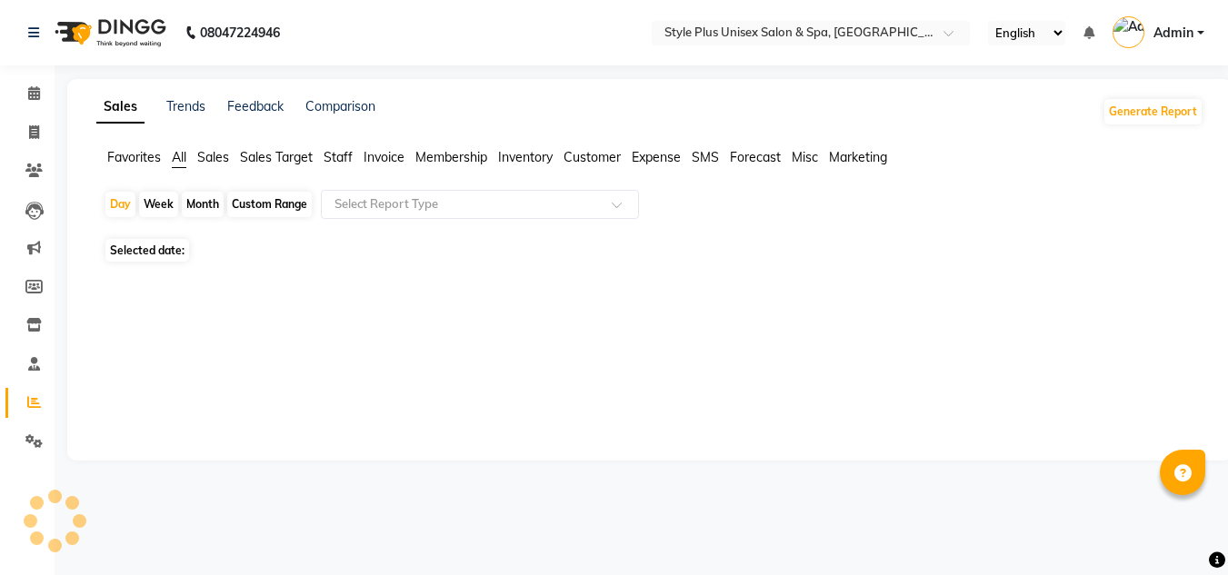
select select "9"
select select "2025"
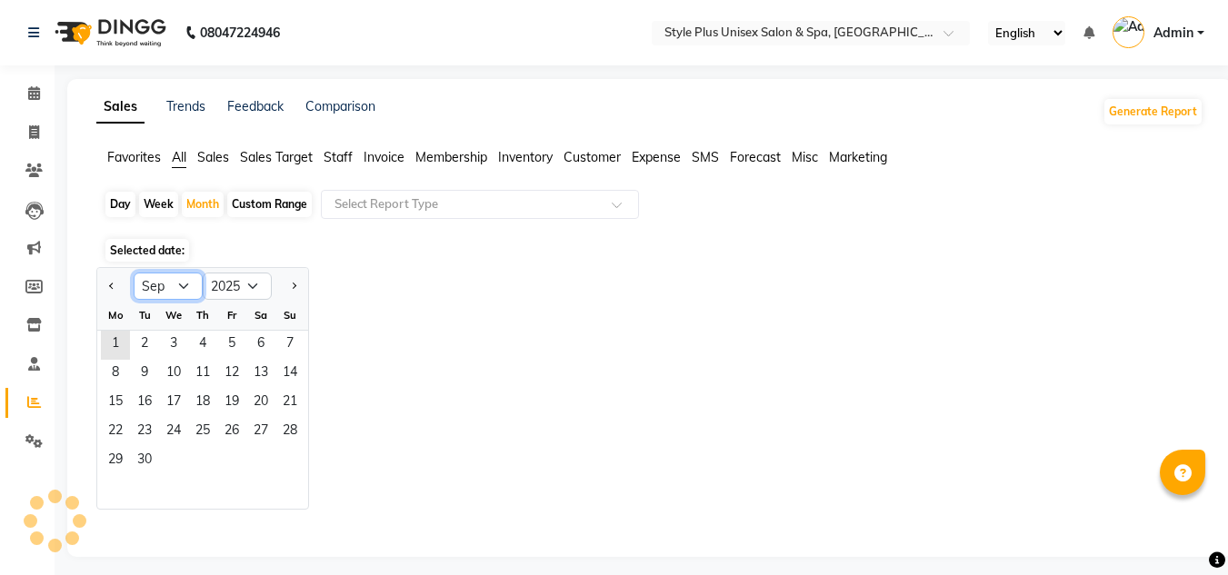
click at [180, 284] on select "Jan Feb Mar Apr May Jun [DATE] Aug Sep Oct Nov Dec" at bounding box center [168, 286] width 69 height 27
select select "8"
click at [134, 273] on select "Jan Feb Mar Apr May Jun [DATE] Aug Sep Oct Nov Dec" at bounding box center [168, 286] width 69 height 27
click at [232, 355] on span "1" at bounding box center [231, 345] width 29 height 29
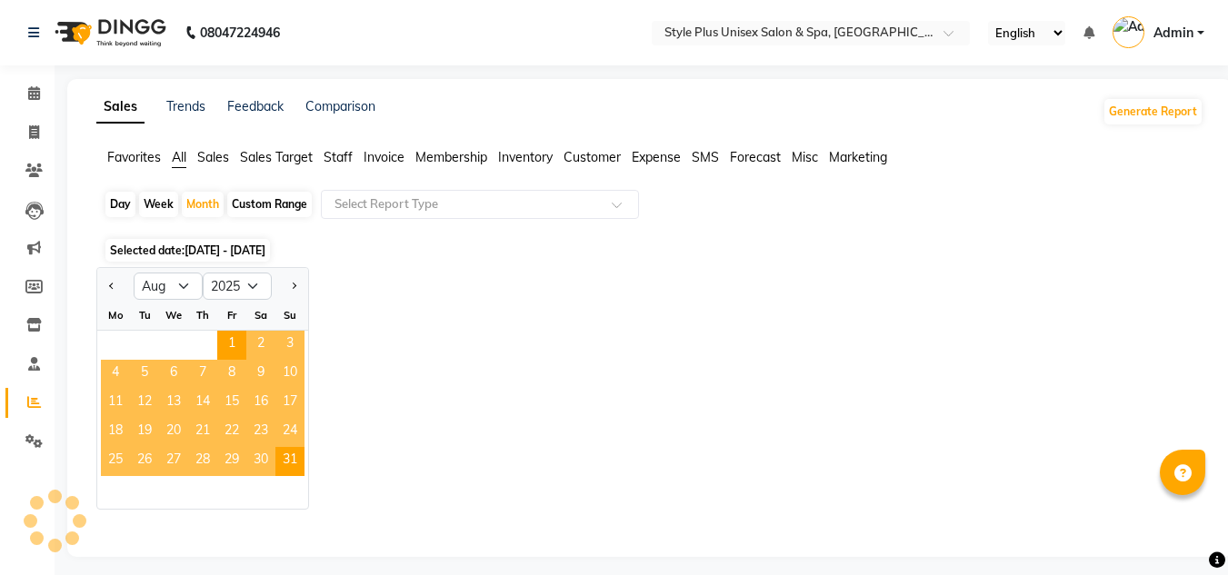
click at [723, 337] on div "Jan Feb Mar Apr May Jun Jul Aug Sep Oct Nov Dec 2015 2016 2017 2018 2019 2020 2…" at bounding box center [649, 388] width 1107 height 243
click at [233, 338] on span "1" at bounding box center [231, 345] width 29 height 29
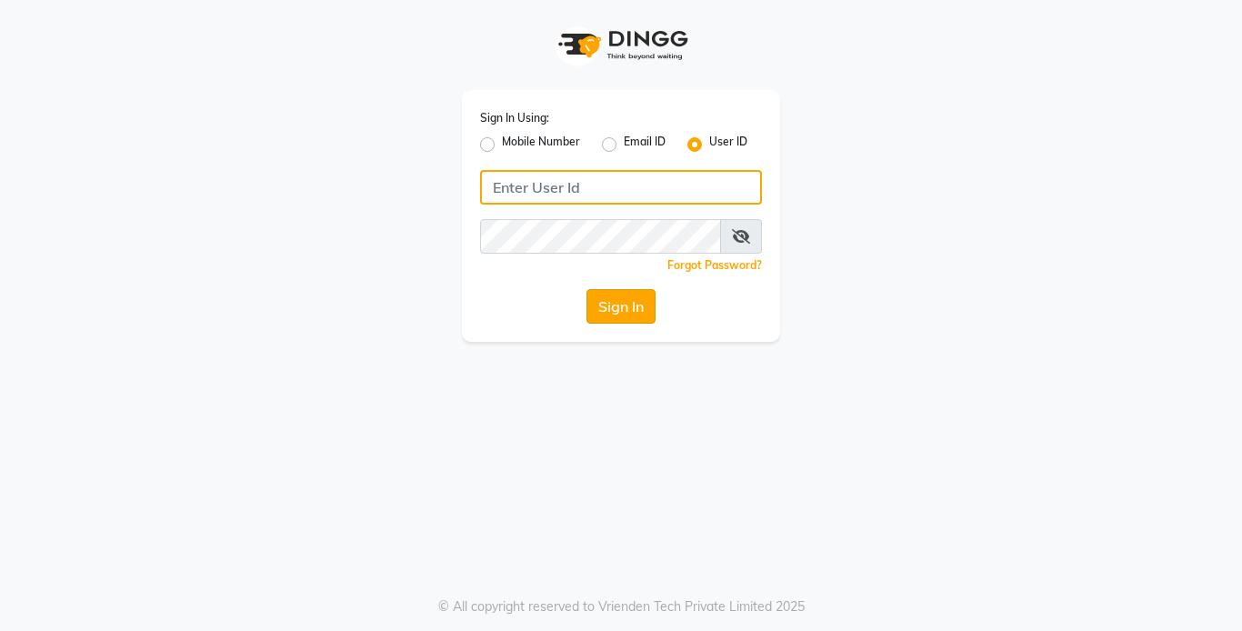
type input "styleplus"
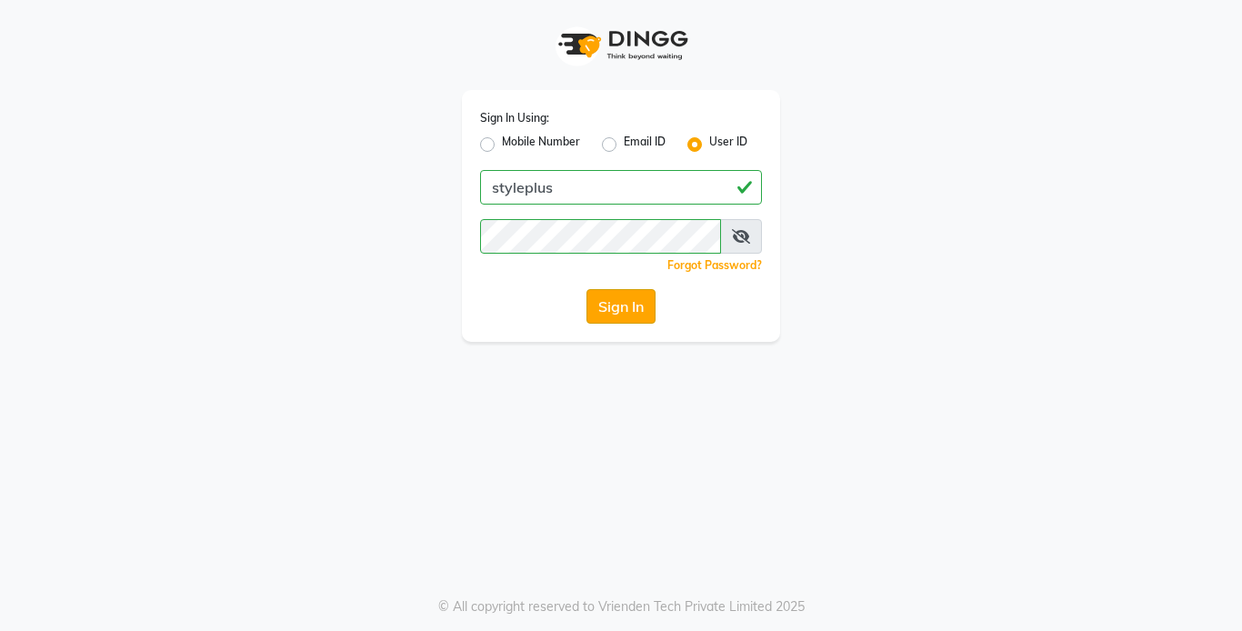
click at [629, 315] on button "Sign In" at bounding box center [620, 306] width 69 height 35
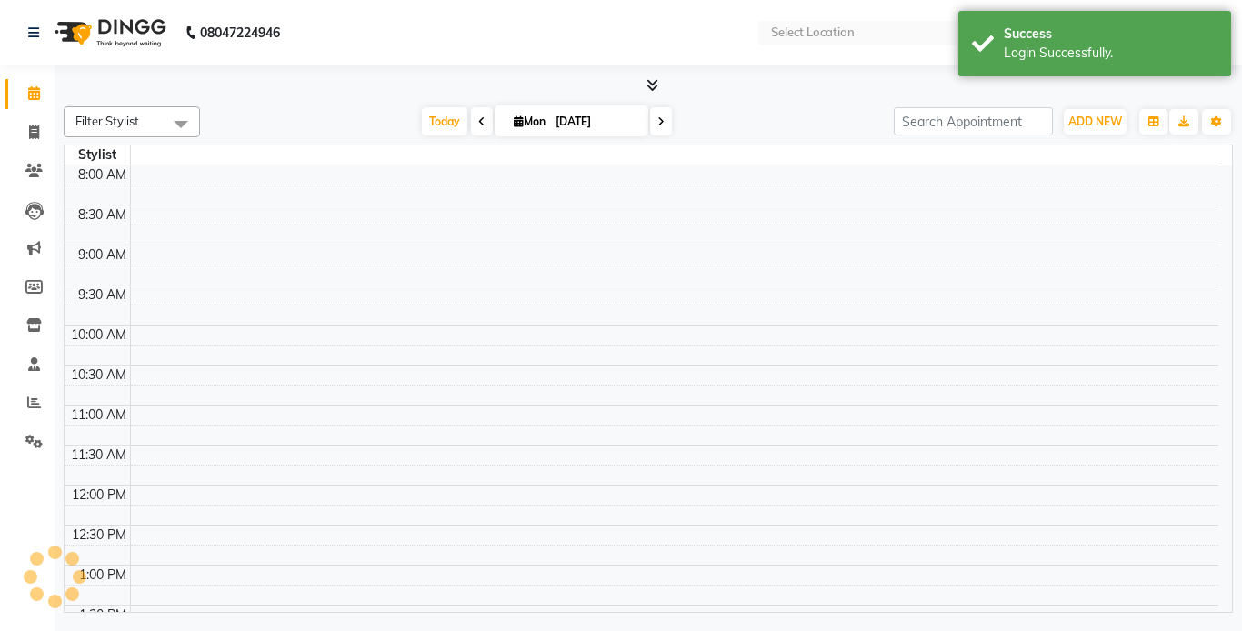
select select "en"
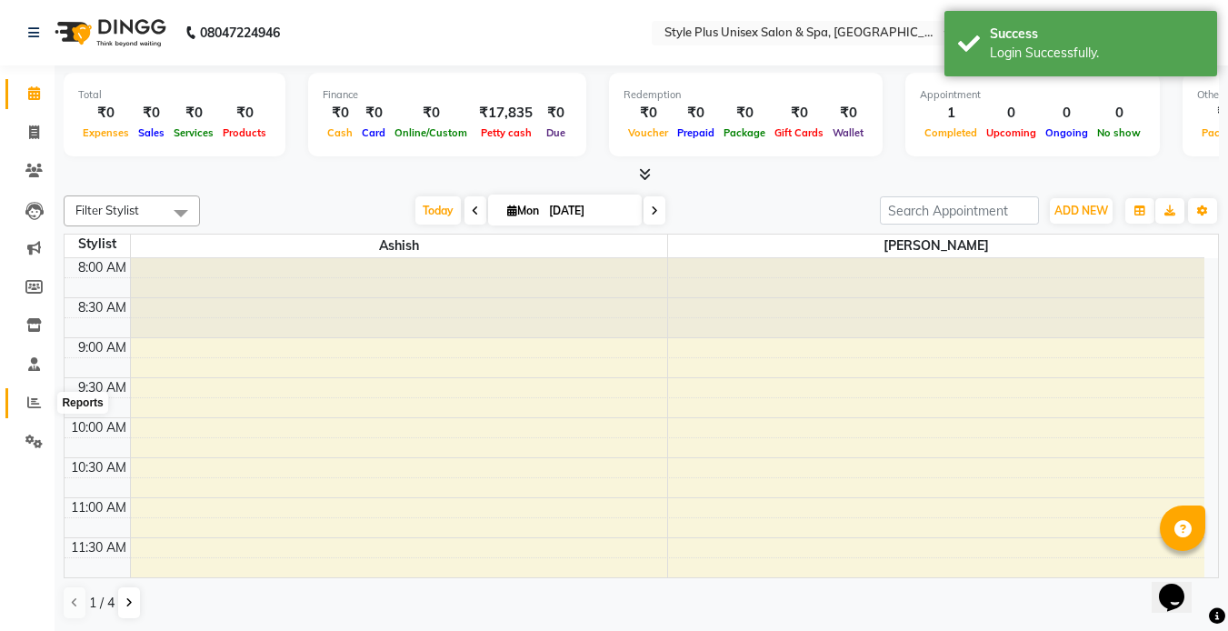
click at [23, 398] on span at bounding box center [34, 403] width 32 height 21
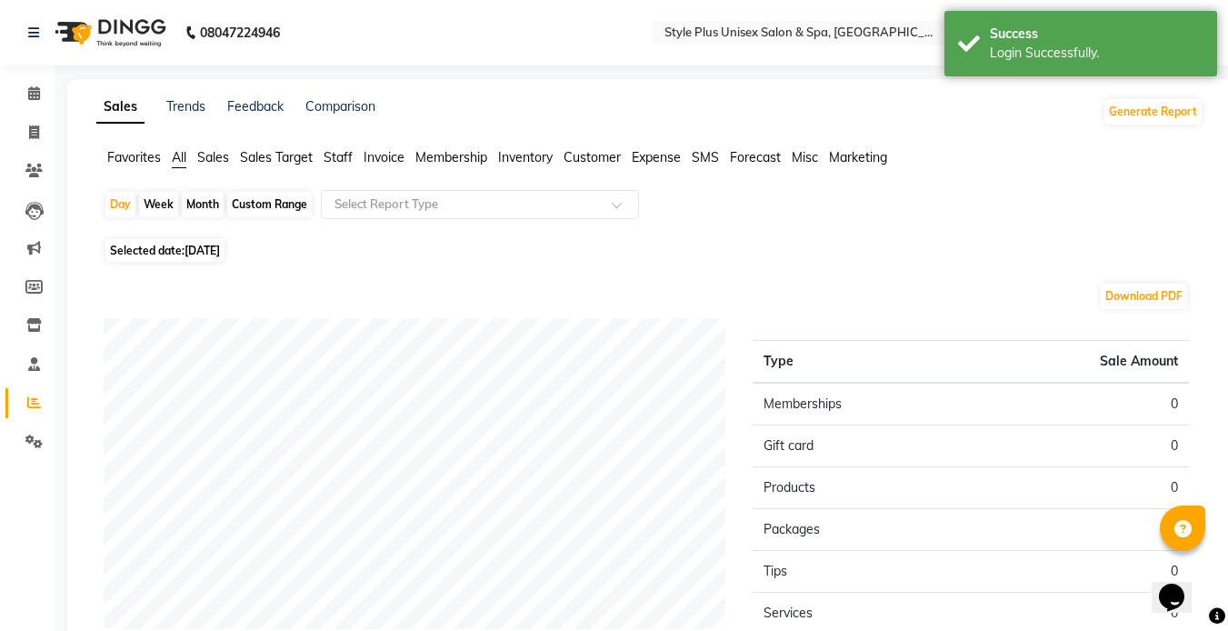
click at [201, 205] on div "Month" at bounding box center [203, 204] width 42 height 25
select select "9"
select select "2025"
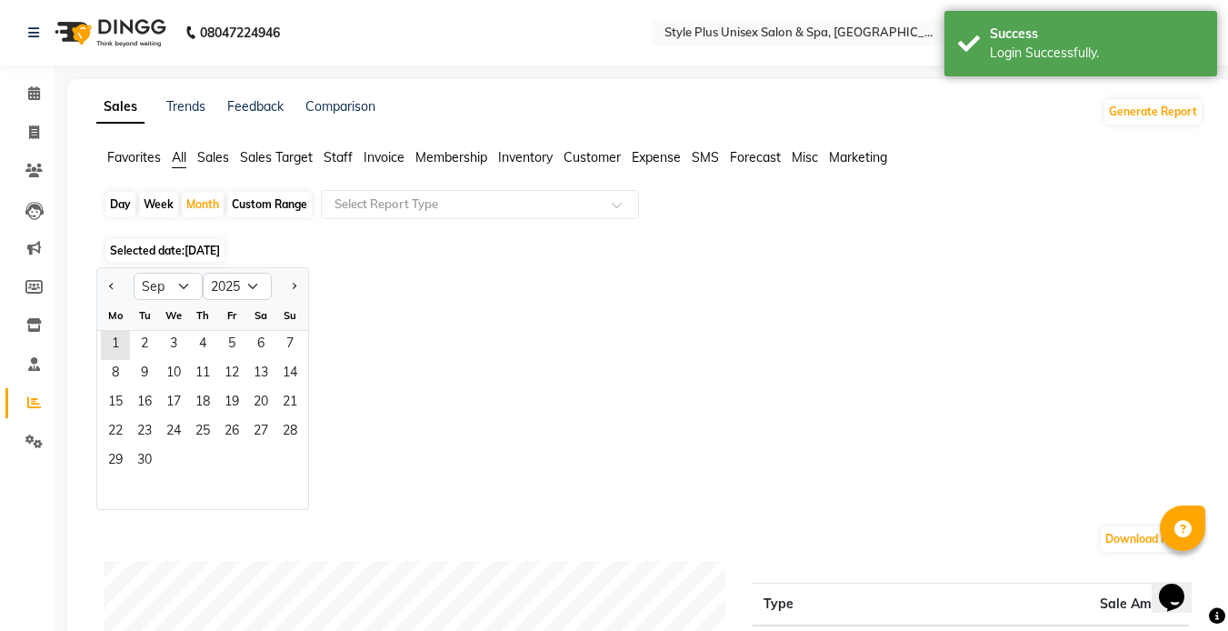
click at [191, 272] on ngb-datepicker-navigation "Jan Feb Mar Apr May Jun [DATE] Aug Sep Oct Nov [DATE] 2016 2017 2018 2019 2020 …" at bounding box center [202, 286] width 211 height 29
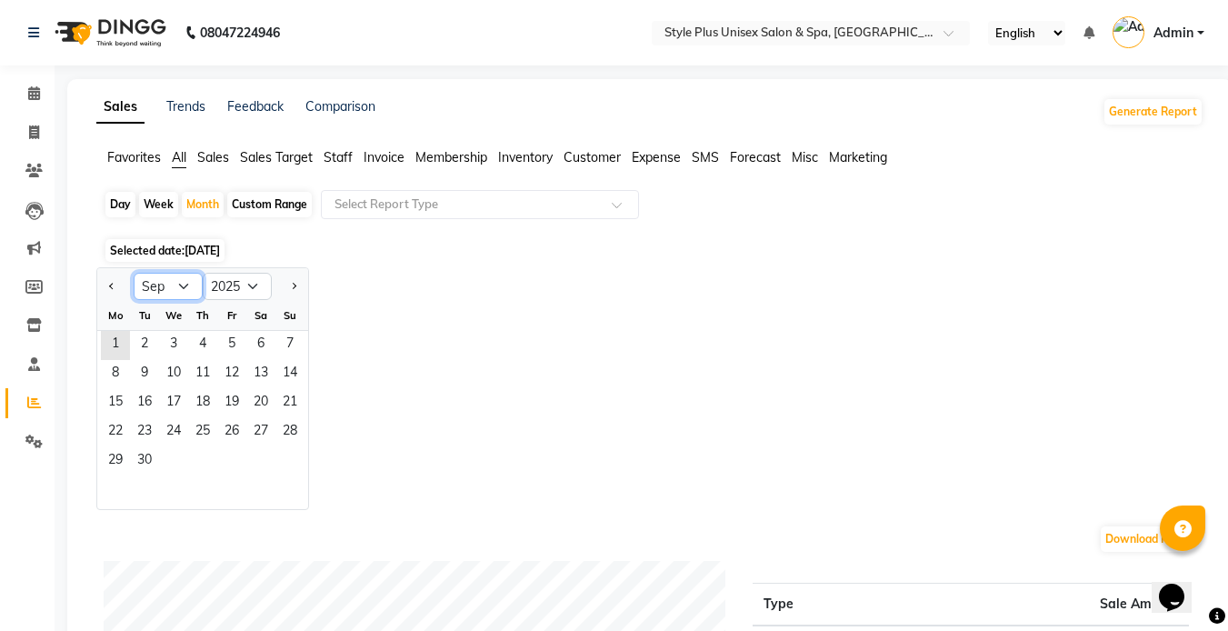
click at [170, 291] on select "Jan Feb Mar Apr May Jun [DATE] Aug Sep Oct Nov Dec" at bounding box center [168, 286] width 69 height 27
select select "8"
click at [134, 273] on select "Jan Feb Mar Apr May Jun [DATE] Aug Sep Oct Nov Dec" at bounding box center [168, 286] width 69 height 27
click at [228, 343] on span "1" at bounding box center [231, 345] width 29 height 29
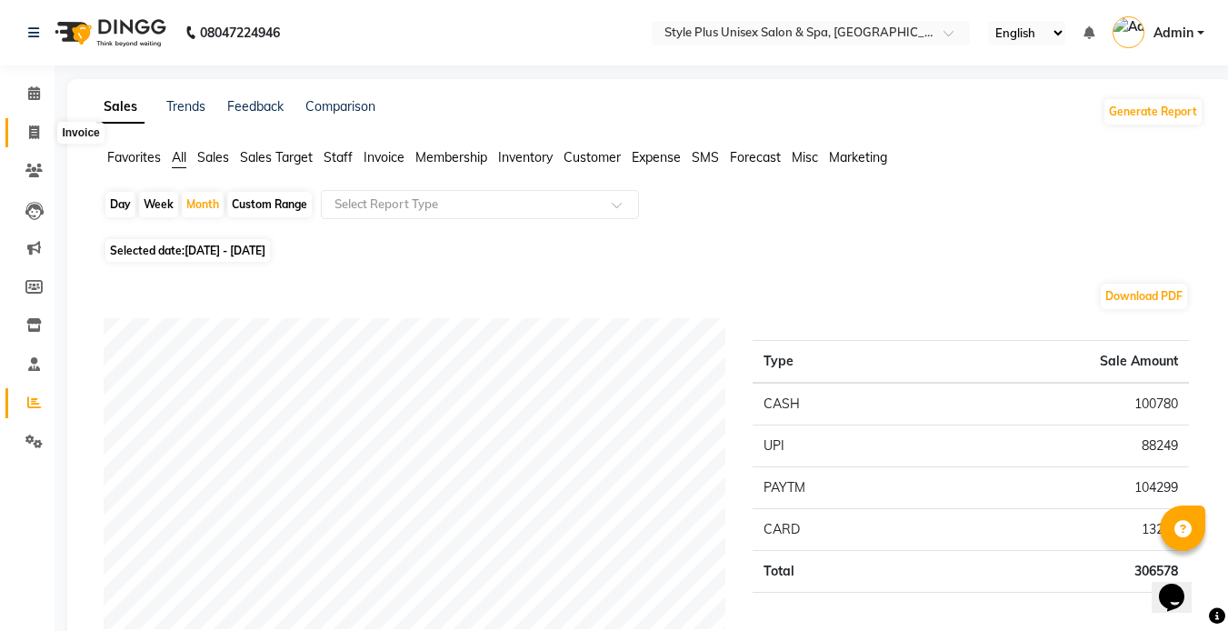
click at [37, 127] on icon at bounding box center [34, 132] width 10 height 14
select select "service"
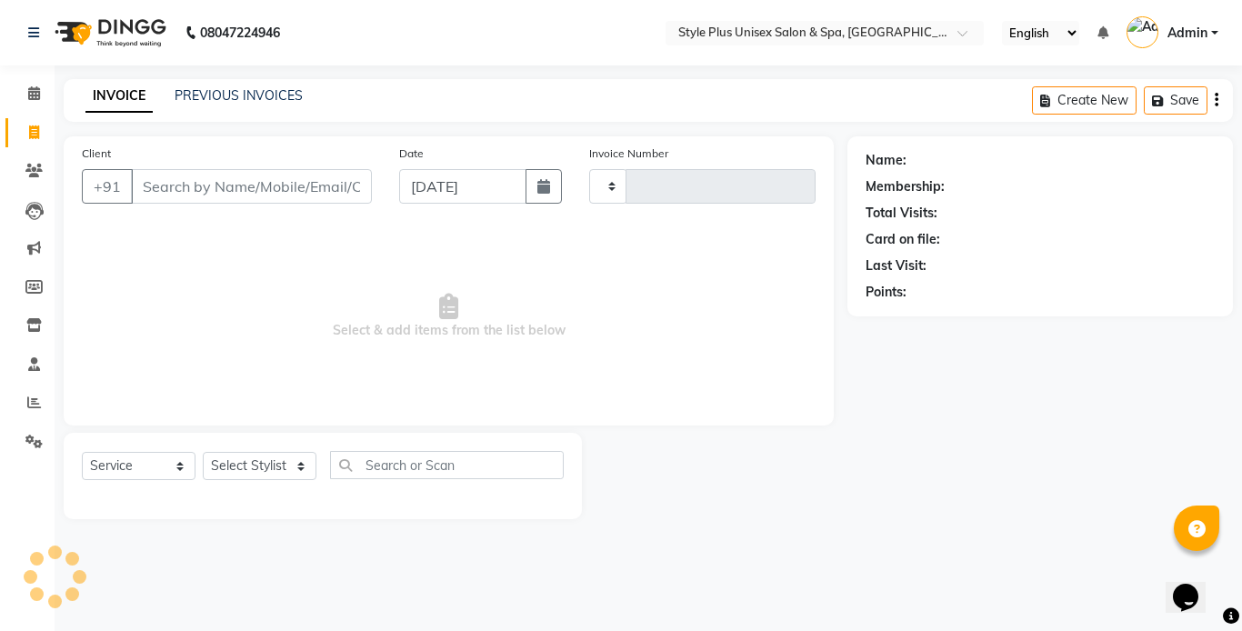
type input "1514"
select select "7084"
click at [18, 400] on span at bounding box center [34, 403] width 32 height 21
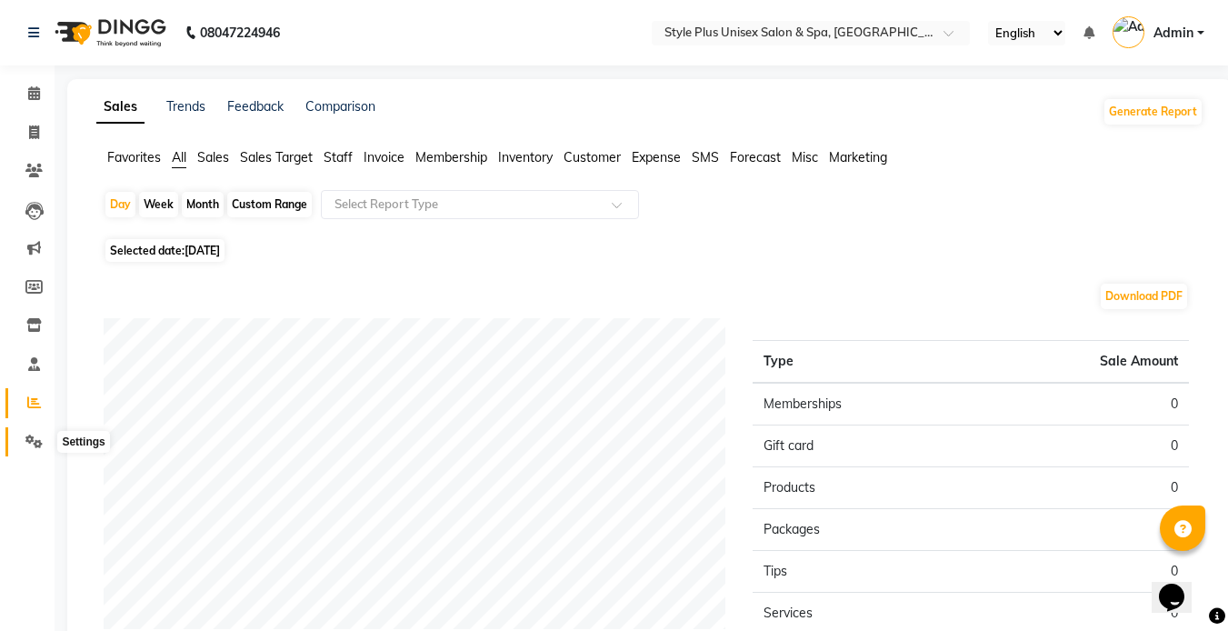
click at [23, 441] on span at bounding box center [34, 442] width 32 height 21
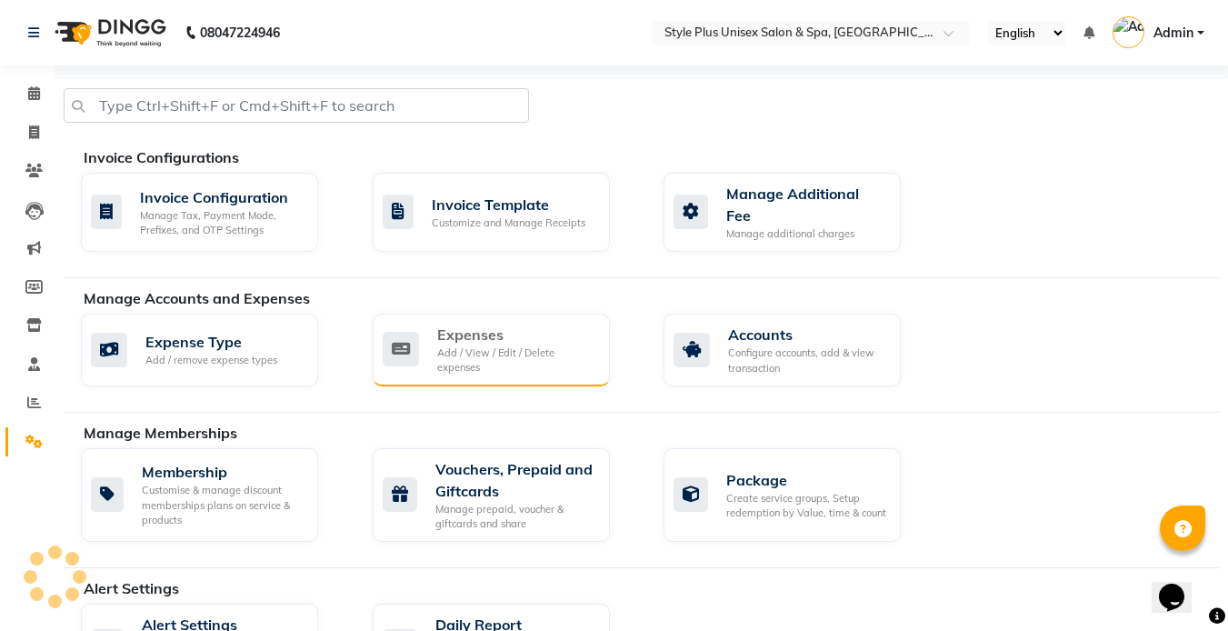
click at [448, 350] on div "Add / View / Edit / Delete expenses" at bounding box center [516, 360] width 158 height 30
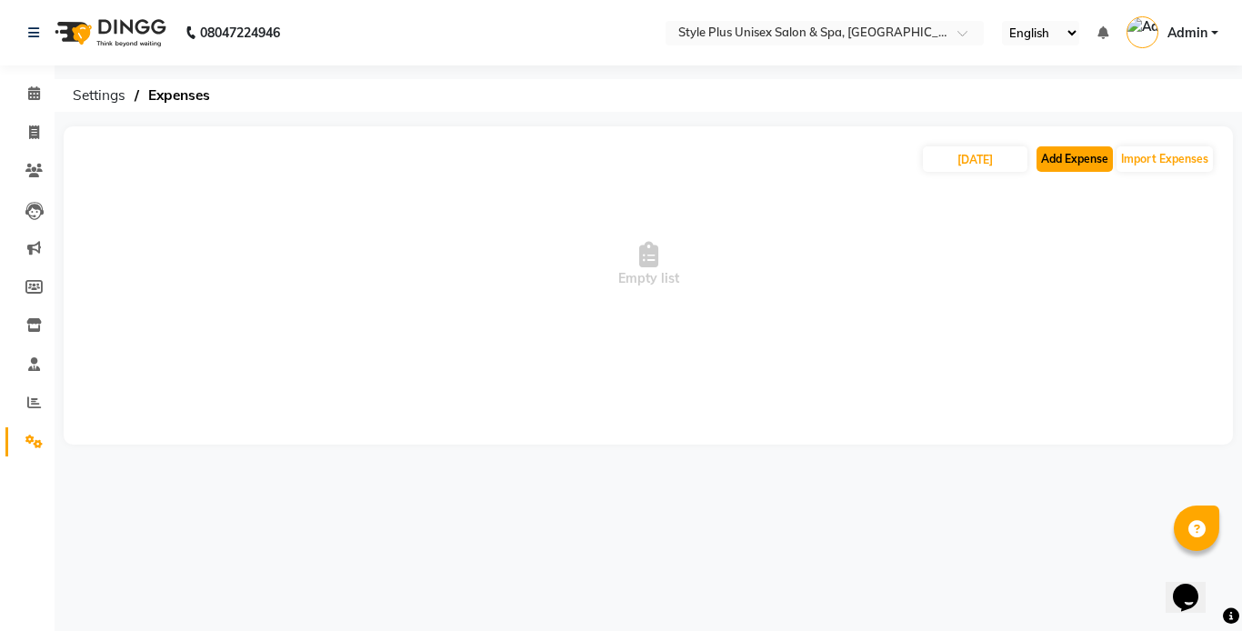
click at [1061, 158] on button "Add Expense" at bounding box center [1074, 158] width 76 height 25
select select "1"
select select "6160"
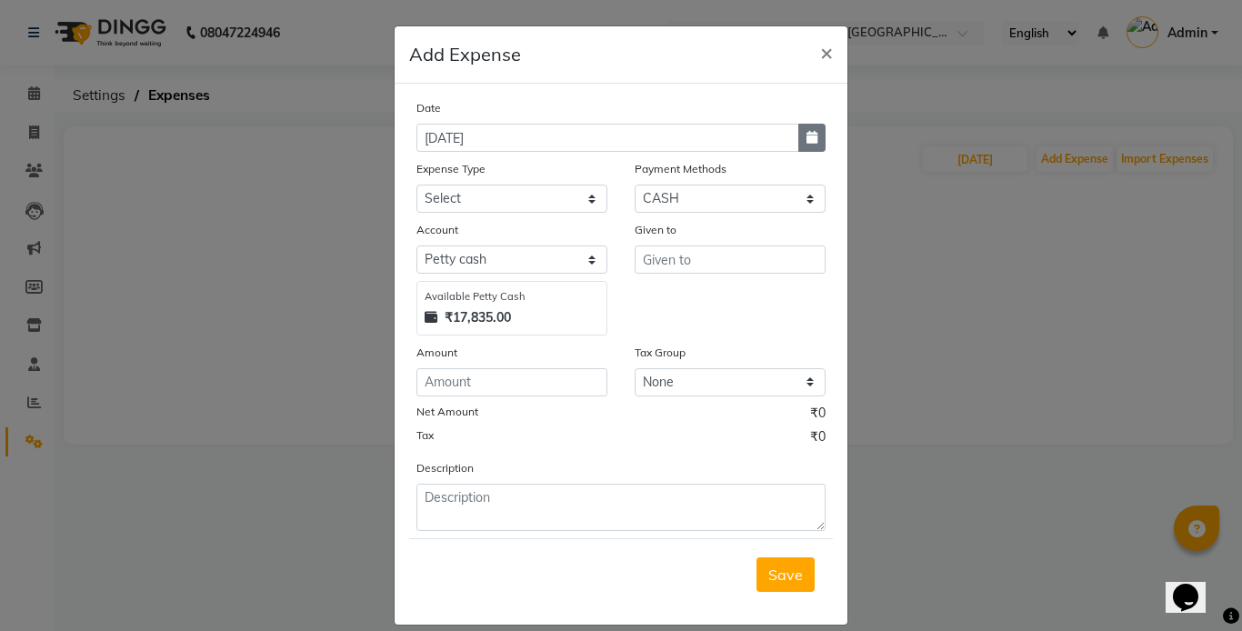
click at [806, 134] on icon "button" at bounding box center [811, 137] width 11 height 13
select select "9"
select select "2025"
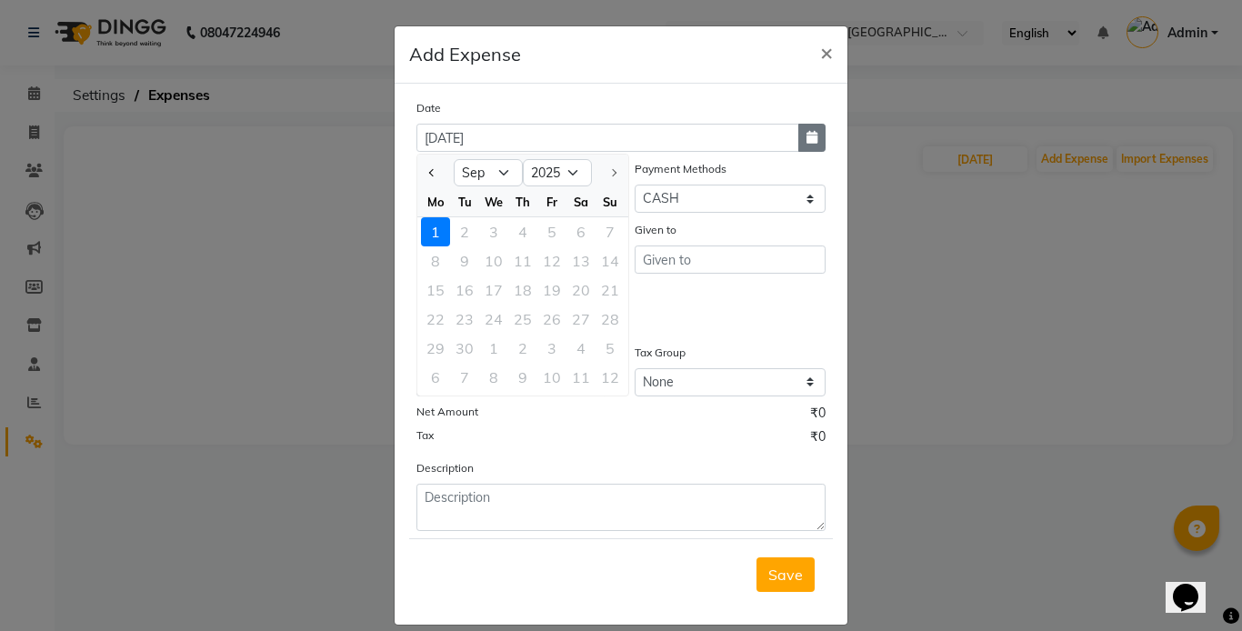
select select "8"
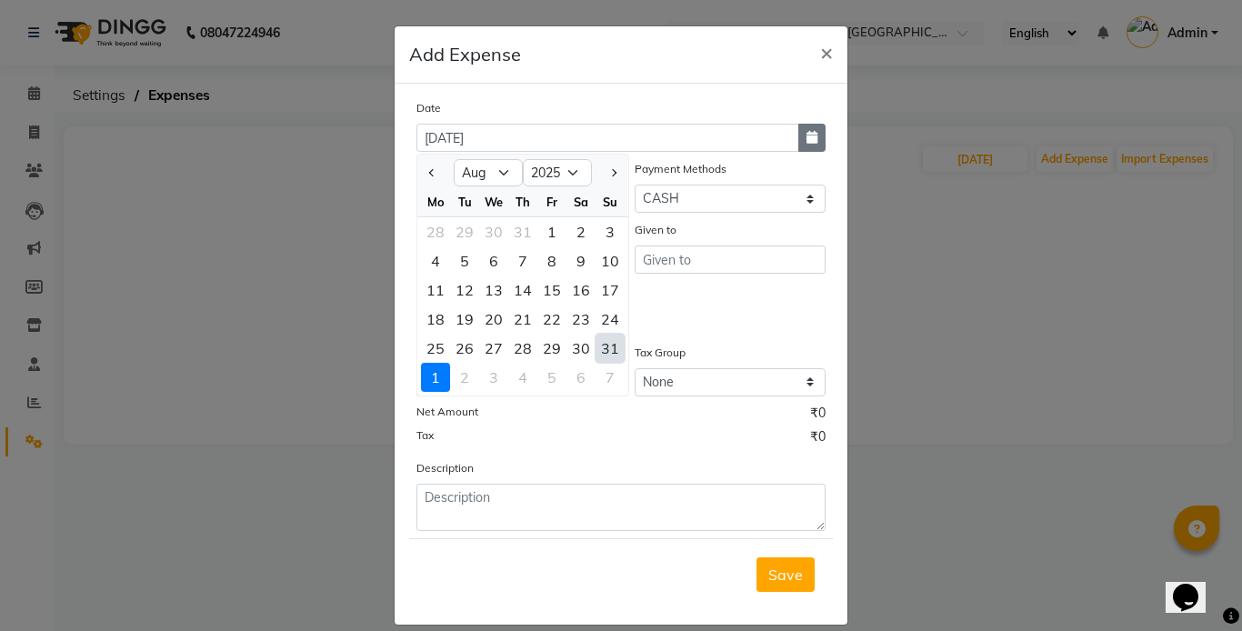
type input "[DATE]"
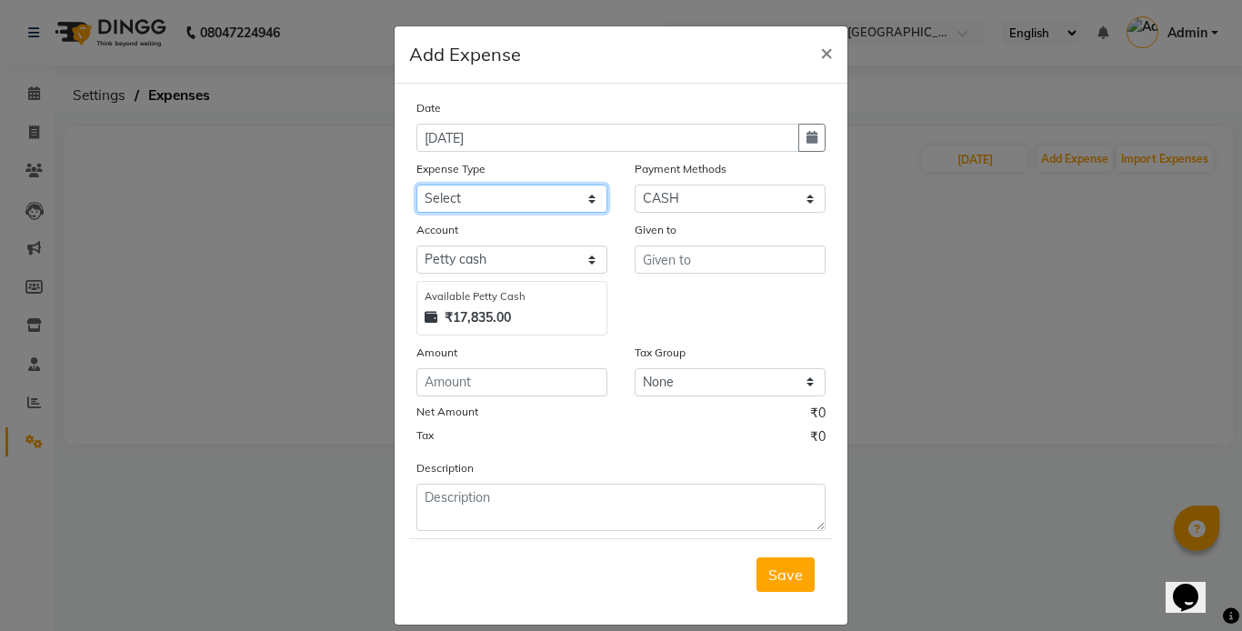
click at [548, 191] on select "Select Advance Salary Bank charges Cash transfer to bank Cash withdrawal by own…" at bounding box center [511, 199] width 191 height 28
select select "18532"
click at [416, 185] on select "Select Advance Salary Bank charges Cash transfer to bank Cash withdrawal by own…" at bounding box center [511, 199] width 191 height 28
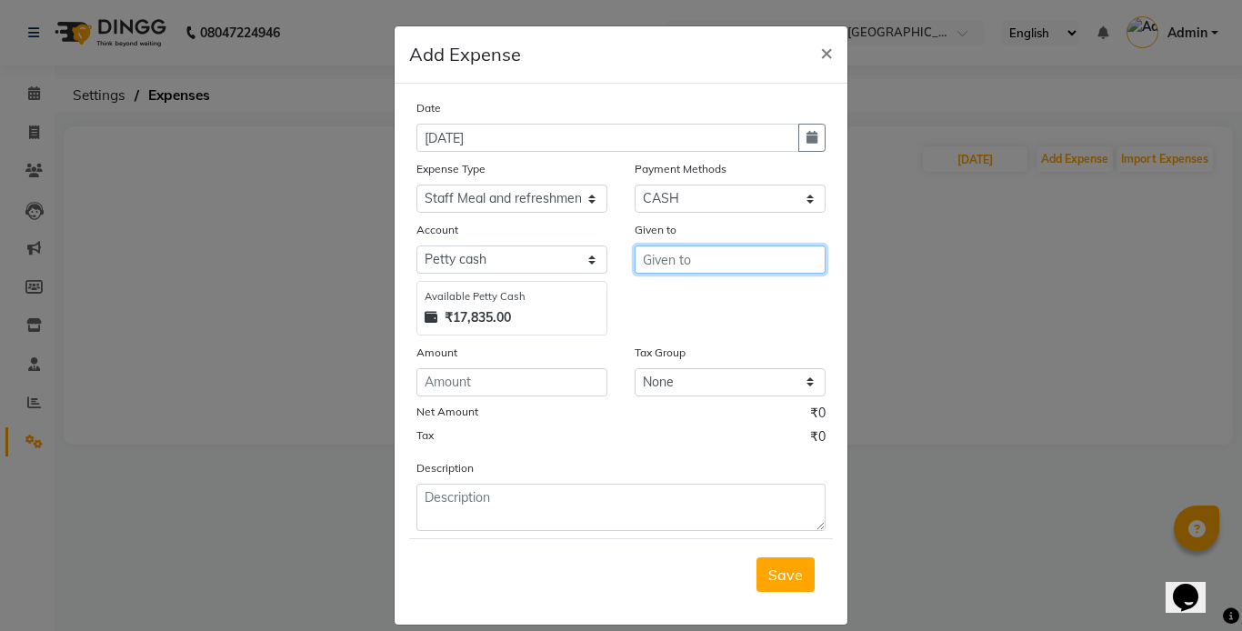
click at [670, 257] on input "text" at bounding box center [729, 259] width 191 height 28
type input "[PERSON_NAME]"
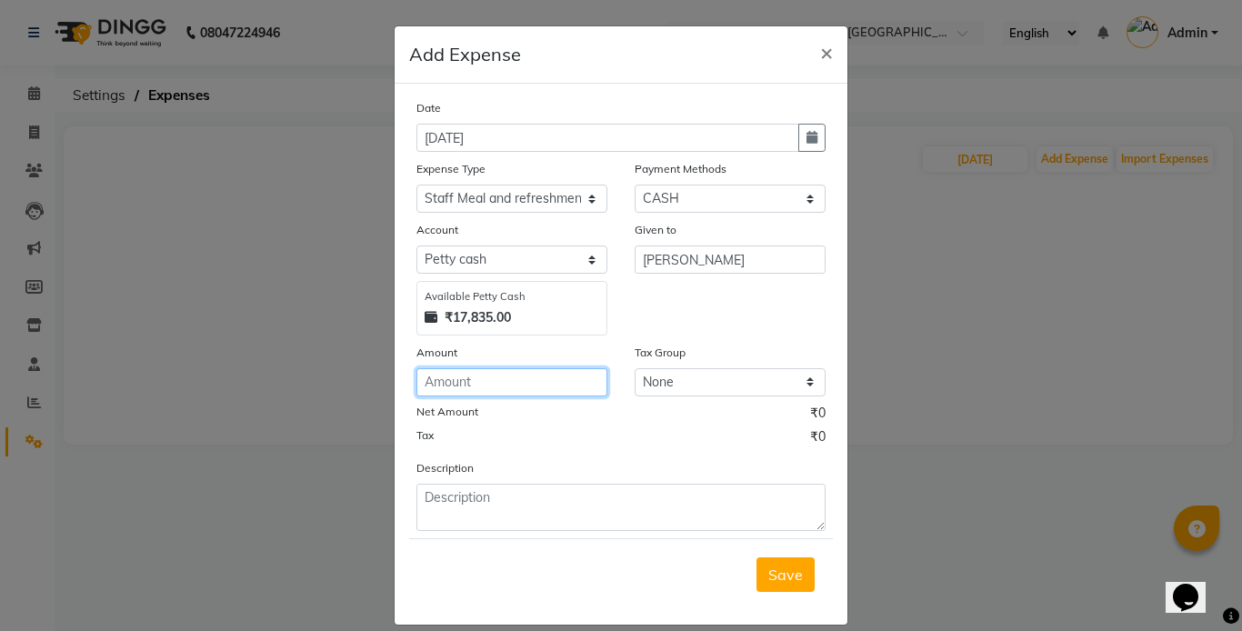
click at [506, 384] on input "number" at bounding box center [511, 382] width 191 height 28
type input "100"
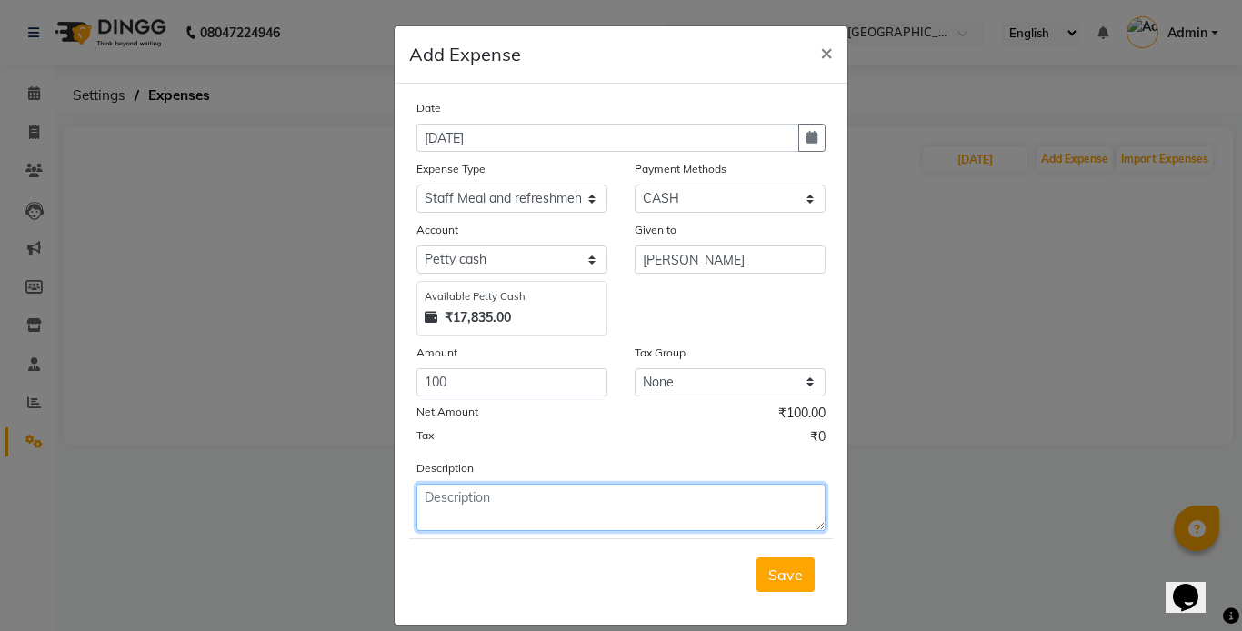
click at [432, 494] on textarea at bounding box center [620, 507] width 409 height 47
type textarea "staff fooding spa"
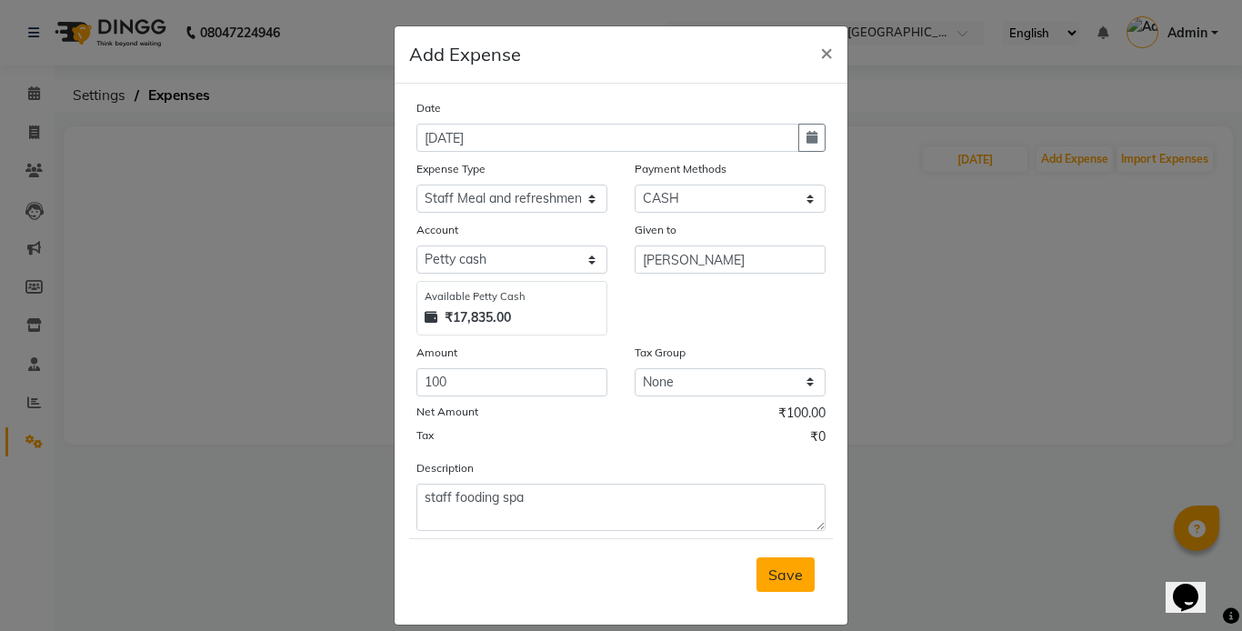
click at [773, 582] on span "Save" at bounding box center [785, 574] width 35 height 18
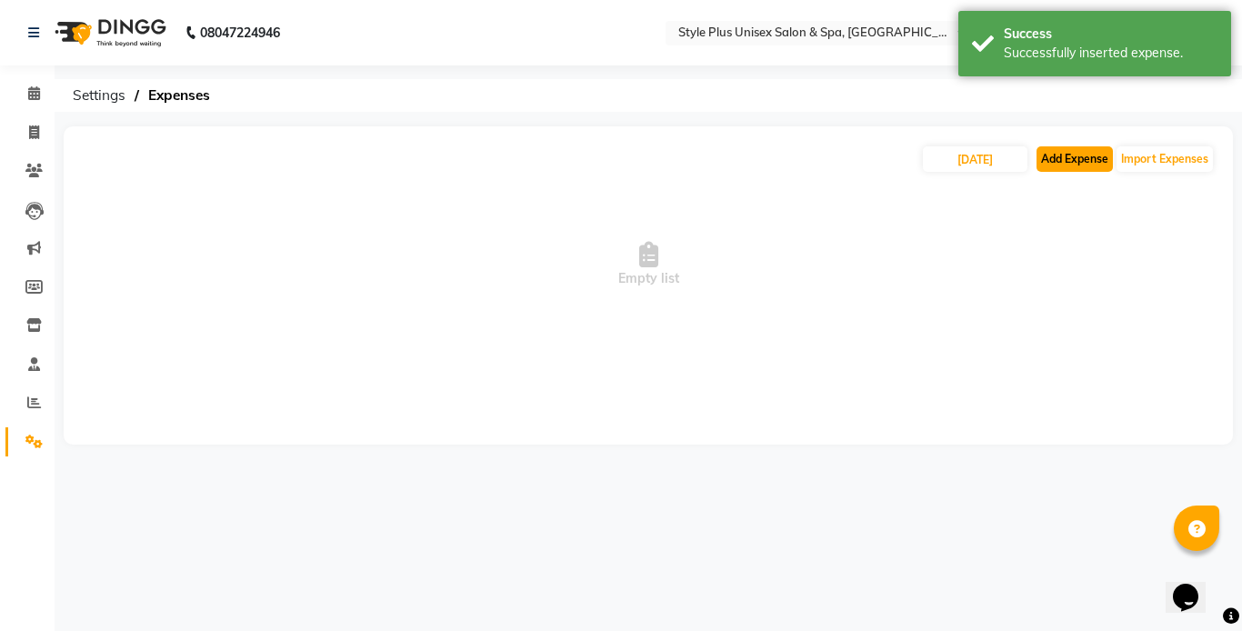
click at [1054, 155] on button "Add Expense" at bounding box center [1074, 158] width 76 height 25
select select "1"
select select "6160"
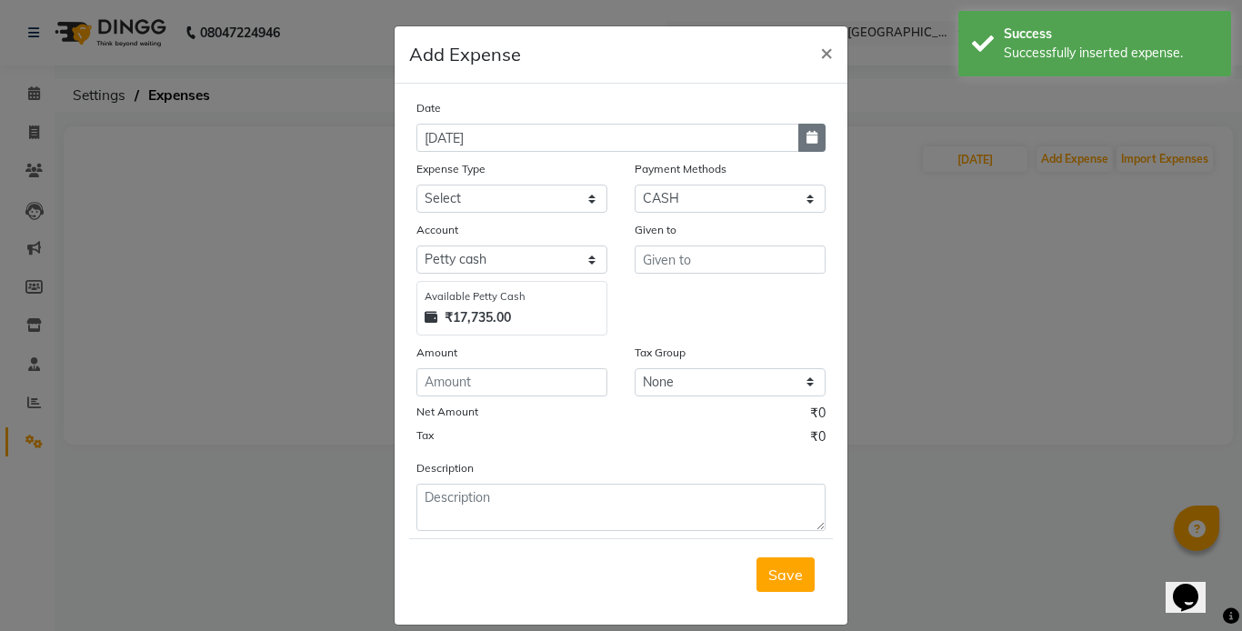
click at [806, 140] on icon "button" at bounding box center [811, 137] width 11 height 13
select select "9"
select select "2025"
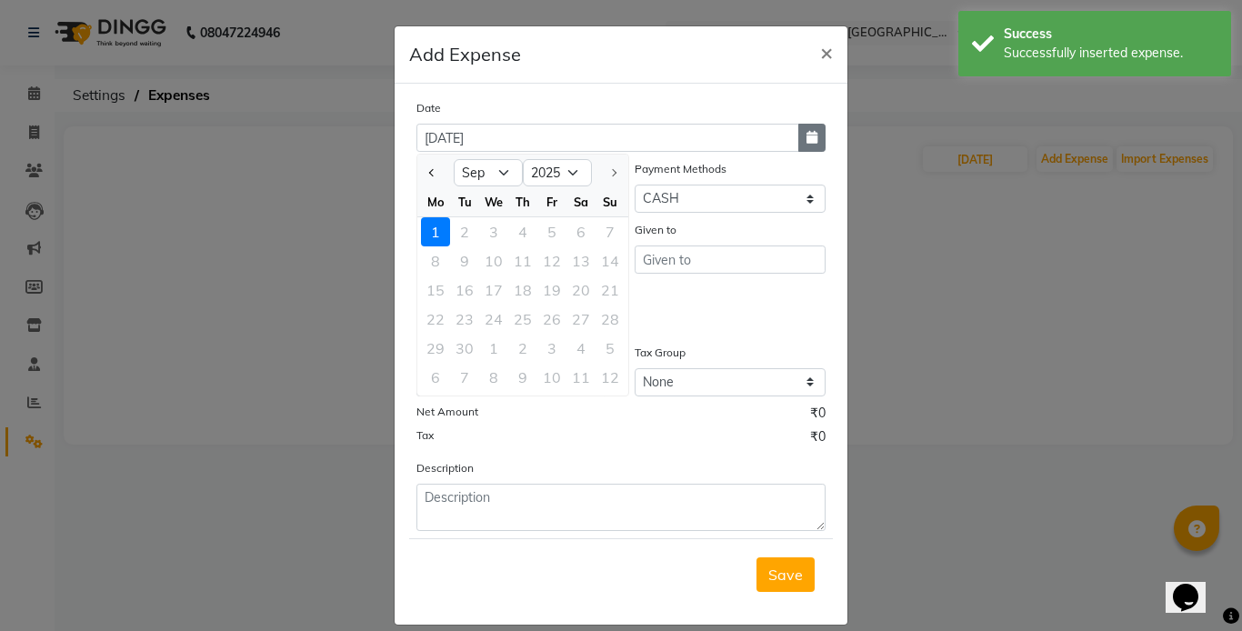
select select "8"
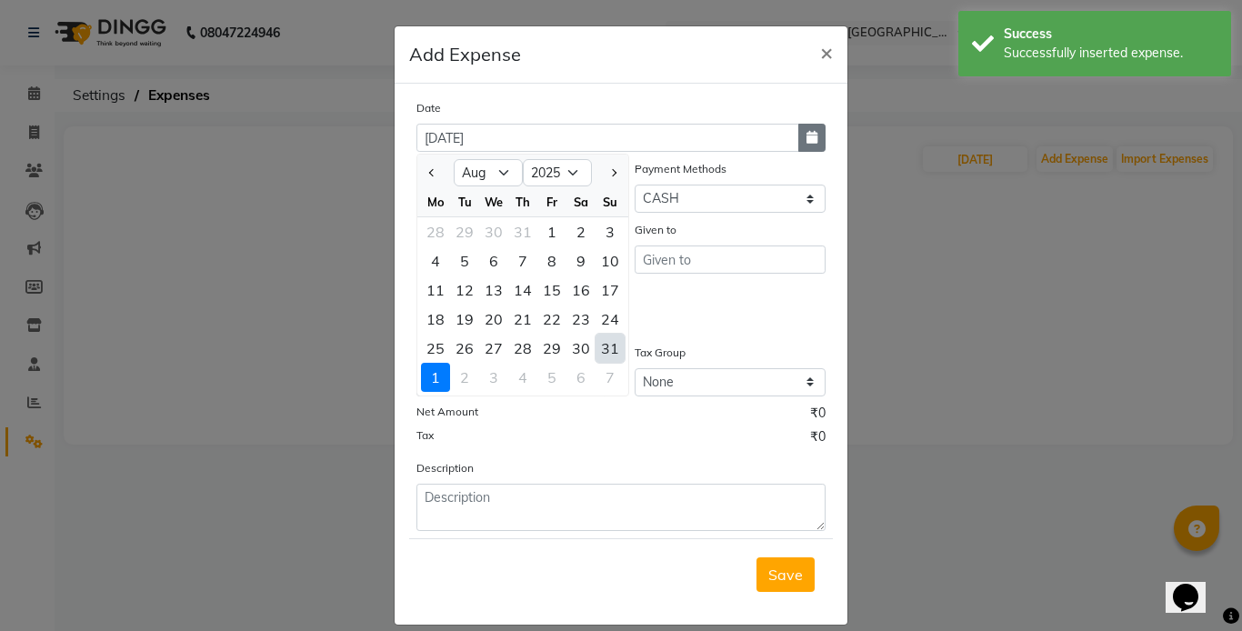
type input "[DATE]"
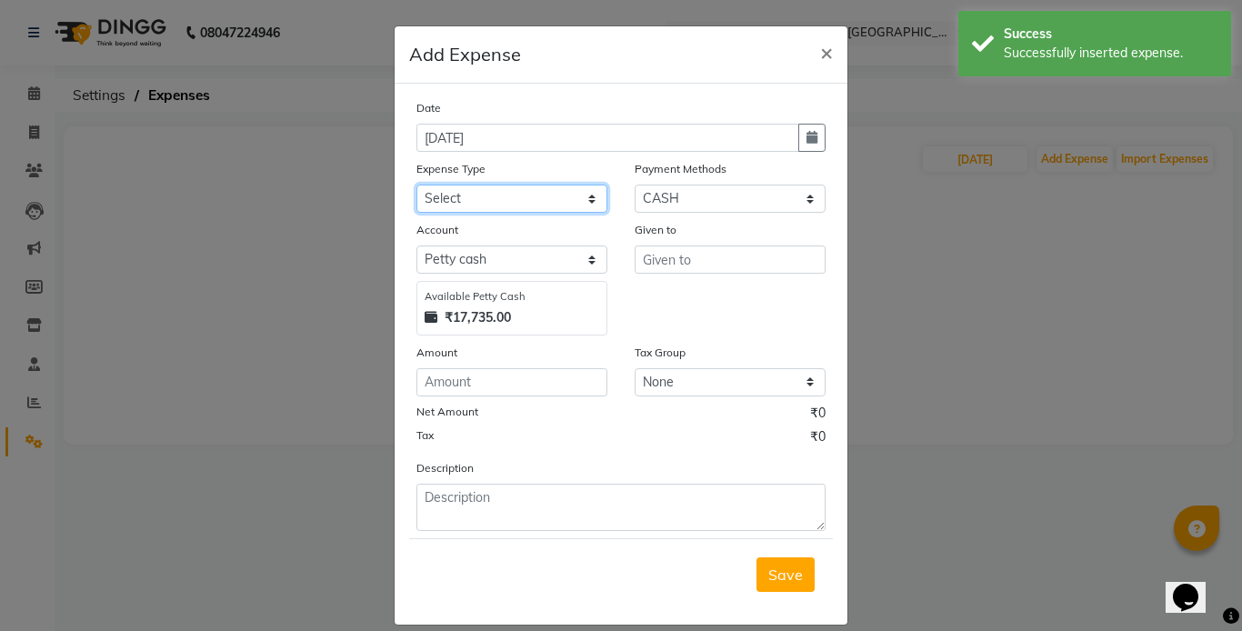
click at [585, 202] on select "Select Advance Salary Bank charges Cash transfer to bank Cash withdrawal by own…" at bounding box center [511, 199] width 191 height 28
select select "18528"
click at [416, 185] on select "Select Advance Salary Bank charges Cash transfer to bank Cash withdrawal by own…" at bounding box center [511, 199] width 191 height 28
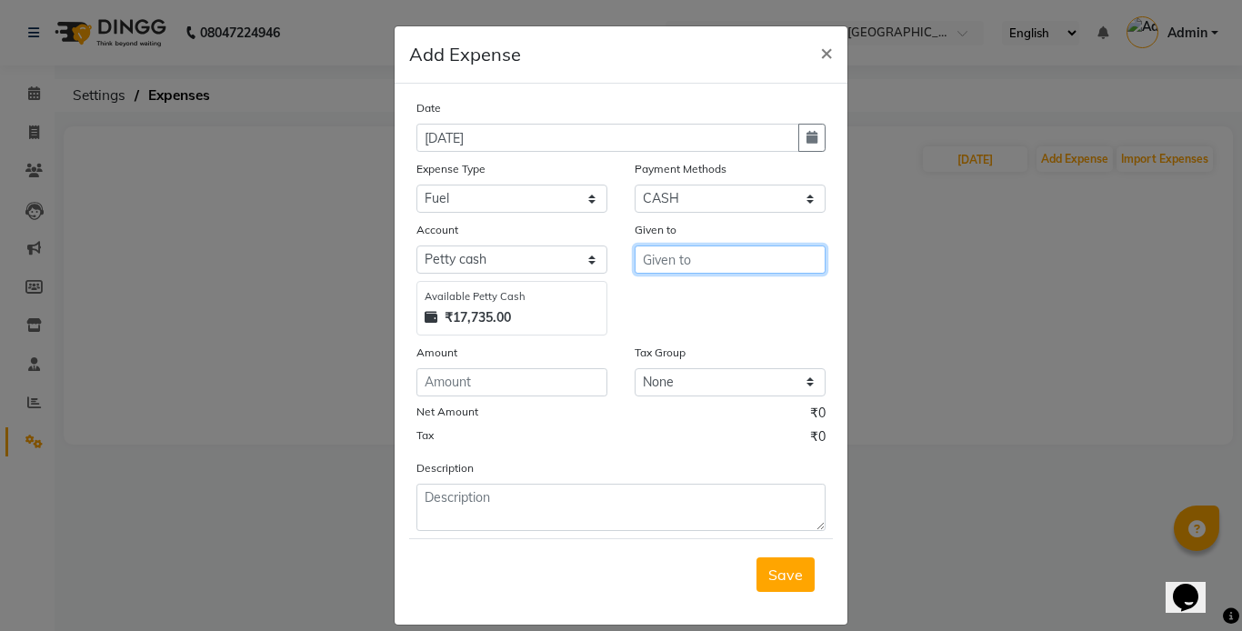
click at [663, 255] on input "text" at bounding box center [729, 259] width 191 height 28
type input "Badal Behera"
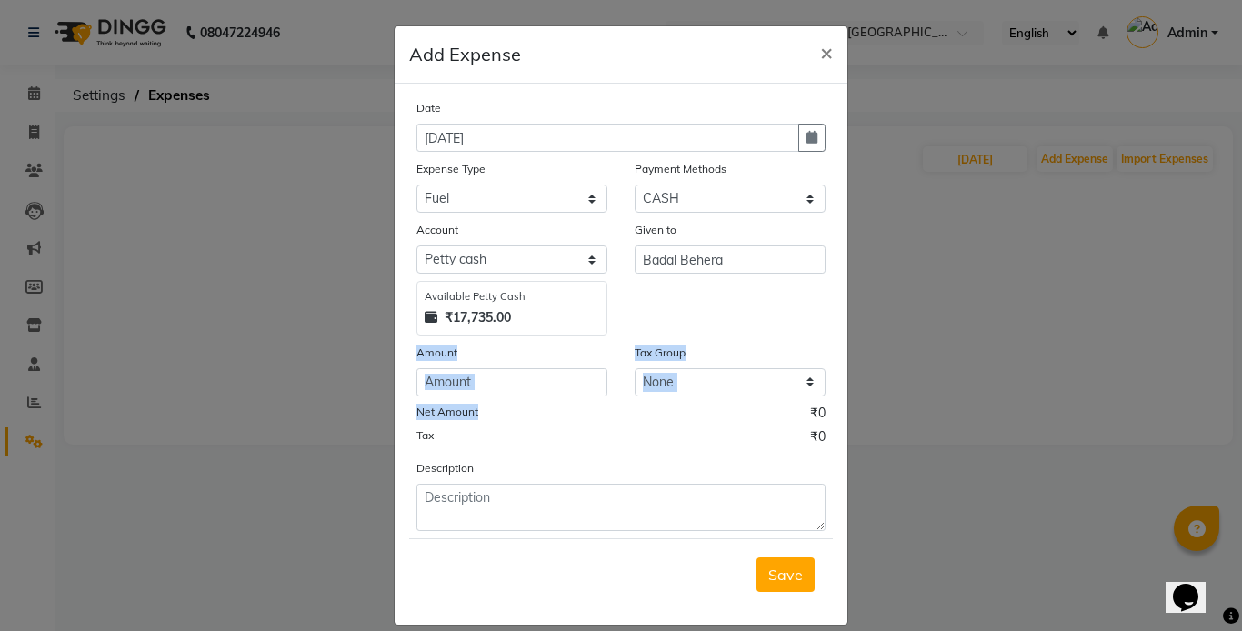
drag, startPoint x: 523, startPoint y: 400, endPoint x: 501, endPoint y: 390, distance: 24.0
click at [501, 390] on div "Date [DATE] Expense Type Select Advance Salary Bank charges Cash transfer to ba…" at bounding box center [620, 314] width 409 height 433
click at [501, 390] on input "number" at bounding box center [511, 382] width 191 height 28
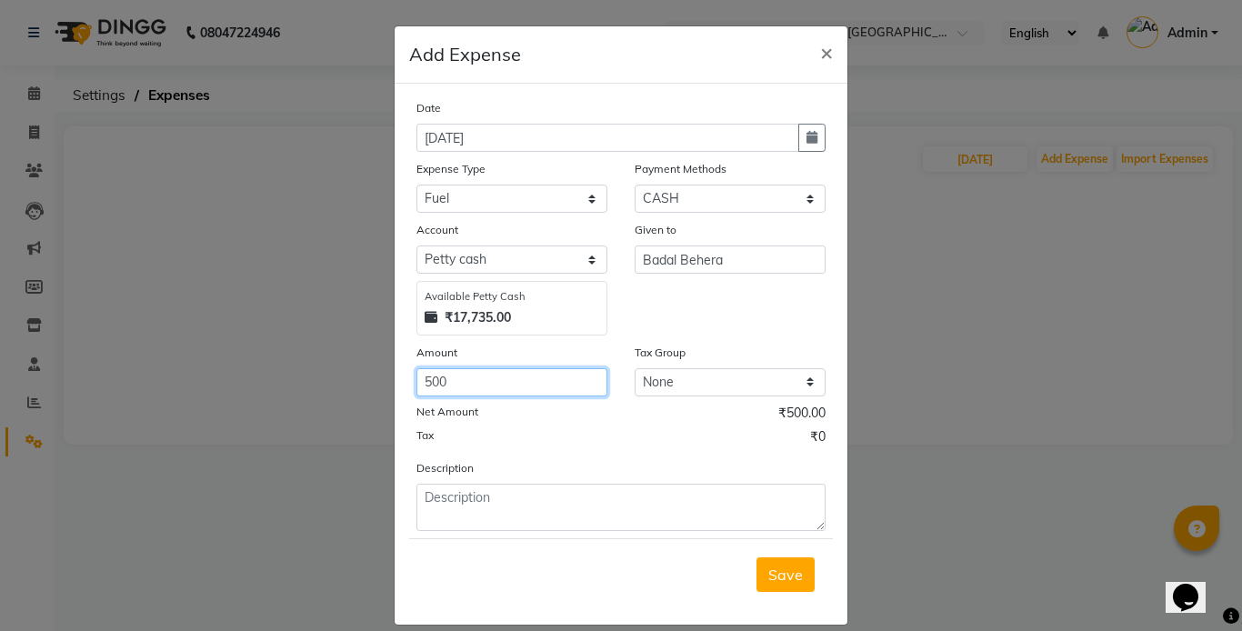
type input "500"
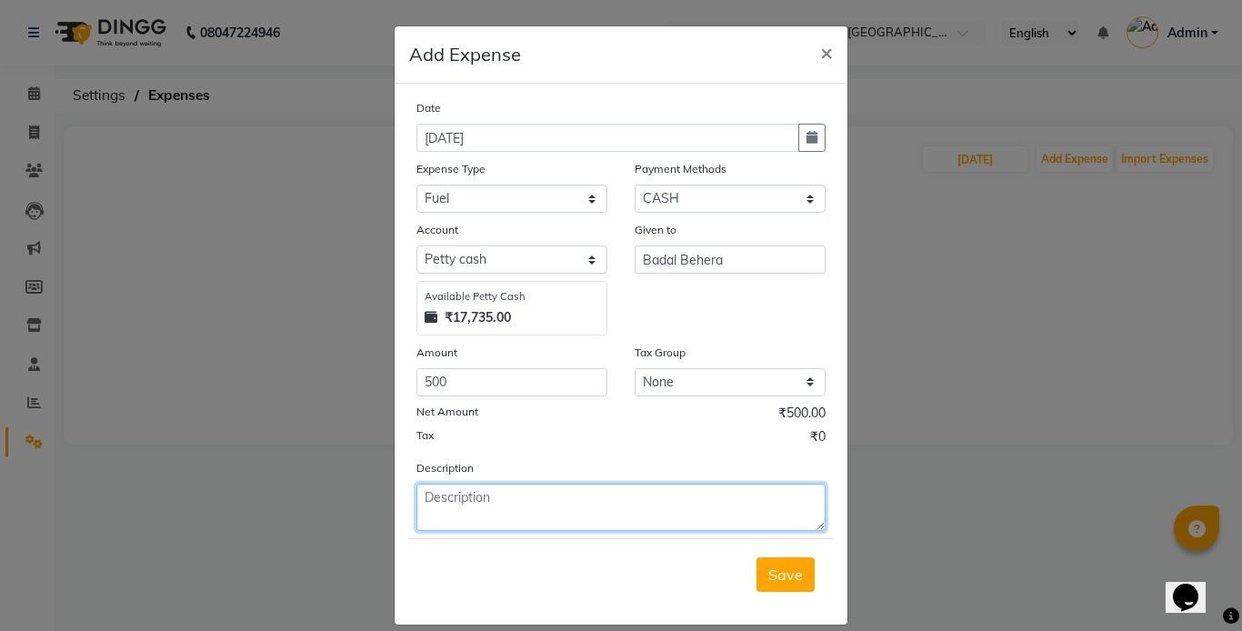
click at [458, 489] on textarea at bounding box center [620, 507] width 409 height 47
type textarea "destini petrol"
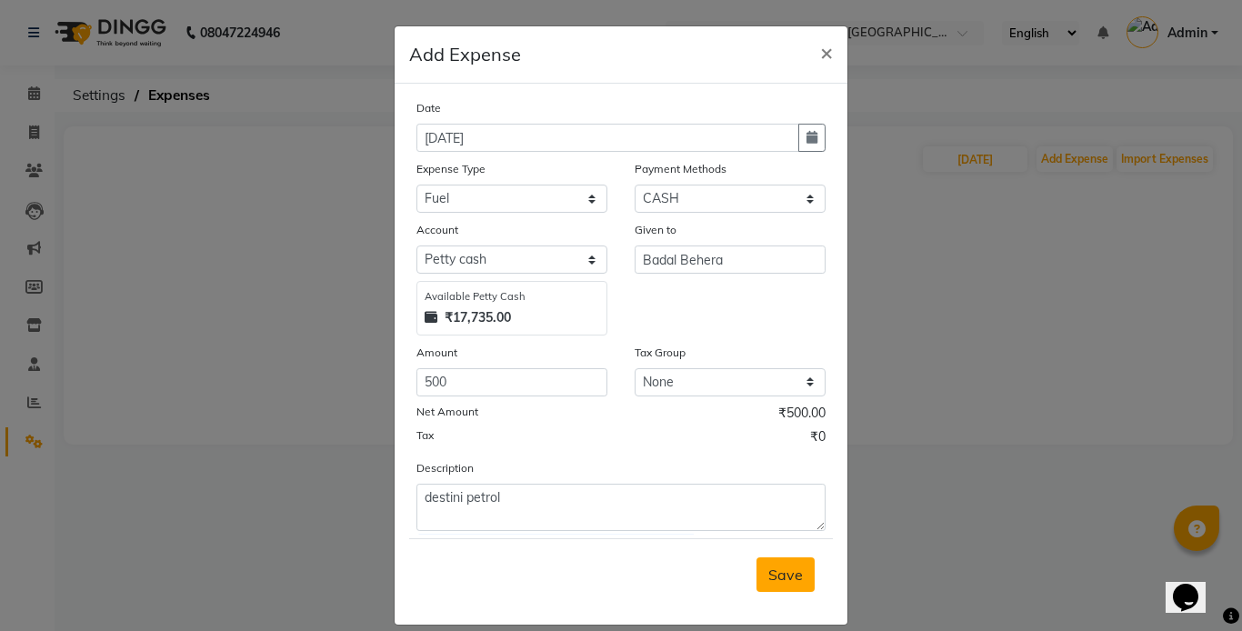
click at [780, 576] on span "Save" at bounding box center [785, 574] width 35 height 18
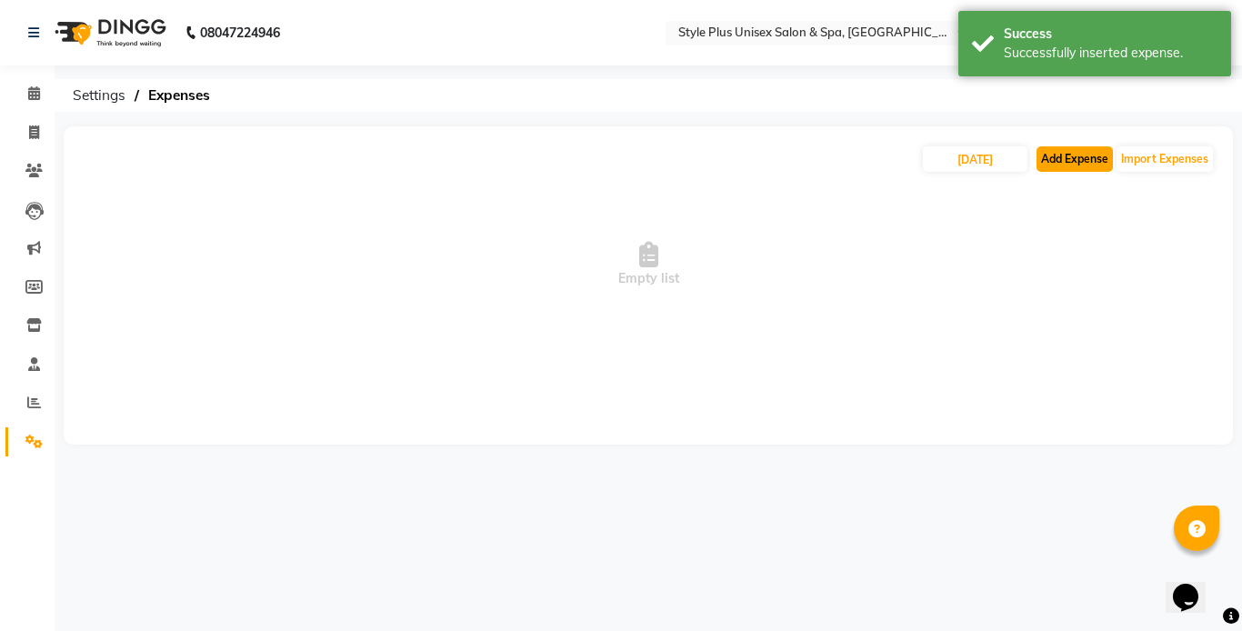
click at [1046, 153] on button "Add Expense" at bounding box center [1074, 158] width 76 height 25
select select "1"
select select "6160"
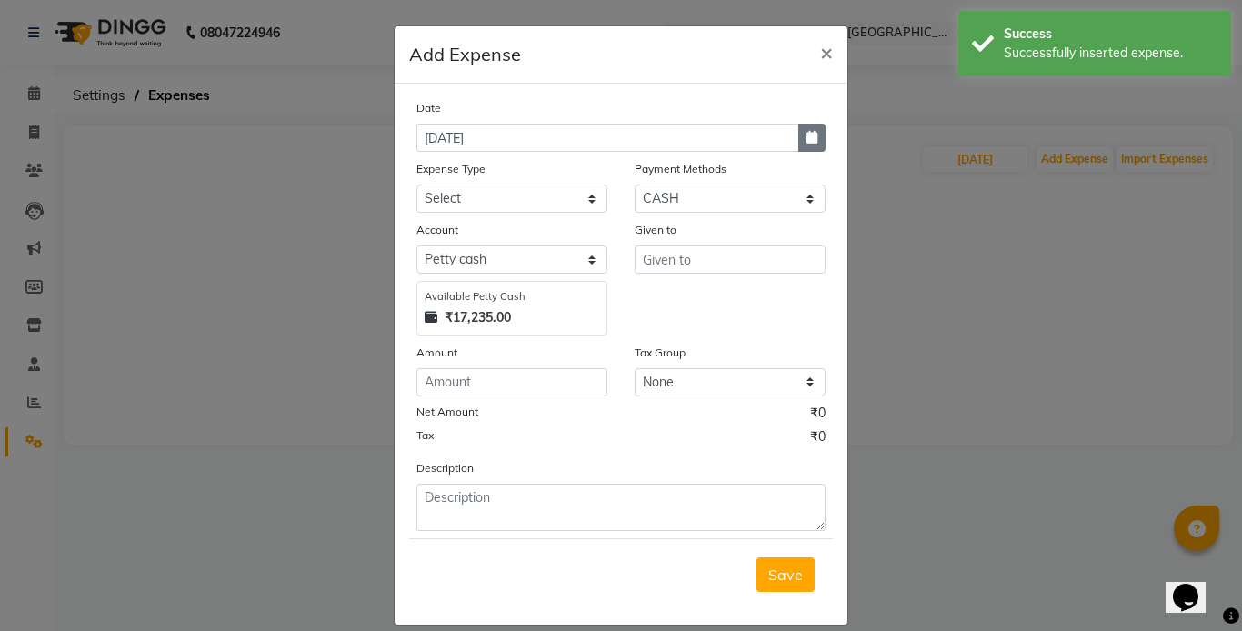
click at [806, 136] on icon "button" at bounding box center [811, 137] width 11 height 13
select select "9"
select select "2025"
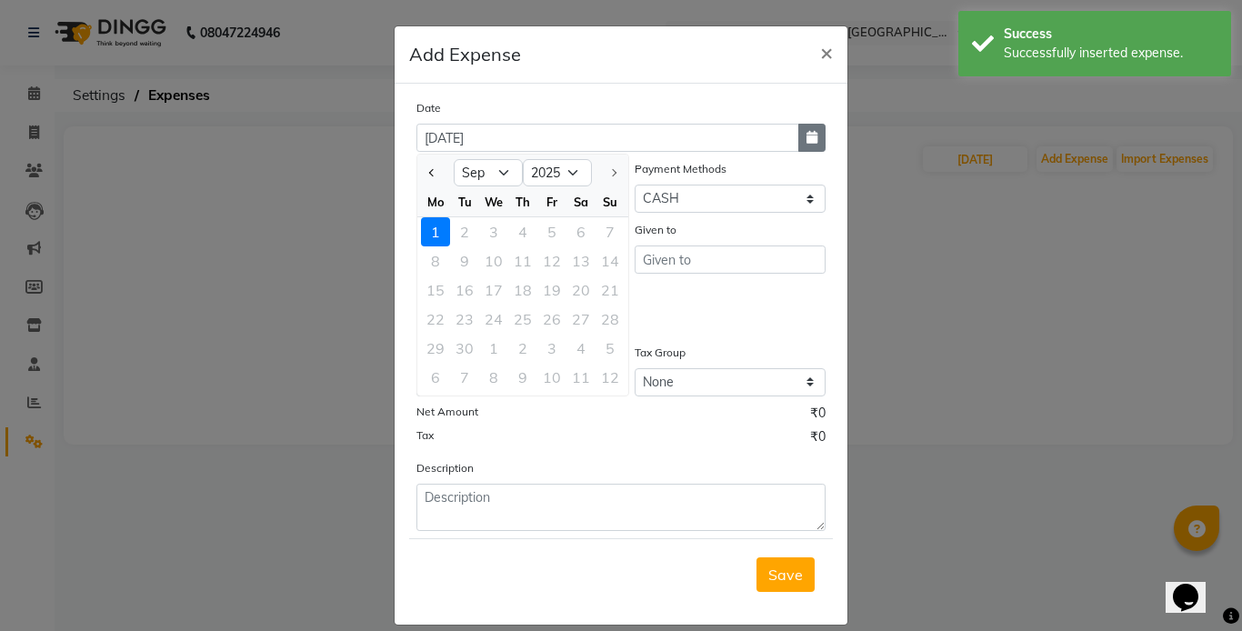
select select "8"
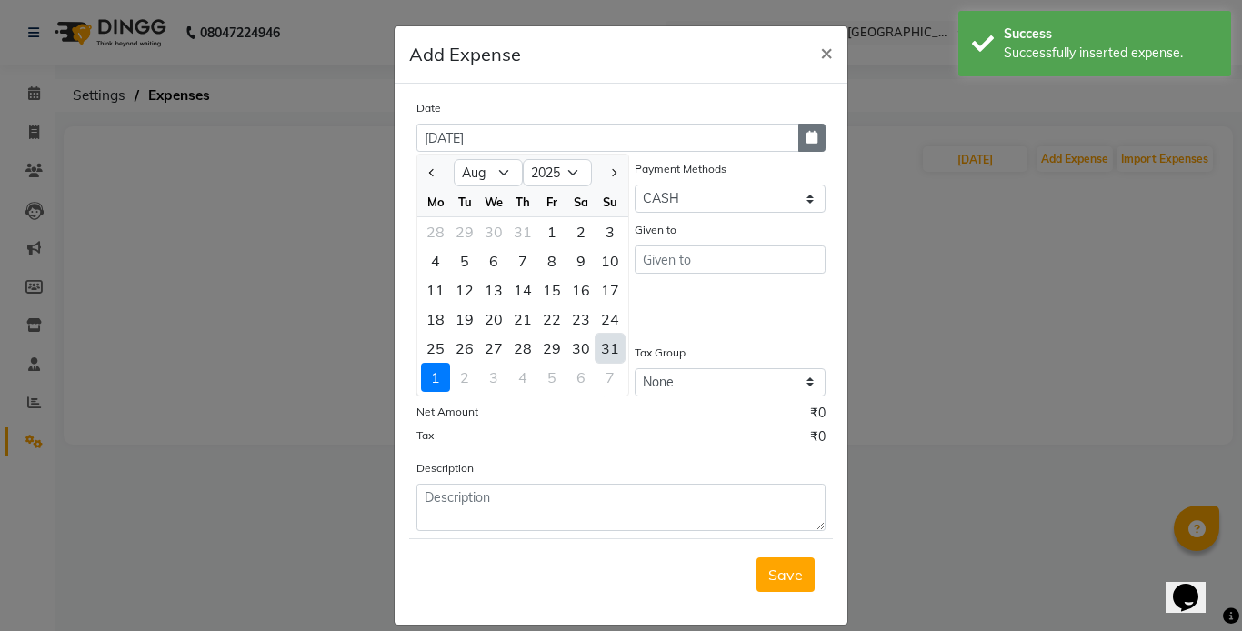
type input "[DATE]"
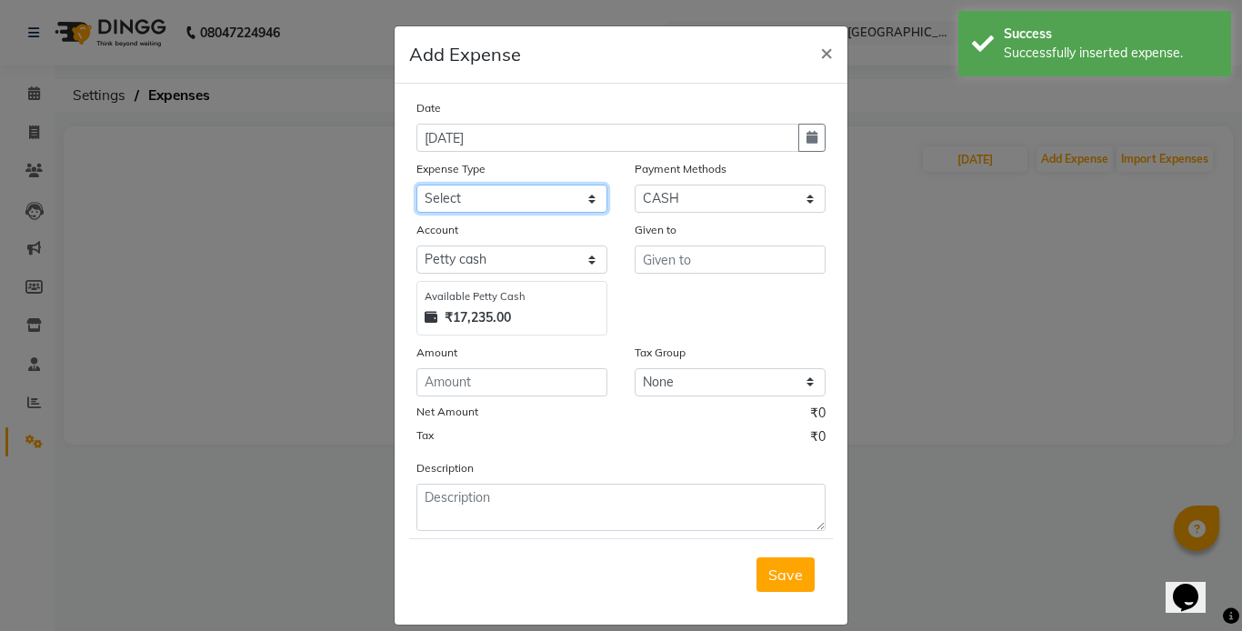
click at [519, 196] on select "Select Advance Salary Bank charges Cash transfer to bank Cash withdrawal by own…" at bounding box center [511, 199] width 191 height 28
select select "18512"
click at [416, 185] on select "Select Advance Salary Bank charges Cash transfer to bank Cash withdrawal by own…" at bounding box center [511, 199] width 191 height 28
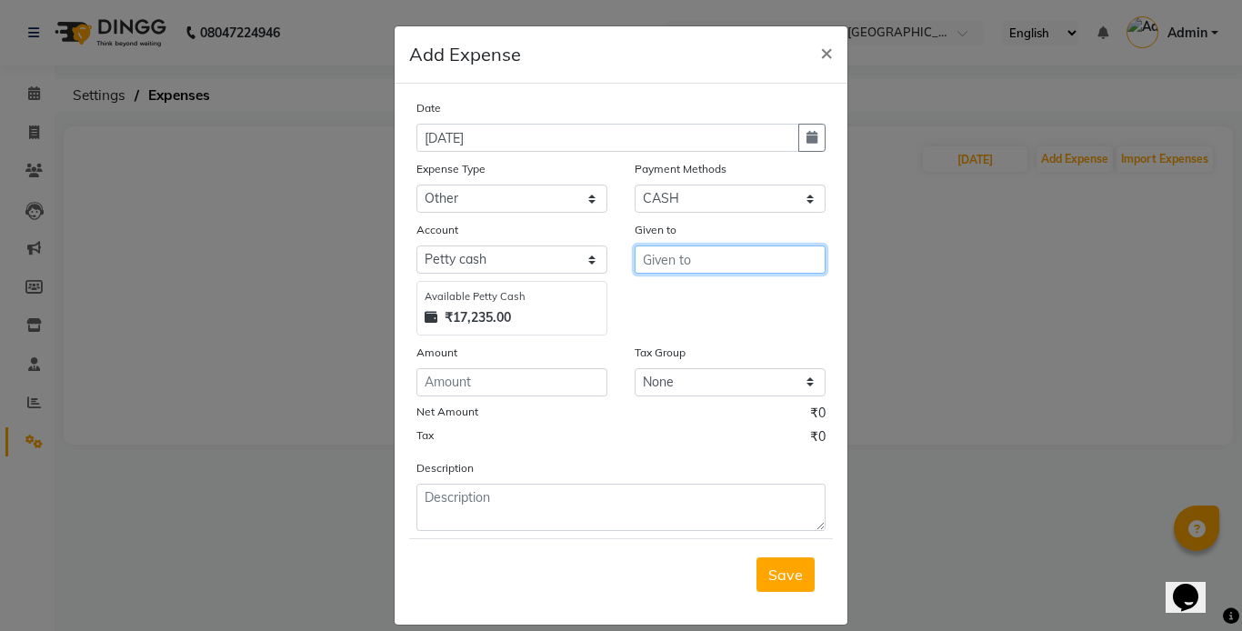
click at [704, 265] on input "text" at bounding box center [729, 259] width 191 height 28
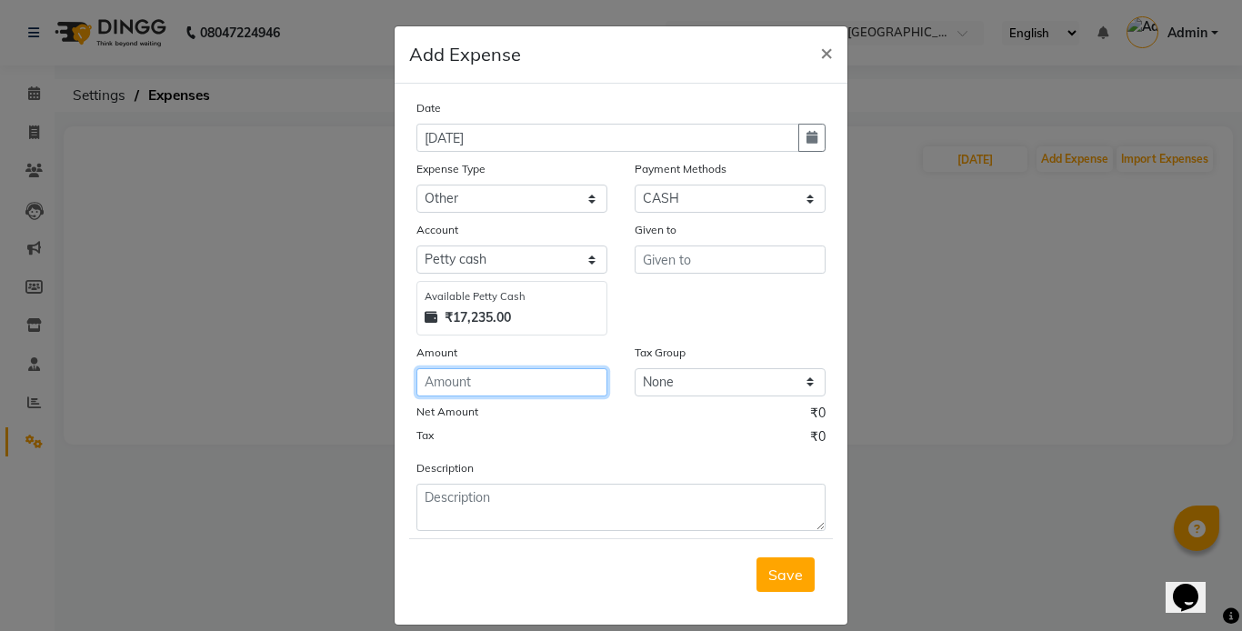
click at [467, 377] on input "number" at bounding box center [511, 382] width 191 height 28
type input "2010"
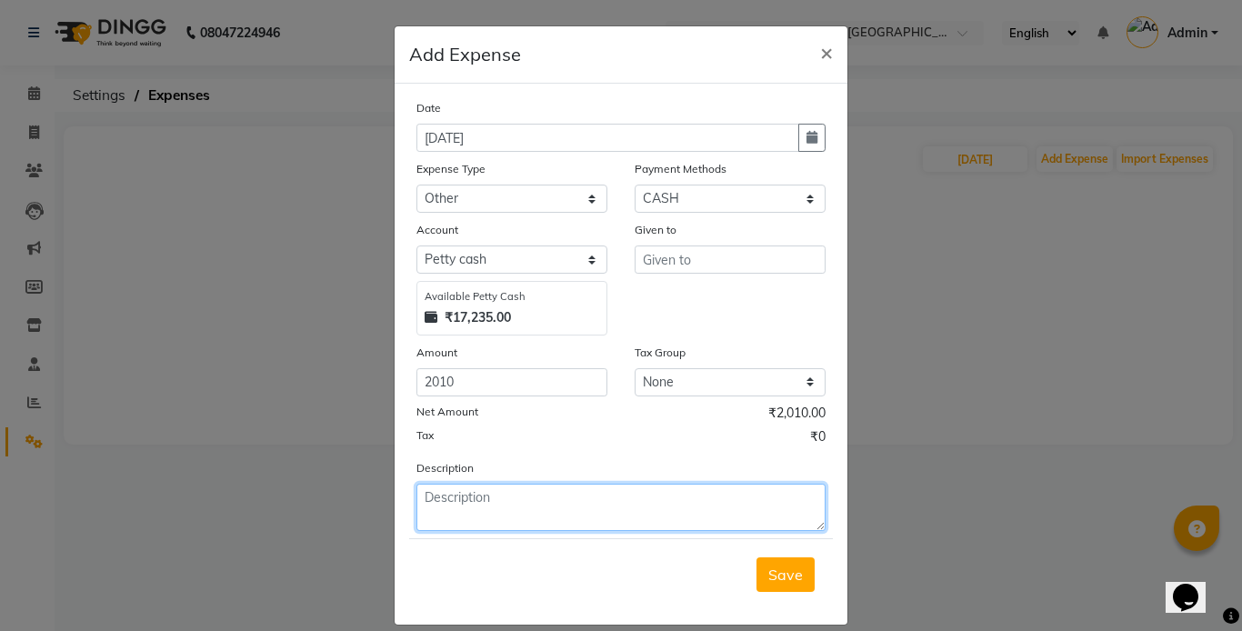
click at [468, 503] on textarea at bounding box center [620, 507] width 409 height 47
type textarea "shortage"
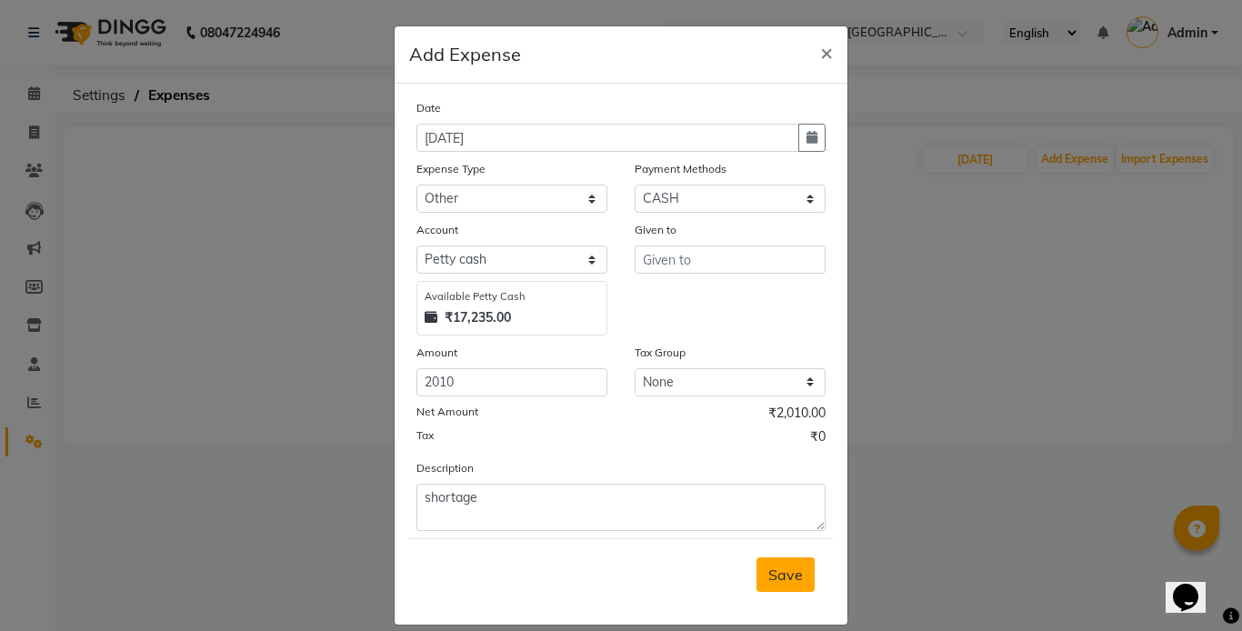
click at [784, 565] on span "Save" at bounding box center [785, 574] width 35 height 18
click at [716, 274] on div "please select given to" at bounding box center [731, 281] width 187 height 15
click at [701, 264] on input "text" at bounding box center [729, 259] width 191 height 28
type input "shortage"
click at [781, 561] on button "Save" at bounding box center [785, 574] width 58 height 35
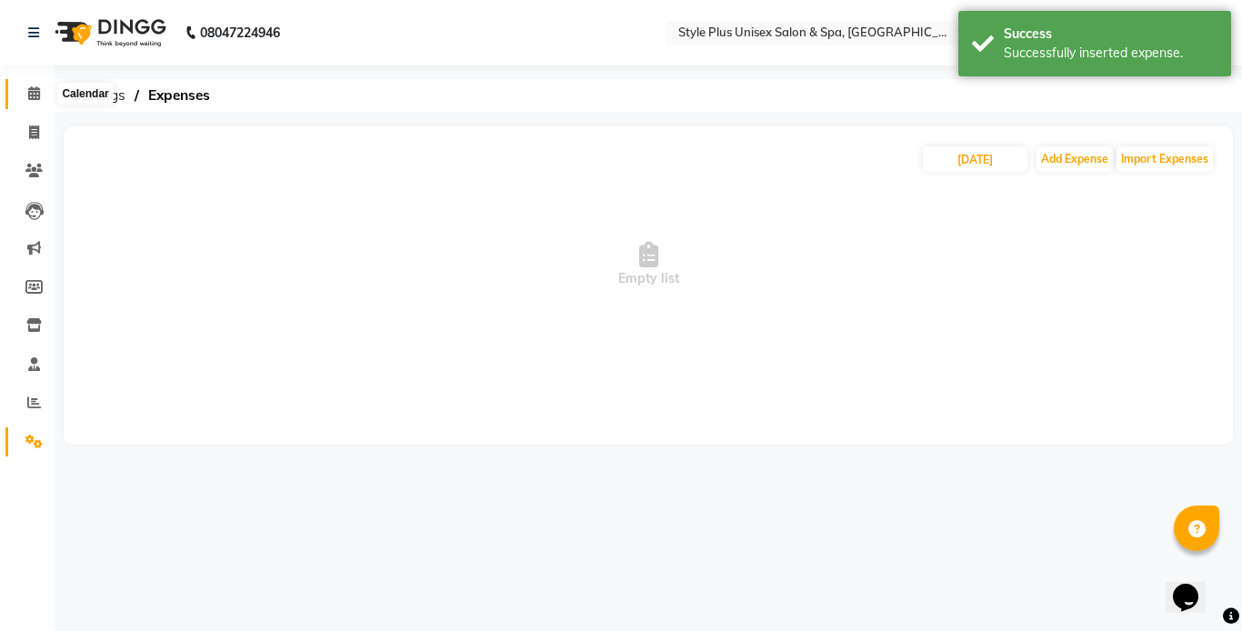
click at [28, 91] on icon at bounding box center [34, 93] width 12 height 14
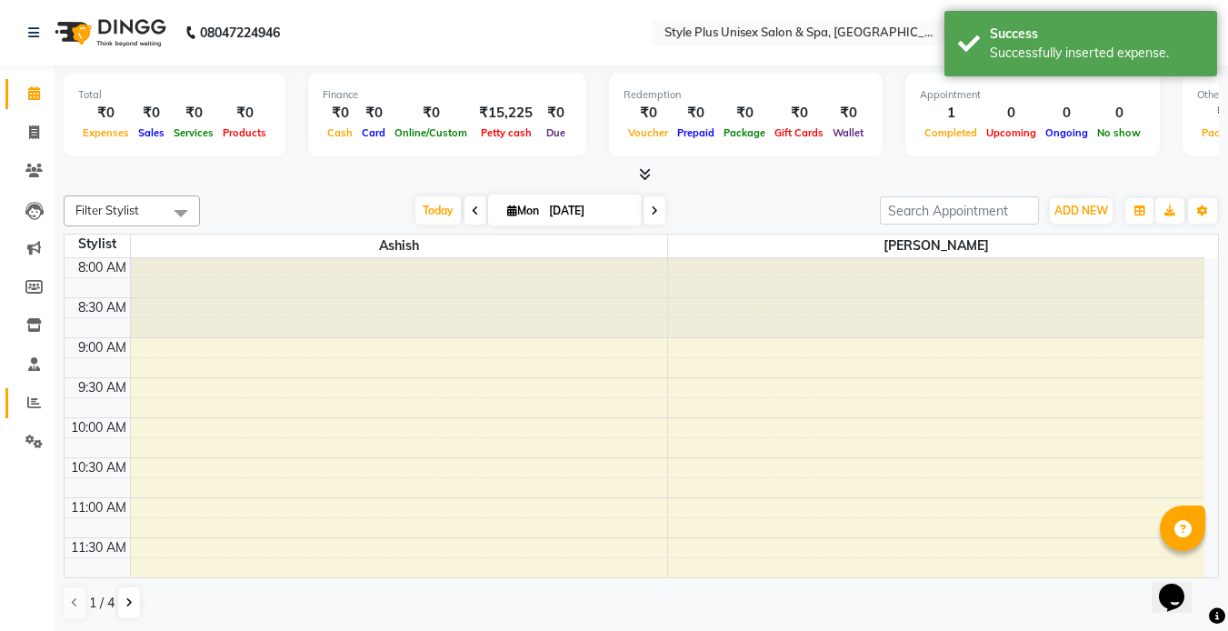
click at [34, 414] on link "Reports" at bounding box center [27, 403] width 44 height 30
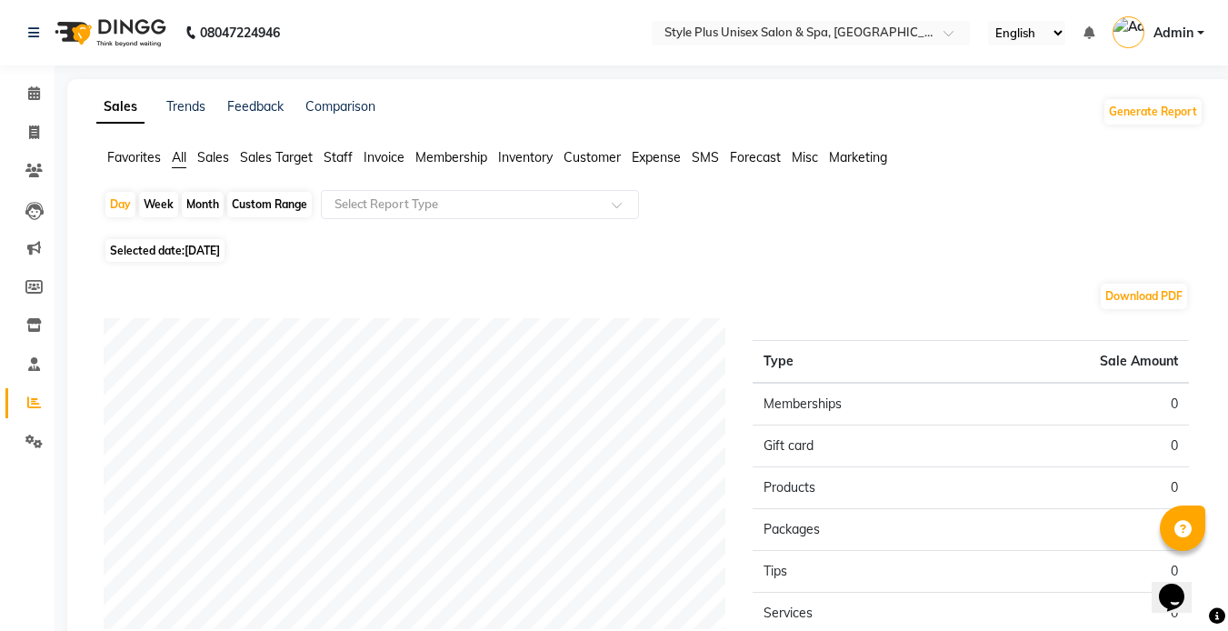
click at [192, 205] on div "Month" at bounding box center [203, 204] width 42 height 25
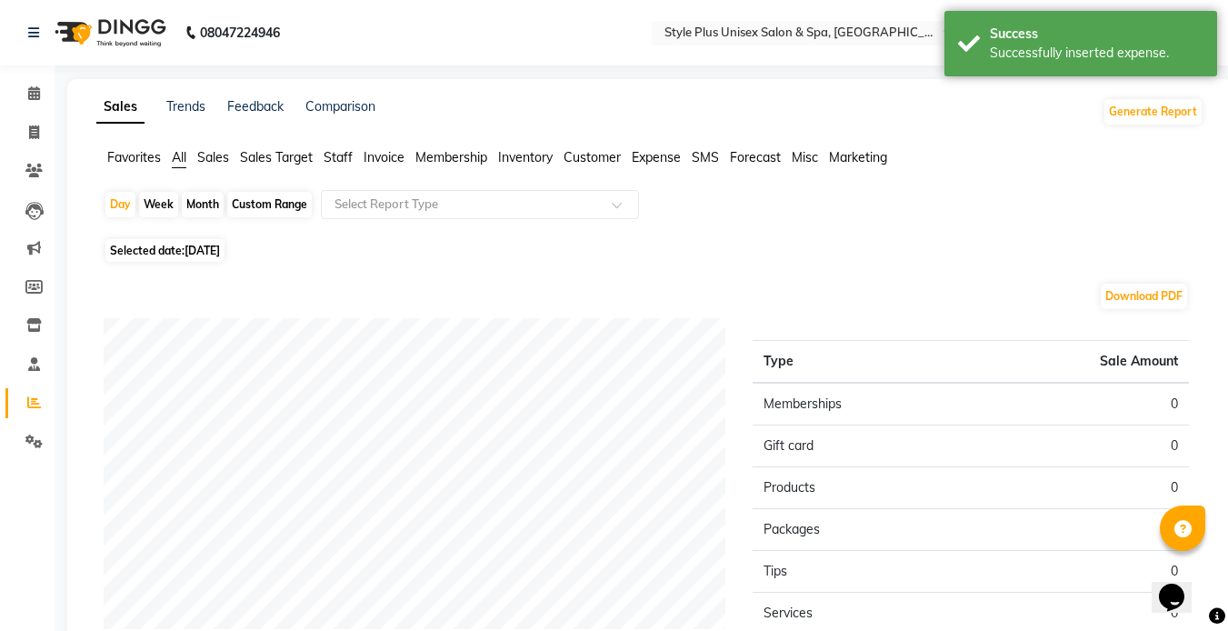
select select "9"
select select "2025"
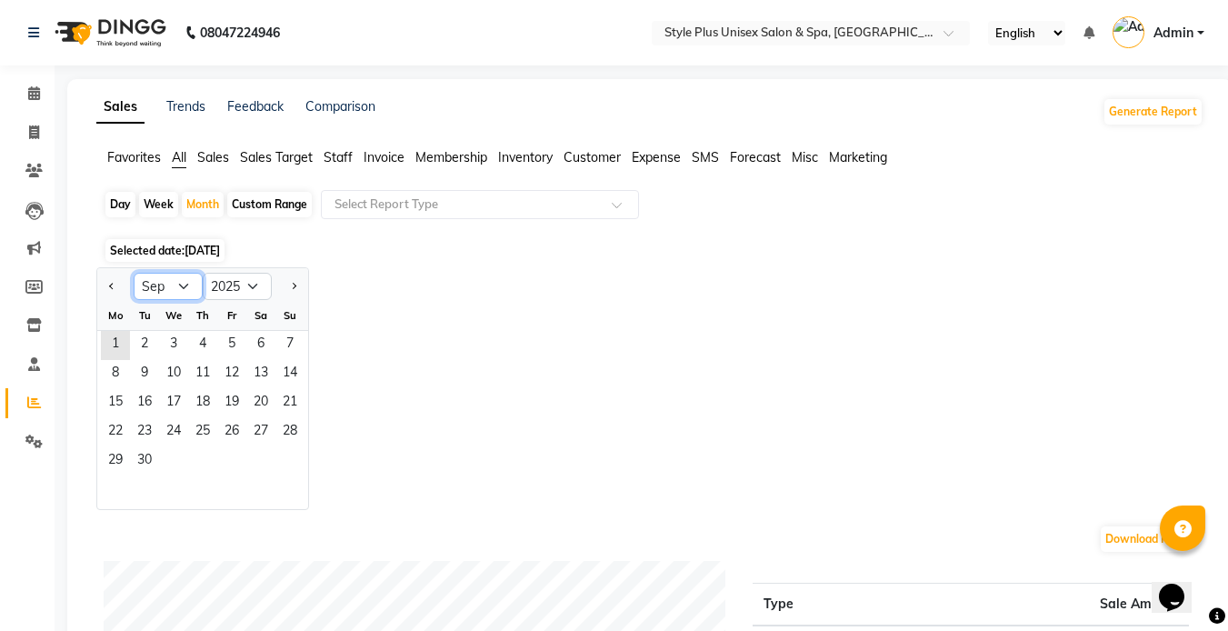
click at [172, 289] on select "Jan Feb Mar Apr May Jun [DATE] Aug Sep Oct Nov Dec" at bounding box center [168, 286] width 69 height 27
select select "8"
click at [134, 273] on select "Jan Feb Mar Apr May Jun [DATE] Aug Sep Oct Nov Dec" at bounding box center [168, 286] width 69 height 27
click at [237, 349] on span "1" at bounding box center [231, 345] width 29 height 29
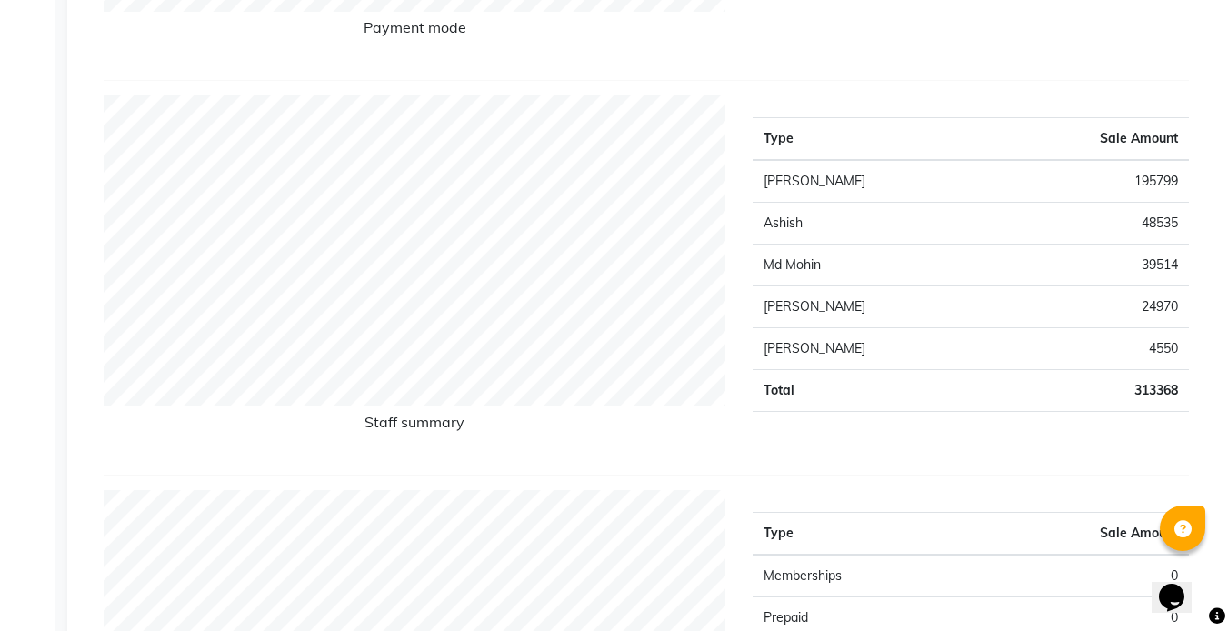
scroll to position [618, 0]
